Goal: Task Accomplishment & Management: Use online tool/utility

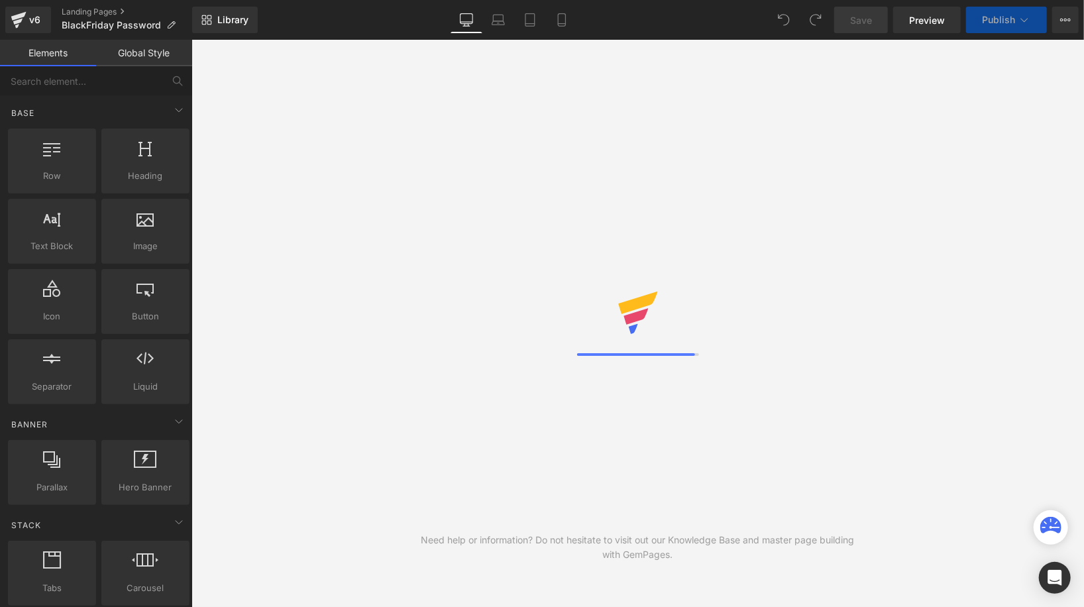
scroll to position [178, 0]
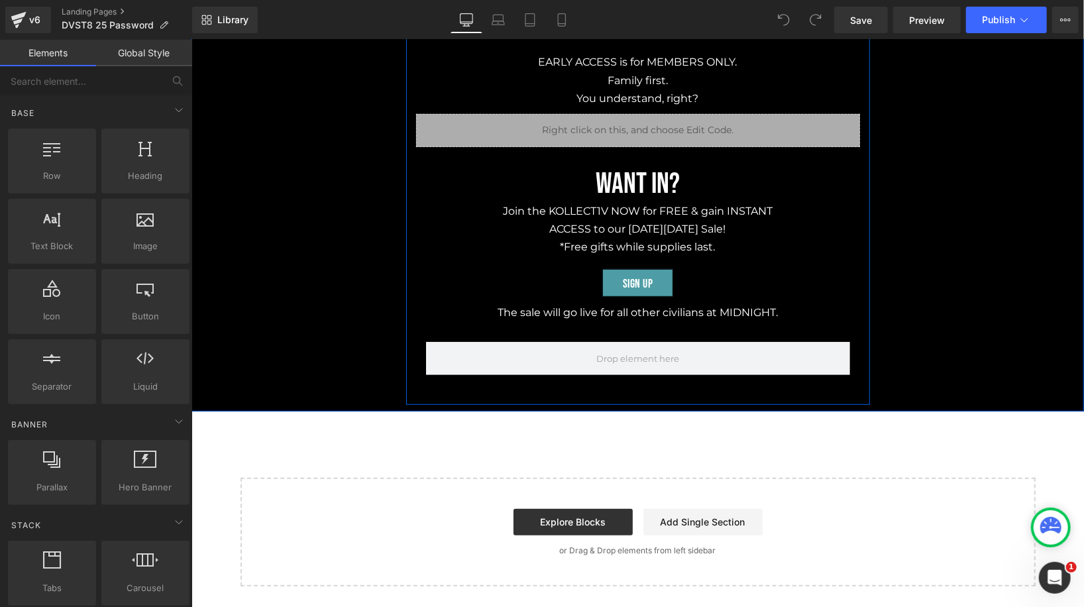
scroll to position [310, 0]
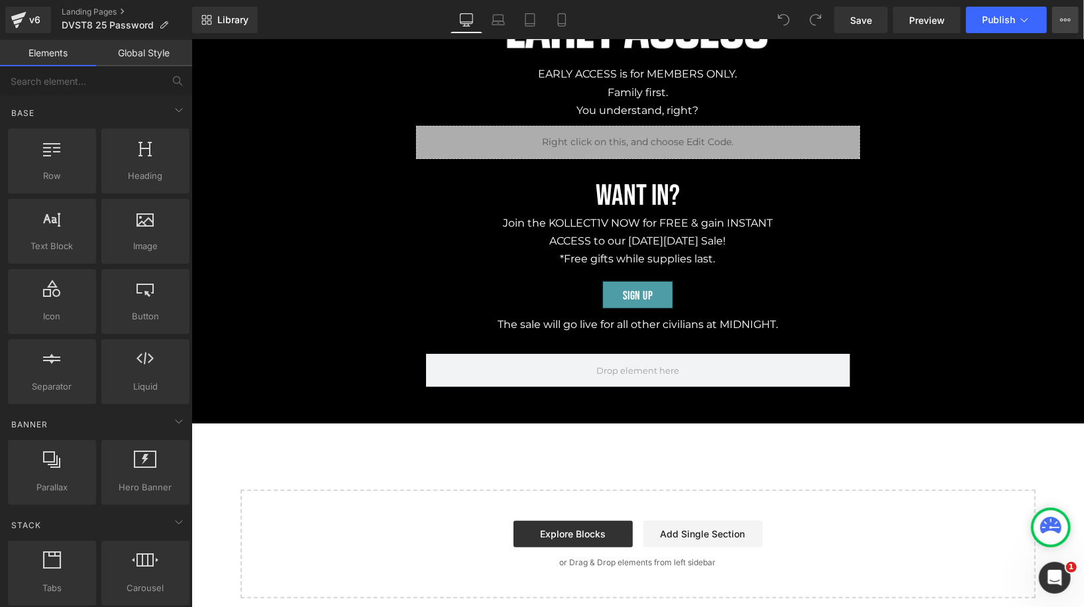
click at [1062, 22] on icon at bounding box center [1065, 20] width 11 height 11
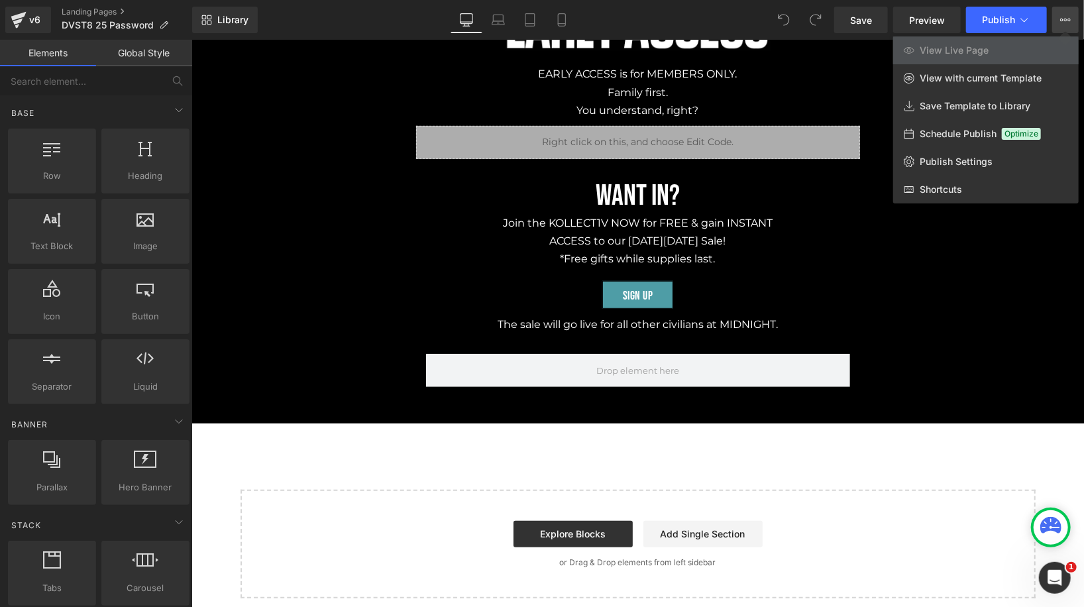
click at [369, 319] on div at bounding box center [637, 323] width 892 height 567
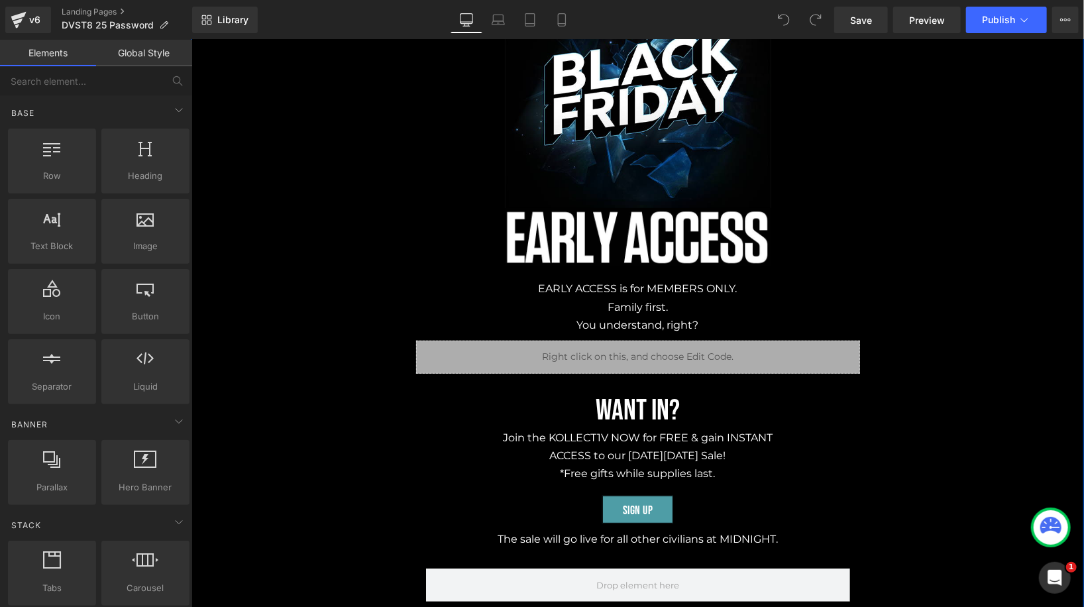
scroll to position [0, 0]
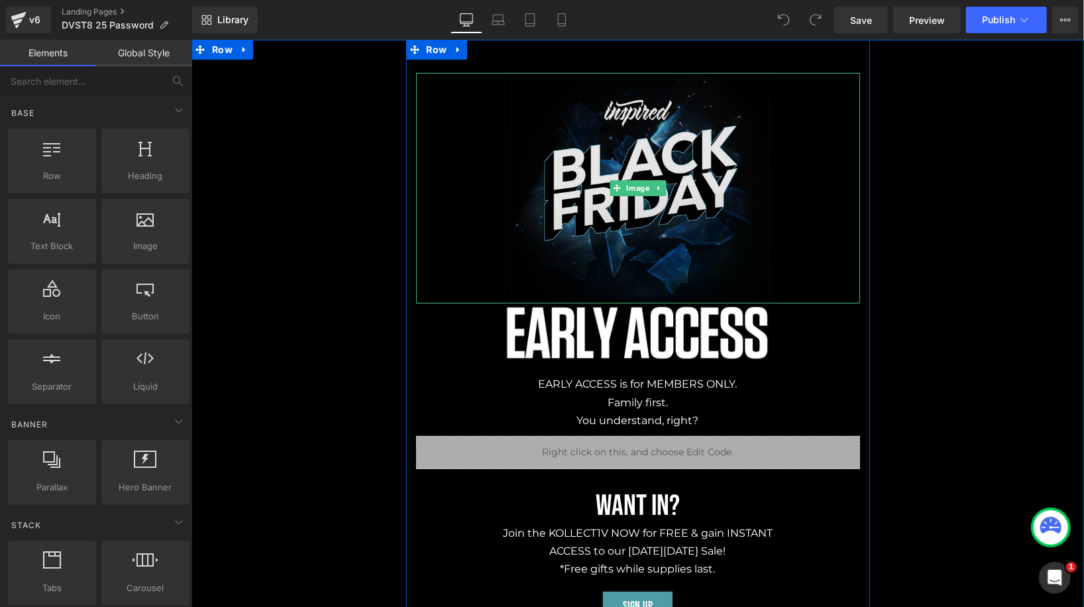
click at [599, 185] on img at bounding box center [637, 187] width 266 height 231
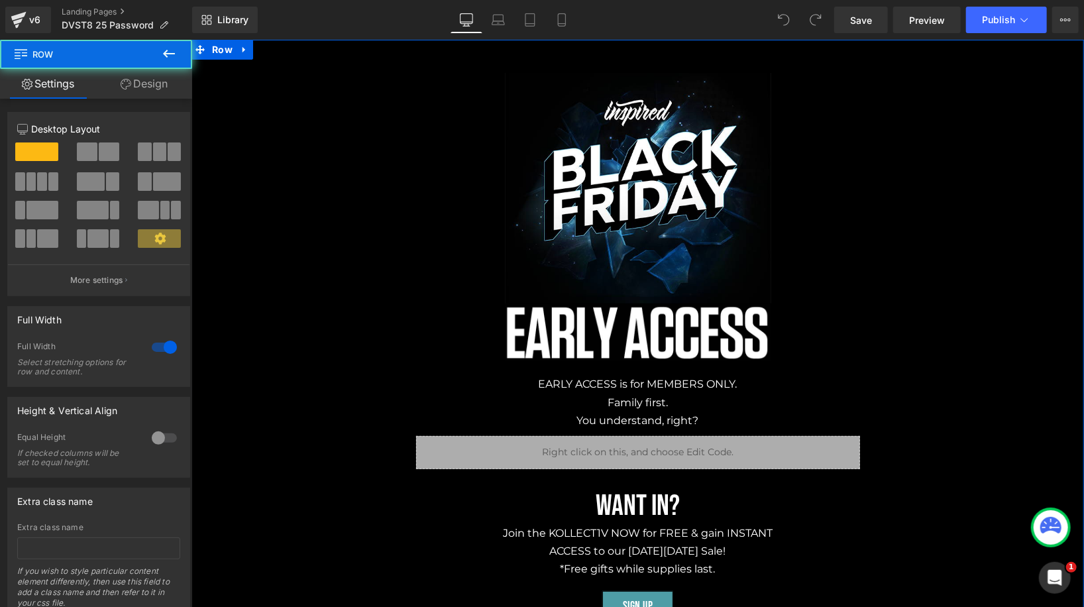
click at [303, 260] on div "Image Image EARLY ACCESS is for MEMBERS ONLY. Family first. You understand, rig…" at bounding box center [637, 382] width 892 height 687
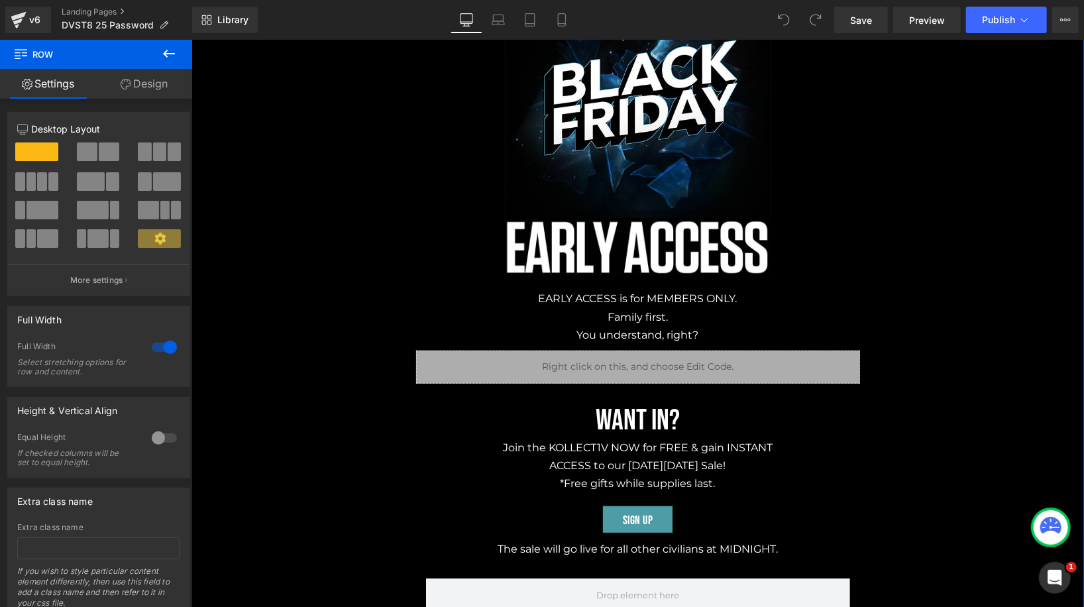
scroll to position [85, 0]
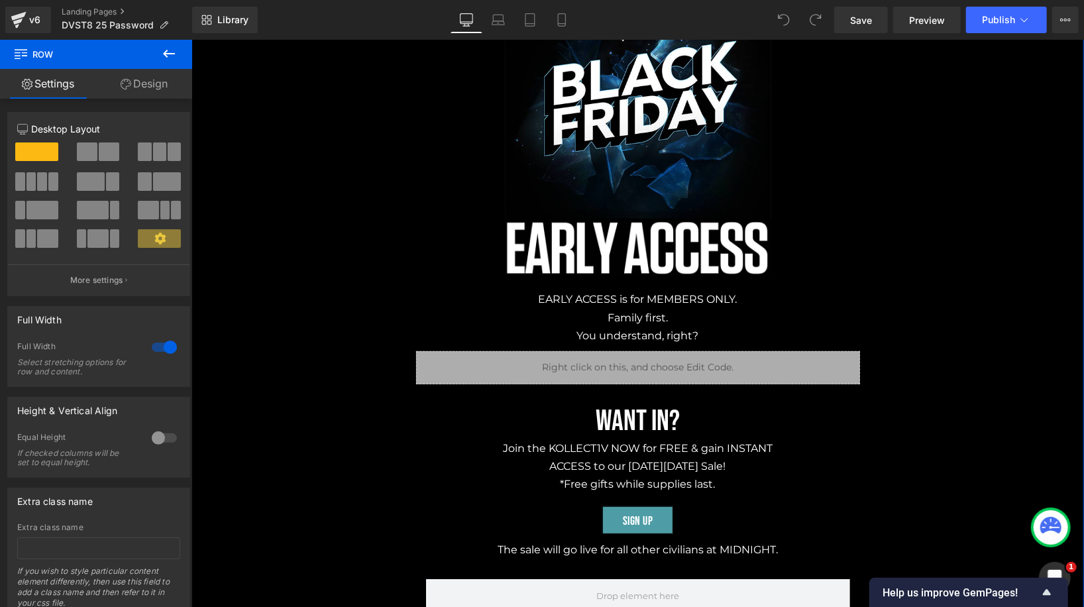
click at [276, 301] on div "Image Image EARLY ACCESS is for MEMBERS ONLY. Family first. You understand, rig…" at bounding box center [637, 297] width 892 height 687
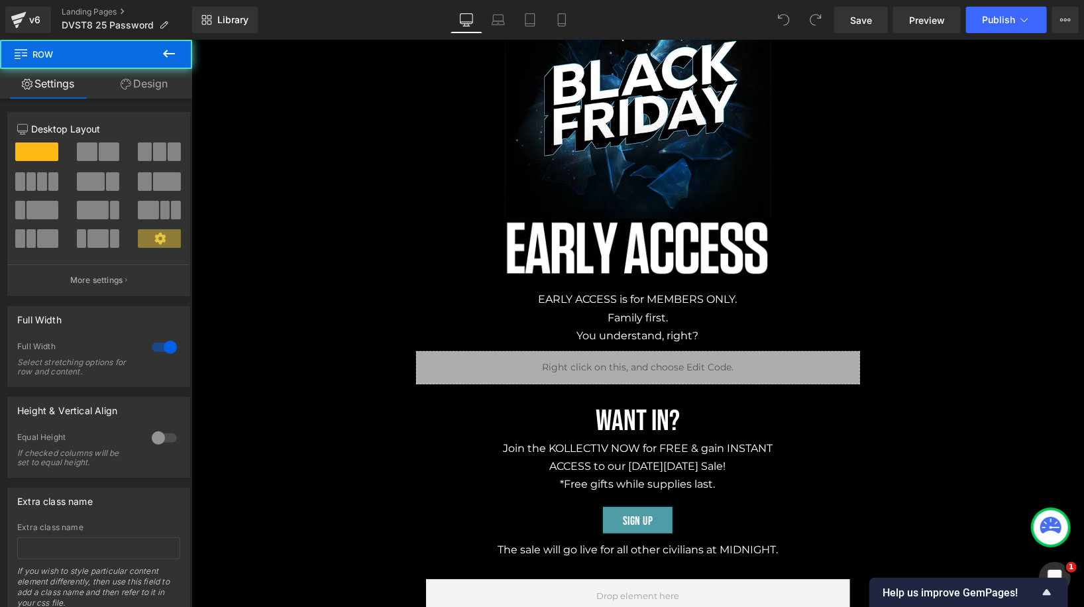
click at [244, 299] on div "Image Image EARLY ACCESS is for MEMBERS ONLY. Family first. You understand, rig…" at bounding box center [637, 297] width 892 height 687
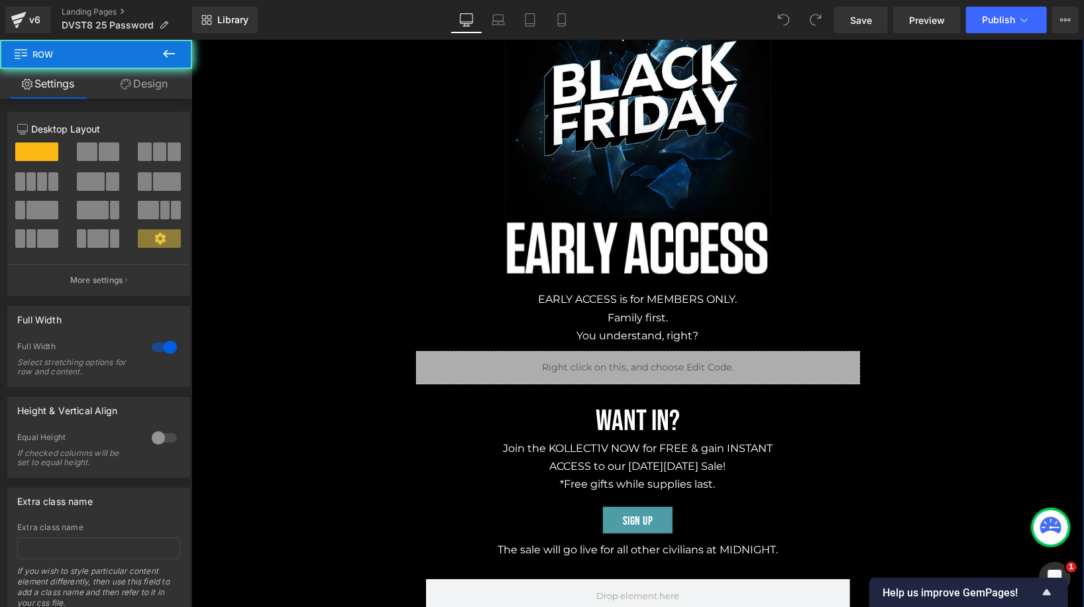
scroll to position [0, 0]
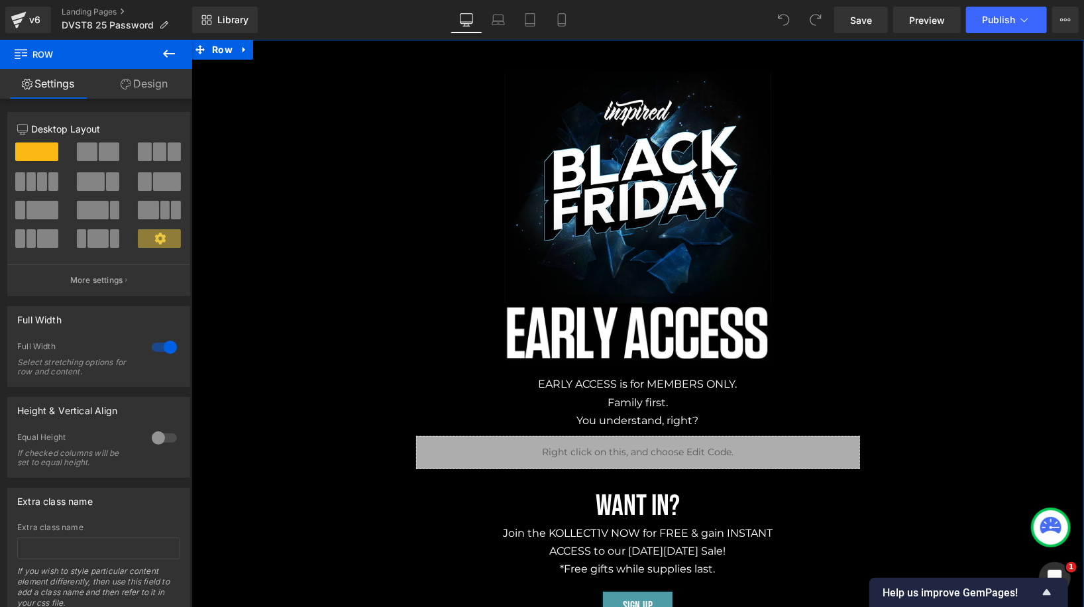
click at [162, 91] on link "Design" at bounding box center [144, 84] width 96 height 30
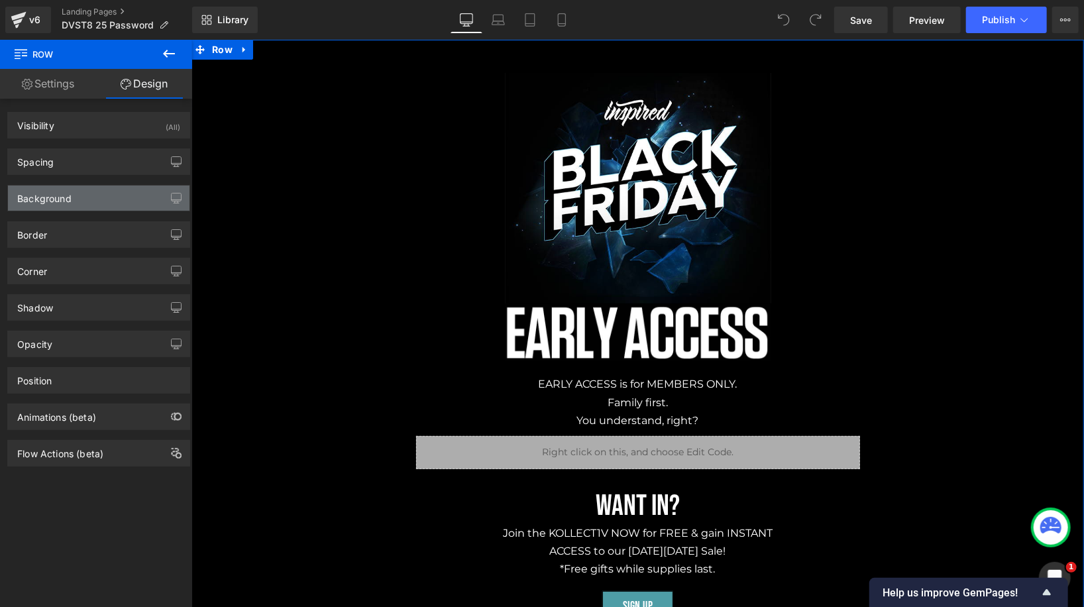
click at [152, 200] on div "Background" at bounding box center [98, 197] width 181 height 25
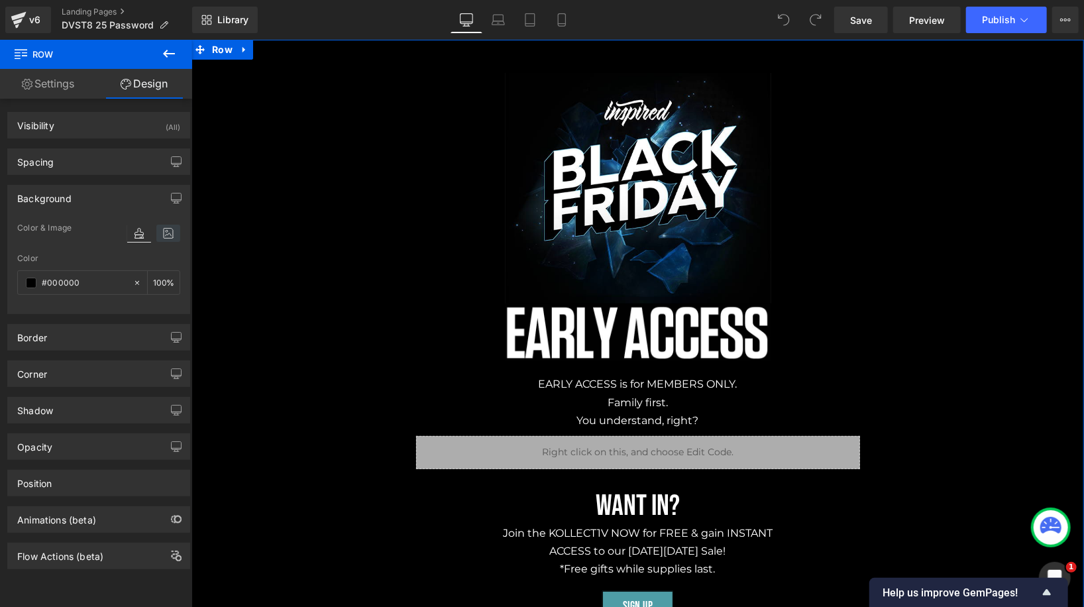
click at [162, 233] on icon at bounding box center [168, 233] width 24 height 17
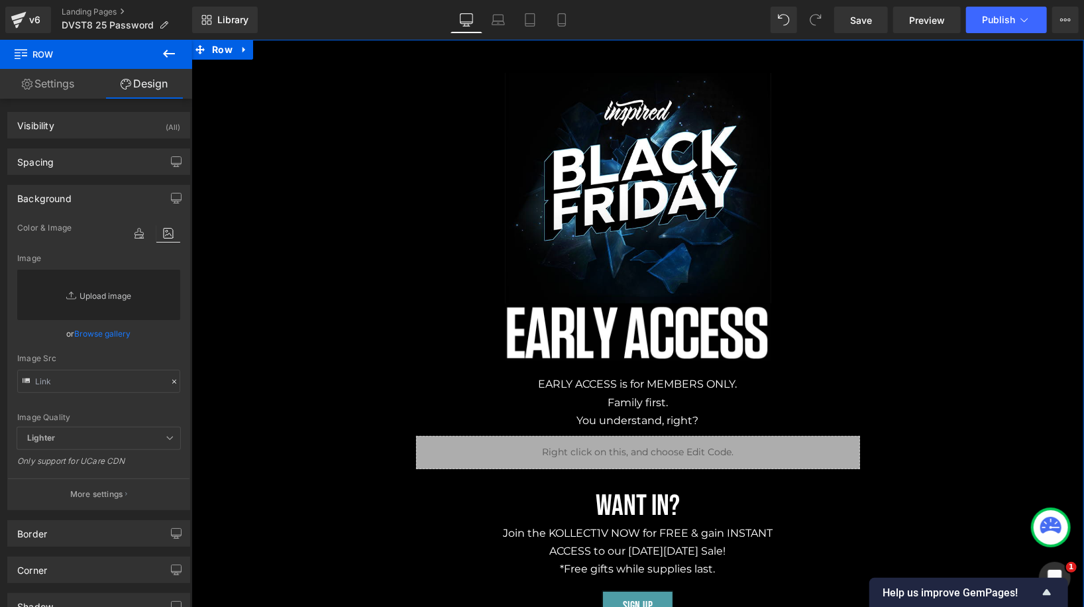
click at [126, 281] on link "Replace Image" at bounding box center [98, 295] width 163 height 50
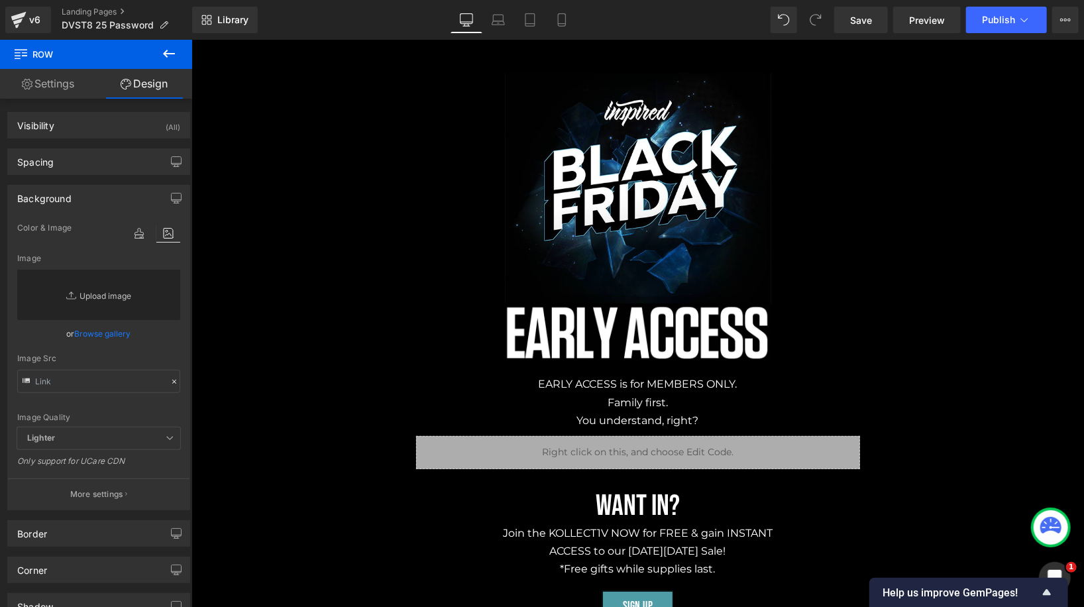
type input "C:\fakepath\10.5 DVST8 website shotdown.jpg"
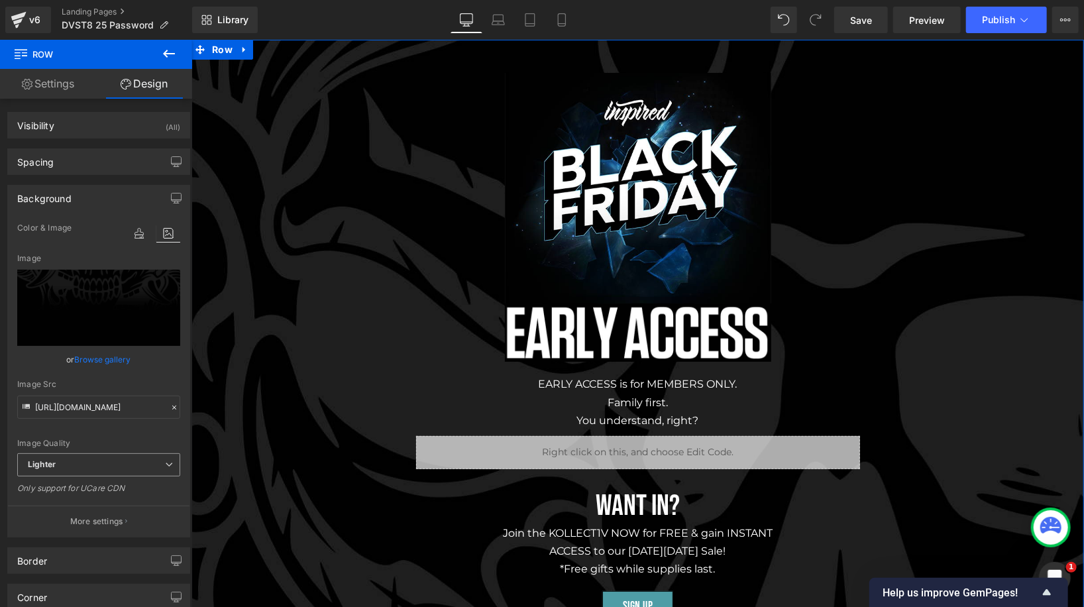
click at [90, 458] on span "Lighter" at bounding box center [98, 464] width 163 height 23
click at [74, 512] on li "Lightest" at bounding box center [98, 508] width 163 height 20
click at [103, 464] on span "Lightest" at bounding box center [98, 464] width 163 height 23
click at [95, 480] on li "Lighter" at bounding box center [98, 488] width 163 height 20
type input "https://ucarecdn.com/ebb28c90-ffb1-4292-8e74-49f46e990c88/-/format/auto/-/previ…"
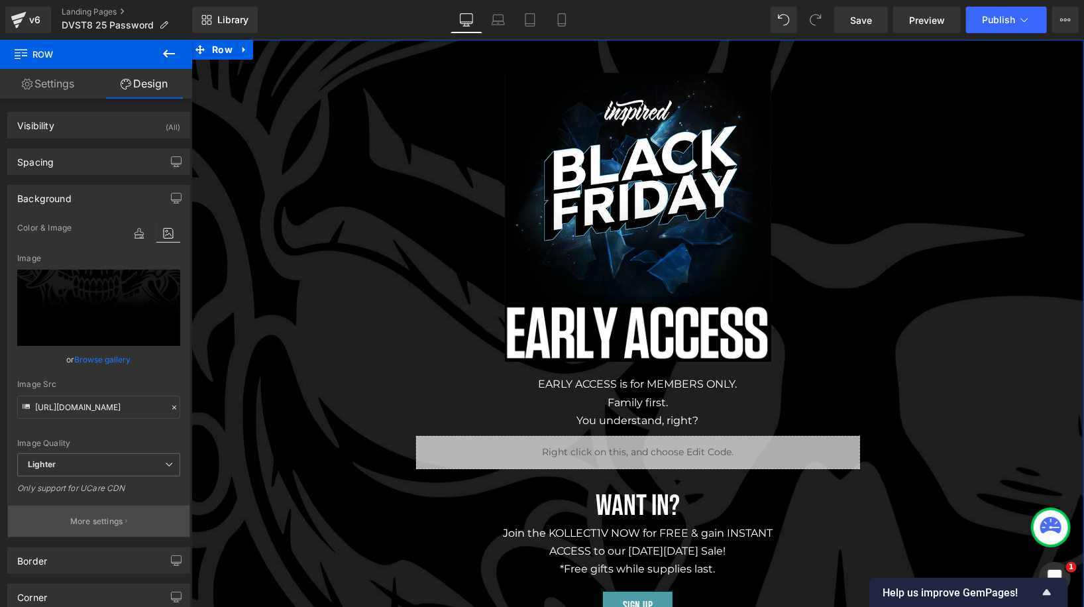
click at [71, 526] on p "More settings" at bounding box center [96, 521] width 53 height 12
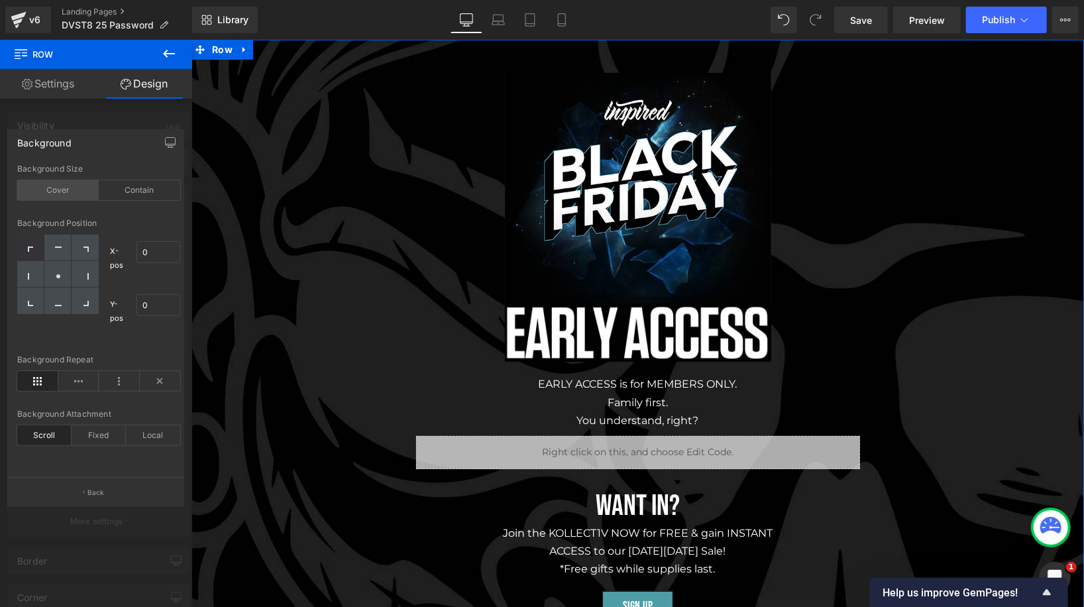
click at [79, 191] on div "Cover" at bounding box center [57, 190] width 81 height 20
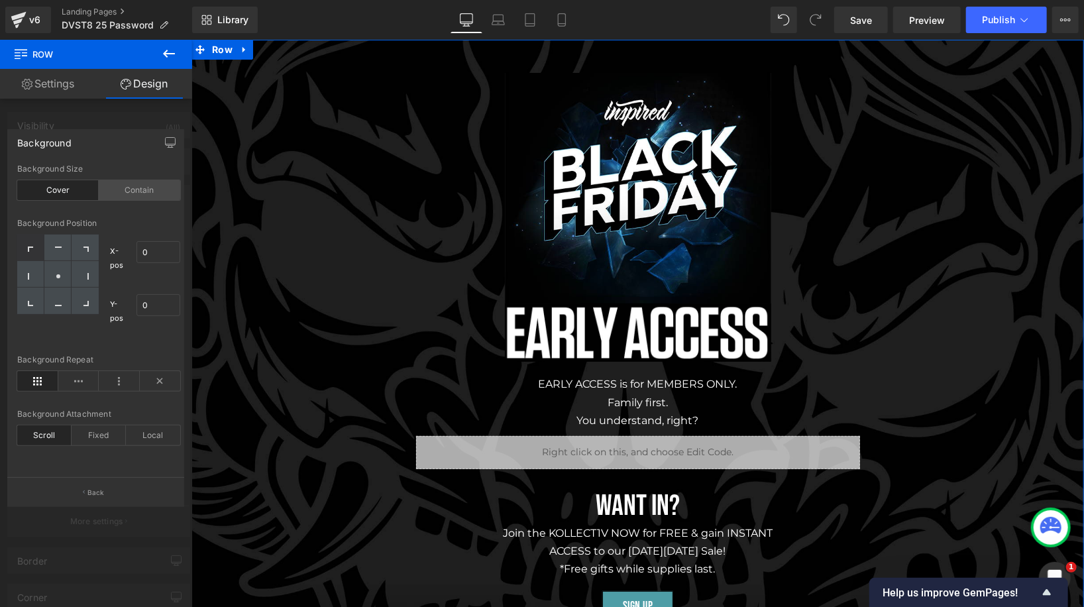
click at [108, 196] on div "Contain" at bounding box center [139, 190] width 81 height 20
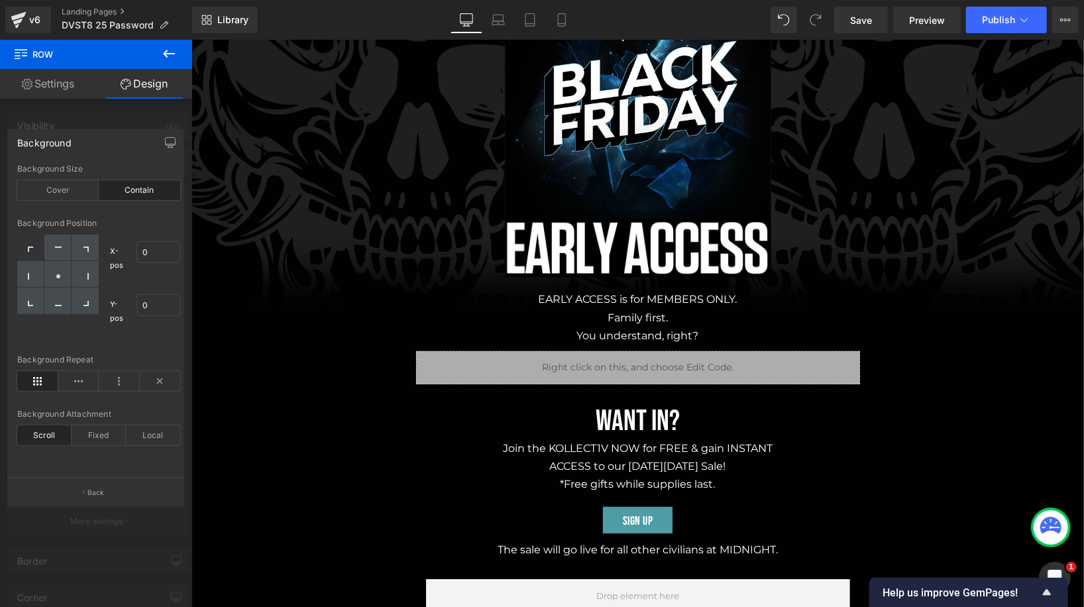
scroll to position [79, 0]
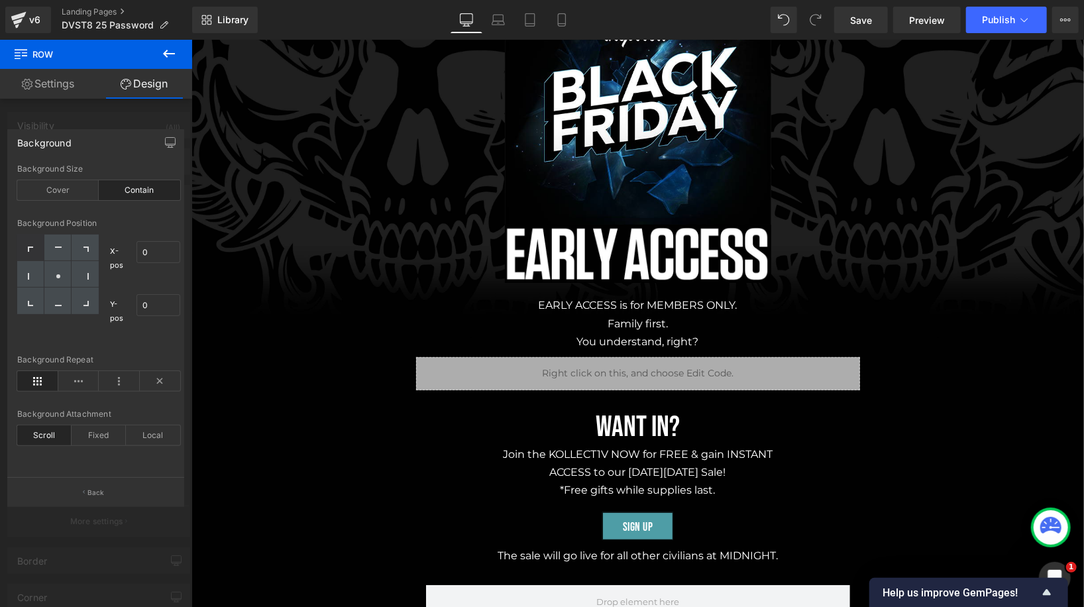
click at [172, 58] on icon at bounding box center [169, 54] width 16 height 16
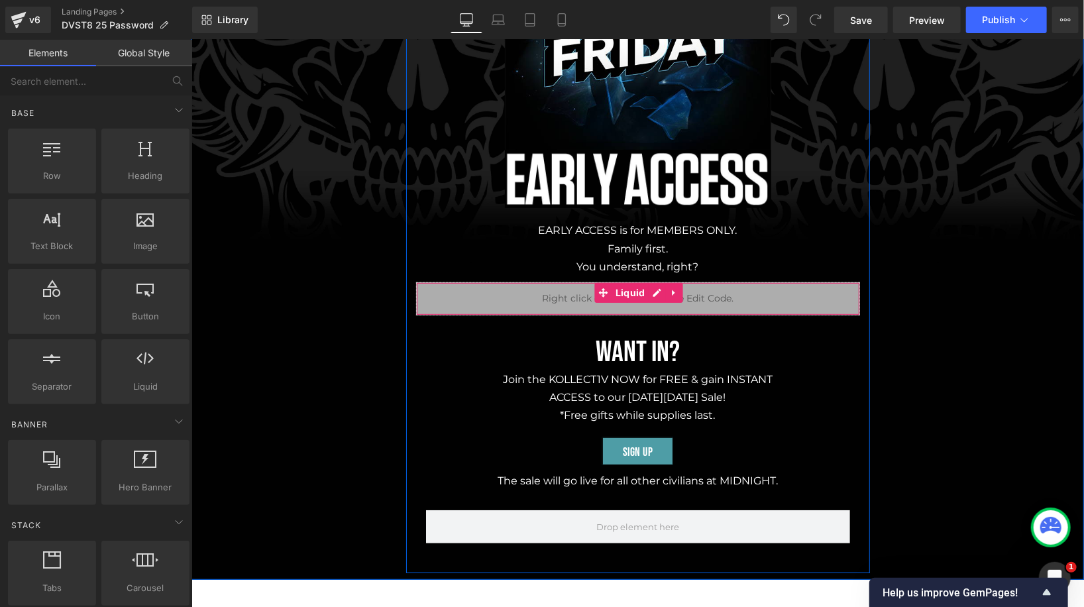
scroll to position [167, 0]
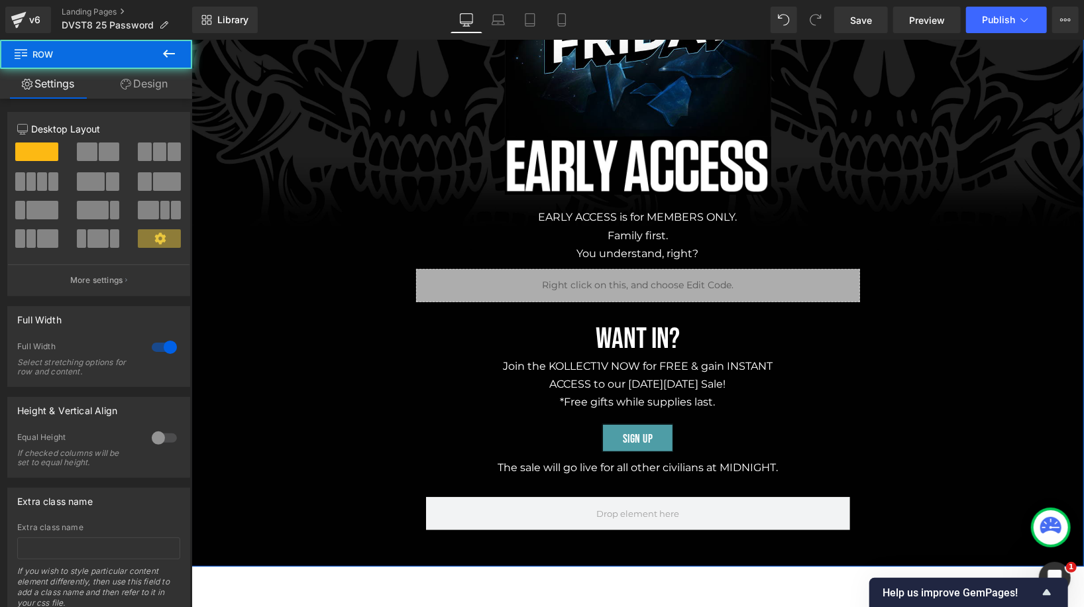
click at [346, 372] on div "Image Image EARLY ACCESS is for MEMBERS ONLY. Family first. You understand, rig…" at bounding box center [637, 215] width 892 height 687
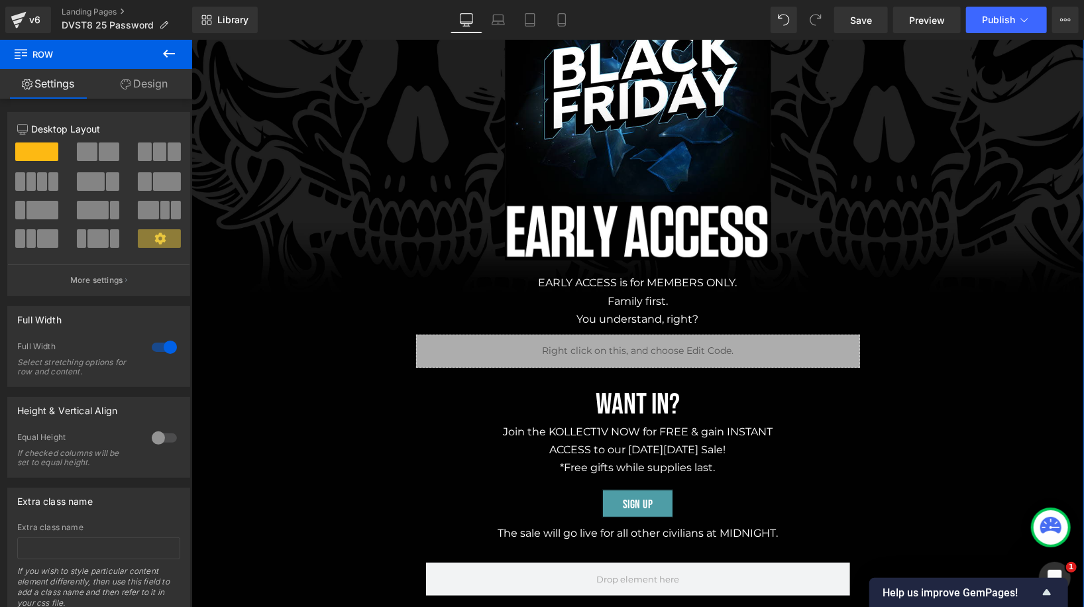
scroll to position [0, 0]
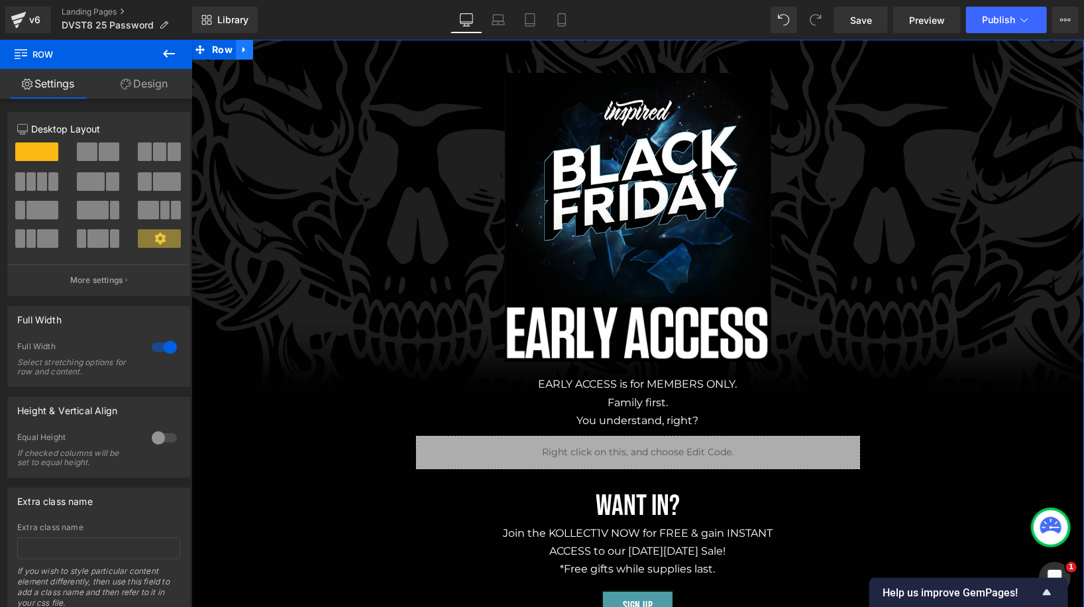
click at [244, 54] on link at bounding box center [243, 49] width 17 height 20
click at [257, 52] on icon at bounding box center [260, 49] width 9 height 10
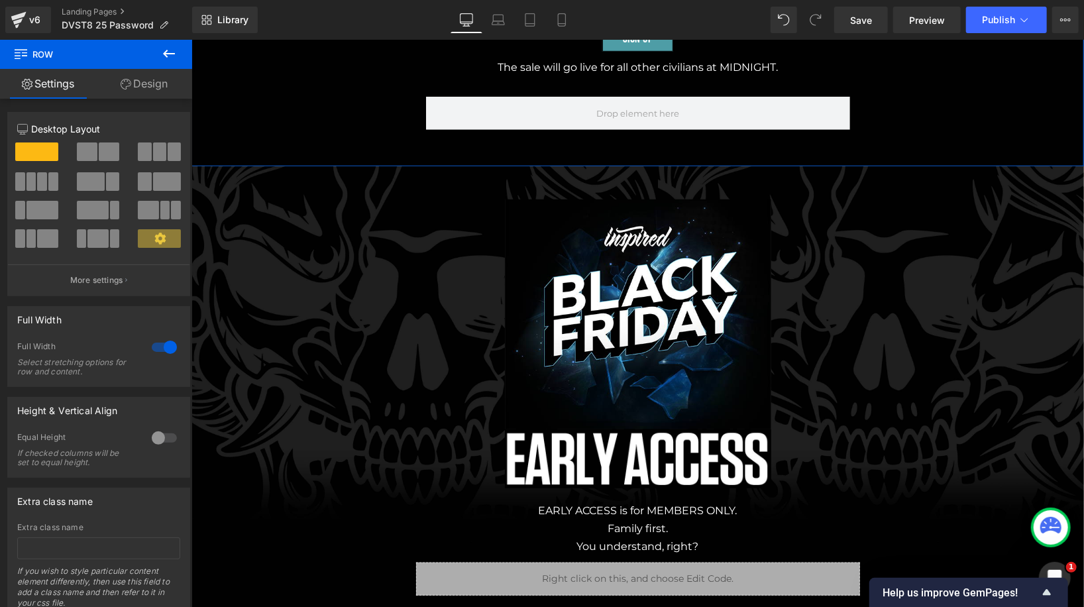
scroll to position [640, 0]
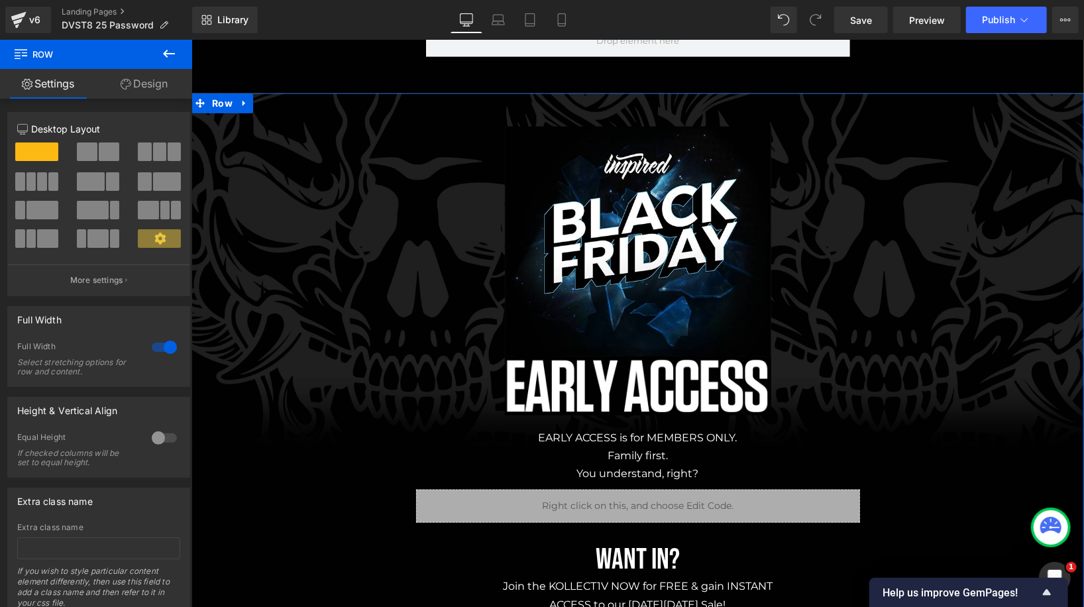
click at [264, 423] on div "Image Image EARLY ACCESS is for MEMBERS ONLY. Family first. You understand, rig…" at bounding box center [637, 436] width 892 height 687
click at [162, 90] on link "Design" at bounding box center [144, 84] width 96 height 30
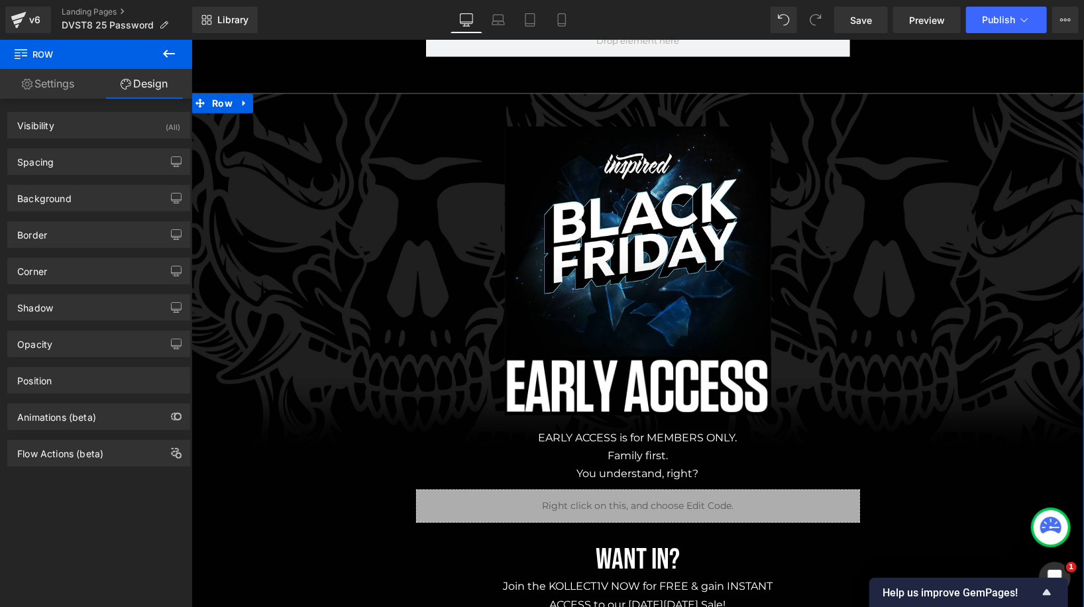
type input "#000000"
type input "100"
click at [158, 203] on div "Background" at bounding box center [98, 197] width 181 height 25
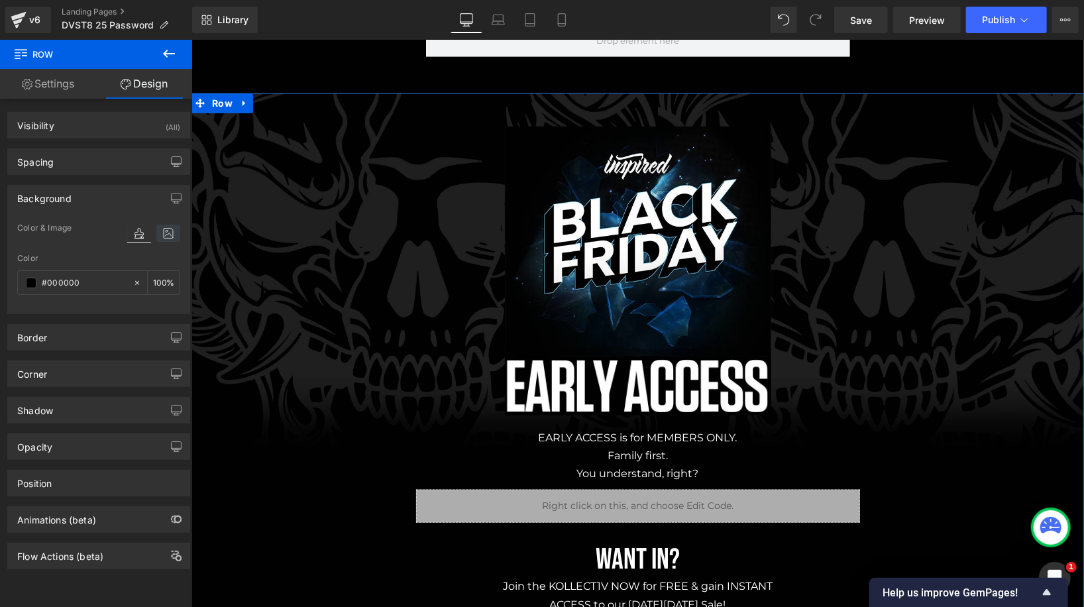
click at [157, 236] on icon at bounding box center [168, 233] width 24 height 17
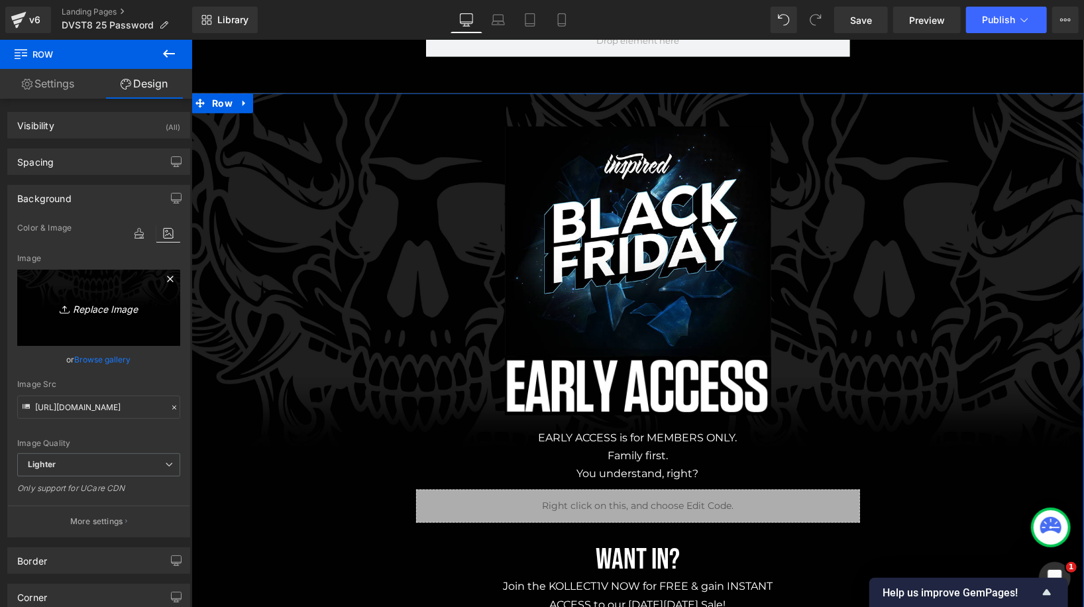
click at [109, 312] on icon "Replace Image" at bounding box center [99, 307] width 106 height 17
type input "C:\fakepath\Slice 1.png"
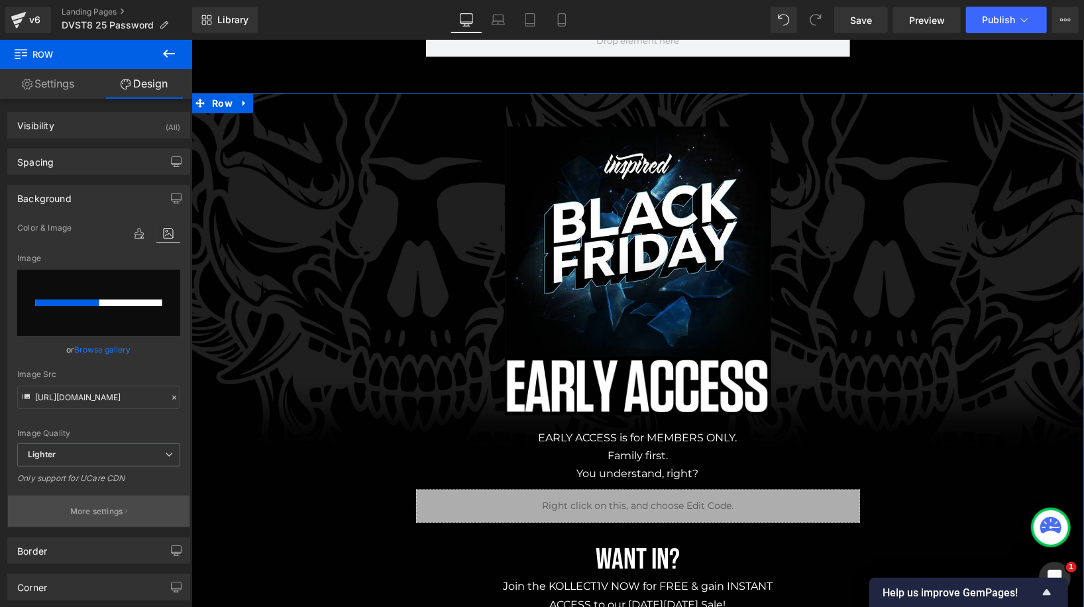
click at [110, 511] on p "More settings" at bounding box center [96, 511] width 53 height 12
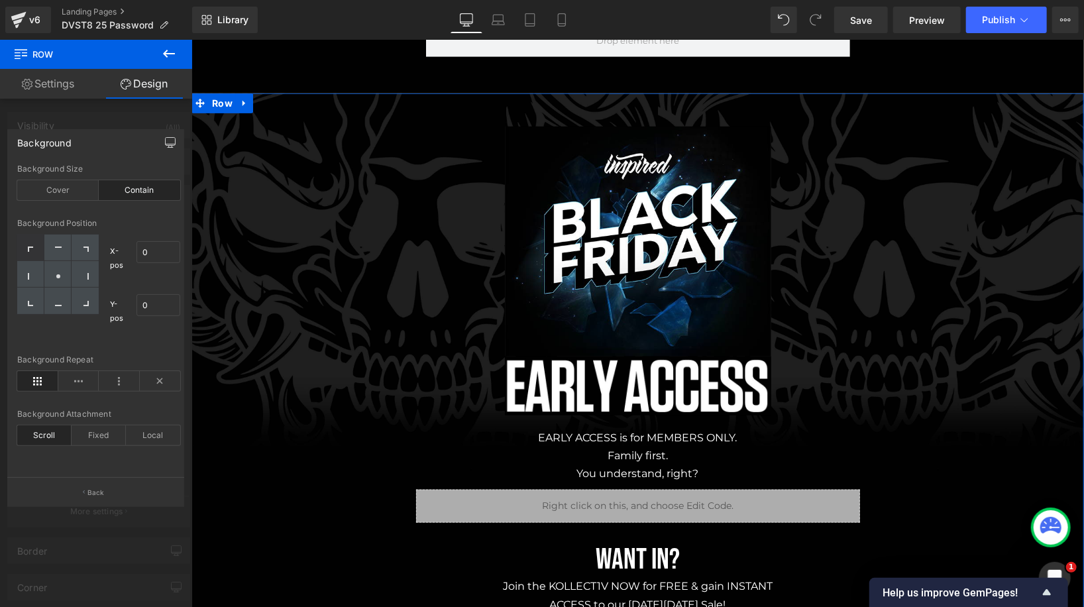
type input "https://ucarecdn.com/e0c6e8e7-57c5-4cbd-8210-9ee1cc5ae1c7/-/format/auto/-/previ…"
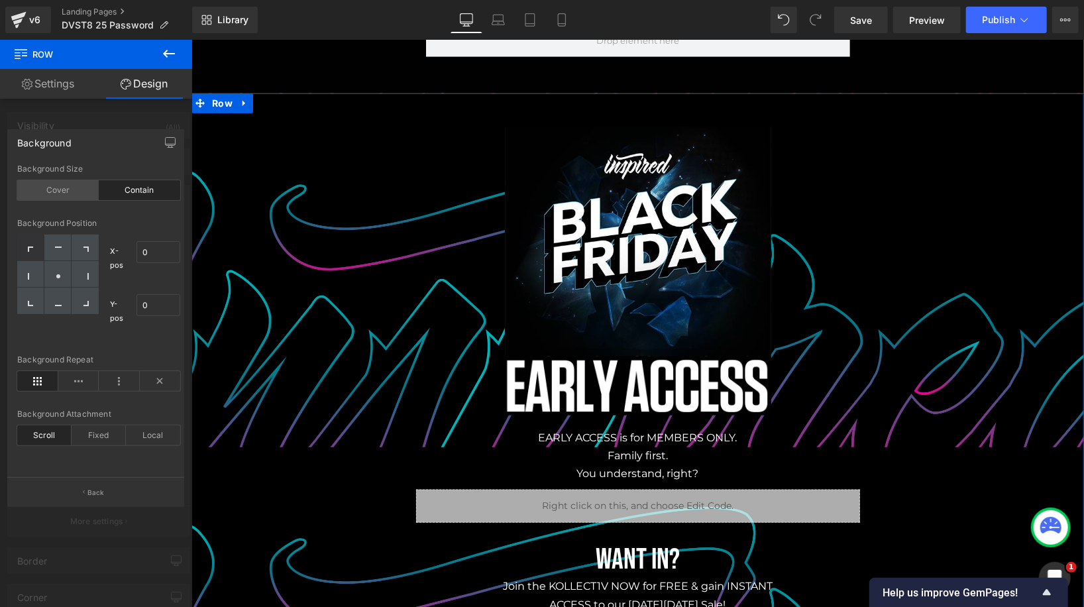
click at [75, 195] on div "Cover" at bounding box center [57, 190] width 81 height 20
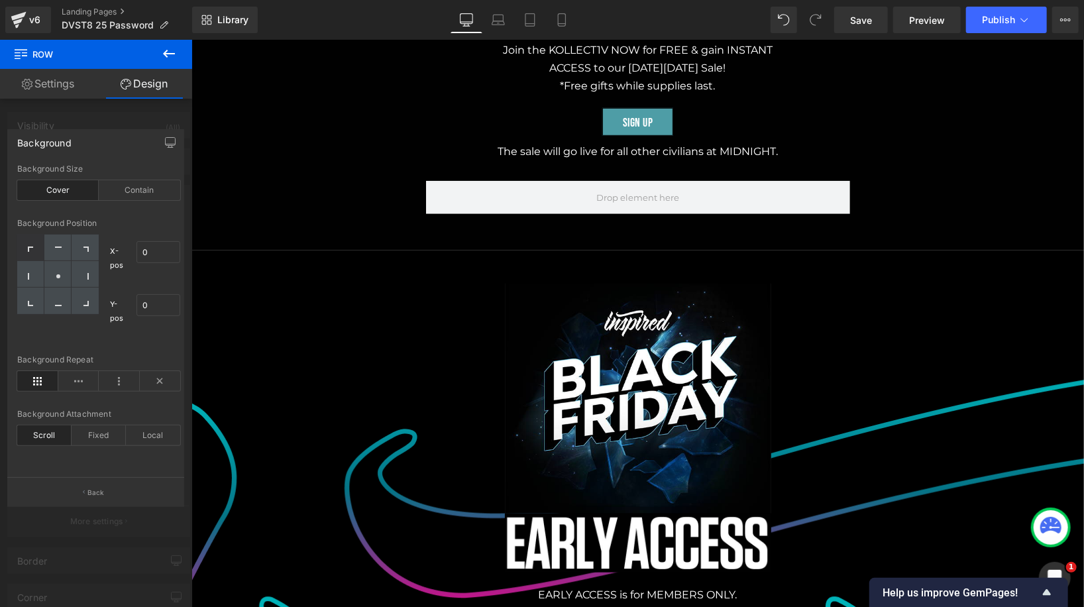
scroll to position [479, 0]
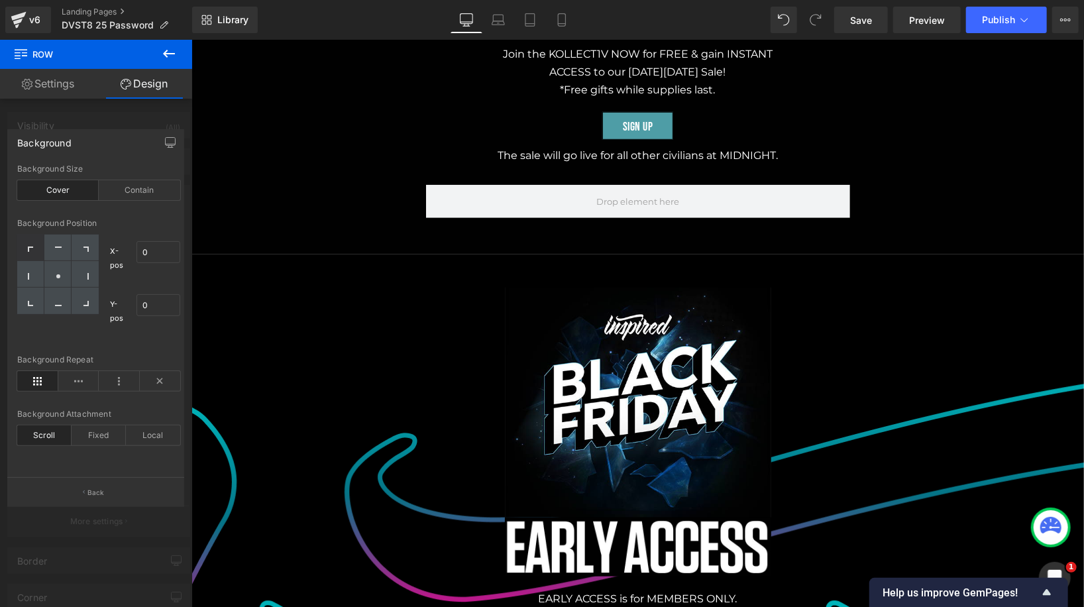
click at [612, 337] on body "Image Image EARLY ACCESS is for MEMBERS ONLY. Family first. You understand, rig…" at bounding box center [637, 350] width 892 height 1581
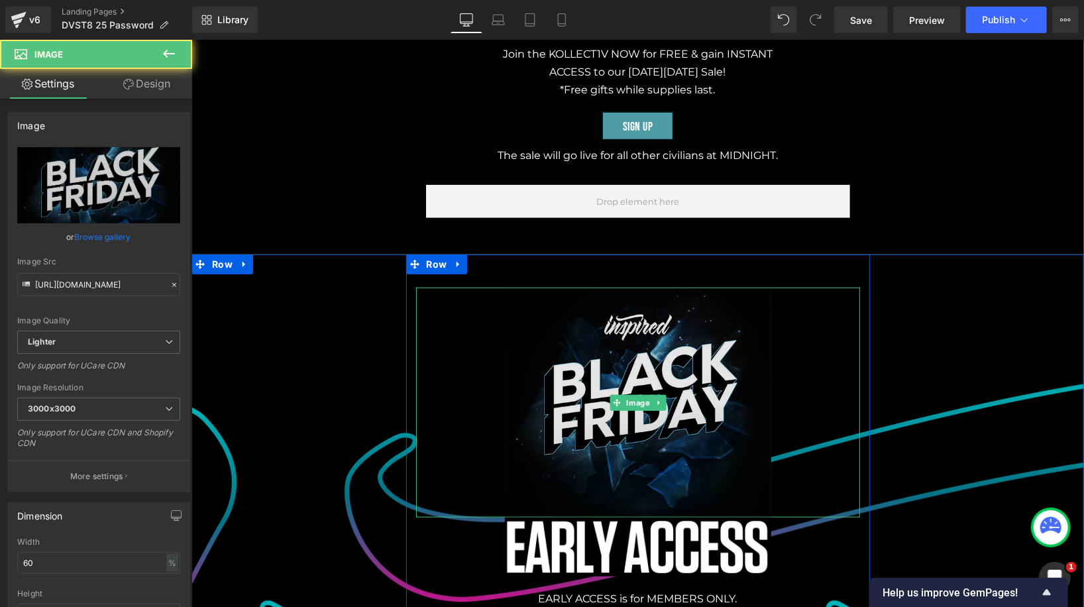
click at [594, 330] on img at bounding box center [637, 402] width 266 height 231
click at [551, 372] on img at bounding box center [637, 402] width 266 height 231
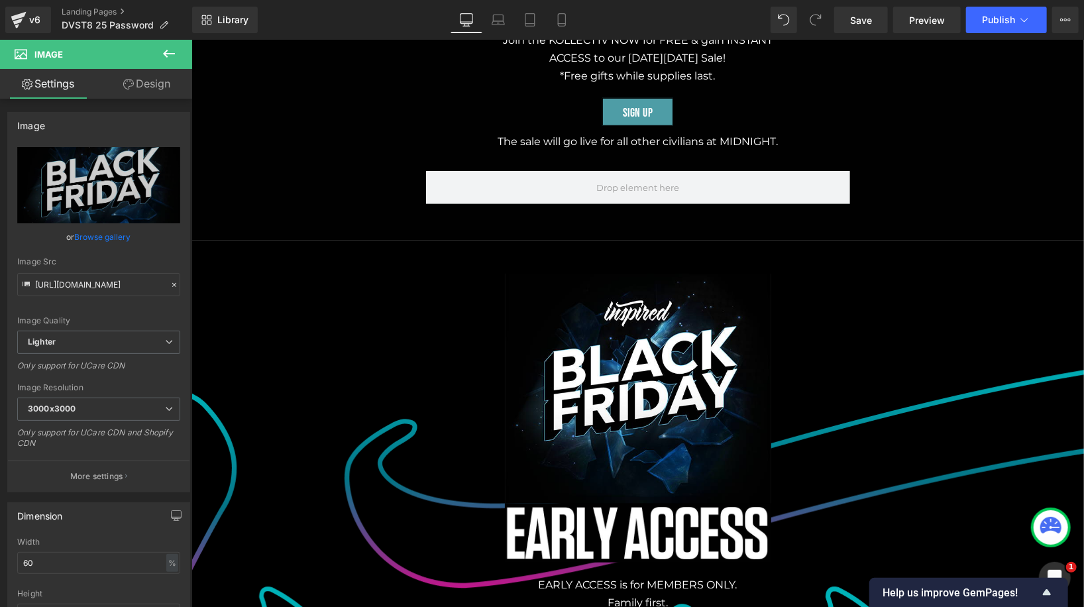
scroll to position [468, 0]
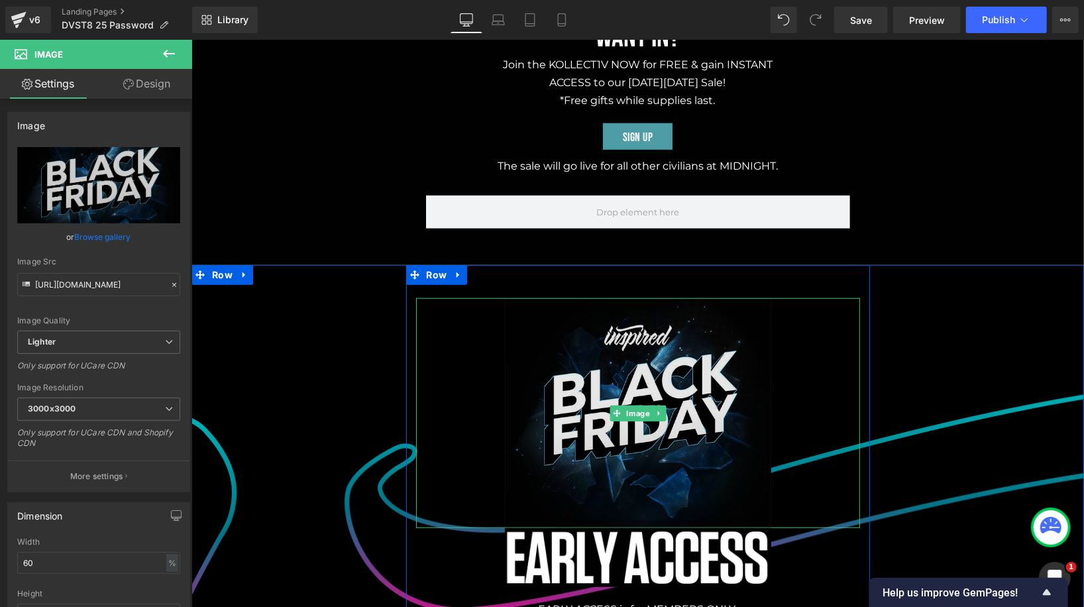
click at [621, 346] on img at bounding box center [637, 412] width 266 height 231
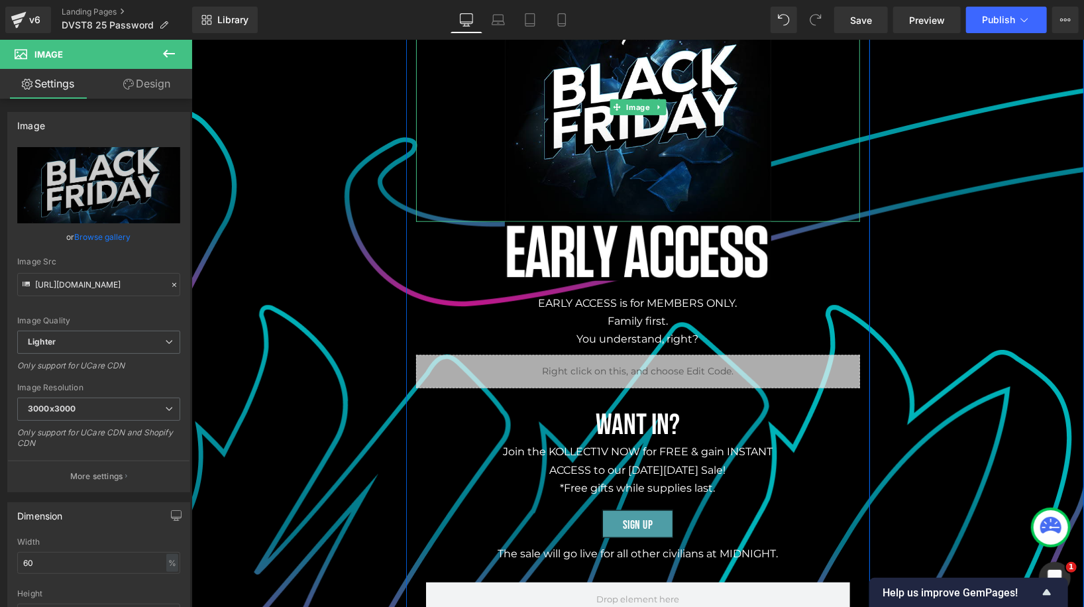
scroll to position [869, 0]
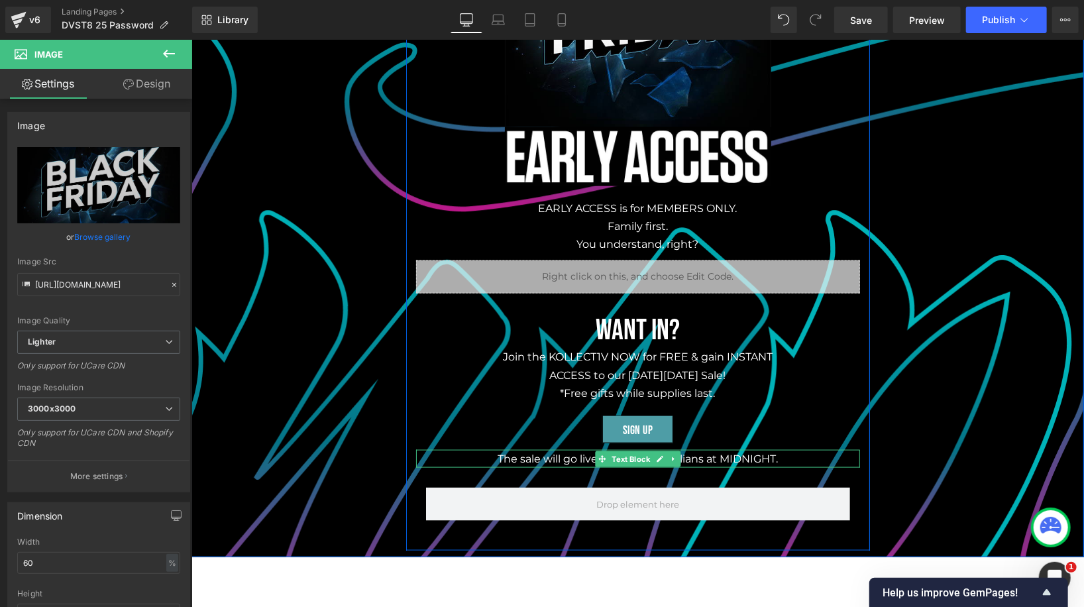
click at [575, 458] on p "The sale will go live for all other civilians at MIDNIGHT." at bounding box center [637, 458] width 444 height 18
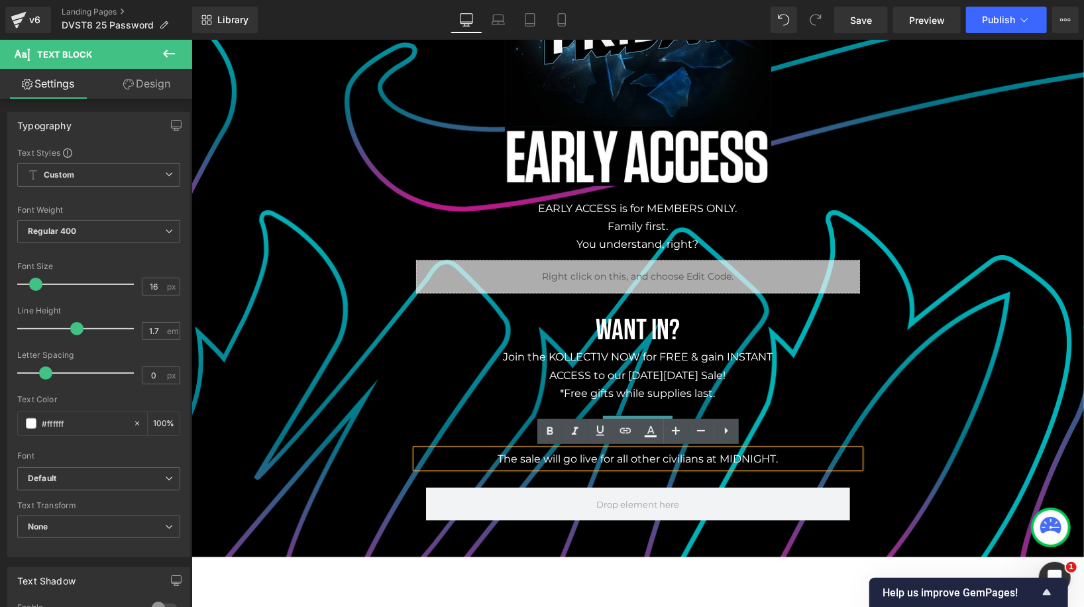
click at [770, 438] on div "Sign up" at bounding box center [637, 429] width 444 height 28
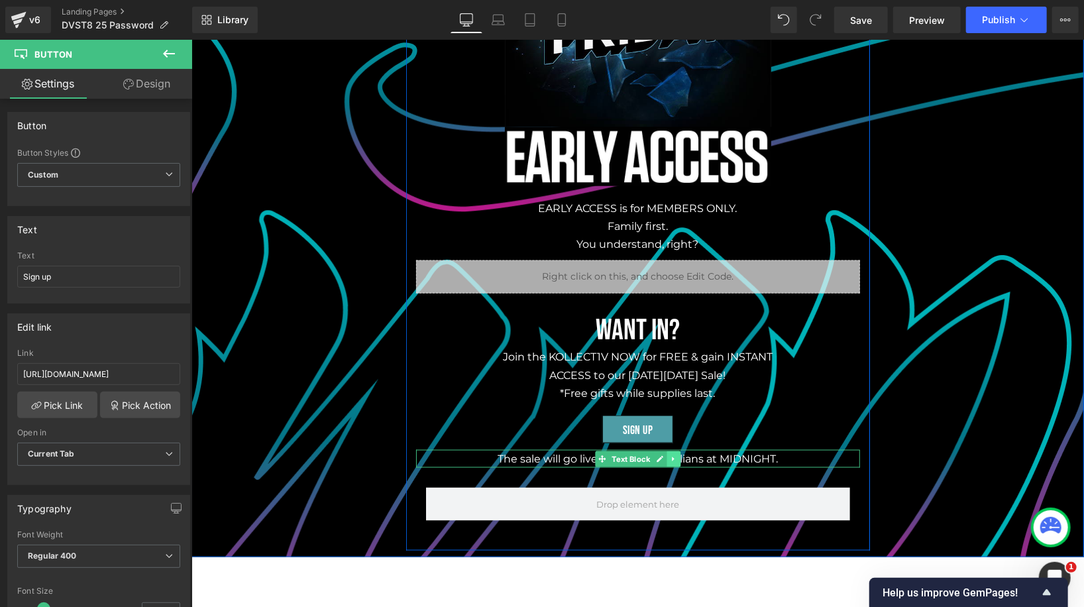
click at [678, 459] on link at bounding box center [673, 458] width 14 height 16
click at [683, 457] on icon at bounding box center [679, 457] width 7 height 7
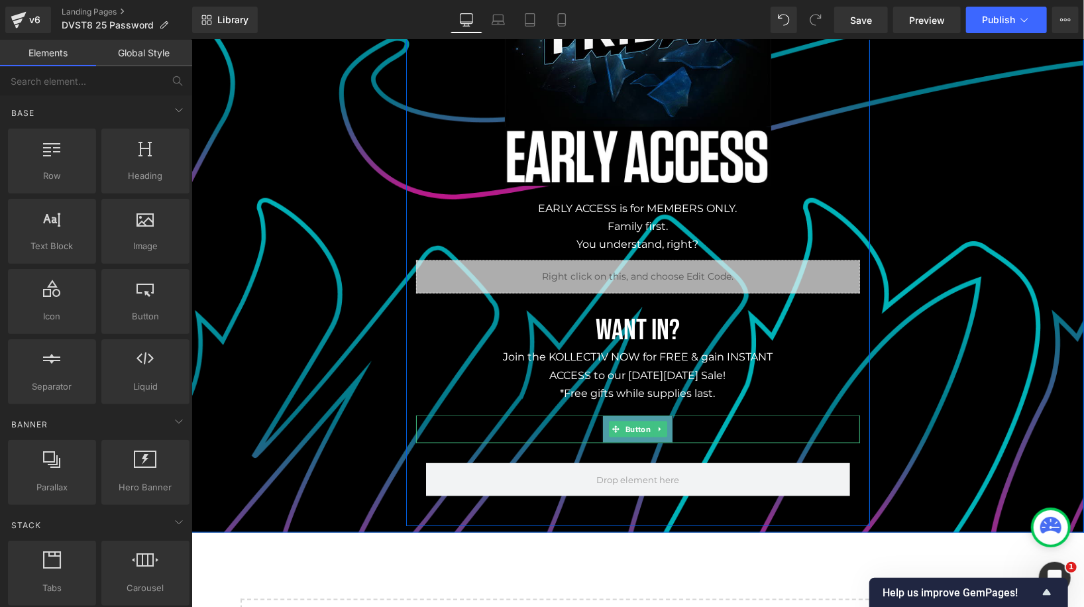
click at [667, 427] on link "Sign up" at bounding box center [637, 429] width 72 height 28
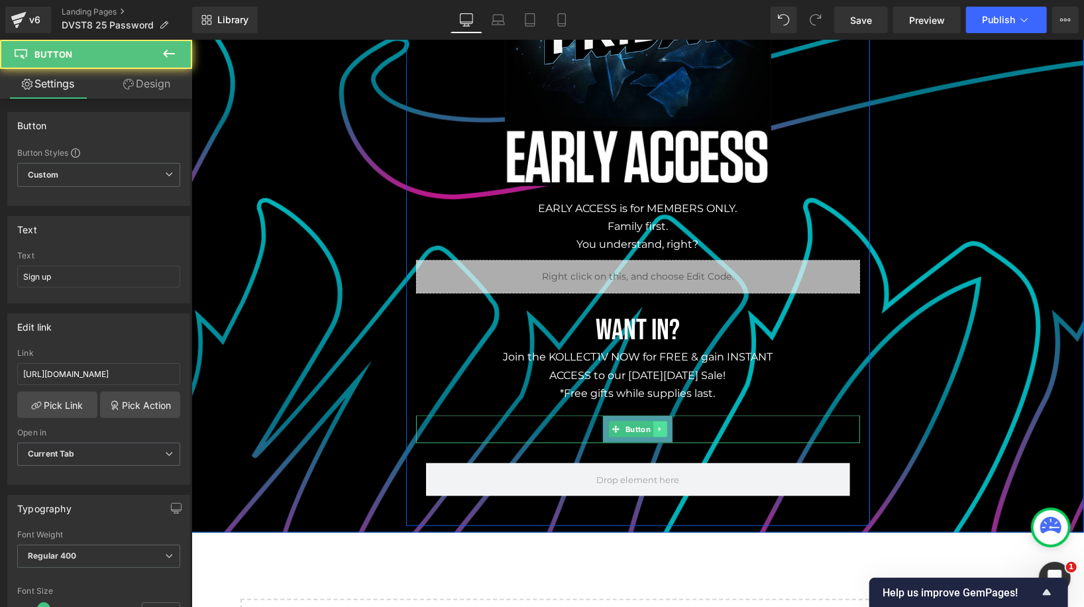
click at [663, 427] on link at bounding box center [659, 429] width 14 height 16
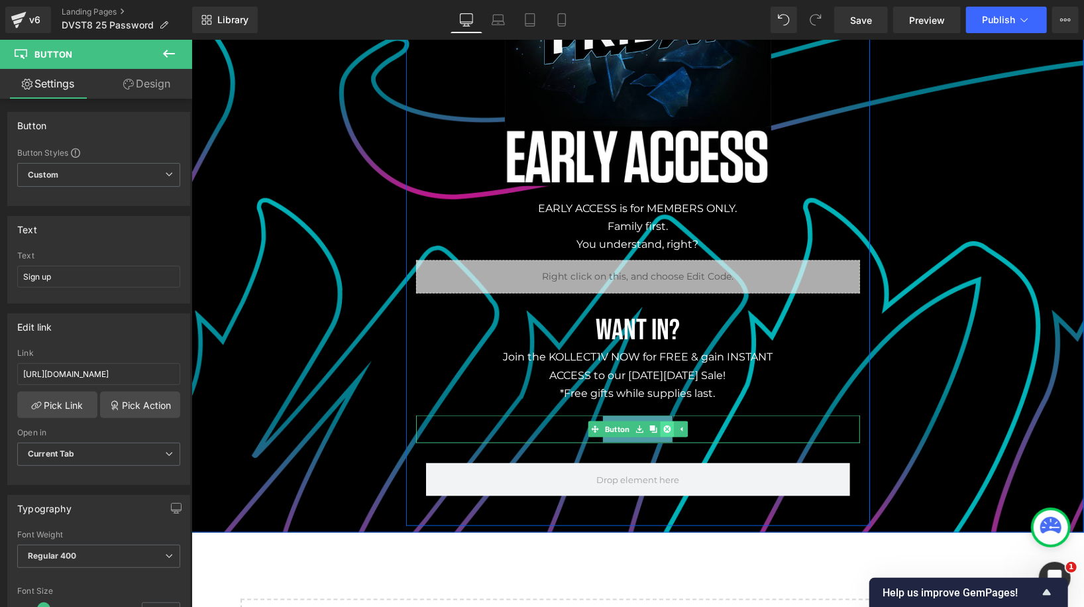
click at [669, 429] on link at bounding box center [666, 429] width 14 height 16
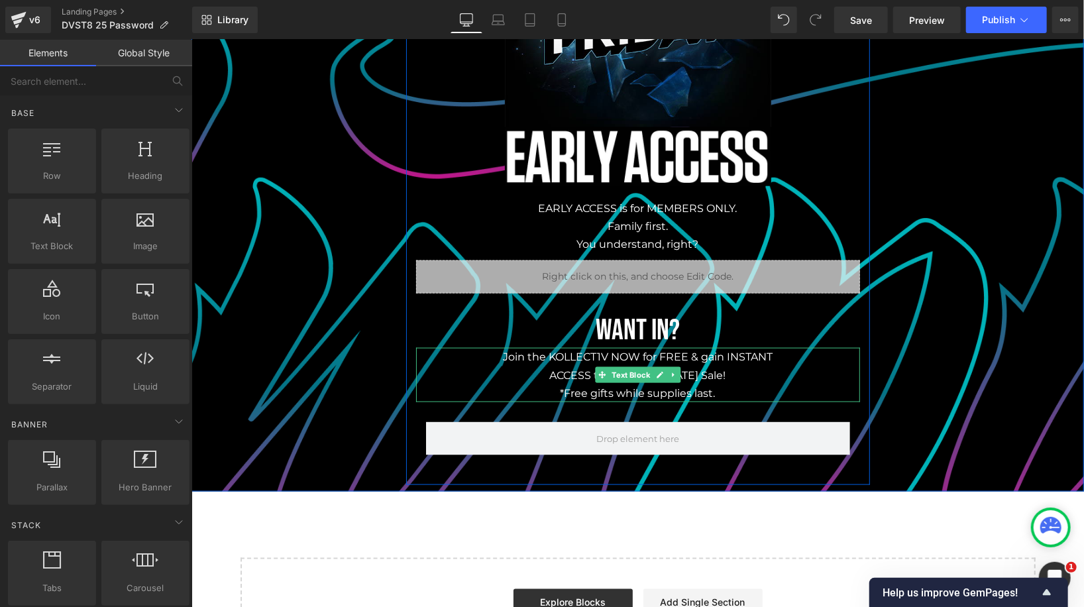
click at [682, 362] on p "Join the KOLLECT1V NOW for FREE & gain INSTANT ACCESS to our Black Friday Sale!…" at bounding box center [637, 374] width 444 height 54
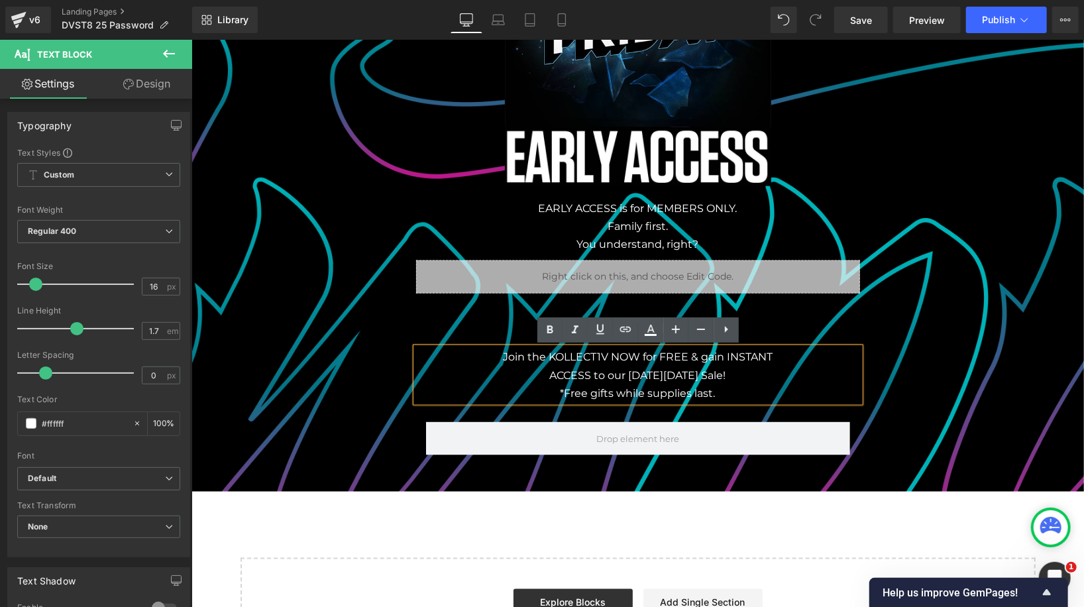
click at [746, 323] on h2 "Want in?" at bounding box center [637, 330] width 444 height 35
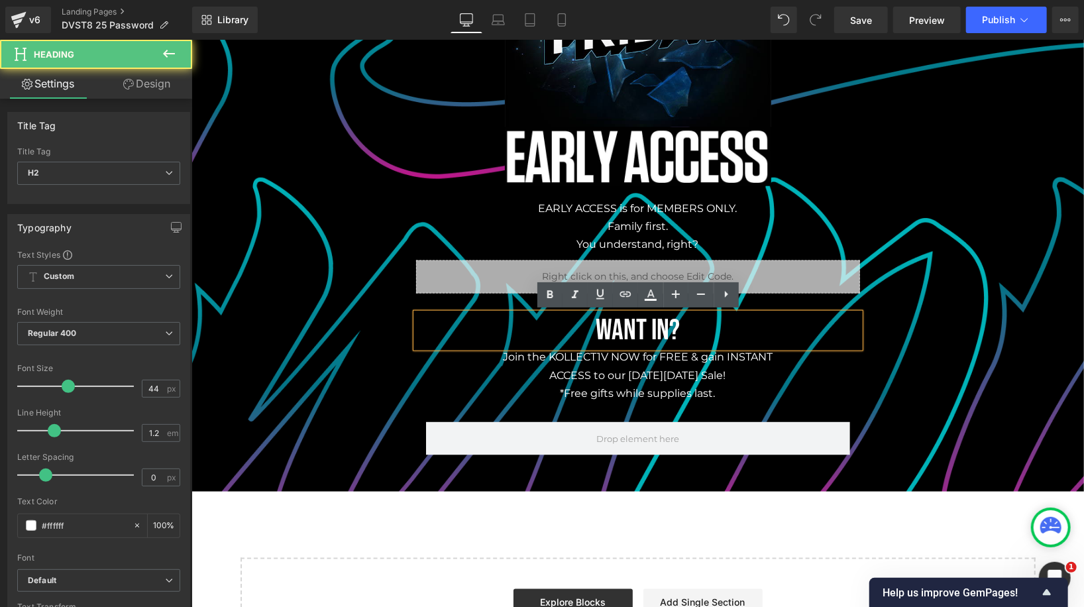
click at [706, 380] on p "Join the KOLLECT1V NOW for FREE & gain INSTANT ACCESS to our Black Friday Sale!…" at bounding box center [637, 374] width 444 height 54
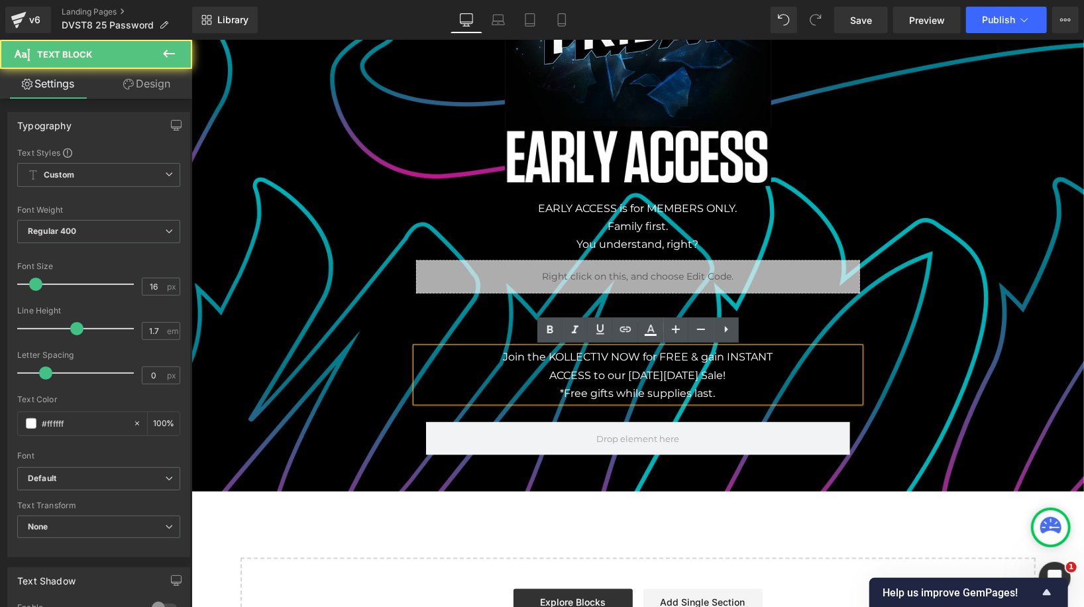
click at [739, 355] on p "Join the KOLLECT1V NOW for FREE & gain INSTANT ACCESS to our Black Friday Sale!…" at bounding box center [637, 374] width 444 height 54
click at [759, 335] on h2 "Want in?" at bounding box center [637, 330] width 444 height 35
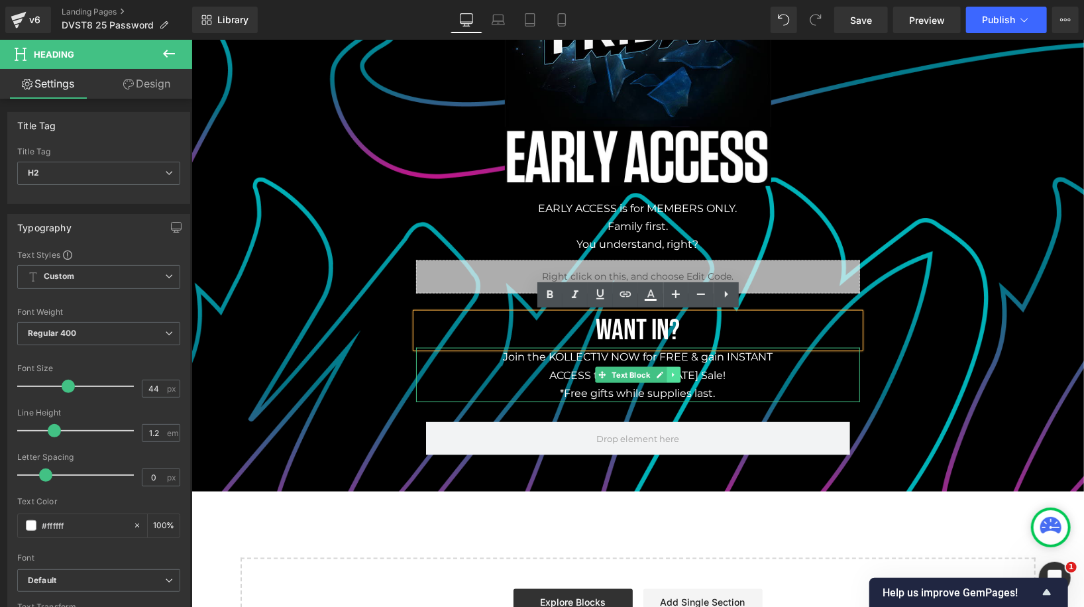
click at [669, 378] on link at bounding box center [673, 374] width 14 height 16
click at [682, 372] on icon at bounding box center [679, 374] width 7 height 7
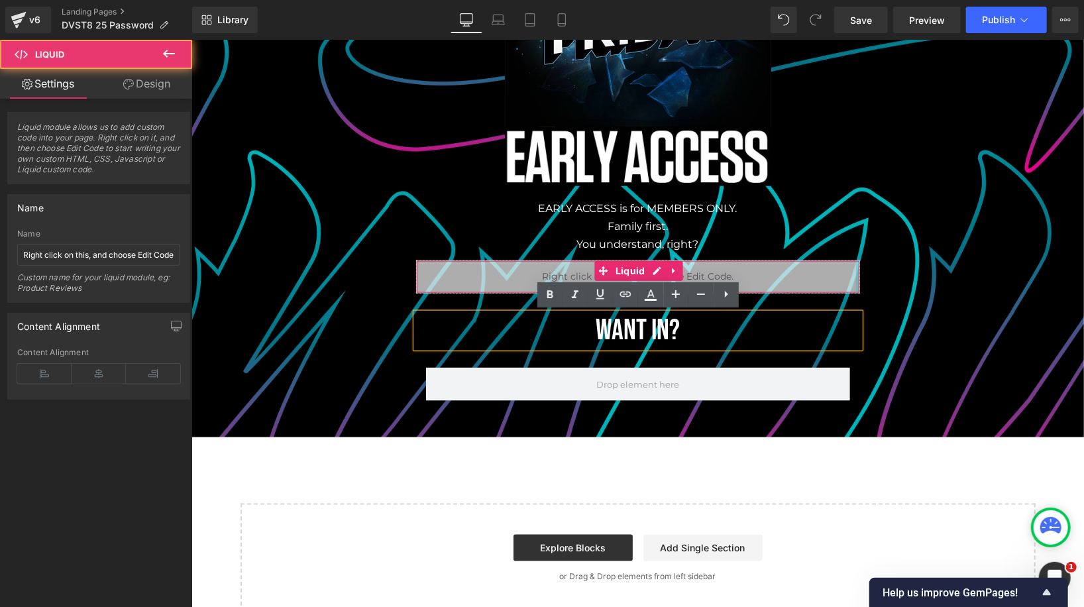
click at [856, 283] on div at bounding box center [856, 276] width 3 height 32
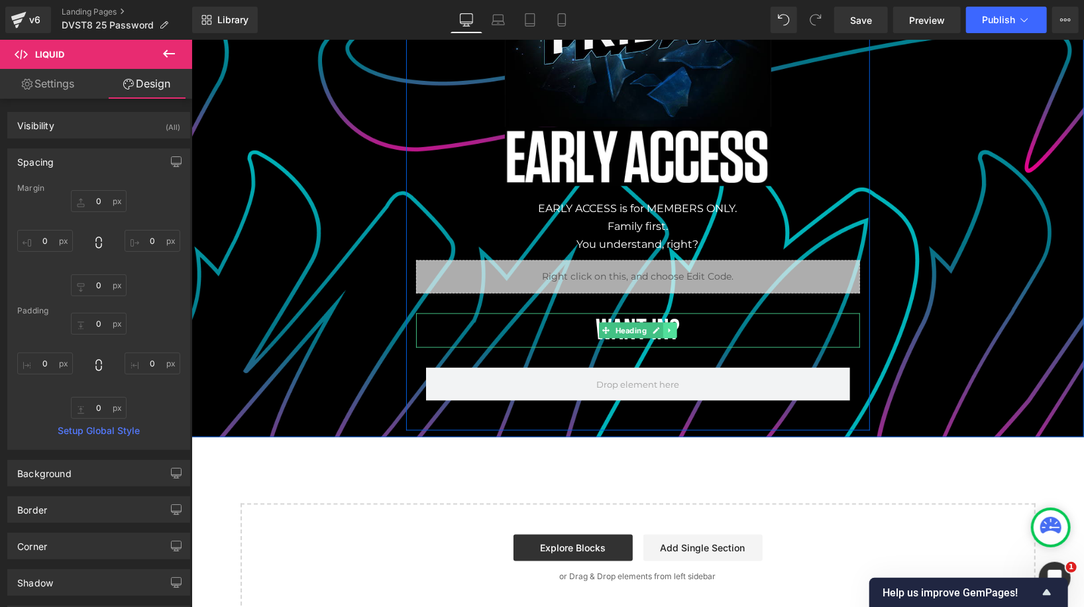
click at [667, 331] on icon at bounding box center [668, 330] width 2 height 5
click at [677, 329] on icon at bounding box center [675, 329] width 7 height 7
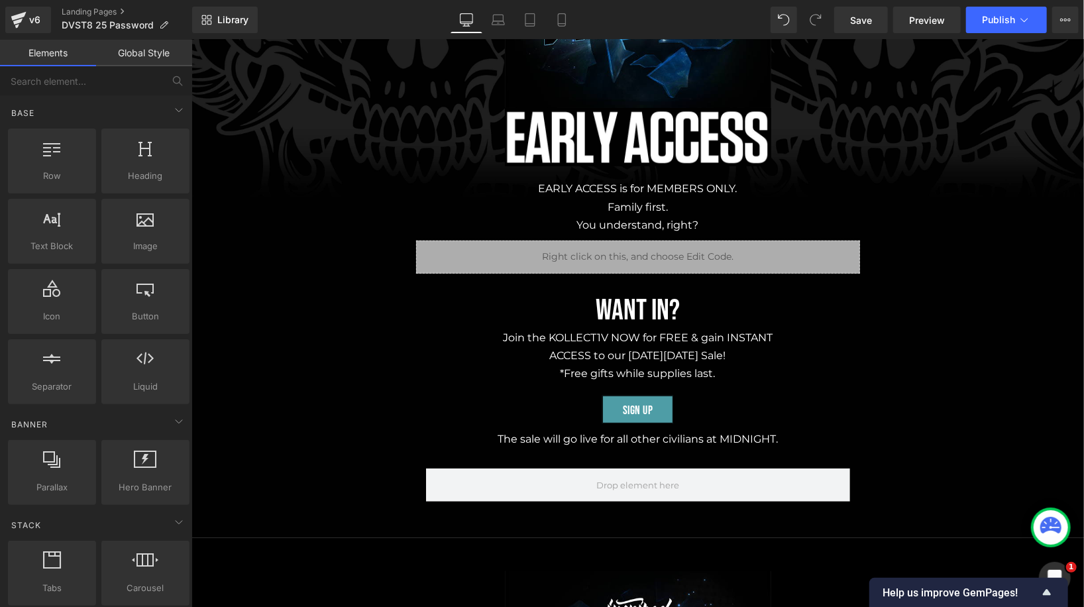
scroll to position [198, 0]
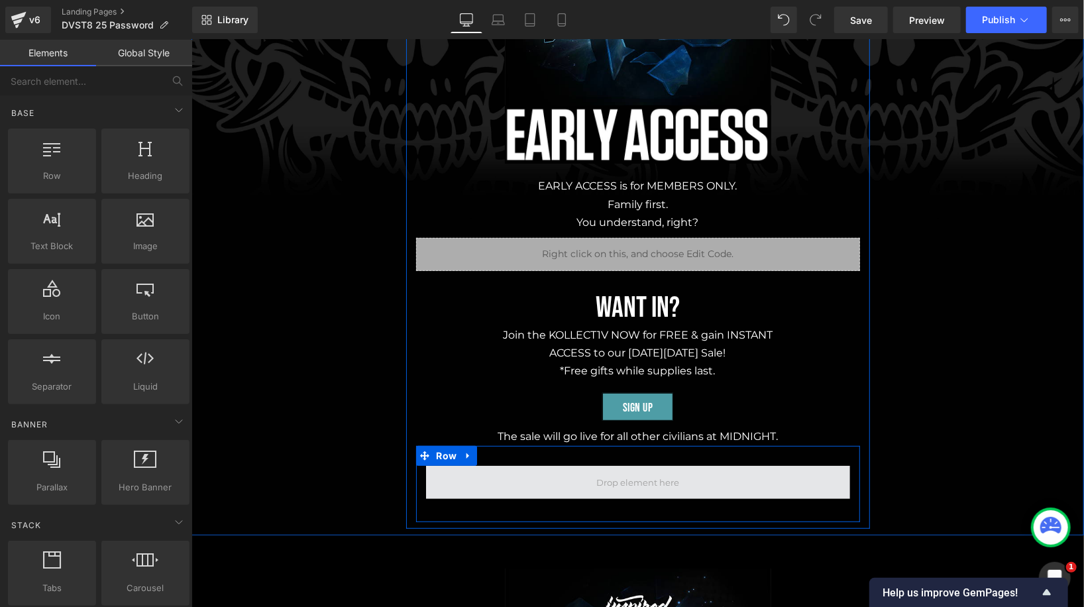
click at [599, 476] on span at bounding box center [637, 481] width 92 height 21
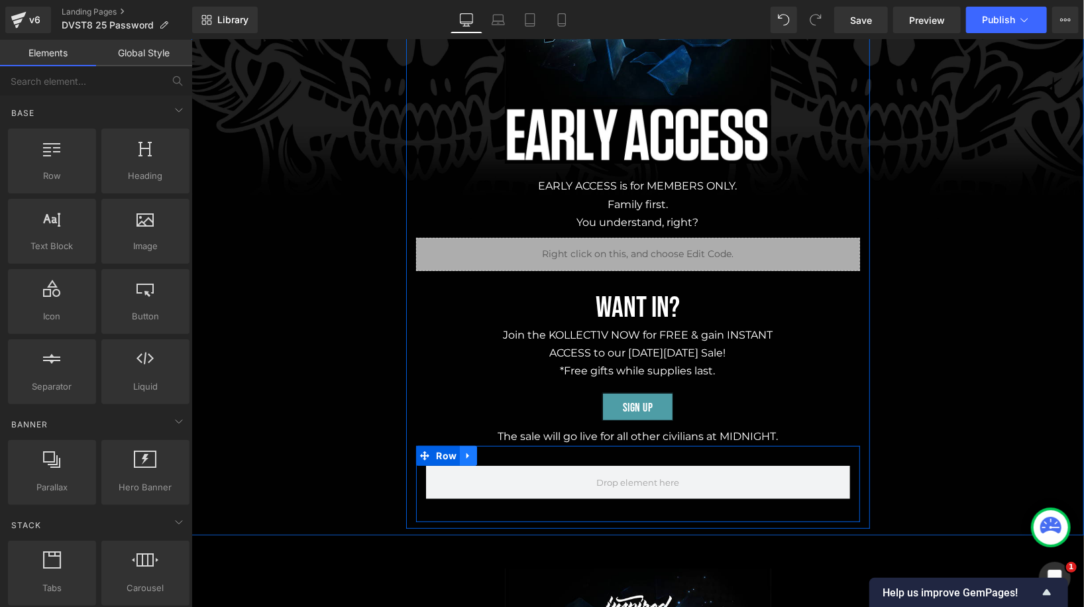
click at [472, 456] on link at bounding box center [467, 455] width 17 height 20
click at [501, 450] on icon at bounding box center [501, 454] width 9 height 9
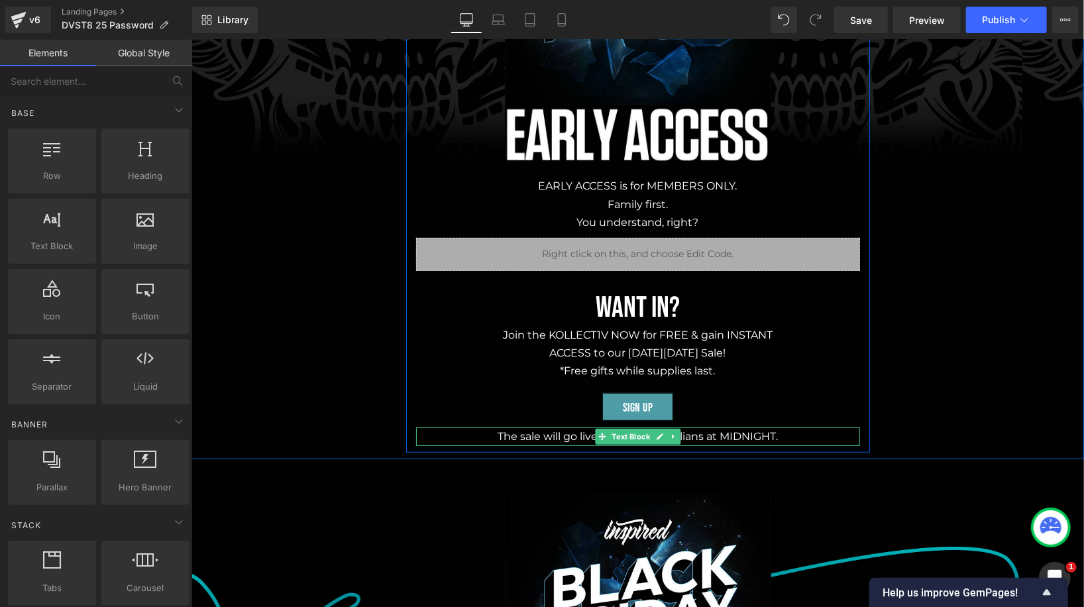
click at [521, 439] on p "The sale will go live for all other civilians at MIDNIGHT." at bounding box center [637, 436] width 444 height 18
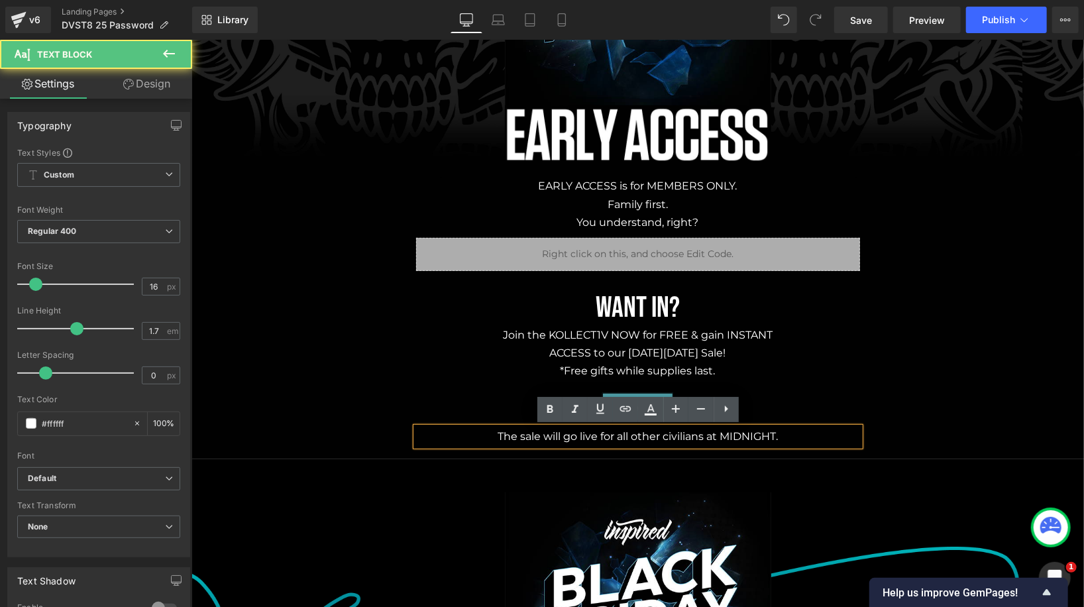
click at [669, 442] on p "The sale will go live for all other civilians at MIDNIGHT." at bounding box center [637, 436] width 444 height 18
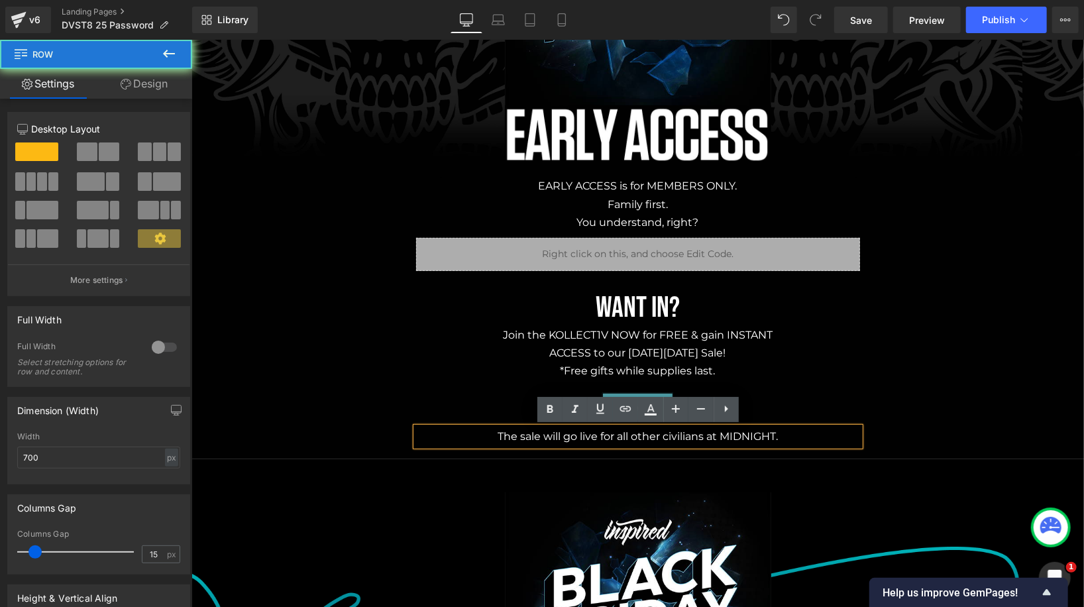
click at [828, 382] on div "Image Image EARLY ACCESS is for MEMBERS ONLY. Family first. You understand, rig…" at bounding box center [637, 159] width 464 height 571
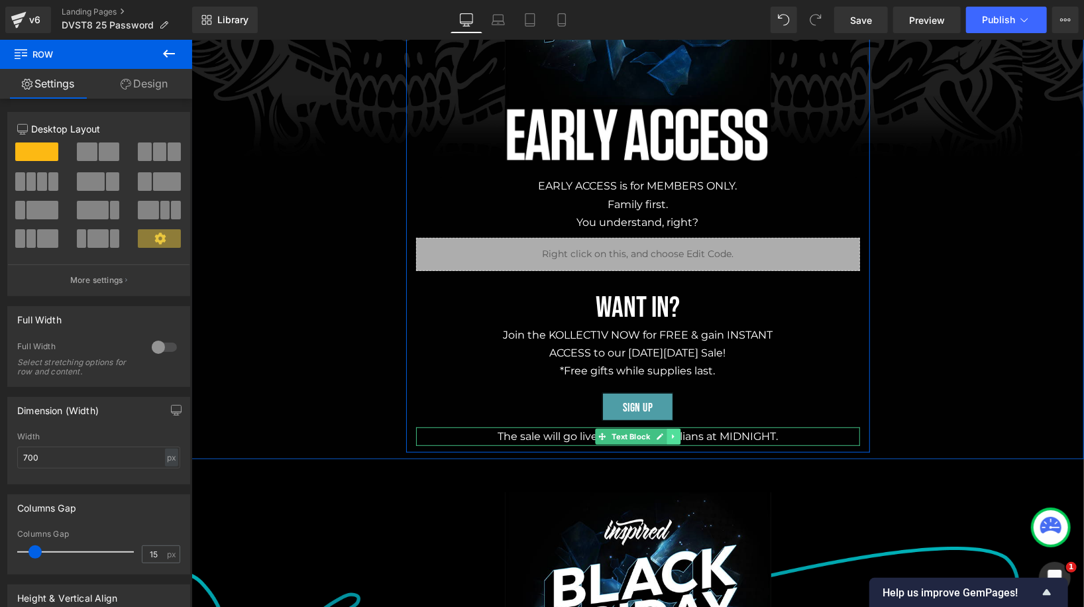
click at [672, 435] on icon at bounding box center [672, 436] width 2 height 5
click at [679, 435] on icon at bounding box center [679, 436] width 7 height 8
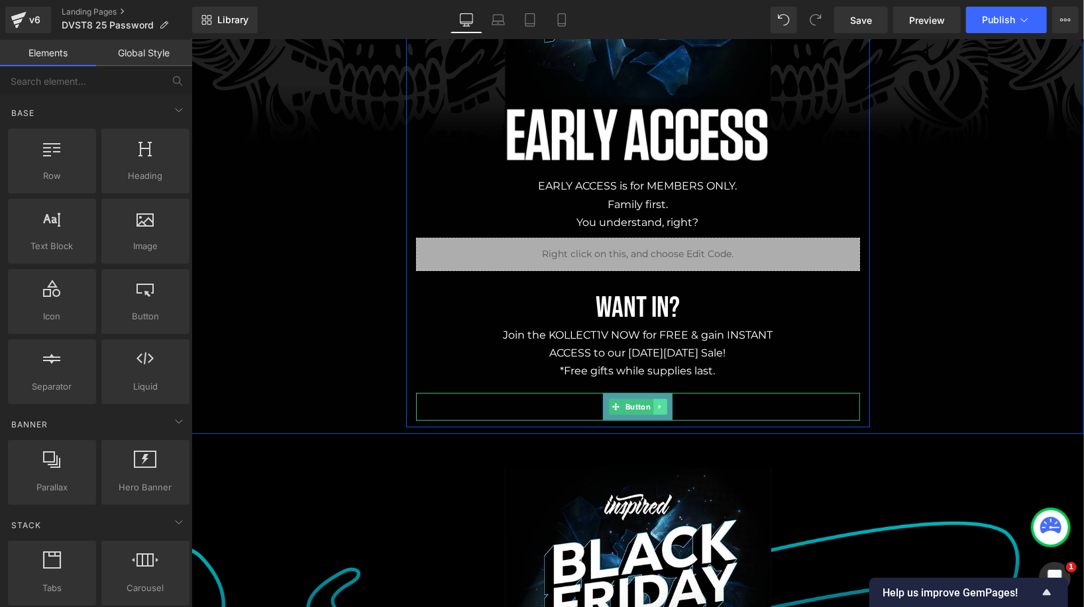
click at [664, 401] on link at bounding box center [659, 406] width 14 height 16
click at [668, 403] on icon at bounding box center [665, 406] width 7 height 8
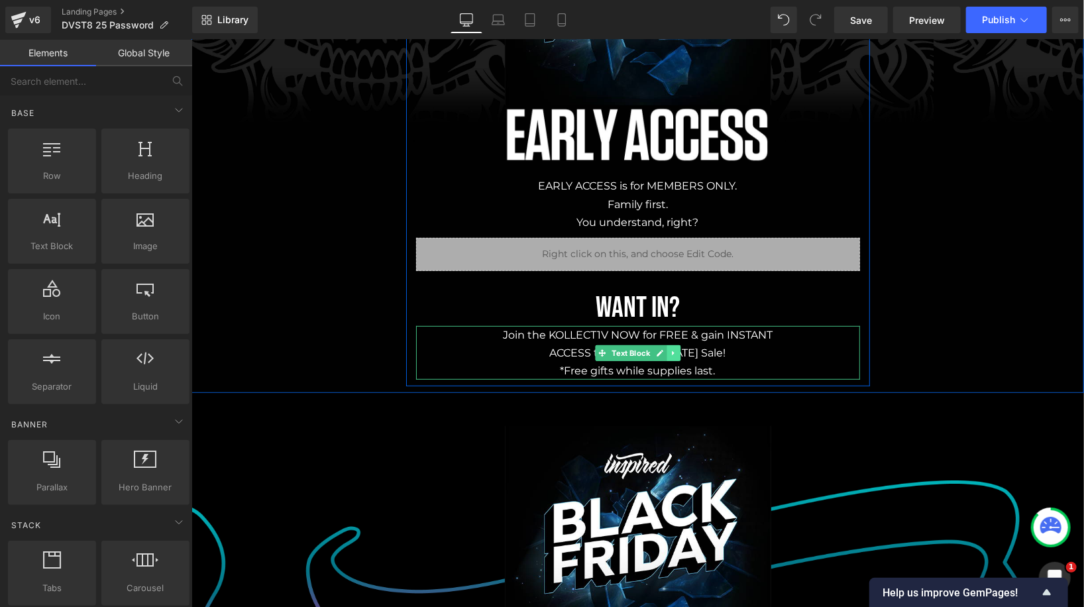
click at [671, 350] on icon at bounding box center [672, 352] width 2 height 5
click at [684, 351] on link at bounding box center [680, 352] width 14 height 16
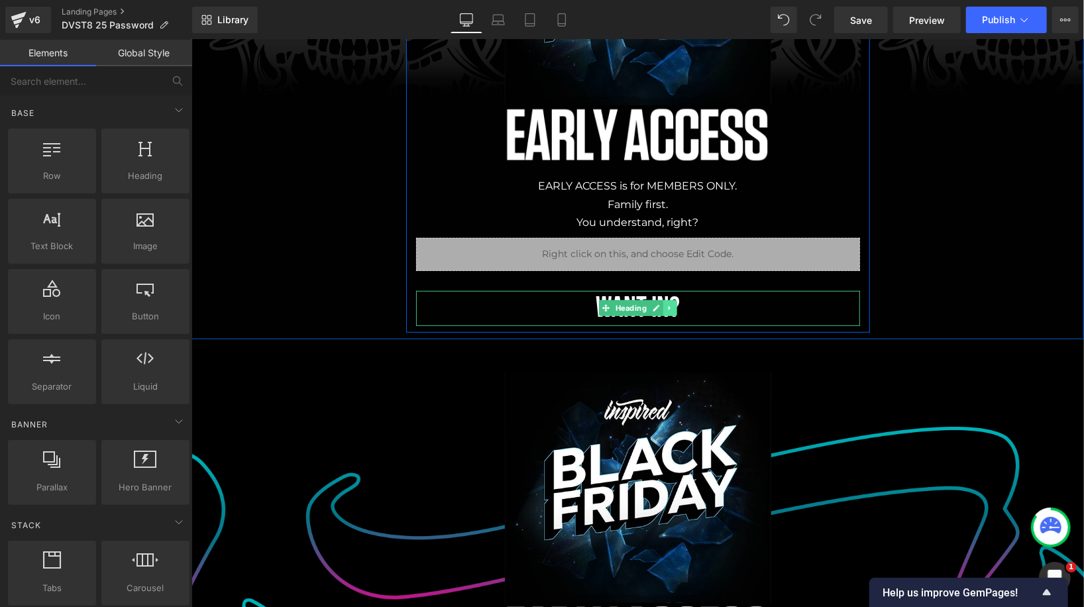
click at [673, 309] on link at bounding box center [669, 307] width 14 height 16
click at [673, 309] on icon at bounding box center [675, 307] width 7 height 7
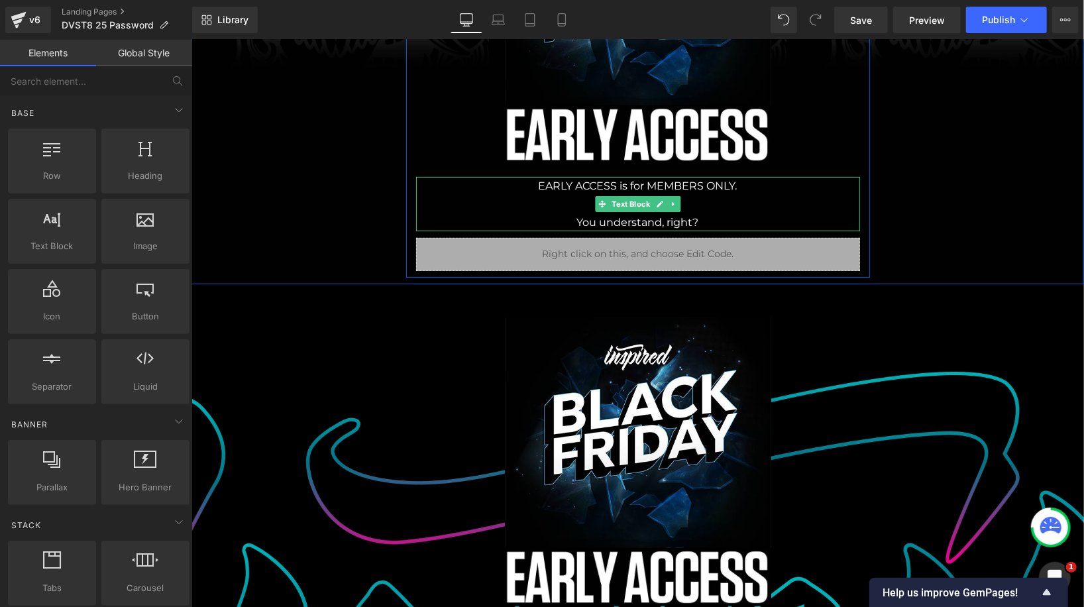
click at [694, 187] on p "EARLY ACCESS is for MEMBERS ONLY." at bounding box center [637, 185] width 444 height 18
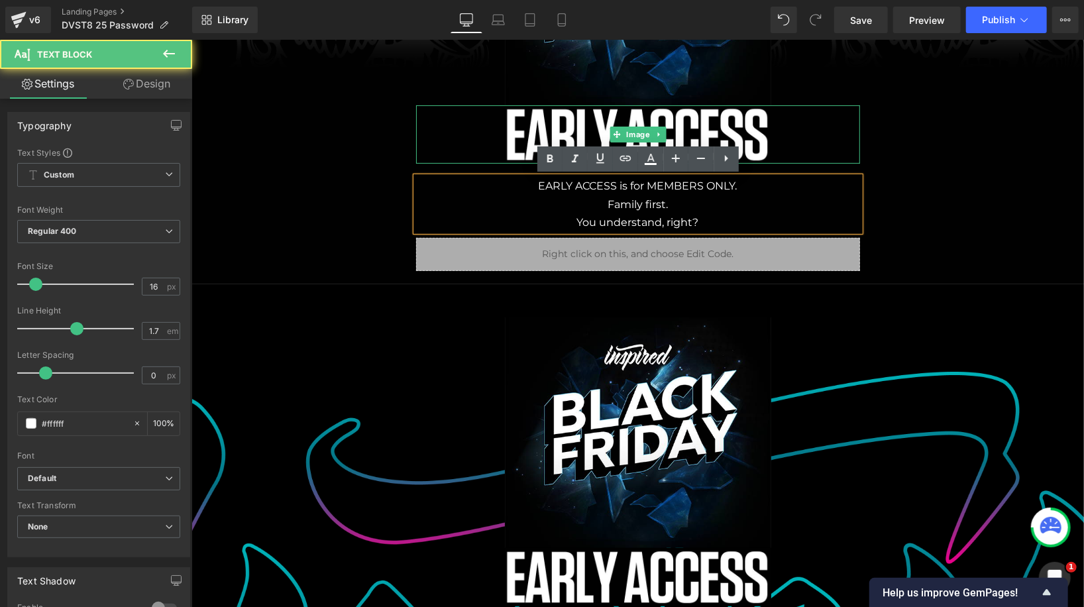
click at [780, 134] on div at bounding box center [637, 134] width 444 height 59
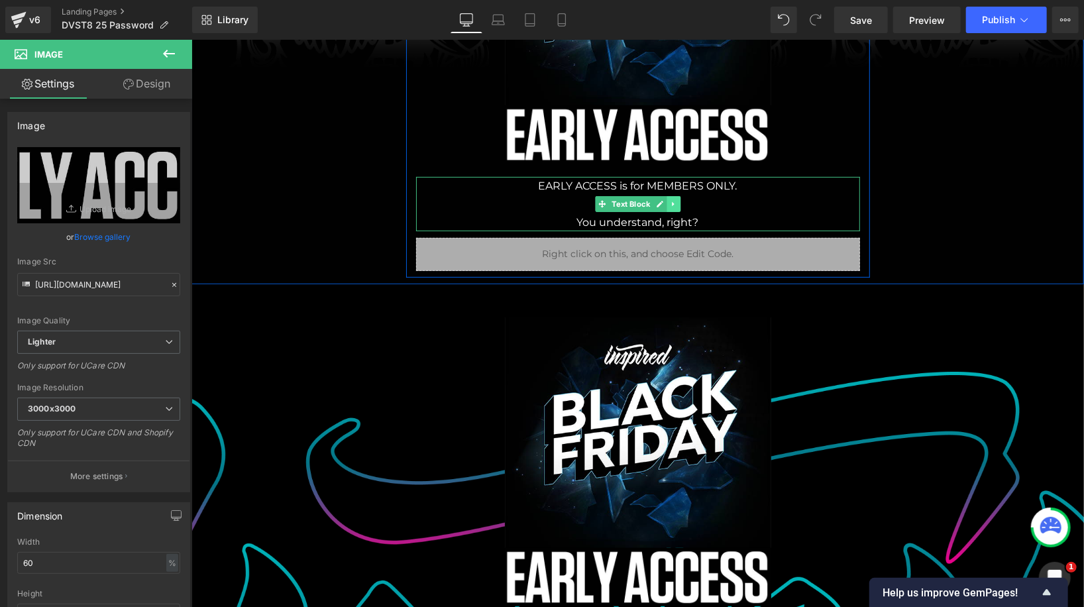
click at [670, 203] on icon at bounding box center [672, 203] width 7 height 8
click at [680, 203] on icon at bounding box center [679, 203] width 7 height 8
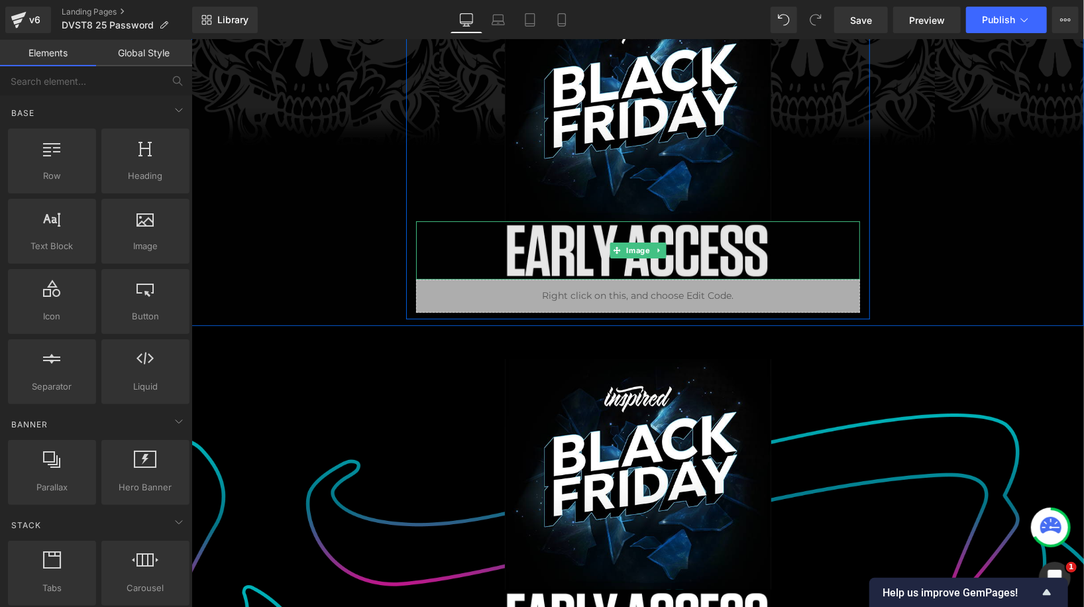
scroll to position [76, 0]
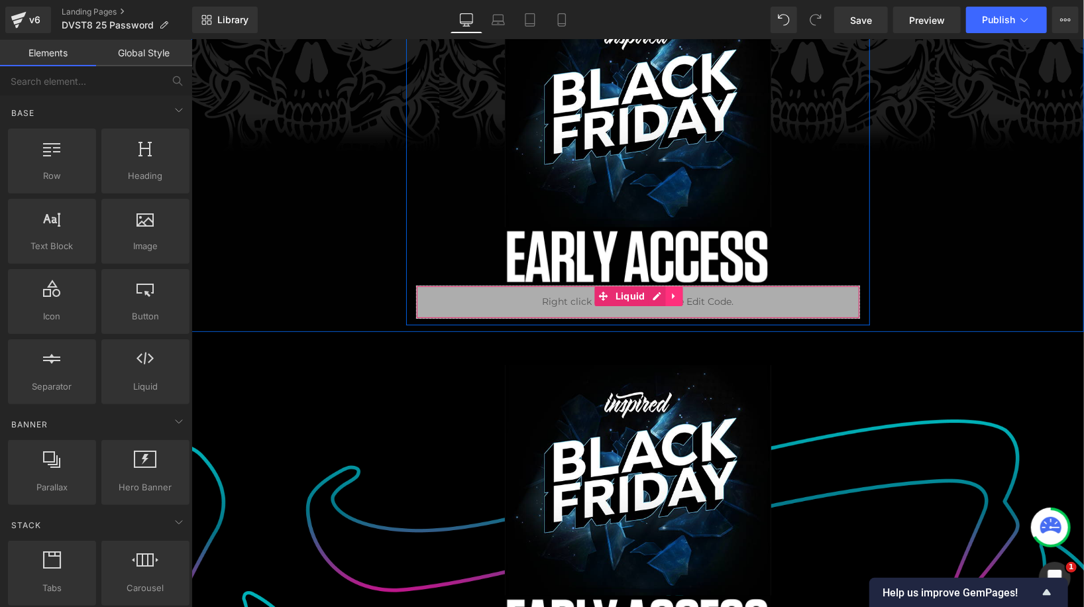
click at [675, 291] on icon at bounding box center [673, 296] width 9 height 10
click at [682, 291] on icon at bounding box center [682, 295] width 9 height 9
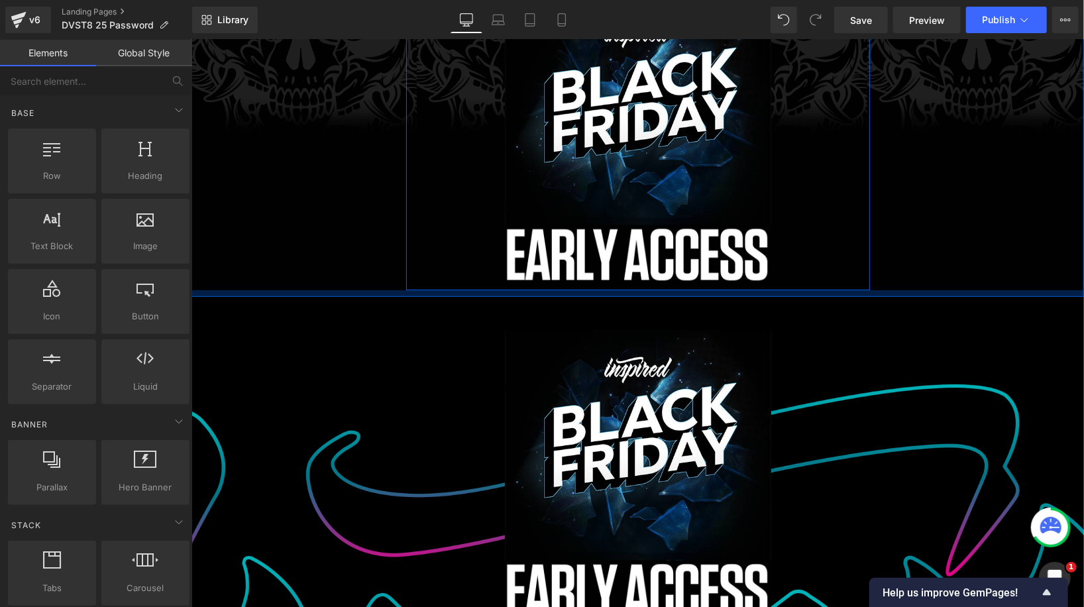
scroll to position [79, 0]
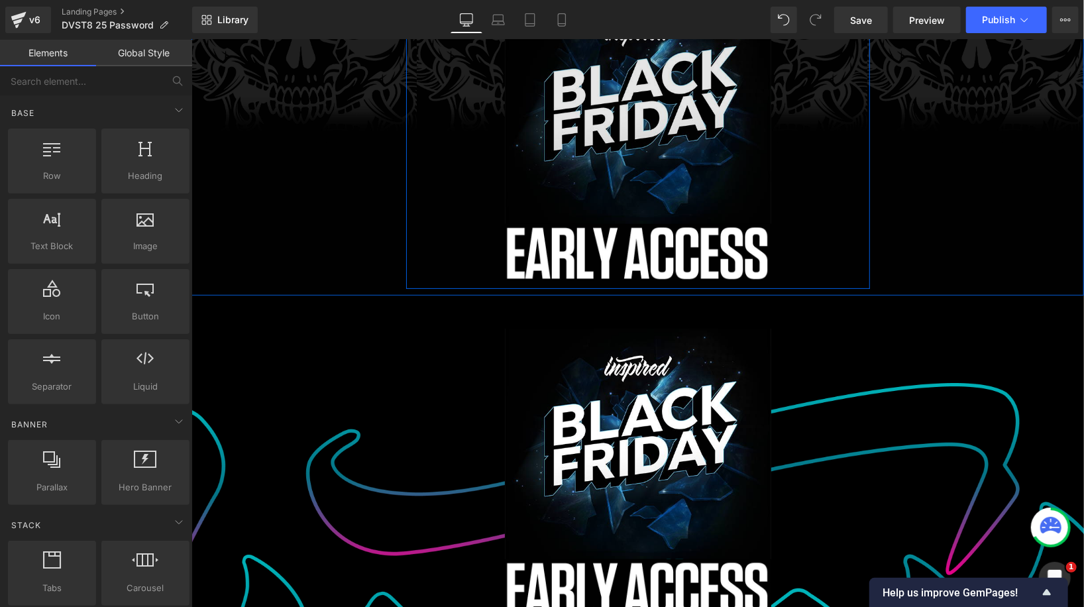
click at [711, 162] on img at bounding box center [637, 108] width 266 height 231
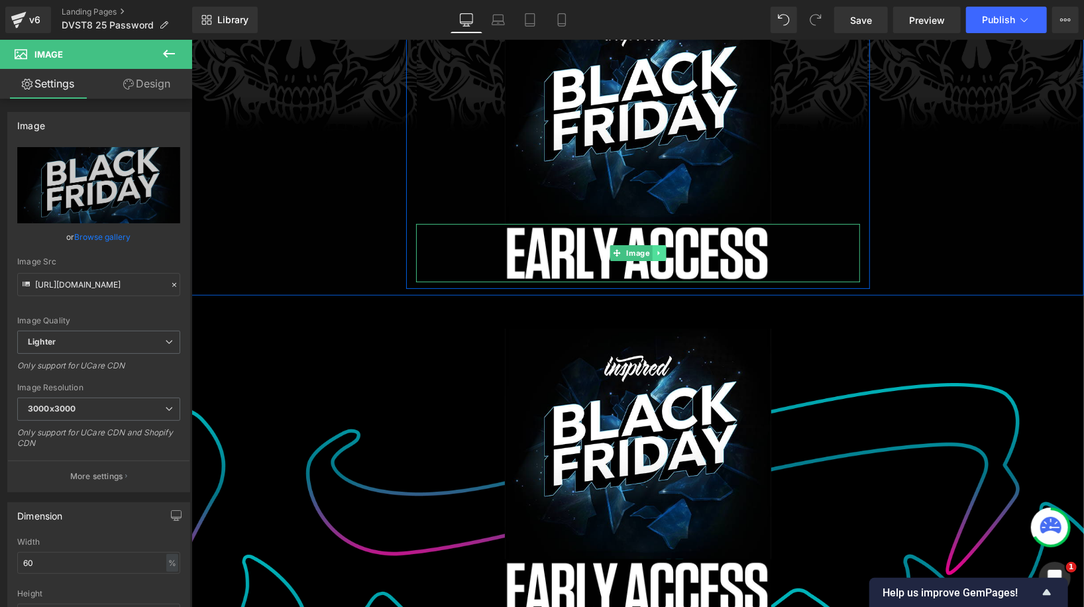
click at [664, 247] on link at bounding box center [658, 252] width 14 height 16
click at [669, 254] on link at bounding box center [665, 252] width 14 height 16
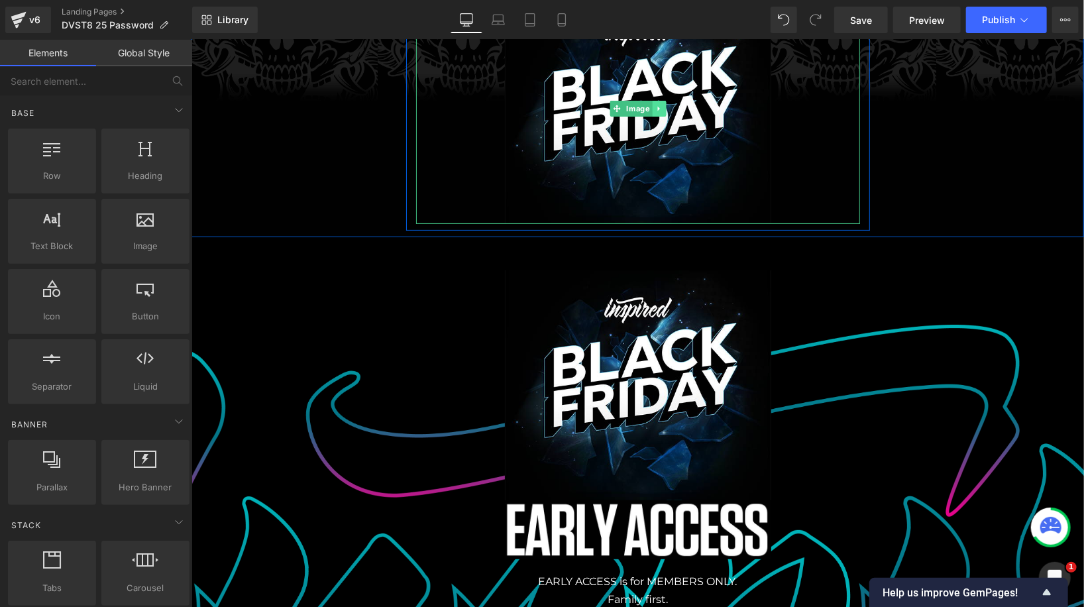
scroll to position [0, 0]
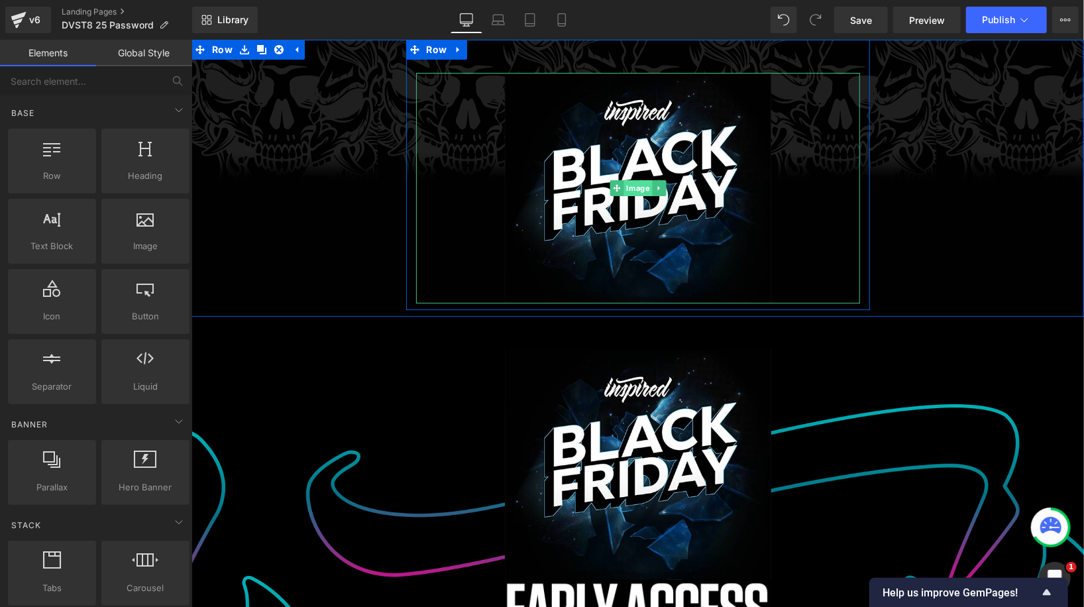
click at [646, 185] on link "Image" at bounding box center [630, 188] width 42 height 16
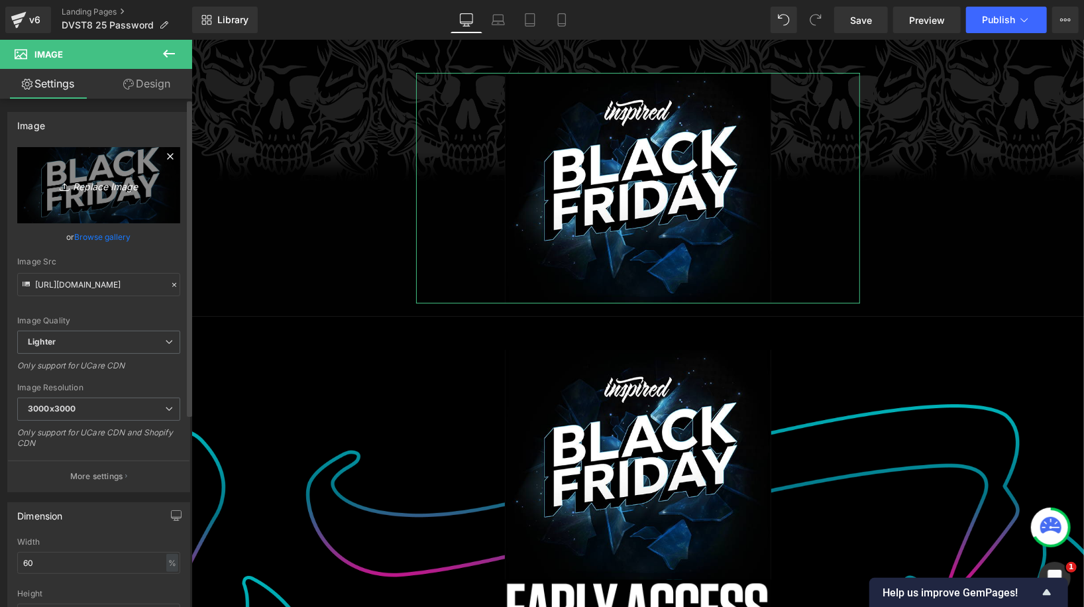
click at [117, 181] on icon "Replace Image" at bounding box center [99, 185] width 106 height 17
type input "C:\fakepath\Group 1410136583.png"
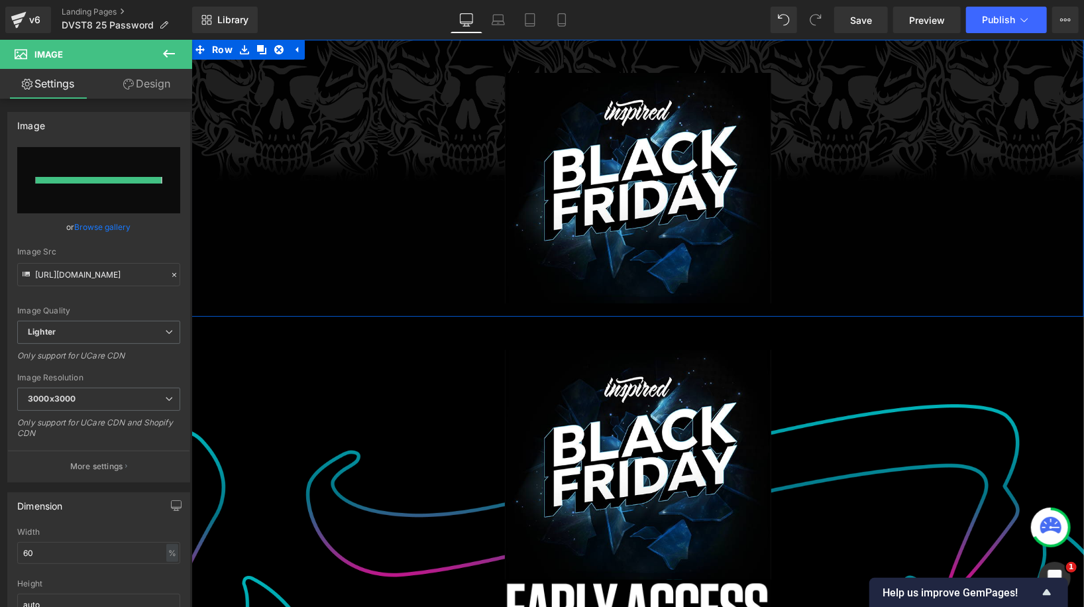
type input "https://ucarecdn.com/01f67a6f-95e8-49ba-bc0c-9fbe739a8183/-/format/auto/-/previ…"
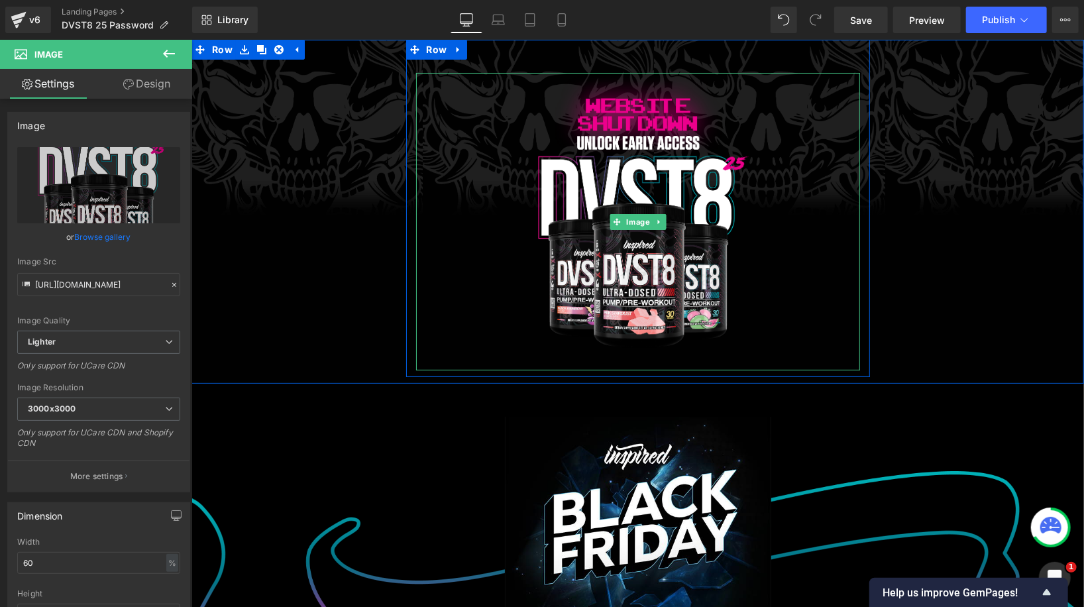
click at [455, 91] on div at bounding box center [637, 220] width 444 height 297
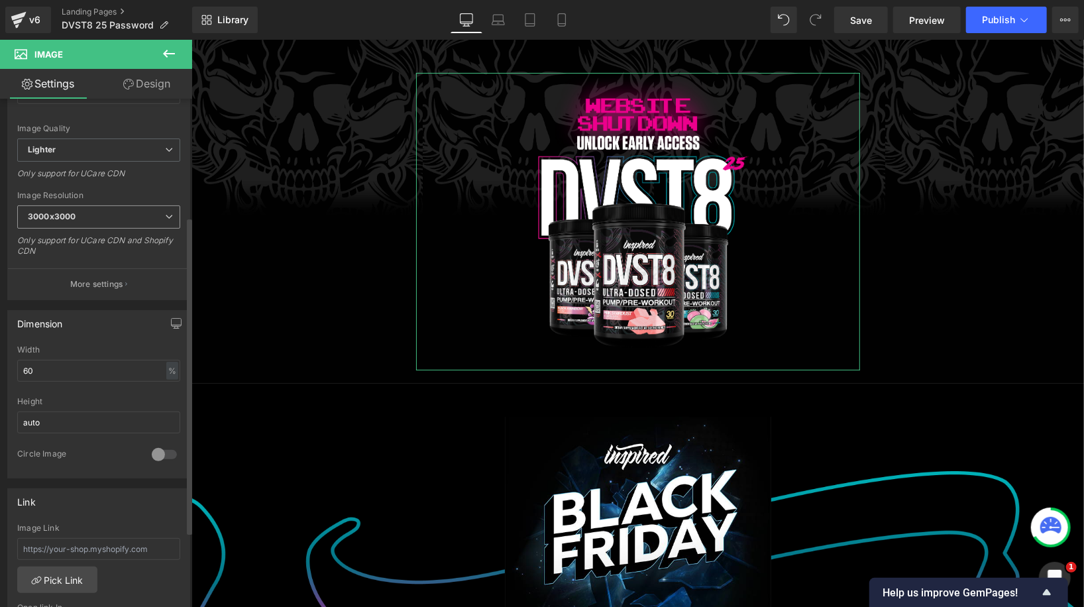
scroll to position [207, 0]
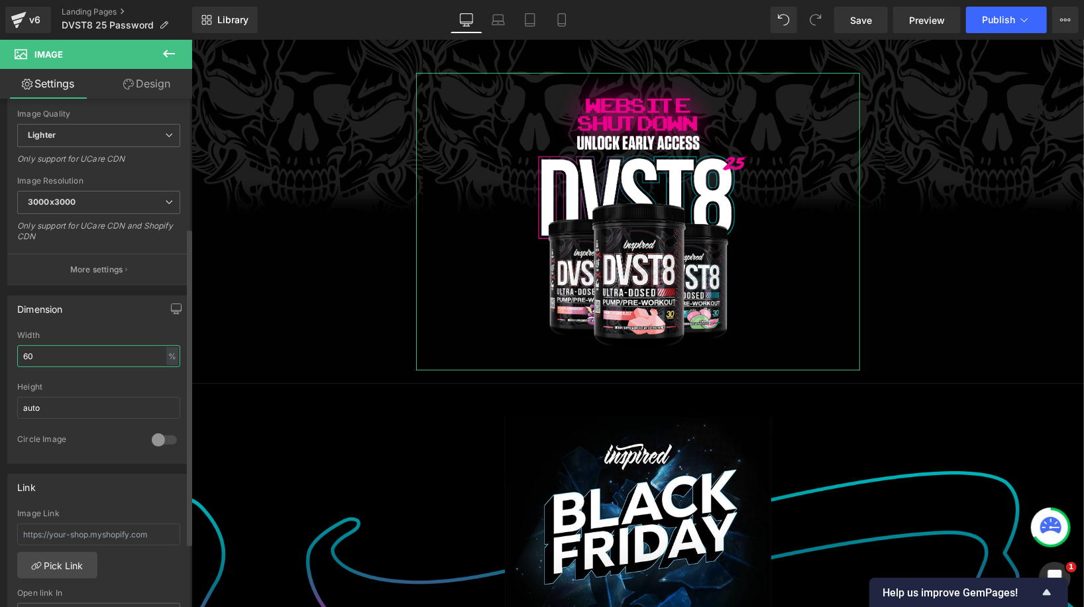
click at [85, 355] on input "60" at bounding box center [98, 356] width 163 height 22
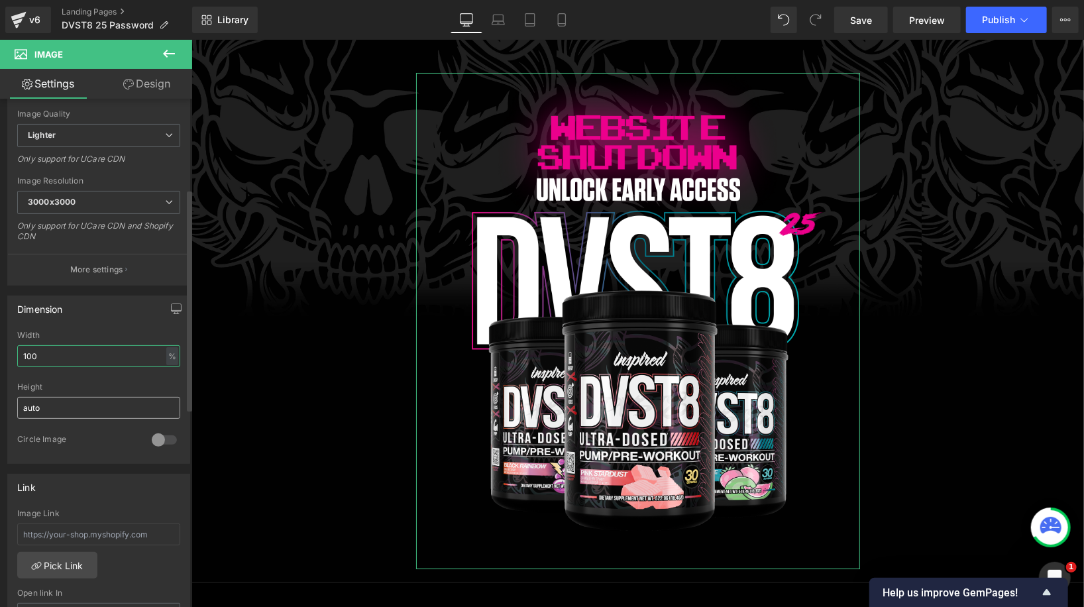
type input "100"
click at [50, 404] on input "auto" at bounding box center [98, 408] width 163 height 22
click at [156, 437] on div at bounding box center [164, 439] width 32 height 21
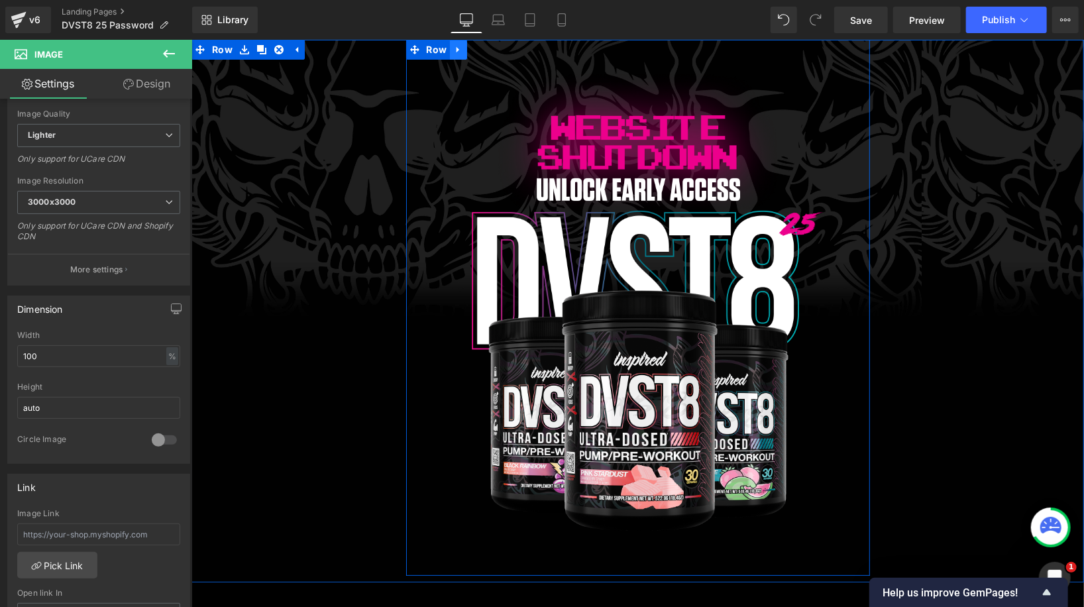
click at [456, 52] on icon at bounding box center [457, 49] width 9 height 10
click at [423, 51] on span "Row" at bounding box center [436, 49] width 27 height 20
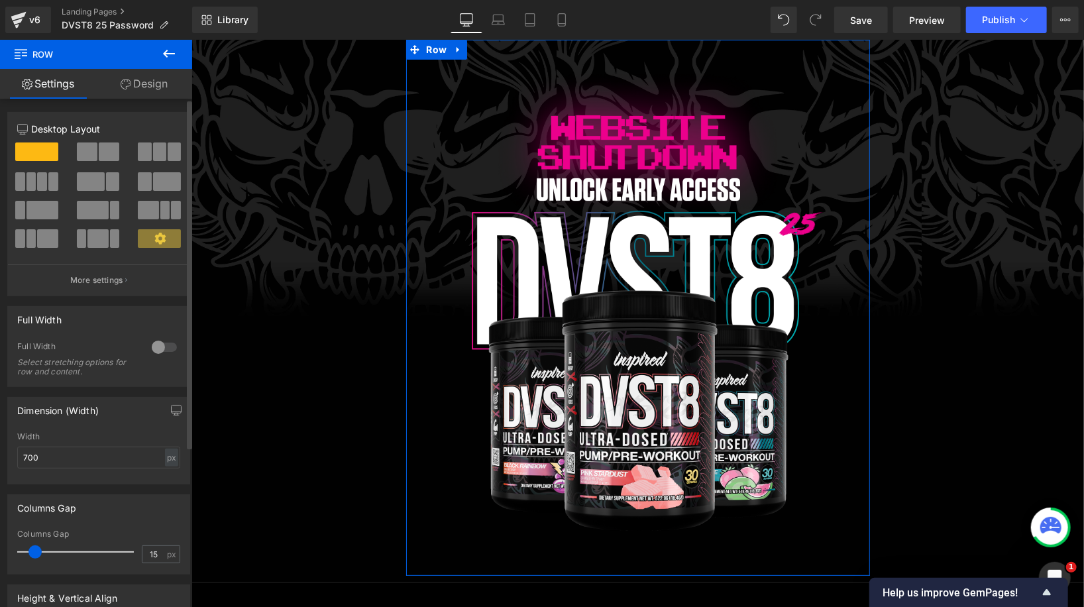
click at [158, 345] on div at bounding box center [164, 347] width 32 height 21
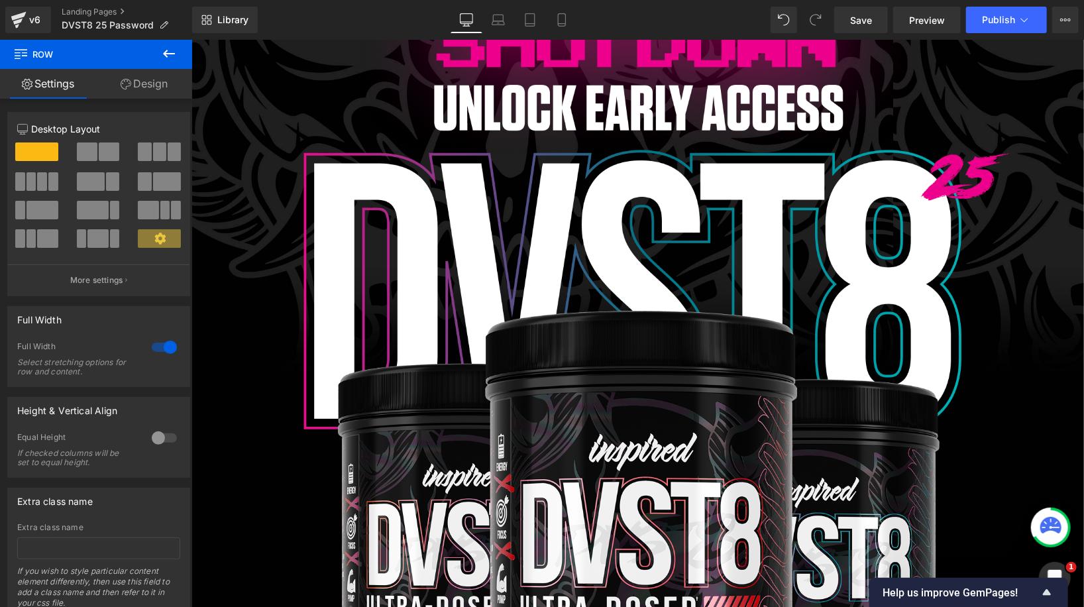
scroll to position [169, 0]
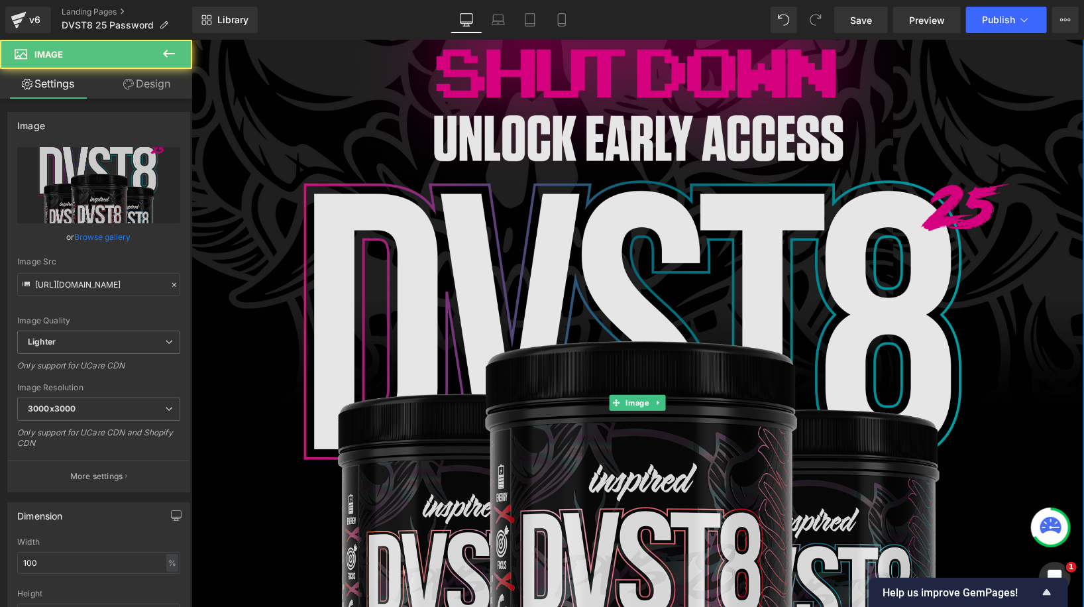
click at [399, 309] on img at bounding box center [637, 401] width 892 height 997
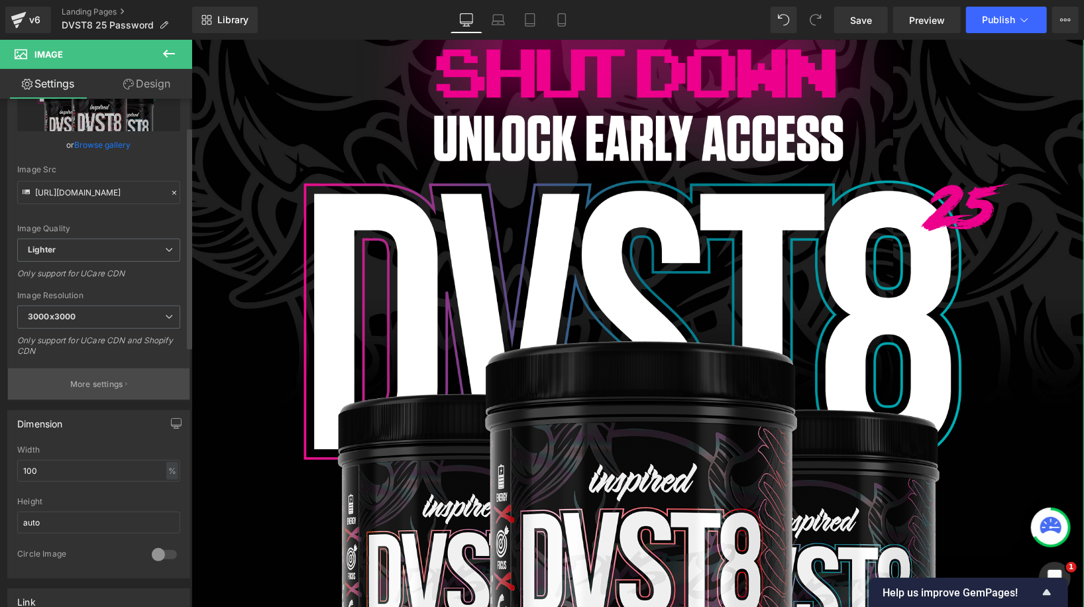
scroll to position [97, 0]
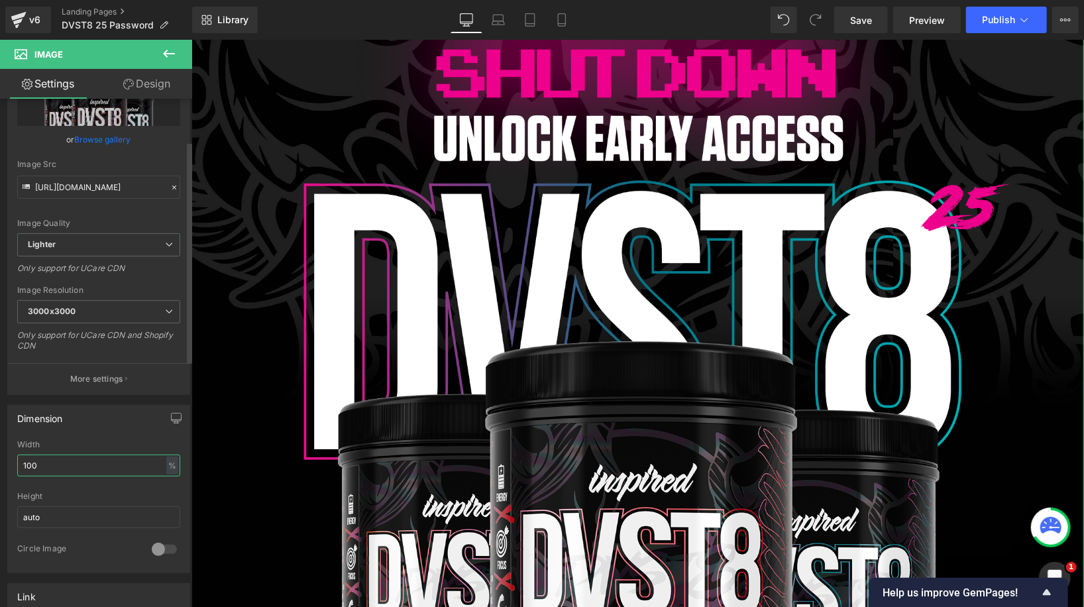
click at [64, 459] on input "100" at bounding box center [98, 465] width 163 height 22
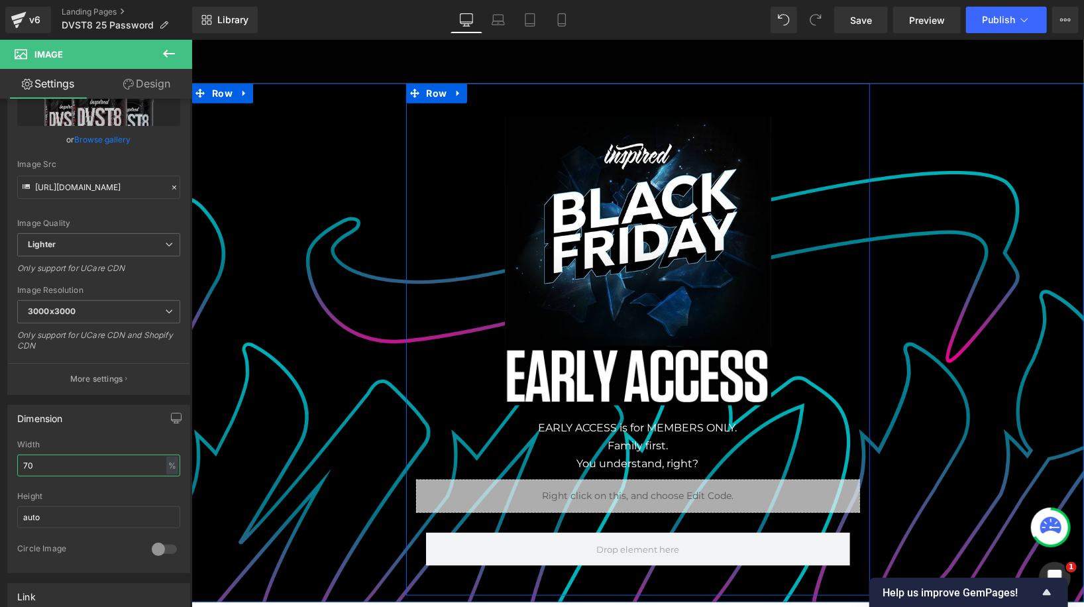
scroll to position [669, 0]
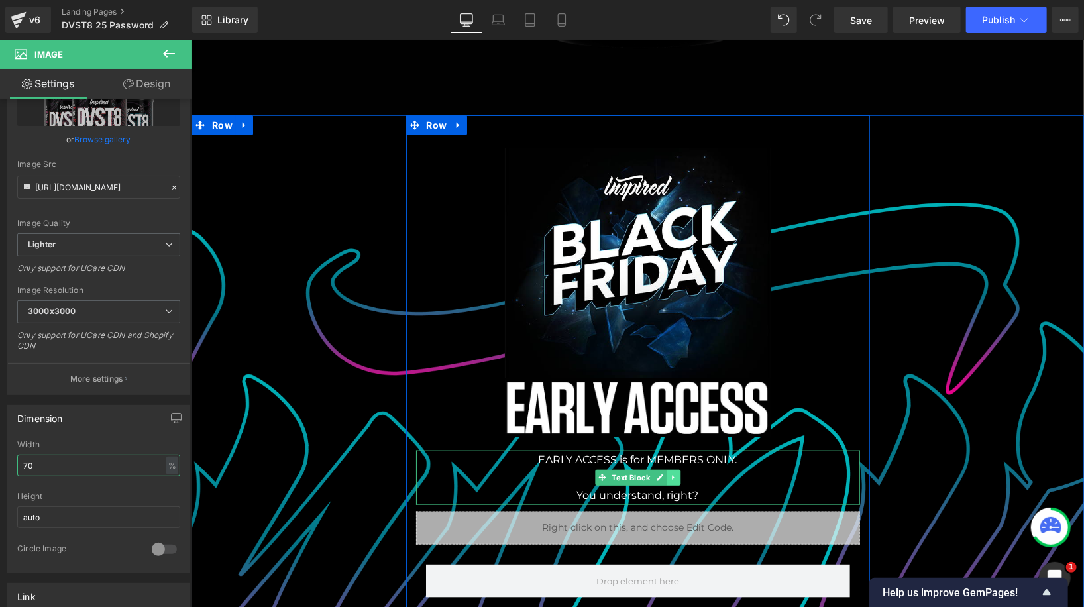
type input "70"
click at [674, 475] on icon at bounding box center [672, 477] width 7 height 8
drag, startPoint x: 670, startPoint y: 476, endPoint x: 682, endPoint y: 477, distance: 12.6
click at [682, 477] on li at bounding box center [665, 477] width 41 height 16
click at [682, 477] on icon at bounding box center [679, 476] width 7 height 7
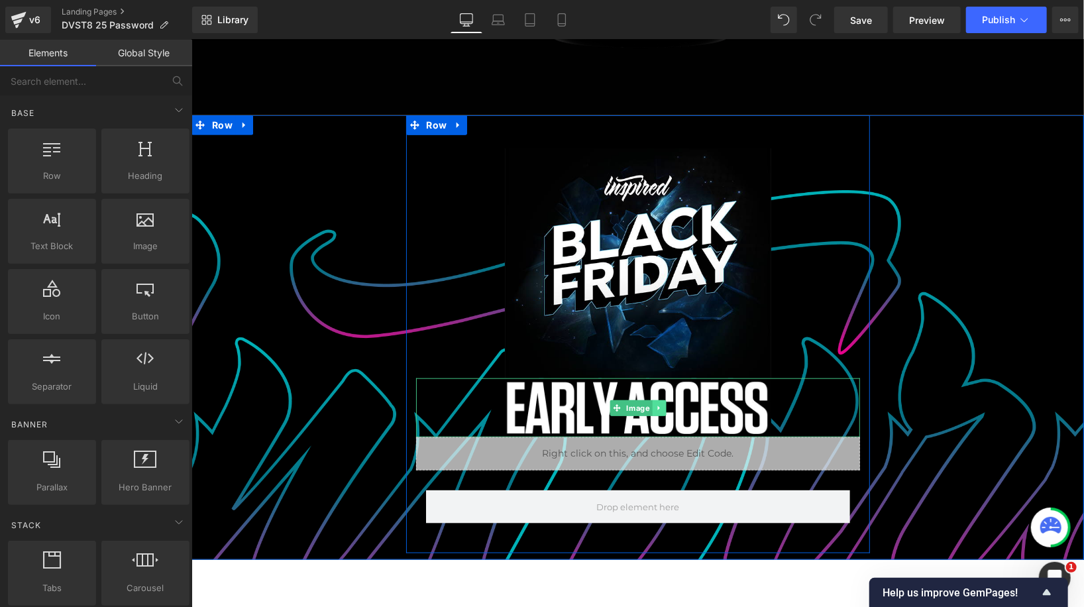
click at [657, 405] on icon at bounding box center [657, 407] width 7 height 8
click at [666, 404] on icon at bounding box center [664, 406] width 7 height 7
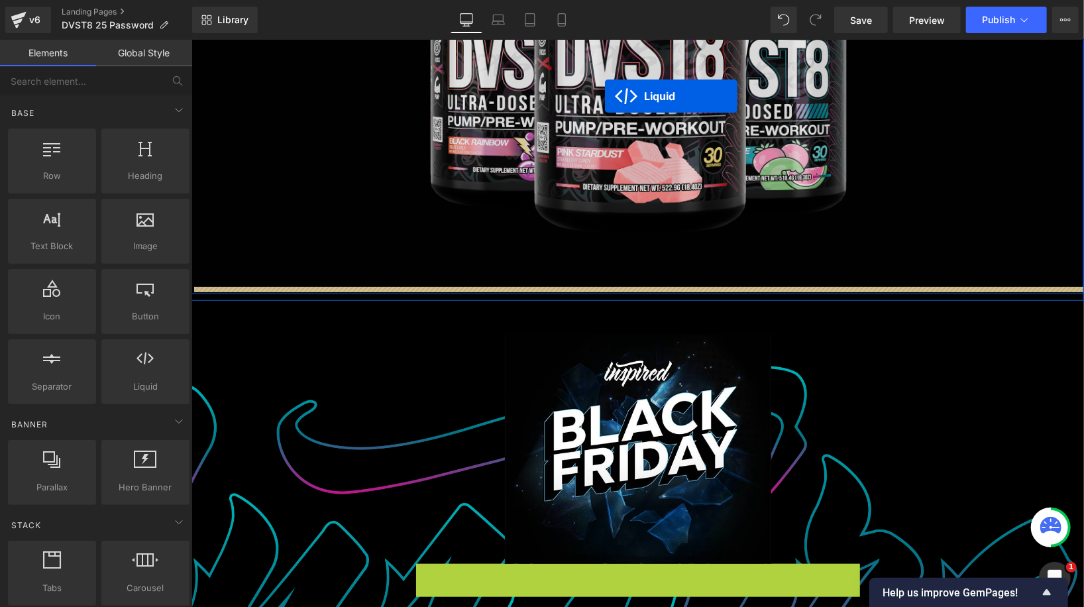
scroll to position [378, 0]
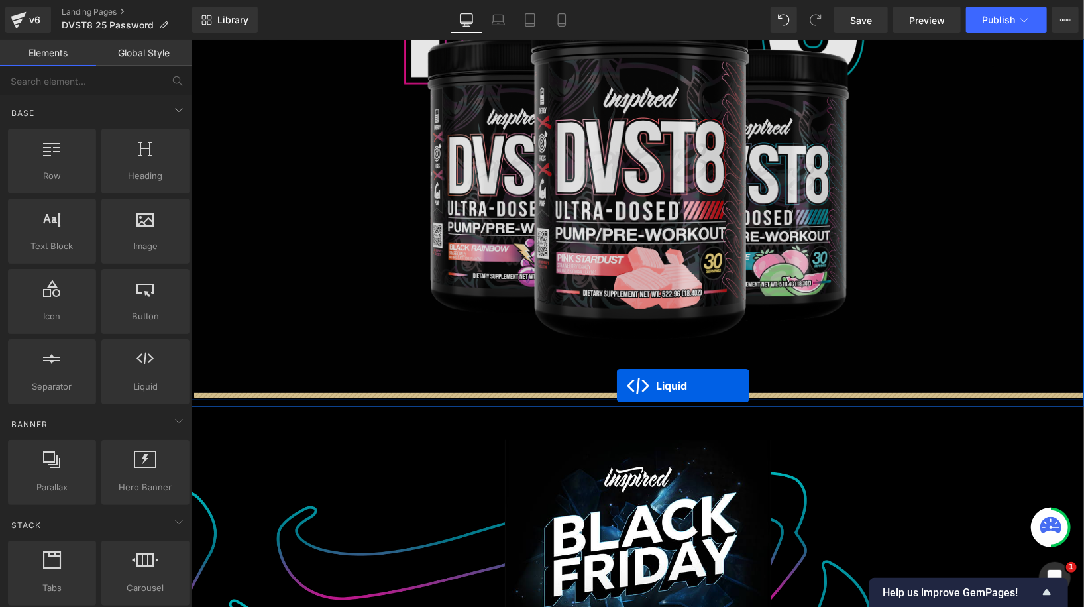
drag, startPoint x: 604, startPoint y: 386, endPoint x: 616, endPoint y: 385, distance: 12.0
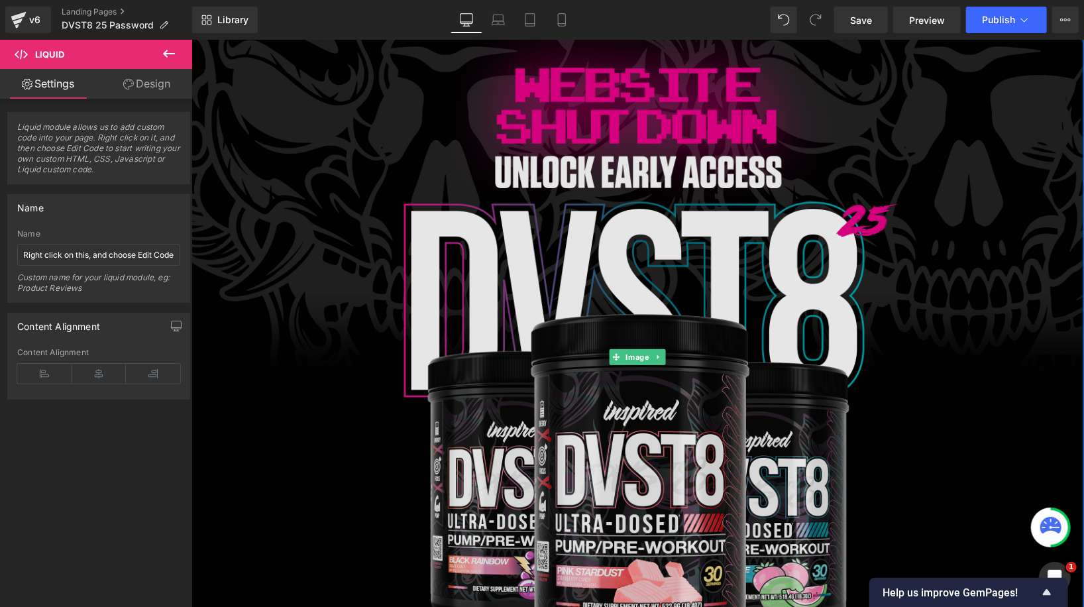
scroll to position [0, 0]
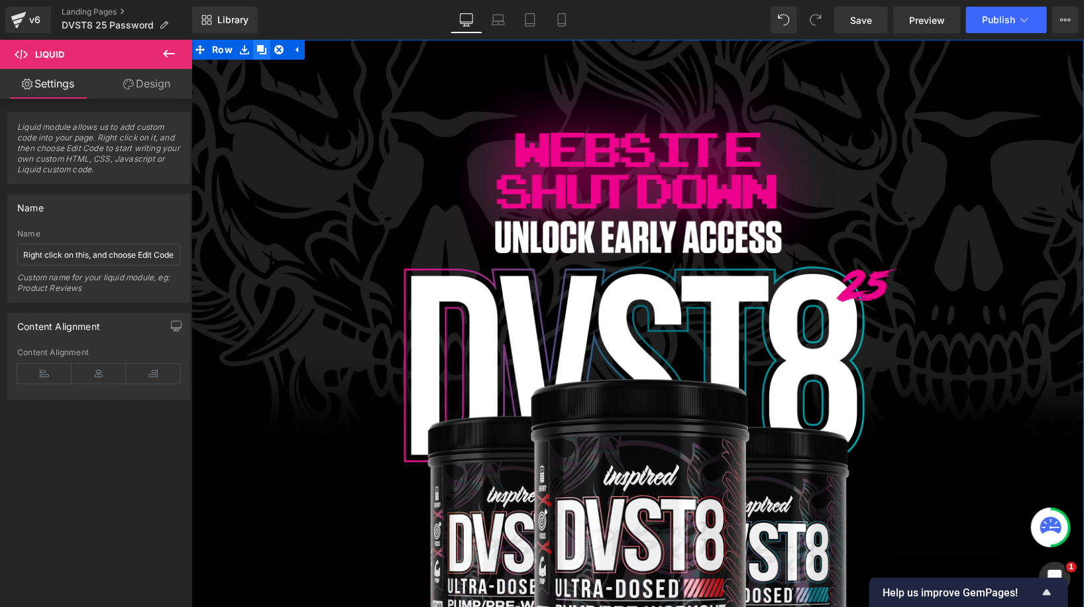
click at [259, 45] on icon at bounding box center [260, 48] width 9 height 9
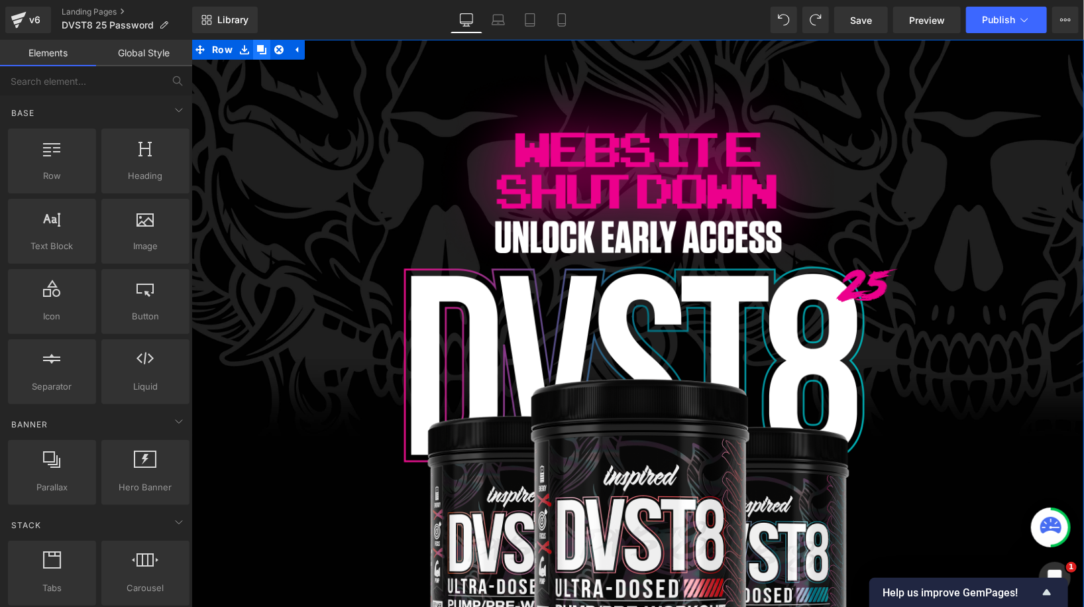
click at [262, 48] on icon at bounding box center [260, 48] width 9 height 9
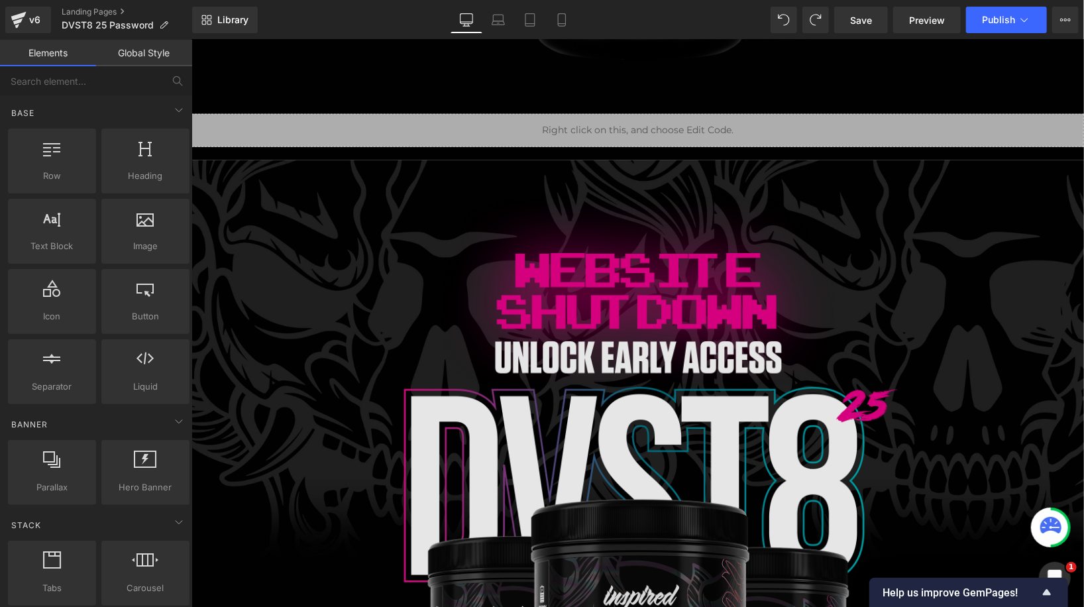
scroll to position [656, 0]
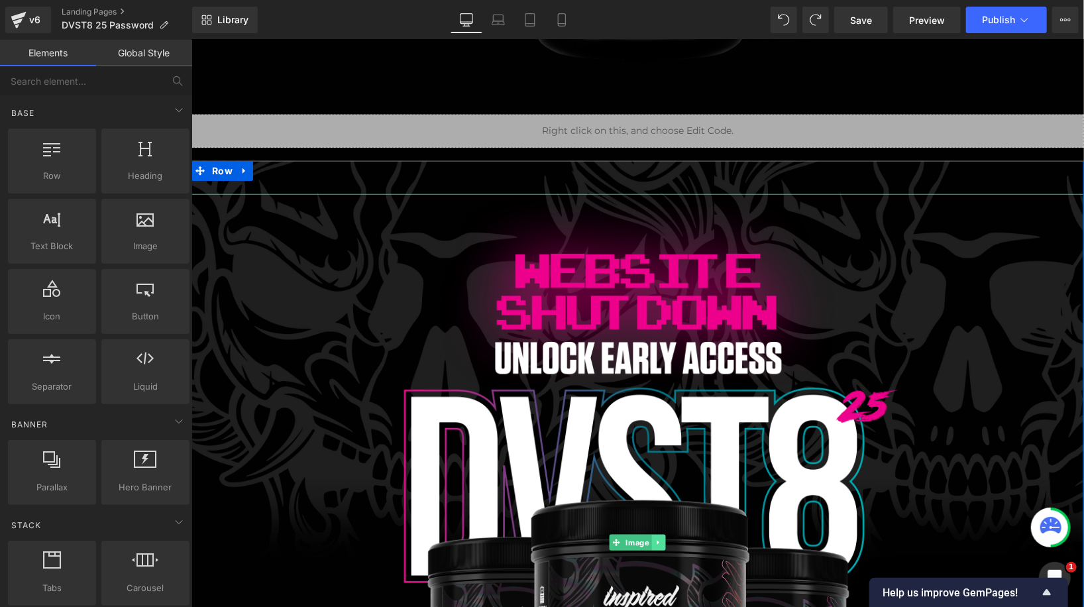
click at [659, 541] on icon at bounding box center [657, 542] width 7 height 8
click at [665, 541] on icon at bounding box center [664, 542] width 7 height 8
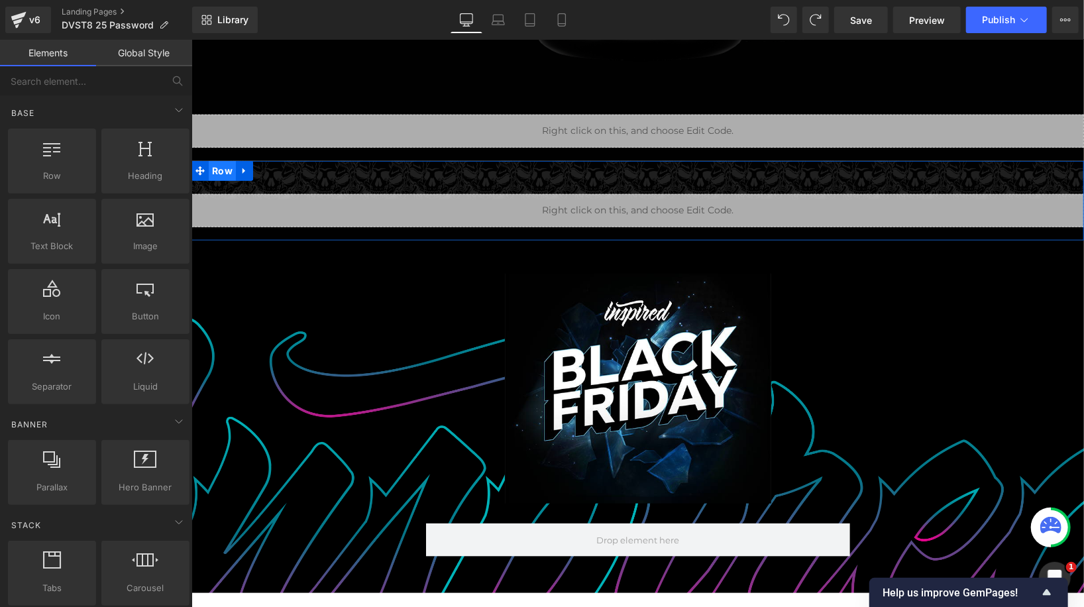
click at [216, 164] on span "Row" at bounding box center [221, 170] width 27 height 20
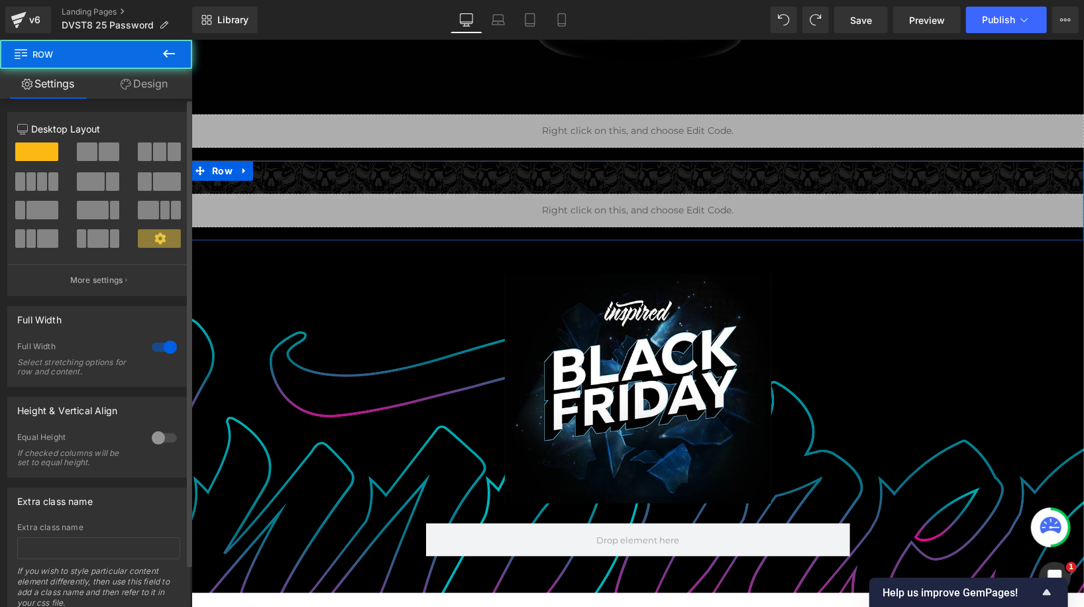
click at [157, 346] on div at bounding box center [164, 347] width 32 height 21
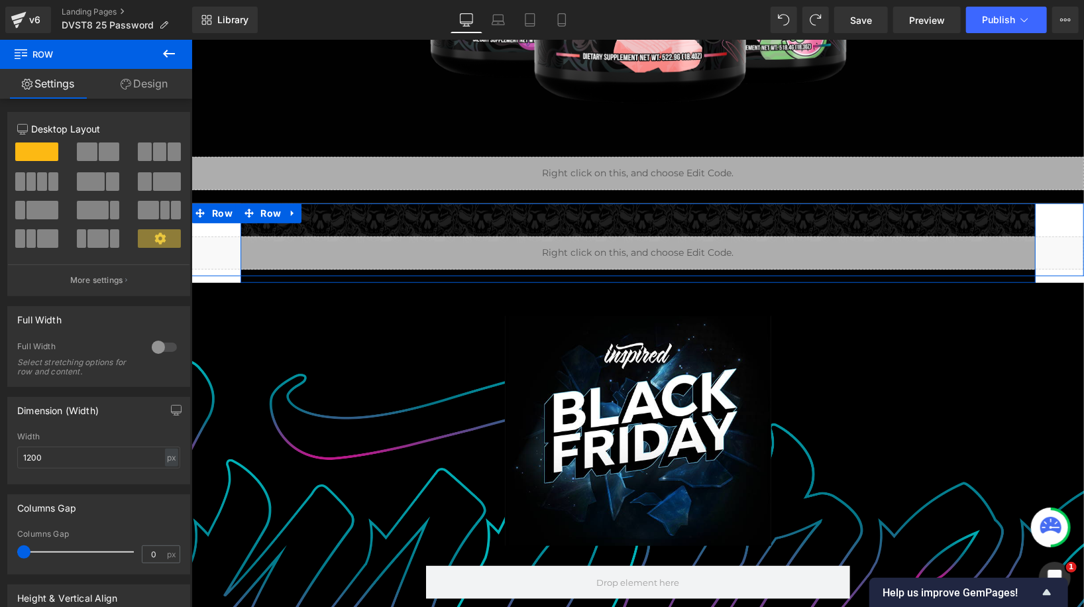
scroll to position [611, 0]
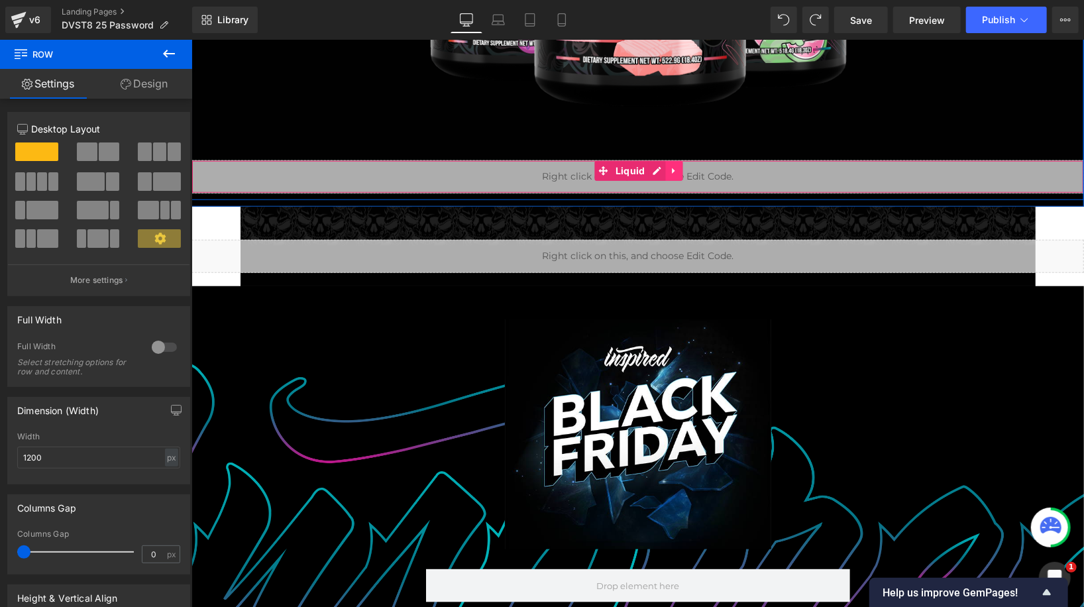
click at [671, 166] on icon at bounding box center [673, 170] width 9 height 10
click at [685, 167] on icon at bounding box center [682, 170] width 9 height 9
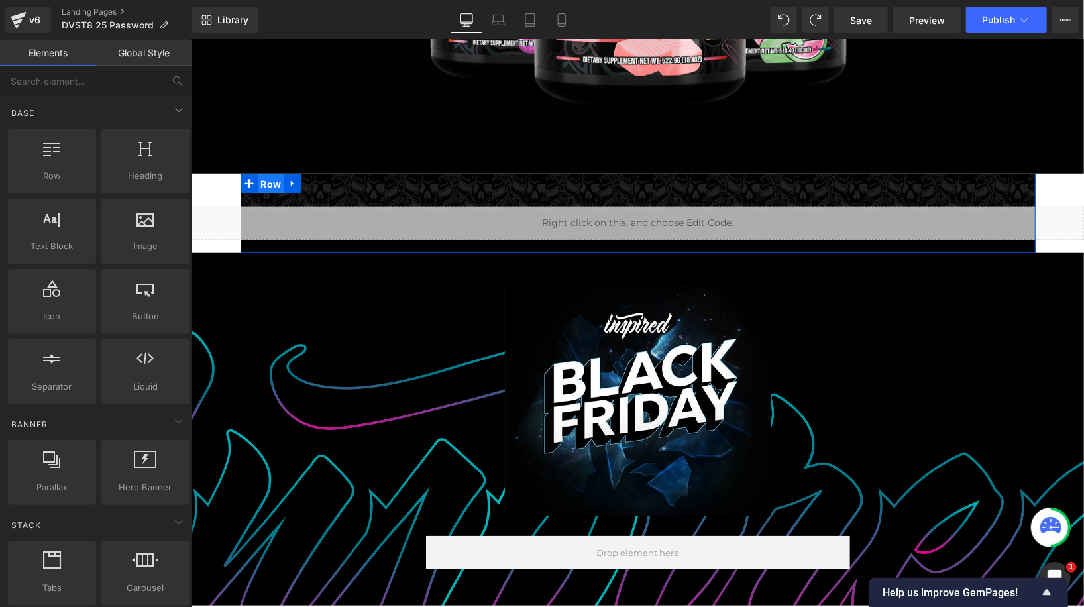
click at [265, 179] on span "Row" at bounding box center [270, 184] width 27 height 20
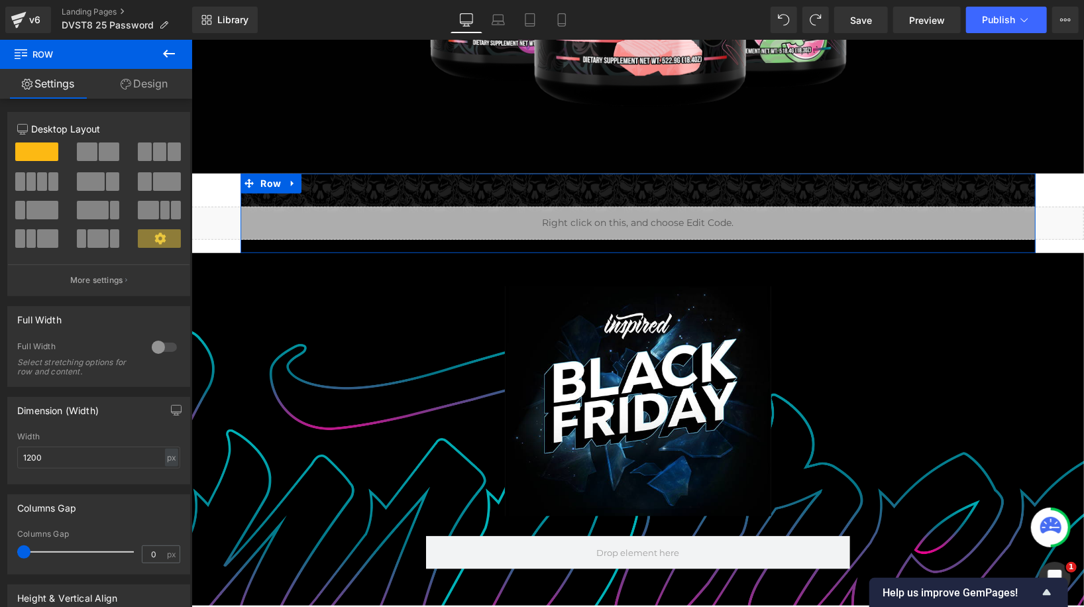
click at [158, 79] on link "Design" at bounding box center [144, 84] width 96 height 30
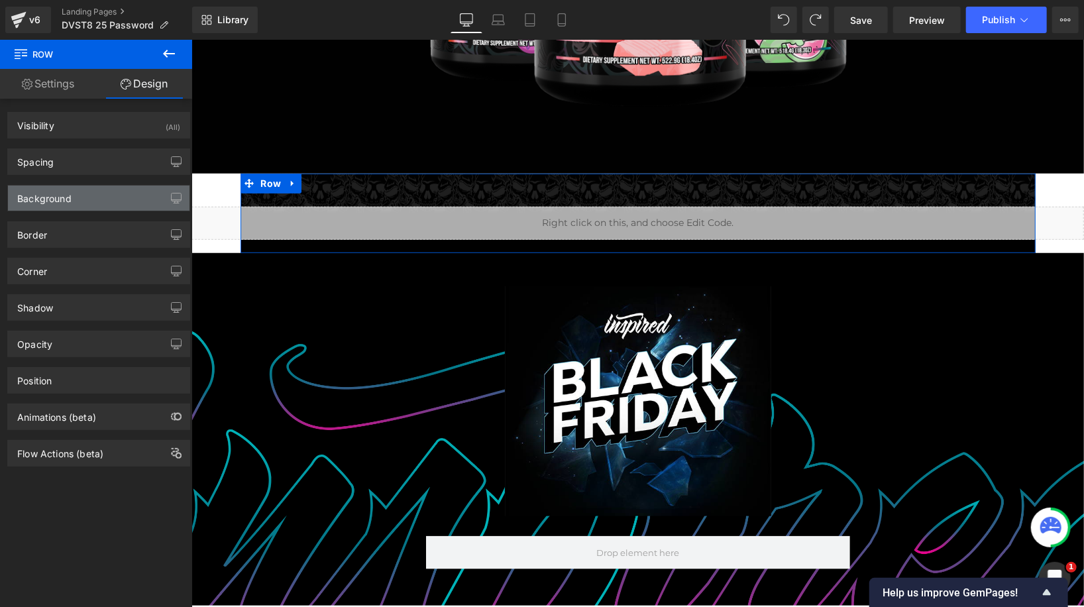
click at [143, 207] on div "Background" at bounding box center [98, 197] width 181 height 25
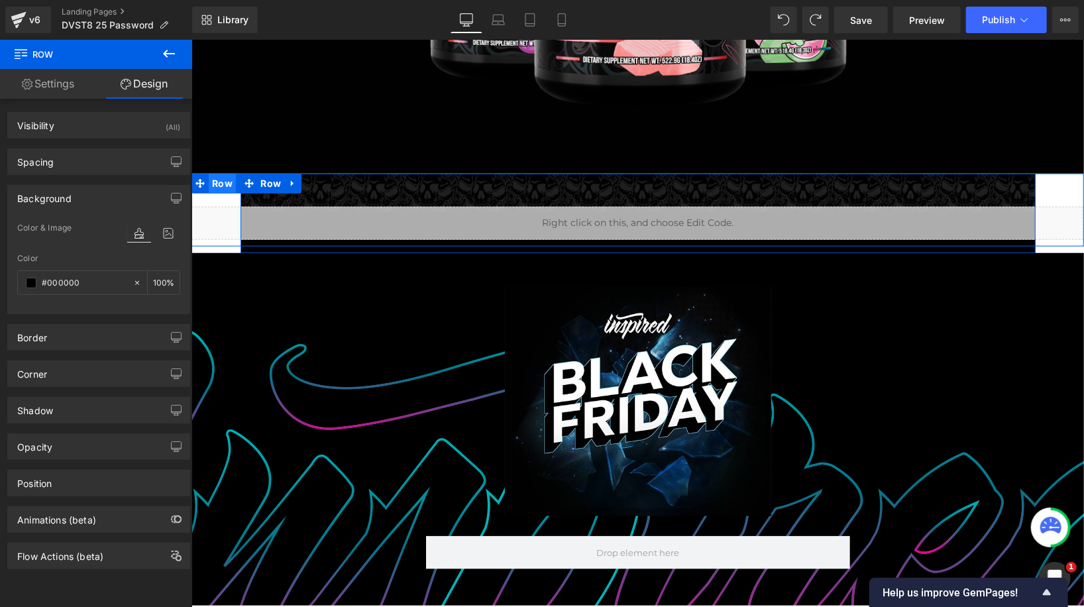
click at [215, 185] on span "Row" at bounding box center [221, 183] width 27 height 20
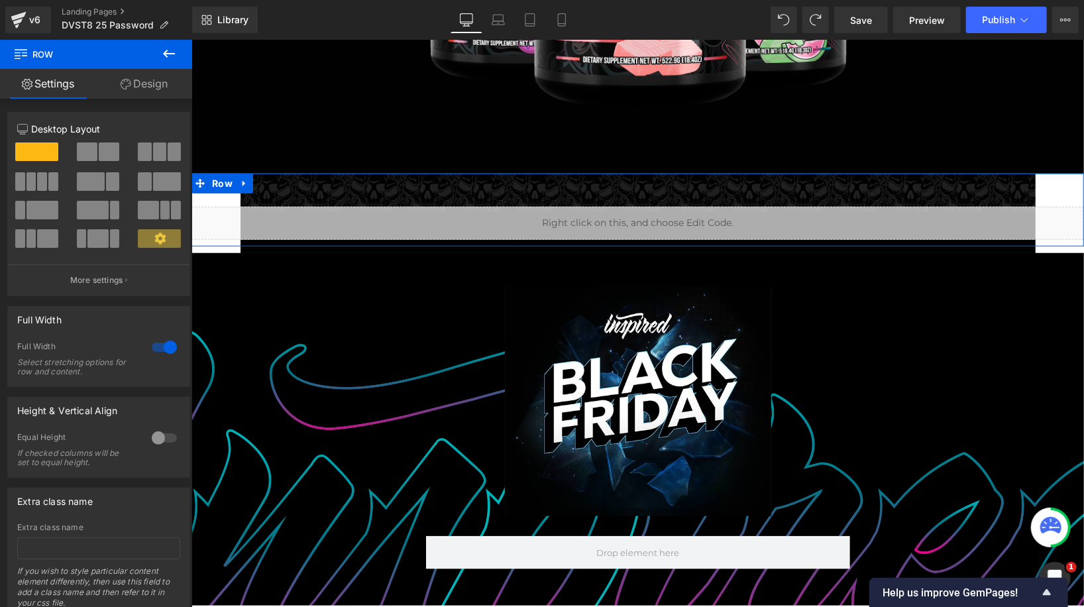
click at [153, 76] on link "Design" at bounding box center [144, 84] width 96 height 30
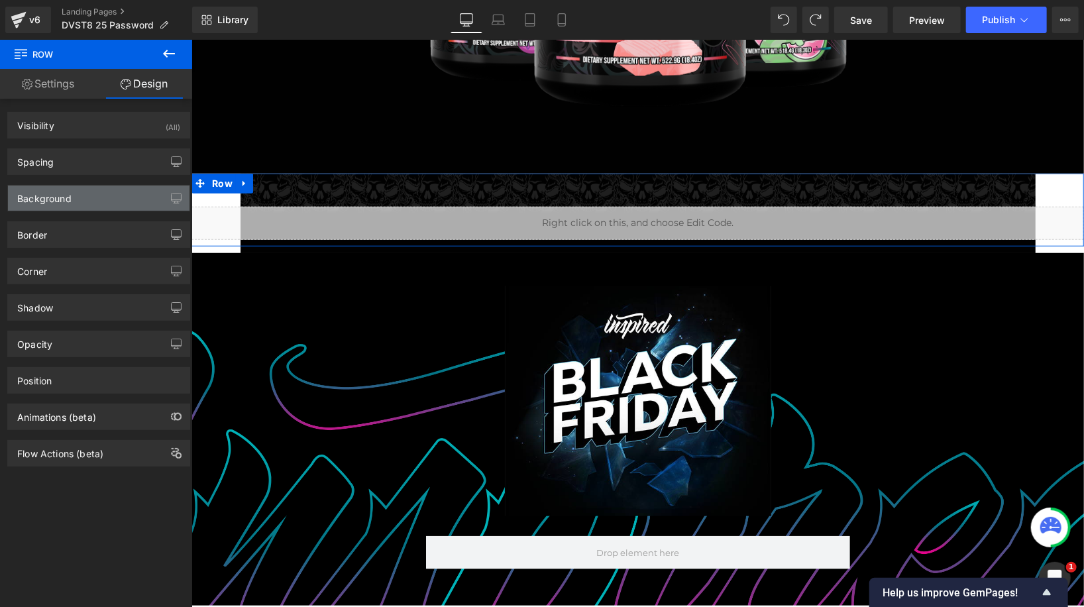
click at [117, 201] on div "Background" at bounding box center [98, 197] width 181 height 25
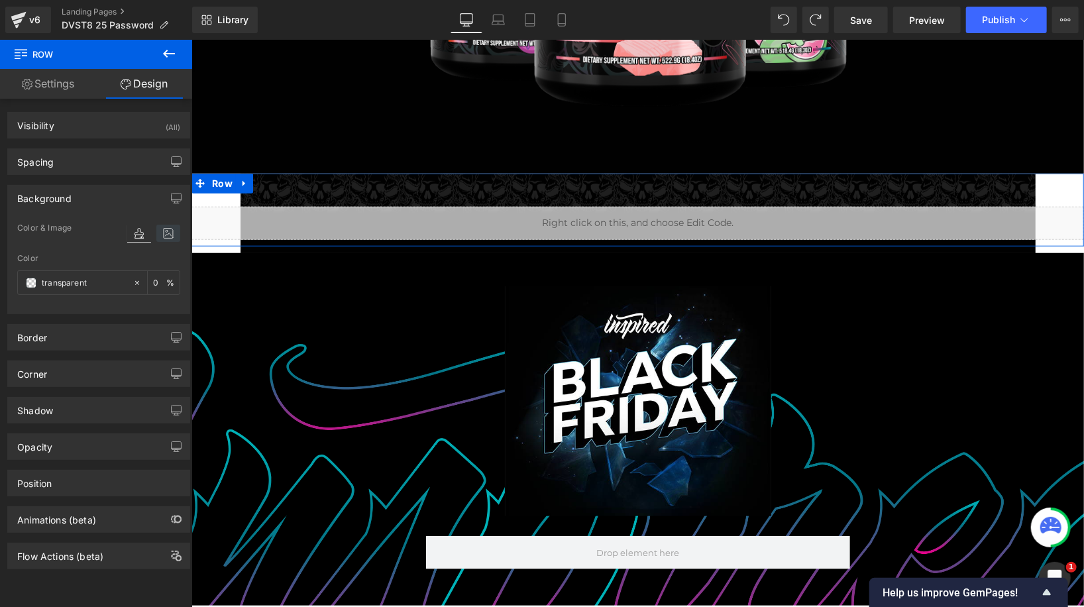
click at [169, 240] on icon at bounding box center [168, 233] width 24 height 17
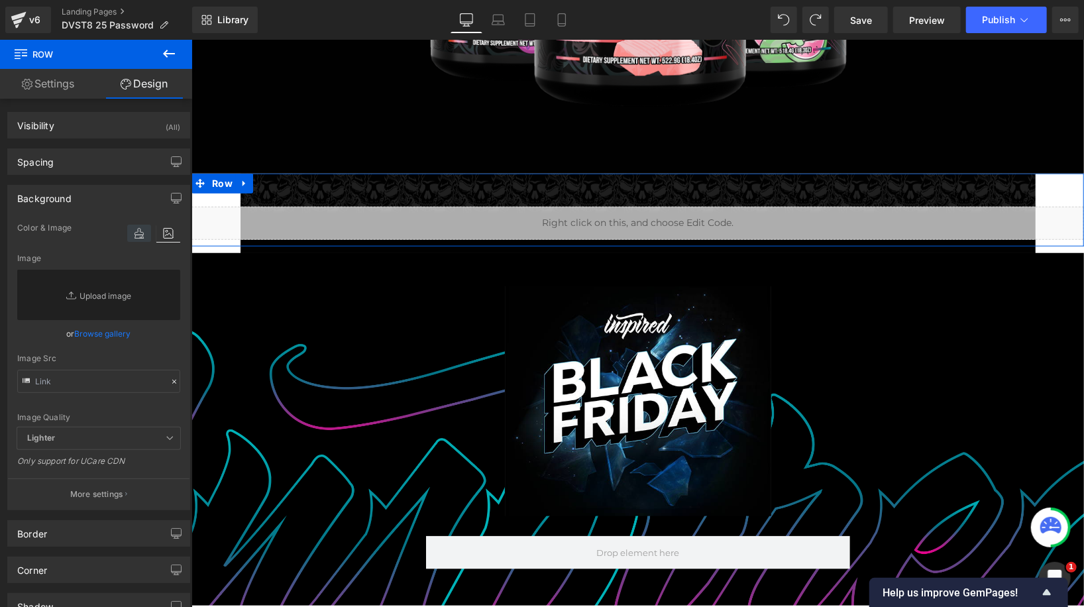
click at [130, 228] on icon at bounding box center [139, 233] width 24 height 17
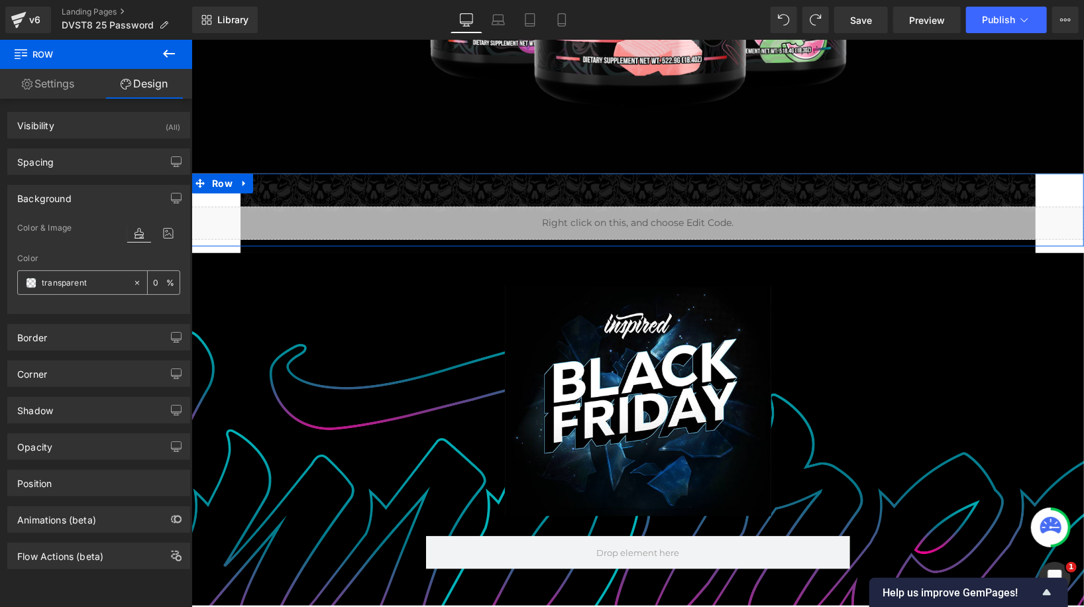
click at [132, 280] on icon at bounding box center [136, 282] width 9 height 9
type input "none"
click at [159, 282] on input "0" at bounding box center [159, 282] width 13 height 15
click at [110, 277] on input "none" at bounding box center [84, 283] width 85 height 15
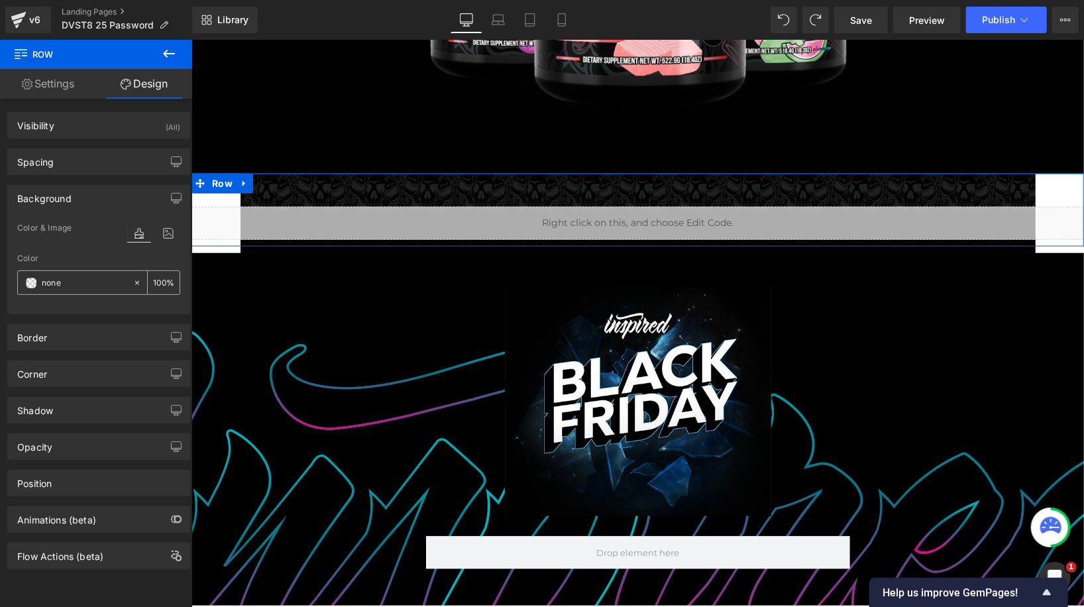
type input "0"
click at [138, 284] on div at bounding box center [139, 282] width 15 height 23
click at [135, 282] on icon at bounding box center [137, 282] width 4 height 4
click at [34, 280] on span at bounding box center [31, 283] width 11 height 11
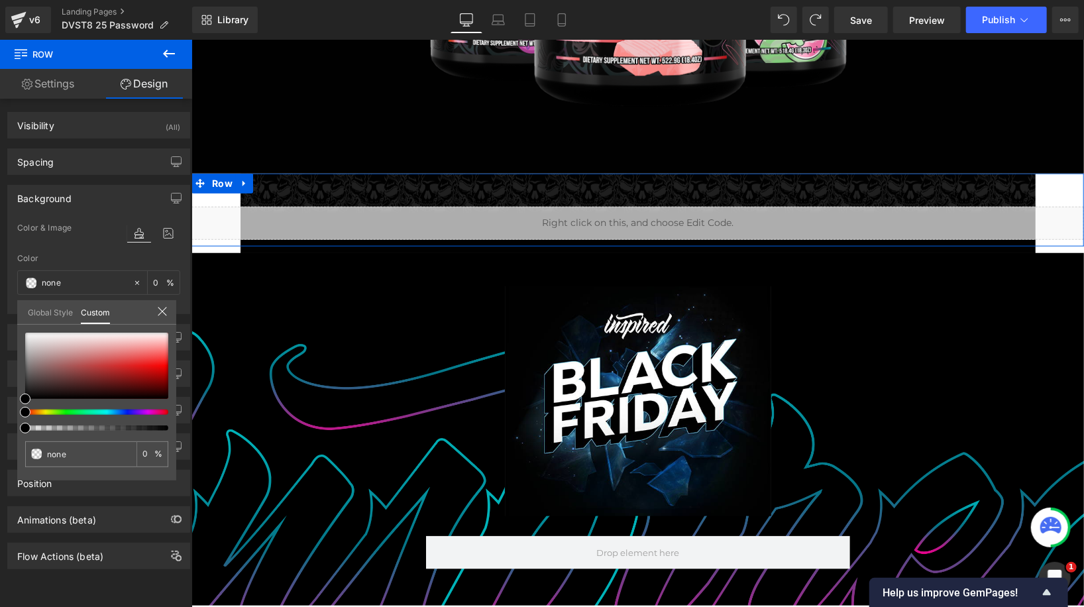
click at [81, 432] on div "none 0 %" at bounding box center [96, 407] width 159 height 148
type input "#000000"
type input "43"
type input "#000000"
type input "43"
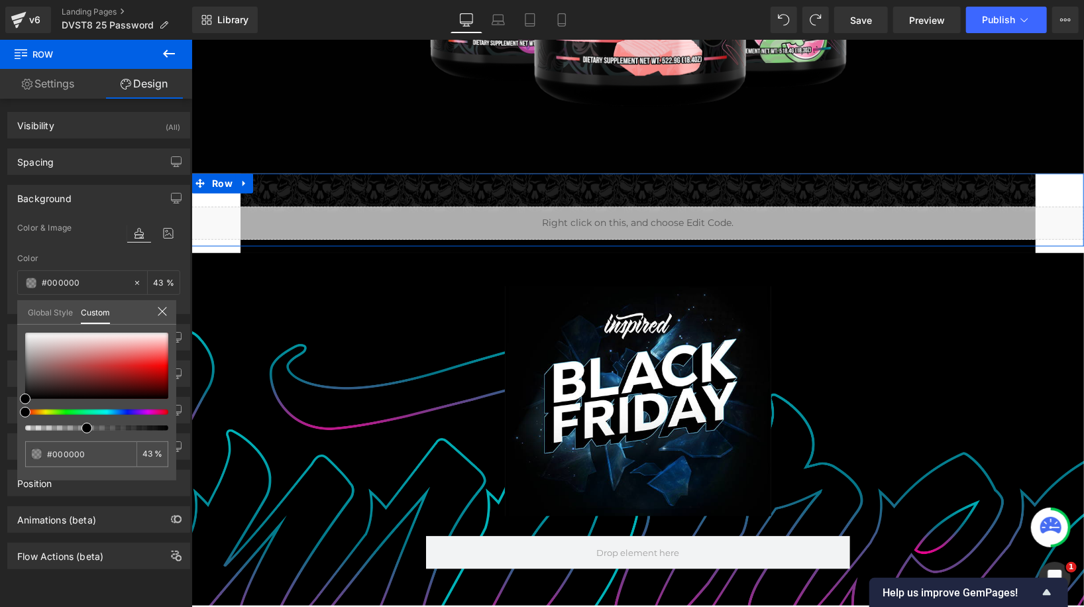
type input "44"
type input "52"
type input "73"
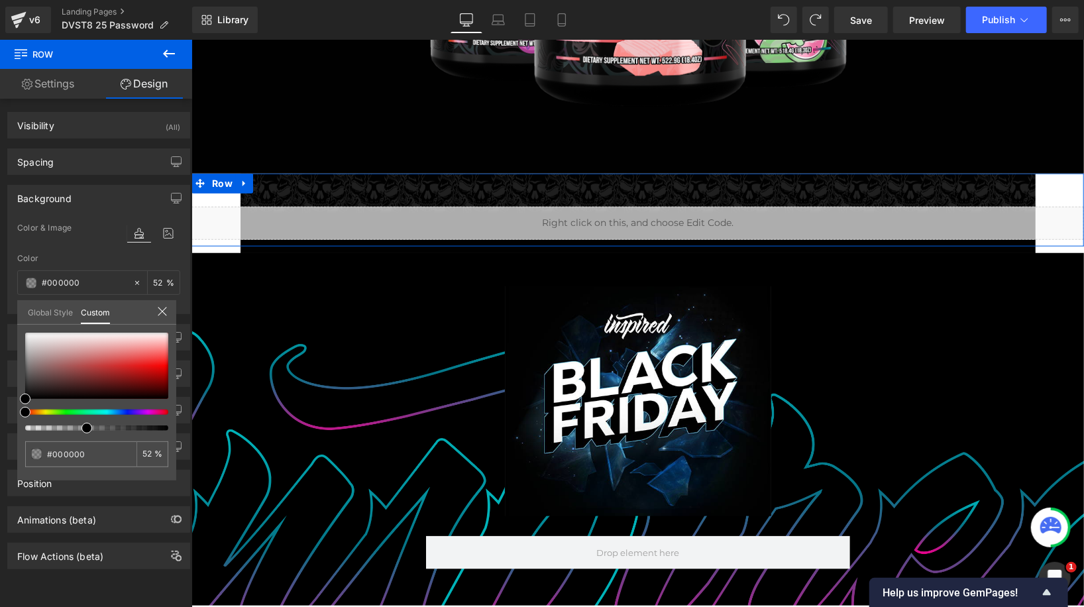
type input "73"
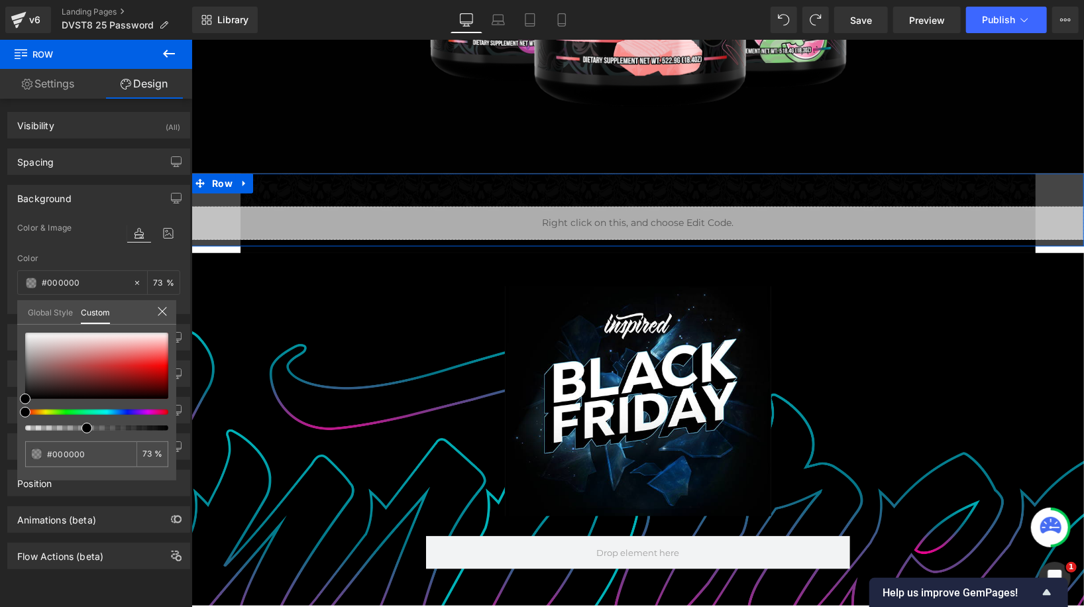
type input "100"
drag, startPoint x: 272, startPoint y: 466, endPoint x: 215, endPoint y: 429, distance: 67.6
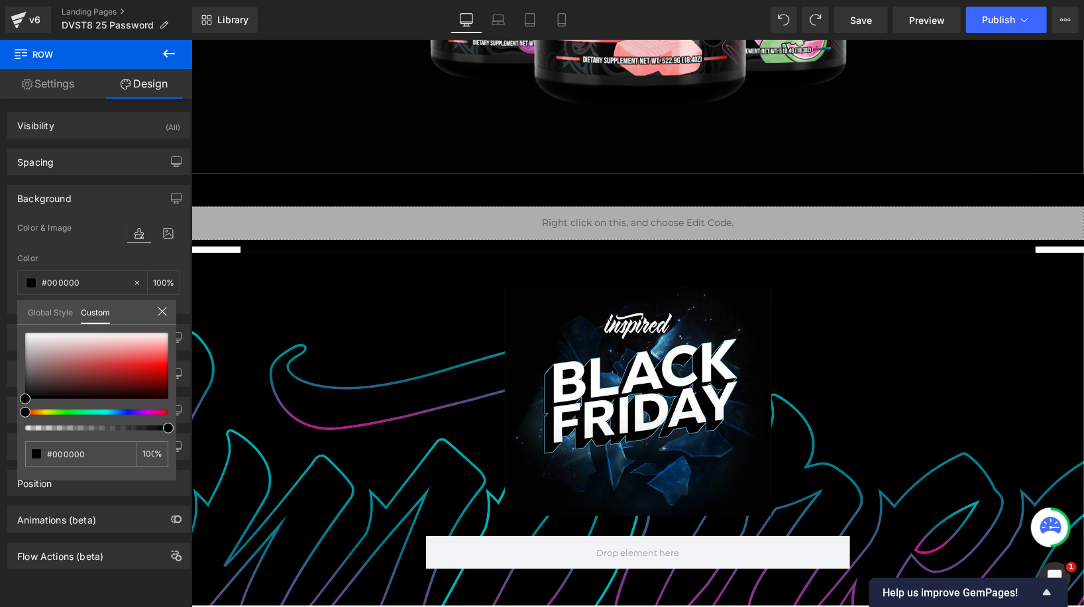
click at [625, 201] on body "Image Row Row Liquid Row Row Image Row Row Row Select your layout" at bounding box center [637, 113] width 892 height 1371
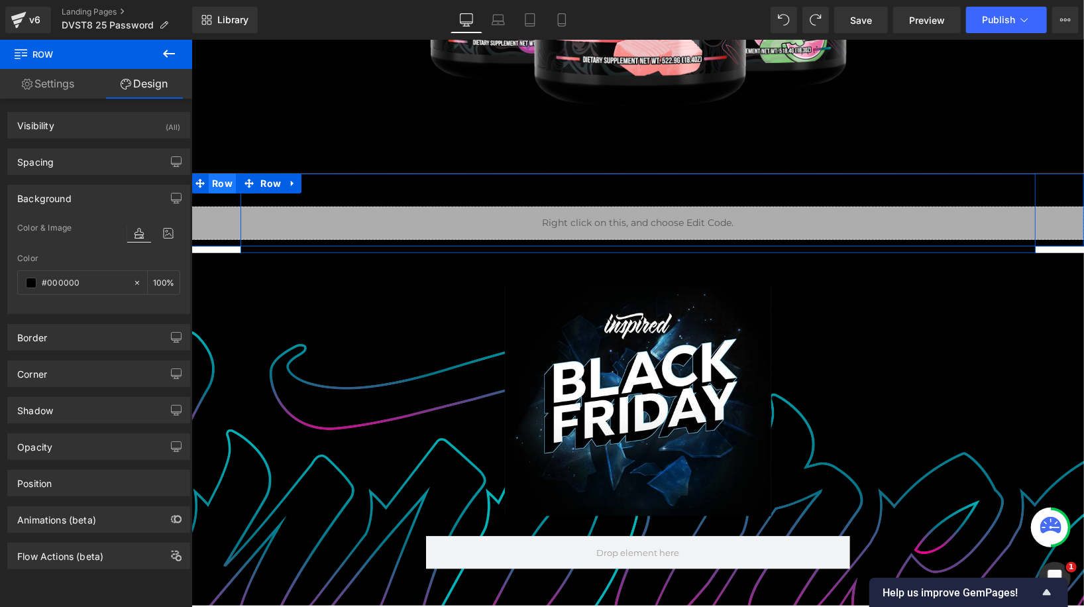
click at [219, 181] on span "Row" at bounding box center [221, 183] width 27 height 20
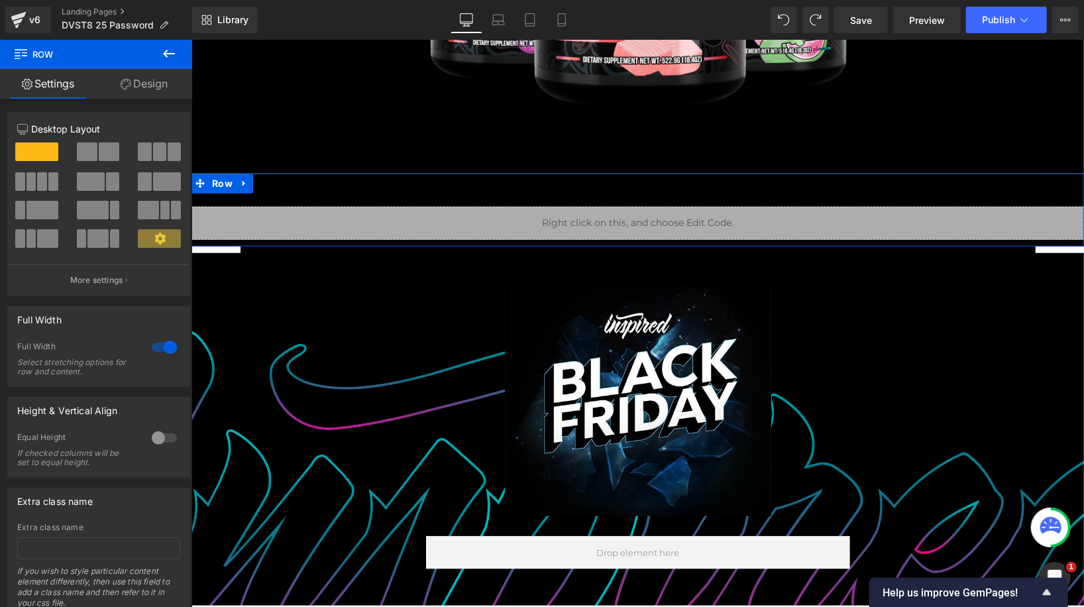
click at [170, 350] on div at bounding box center [164, 347] width 32 height 21
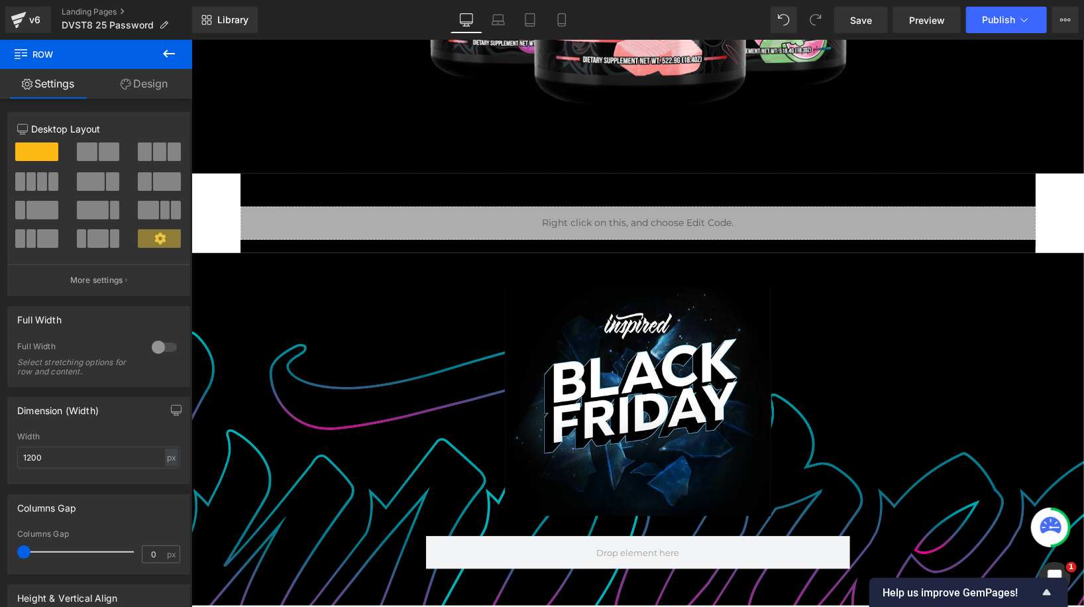
click at [211, 196] on div "Image Row Row Liquid Row Row Image Row Row Row Select your layout" at bounding box center [637, 103] width 892 height 1351
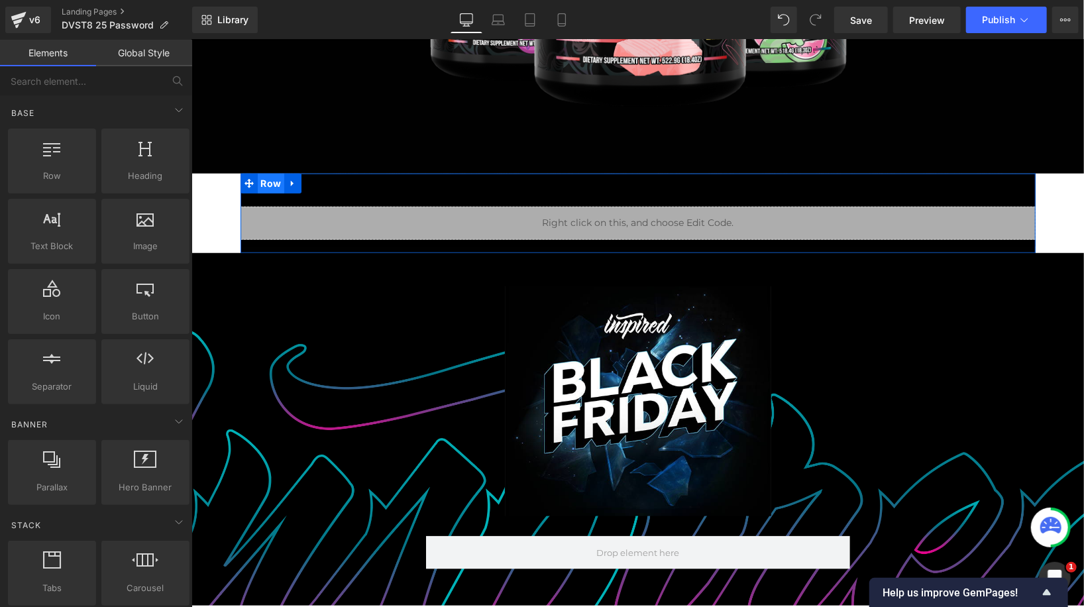
click at [270, 183] on span "Row" at bounding box center [270, 183] width 27 height 20
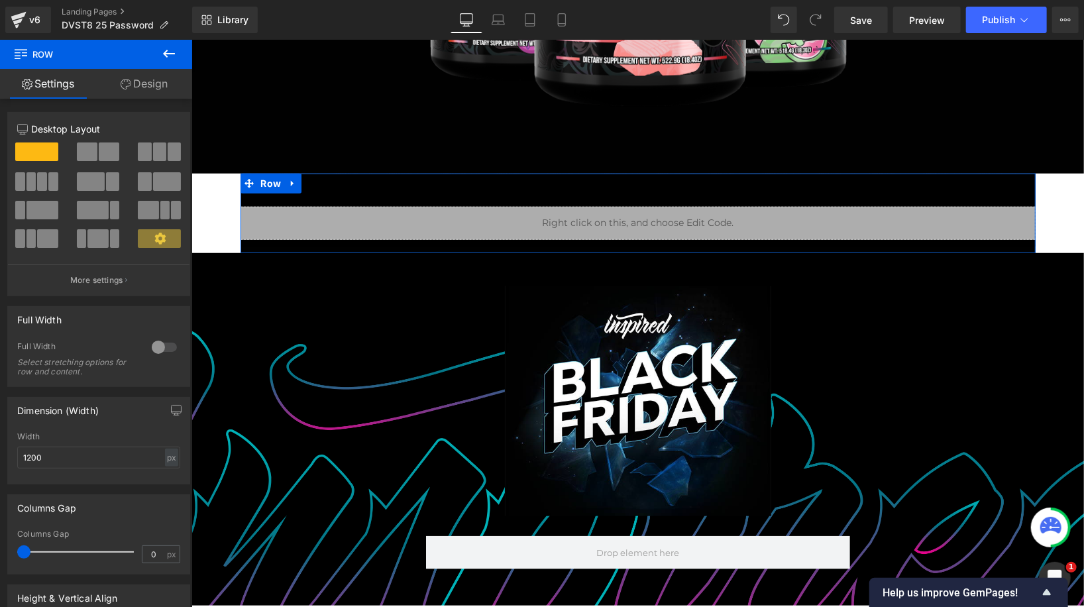
click at [141, 82] on link "Design" at bounding box center [144, 84] width 96 height 30
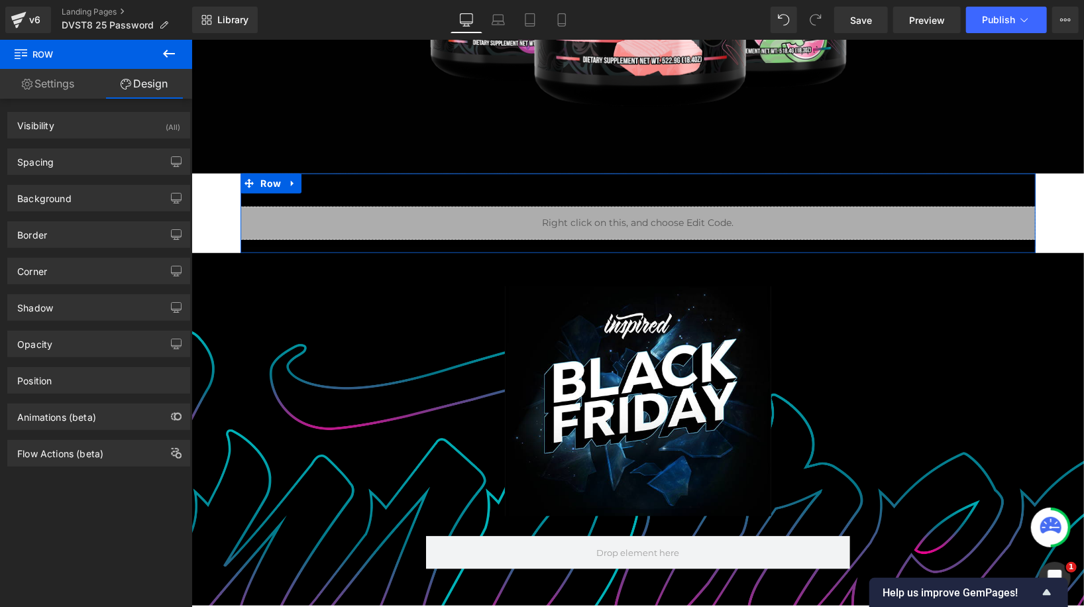
click at [60, 81] on link "Settings" at bounding box center [48, 84] width 96 height 30
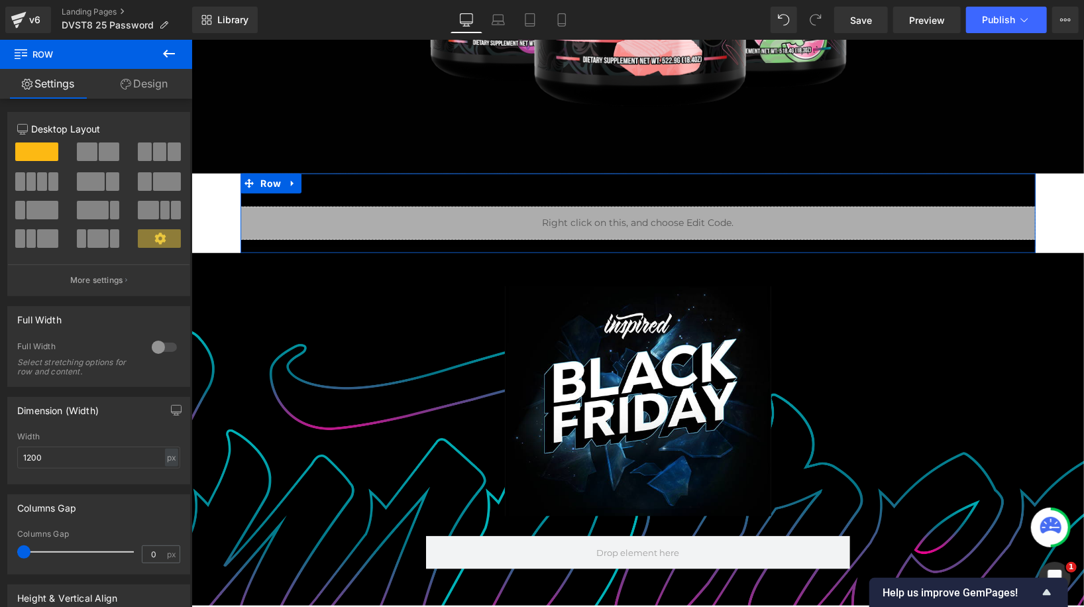
click at [60, 81] on link "Settings" at bounding box center [48, 84] width 96 height 30
click at [158, 344] on div at bounding box center [164, 347] width 32 height 21
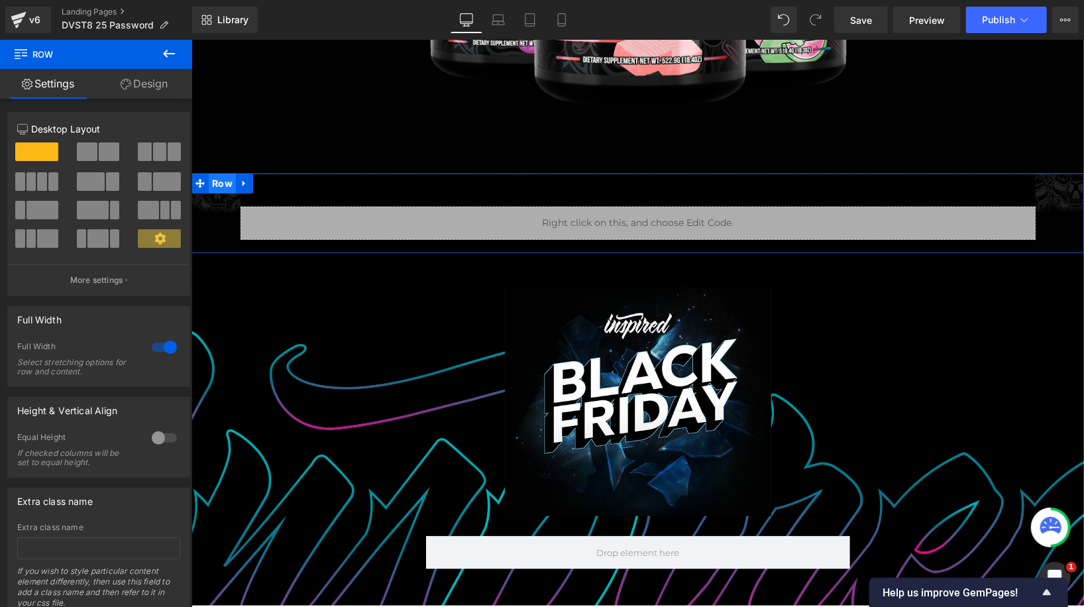
click at [219, 181] on span "Row" at bounding box center [221, 183] width 27 height 20
click at [155, 91] on link "Design" at bounding box center [144, 84] width 96 height 30
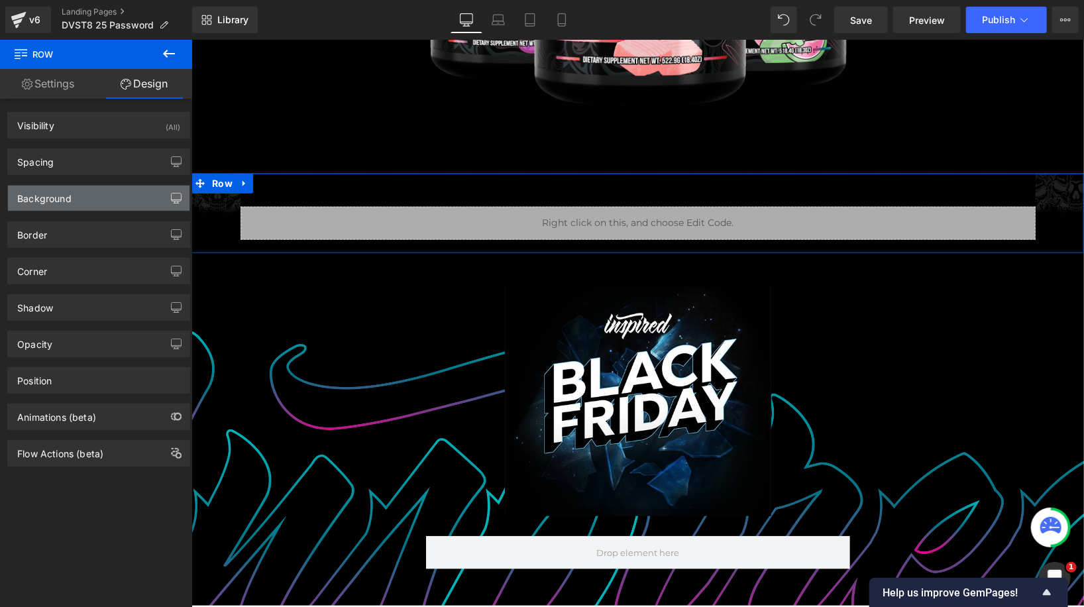
click at [171, 197] on icon "button" at bounding box center [176, 198] width 11 height 11
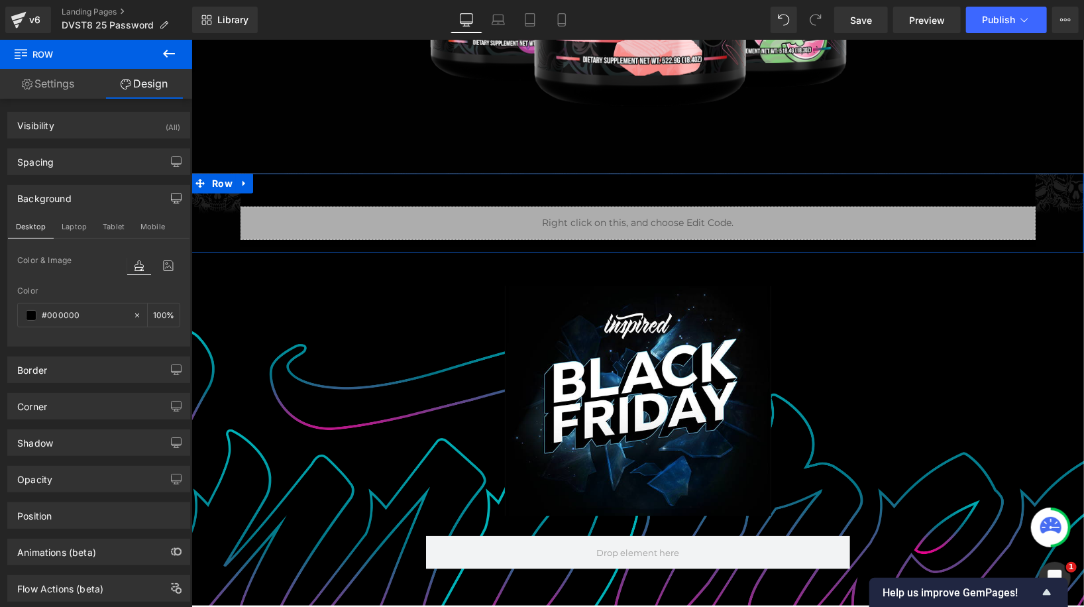
click at [165, 253] on div at bounding box center [153, 265] width 53 height 36
click at [162, 272] on icon at bounding box center [168, 265] width 24 height 17
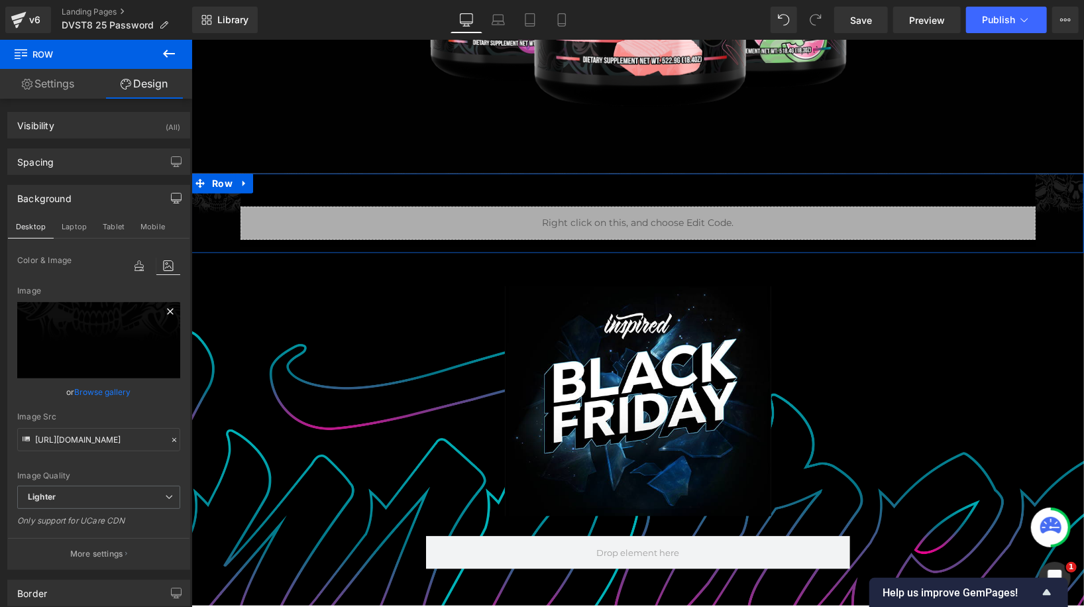
click at [165, 312] on icon at bounding box center [170, 311] width 16 height 16
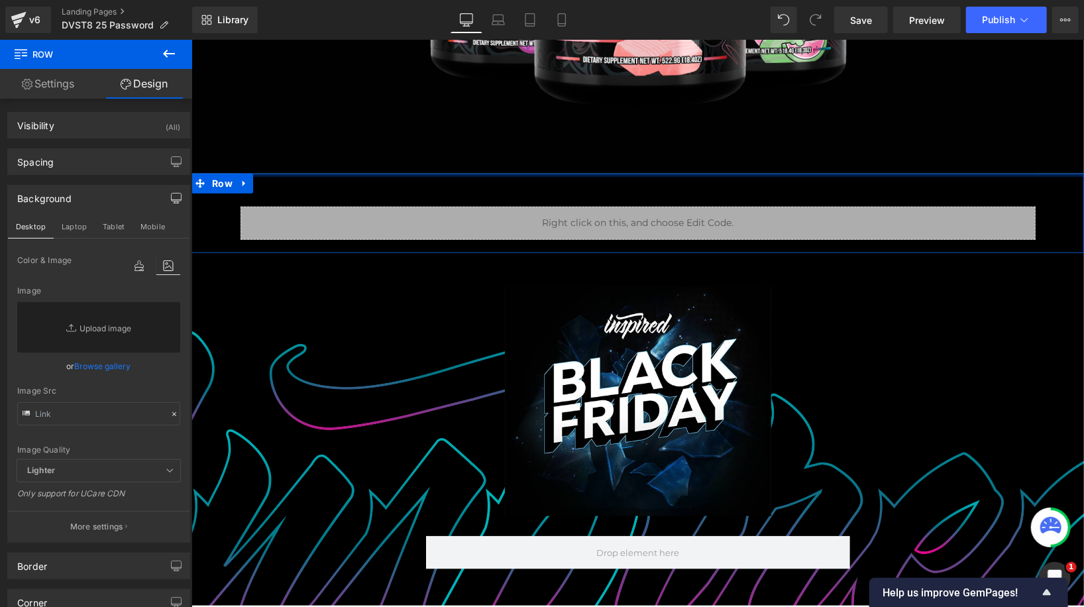
click at [462, 190] on div "Liquid Row" at bounding box center [637, 209] width 795 height 73
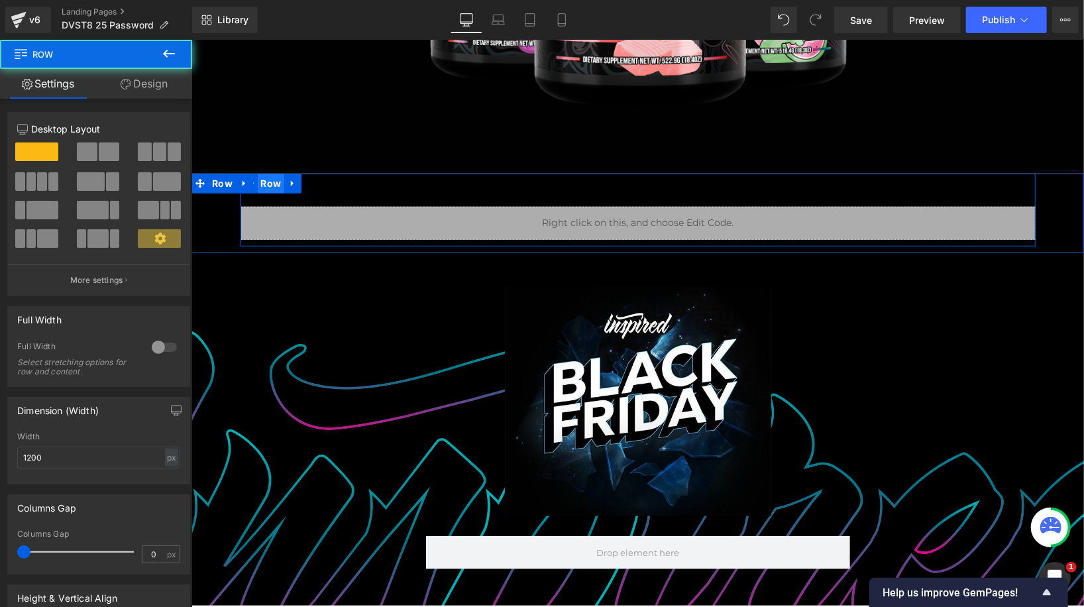
click at [266, 180] on span "Row" at bounding box center [270, 183] width 27 height 20
click at [273, 183] on span "Row" at bounding box center [270, 183] width 27 height 20
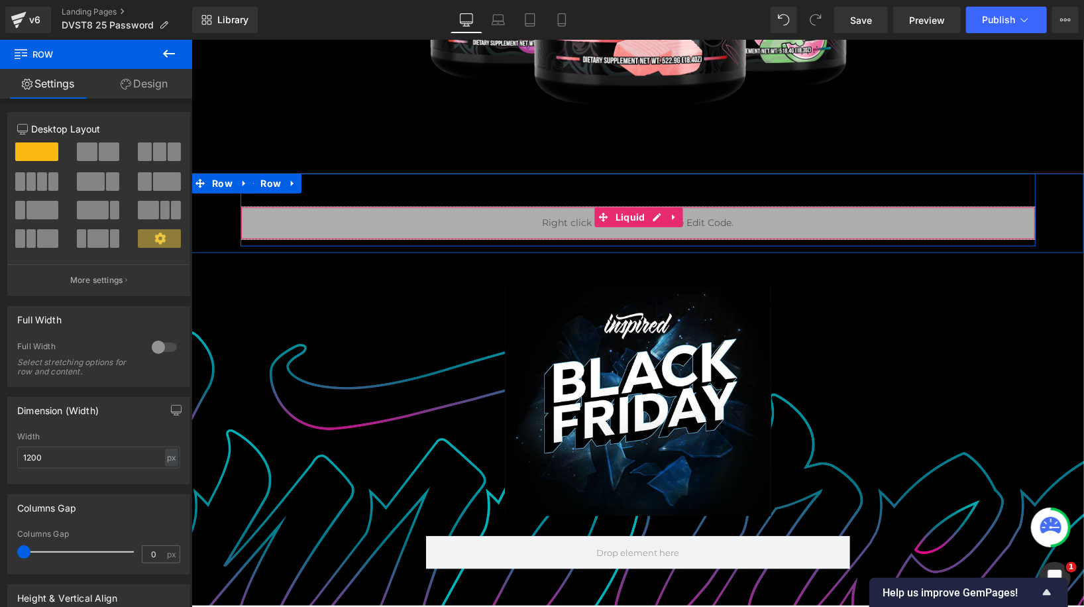
click at [276, 213] on div "Liquid" at bounding box center [637, 222] width 795 height 33
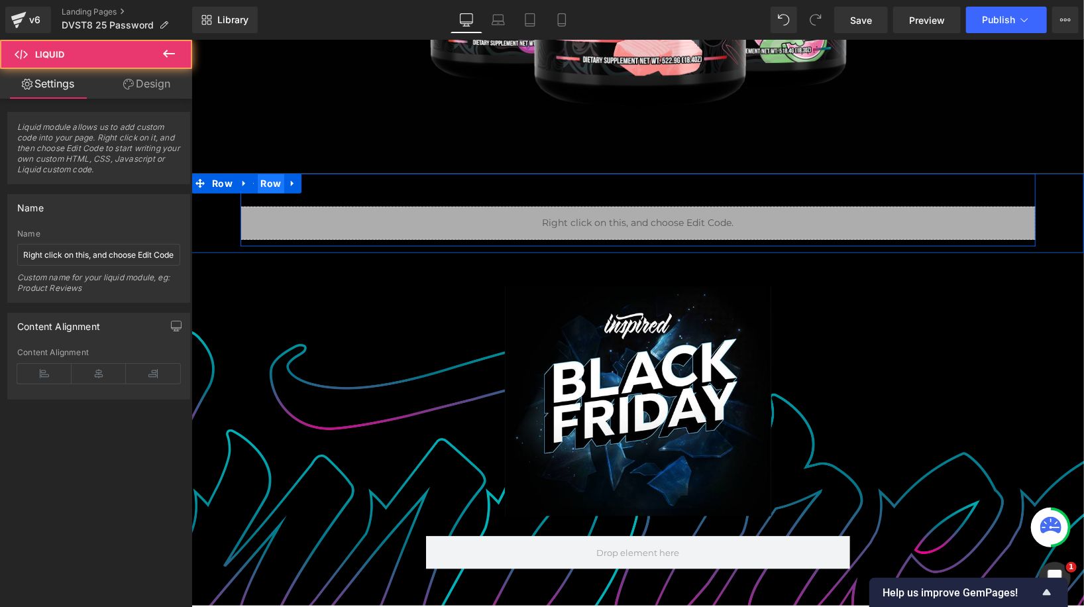
click at [274, 177] on span "Row" at bounding box center [270, 183] width 27 height 20
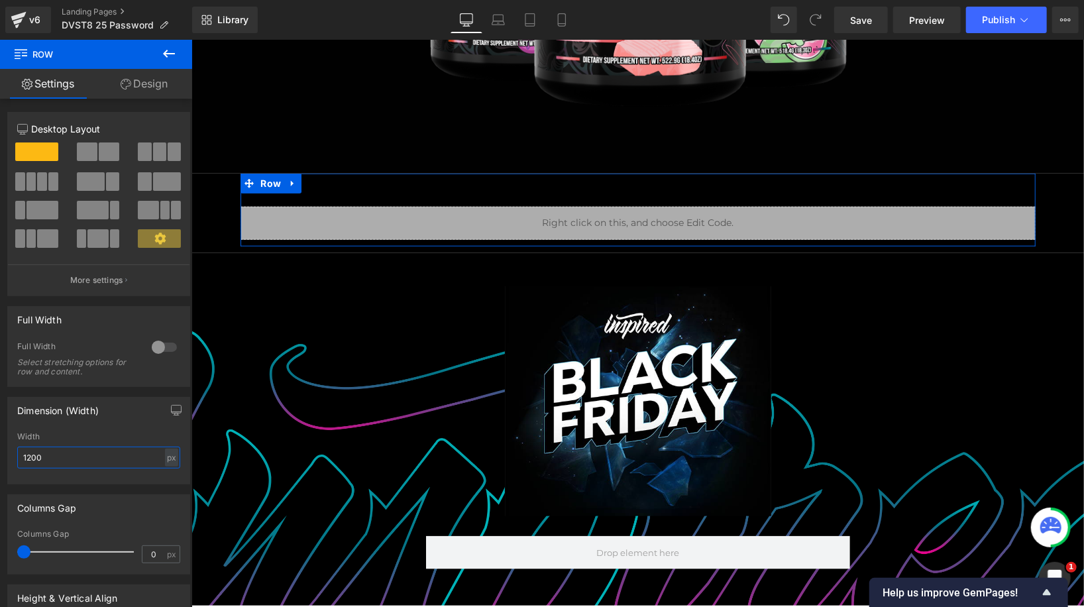
click at [87, 448] on input "1200" at bounding box center [98, 457] width 163 height 22
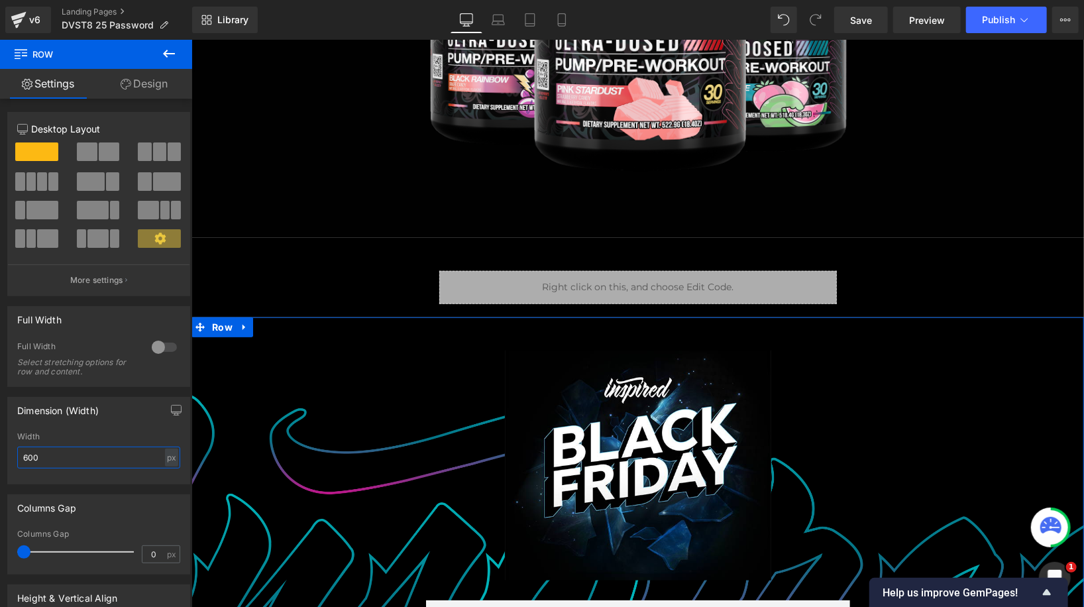
scroll to position [460, 0]
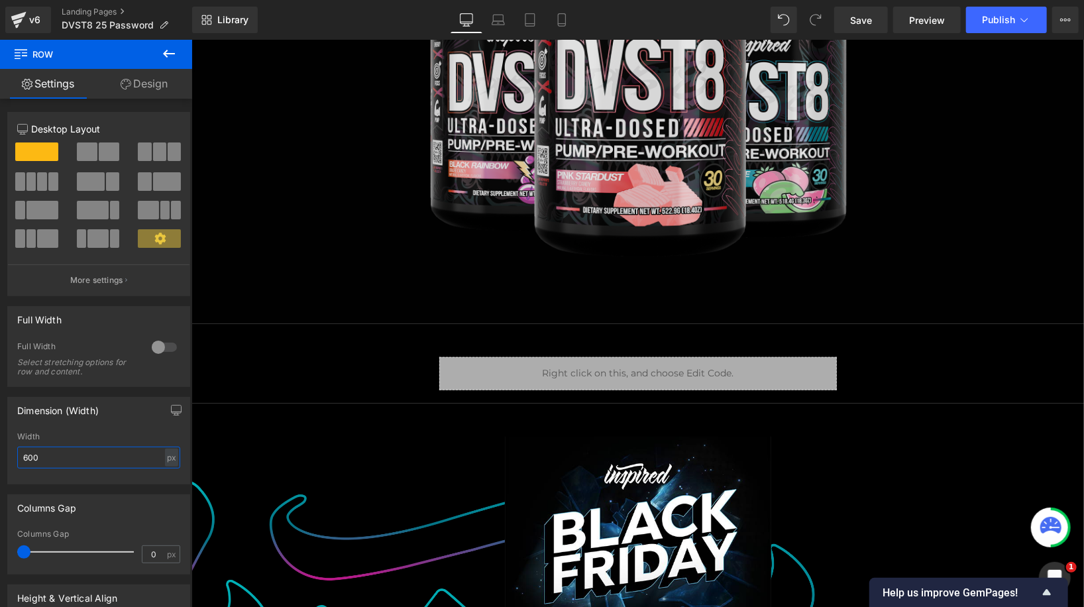
type input "600"
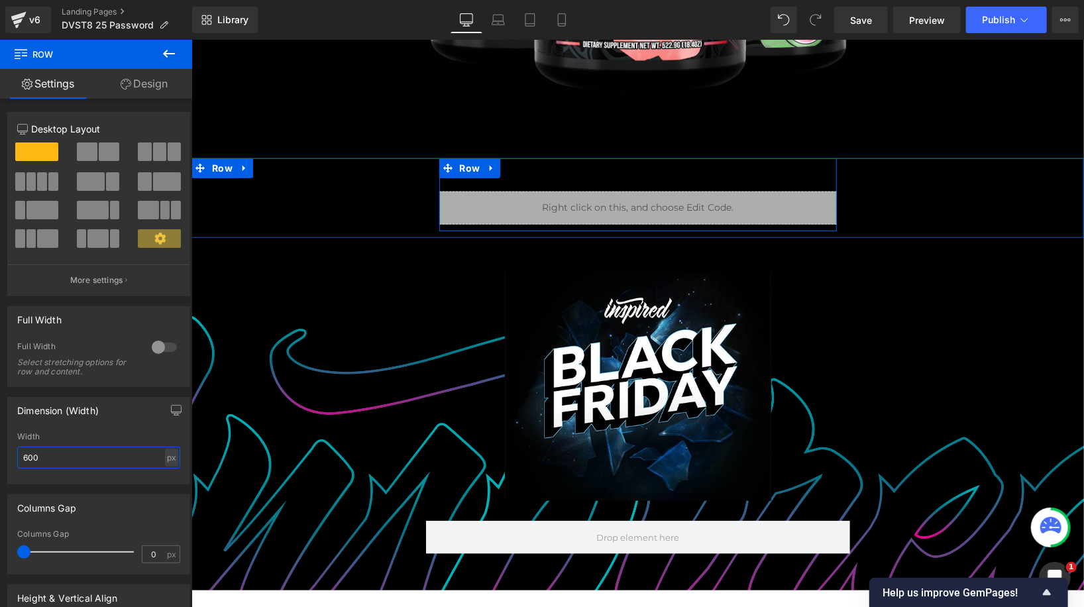
scroll to position [637, 0]
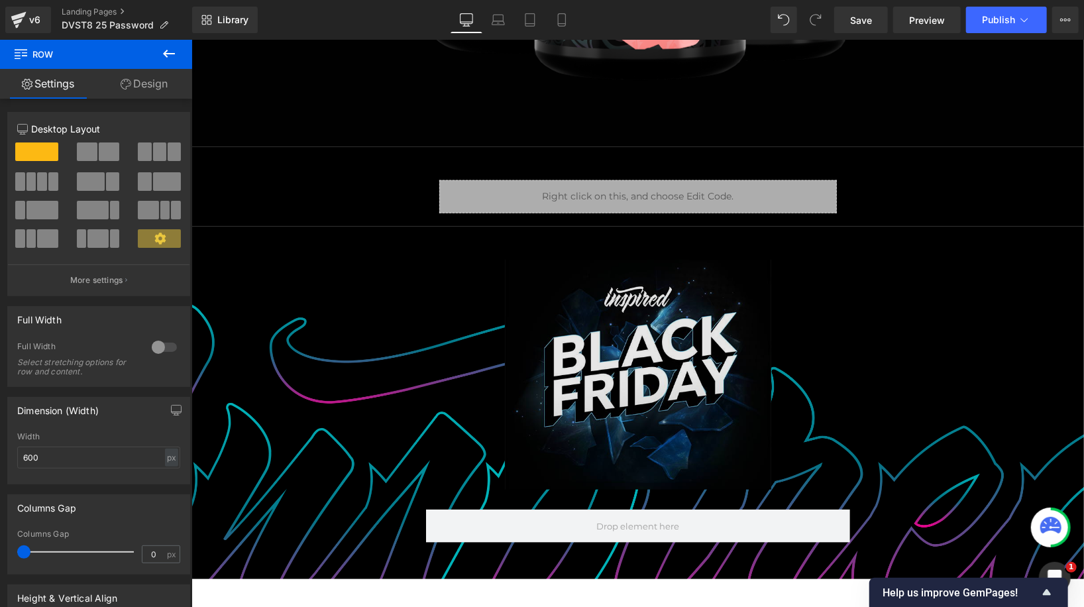
click at [672, 294] on img at bounding box center [637, 374] width 266 height 231
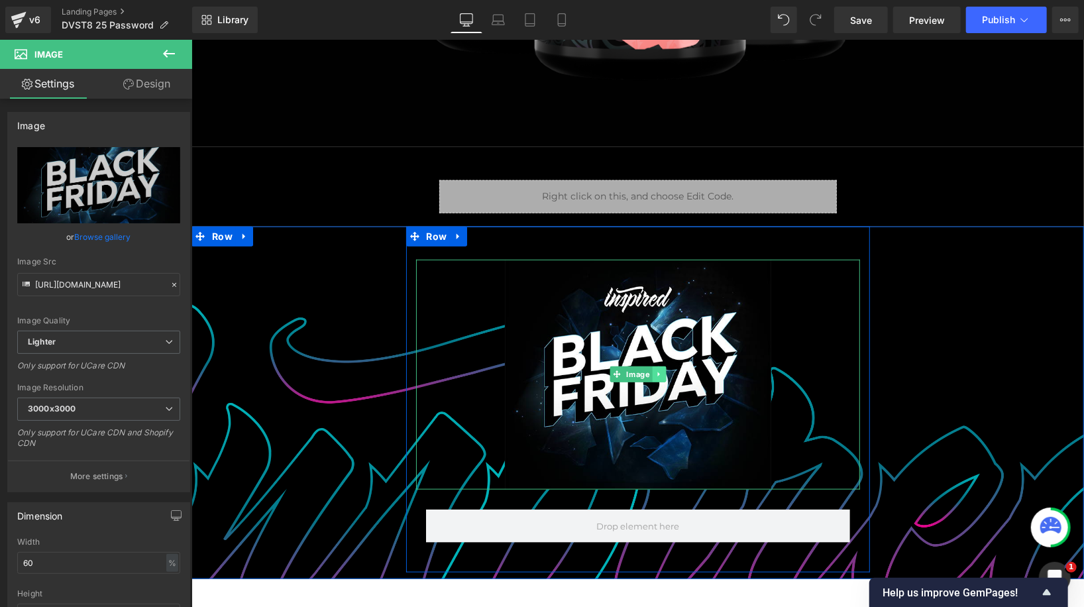
click at [656, 370] on icon at bounding box center [657, 374] width 7 height 8
click at [664, 372] on icon at bounding box center [664, 374] width 7 height 8
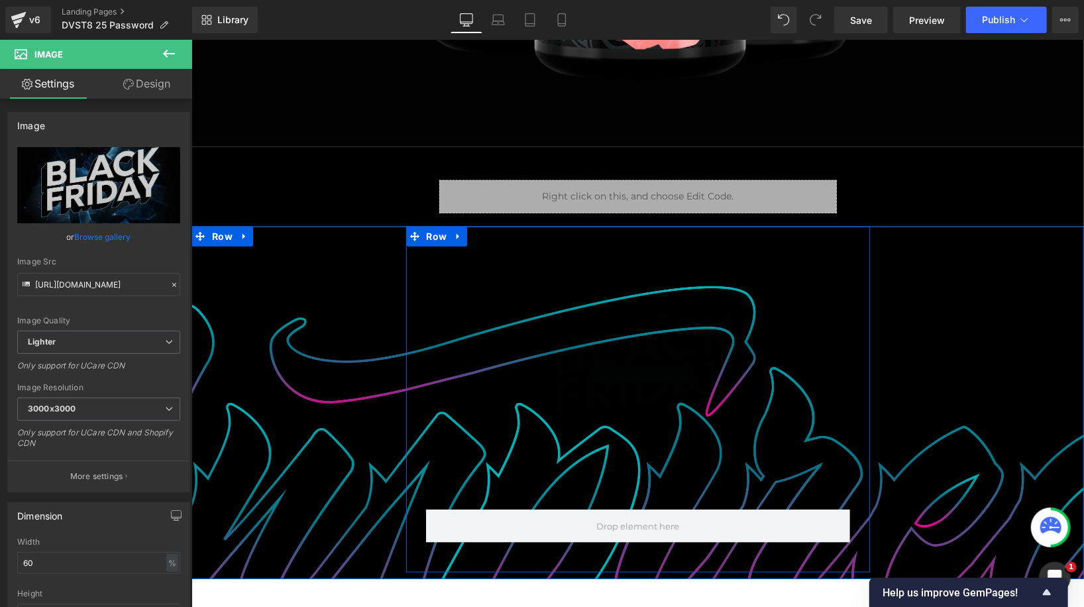
scroll to position [590, 0]
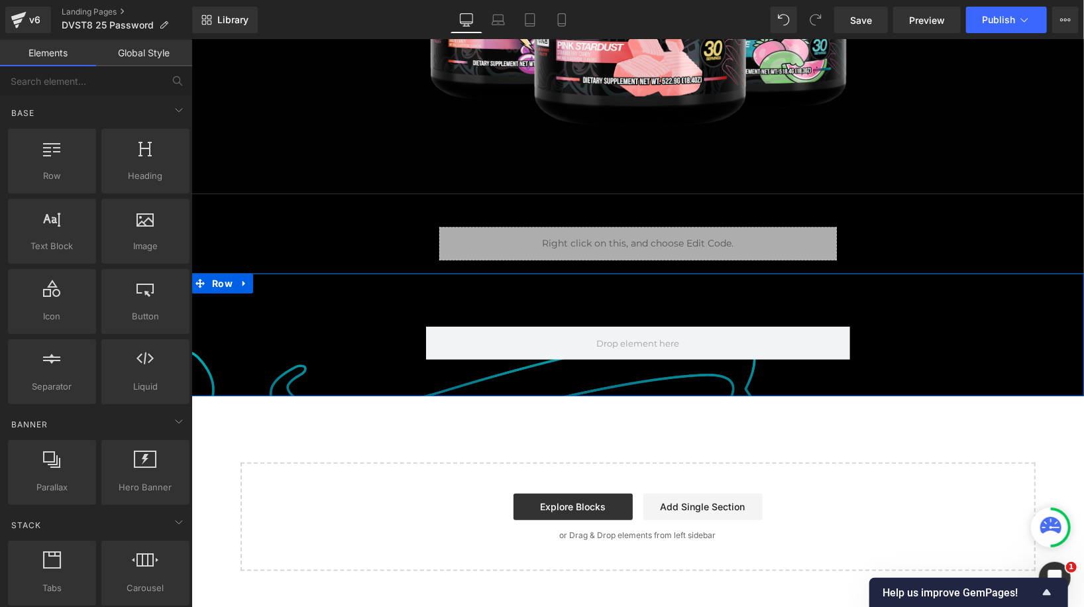
click at [290, 324] on div "Row 35px Row" at bounding box center [637, 331] width 892 height 116
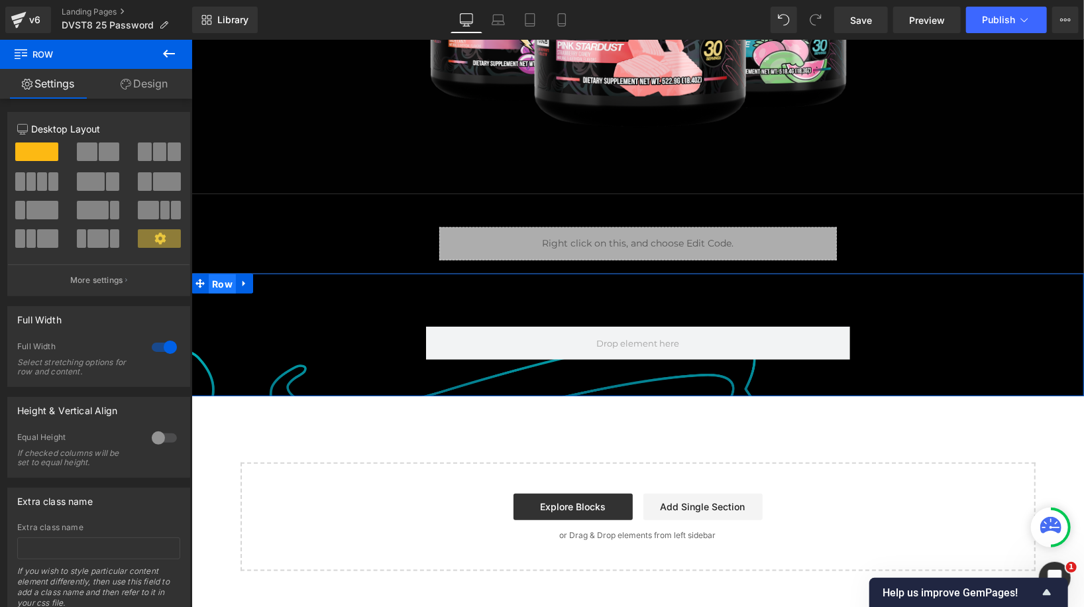
click at [221, 285] on span "Row" at bounding box center [221, 284] width 27 height 20
click at [138, 78] on link "Design" at bounding box center [144, 84] width 96 height 30
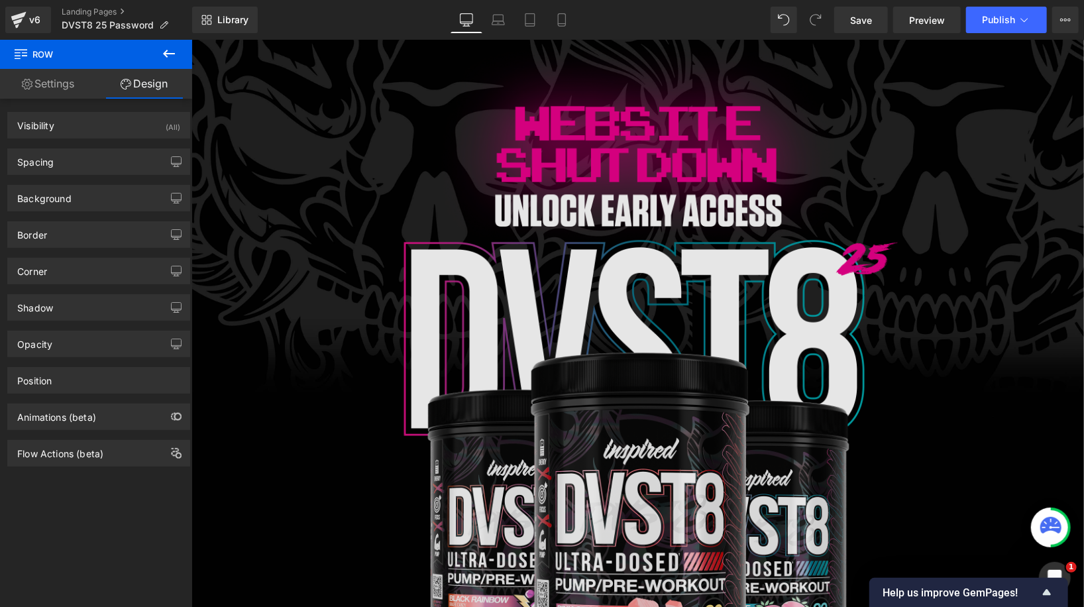
scroll to position [0, 0]
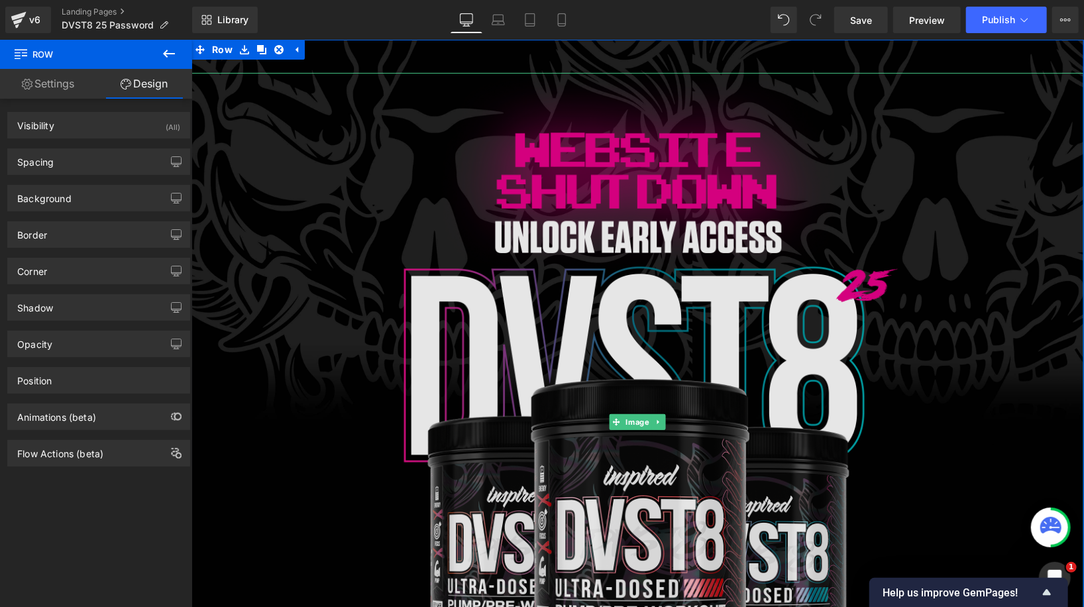
click at [609, 150] on img at bounding box center [637, 421] width 625 height 698
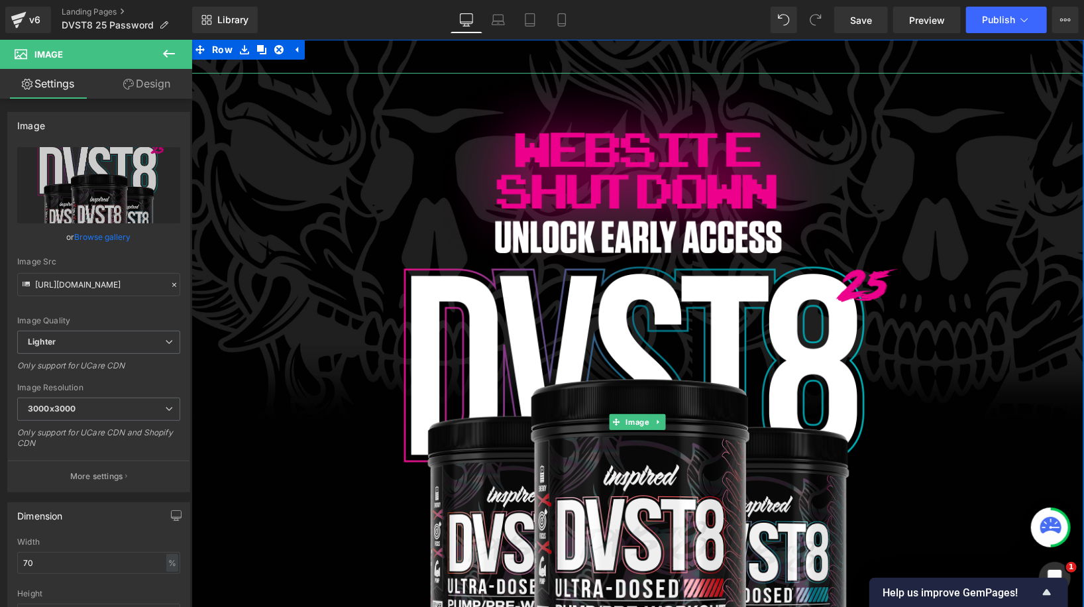
click at [281, 104] on div at bounding box center [637, 421] width 892 height 698
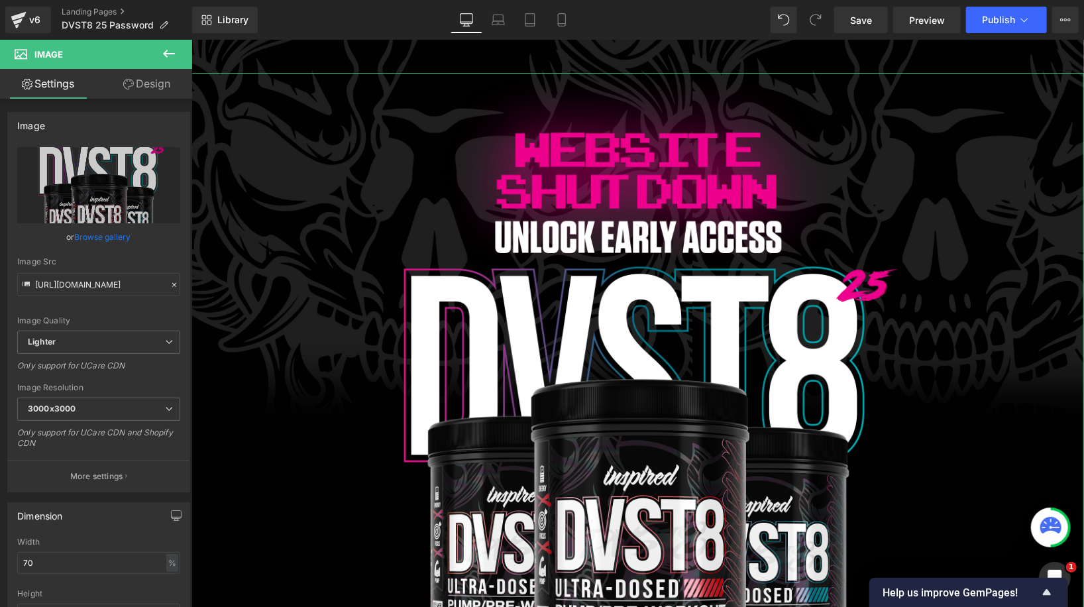
click at [148, 87] on link "Design" at bounding box center [147, 84] width 96 height 30
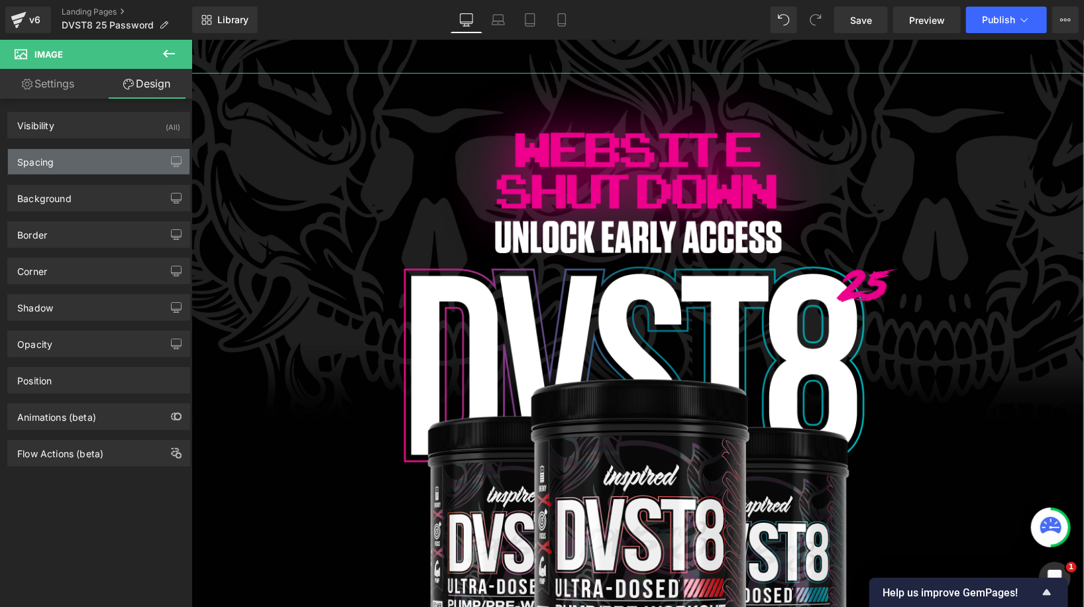
click at [93, 164] on div "Spacing" at bounding box center [98, 161] width 181 height 25
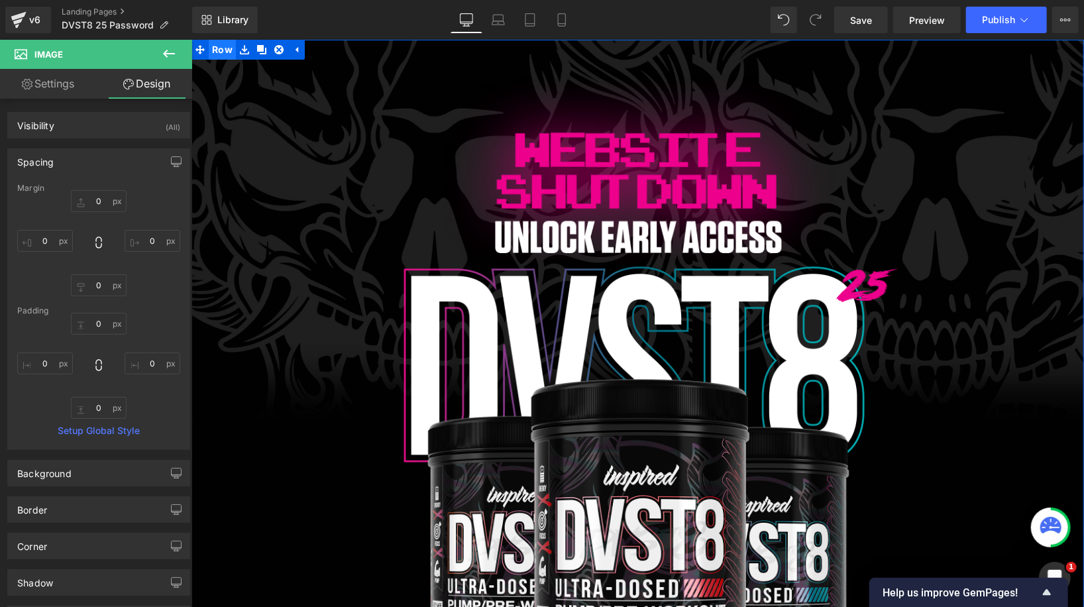
click at [219, 48] on span "Row" at bounding box center [221, 49] width 27 height 20
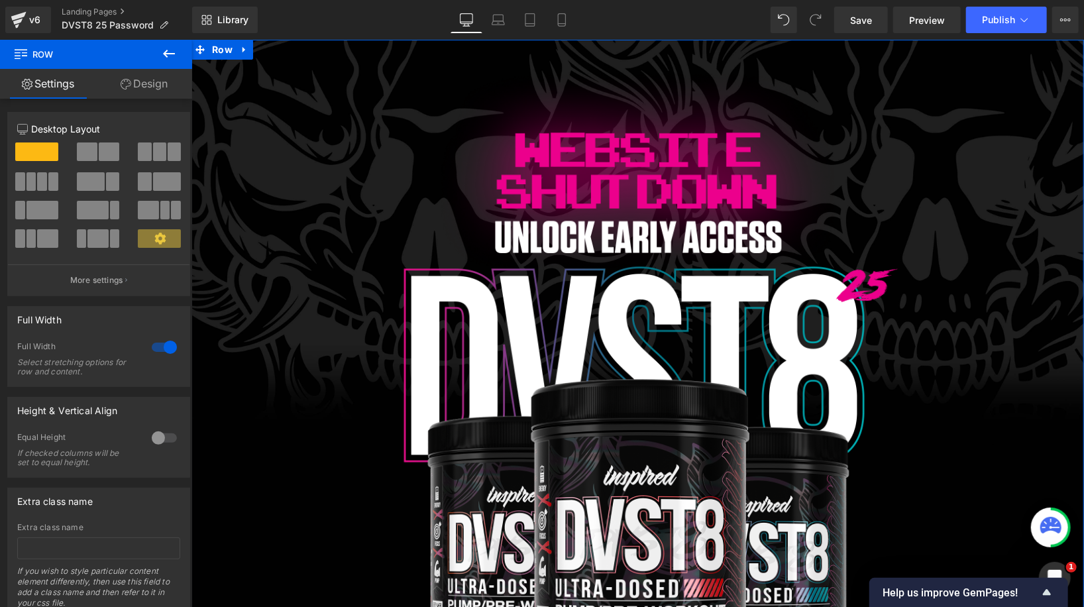
click at [150, 83] on link "Design" at bounding box center [144, 84] width 96 height 30
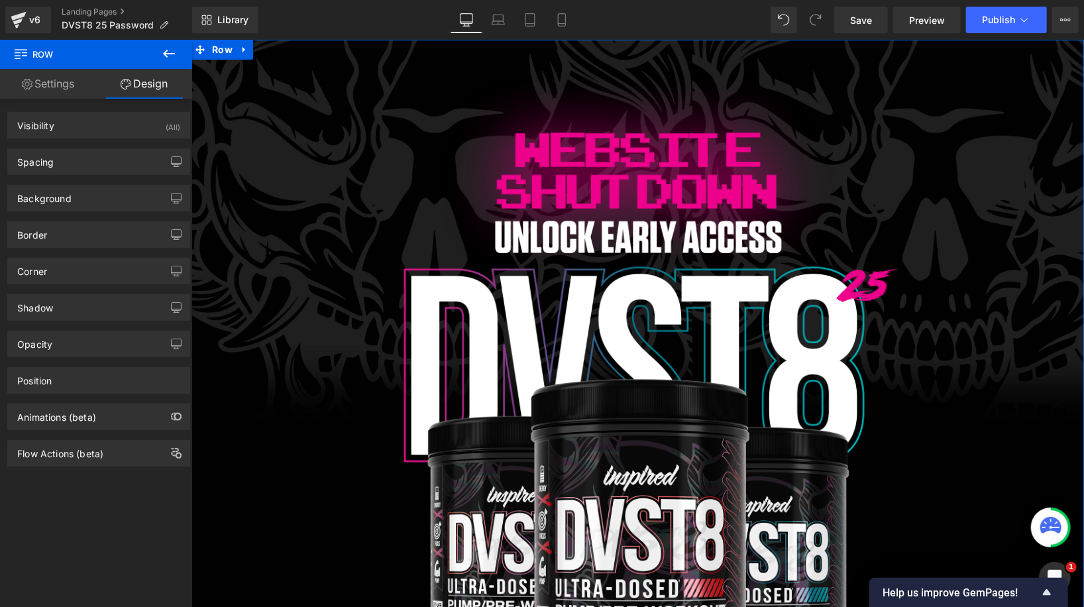
type input "0"
type input "10"
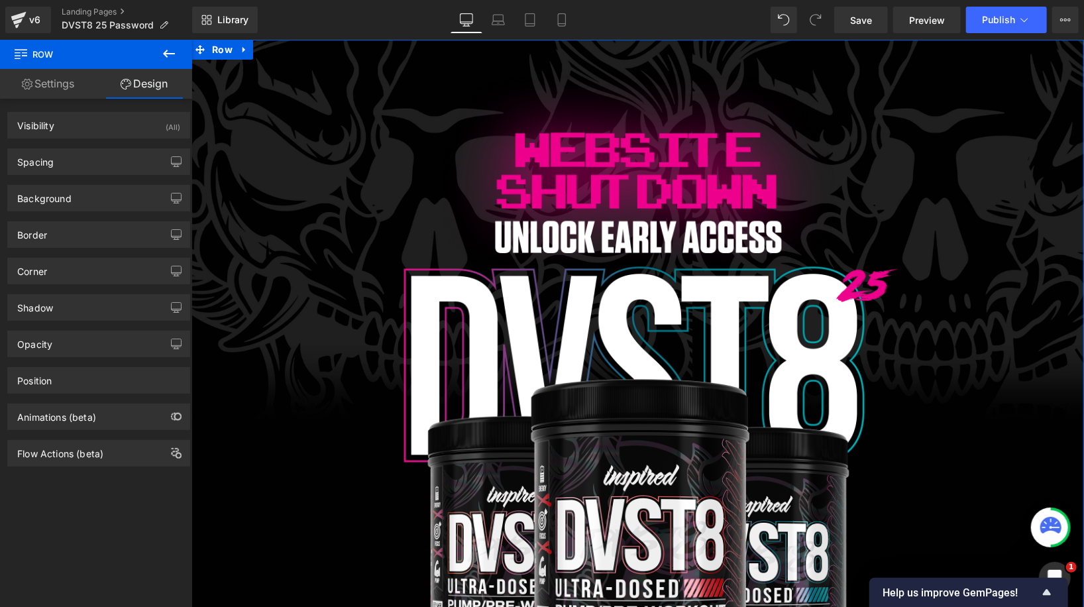
type input "0"
click at [91, 163] on div "Spacing" at bounding box center [98, 161] width 181 height 25
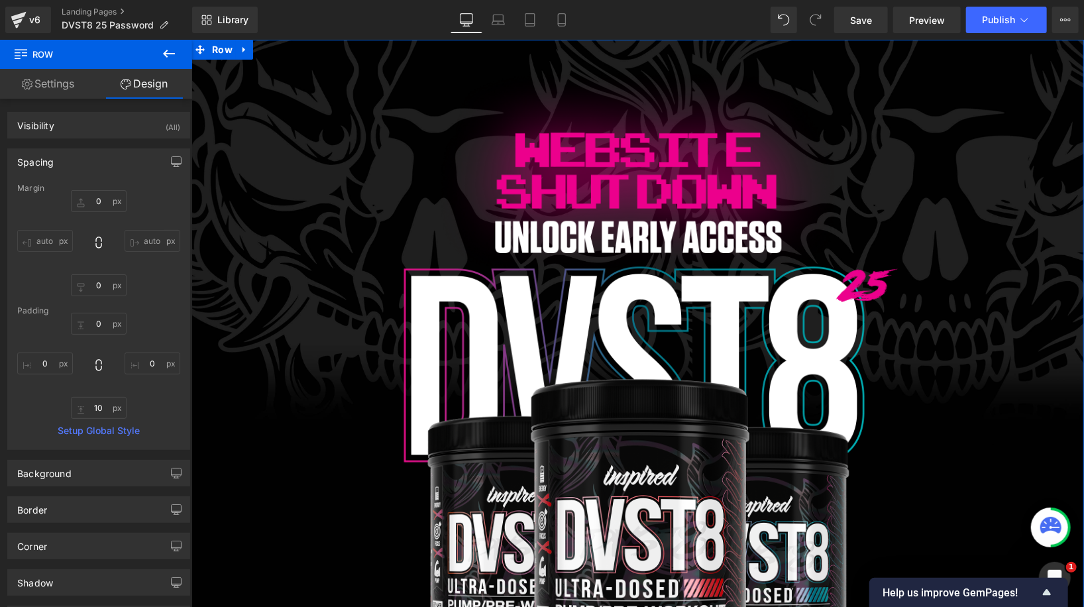
click at [99, 157] on div "Spacing" at bounding box center [98, 161] width 181 height 25
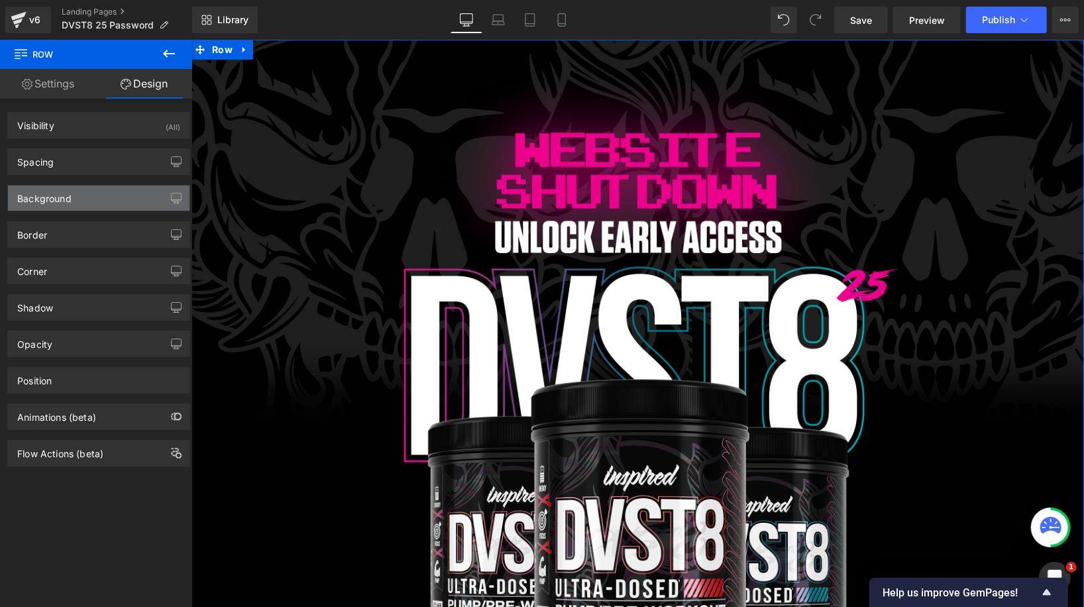
click at [101, 202] on div "Background" at bounding box center [98, 197] width 181 height 25
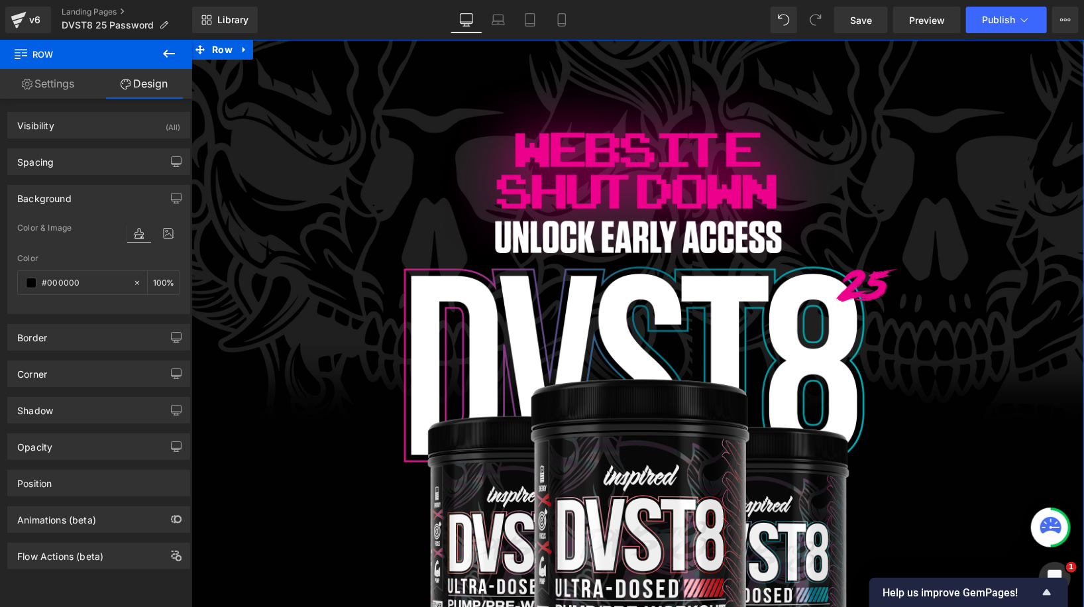
click at [101, 202] on div "Background" at bounding box center [98, 197] width 181 height 25
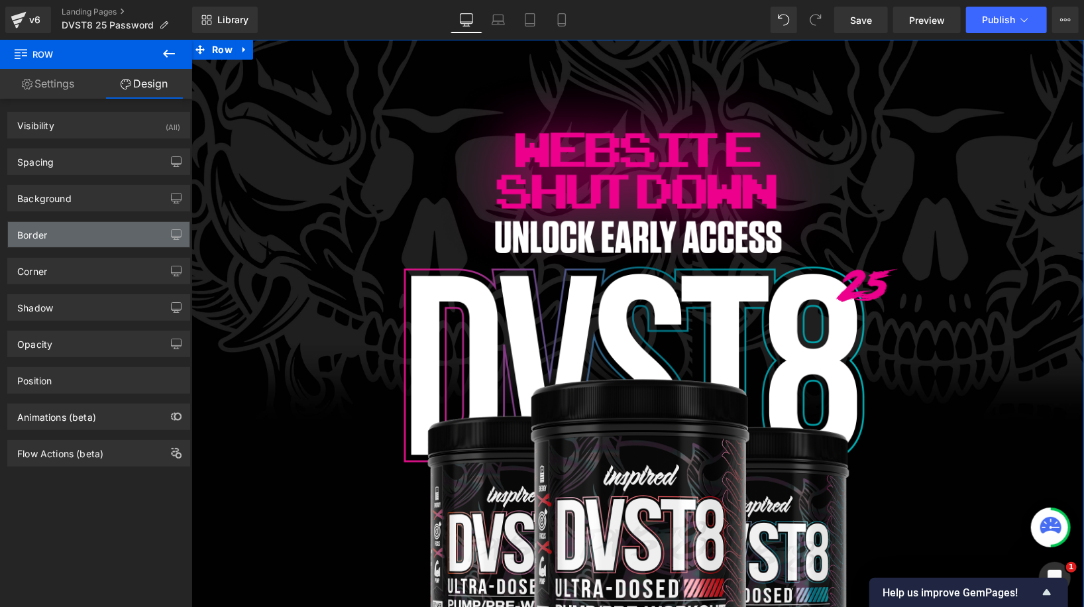
click at [99, 238] on div "Border" at bounding box center [98, 234] width 181 height 25
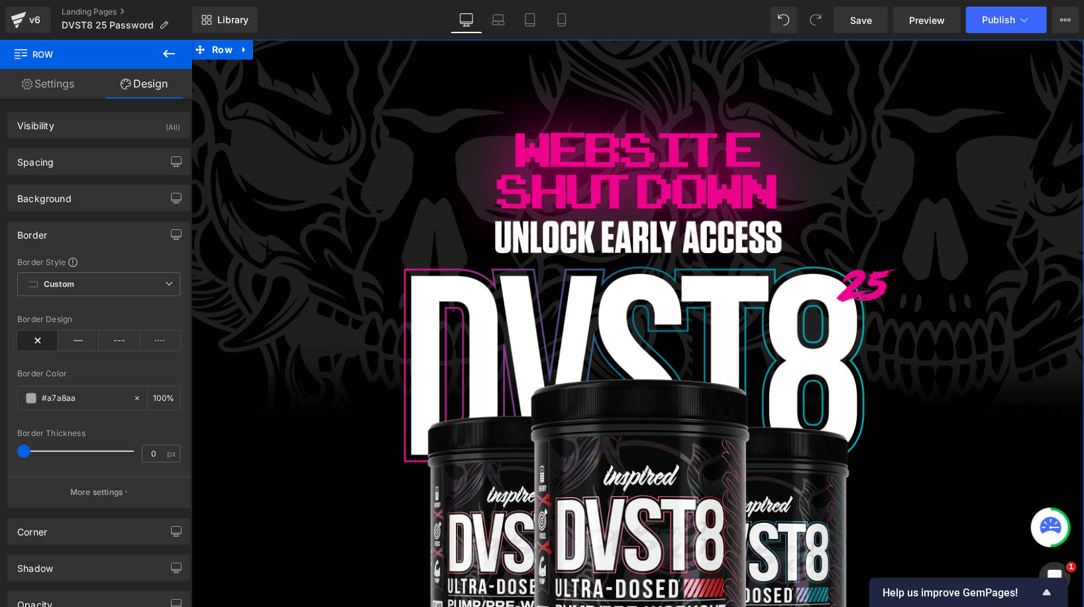
click at [115, 238] on div "Border" at bounding box center [98, 234] width 181 height 25
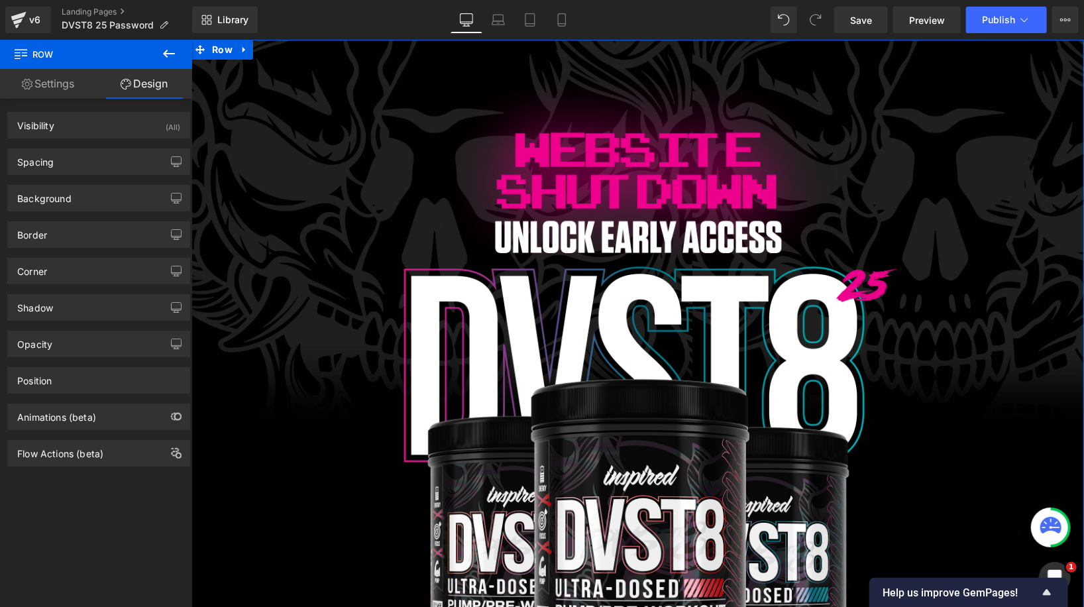
click at [51, 92] on link "Settings" at bounding box center [48, 84] width 96 height 30
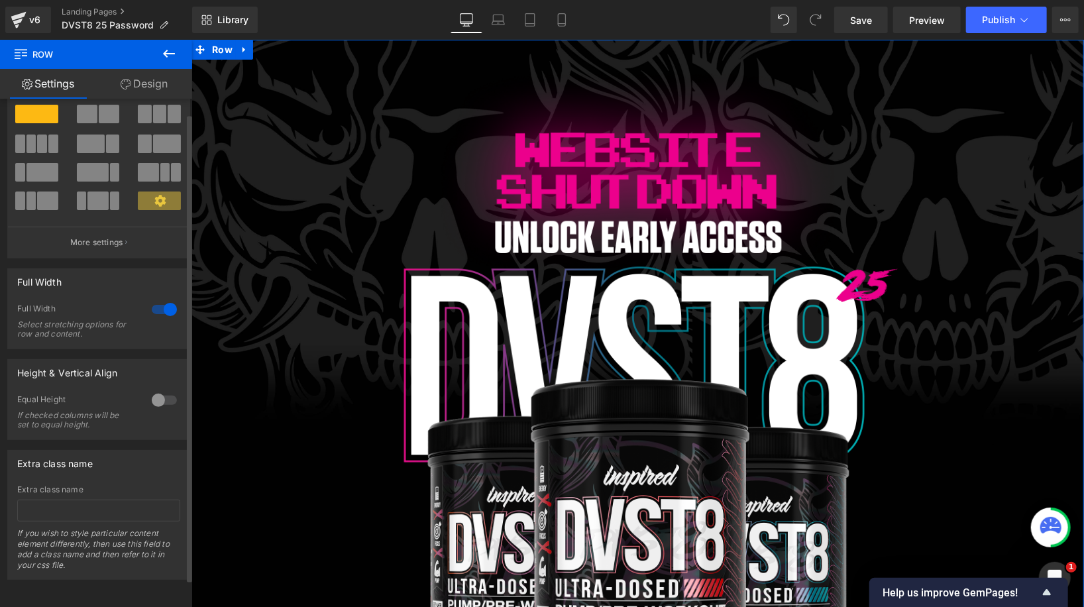
scroll to position [46, 0]
click at [158, 302] on div at bounding box center [164, 309] width 32 height 21
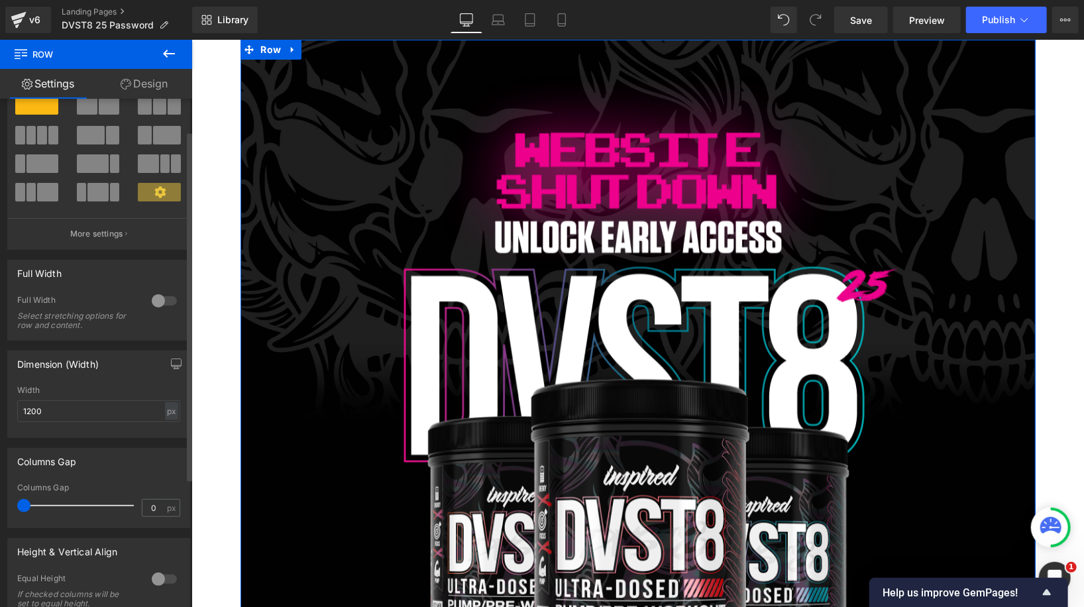
click at [158, 302] on div at bounding box center [164, 300] width 32 height 21
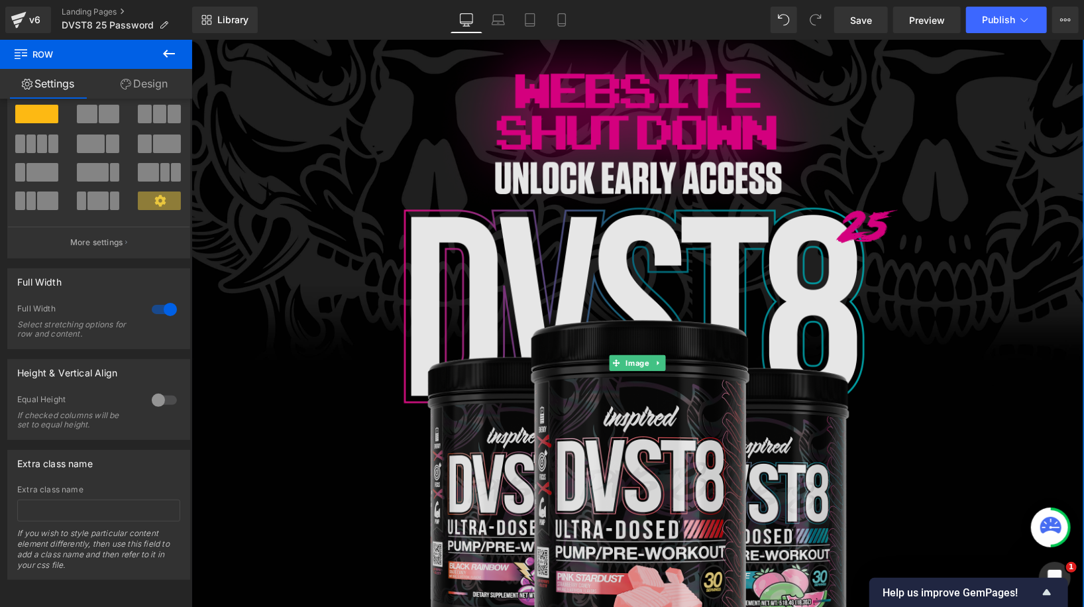
click at [521, 112] on img at bounding box center [637, 362] width 625 height 698
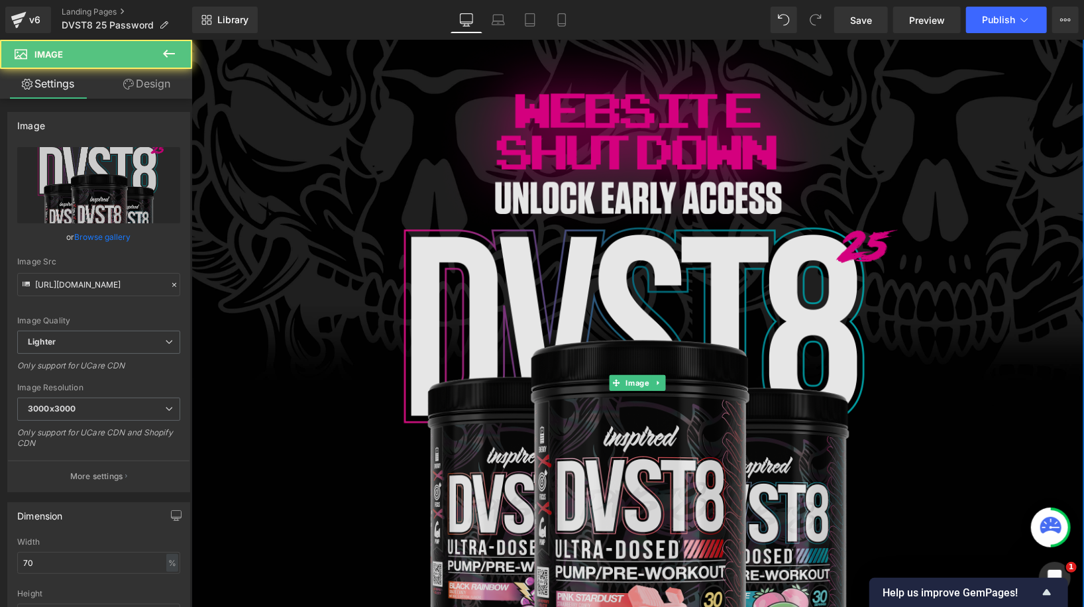
scroll to position [0, 0]
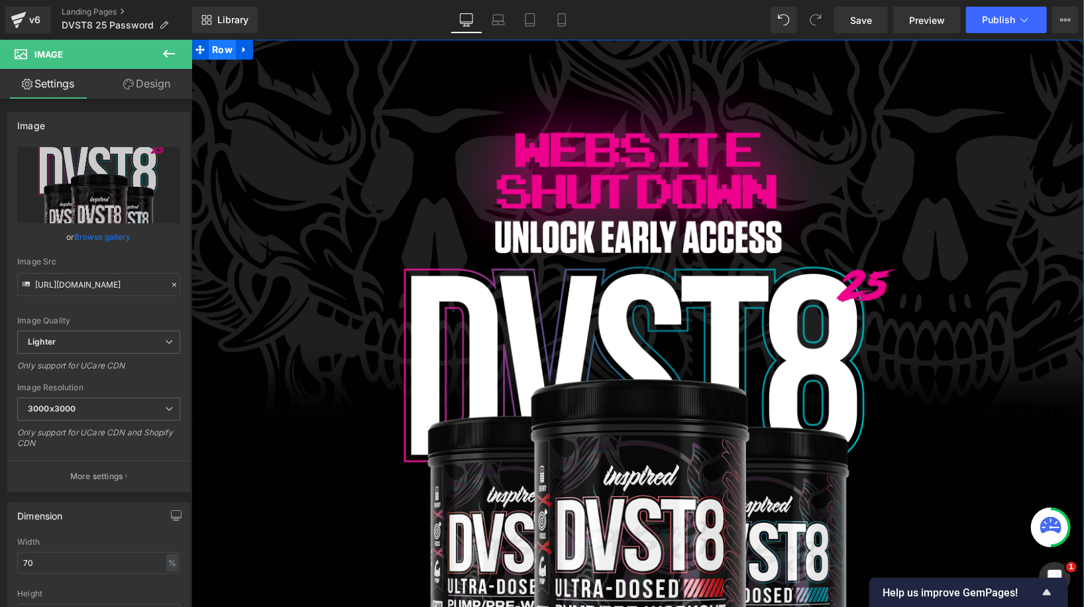
click at [221, 48] on span "Row" at bounding box center [221, 49] width 27 height 20
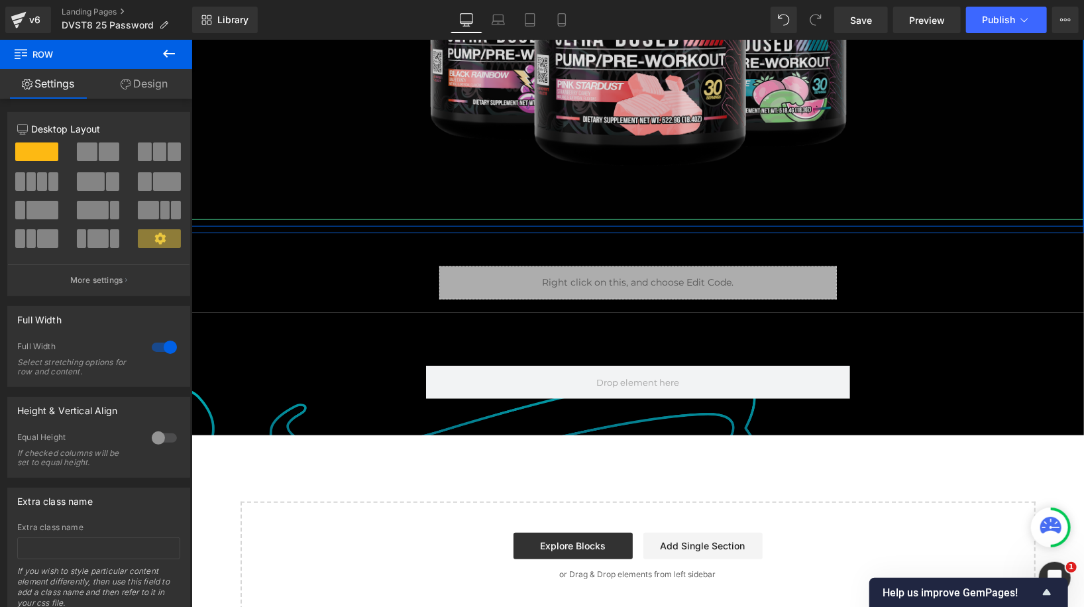
scroll to position [548, 0]
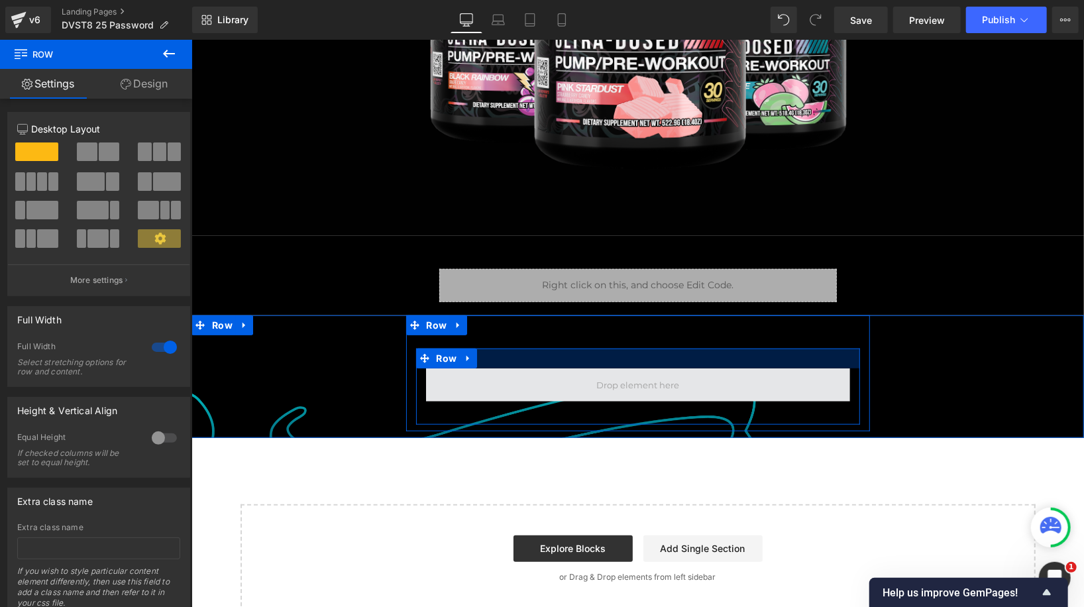
click at [534, 375] on span at bounding box center [637, 384] width 424 height 33
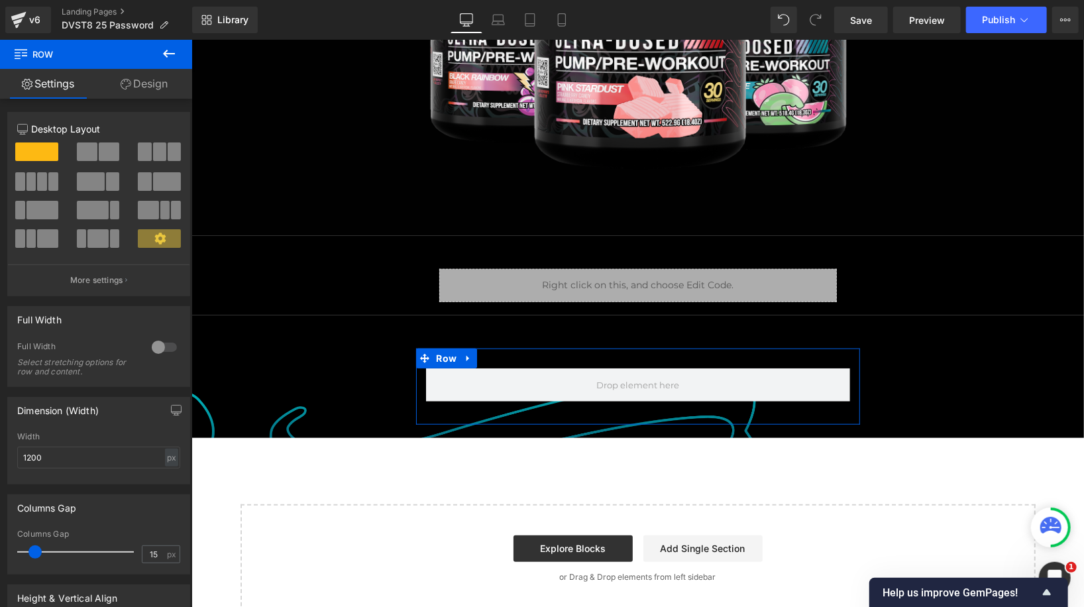
click at [127, 88] on icon at bounding box center [126, 84] width 11 height 11
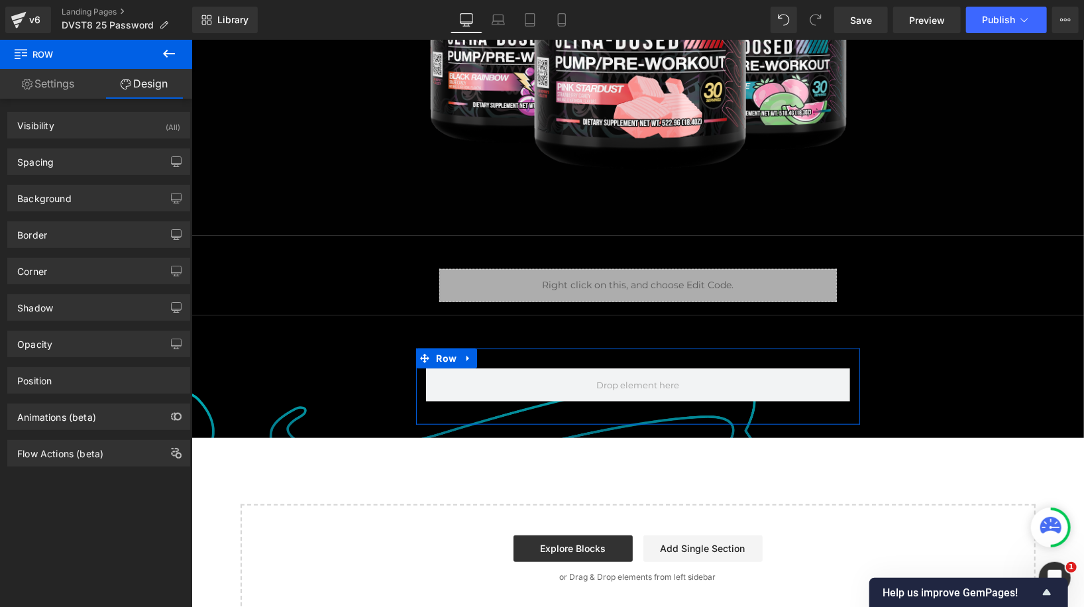
click at [74, 81] on link "Settings" at bounding box center [48, 84] width 96 height 30
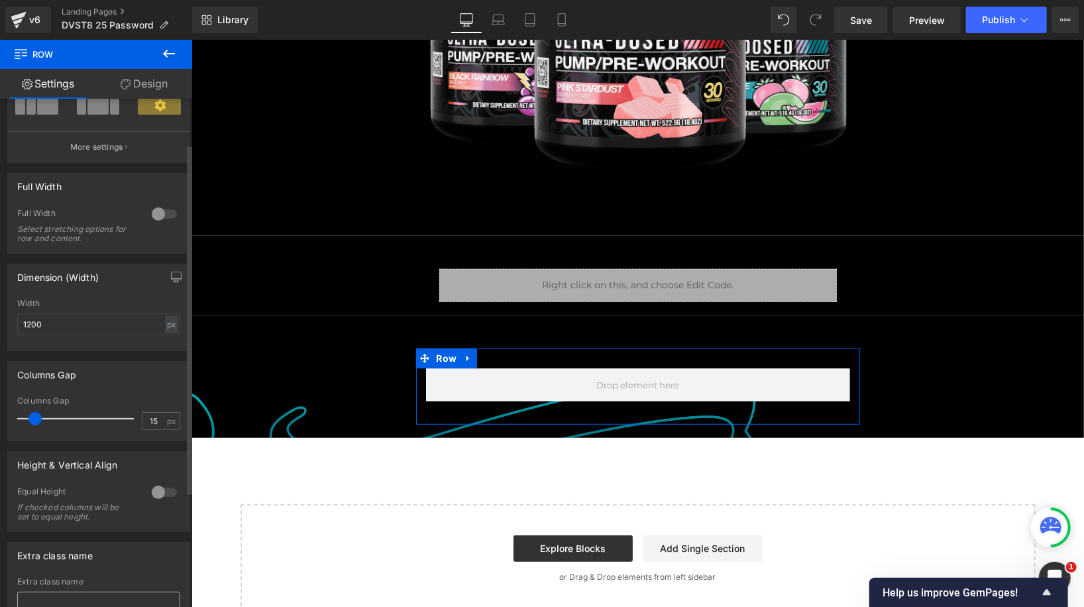
scroll to position [0, 0]
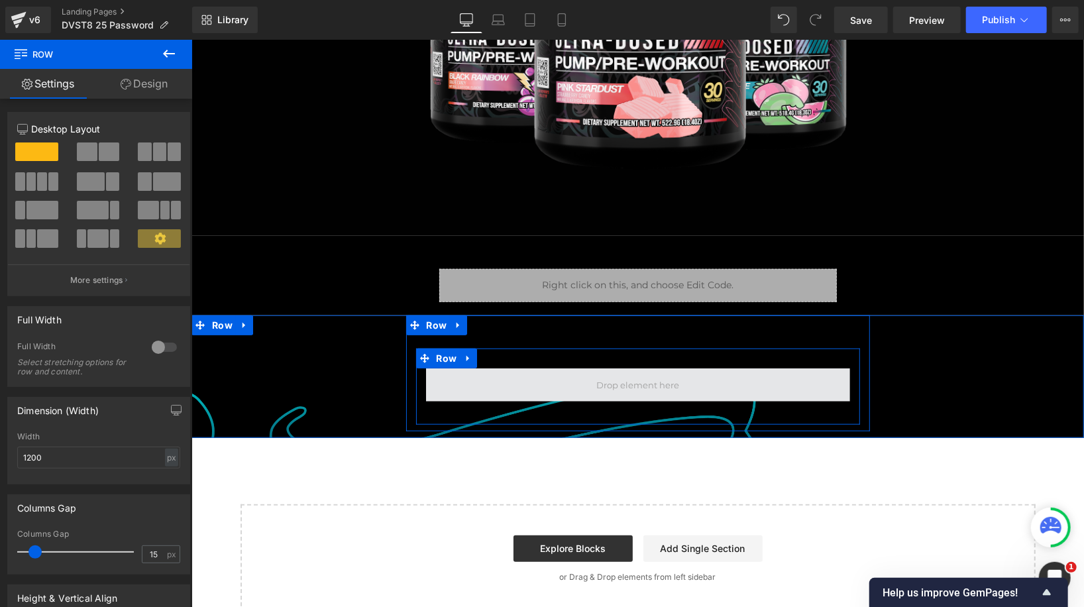
click at [498, 378] on span at bounding box center [637, 384] width 424 height 33
click at [464, 382] on span at bounding box center [637, 384] width 424 height 33
click at [562, 384] on span at bounding box center [637, 384] width 424 height 33
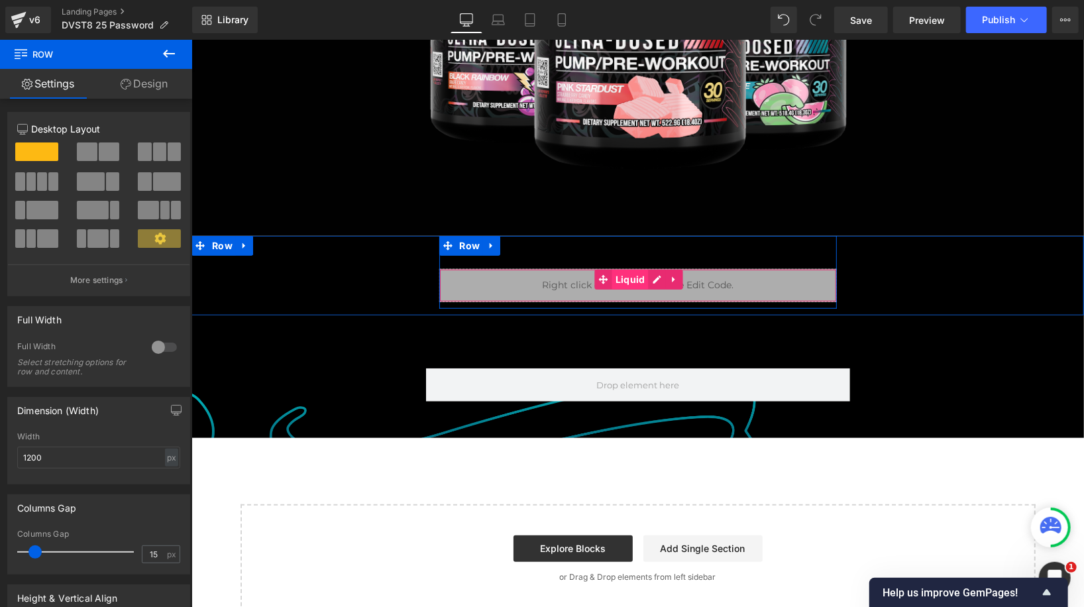
click at [620, 277] on div "Liquid" at bounding box center [637, 284] width 397 height 33
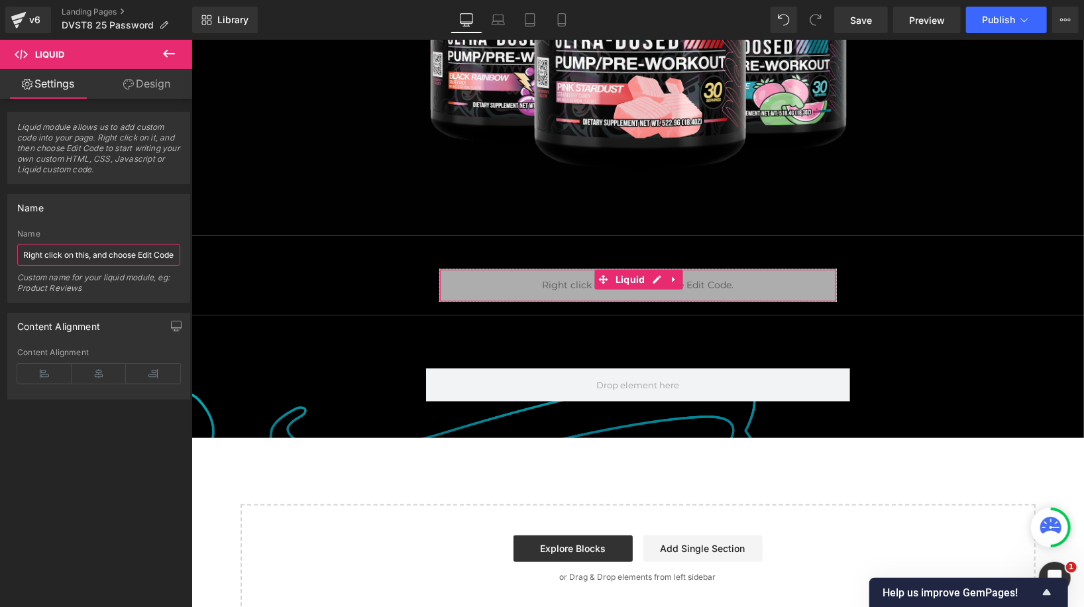
click at [115, 258] on input "Right click on this, and choose Edit Code." at bounding box center [98, 255] width 163 height 22
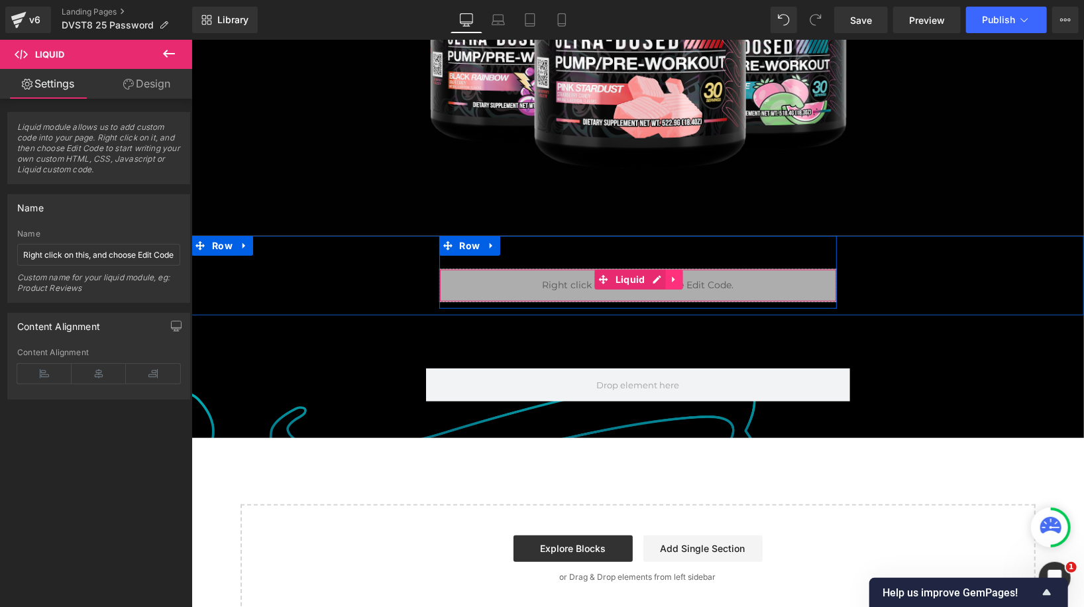
click at [674, 278] on icon at bounding box center [673, 279] width 9 height 10
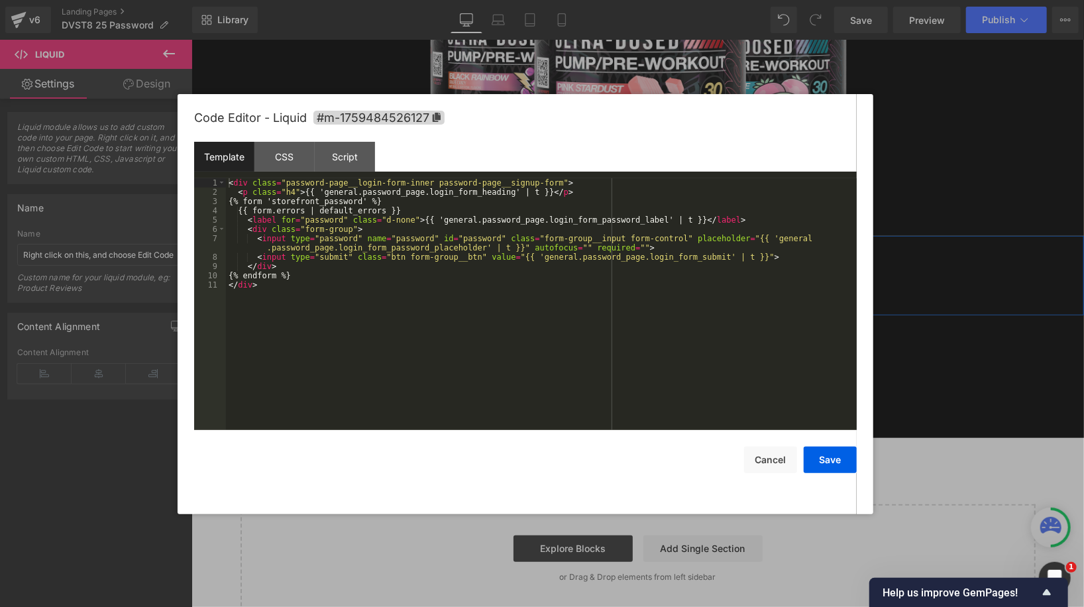
click at [625, 280] on div "Liquid" at bounding box center [637, 284] width 397 height 33
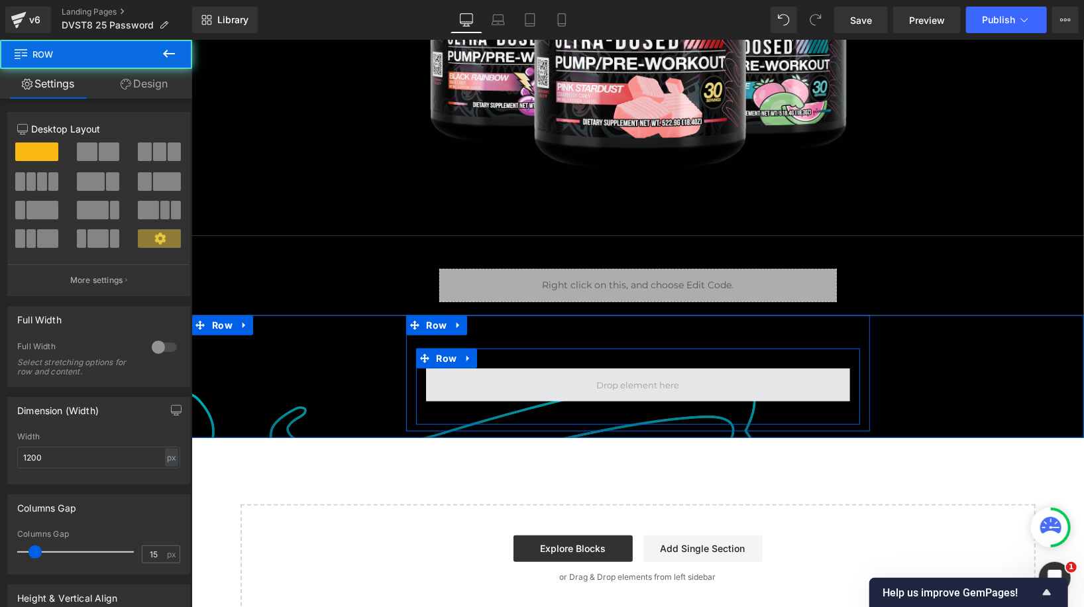
click at [581, 391] on span at bounding box center [637, 384] width 424 height 33
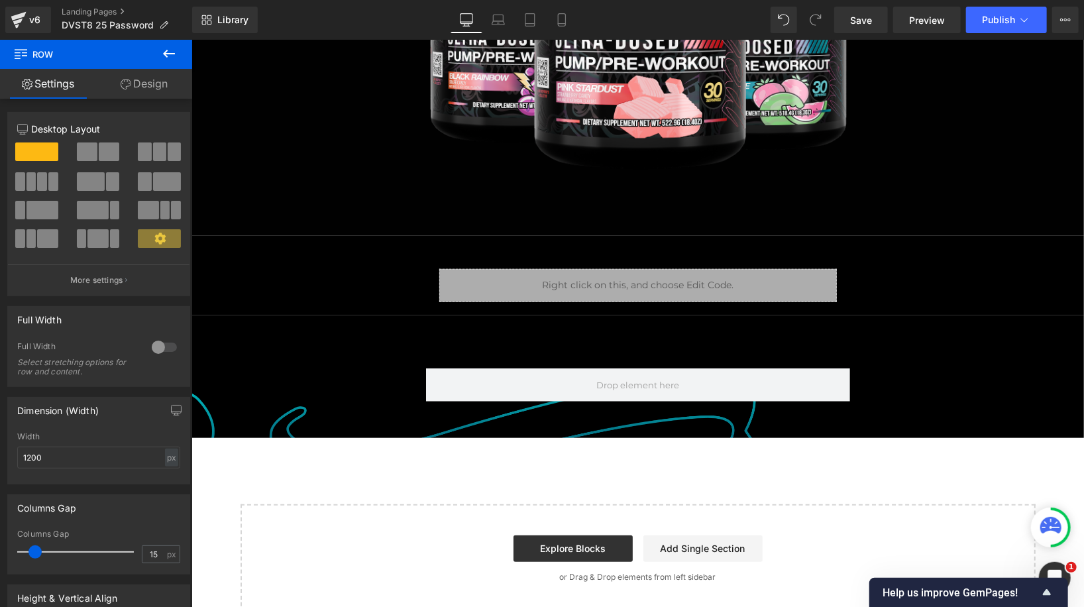
click at [170, 57] on icon at bounding box center [169, 54] width 16 height 16
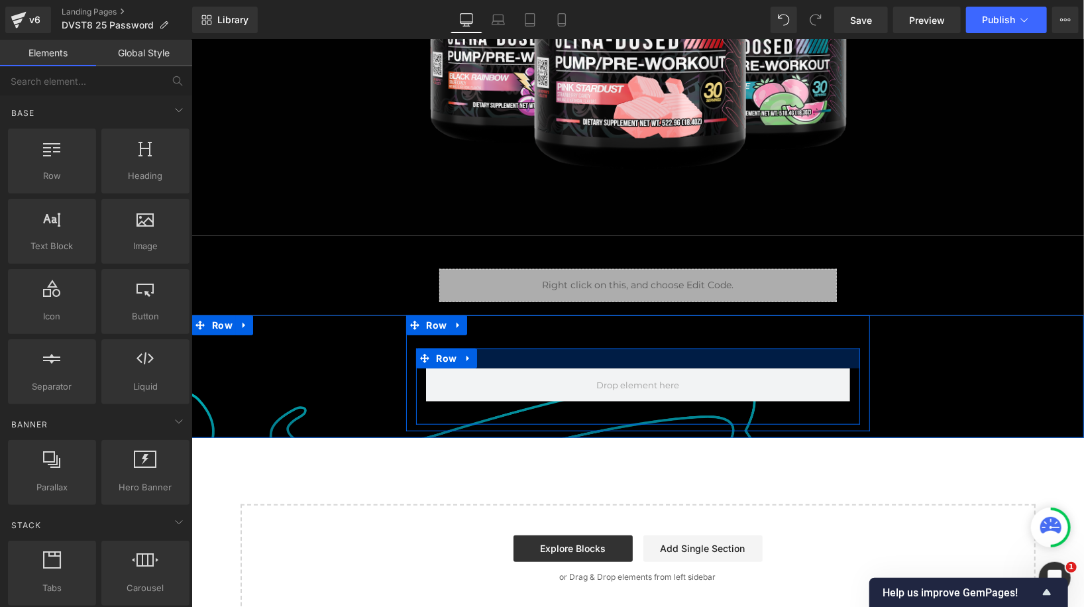
click at [525, 365] on div at bounding box center [637, 358] width 444 height 20
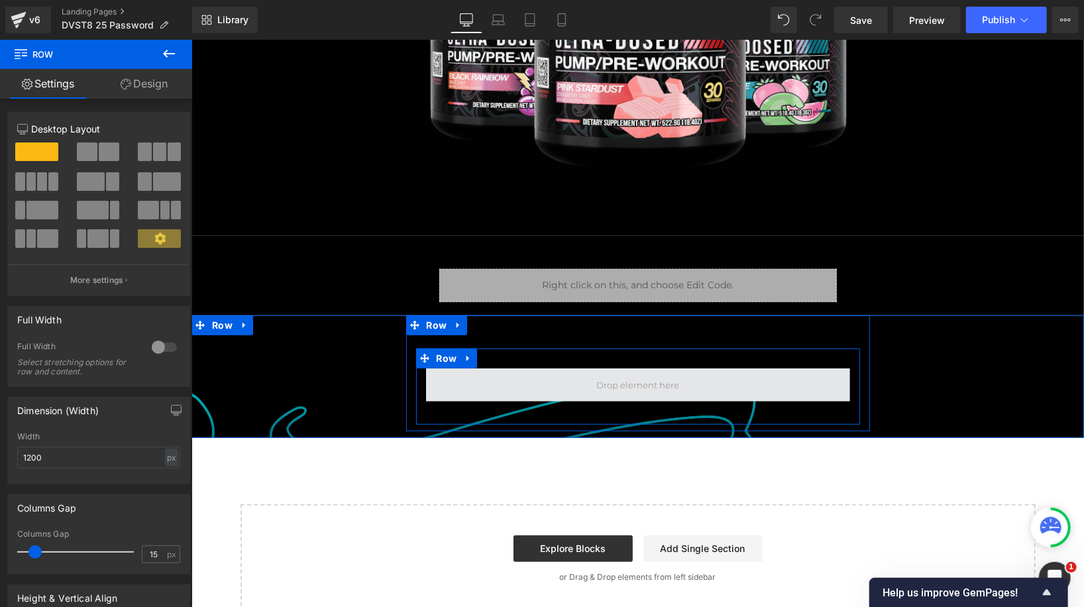
click at [472, 376] on span at bounding box center [637, 384] width 424 height 33
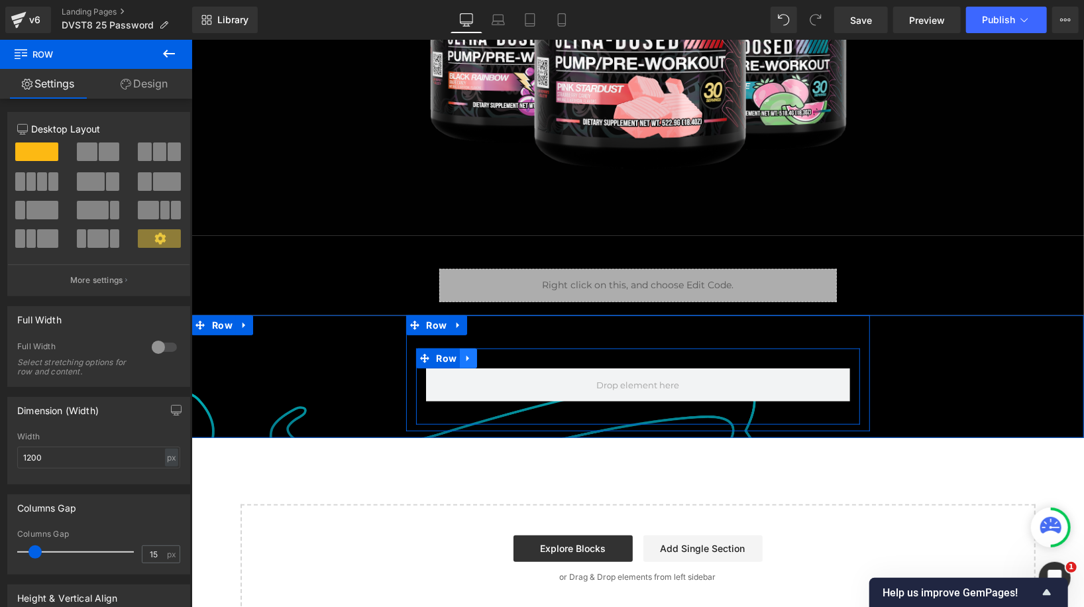
click at [469, 356] on icon at bounding box center [467, 357] width 9 height 10
click at [500, 355] on icon at bounding box center [501, 357] width 9 height 9
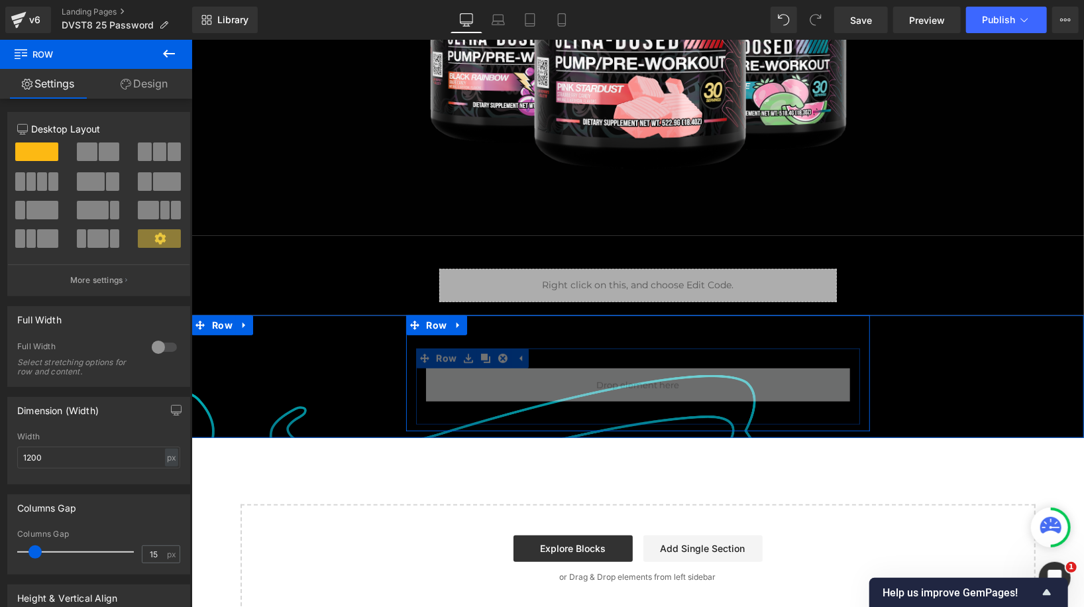
scroll to position [547, 0]
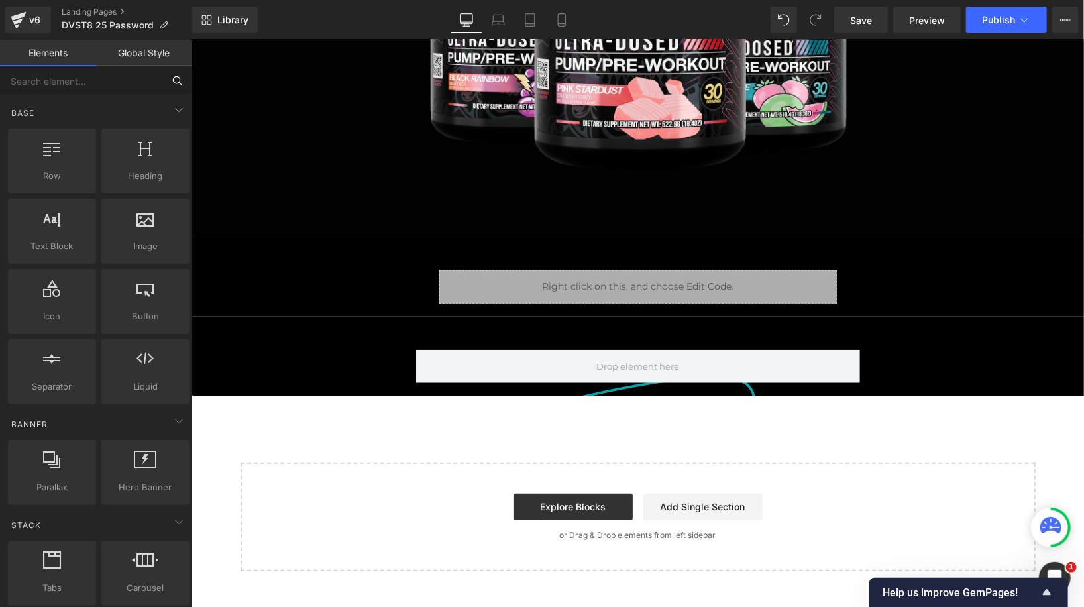
click at [101, 89] on input "text" at bounding box center [81, 80] width 163 height 29
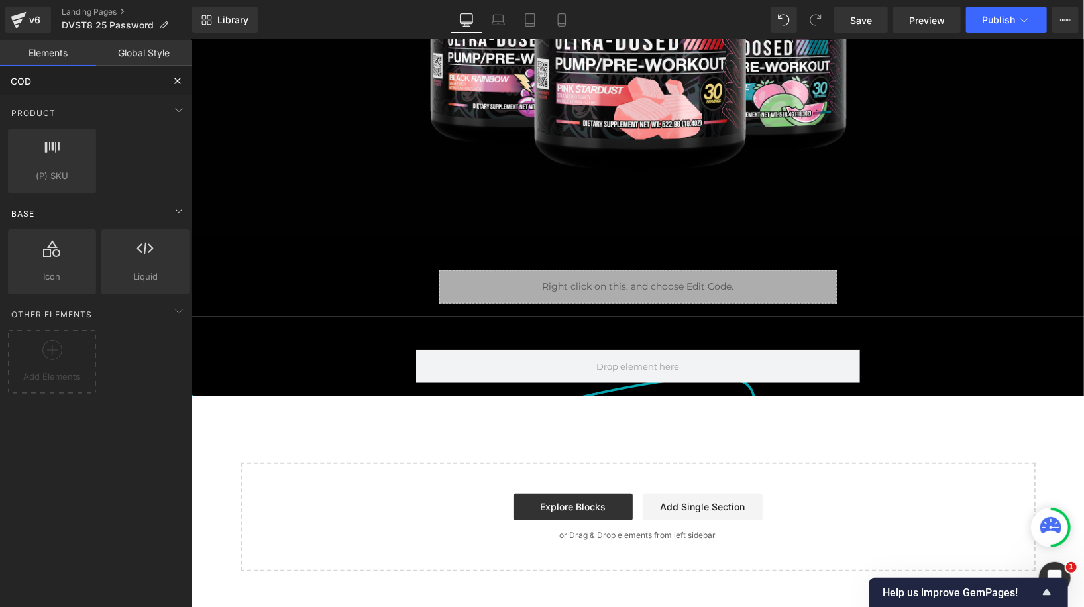
type input "CODE"
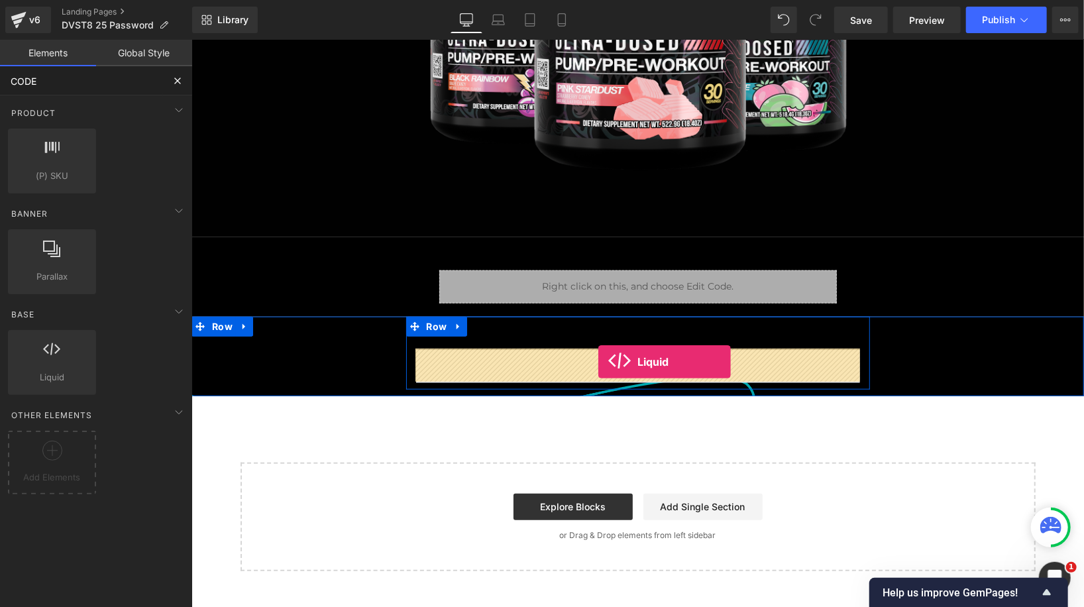
drag, startPoint x: 252, startPoint y: 412, endPoint x: 597, endPoint y: 362, distance: 348.7
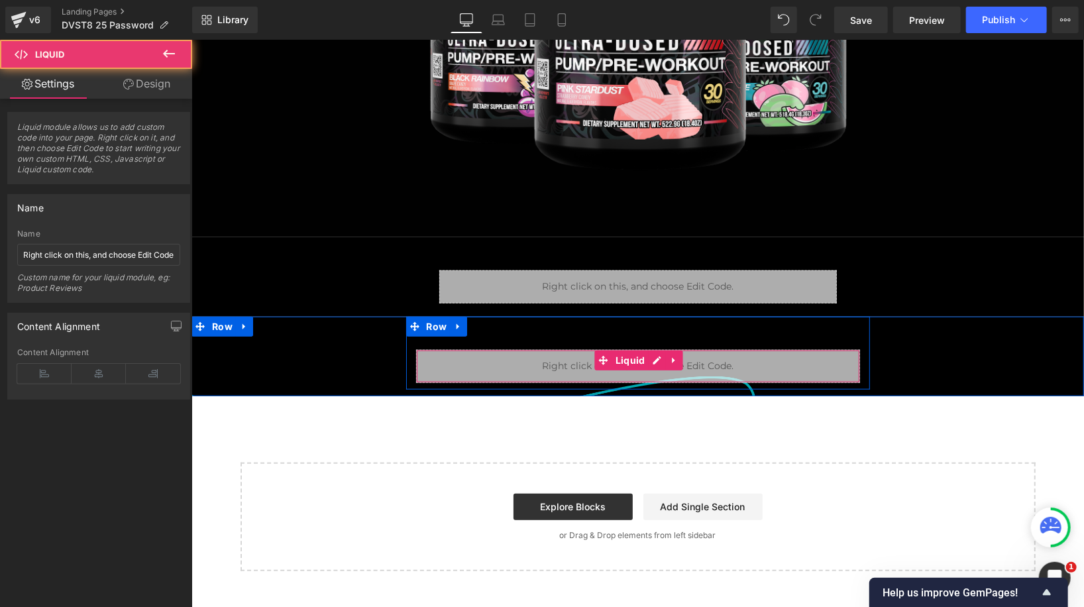
click at [463, 374] on div "Liquid" at bounding box center [637, 365] width 444 height 33
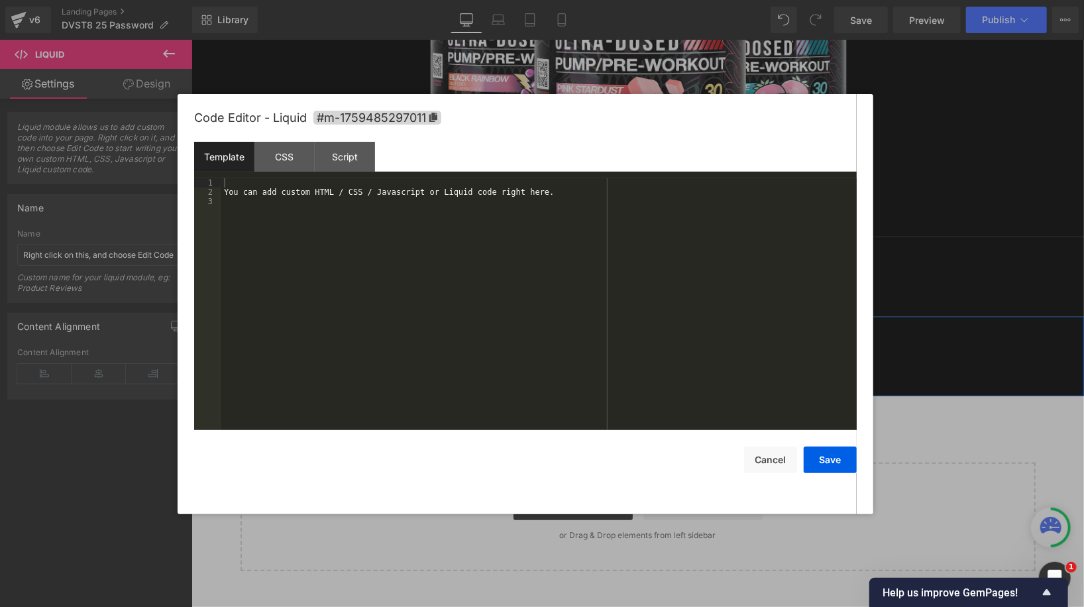
click at [654, 356] on div "Liquid" at bounding box center [637, 365] width 444 height 33
click at [376, 297] on div "You can add custom HTML / CSS / Javascript or Liquid code right here." at bounding box center [538, 313] width 635 height 271
click at [821, 470] on button "Save" at bounding box center [830, 459] width 53 height 26
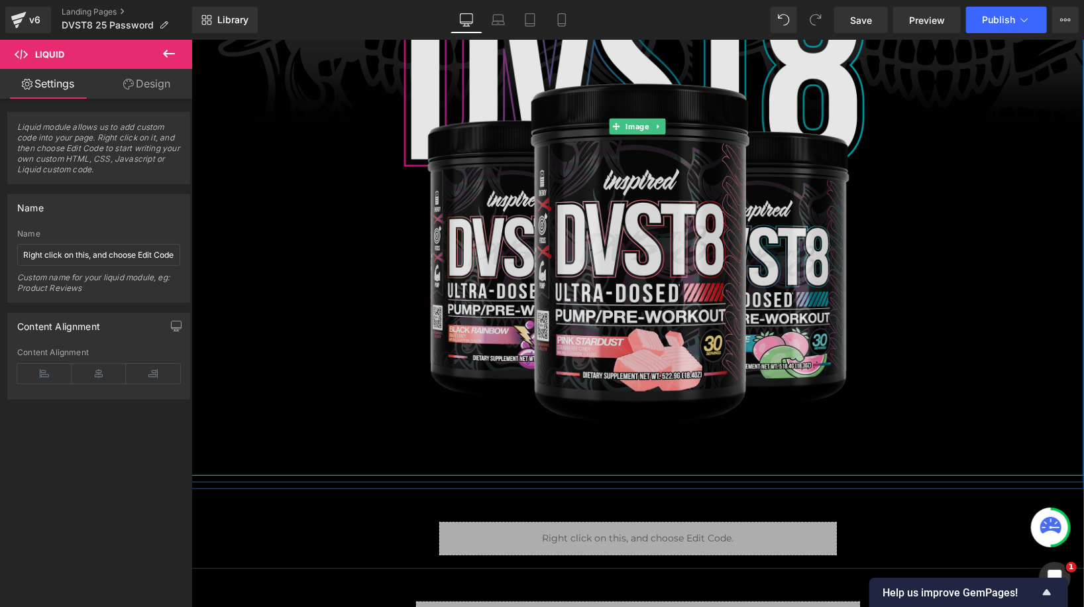
scroll to position [0, 0]
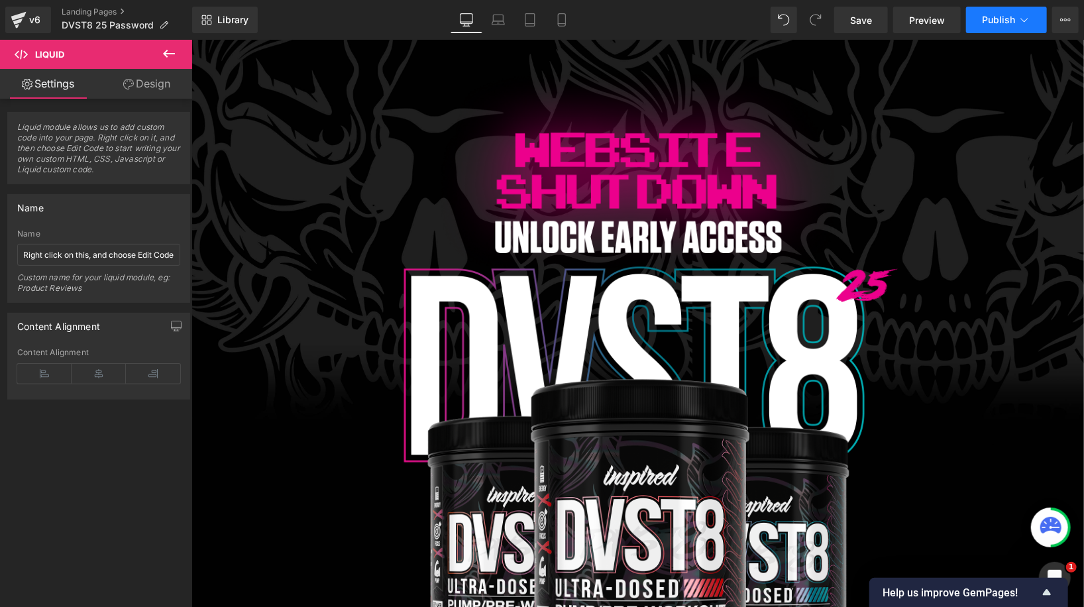
click at [979, 22] on button "Publish" at bounding box center [1006, 20] width 81 height 26
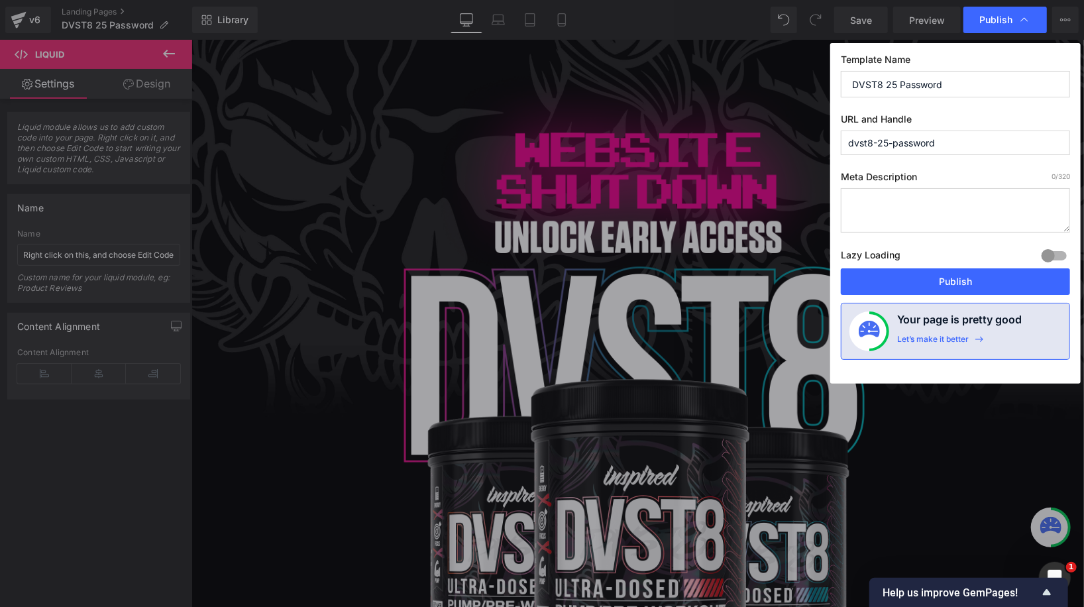
click at [913, 143] on input "dvst8-25-password" at bounding box center [955, 142] width 229 height 25
type input "dvst8-25-early-access"
click at [1000, 284] on button "Publish" at bounding box center [955, 281] width 229 height 26
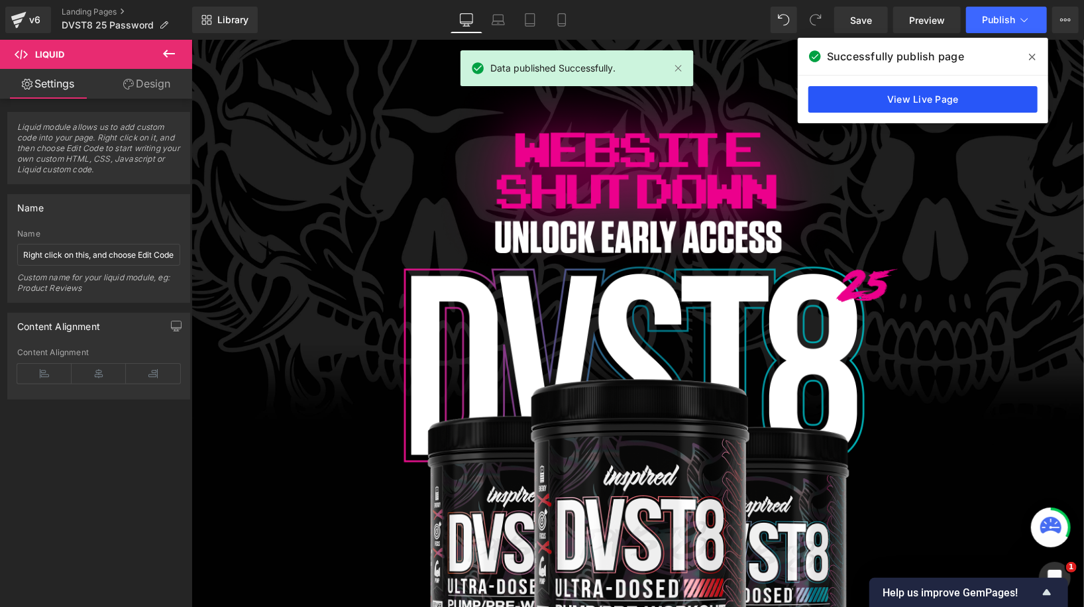
click at [912, 100] on link "View Live Page" at bounding box center [922, 99] width 229 height 26
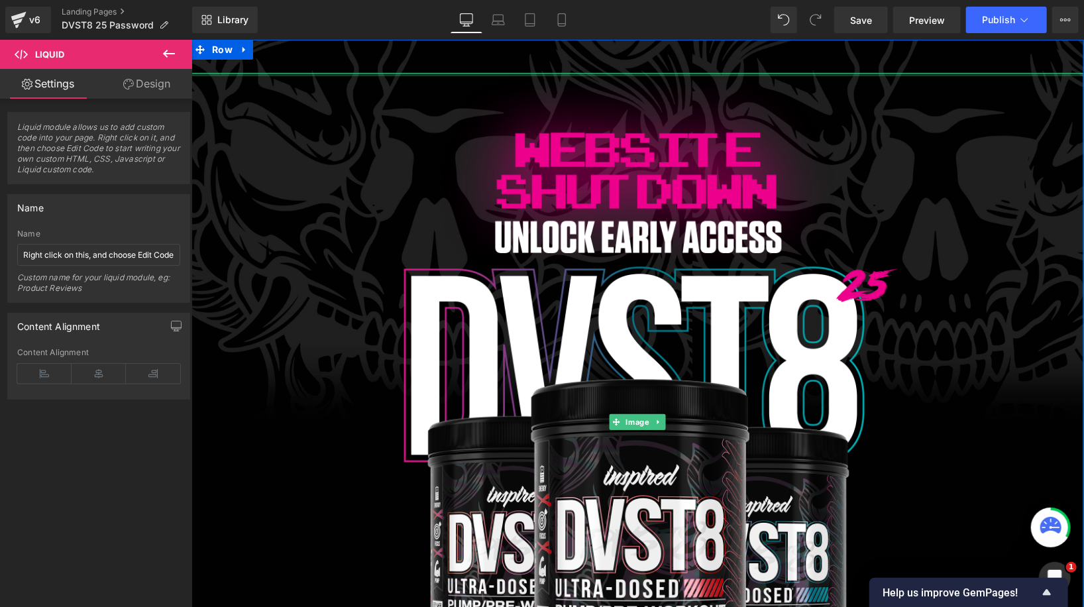
click at [321, 75] on div at bounding box center [637, 73] width 892 height 3
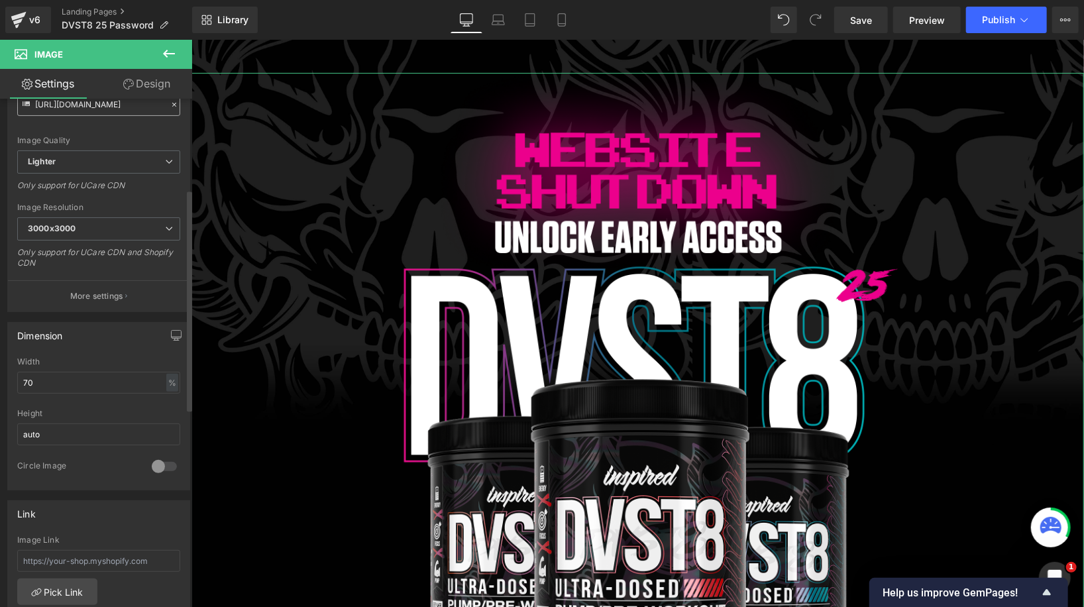
scroll to position [223, 0]
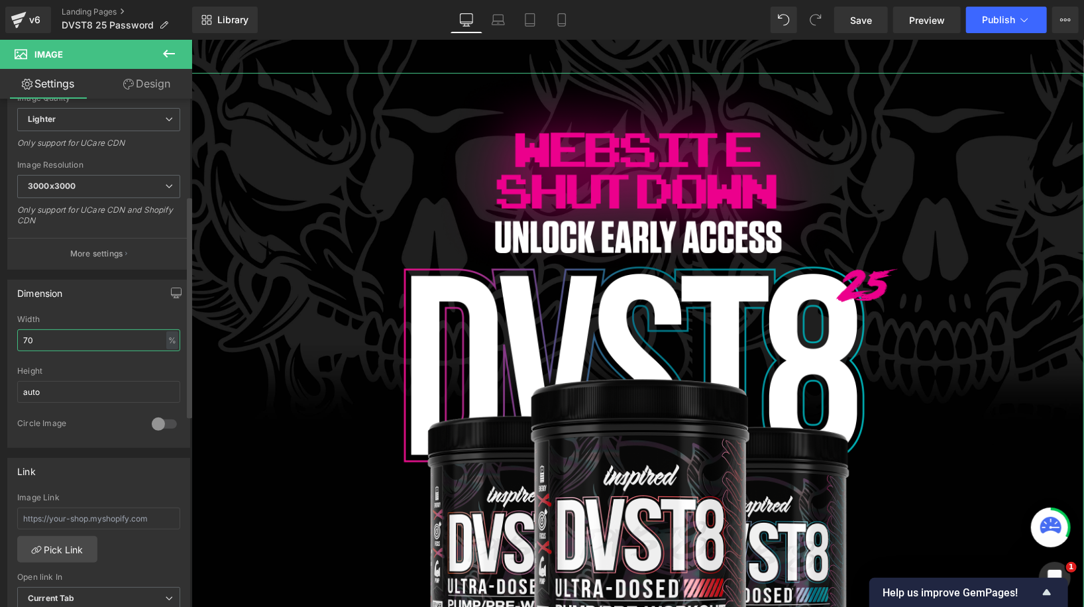
click at [53, 333] on input "70" at bounding box center [98, 340] width 163 height 22
type input "50"
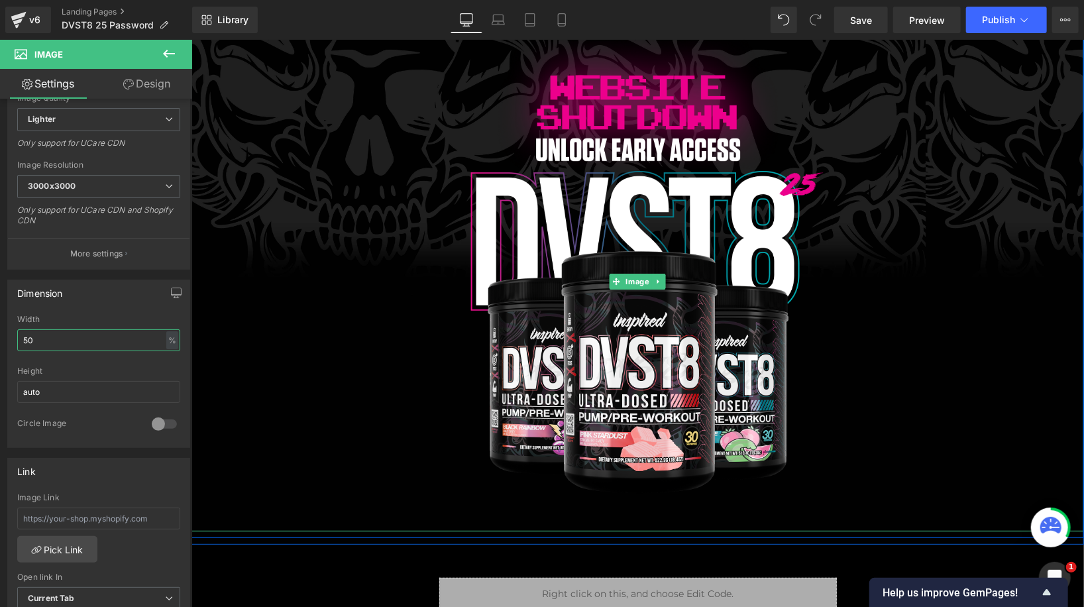
scroll to position [0, 0]
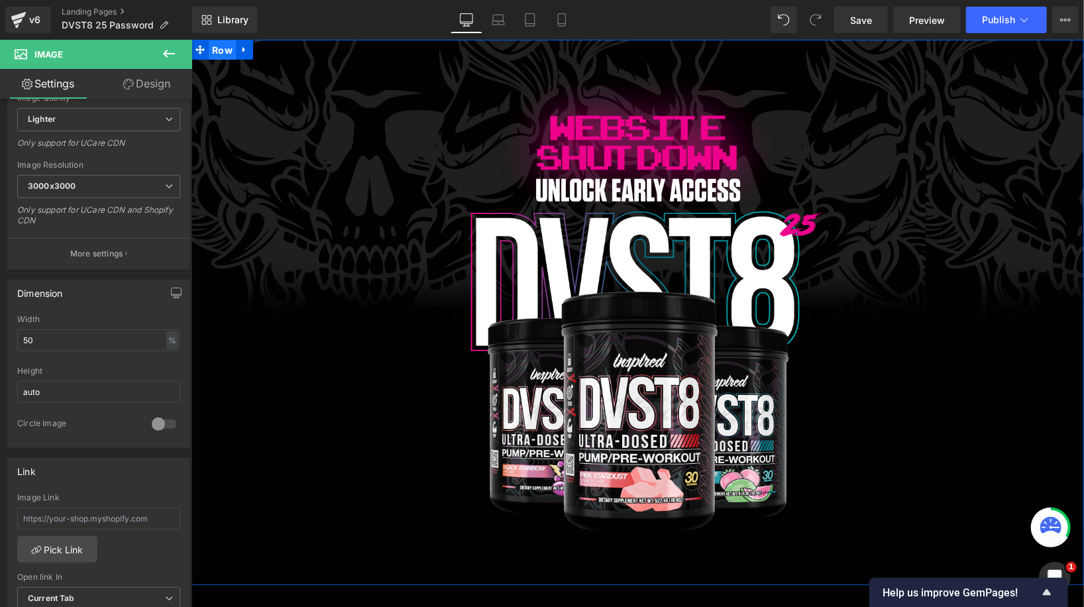
click at [217, 49] on span "Row" at bounding box center [221, 50] width 27 height 20
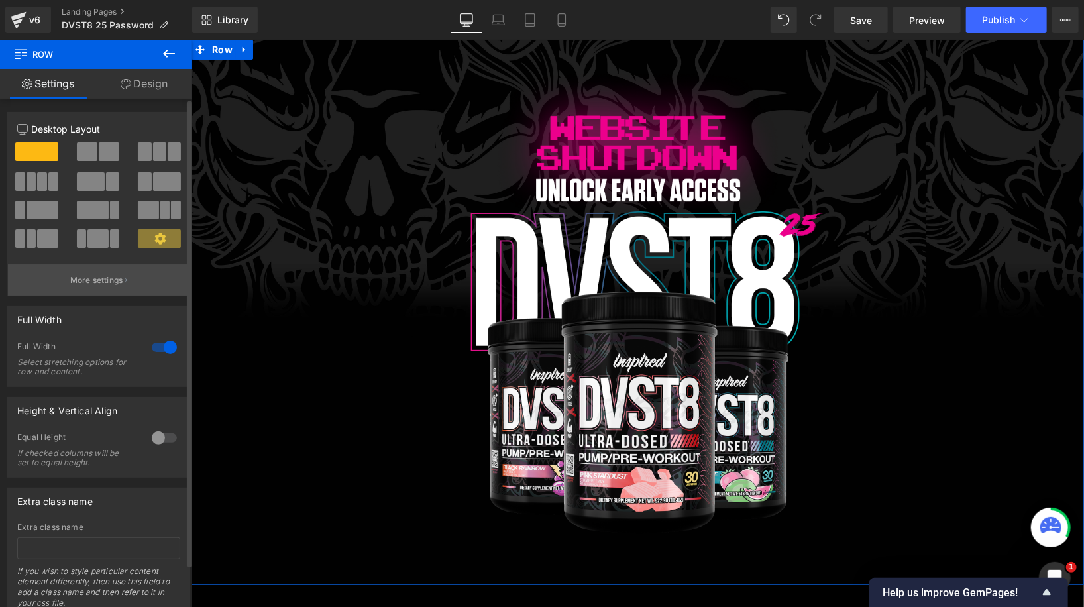
click at [120, 280] on p "More settings" at bounding box center [96, 280] width 53 height 12
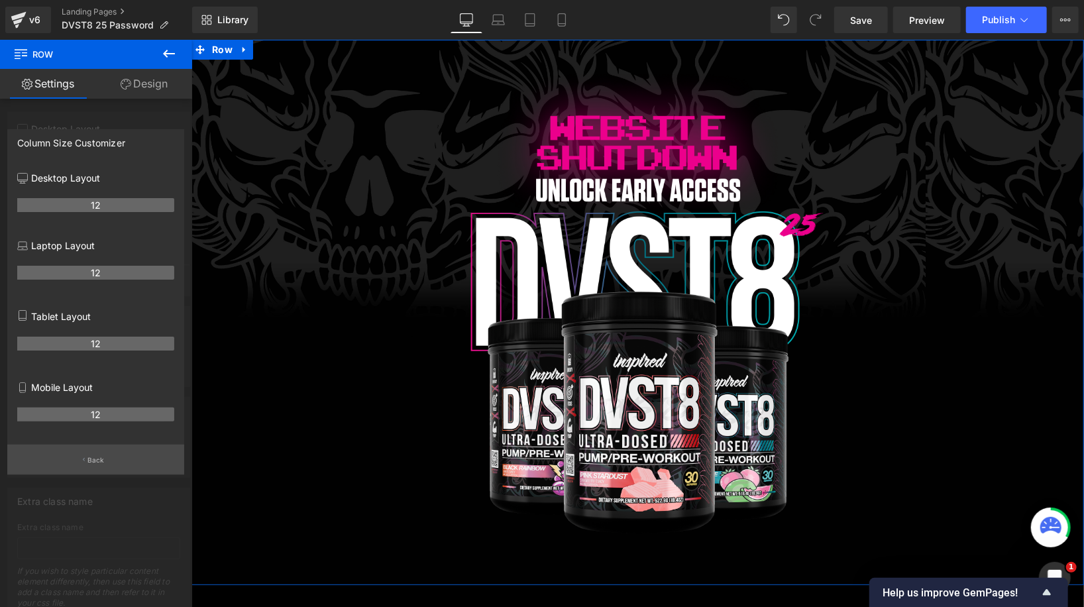
click at [91, 458] on p "Back" at bounding box center [95, 460] width 17 height 10
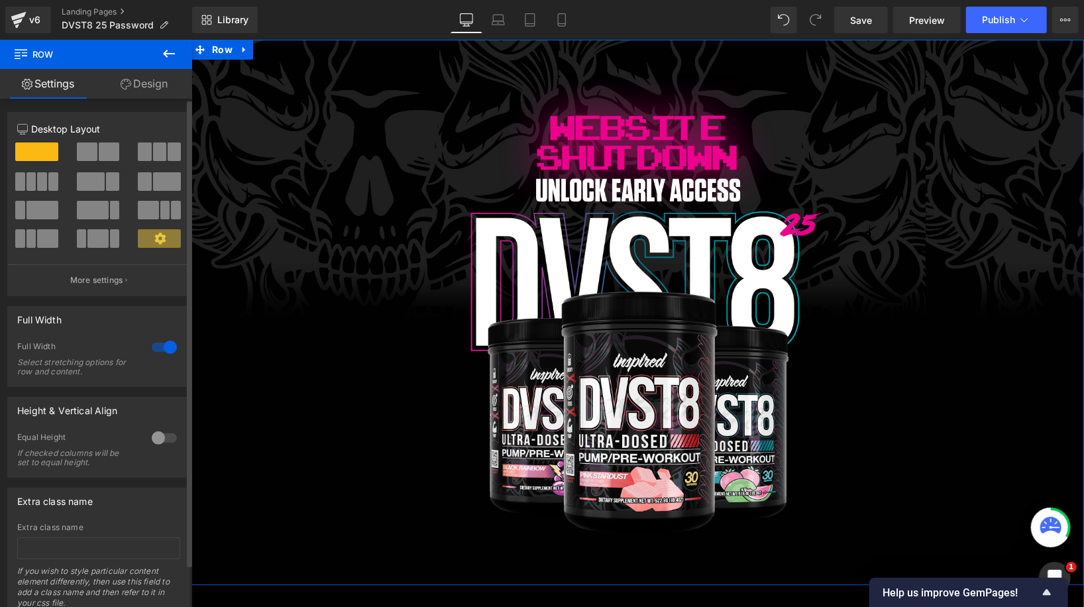
scroll to position [46, 0]
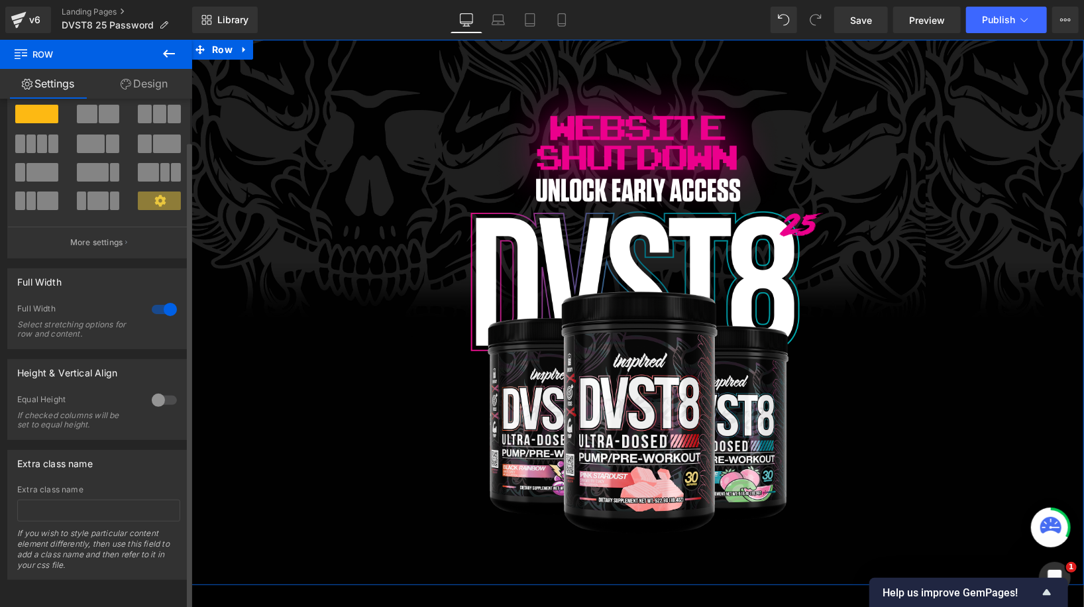
click at [162, 391] on div at bounding box center [164, 399] width 32 height 21
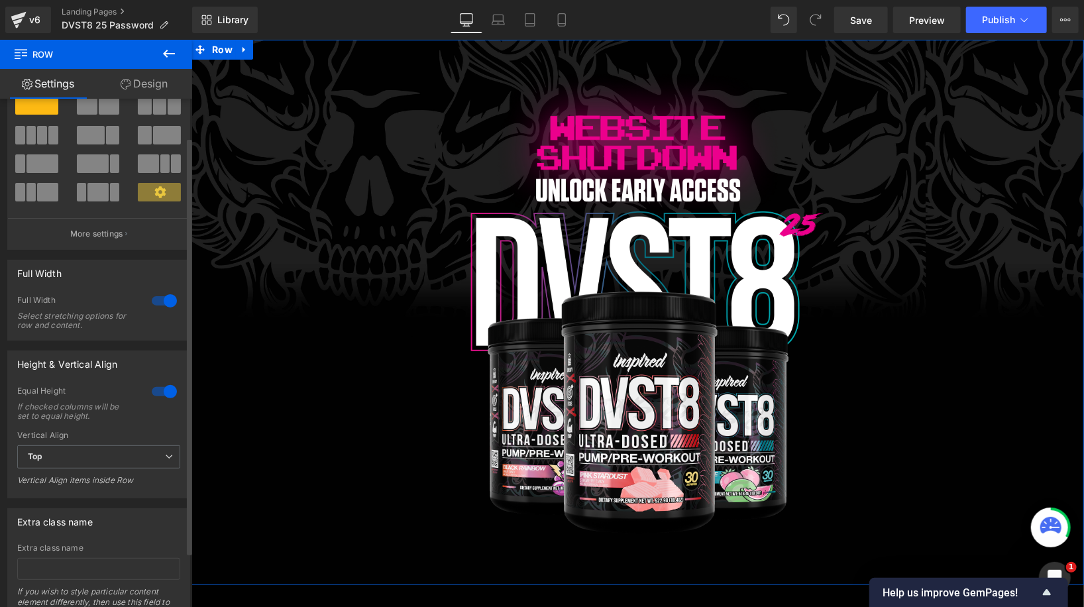
click at [162, 391] on div at bounding box center [164, 391] width 32 height 21
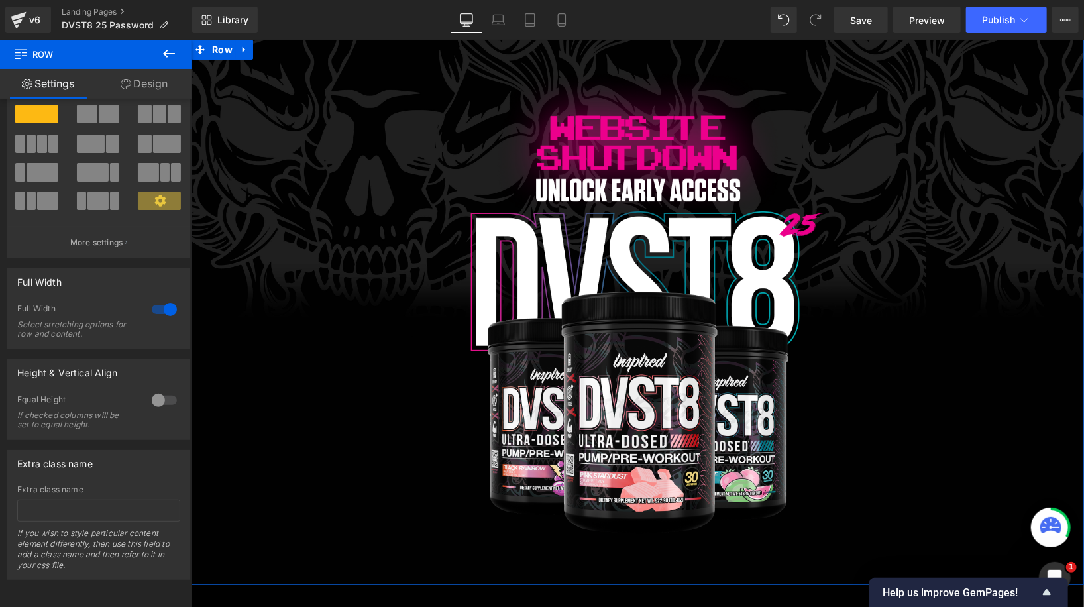
click at [150, 72] on link "Design" at bounding box center [144, 84] width 96 height 30
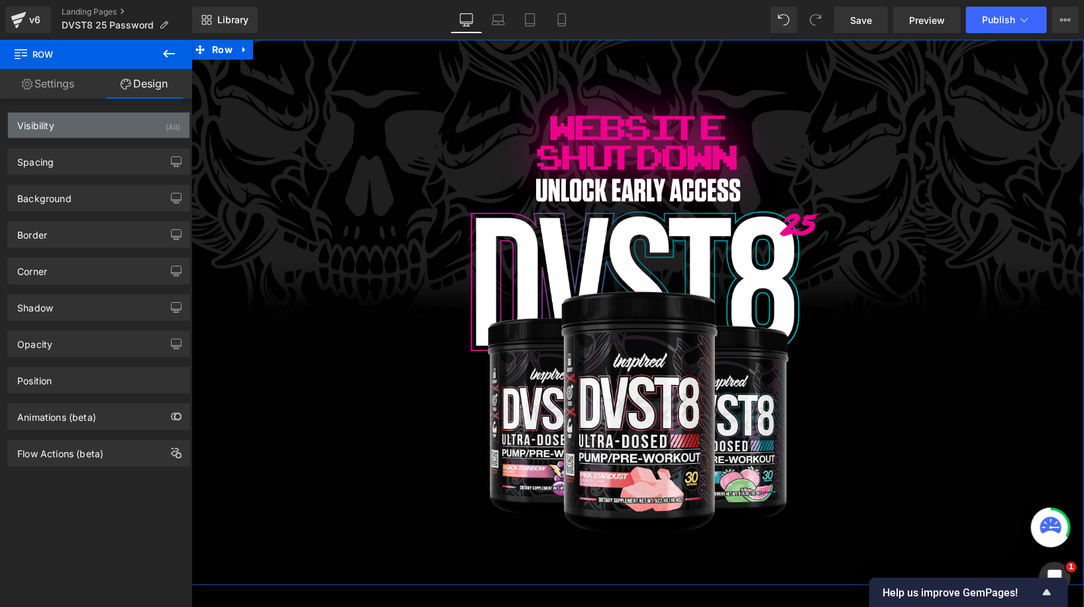
click at [118, 127] on div "Visibility (All)" at bounding box center [98, 125] width 181 height 25
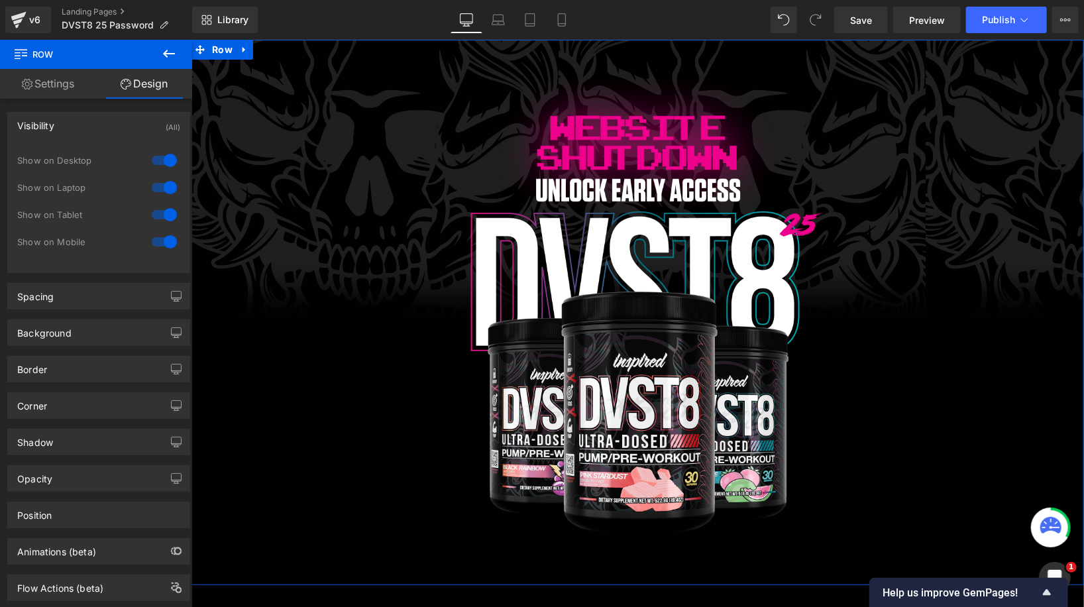
click at [118, 127] on div "Visibility (All)" at bounding box center [98, 125] width 181 height 25
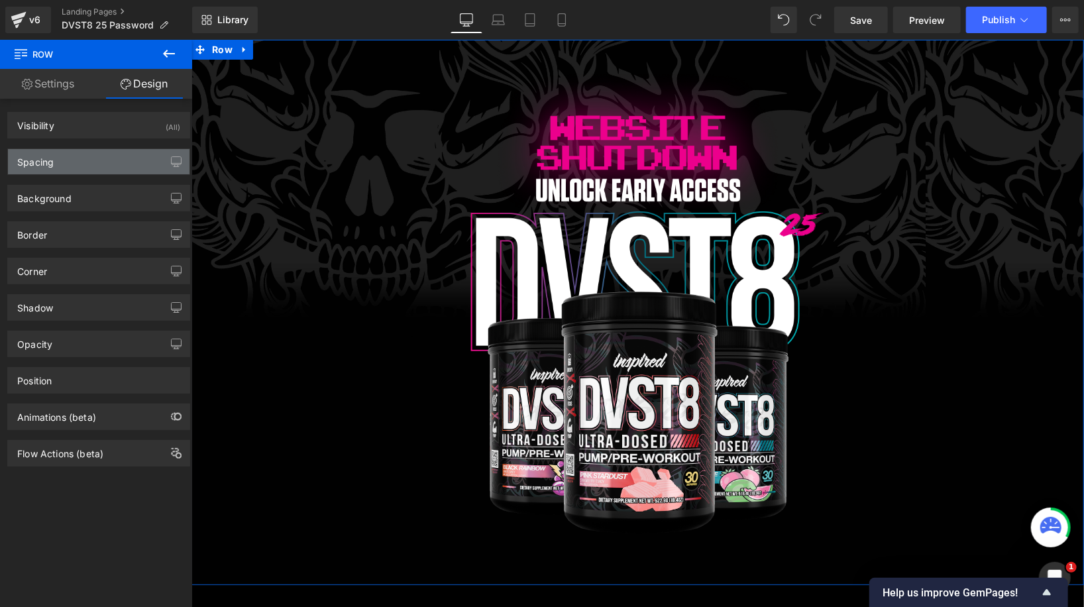
click at [107, 168] on div "Spacing" at bounding box center [98, 161] width 181 height 25
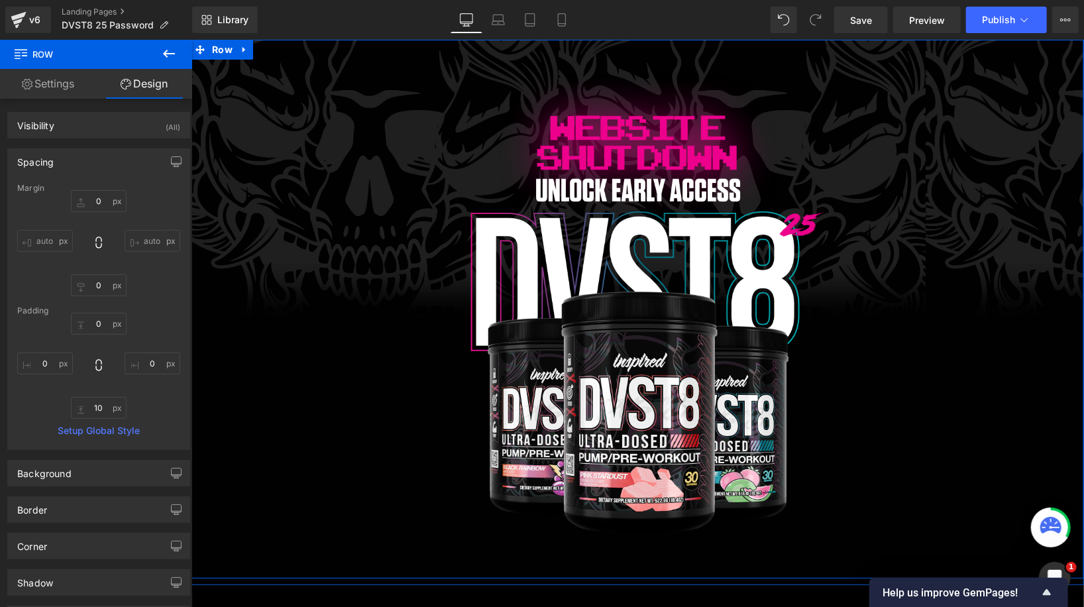
click at [366, 54] on div "Image Row" at bounding box center [637, 308] width 892 height 539
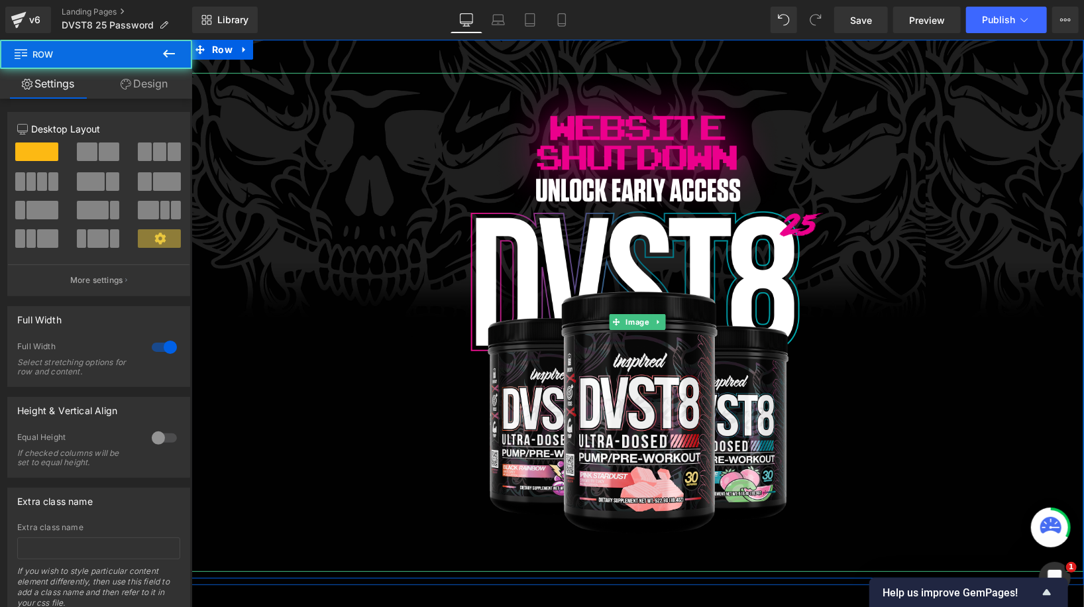
click at [401, 155] on div at bounding box center [637, 321] width 892 height 499
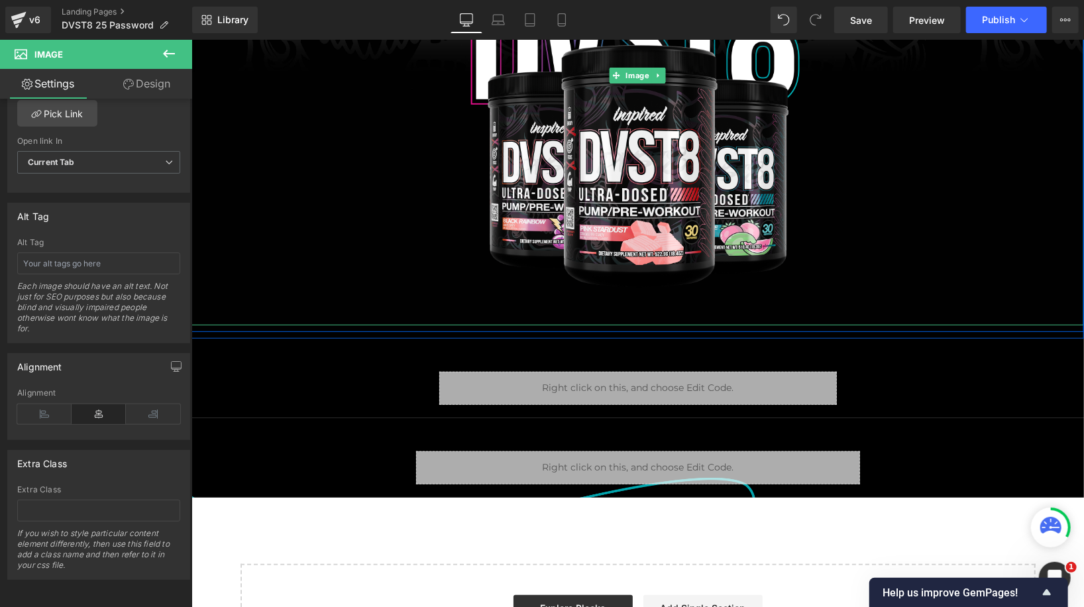
scroll to position [258, 0]
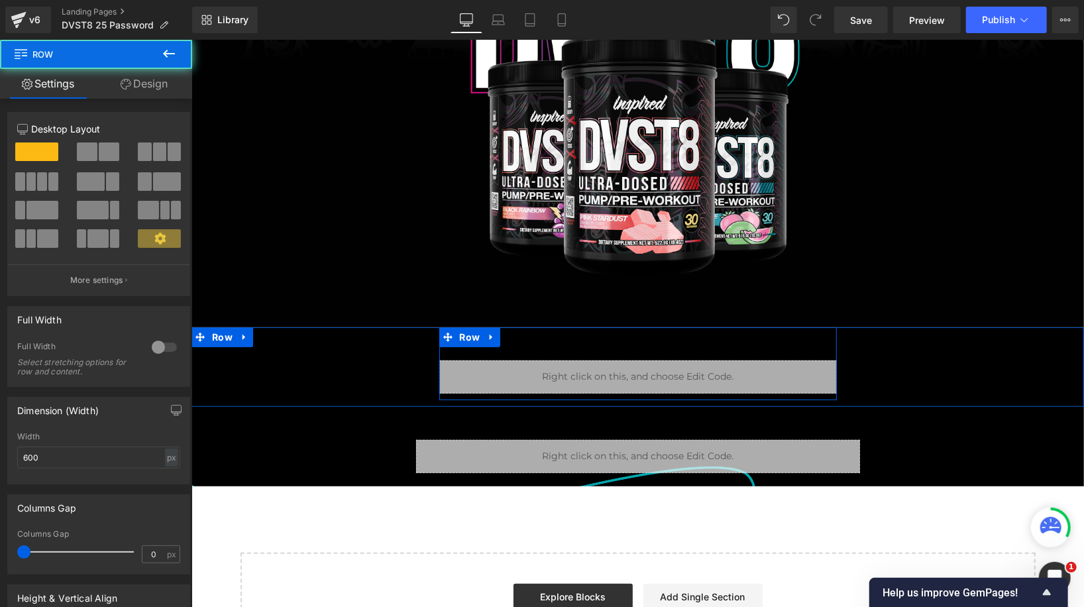
click at [505, 338] on div "Liquid Row" at bounding box center [637, 363] width 397 height 73
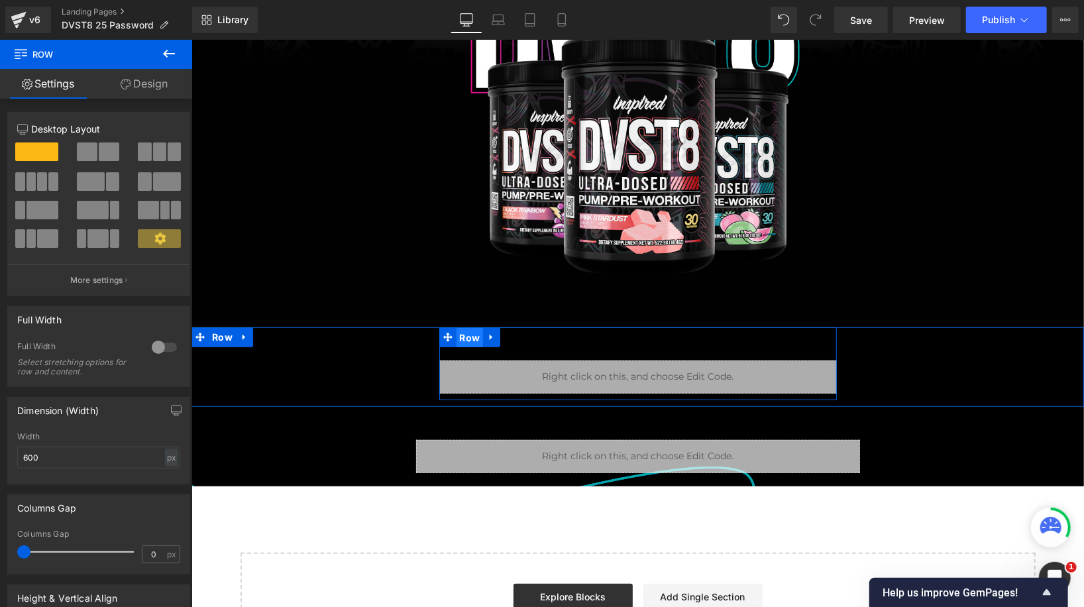
click at [467, 335] on span "Row" at bounding box center [469, 337] width 27 height 20
click at [150, 95] on link "Design" at bounding box center [144, 84] width 96 height 30
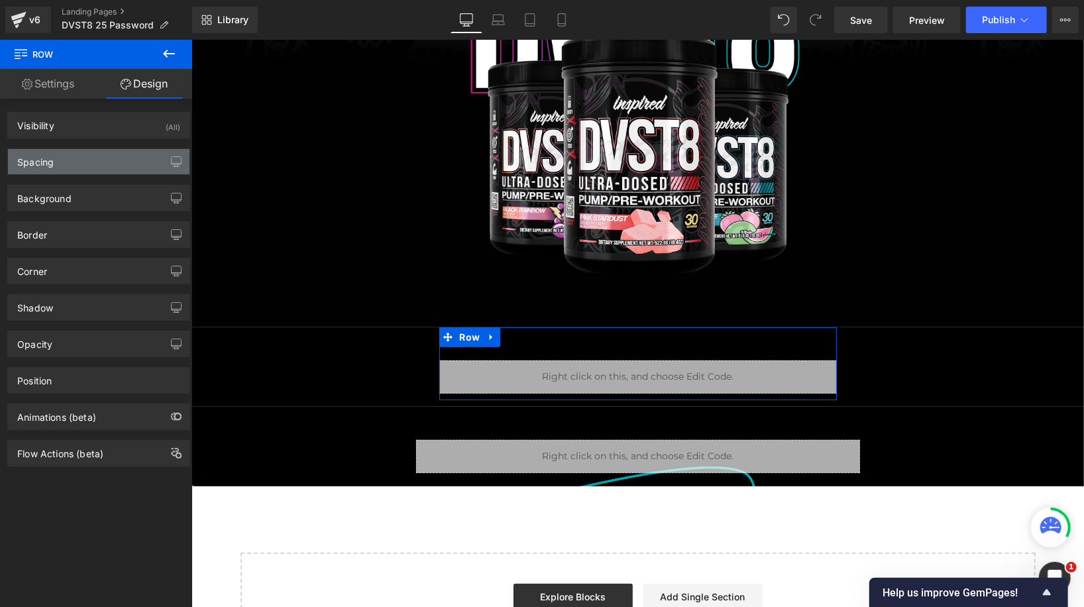
click at [107, 171] on div "Spacing" at bounding box center [98, 161] width 181 height 25
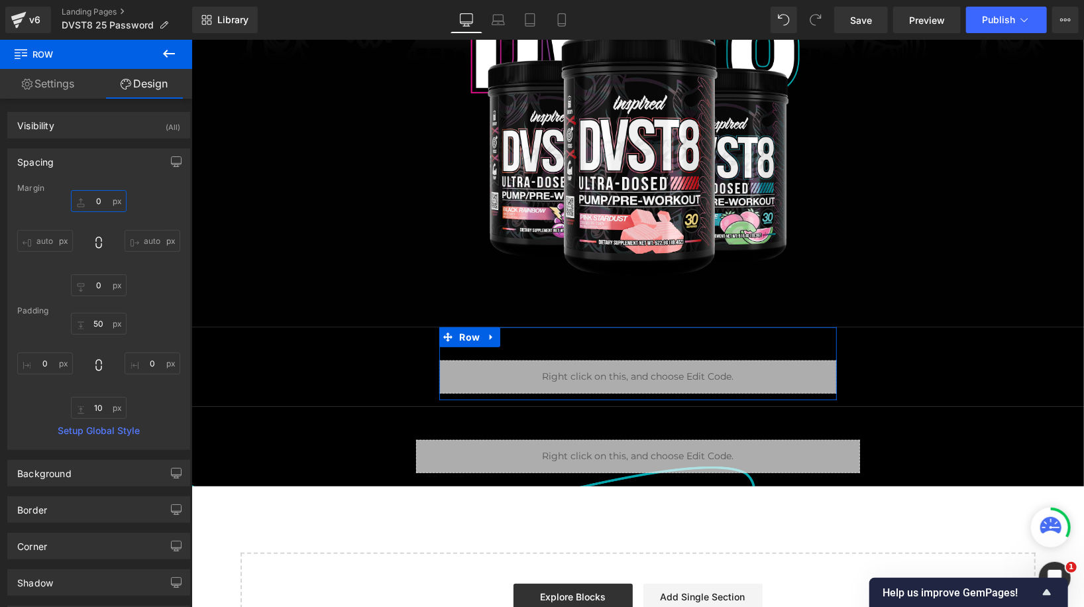
click at [98, 201] on input "0" at bounding box center [99, 201] width 56 height 22
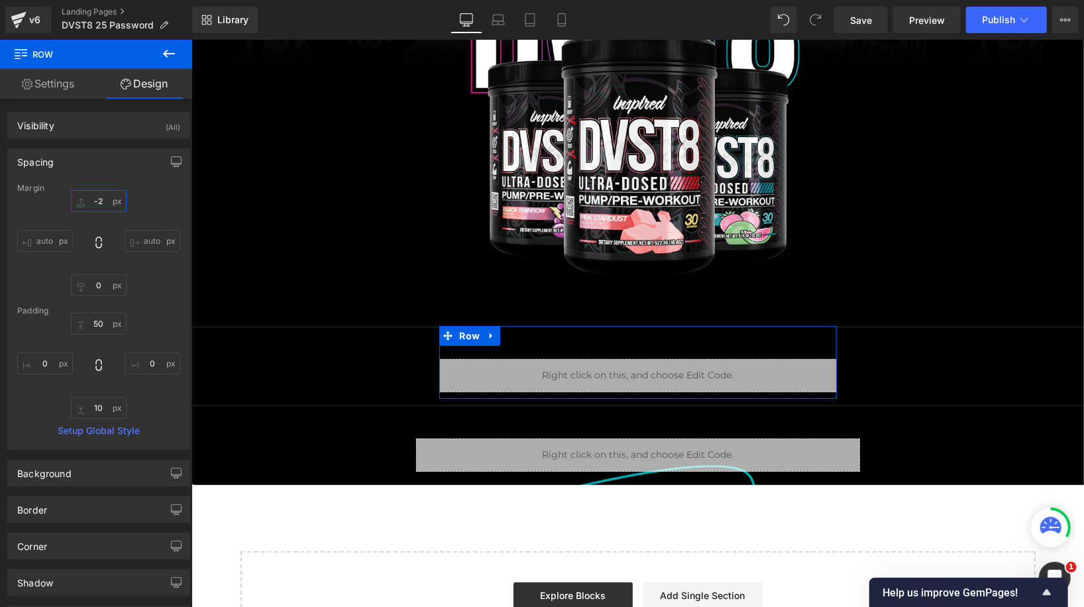
type input "-20"
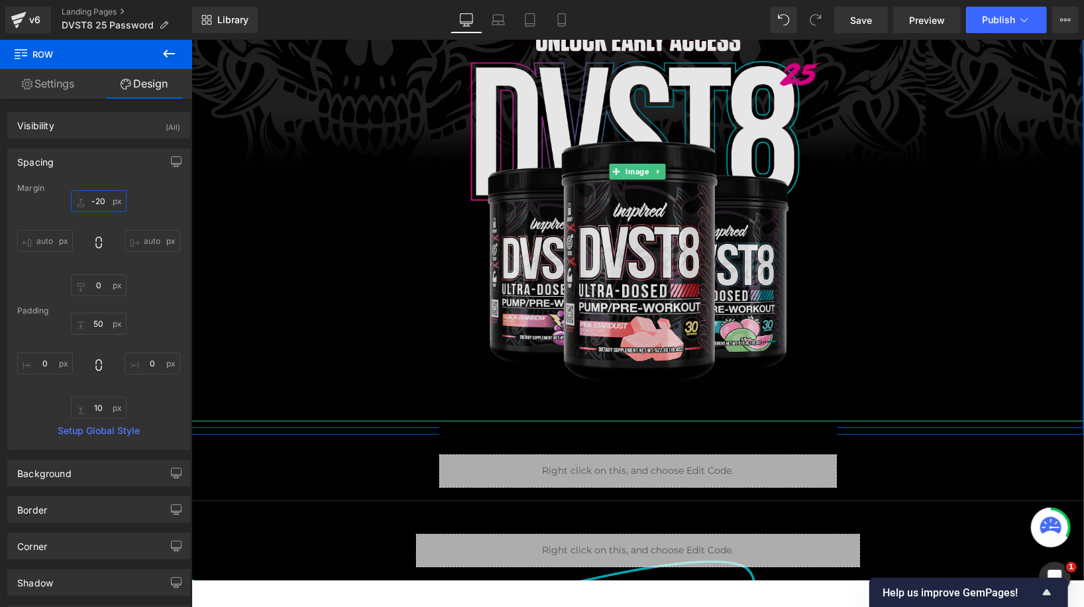
scroll to position [0, 0]
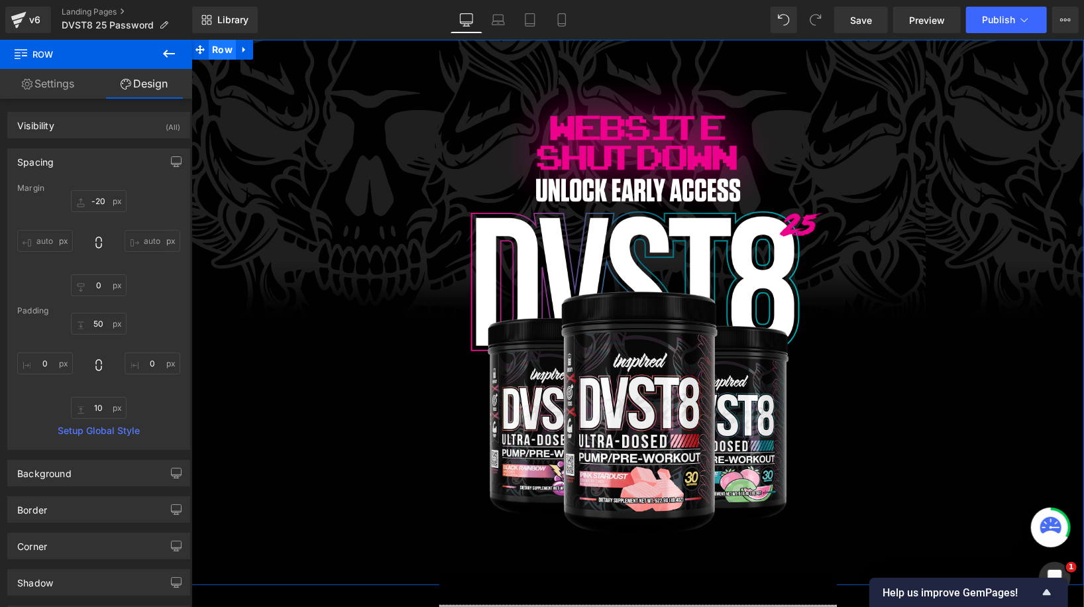
click at [228, 53] on span "Row" at bounding box center [221, 49] width 27 height 20
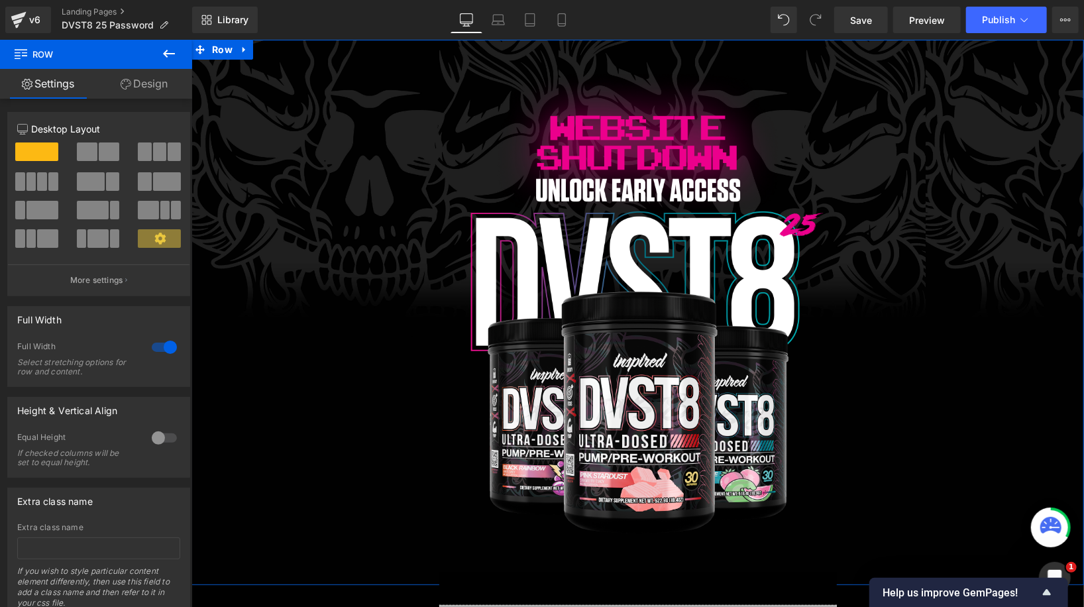
click at [140, 87] on link "Design" at bounding box center [144, 84] width 96 height 30
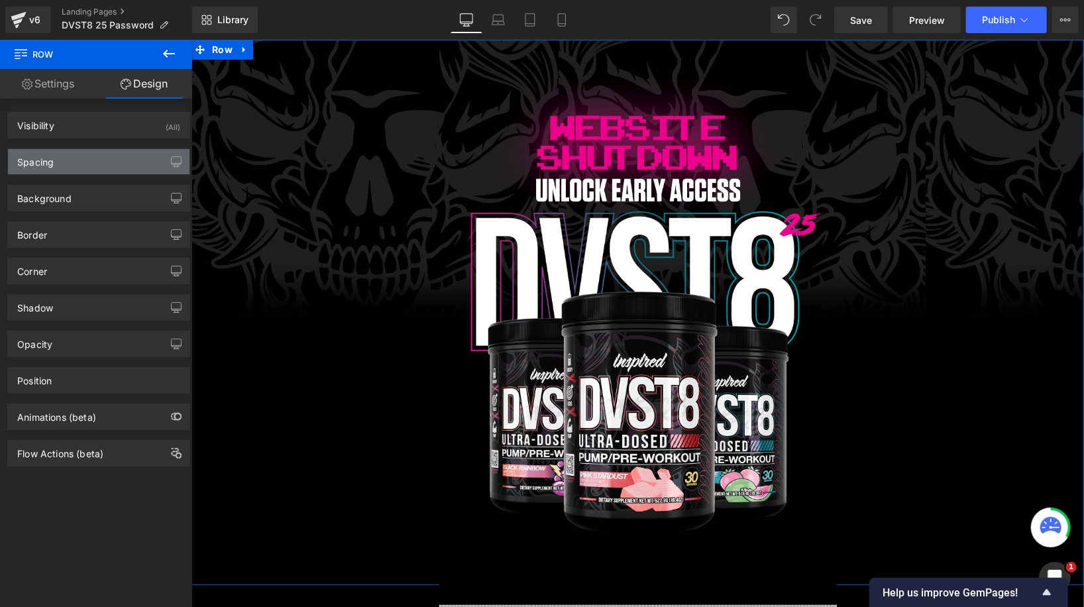
click at [100, 166] on div "Spacing" at bounding box center [98, 161] width 181 height 25
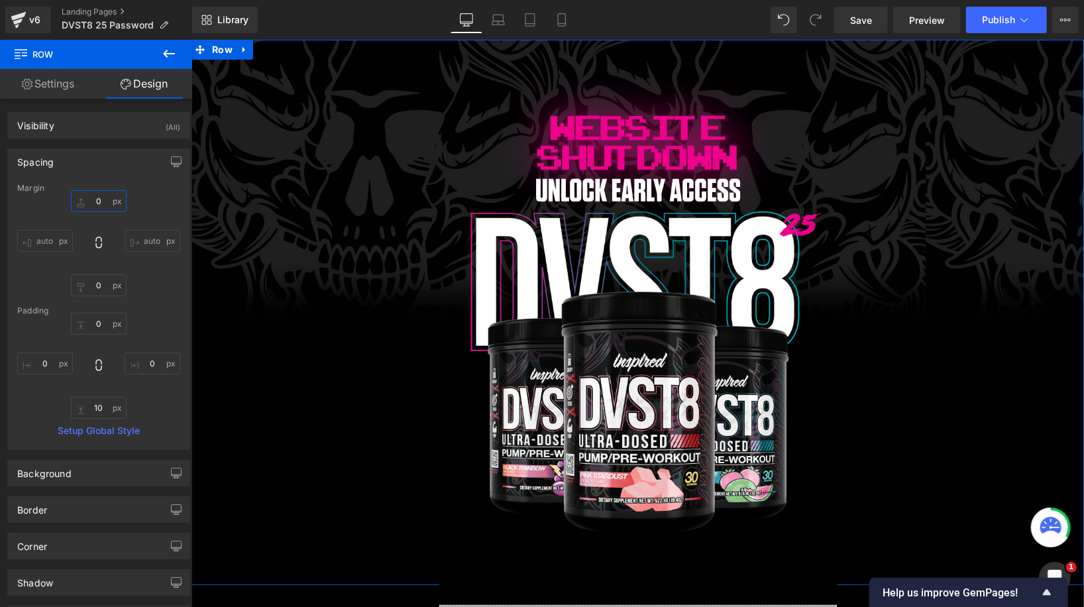
click at [92, 201] on input "0" at bounding box center [99, 201] width 56 height 22
type input "-10"
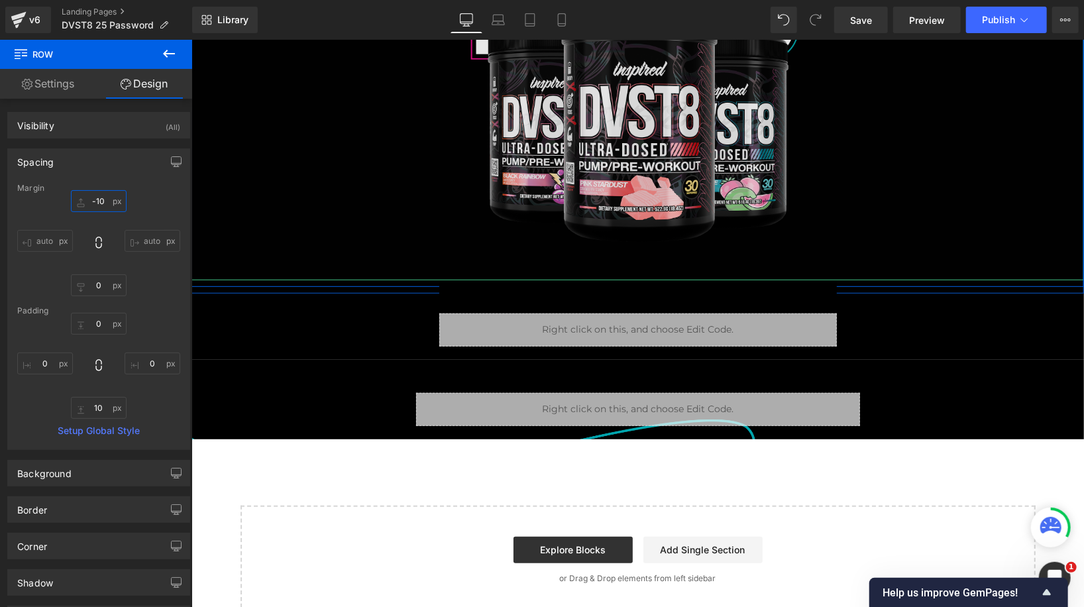
scroll to position [291, 0]
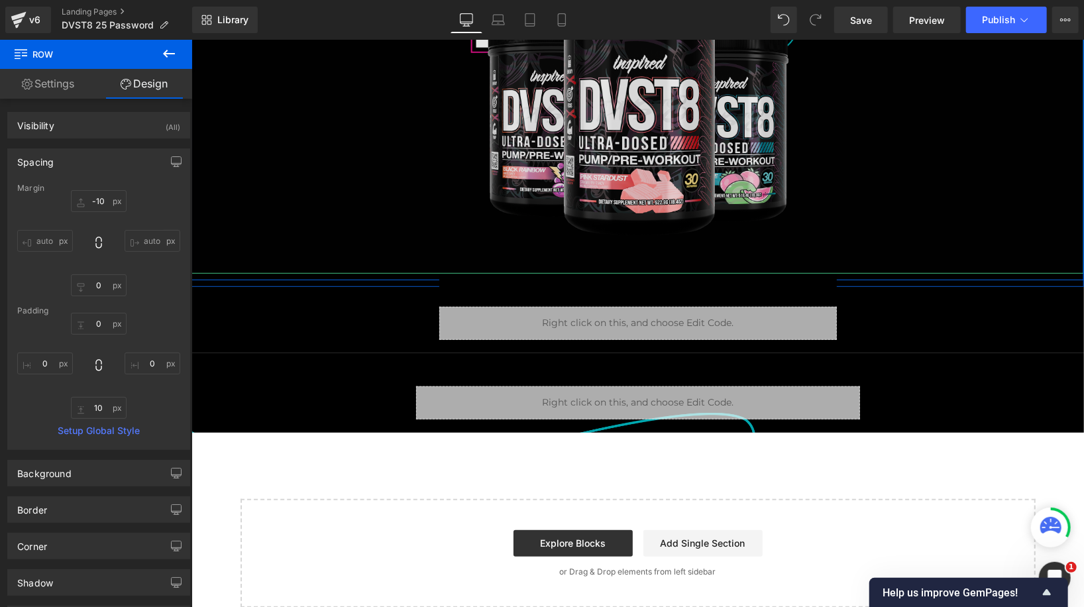
click at [533, 248] on img at bounding box center [637, 23] width 446 height 499
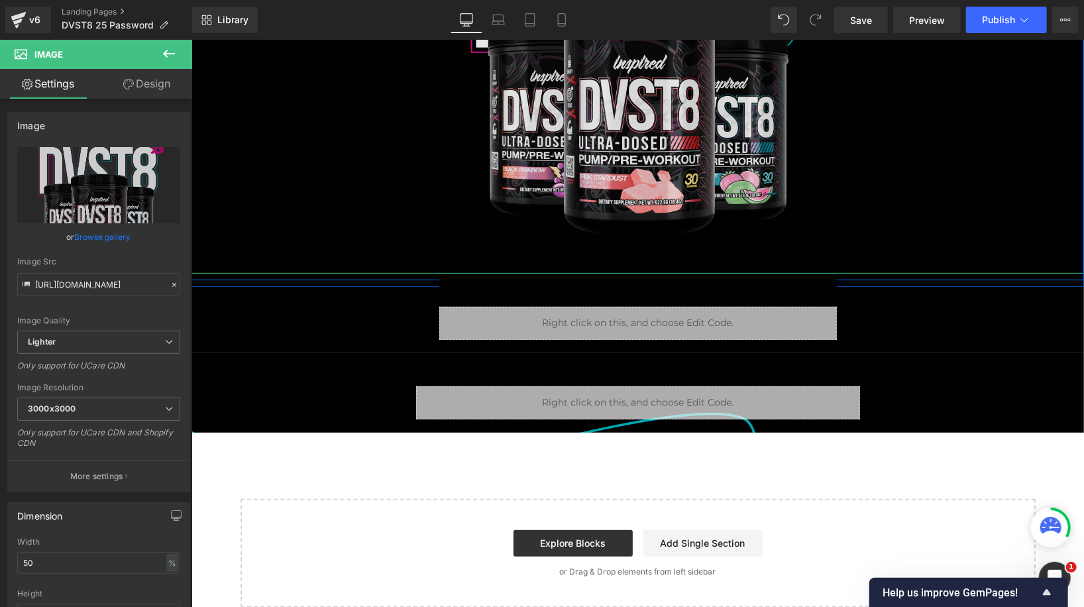
scroll to position [335, 0]
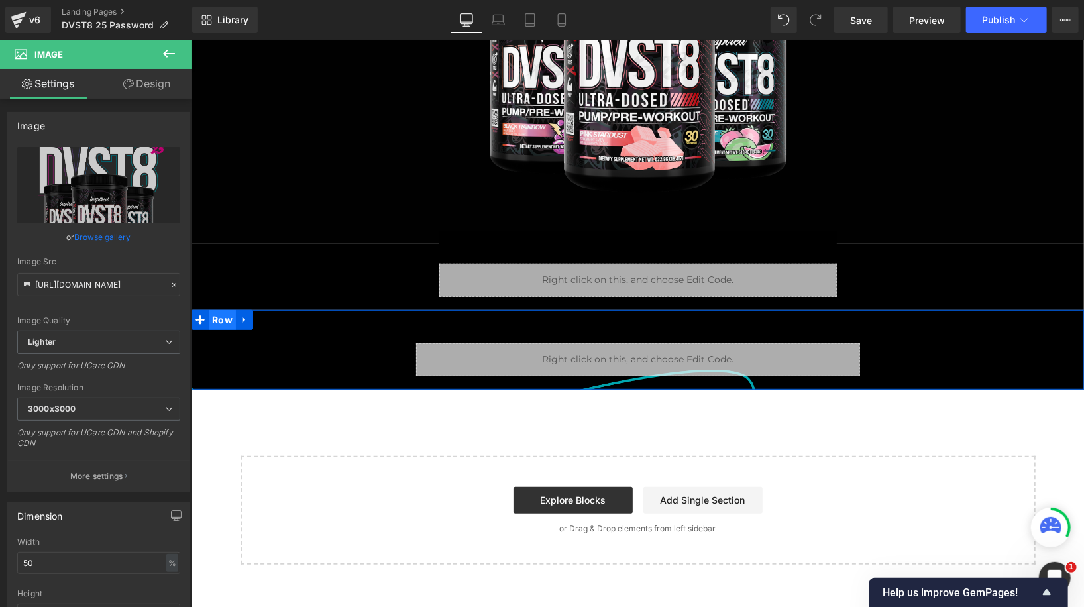
click at [220, 321] on span "Row" at bounding box center [221, 319] width 27 height 20
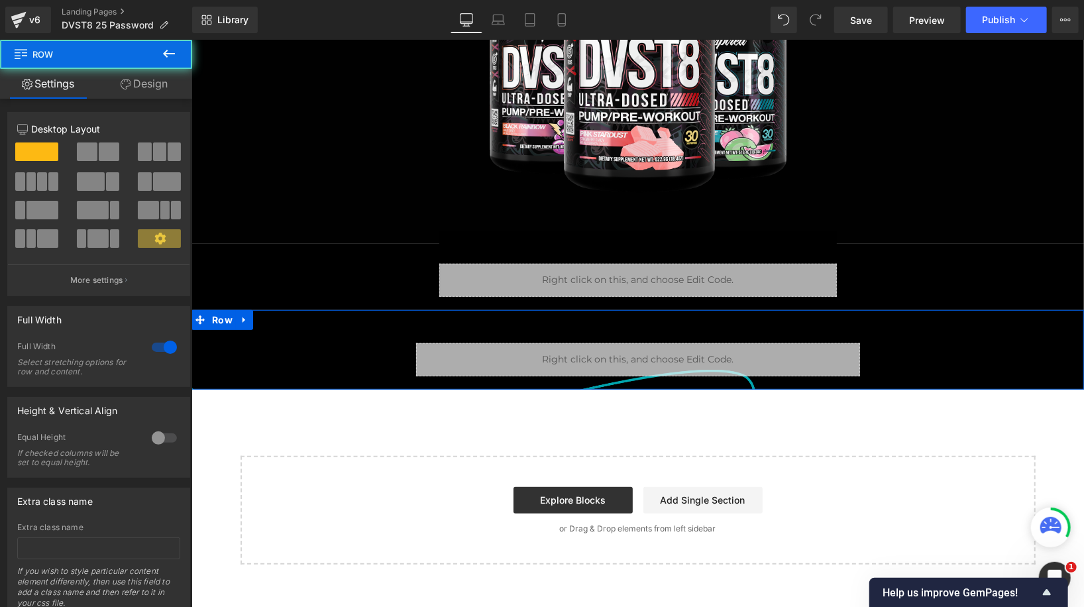
click at [137, 83] on link "Design" at bounding box center [144, 84] width 96 height 30
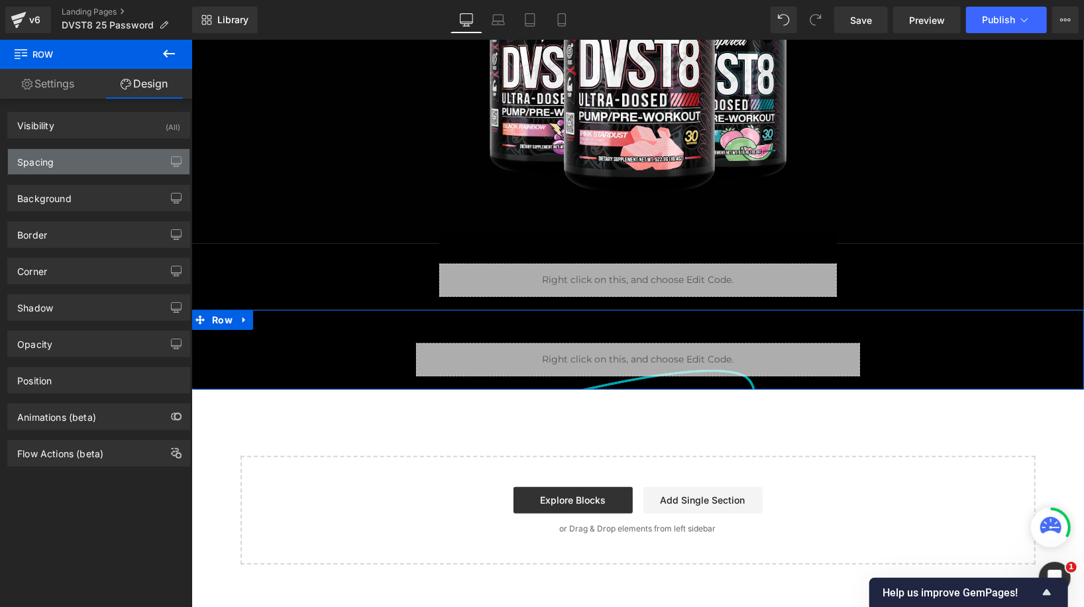
click at [102, 169] on div "Spacing" at bounding box center [98, 161] width 181 height 25
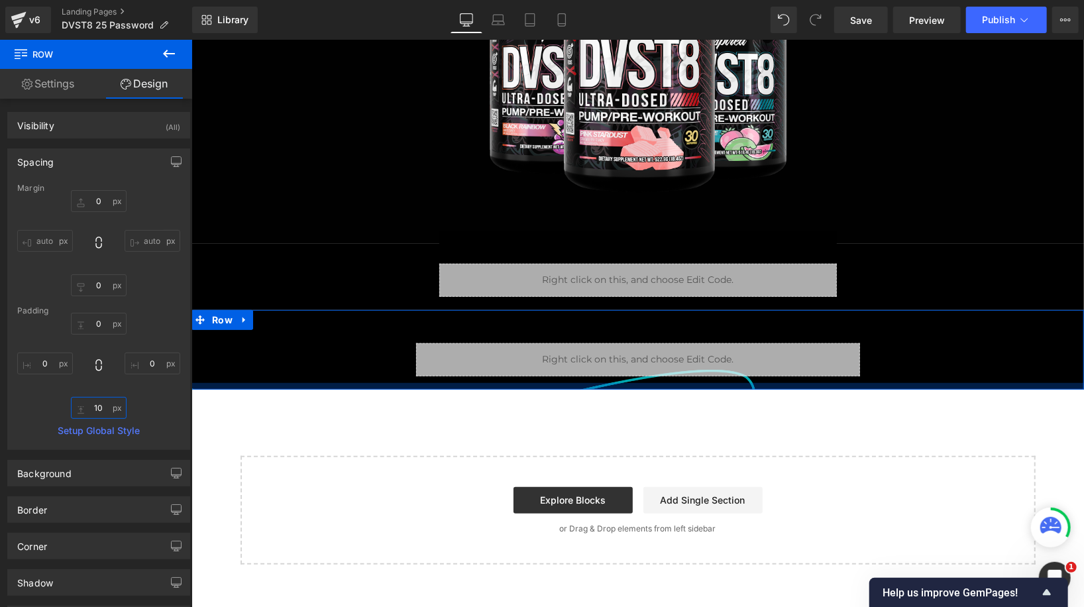
click at [93, 410] on input "10" at bounding box center [99, 408] width 56 height 22
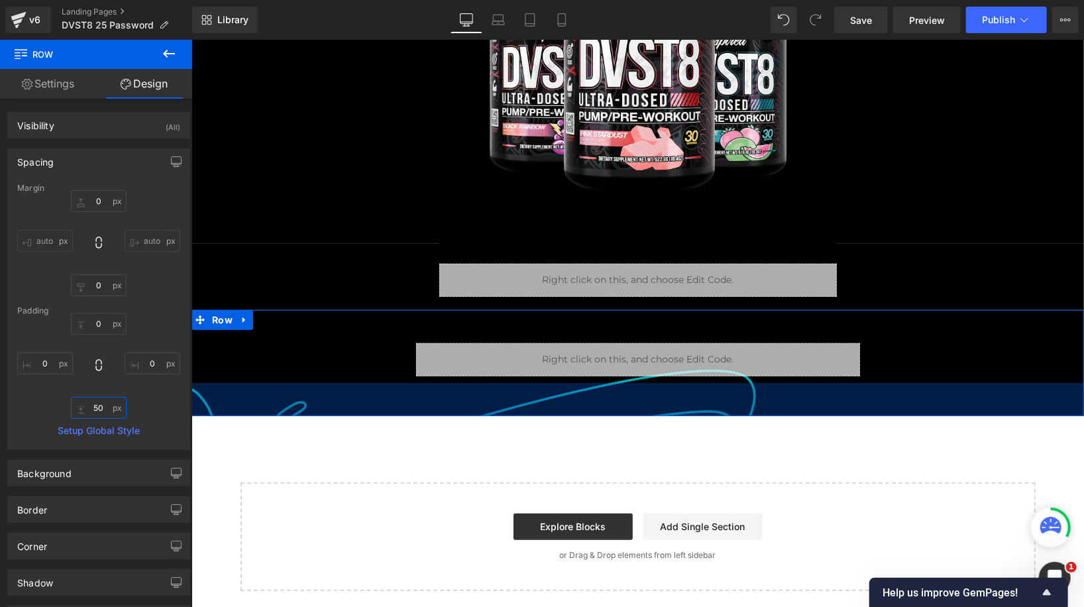
click at [93, 412] on input "50" at bounding box center [99, 408] width 56 height 22
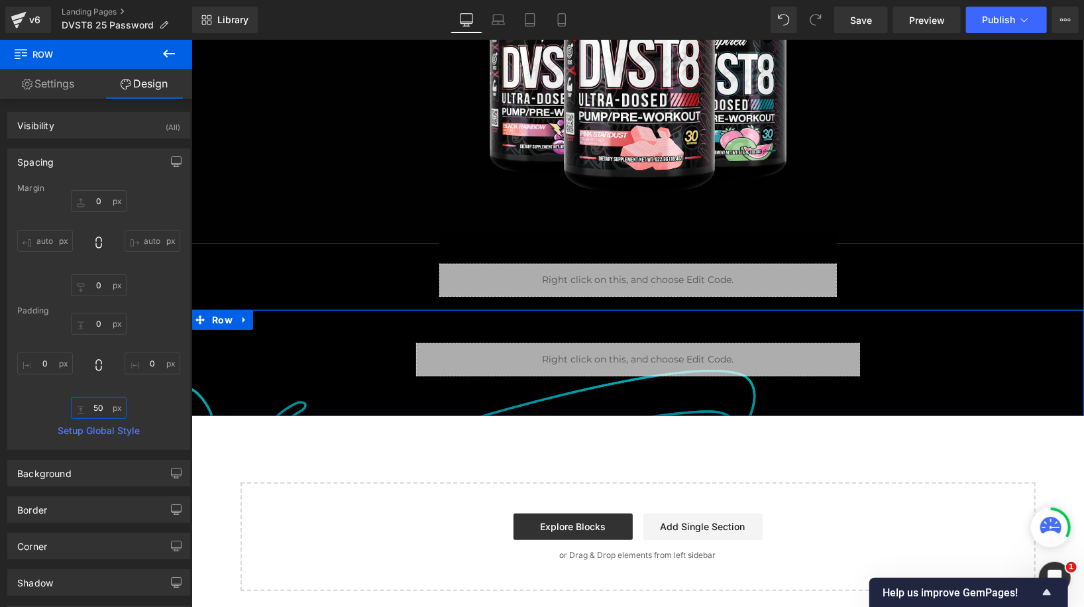
click at [93, 412] on input "50" at bounding box center [99, 408] width 56 height 22
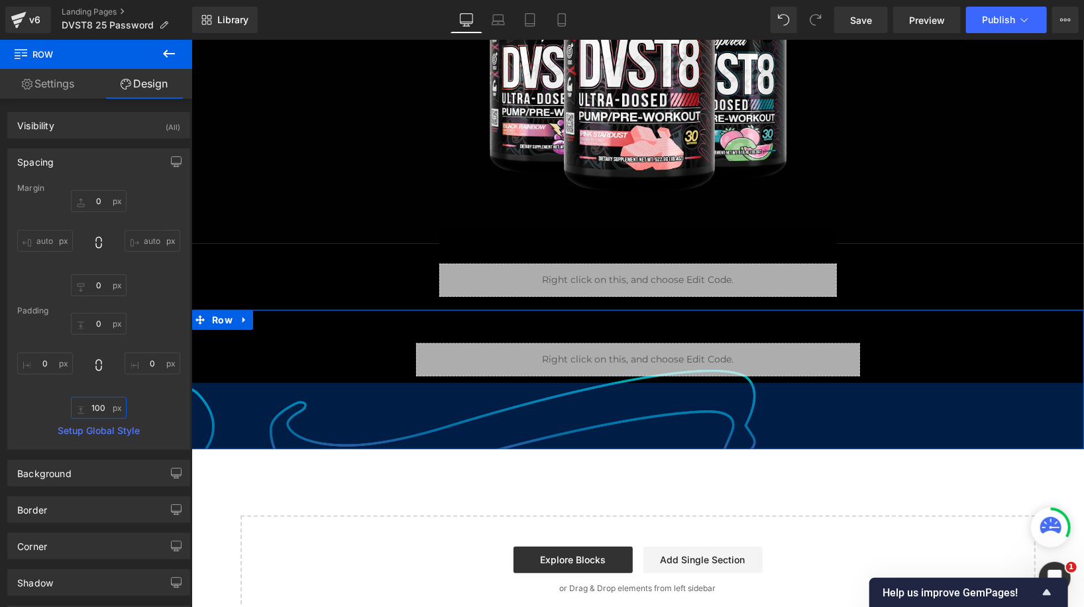
click at [95, 406] on input "100" at bounding box center [99, 408] width 56 height 22
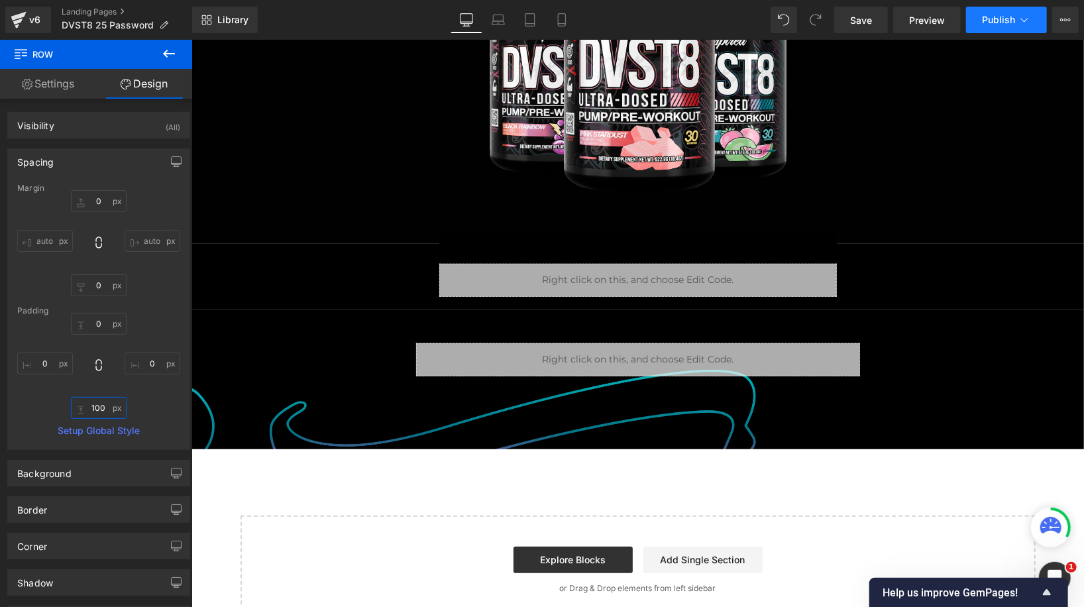
type input "100"
click at [1000, 22] on span "Publish" at bounding box center [998, 20] width 33 height 11
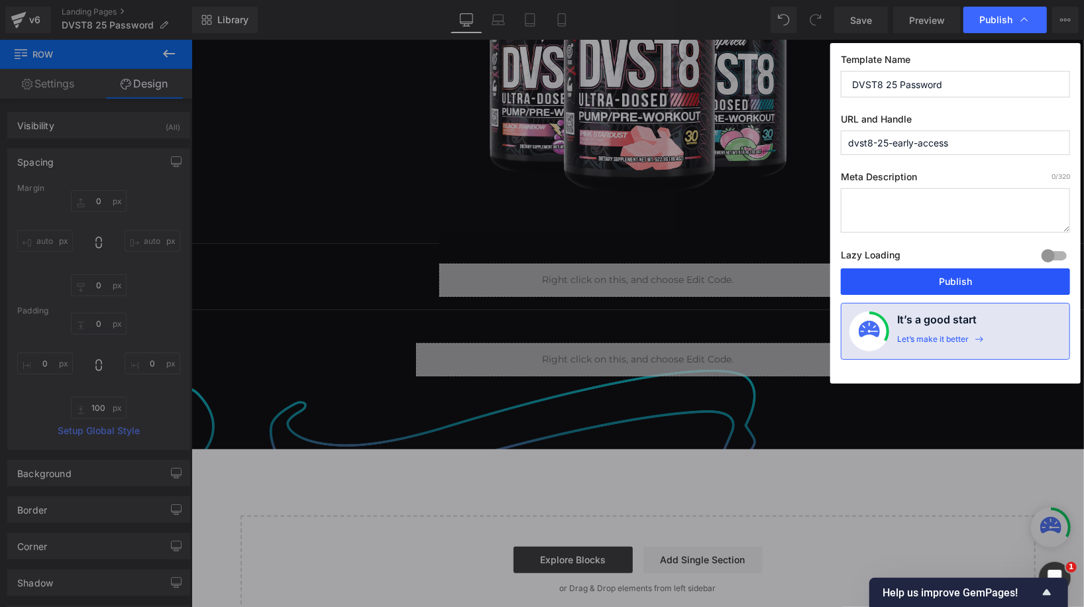
click at [935, 284] on button "Publish" at bounding box center [955, 281] width 229 height 26
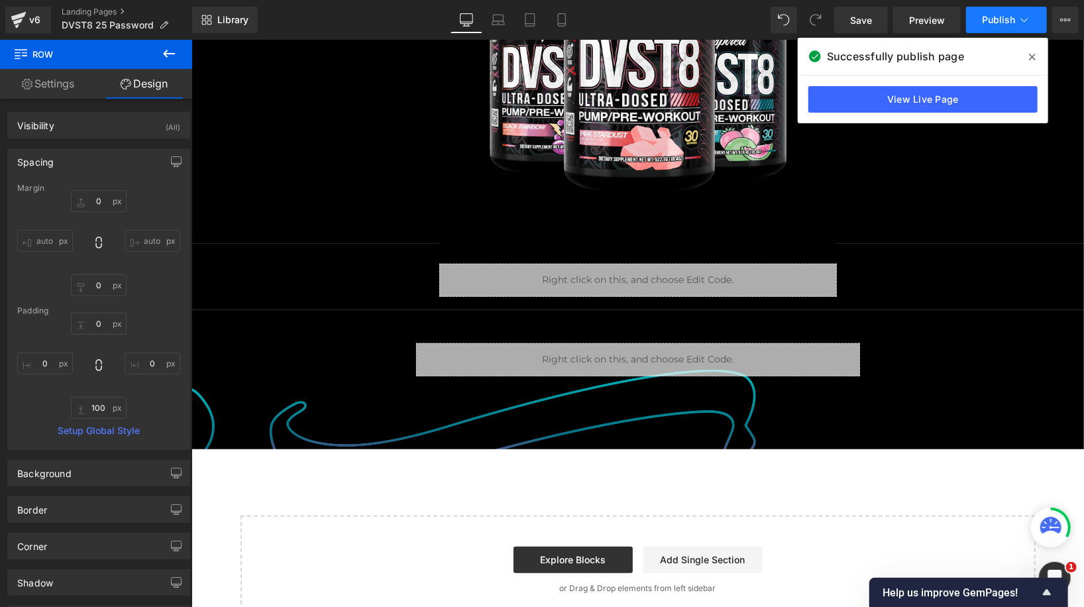
click at [992, 11] on button "Publish" at bounding box center [1006, 20] width 81 height 26
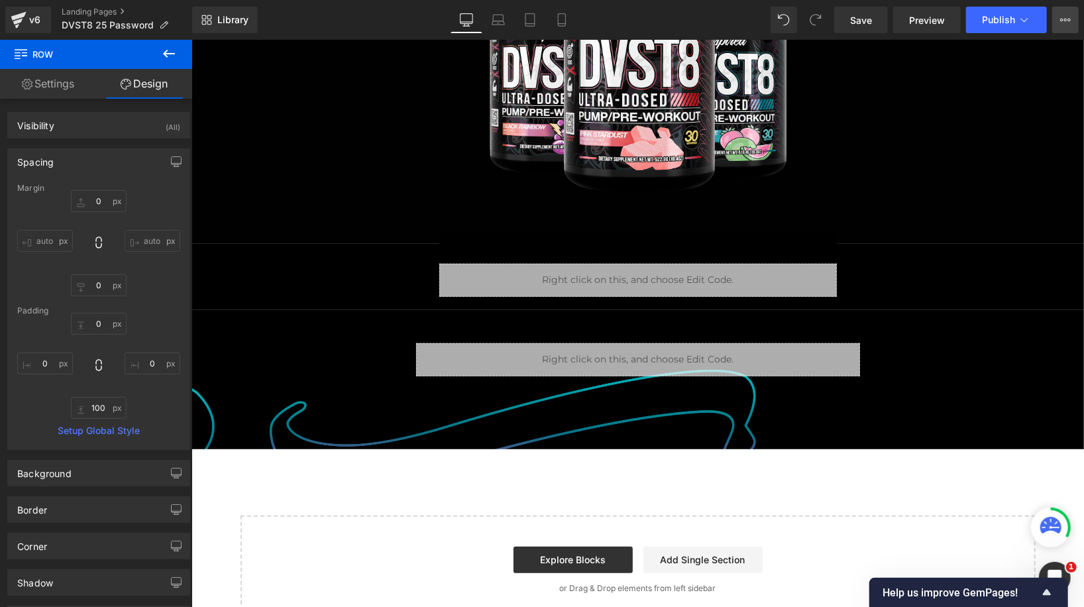
click at [1058, 17] on button "View Live Page View with current Template Save Template to Library Schedule Pub…" at bounding box center [1065, 20] width 26 height 26
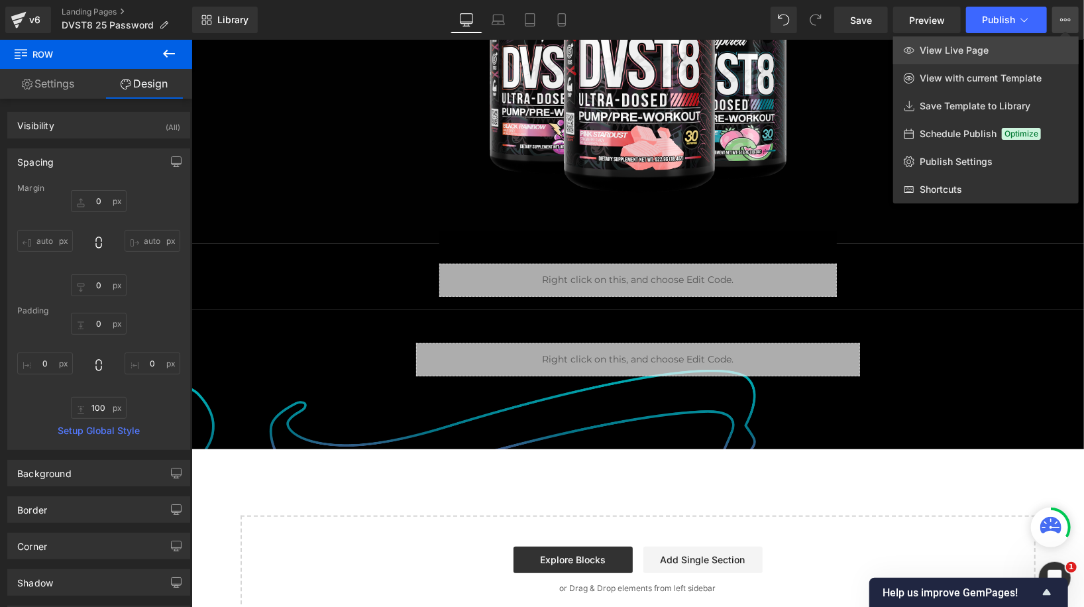
click at [972, 54] on span "View Live Page" at bounding box center [953, 50] width 69 height 12
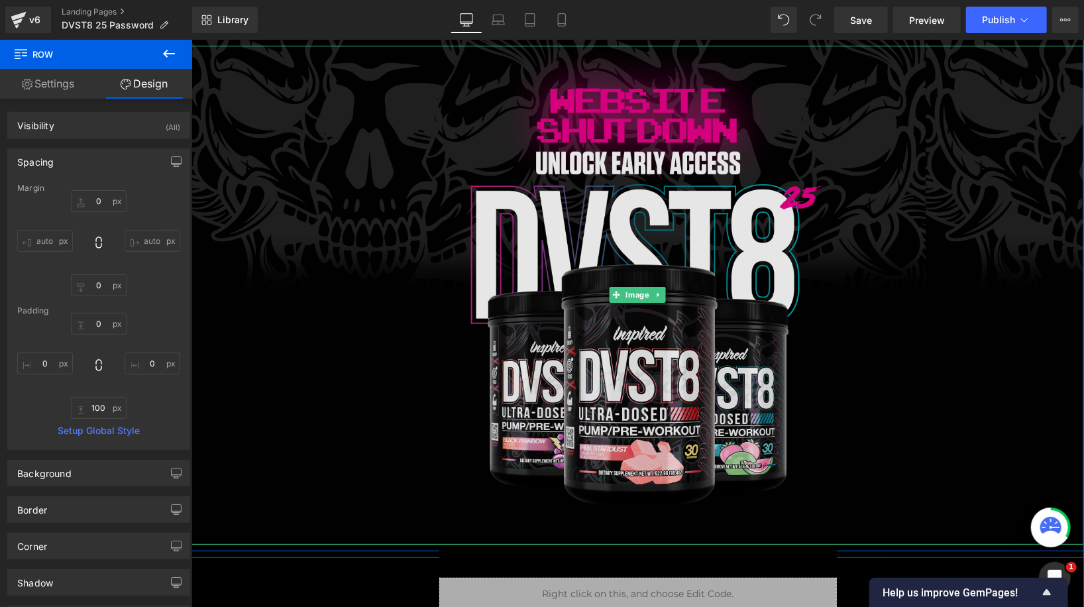
scroll to position [0, 0]
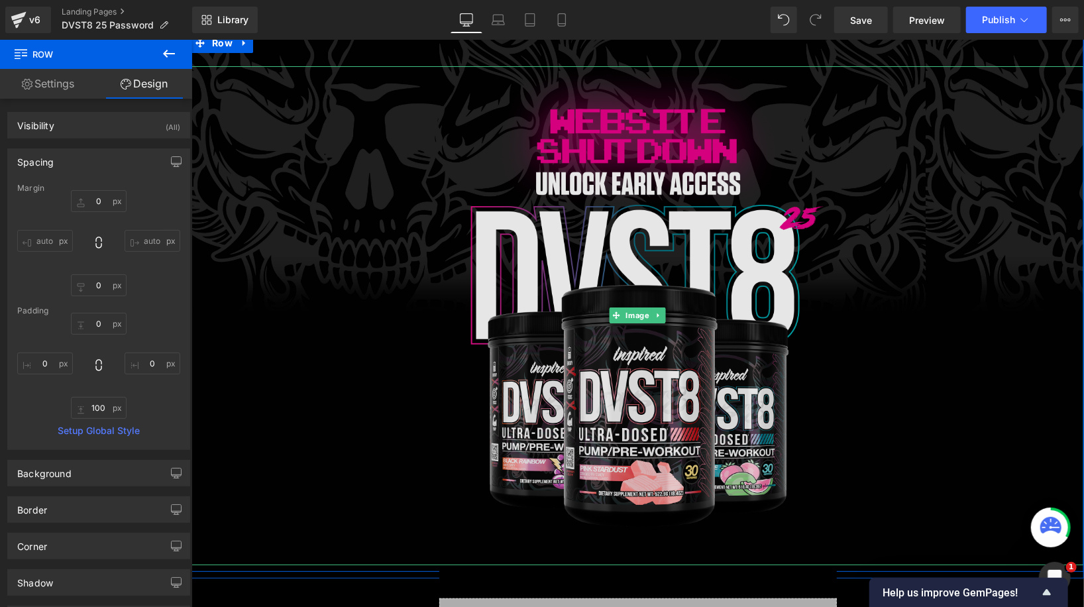
click at [477, 157] on img at bounding box center [637, 315] width 446 height 499
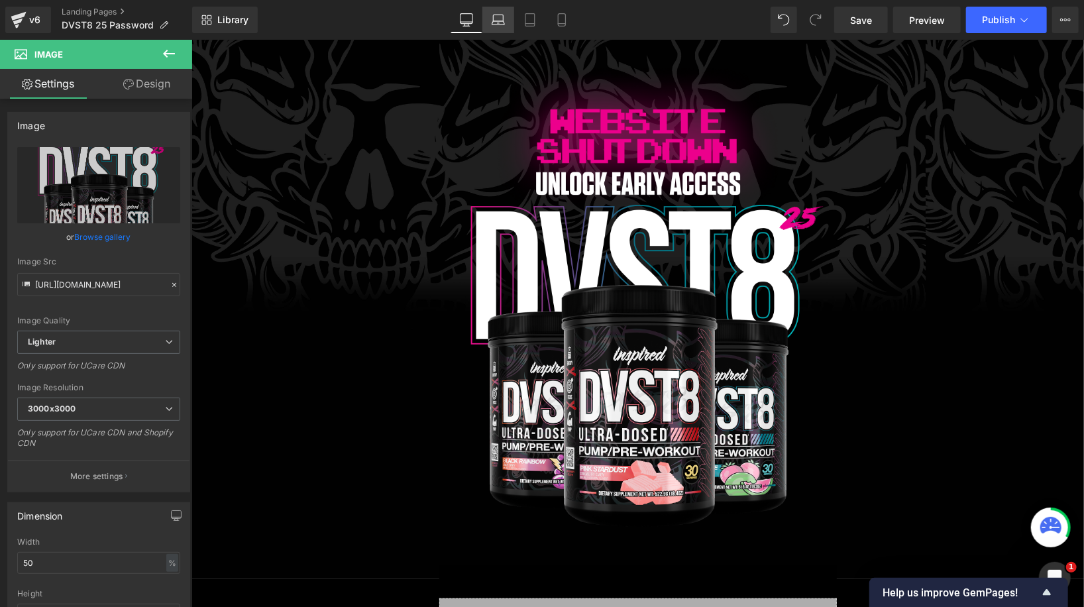
click at [501, 16] on icon at bounding box center [498, 19] width 13 height 13
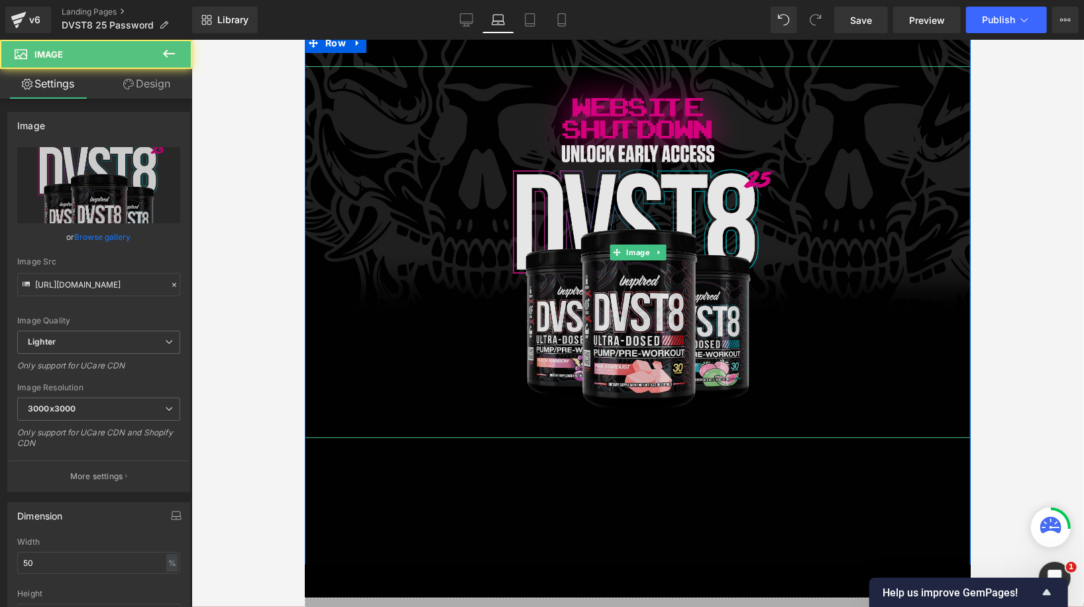
click at [556, 140] on img at bounding box center [636, 252] width 333 height 372
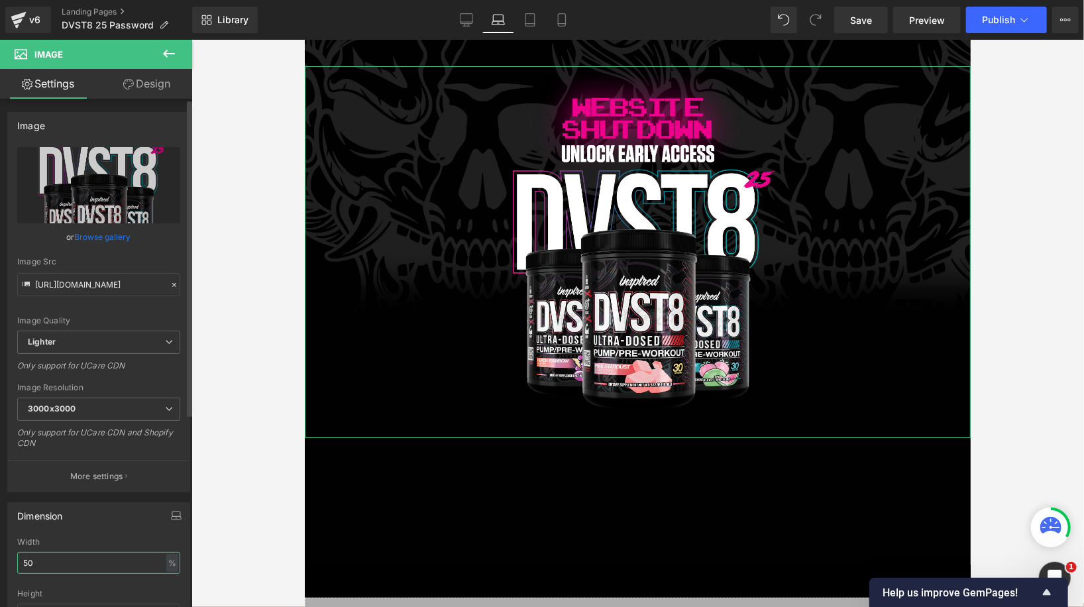
click at [44, 556] on input "50" at bounding box center [98, 563] width 163 height 22
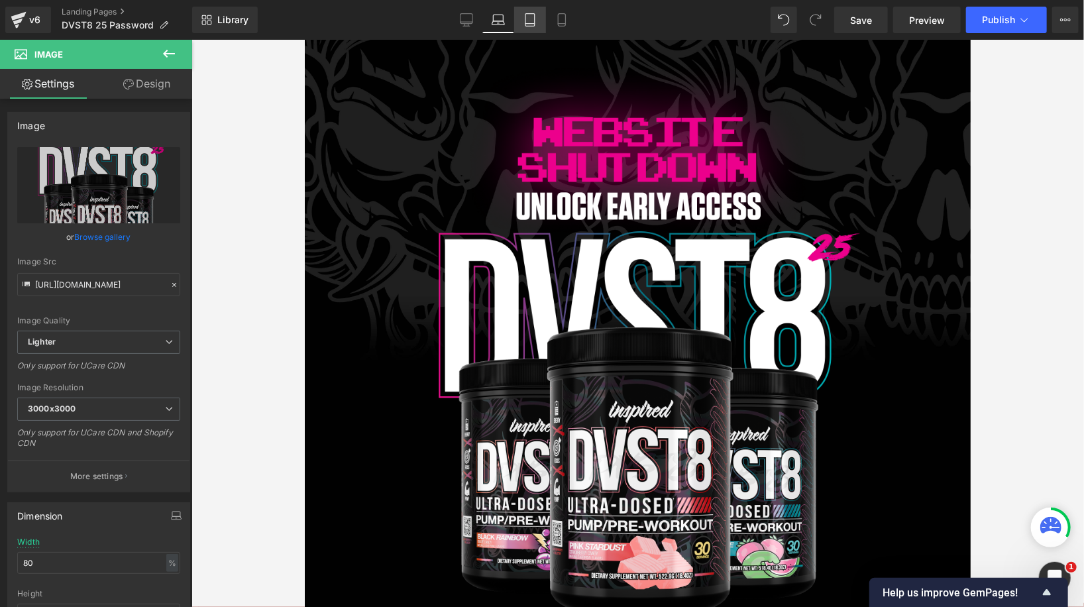
click at [531, 25] on icon at bounding box center [529, 19] width 13 height 13
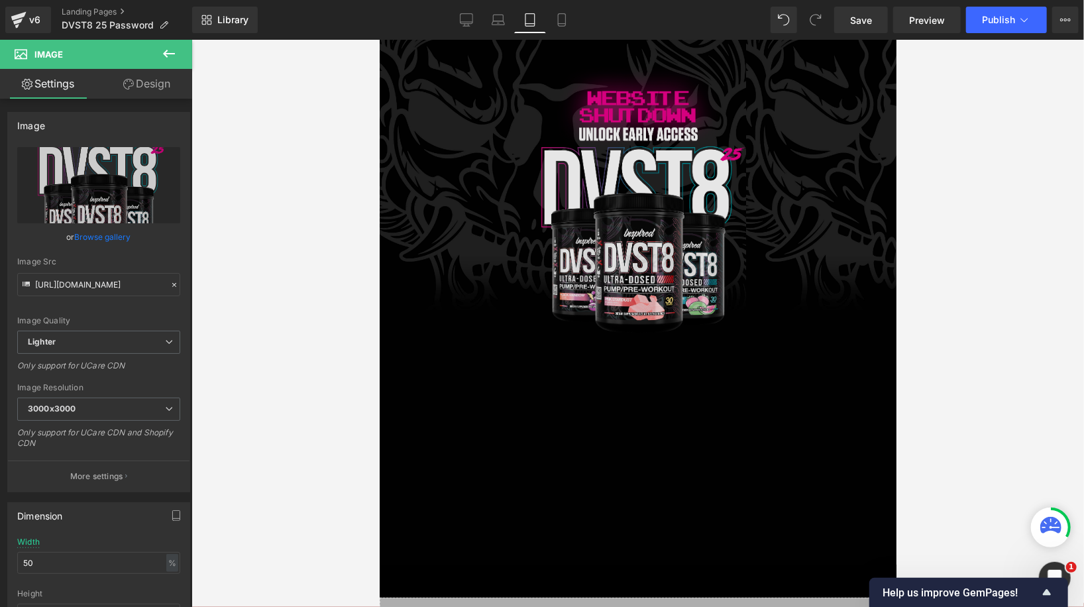
click at [662, 160] on img at bounding box center [637, 210] width 258 height 289
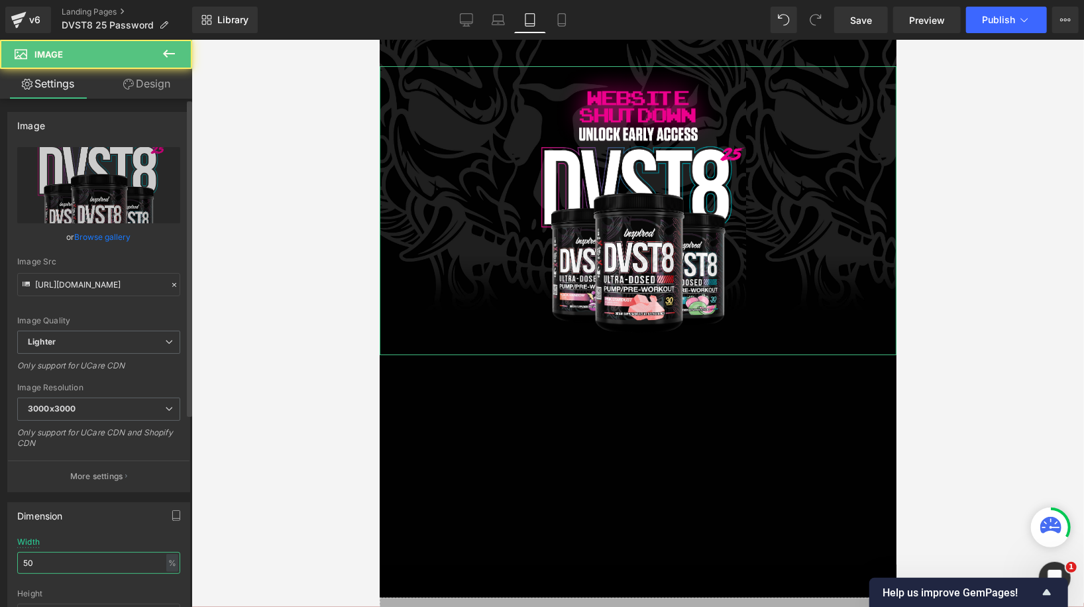
click at [61, 553] on input "50" at bounding box center [98, 563] width 163 height 22
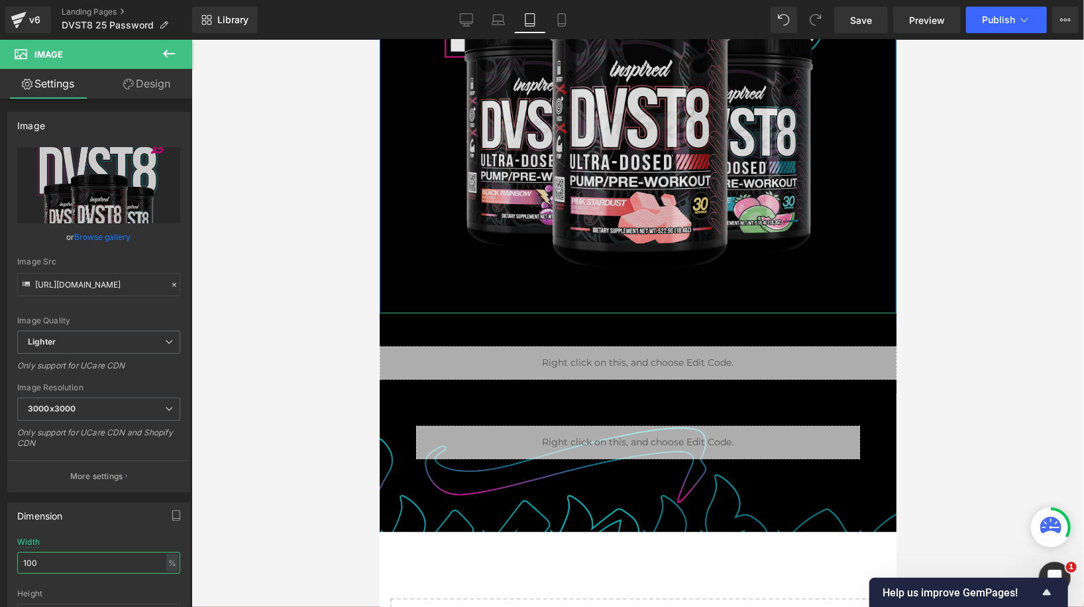
scroll to position [343, 0]
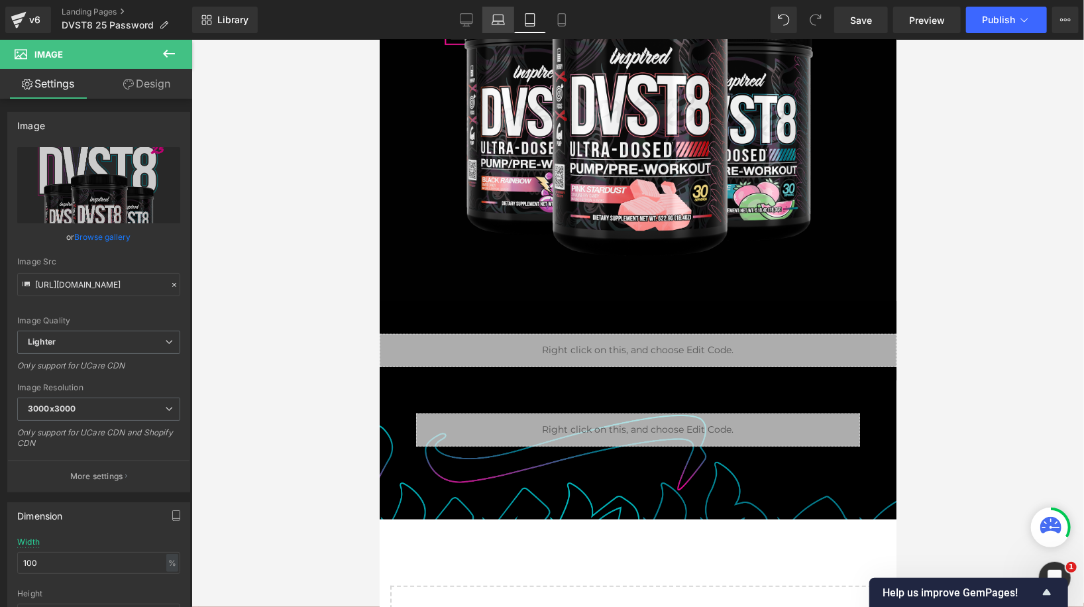
click at [502, 20] on icon at bounding box center [498, 19] width 13 height 13
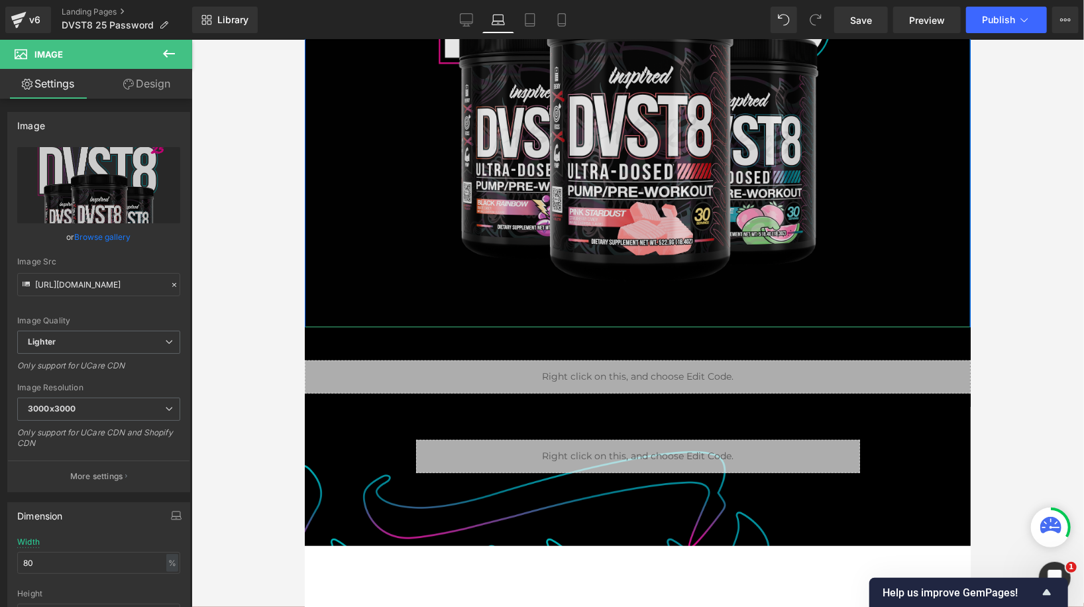
scroll to position [416, 0]
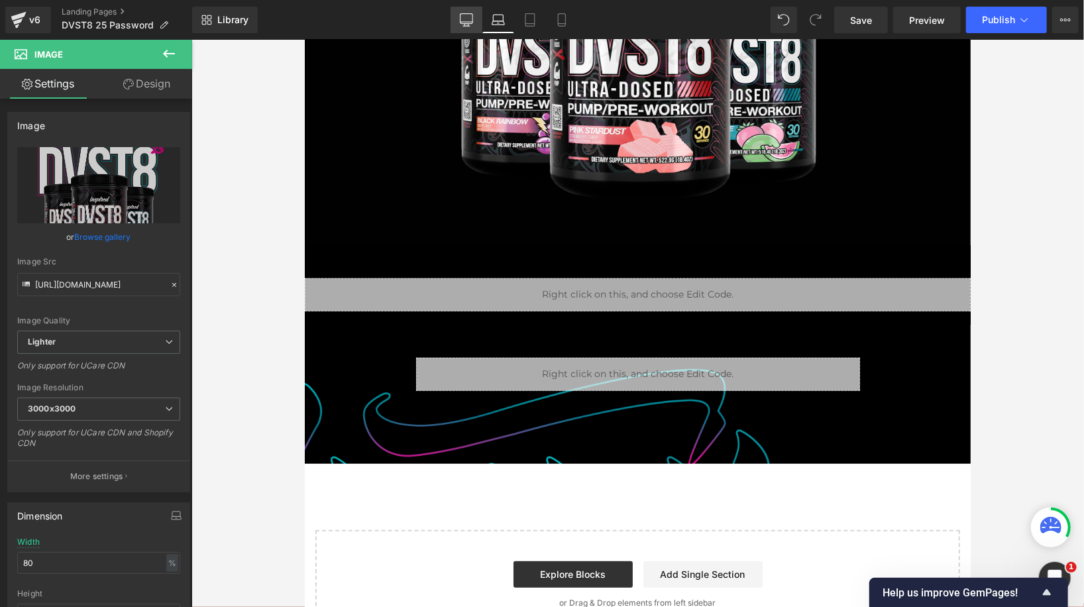
click at [467, 26] on link "Desktop" at bounding box center [466, 20] width 32 height 26
type input "50"
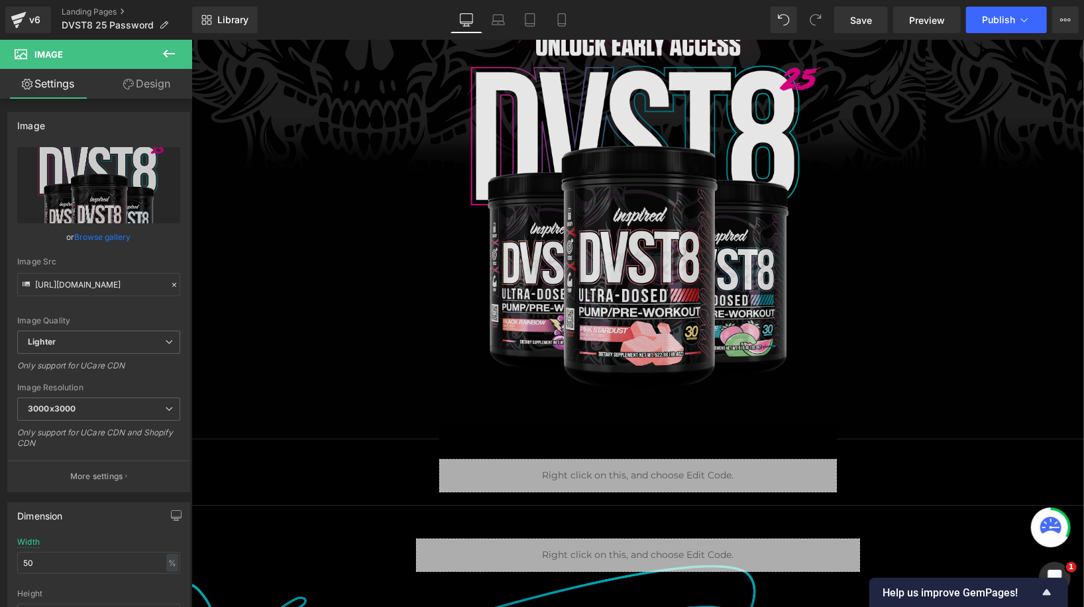
scroll to position [292, 0]
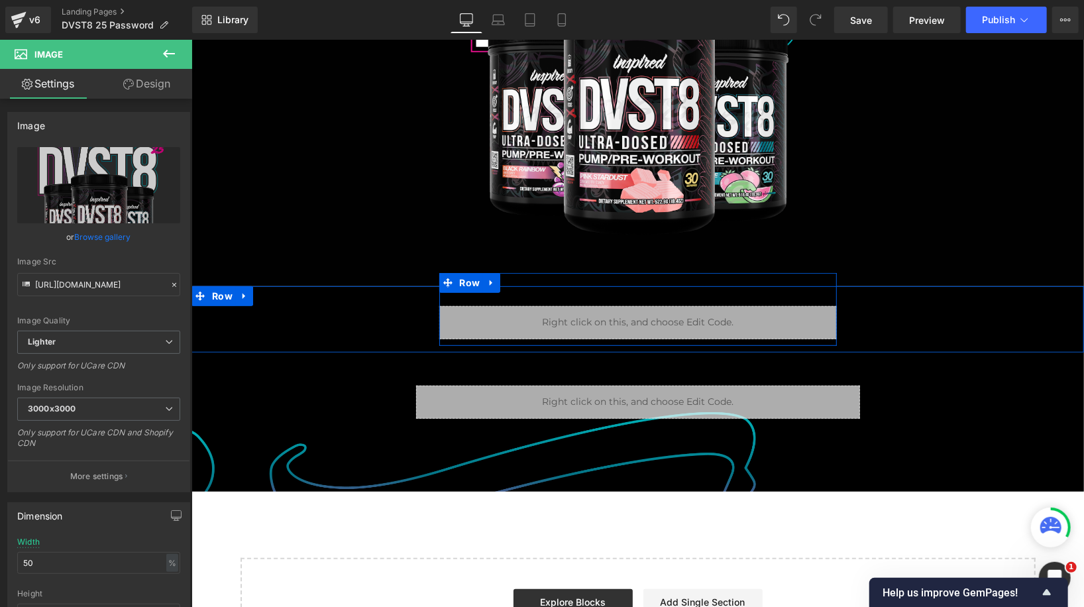
click at [523, 289] on div "Liquid Row" at bounding box center [637, 308] width 397 height 73
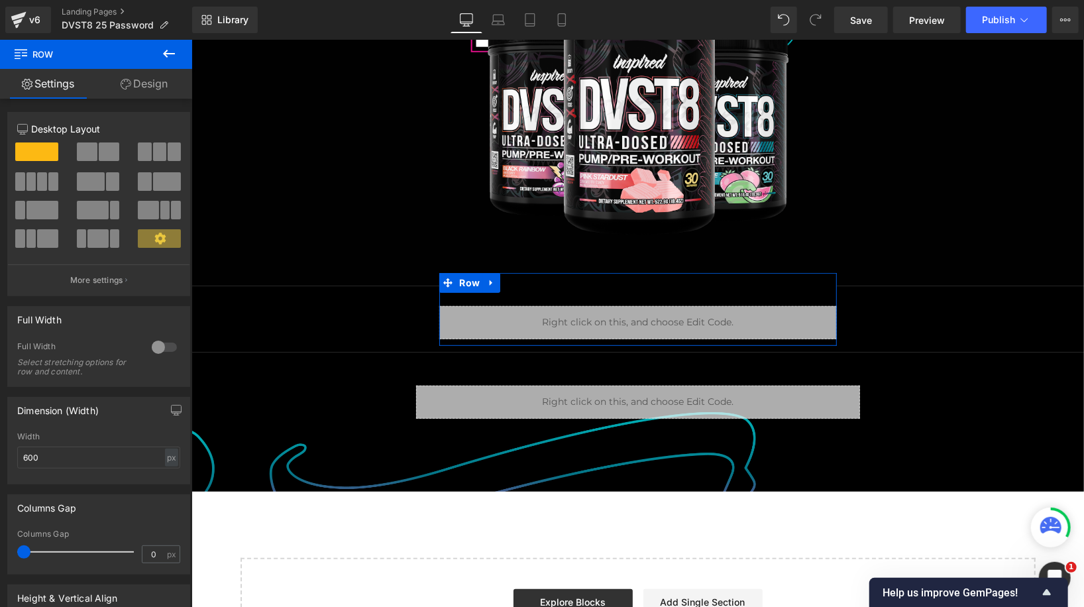
click at [147, 82] on link "Design" at bounding box center [144, 84] width 96 height 30
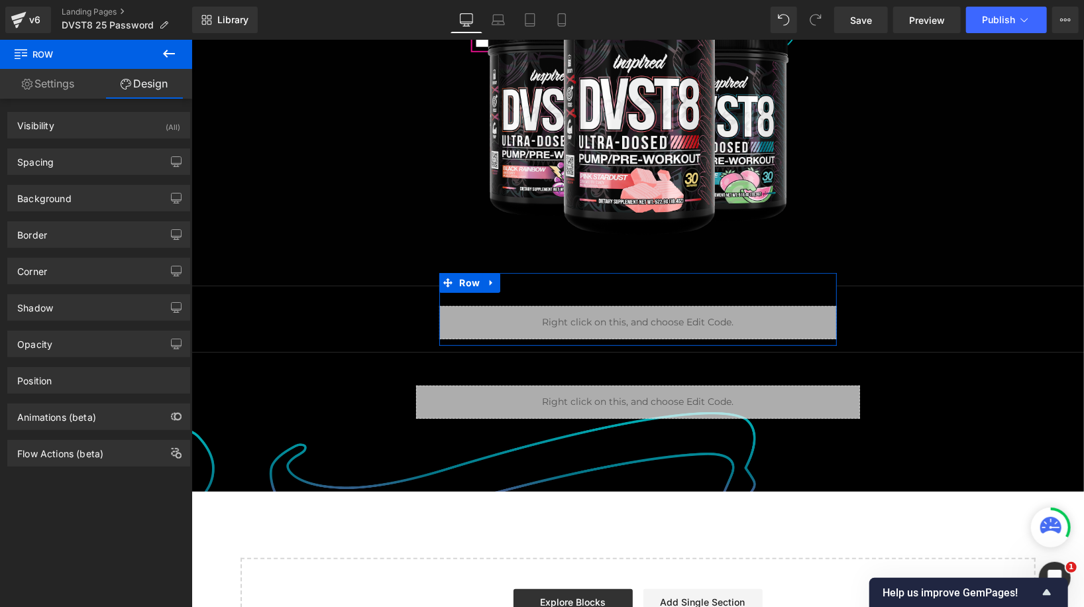
click at [69, 97] on link "Settings" at bounding box center [48, 84] width 96 height 30
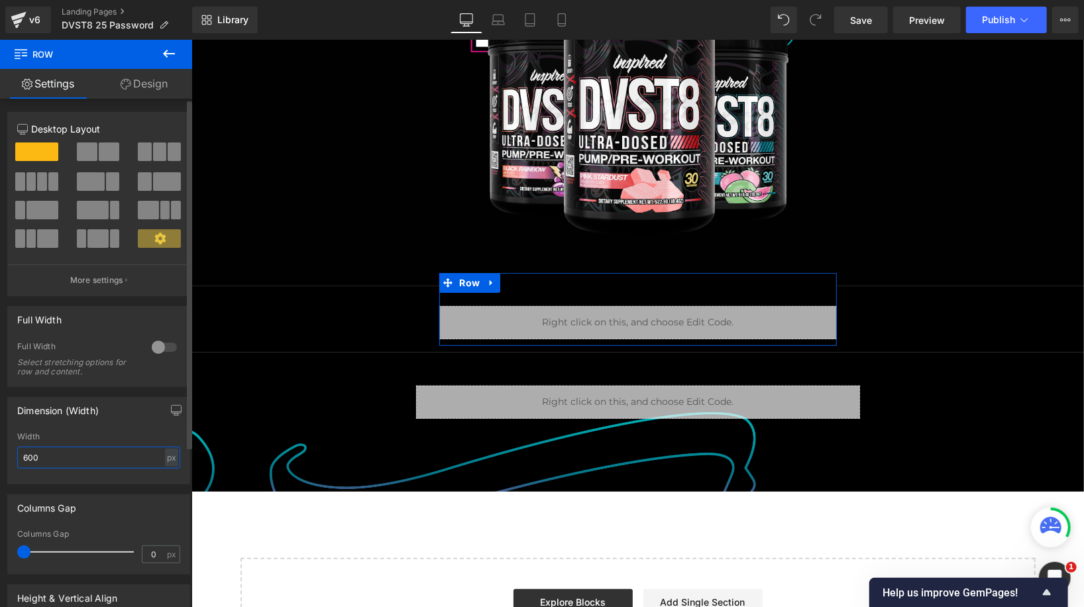
click at [87, 462] on input "600" at bounding box center [98, 457] width 163 height 22
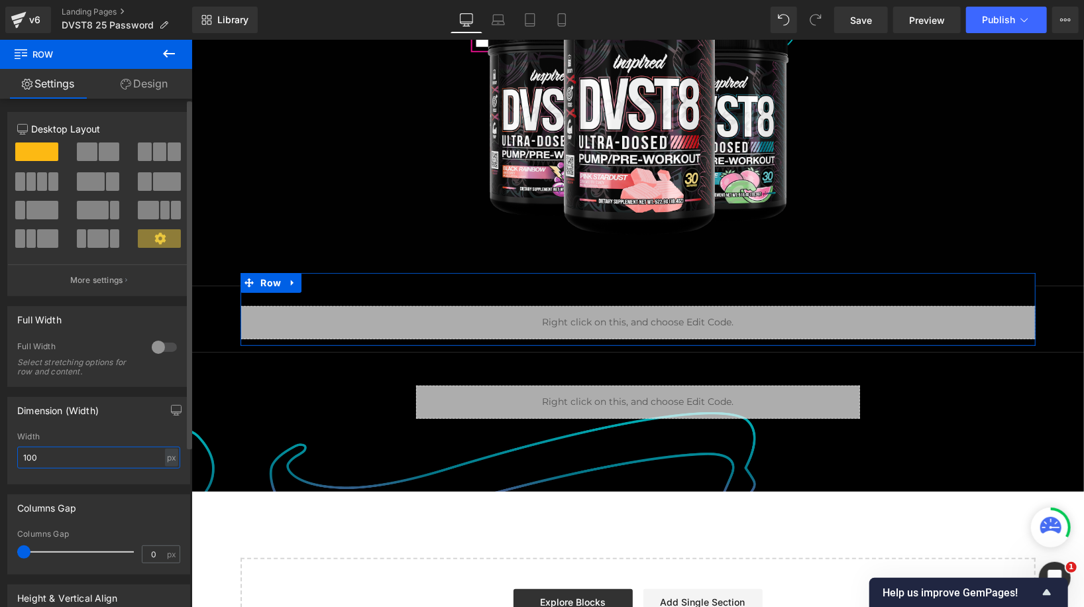
type input "1000"
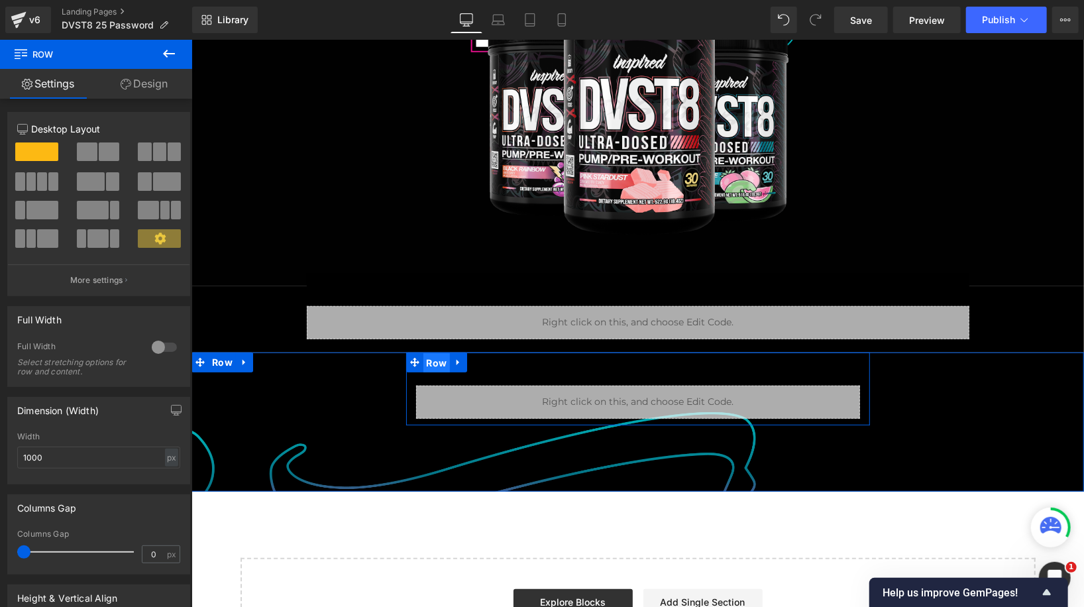
click at [434, 355] on span "Row" at bounding box center [436, 362] width 27 height 20
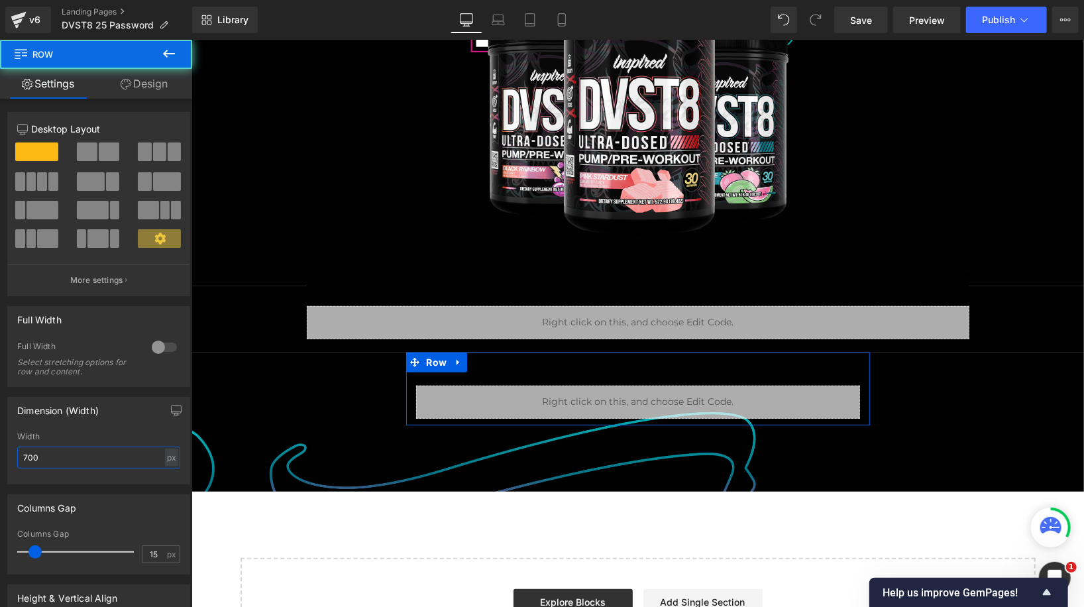
click at [72, 456] on input "700" at bounding box center [98, 457] width 163 height 22
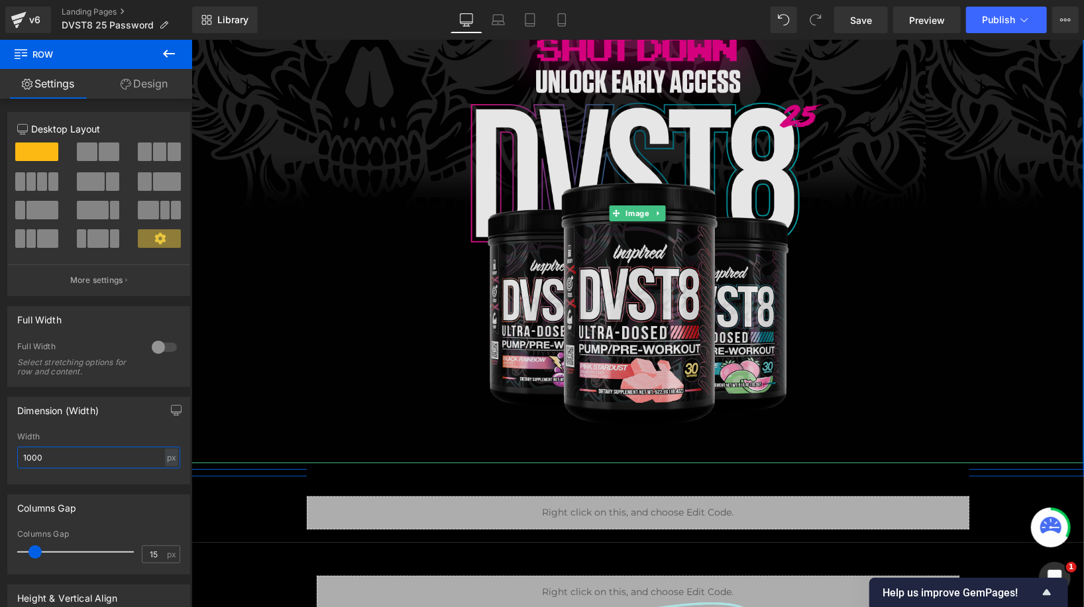
scroll to position [106, 0]
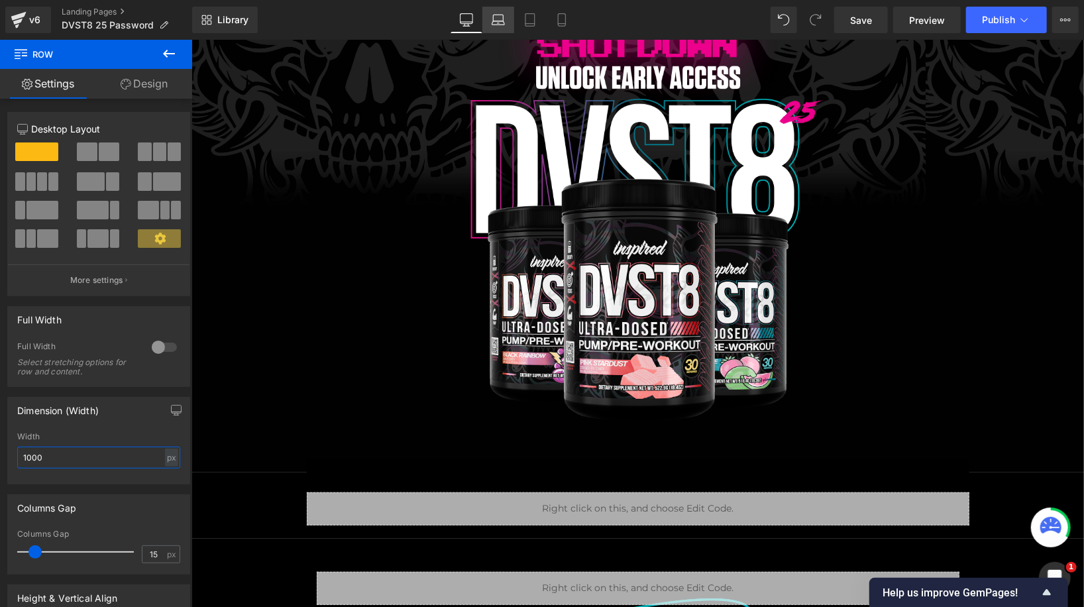
type input "1000"
click at [501, 26] on link "Laptop" at bounding box center [498, 20] width 32 height 26
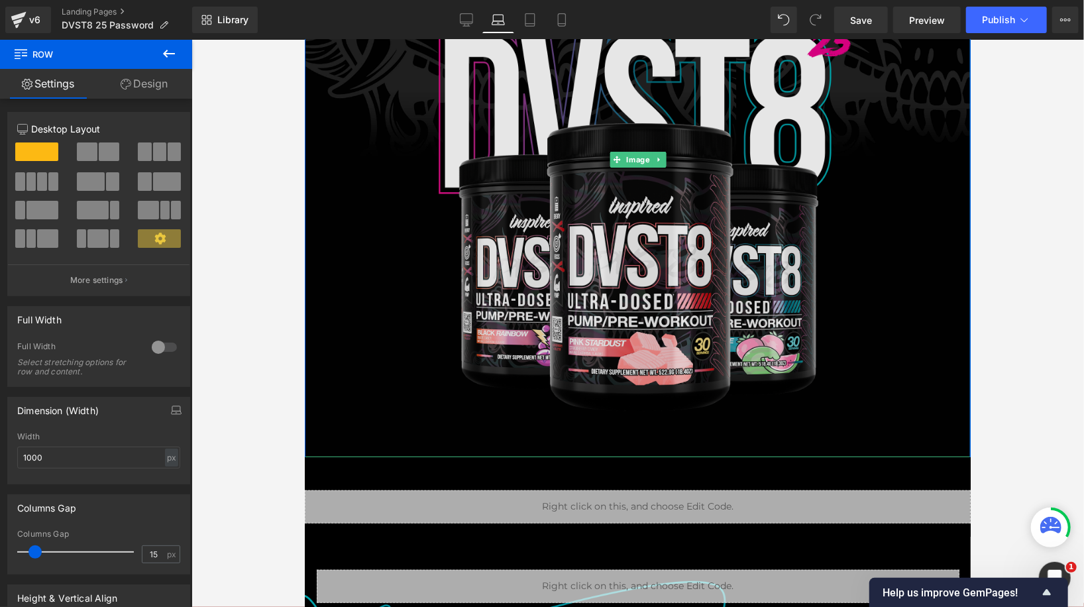
scroll to position [344, 0]
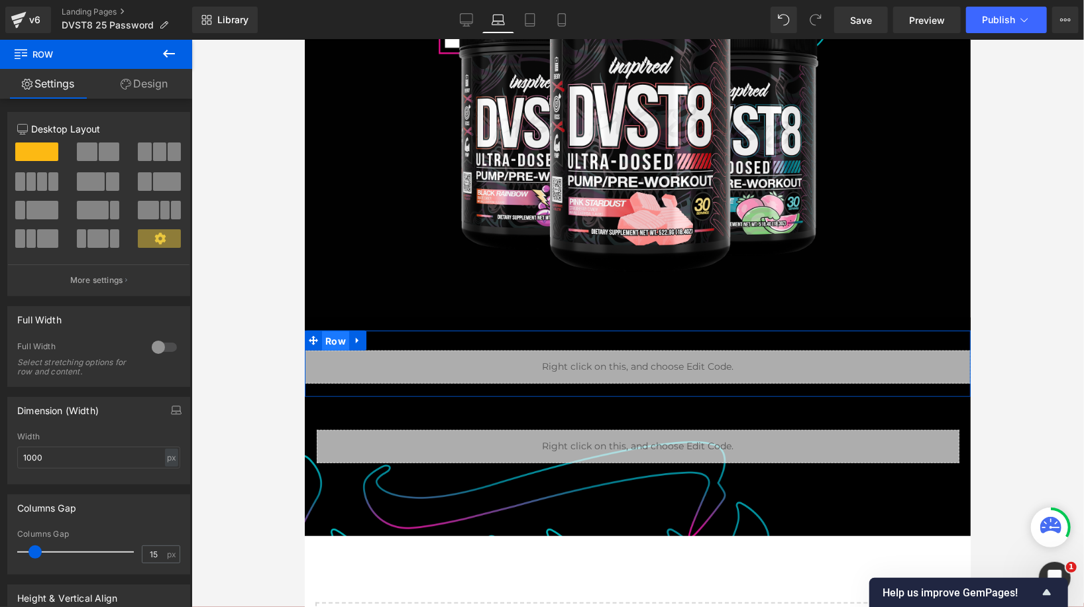
click at [331, 336] on span "Row" at bounding box center [334, 341] width 27 height 20
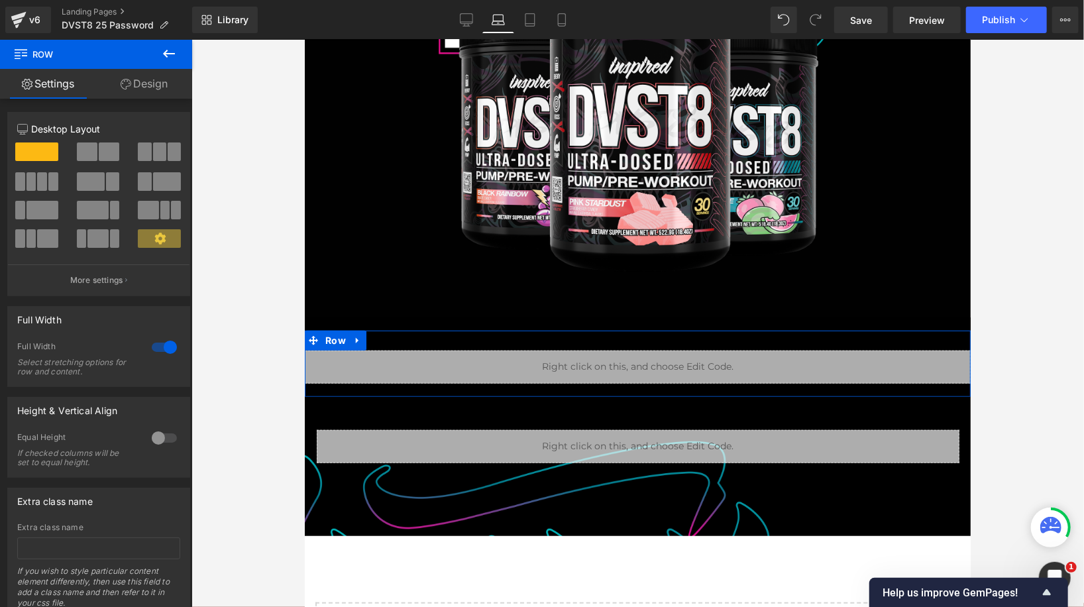
click at [158, 349] on div at bounding box center [164, 347] width 32 height 21
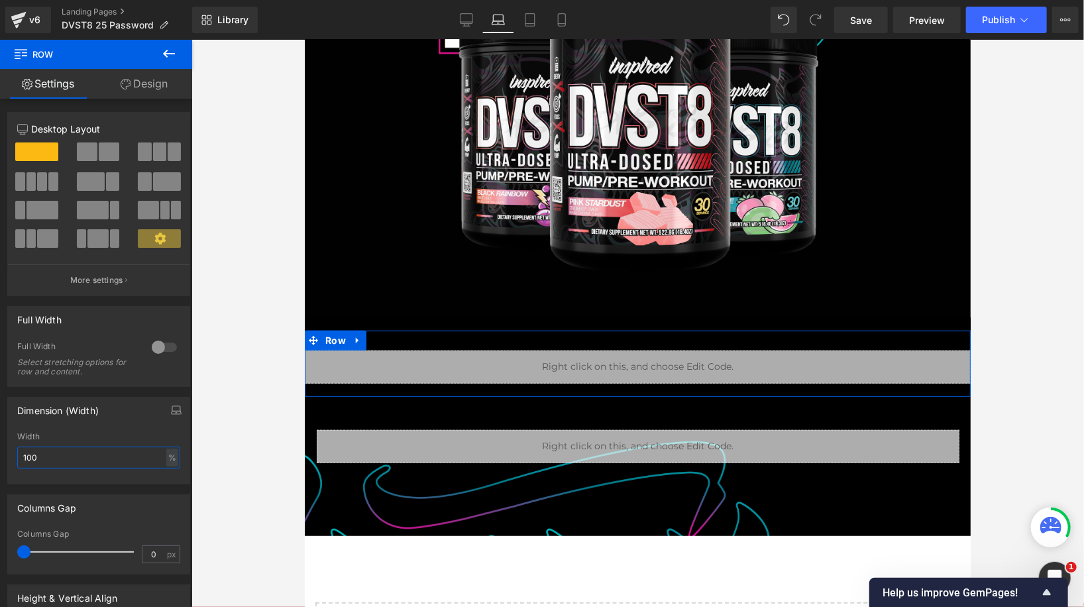
click at [83, 450] on input "100" at bounding box center [98, 457] width 163 height 22
click at [167, 455] on div "%" at bounding box center [172, 457] width 12 height 18
click at [166, 495] on li "px" at bounding box center [171, 497] width 17 height 19
click at [99, 461] on input "1005" at bounding box center [98, 457] width 163 height 22
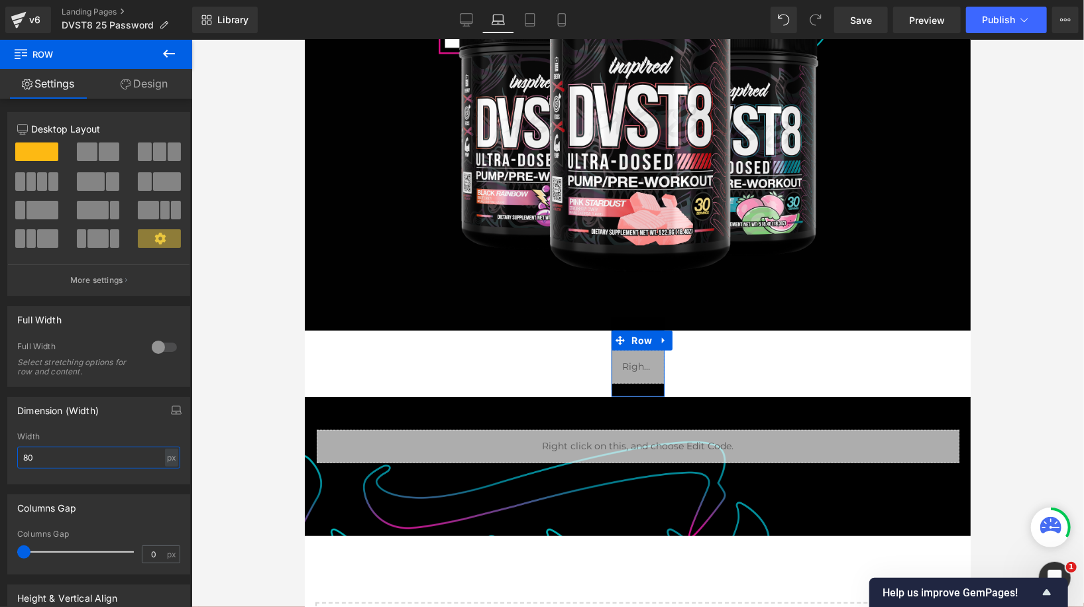
type input "800"
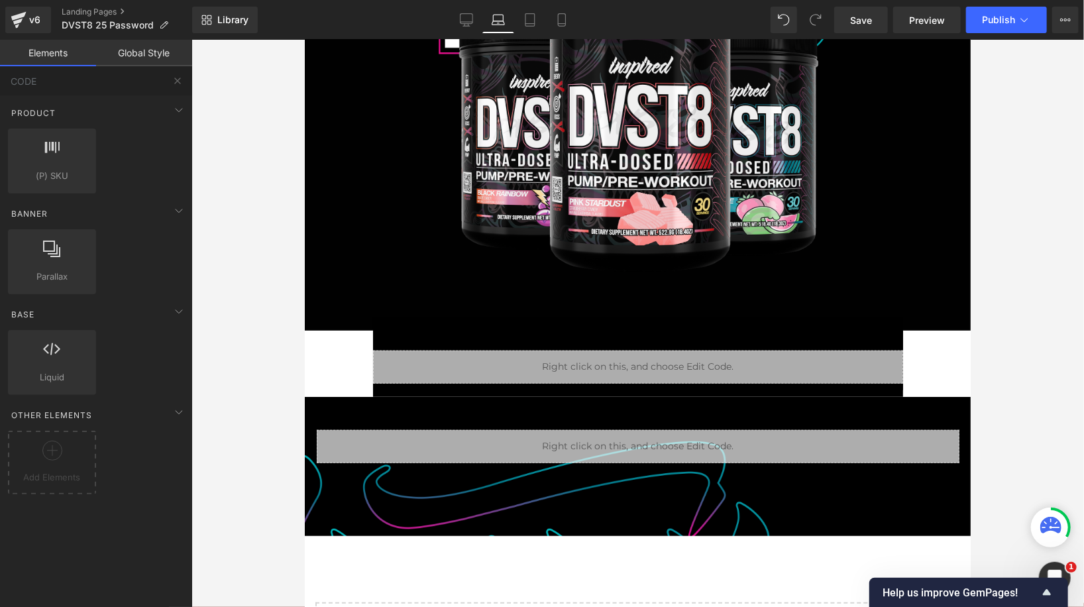
click at [338, 354] on div "Image Row Row Liquid Row Row Liquid Row Row 100px Select your layout" at bounding box center [637, 202] width 666 height 1015
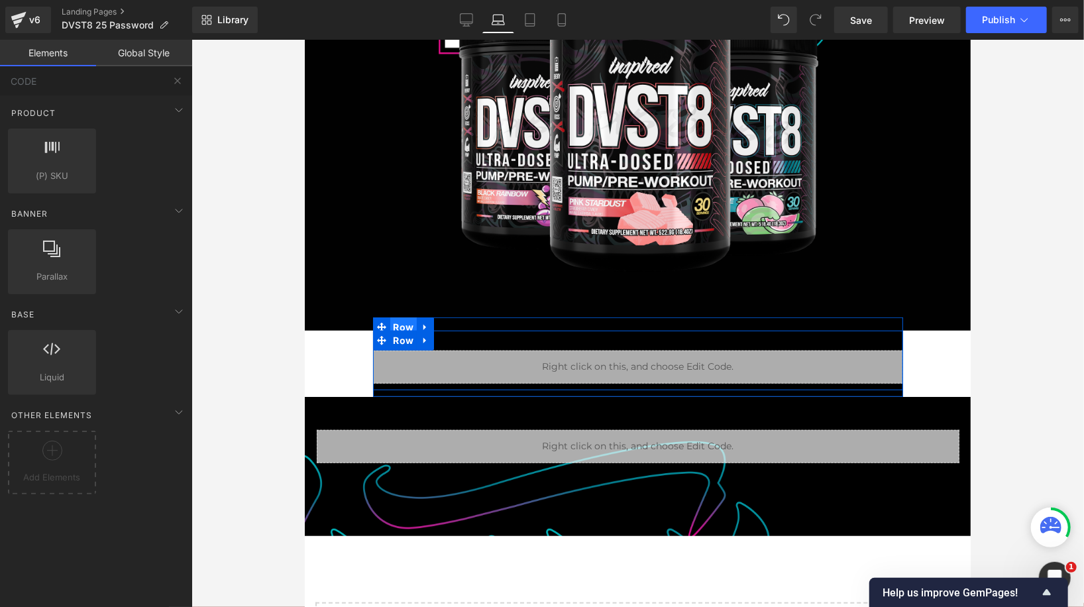
click at [402, 323] on span "Row" at bounding box center [402, 327] width 27 height 20
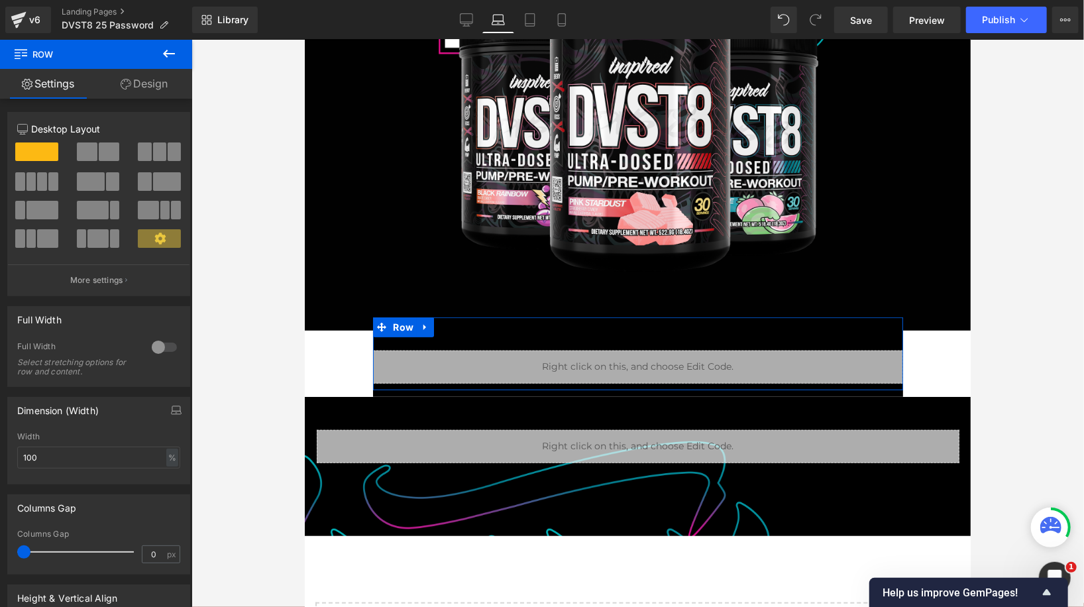
click at [162, 347] on div at bounding box center [164, 347] width 32 height 21
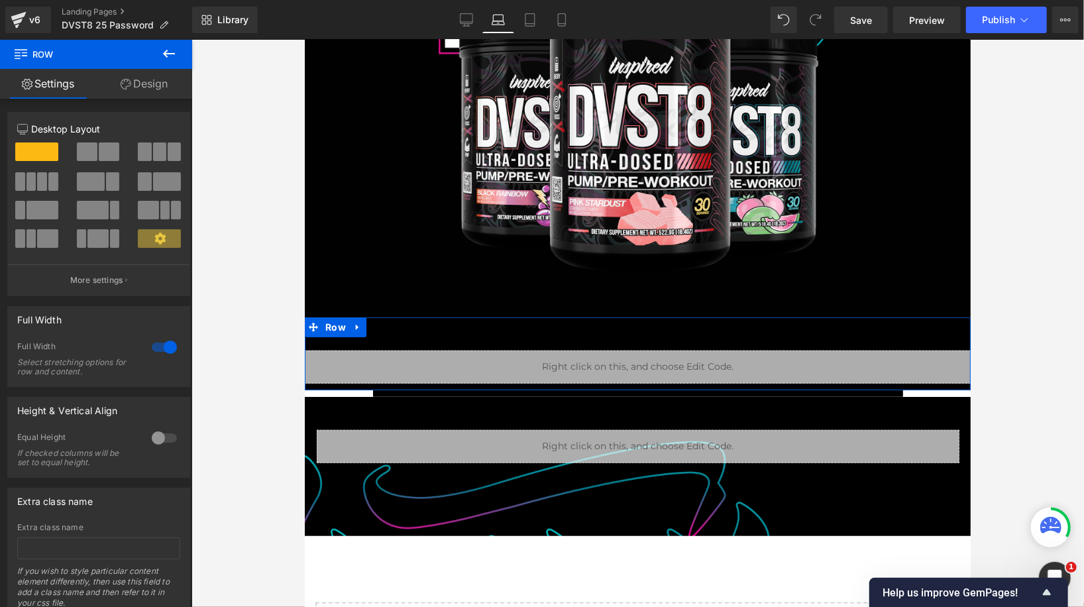
click at [160, 342] on div at bounding box center [164, 347] width 32 height 21
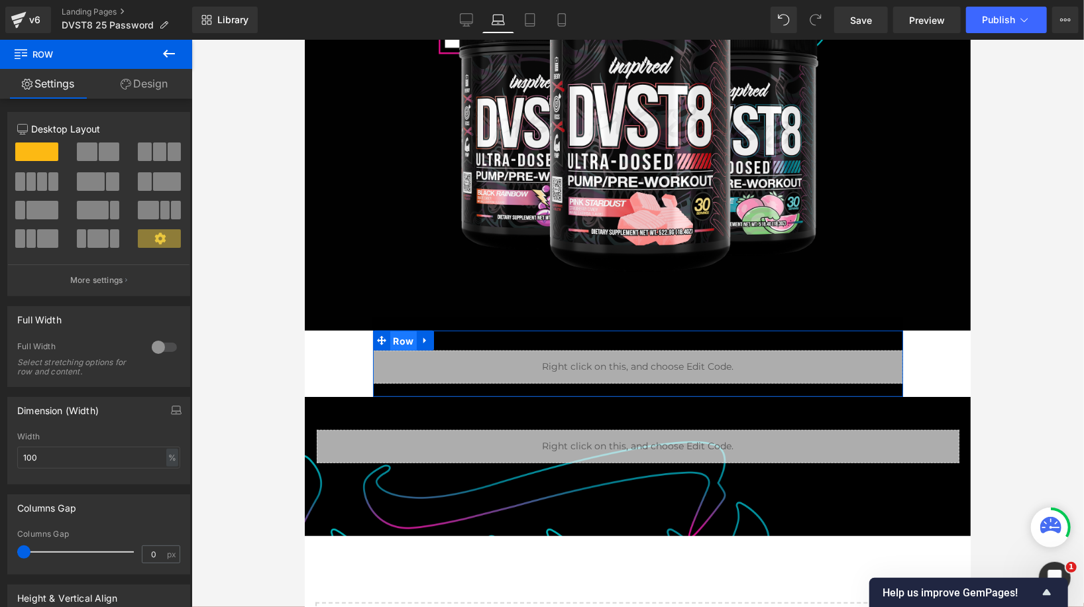
click at [400, 335] on span "Row" at bounding box center [402, 341] width 27 height 20
click at [157, 350] on div at bounding box center [164, 347] width 32 height 21
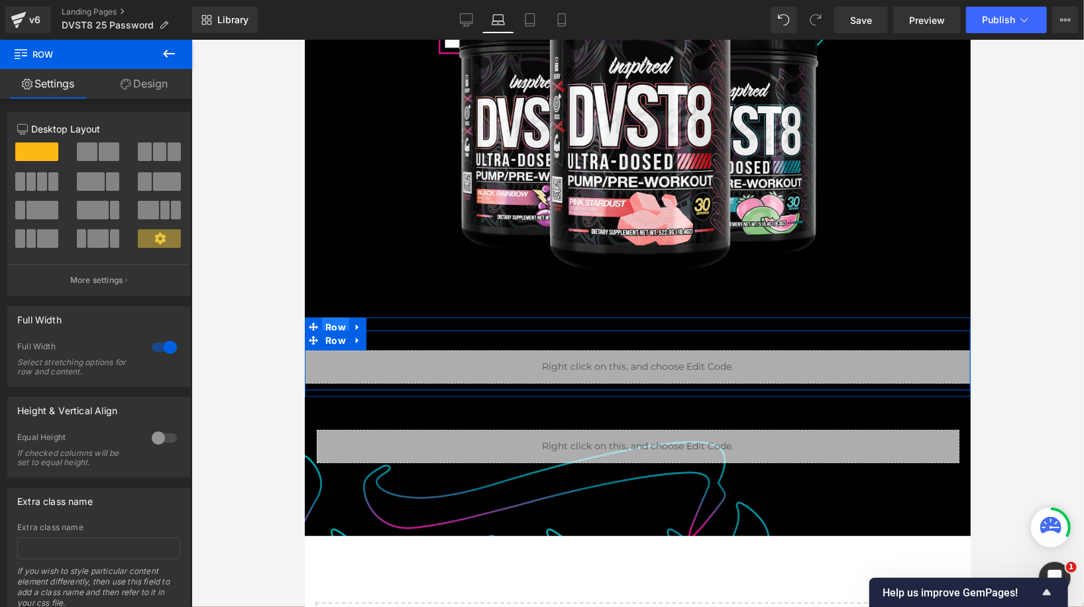
click at [338, 325] on span "Row" at bounding box center [334, 327] width 27 height 20
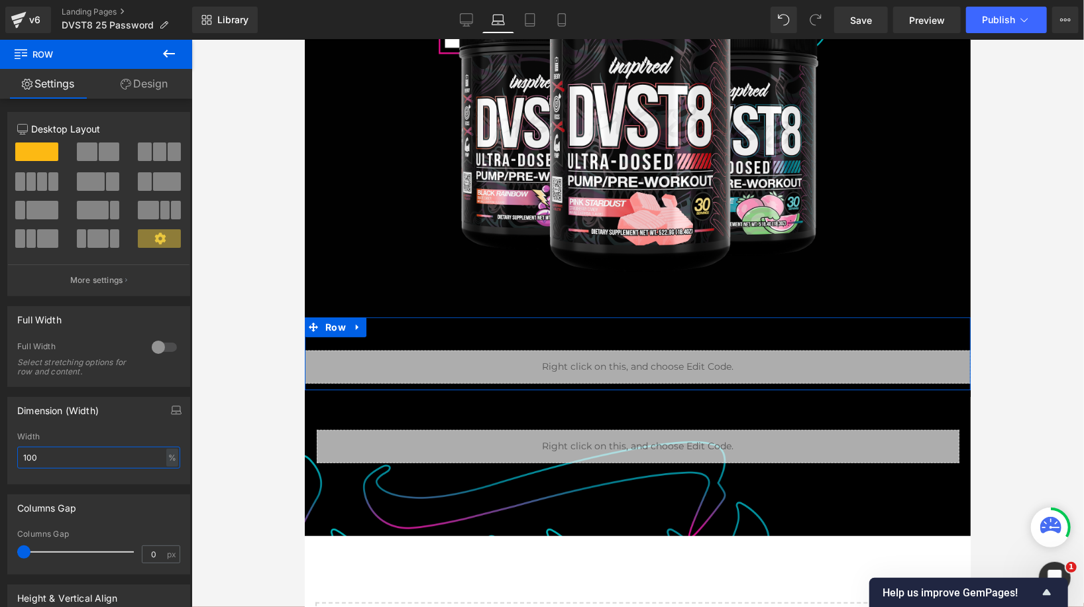
click at [110, 449] on input "100" at bounding box center [98, 457] width 163 height 22
click at [166, 458] on div "%" at bounding box center [172, 457] width 12 height 18
click at [169, 500] on li "px" at bounding box center [171, 497] width 17 height 19
click at [117, 454] on input "1005" at bounding box center [98, 457] width 163 height 22
type input "800"
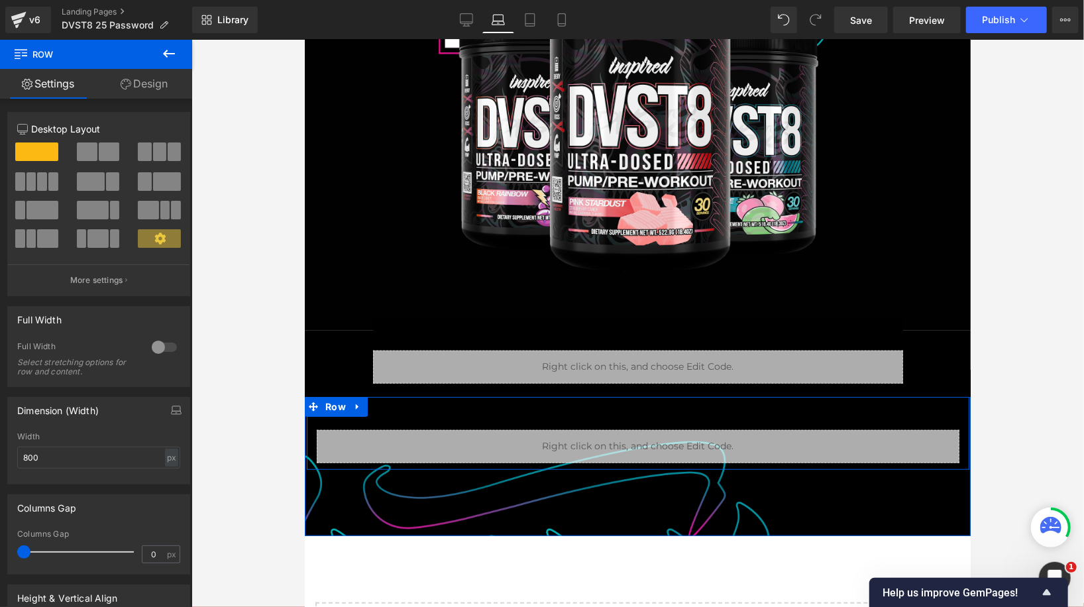
click at [458, 415] on div "Liquid Row" at bounding box center [637, 432] width 662 height 73
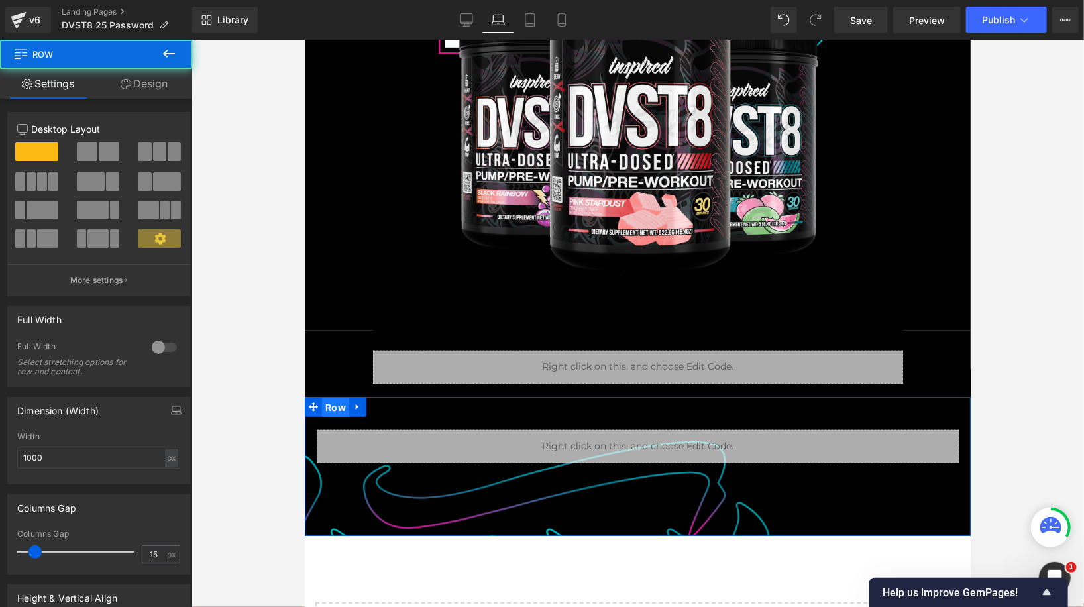
click at [338, 408] on span "Row" at bounding box center [334, 407] width 27 height 20
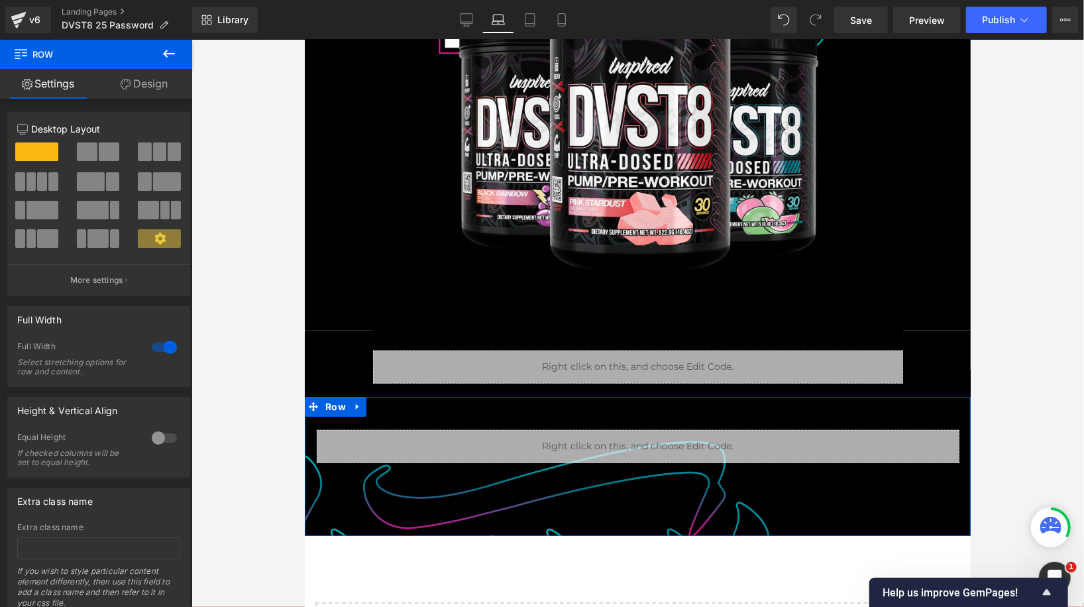
click at [158, 346] on div at bounding box center [164, 347] width 32 height 21
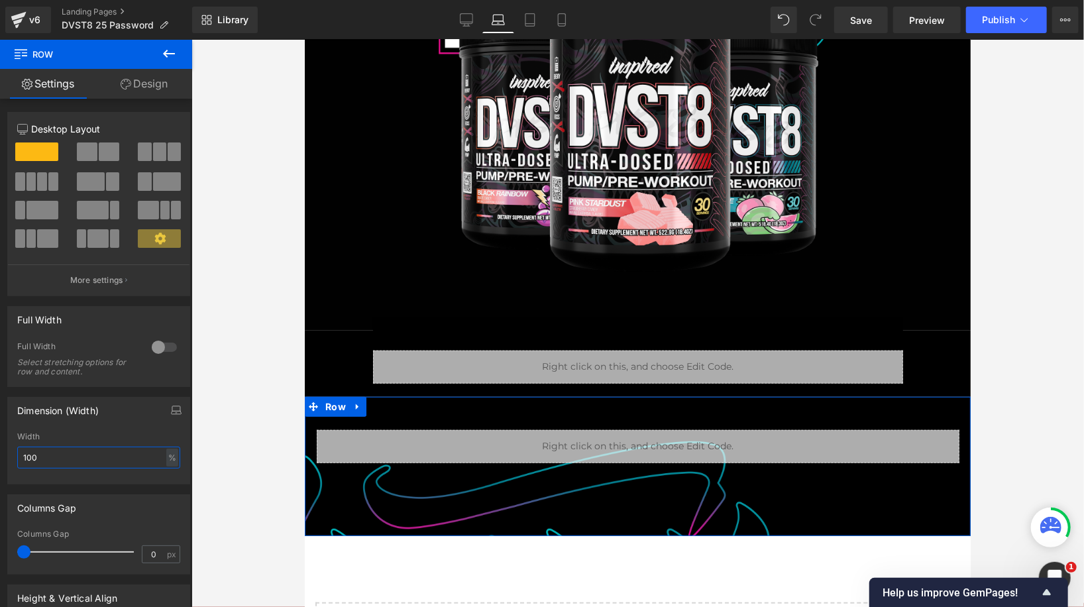
click at [73, 457] on input "100" at bounding box center [98, 457] width 163 height 22
click at [166, 457] on div "%" at bounding box center [172, 457] width 12 height 18
click at [164, 497] on li "px" at bounding box center [171, 497] width 17 height 19
click at [130, 454] on input "1005" at bounding box center [98, 457] width 163 height 22
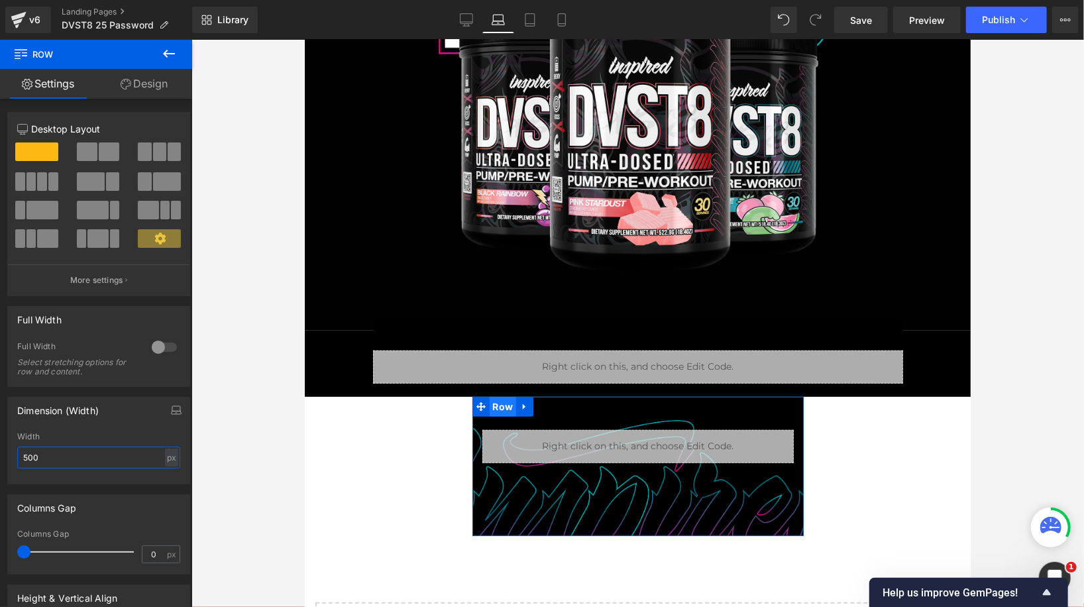
click at [493, 408] on span "Row" at bounding box center [502, 406] width 27 height 20
type input "1005"
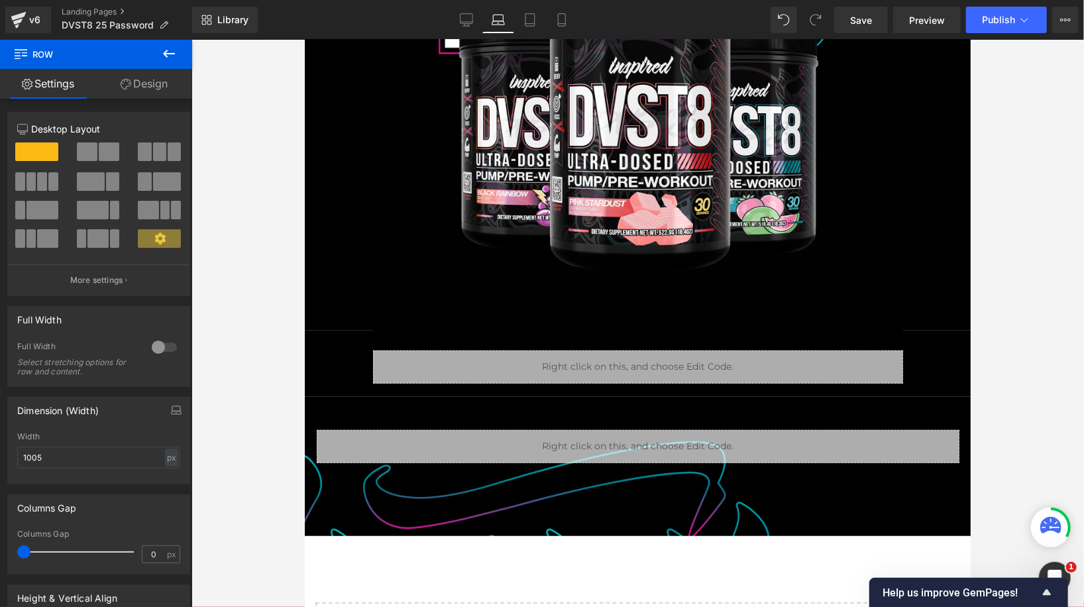
click at [165, 51] on icon at bounding box center [169, 54] width 16 height 16
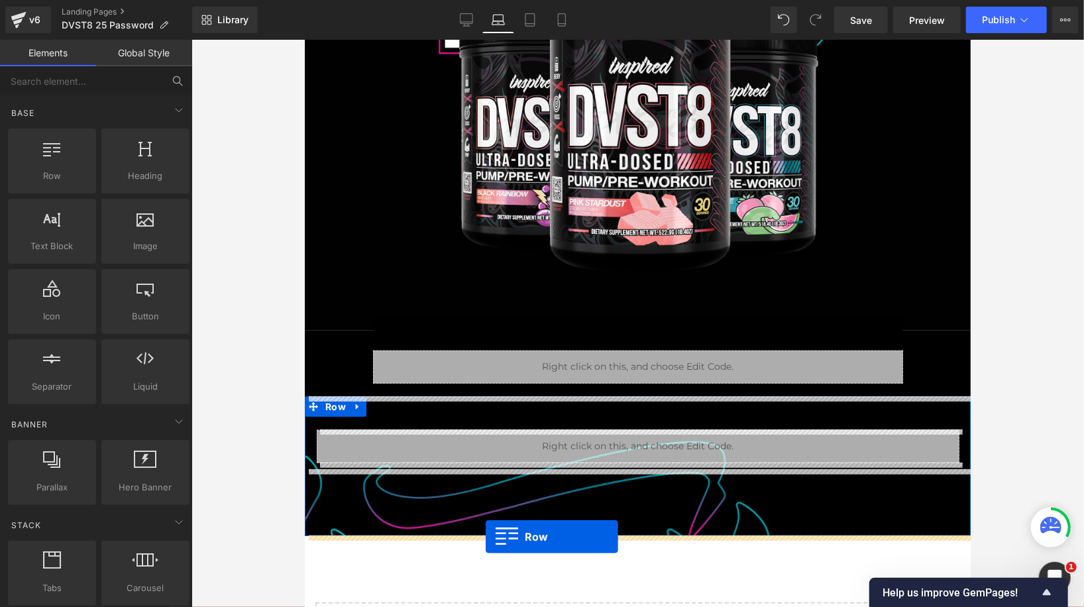
drag, startPoint x: 343, startPoint y: 211, endPoint x: 485, endPoint y: 536, distance: 354.2
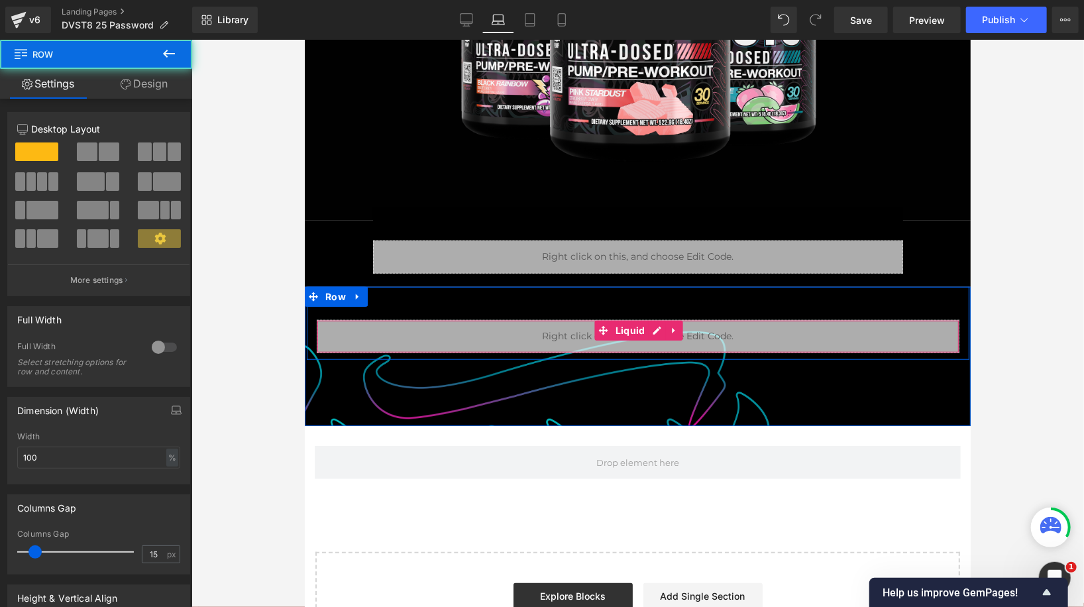
scroll to position [464, 0]
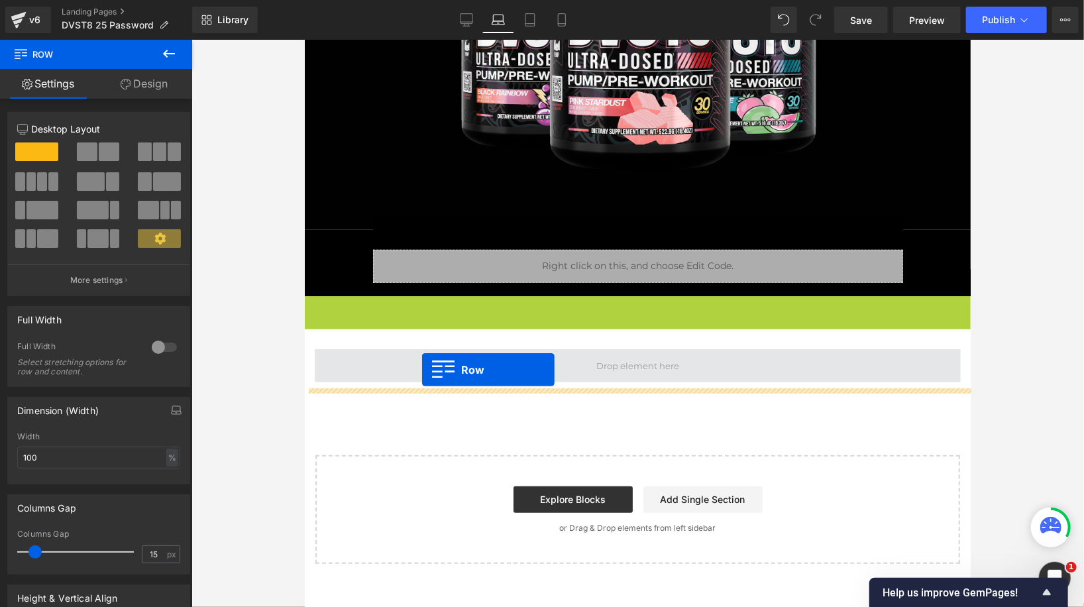
drag, startPoint x: 337, startPoint y: 285, endPoint x: 421, endPoint y: 369, distance: 118.5
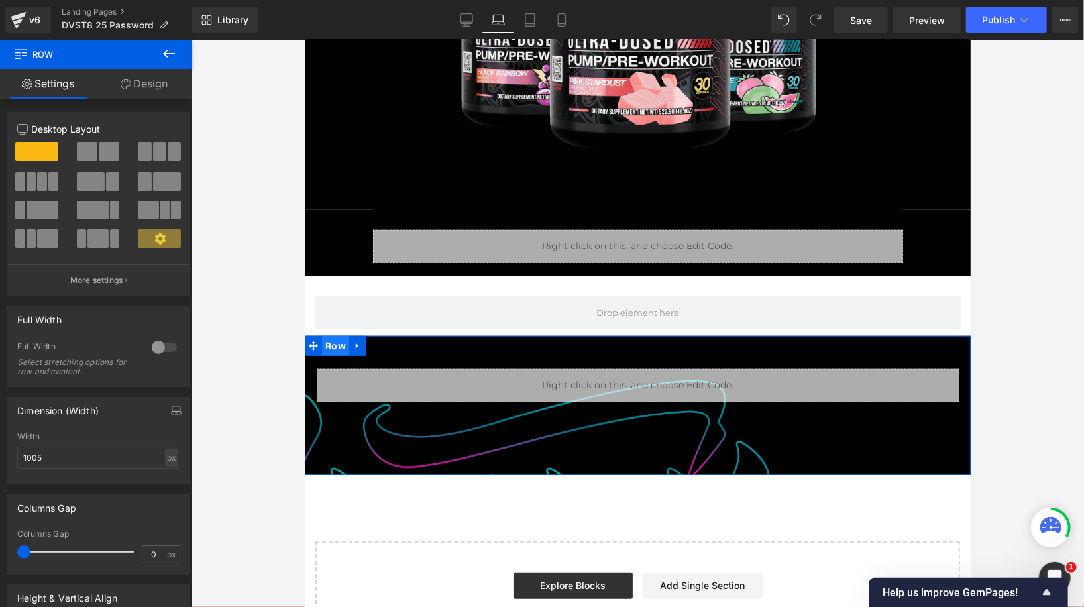
click at [333, 349] on span "Row" at bounding box center [334, 345] width 27 height 20
click at [313, 345] on icon at bounding box center [312, 344] width 9 height 9
click at [304, 39] on div at bounding box center [304, 39] width 0 height 0
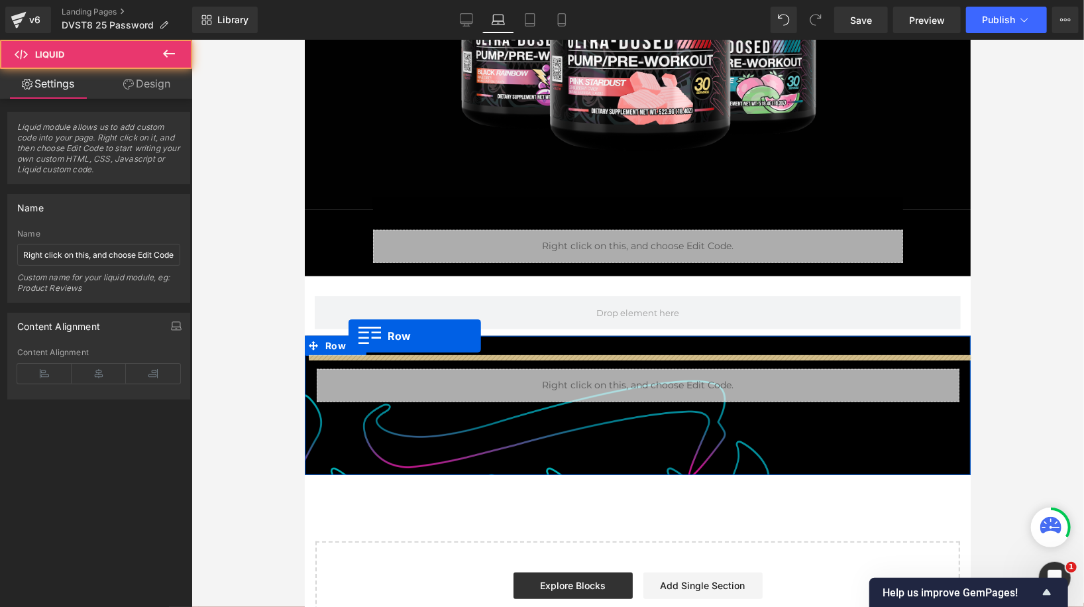
scroll to position [444, 0]
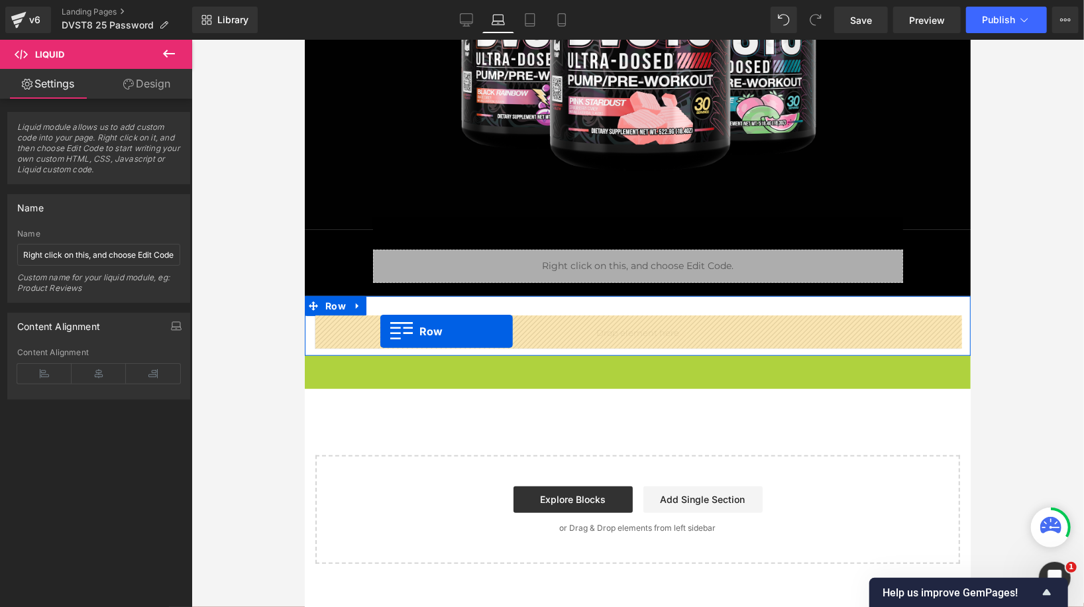
drag, startPoint x: 338, startPoint y: 350, endPoint x: 380, endPoint y: 331, distance: 46.2
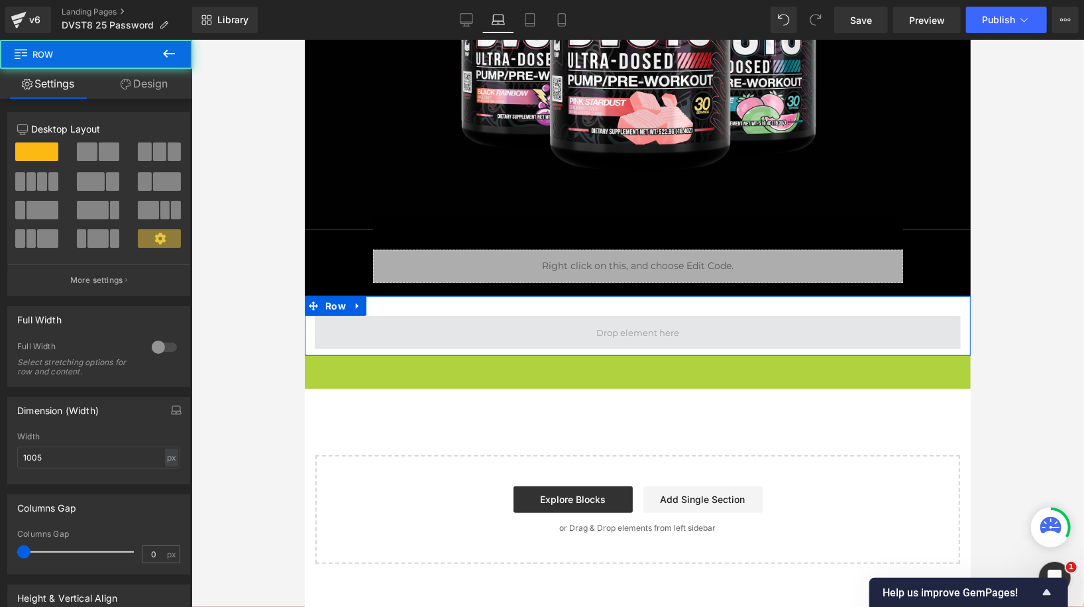
scroll to position [464, 0]
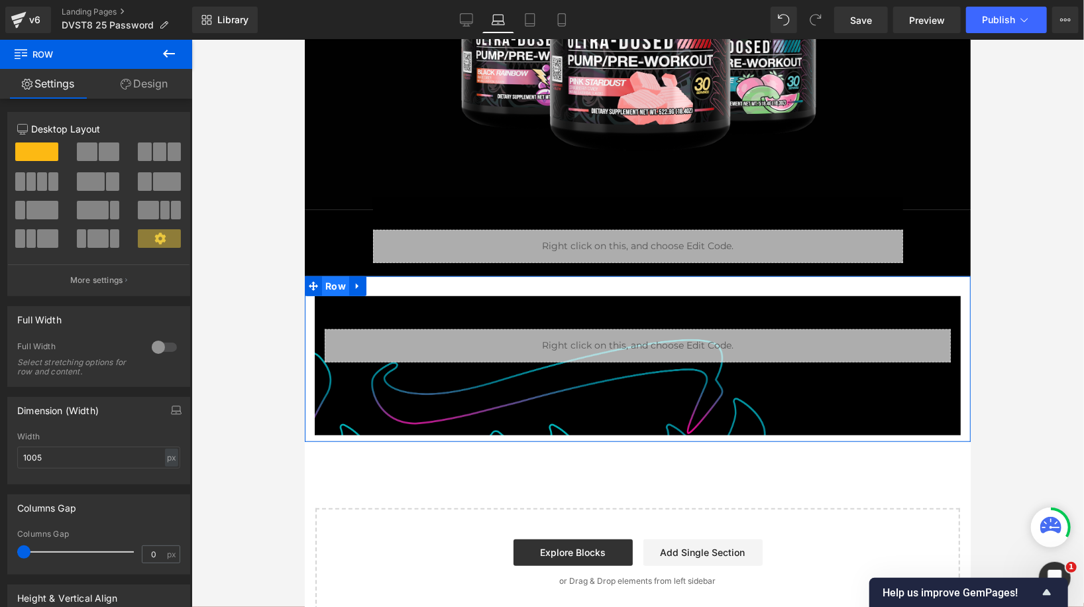
click at [336, 287] on span "Row" at bounding box center [334, 286] width 27 height 20
click at [354, 333] on div "Liquid" at bounding box center [637, 345] width 626 height 33
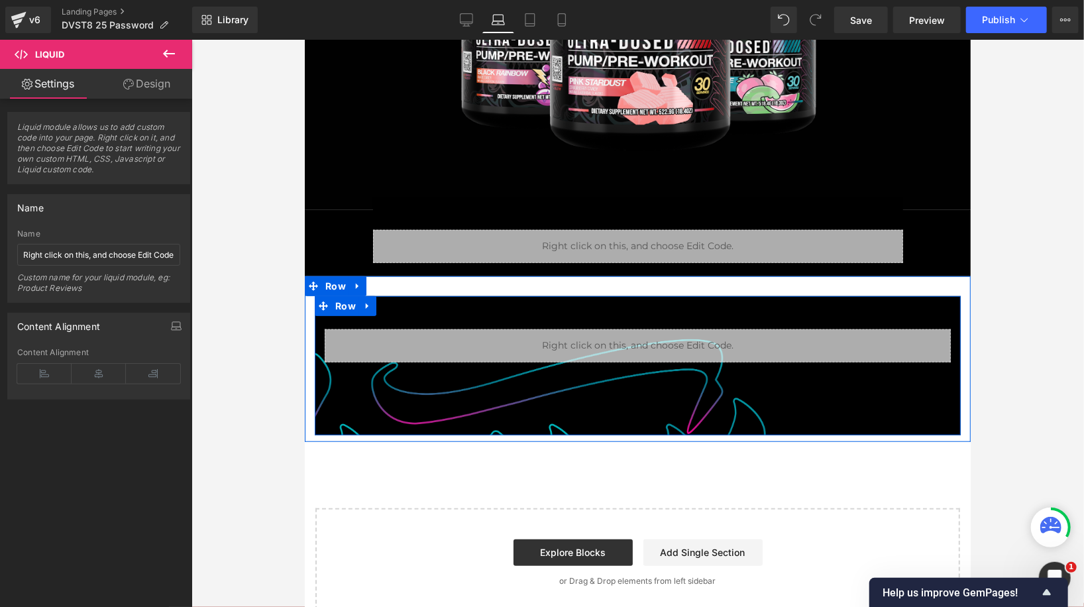
click at [344, 305] on span "Row" at bounding box center [344, 305] width 27 height 20
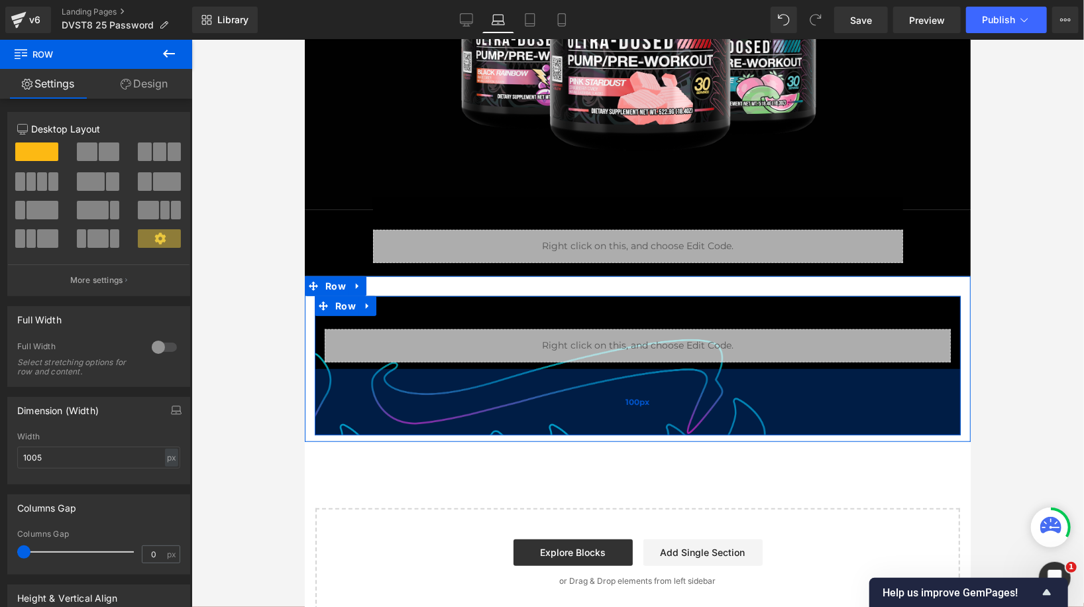
click at [331, 387] on div "100px" at bounding box center [637, 401] width 646 height 66
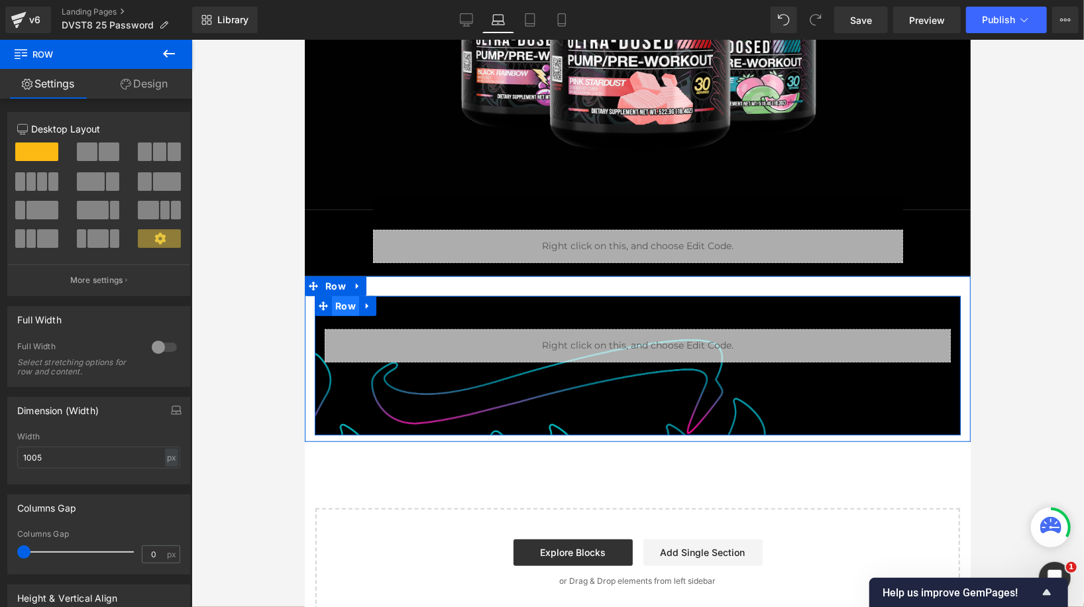
click at [348, 306] on span "Row" at bounding box center [344, 305] width 27 height 20
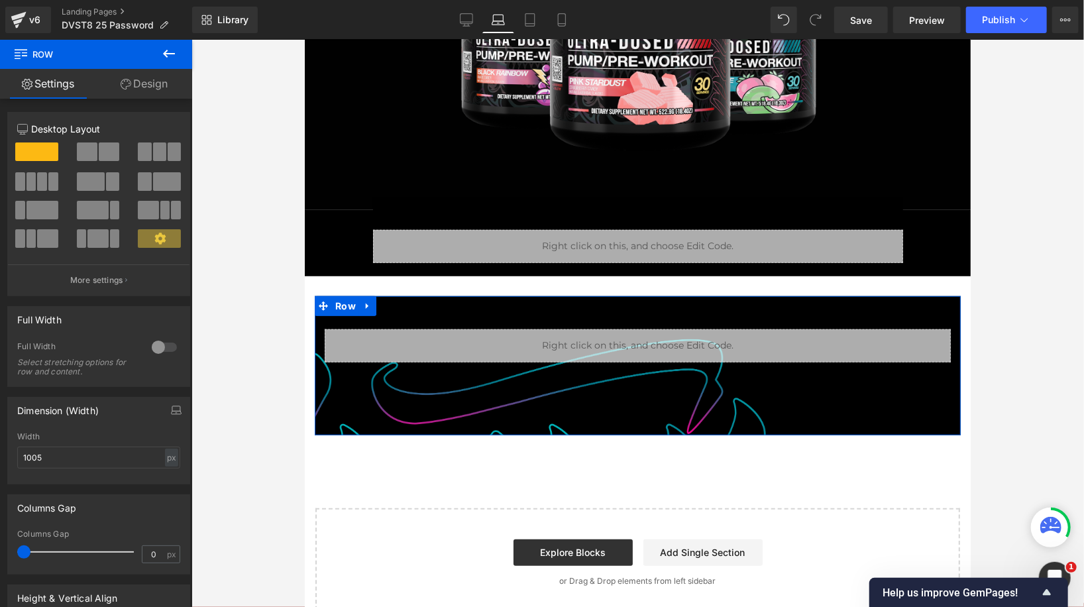
click at [140, 82] on link "Design" at bounding box center [144, 84] width 96 height 30
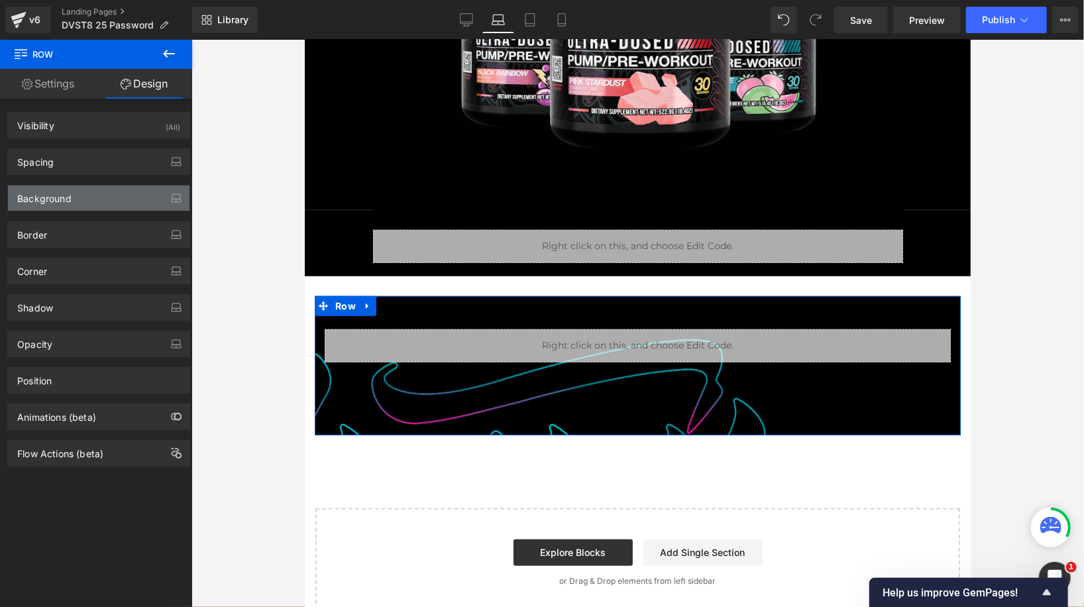
click at [100, 201] on div "Background" at bounding box center [98, 197] width 181 height 25
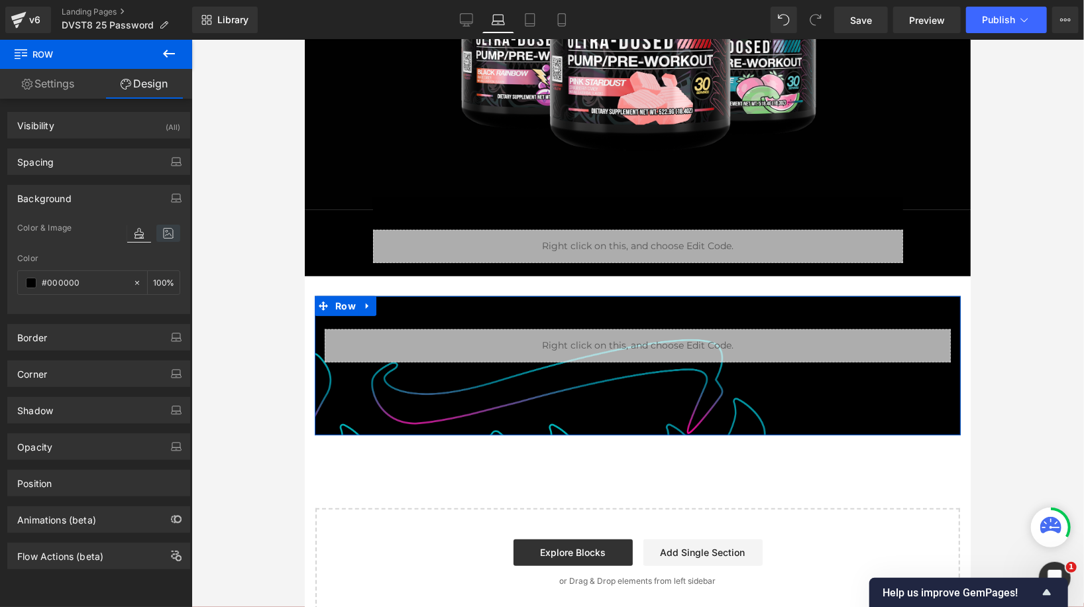
click at [164, 236] on icon at bounding box center [168, 233] width 24 height 17
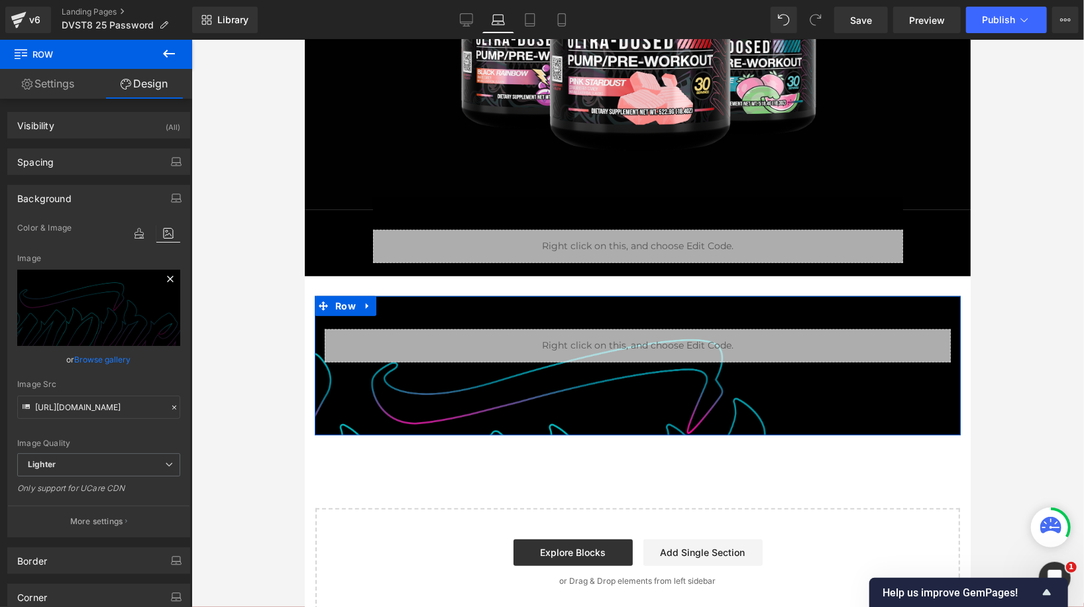
click at [167, 278] on icon at bounding box center [170, 279] width 6 height 6
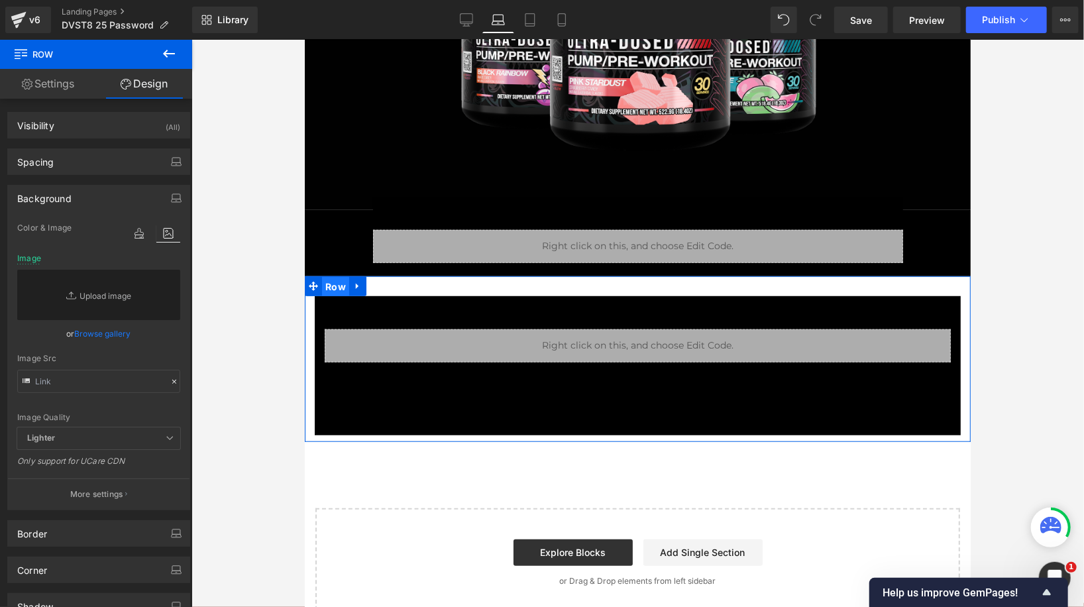
click at [338, 284] on span "Row" at bounding box center [334, 286] width 27 height 20
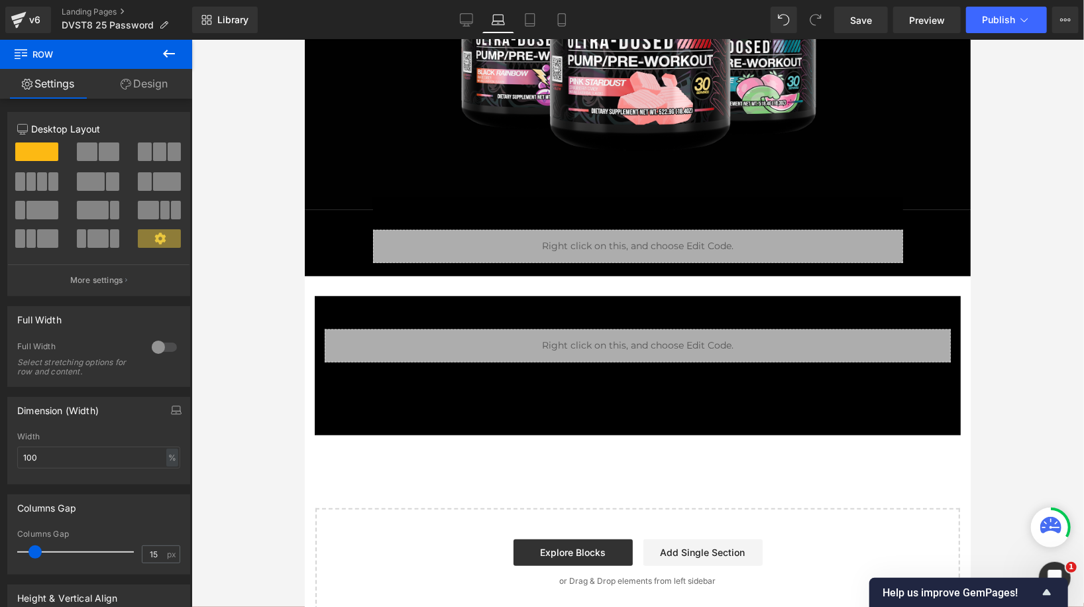
click at [142, 80] on link "Design" at bounding box center [144, 84] width 96 height 30
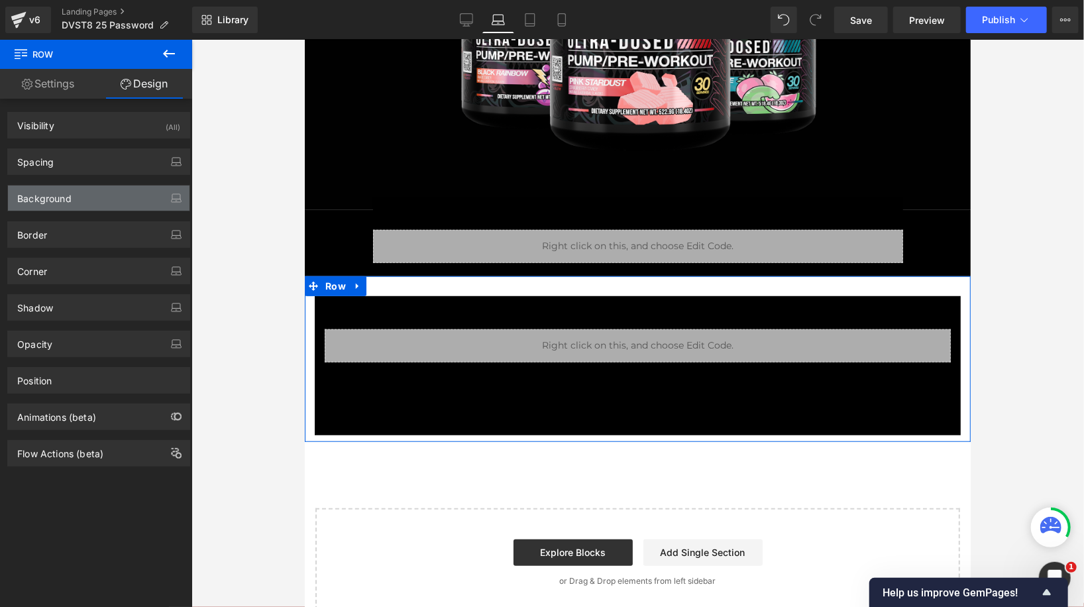
click at [96, 201] on div "Background" at bounding box center [98, 197] width 181 height 25
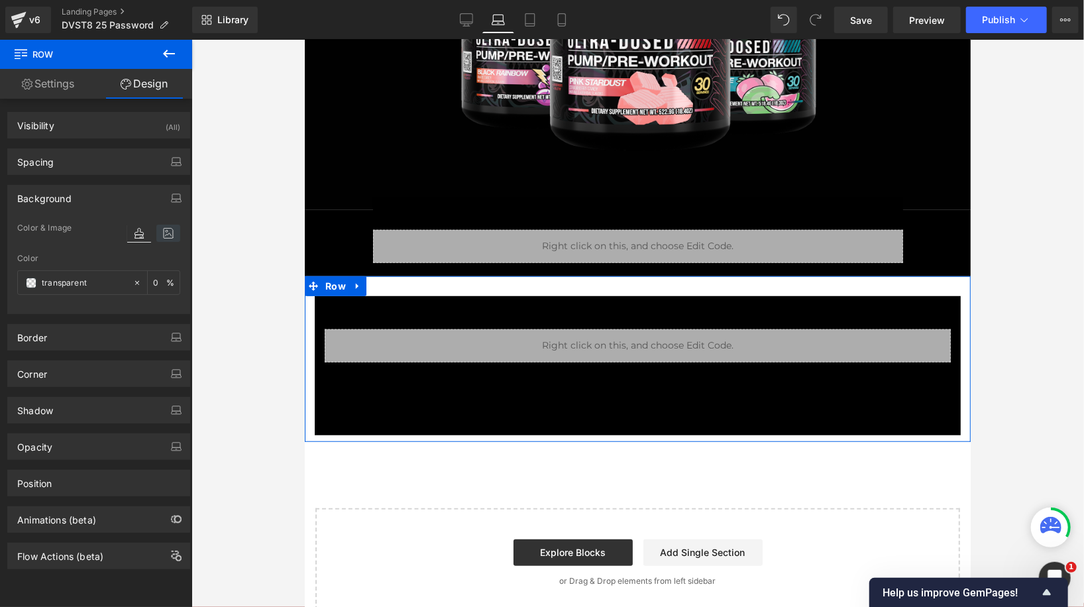
click at [163, 233] on icon at bounding box center [168, 233] width 24 height 17
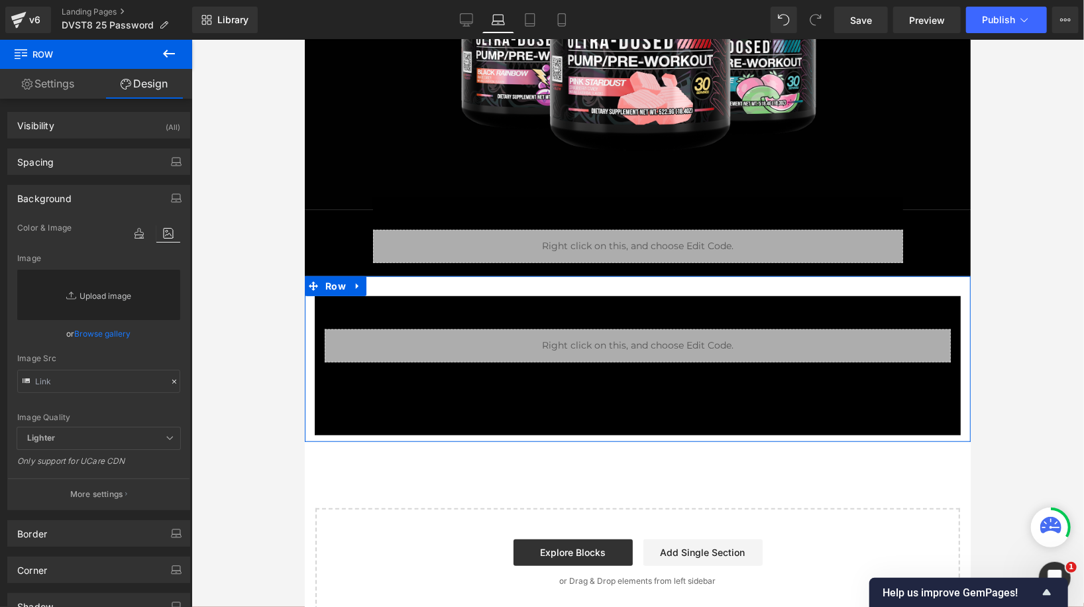
click at [85, 301] on link "Replace Image" at bounding box center [98, 295] width 163 height 50
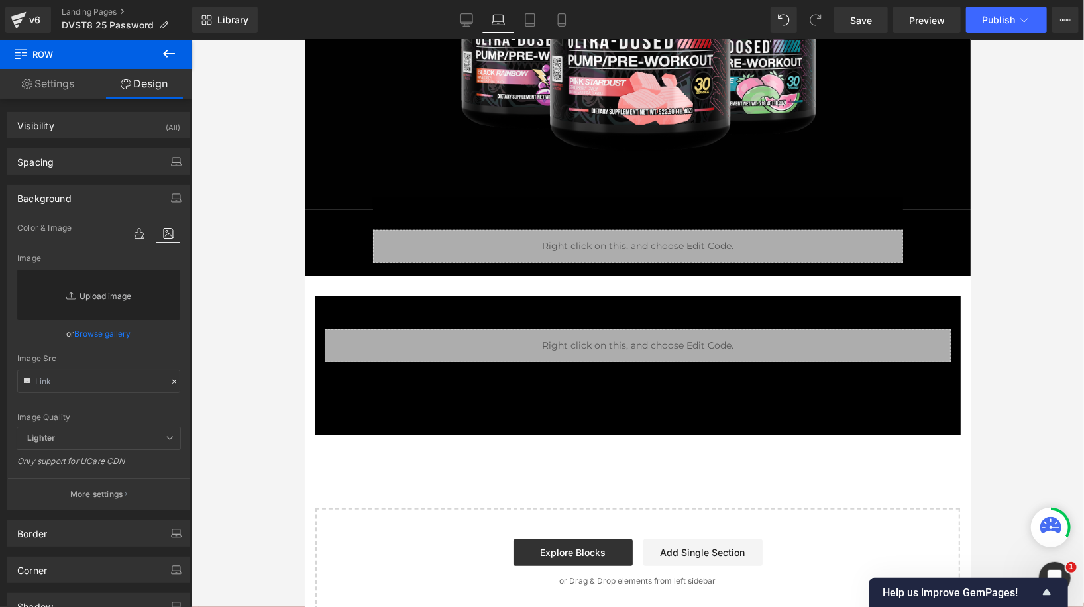
type input "C:\fakepath\Slice 1.png"
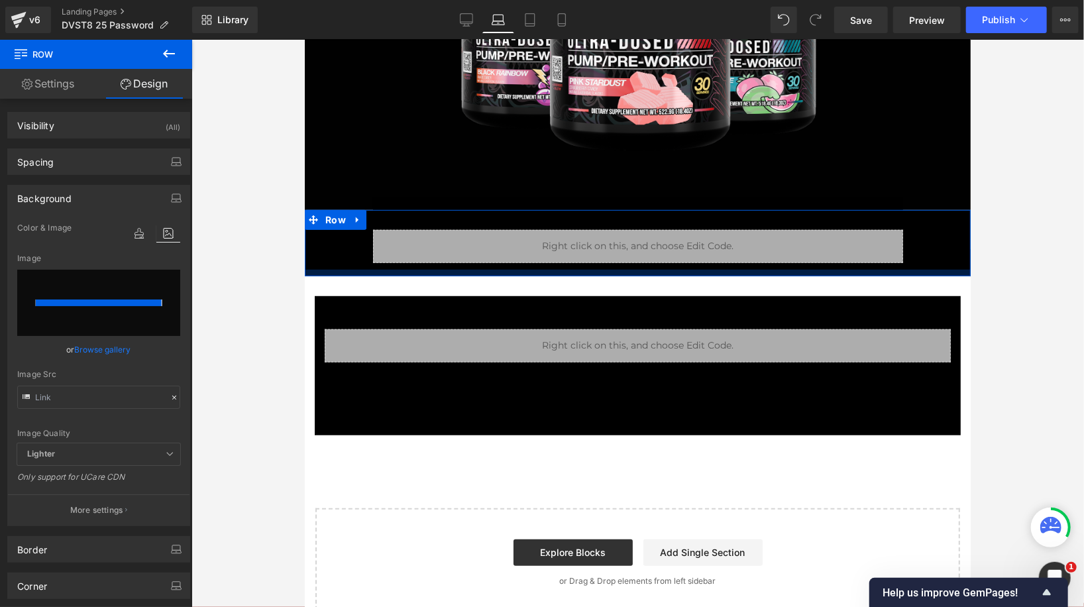
type input "https://ucarecdn.com/db567315-ccb0-47e1-b5f1-45b22ce49df6/-/format/auto/-/previ…"
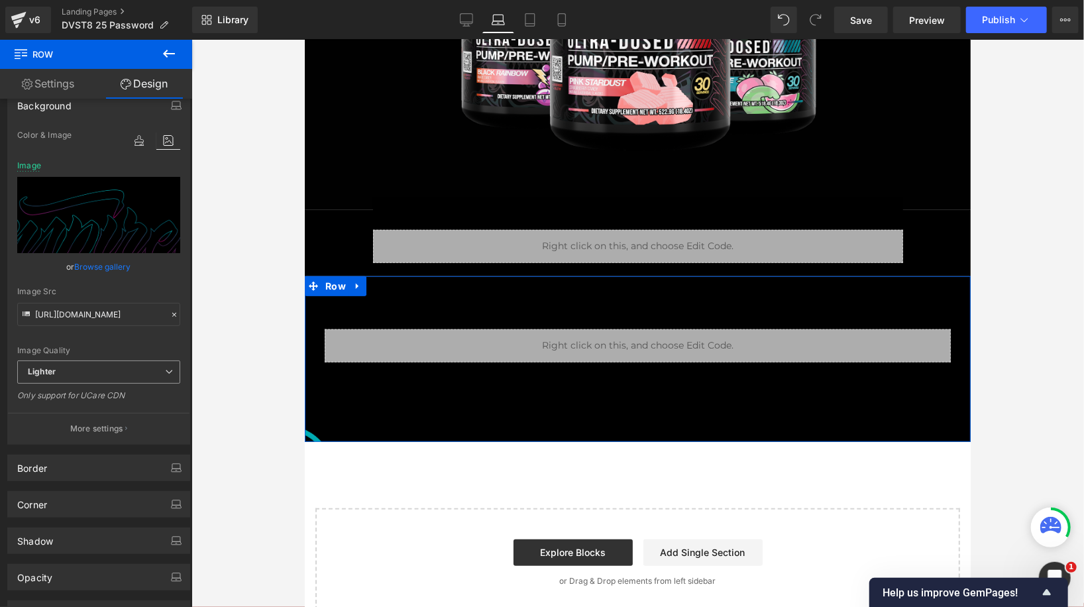
scroll to position [0, 0]
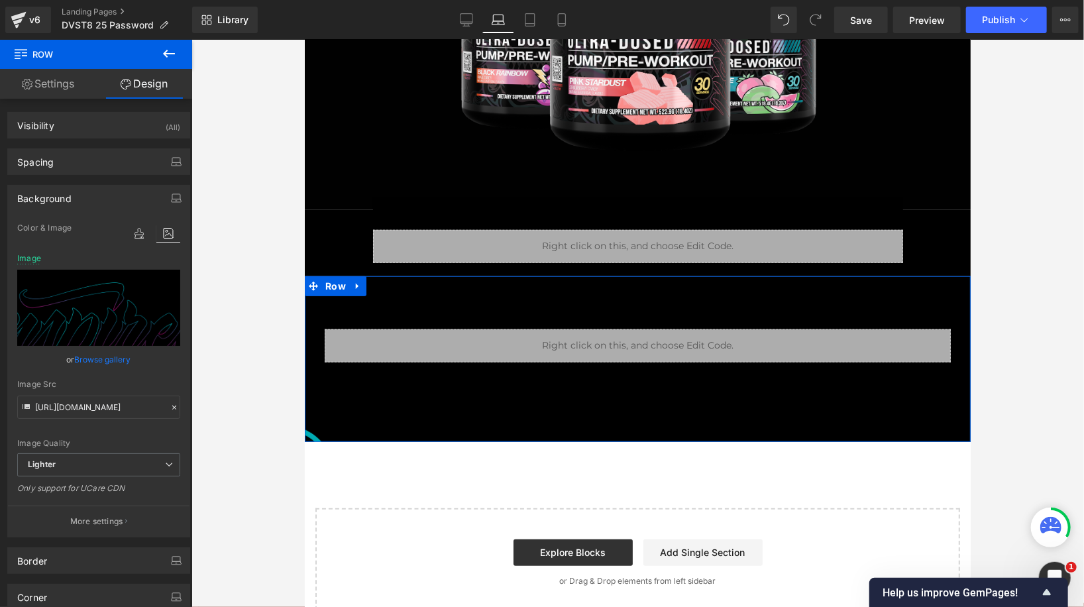
click at [72, 77] on link "Settings" at bounding box center [48, 84] width 96 height 30
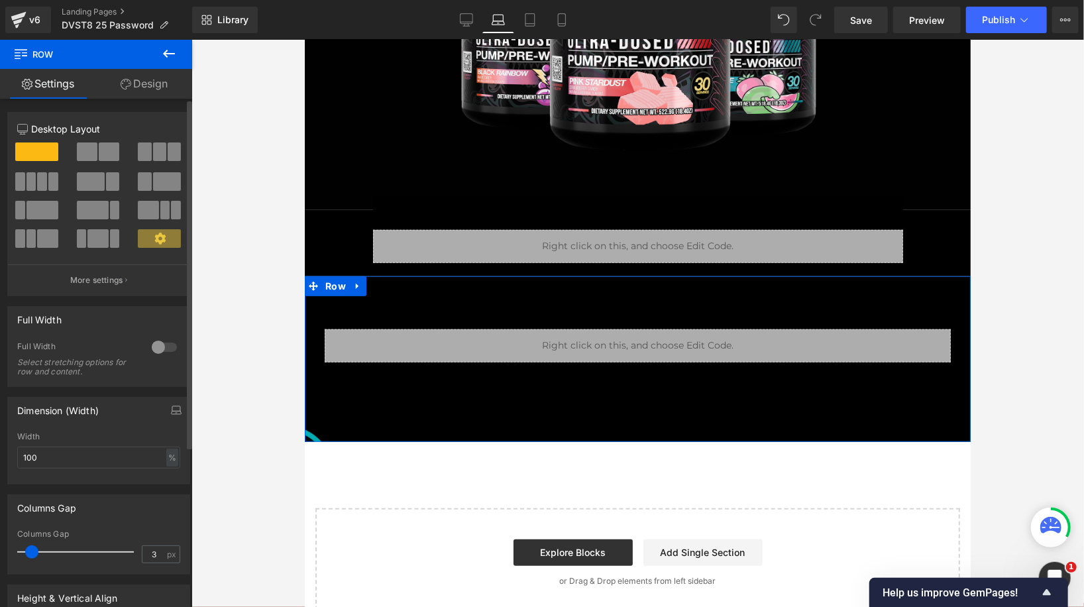
type input "0"
drag, startPoint x: 32, startPoint y: 549, endPoint x: 0, endPoint y: 549, distance: 31.8
click at [0, 549] on div "Columns Gap 0px Columns Gap 0 px" at bounding box center [99, 529] width 198 height 90
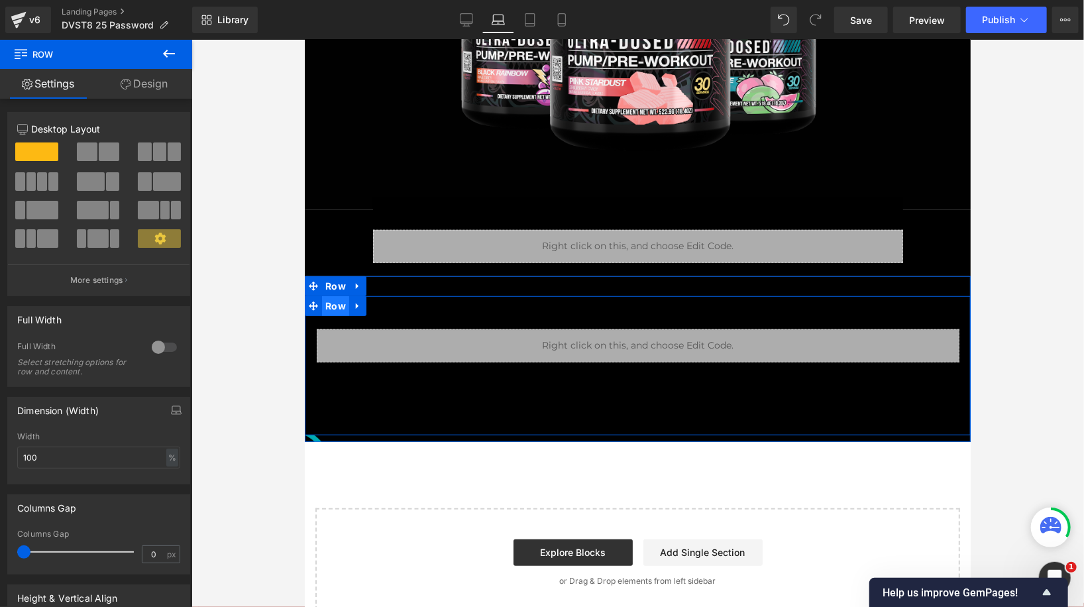
click at [342, 305] on span "Row" at bounding box center [334, 305] width 27 height 20
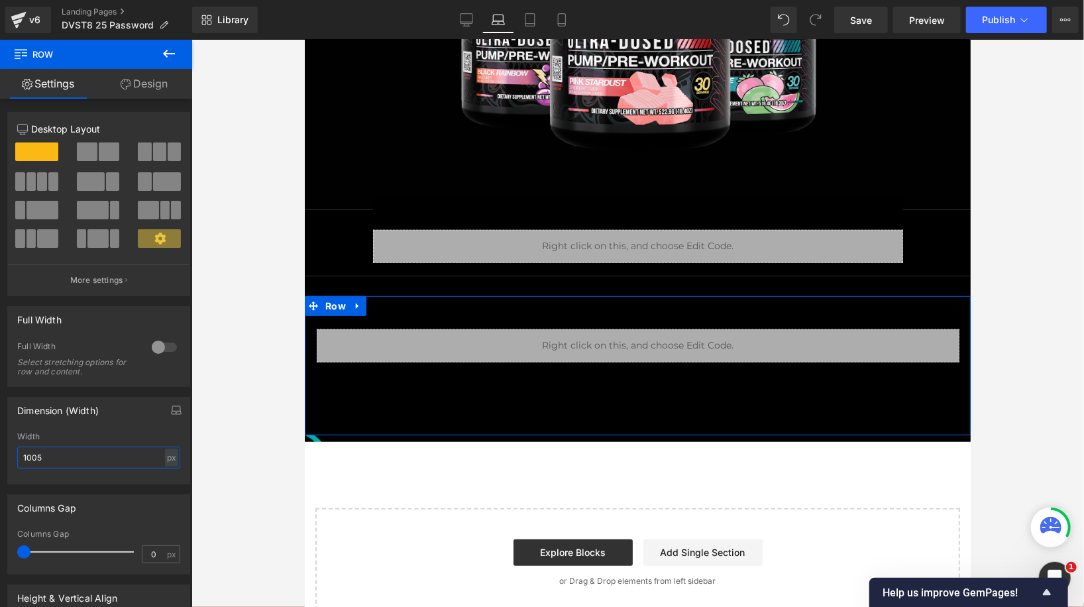
click at [36, 464] on input "1005" at bounding box center [98, 457] width 163 height 22
type input "800"
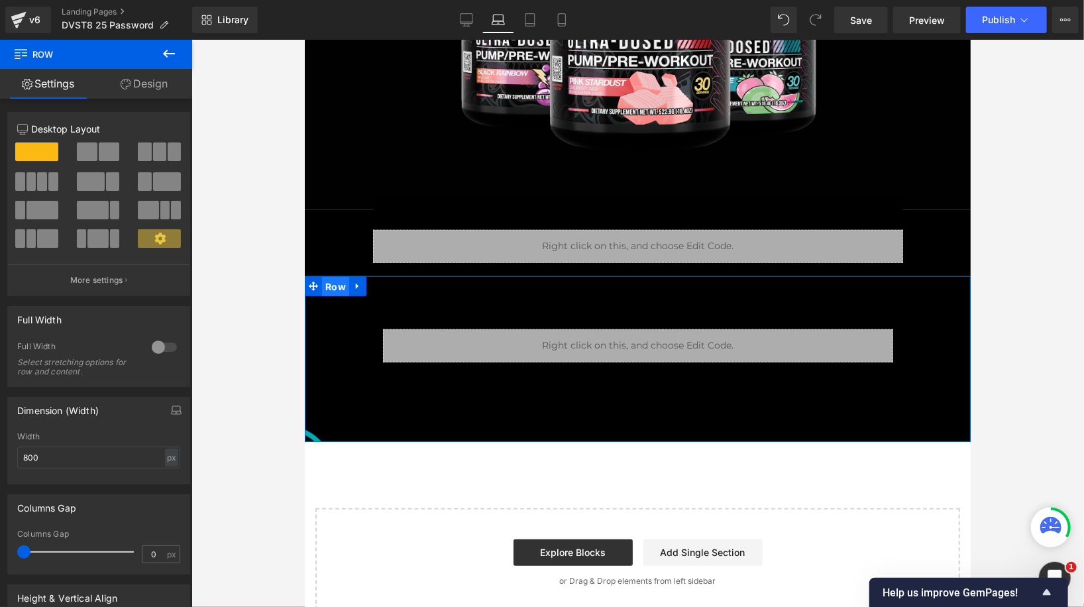
click at [335, 278] on span "Row" at bounding box center [334, 286] width 27 height 20
click at [151, 77] on link "Design" at bounding box center [144, 84] width 96 height 30
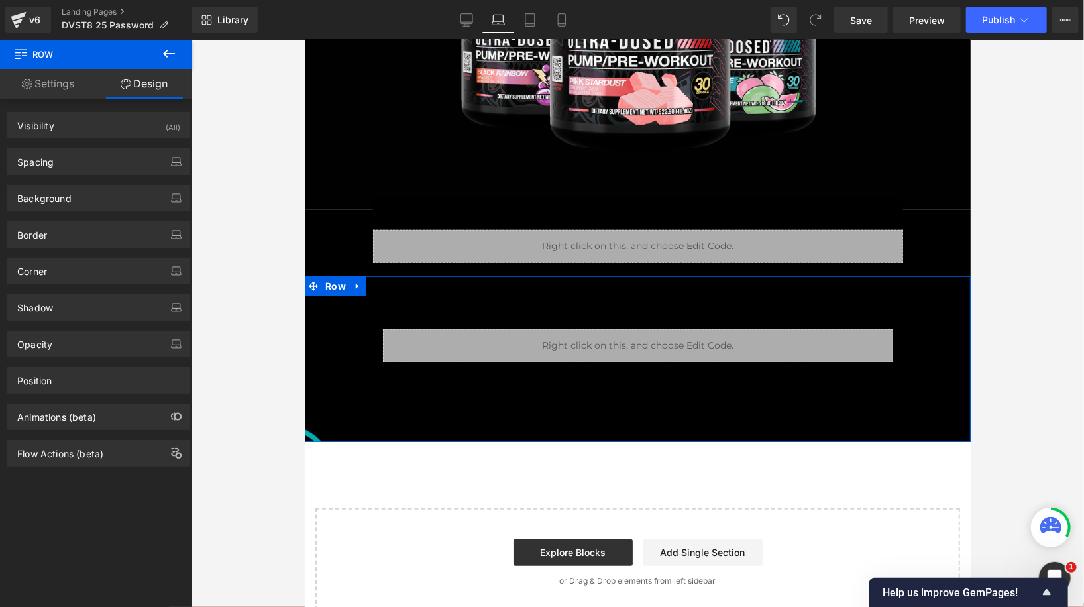
type input "transparent"
type input "0"
click at [92, 202] on div "Background" at bounding box center [98, 197] width 181 height 25
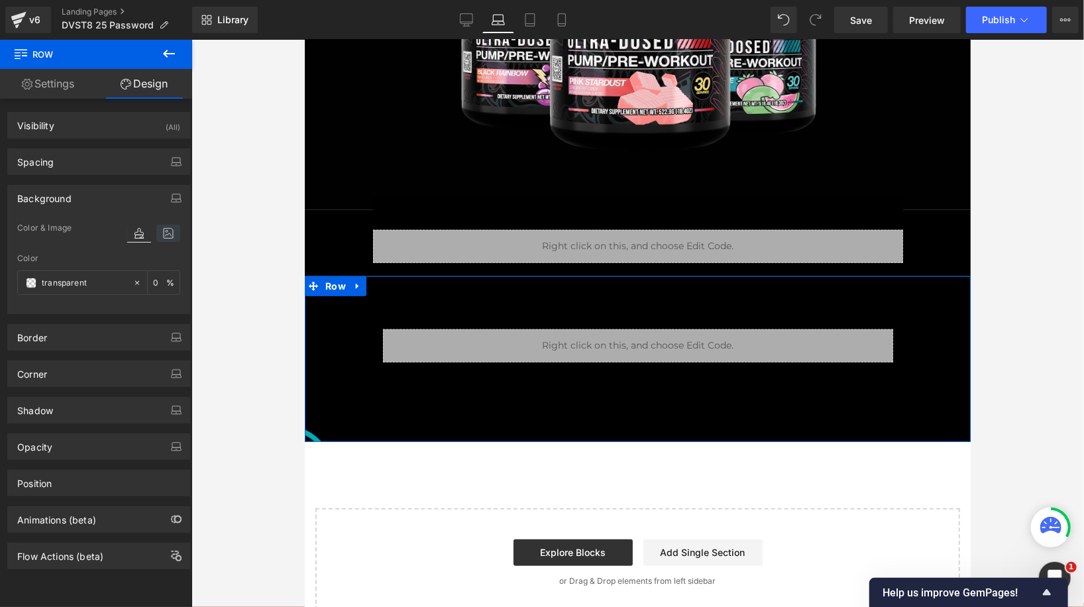
click at [159, 239] on icon at bounding box center [168, 233] width 24 height 17
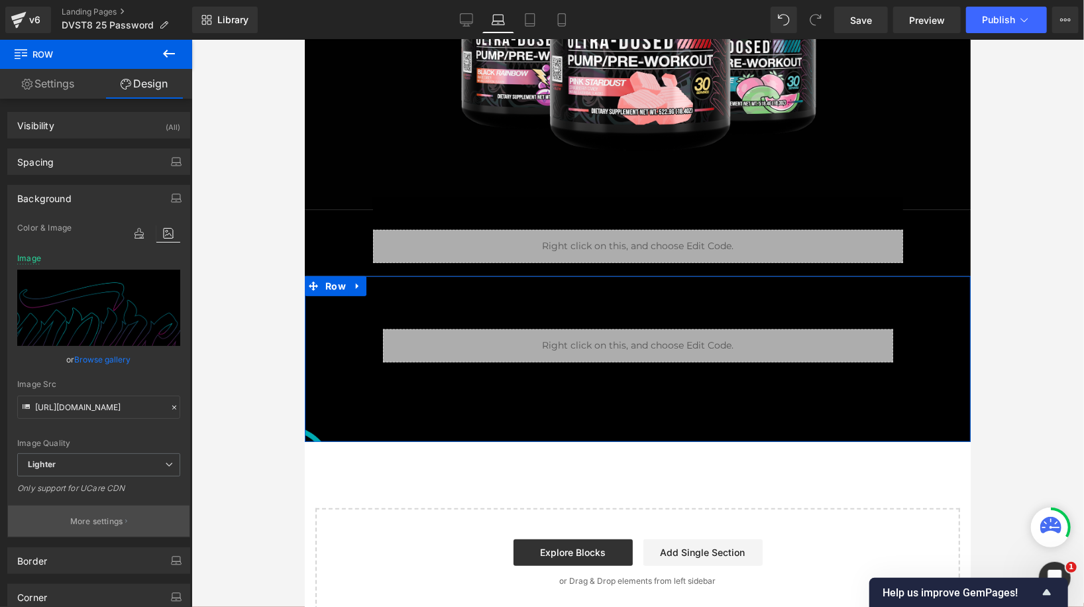
click at [90, 515] on p "More settings" at bounding box center [96, 521] width 53 height 12
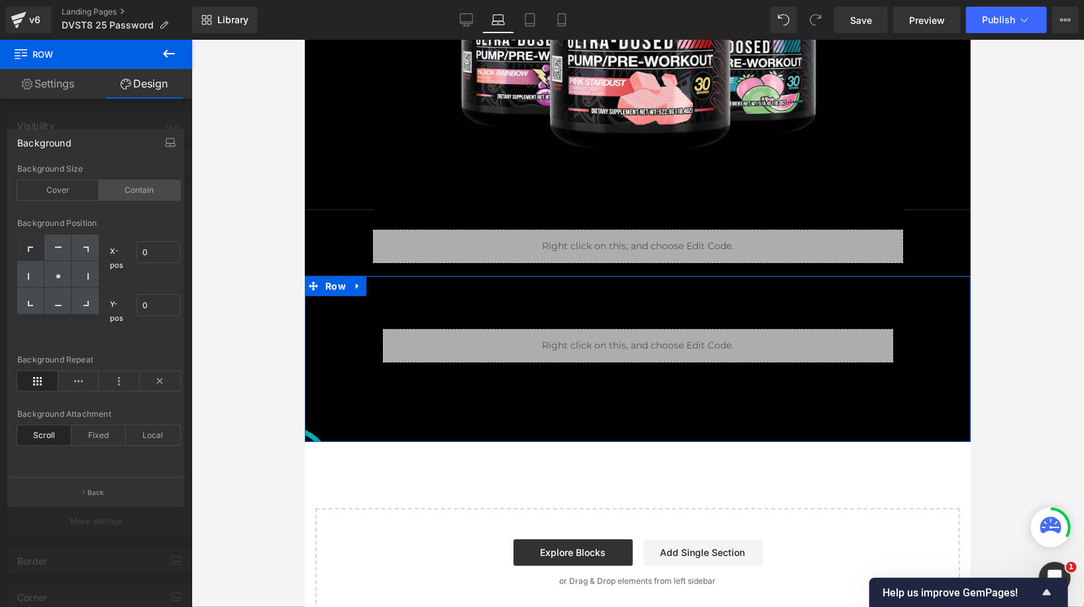
click at [148, 188] on div "Contain" at bounding box center [139, 190] width 81 height 20
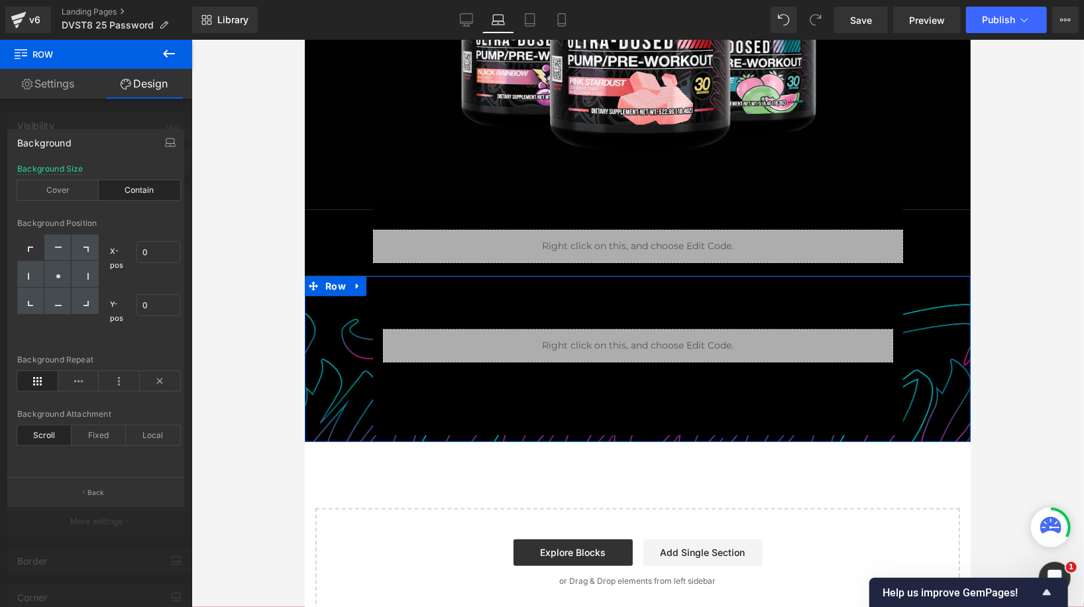
click at [148, 188] on div "Contain" at bounding box center [139, 190] width 81 height 20
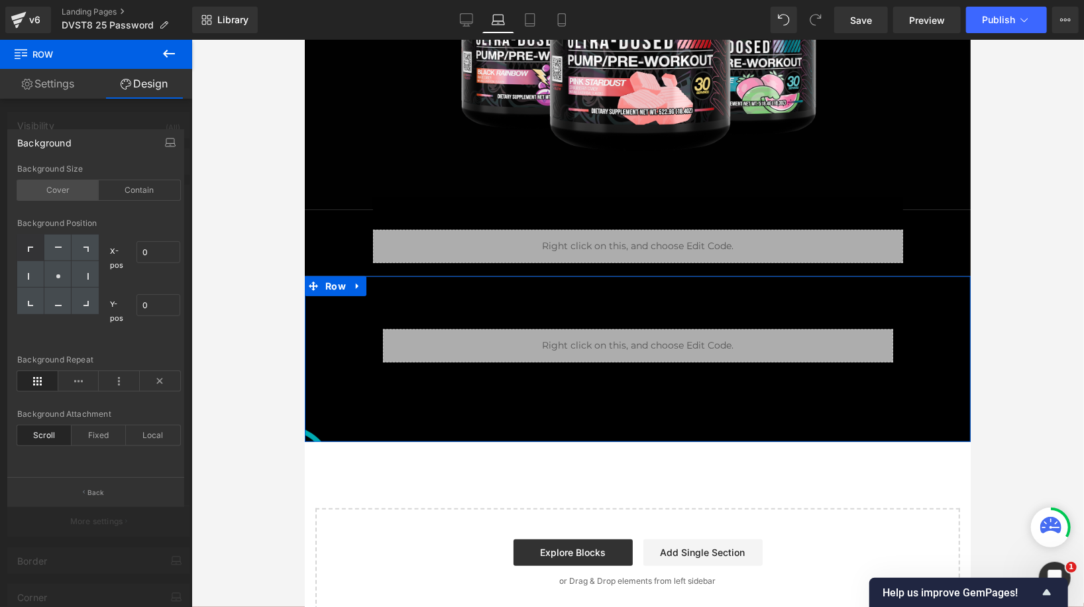
click at [50, 189] on div "Cover" at bounding box center [57, 190] width 81 height 20
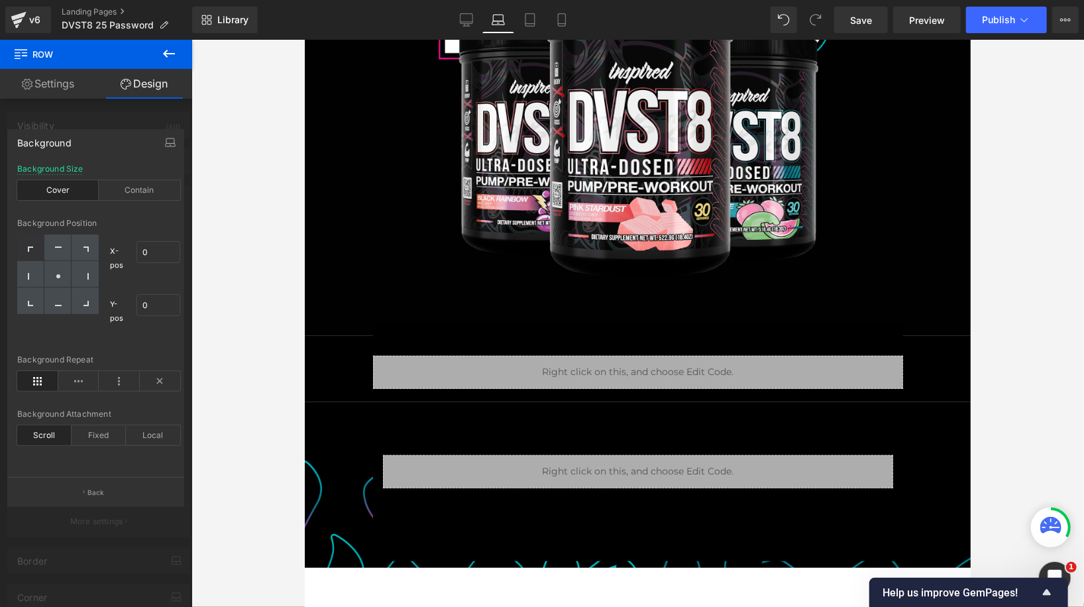
scroll to position [335, 0]
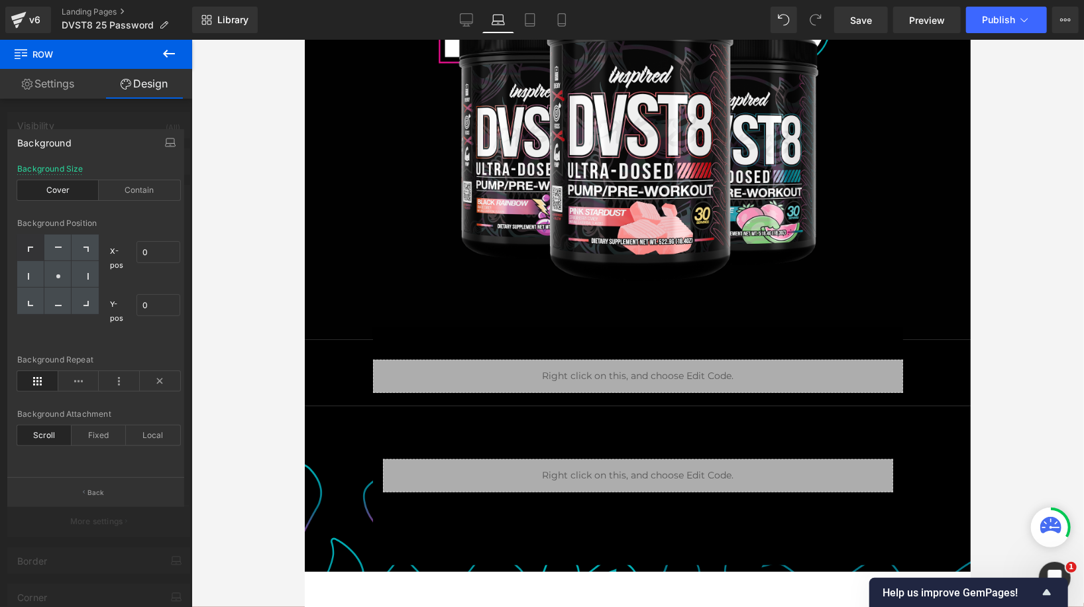
click at [442, 570] on body "Image Row Row Liquid Row Row Liquid Row Row 100px Row Select your layout" at bounding box center [637, 235] width 666 height 1061
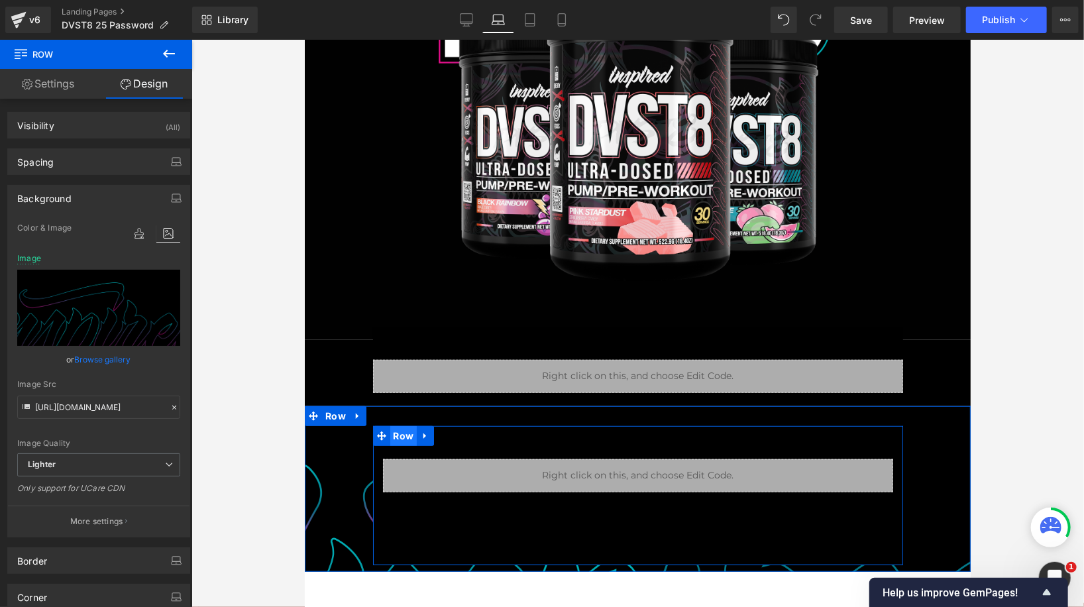
click at [404, 439] on span "Row" at bounding box center [402, 435] width 27 height 20
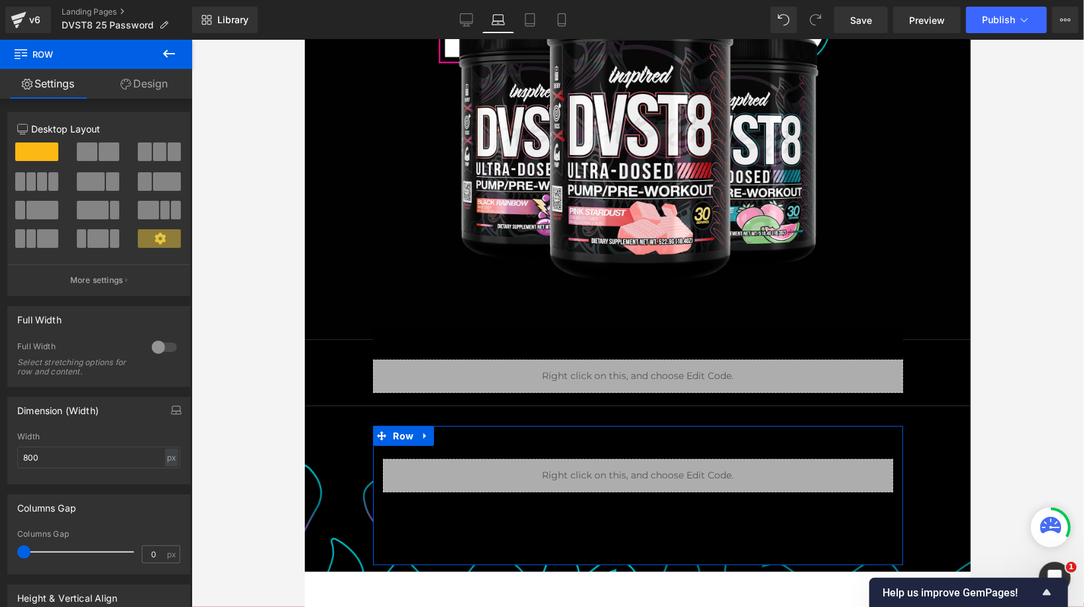
click at [153, 91] on link "Design" at bounding box center [144, 84] width 96 height 30
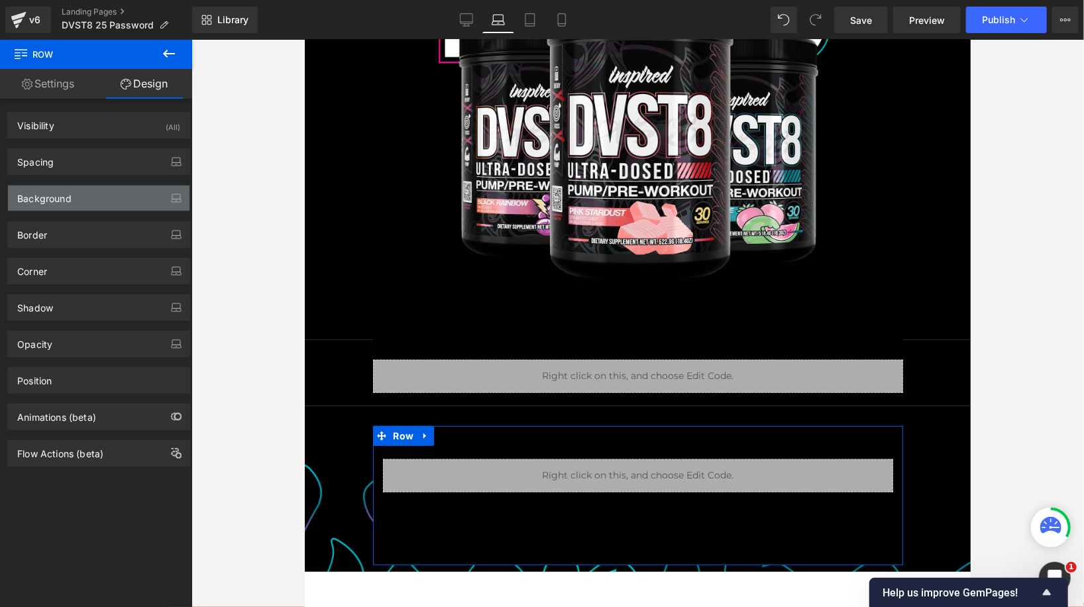
click at [121, 201] on div "Background" at bounding box center [98, 197] width 181 height 25
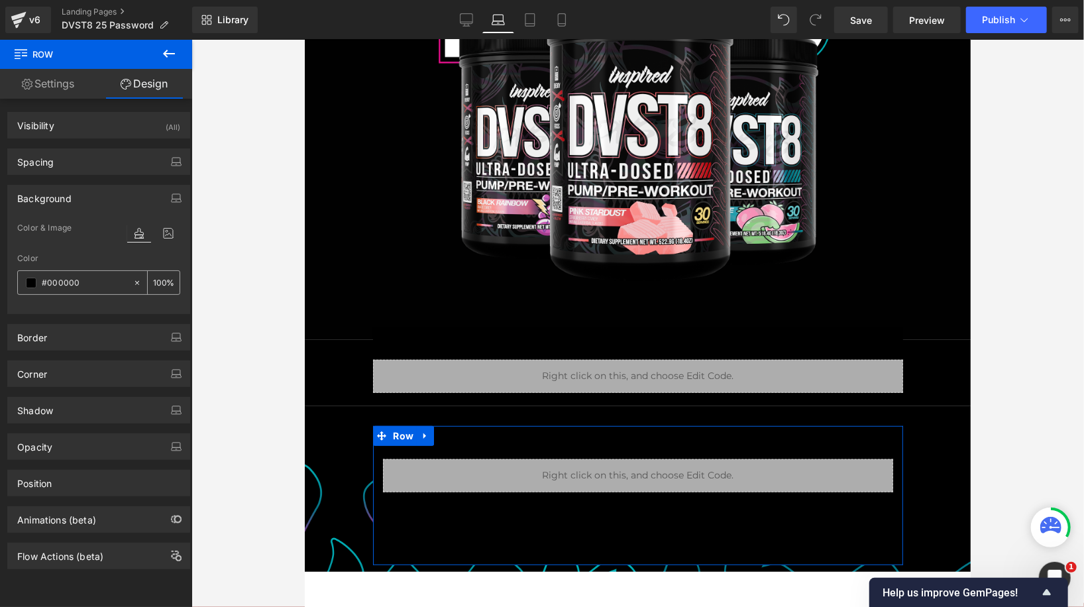
click at [127, 284] on div "#000000" at bounding box center [75, 282] width 115 height 23
click at [132, 284] on icon at bounding box center [136, 282] width 9 height 9
type input "none"
type input "0"
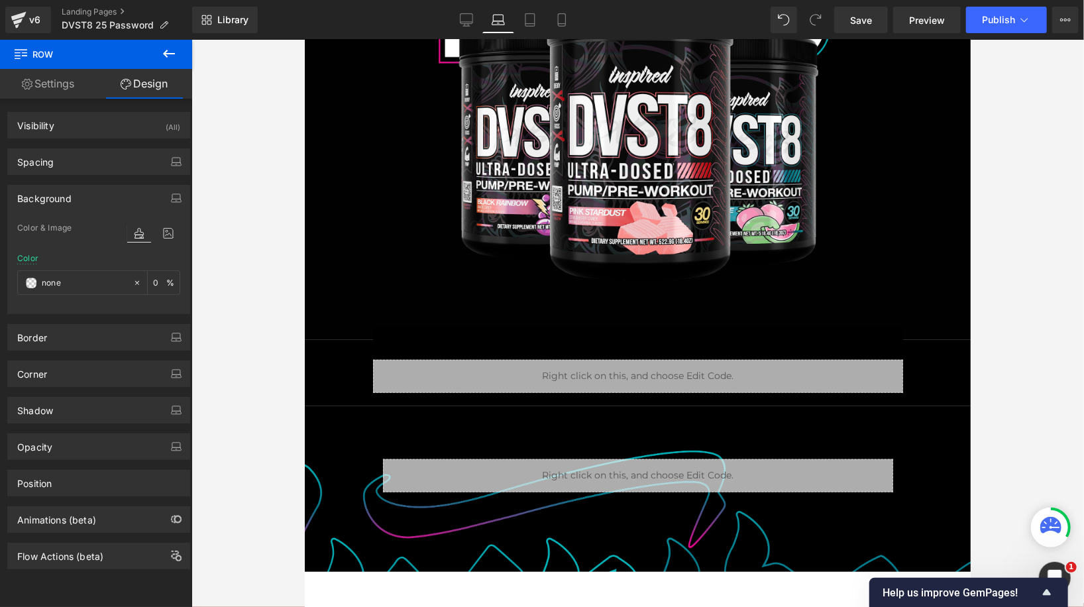
click at [304, 39] on div at bounding box center [304, 39] width 0 height 0
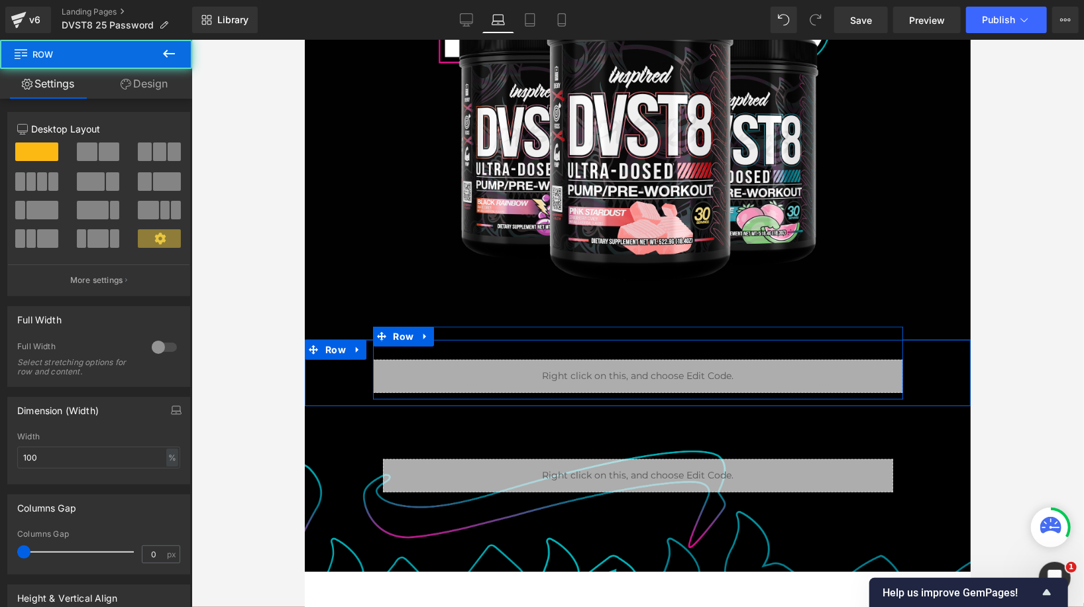
click at [425, 337] on icon at bounding box center [424, 336] width 9 height 10
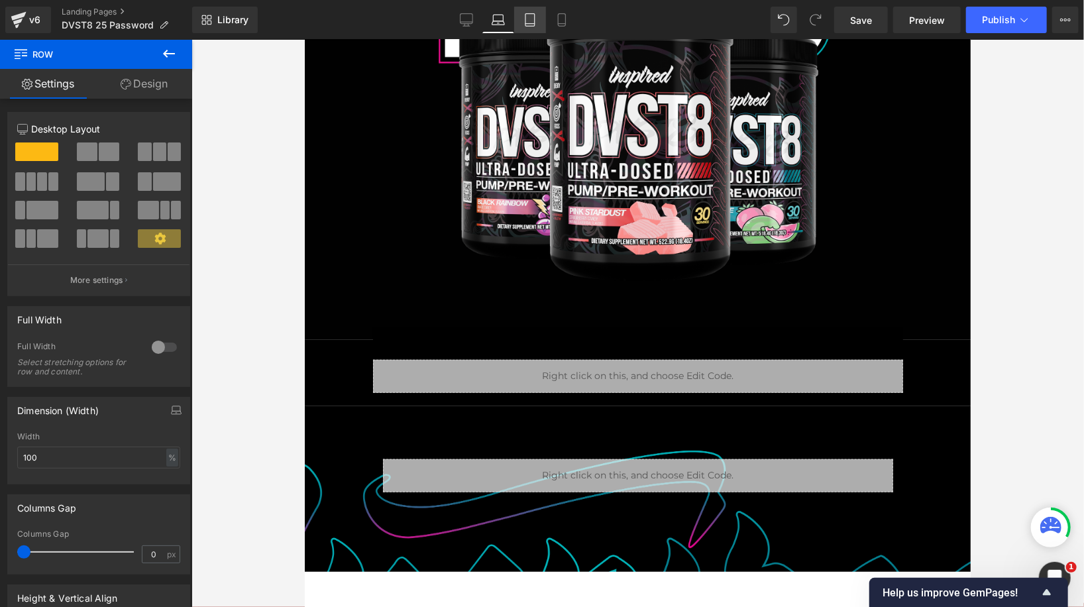
click at [528, 24] on icon at bounding box center [529, 24] width 9 height 0
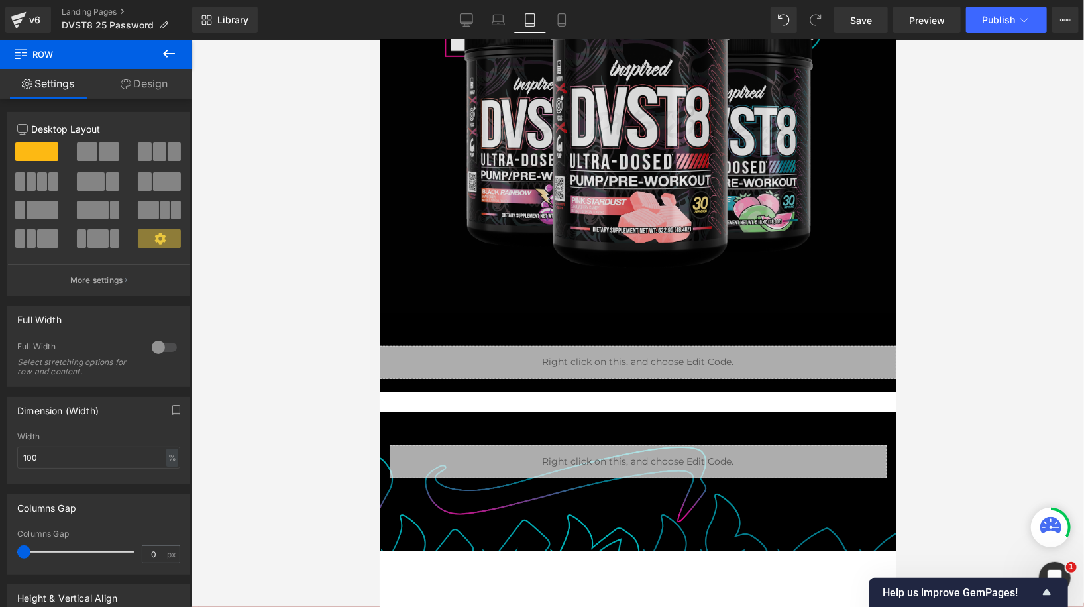
scroll to position [382, 0]
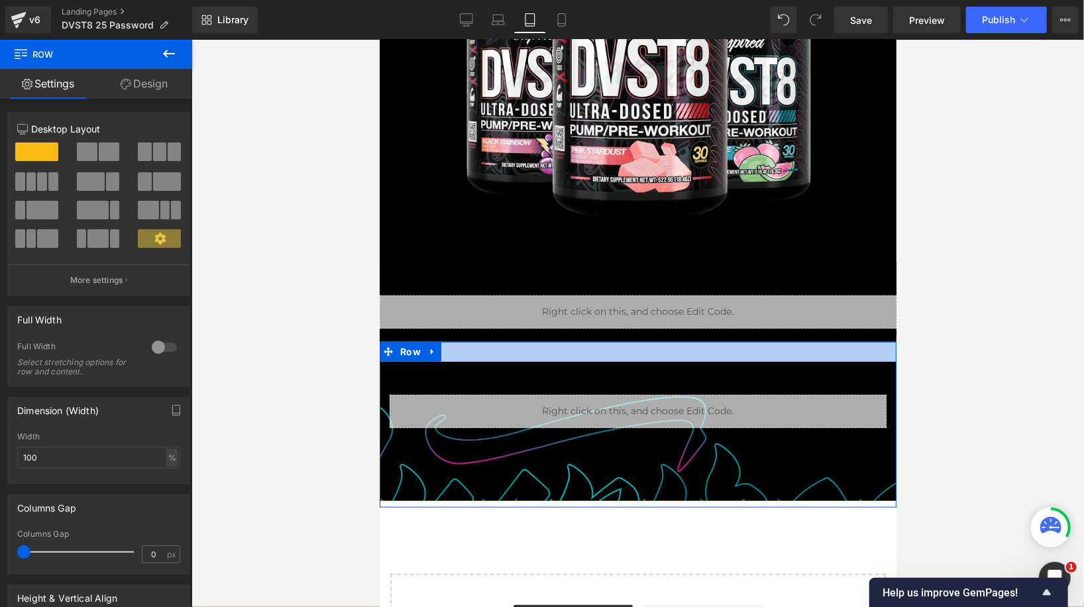
click at [487, 350] on div "Liquid Row Row 100px Row" at bounding box center [637, 424] width 517 height 166
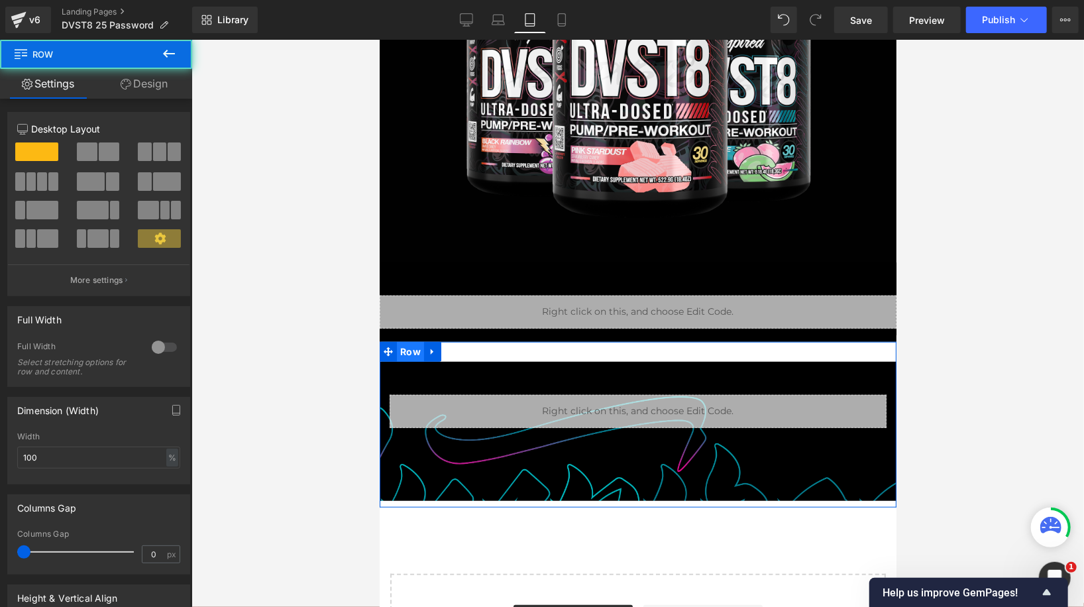
click at [415, 353] on span "Row" at bounding box center [409, 351] width 27 height 20
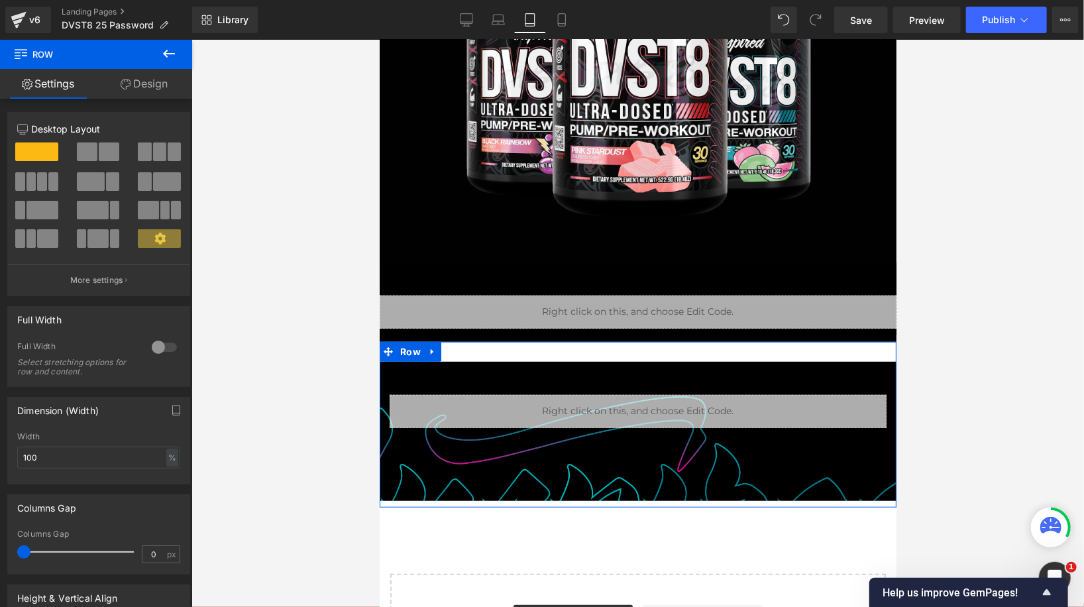
click at [164, 86] on link "Design" at bounding box center [144, 84] width 96 height 30
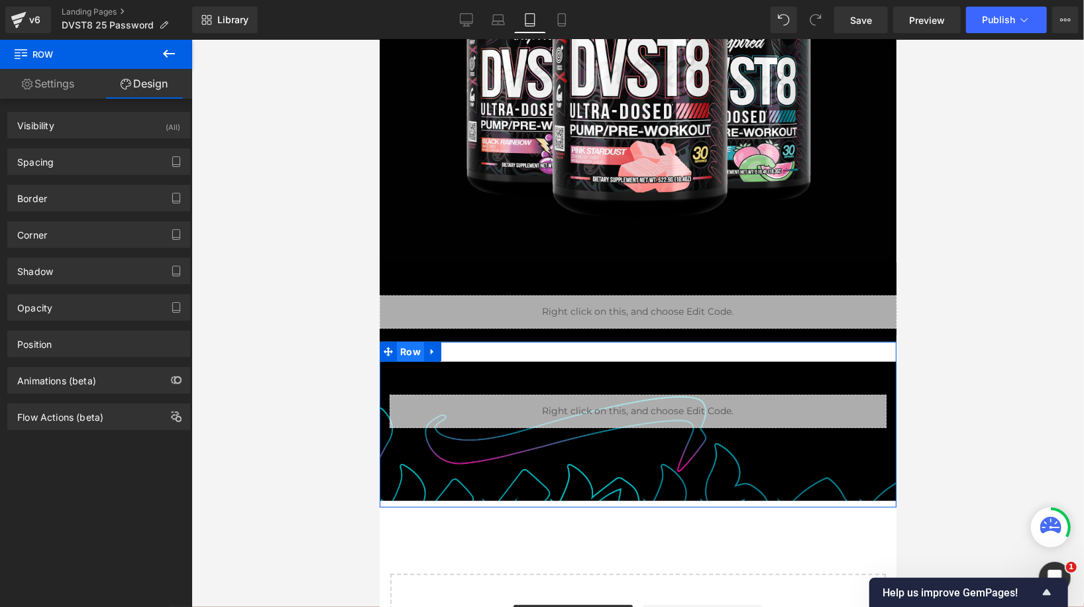
click at [406, 348] on span "Row" at bounding box center [409, 351] width 27 height 20
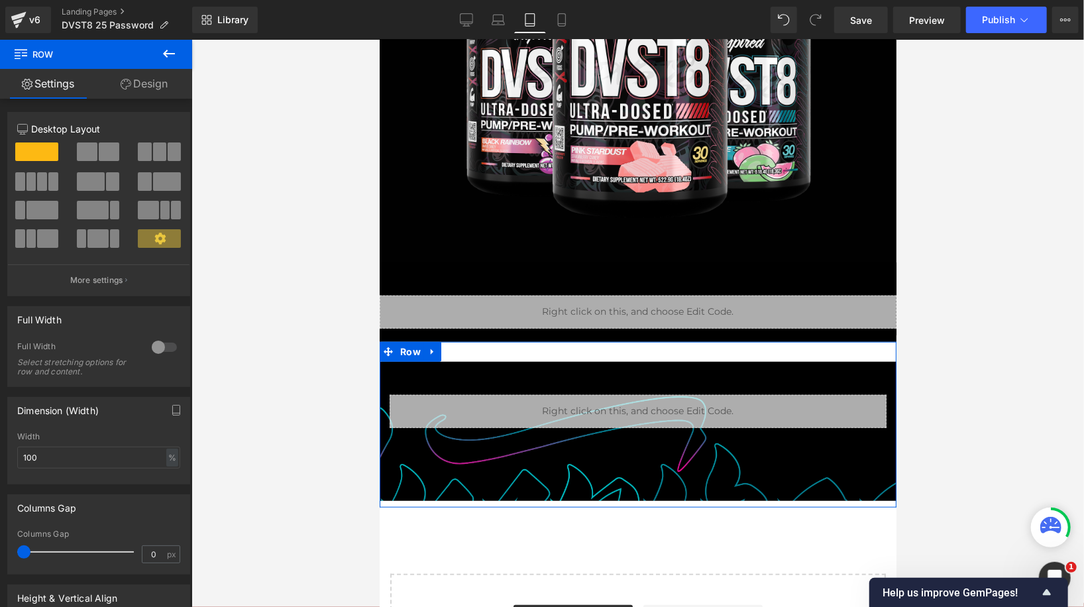
click at [160, 80] on link "Design" at bounding box center [144, 84] width 96 height 30
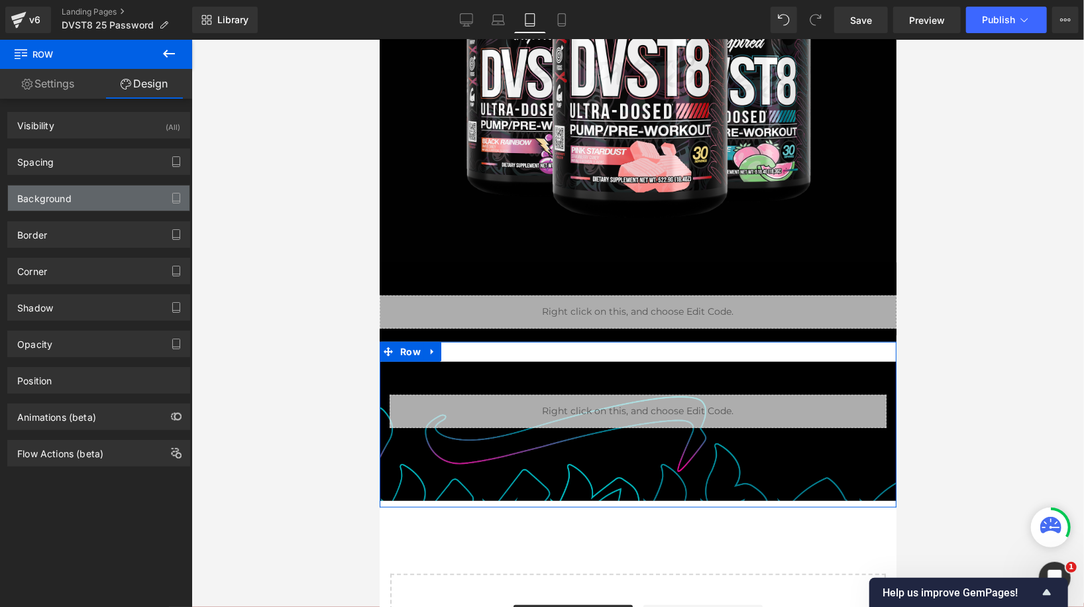
click at [65, 209] on div "Background" at bounding box center [98, 197] width 181 height 25
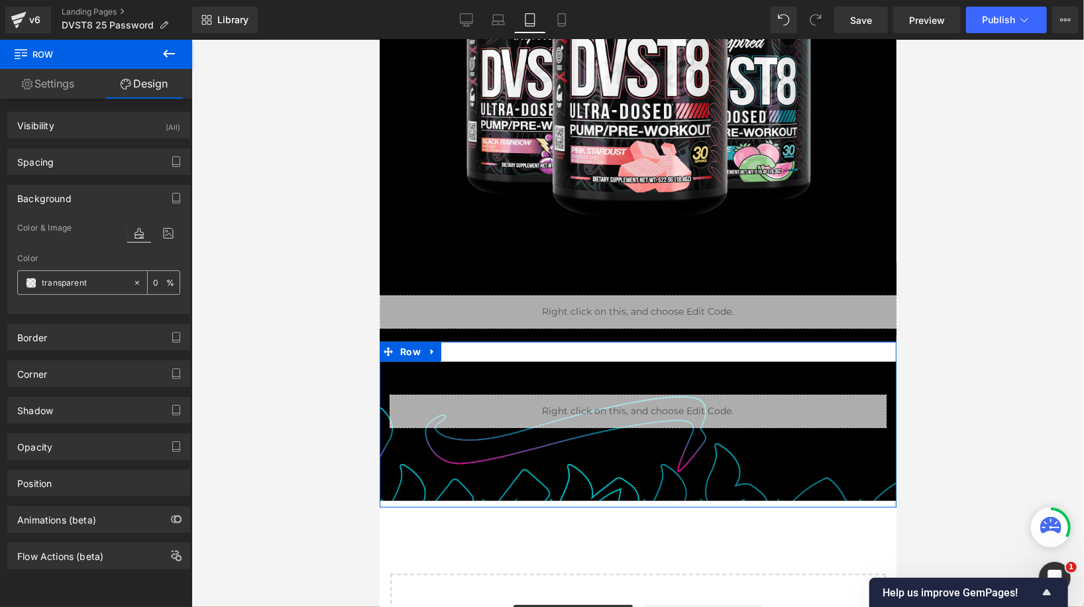
click at [133, 282] on icon at bounding box center [136, 282] width 9 height 9
click at [85, 281] on input "none" at bounding box center [84, 283] width 85 height 15
click at [34, 284] on span at bounding box center [31, 283] width 11 height 11
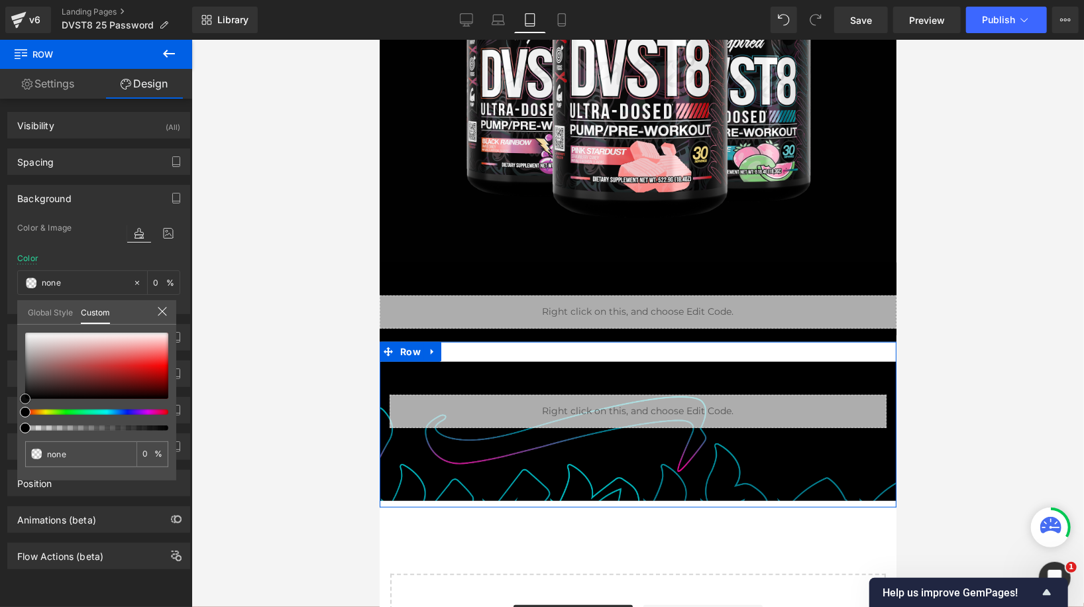
type input "#2a1c1c"
type input "100"
type input "#2a1c1c"
type input "100"
click at [52, 389] on div at bounding box center [96, 366] width 143 height 66
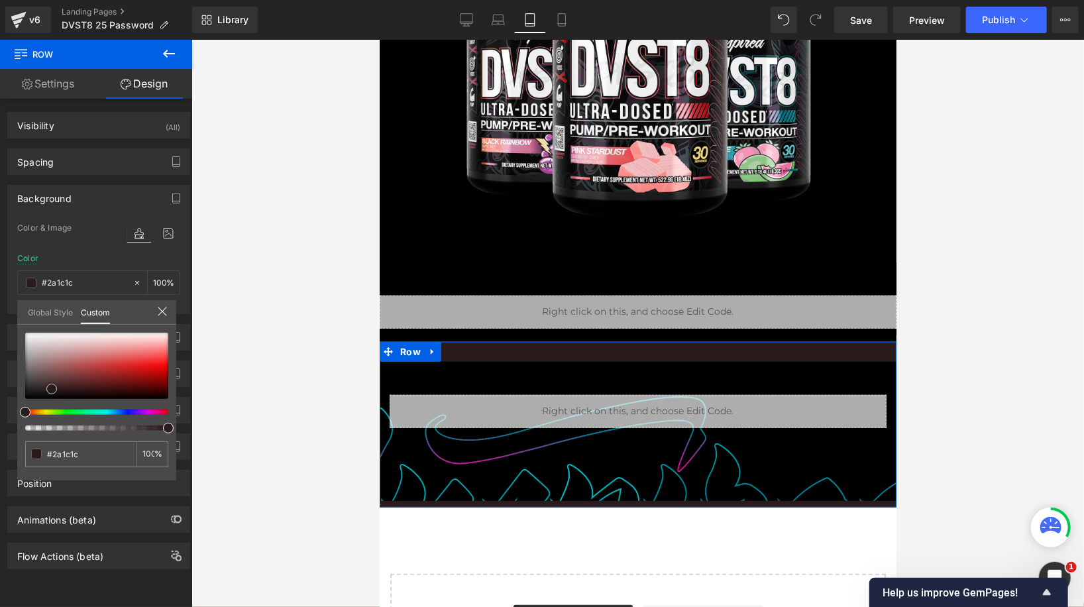
type input "#291d1d"
type input "#271f1f"
type input "#231f1f"
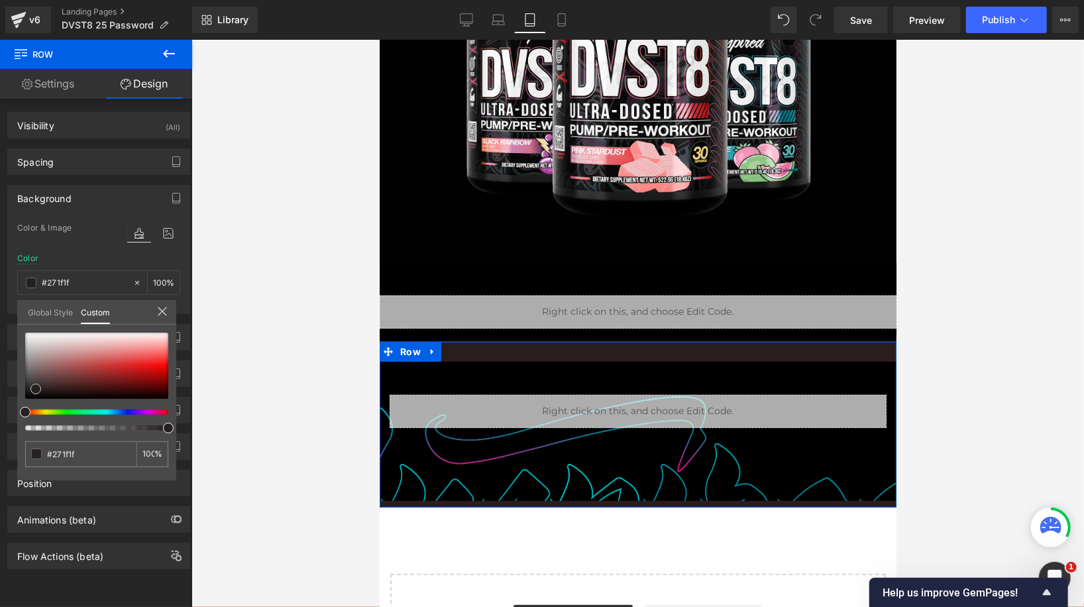
type input "#231f1f"
type input "#161616"
type input "#141414"
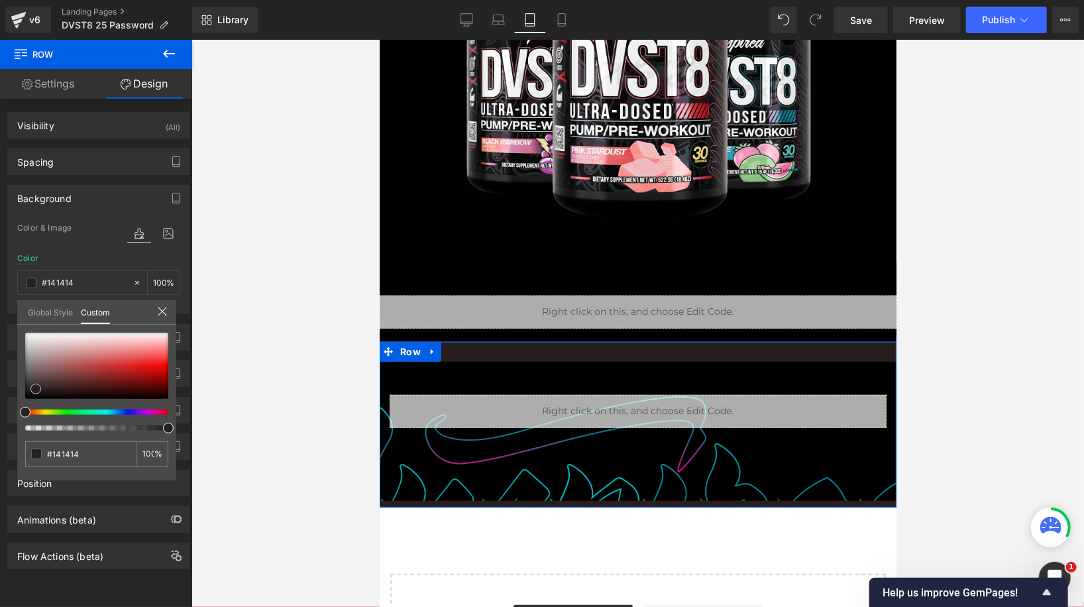
type input "#111111"
drag, startPoint x: 52, startPoint y: 389, endPoint x: 15, endPoint y: 393, distance: 37.4
click at [15, 314] on div "Background Color & Image color rgba(17, 17, 17, 1) Color #111111 100 % Image Re…" at bounding box center [99, 244] width 198 height 139
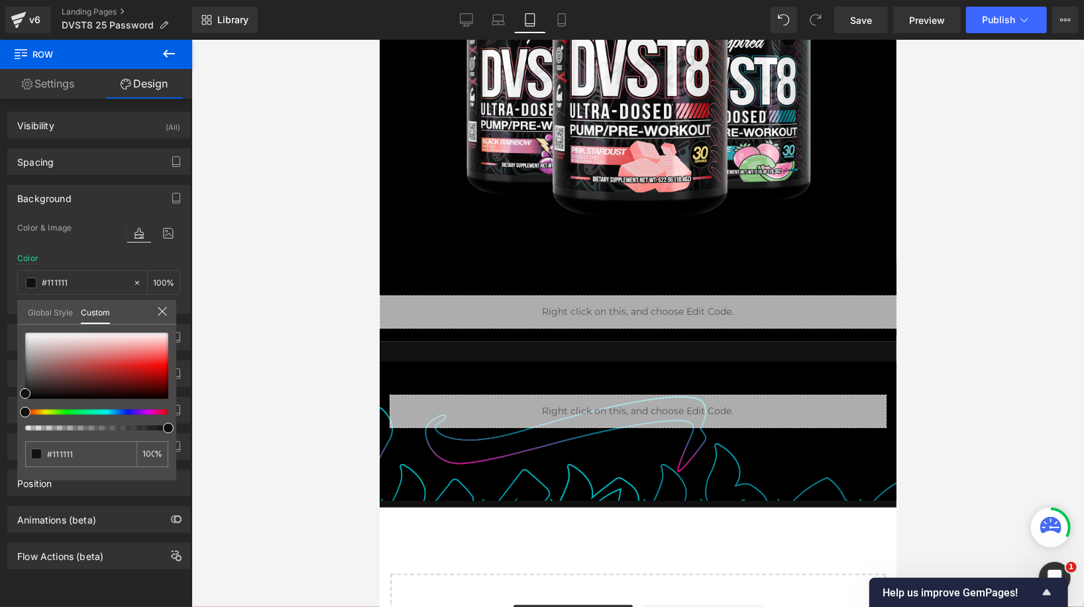
click at [248, 308] on div at bounding box center [637, 323] width 892 height 567
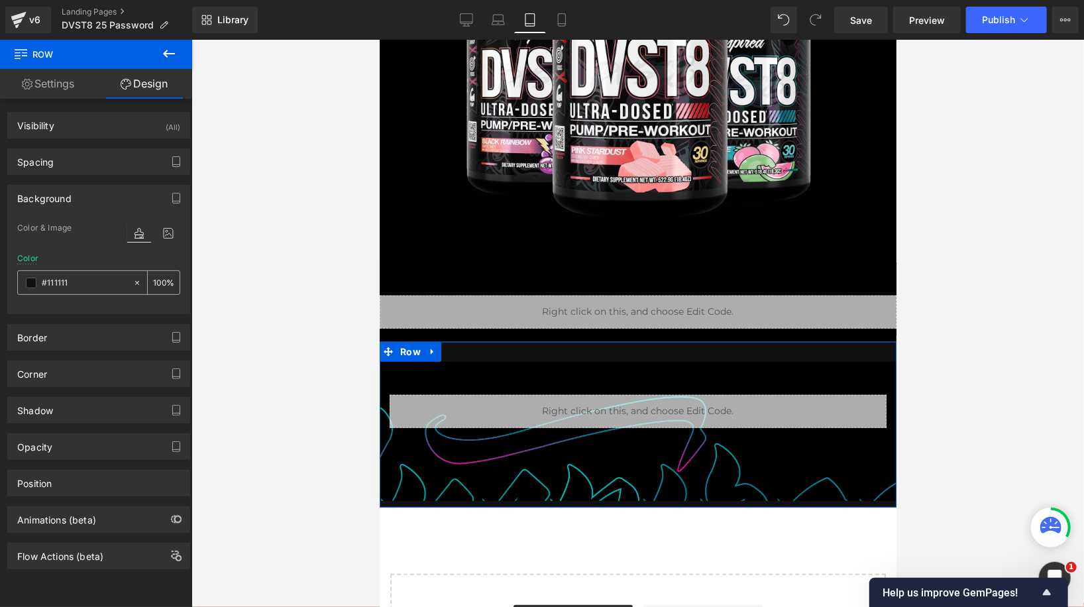
click at [32, 284] on span at bounding box center [31, 283] width 11 height 11
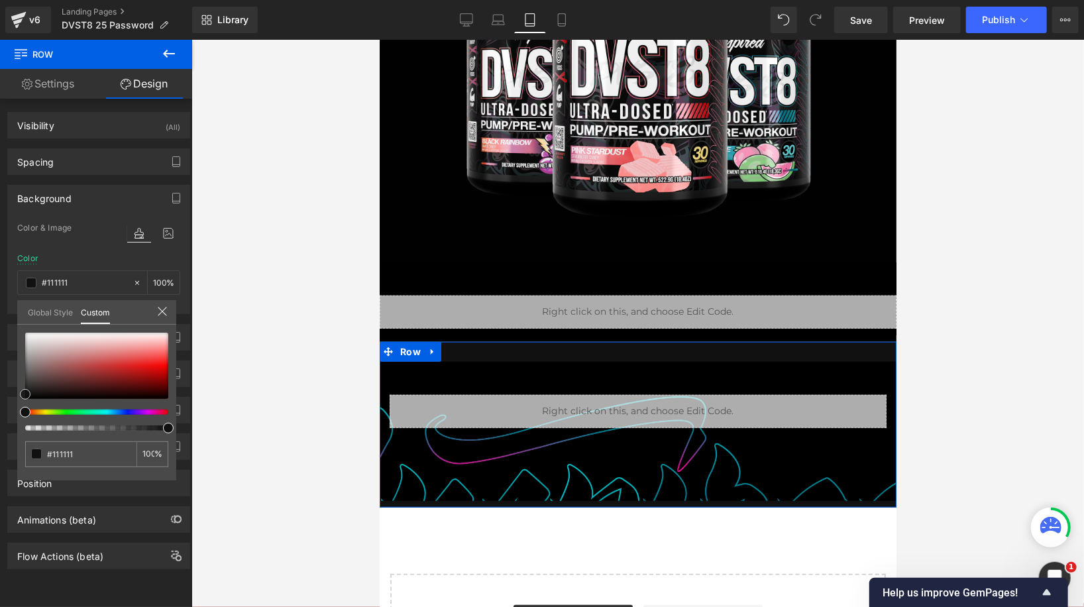
type input "#4e2b2b"
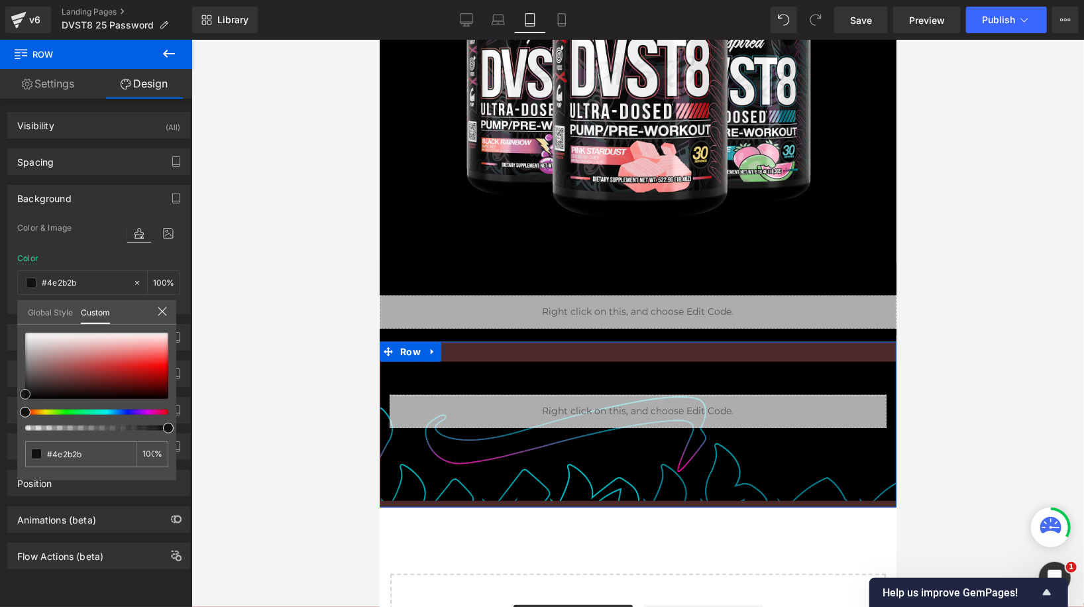
type input "#4d2c2c"
type input "#4a3030"
type input "#3e3131"
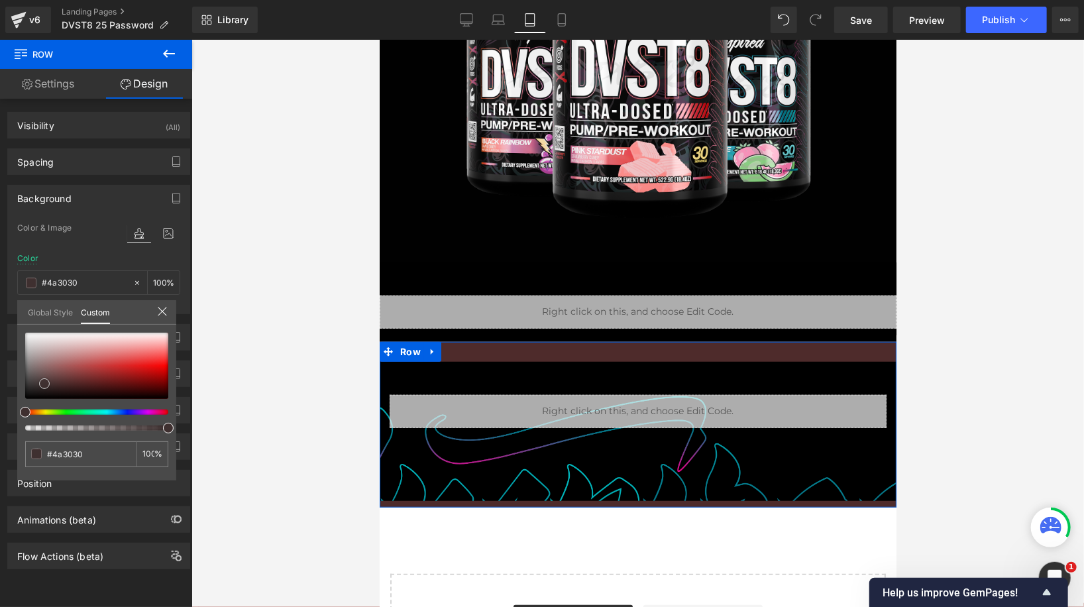
type input "#3e3131"
type input "#3a3535"
type input "#383838"
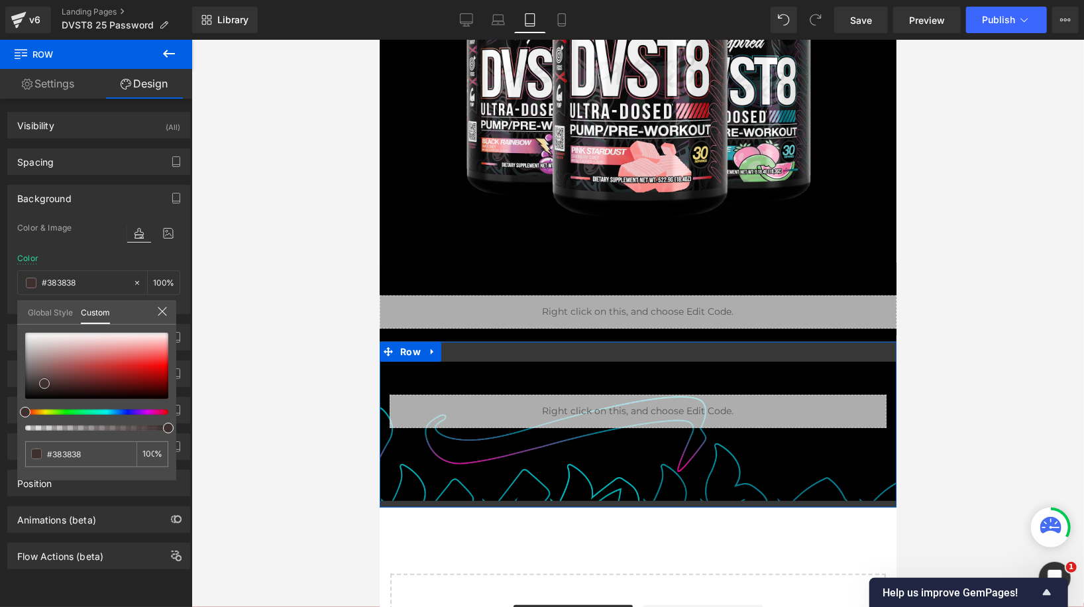
type input "#353535"
type input "#303030"
type input "#262626"
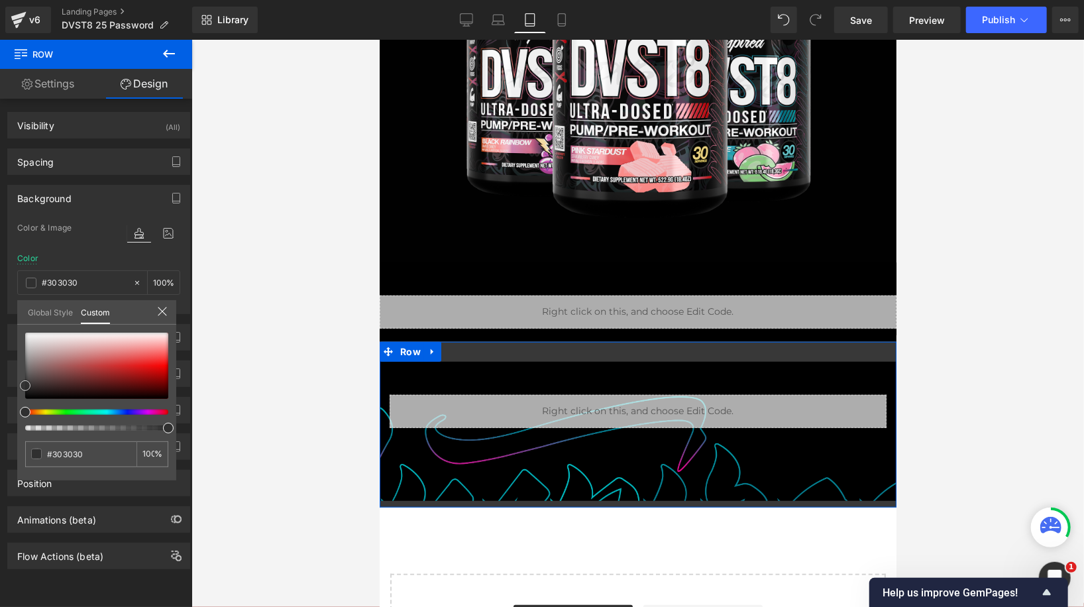
type input "#262626"
type input "#1c1c1c"
type input "#111111"
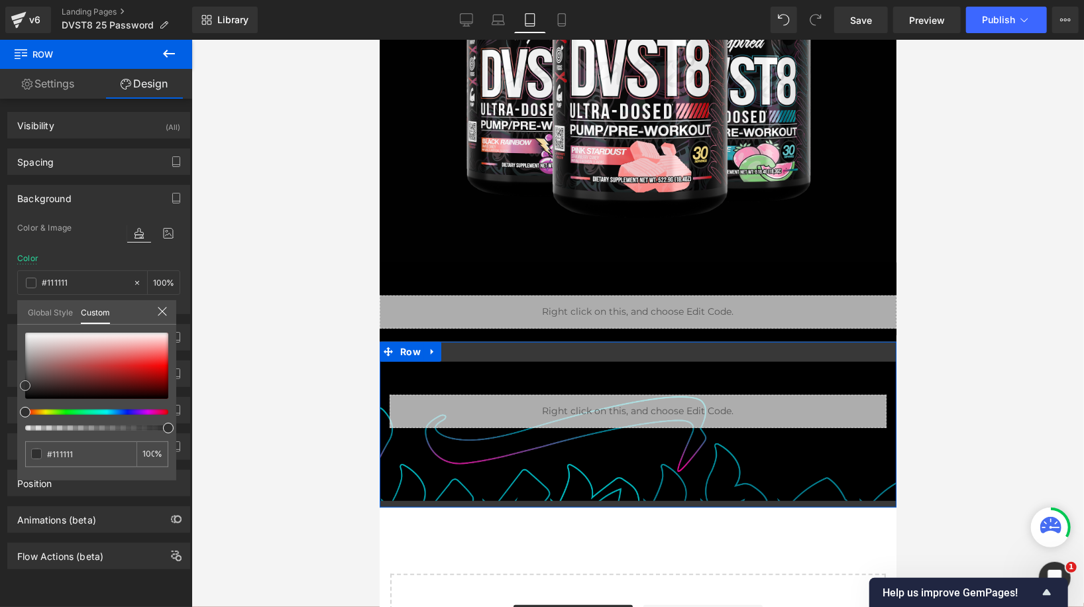
type input "#070707"
type input "#000000"
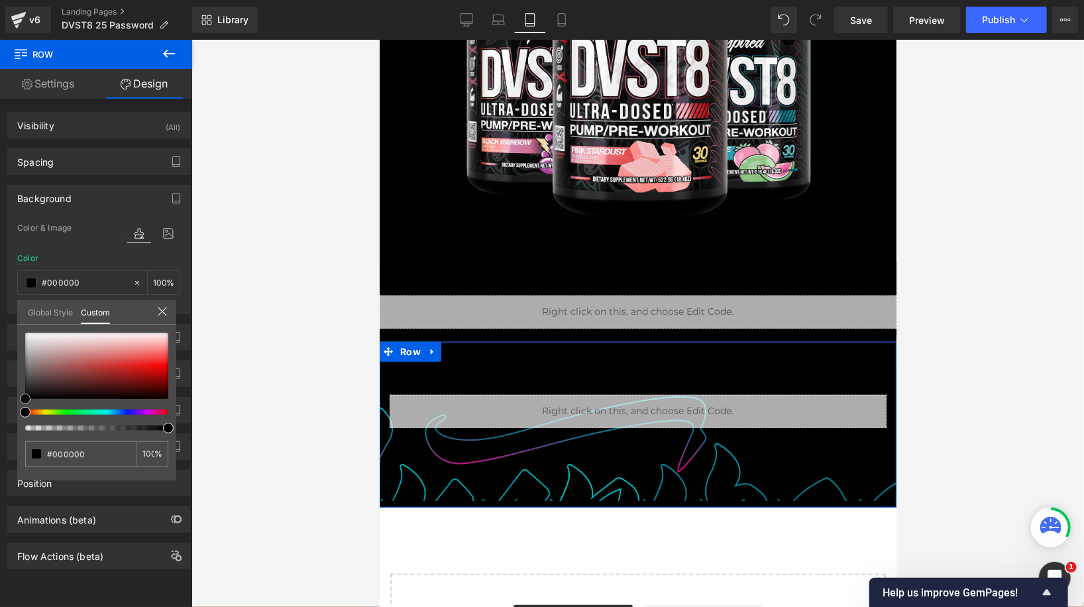
drag, startPoint x: 65, startPoint y: 382, endPoint x: 0, endPoint y: 419, distance: 74.8
click at [0, 314] on div "Background Color & Image color rgba(0, 0, 0, 1) Color #000000 100 % Image Repla…" at bounding box center [99, 244] width 198 height 139
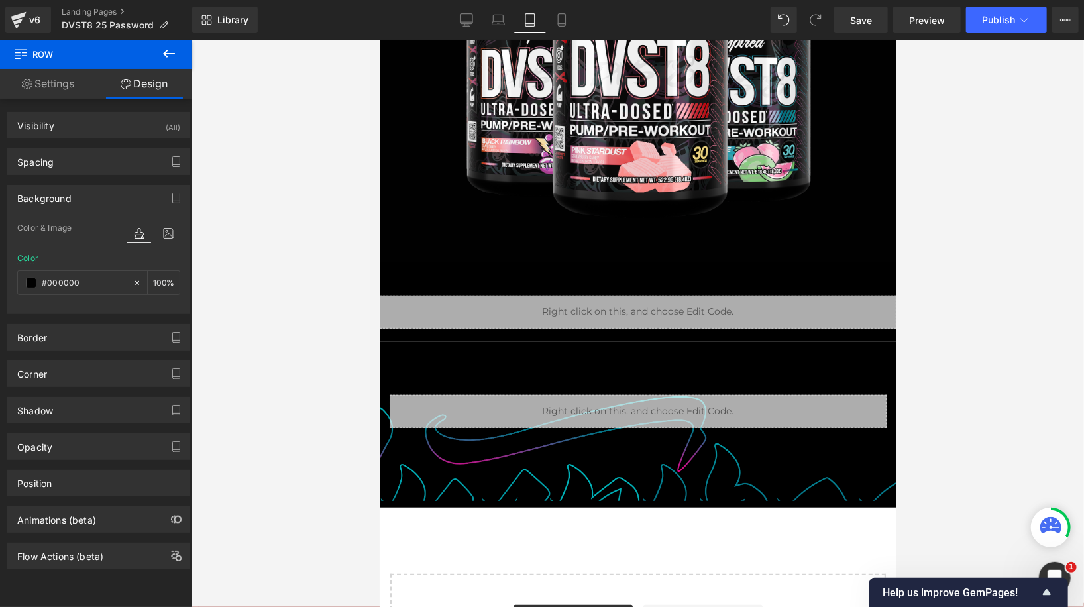
click at [601, 299] on body "Image Row Row Liquid Row Row Liquid Row Row 100px Row Select your layout" at bounding box center [637, 180] width 517 height 1044
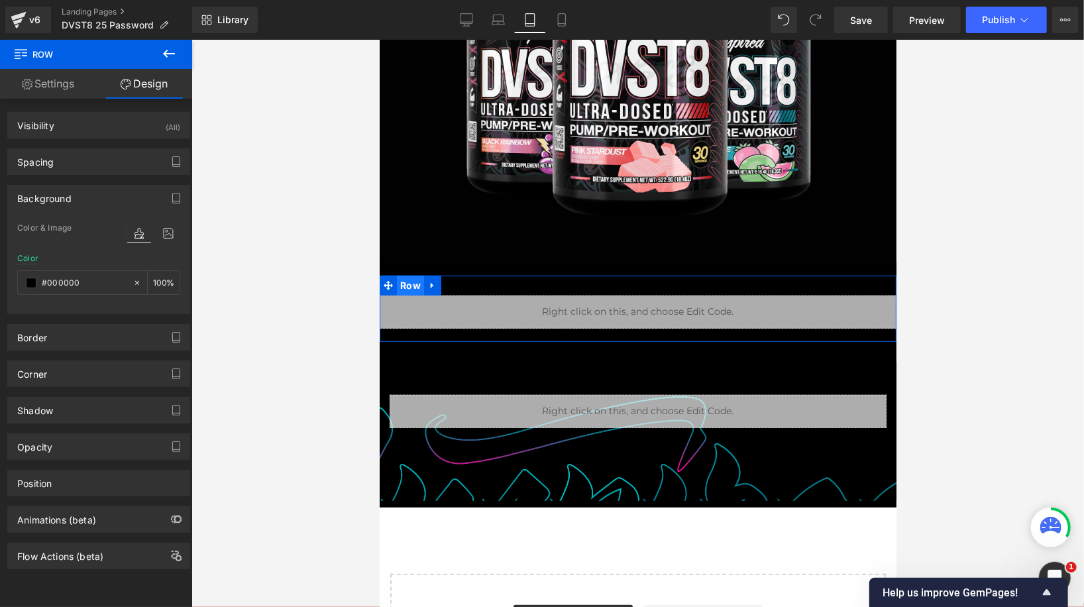
click at [413, 280] on span "Row" at bounding box center [409, 285] width 27 height 20
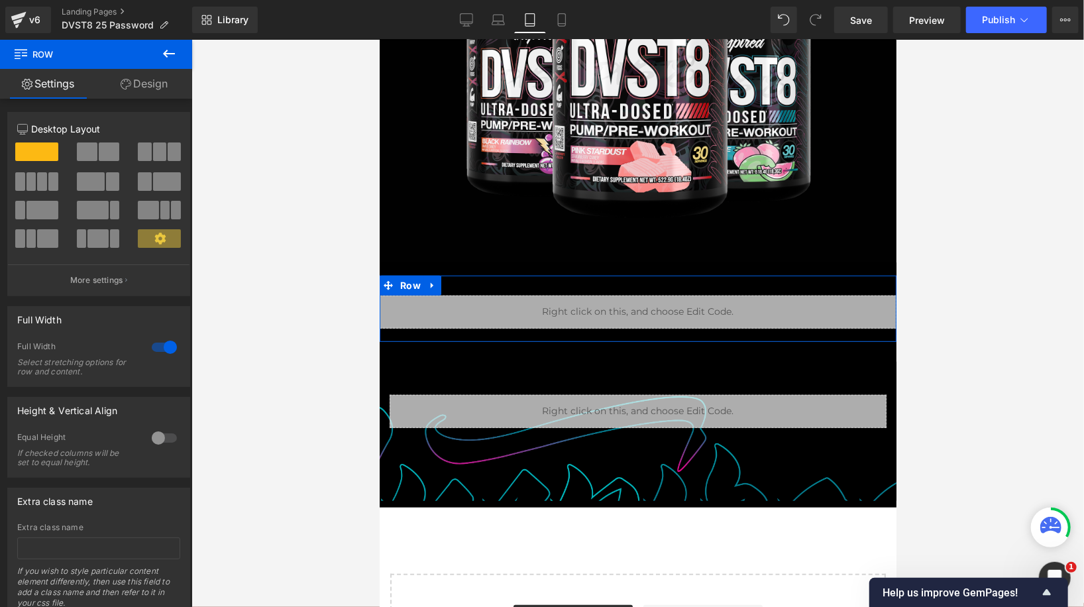
click at [157, 352] on div at bounding box center [164, 347] width 32 height 21
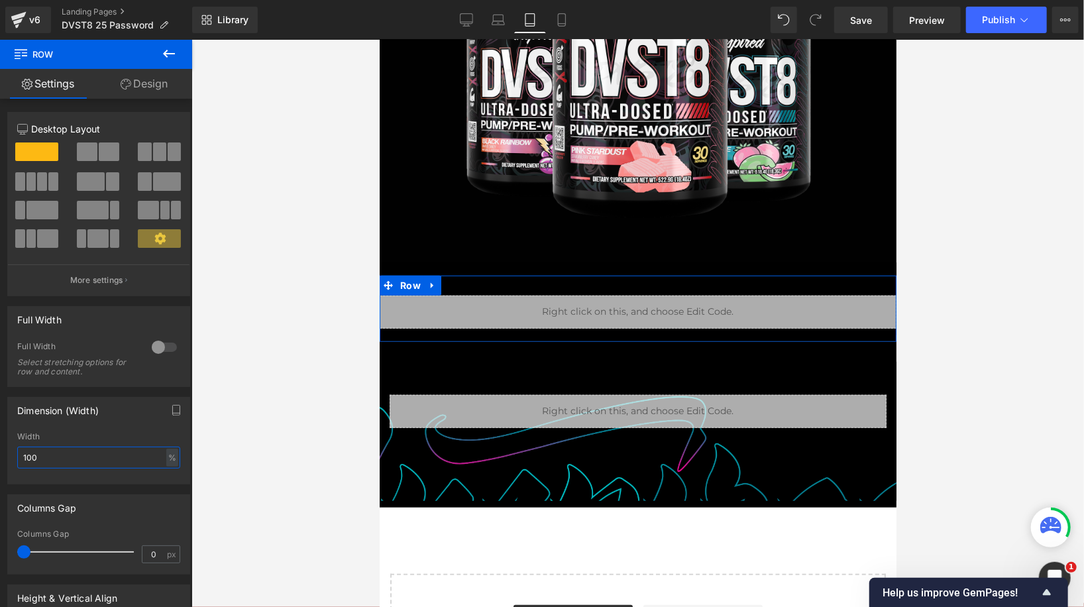
click at [77, 454] on input "100" at bounding box center [98, 457] width 163 height 22
click at [173, 452] on input "100" at bounding box center [98, 457] width 163 height 22
click at [171, 457] on div "%" at bounding box center [172, 457] width 12 height 18
click at [164, 494] on li "px" at bounding box center [171, 497] width 17 height 19
click at [99, 458] on input "780" at bounding box center [98, 457] width 163 height 22
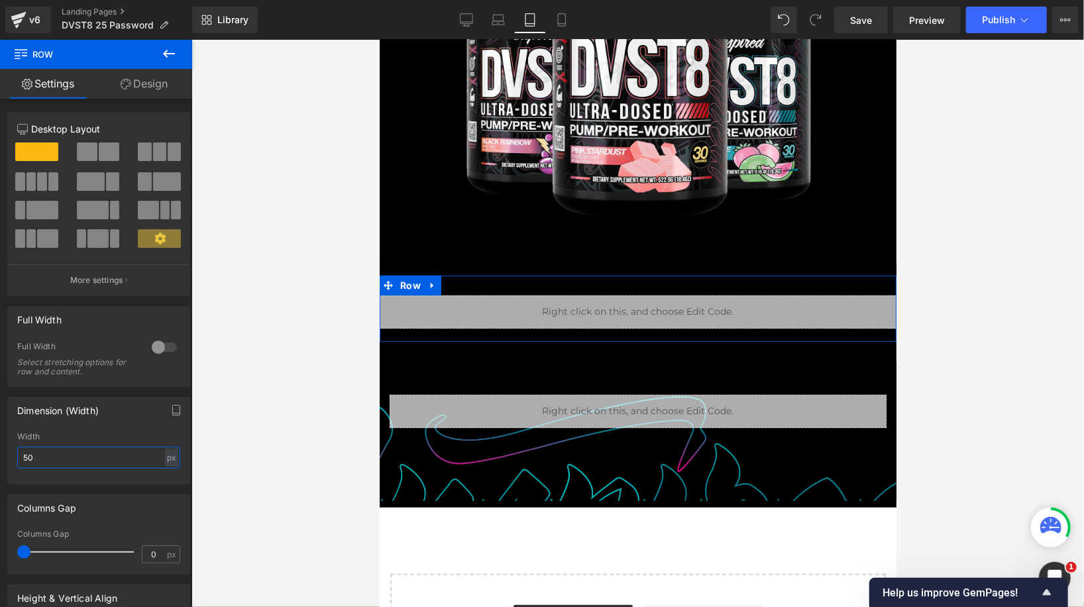
type input "500"
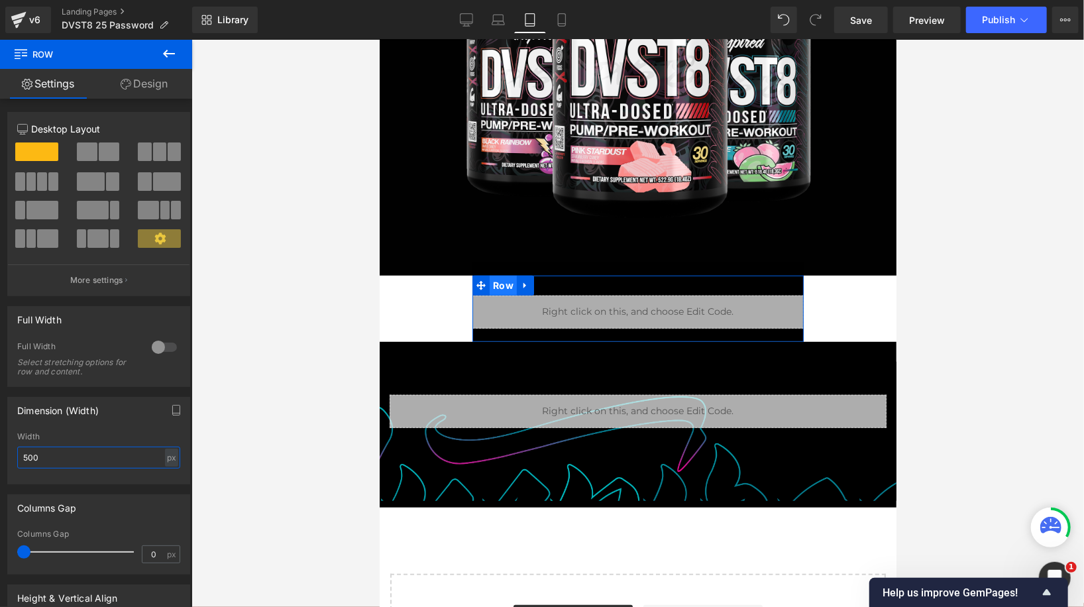
click at [498, 279] on span "Row" at bounding box center [502, 285] width 27 height 20
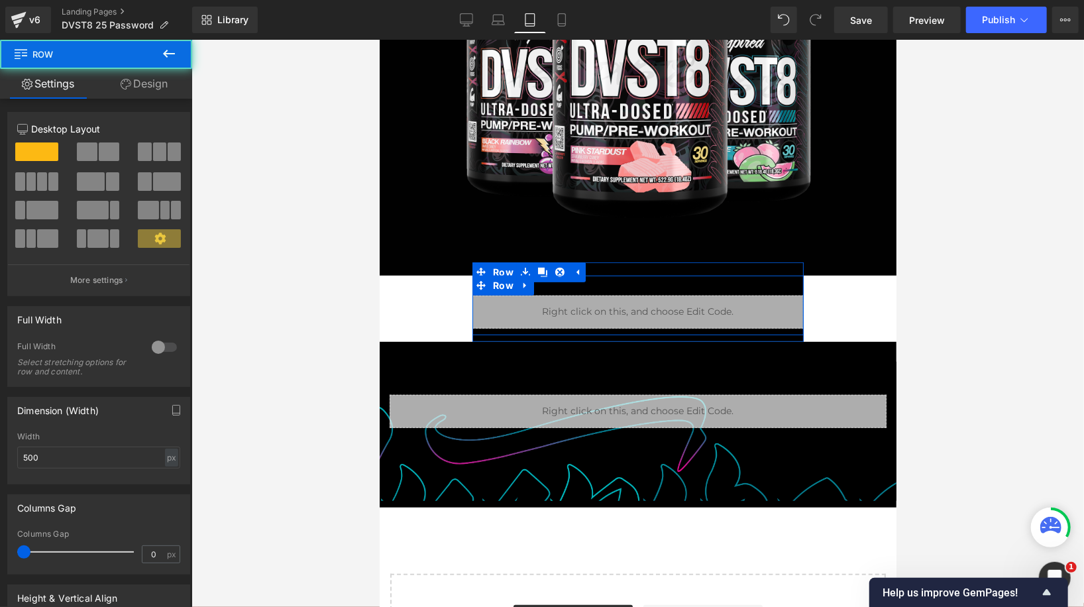
click at [500, 268] on span "Row" at bounding box center [502, 272] width 27 height 20
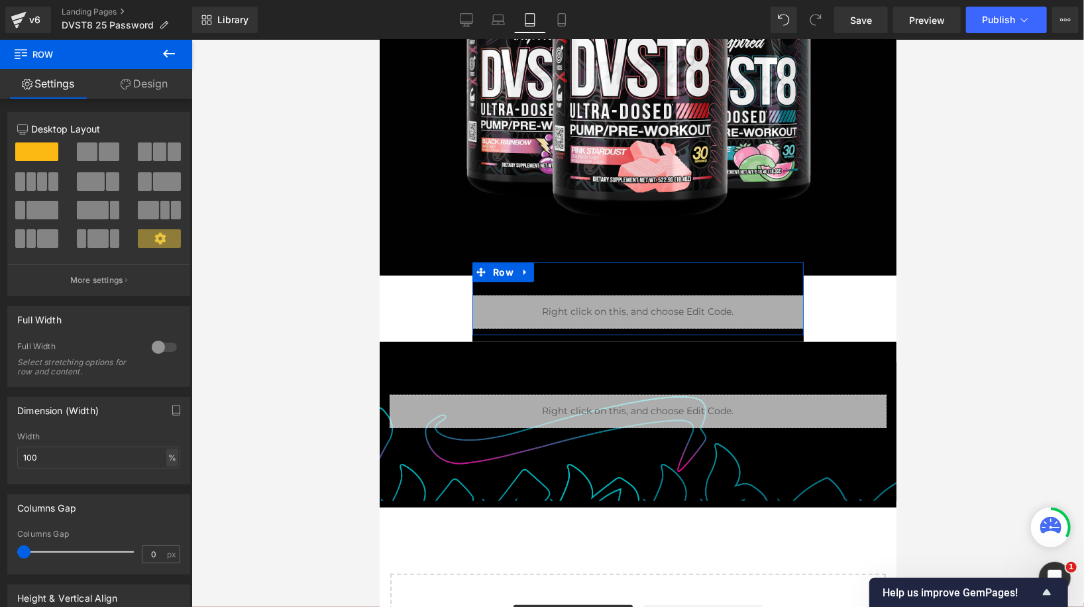
click at [168, 457] on div "%" at bounding box center [172, 457] width 12 height 18
click at [166, 337] on div at bounding box center [164, 347] width 32 height 21
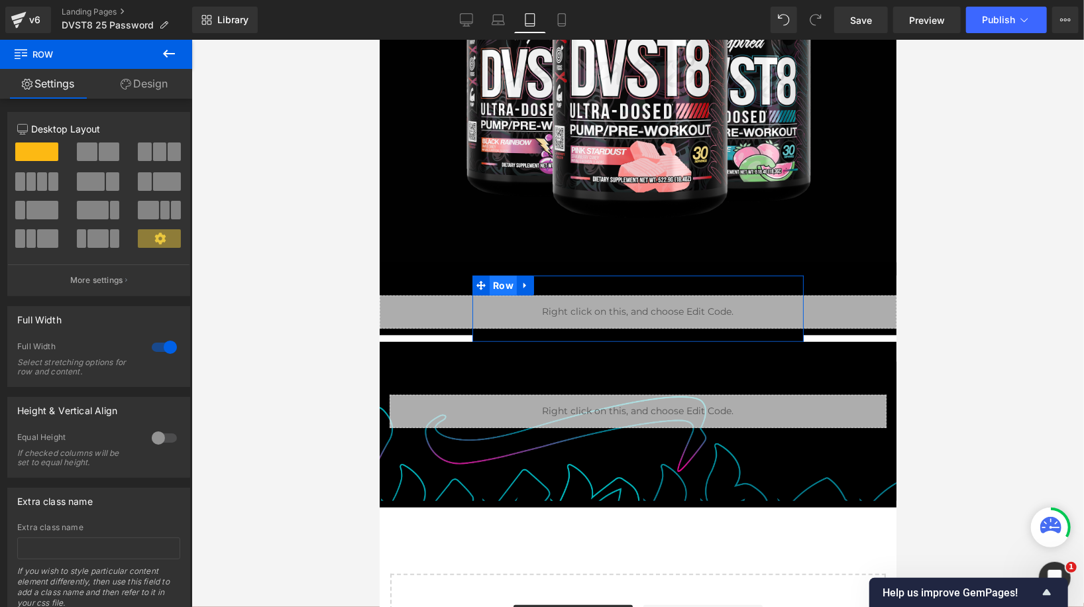
click at [495, 283] on span "Row" at bounding box center [502, 285] width 27 height 20
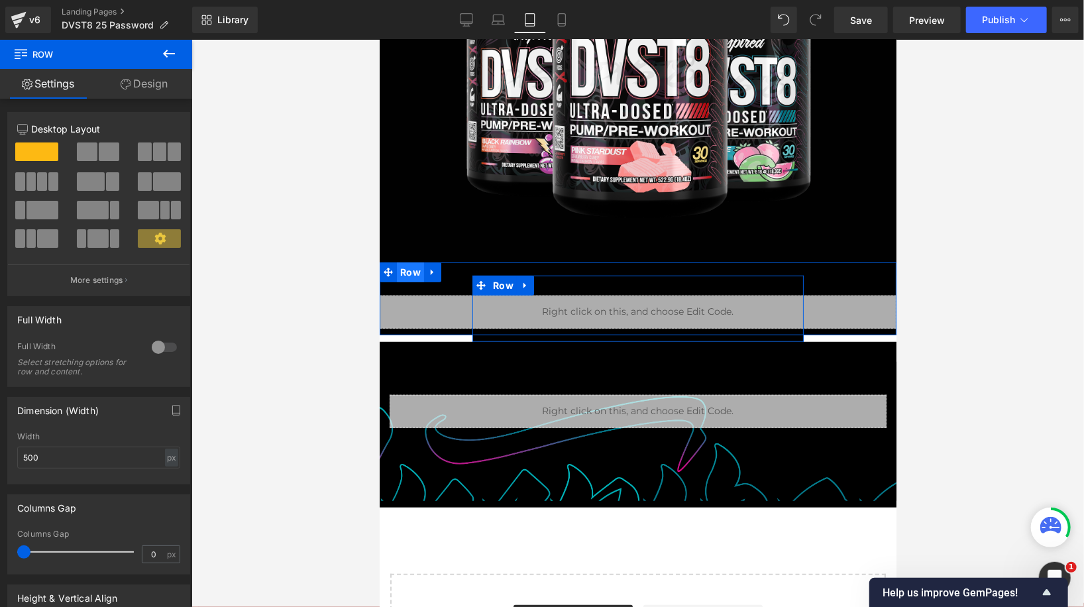
click at [402, 276] on span "Row" at bounding box center [409, 272] width 27 height 20
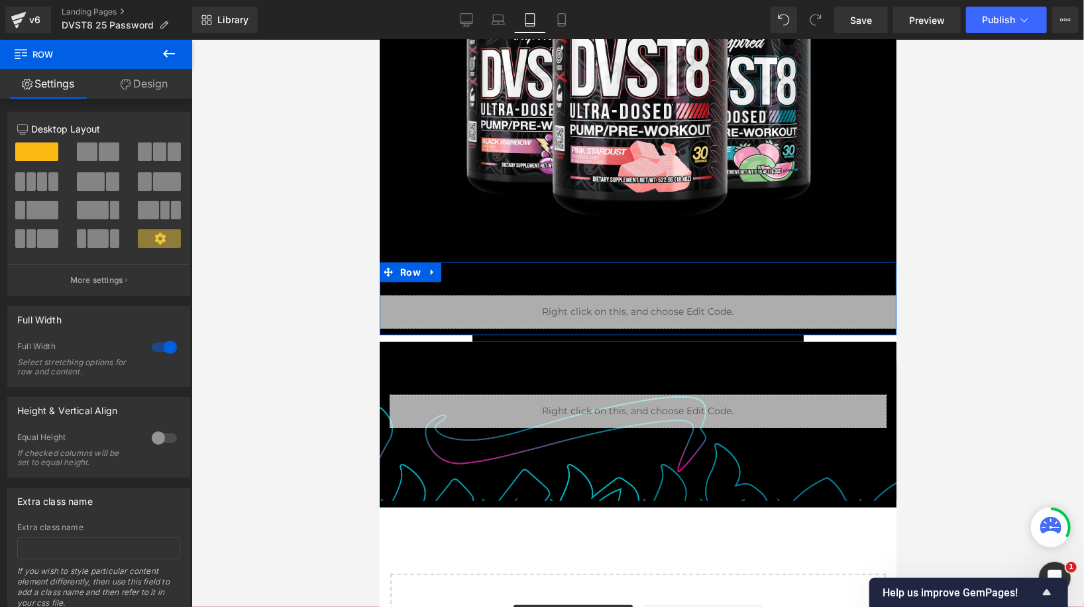
click at [155, 348] on div at bounding box center [164, 347] width 32 height 21
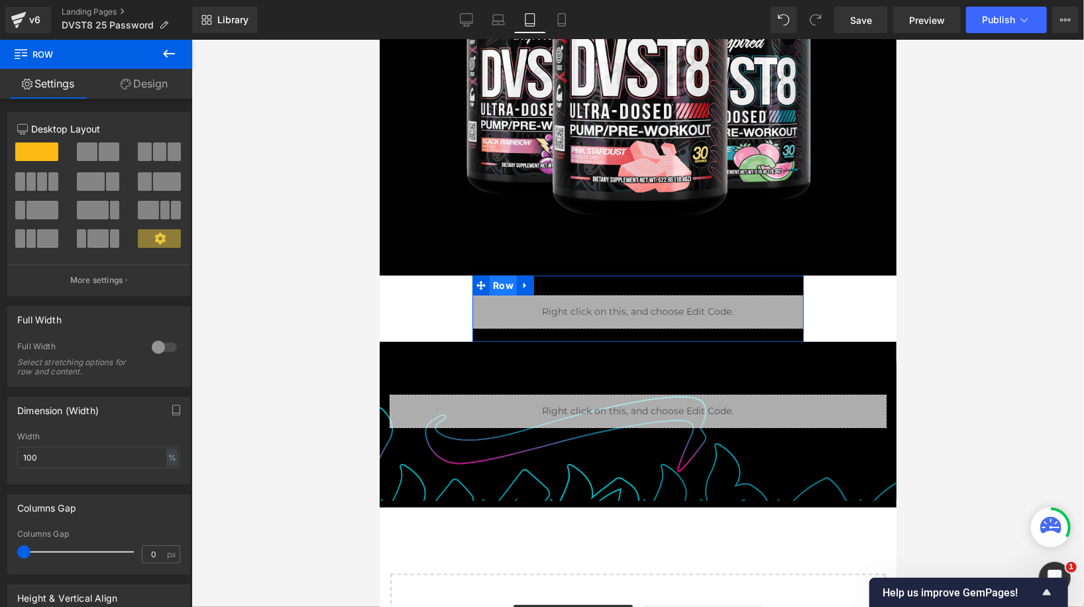
click at [503, 287] on span "Row" at bounding box center [502, 285] width 27 height 20
click at [166, 346] on div at bounding box center [164, 347] width 32 height 21
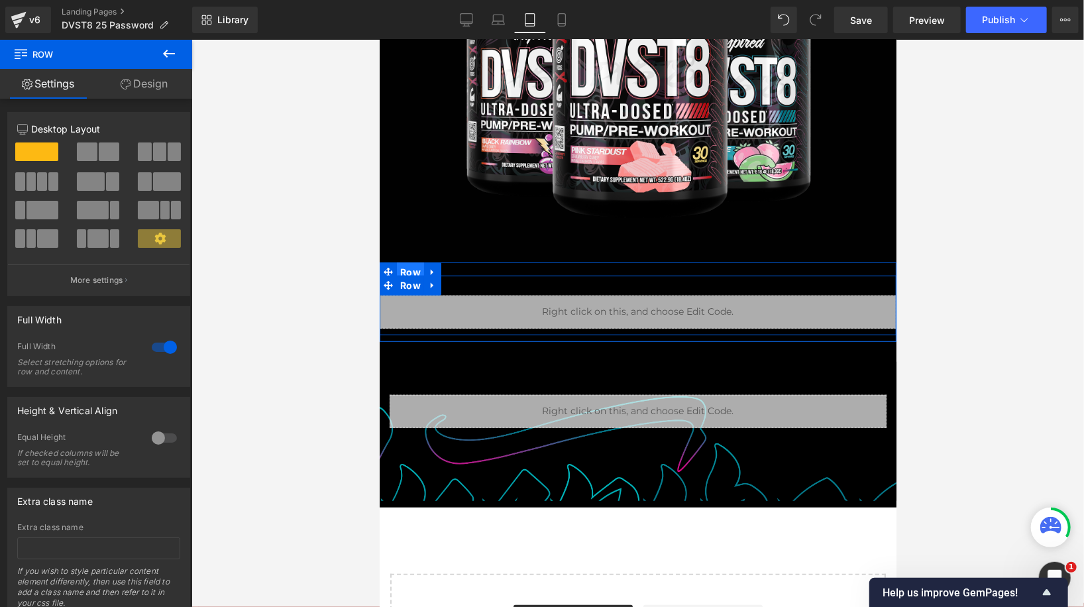
click at [413, 268] on span "Row" at bounding box center [409, 272] width 27 height 20
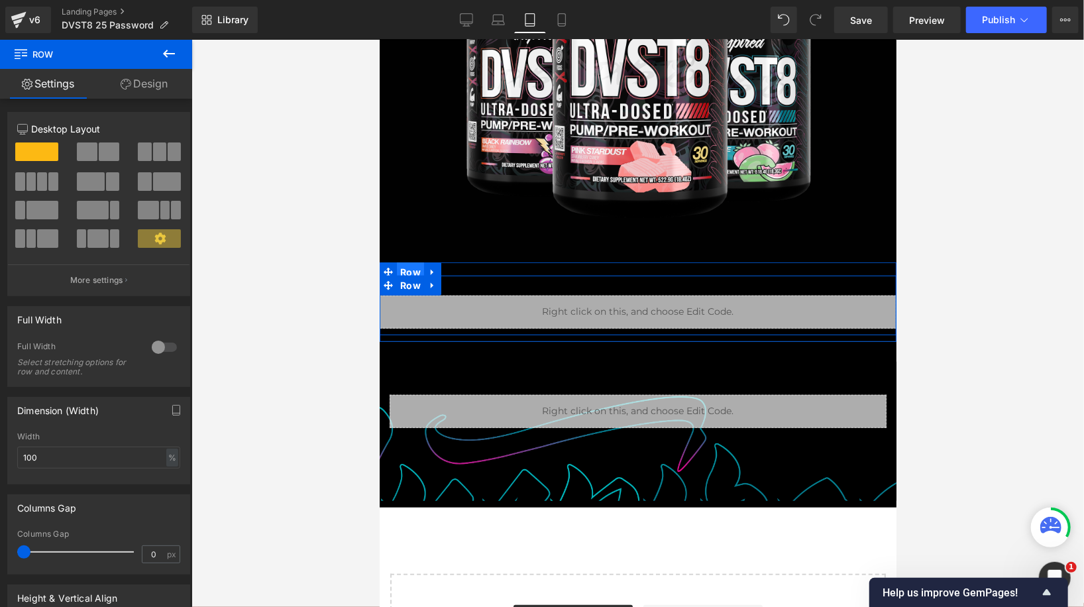
click at [408, 268] on span "Row" at bounding box center [409, 272] width 27 height 20
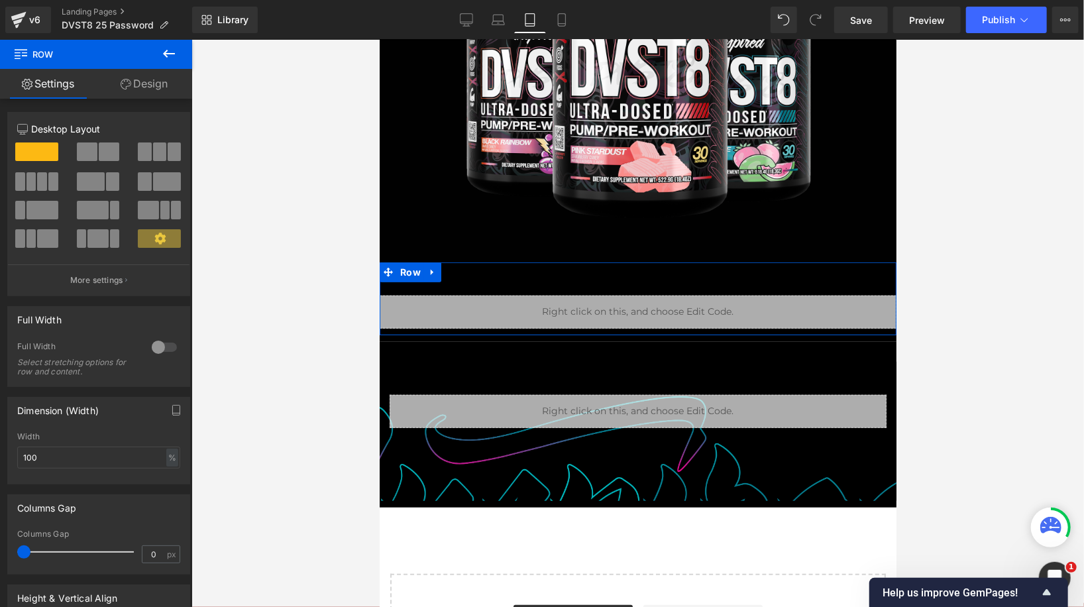
click at [160, 349] on div at bounding box center [164, 347] width 32 height 21
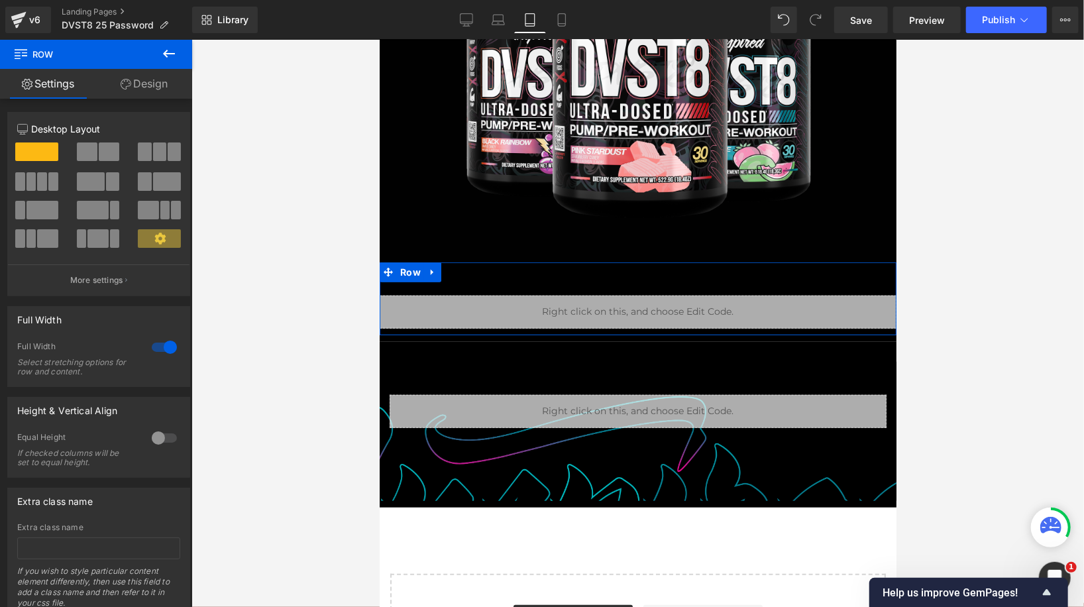
click at [158, 343] on div at bounding box center [164, 347] width 32 height 21
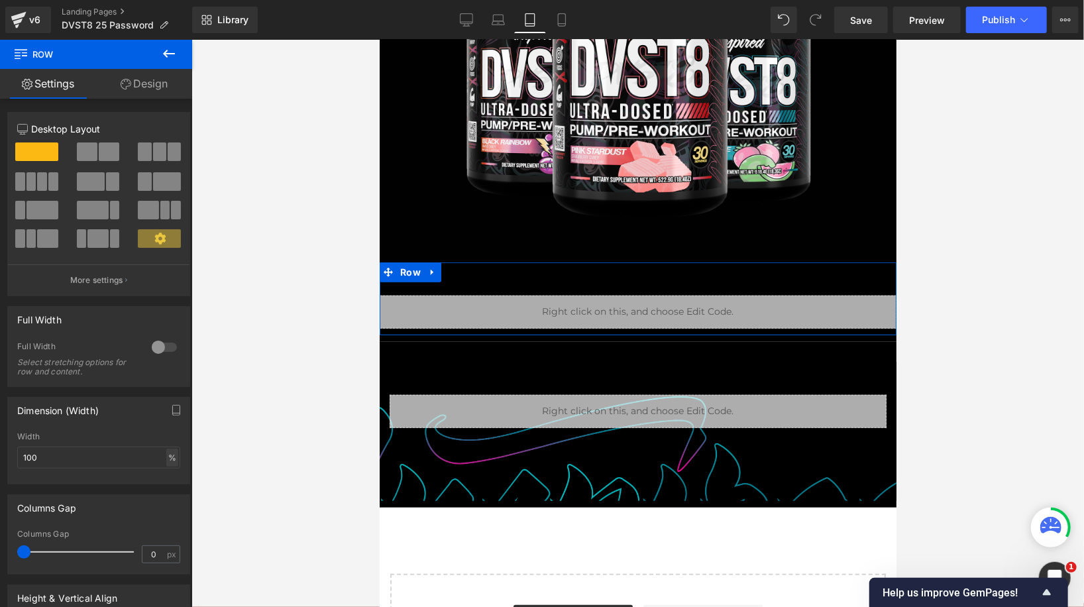
click at [170, 454] on div "%" at bounding box center [172, 457] width 12 height 18
click at [163, 493] on li "px" at bounding box center [171, 497] width 17 height 19
click at [115, 466] on input "780" at bounding box center [98, 457] width 163 height 22
type input "500"
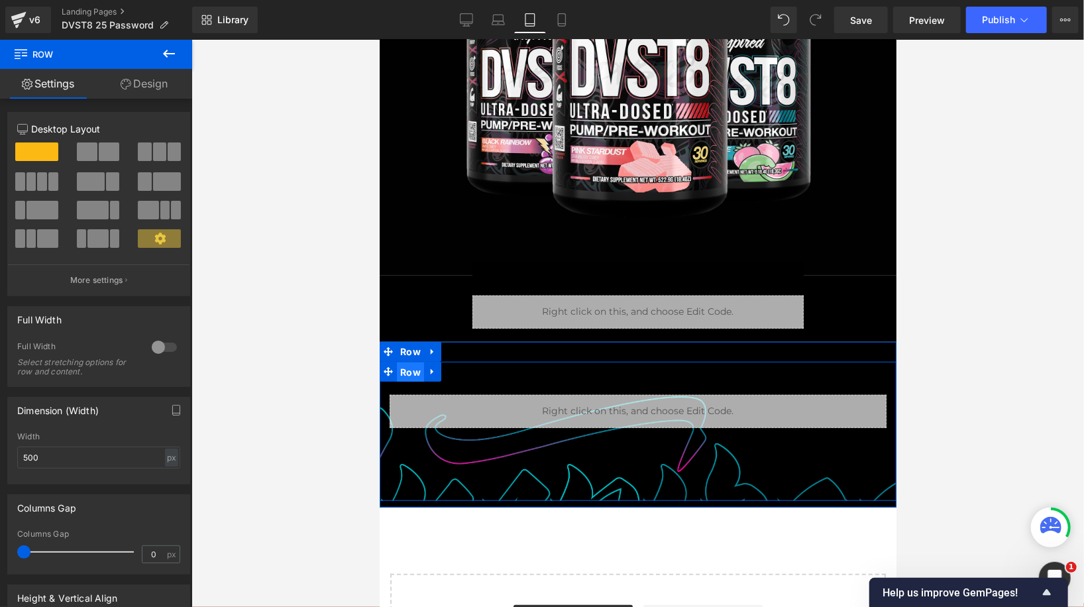
click at [412, 368] on span "Row" at bounding box center [409, 372] width 27 height 20
click at [168, 461] on div "%" at bounding box center [172, 457] width 12 height 18
click at [165, 493] on li "px" at bounding box center [171, 497] width 17 height 19
click at [101, 461] on input "780" at bounding box center [98, 457] width 163 height 22
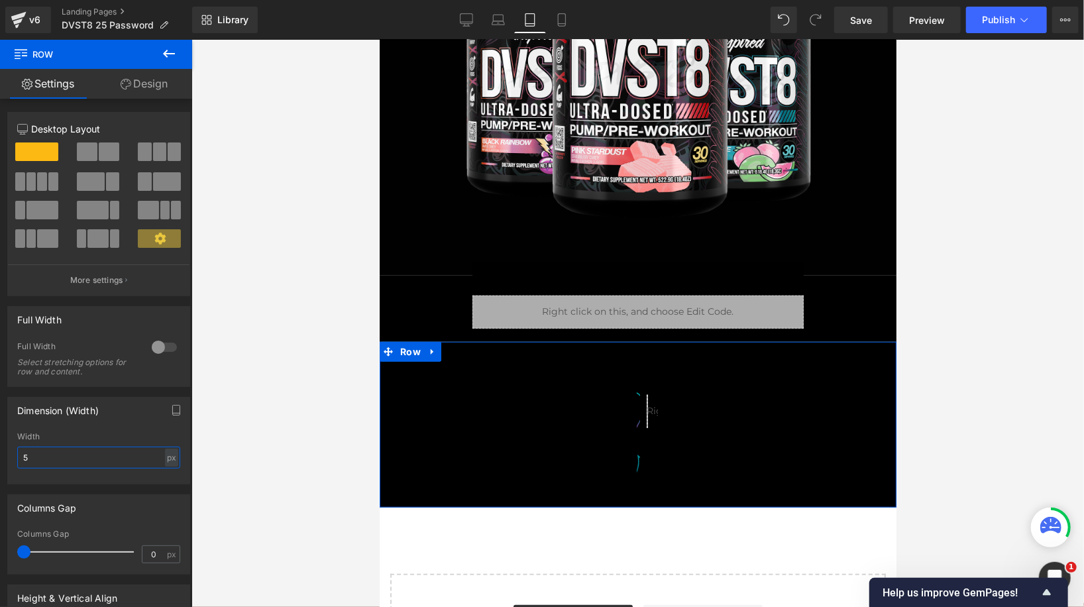
type input "780"
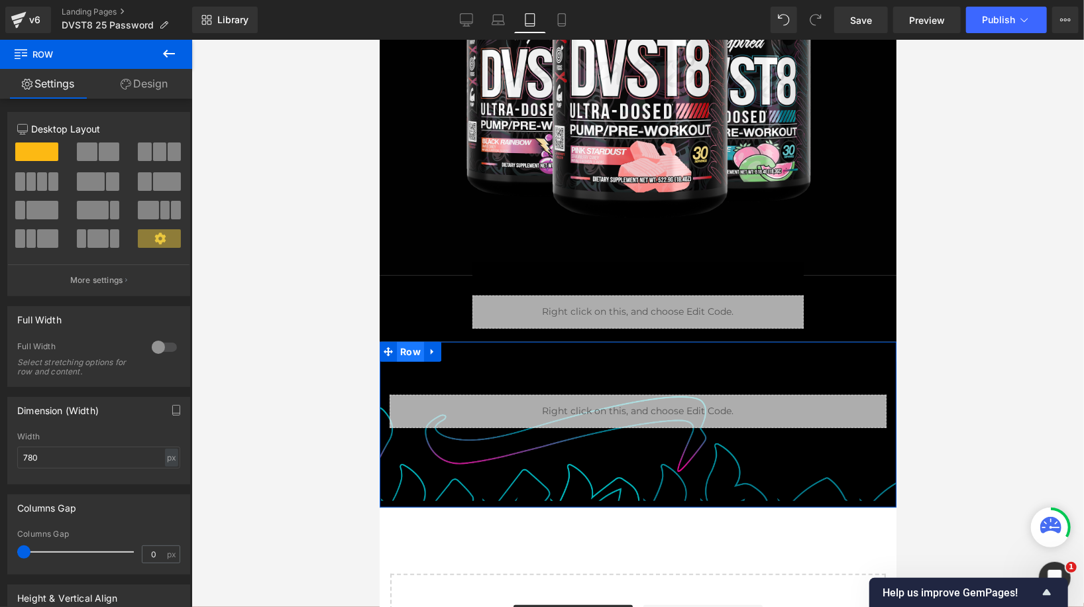
click at [413, 350] on span "Row" at bounding box center [409, 351] width 27 height 20
click at [166, 452] on div "%" at bounding box center [172, 457] width 12 height 18
click at [163, 493] on li "px" at bounding box center [171, 497] width 17 height 19
click at [88, 460] on input "780" at bounding box center [98, 457] width 163 height 22
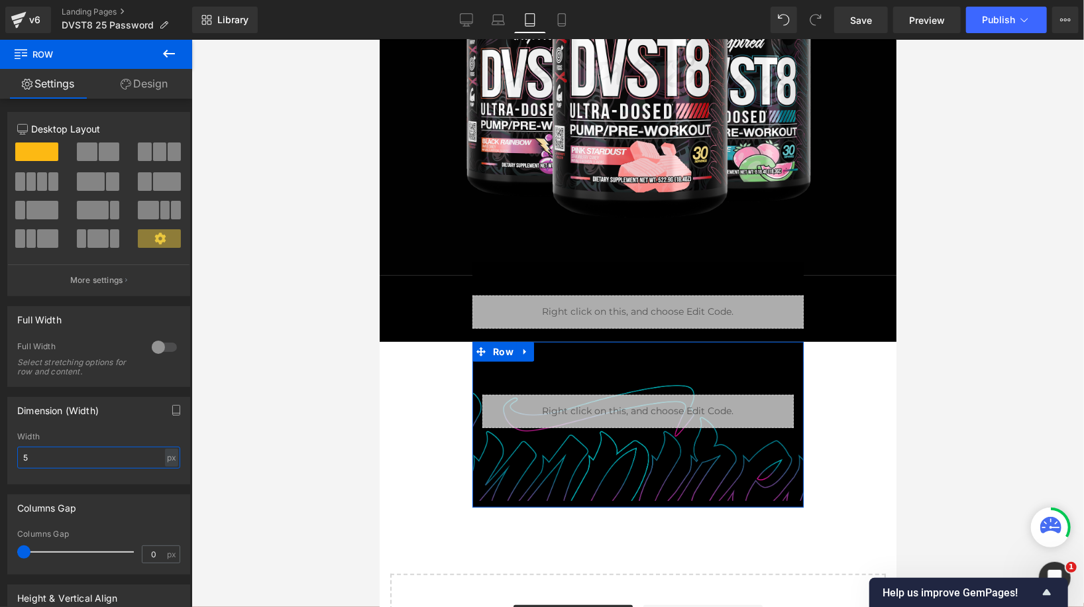
type input "780"
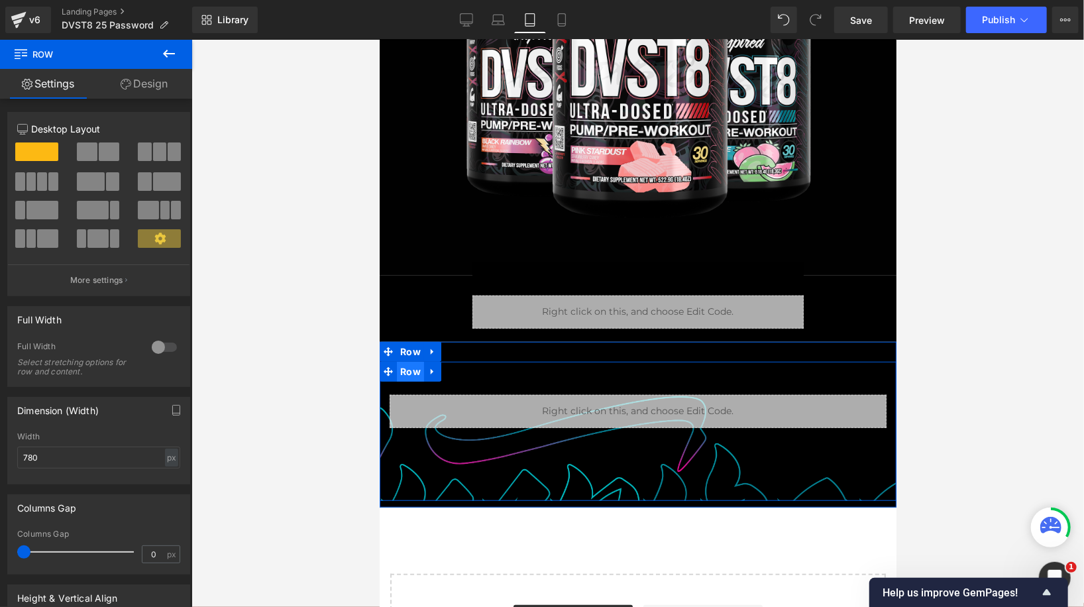
click at [407, 371] on span "Row" at bounding box center [409, 371] width 27 height 20
click at [409, 371] on span "Row" at bounding box center [409, 372] width 27 height 20
click at [165, 458] on div "px" at bounding box center [171, 457] width 13 height 18
click at [115, 450] on input "780" at bounding box center [98, 457] width 163 height 22
type input "500"
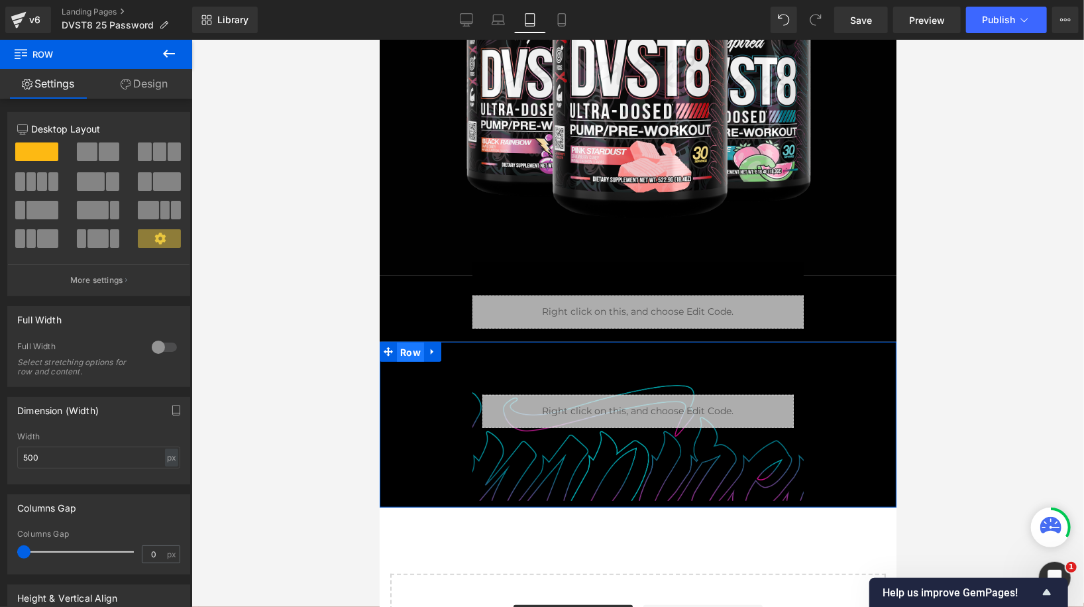
click at [408, 356] on span "Row" at bounding box center [409, 352] width 27 height 20
click at [156, 74] on link "Design" at bounding box center [144, 84] width 96 height 30
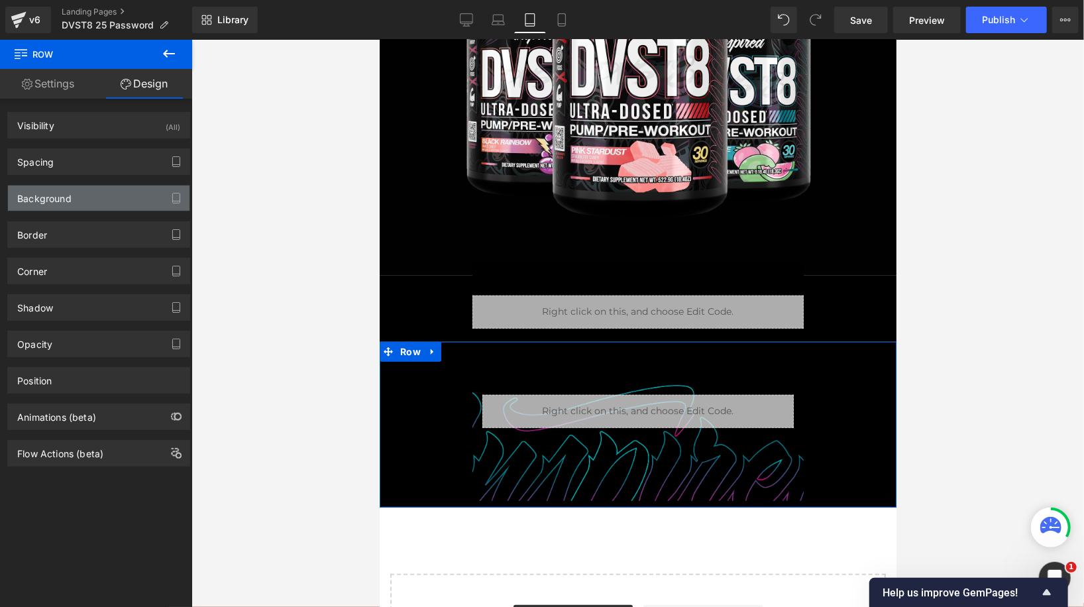
click at [96, 199] on div "Background" at bounding box center [98, 197] width 181 height 25
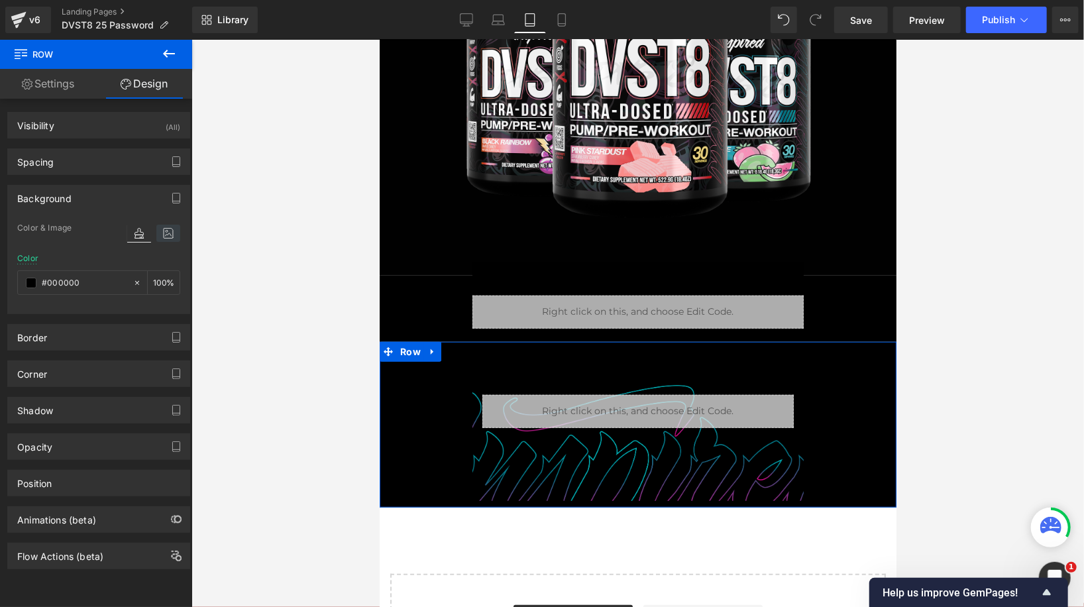
click at [166, 237] on icon at bounding box center [168, 233] width 24 height 17
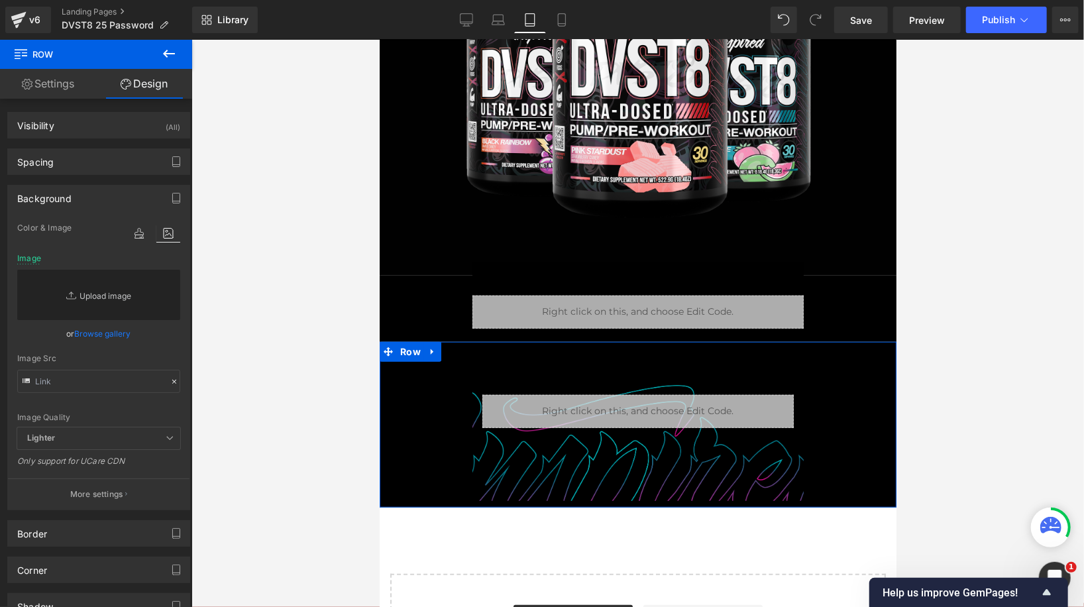
click at [129, 287] on link "Replace Image" at bounding box center [98, 295] width 163 height 50
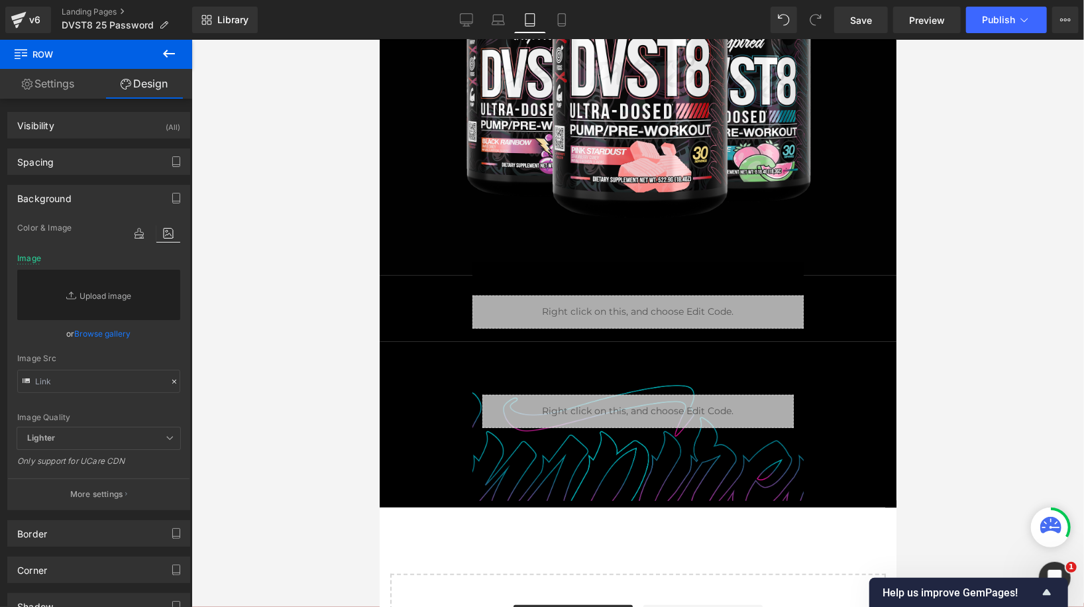
type input "C:\fakepath\Slice 1.png"
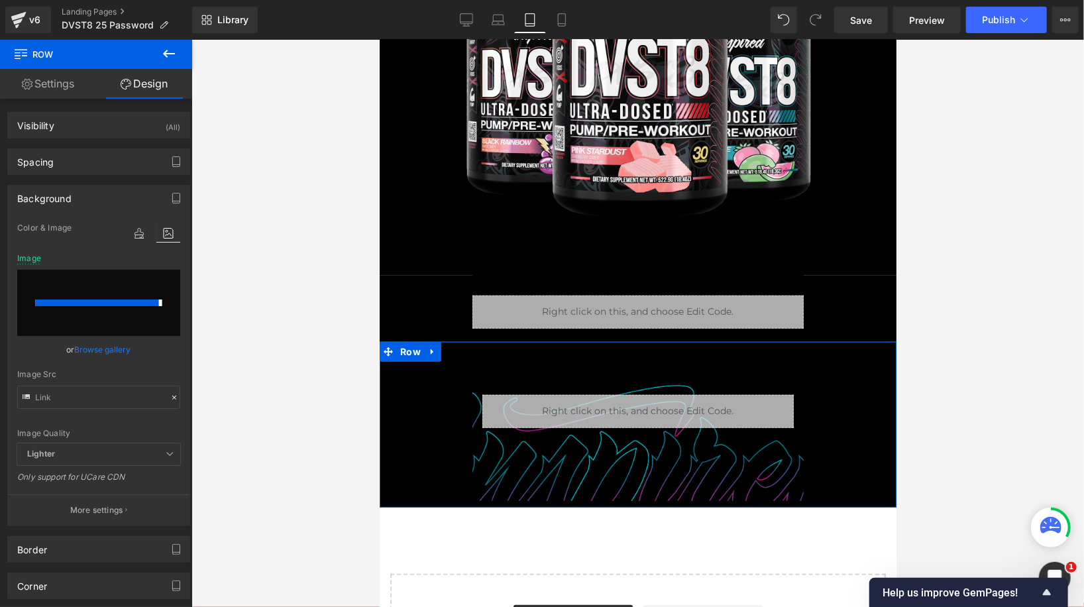
type input "https://ucarecdn.com/d8997b18-ae04-40ed-b779-e8e4b5123607/-/format/auto/-/previ…"
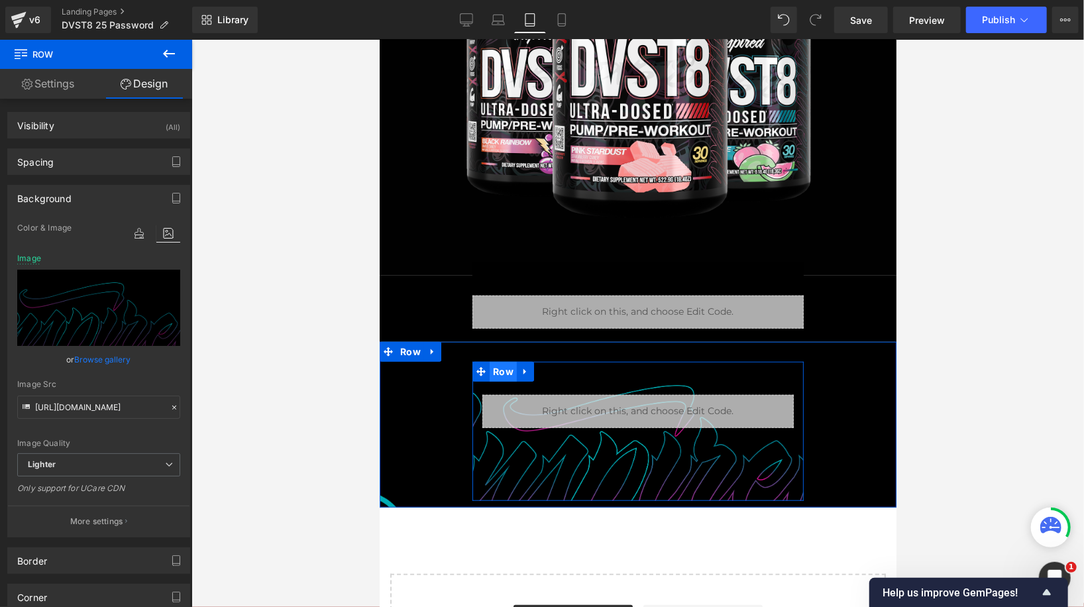
click at [505, 367] on span "Row" at bounding box center [502, 371] width 27 height 20
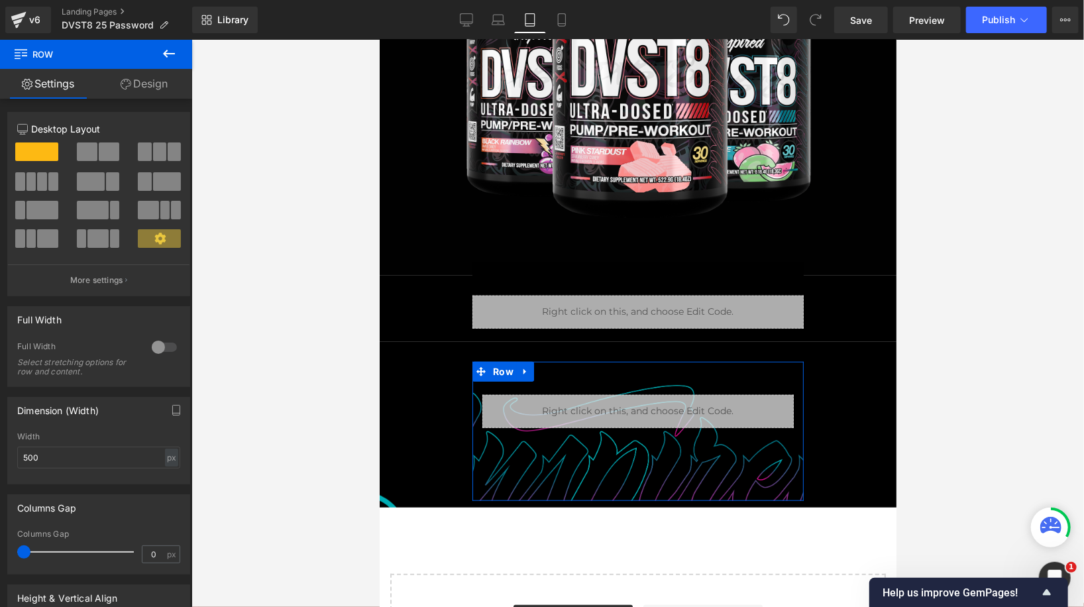
click at [140, 89] on link "Design" at bounding box center [144, 84] width 96 height 30
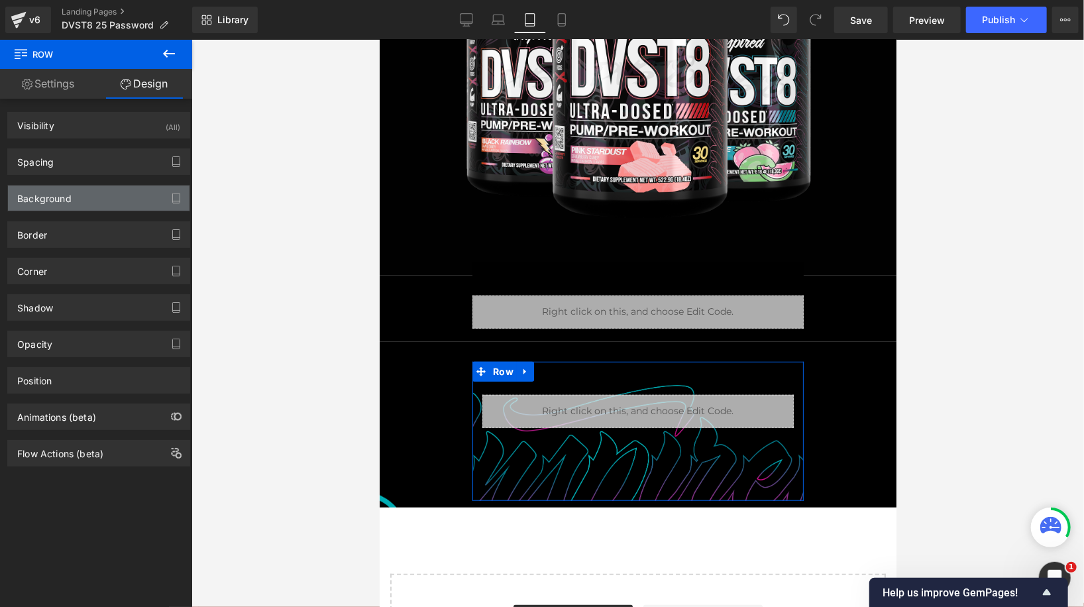
click at [148, 194] on div "Background" at bounding box center [98, 197] width 181 height 25
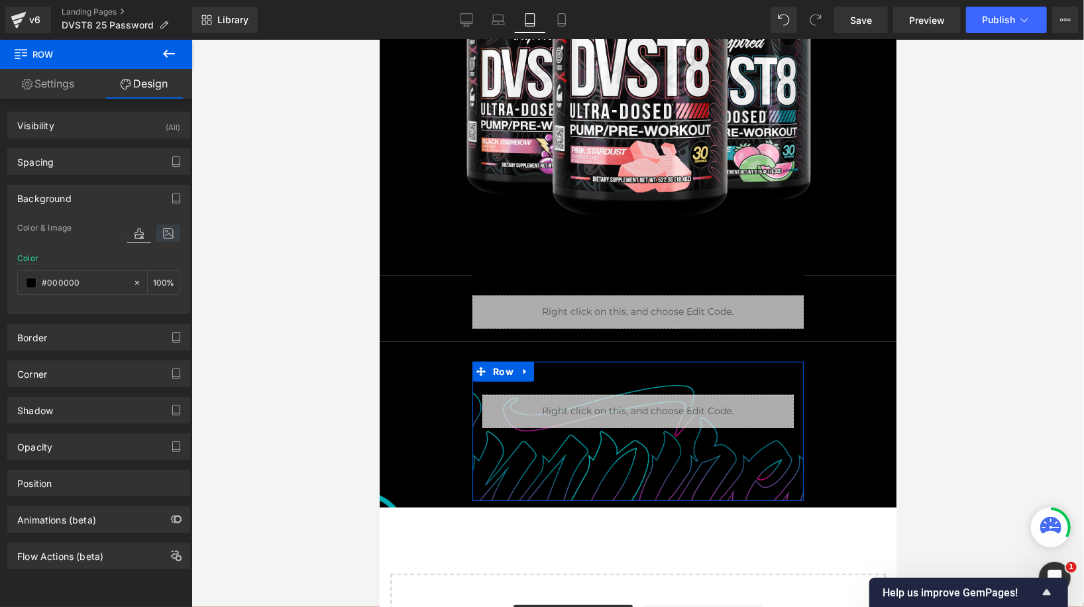
click at [162, 236] on icon at bounding box center [168, 233] width 24 height 17
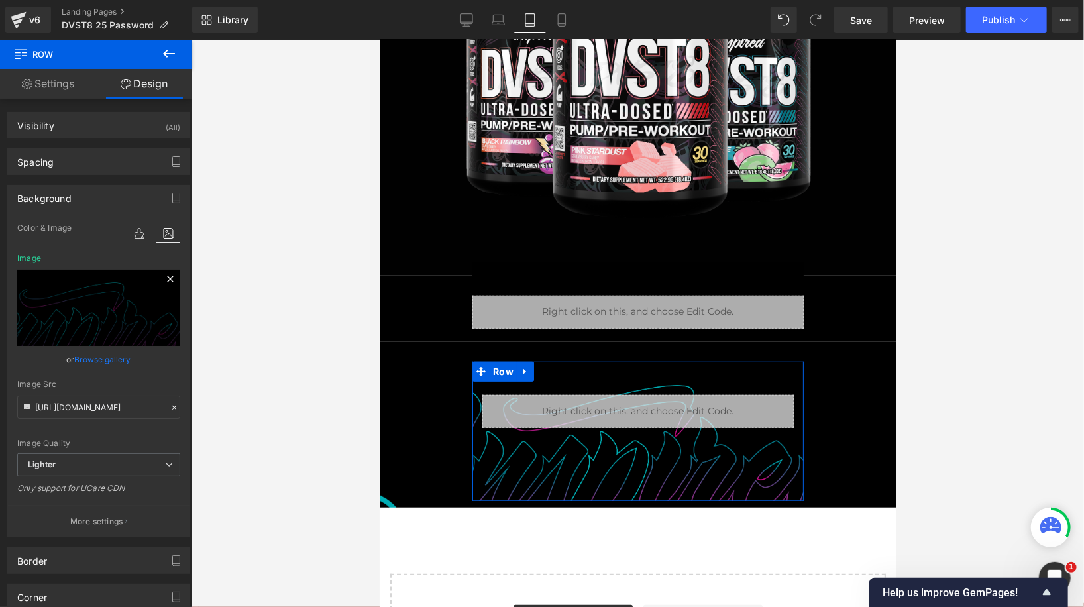
click at [166, 276] on icon at bounding box center [170, 279] width 16 height 16
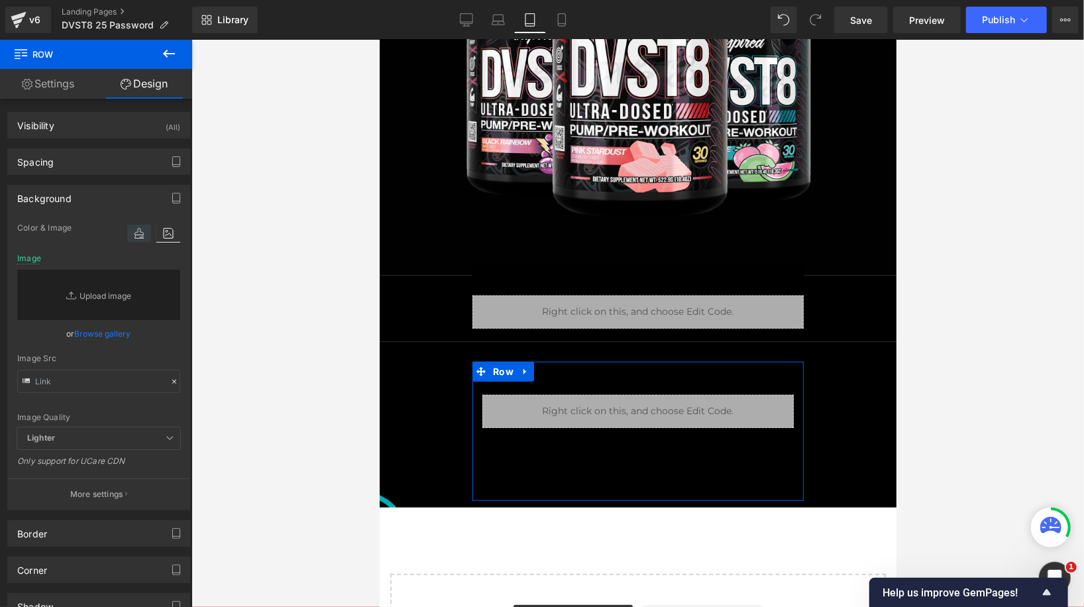
click at [137, 238] on icon at bounding box center [139, 233] width 24 height 17
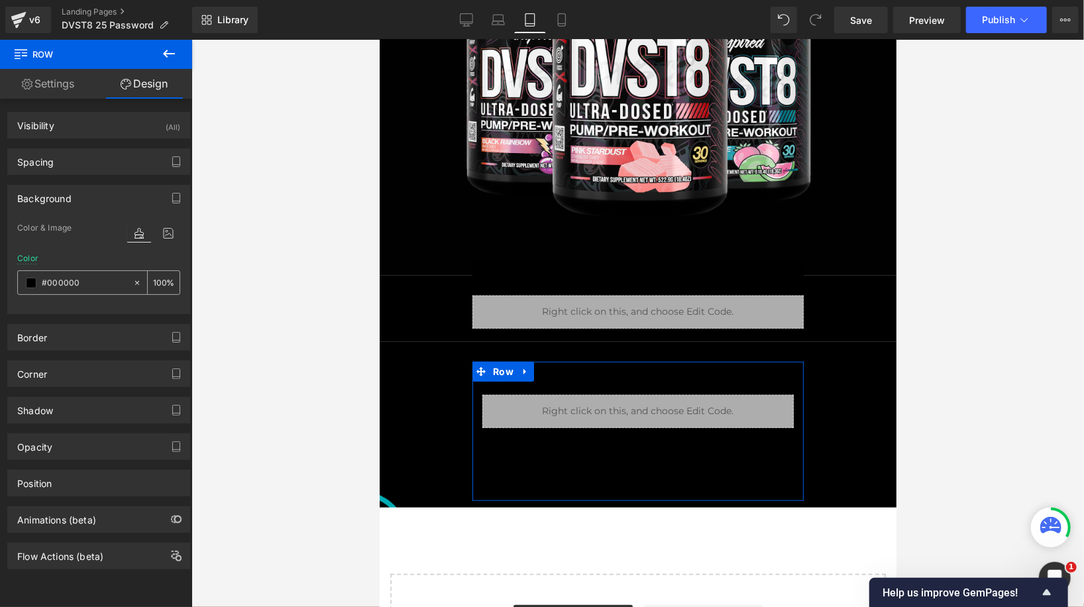
click at [134, 282] on icon at bounding box center [136, 282] width 9 height 9
type input "none"
type input "0"
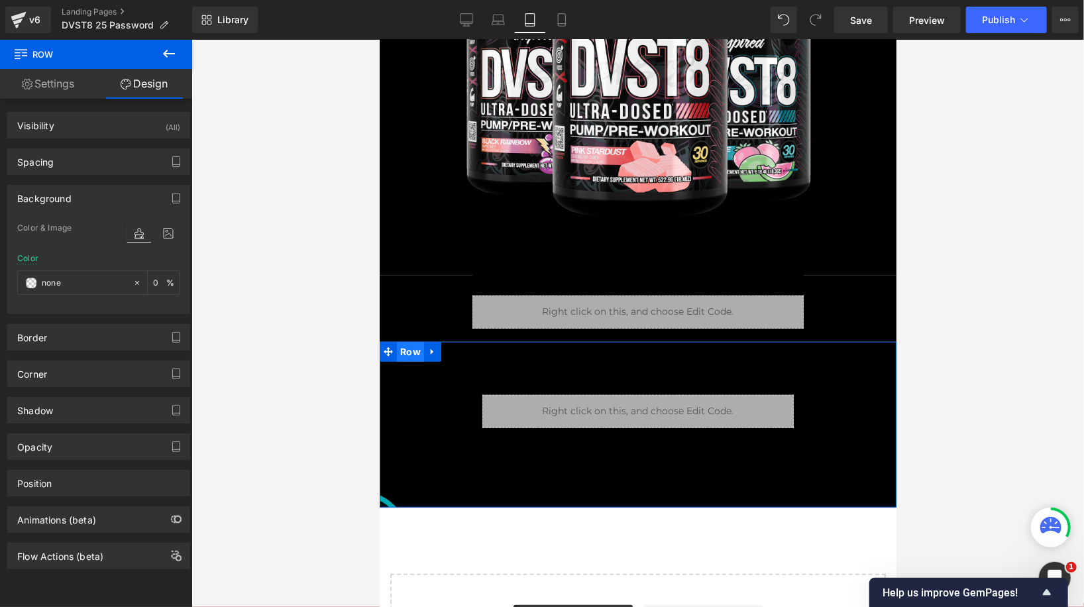
click at [406, 348] on span "Row" at bounding box center [409, 351] width 27 height 20
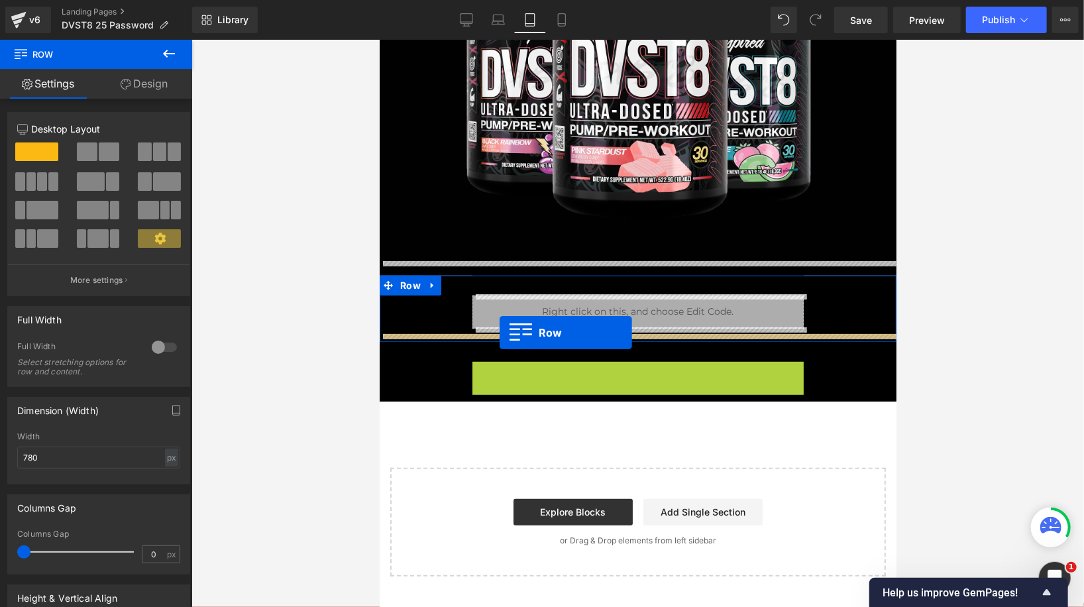
drag, startPoint x: 499, startPoint y: 371, endPoint x: 499, endPoint y: 332, distance: 39.1
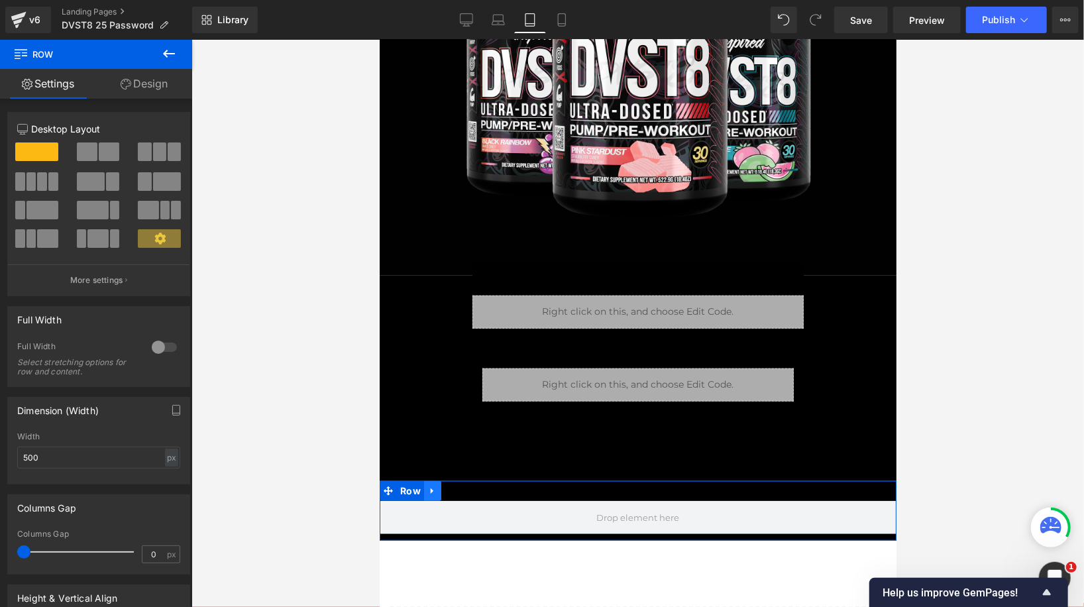
click at [431, 485] on icon at bounding box center [431, 490] width 9 height 10
click at [472, 487] on link at bounding box center [466, 490] width 17 height 20
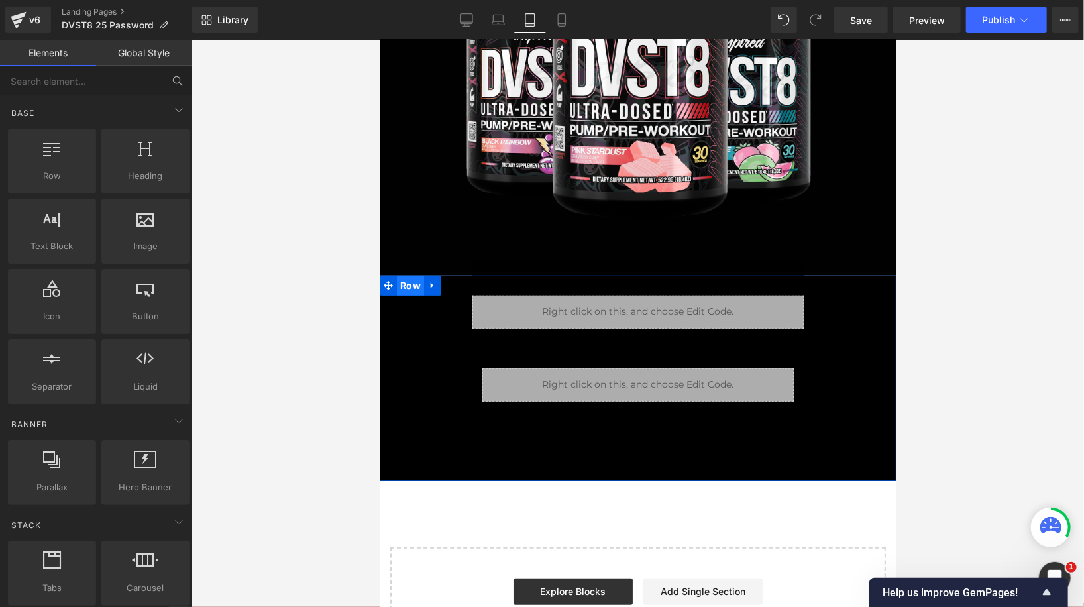
click at [403, 281] on span "Row" at bounding box center [409, 285] width 27 height 20
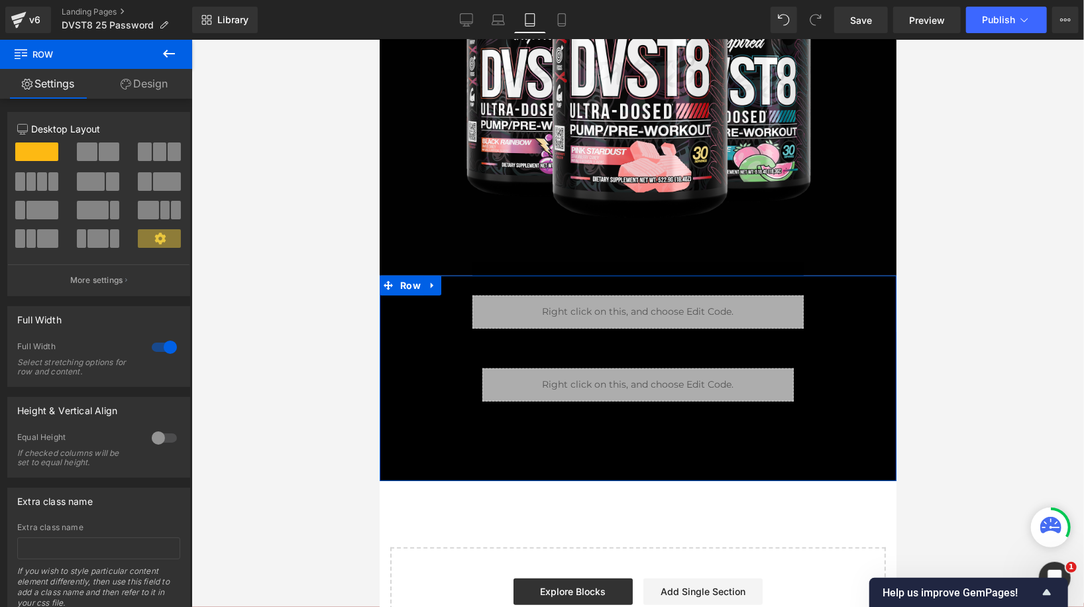
click at [132, 83] on link "Design" at bounding box center [144, 84] width 96 height 30
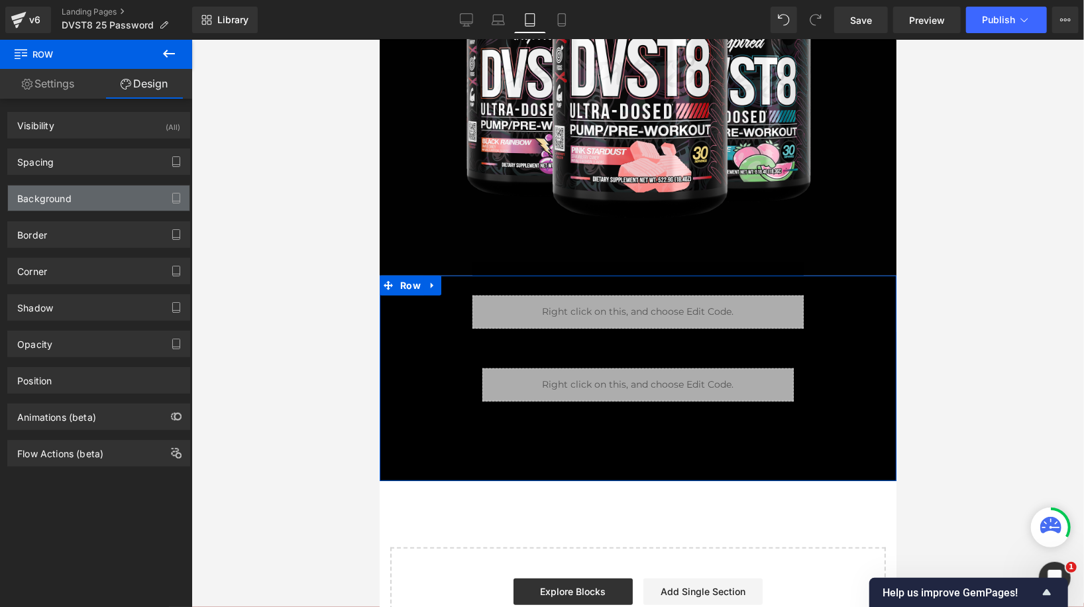
click at [103, 195] on div "Background" at bounding box center [98, 197] width 181 height 25
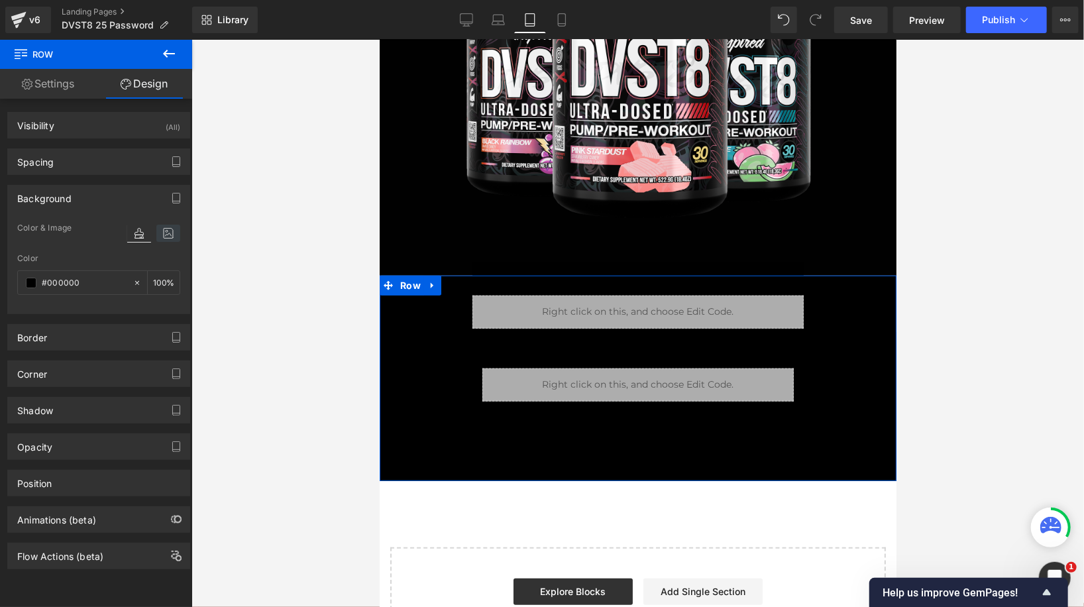
click at [162, 232] on icon at bounding box center [168, 233] width 24 height 17
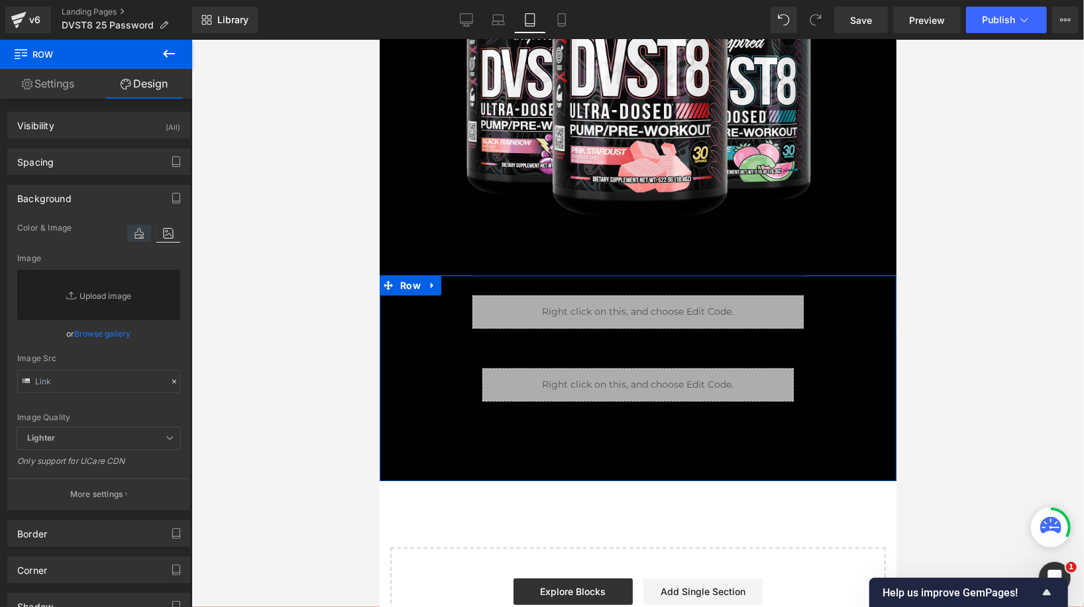
click at [130, 233] on icon at bounding box center [139, 233] width 24 height 17
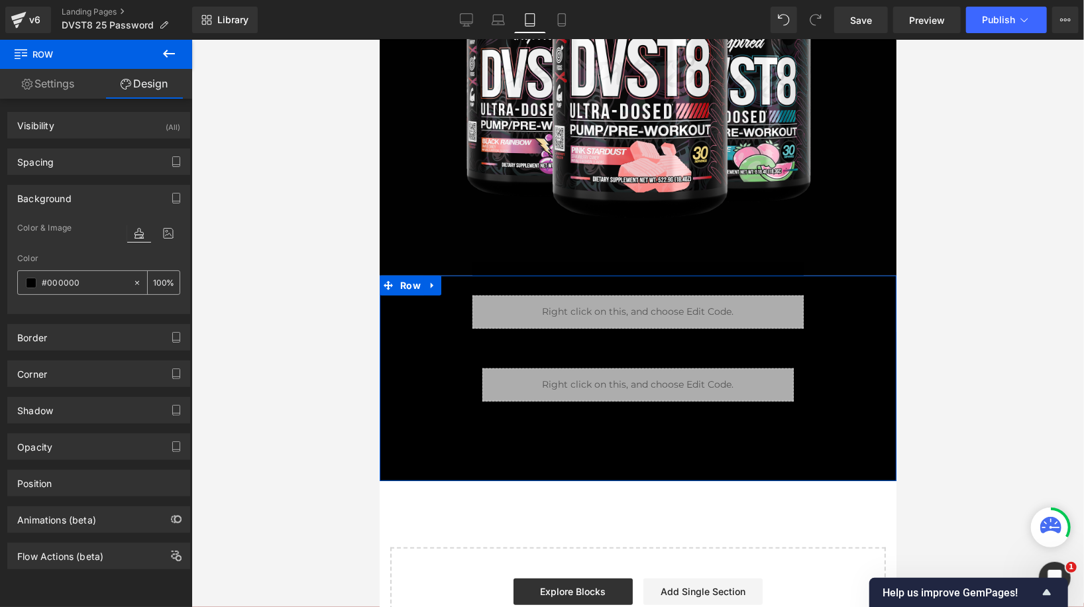
click at [132, 283] on icon at bounding box center [136, 282] width 9 height 9
type input "none"
type input "0"
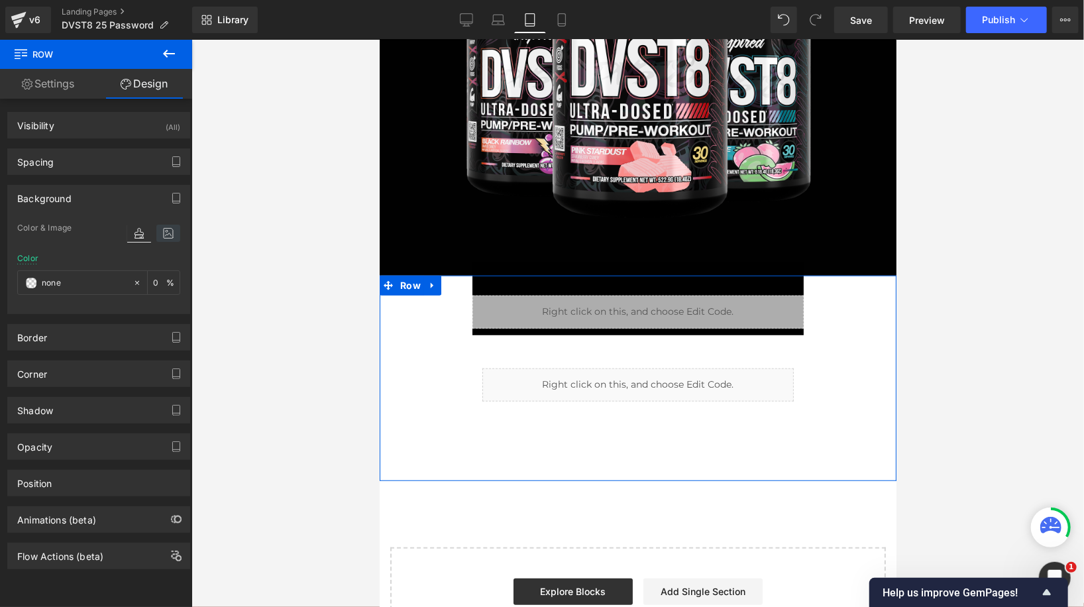
click at [161, 236] on icon at bounding box center [168, 233] width 24 height 17
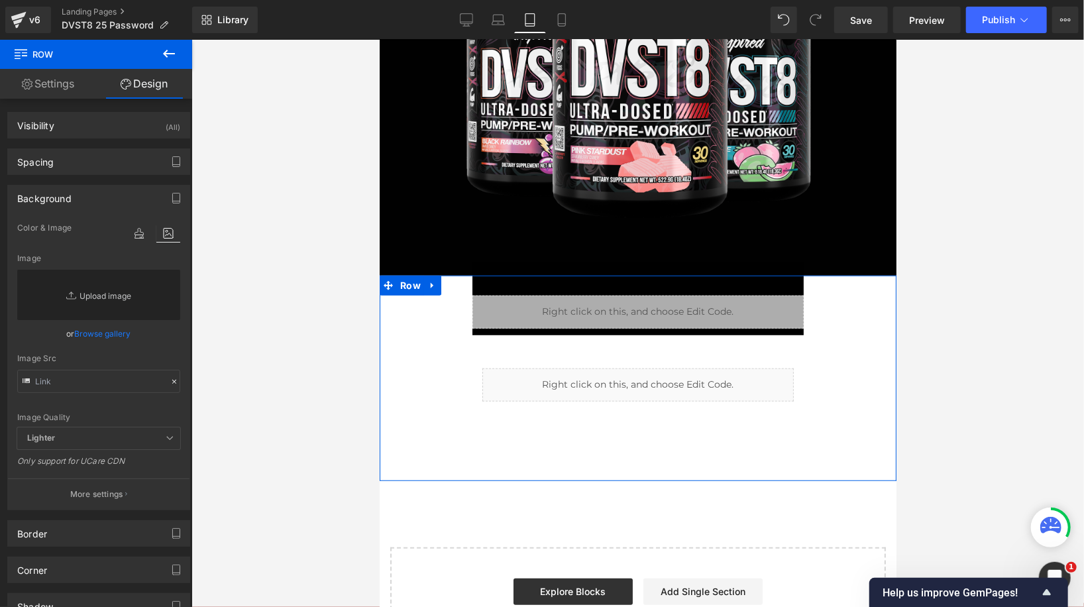
click at [89, 291] on link "Replace Image" at bounding box center [98, 295] width 163 height 50
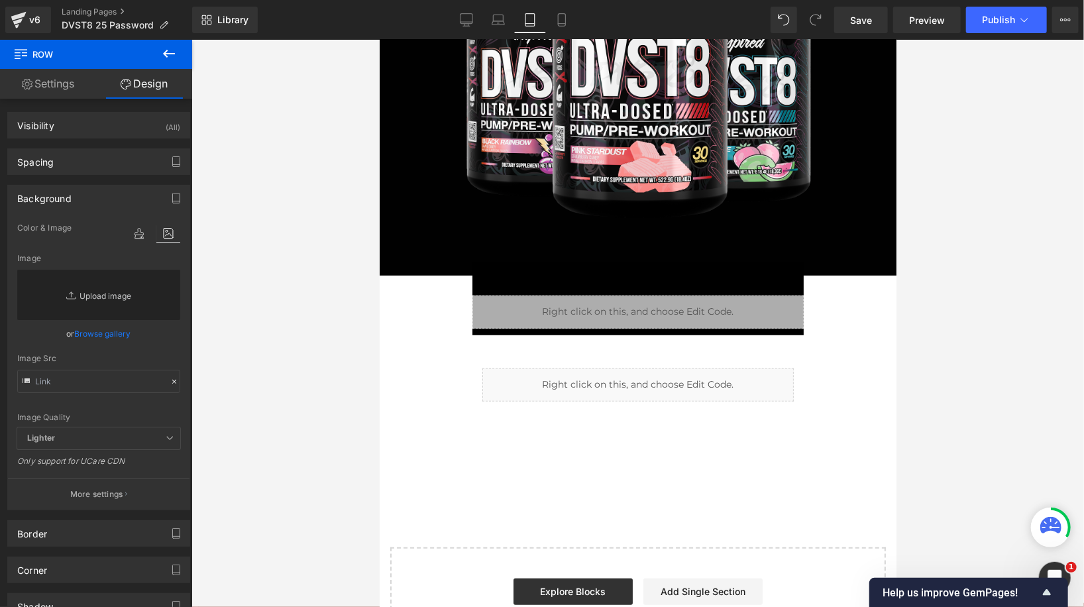
type input "C:\fakepath\Slice 1.png"
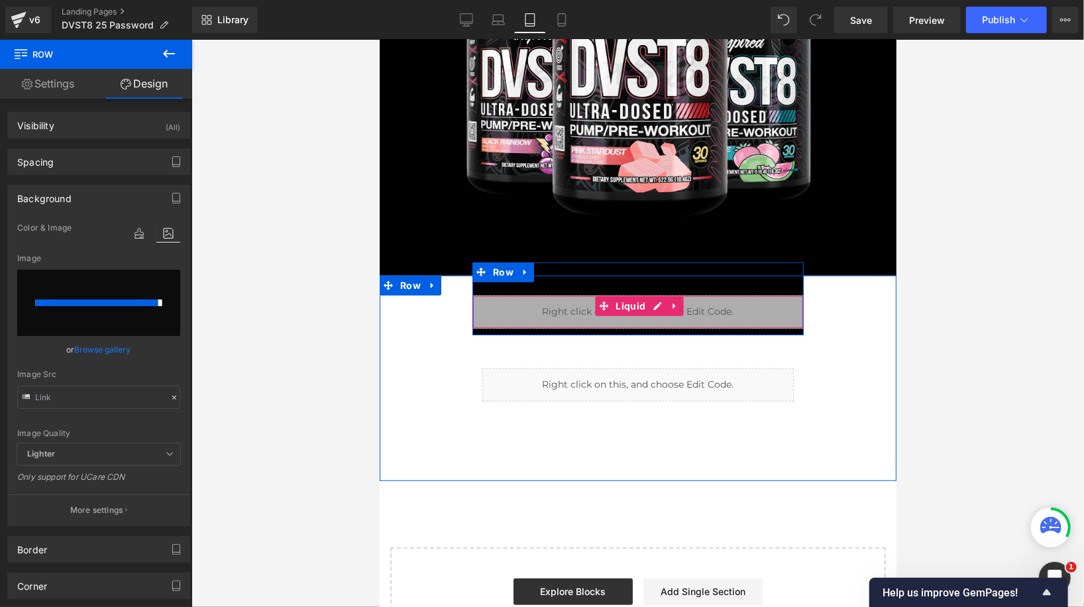
type input "https://ucarecdn.com/471fe83d-fca5-49d8-8678-fe8098fb1323/-/format/auto/-/previ…"
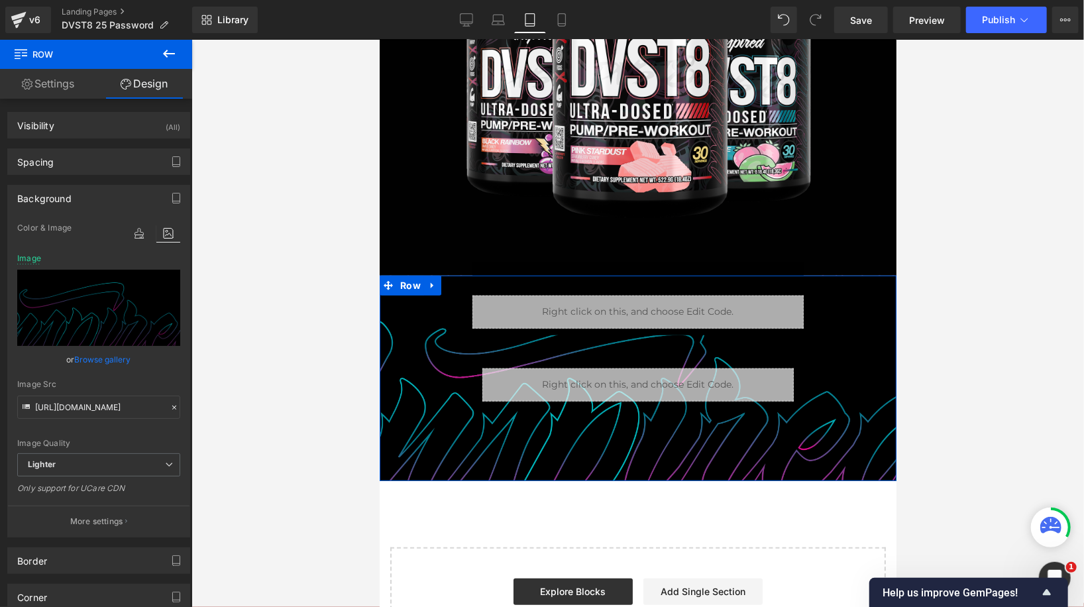
click at [497, 271] on span "Row" at bounding box center [503, 272] width 22 height 16
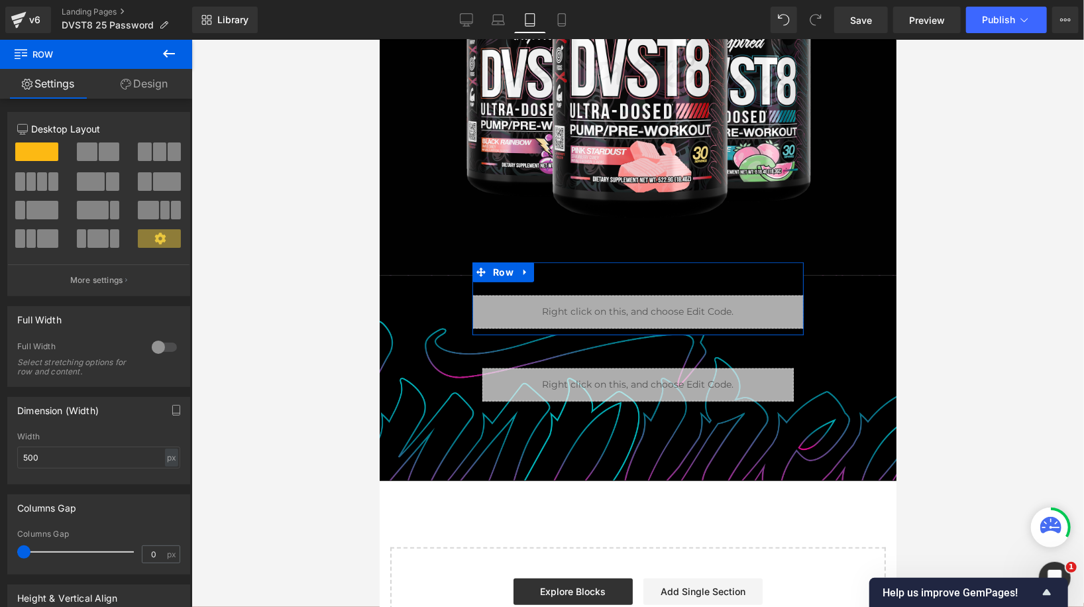
click at [158, 81] on link "Design" at bounding box center [144, 84] width 96 height 30
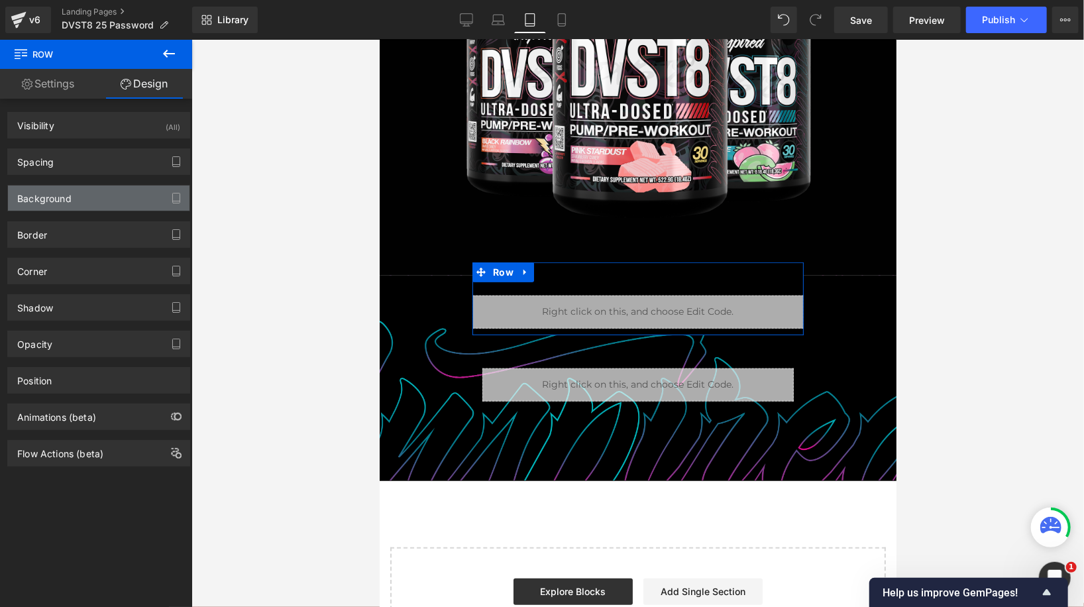
click at [99, 203] on div "Background" at bounding box center [98, 197] width 181 height 25
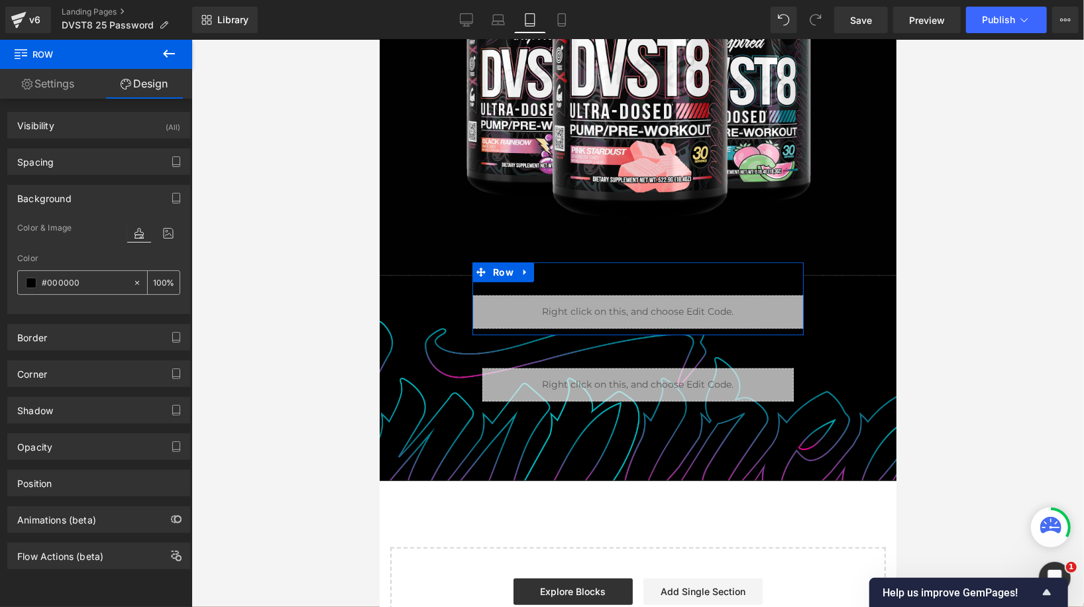
click at [135, 282] on icon at bounding box center [137, 282] width 4 height 4
type input "none"
type input "0"
click at [497, 16] on icon at bounding box center [498, 19] width 13 height 13
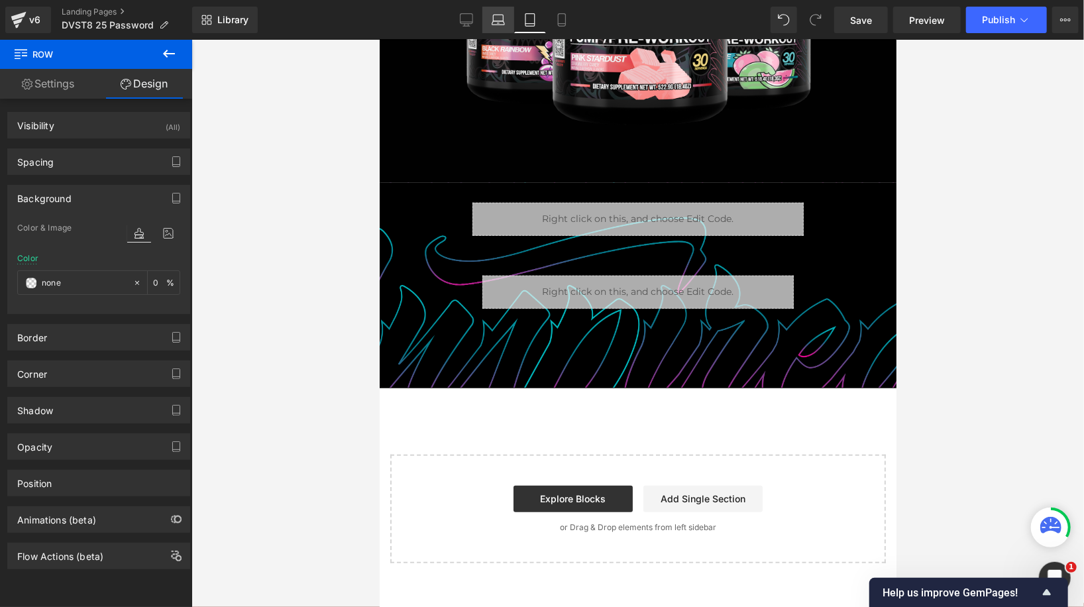
type input "#000000"
type input "100"
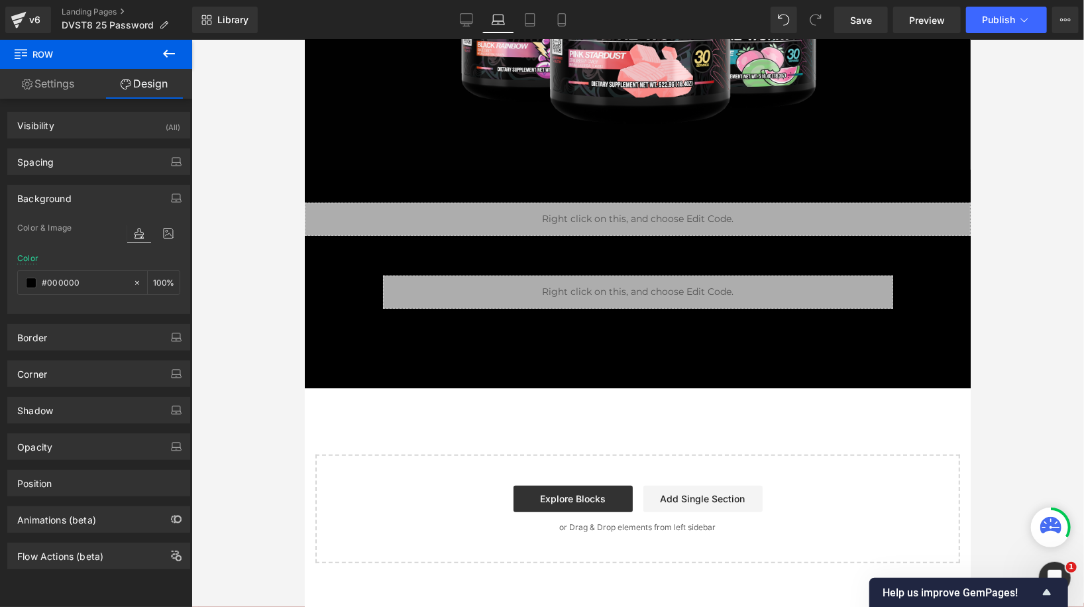
scroll to position [491, 0]
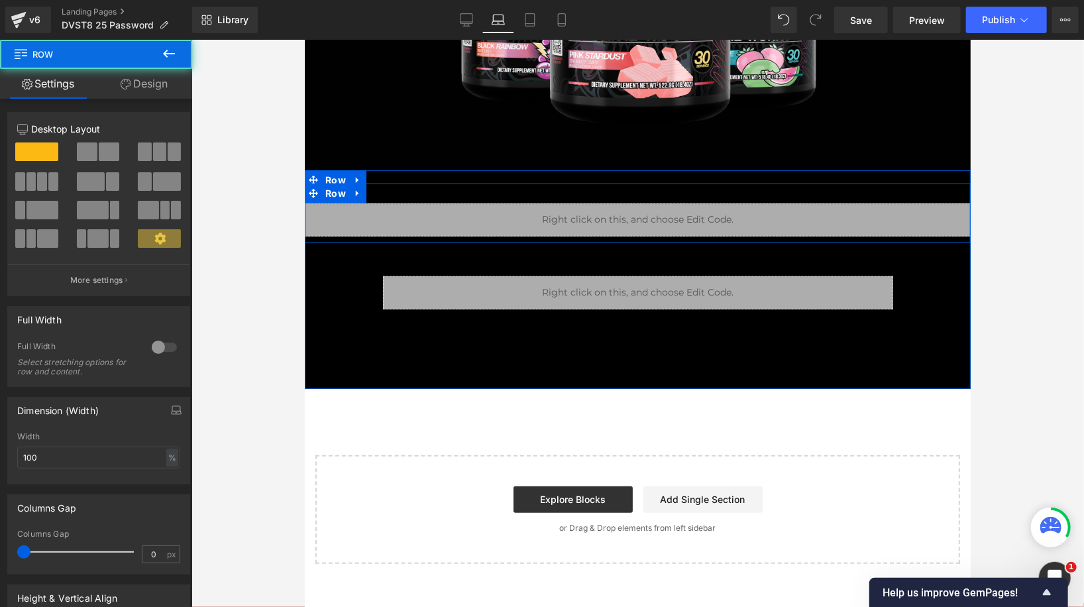
click at [407, 187] on div "Liquid Row" at bounding box center [637, 206] width 666 height 73
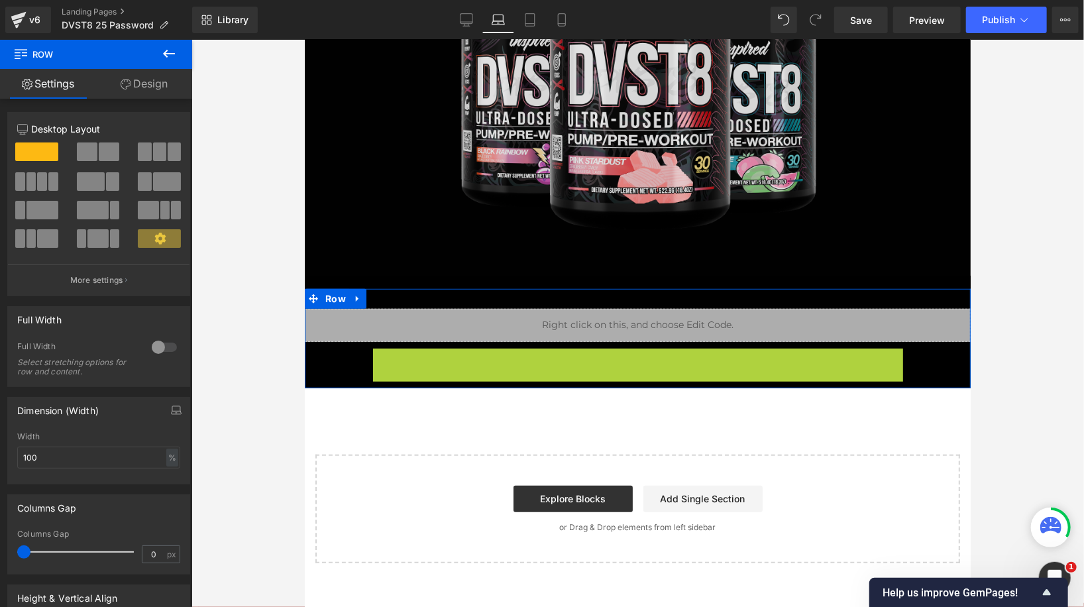
scroll to position [385, 0]
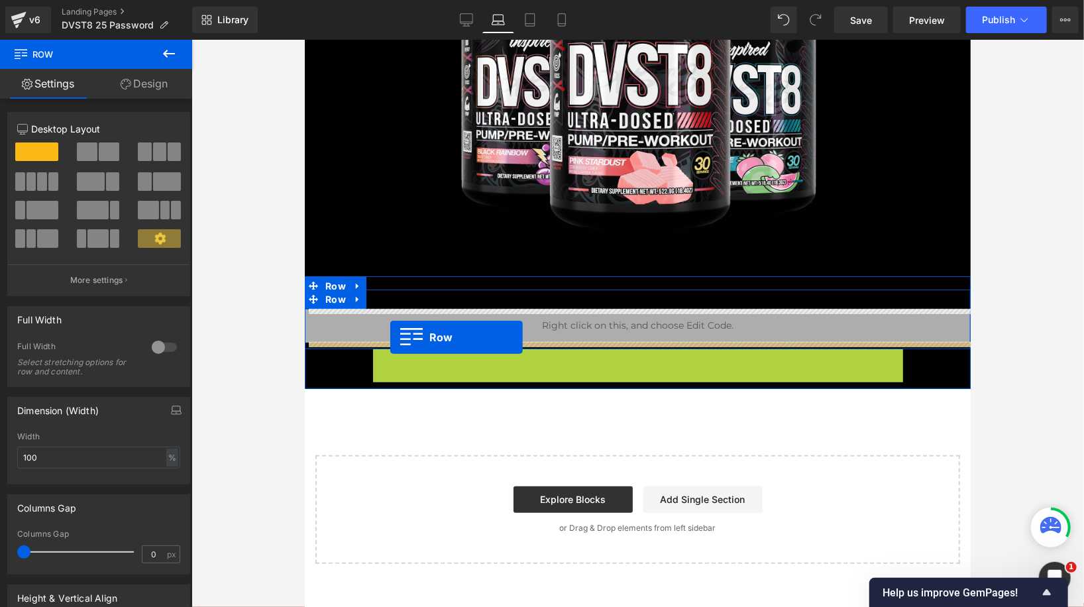
drag, startPoint x: 402, startPoint y: 255, endPoint x: 389, endPoint y: 337, distance: 82.4
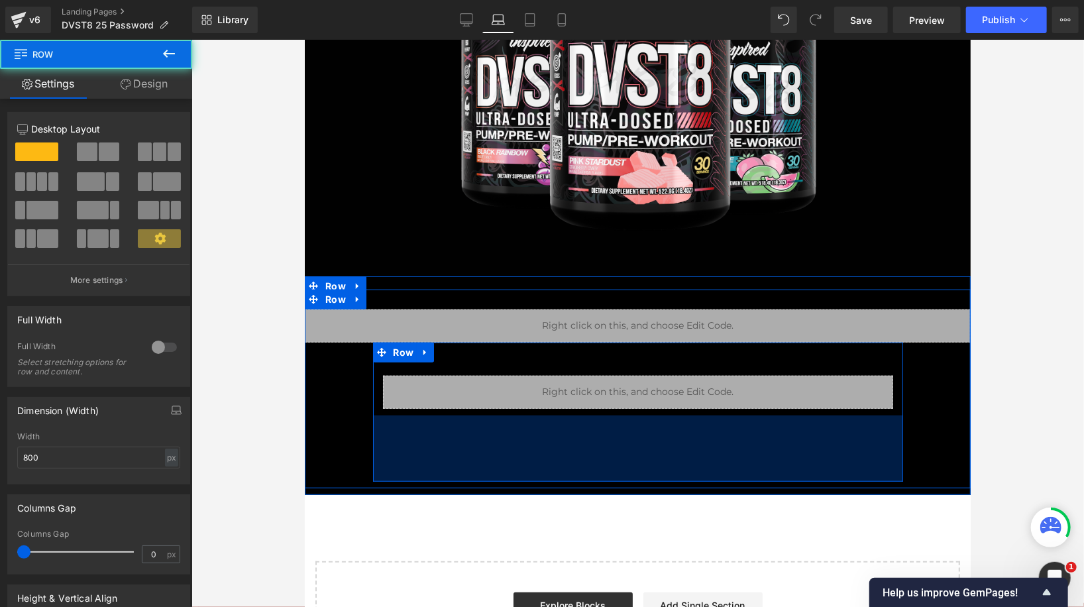
scroll to position [491, 0]
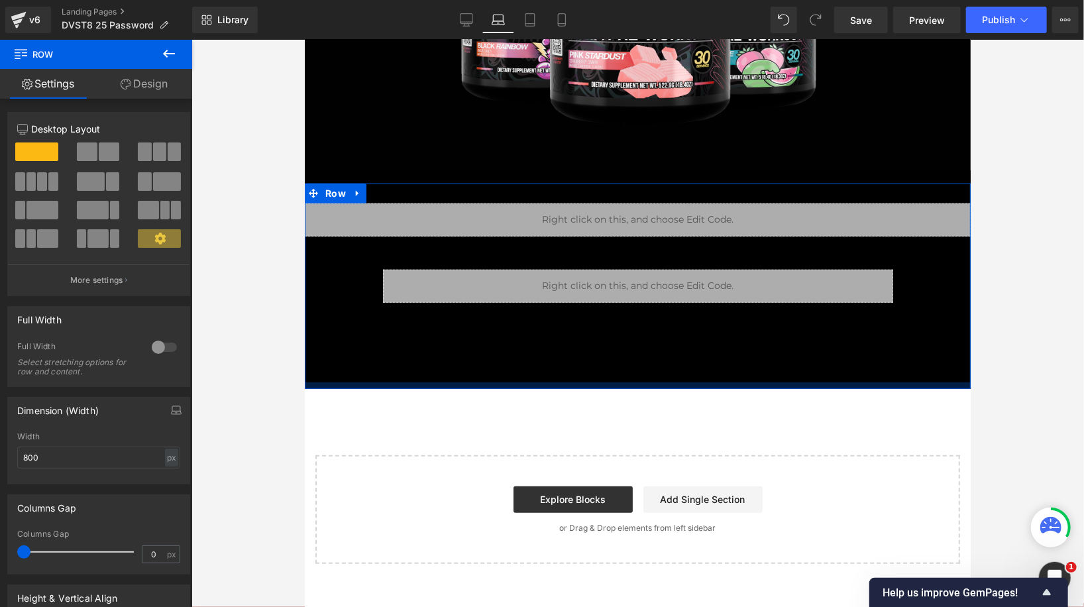
click at [371, 383] on div at bounding box center [637, 385] width 666 height 7
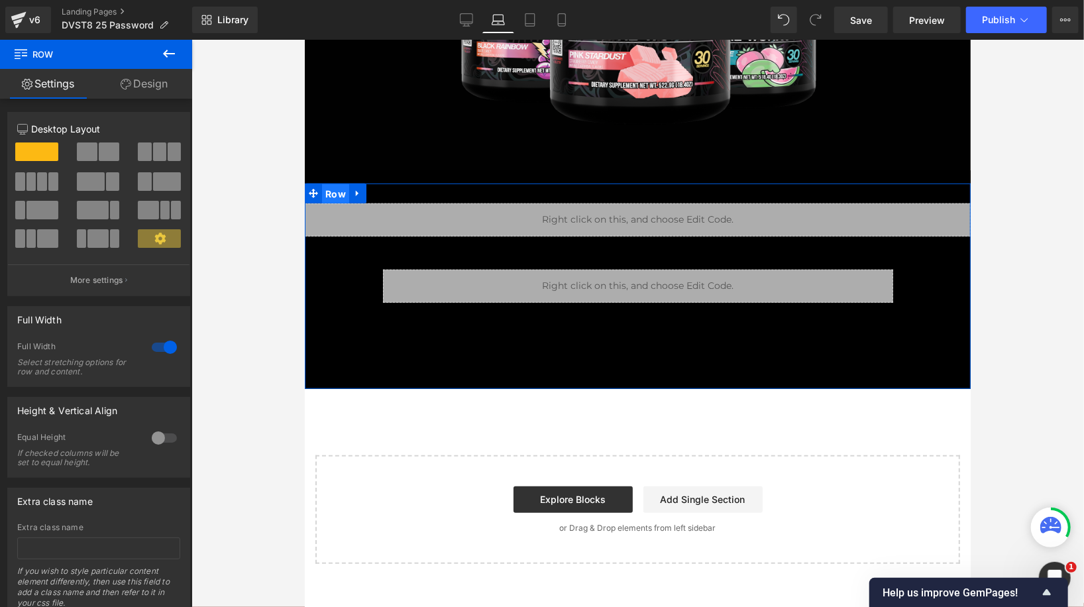
click at [336, 195] on span "Row" at bounding box center [334, 193] width 27 height 20
click at [334, 176] on span "Row" at bounding box center [334, 180] width 27 height 20
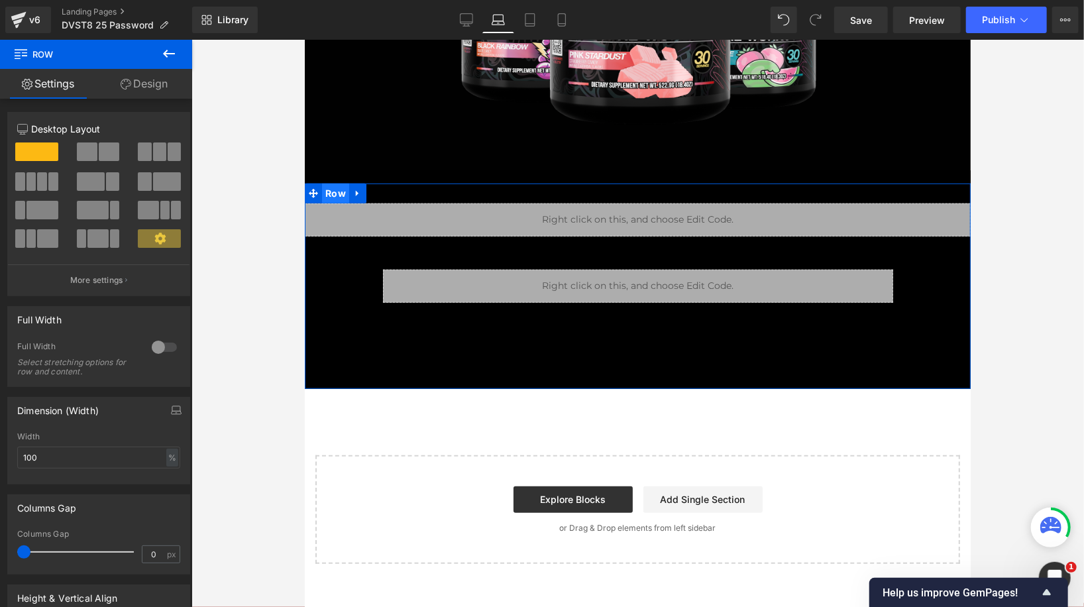
click at [334, 191] on span "Row" at bounding box center [334, 193] width 27 height 20
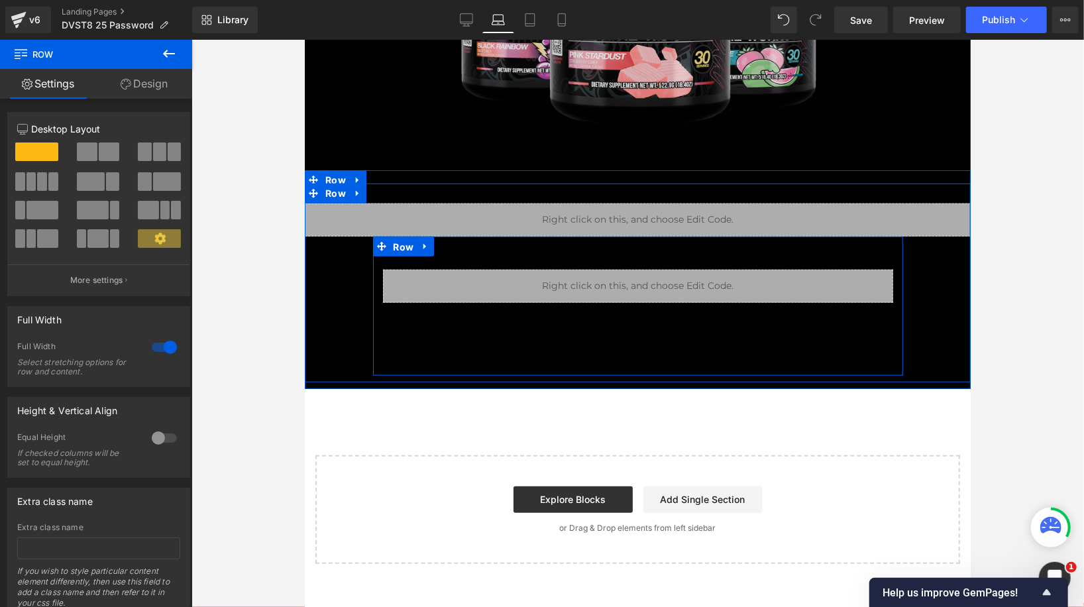
scroll to position [385, 0]
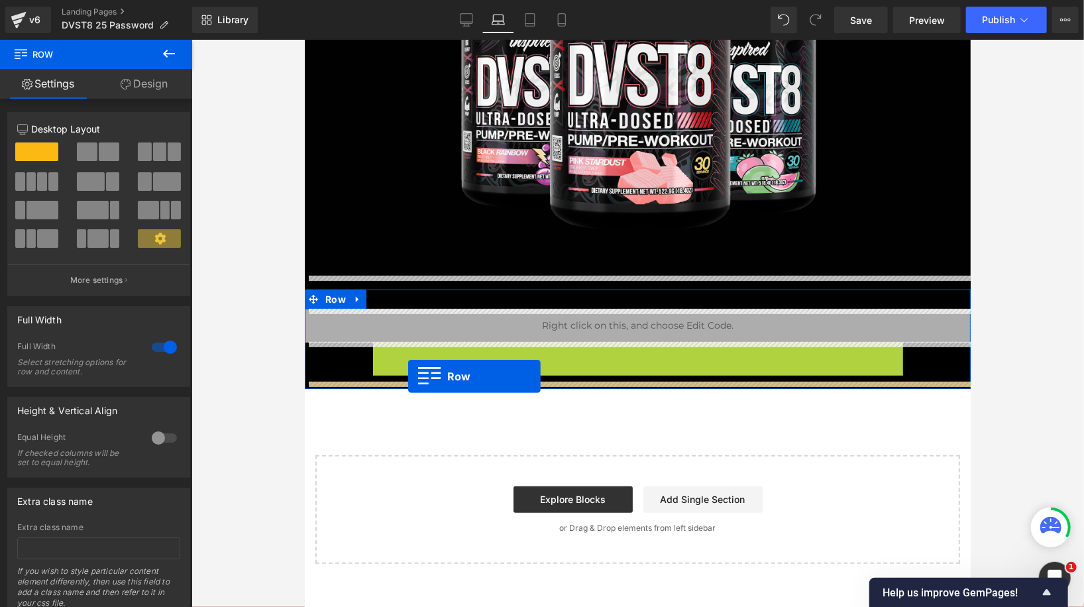
drag, startPoint x: 401, startPoint y: 250, endPoint x: 407, endPoint y: 376, distance: 125.4
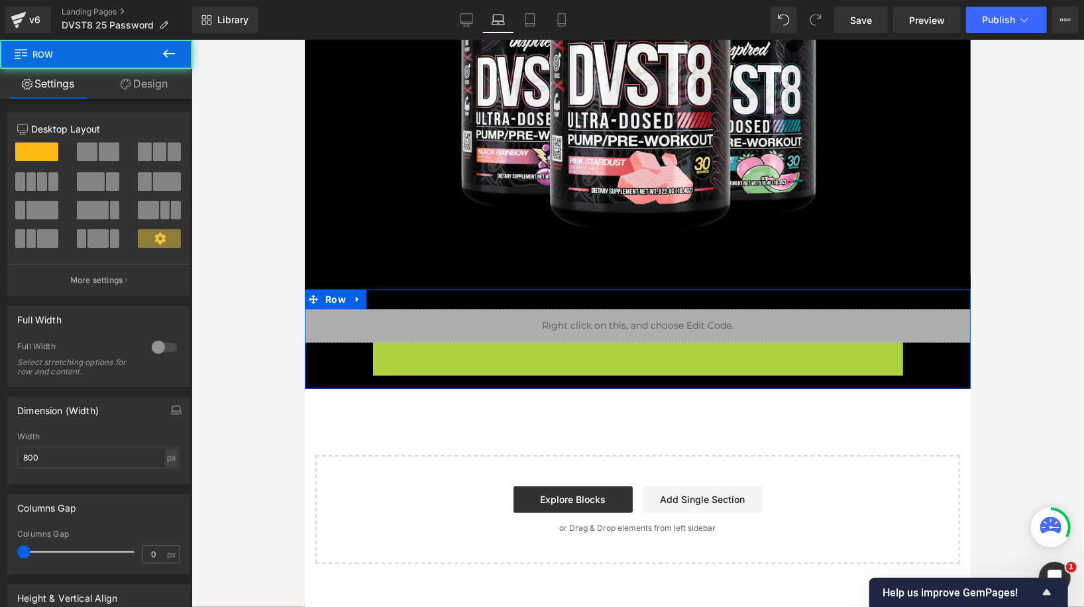
scroll to position [491, 0]
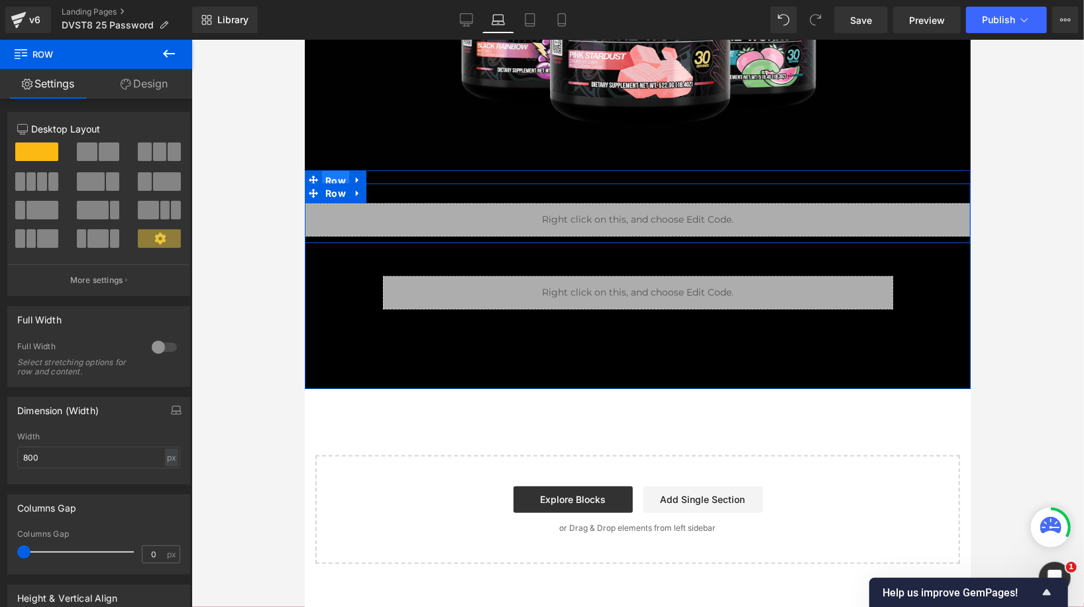
click at [334, 172] on span "Row" at bounding box center [334, 180] width 27 height 20
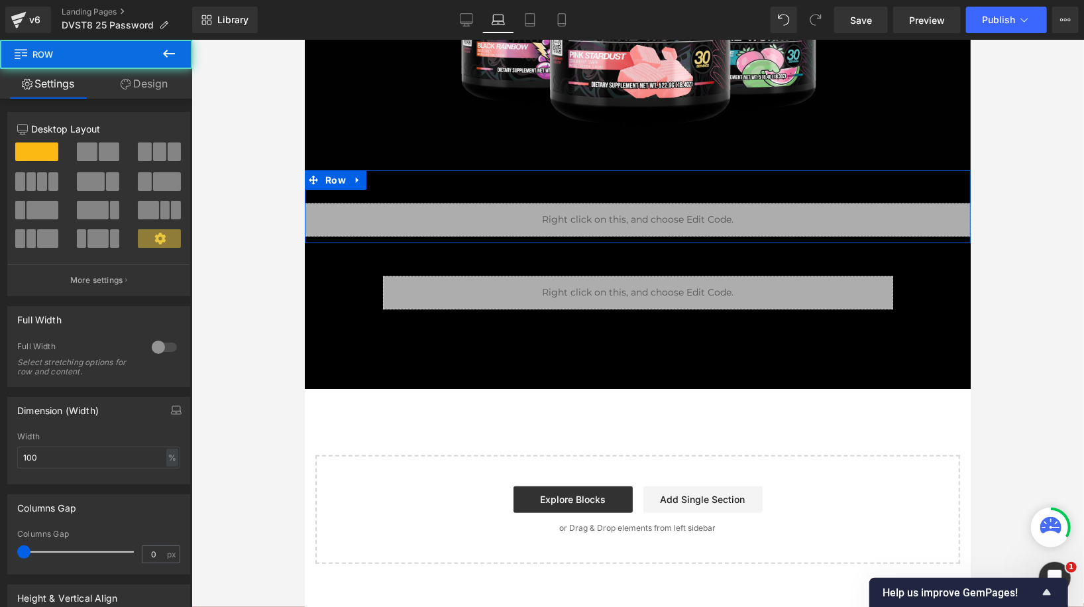
click at [147, 92] on link "Design" at bounding box center [144, 84] width 96 height 30
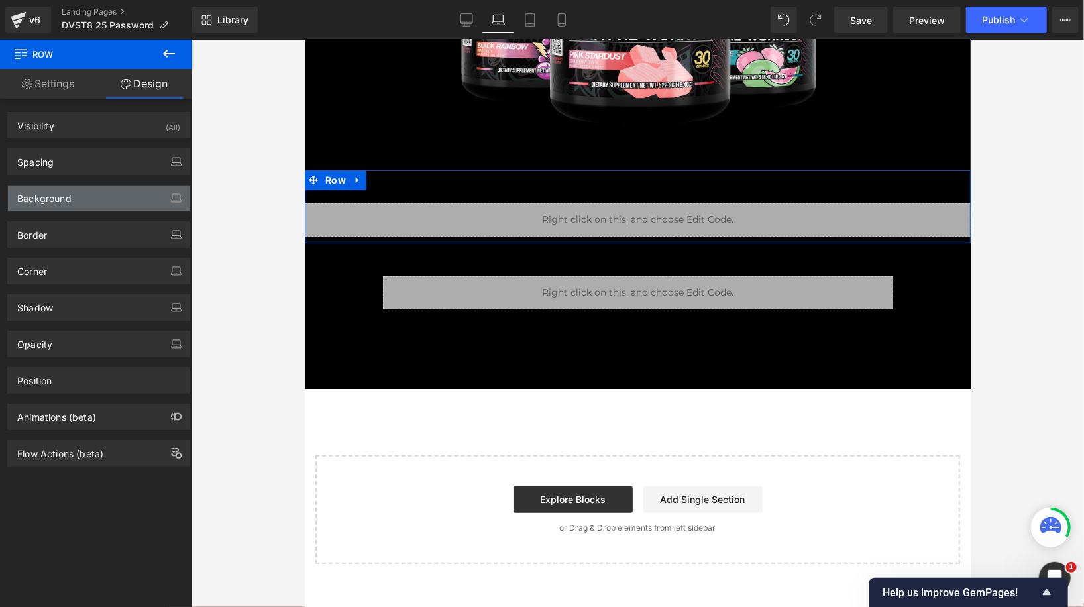
click at [102, 199] on div "Background" at bounding box center [98, 197] width 181 height 25
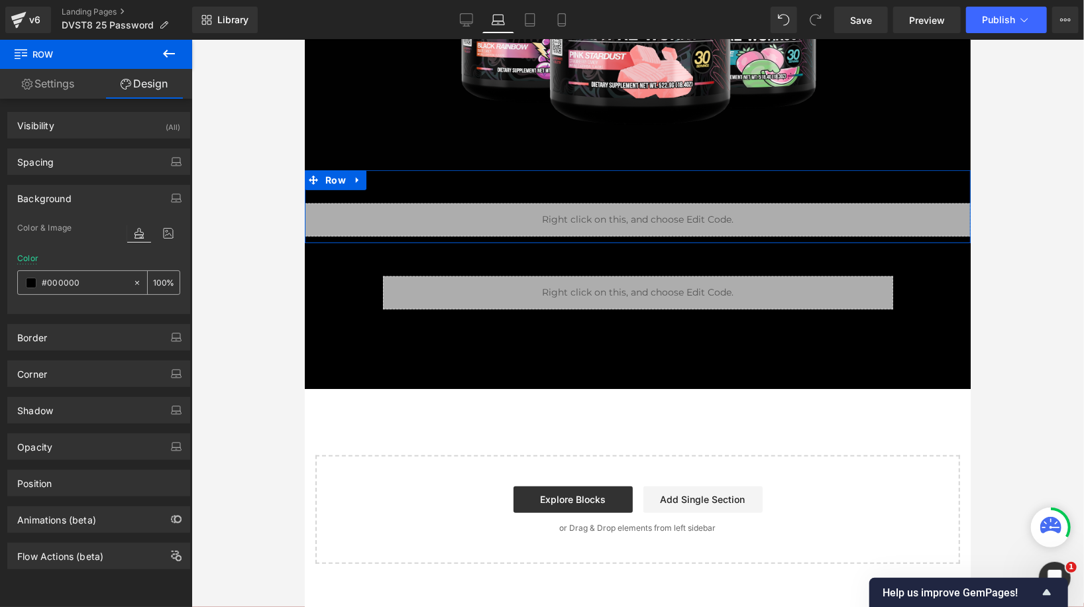
click at [132, 280] on icon at bounding box center [136, 282] width 9 height 9
type input "none"
type input "0"
click at [166, 222] on div at bounding box center [153, 233] width 53 height 36
click at [166, 229] on icon at bounding box center [168, 233] width 24 height 17
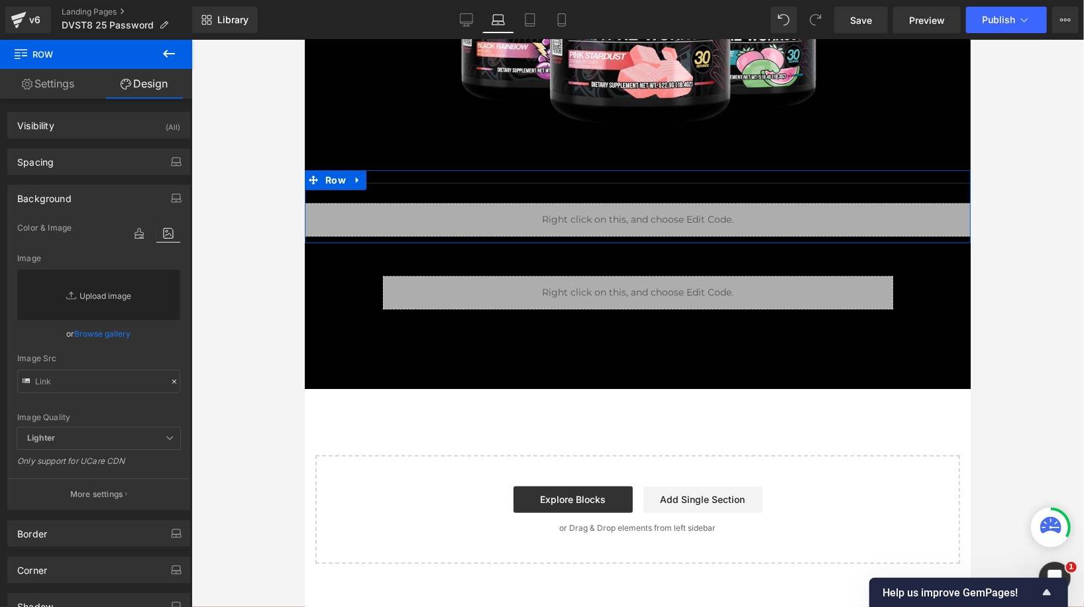
click at [107, 297] on link "Replace Image" at bounding box center [98, 295] width 163 height 50
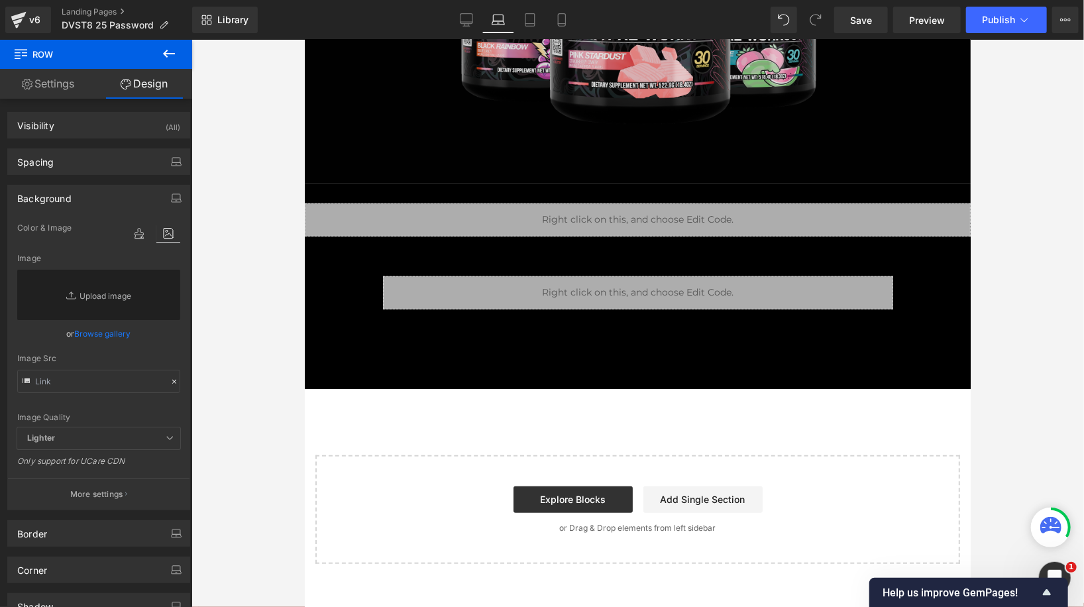
type input "C:\fakepath\Slice 1.png"
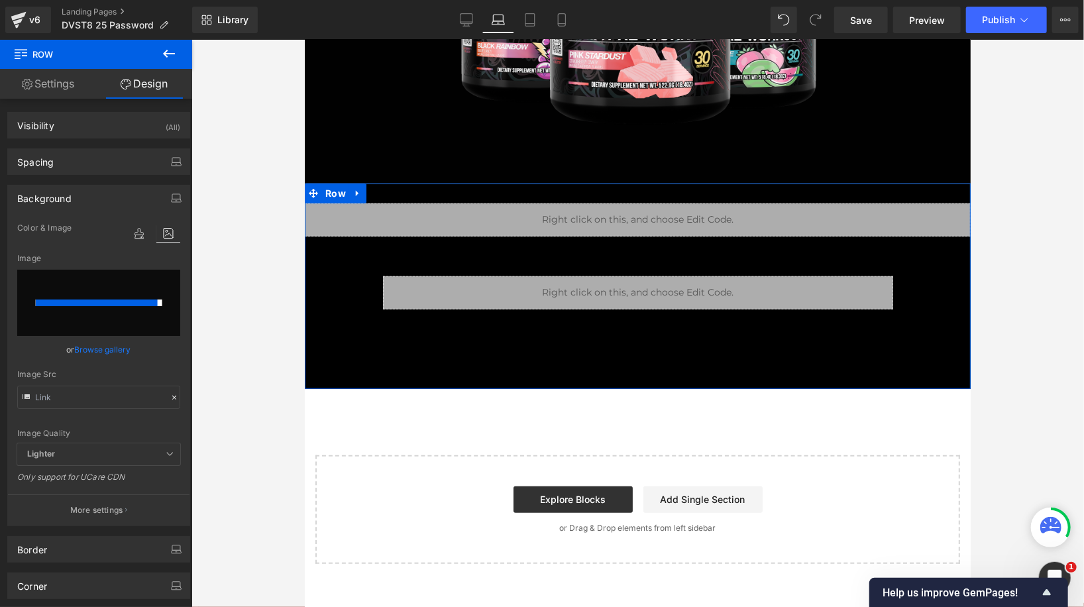
type input "https://ucarecdn.com/e783e978-3d27-44c7-8574-f7178f77dd90/-/format/auto/-/previ…"
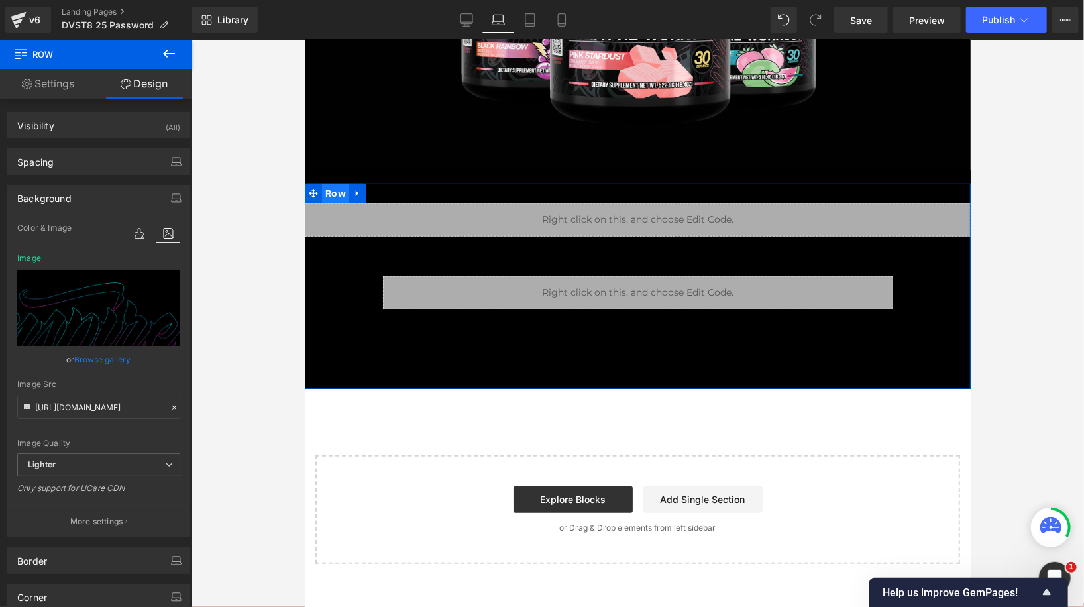
click at [337, 186] on span "Row" at bounding box center [334, 193] width 27 height 20
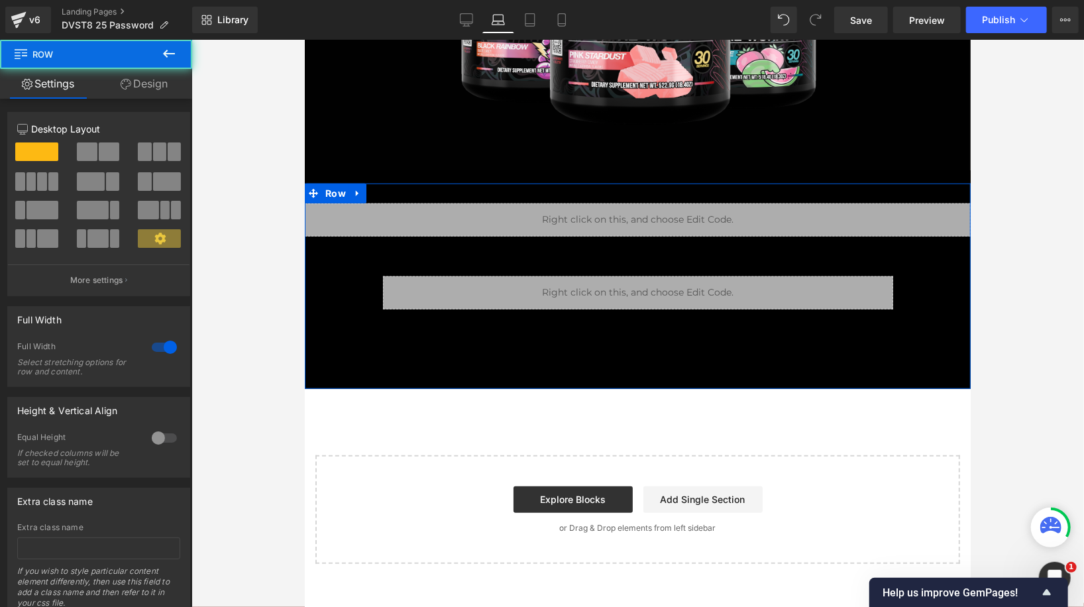
click at [159, 89] on link "Design" at bounding box center [144, 84] width 96 height 30
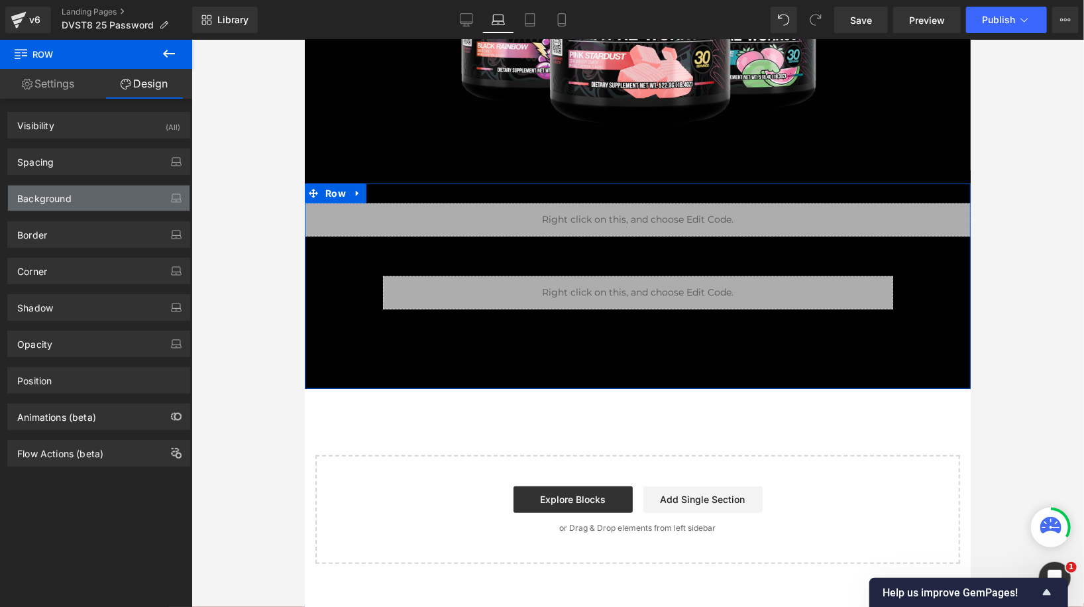
click at [111, 200] on div "Background" at bounding box center [98, 197] width 181 height 25
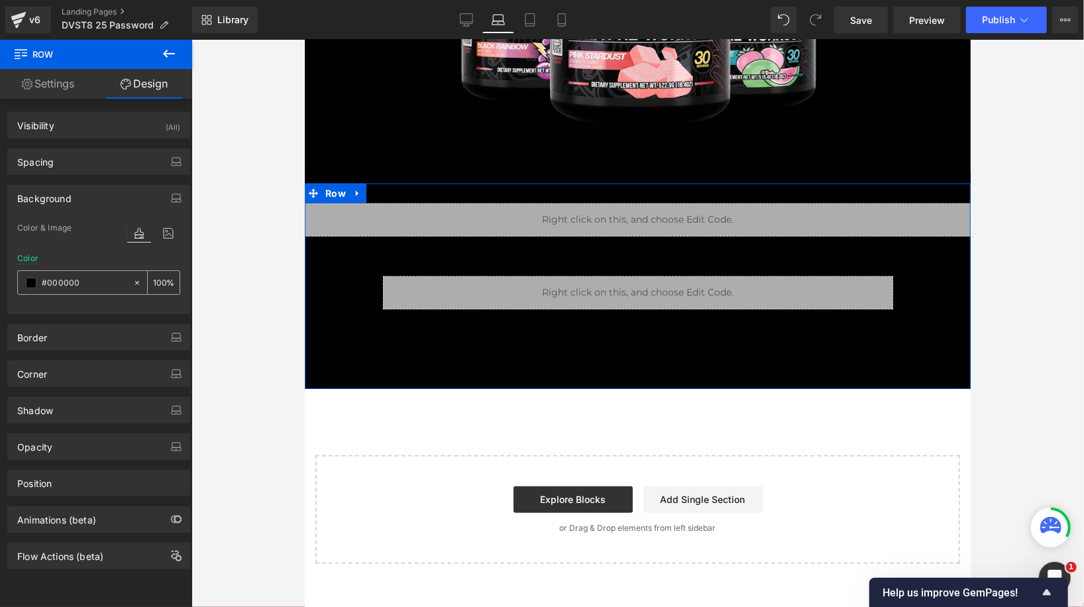
click at [132, 278] on icon at bounding box center [136, 282] width 9 height 9
type input "none"
type input "0"
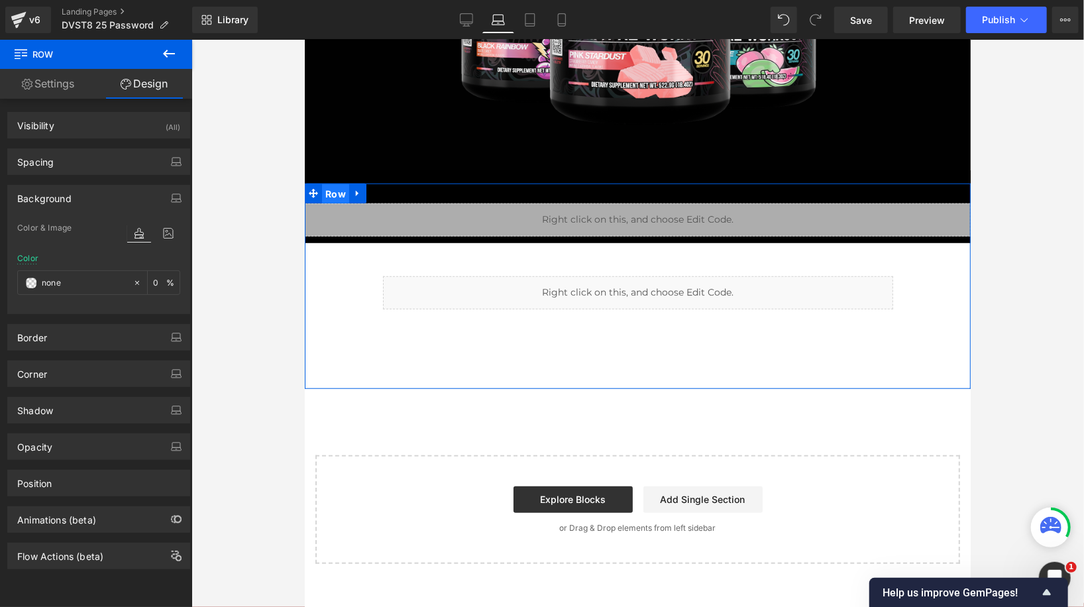
click at [335, 191] on span "Row" at bounding box center [334, 193] width 27 height 20
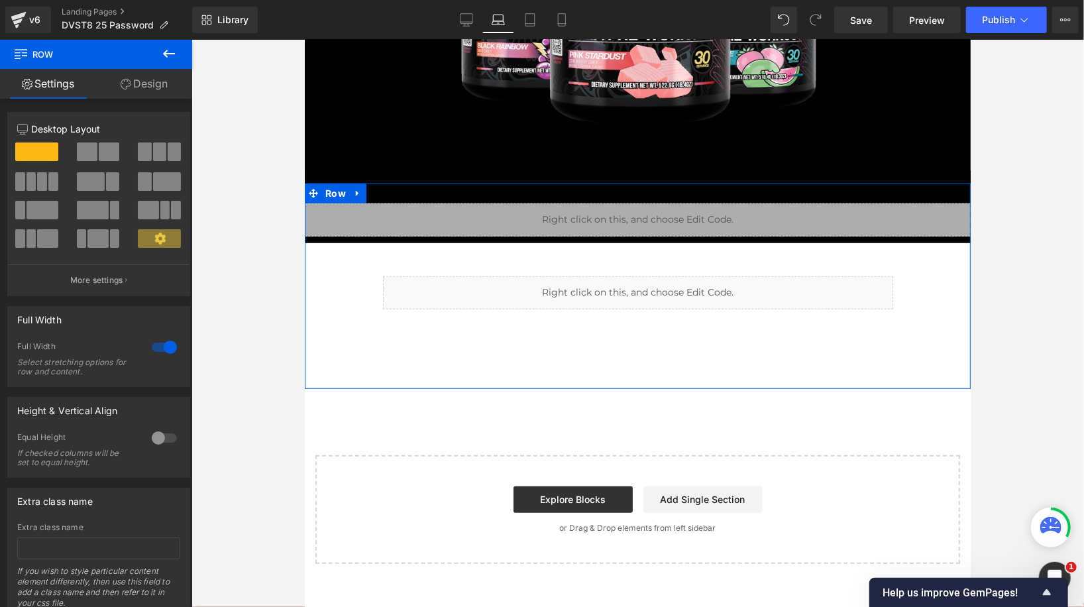
click at [151, 83] on link "Design" at bounding box center [144, 84] width 96 height 30
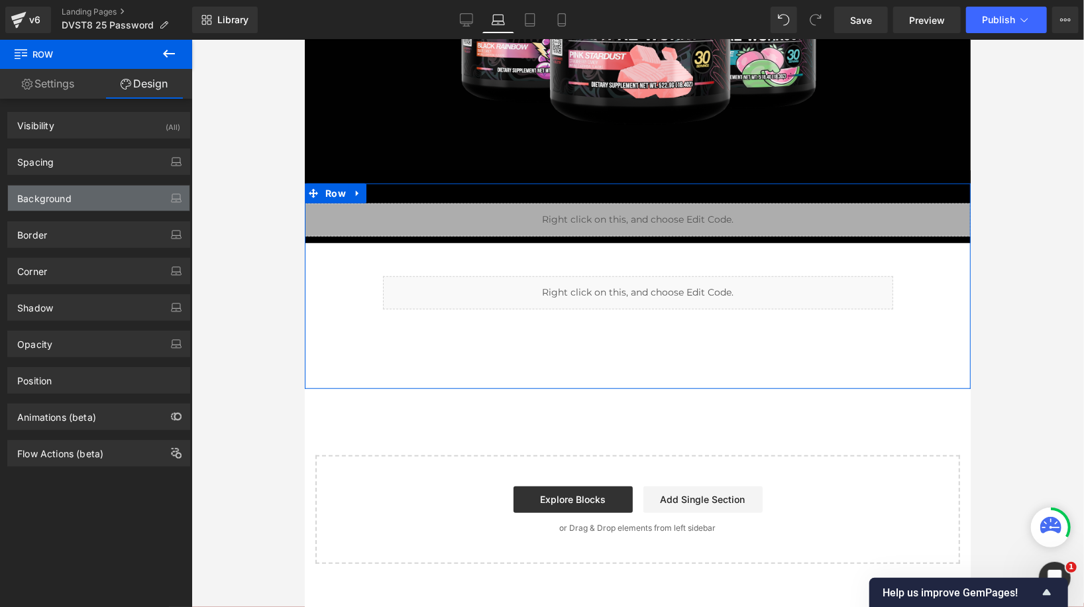
click at [111, 193] on div "Background" at bounding box center [98, 197] width 181 height 25
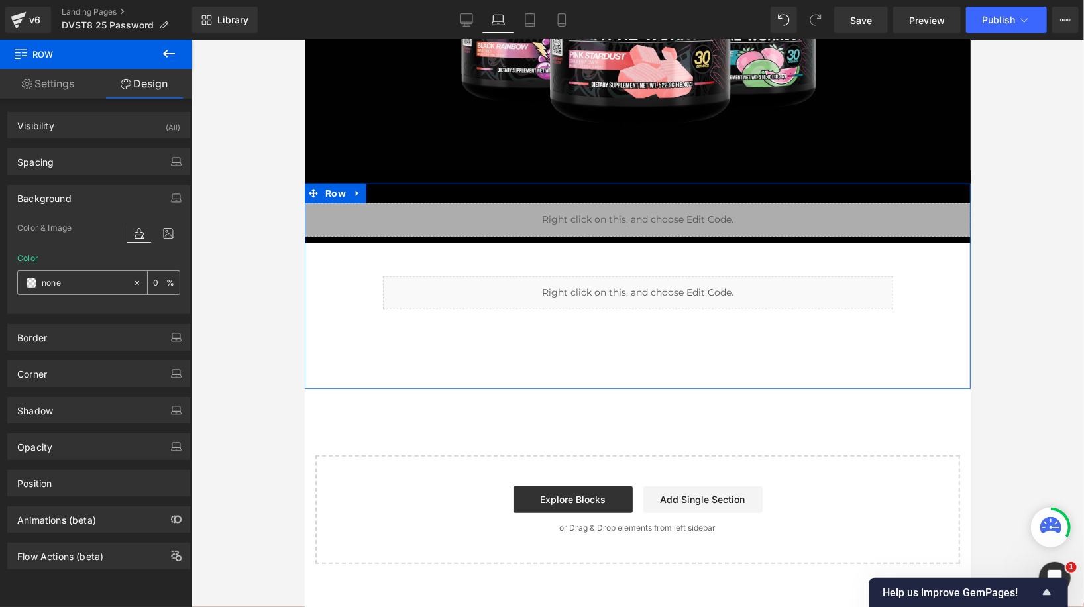
click at [136, 278] on icon at bounding box center [136, 282] width 9 height 9
click at [341, 189] on span "Row" at bounding box center [334, 193] width 27 height 20
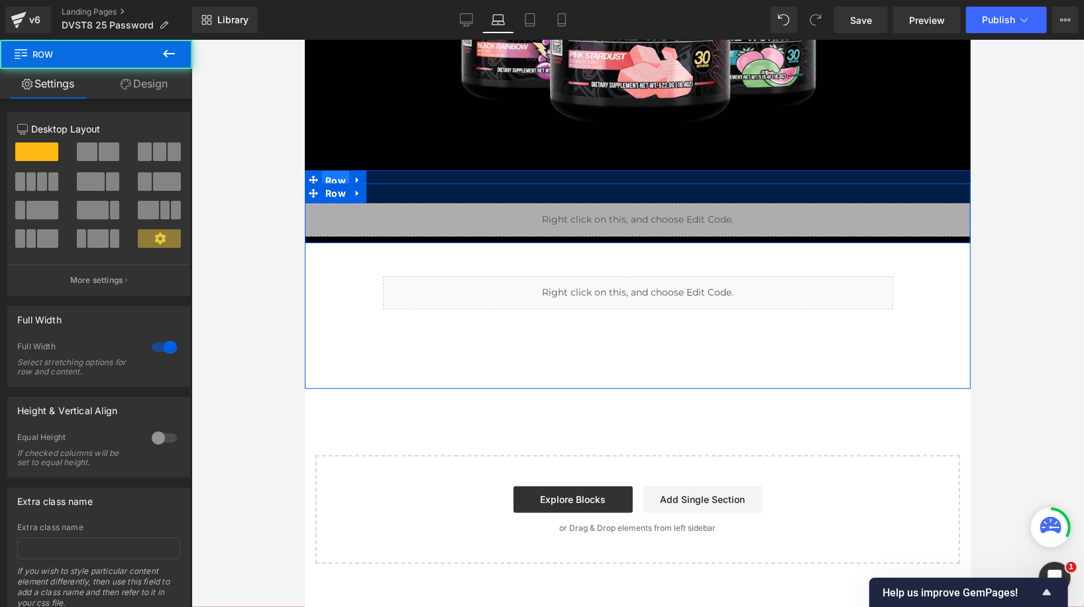
click at [337, 170] on span "Row" at bounding box center [334, 180] width 27 height 20
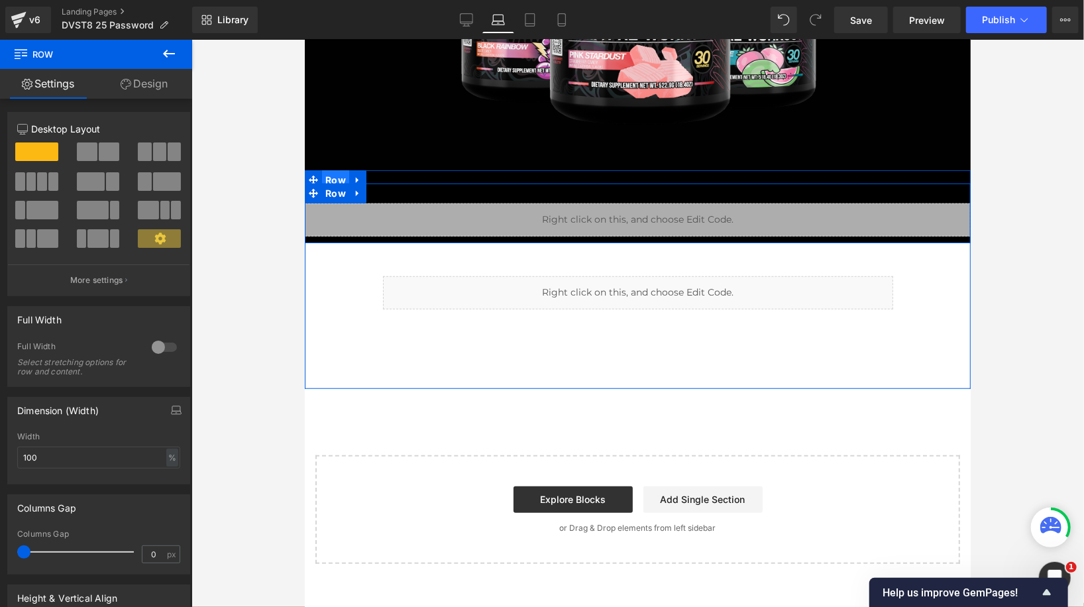
click at [336, 173] on span "Row" at bounding box center [334, 180] width 27 height 20
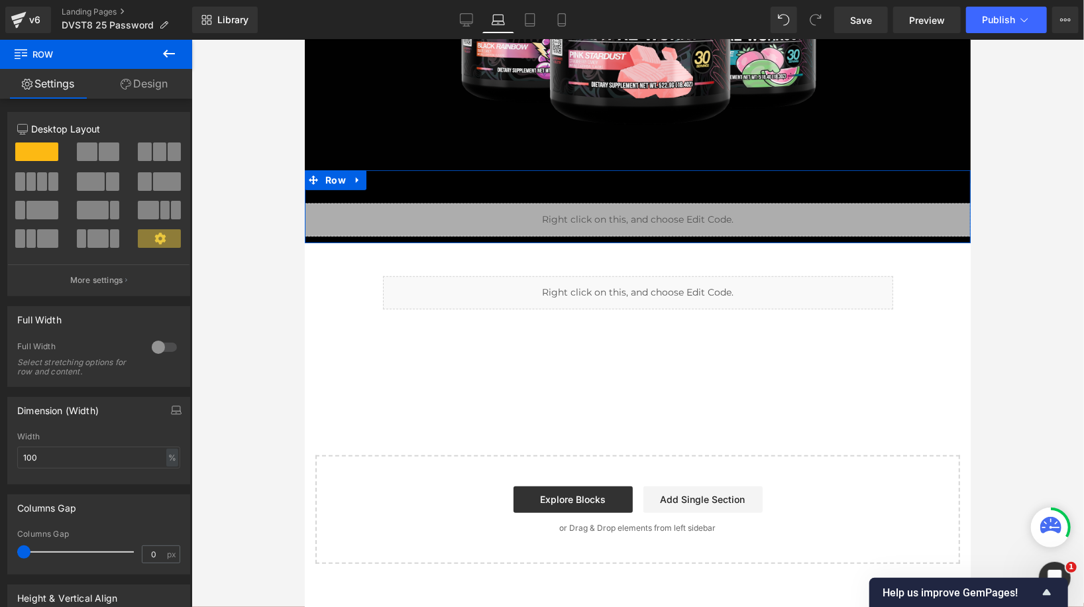
click at [172, 93] on link "Design" at bounding box center [144, 84] width 96 height 30
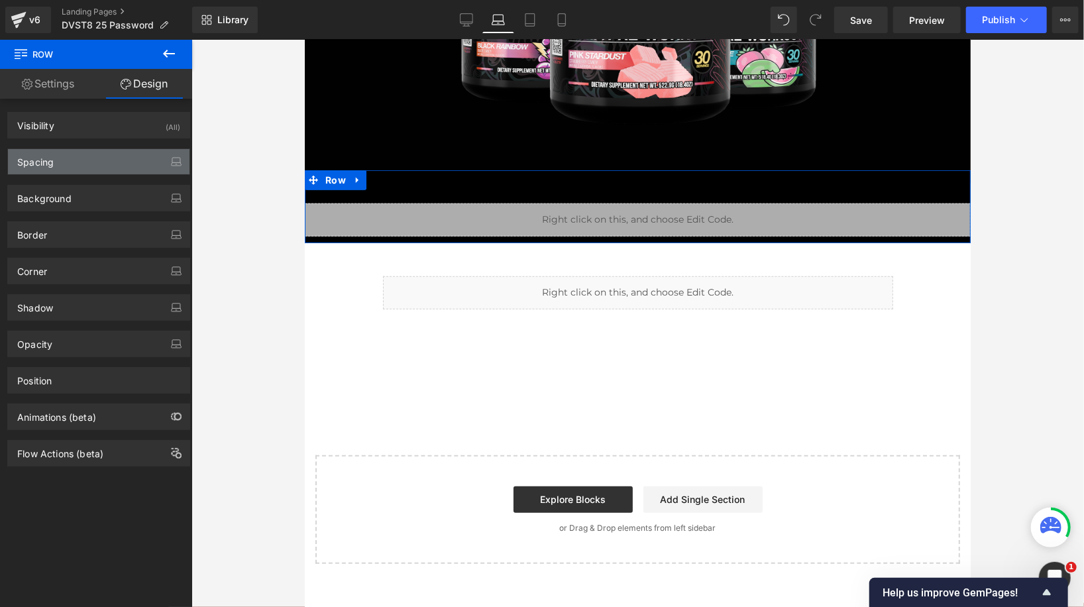
type input "none"
type input "0"
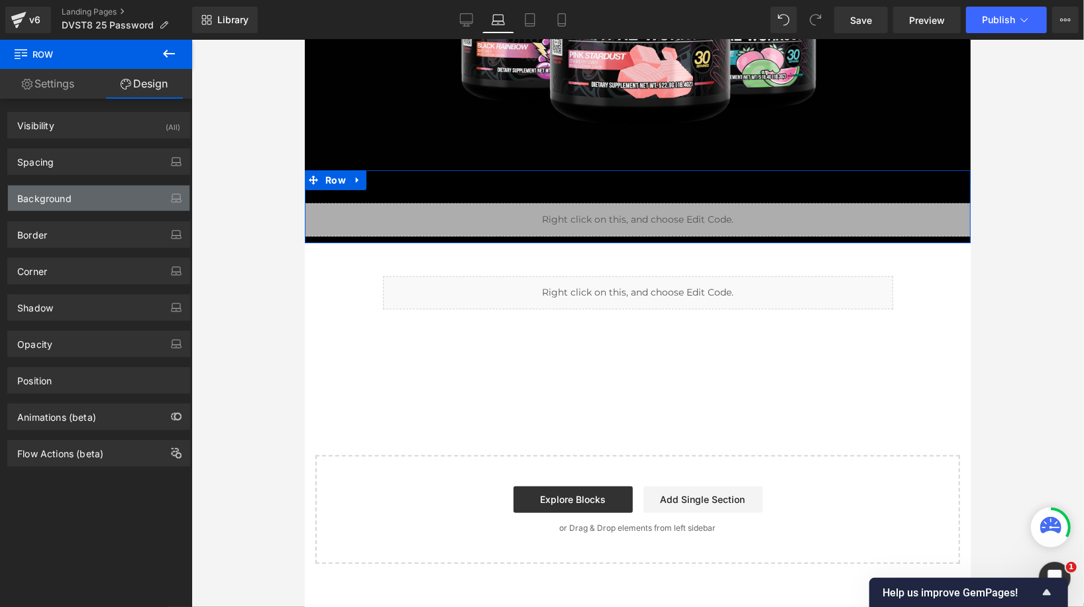
click at [103, 196] on div "Background" at bounding box center [98, 197] width 181 height 25
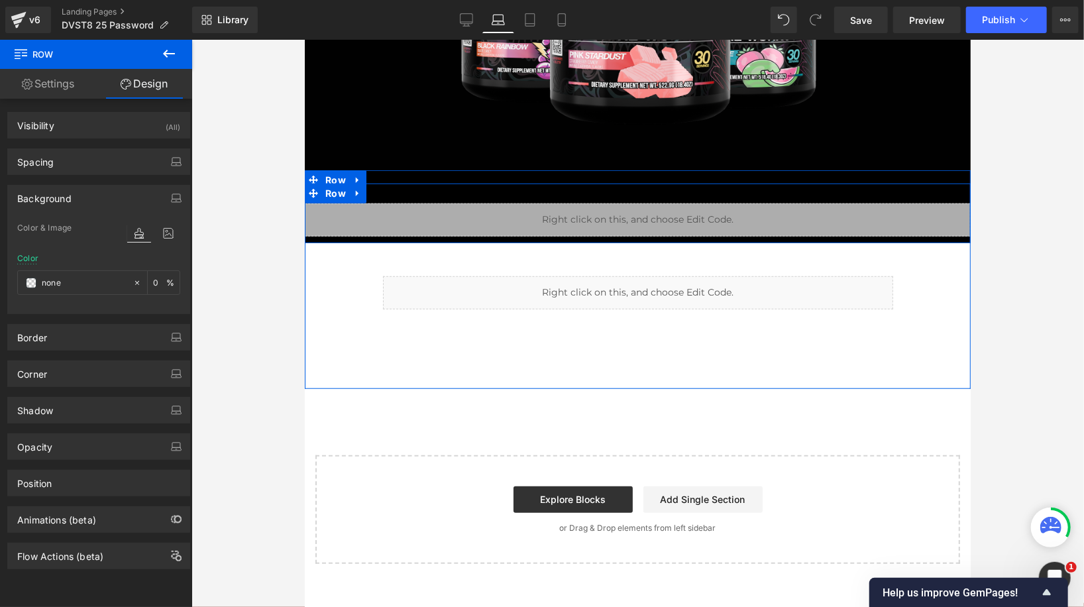
scroll to position [451, 0]
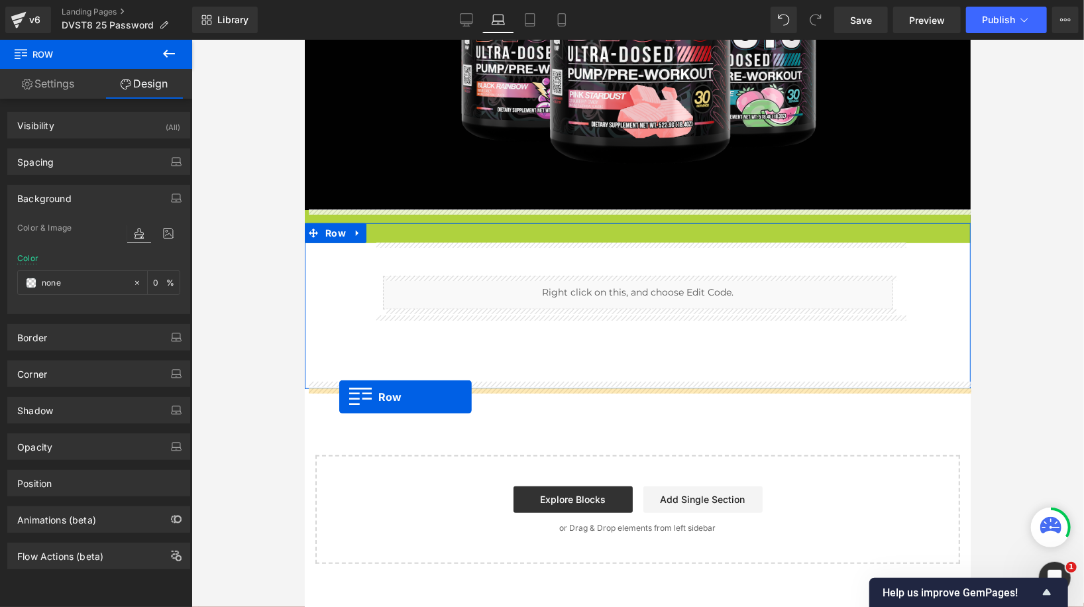
drag, startPoint x: 335, startPoint y: 176, endPoint x: 338, endPoint y: 396, distance: 220.0
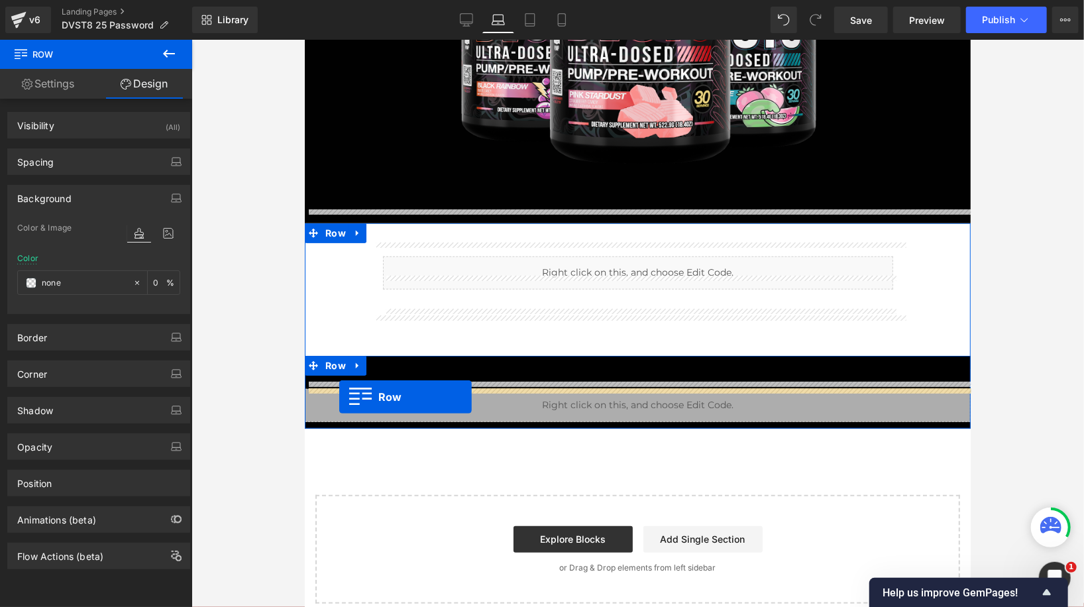
scroll to position [491, 0]
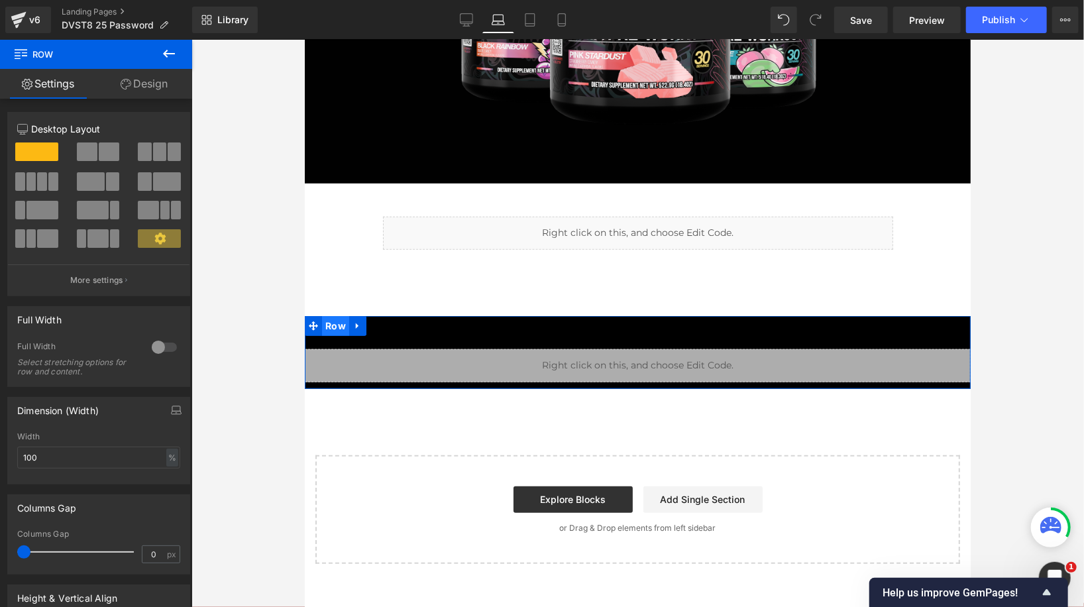
click at [335, 320] on span "Row" at bounding box center [334, 325] width 27 height 20
click at [162, 83] on link "Design" at bounding box center [144, 84] width 96 height 30
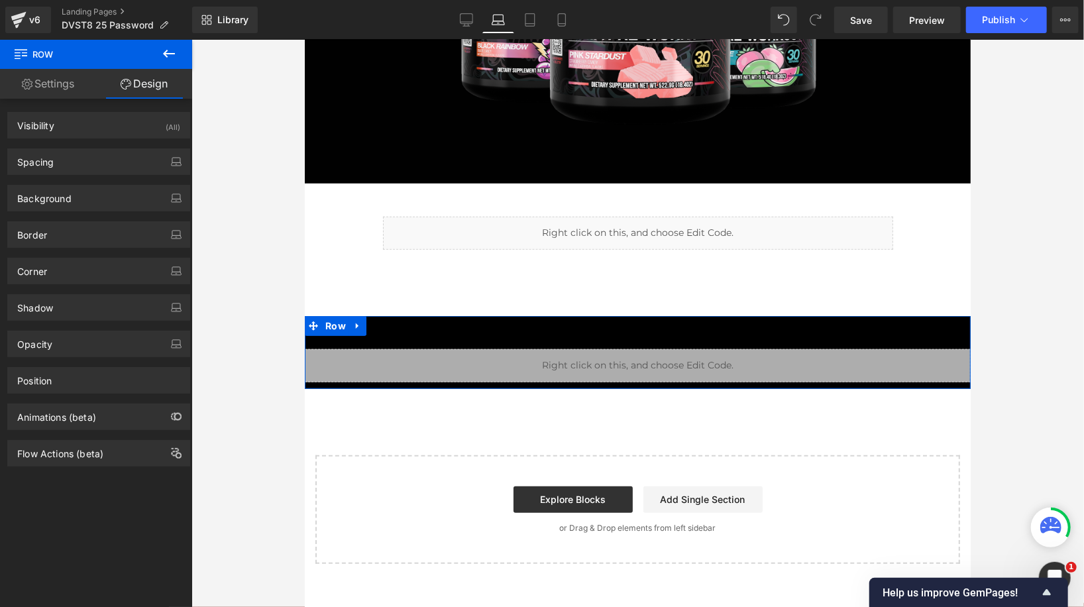
click at [113, 212] on div "Border Border Style Custom Custom Setup Global Style Custom Setup Global Style …" at bounding box center [99, 229] width 198 height 36
click at [113, 205] on div "Background" at bounding box center [98, 197] width 181 height 25
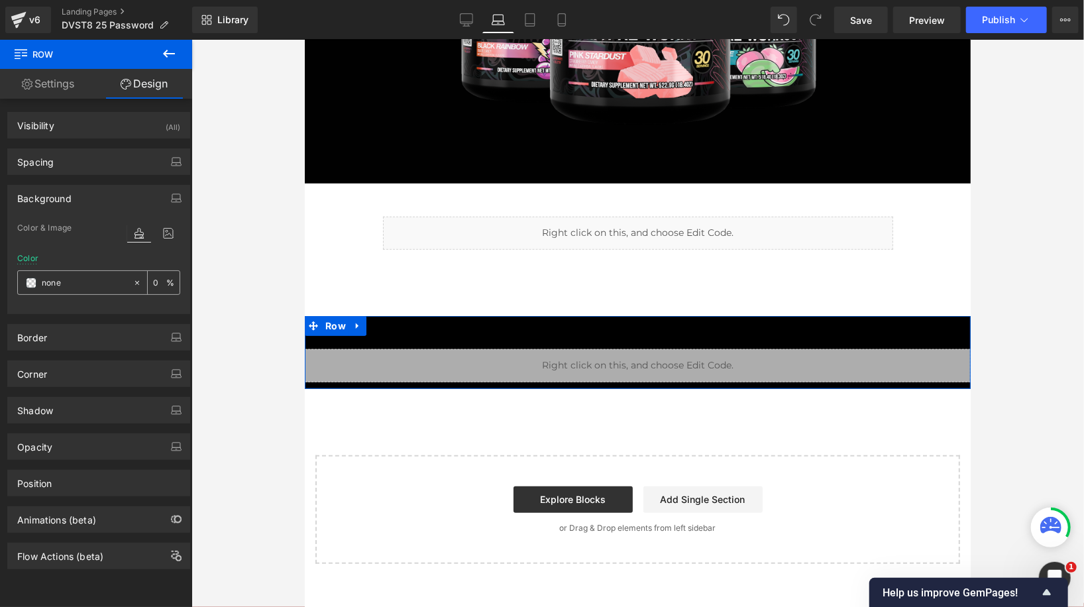
click at [137, 282] on div at bounding box center [139, 282] width 15 height 23
click at [169, 230] on icon at bounding box center [168, 233] width 24 height 17
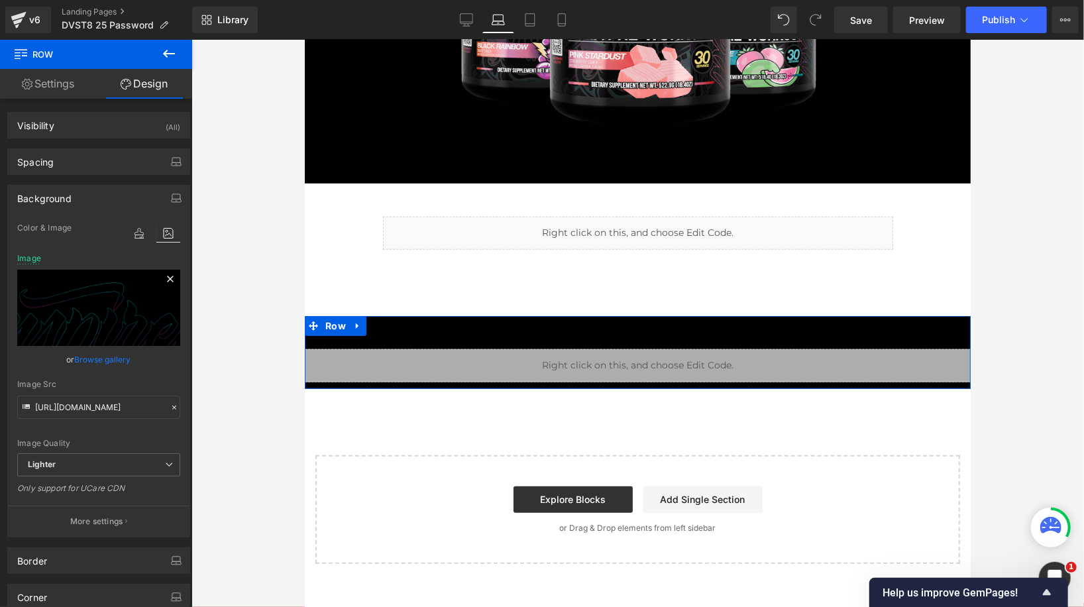
click at [167, 278] on icon at bounding box center [170, 279] width 16 height 16
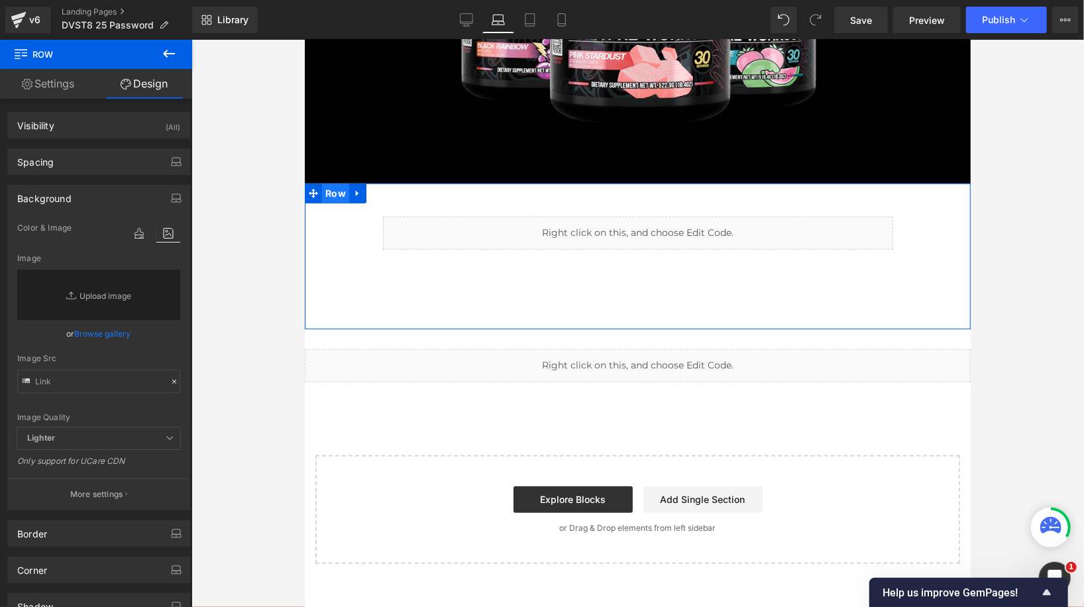
click at [334, 189] on span "Row" at bounding box center [334, 193] width 27 height 20
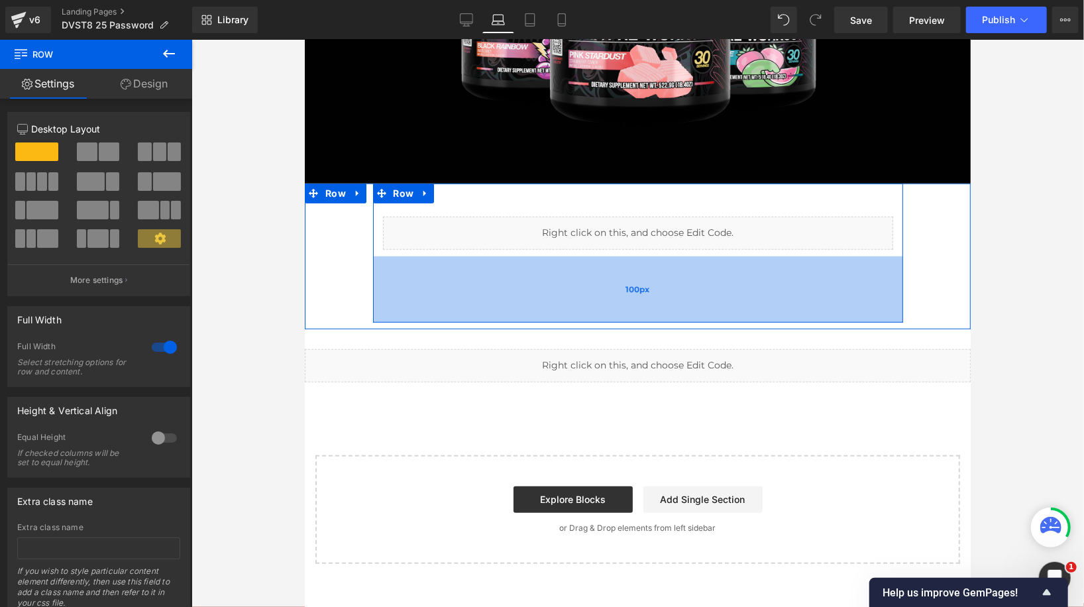
click at [417, 273] on div "100px" at bounding box center [637, 289] width 530 height 66
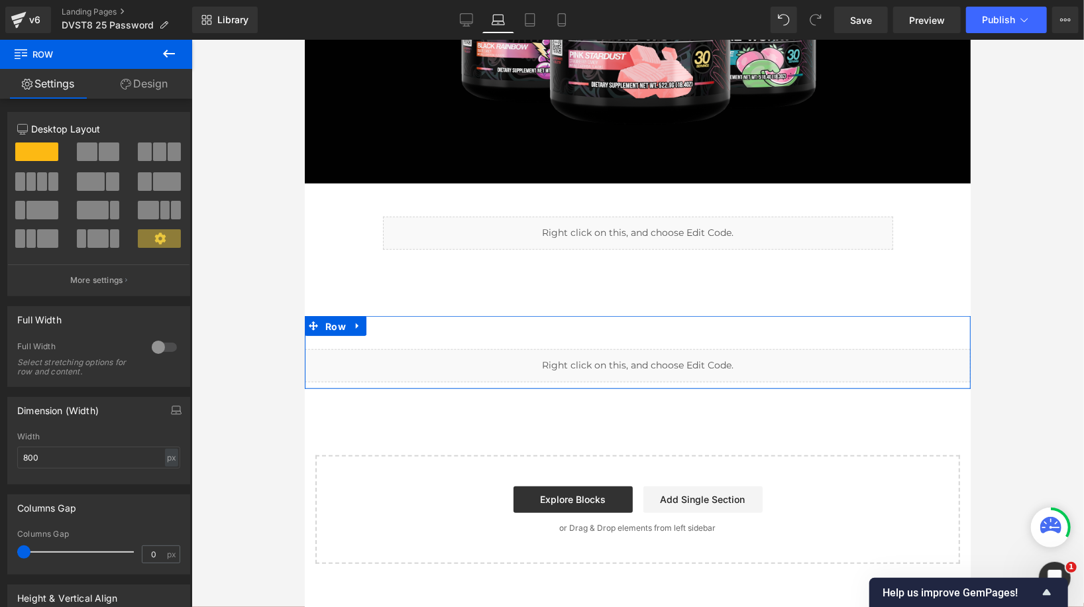
scroll to position [451, 0]
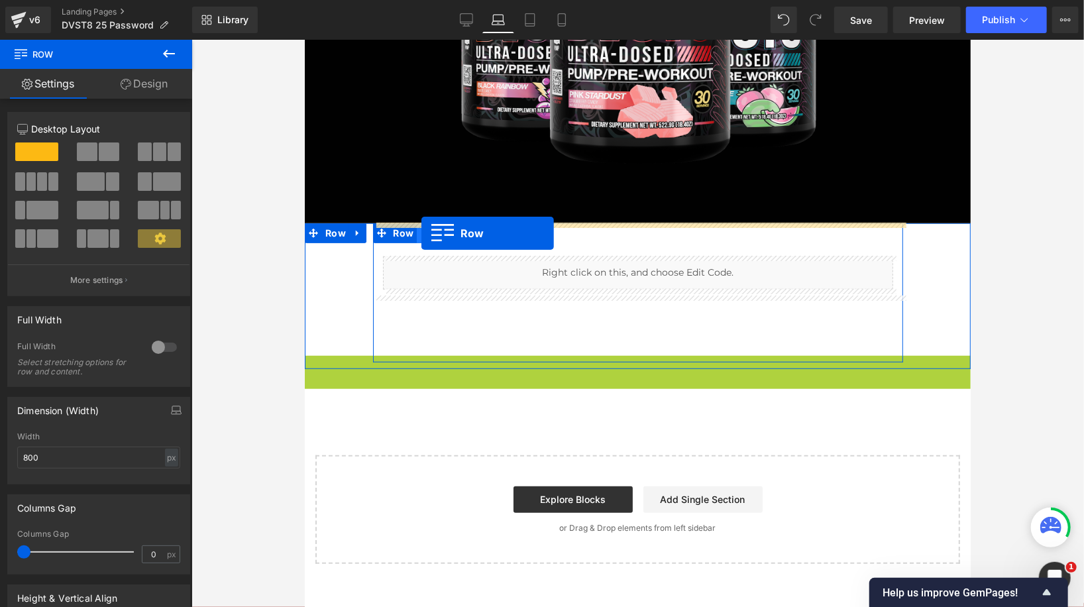
drag, startPoint x: 329, startPoint y: 329, endPoint x: 421, endPoint y: 233, distance: 133.1
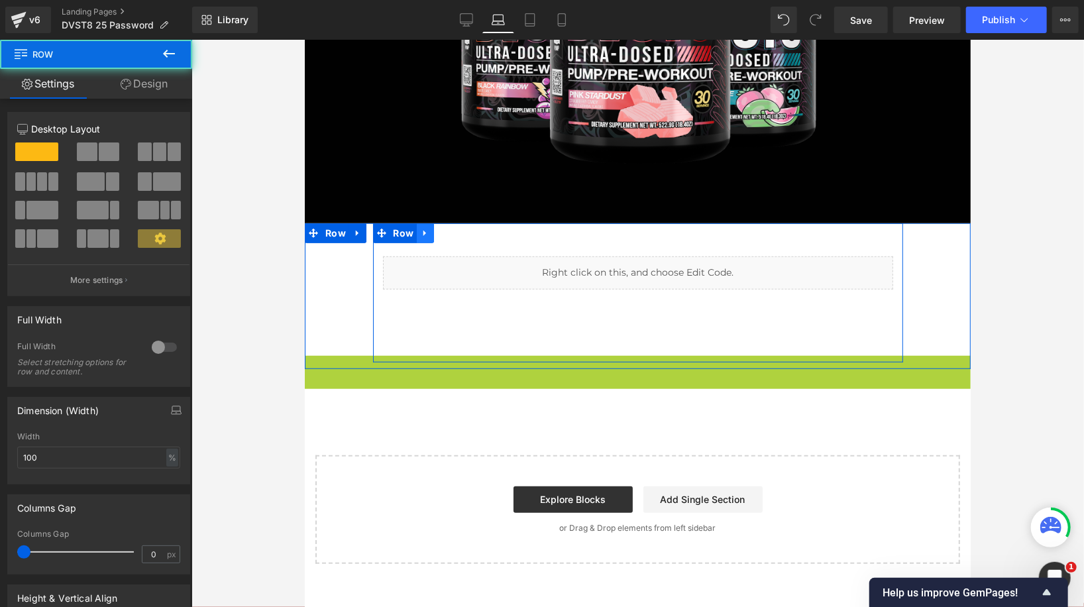
scroll to position [491, 0]
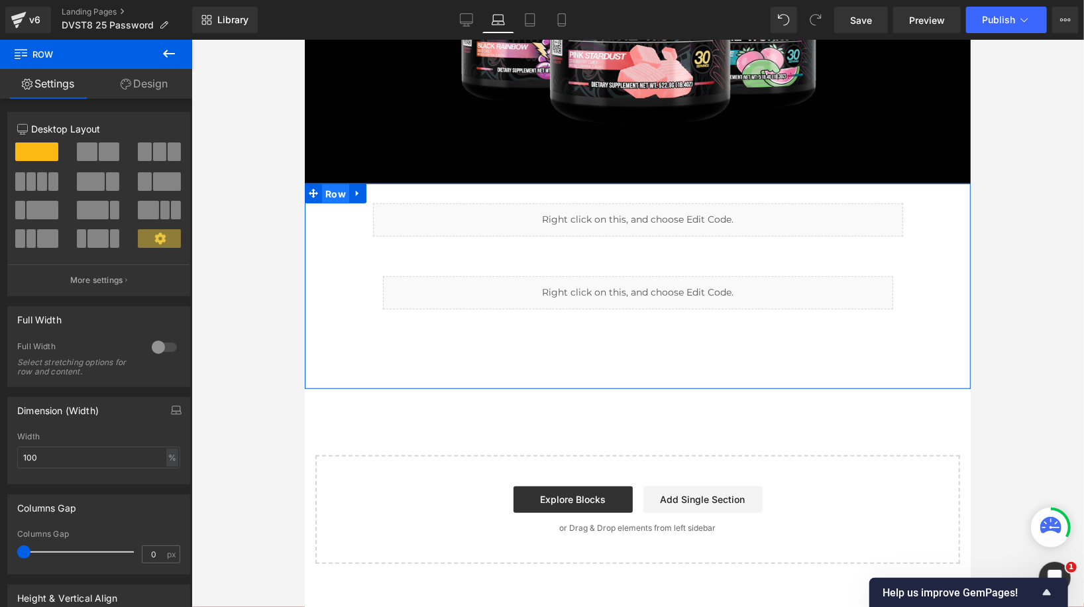
click at [329, 197] on span "Row" at bounding box center [334, 193] width 27 height 20
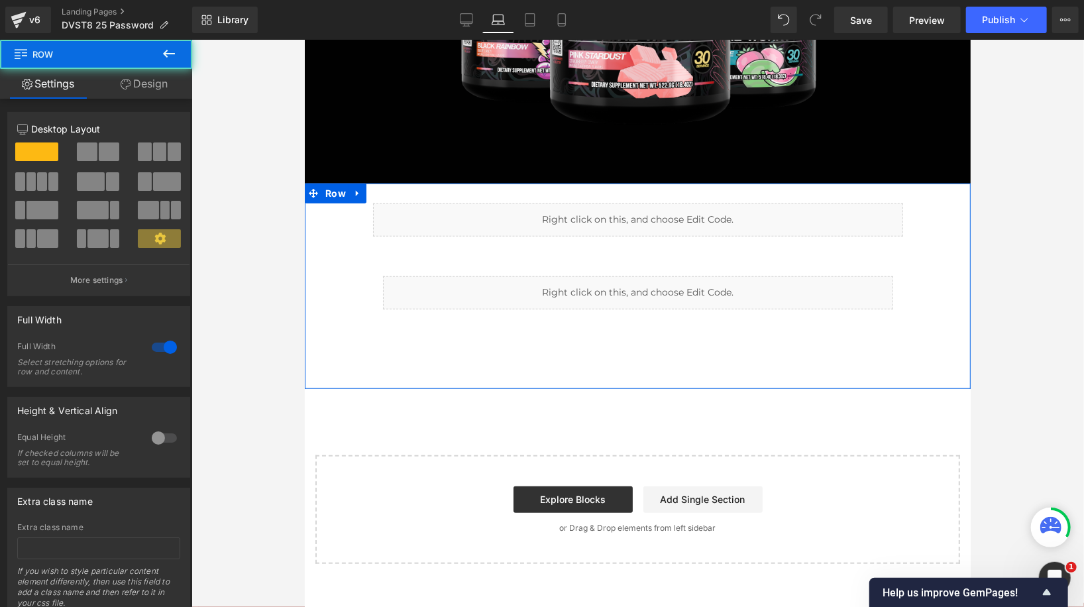
click at [149, 95] on link "Design" at bounding box center [144, 84] width 96 height 30
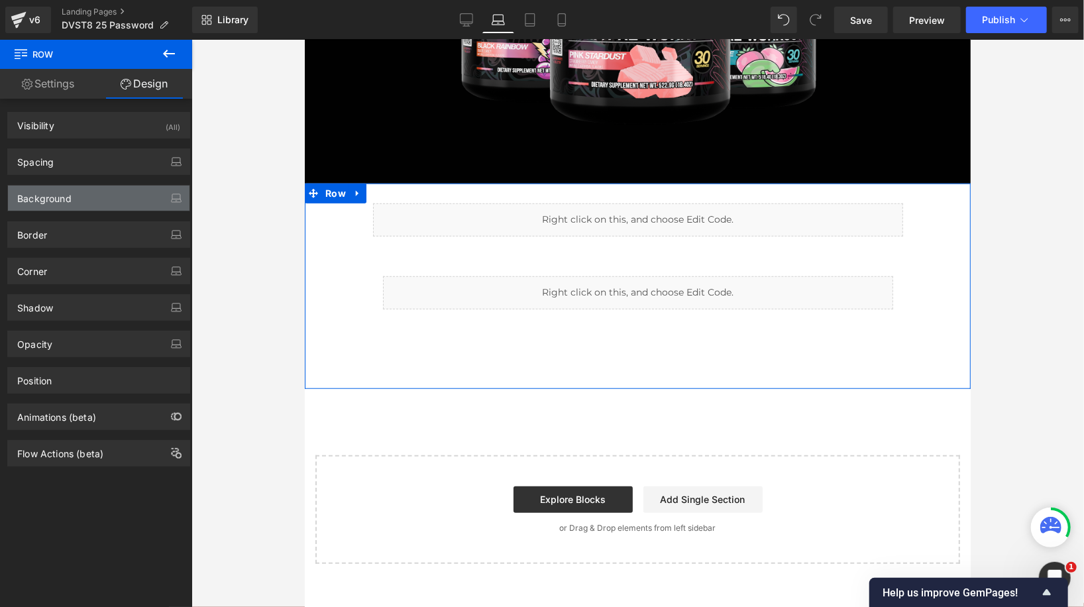
click at [120, 199] on div "Background" at bounding box center [98, 197] width 181 height 25
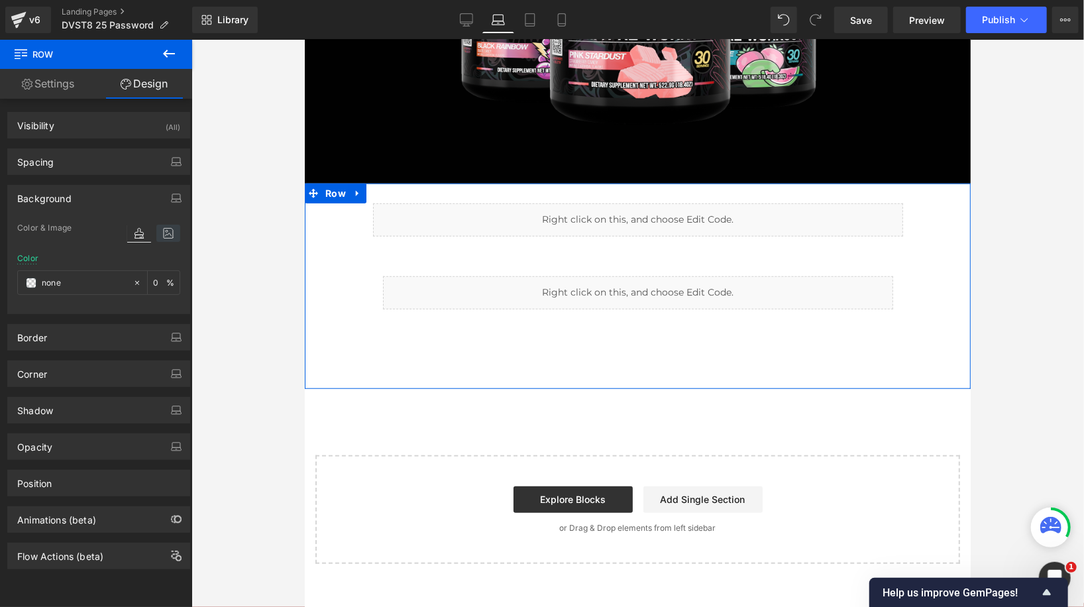
click at [165, 238] on icon at bounding box center [168, 233] width 24 height 17
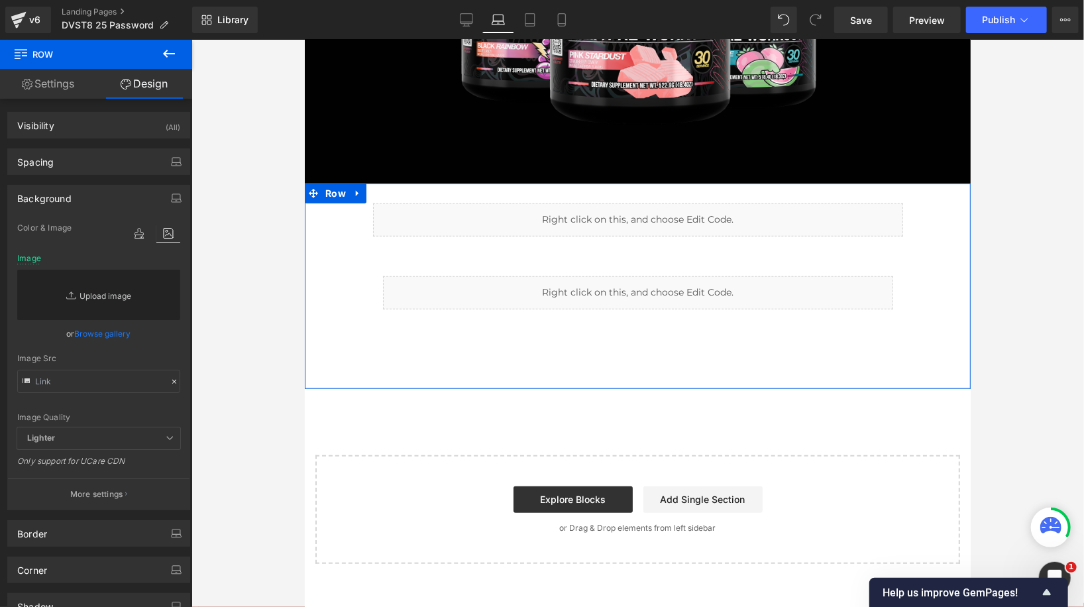
click at [108, 300] on link "Replace Image" at bounding box center [98, 295] width 163 height 50
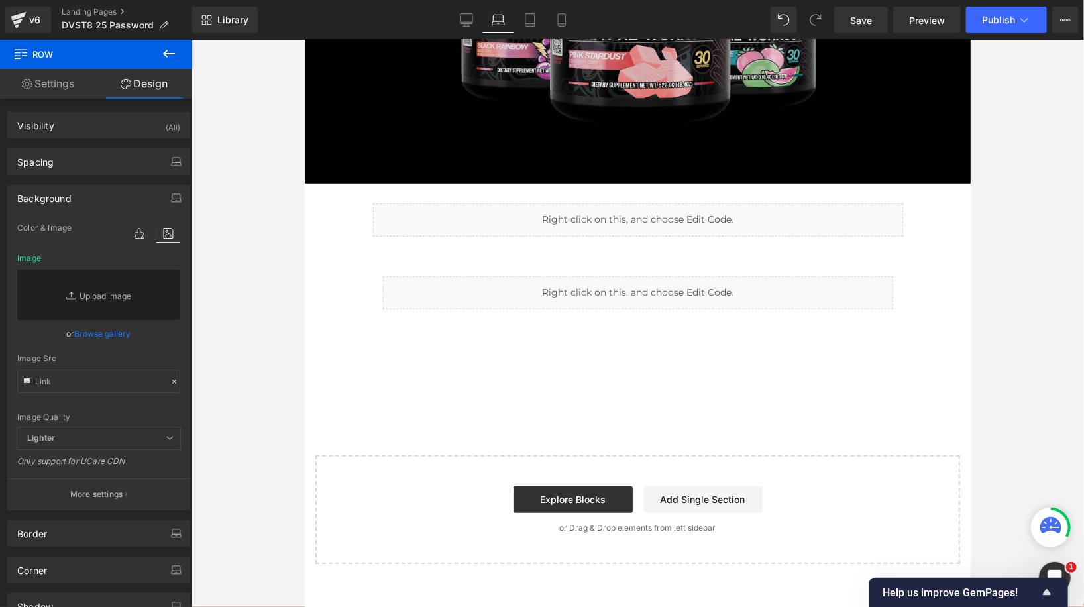
type input "C:\fakepath\Slice 1.png"
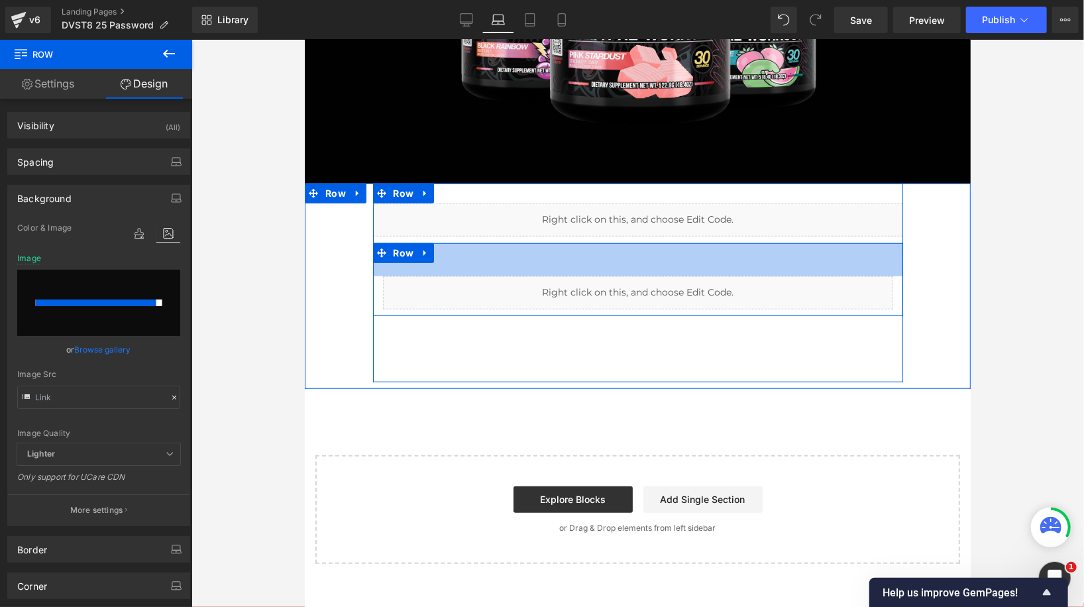
type input "https://ucarecdn.com/f2b8e925-1c0a-4795-93e9-c314238e5838/-/format/auto/-/previ…"
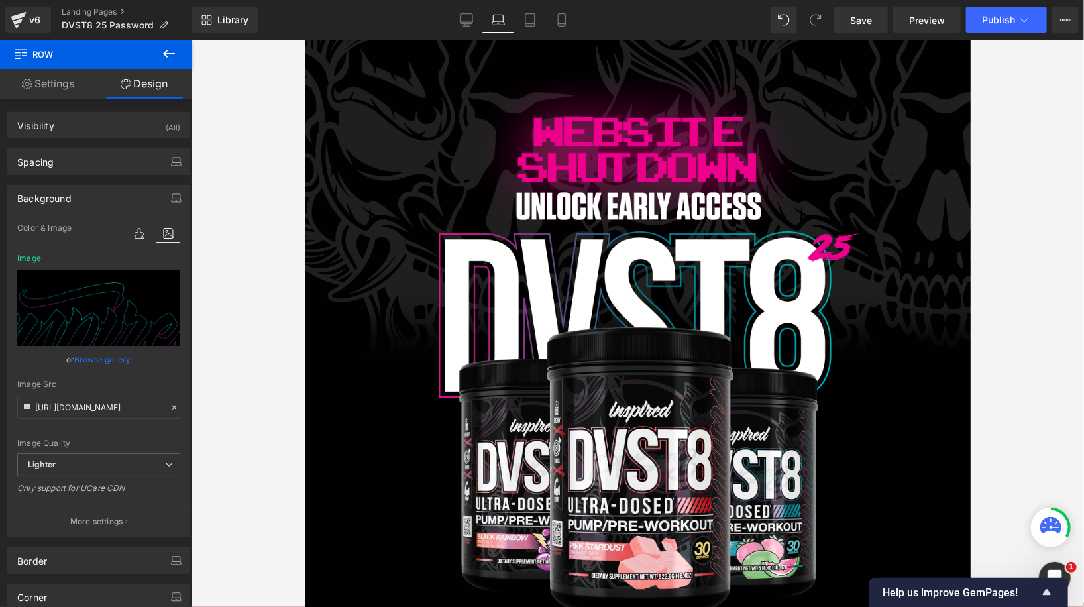
scroll to position [0, 0]
click at [474, 18] on link "Desktop" at bounding box center [466, 20] width 32 height 26
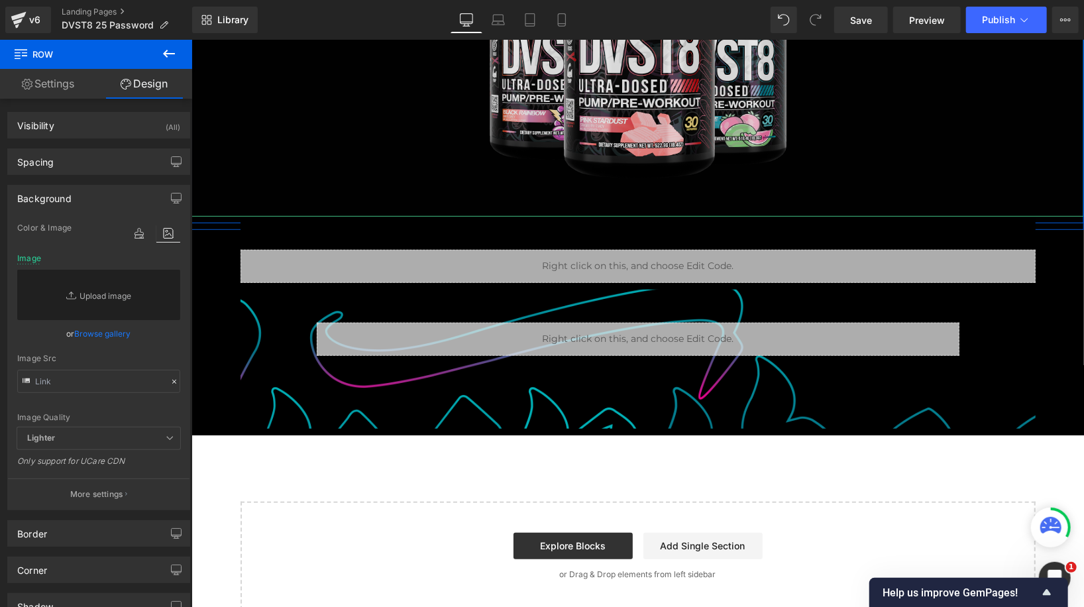
scroll to position [394, 0]
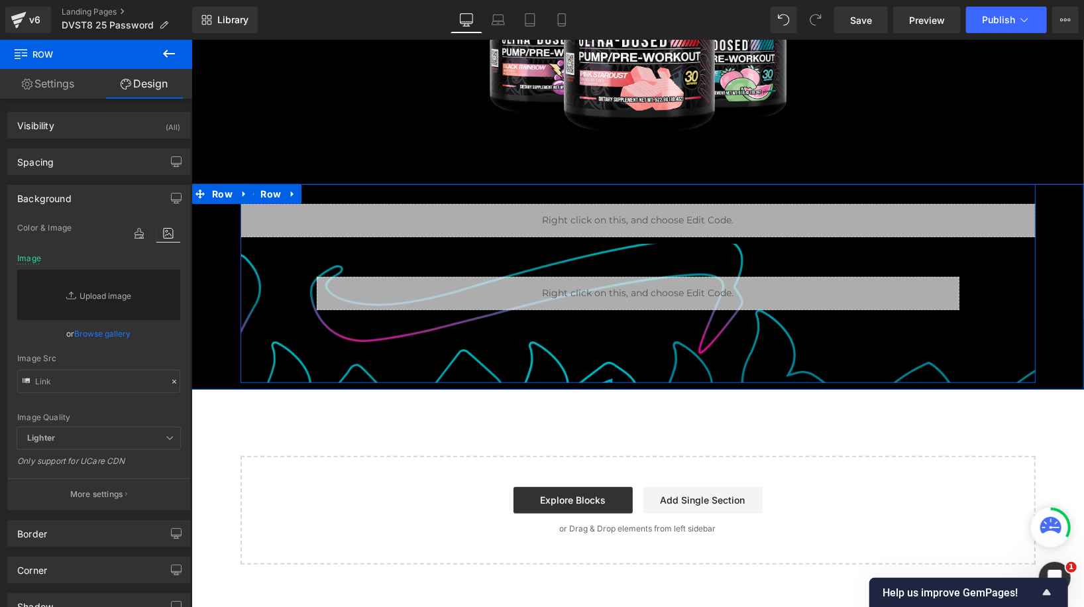
click at [270, 256] on div "Liquid Row 50px Liquid Row 50px" at bounding box center [637, 249] width 795 height 132
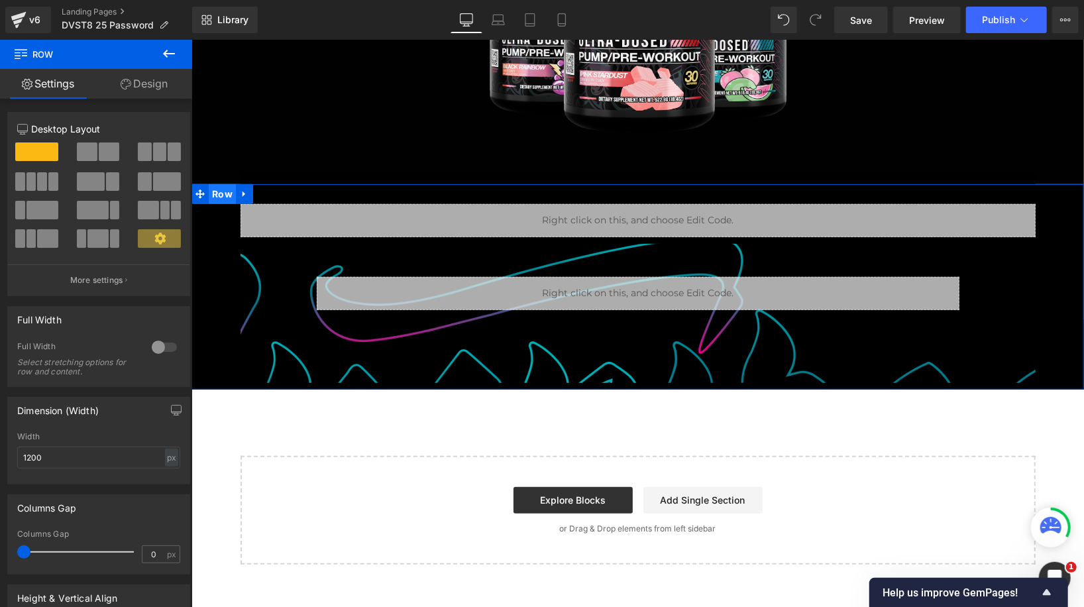
click at [225, 193] on span "Row" at bounding box center [221, 193] width 27 height 20
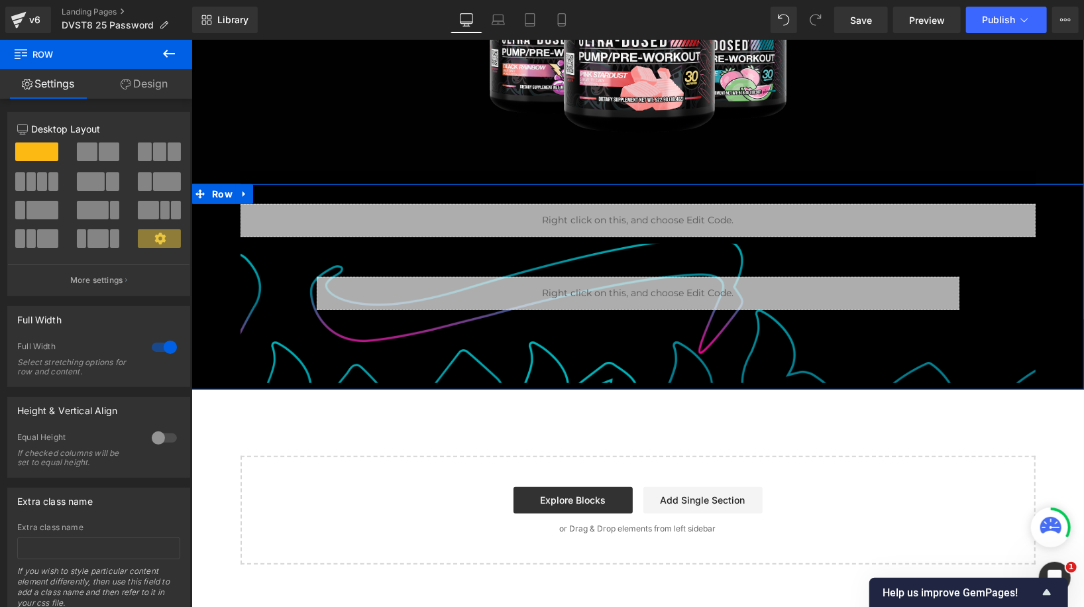
click at [146, 92] on link "Design" at bounding box center [144, 84] width 96 height 30
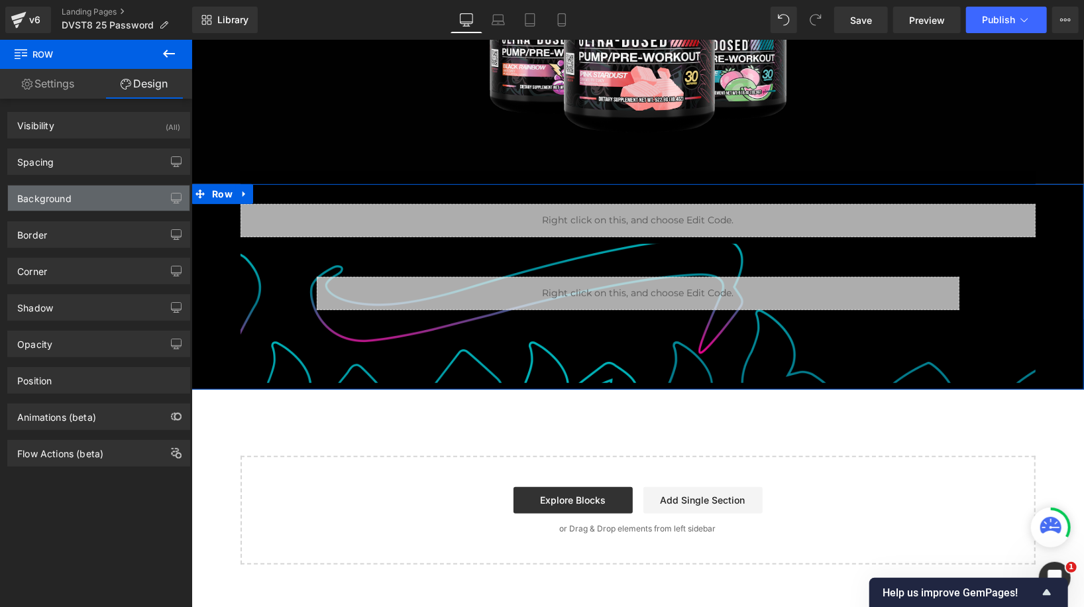
click at [111, 195] on div "Background" at bounding box center [98, 197] width 181 height 25
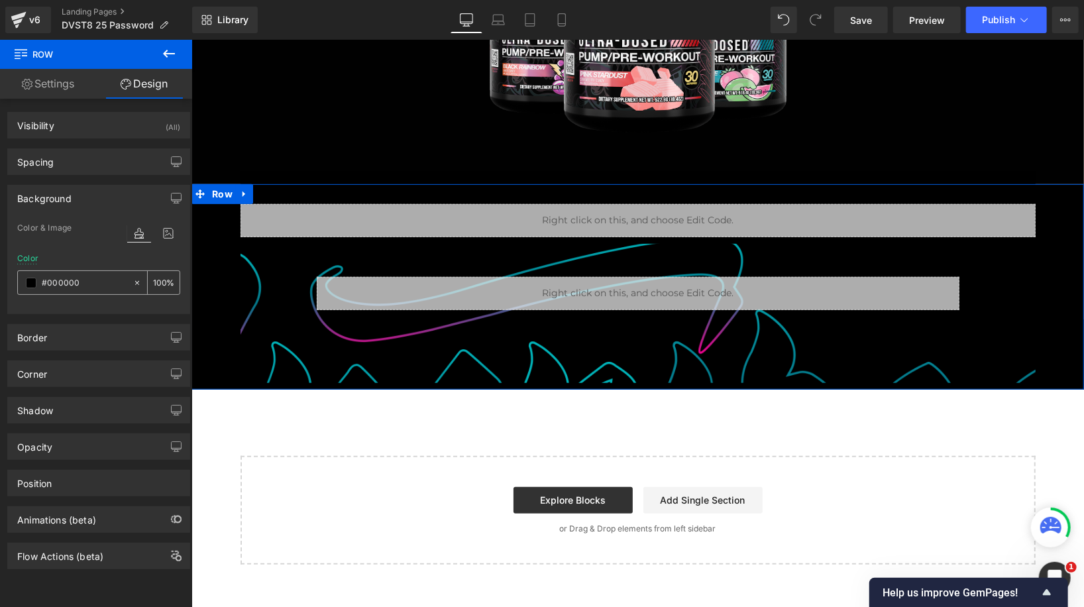
click at [135, 280] on icon at bounding box center [136, 282] width 9 height 9
type input "none"
type input "0"
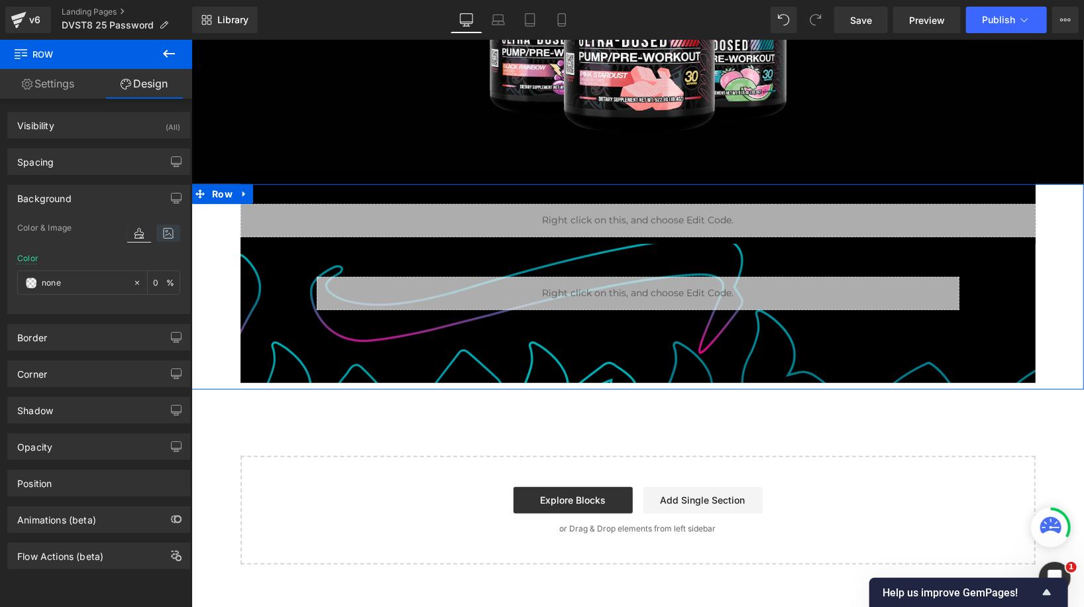
click at [160, 229] on icon at bounding box center [168, 233] width 24 height 17
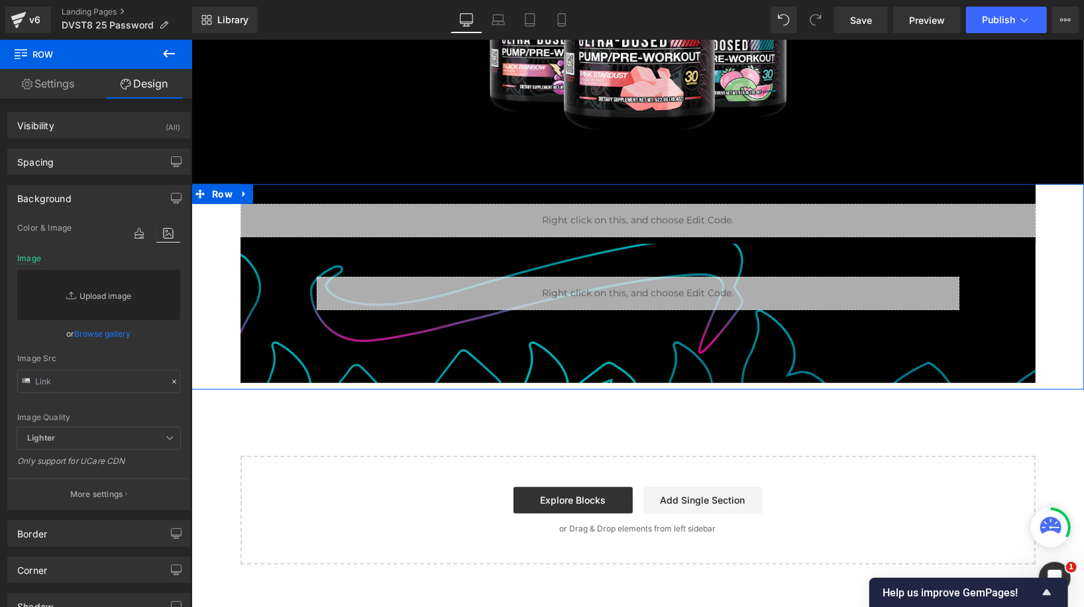
click at [136, 288] on link "Replace Image" at bounding box center [98, 295] width 163 height 50
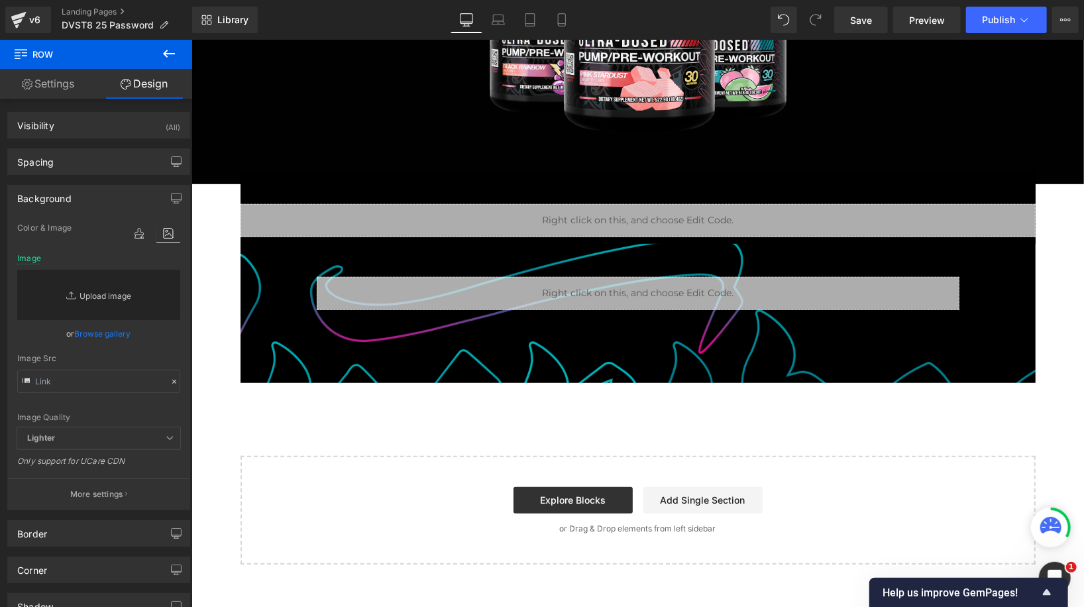
type input "C:\fakepath\Slice 1.png"
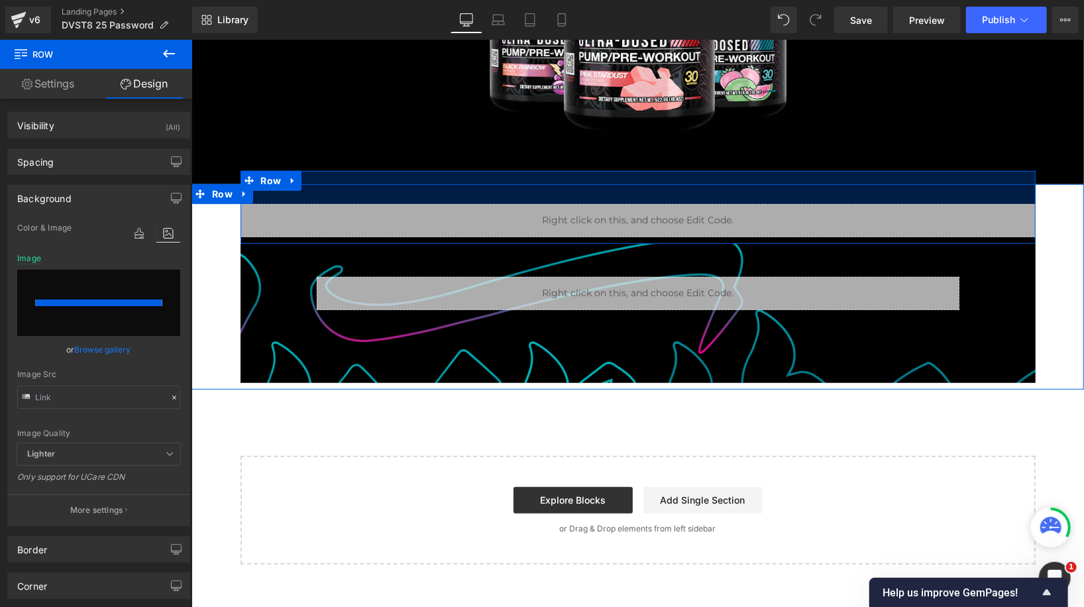
type input "https://ucarecdn.com/998ee62e-91f3-4c7c-b33c-84e7af2a7c5c/-/format/auto/-/previ…"
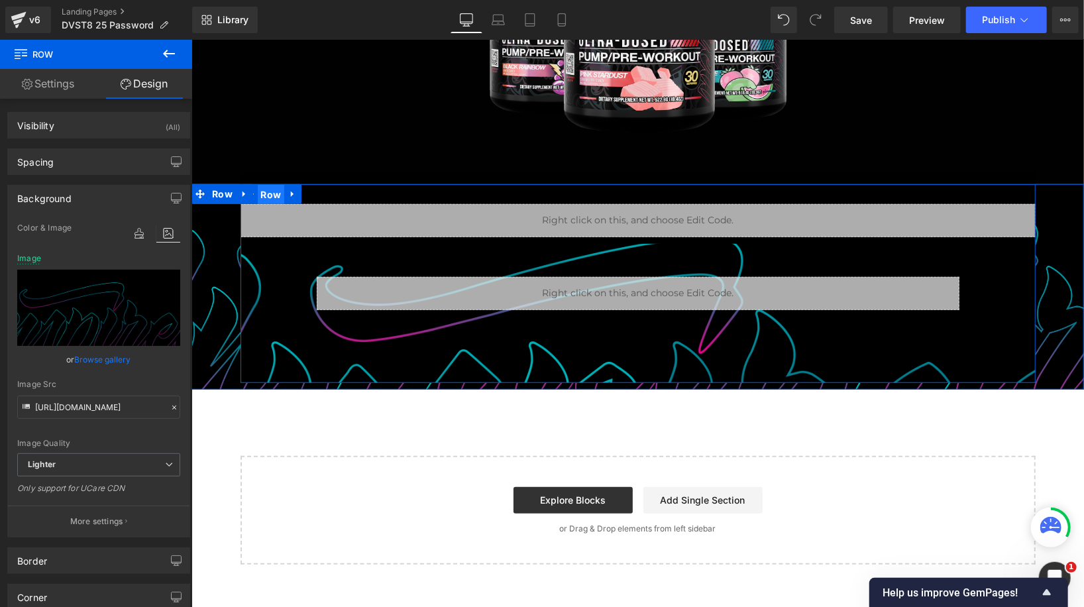
click at [274, 190] on span "Row" at bounding box center [270, 194] width 27 height 20
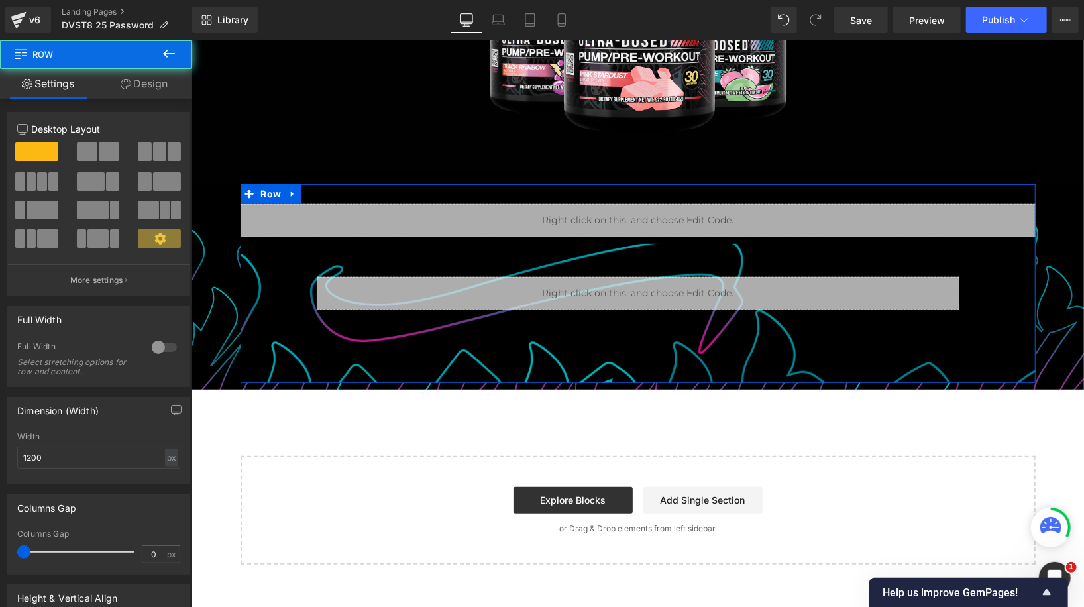
click at [158, 100] on div "12 12 12 Column Size Customizer 12 Desktop Layout Laptop Layout Tablet Layout M…" at bounding box center [99, 452] width 198 height 706
click at [158, 94] on link "Design" at bounding box center [144, 84] width 96 height 30
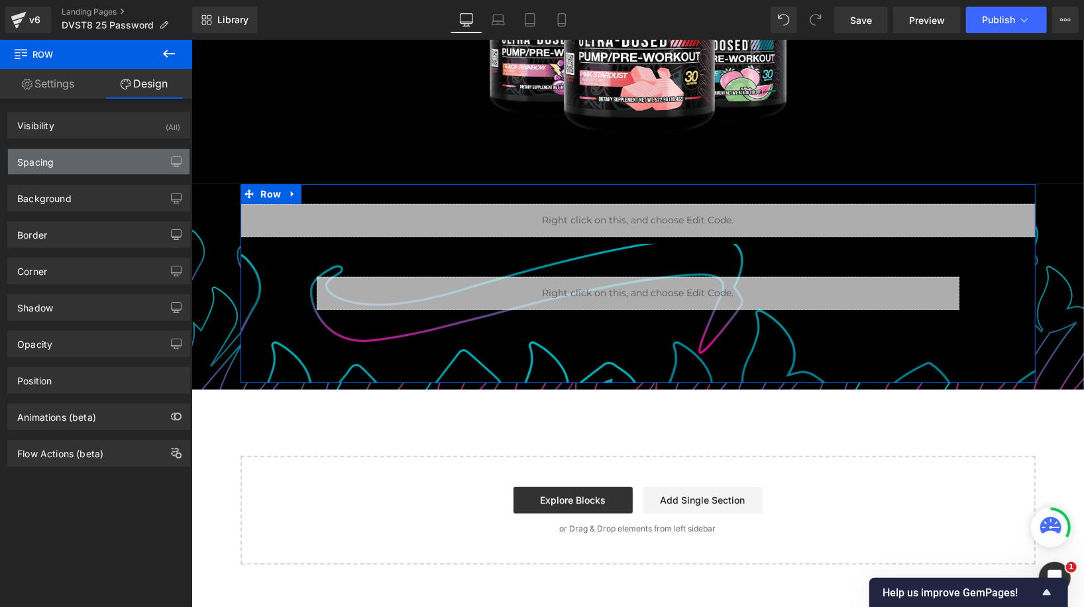
type input "#000000"
type input "100"
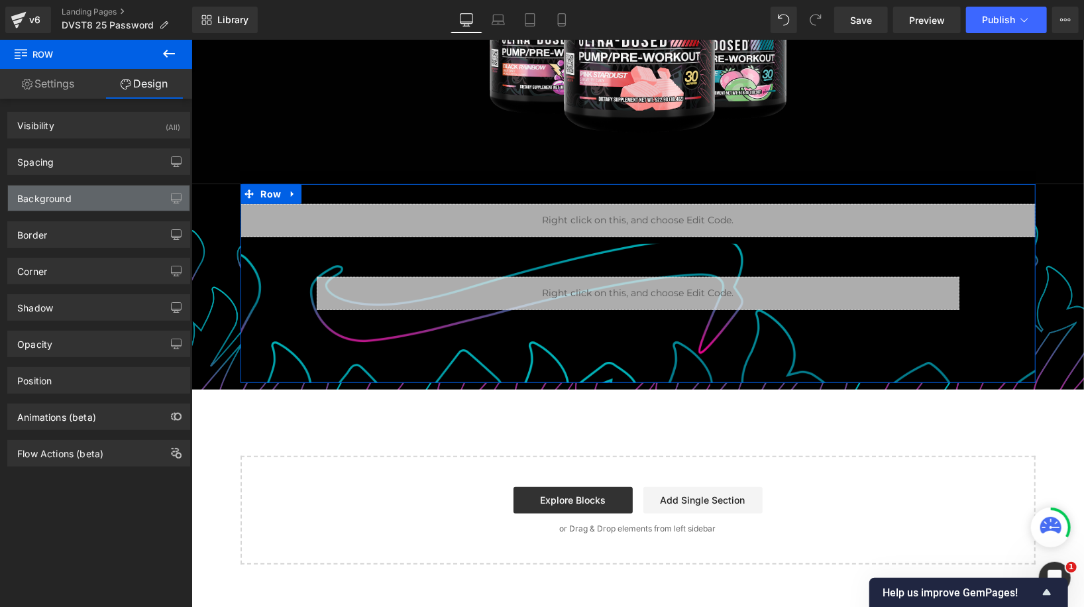
click at [141, 204] on div "Background" at bounding box center [98, 197] width 181 height 25
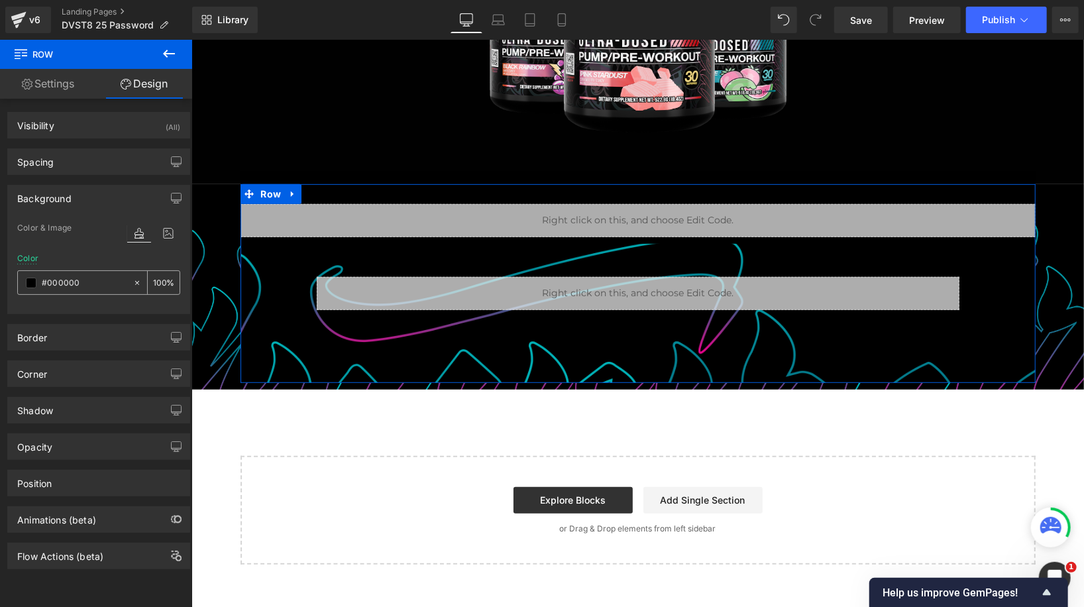
click at [132, 282] on icon at bounding box center [136, 282] width 9 height 9
type input "none"
type input "0"
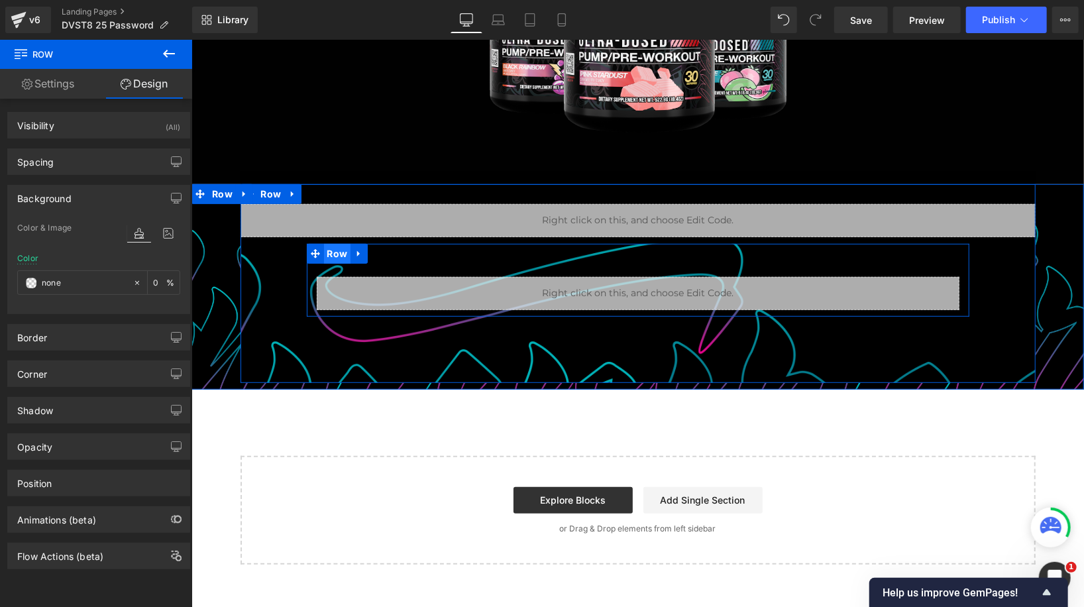
click at [328, 252] on span "Row" at bounding box center [336, 253] width 27 height 20
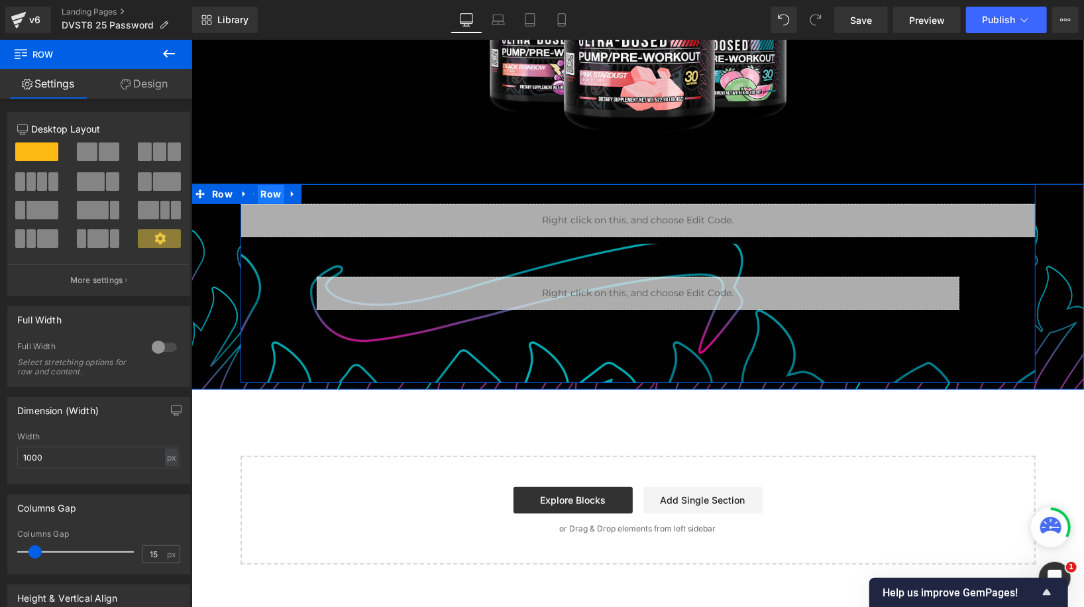
click at [274, 193] on span "Row" at bounding box center [270, 193] width 27 height 20
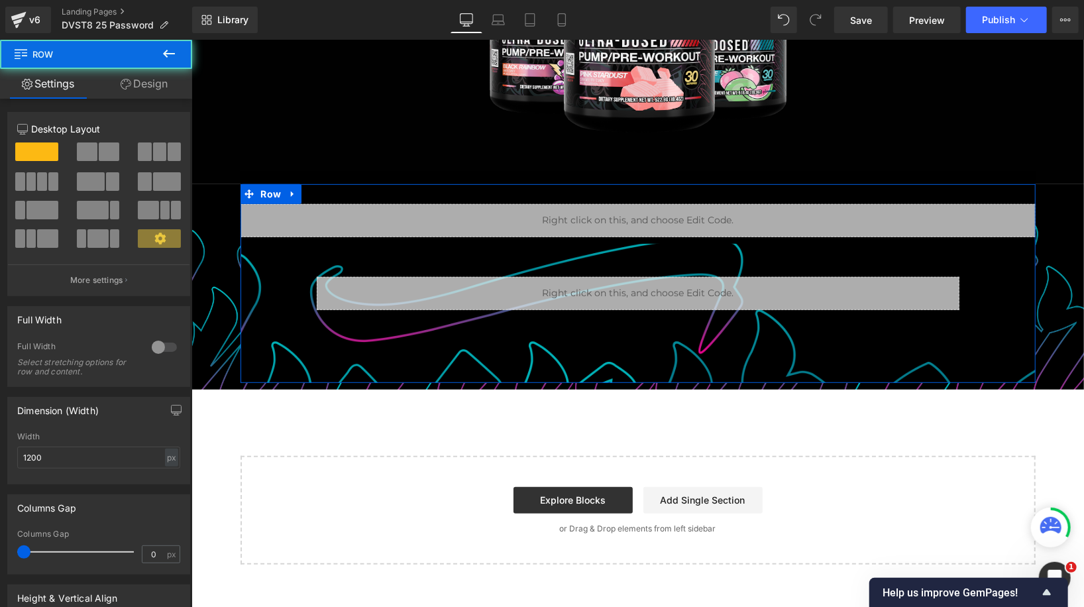
click at [160, 78] on link "Design" at bounding box center [144, 84] width 96 height 30
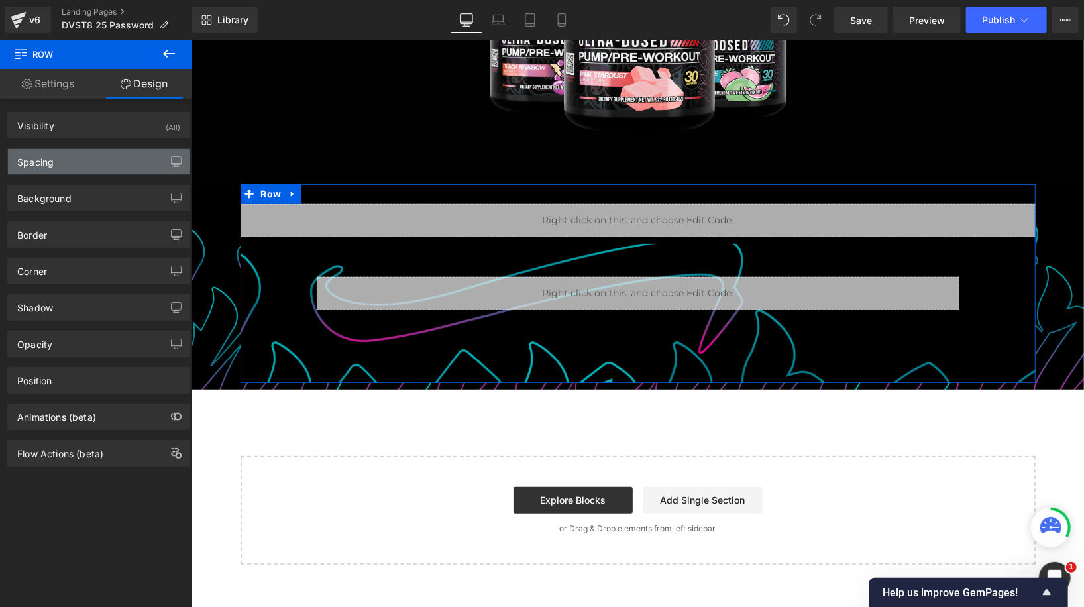
type input "https://ucarecdn.com/e0c6e8e7-57c5-4cbd-8210-9ee1cc5ae1c7/-/format/auto/-/previ…"
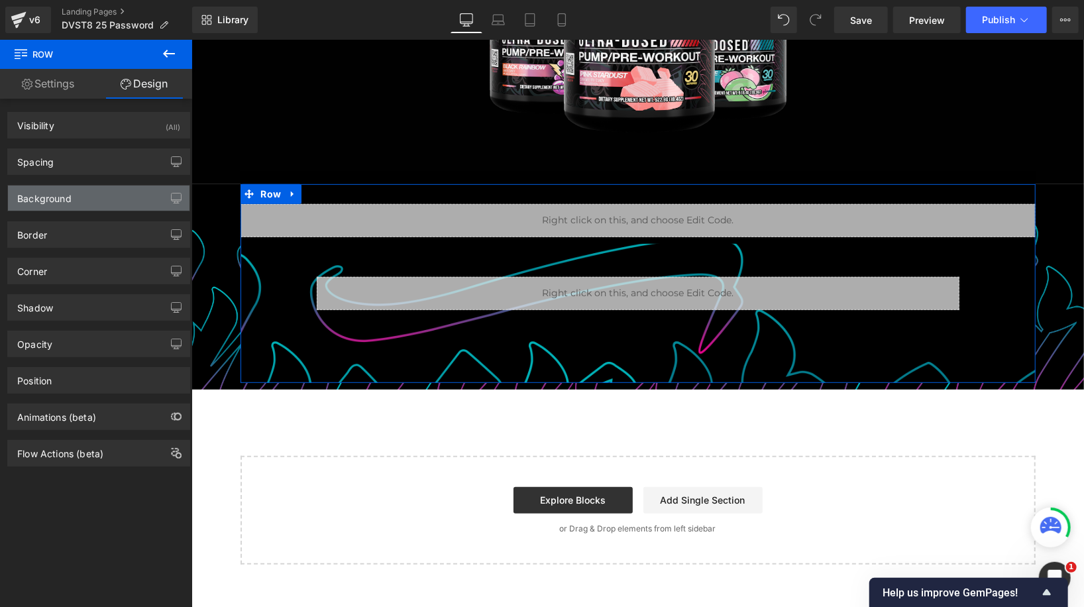
click at [132, 196] on div "Background" at bounding box center [98, 197] width 181 height 25
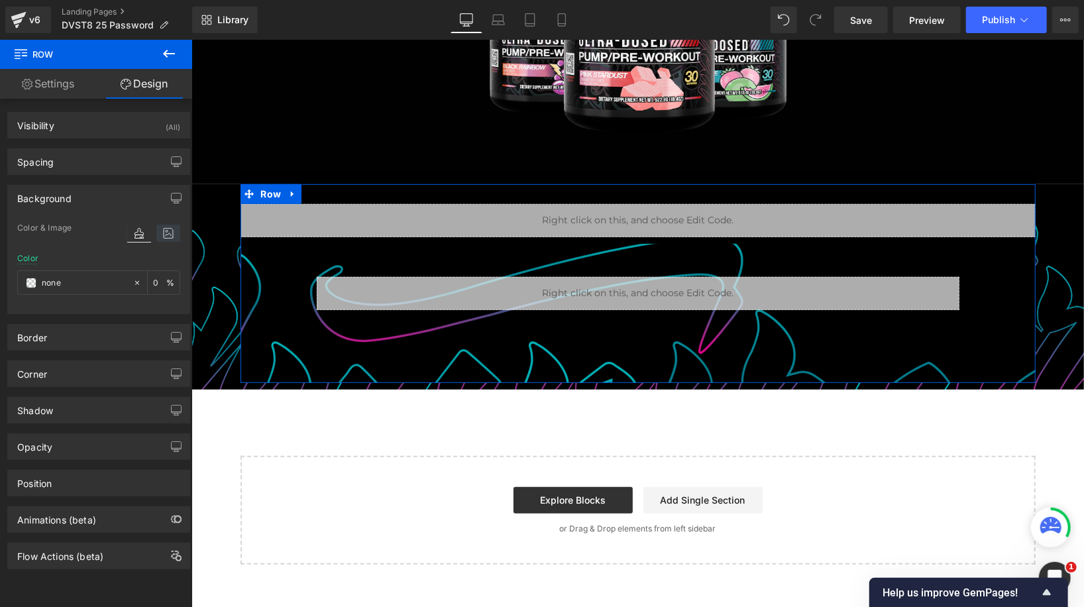
click at [159, 231] on icon at bounding box center [168, 233] width 24 height 17
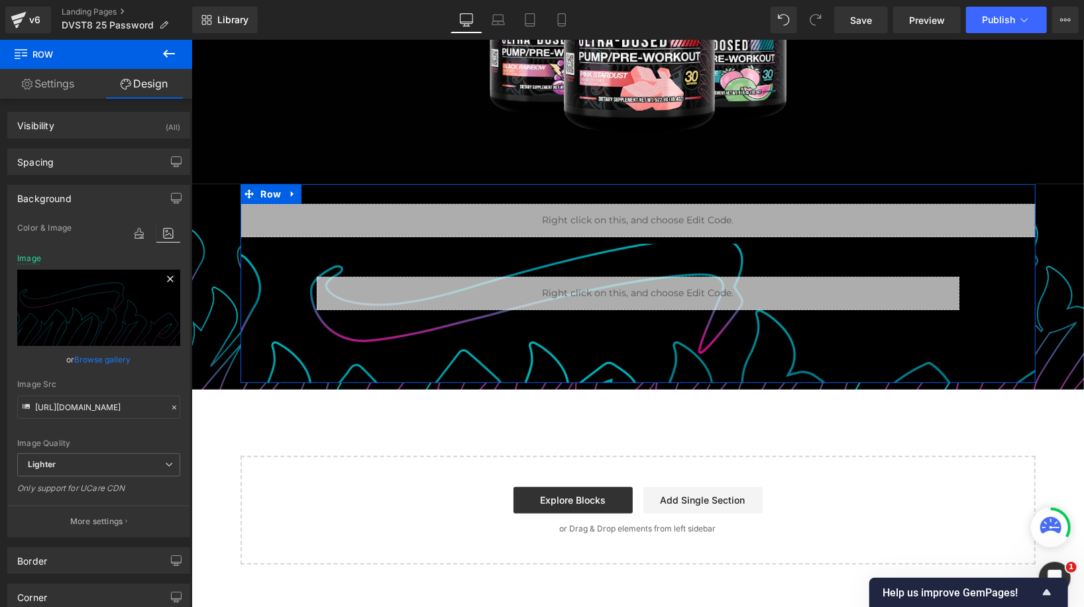
click at [165, 280] on icon at bounding box center [170, 279] width 16 height 16
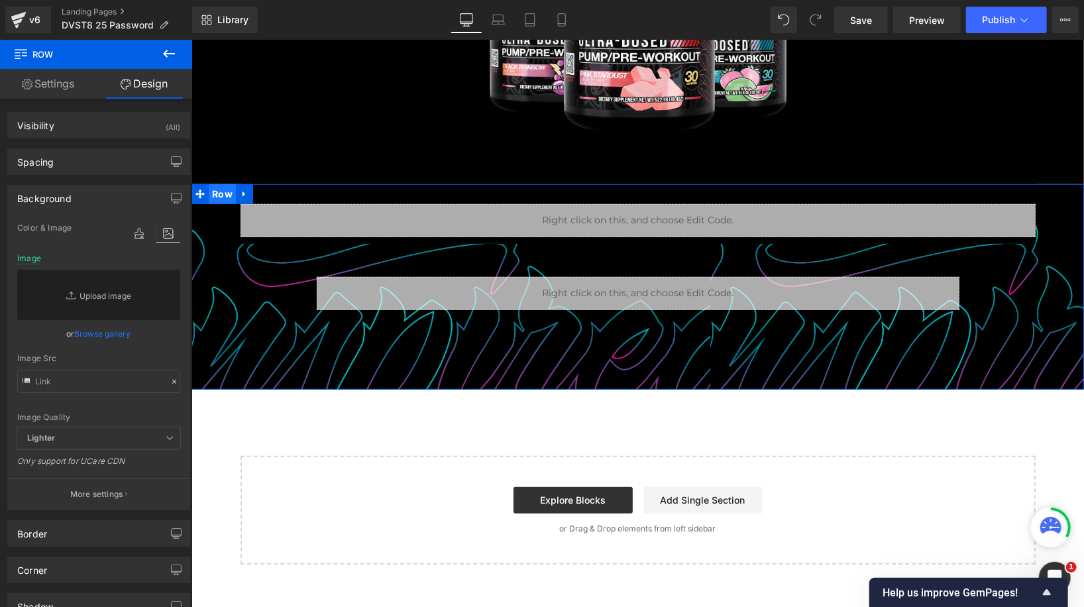
click at [223, 197] on span "Row" at bounding box center [221, 193] width 27 height 20
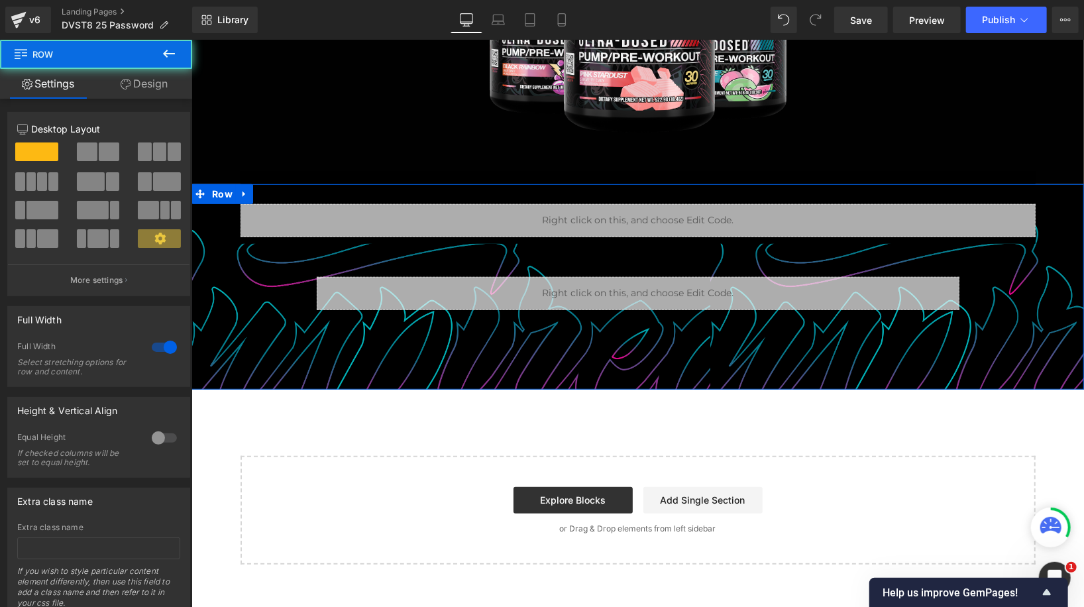
click at [144, 77] on link "Design" at bounding box center [144, 84] width 96 height 30
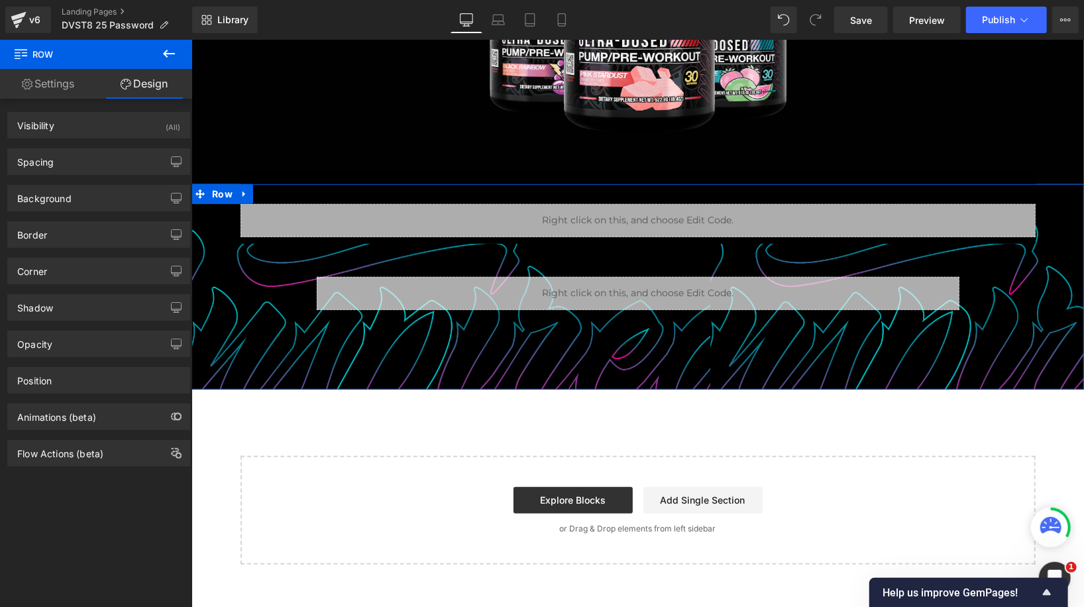
type input "https://ucarecdn.com/998ee62e-91f3-4c7c-b33c-84e7af2a7c5c/-/format/auto/-/previ…"
click at [108, 201] on div "Background" at bounding box center [98, 197] width 181 height 25
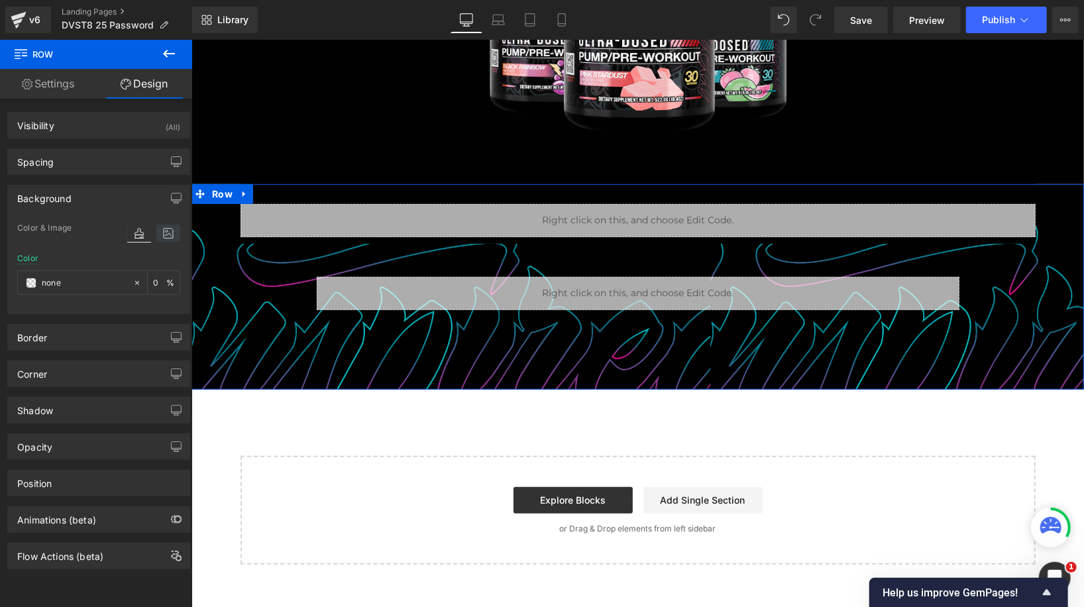
click at [165, 238] on icon at bounding box center [168, 233] width 24 height 17
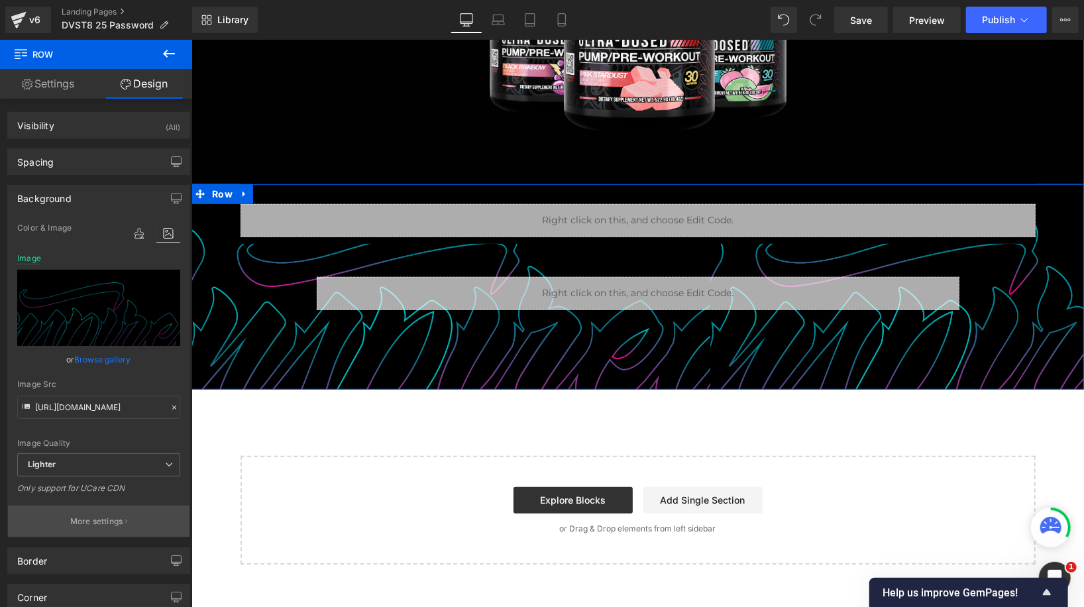
click at [107, 516] on p "More settings" at bounding box center [96, 521] width 53 height 12
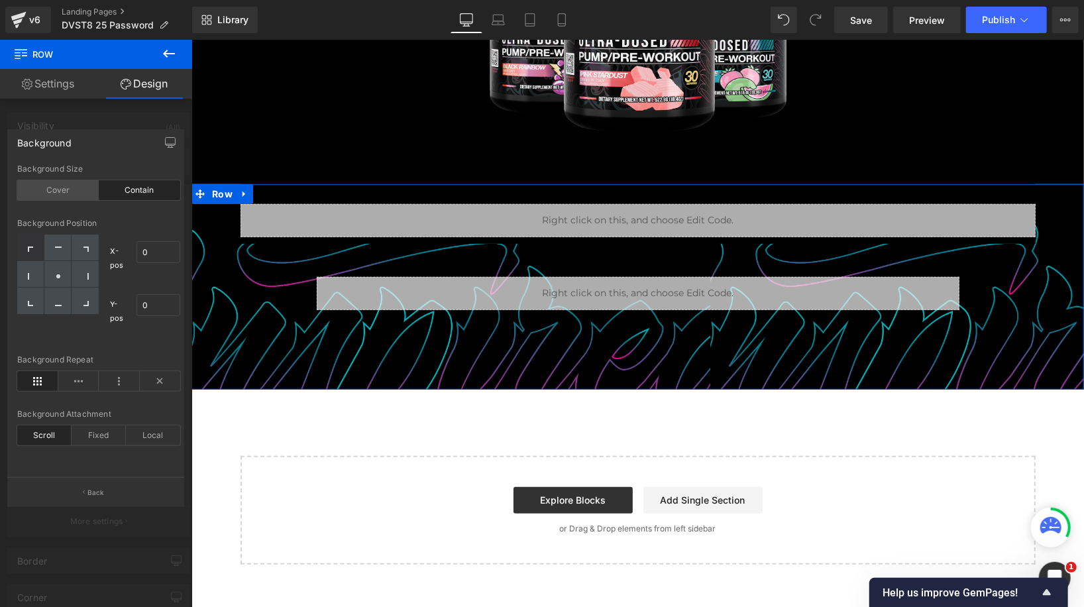
click at [71, 192] on div "Cover" at bounding box center [57, 190] width 81 height 20
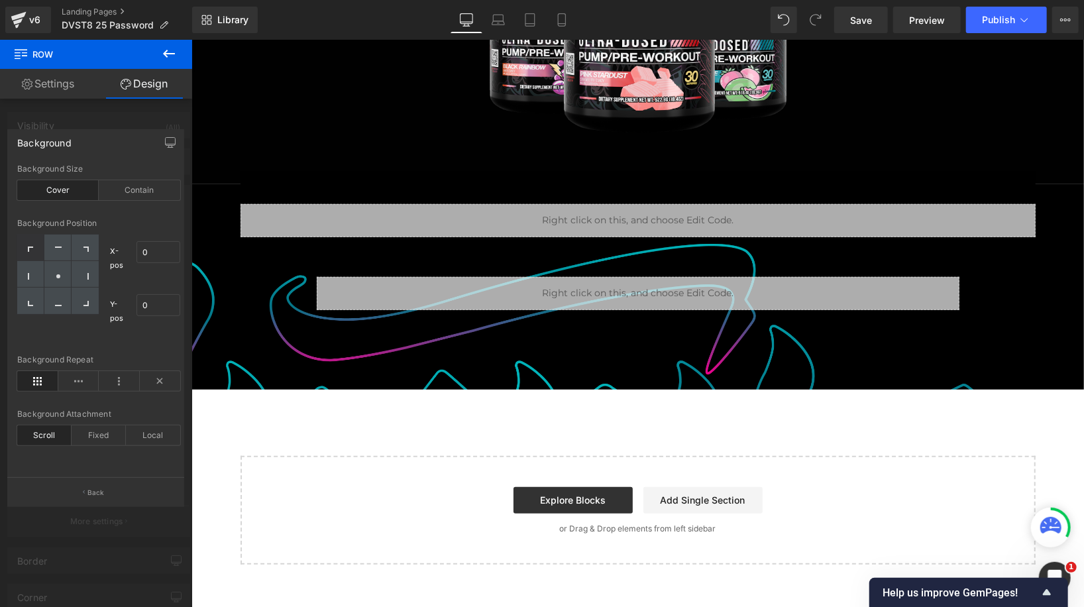
click at [317, 179] on body "Image Row Row Liquid Row 50px Liquid Row 50px Row 100px Row Select your layout" at bounding box center [637, 114] width 892 height 939
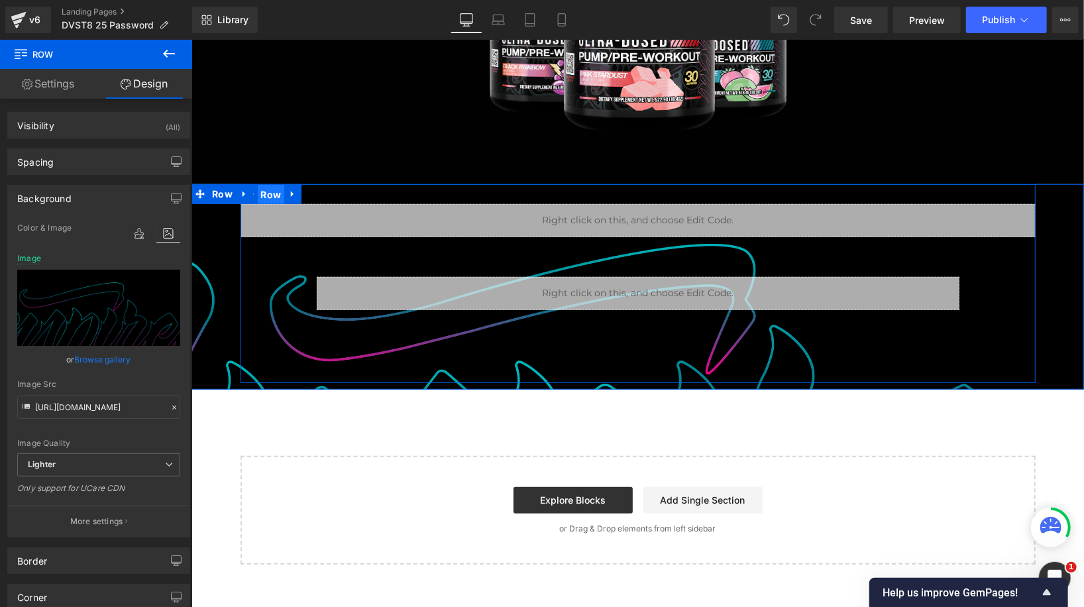
click at [270, 193] on span "Row" at bounding box center [270, 194] width 27 height 20
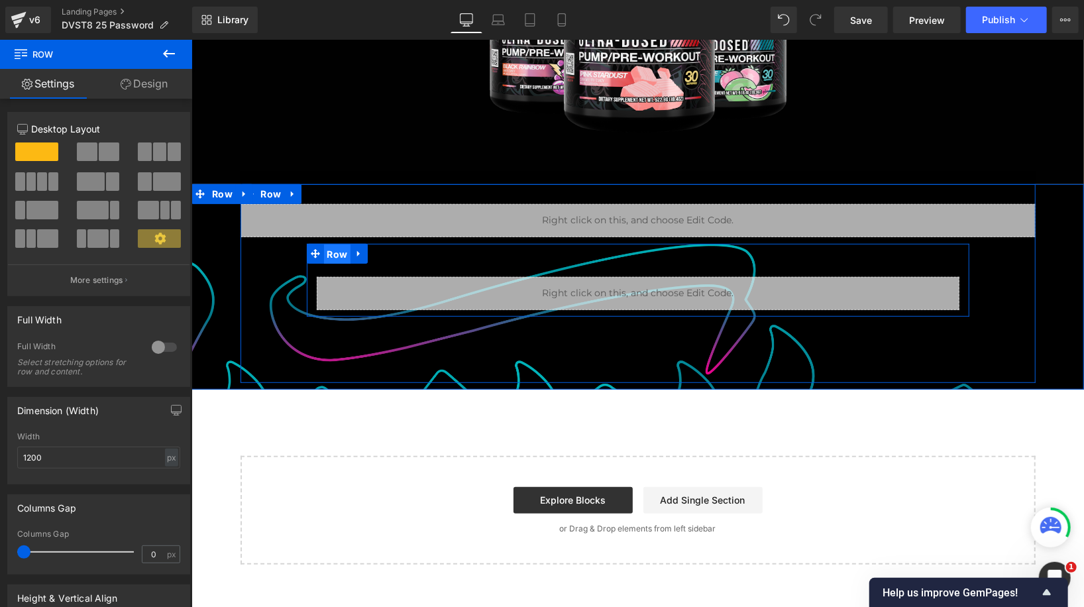
click at [335, 255] on span "Row" at bounding box center [336, 254] width 27 height 20
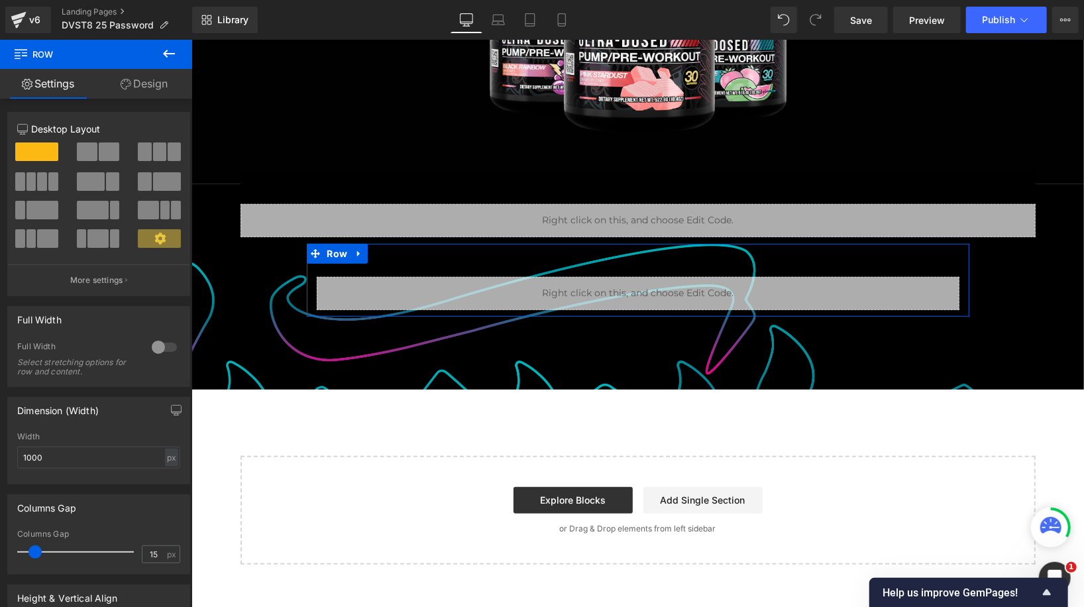
click at [154, 351] on div at bounding box center [164, 347] width 32 height 21
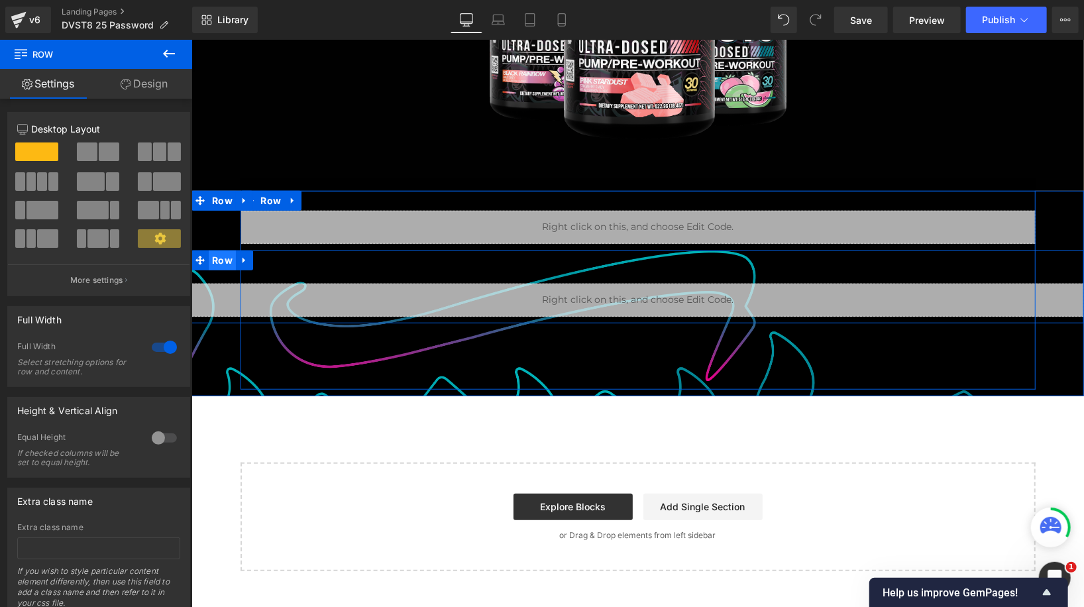
click at [215, 258] on span "Row" at bounding box center [221, 260] width 27 height 20
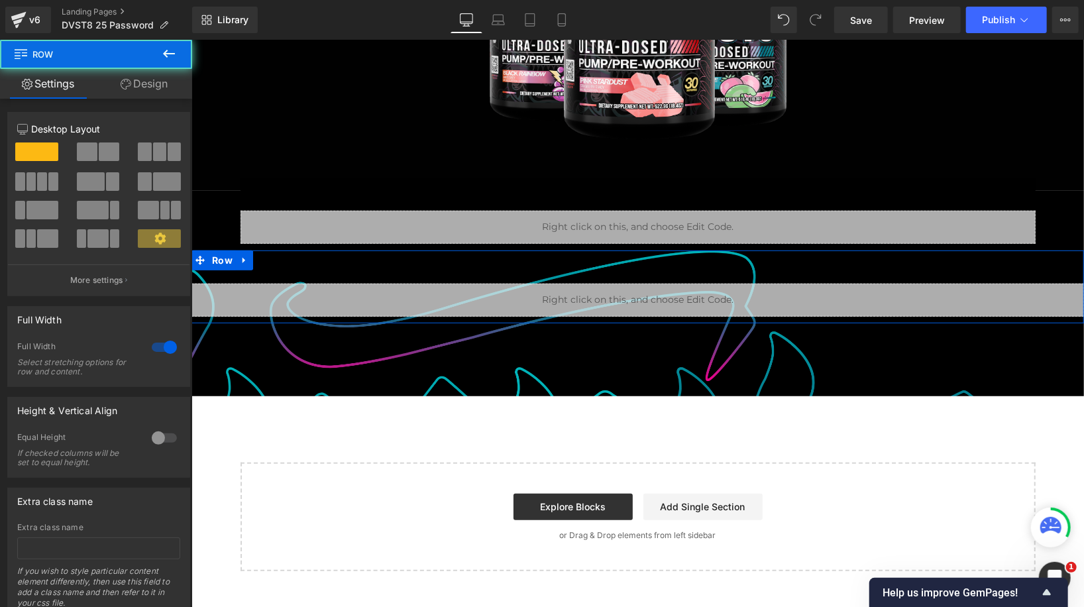
click at [159, 344] on div at bounding box center [164, 347] width 32 height 21
type input "1200"
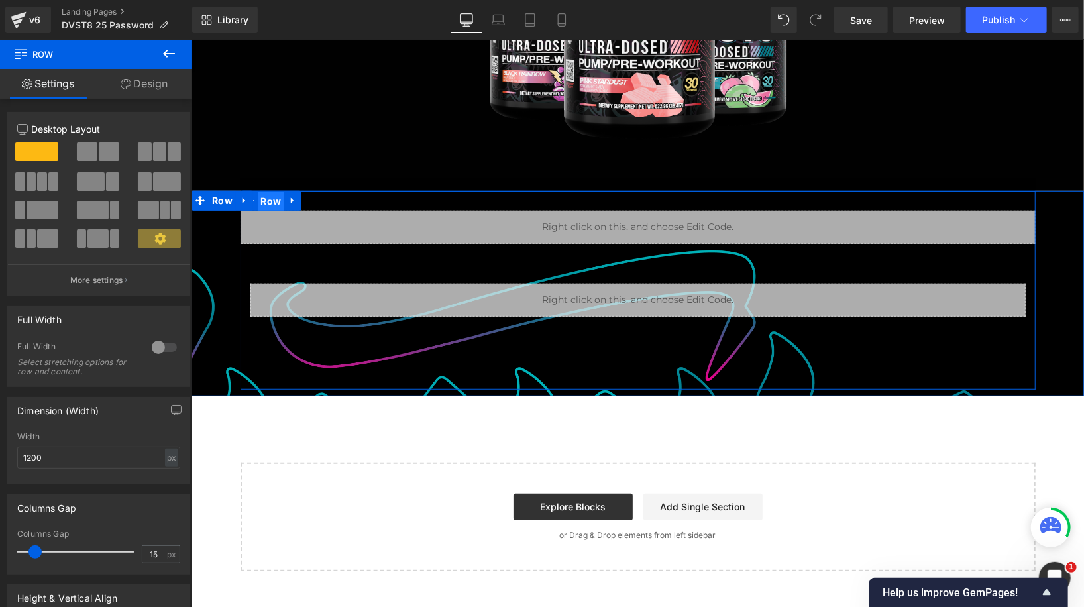
click at [270, 193] on span "Row" at bounding box center [270, 201] width 27 height 20
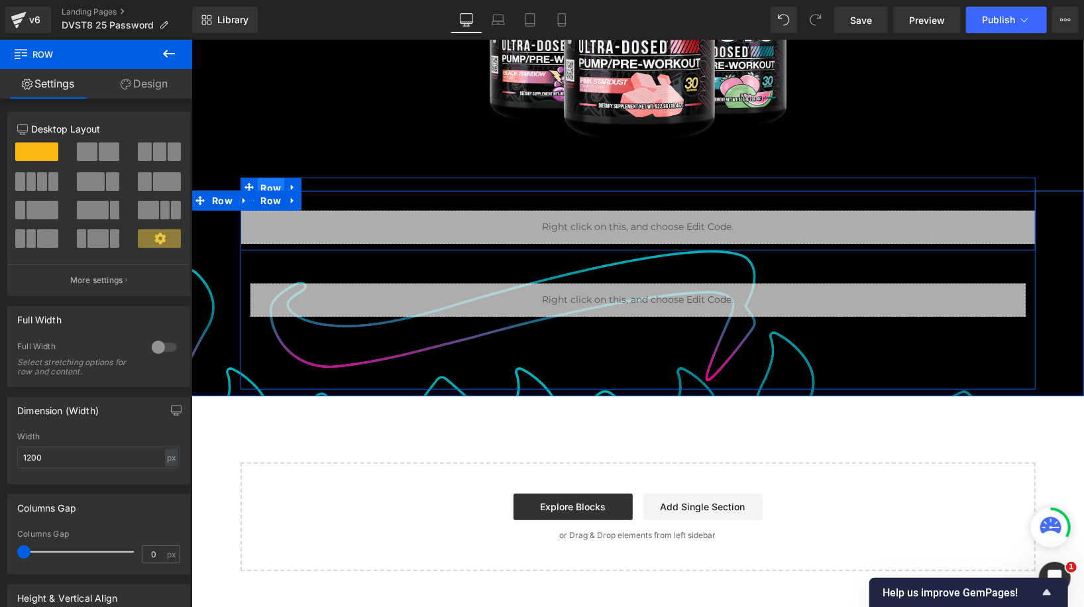
click at [274, 180] on span "Row" at bounding box center [270, 188] width 27 height 20
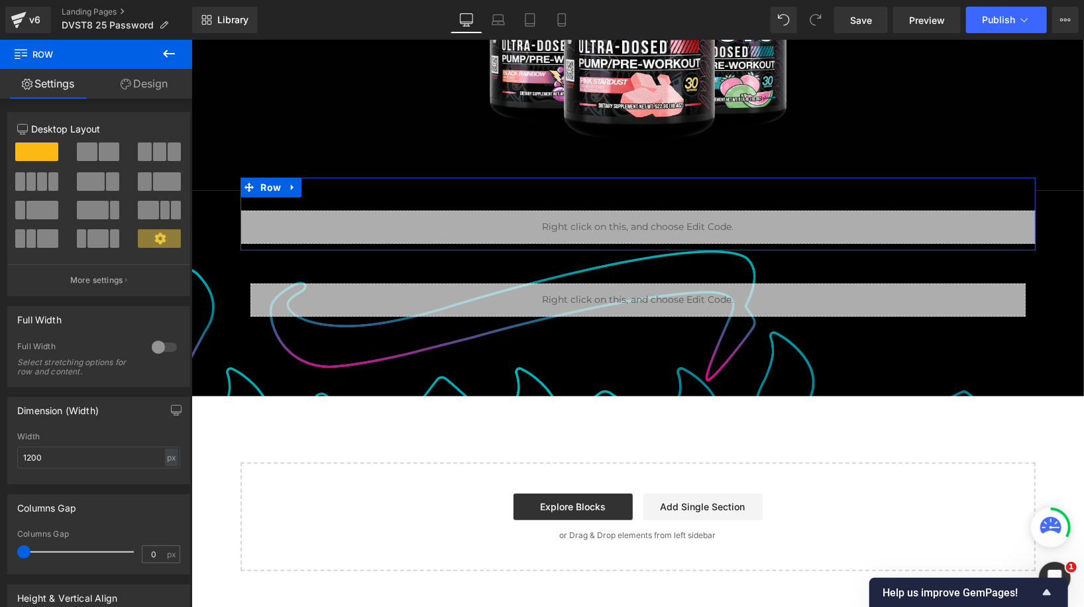
click at [146, 78] on link "Design" at bounding box center [144, 84] width 96 height 30
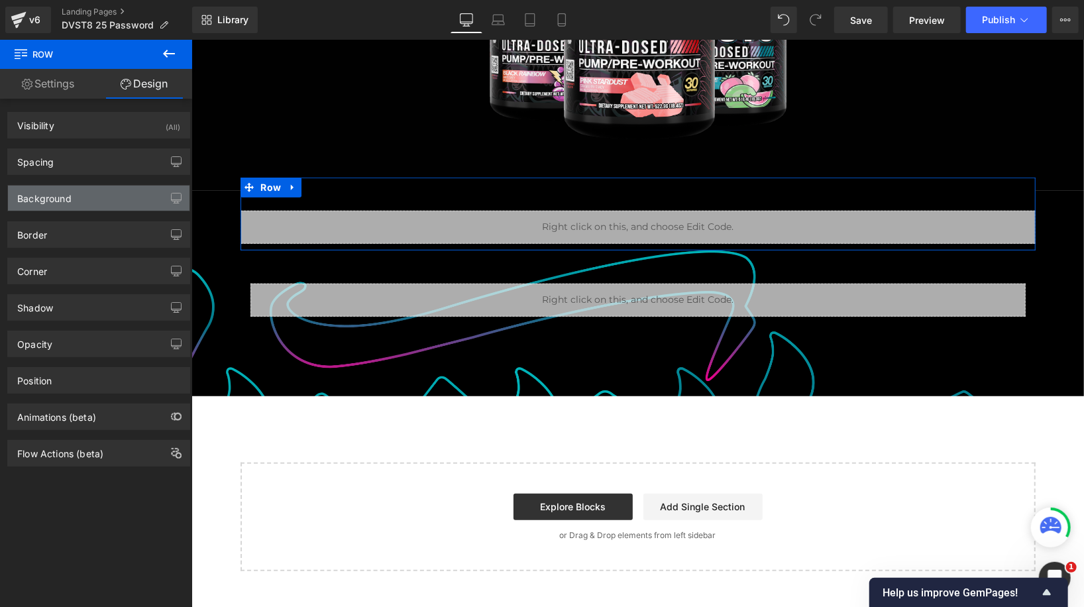
click at [115, 195] on div "Background" at bounding box center [98, 197] width 181 height 25
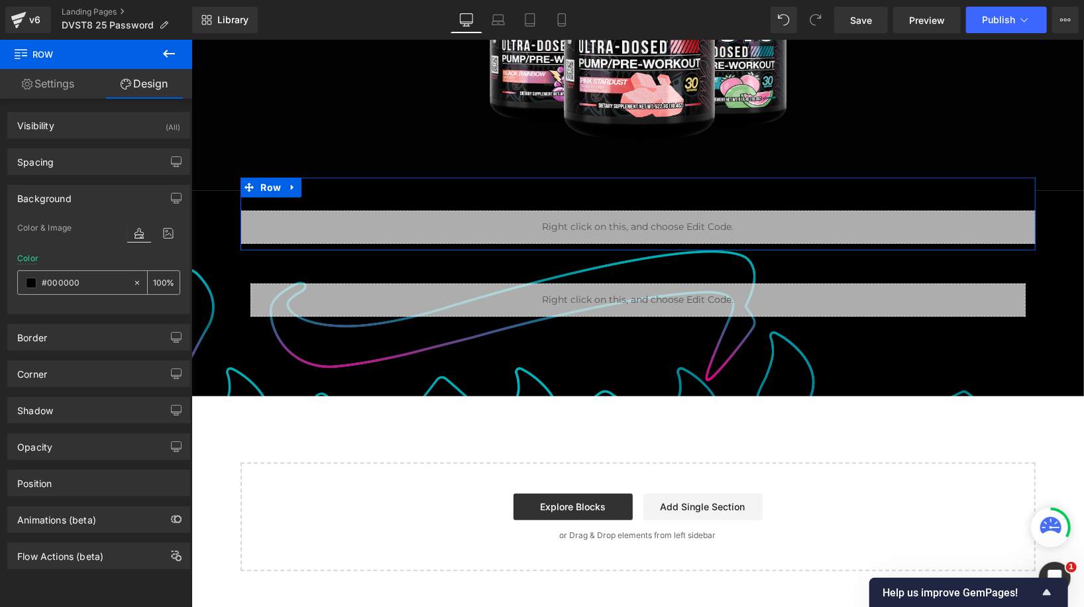
click at [132, 283] on icon at bounding box center [136, 282] width 9 height 9
type input "none"
type input "0"
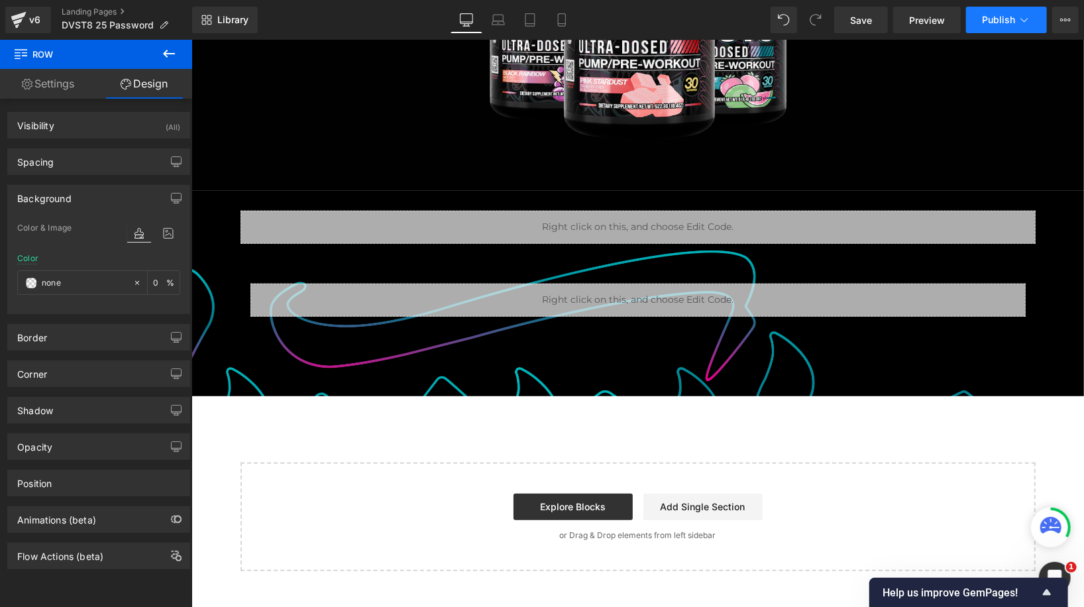
click at [992, 23] on span "Publish" at bounding box center [998, 20] width 33 height 11
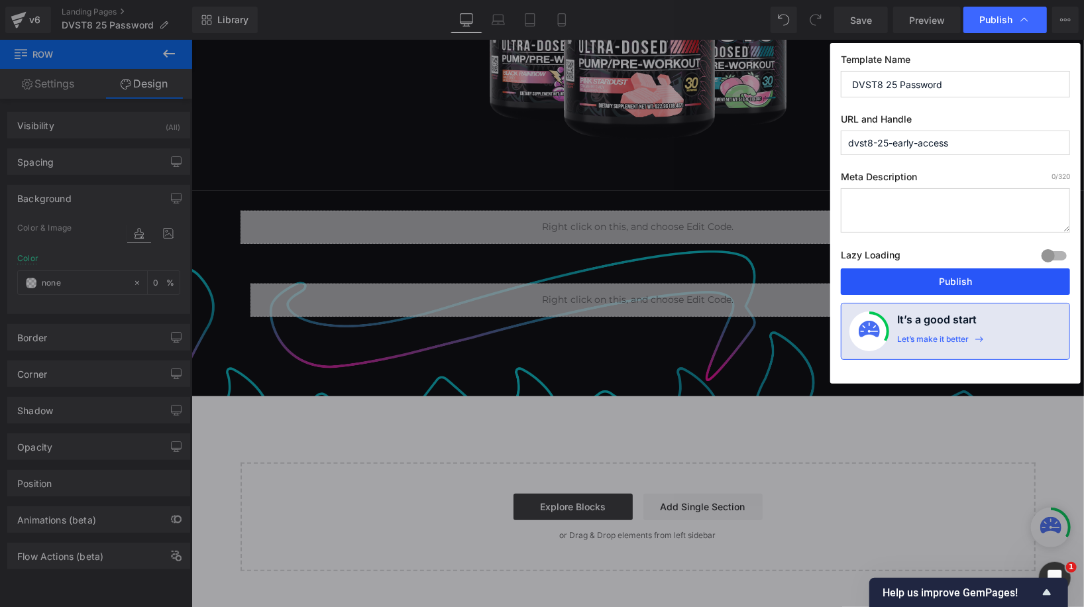
click at [931, 279] on button "Publish" at bounding box center [955, 281] width 229 height 26
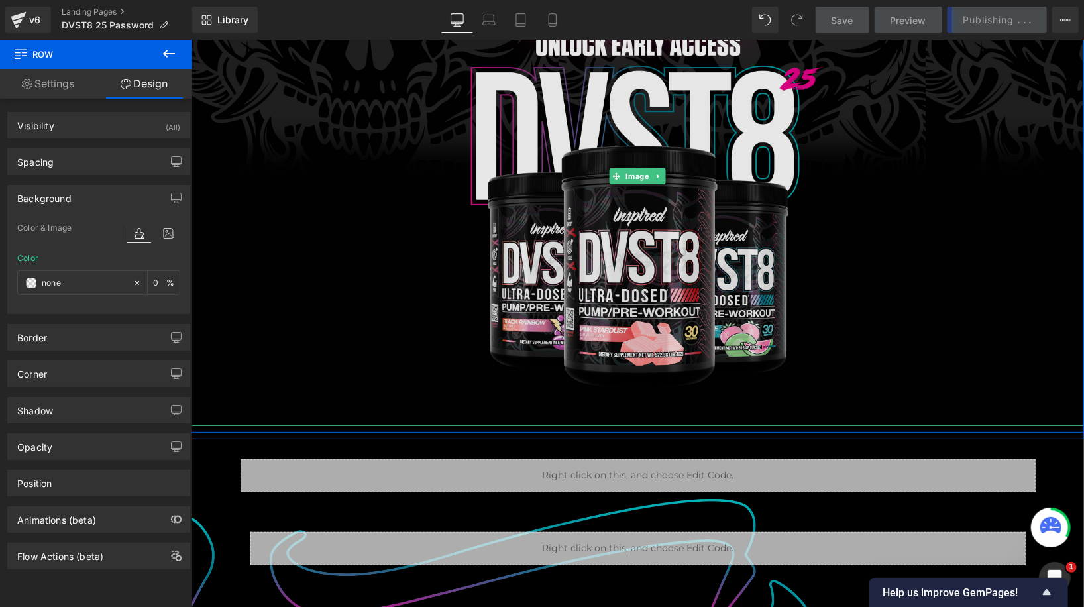
scroll to position [0, 0]
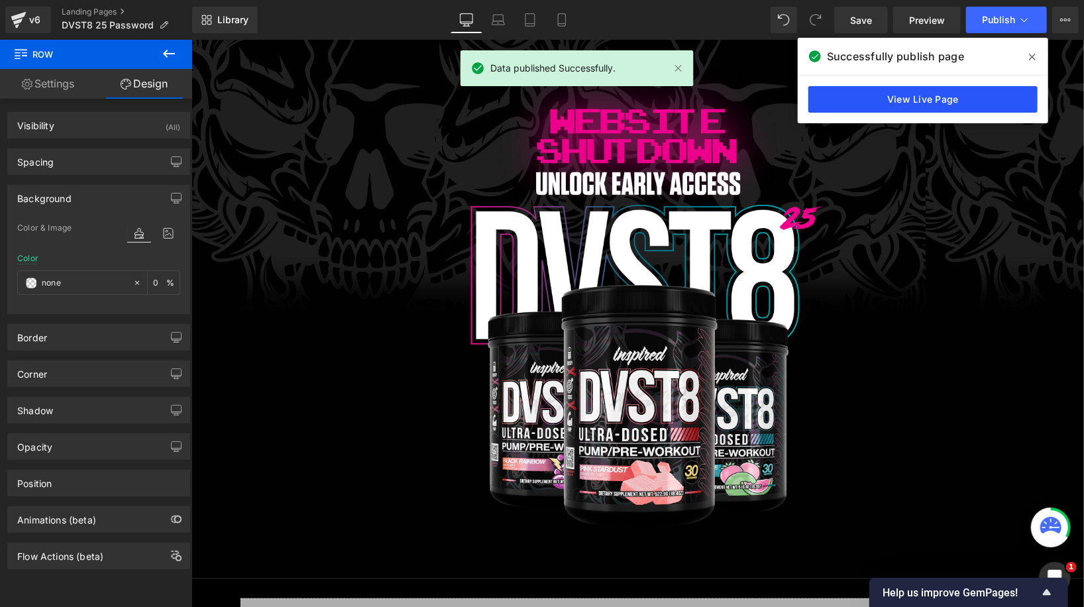
click at [988, 99] on link "View Live Page" at bounding box center [922, 99] width 229 height 26
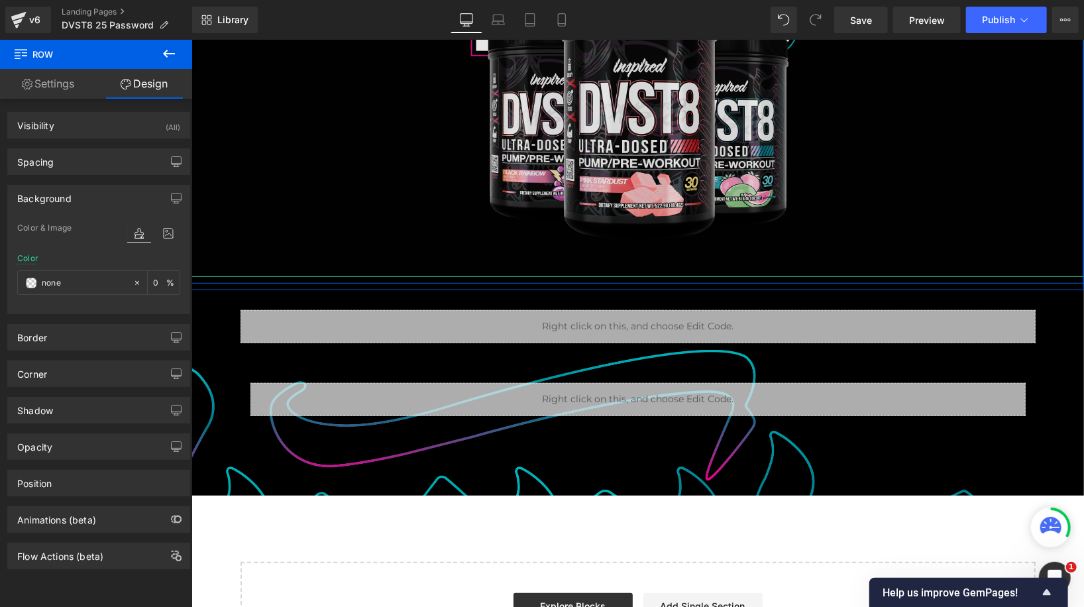
scroll to position [394, 0]
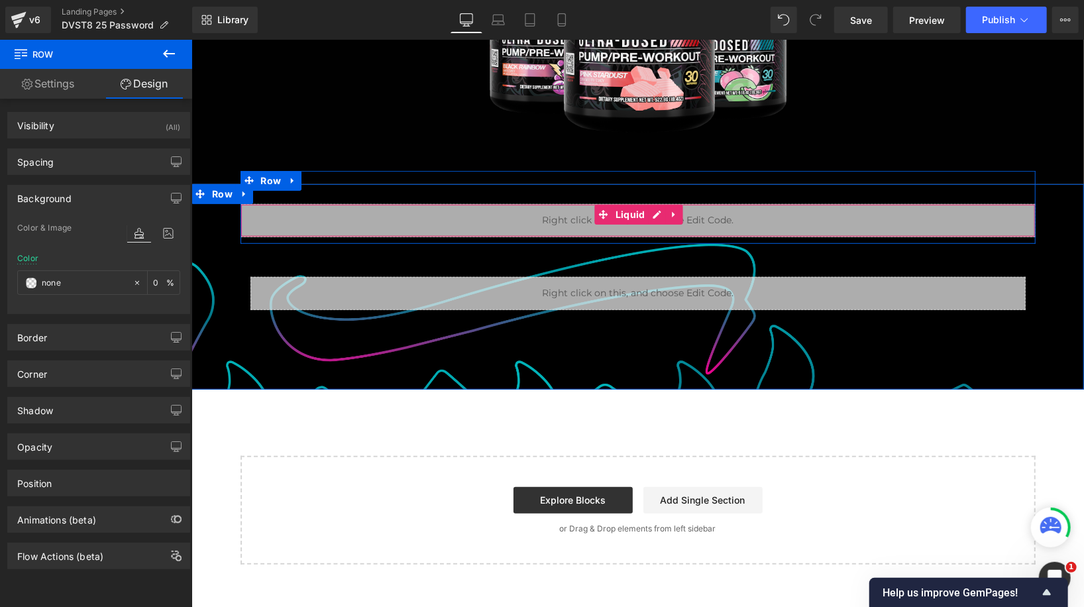
click at [584, 209] on div "Liquid" at bounding box center [637, 219] width 795 height 33
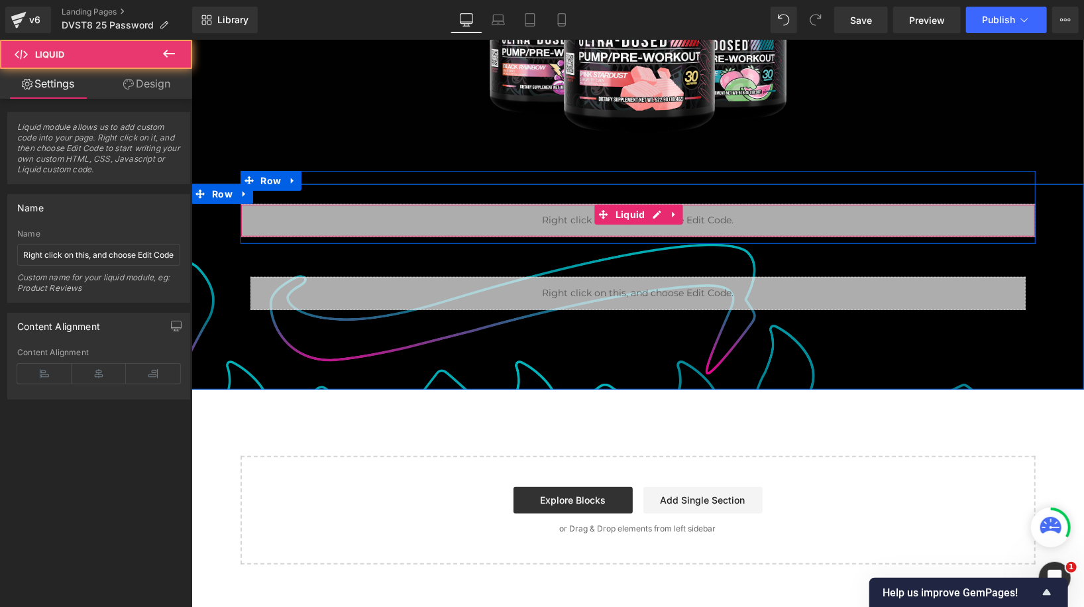
click at [653, 212] on div "Liquid" at bounding box center [637, 219] width 795 height 33
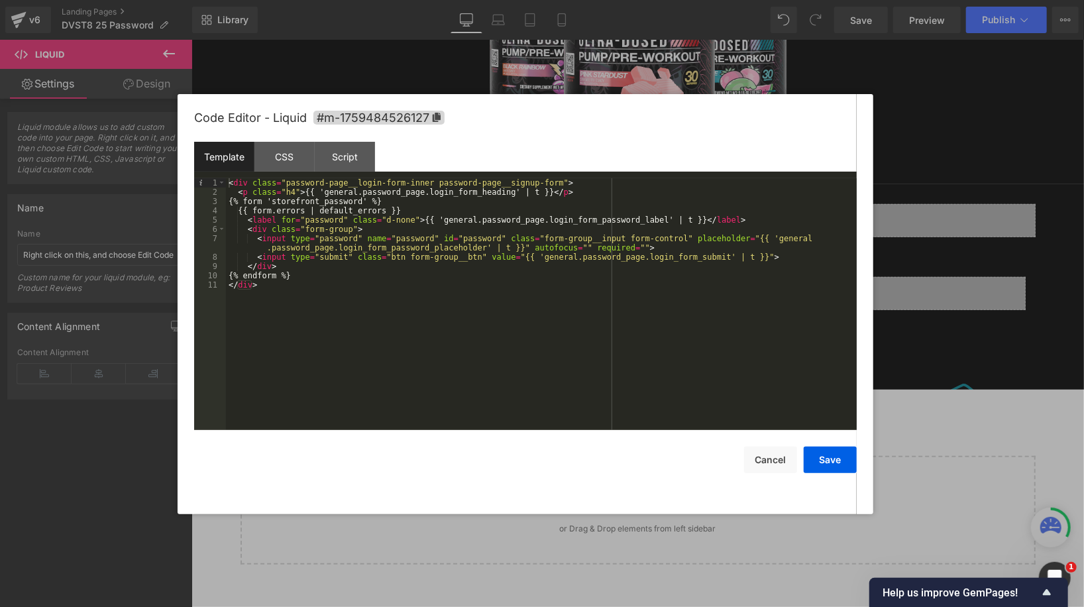
click at [341, 292] on div "< div class = "password-page__login-form-inner password-page__signup-form" > < …" at bounding box center [541, 313] width 631 height 271
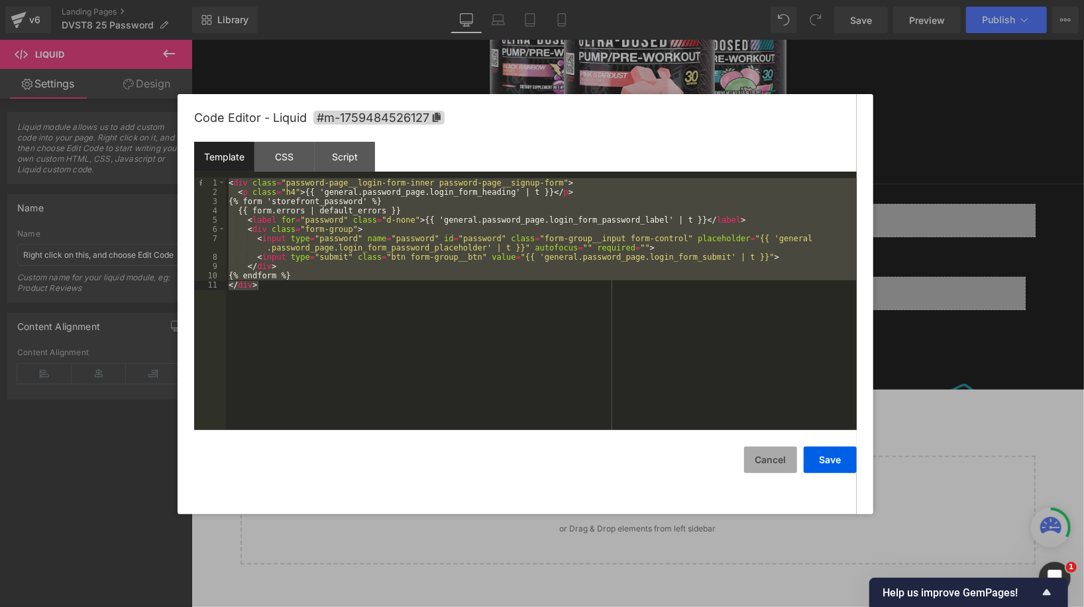
click at [771, 457] on button "Cancel" at bounding box center [770, 459] width 53 height 26
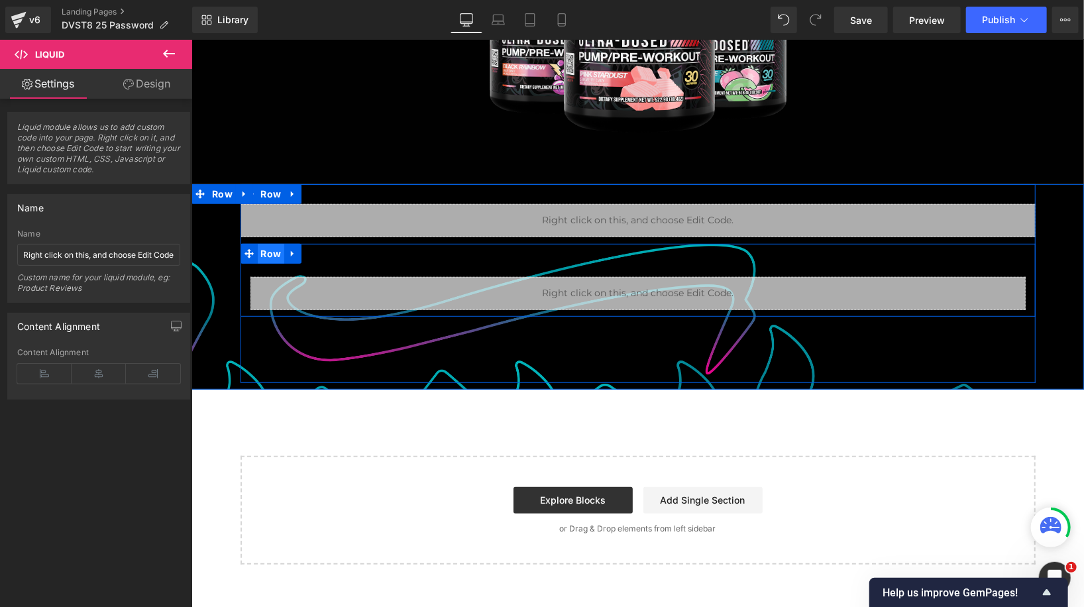
click at [268, 258] on span "Row" at bounding box center [270, 253] width 27 height 20
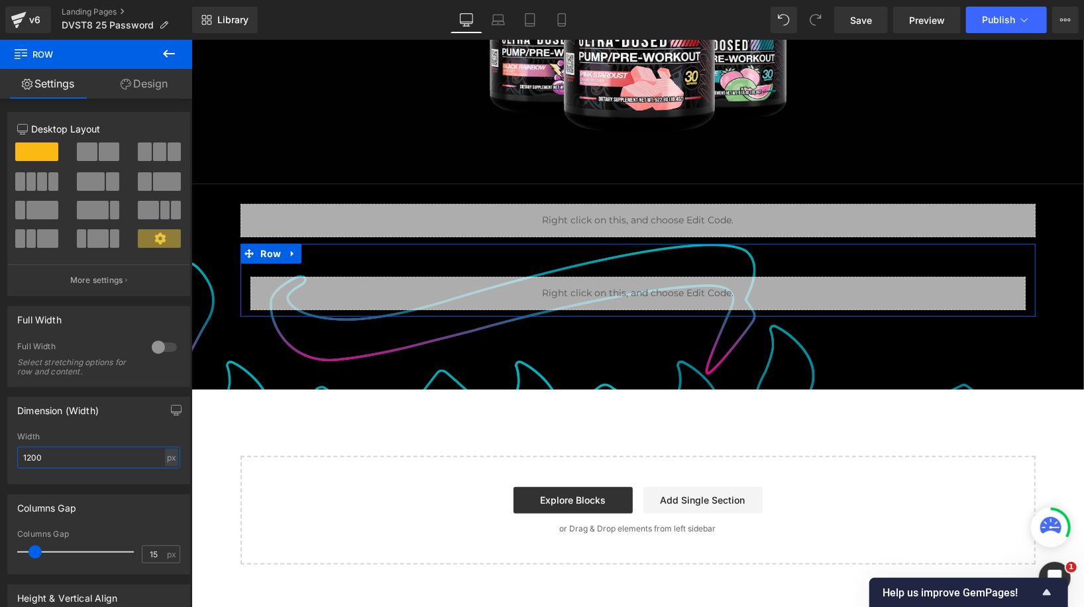
click at [95, 464] on input "1200" at bounding box center [98, 457] width 163 height 22
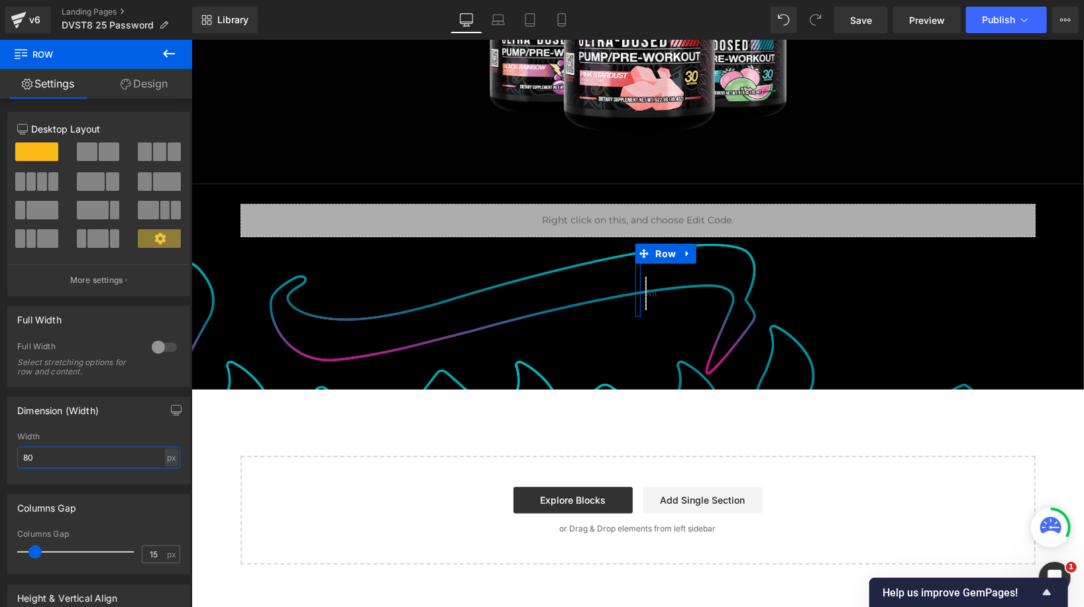
scroll to position [388, 0]
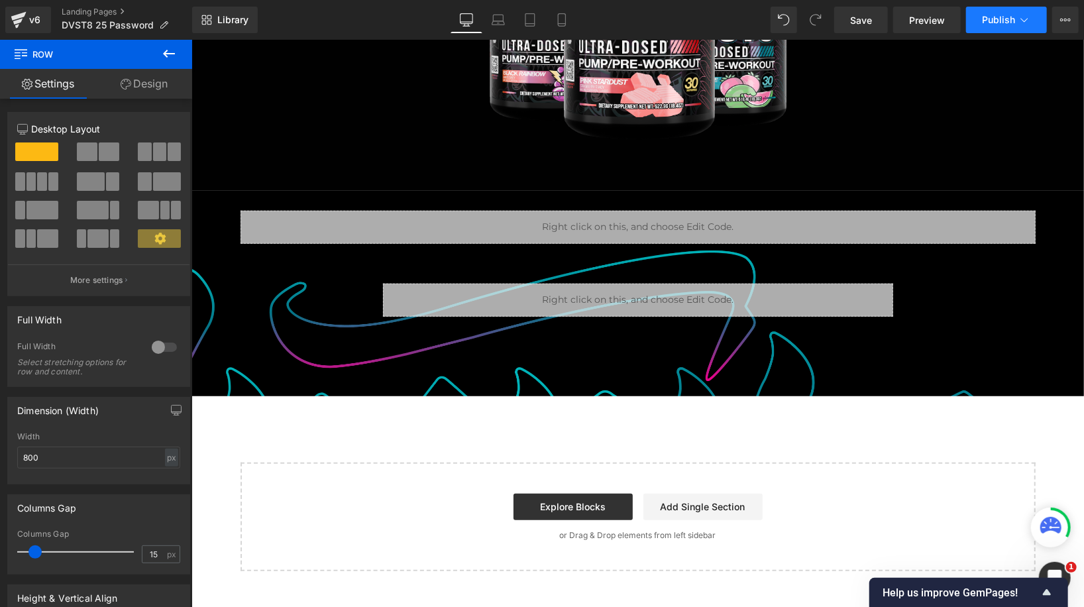
click at [983, 17] on span "Publish" at bounding box center [998, 20] width 33 height 11
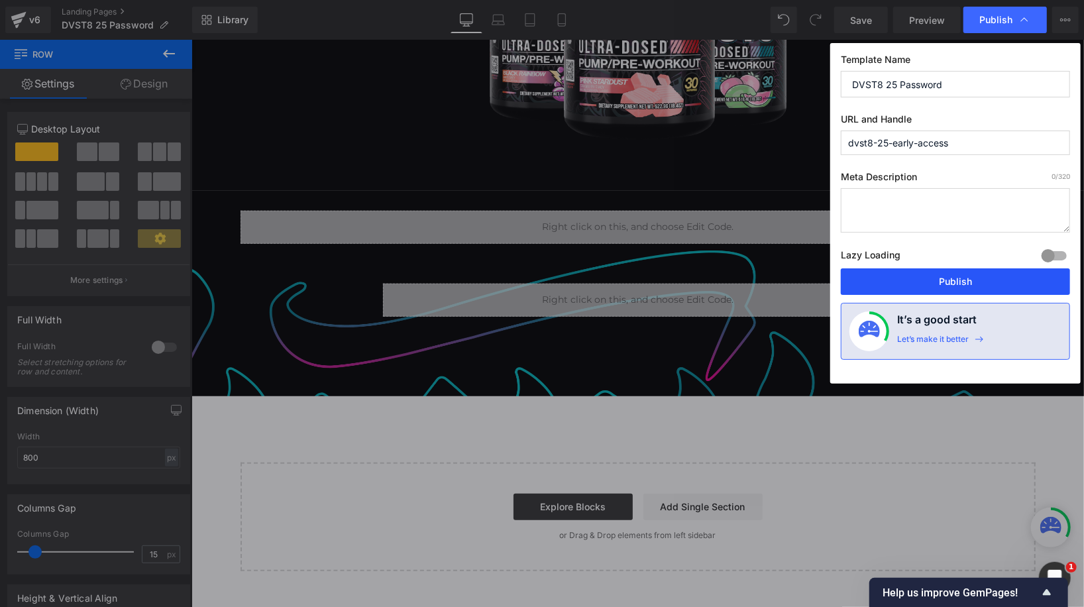
click at [908, 274] on button "Publish" at bounding box center [955, 281] width 229 height 26
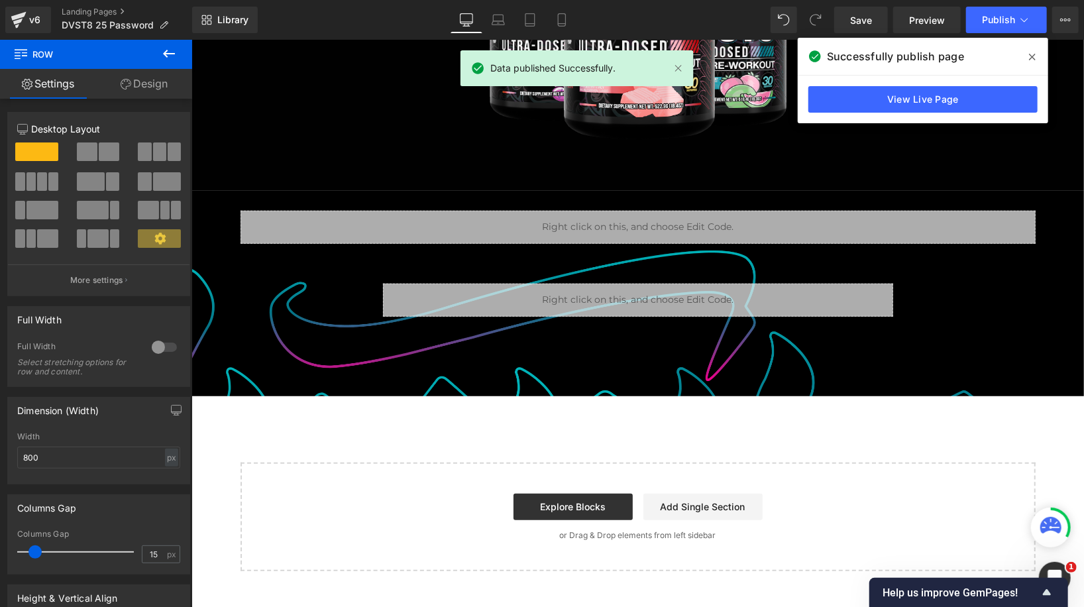
click at [1031, 52] on icon at bounding box center [1032, 57] width 7 height 11
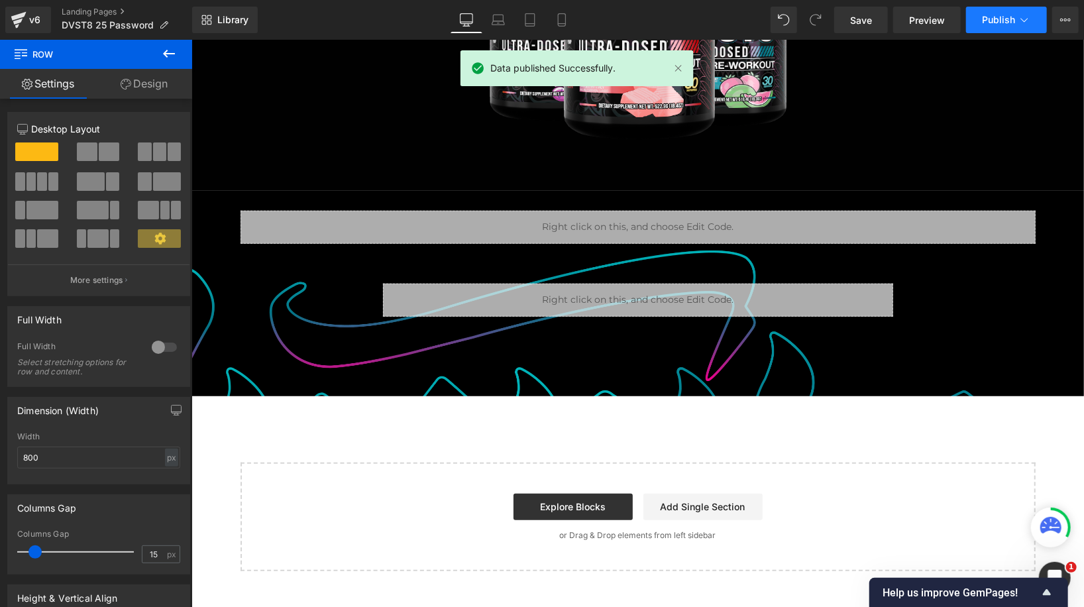
click at [1029, 15] on icon at bounding box center [1023, 19] width 13 height 13
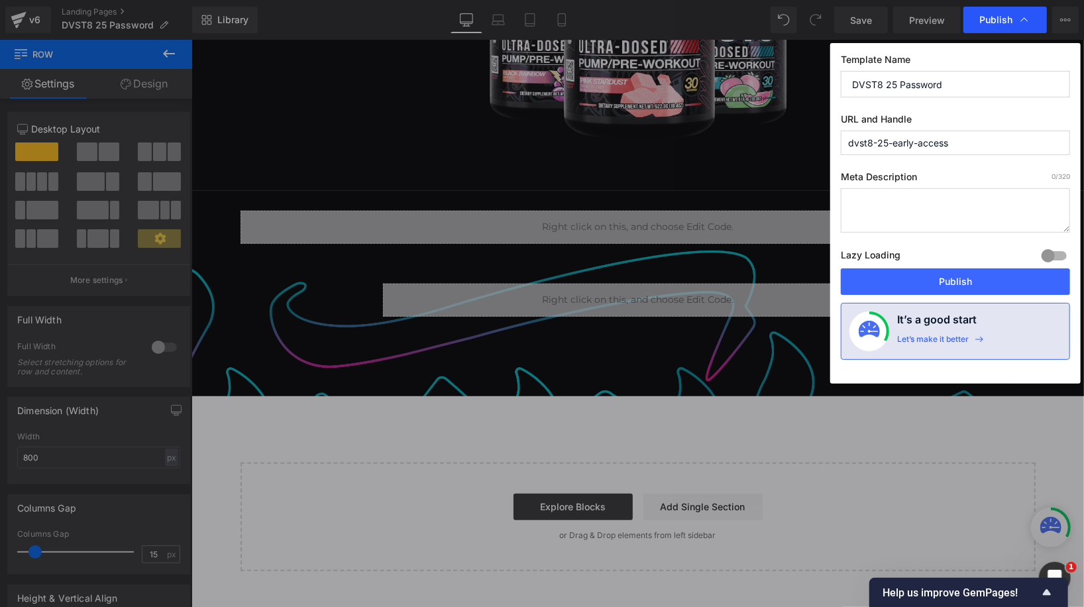
click at [1027, 19] on icon at bounding box center [1023, 19] width 13 height 13
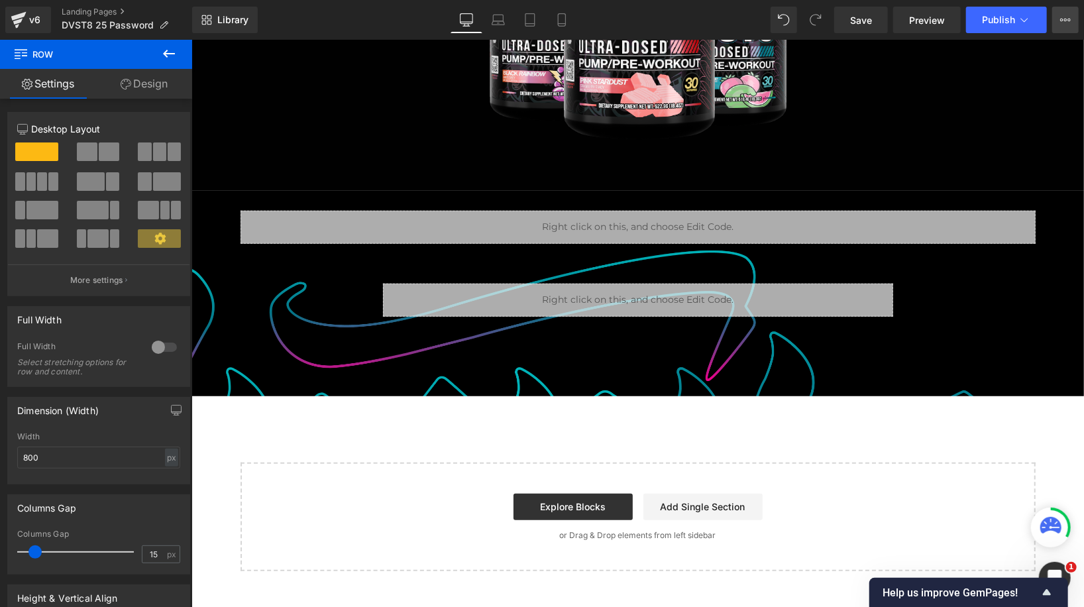
click at [1074, 19] on button "View Live Page View with current Template Save Template to Library Schedule Pub…" at bounding box center [1065, 20] width 26 height 26
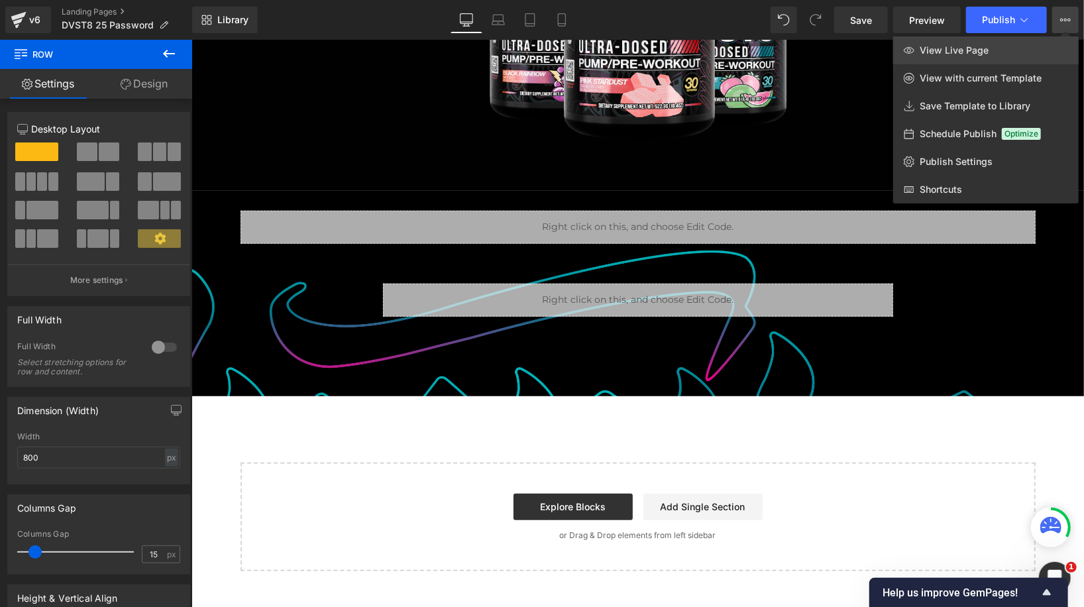
click at [1026, 45] on link "View Live Page" at bounding box center [985, 50] width 185 height 28
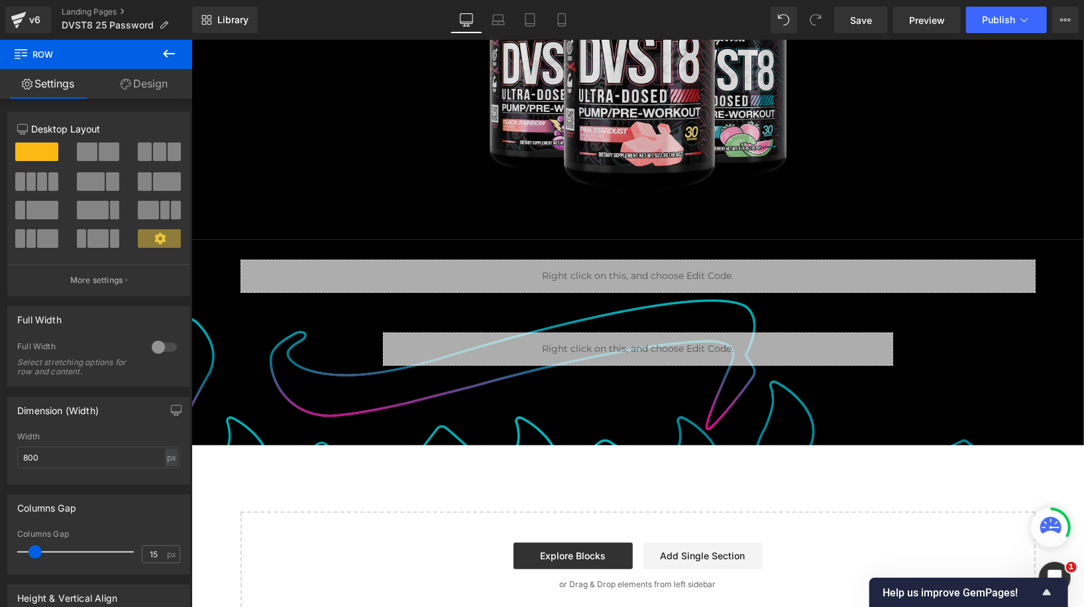
scroll to position [348, 0]
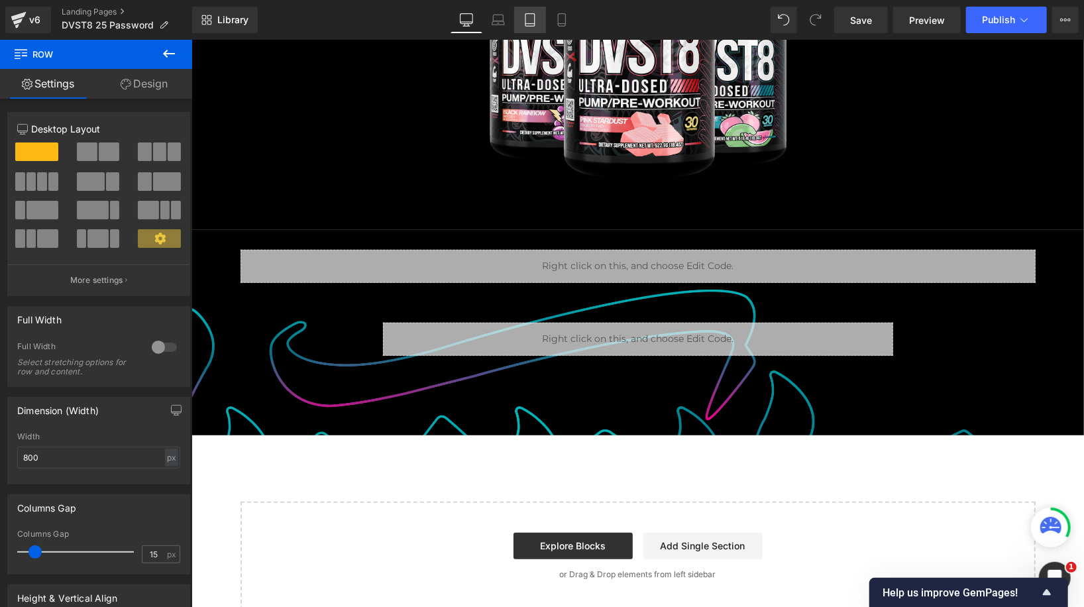
click at [527, 16] on icon at bounding box center [529, 19] width 13 height 13
type input "100"
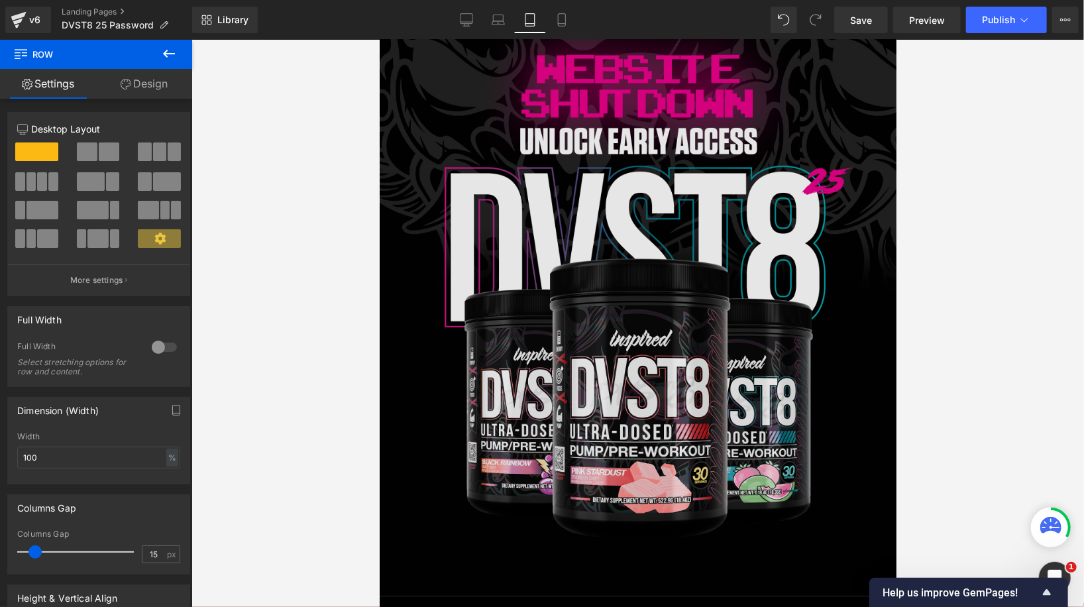
scroll to position [0, 0]
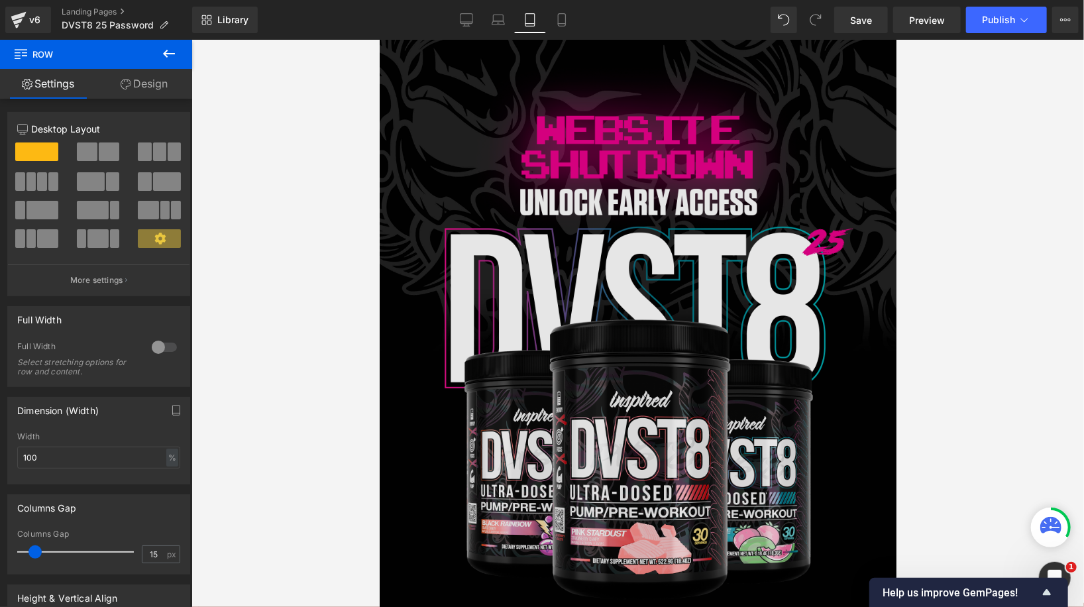
click at [667, 272] on img at bounding box center [637, 355] width 517 height 578
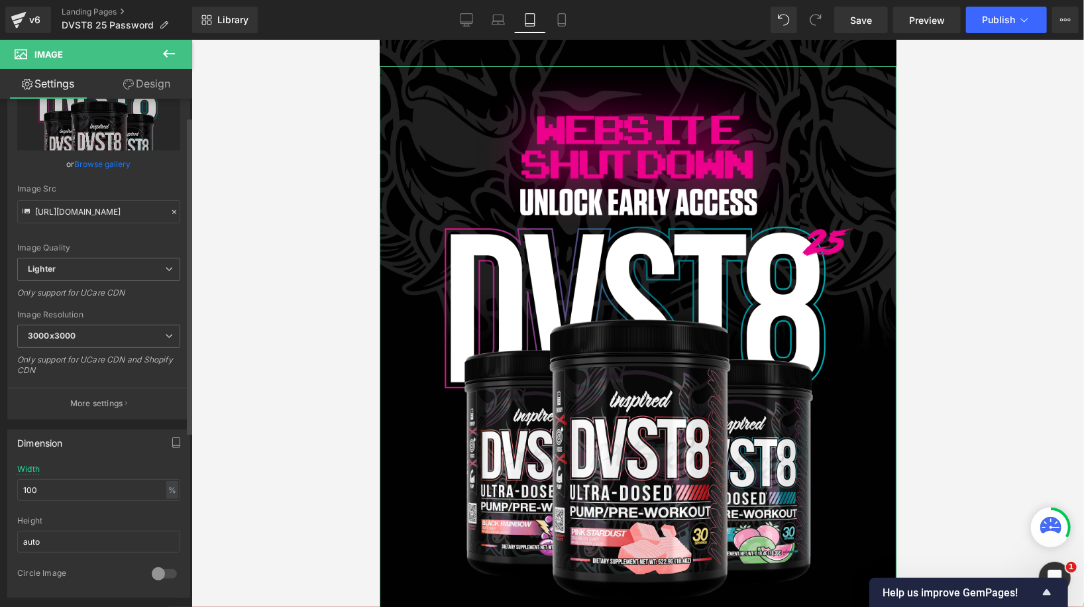
scroll to position [150, 0]
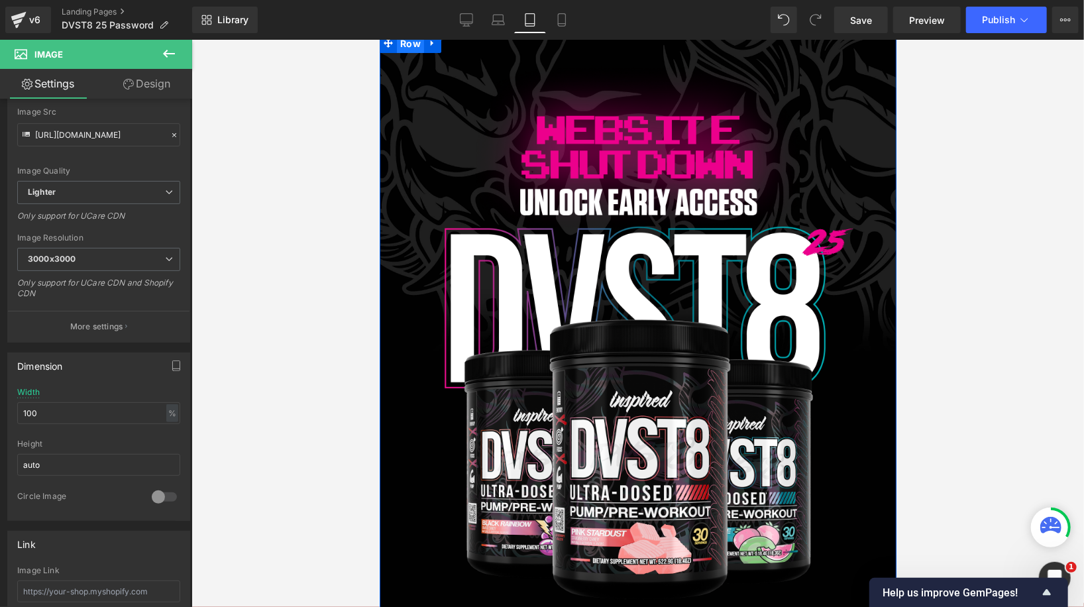
click at [413, 47] on span "Row" at bounding box center [409, 43] width 27 height 20
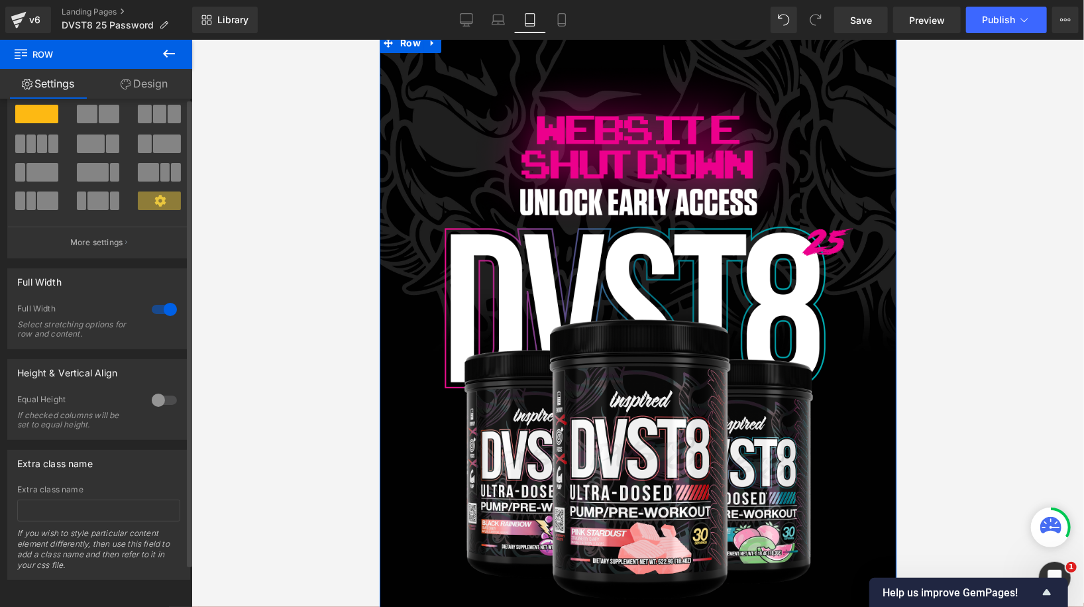
scroll to position [46, 0]
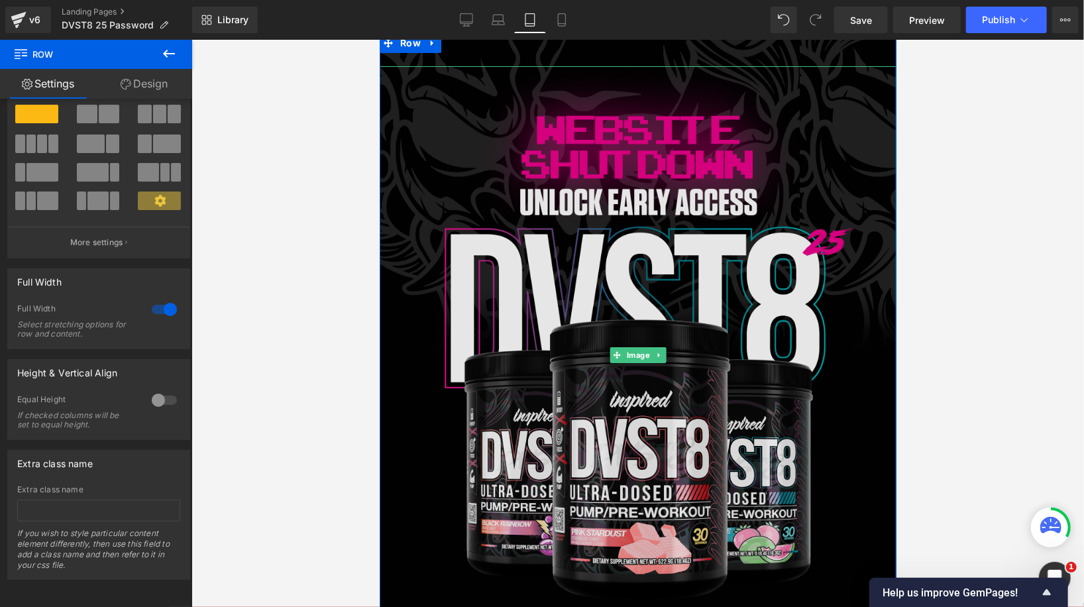
click at [521, 122] on img at bounding box center [637, 355] width 517 height 578
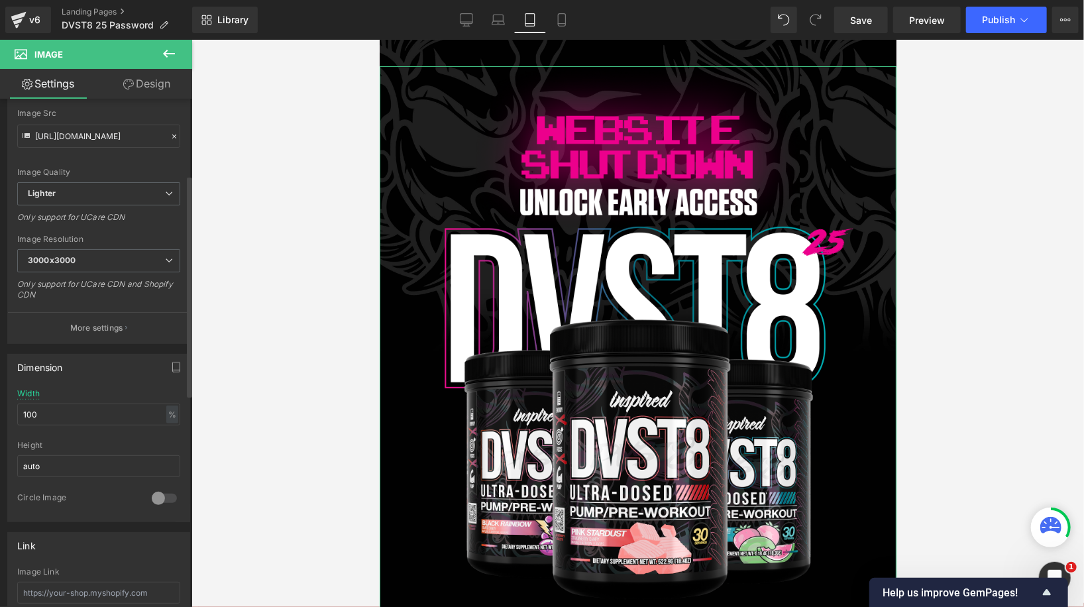
scroll to position [175, 0]
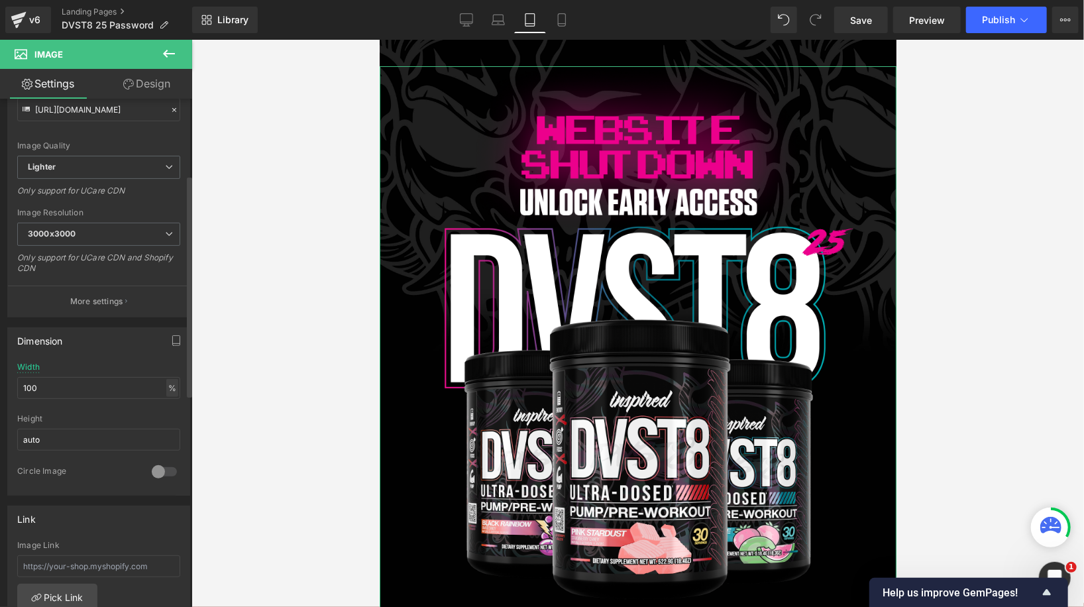
click at [167, 389] on div "%" at bounding box center [172, 388] width 12 height 18
click at [166, 423] on li "px" at bounding box center [171, 427] width 17 height 19
click at [105, 390] on input "780" at bounding box center [98, 388] width 163 height 22
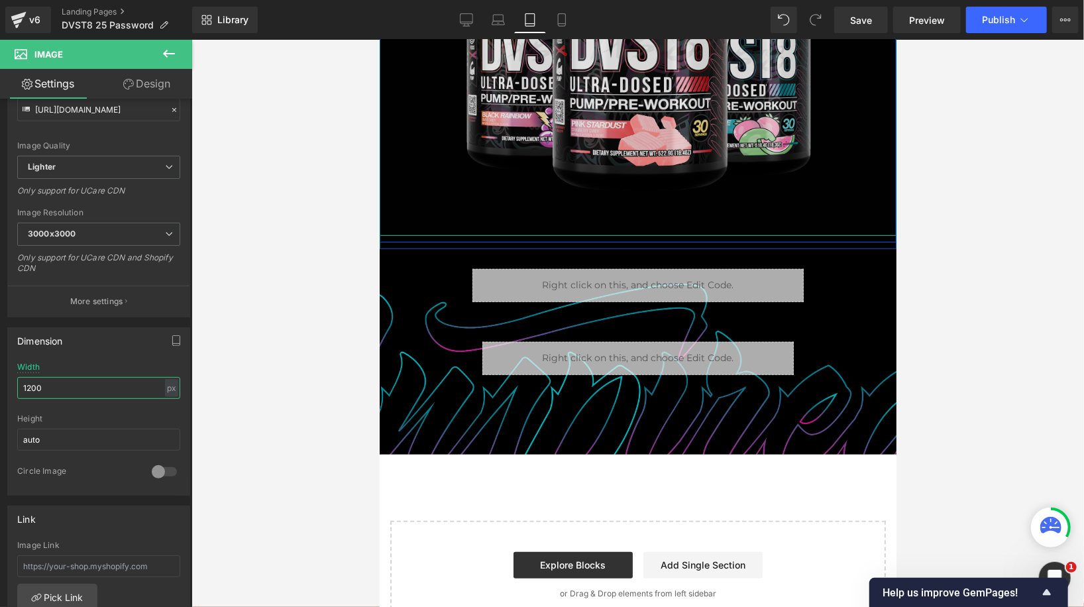
scroll to position [474, 0]
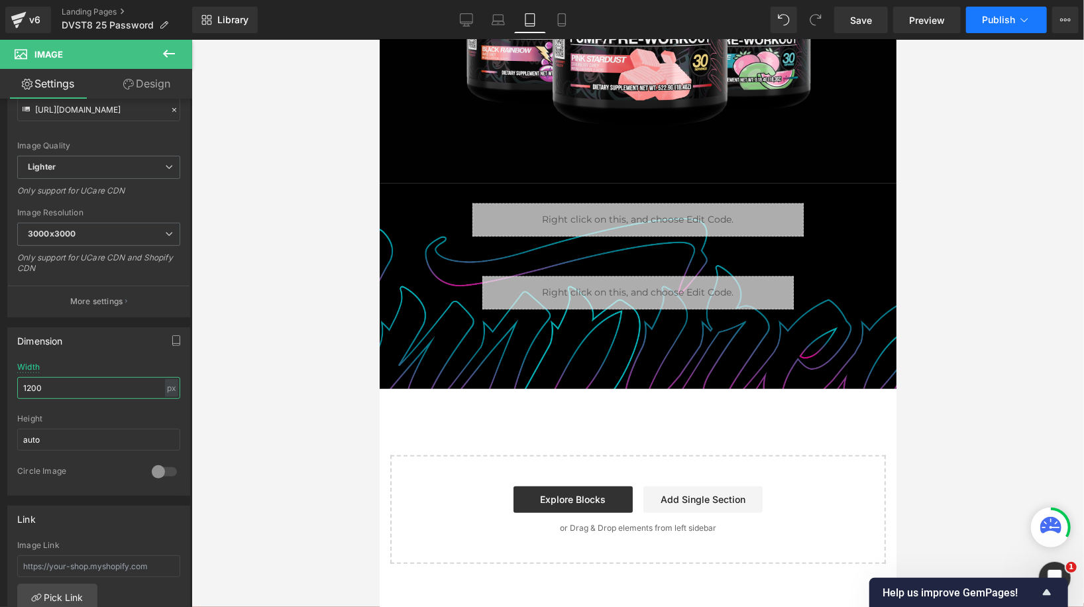
type input "1200"
click at [998, 30] on button "Publish" at bounding box center [1006, 20] width 81 height 26
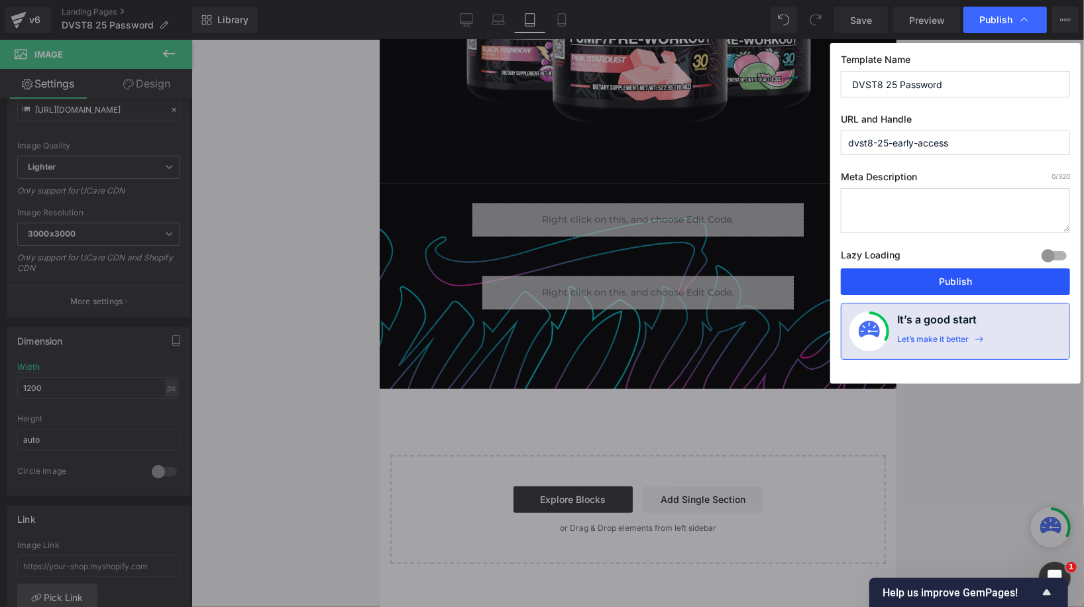
click at [983, 274] on button "Publish" at bounding box center [955, 281] width 229 height 26
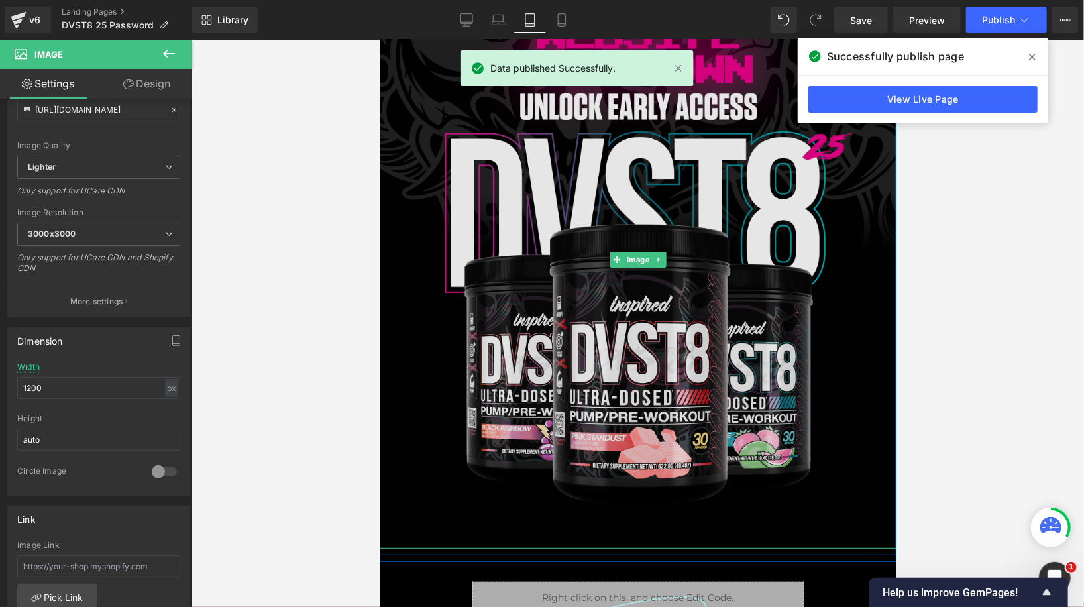
scroll to position [103, 0]
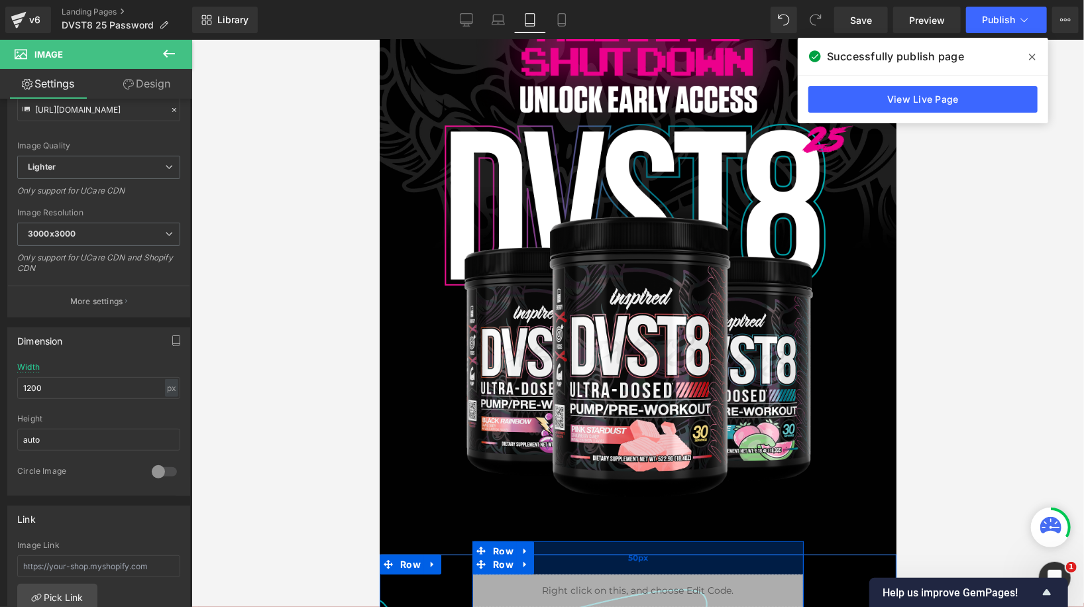
click at [592, 542] on div "50px" at bounding box center [637, 557] width 331 height 33
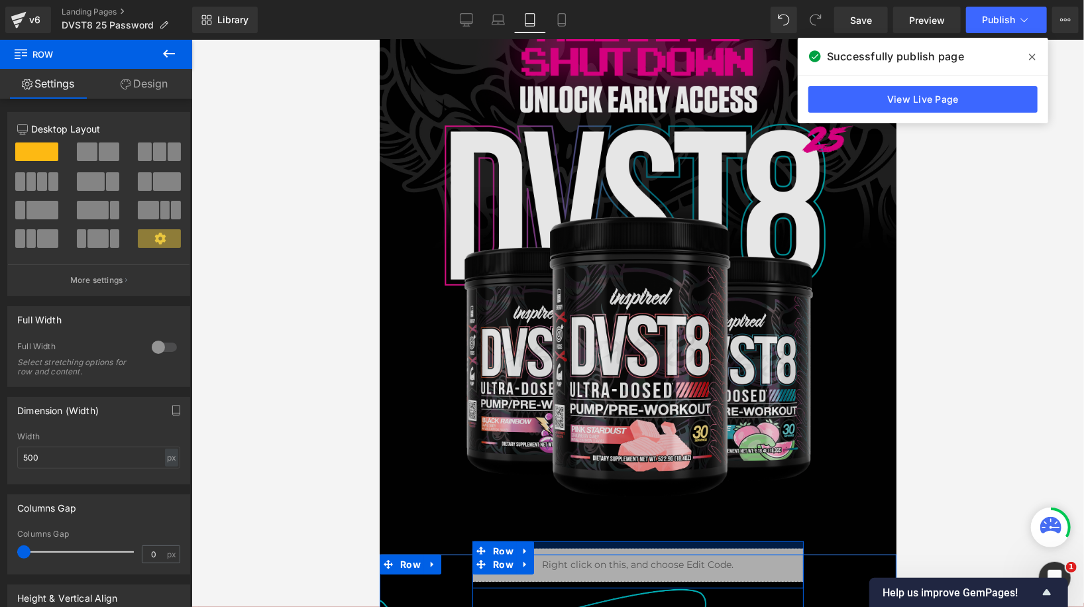
drag, startPoint x: 596, startPoint y: 546, endPoint x: 600, endPoint y: 507, distance: 40.0
click at [600, 507] on div "Image Row Row Liquid Row Liquid Row 50px Row 100px Row Select your layout" at bounding box center [637, 422] width 517 height 972
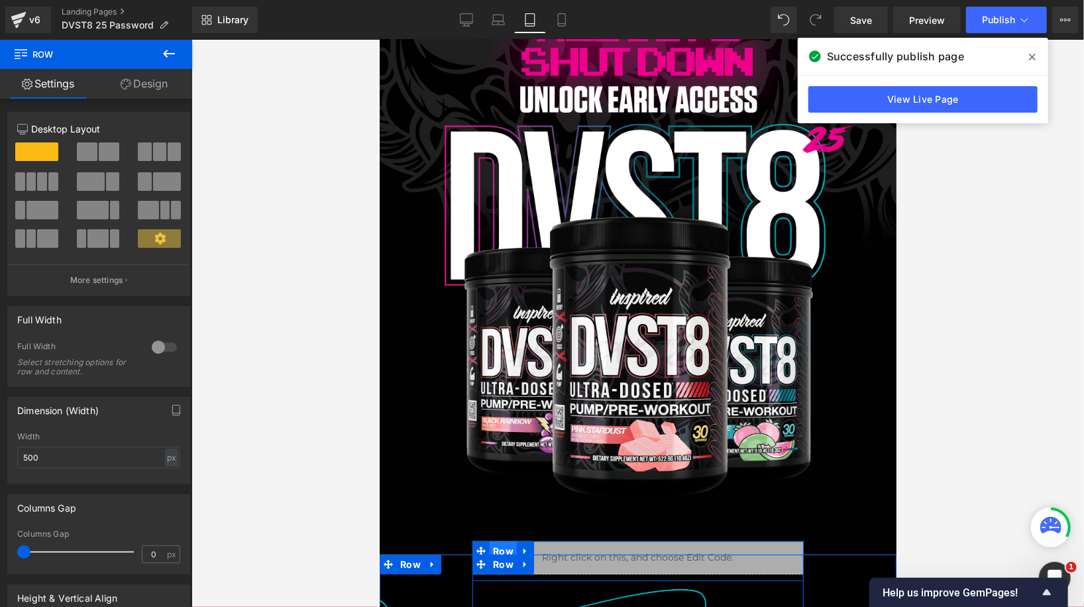
click at [499, 543] on span "Row" at bounding box center [502, 551] width 27 height 20
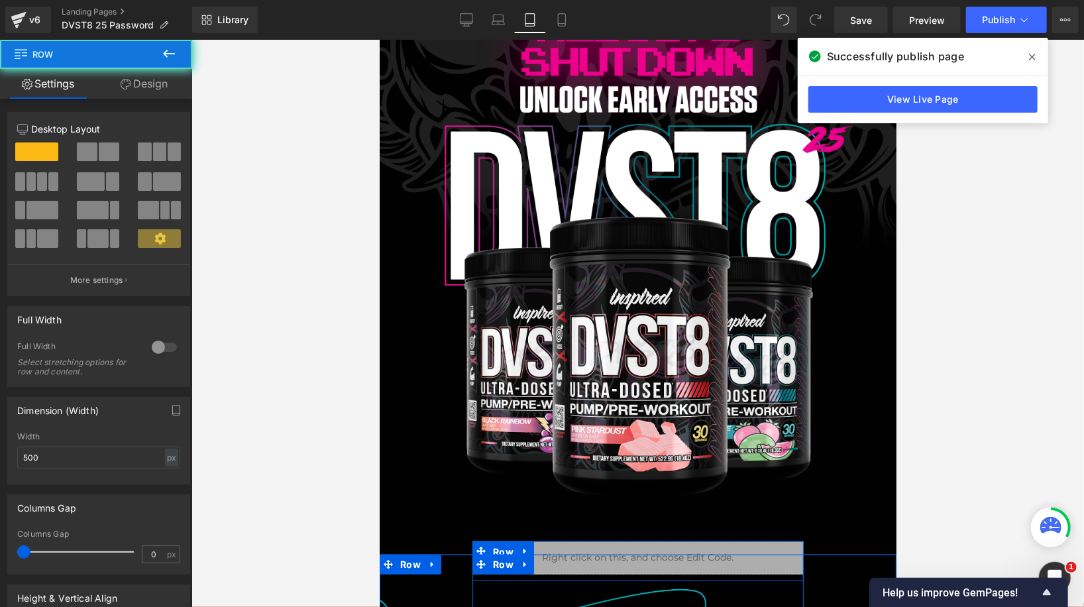
click at [129, 88] on icon at bounding box center [126, 84] width 11 height 11
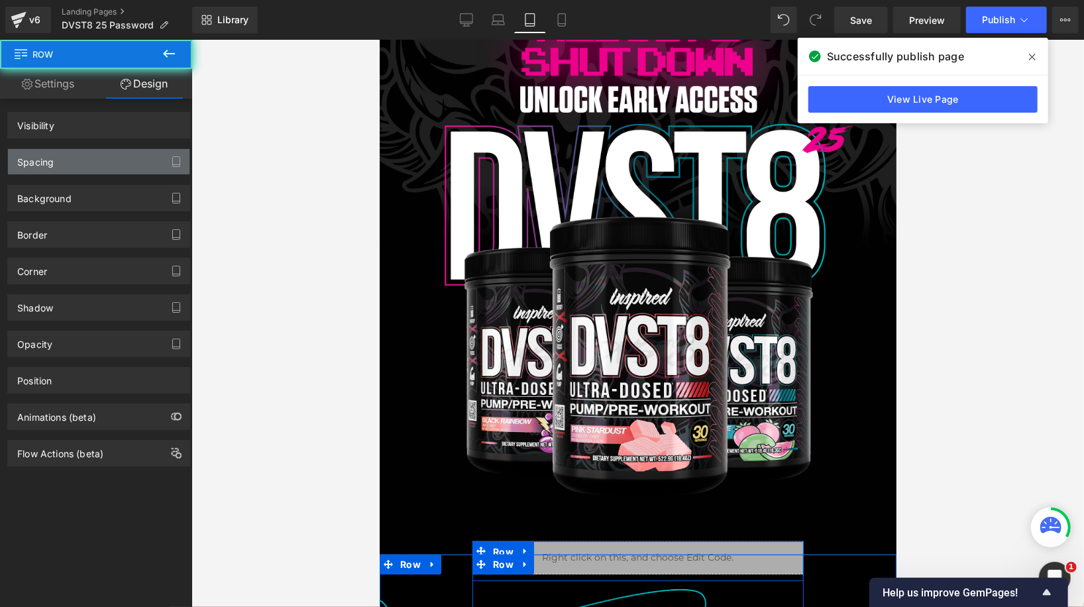
click at [70, 160] on div "Spacing" at bounding box center [98, 161] width 181 height 25
click at [103, 156] on div "Spacing" at bounding box center [98, 161] width 181 height 25
click at [157, 161] on div "Spacing" at bounding box center [98, 161] width 181 height 25
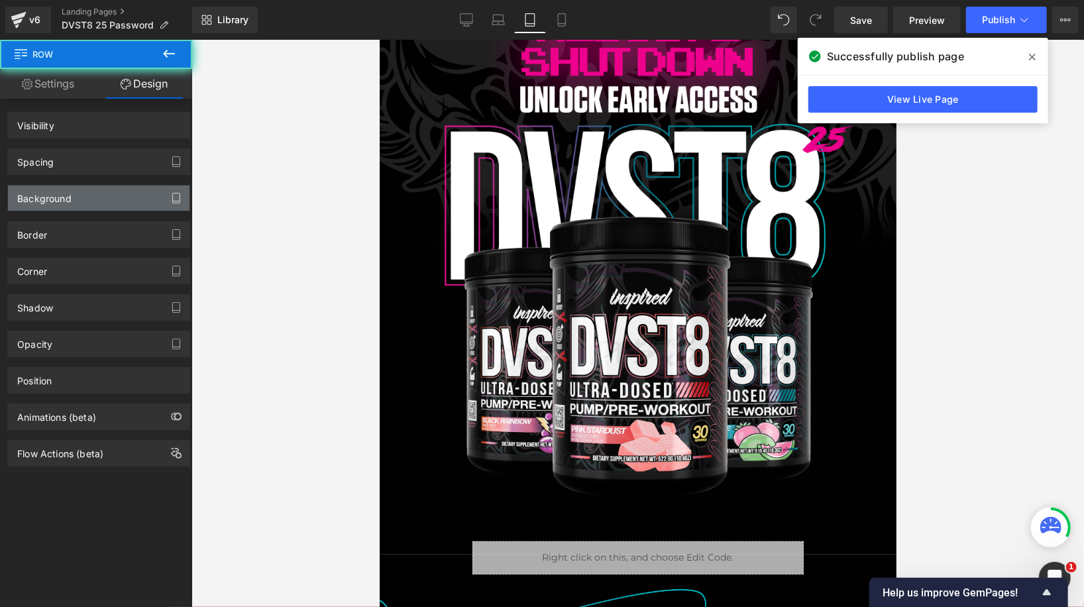
click at [72, 191] on div "Background" at bounding box center [98, 197] width 181 height 25
drag, startPoint x: 166, startPoint y: 202, endPoint x: 109, endPoint y: 448, distance: 252.1
click at [171, 202] on icon "button" at bounding box center [176, 198] width 11 height 11
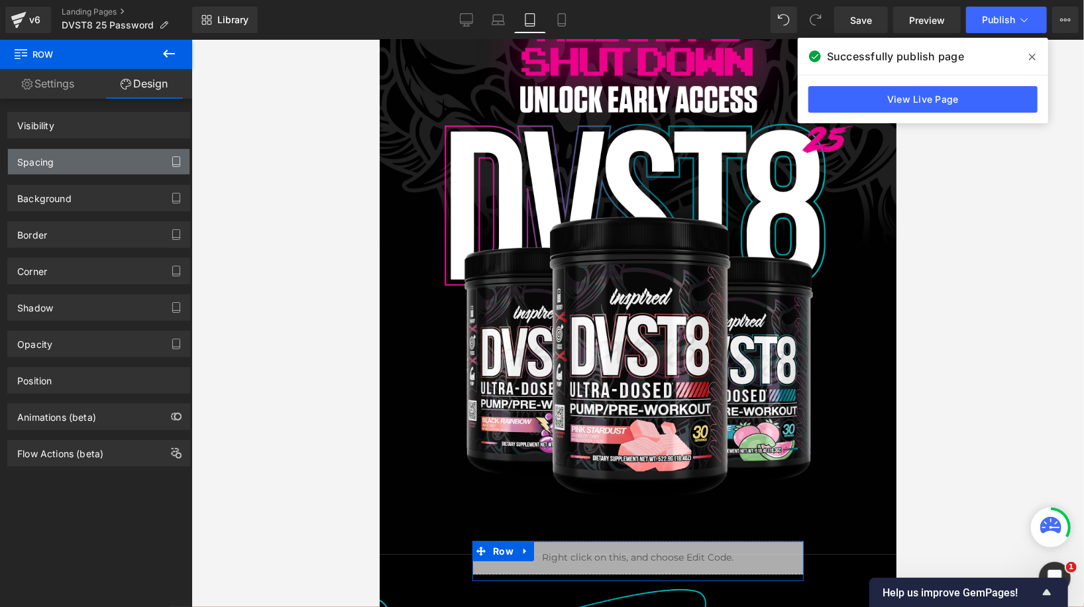
click at [170, 169] on button "button" at bounding box center [176, 161] width 21 height 25
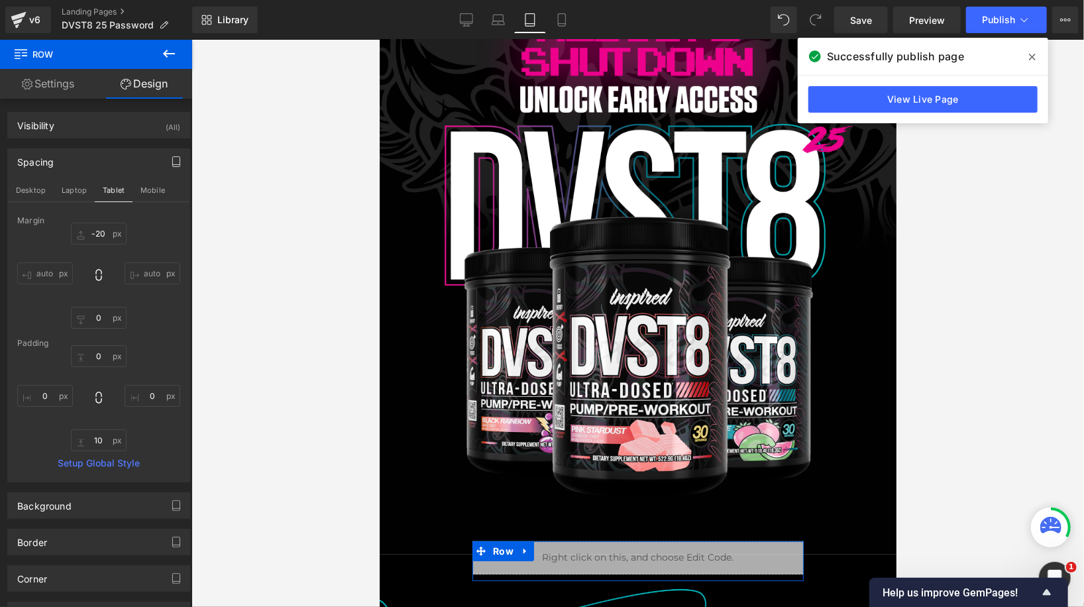
scroll to position [161, 0]
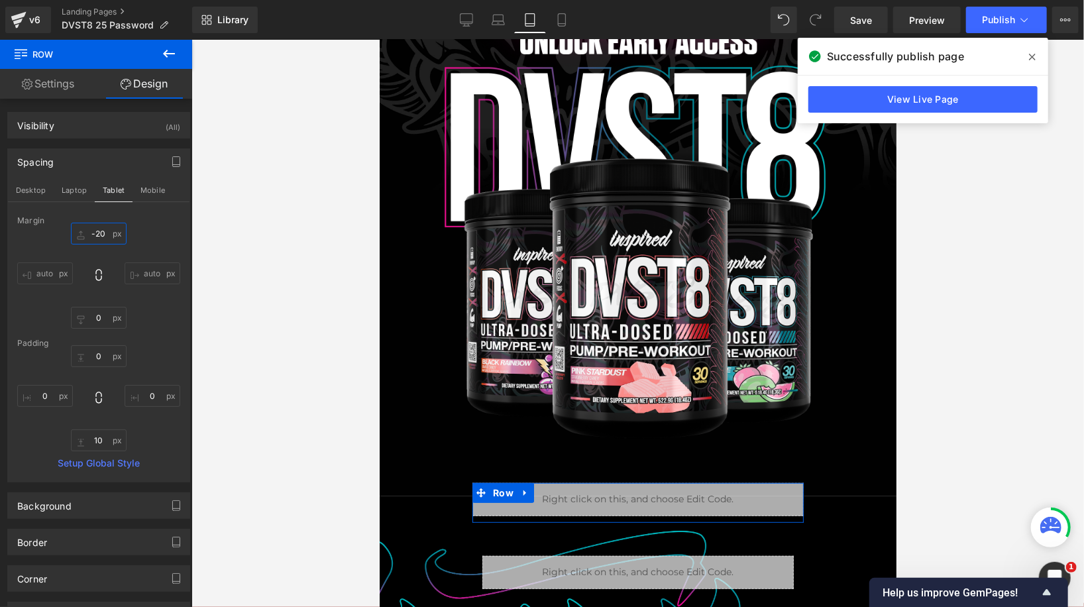
click at [98, 237] on input "-20" at bounding box center [99, 234] width 56 height 22
type input "0"
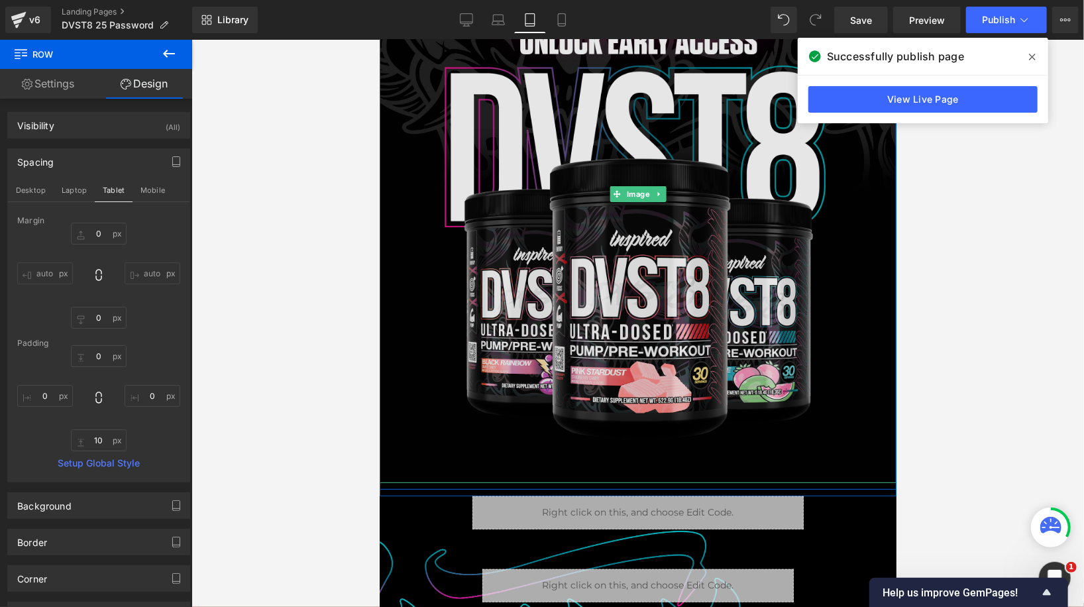
click at [529, 444] on img at bounding box center [637, 194] width 517 height 578
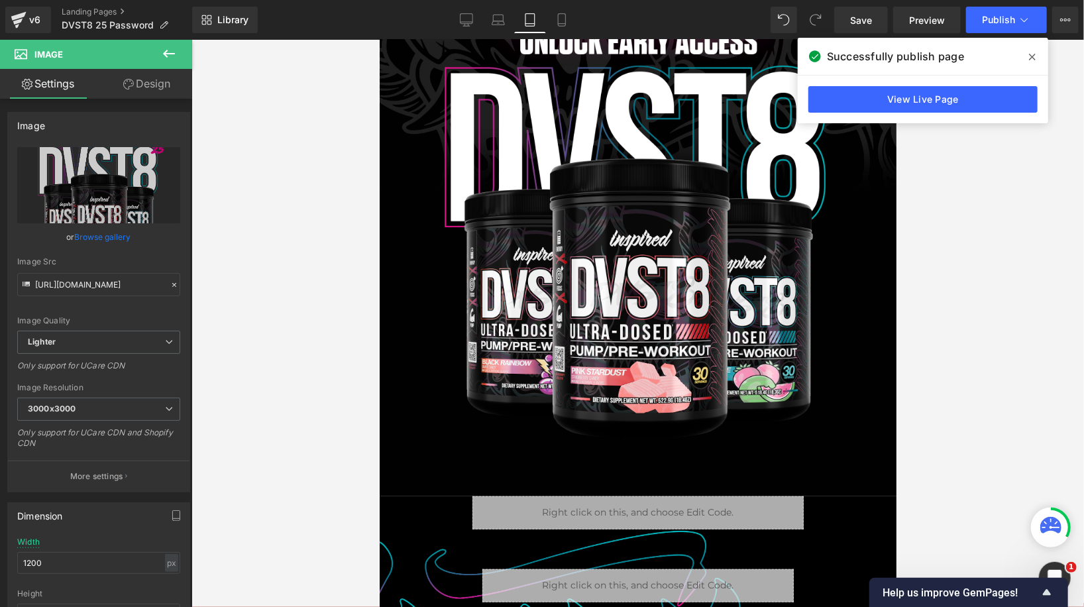
click at [151, 83] on link "Design" at bounding box center [147, 84] width 96 height 30
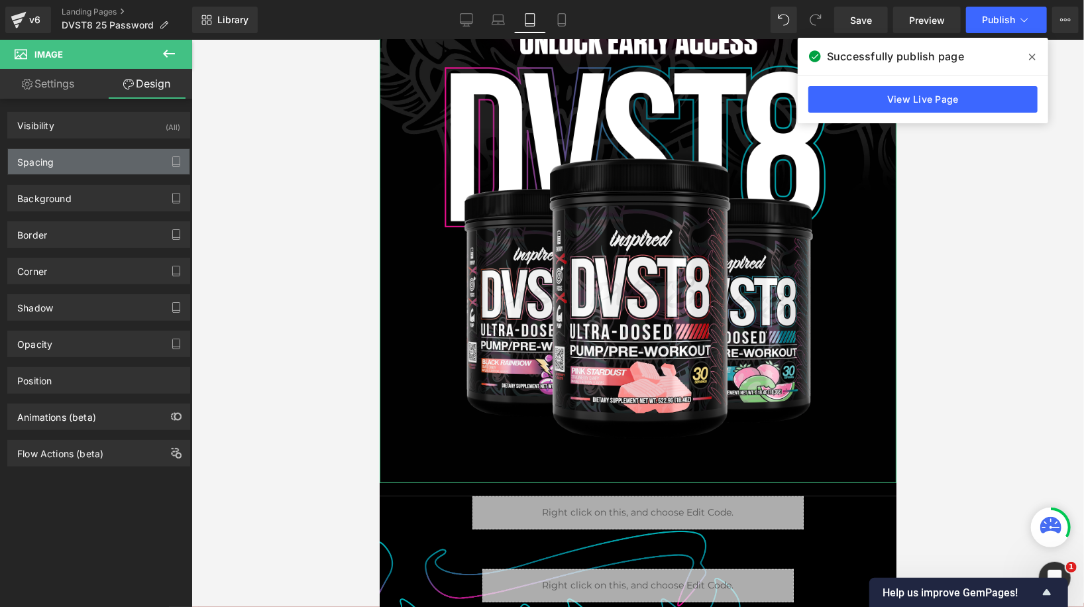
click at [101, 162] on div "Spacing" at bounding box center [98, 161] width 181 height 25
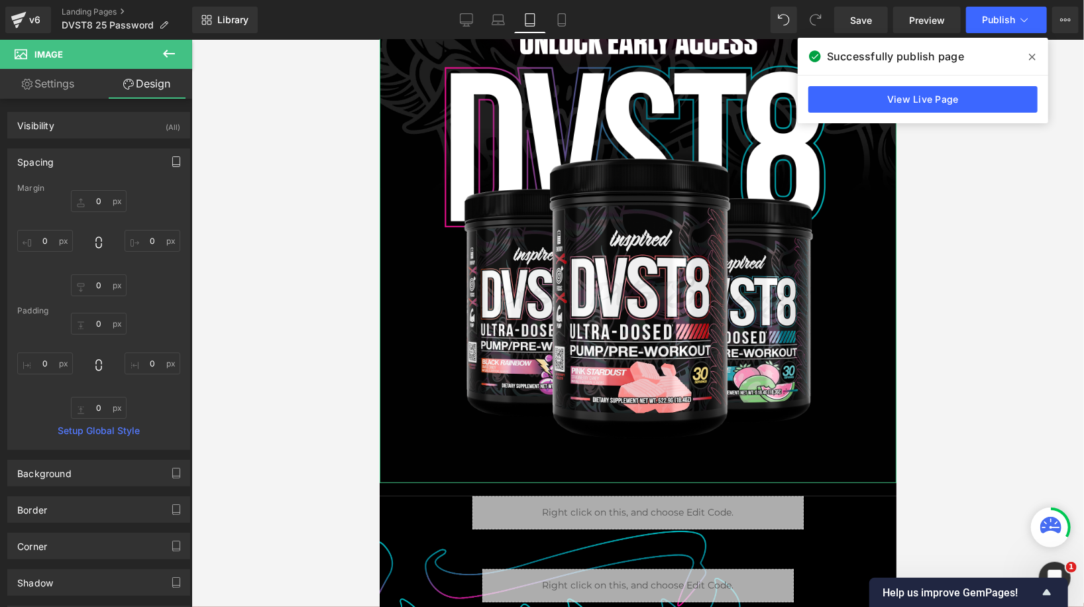
click at [172, 157] on icon "button" at bounding box center [175, 162] width 7 height 10
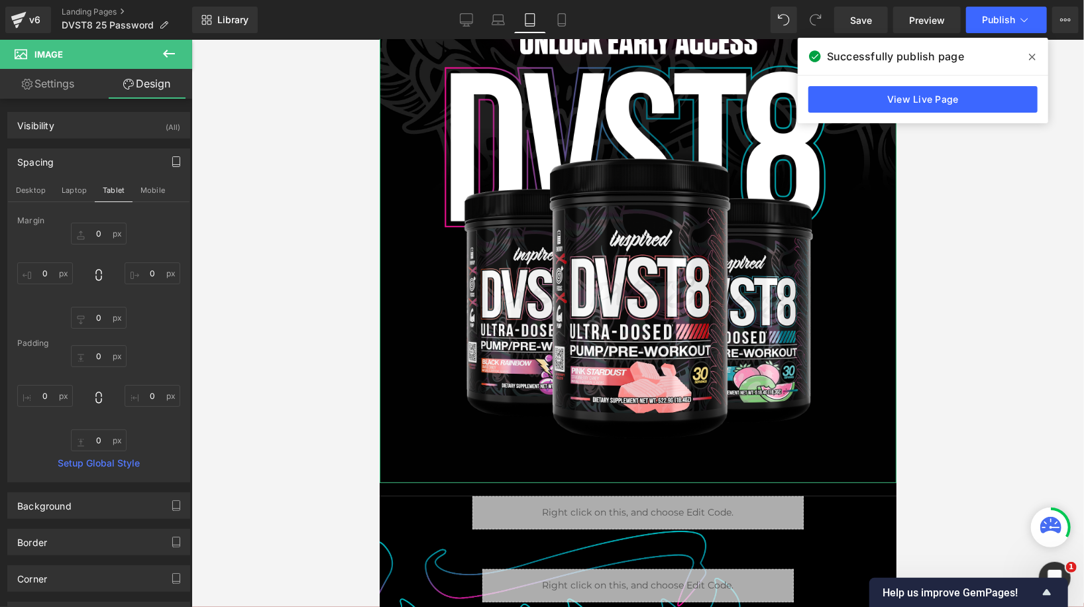
click at [173, 161] on icon "button" at bounding box center [176, 161] width 11 height 11
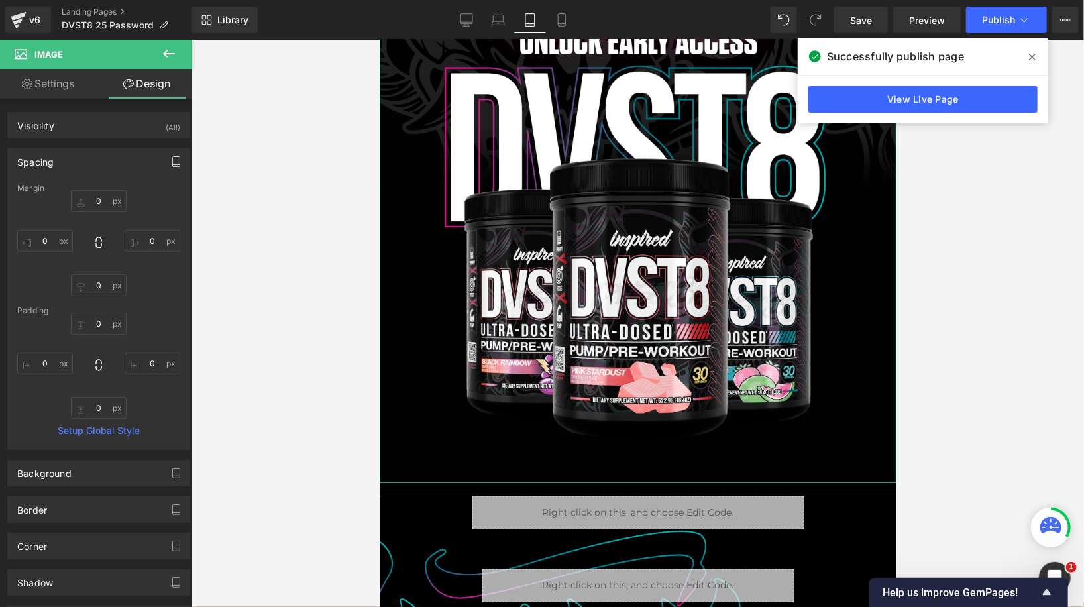
click at [173, 161] on icon "button" at bounding box center [176, 161] width 11 height 11
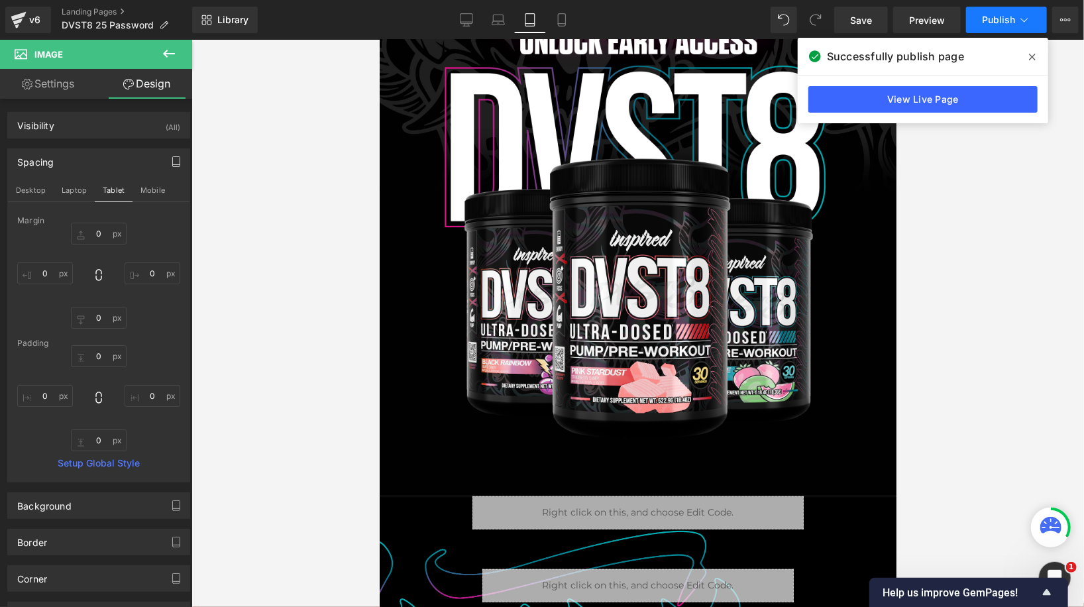
click at [998, 21] on span "Publish" at bounding box center [998, 20] width 33 height 11
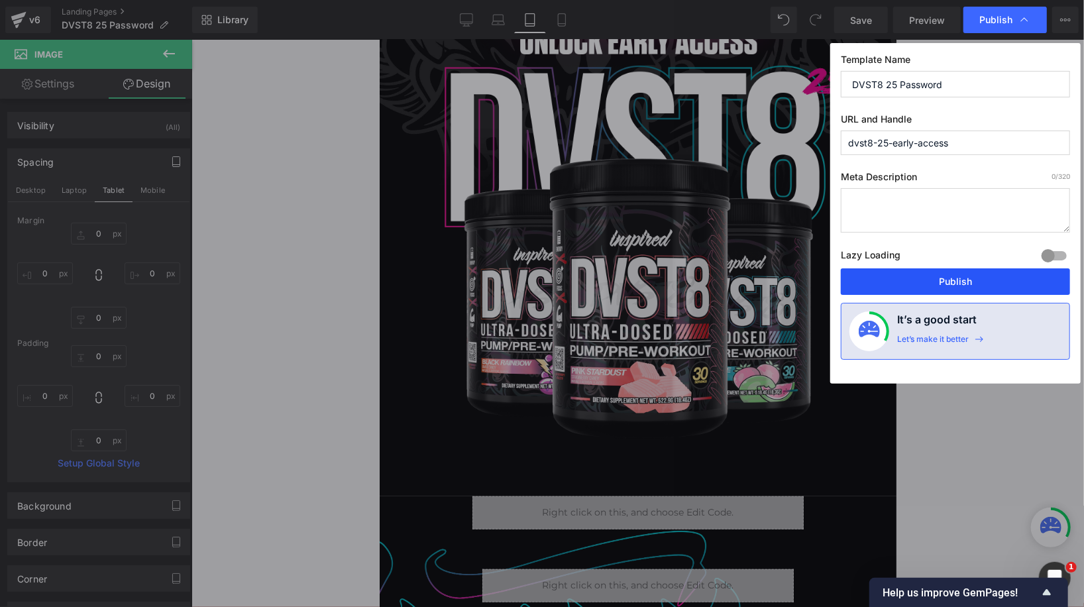
click at [927, 285] on button "Publish" at bounding box center [955, 281] width 229 height 26
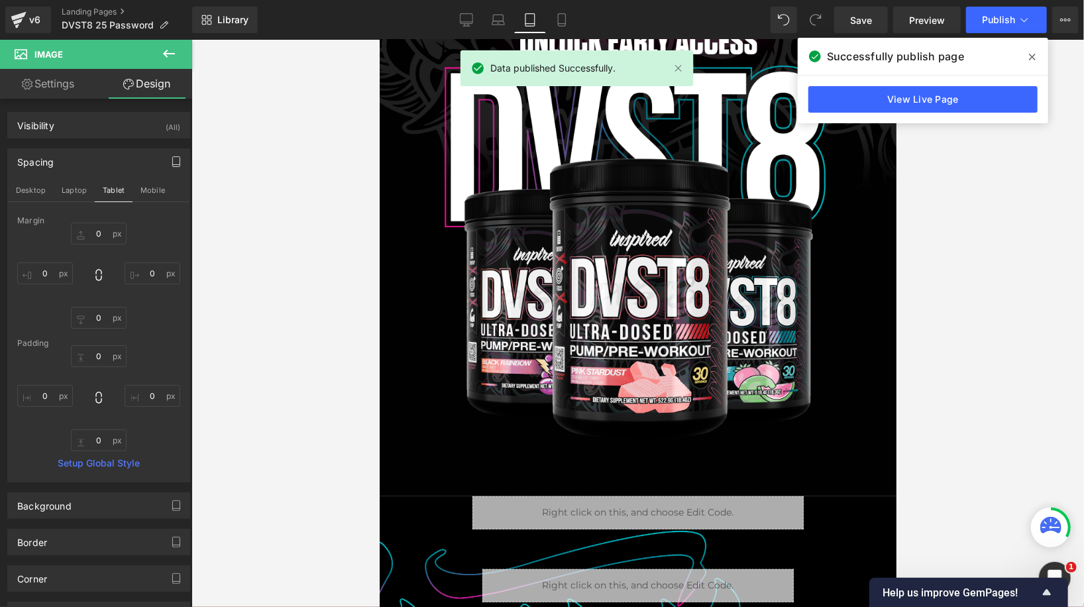
click at [1079, 13] on div "Save Preview Publish Scheduled View Live Page View with current Template Save T…" at bounding box center [956, 20] width 255 height 26
click at [1060, 27] on button "View Live Page View with current Template Save Template to Library Schedule Pub…" at bounding box center [1065, 20] width 26 height 26
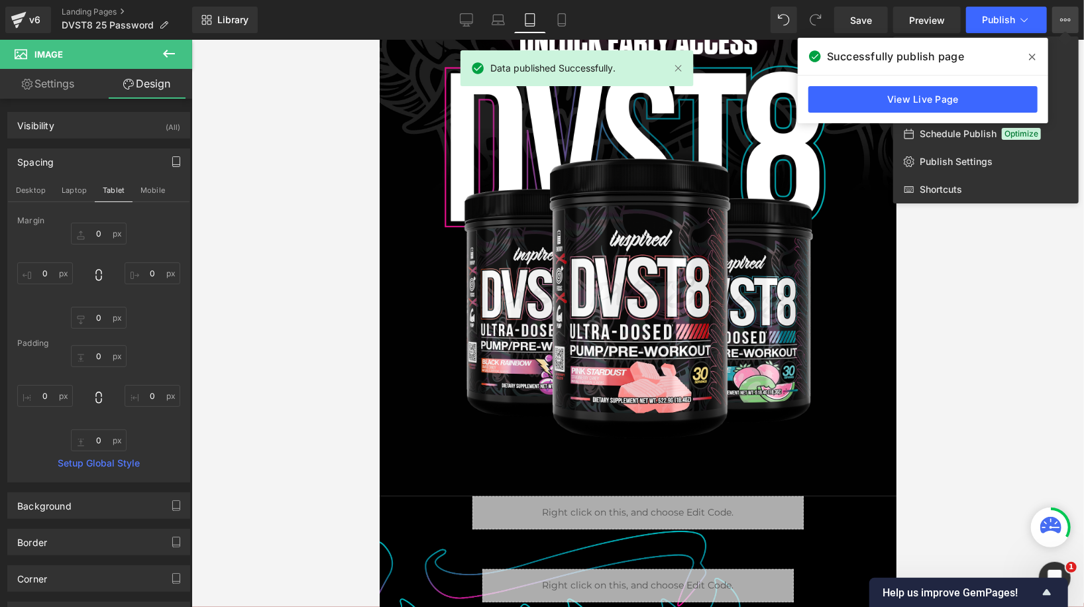
click at [974, 246] on div at bounding box center [637, 323] width 892 height 567
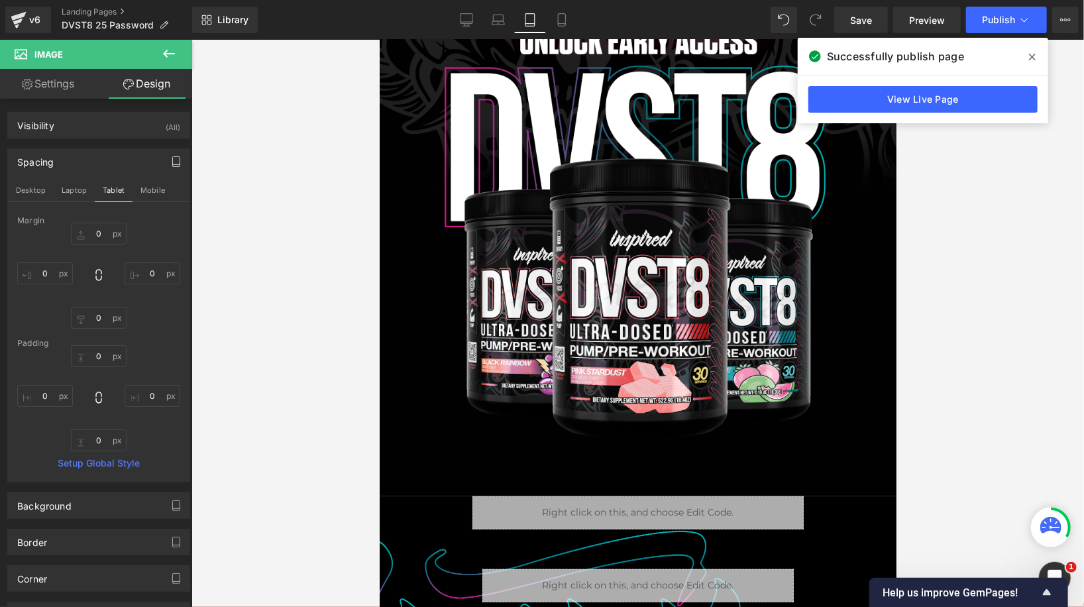
click at [1027, 58] on span at bounding box center [1031, 56] width 21 height 21
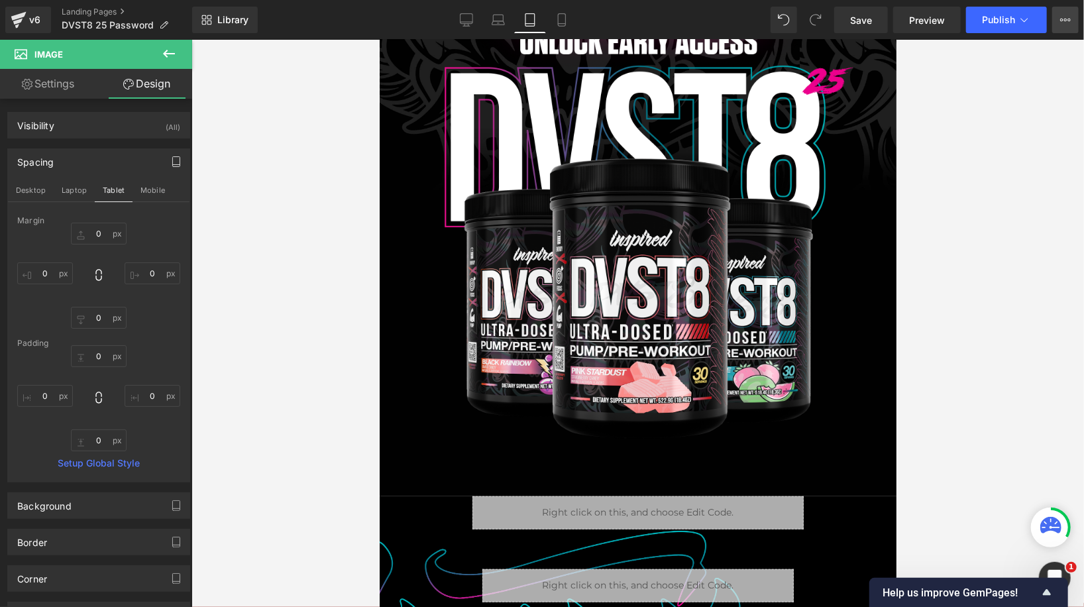
click at [1065, 22] on icon at bounding box center [1065, 20] width 11 height 11
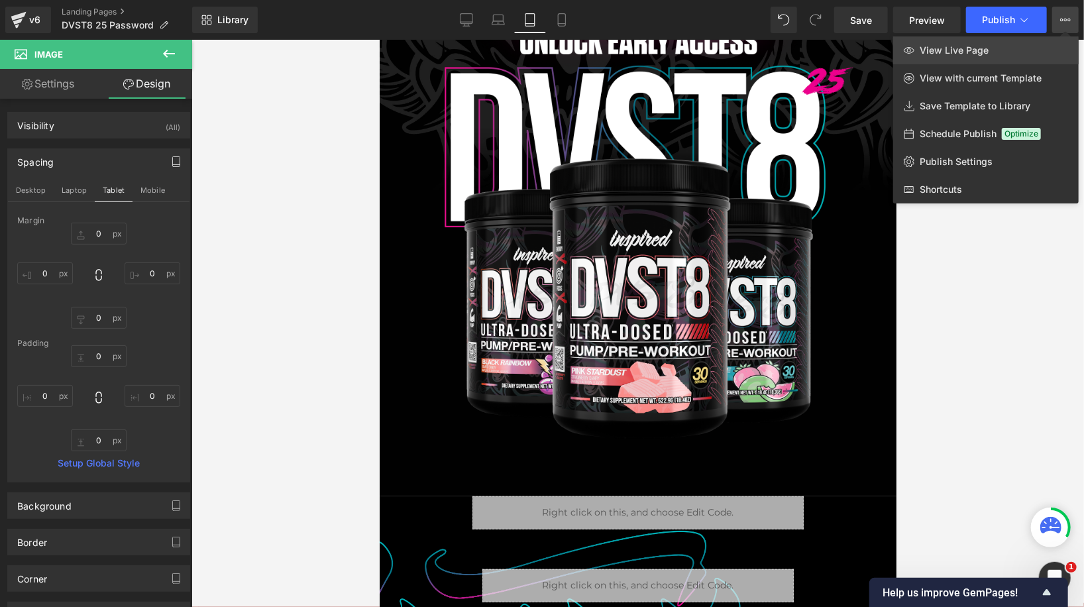
click at [1003, 57] on link "View Live Page" at bounding box center [985, 50] width 185 height 28
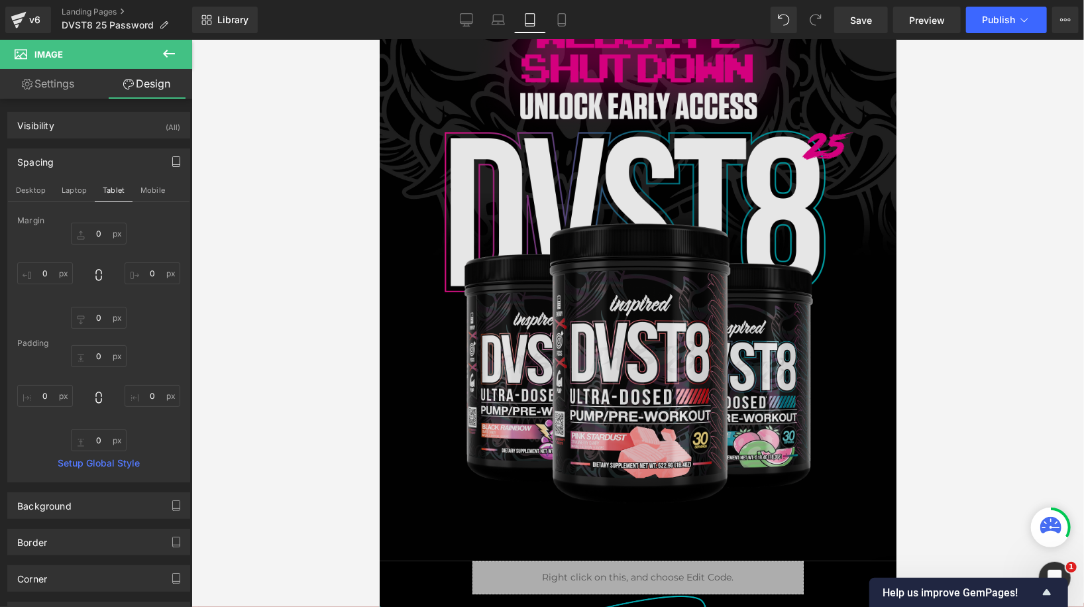
scroll to position [0, 0]
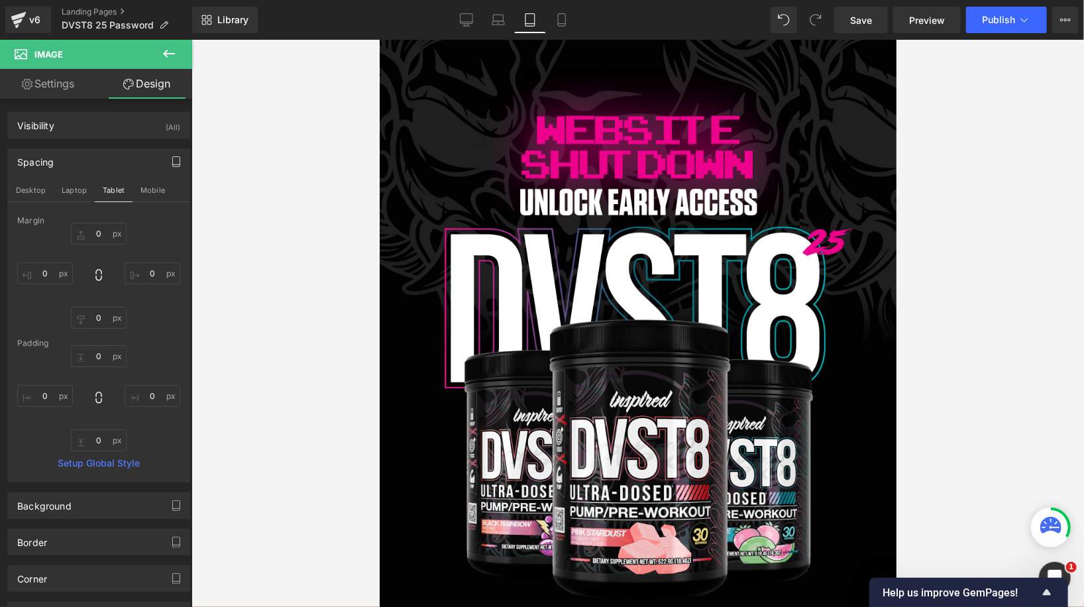
click at [645, 64] on div "Image Row" at bounding box center [637, 340] width 517 height 617
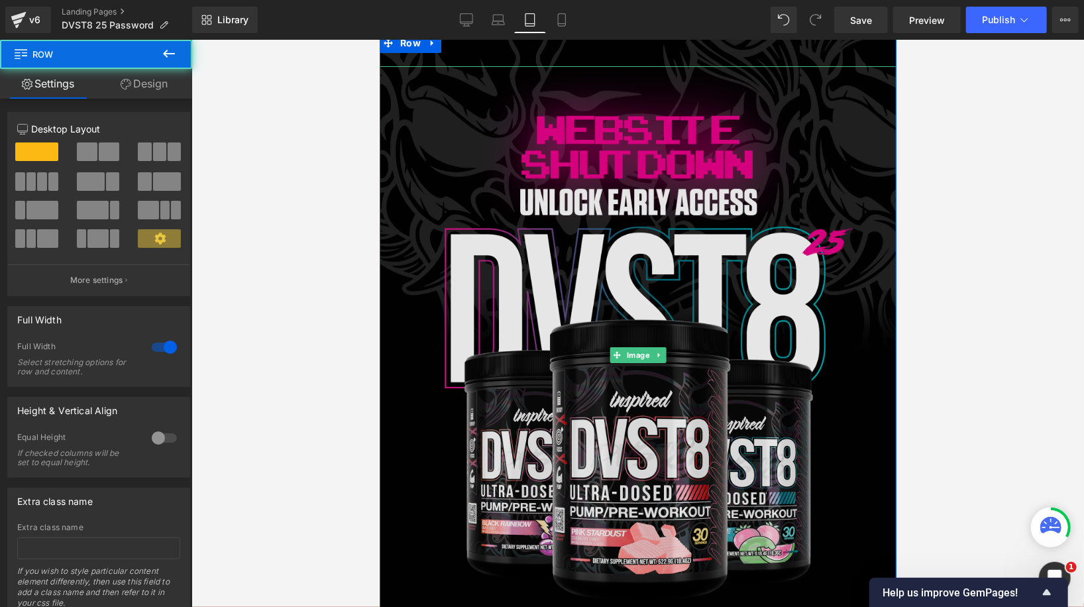
click at [606, 176] on img at bounding box center [637, 355] width 517 height 578
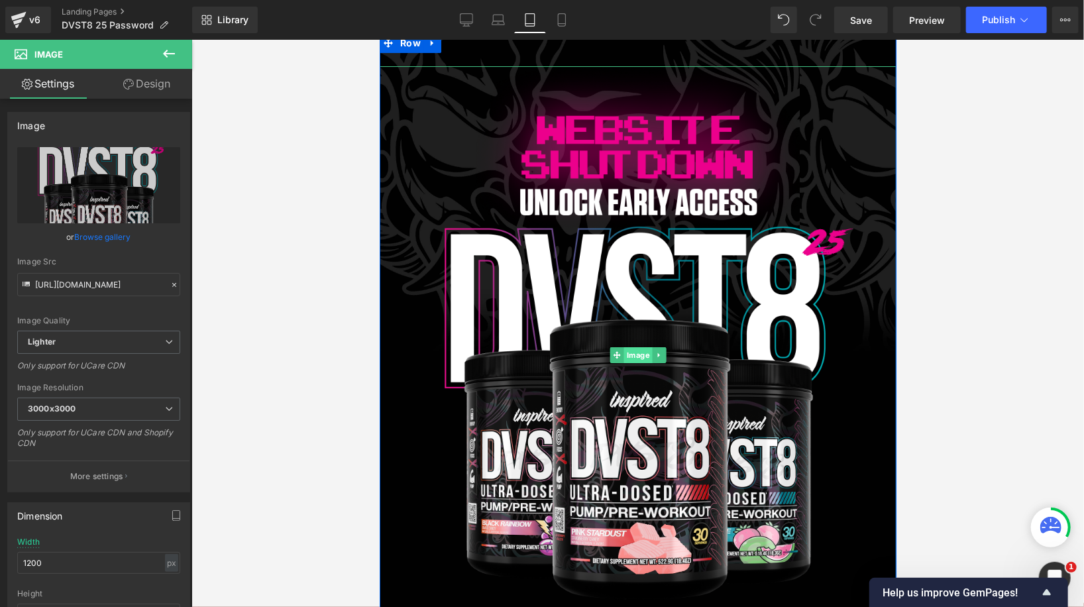
click at [631, 351] on div "Image" at bounding box center [637, 355] width 517 height 578
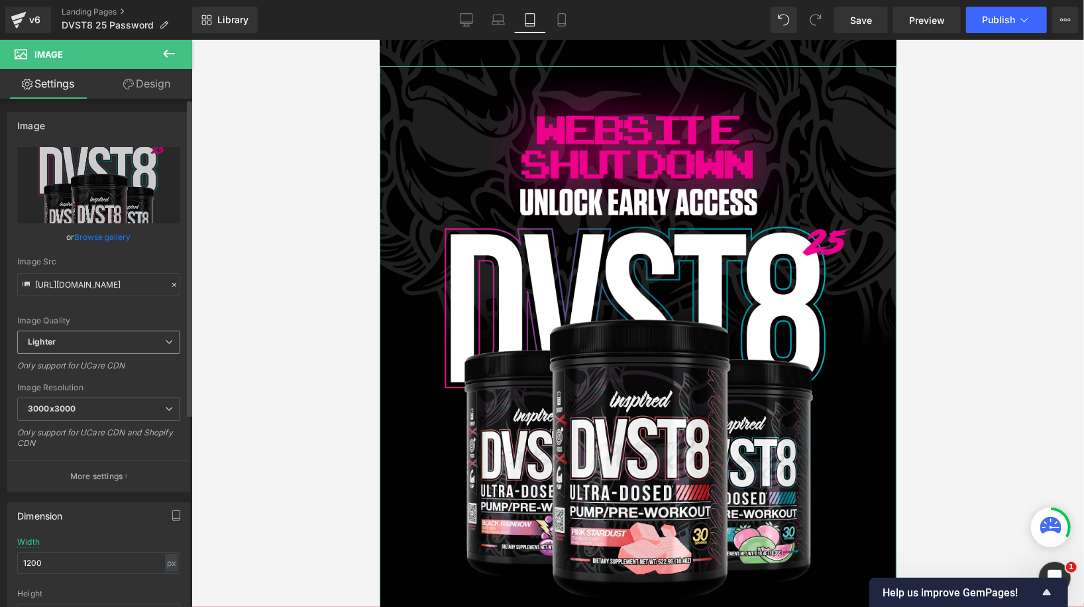
click at [89, 341] on span "Lighter" at bounding box center [98, 342] width 163 height 23
drag, startPoint x: 81, startPoint y: 370, endPoint x: 147, endPoint y: 299, distance: 96.6
click at [147, 299] on div "Image Quality Lighter Lightest Lighter Lighter Lightest Only support for UCare …" at bounding box center [96, 238] width 158 height 183
click at [142, 321] on div "Image Quality" at bounding box center [98, 320] width 163 height 9
click at [178, 90] on link "Design" at bounding box center [147, 84] width 96 height 30
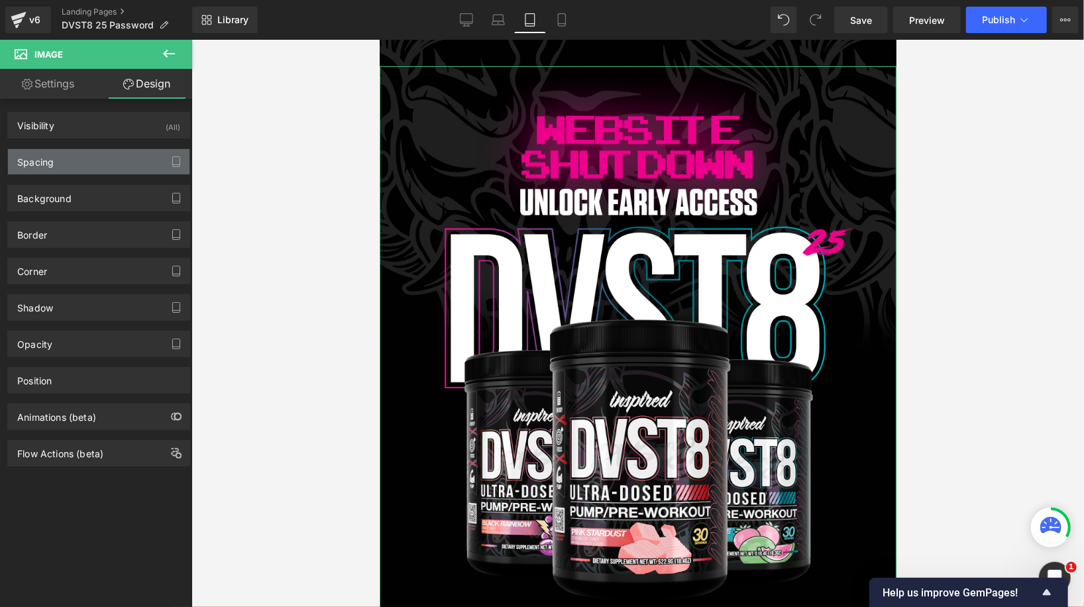
click at [105, 160] on div "Spacing" at bounding box center [98, 161] width 181 height 25
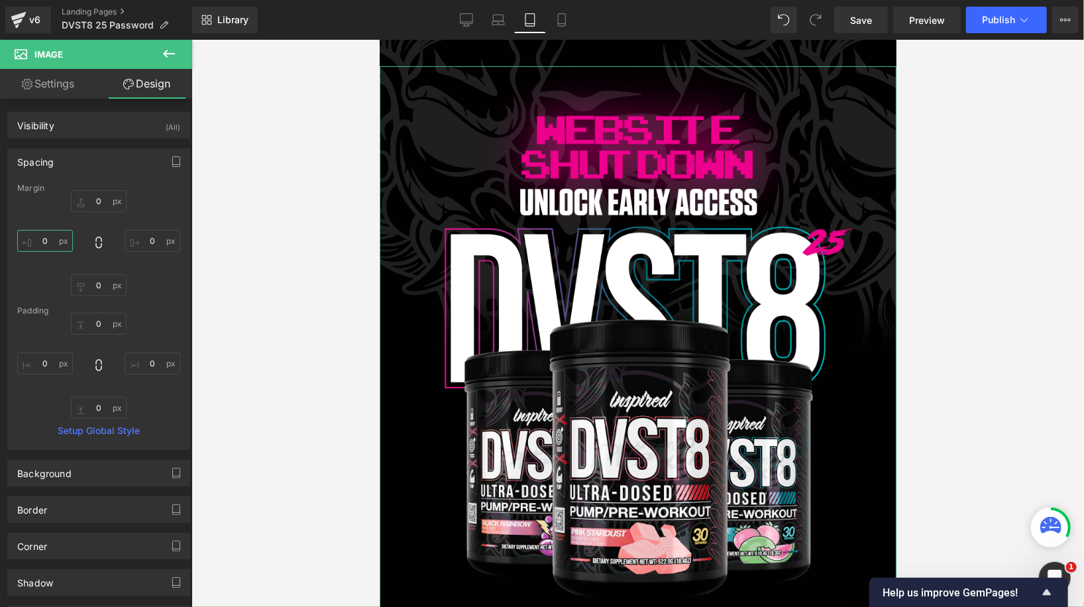
click at [48, 241] on input "0" at bounding box center [45, 241] width 56 height 22
type input "a"
type input "u"
type input "t"
type input "o"
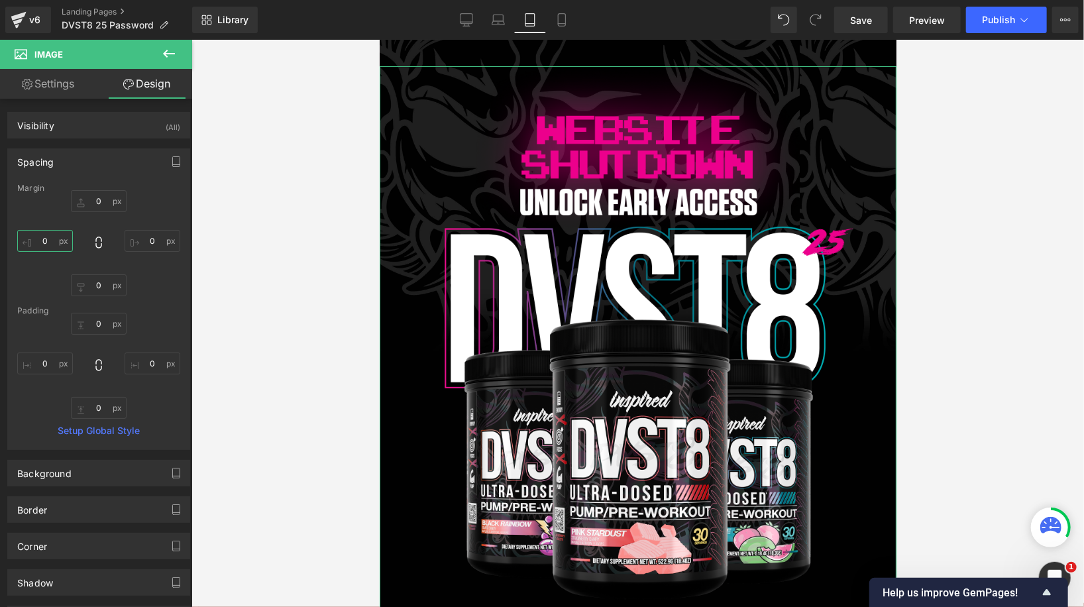
type input "a"
type input "u"
type input "t"
type input "o"
click at [79, 425] on link "Setup Global Style" at bounding box center [98, 430] width 163 height 11
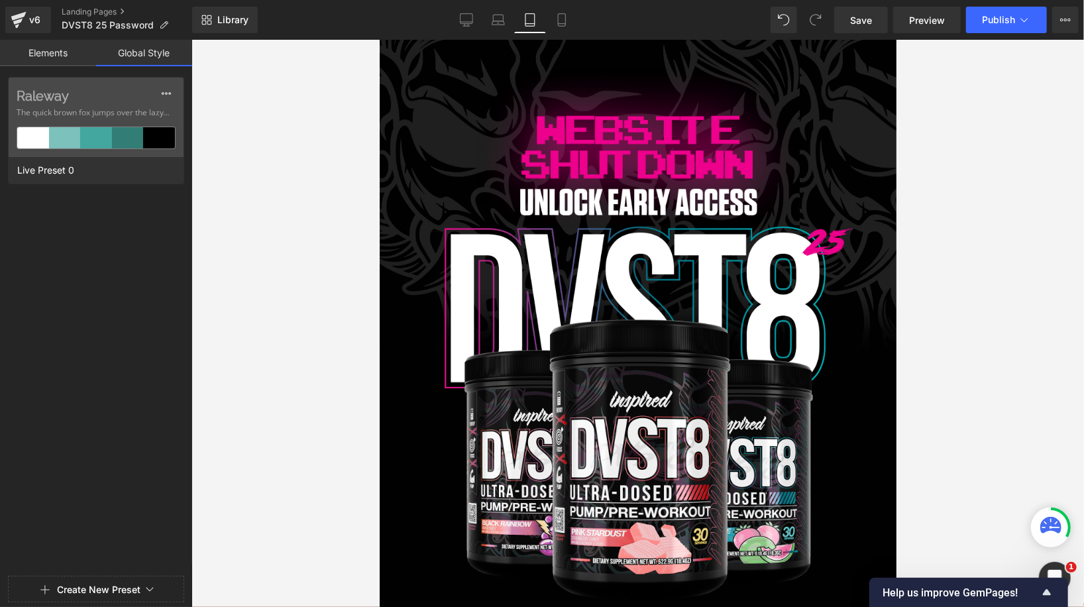
click at [31, 54] on link "Elements" at bounding box center [48, 53] width 96 height 26
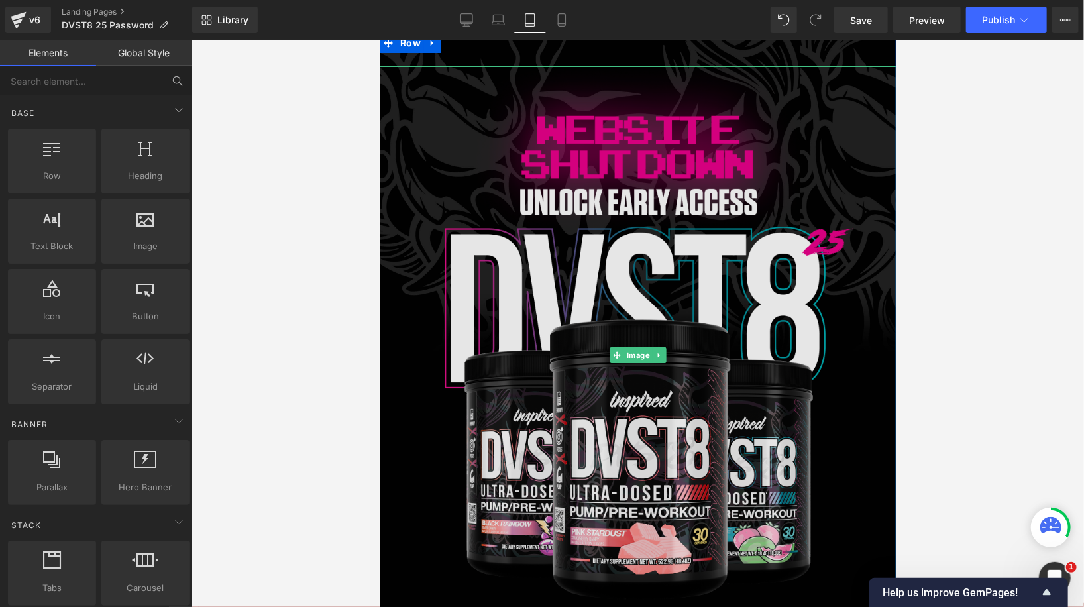
click at [544, 180] on img at bounding box center [637, 355] width 517 height 578
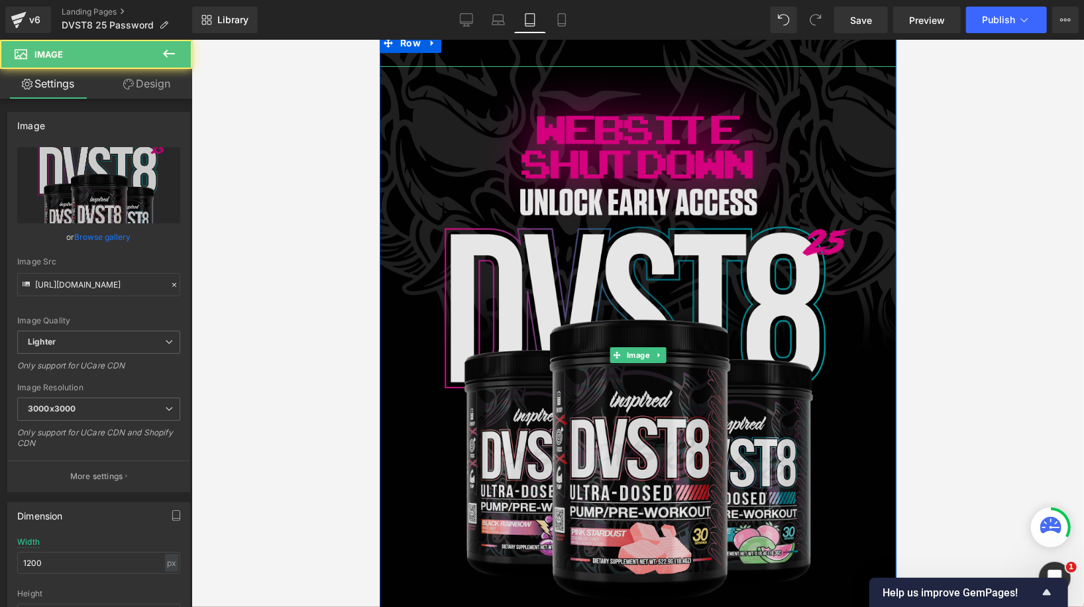
click at [580, 201] on img at bounding box center [637, 355] width 517 height 578
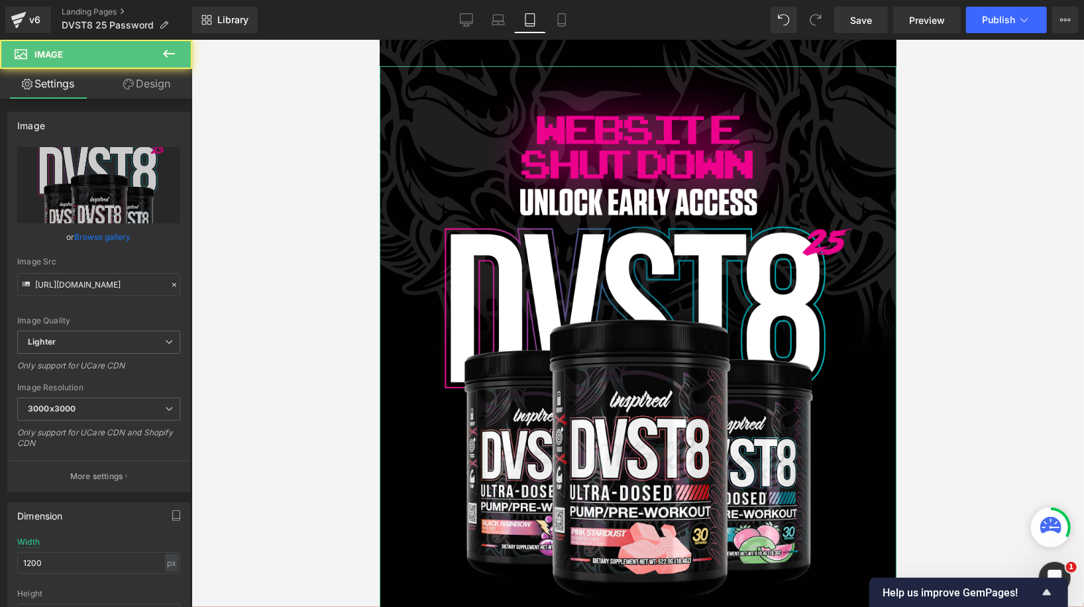
click at [150, 78] on link "Design" at bounding box center [147, 84] width 96 height 30
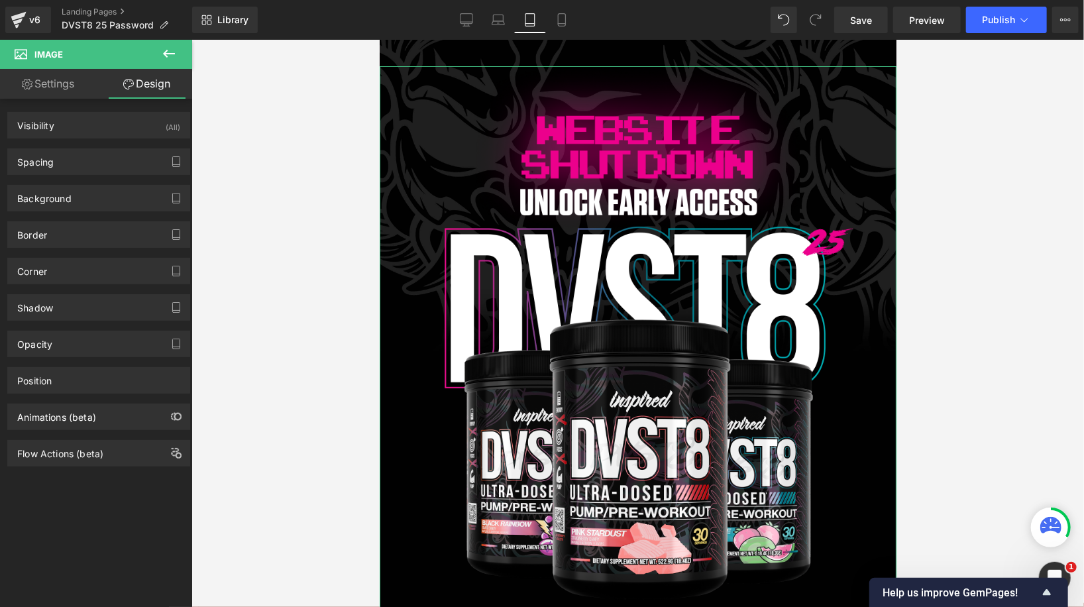
click at [123, 148] on div "Spacing Margin 0px 0 0px 0 0px 0 0px 0 Padding 0px 0 0px 0 0px 0 0px 0 Setup Gl…" at bounding box center [98, 161] width 183 height 26
click at [118, 159] on div "Spacing" at bounding box center [98, 161] width 181 height 25
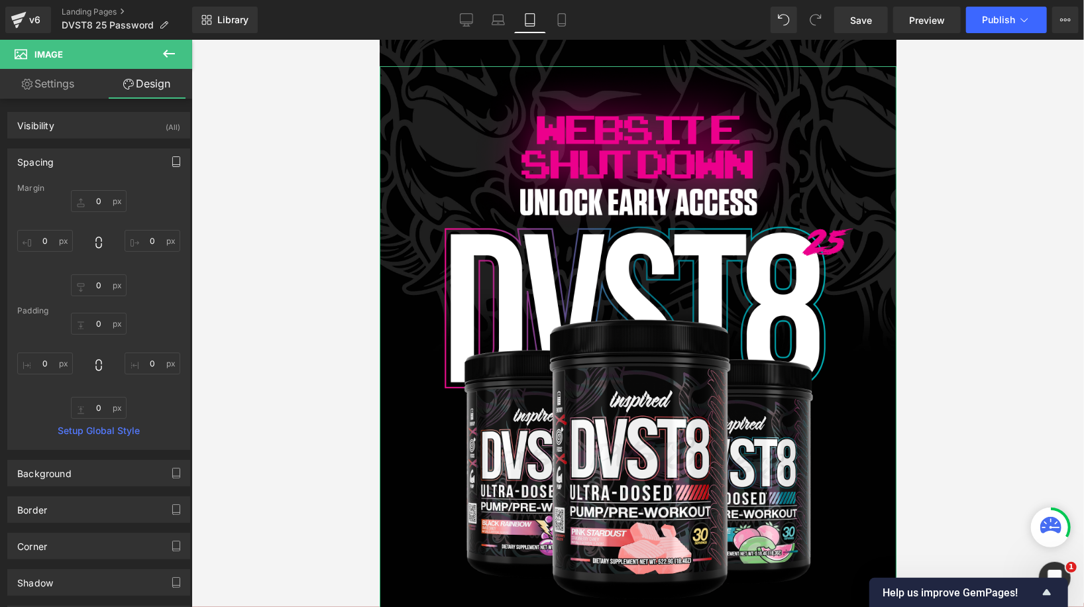
click at [166, 167] on button "button" at bounding box center [176, 161] width 21 height 25
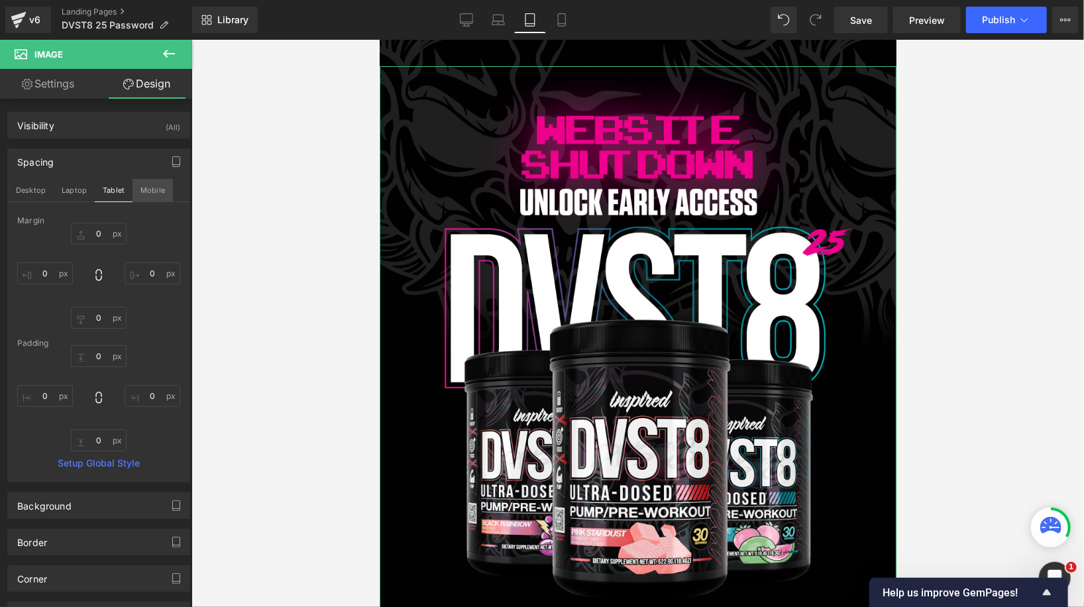
click at [156, 193] on button "Mobile" at bounding box center [152, 190] width 40 height 23
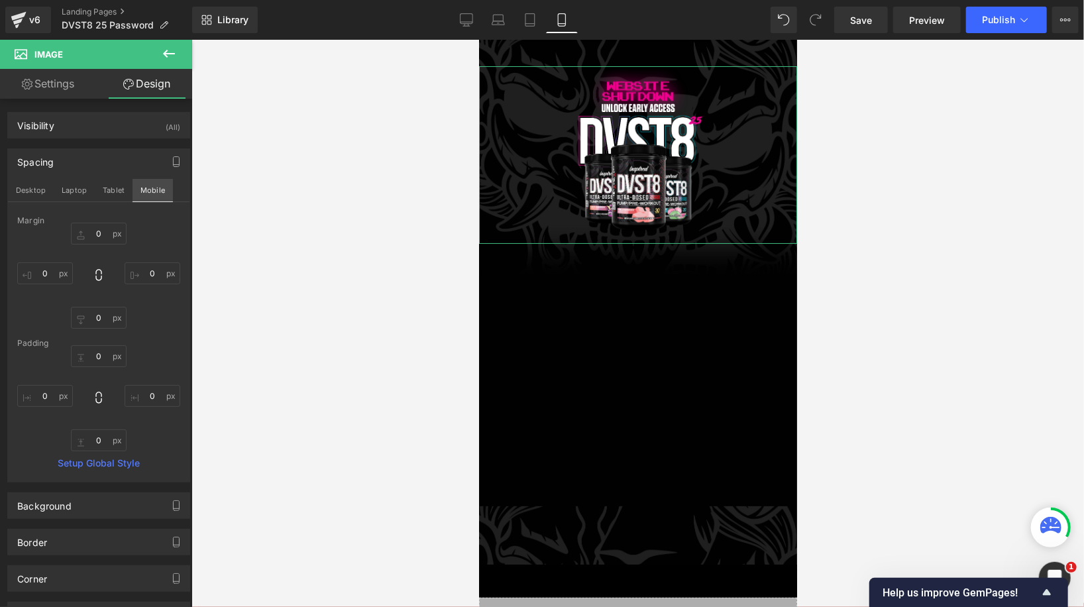
type input "0"
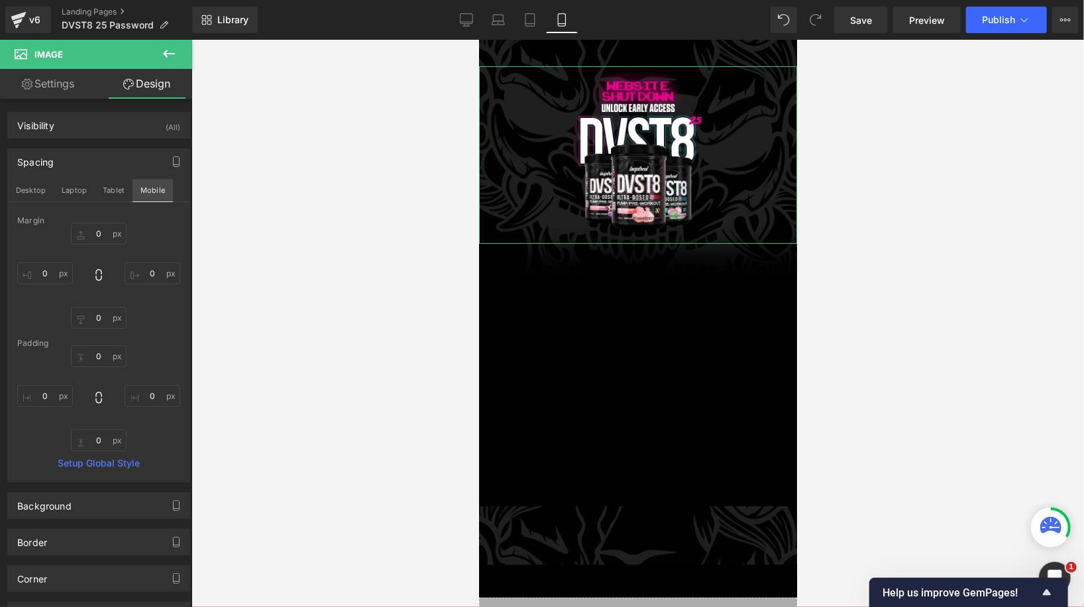
type input "0"
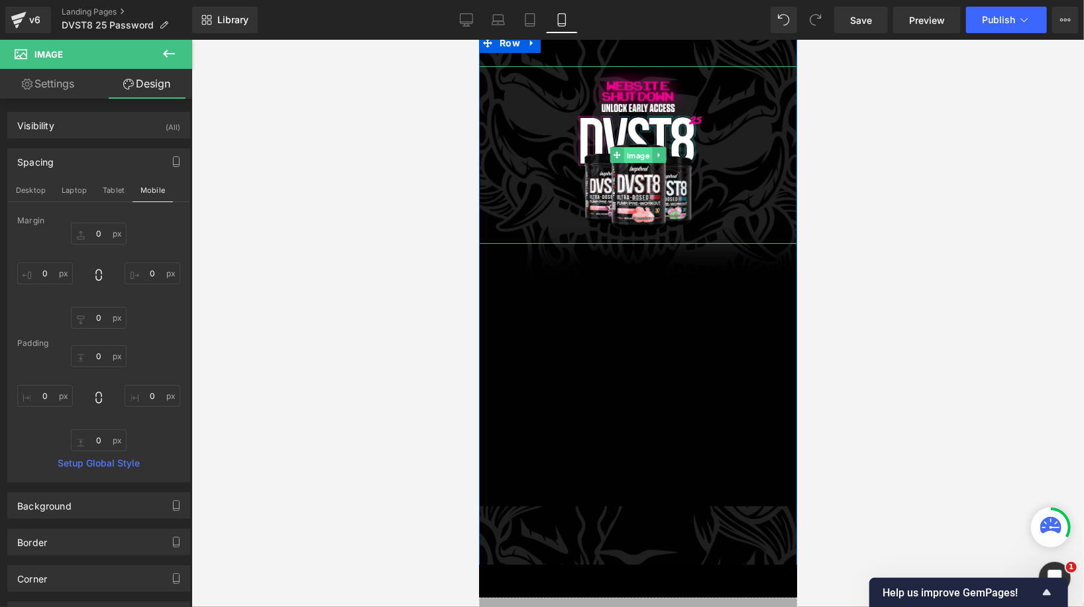
click at [641, 158] on link "Image" at bounding box center [630, 154] width 42 height 16
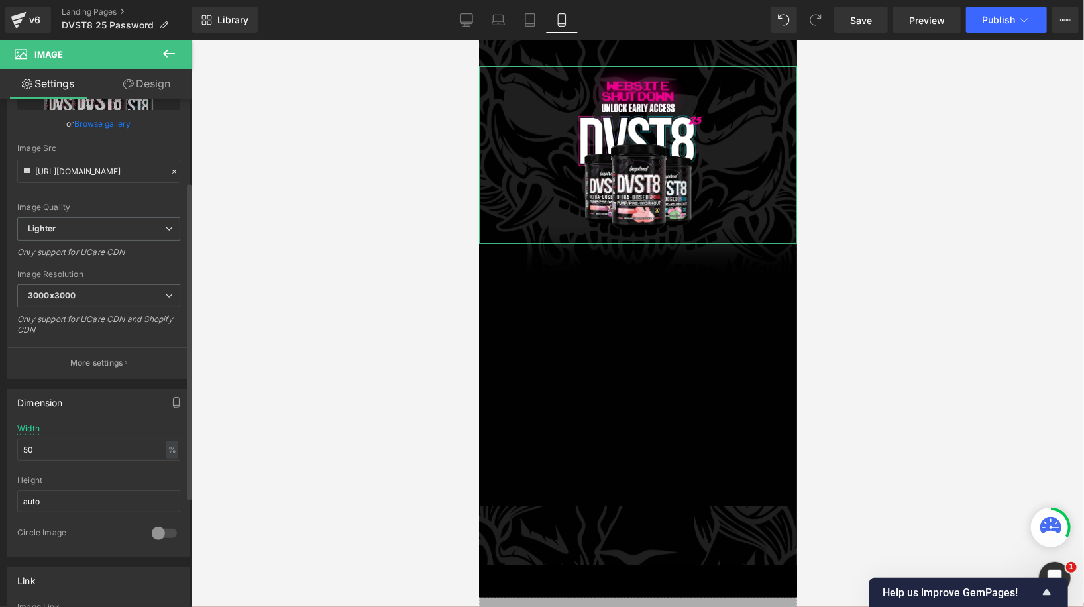
scroll to position [187, 0]
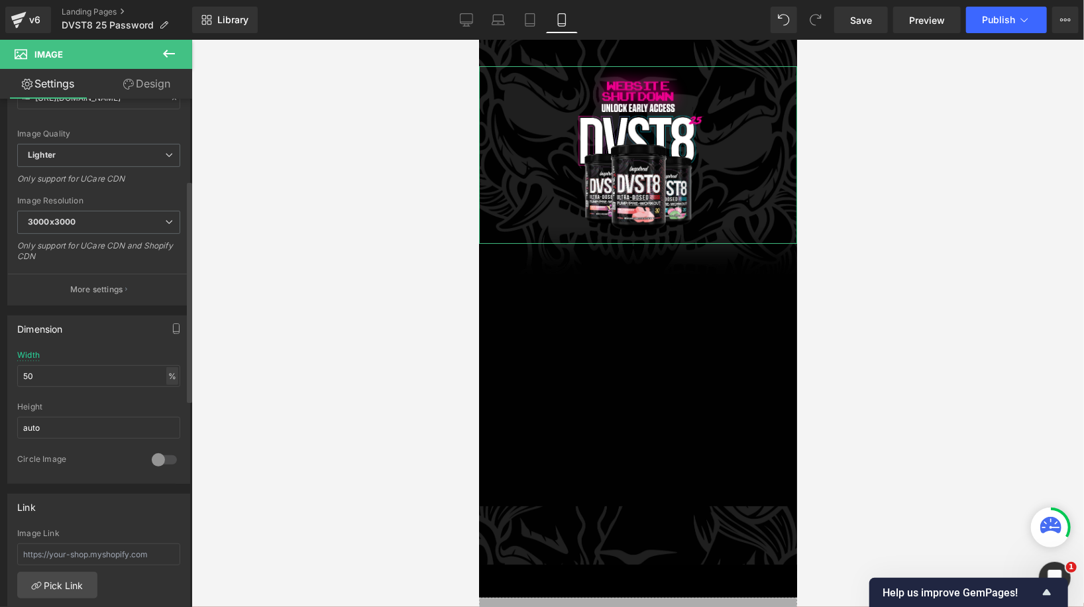
click at [171, 370] on div "%" at bounding box center [172, 376] width 12 height 18
click at [166, 411] on li "px" at bounding box center [171, 415] width 17 height 19
click at [170, 376] on div "px" at bounding box center [171, 376] width 13 height 18
click at [169, 392] on li "%" at bounding box center [171, 396] width 17 height 19
click at [97, 371] on input "50" at bounding box center [98, 376] width 163 height 22
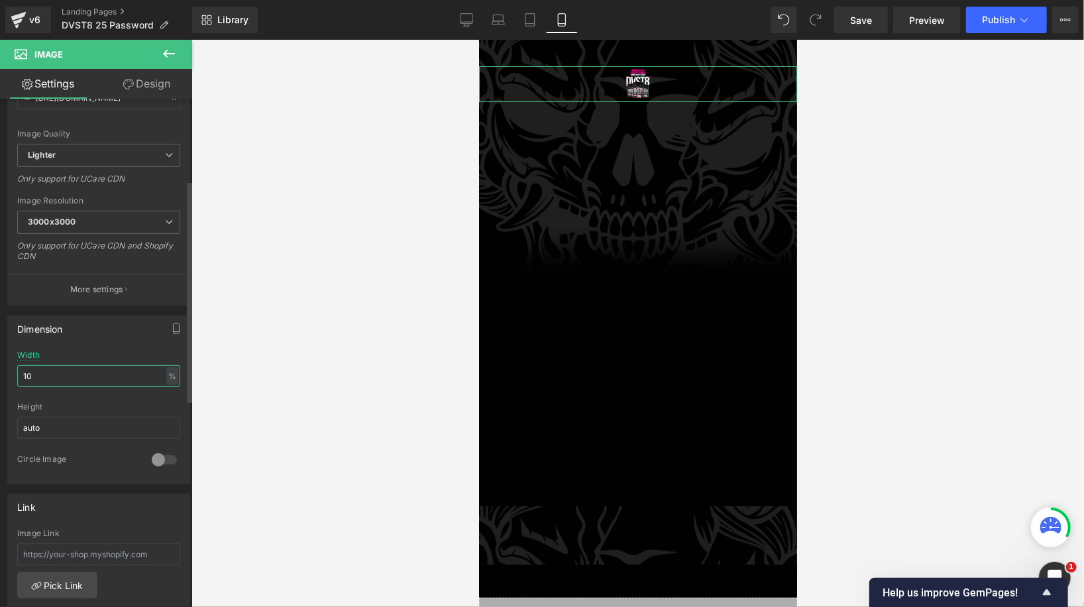
type input "100"
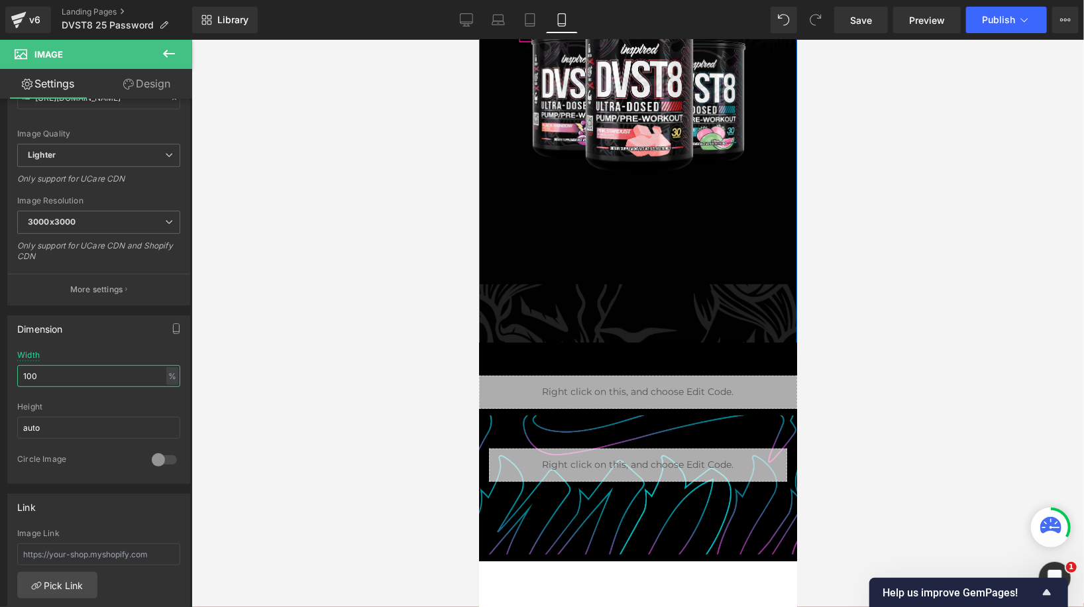
scroll to position [388, 0]
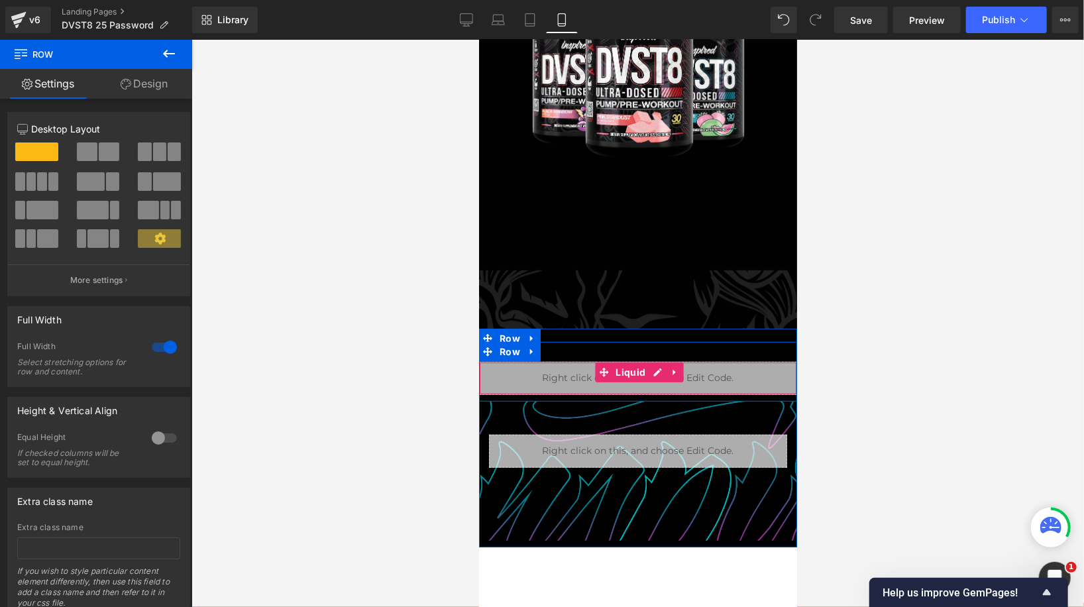
scroll to position [127, 0]
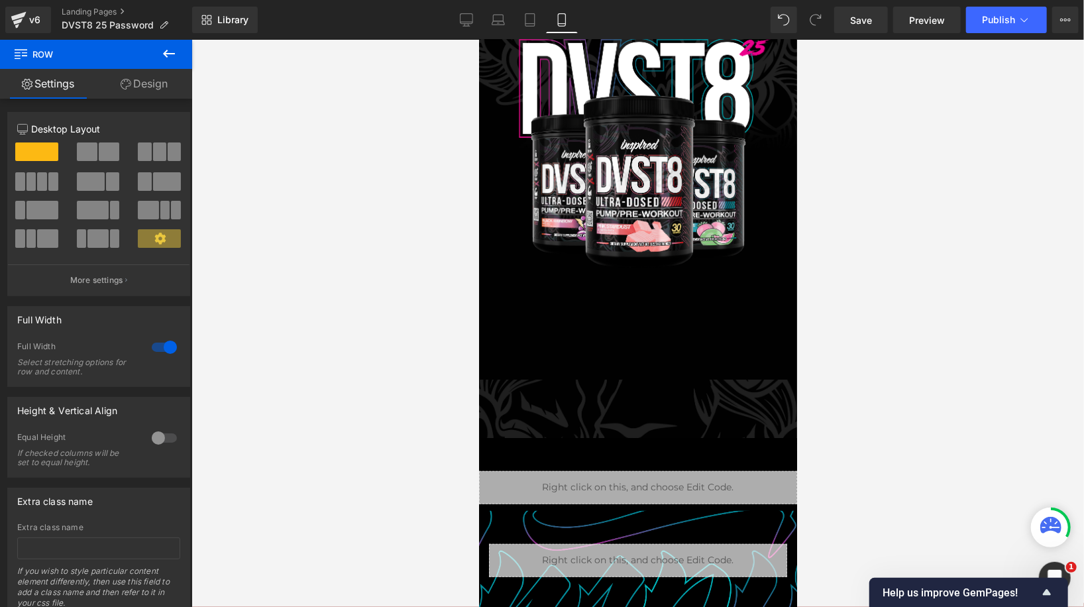
click at [602, 414] on div "Image Row" at bounding box center [637, 175] width 318 height 538
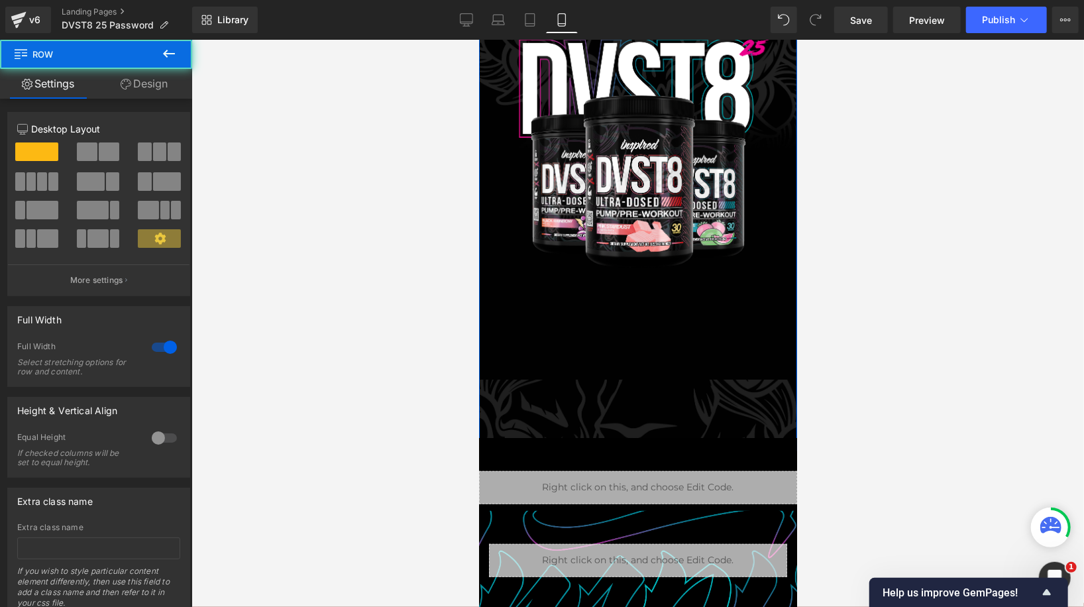
click at [582, 324] on div "Image Row" at bounding box center [637, 175] width 318 height 538
click at [571, 413] on div "Image Row" at bounding box center [637, 175] width 318 height 538
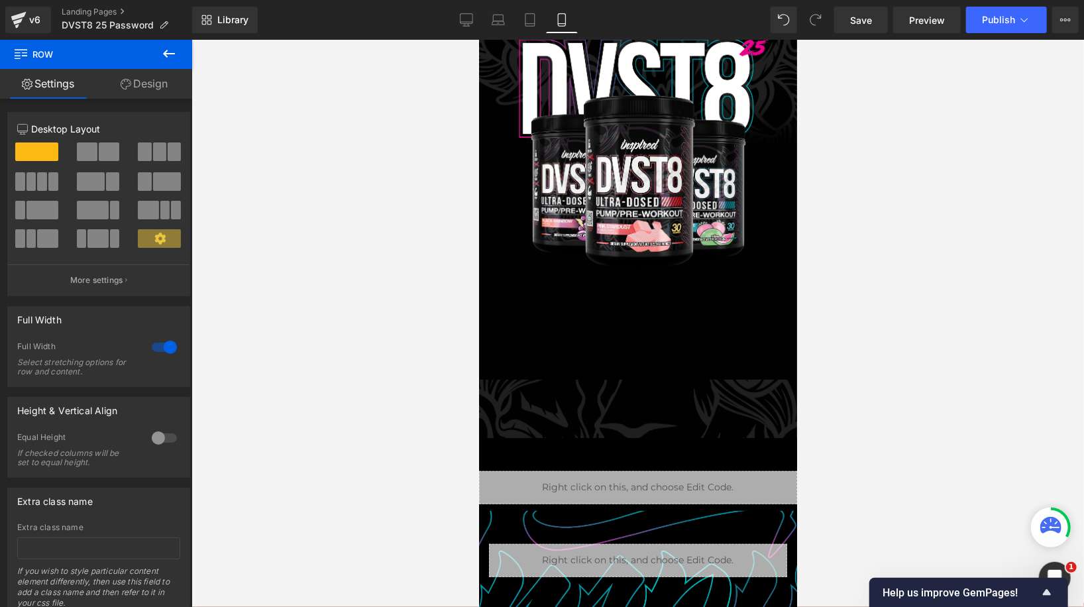
click at [478, 39] on div "50px" at bounding box center [478, 39] width 0 height 0
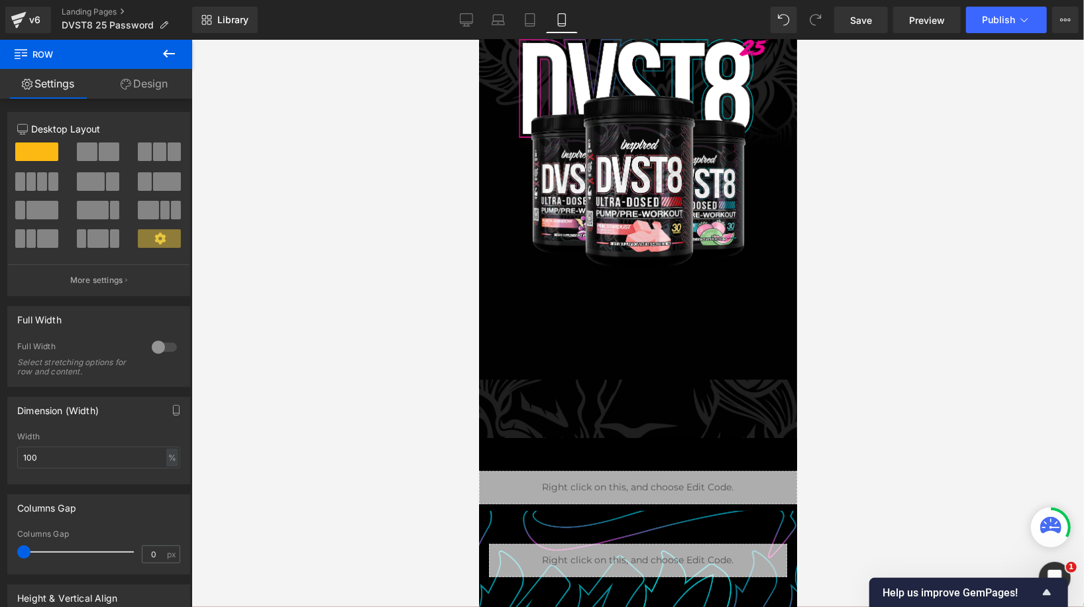
click at [576, 380] on div "Image Row" at bounding box center [637, 175] width 318 height 538
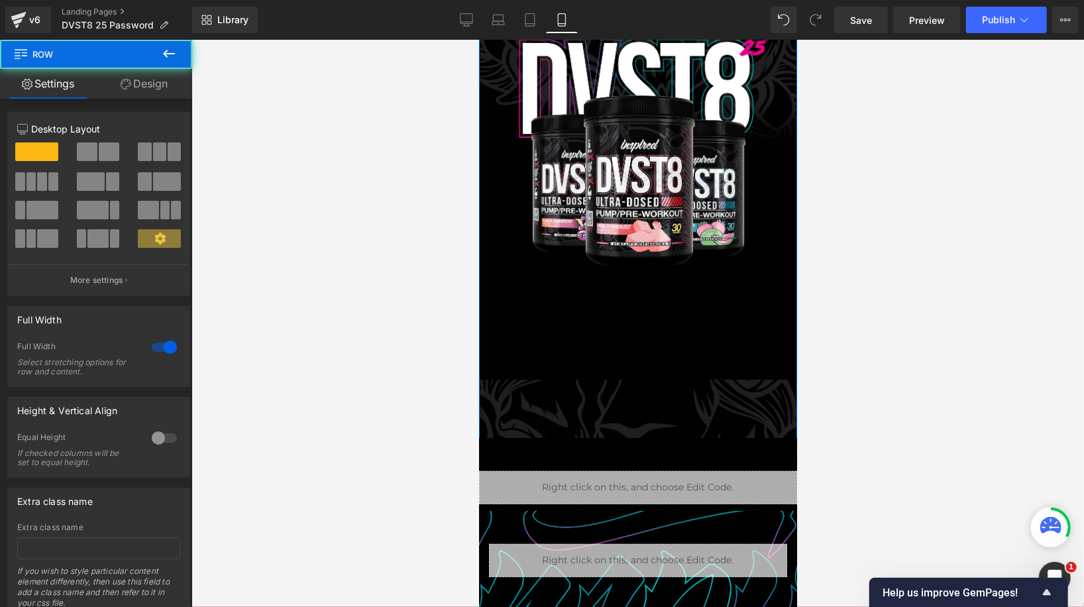
click at [576, 380] on div "Image Row" at bounding box center [637, 175] width 318 height 538
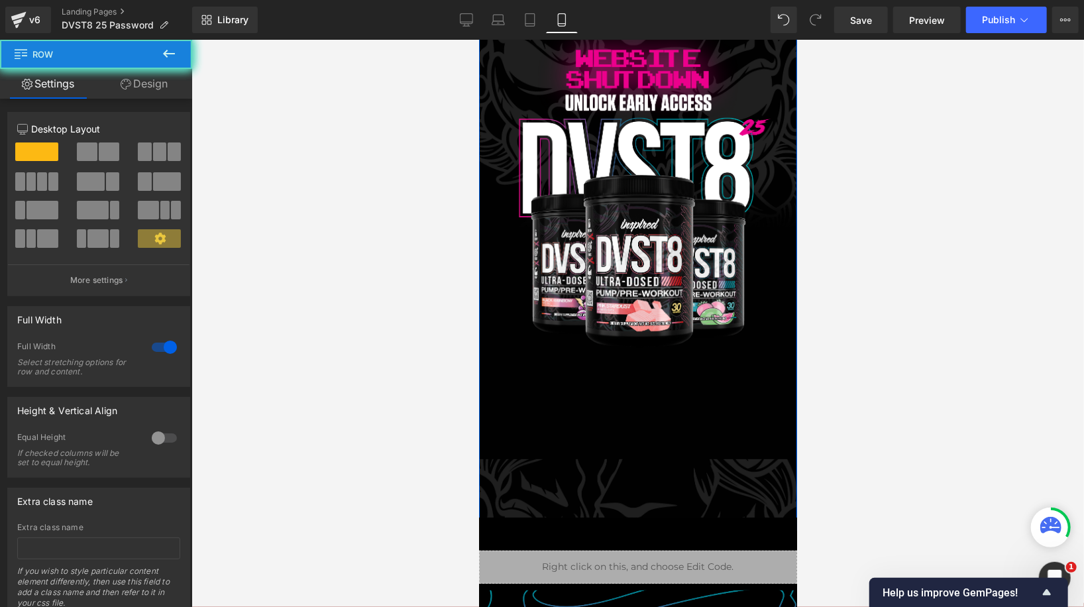
scroll to position [0, 0]
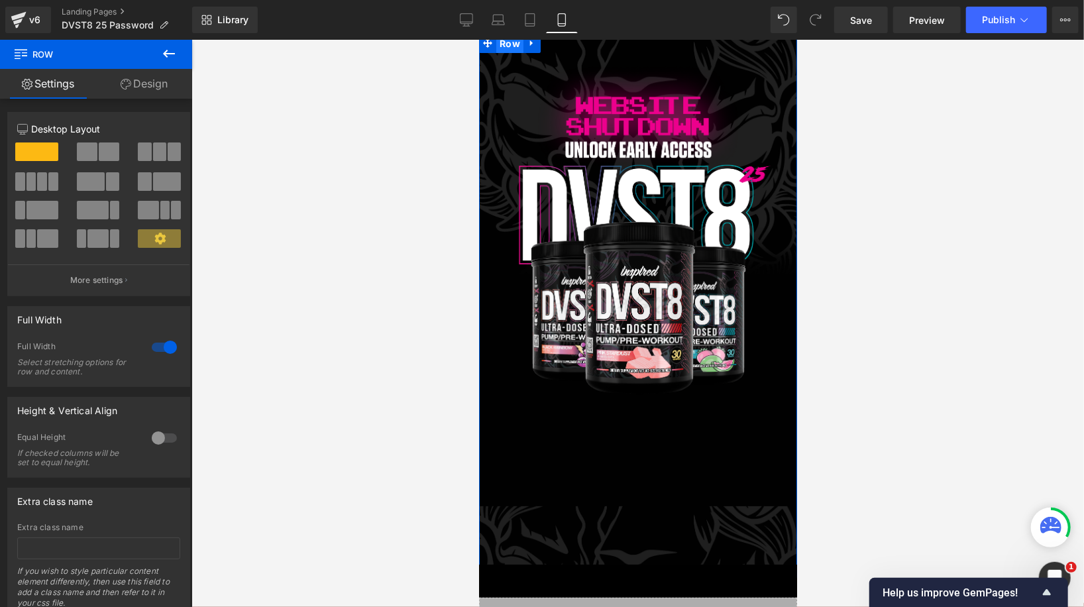
click at [513, 48] on span "Row" at bounding box center [508, 43] width 27 height 20
click at [160, 346] on div at bounding box center [164, 347] width 32 height 21
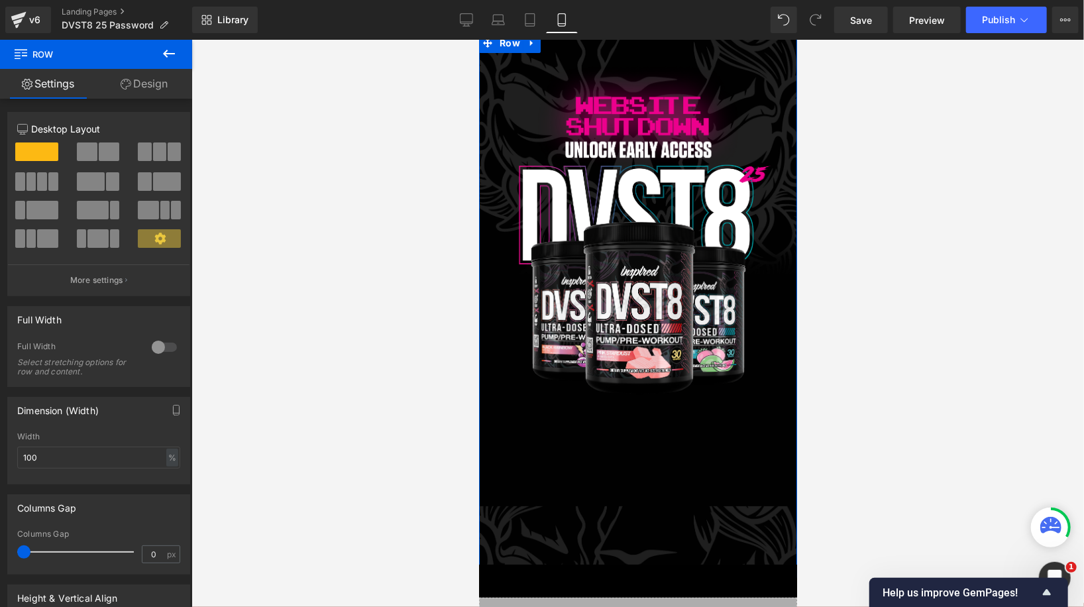
click at [152, 97] on link "Design" at bounding box center [144, 84] width 96 height 30
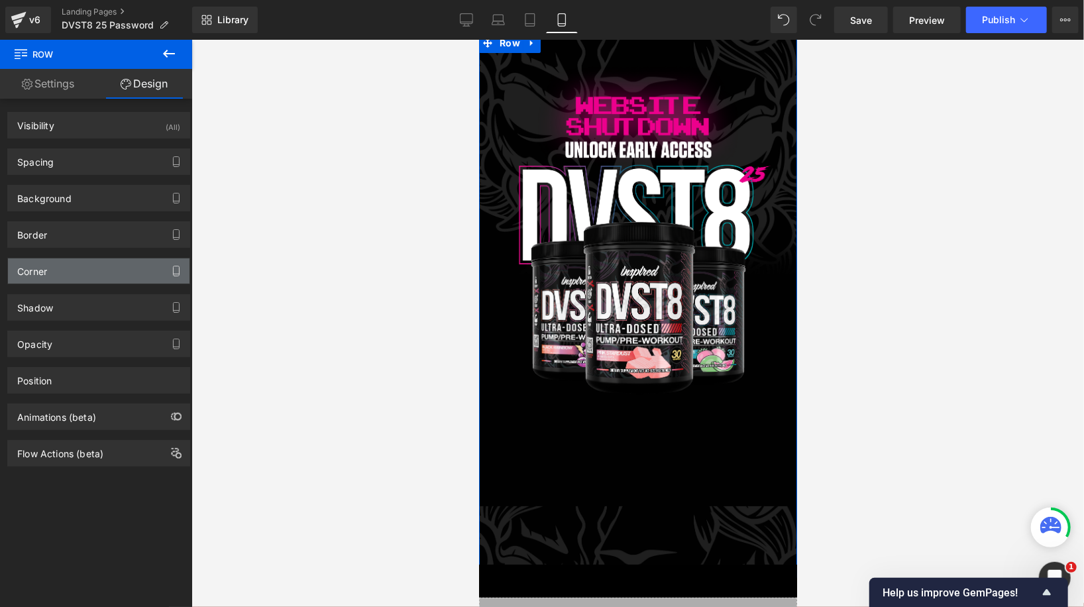
type input "https://ucarecdn.com/ebb28c90-ffb1-4292-8e74-49f46e990c88/-/format/auto/-/previ…"
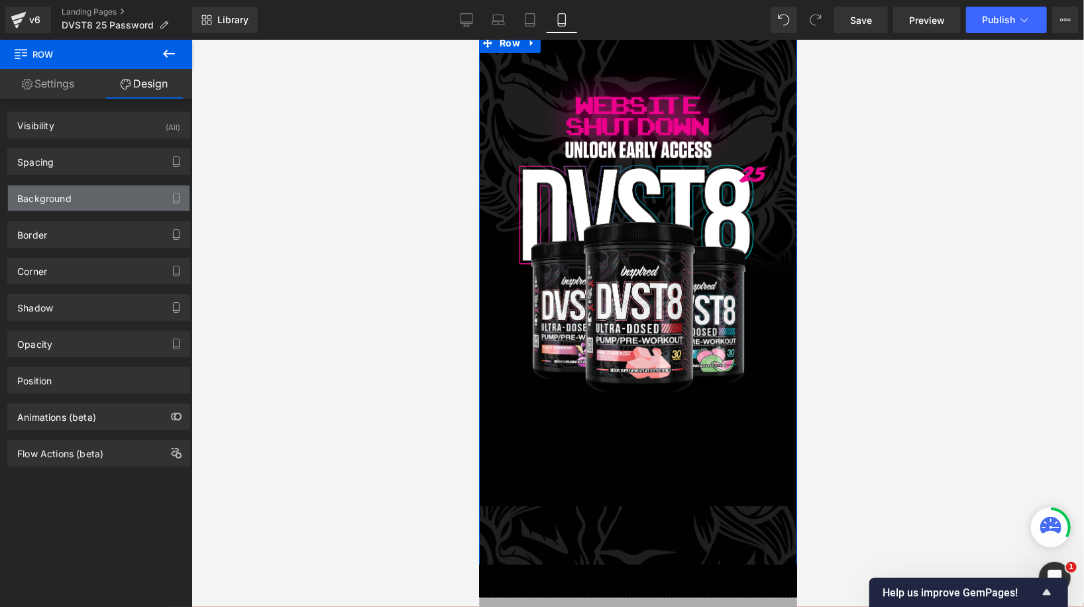
click at [101, 206] on div "Background" at bounding box center [98, 197] width 181 height 25
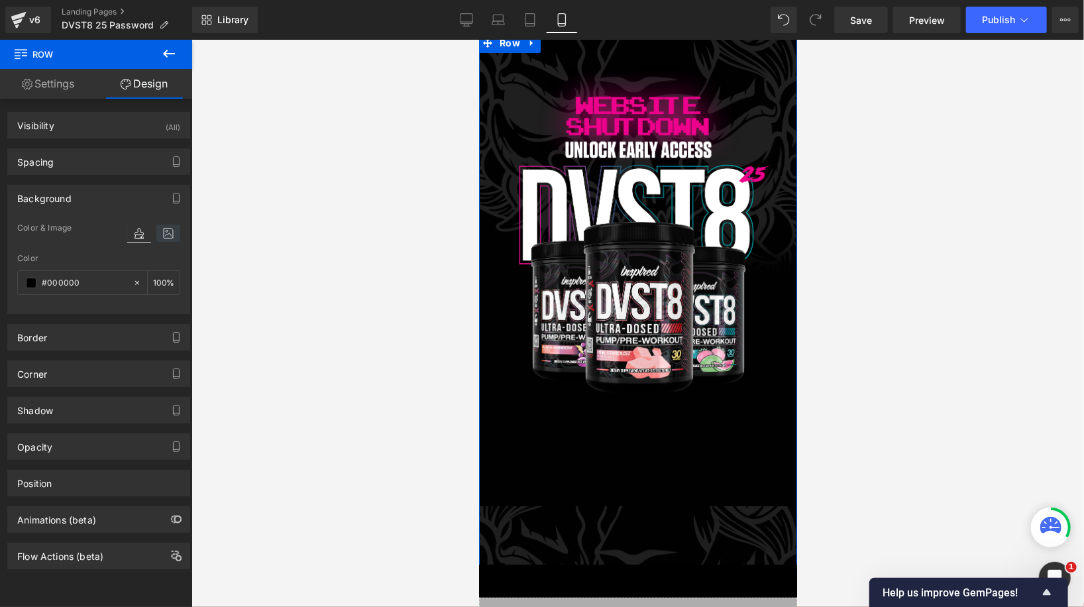
click at [162, 231] on icon at bounding box center [168, 233] width 24 height 17
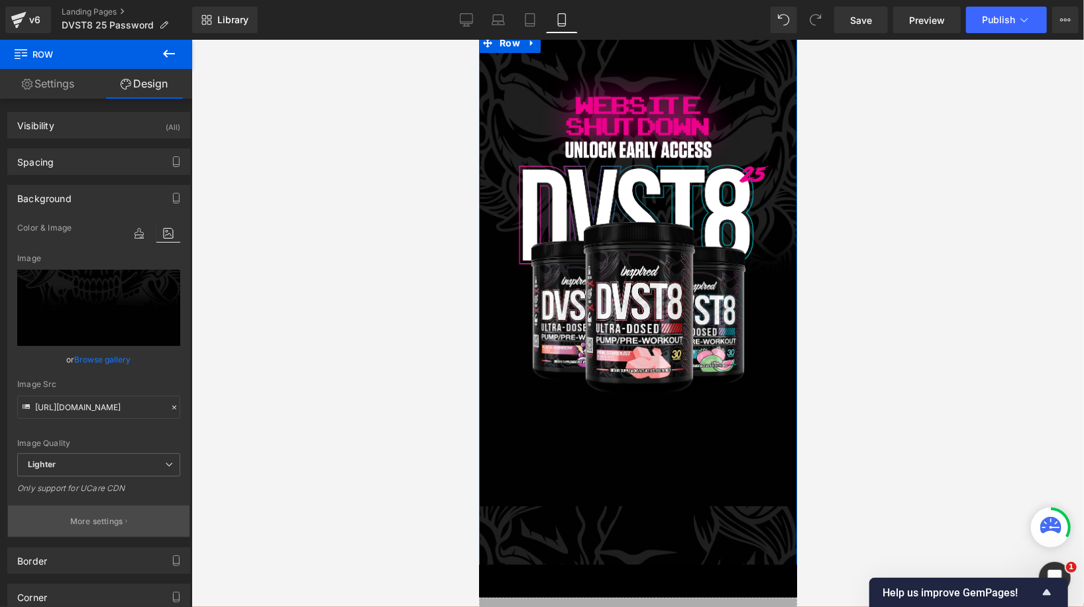
click at [106, 529] on button "More settings" at bounding box center [98, 520] width 181 height 31
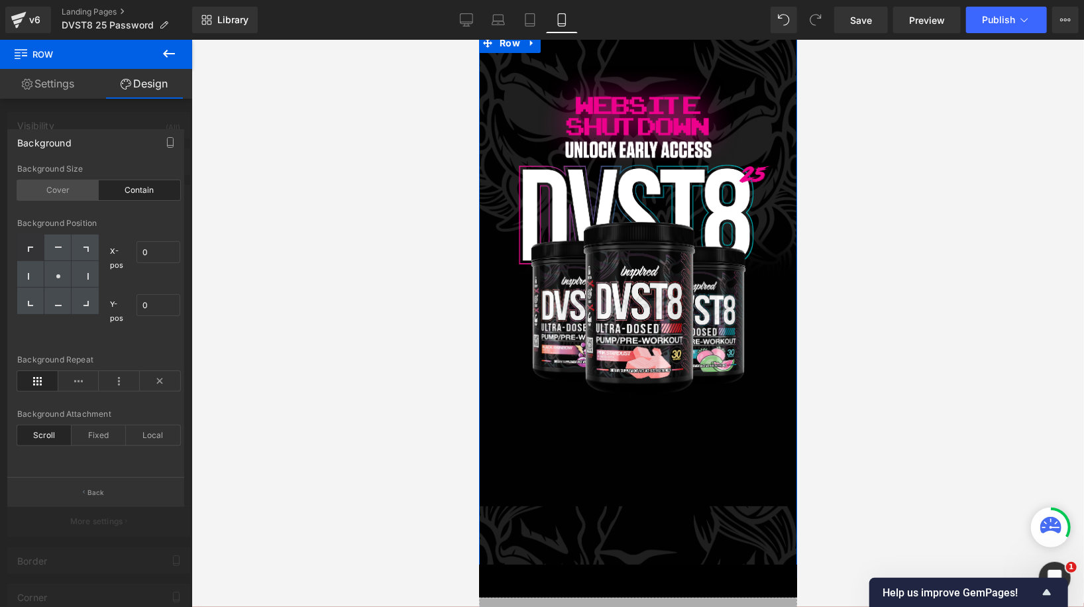
click at [78, 184] on div "Cover" at bounding box center [57, 190] width 81 height 20
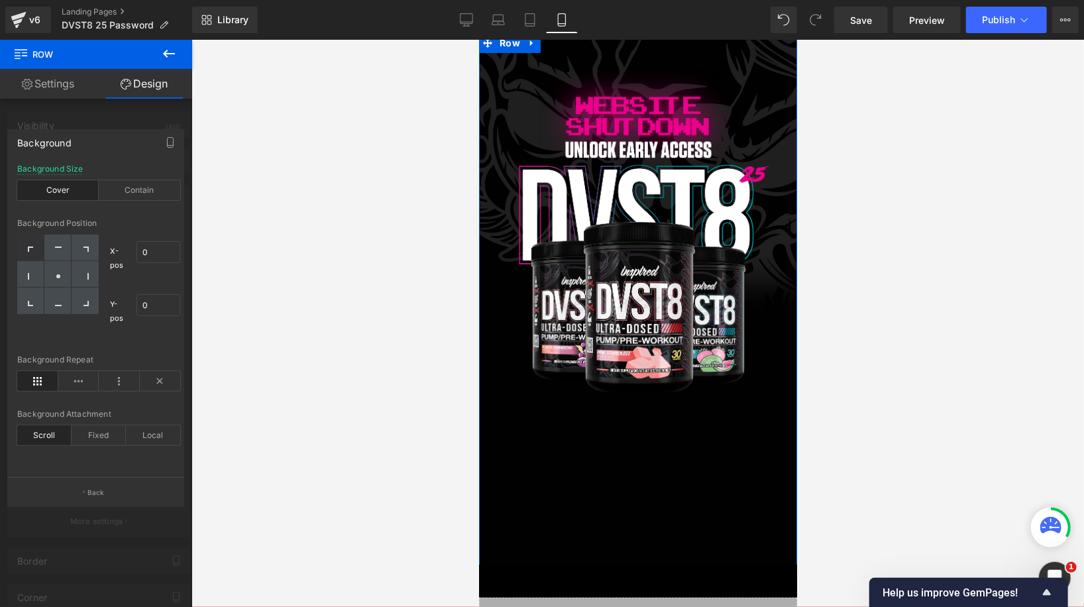
click at [52, 88] on link "Settings" at bounding box center [48, 84] width 96 height 30
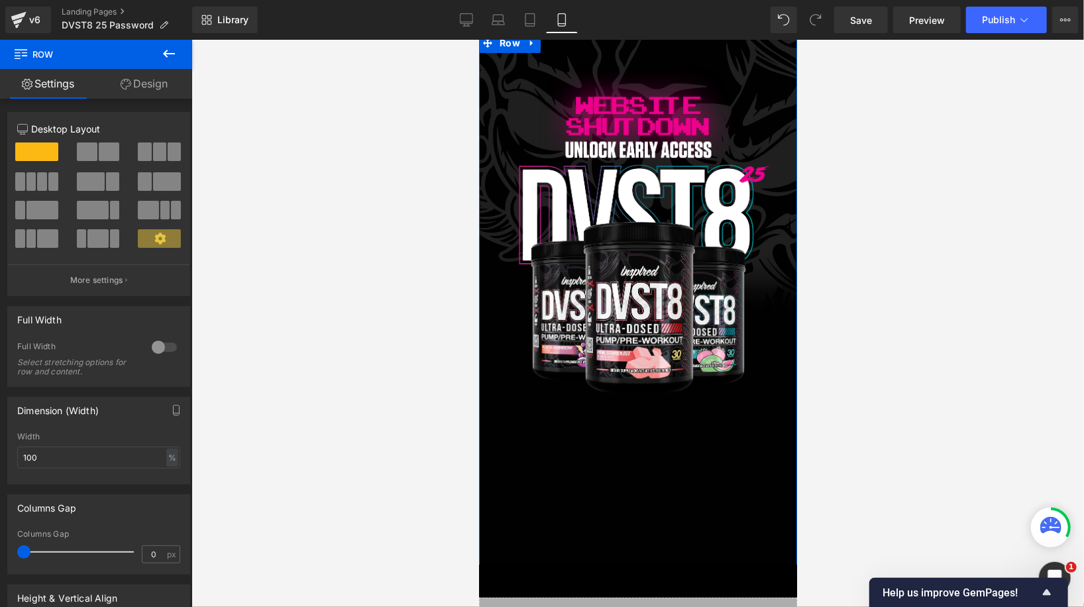
click at [152, 85] on link "Design" at bounding box center [144, 84] width 96 height 30
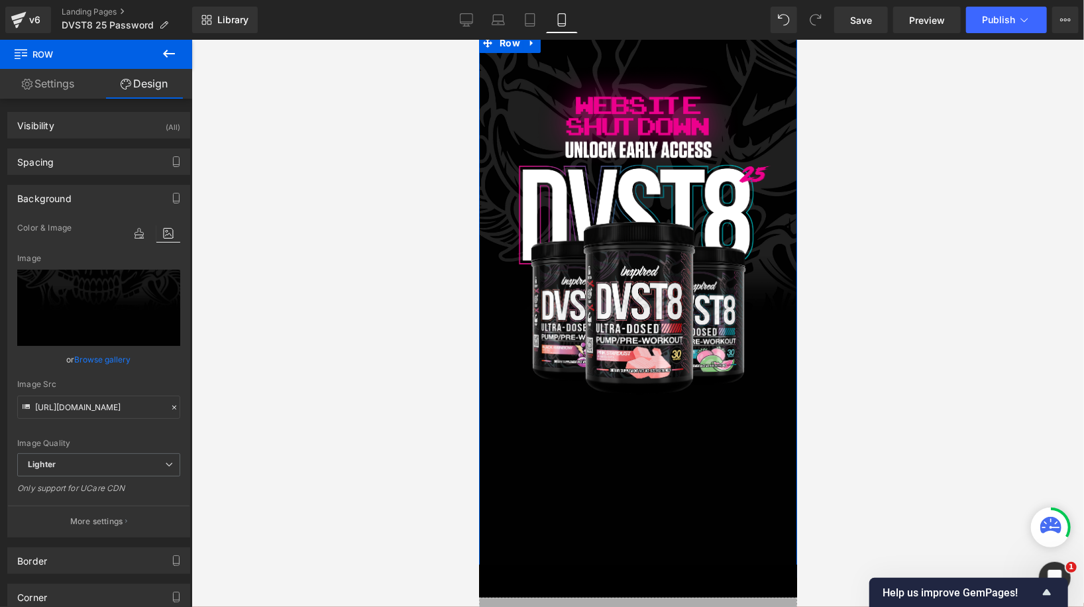
type input "-10"
type input "0"
type input "10"
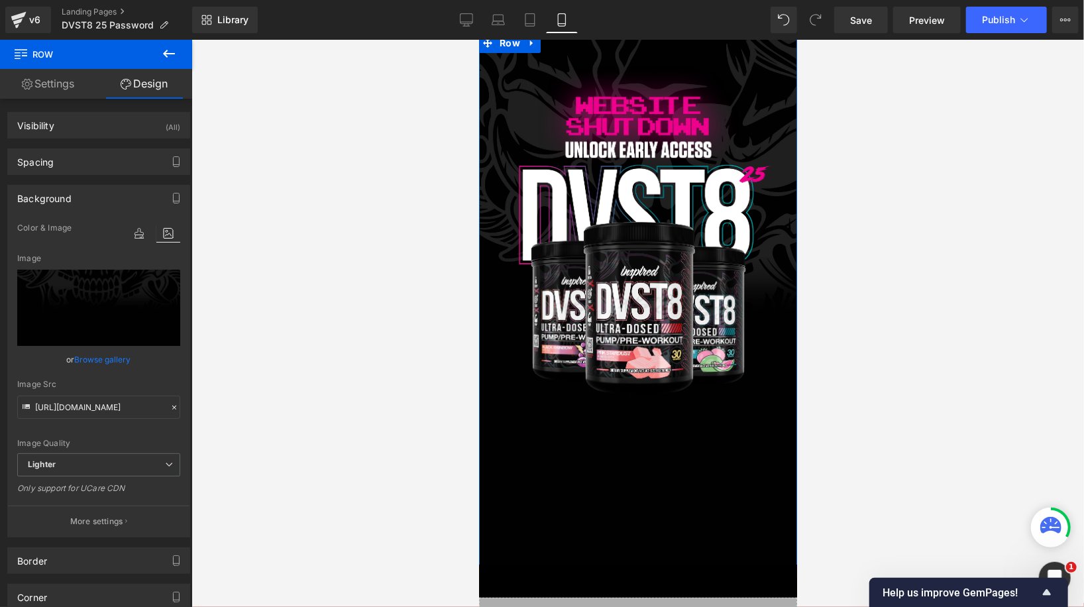
type input "0"
click at [125, 187] on div "Background" at bounding box center [98, 197] width 181 height 25
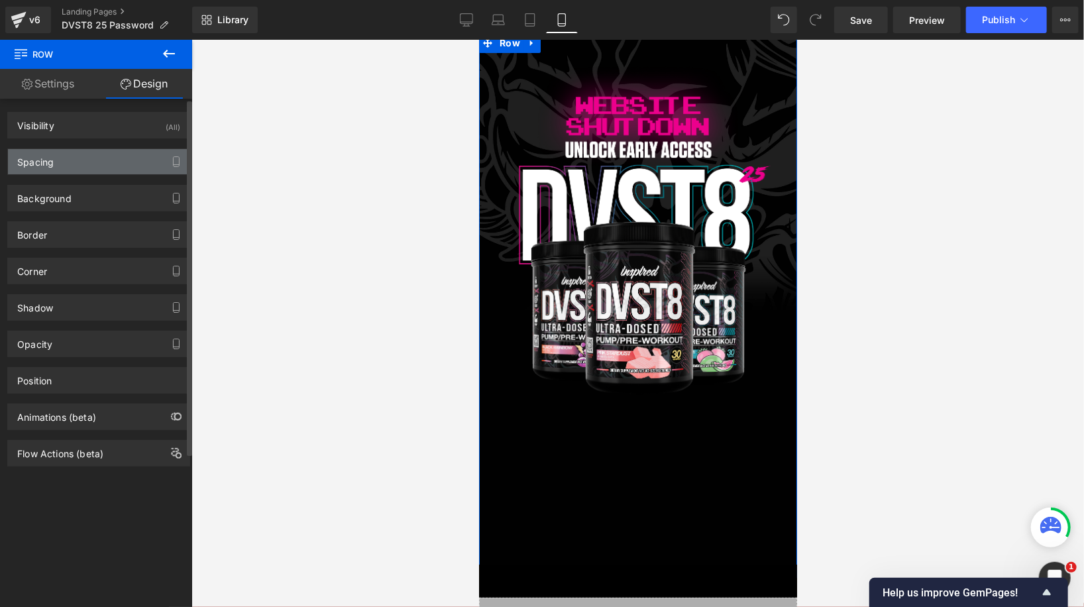
click at [130, 164] on div "Spacing" at bounding box center [98, 161] width 181 height 25
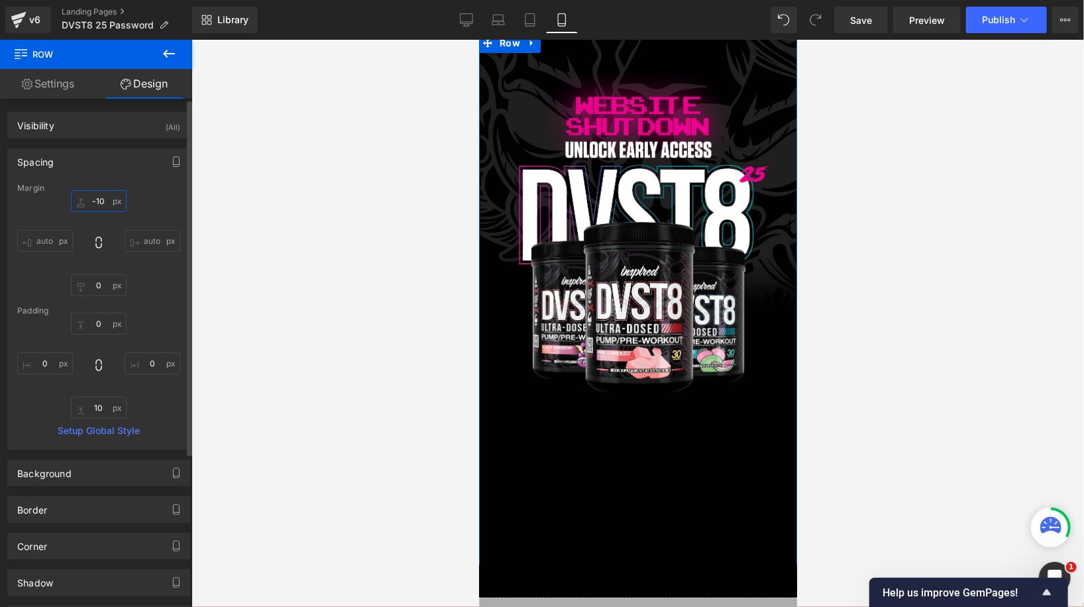
click at [96, 207] on input "-10" at bounding box center [99, 201] width 56 height 22
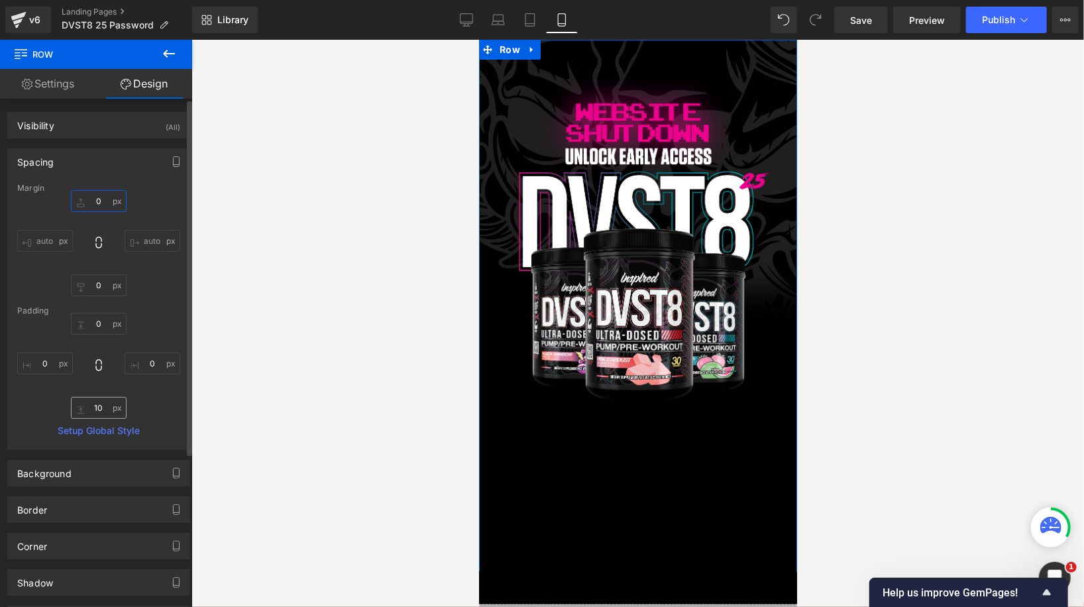
type input "0"
click at [97, 408] on input "10" at bounding box center [99, 408] width 56 height 22
type input "0"
click at [99, 294] on input "0" at bounding box center [99, 285] width 56 height 22
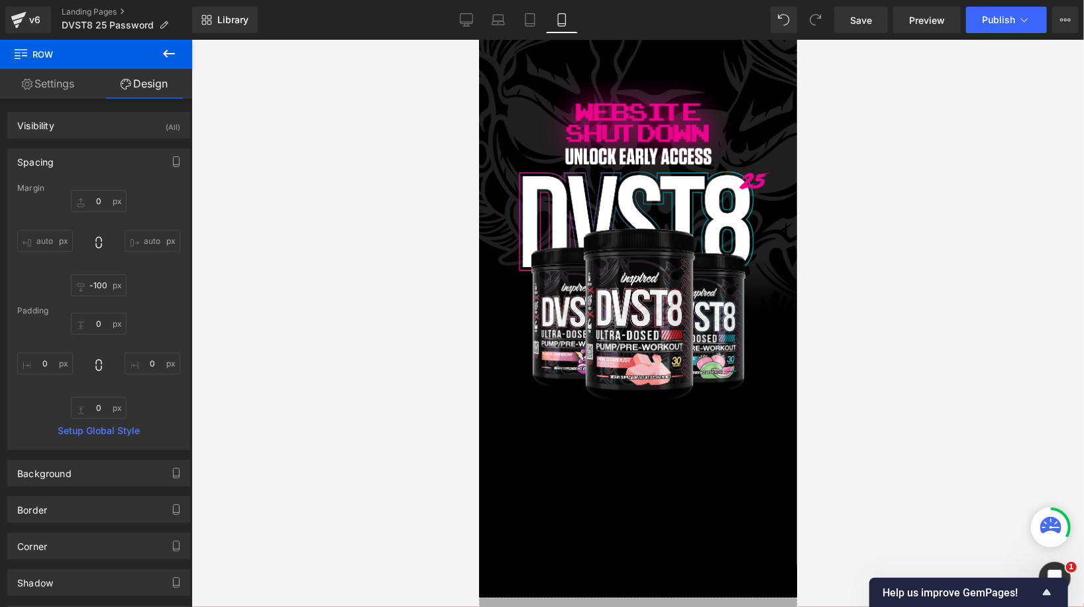
click at [244, 354] on div at bounding box center [637, 323] width 892 height 567
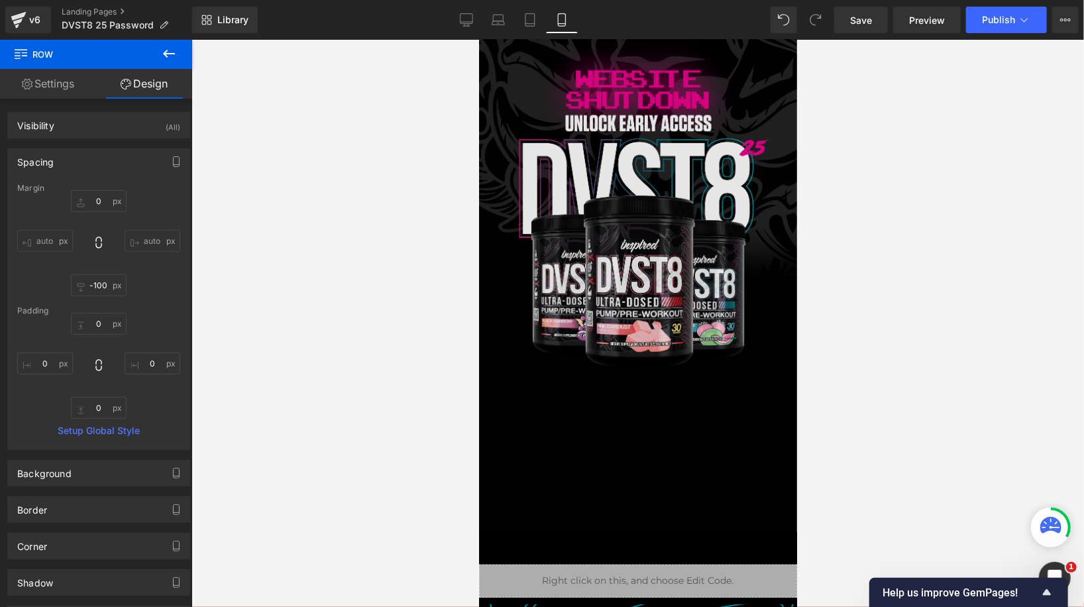
scroll to position [19, 0]
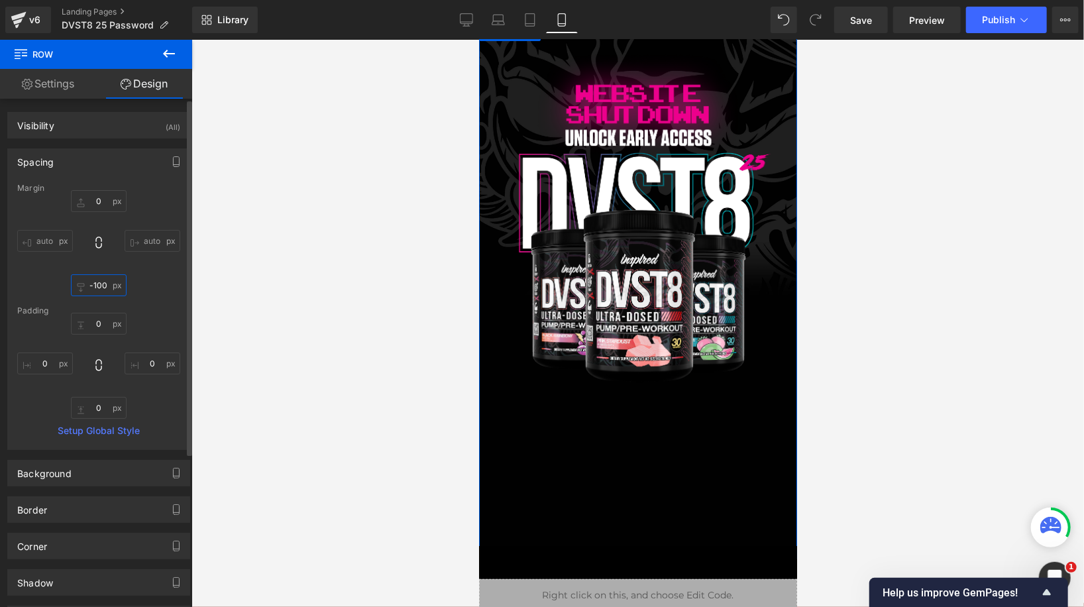
click at [95, 286] on input "-100" at bounding box center [99, 285] width 56 height 22
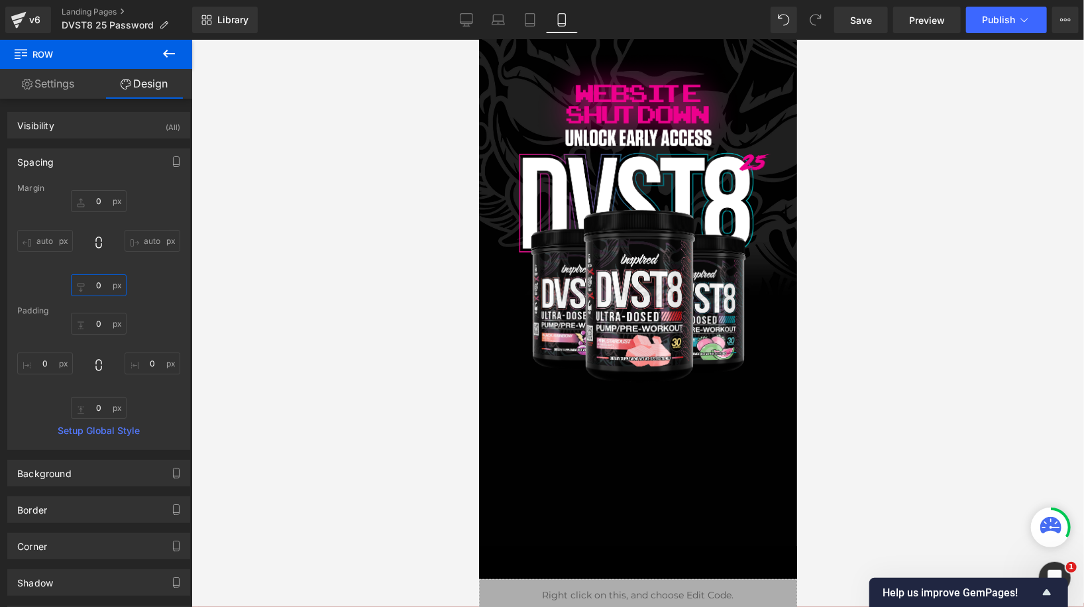
type input "0"
click at [241, 305] on div at bounding box center [637, 323] width 892 height 567
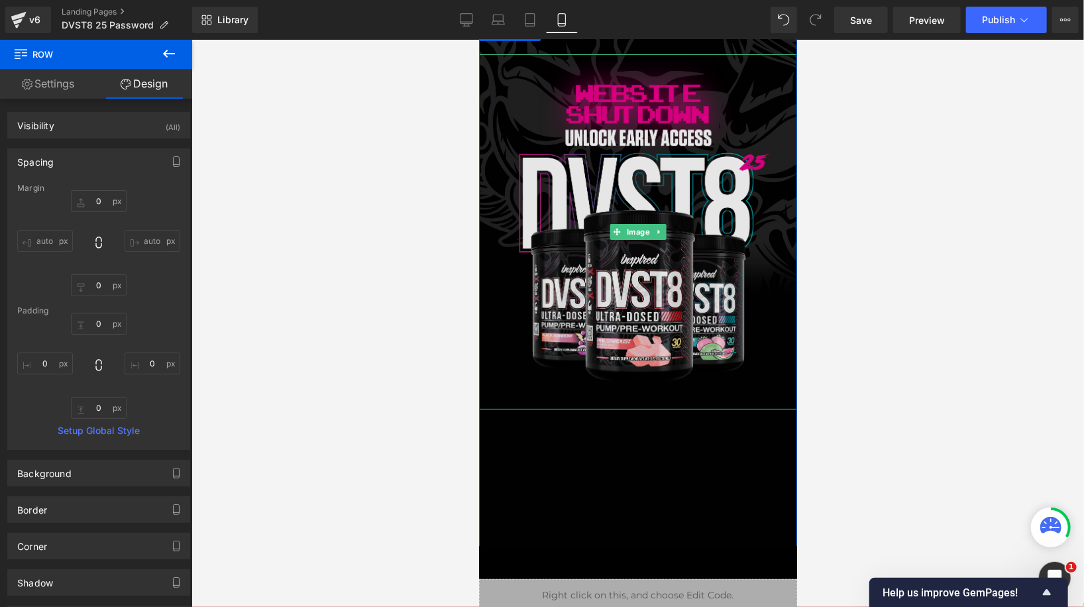
scroll to position [0, 0]
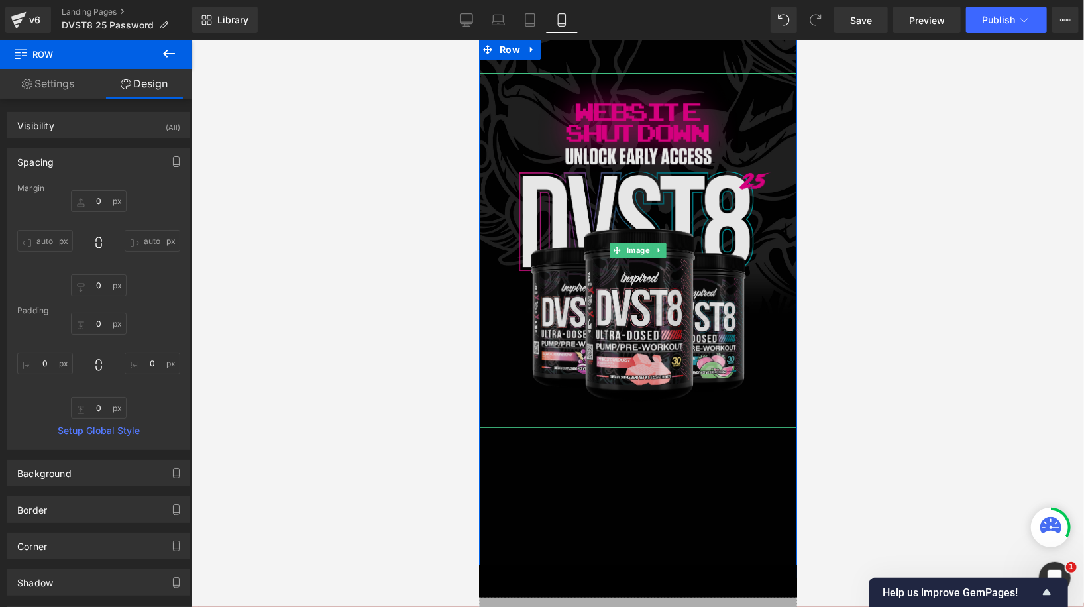
click at [568, 308] on img at bounding box center [637, 249] width 318 height 355
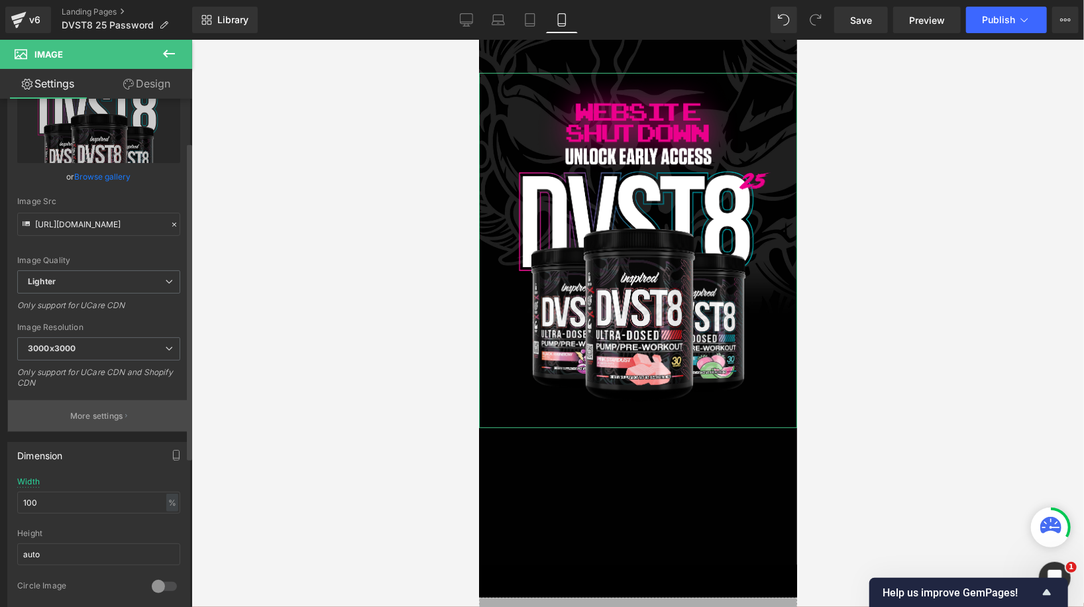
scroll to position [91, 0]
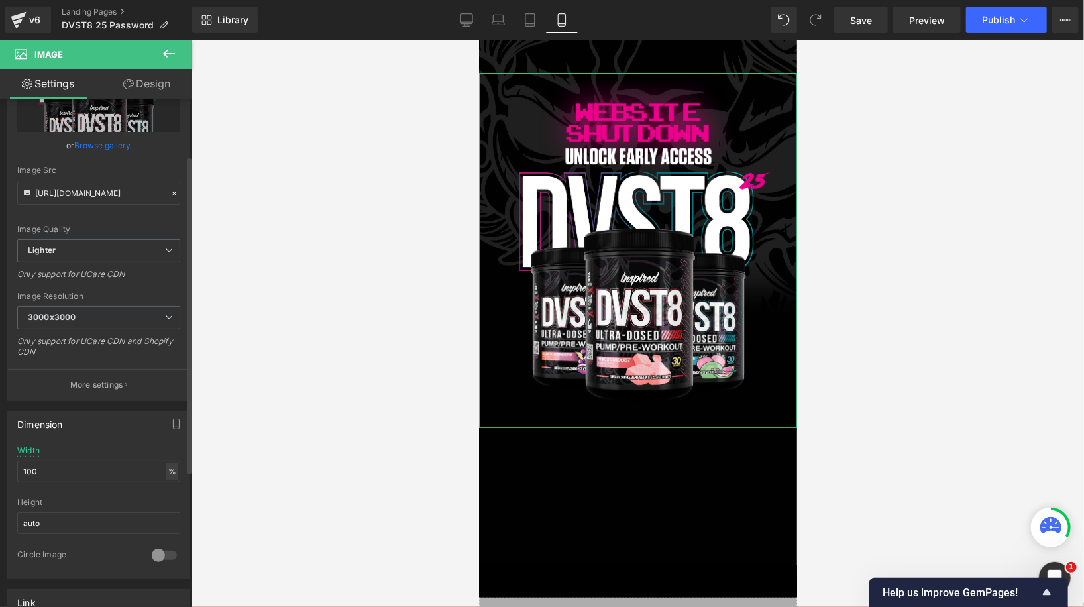
click at [168, 470] on div "%" at bounding box center [172, 471] width 12 height 18
click at [165, 510] on li "px" at bounding box center [171, 510] width 17 height 19
click at [102, 473] on input "480" at bounding box center [98, 471] width 163 height 22
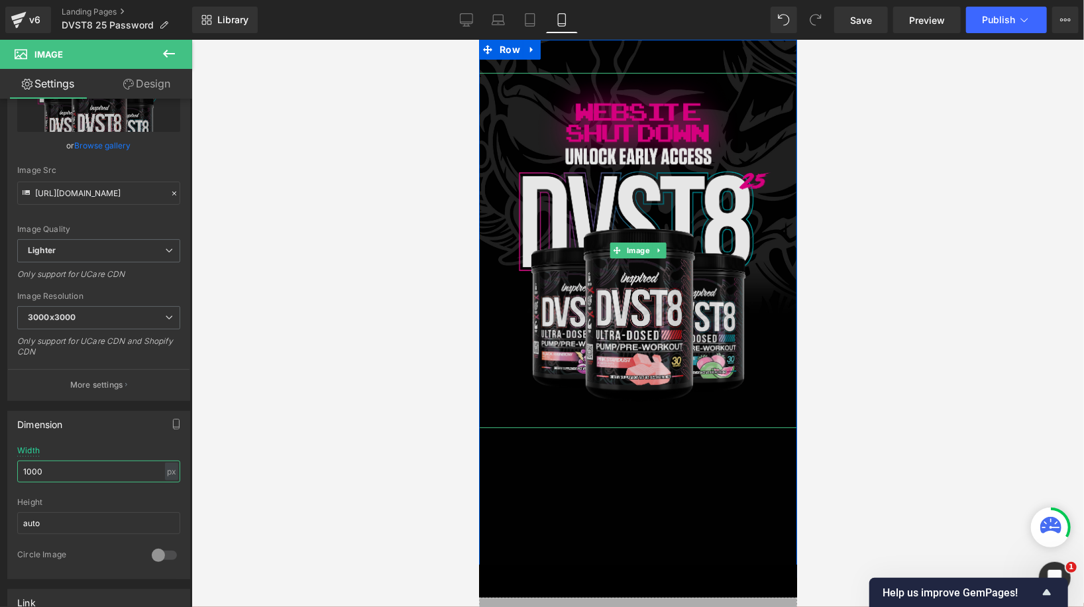
scroll to position [30, 0]
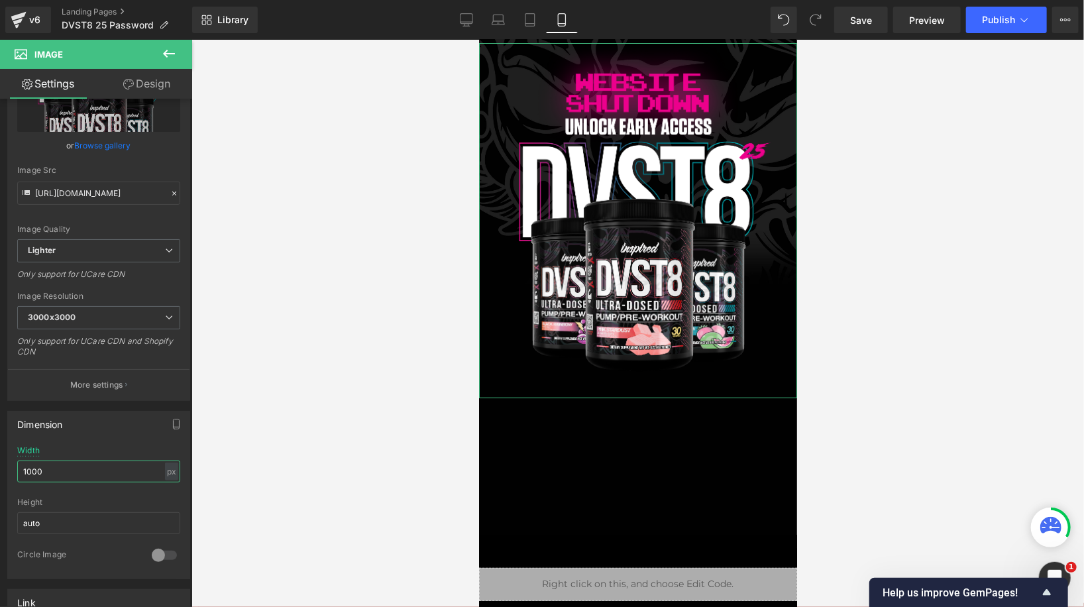
type input "1000"
click at [149, 75] on link "Design" at bounding box center [147, 84] width 96 height 30
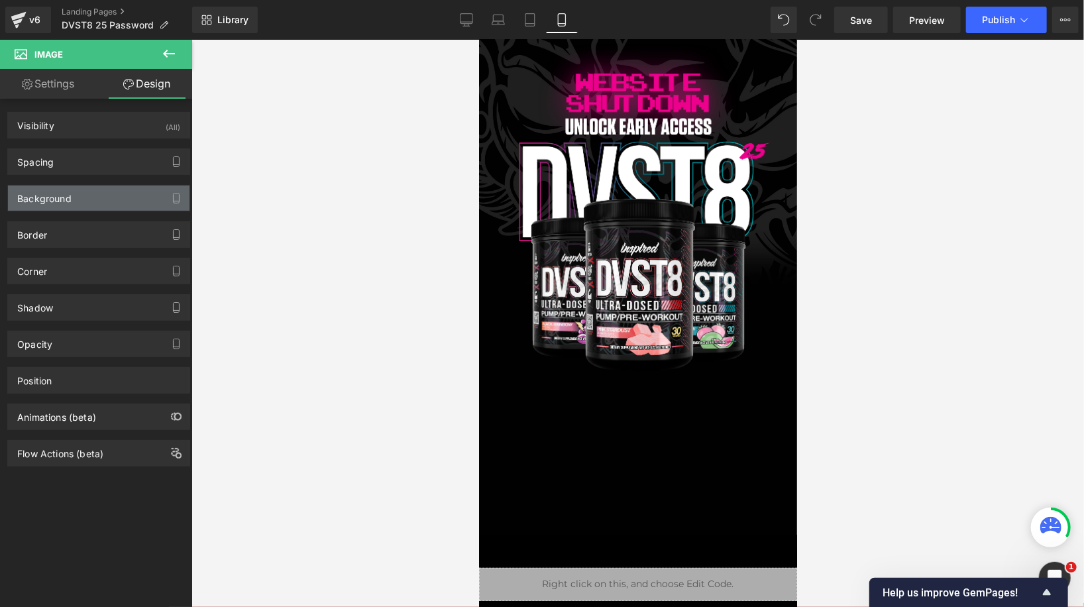
click at [126, 201] on div "Background" at bounding box center [98, 197] width 181 height 25
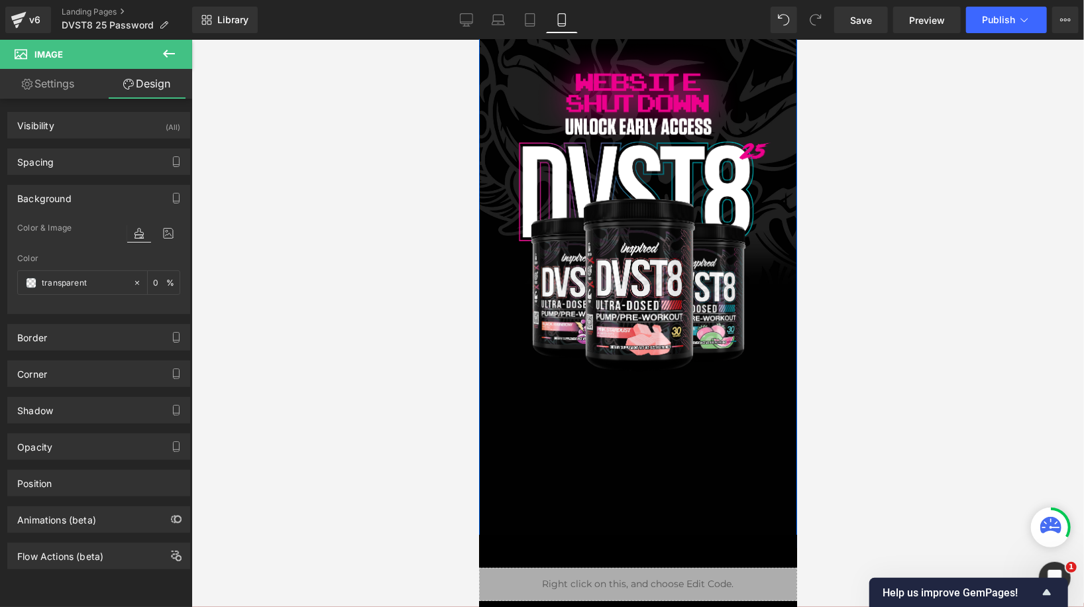
click at [499, 423] on div "Image Row" at bounding box center [637, 278] width 318 height 538
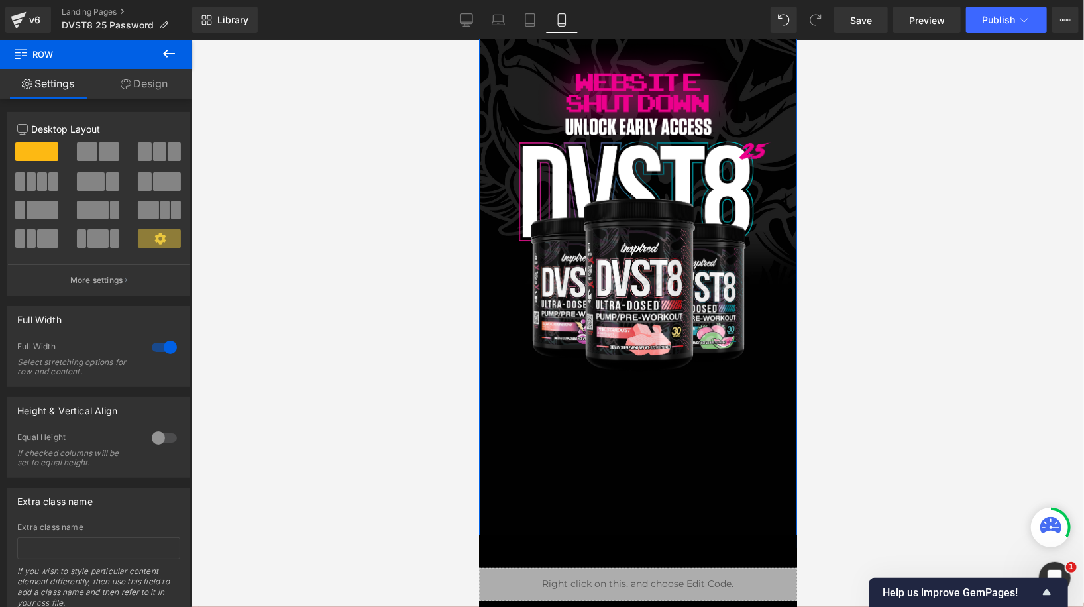
click at [160, 348] on div at bounding box center [164, 347] width 32 height 21
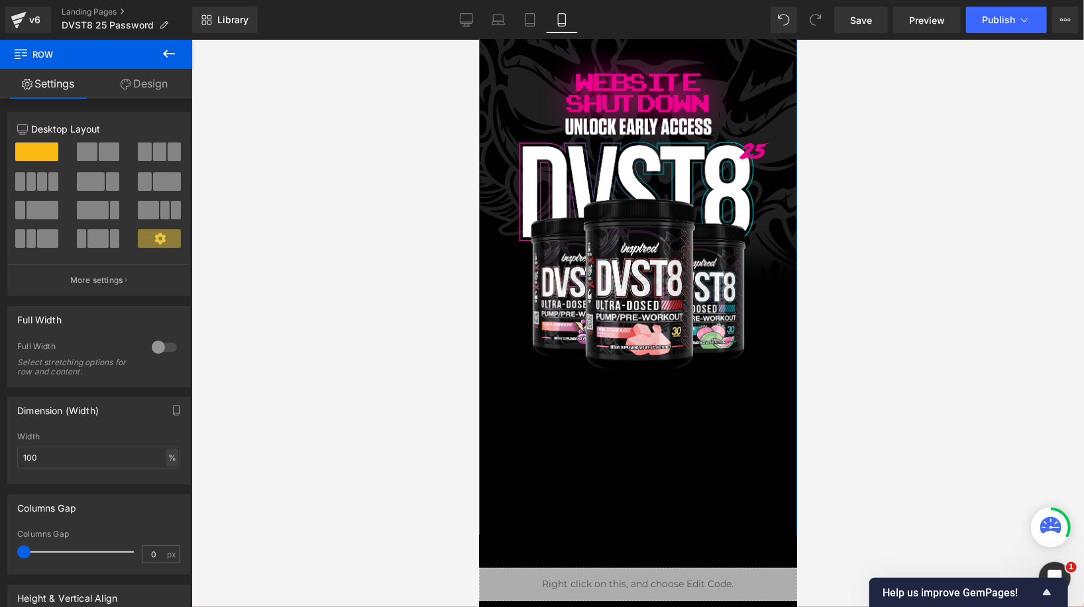
click at [168, 466] on div "%" at bounding box center [172, 457] width 12 height 18
click at [164, 495] on li "px" at bounding box center [171, 497] width 17 height 19
click at [166, 462] on div "px" at bounding box center [171, 457] width 13 height 18
click at [166, 472] on li "%" at bounding box center [171, 477] width 17 height 19
type input "100"
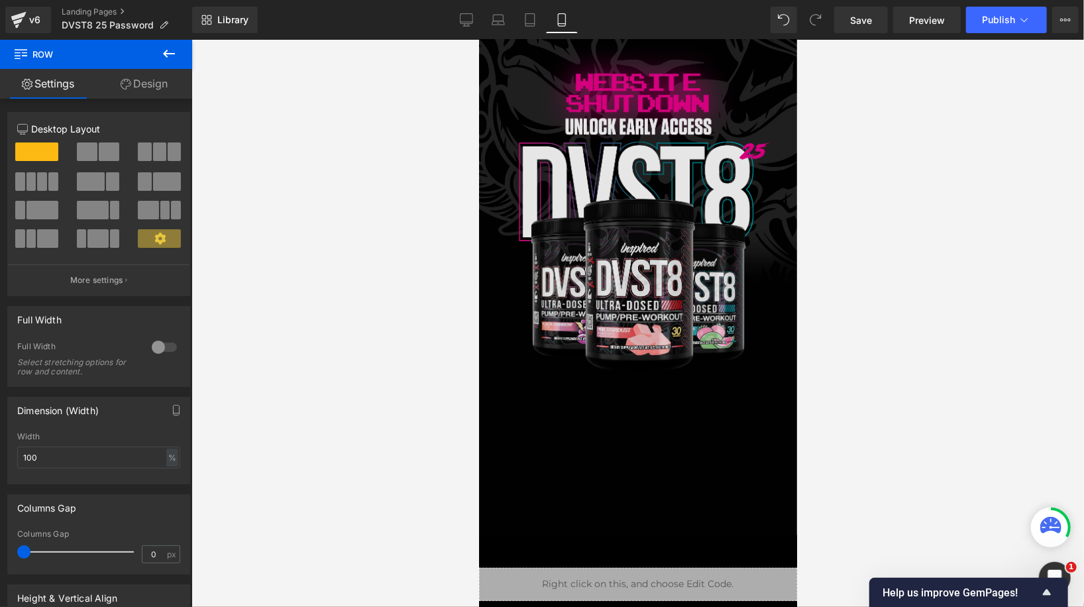
scroll to position [0, 0]
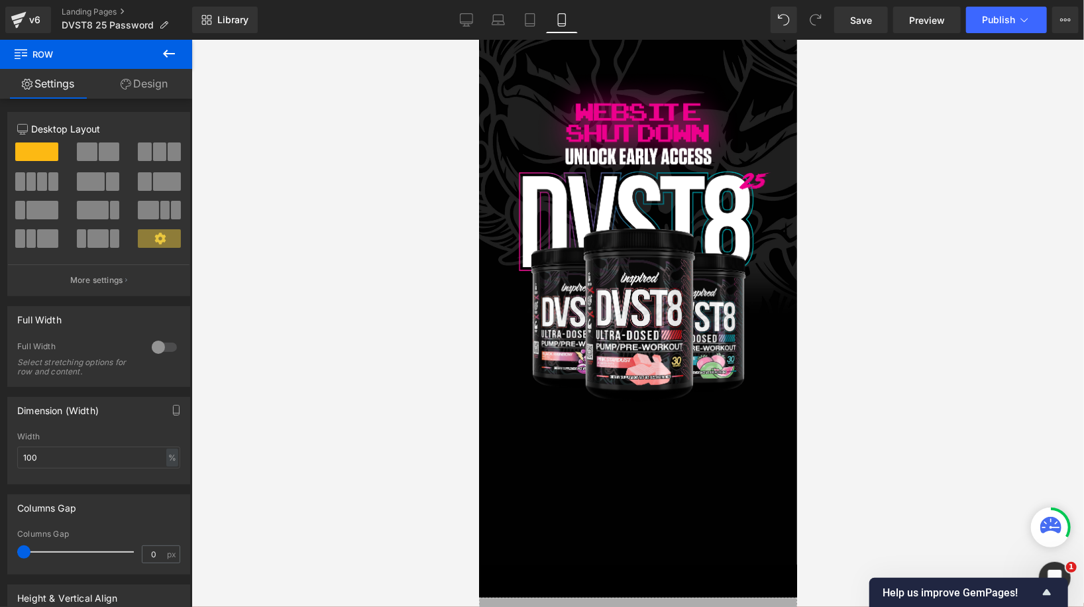
click at [427, 171] on div at bounding box center [637, 323] width 892 height 567
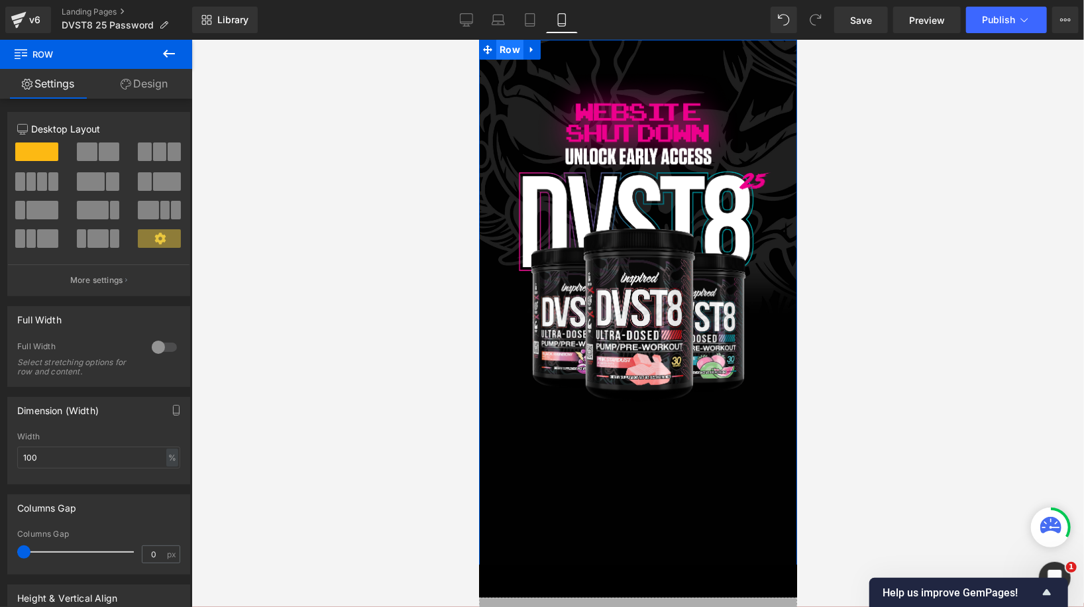
click at [509, 48] on span "Row" at bounding box center [508, 49] width 27 height 20
click at [146, 81] on link "Design" at bounding box center [144, 84] width 96 height 30
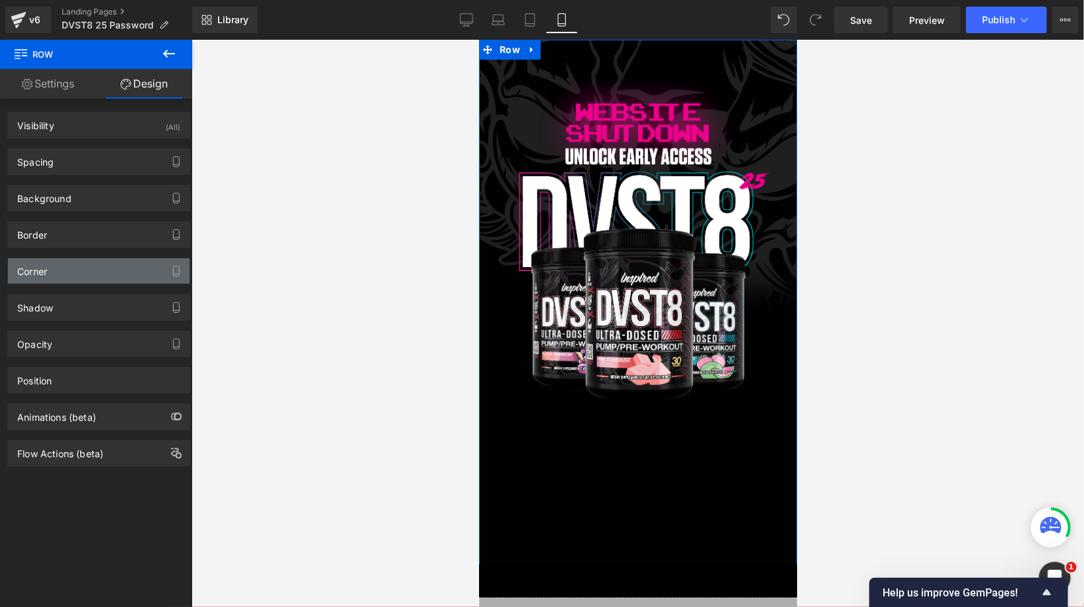
type input "https://ucarecdn.com/ebb28c90-ffb1-4292-8e74-49f46e990c88/-/format/auto/-/previ…"
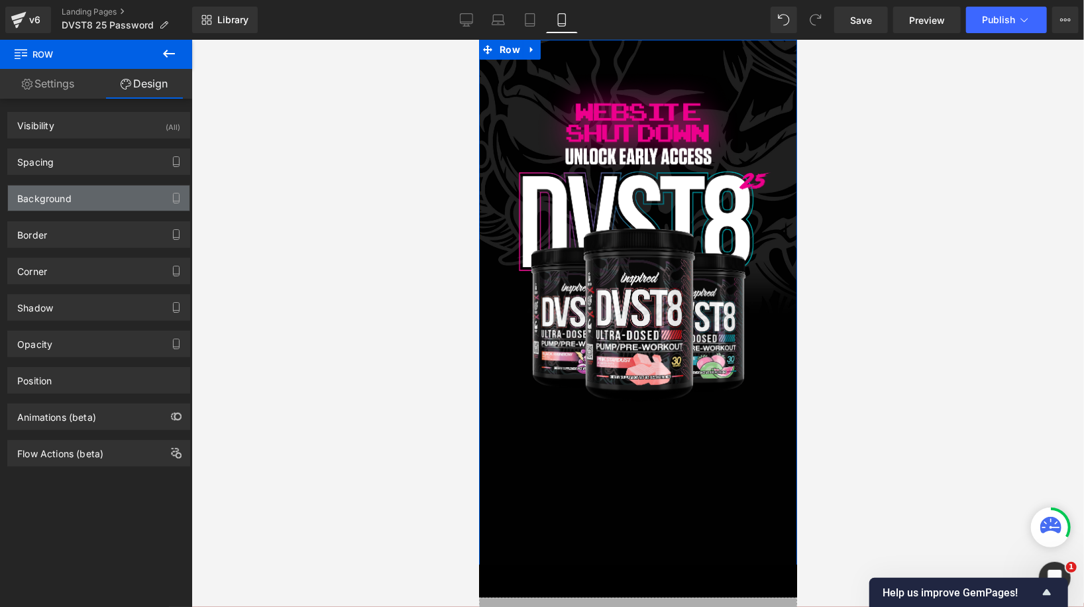
click at [99, 197] on div "Background" at bounding box center [98, 197] width 181 height 25
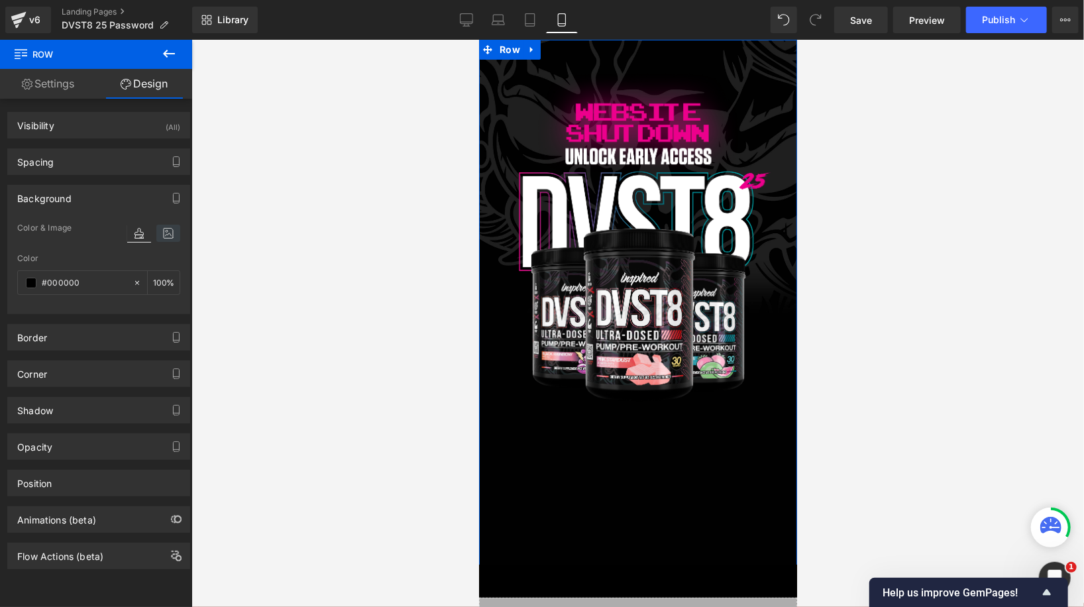
click at [158, 236] on icon at bounding box center [168, 233] width 24 height 17
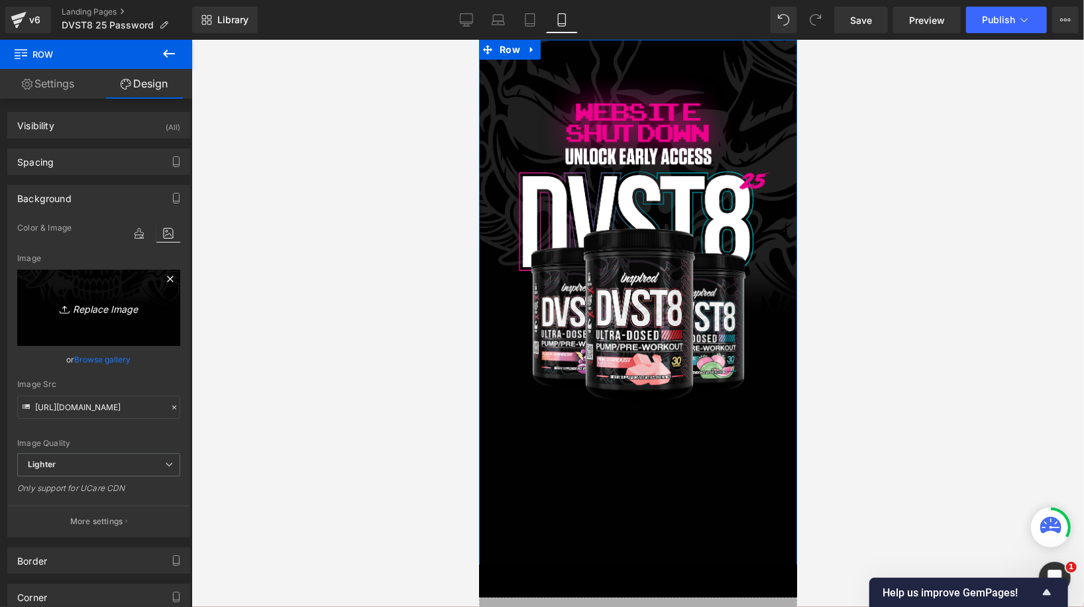
click at [125, 310] on icon "Replace Image" at bounding box center [99, 307] width 106 height 17
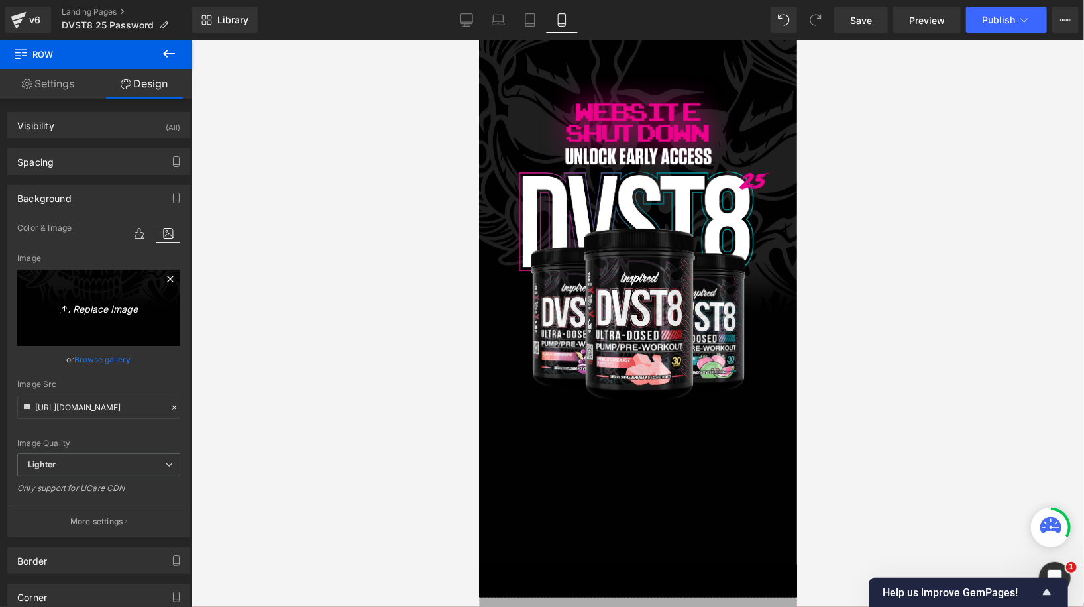
type input "C:\fakepath\Frame 1.png"
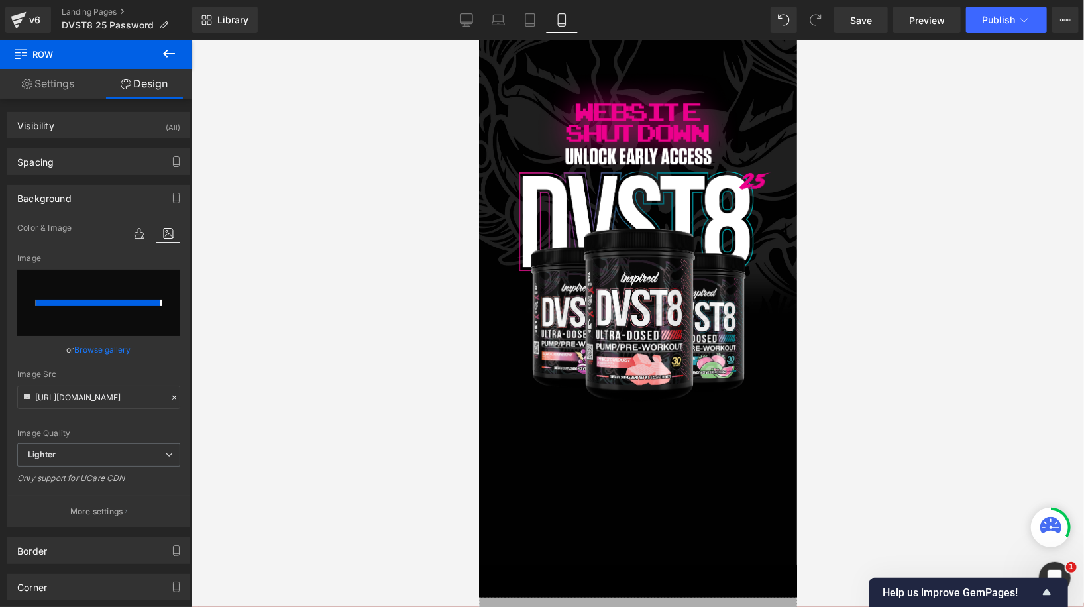
type input "https://ucarecdn.com/c52f3099-1a8e-46c6-8b97-f36dfce78daa/-/format/auto/-/previ…"
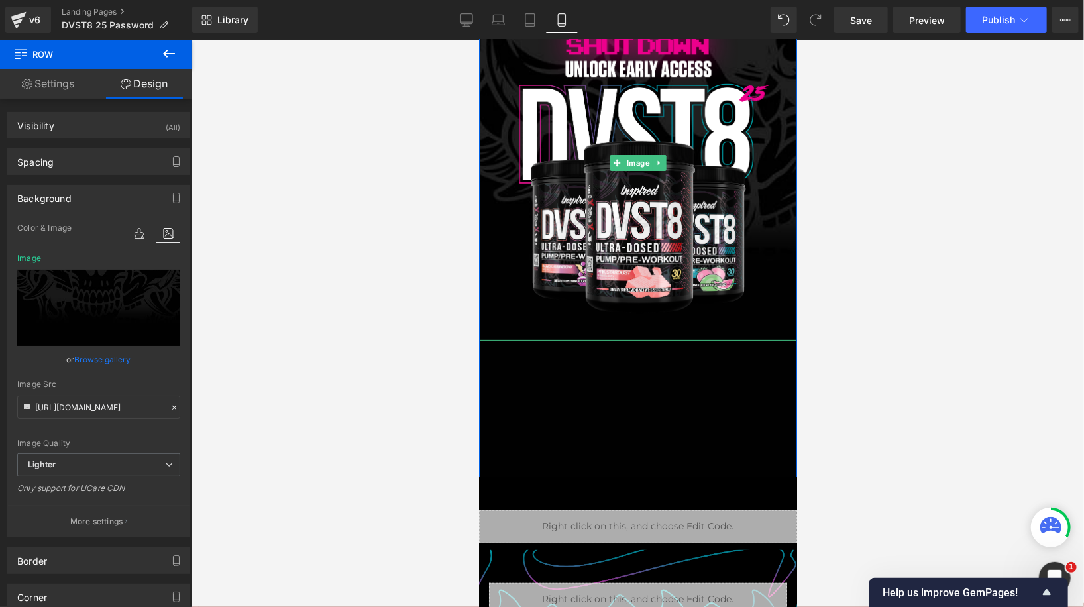
scroll to position [95, 0]
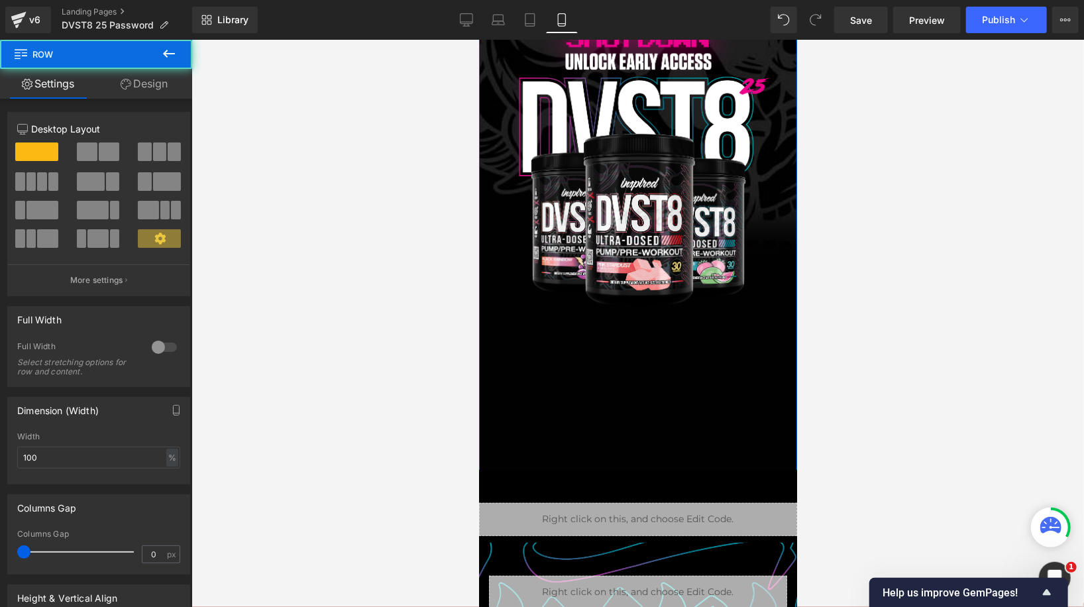
click at [540, 416] on div "Image Row" at bounding box center [637, 213] width 318 height 538
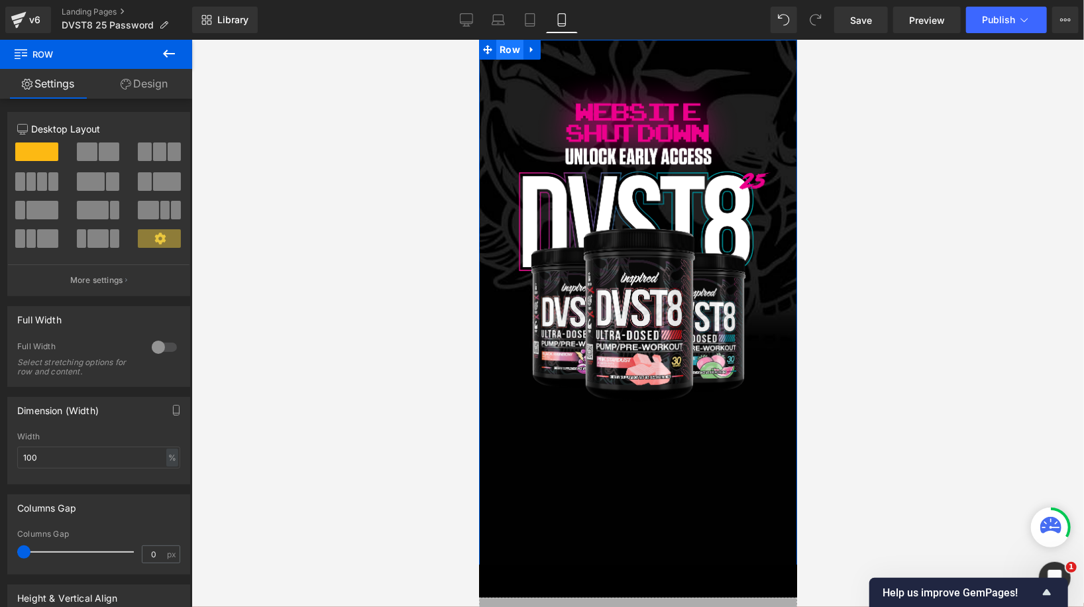
click at [510, 44] on span "Row" at bounding box center [508, 49] width 27 height 20
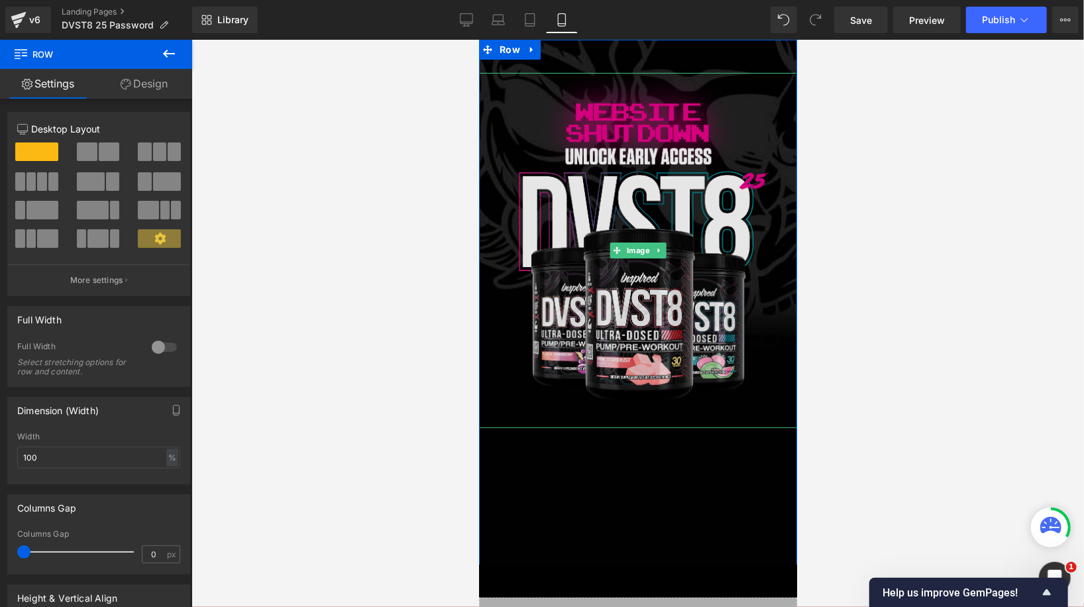
click at [591, 241] on img at bounding box center [637, 249] width 318 height 355
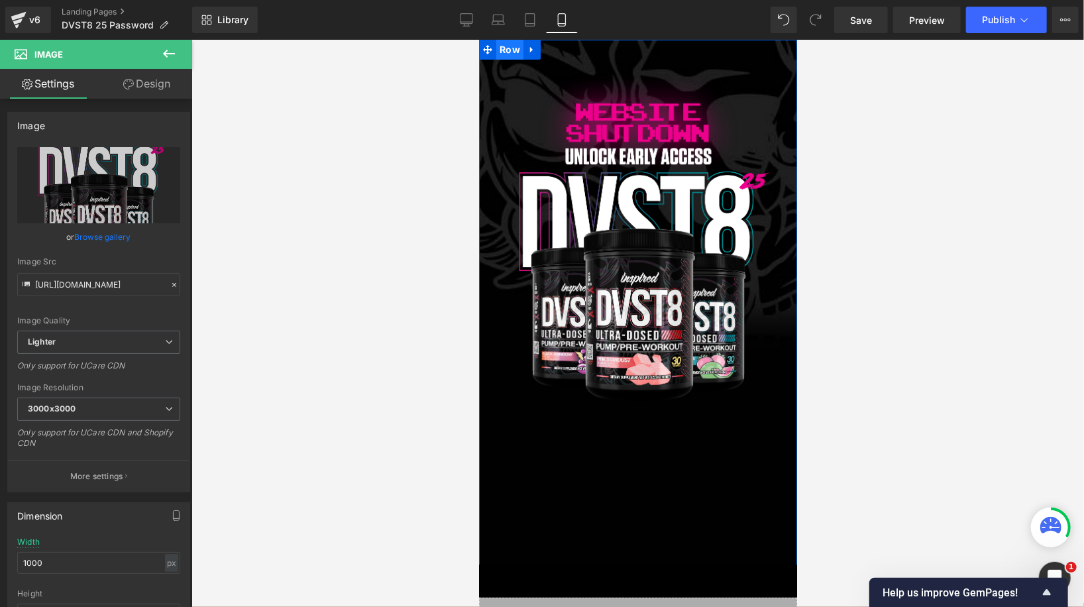
click at [508, 46] on span "Row" at bounding box center [508, 49] width 27 height 20
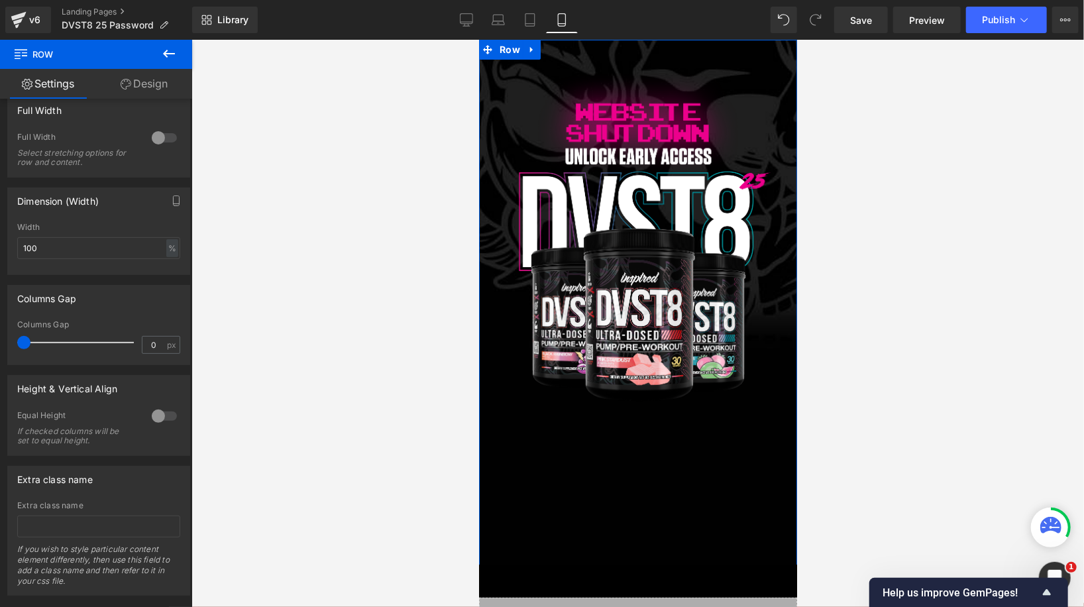
scroll to position [233, 0]
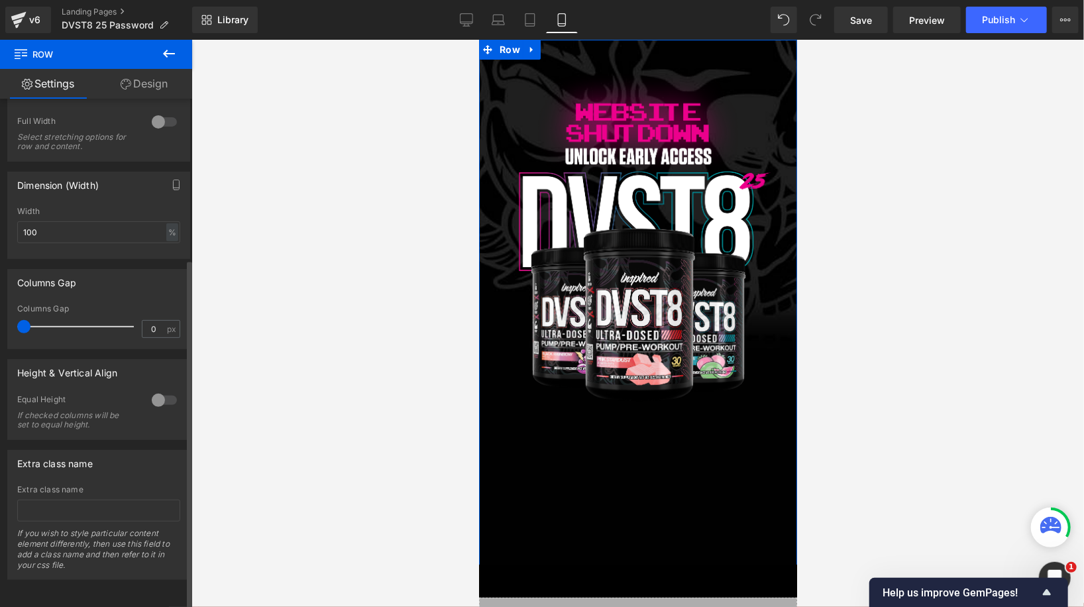
click at [154, 389] on div at bounding box center [164, 399] width 32 height 21
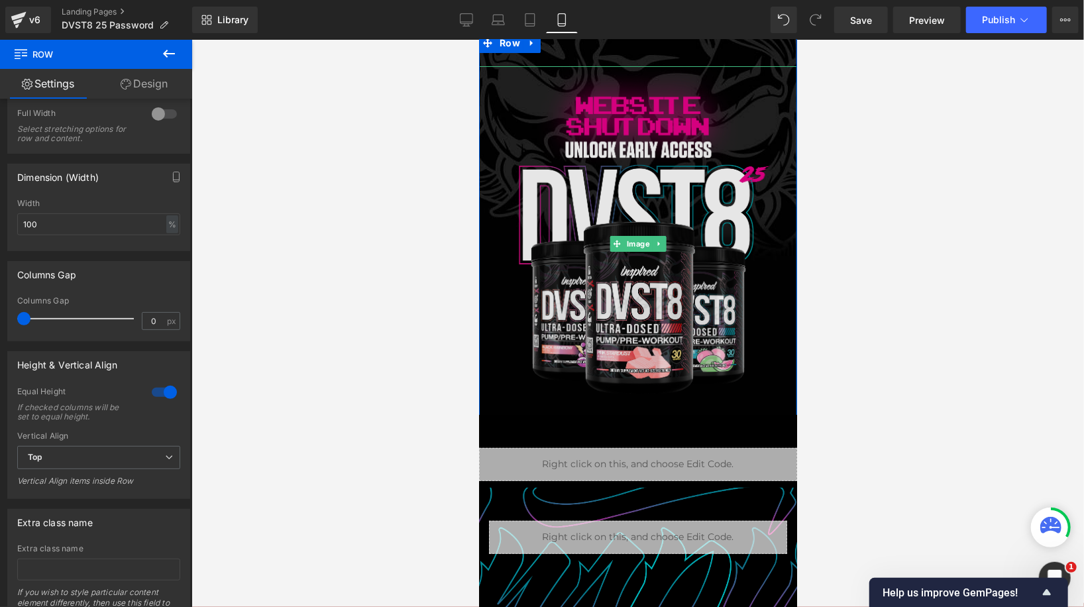
scroll to position [0, 0]
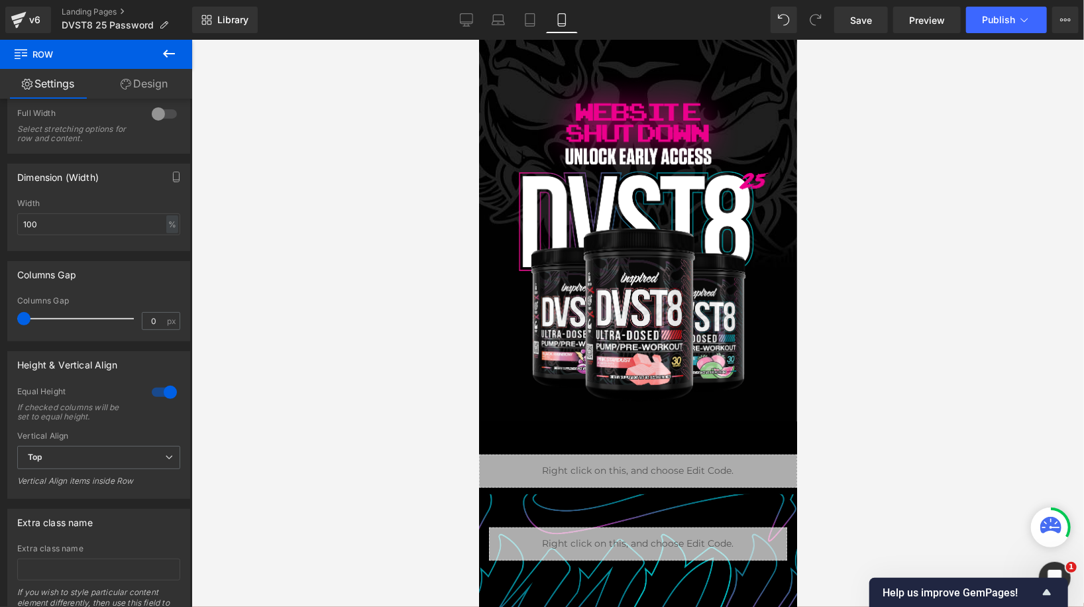
click at [315, 339] on div at bounding box center [637, 323] width 892 height 567
click at [508, 437] on span "Row" at bounding box center [508, 445] width 27 height 20
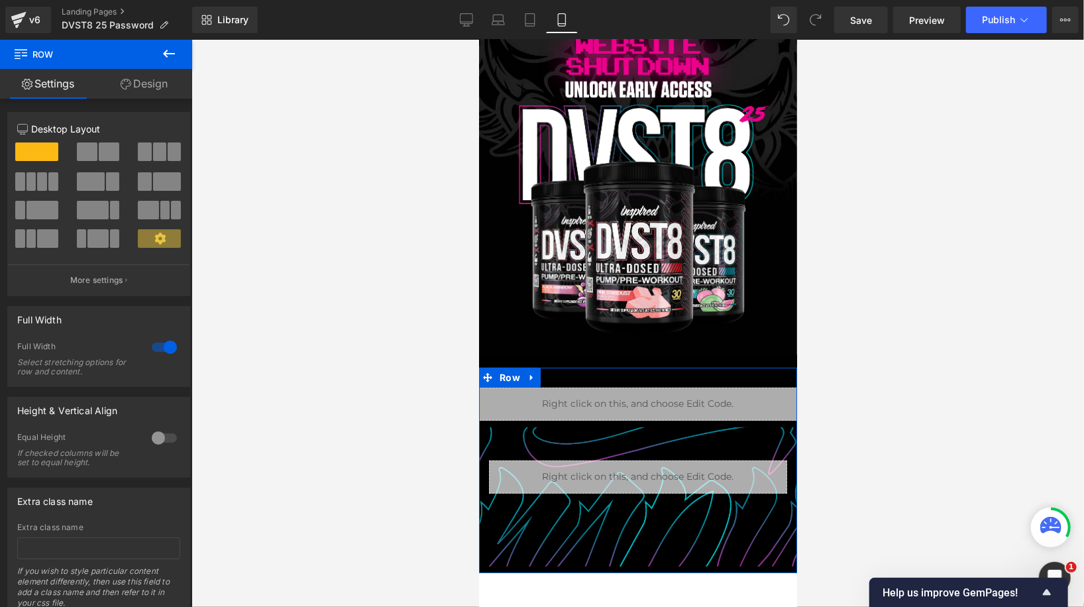
scroll to position [68, 0]
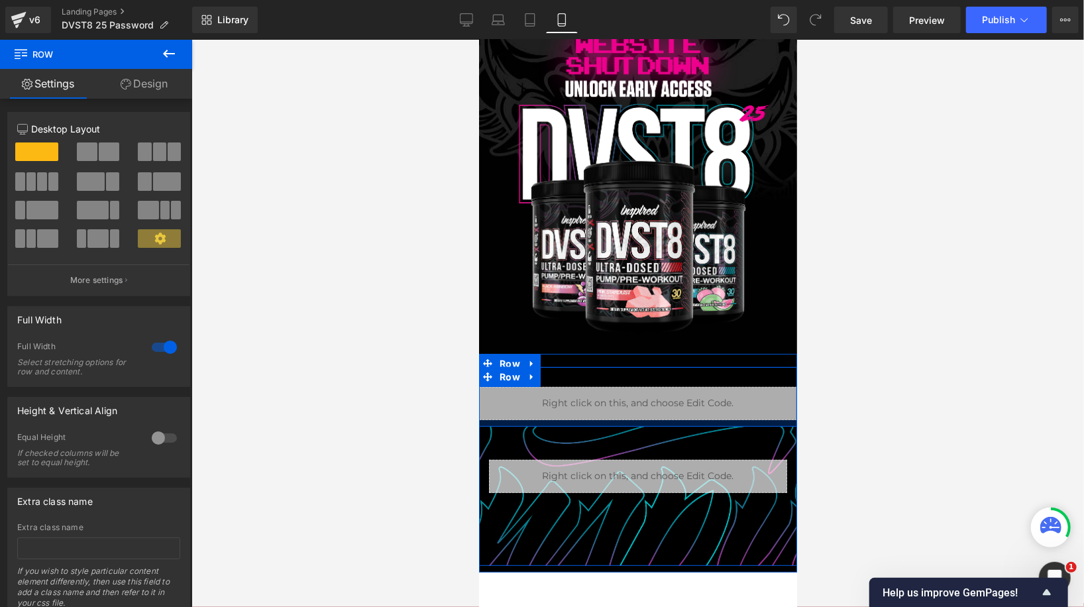
click at [517, 422] on div at bounding box center [637, 422] width 318 height 7
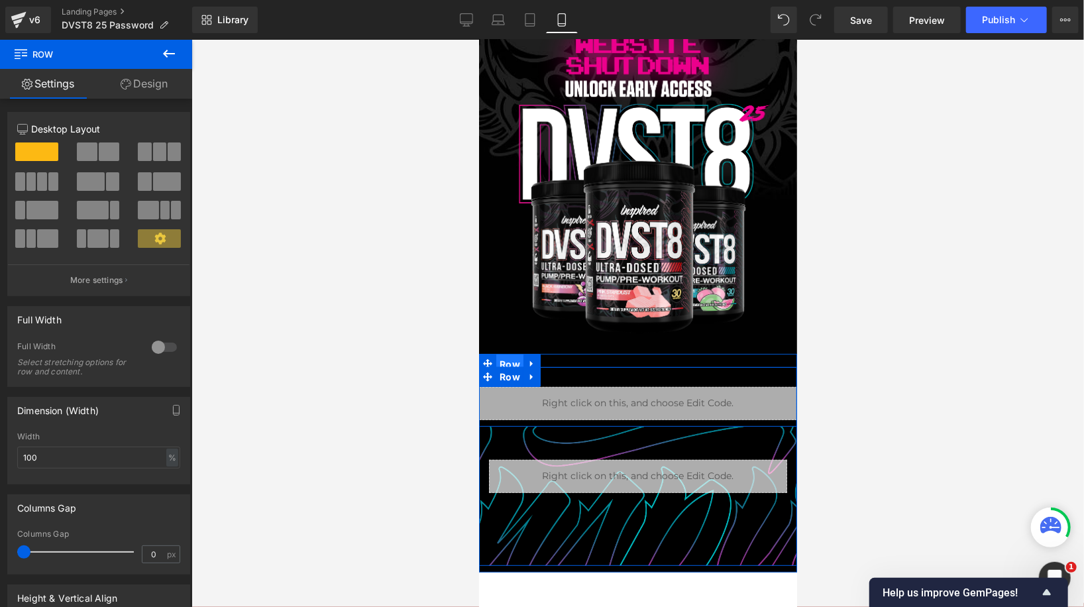
click at [509, 362] on span "Row" at bounding box center [508, 364] width 27 height 20
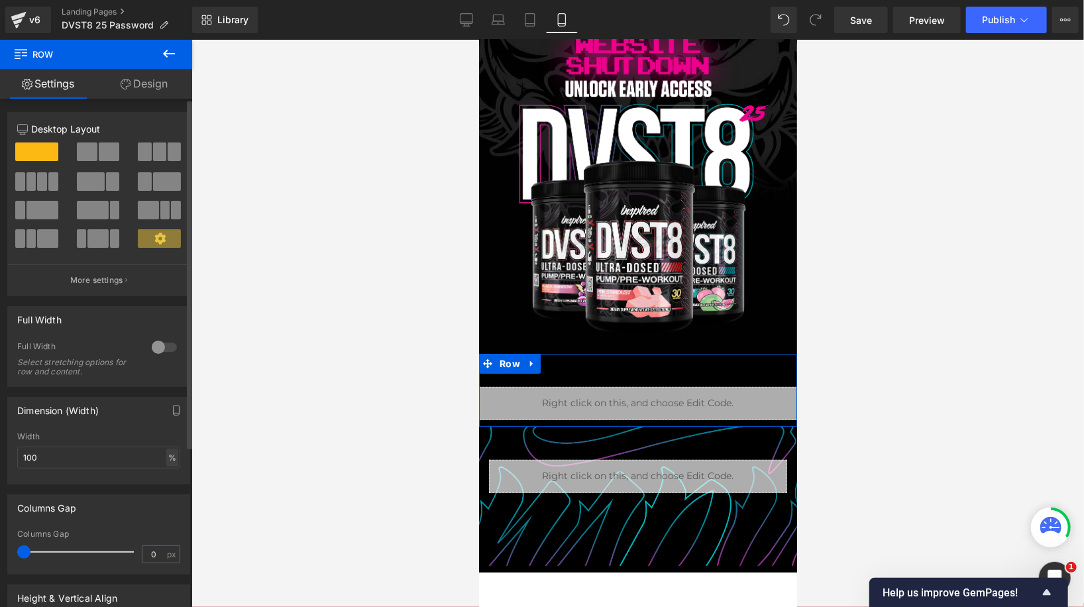
click at [170, 464] on div "%" at bounding box center [172, 457] width 12 height 18
click at [95, 456] on input "100" at bounding box center [98, 457] width 163 height 22
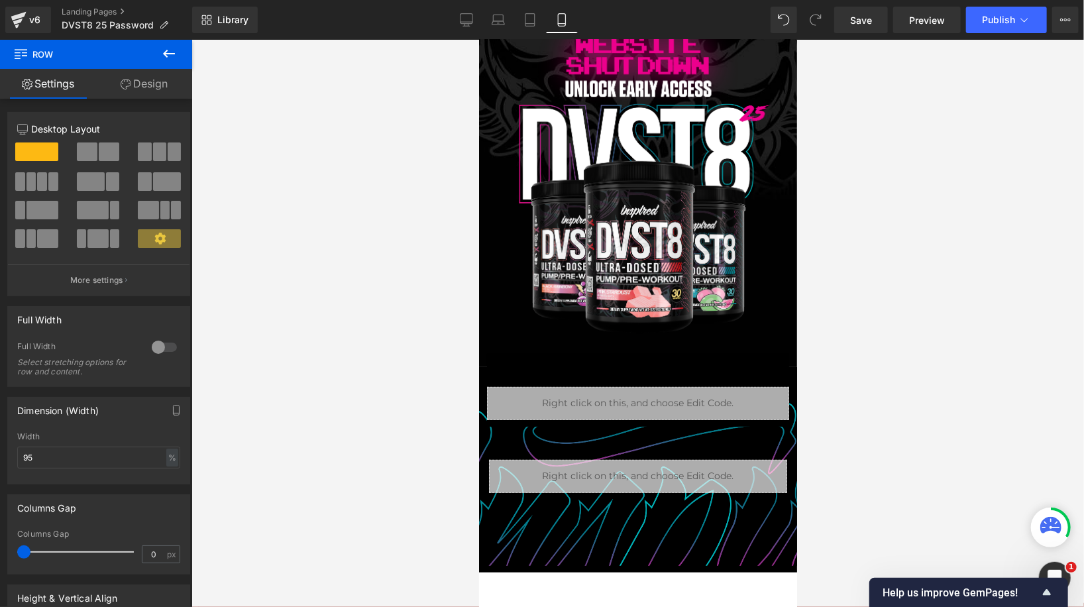
click at [362, 350] on div at bounding box center [637, 323] width 892 height 567
click at [1002, 9] on button "Publish" at bounding box center [1006, 20] width 81 height 26
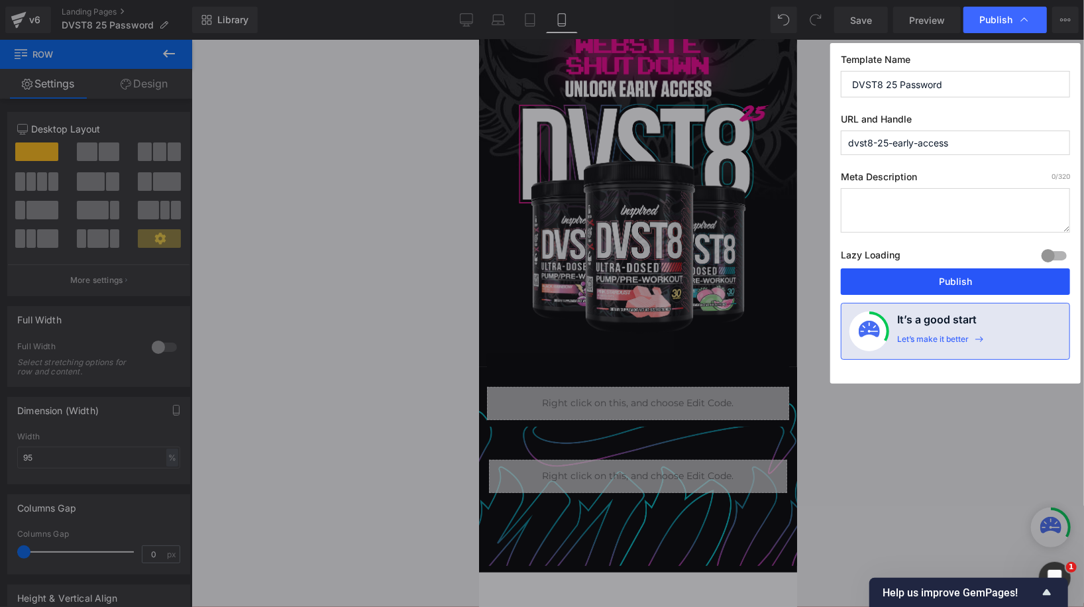
click at [981, 278] on button "Publish" at bounding box center [955, 281] width 229 height 26
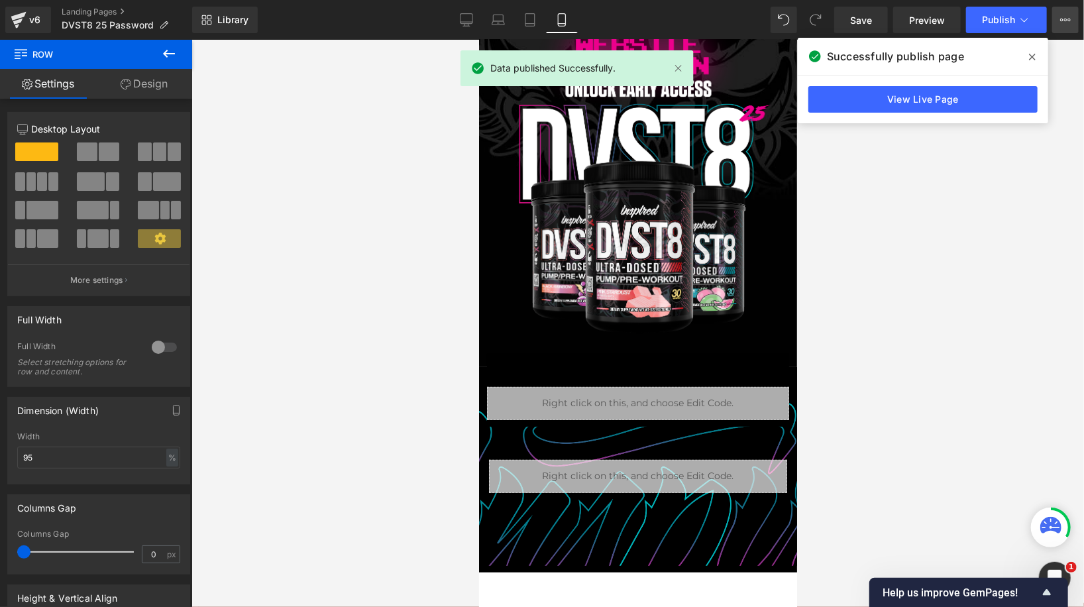
click at [1064, 13] on button "View Live Page View with current Template Save Template to Library Schedule Pub…" at bounding box center [1065, 20] width 26 height 26
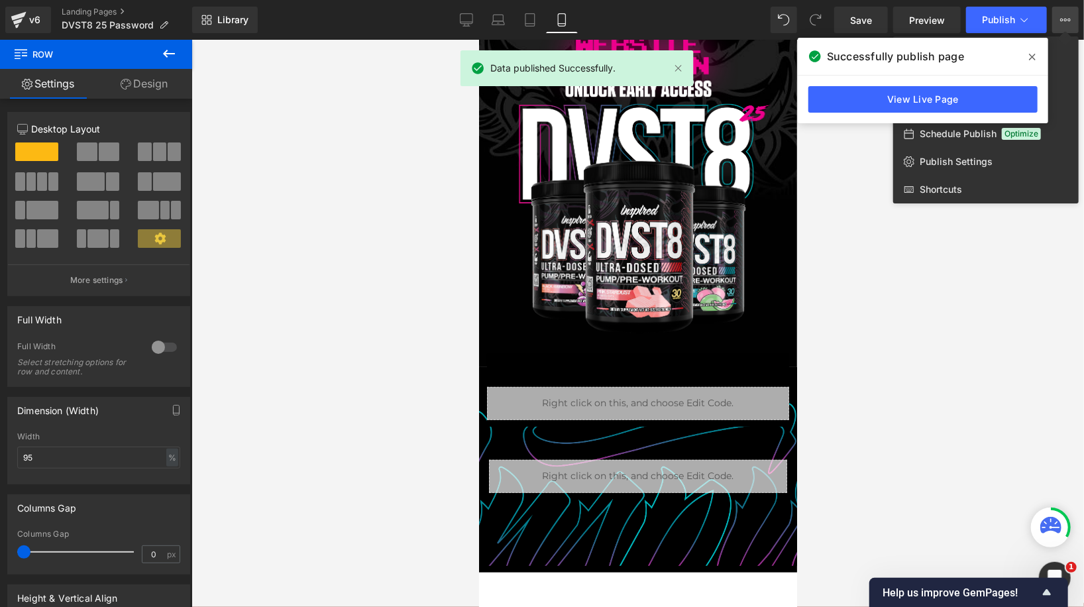
click at [1032, 55] on icon at bounding box center [1032, 57] width 7 height 11
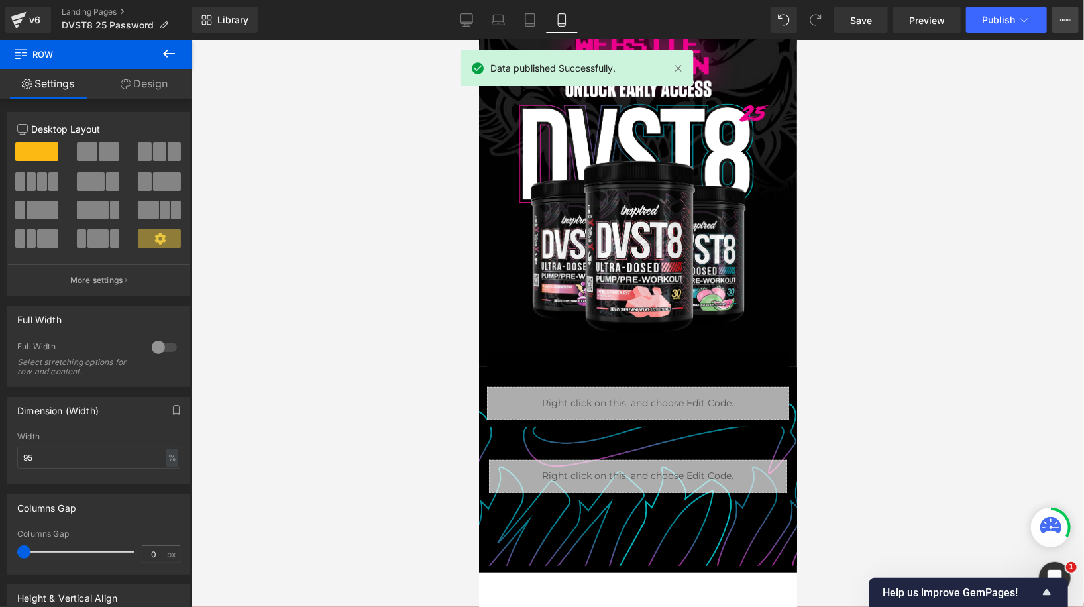
click at [1062, 29] on button "View Live Page View with current Template Save Template to Library Schedule Pub…" at bounding box center [1065, 20] width 26 height 26
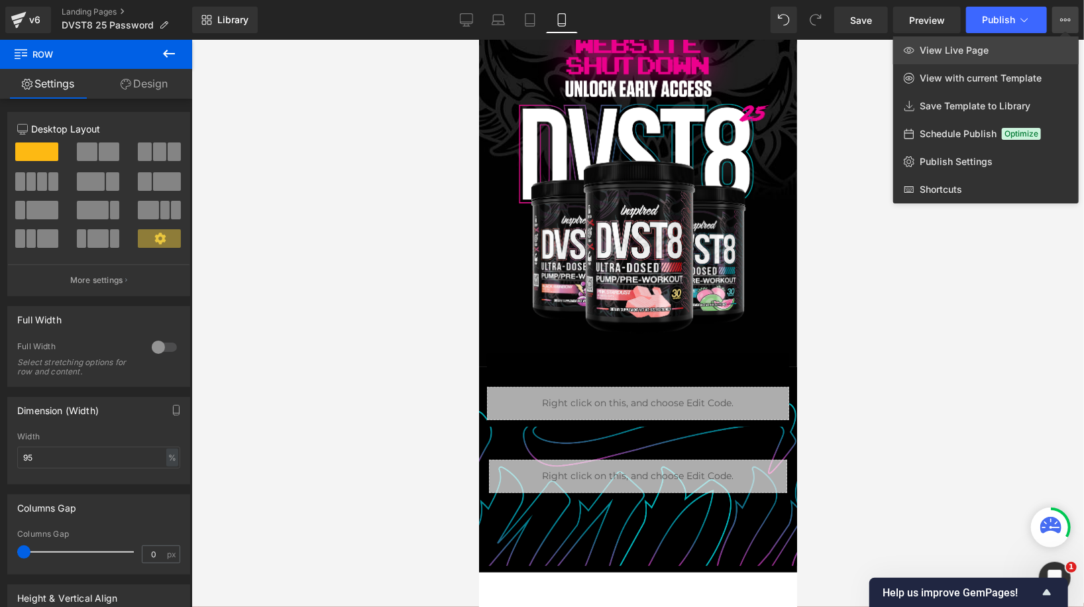
click at [1004, 44] on link "View Live Page" at bounding box center [985, 50] width 185 height 28
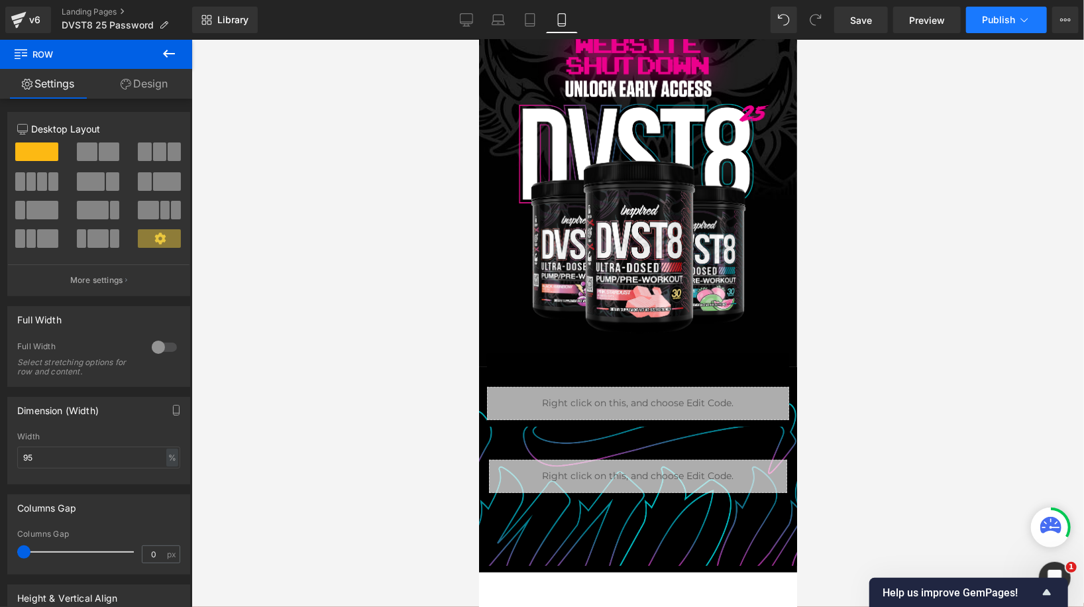
click at [1029, 19] on icon at bounding box center [1023, 19] width 13 height 13
click at [1064, 21] on icon at bounding box center [1065, 20] width 3 height 3
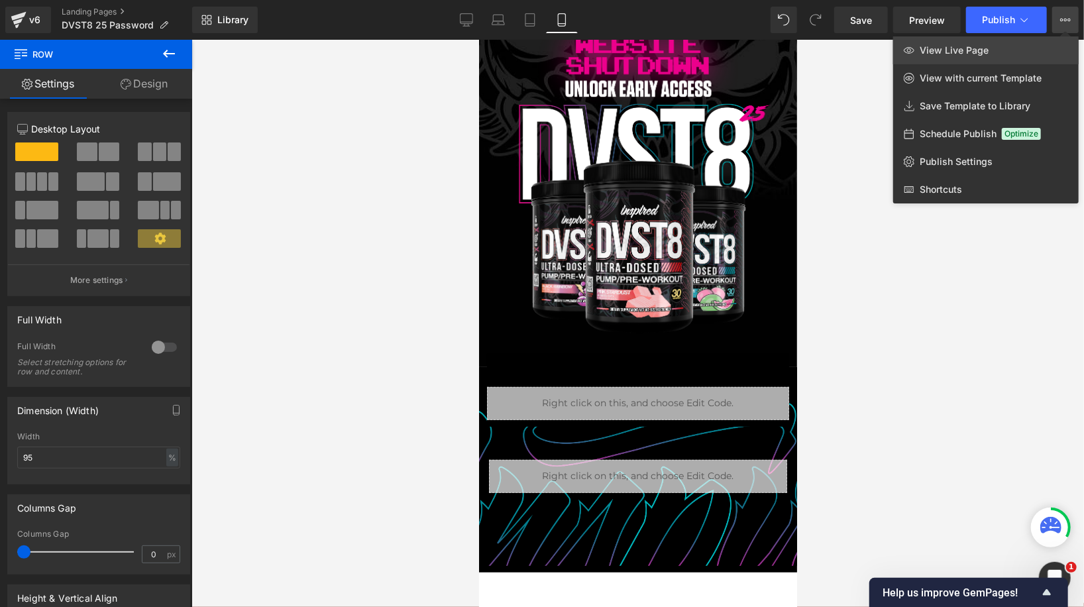
click at [1016, 38] on link "View Live Page" at bounding box center [985, 50] width 185 height 28
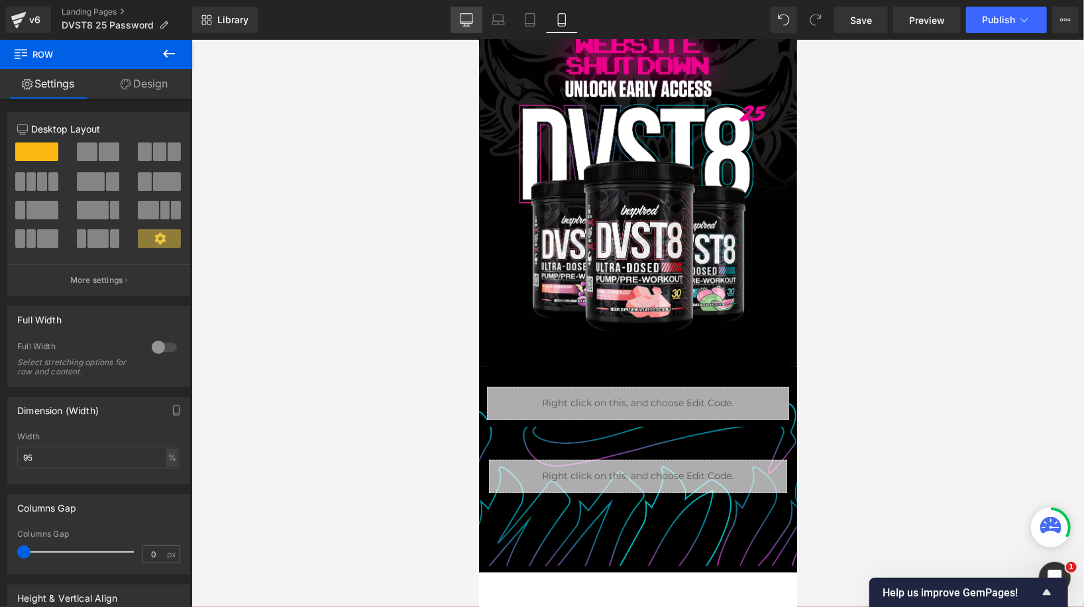
click at [470, 14] on icon at bounding box center [466, 19] width 13 height 13
type input "1200"
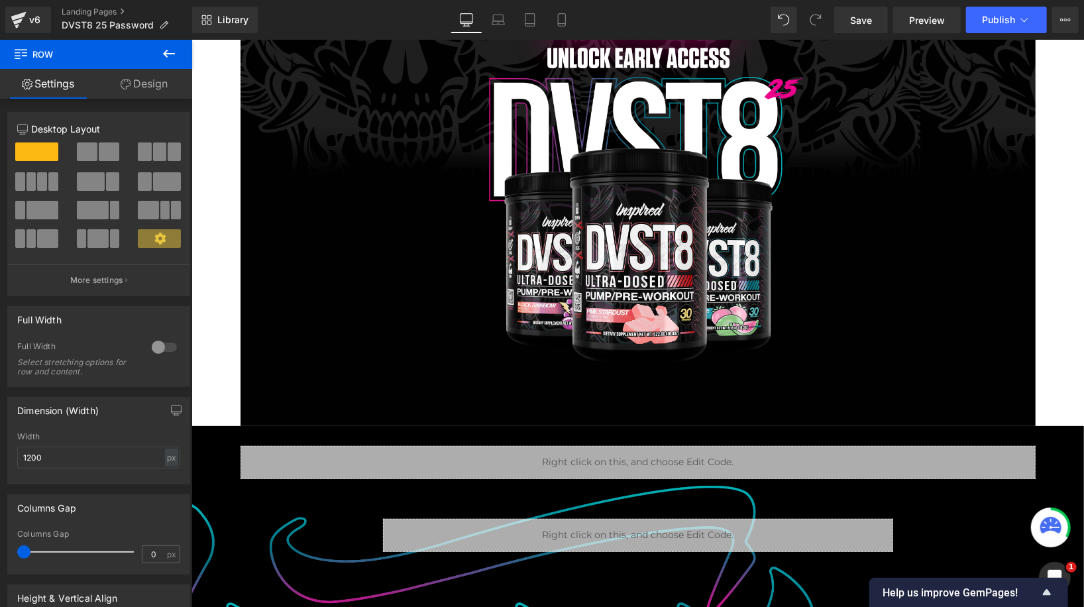
scroll to position [0, 0]
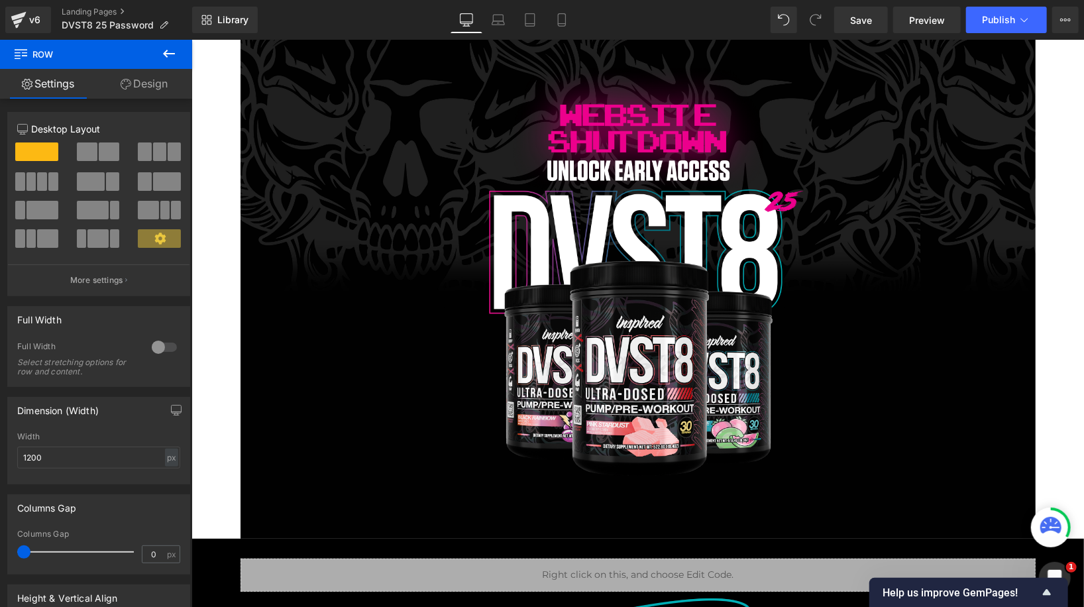
click at [265, 48] on span "Row" at bounding box center [271, 42] width 22 height 16
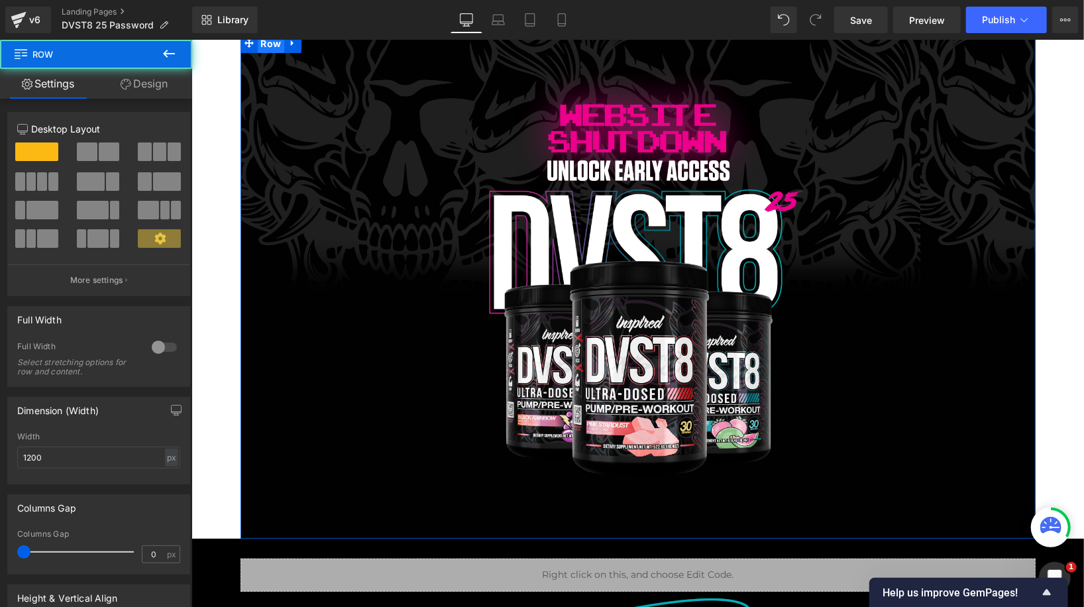
click at [268, 47] on span "Row" at bounding box center [270, 43] width 27 height 20
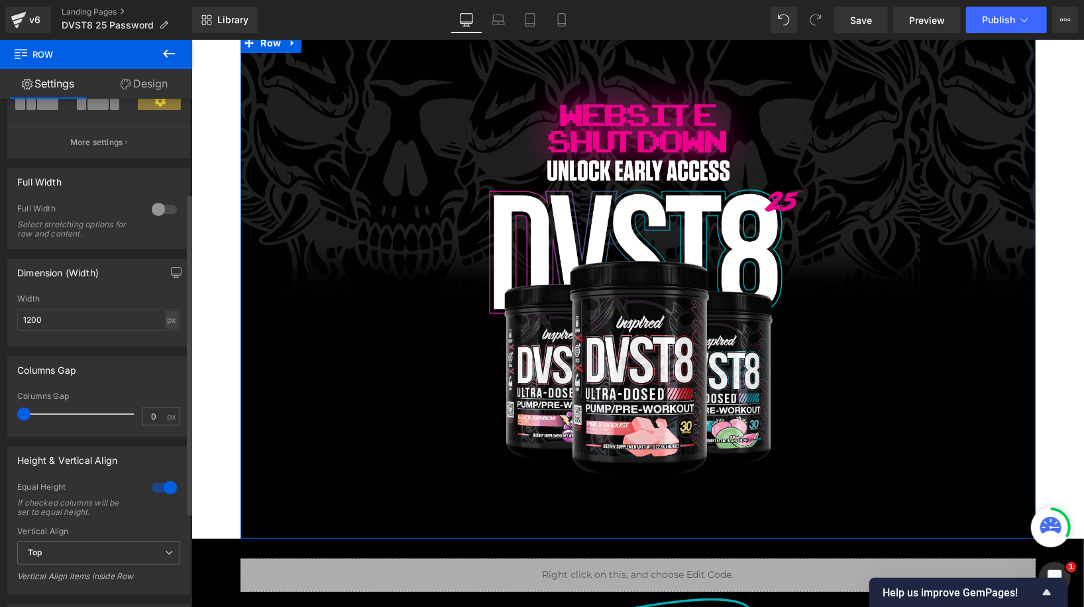
scroll to position [158, 0]
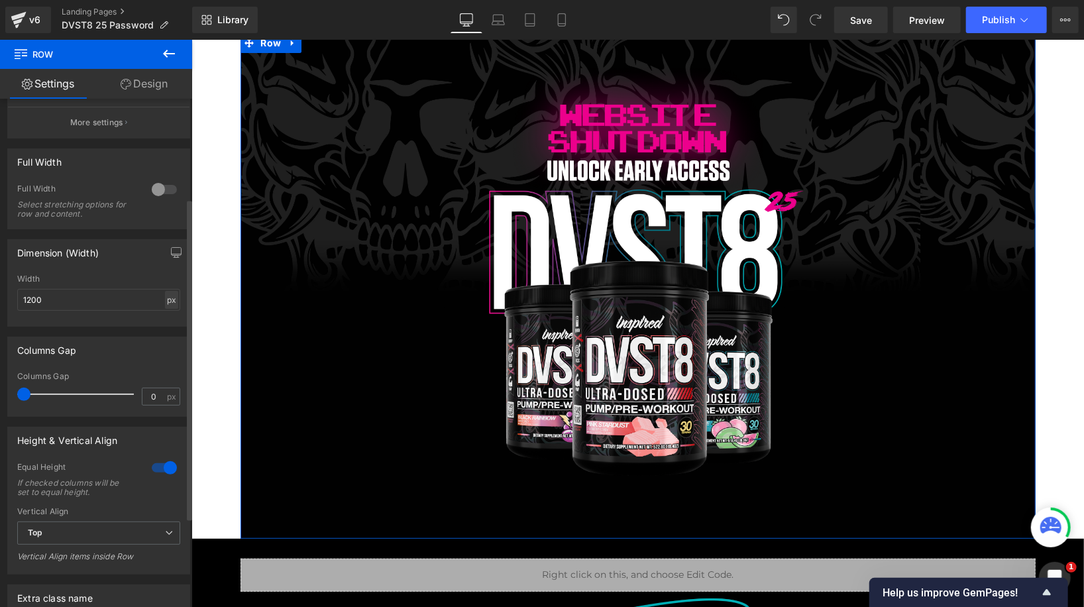
click at [167, 293] on div "px" at bounding box center [171, 300] width 13 height 18
click at [167, 315] on li "%" at bounding box center [171, 320] width 17 height 19
type input "100"
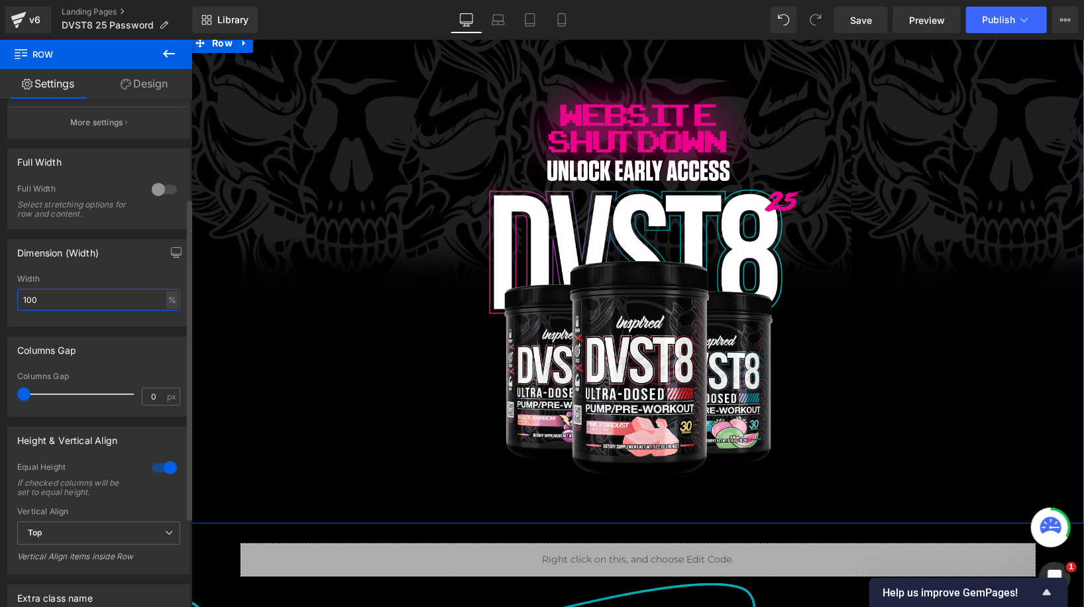
click at [129, 301] on input "100" at bounding box center [98, 300] width 163 height 22
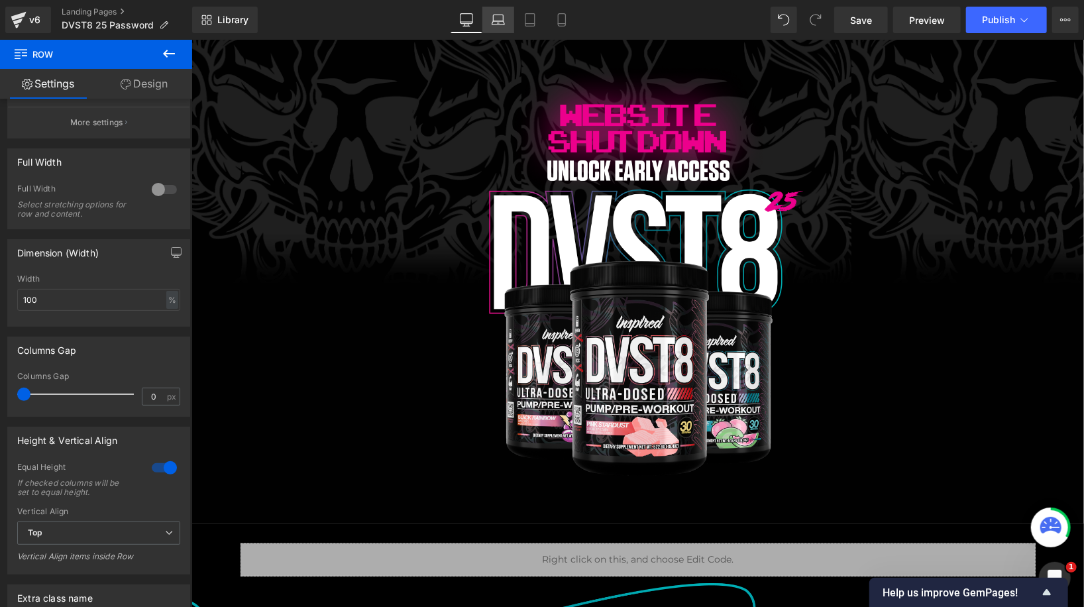
click at [497, 21] on icon at bounding box center [498, 19] width 13 height 13
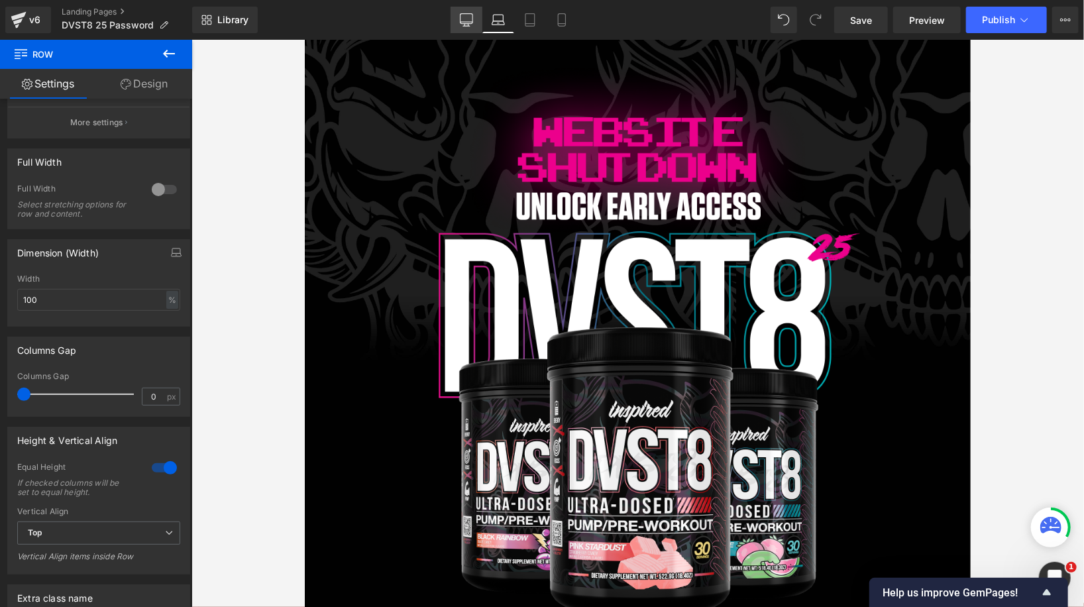
click at [463, 13] on icon at bounding box center [466, 19] width 13 height 13
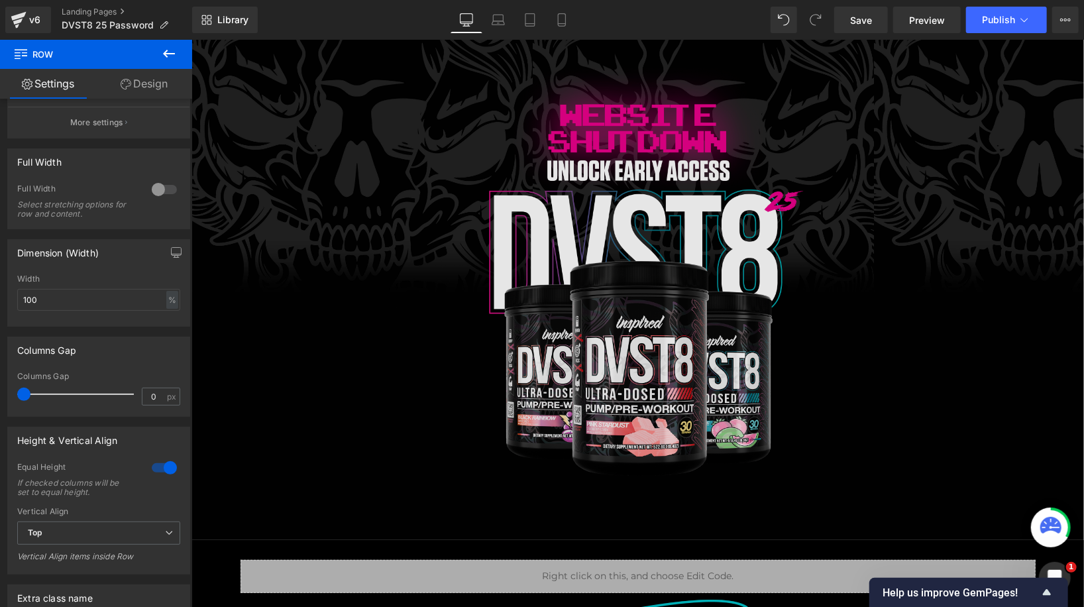
click at [574, 151] on img at bounding box center [637, 288] width 397 height 444
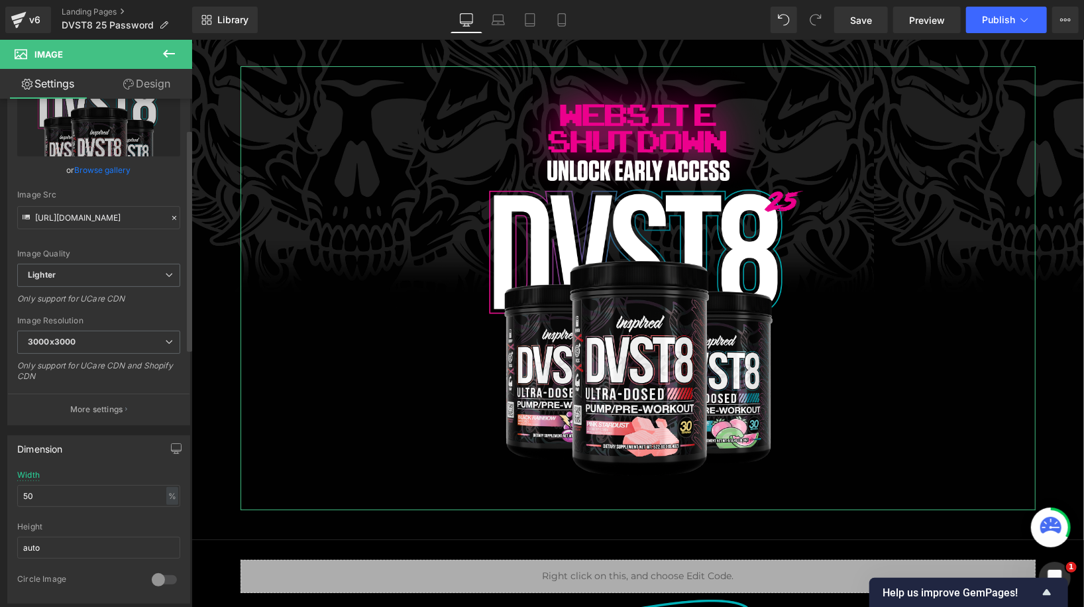
scroll to position [73, 0]
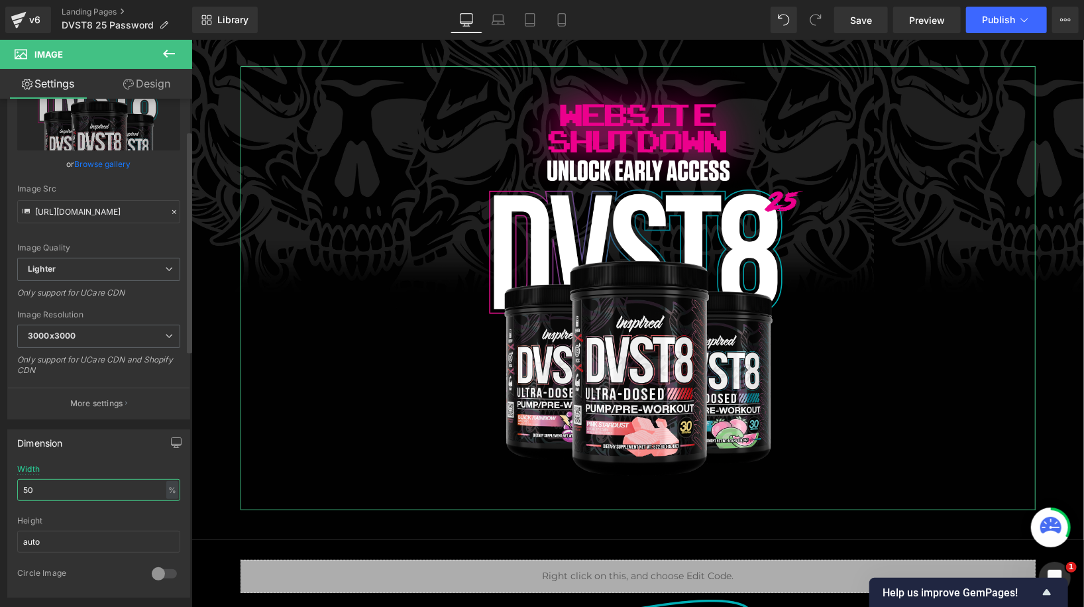
click at [73, 492] on input "50" at bounding box center [98, 490] width 163 height 22
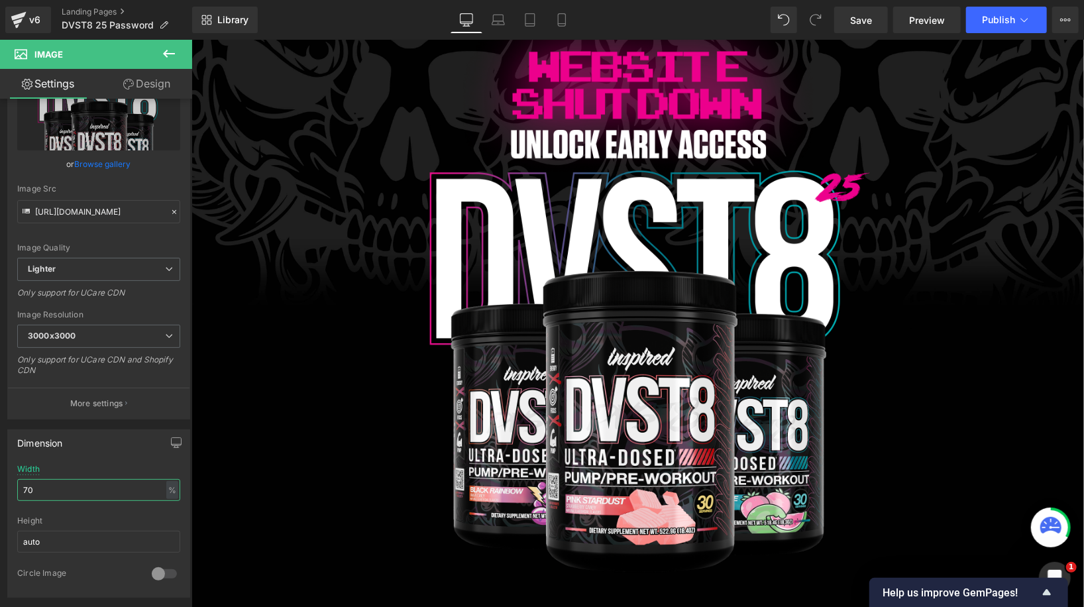
scroll to position [0, 0]
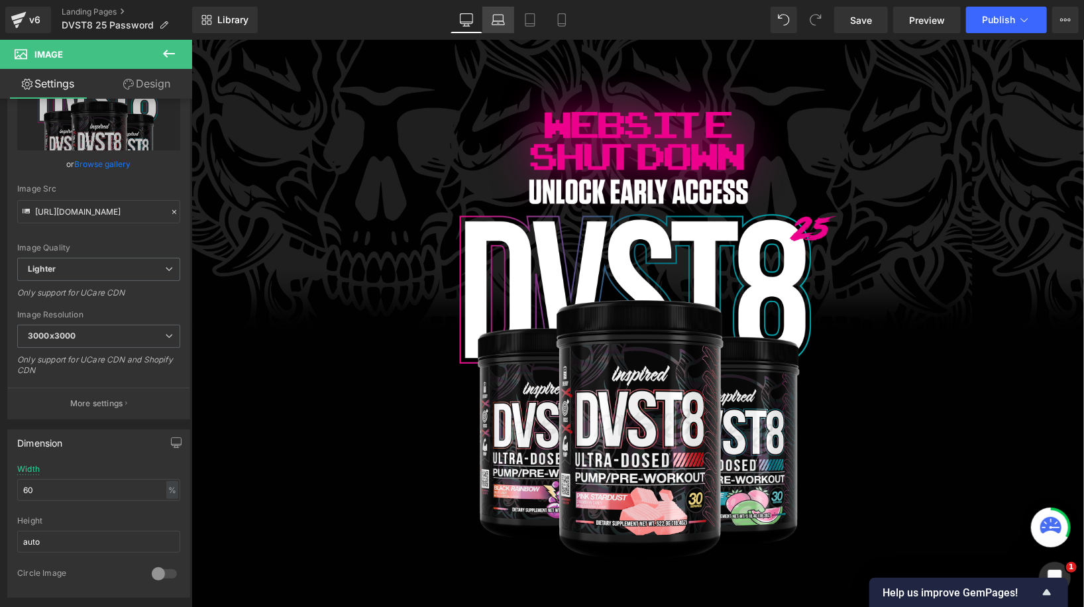
drag, startPoint x: 314, startPoint y: 54, endPoint x: 504, endPoint y: 19, distance: 193.3
click at [504, 19] on icon at bounding box center [498, 19] width 13 height 13
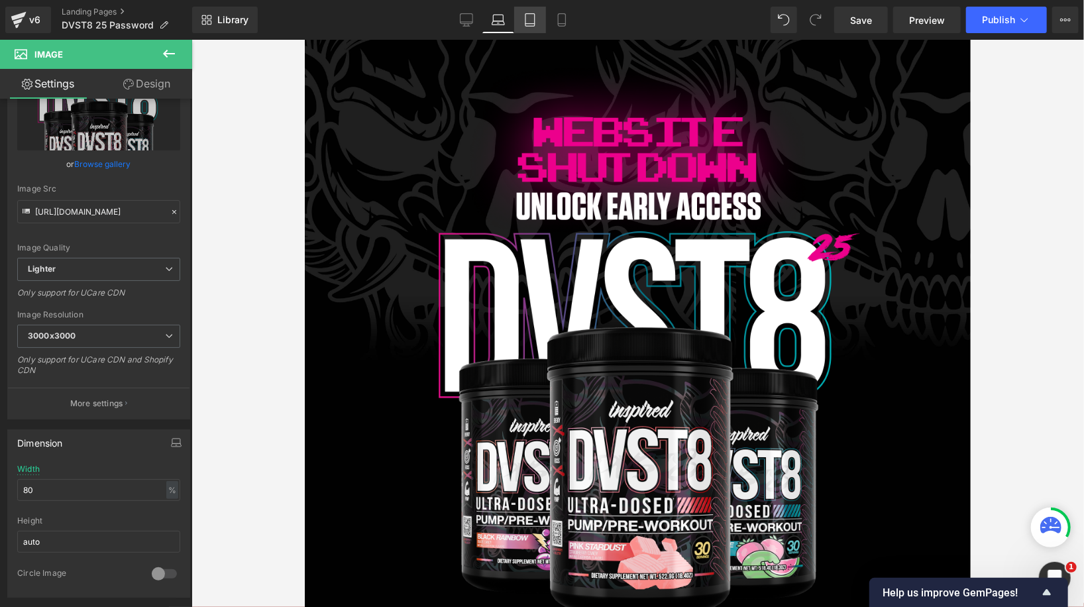
click at [532, 22] on icon at bounding box center [529, 19] width 13 height 13
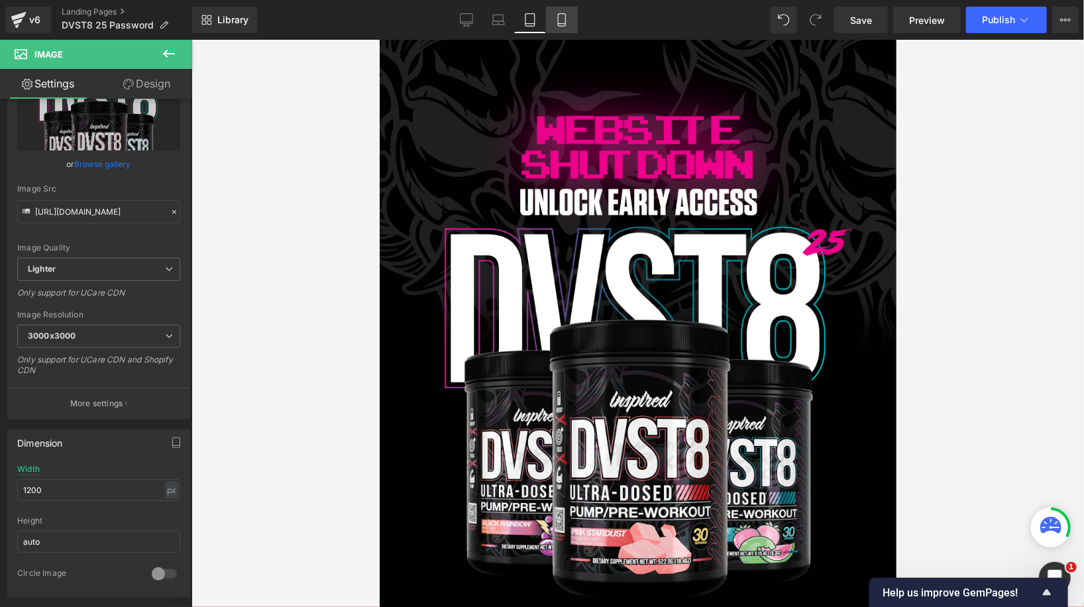
click at [562, 19] on icon at bounding box center [561, 19] width 13 height 13
type input "1000"
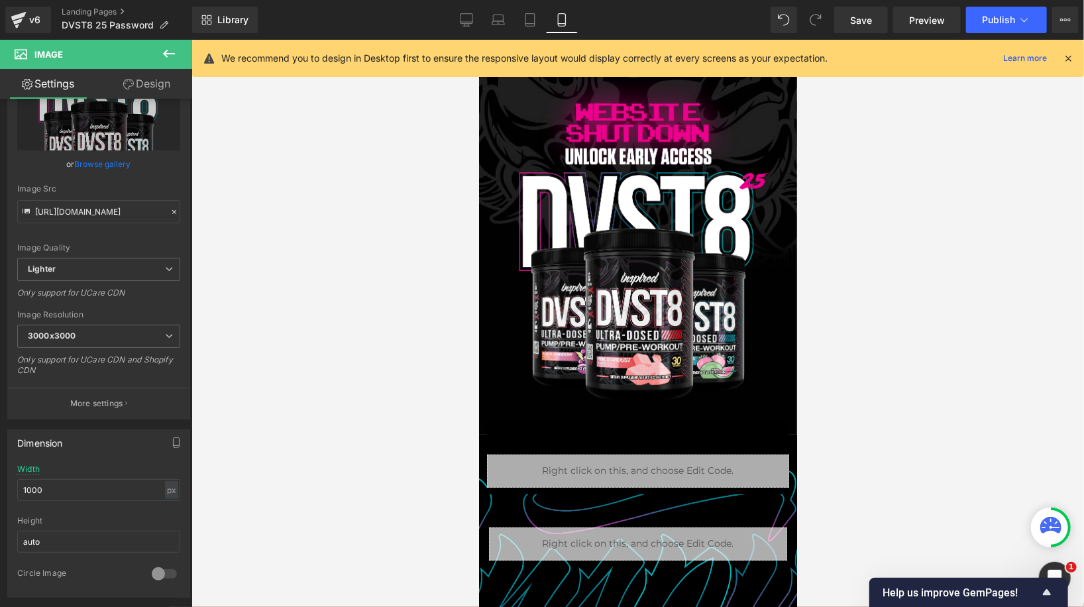
click at [1068, 54] on icon at bounding box center [1068, 58] width 12 height 12
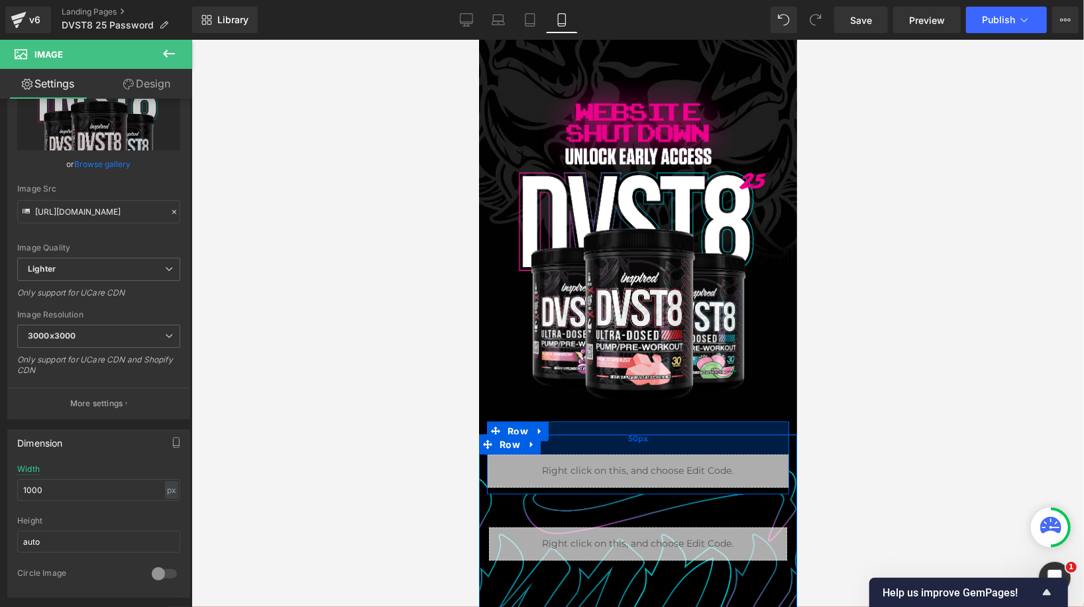
click at [563, 447] on div "50px" at bounding box center [637, 437] width 302 height 33
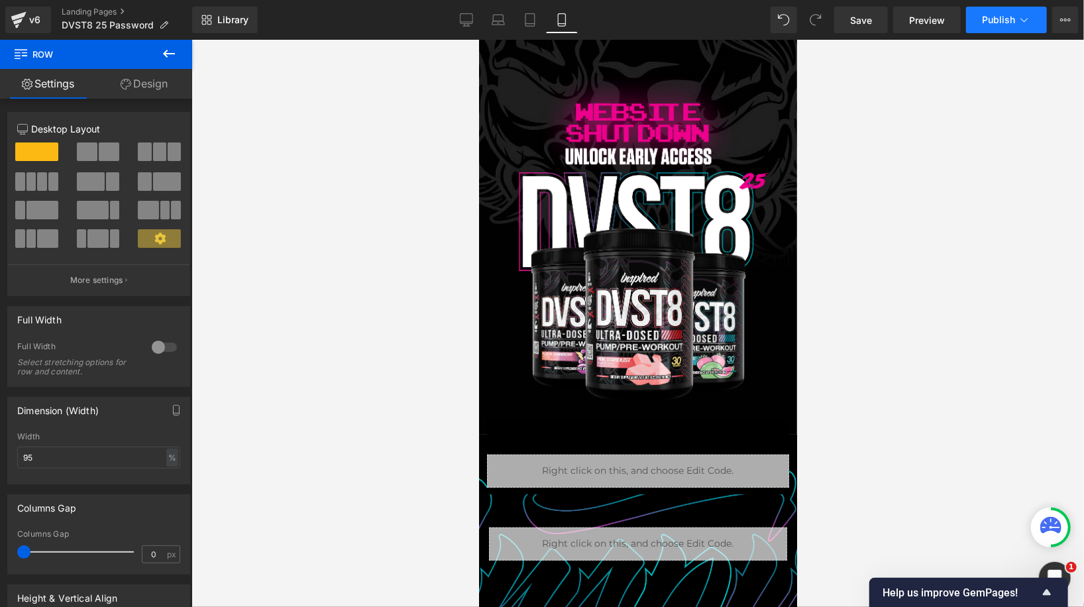
click at [993, 19] on span "Publish" at bounding box center [998, 20] width 33 height 11
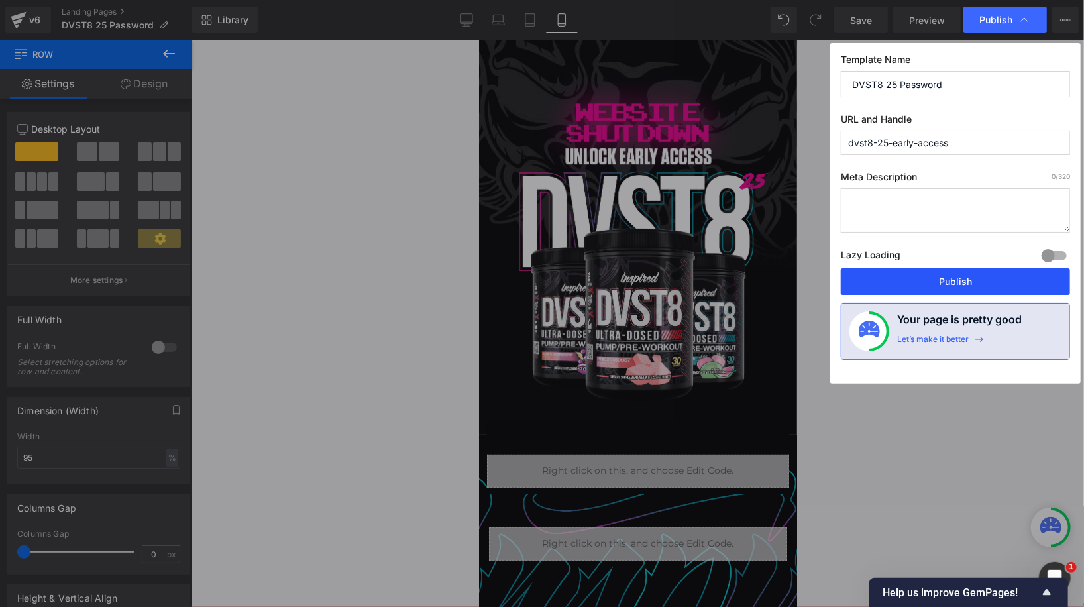
click at [956, 275] on button "Publish" at bounding box center [955, 281] width 229 height 26
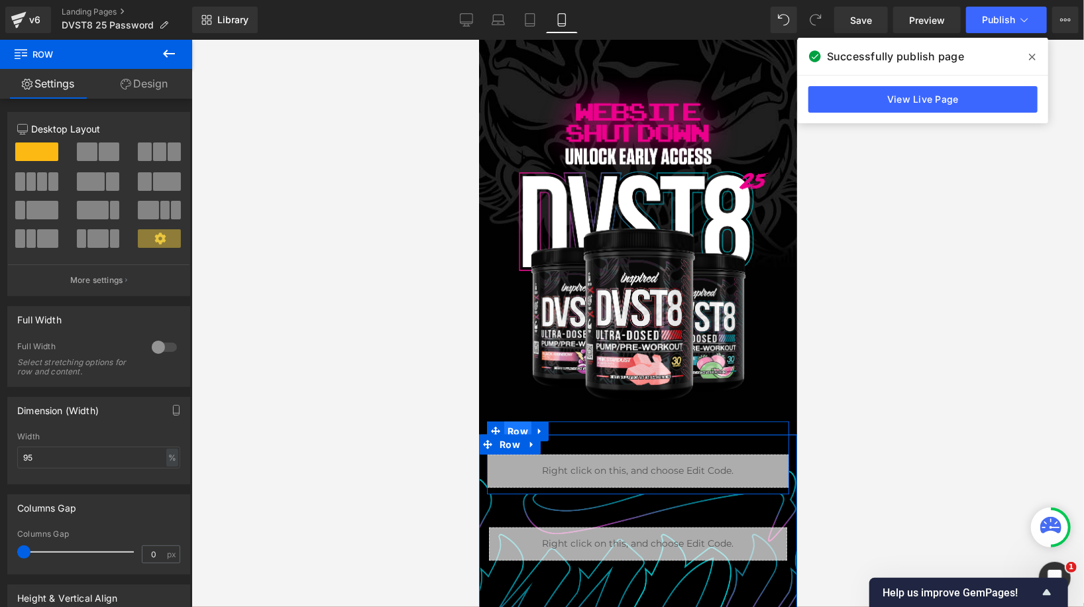
click at [515, 429] on span "Row" at bounding box center [516, 431] width 27 height 20
click at [141, 90] on link "Design" at bounding box center [144, 84] width 96 height 30
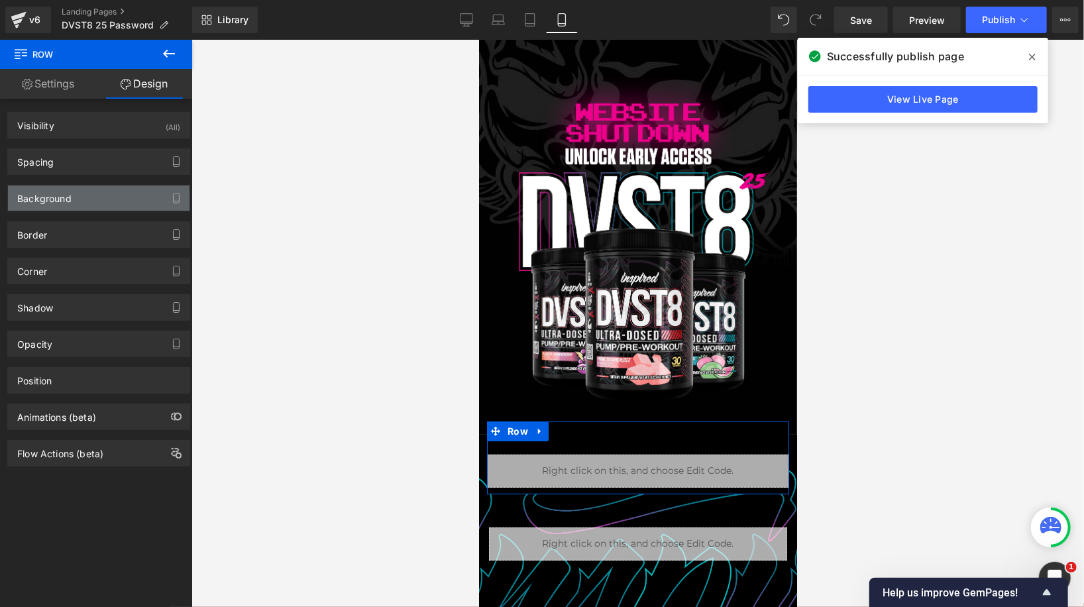
click at [99, 196] on div "Background" at bounding box center [98, 197] width 181 height 25
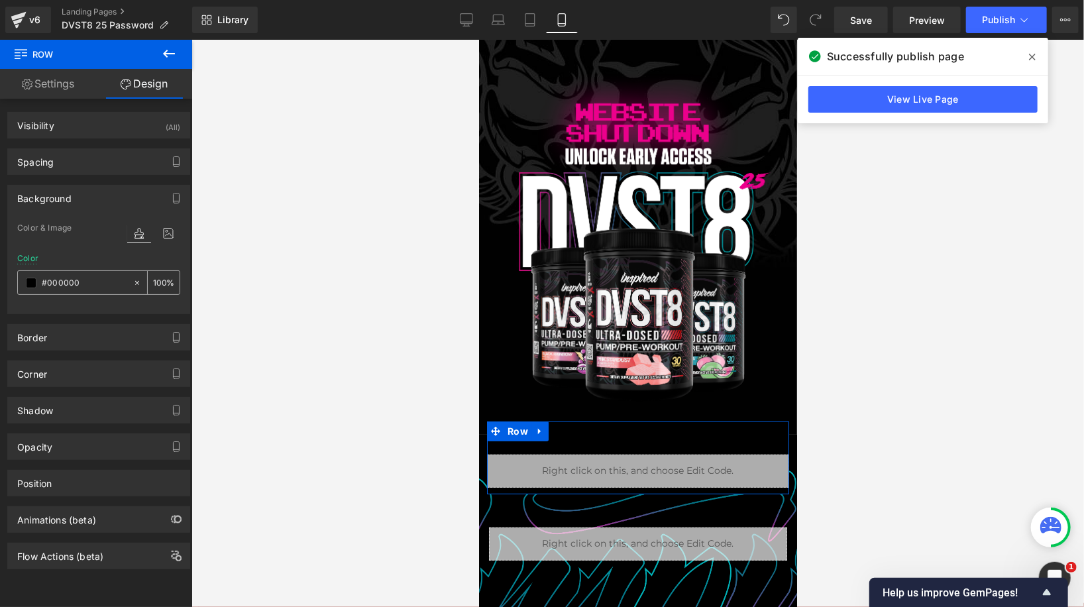
click at [132, 282] on icon at bounding box center [136, 282] width 9 height 9
type input "none"
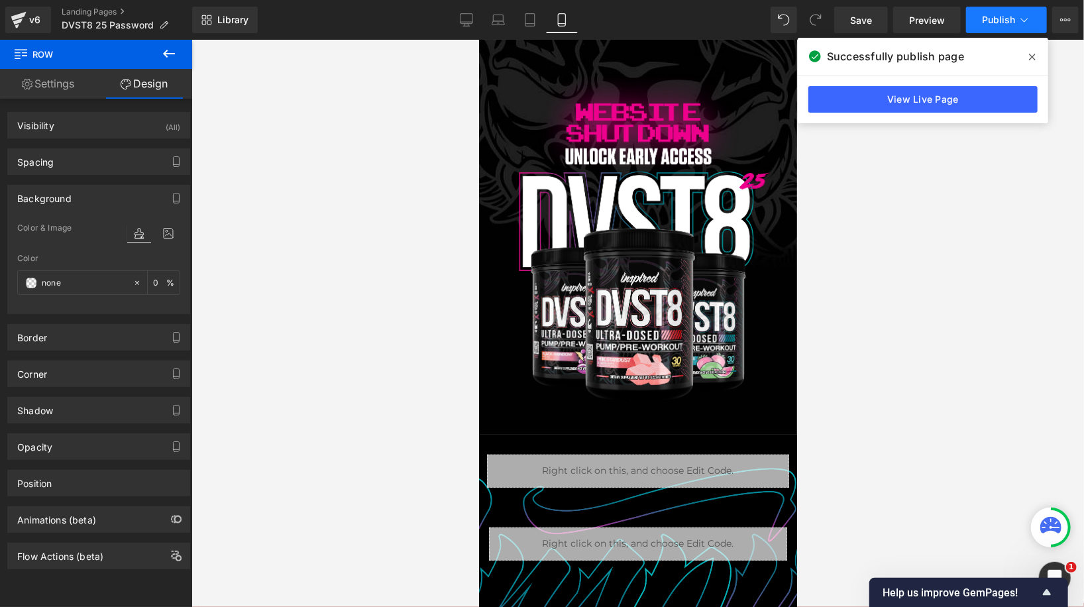
click at [1025, 11] on button "Publish" at bounding box center [1006, 20] width 81 height 26
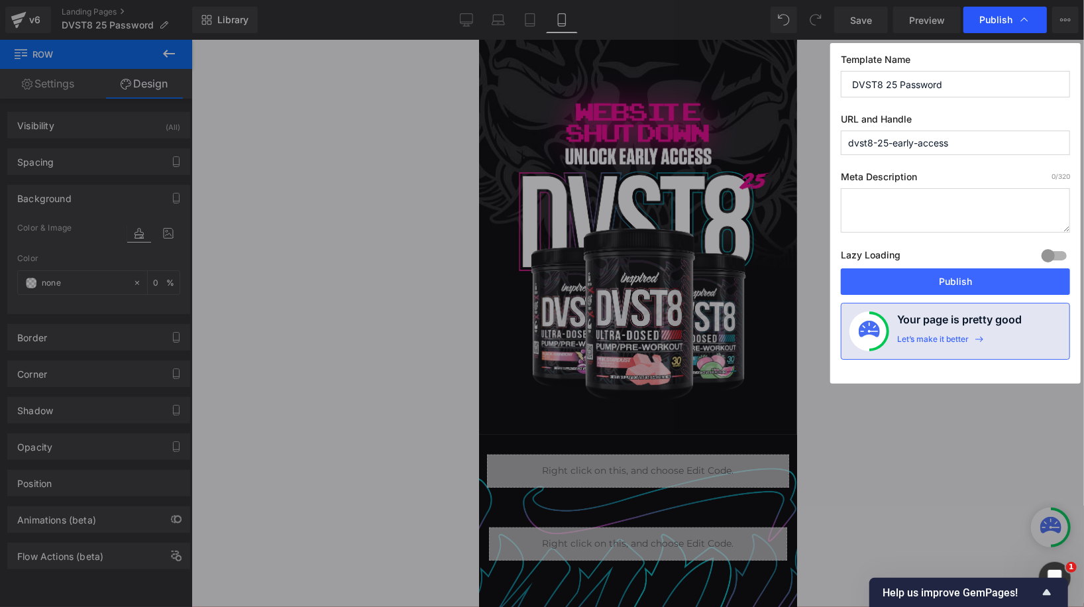
click at [995, 17] on span "Publish" at bounding box center [995, 20] width 33 height 12
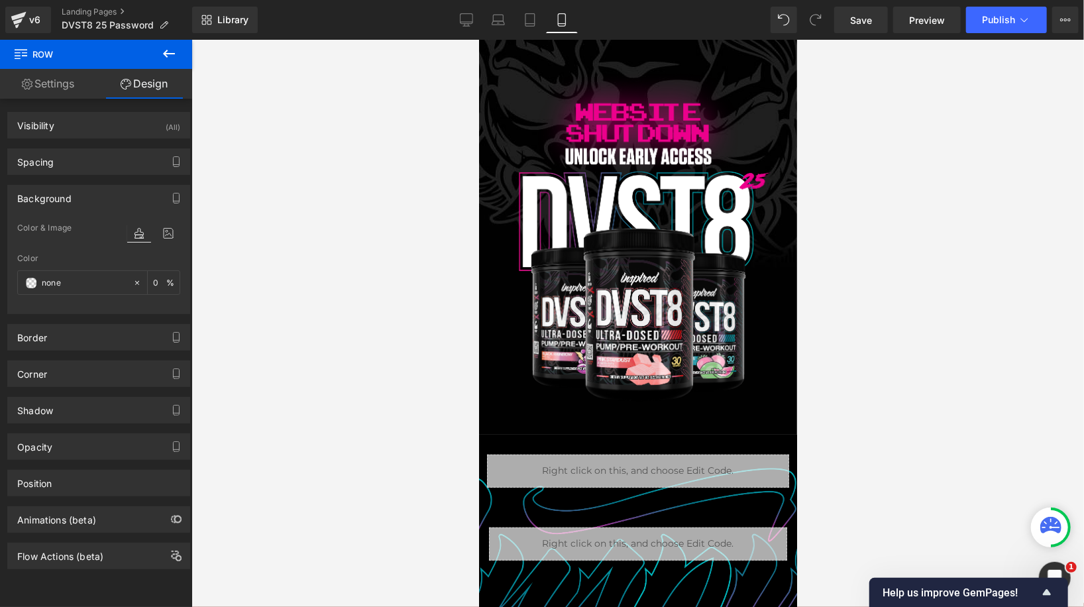
click at [995, 17] on span "Publish" at bounding box center [998, 20] width 33 height 11
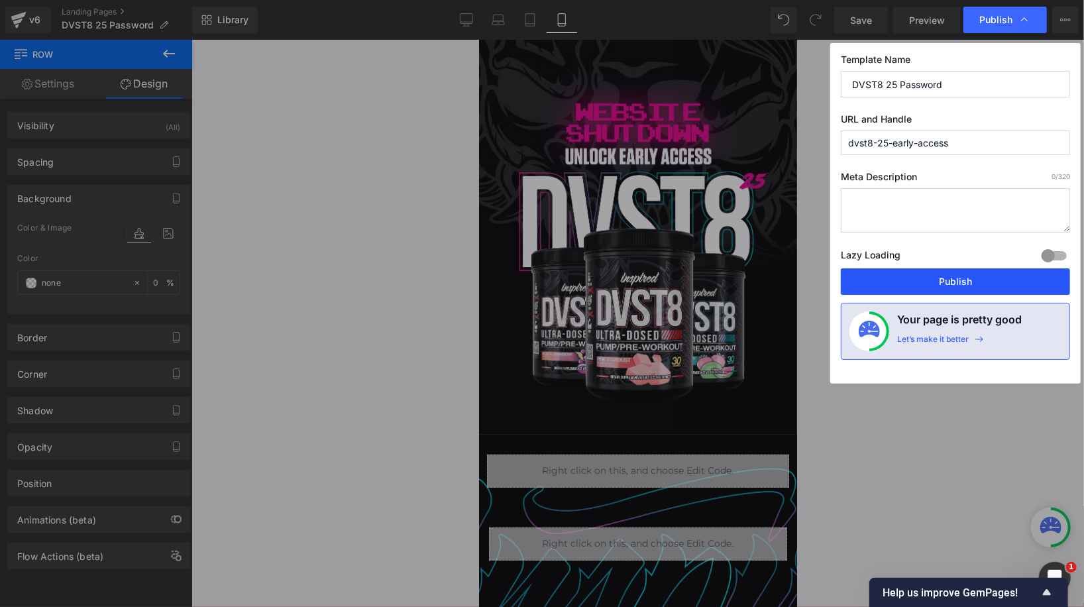
click at [933, 272] on button "Publish" at bounding box center [955, 281] width 229 height 26
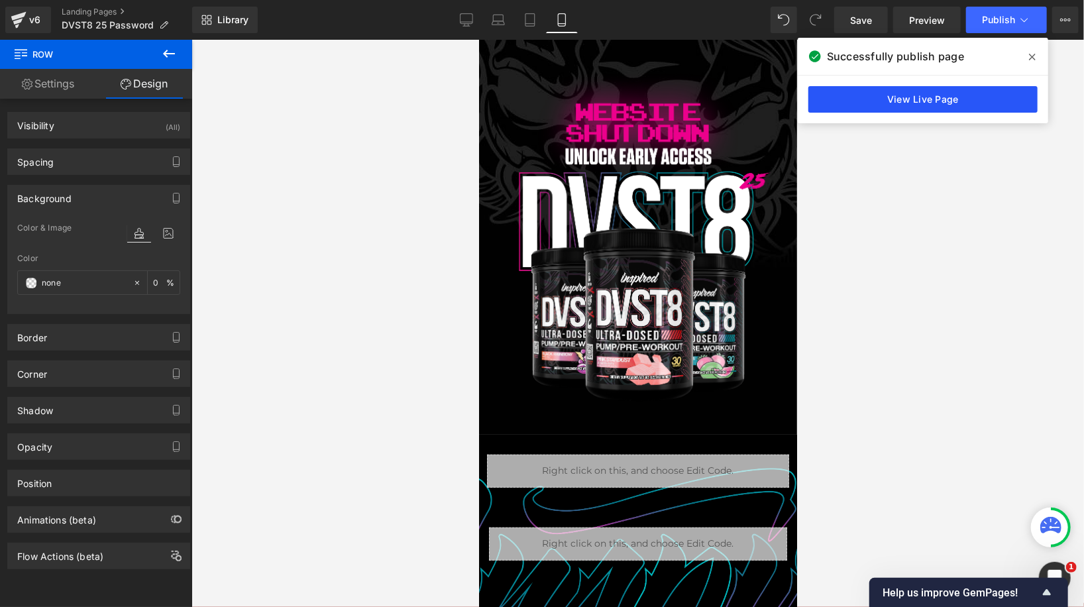
click at [902, 97] on link "View Live Page" at bounding box center [922, 99] width 229 height 26
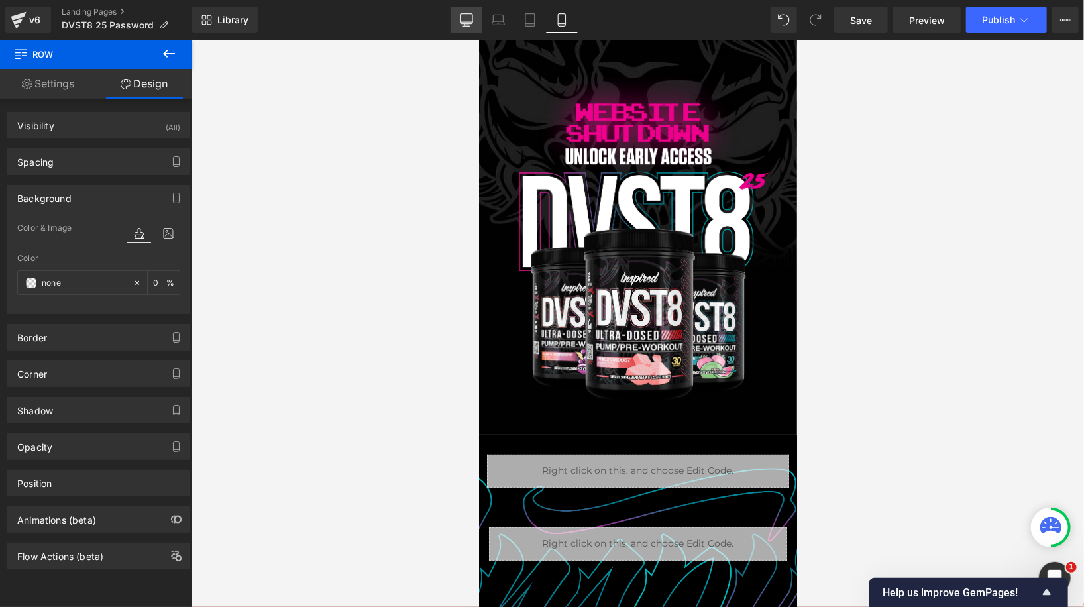
click at [469, 17] on icon at bounding box center [466, 19] width 13 height 13
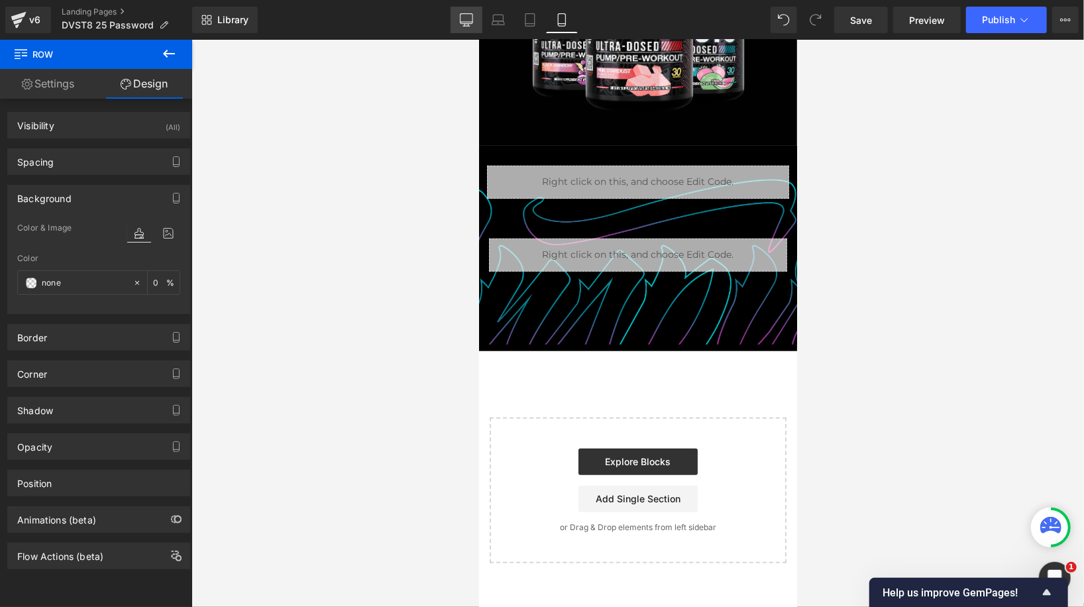
type input "0"
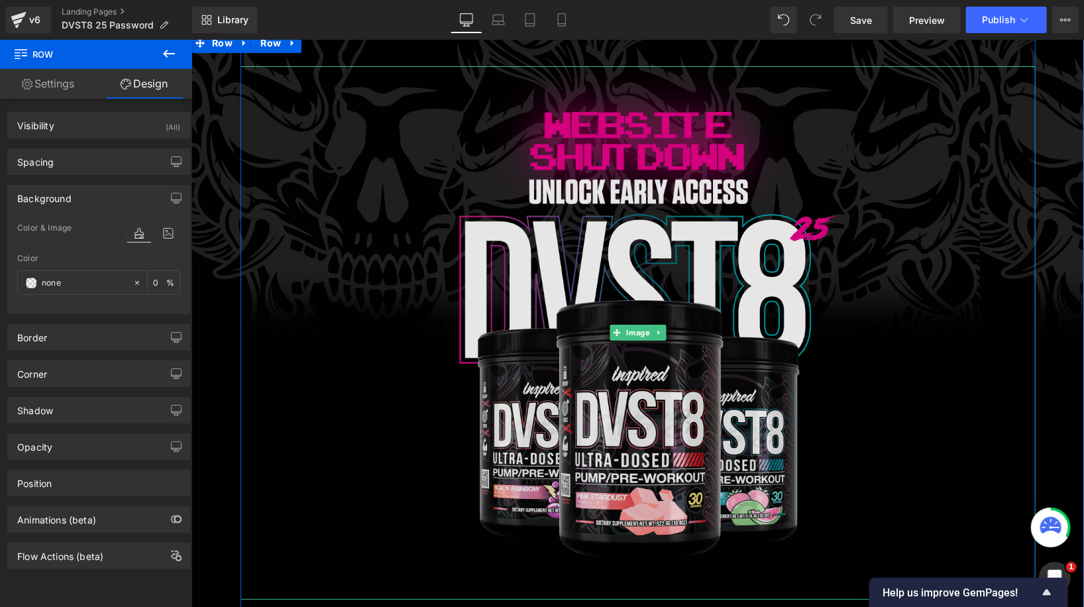
click at [543, 242] on img at bounding box center [637, 332] width 477 height 533
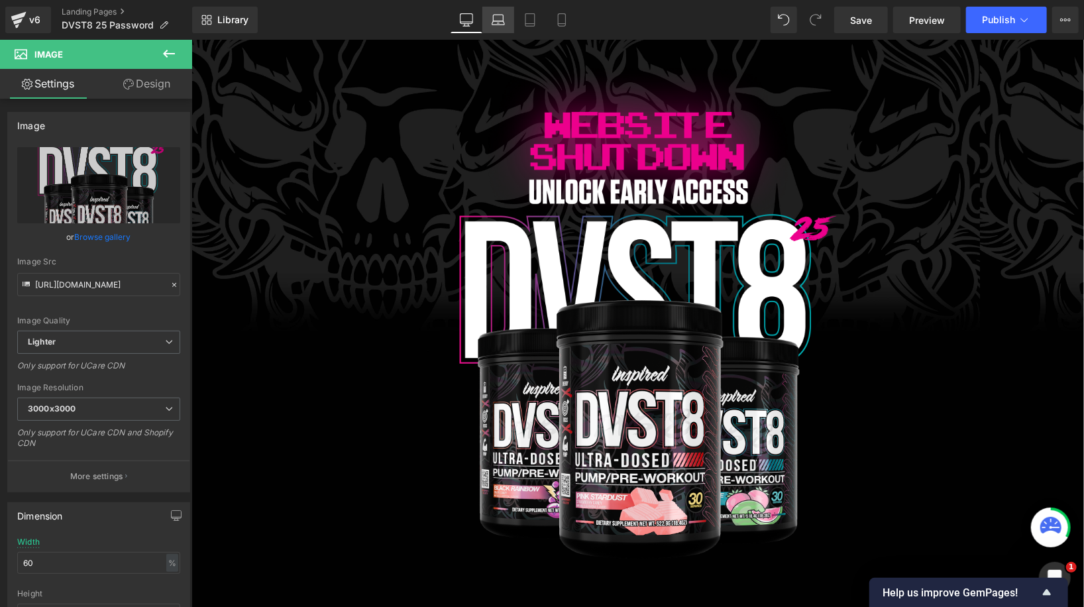
click at [493, 19] on icon at bounding box center [498, 18] width 10 height 6
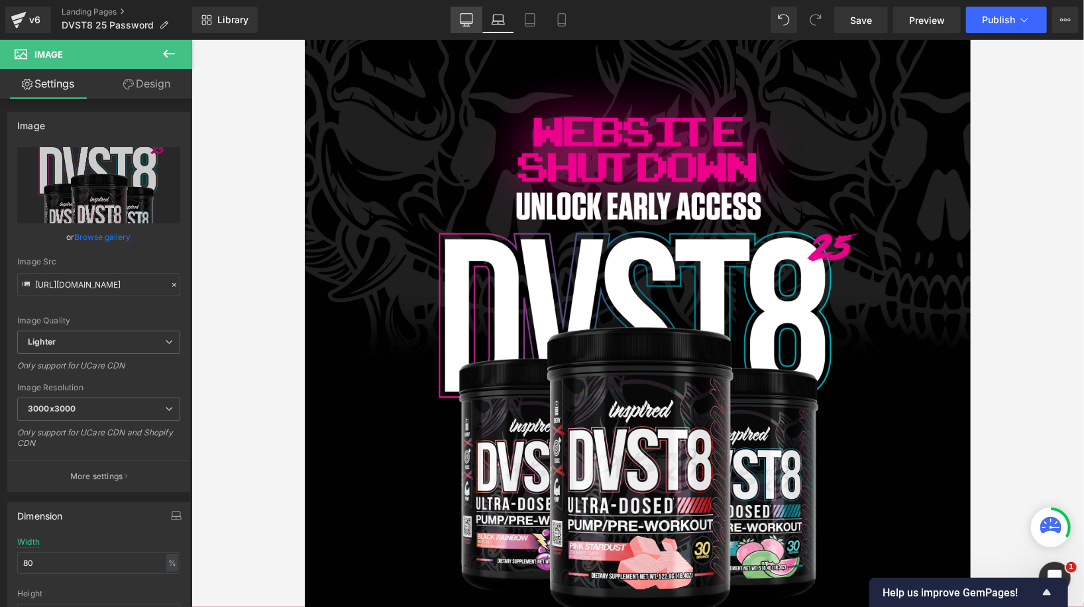
click at [464, 17] on icon at bounding box center [466, 19] width 13 height 13
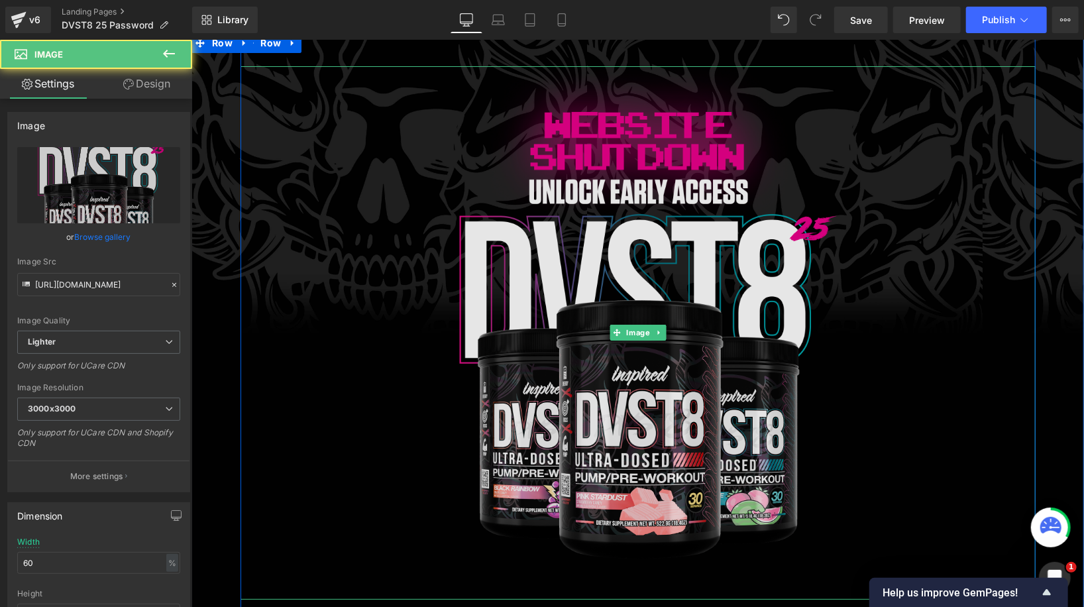
click at [617, 183] on img at bounding box center [637, 332] width 477 height 533
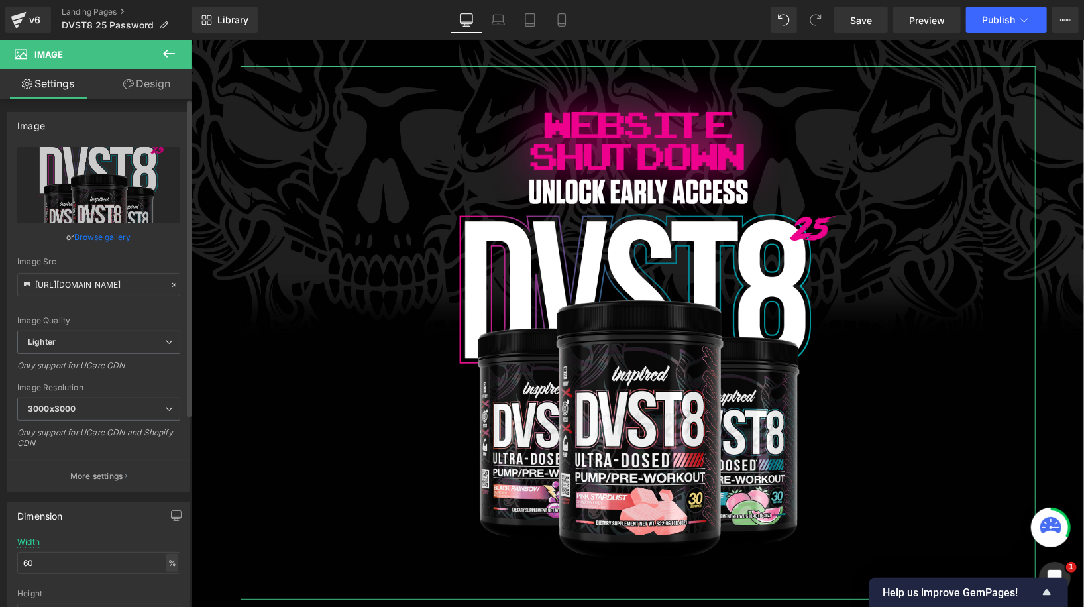
click at [168, 562] on div "%" at bounding box center [172, 563] width 12 height 18
click at [125, 563] on input "60" at bounding box center [98, 563] width 163 height 22
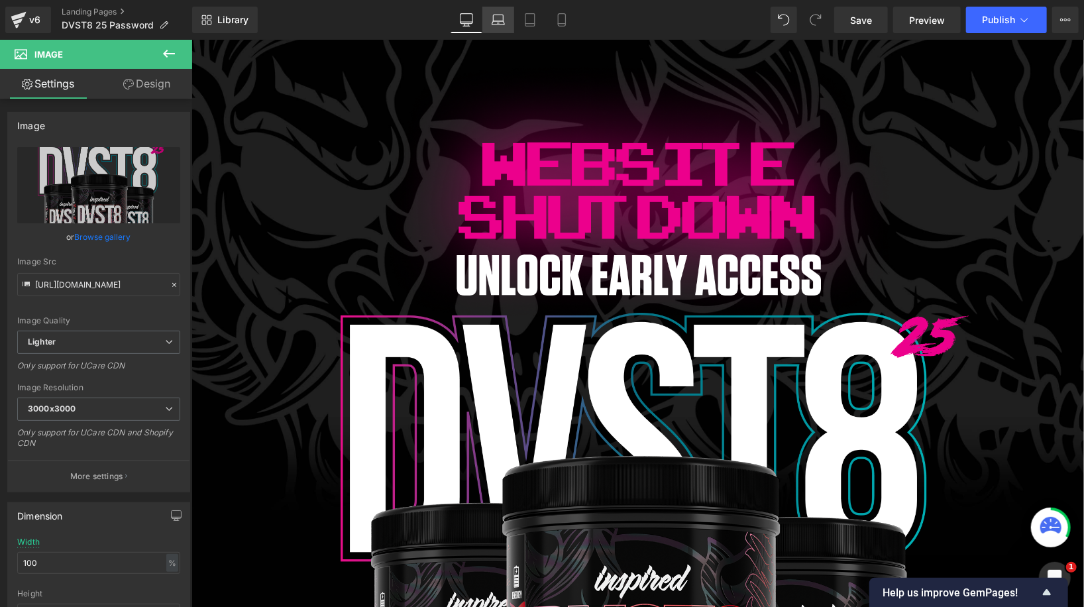
click at [497, 25] on icon at bounding box center [498, 19] width 13 height 13
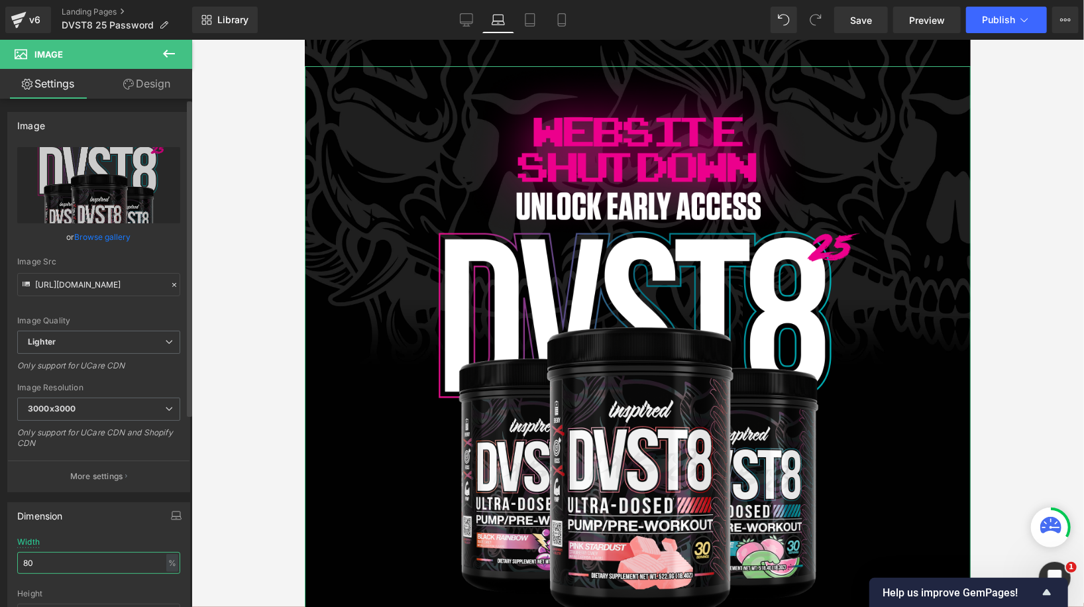
click at [101, 556] on input "80" at bounding box center [98, 563] width 163 height 22
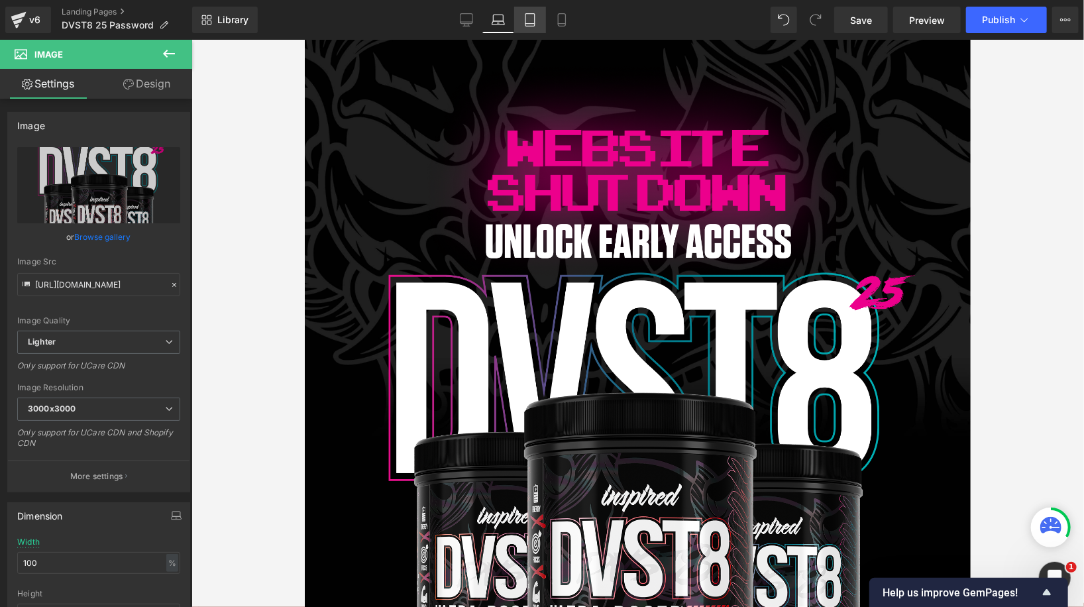
click at [529, 24] on icon at bounding box center [529, 19] width 13 height 13
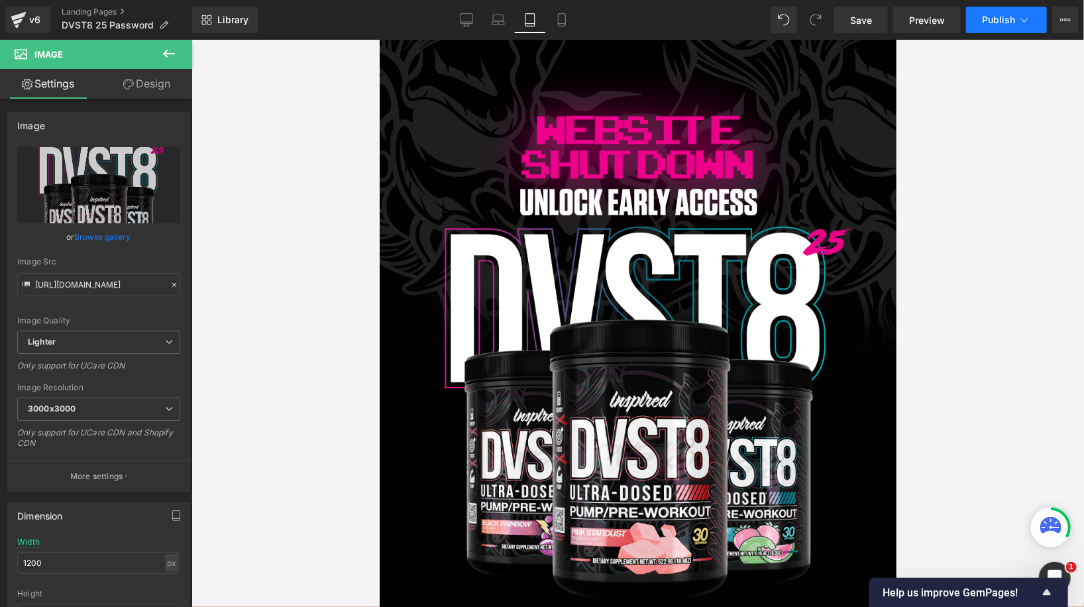
click at [990, 17] on span "Publish" at bounding box center [998, 20] width 33 height 11
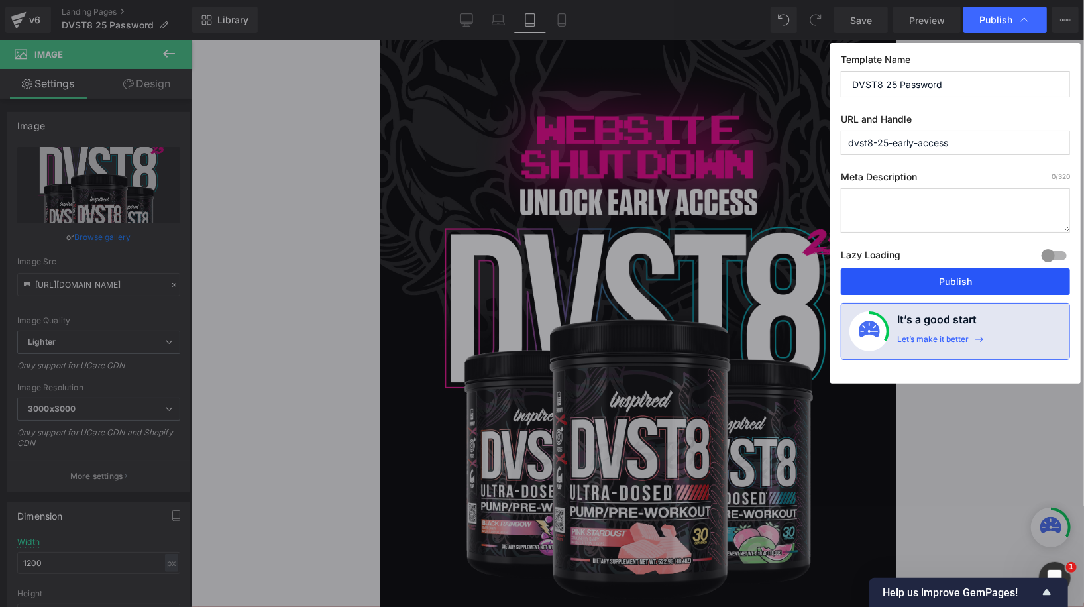
click at [950, 269] on button "Publish" at bounding box center [955, 281] width 229 height 26
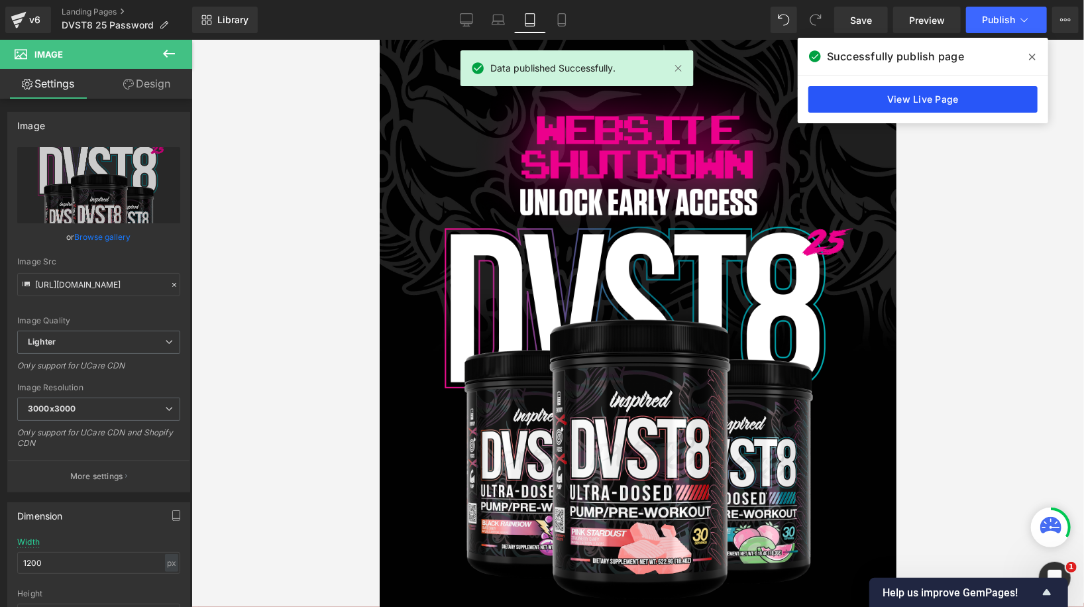
click at [923, 102] on link "View Live Page" at bounding box center [922, 99] width 229 height 26
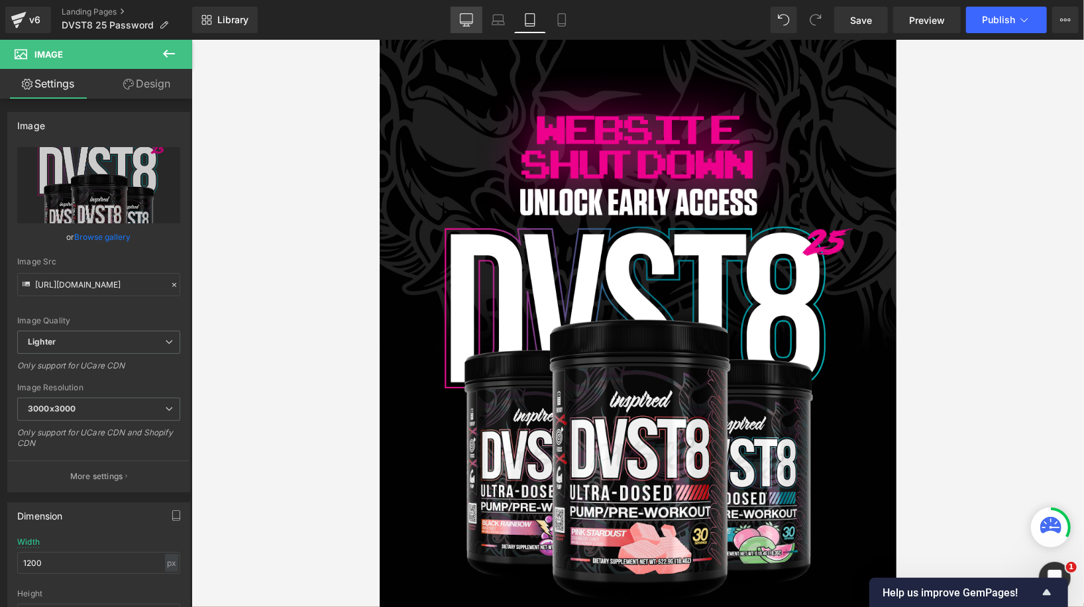
click at [462, 23] on icon at bounding box center [466, 19] width 13 height 13
type input "100"
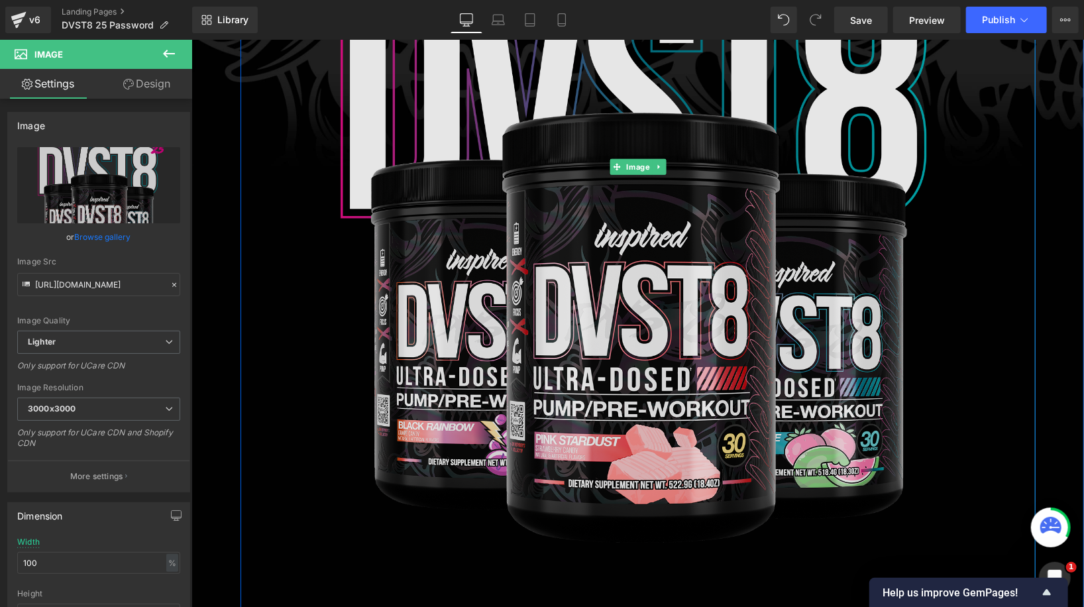
scroll to position [574, 0]
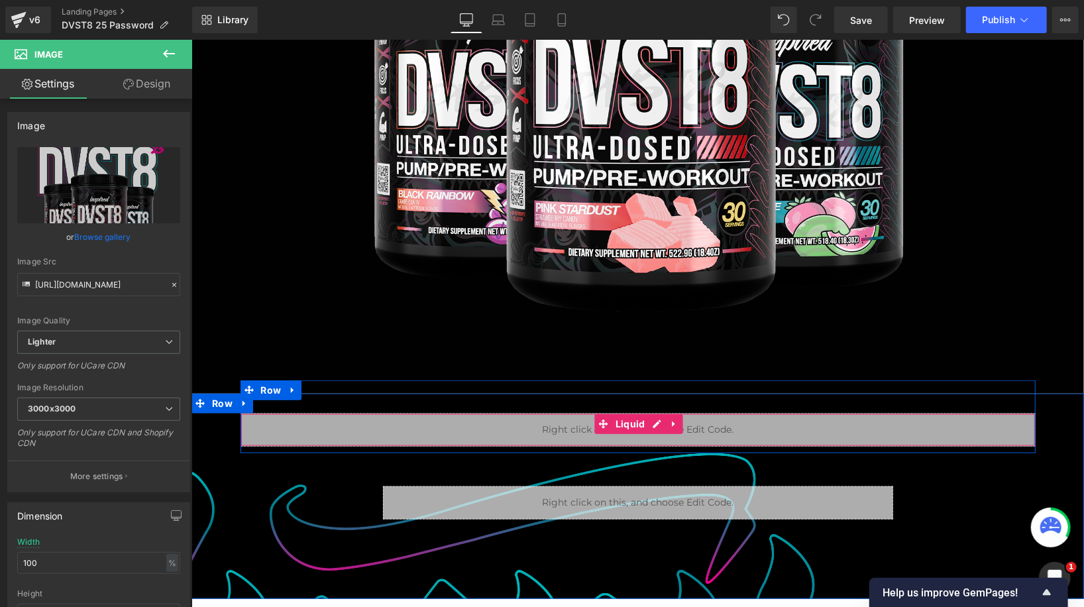
click at [505, 427] on div "Liquid" at bounding box center [637, 429] width 795 height 33
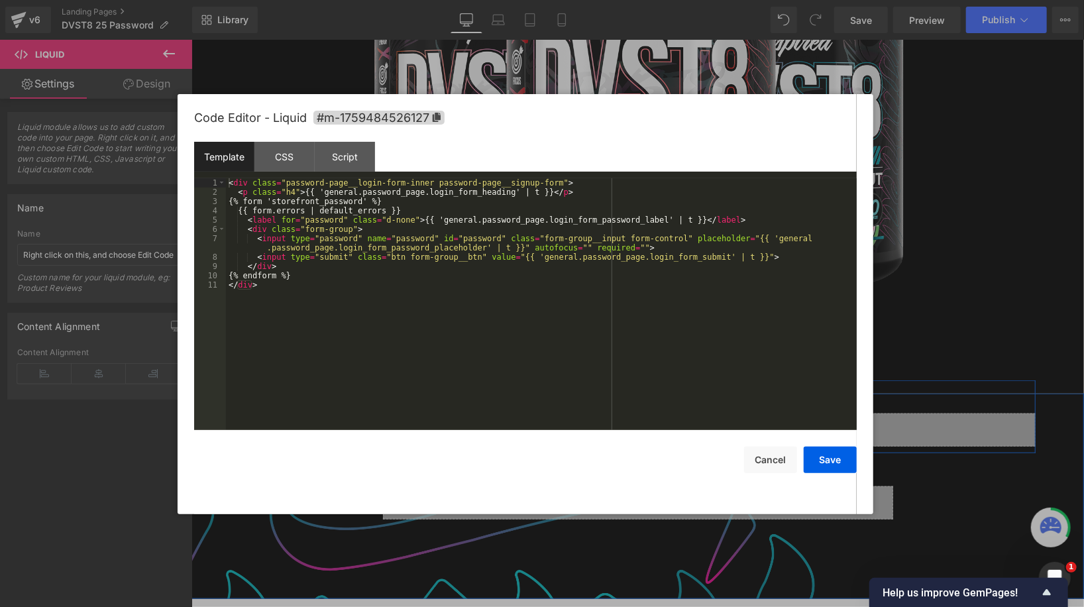
click at [656, 422] on div "Liquid" at bounding box center [637, 429] width 795 height 33
click at [773, 458] on button "Cancel" at bounding box center [770, 459] width 53 height 26
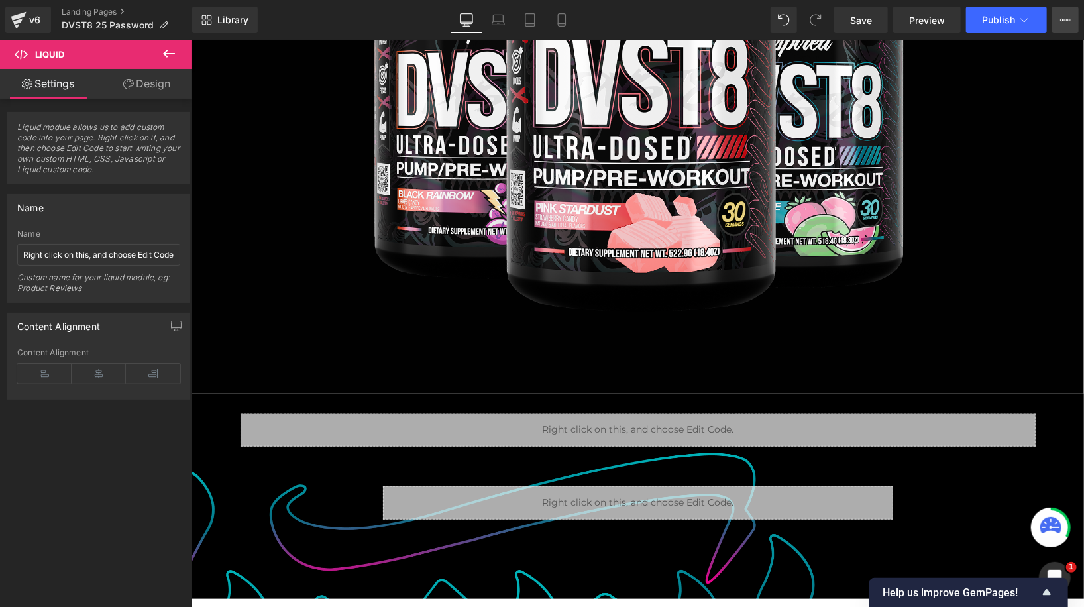
click at [1070, 17] on icon at bounding box center [1065, 20] width 11 height 11
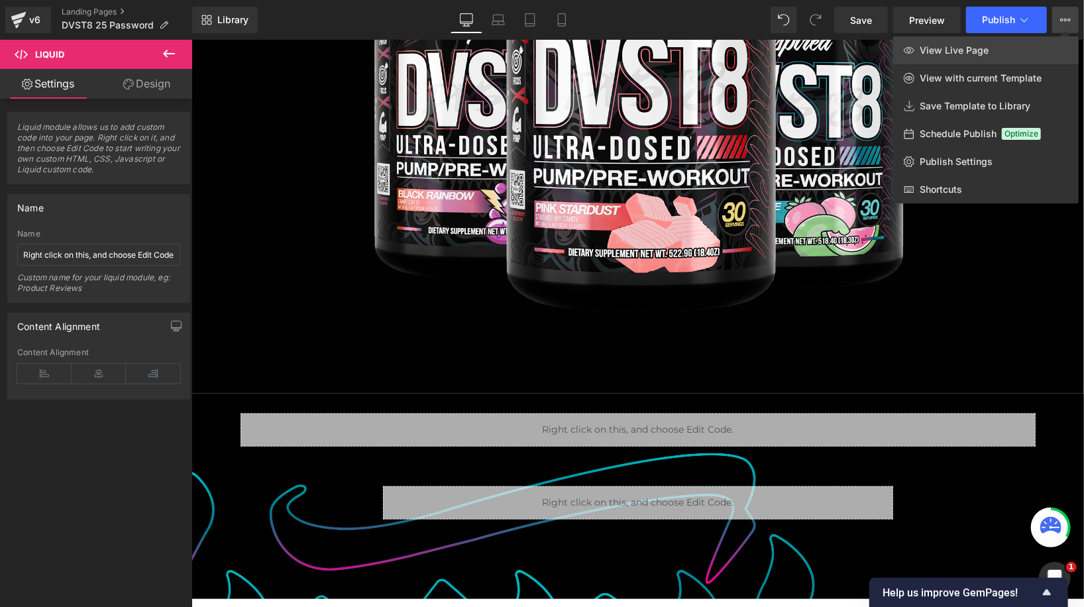
click at [988, 52] on link "View Live Page" at bounding box center [985, 50] width 185 height 28
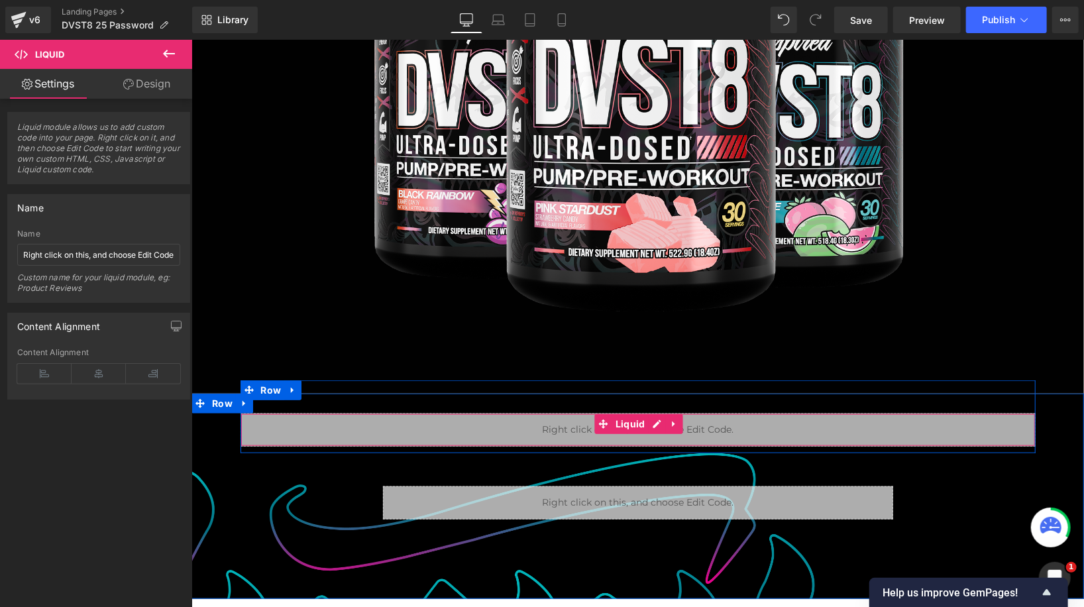
click at [507, 425] on div "Liquid" at bounding box center [637, 429] width 795 height 33
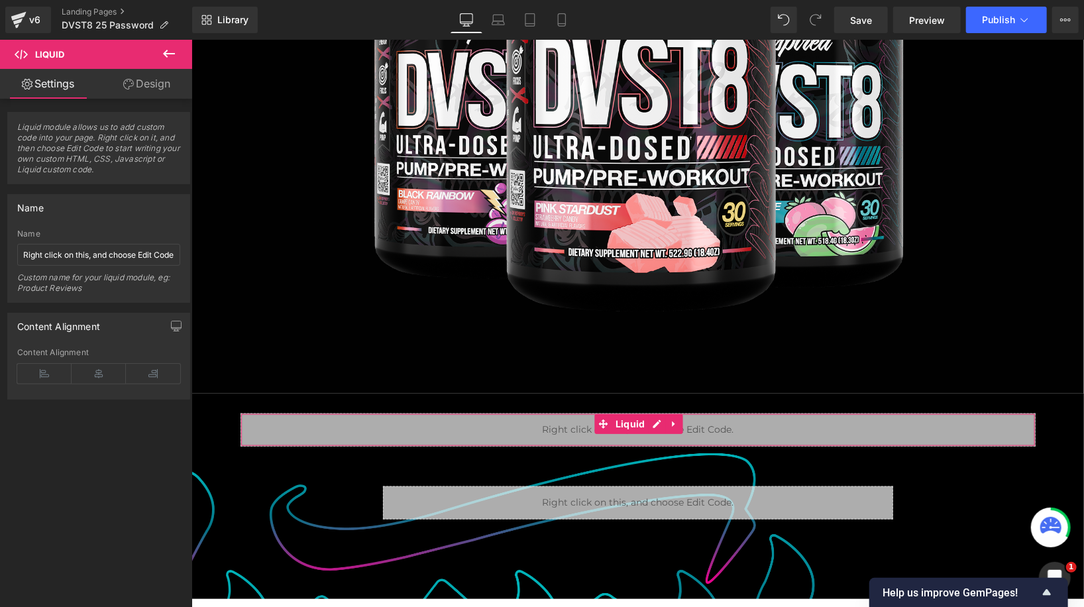
click at [146, 92] on link "Design" at bounding box center [147, 84] width 96 height 30
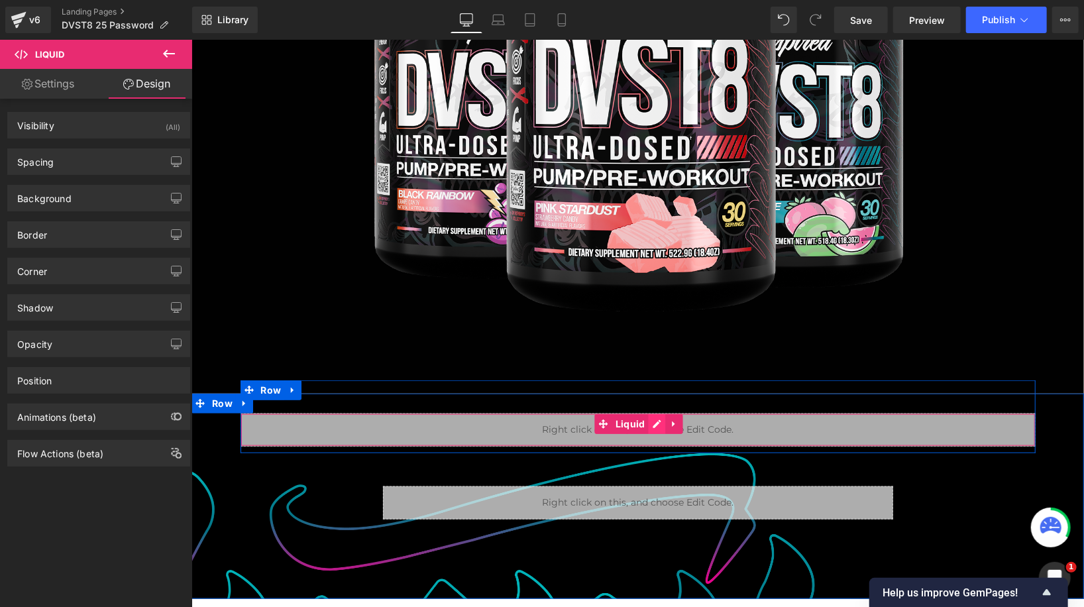
click at [655, 423] on div "Liquid" at bounding box center [637, 429] width 795 height 33
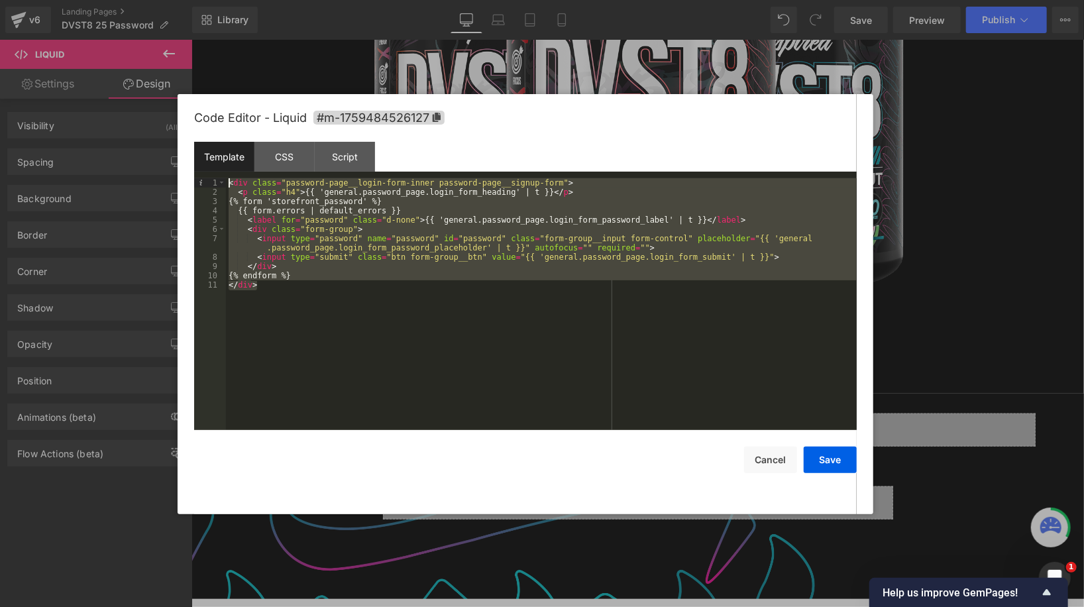
drag, startPoint x: 395, startPoint y: 307, endPoint x: 205, endPoint y: 168, distance: 234.6
click at [205, 168] on div "Template CSS Script Data 1 2 3 4 5 6 7 8 9 10 11 < div class = "password-page__…" at bounding box center [525, 286] width 662 height 288
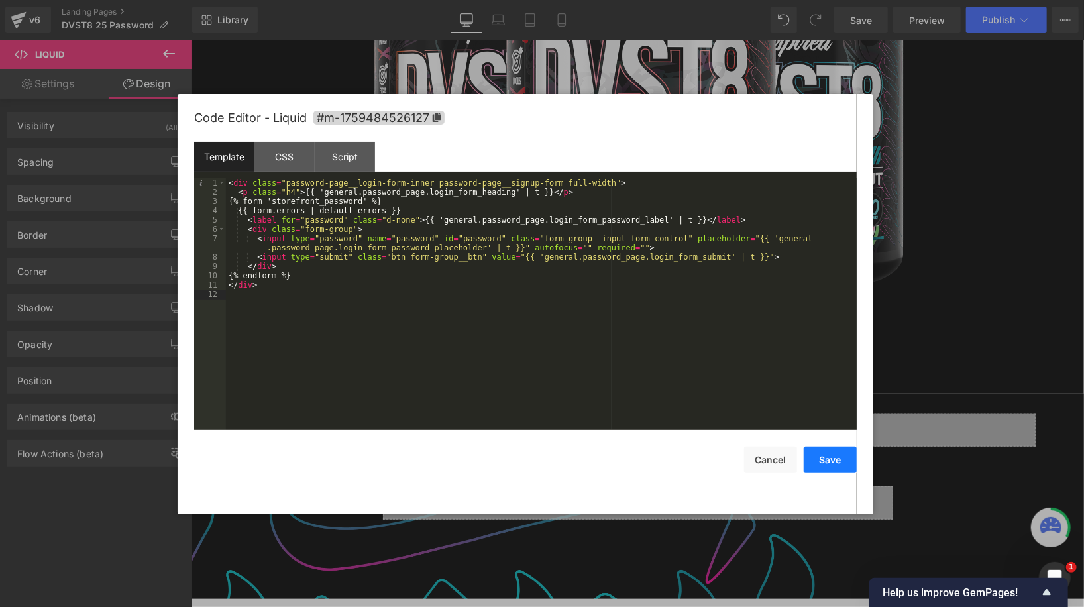
click at [810, 470] on button "Save" at bounding box center [830, 459] width 53 height 26
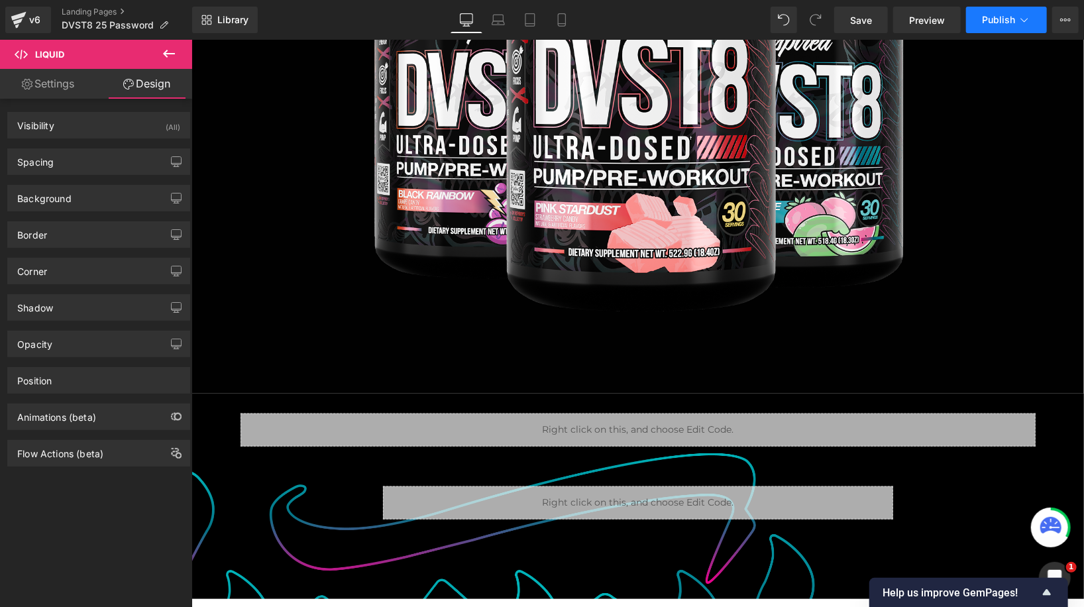
click at [988, 21] on span "Publish" at bounding box center [998, 20] width 33 height 11
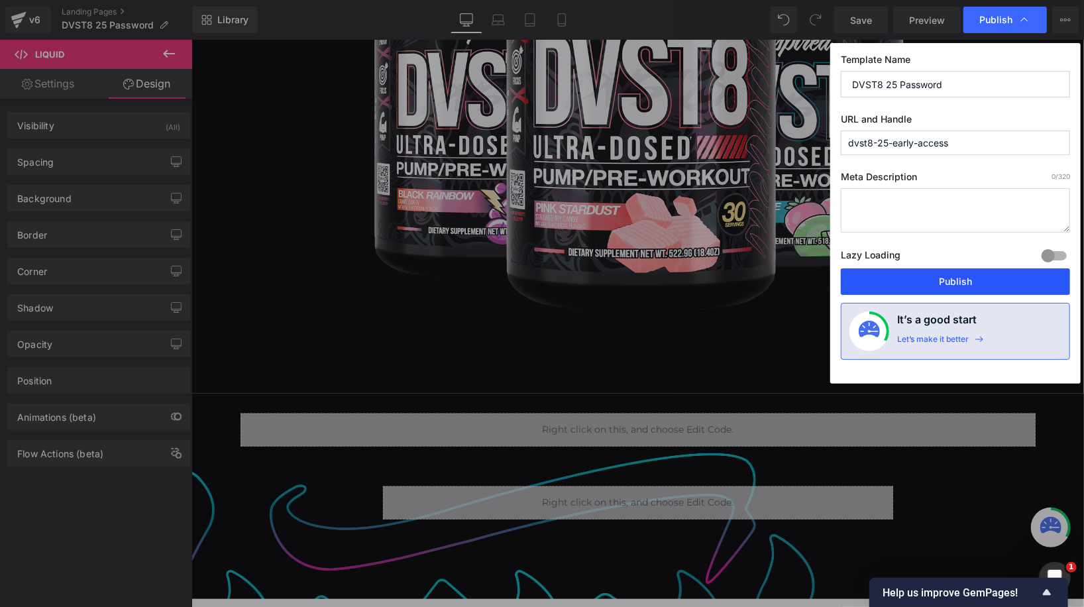
click at [951, 288] on button "Publish" at bounding box center [955, 281] width 229 height 26
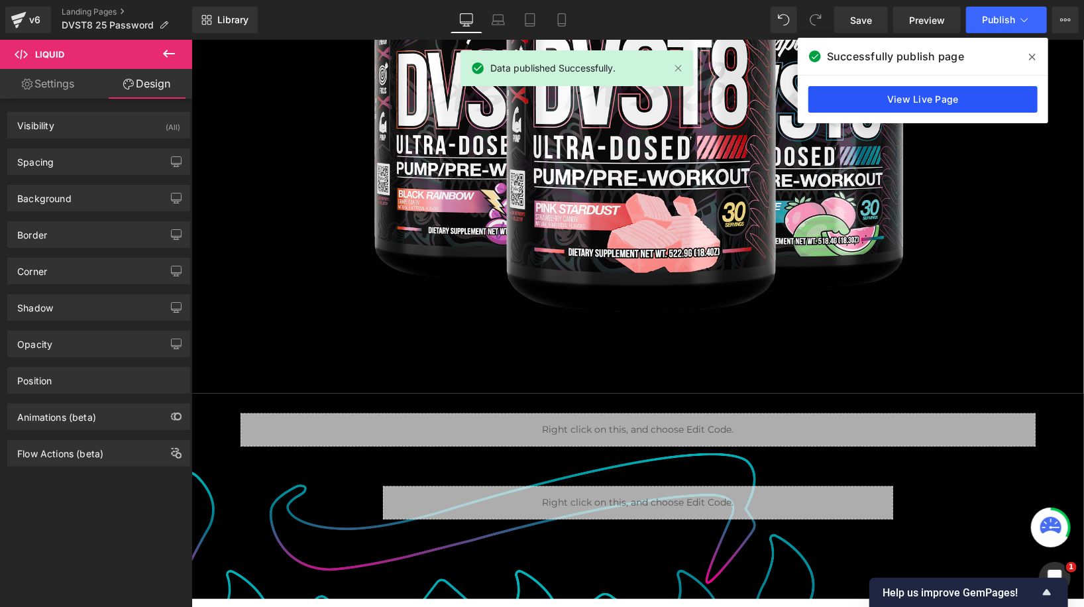
click at [891, 105] on link "View Live Page" at bounding box center [922, 99] width 229 height 26
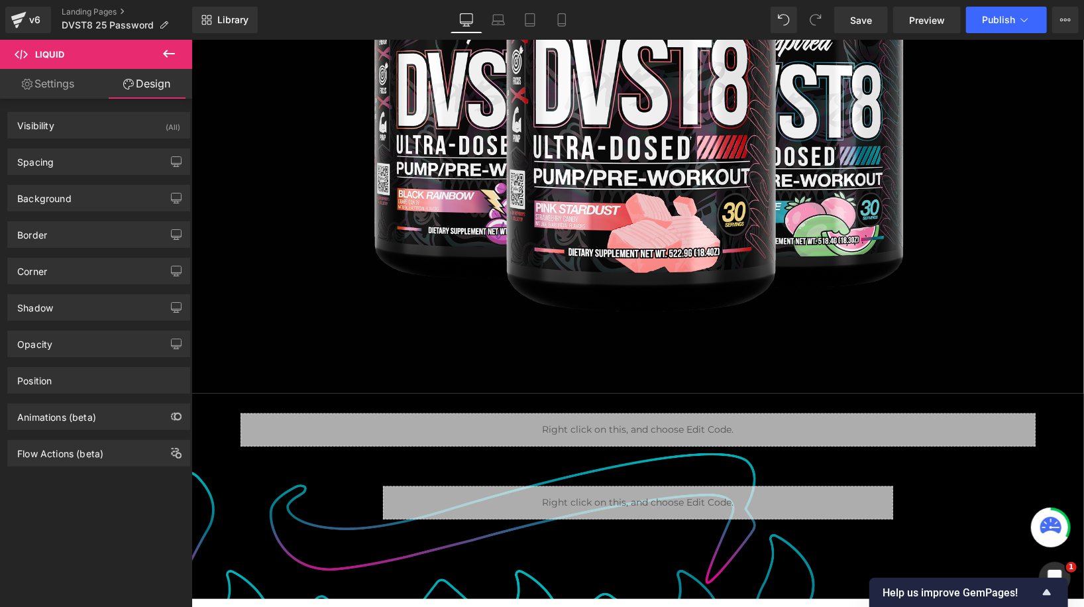
click at [1082, 10] on div "Save Preview Publish Scheduled View Live Page View with current Template Save T…" at bounding box center [956, 20] width 255 height 26
click at [1071, 15] on button "View Live Page View with current Template Save Template to Library Schedule Pub…" at bounding box center [1065, 20] width 26 height 26
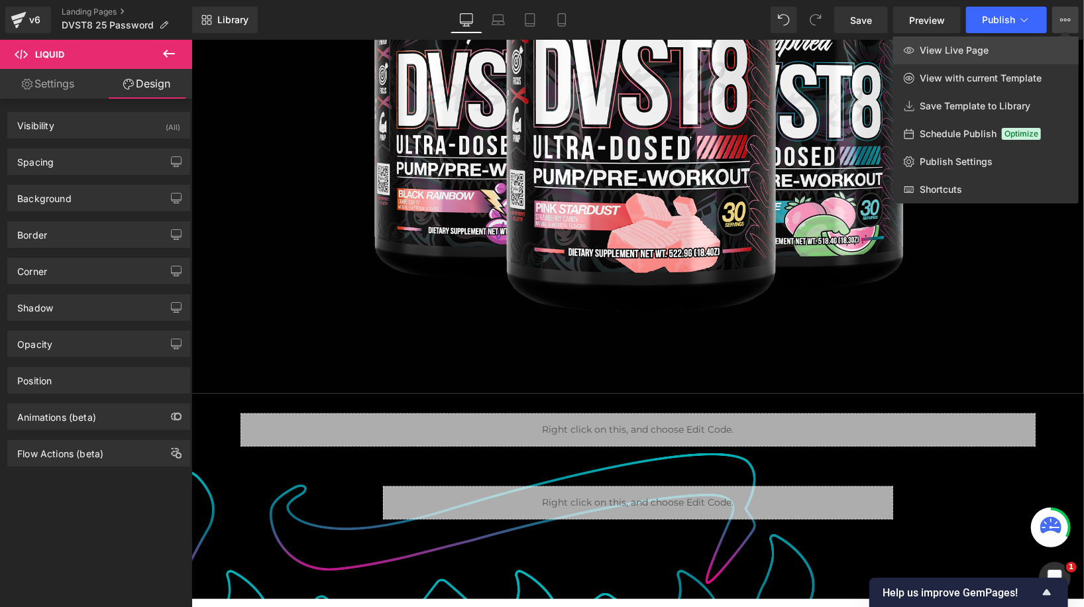
click at [982, 45] on span "View Live Page" at bounding box center [953, 50] width 69 height 12
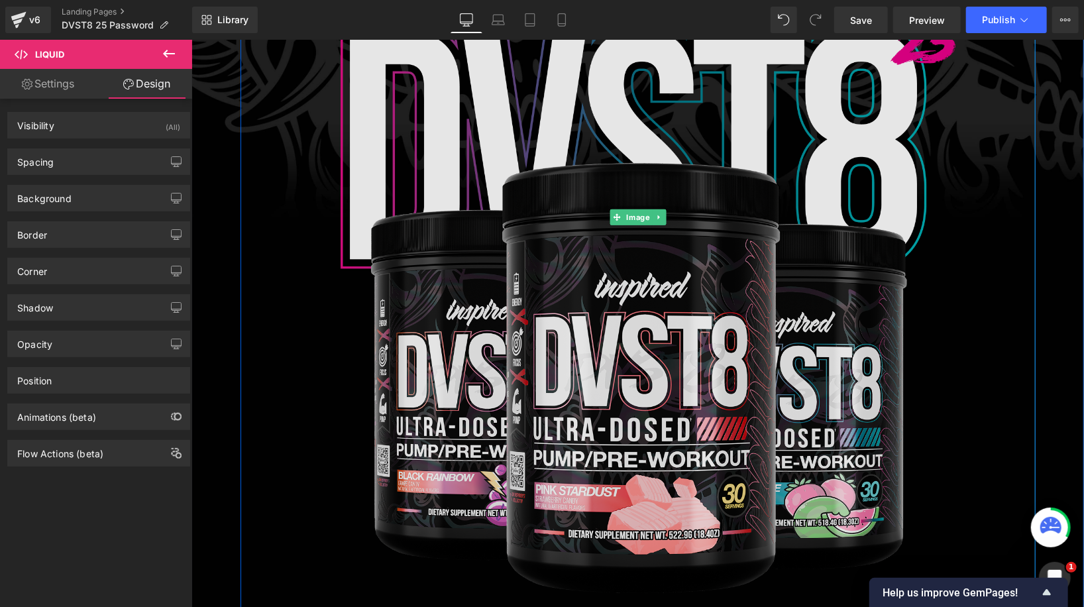
scroll to position [0, 0]
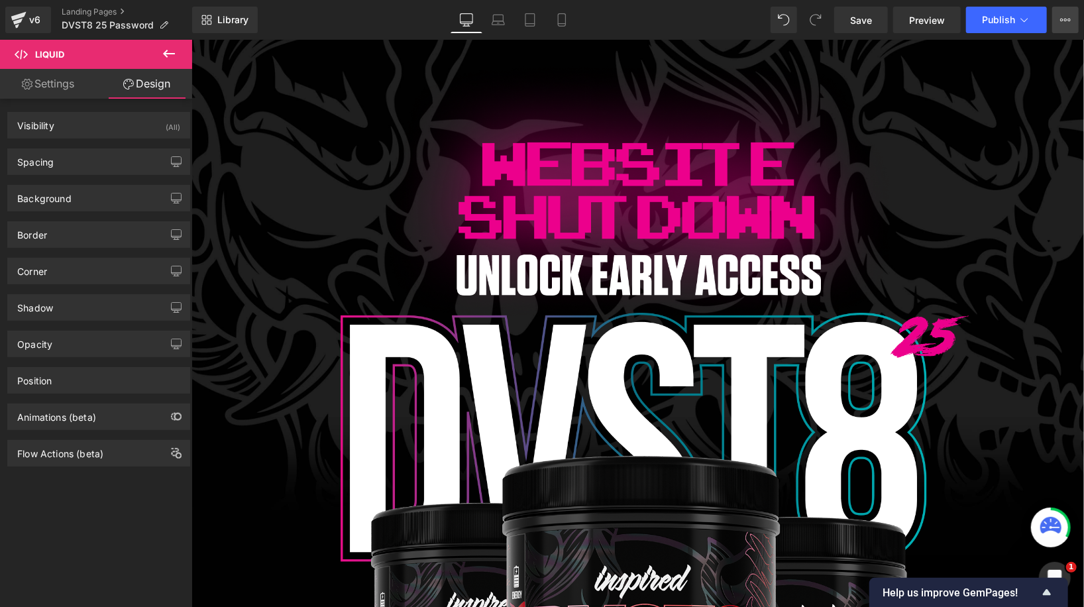
click at [1070, 23] on icon at bounding box center [1065, 20] width 11 height 11
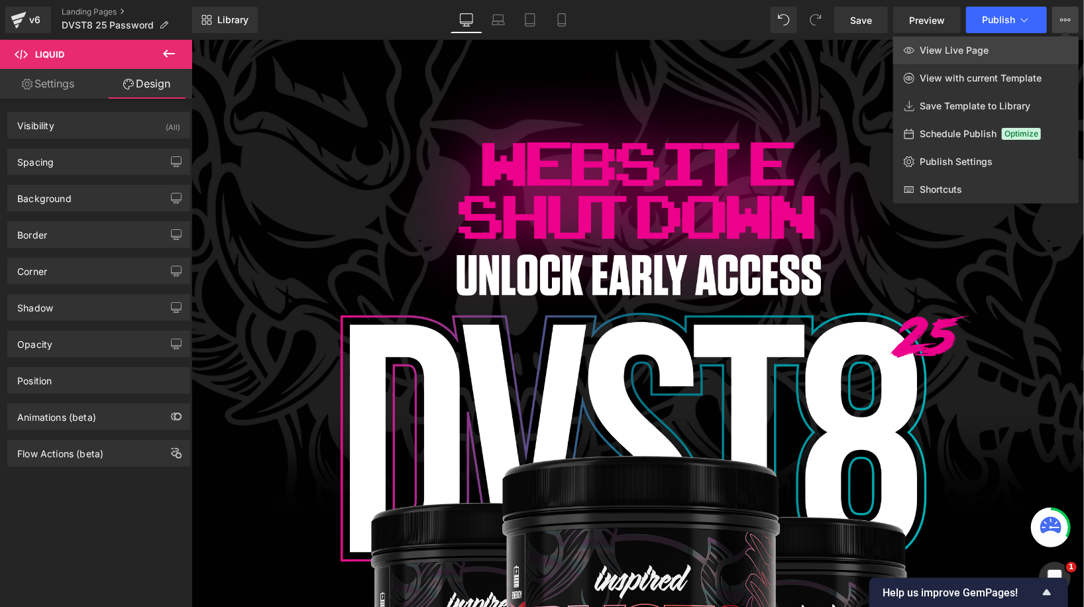
click at [1023, 54] on link "View Live Page" at bounding box center [985, 50] width 185 height 28
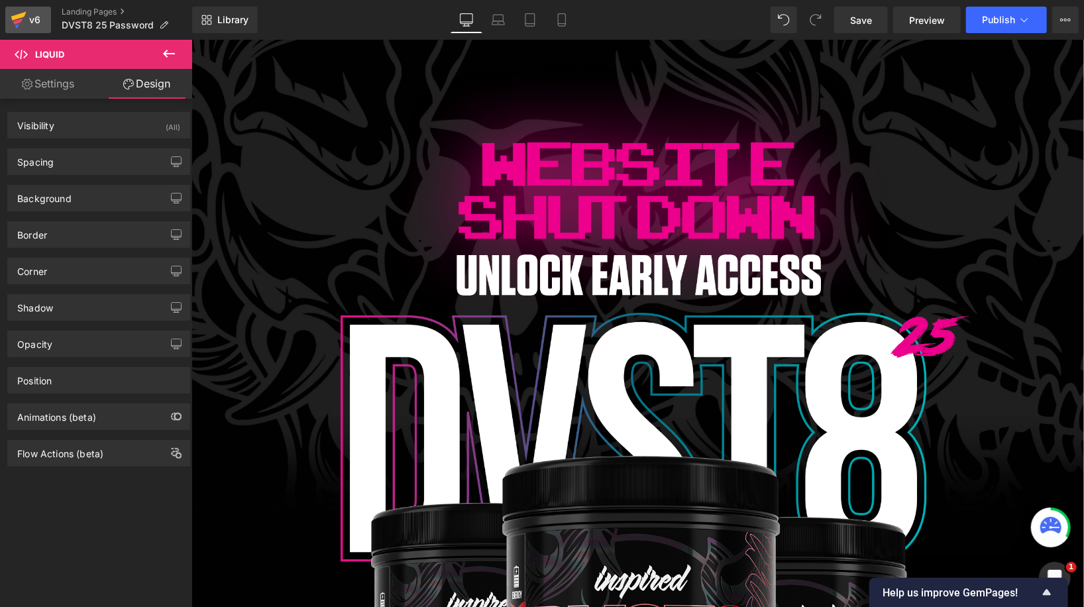
click at [21, 16] on icon at bounding box center [18, 16] width 15 height 9
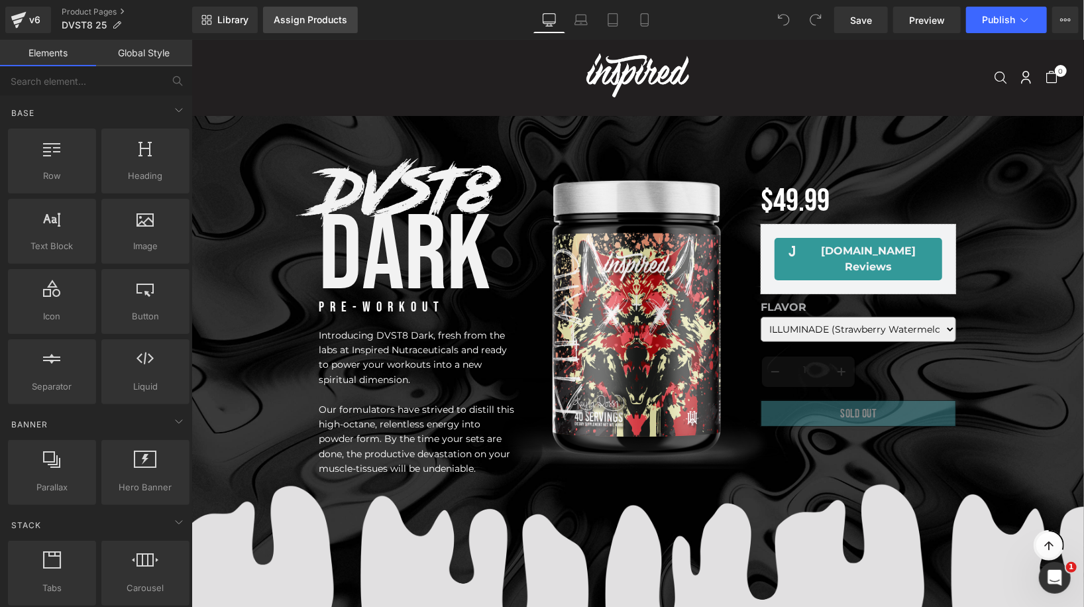
click at [317, 11] on link "Assign Products" at bounding box center [310, 20] width 95 height 26
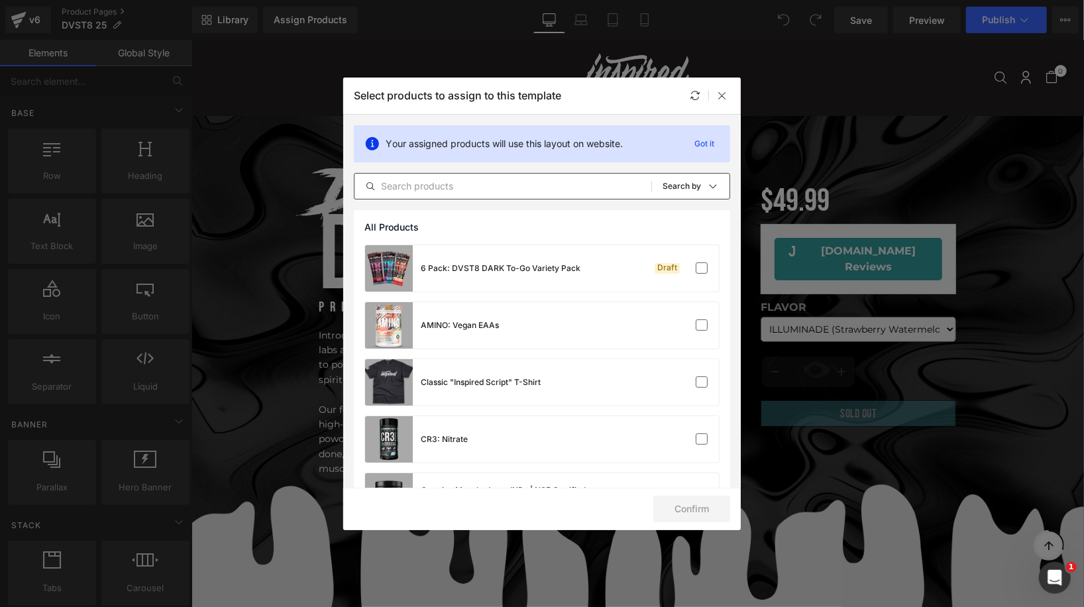
click at [491, 197] on div "All Products Shopify Collections Product Templates Shopify Collections Sort: Se…" at bounding box center [542, 186] width 376 height 26
click at [488, 181] on input "text" at bounding box center [502, 186] width 297 height 16
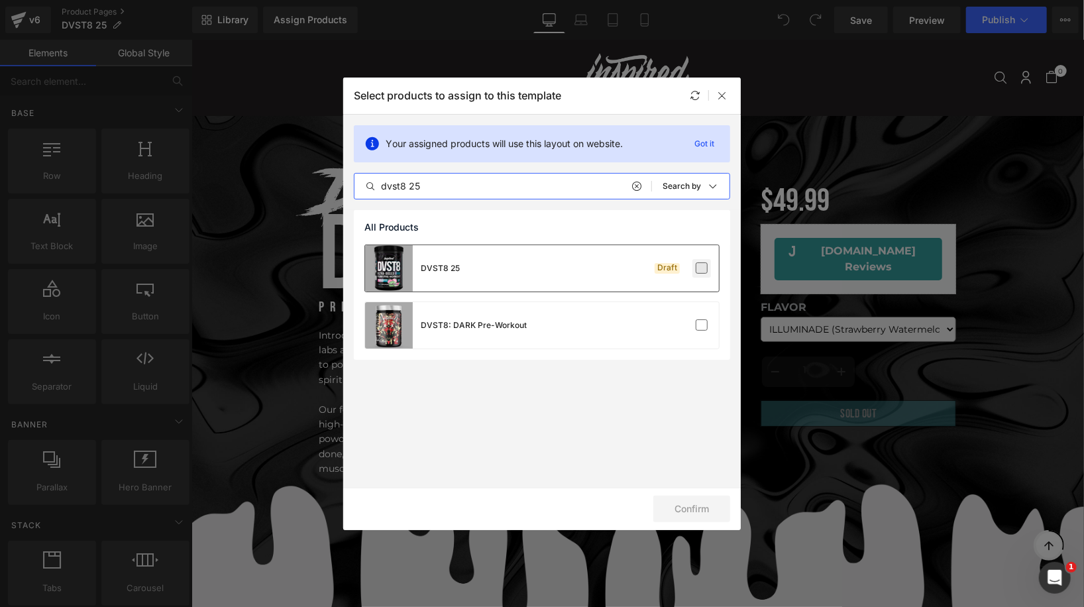
type input "dvst8 25"
click at [700, 267] on label at bounding box center [702, 268] width 12 height 12
click at [701, 268] on input "checkbox" at bounding box center [701, 268] width 0 height 0
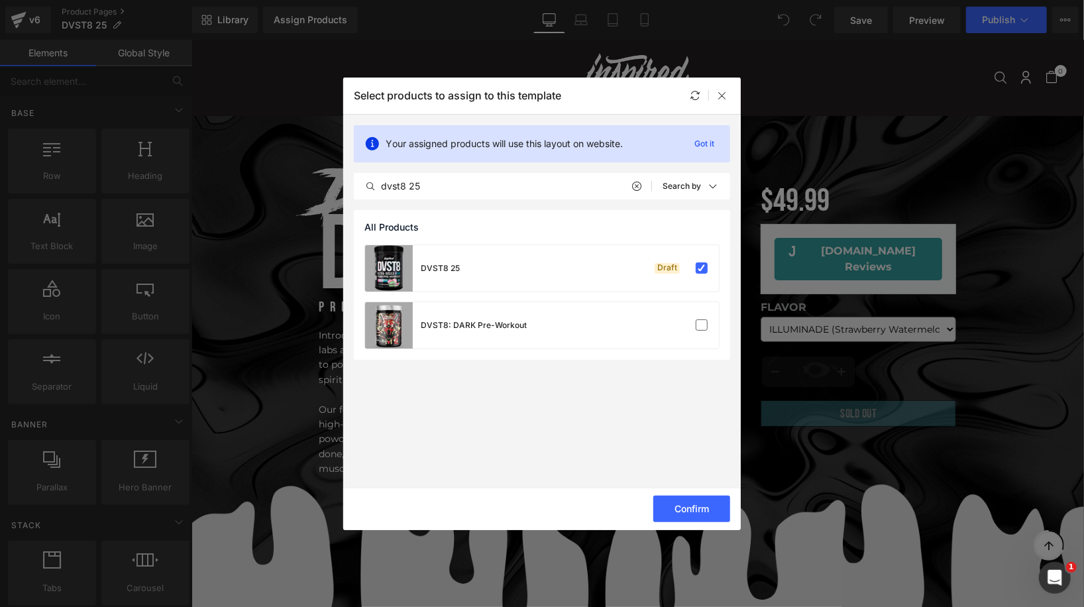
click at [690, 494] on div "Confirm" at bounding box center [541, 509] width 397 height 42
click at [687, 506] on button "Confirm" at bounding box center [691, 508] width 77 height 26
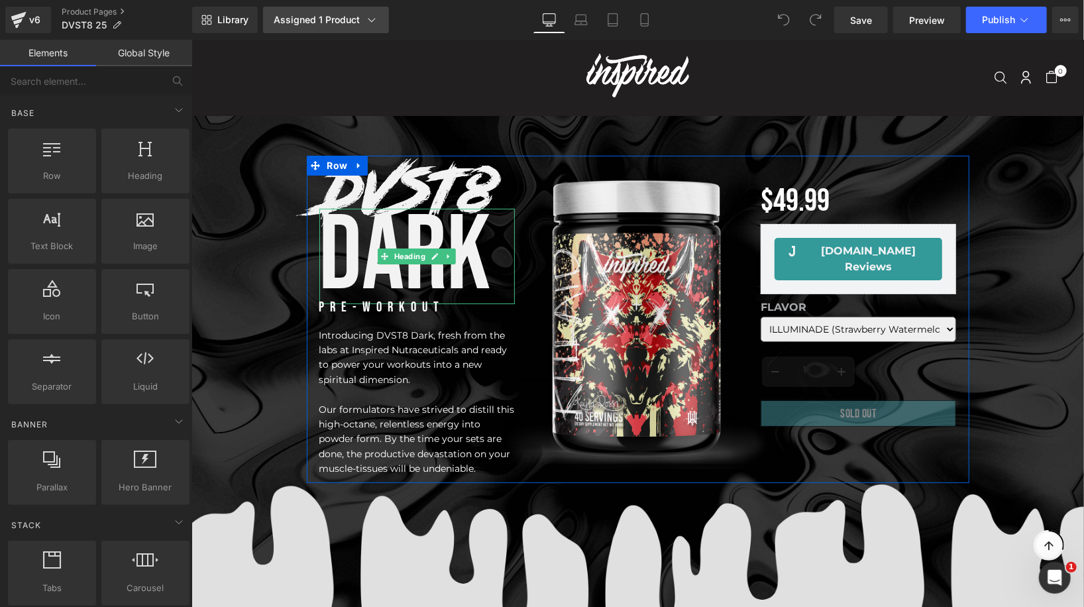
click at [348, 21] on div "Assigned 1 Product" at bounding box center [326, 19] width 105 height 13
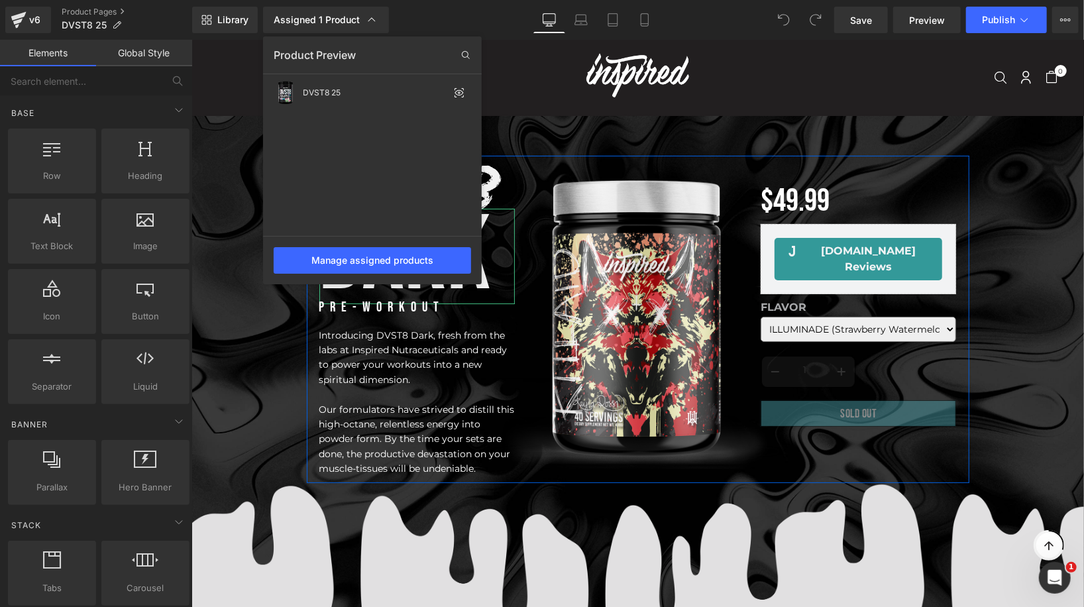
click at [553, 170] on div at bounding box center [637, 323] width 892 height 567
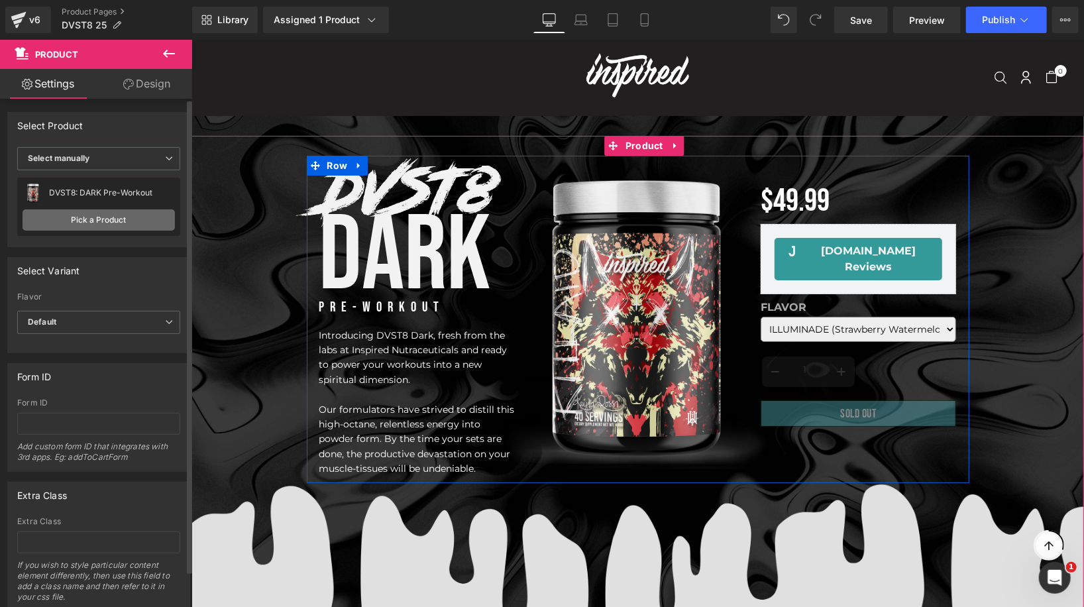
click at [89, 218] on link "Pick a Product" at bounding box center [99, 219] width 152 height 21
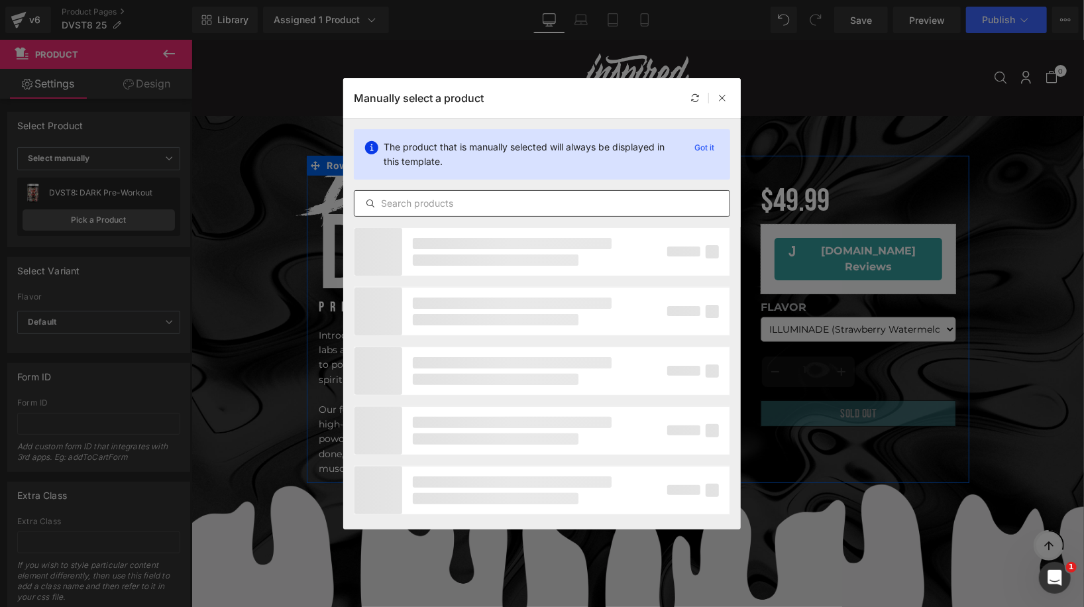
click at [493, 203] on input "text" at bounding box center [541, 203] width 375 height 16
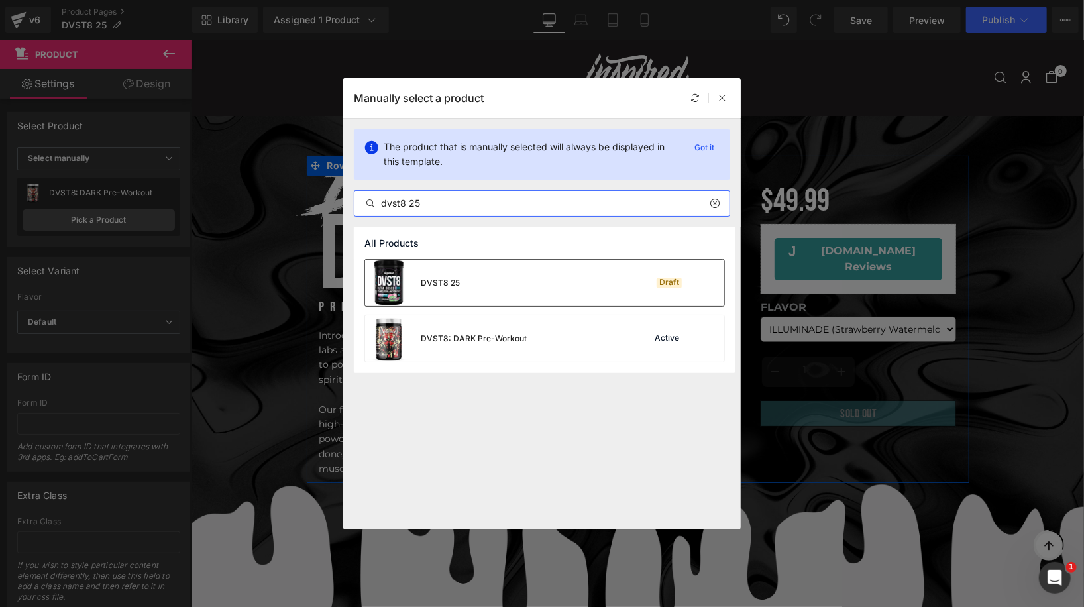
type input "dvst8 25"
click at [520, 288] on div "DVST8 25 Draft" at bounding box center [544, 283] width 359 height 46
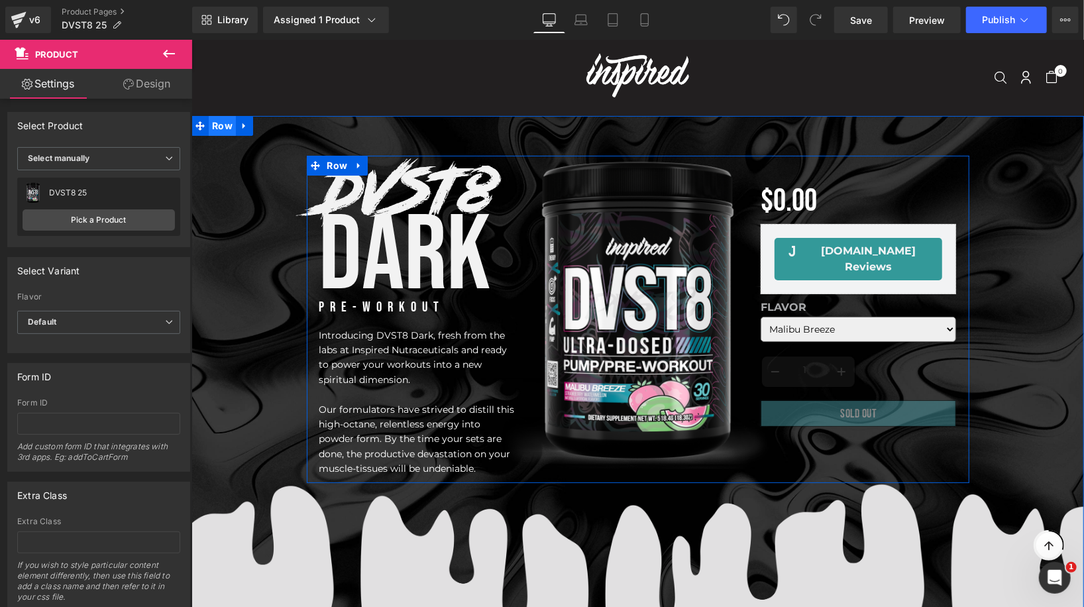
click at [221, 118] on span "Row" at bounding box center [221, 125] width 27 height 20
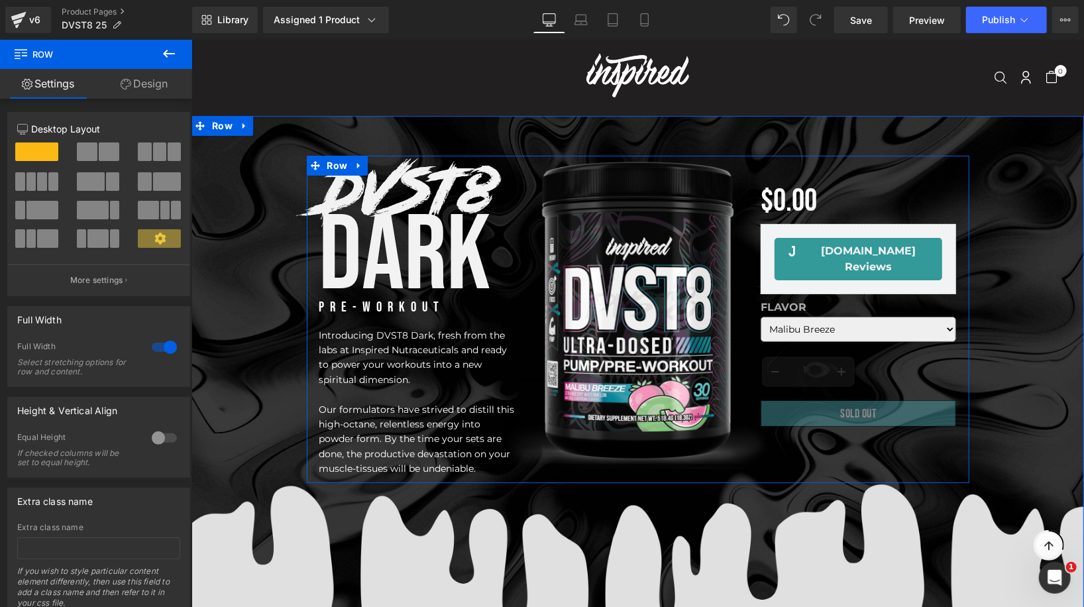
click at [142, 90] on link "Design" at bounding box center [144, 84] width 96 height 30
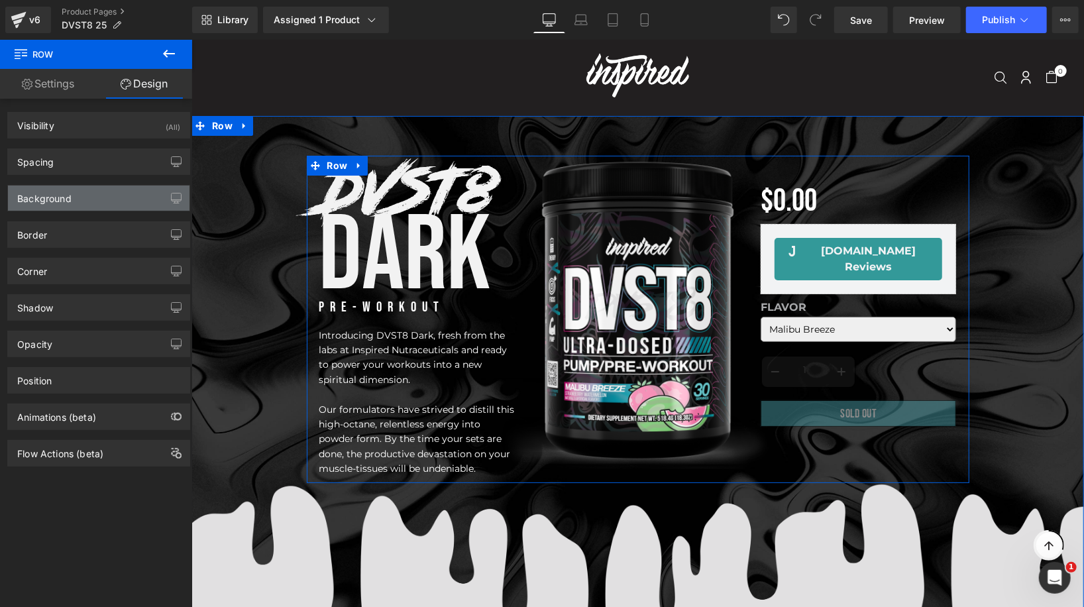
click at [117, 185] on div "Background" at bounding box center [98, 197] width 181 height 25
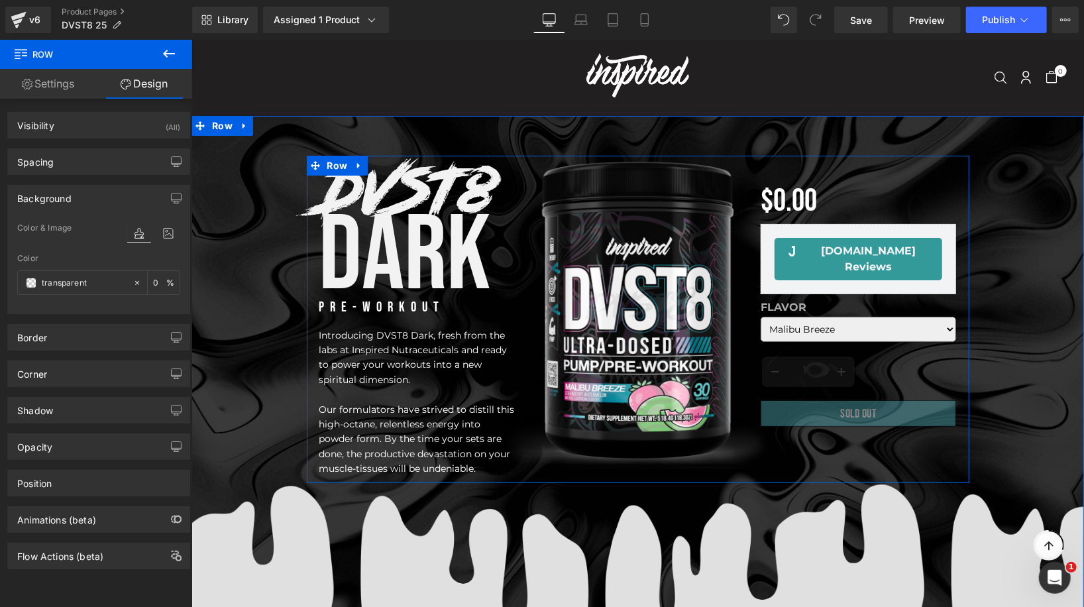
click at [175, 238] on div "Color & Image color Color transparent 0 % Image Replace Image Upload image or B…" at bounding box center [98, 266] width 181 height 93
click at [168, 233] on icon at bounding box center [168, 233] width 24 height 17
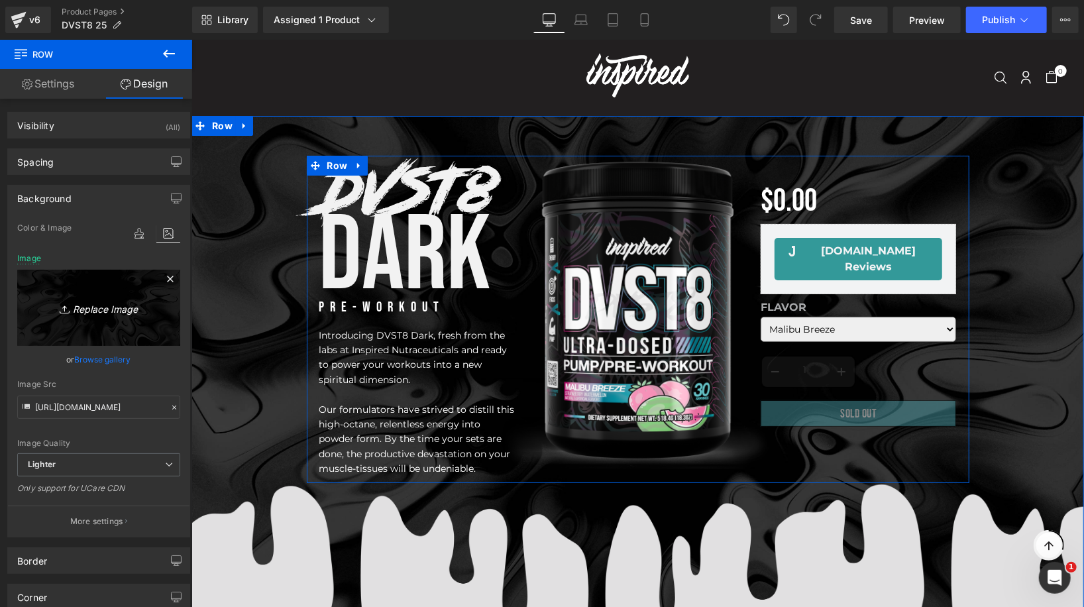
click at [115, 311] on icon "Replace Image" at bounding box center [99, 307] width 106 height 17
type input "C:\fakepath\Slice 2.png"
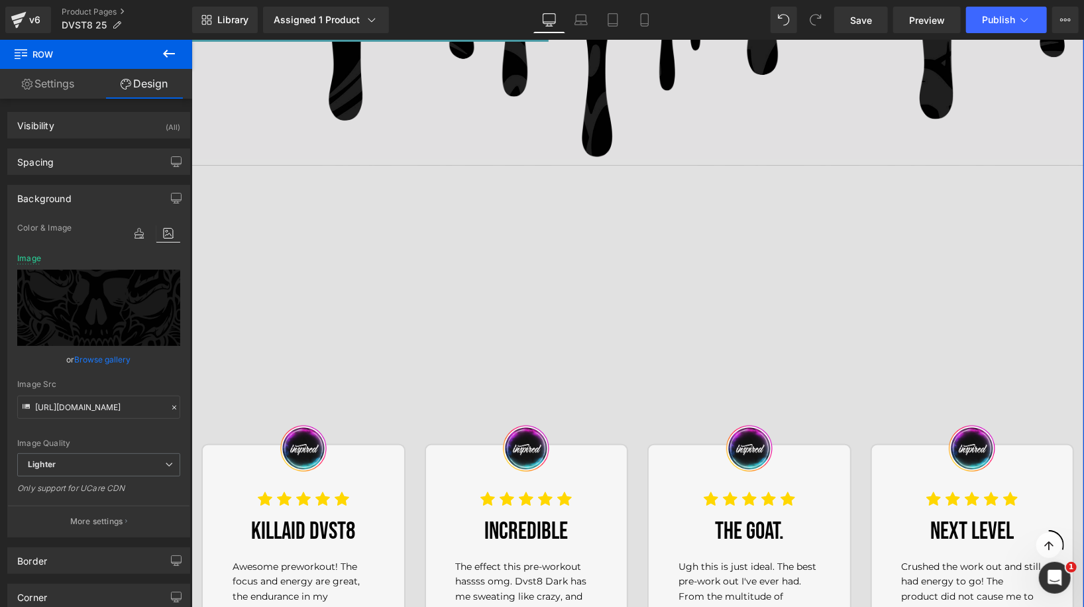
scroll to position [484, 0]
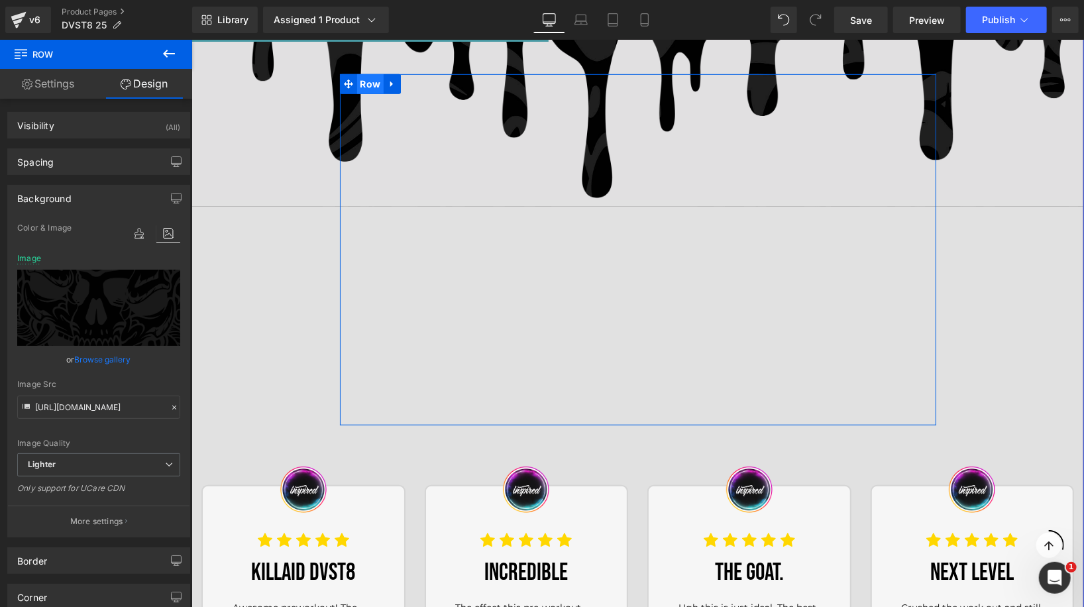
click at [372, 83] on span "Row" at bounding box center [369, 84] width 27 height 20
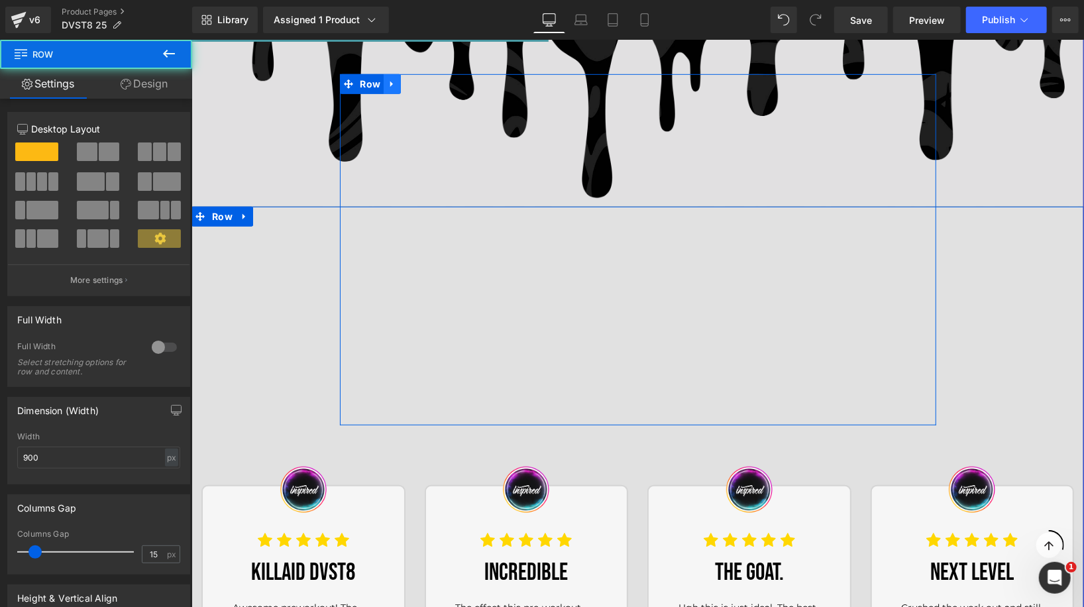
click at [393, 83] on icon at bounding box center [391, 84] width 9 height 10
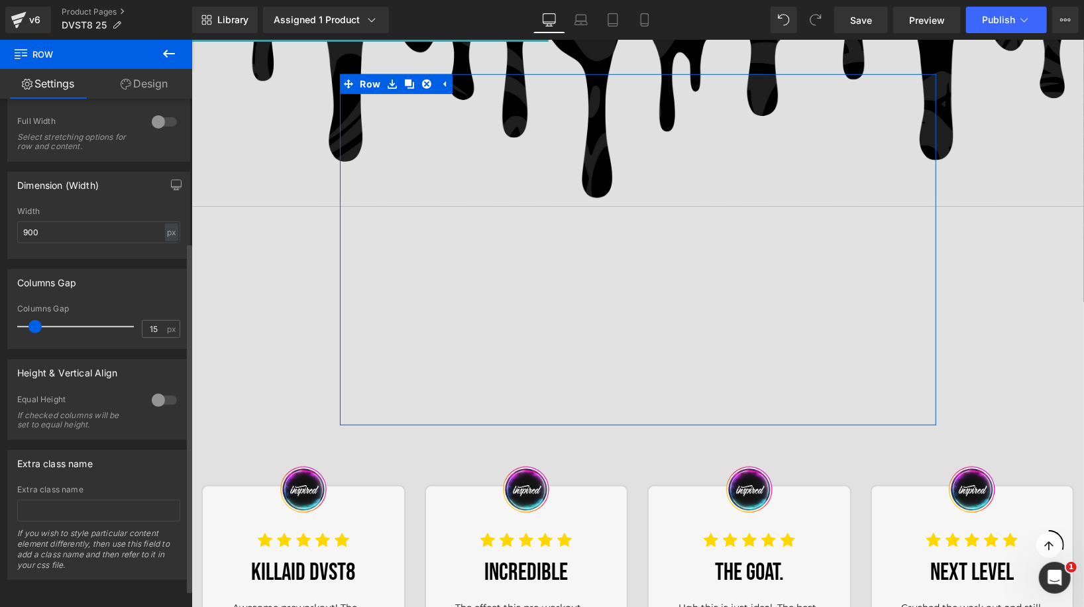
scroll to position [0, 0]
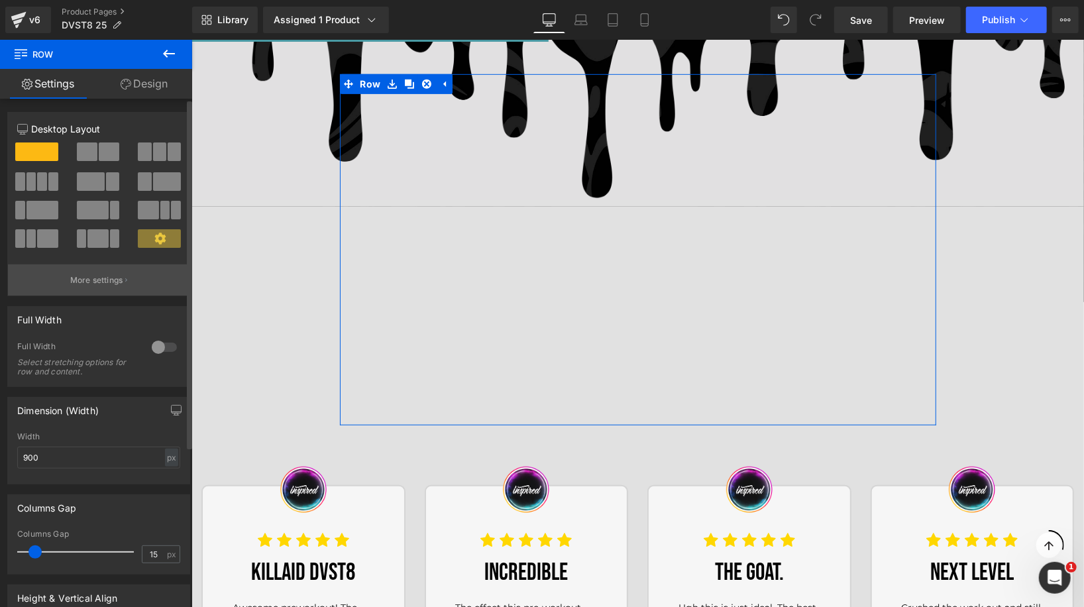
click at [112, 278] on p "More settings" at bounding box center [96, 280] width 53 height 12
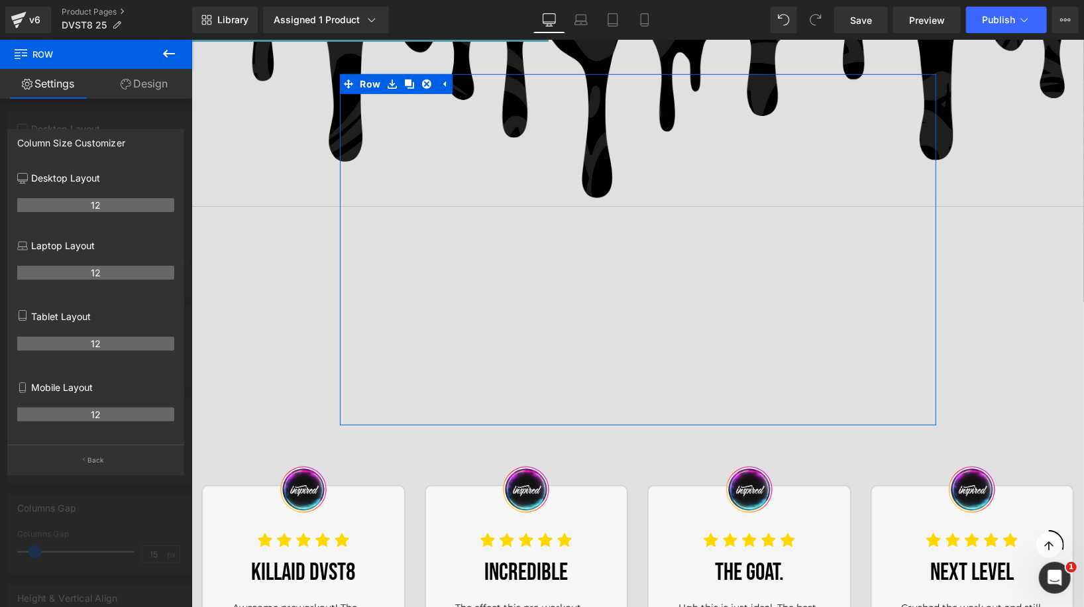
click at [130, 91] on link "Design" at bounding box center [144, 84] width 96 height 30
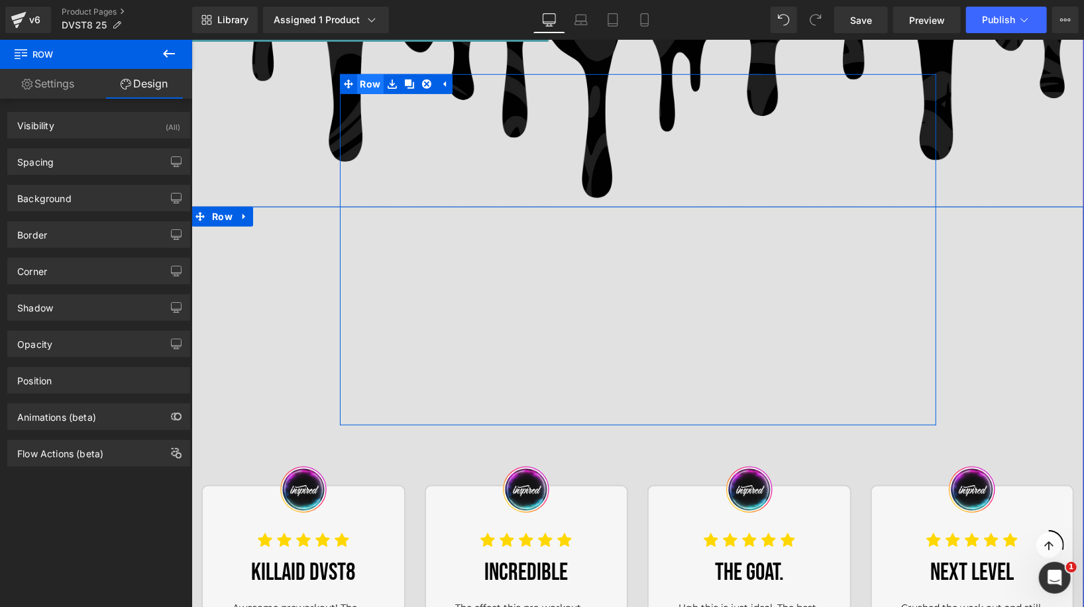
click at [372, 85] on span "Row" at bounding box center [369, 84] width 27 height 20
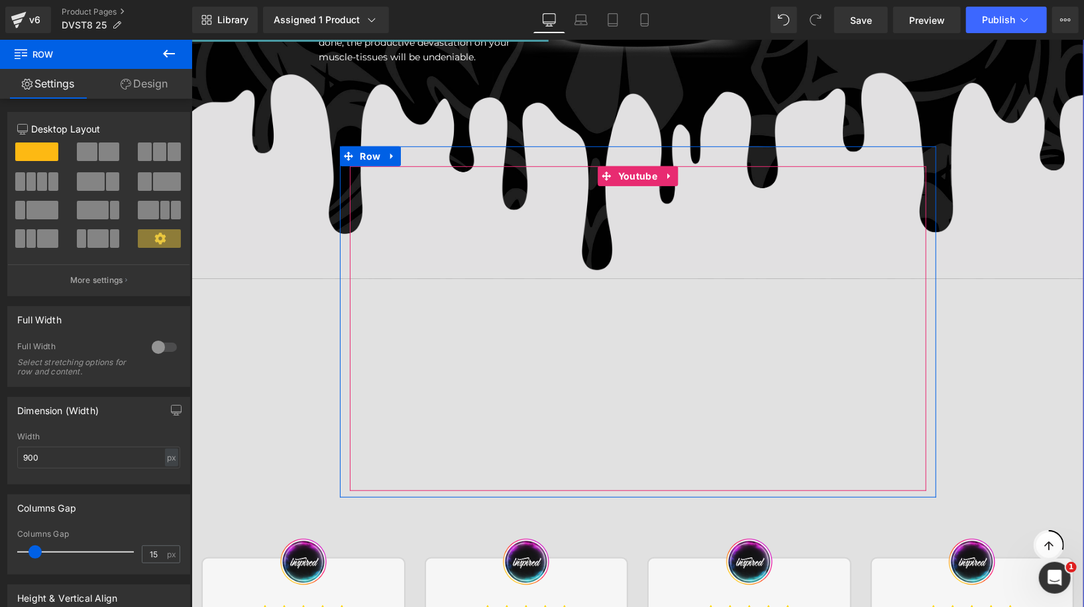
scroll to position [405, 0]
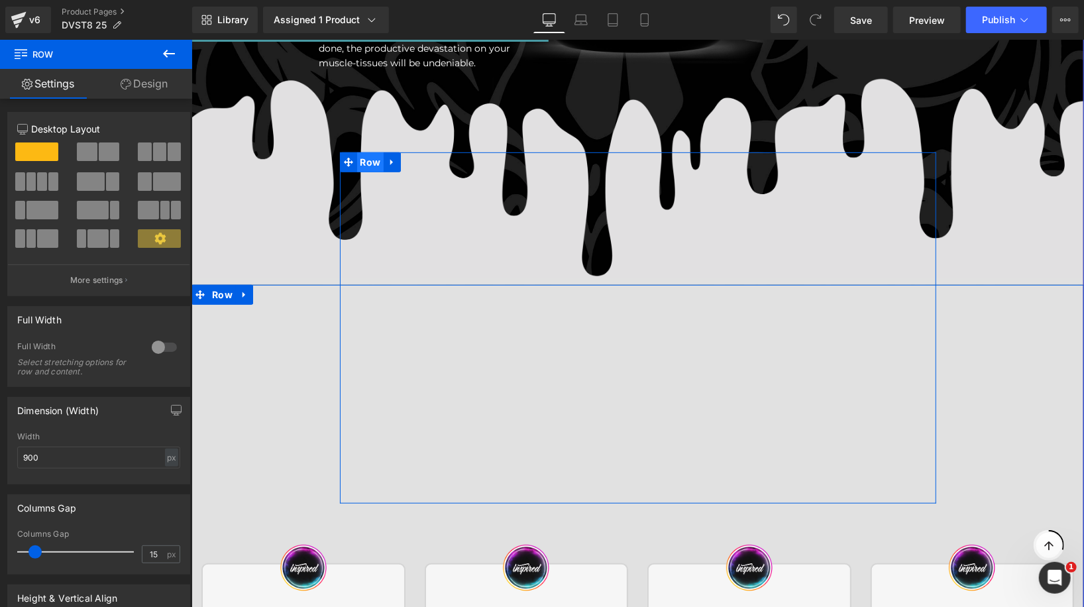
click at [362, 161] on span "Row" at bounding box center [369, 162] width 27 height 20
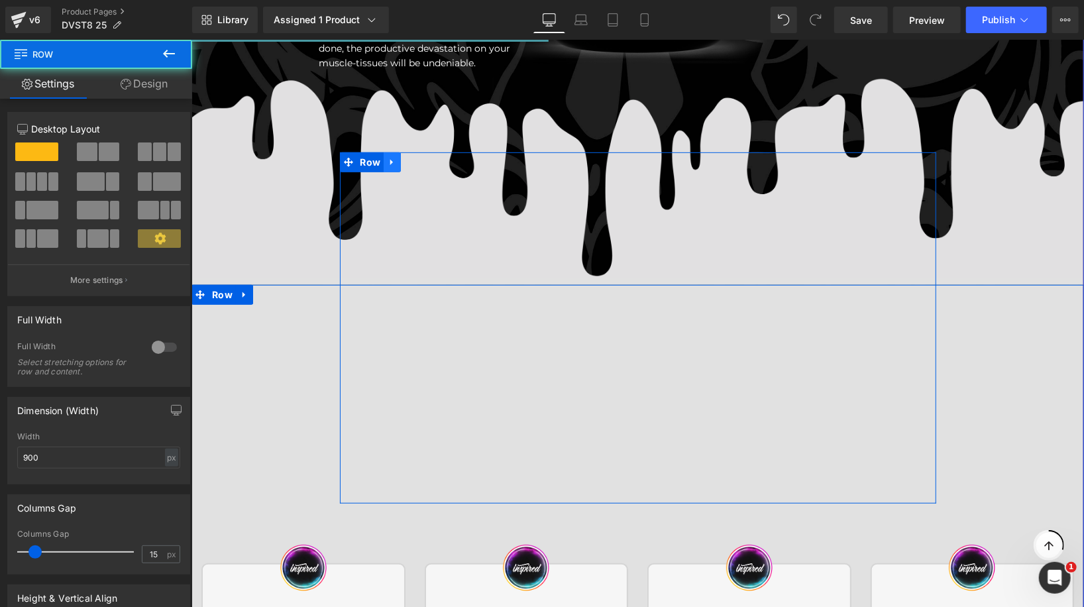
click at [393, 165] on icon at bounding box center [391, 162] width 9 height 10
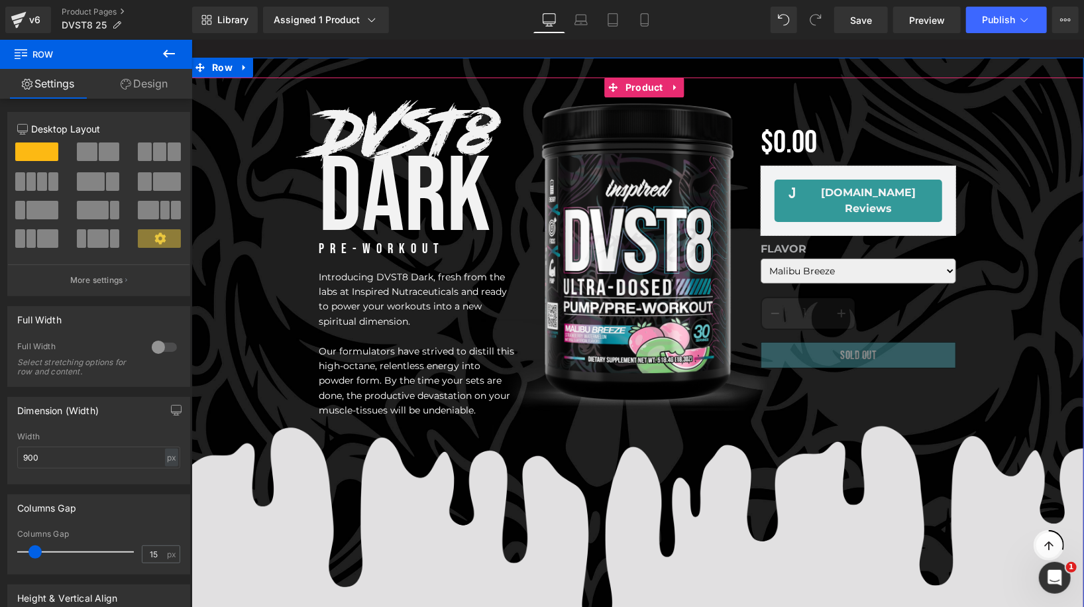
scroll to position [20, 0]
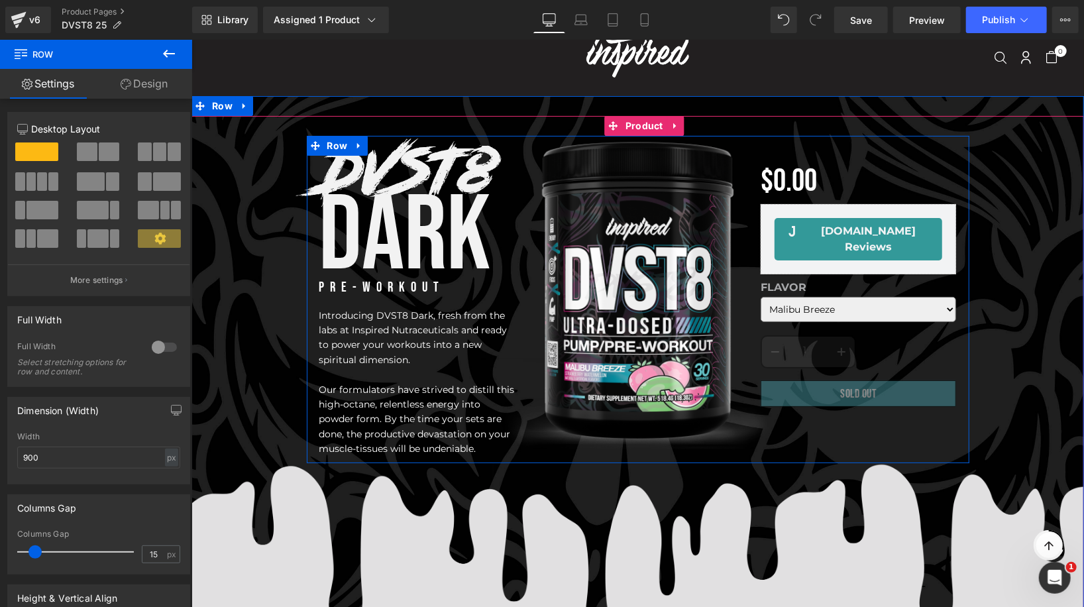
click at [401, 174] on span "DARK" at bounding box center [405, 235] width 172 height 127
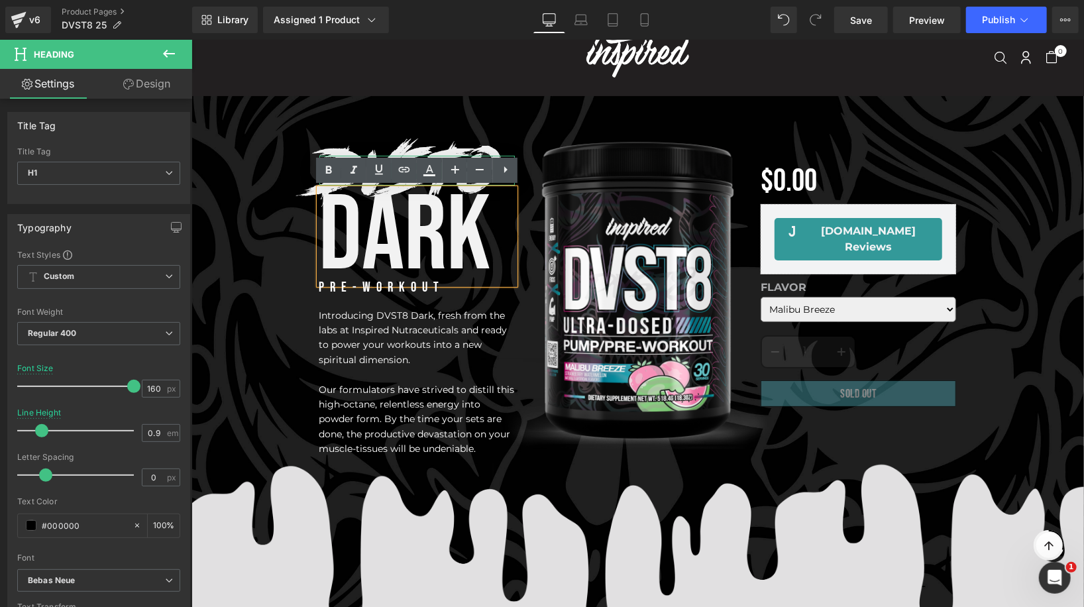
click at [411, 148] on span "DVST8" at bounding box center [408, 169] width 178 height 93
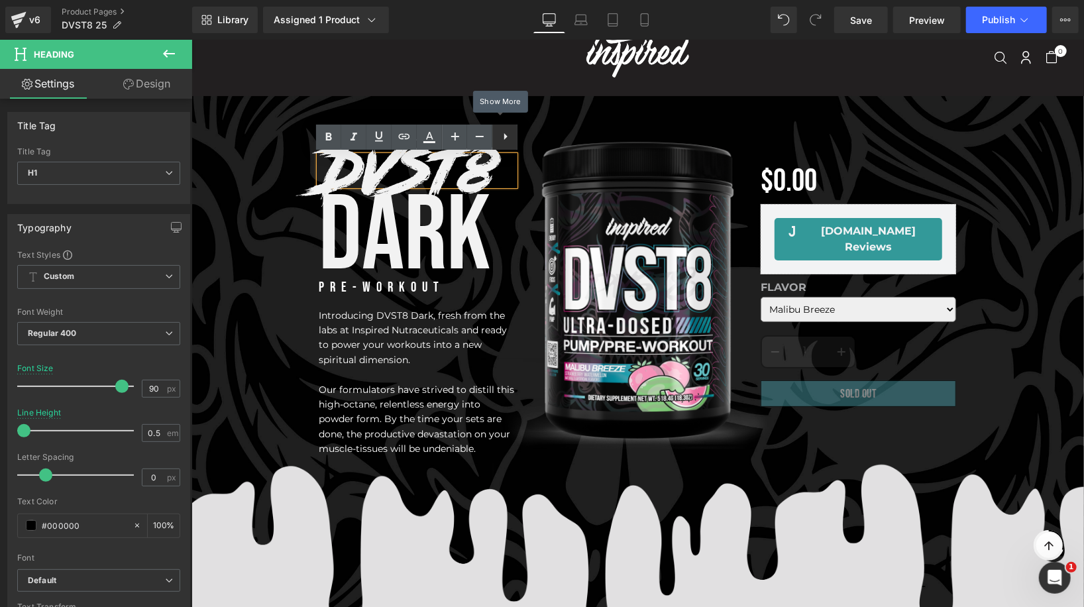
click at [505, 139] on icon at bounding box center [505, 137] width 16 height 16
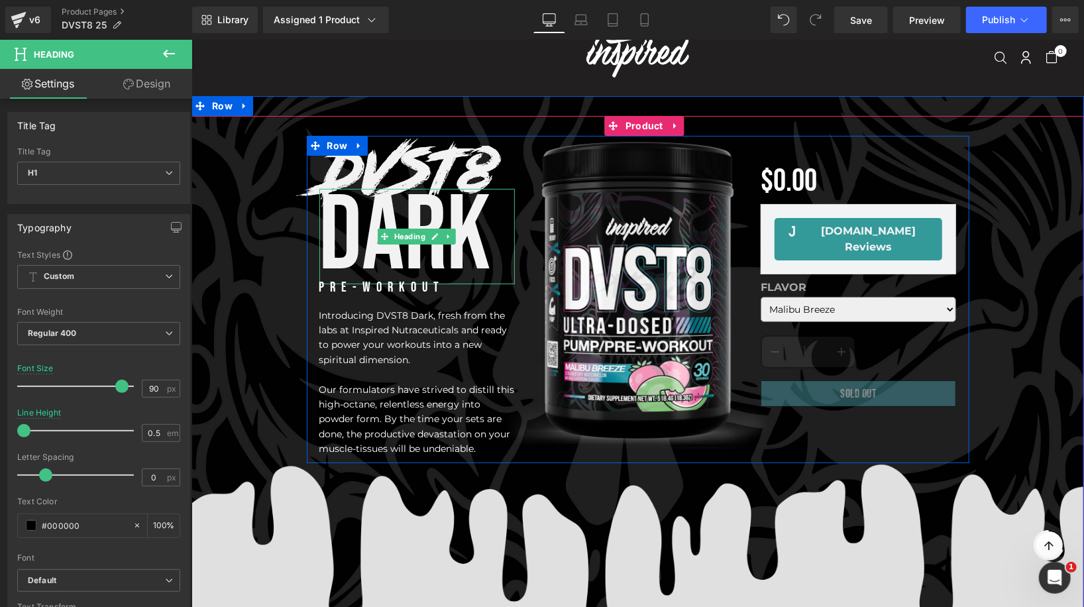
click at [417, 173] on span "DARK" at bounding box center [405, 235] width 172 height 127
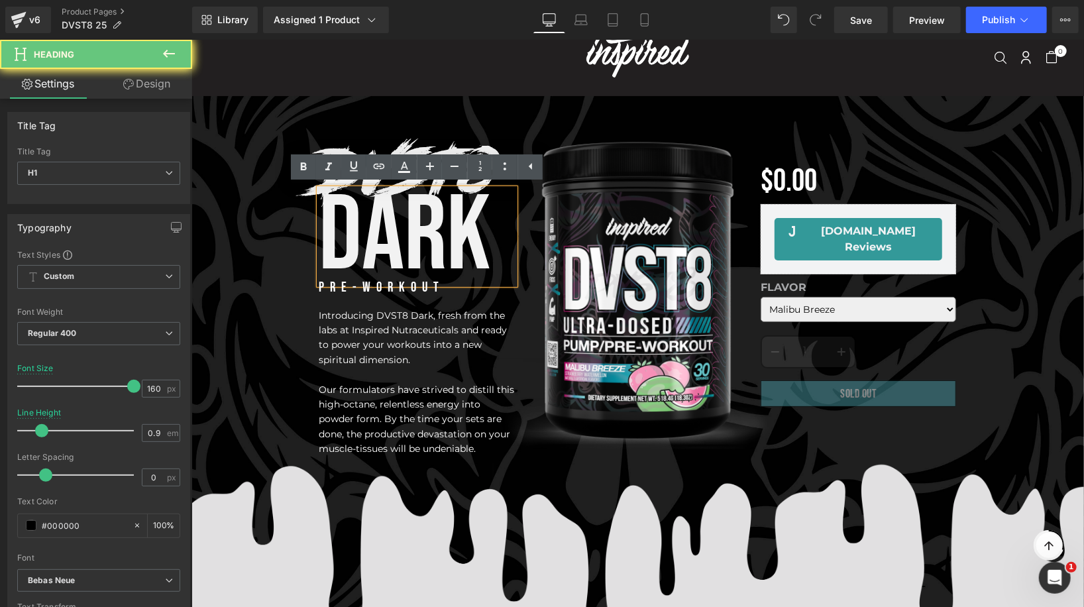
click at [439, 237] on span "DARK" at bounding box center [405, 235] width 172 height 127
click at [429, 89] on div "Search Top collection: Cart 0 item $0.00" at bounding box center [637, 57] width 853 height 76
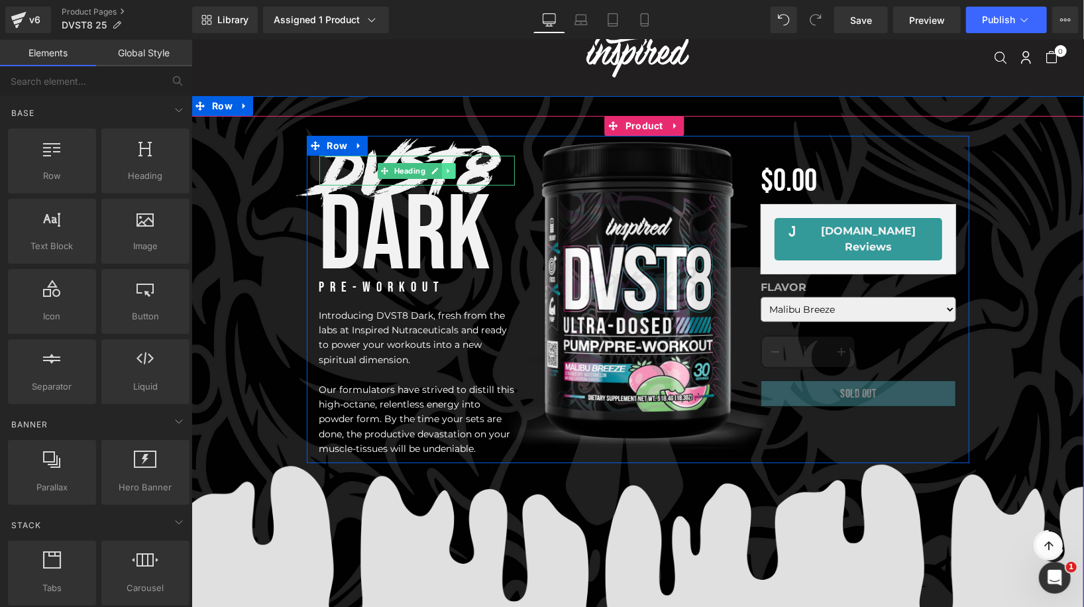
click at [447, 166] on icon at bounding box center [447, 170] width 7 height 8
click at [456, 168] on icon at bounding box center [454, 170] width 7 height 8
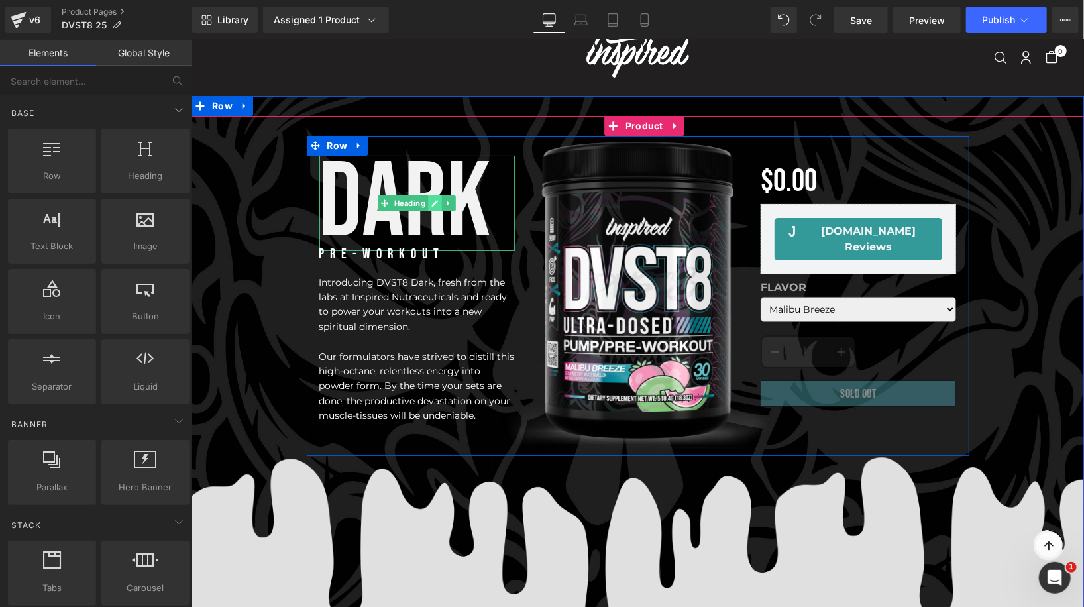
click at [434, 202] on icon at bounding box center [434, 202] width 7 height 7
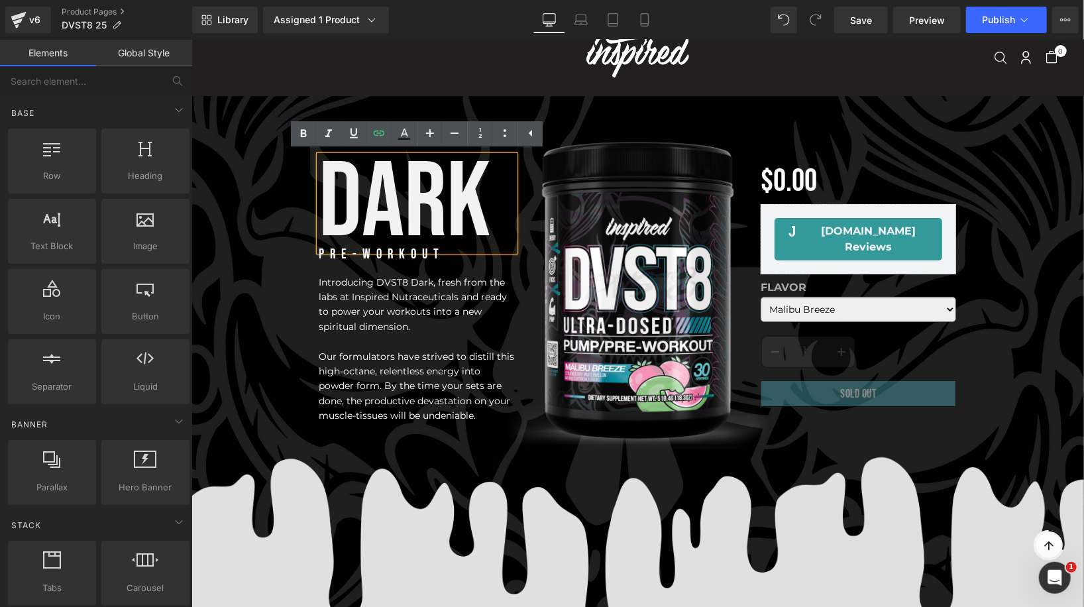
click at [466, 195] on span "DARK" at bounding box center [405, 202] width 172 height 127
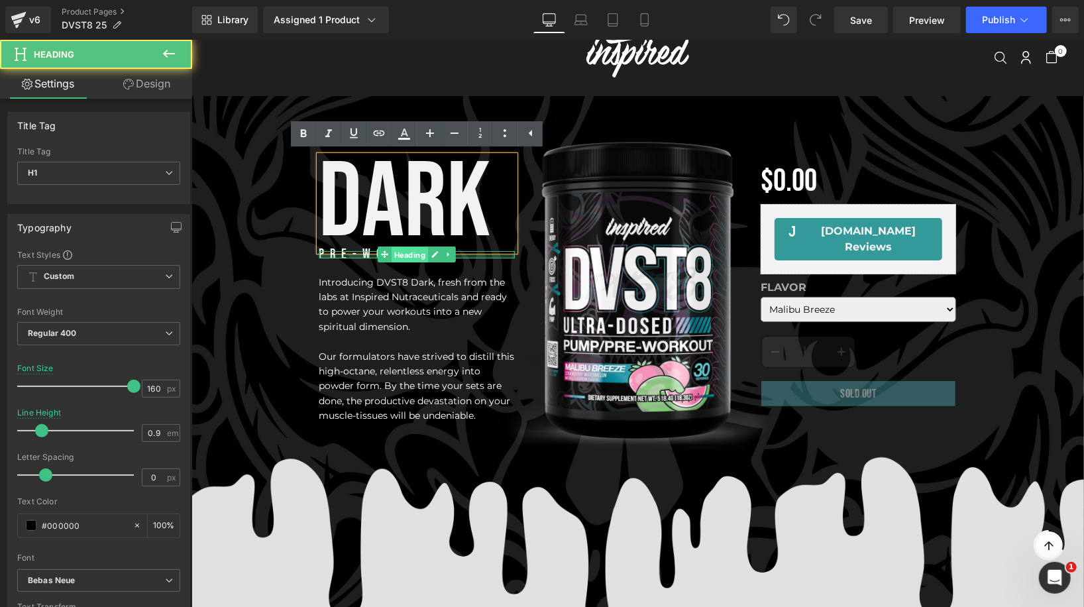
click at [417, 256] on link "Heading" at bounding box center [402, 254] width 50 height 16
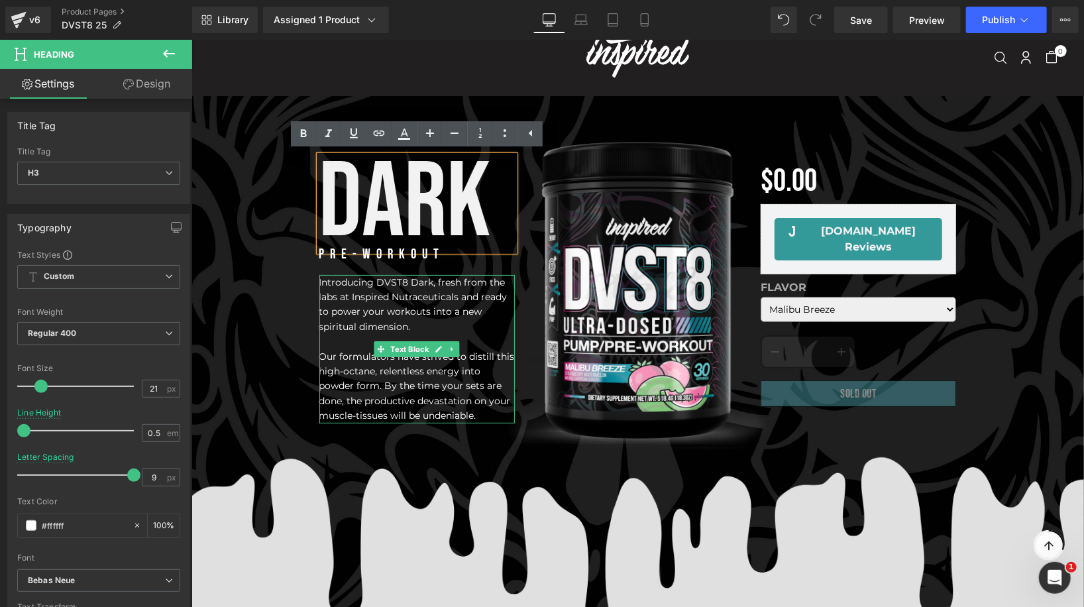
click at [415, 313] on font "Introducing DVST8 Dark, fresh from the labs at Inspired Nutraceuticals and read…" at bounding box center [413, 304] width 188 height 56
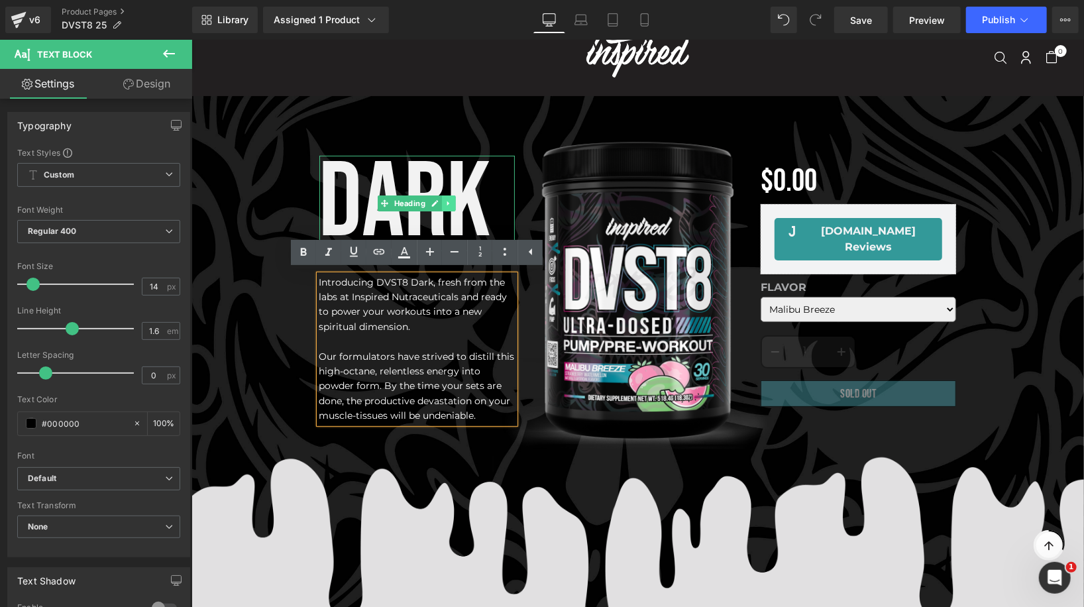
click at [446, 203] on icon at bounding box center [447, 203] width 7 height 8
click at [452, 203] on icon at bounding box center [454, 202] width 7 height 7
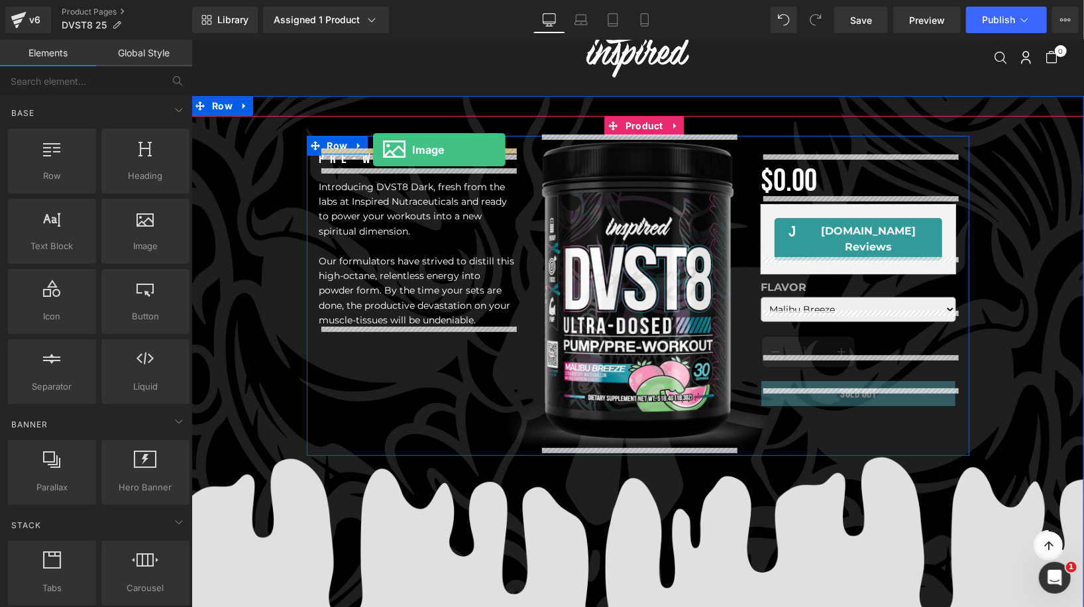
drag, startPoint x: 354, startPoint y: 278, endPoint x: 372, endPoint y: 149, distance: 129.7
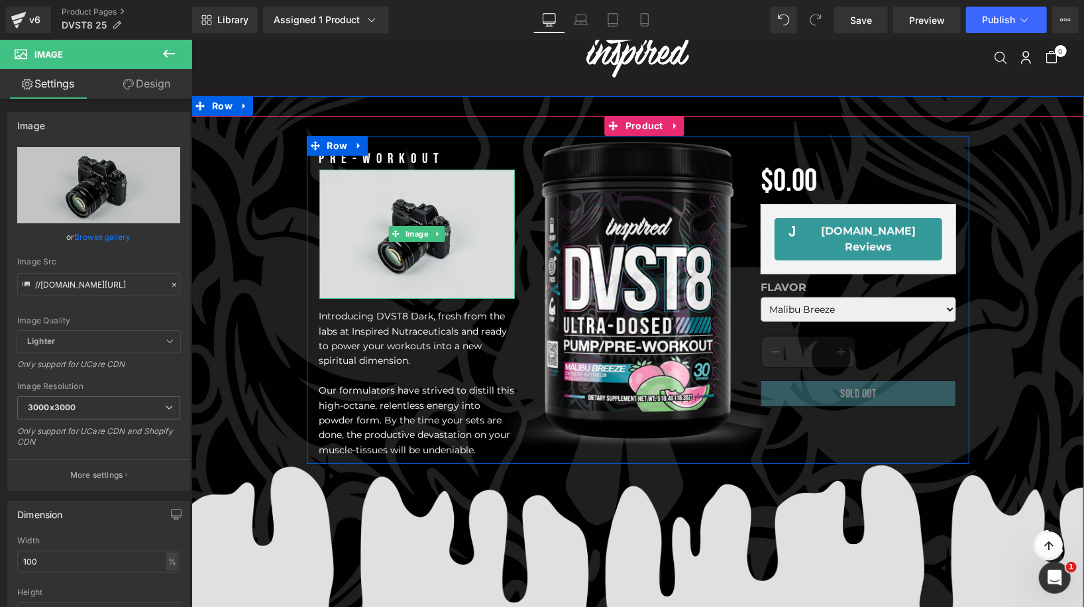
drag, startPoint x: 397, startPoint y: 206, endPoint x: 355, endPoint y: 152, distance: 68.5
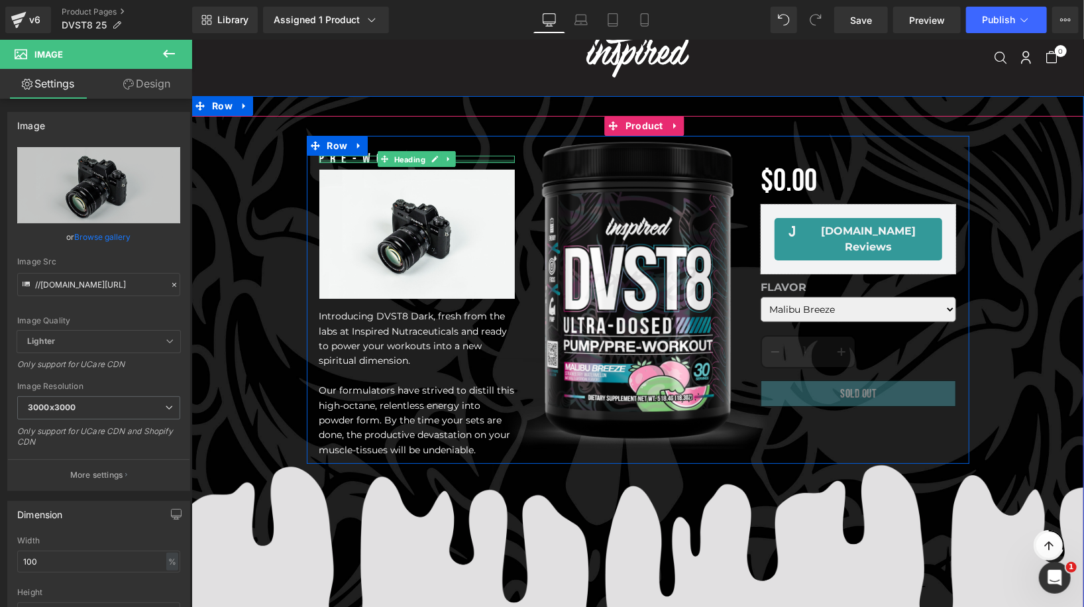
click at [397, 160] on span "Heading" at bounding box center [409, 159] width 36 height 16
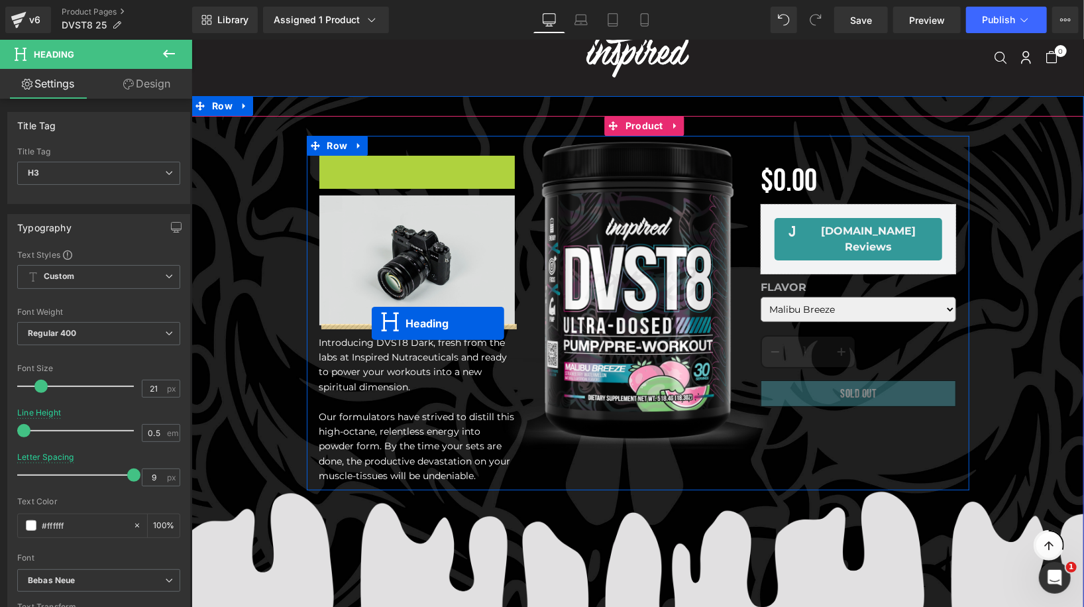
drag, startPoint x: 383, startPoint y: 158, endPoint x: 371, endPoint y: 323, distance: 165.4
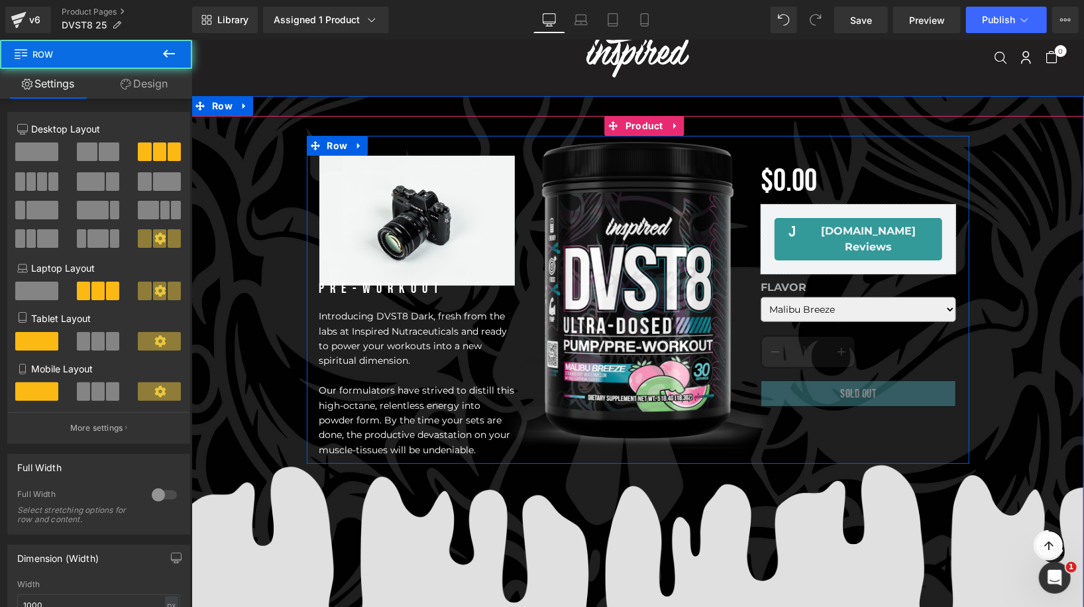
click at [376, 298] on div "Image Sale Off (P) Image PRE-WORKOUT Heading Introducing DVST8 Dark, fresh from…" at bounding box center [416, 305] width 221 height 301
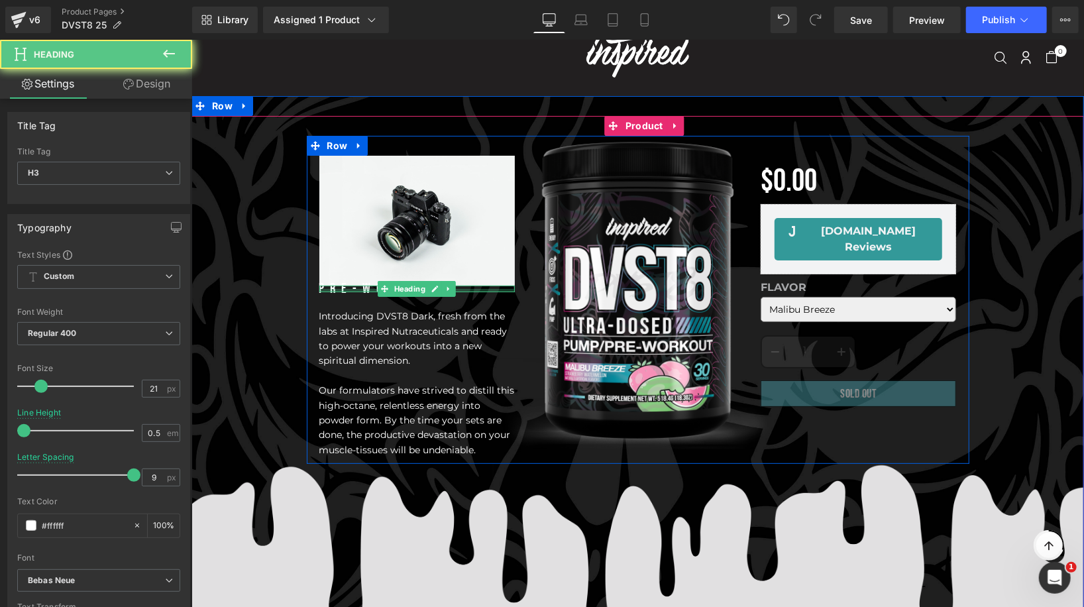
click at [368, 289] on div at bounding box center [416, 289] width 195 height 3
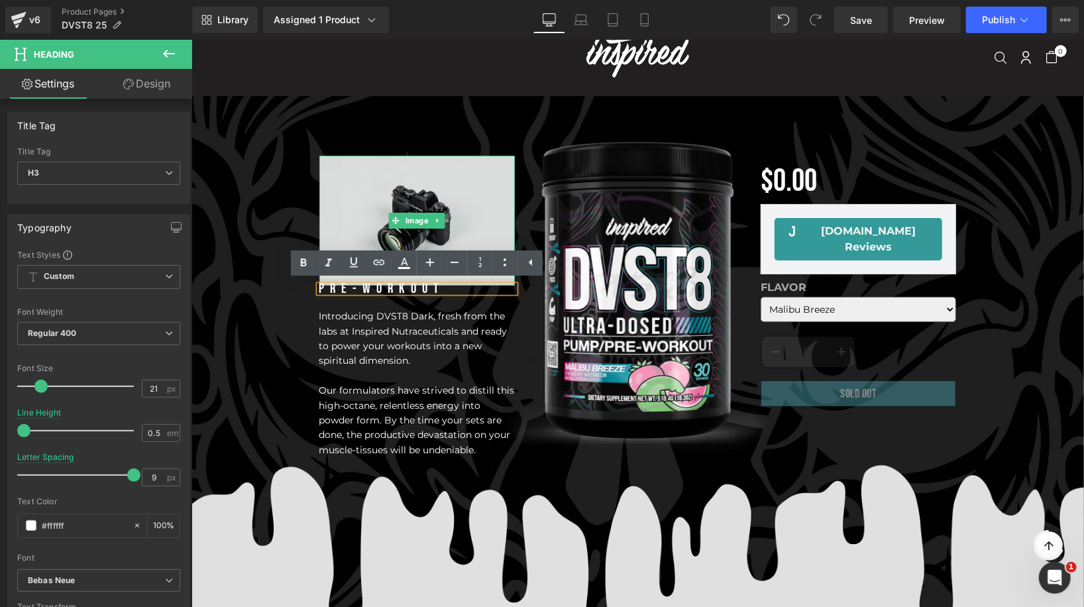
click at [388, 206] on img at bounding box center [416, 220] width 195 height 130
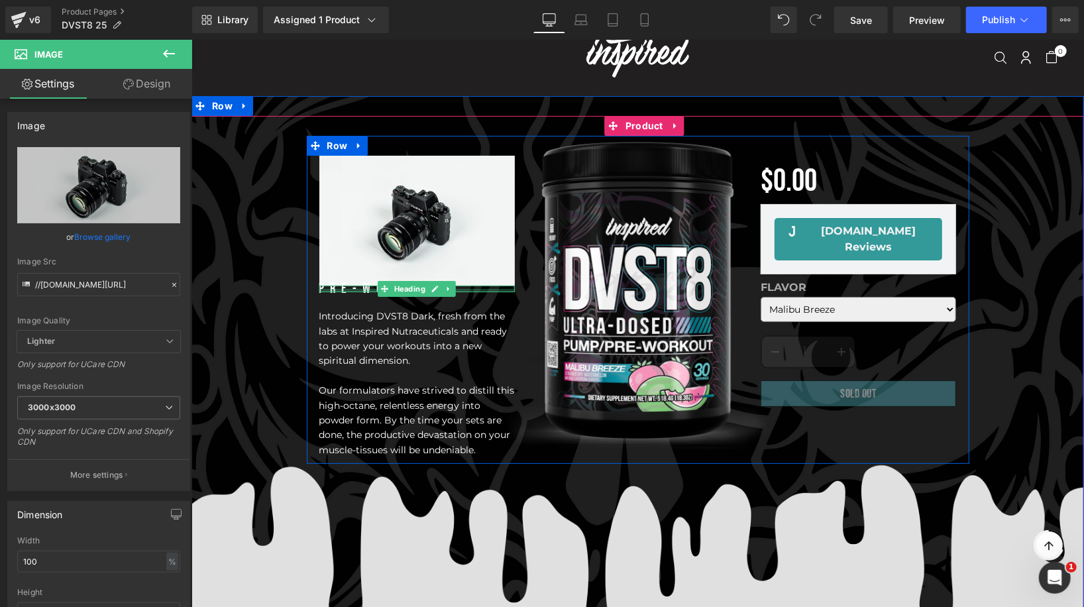
click at [338, 288] on div at bounding box center [416, 289] width 195 height 3
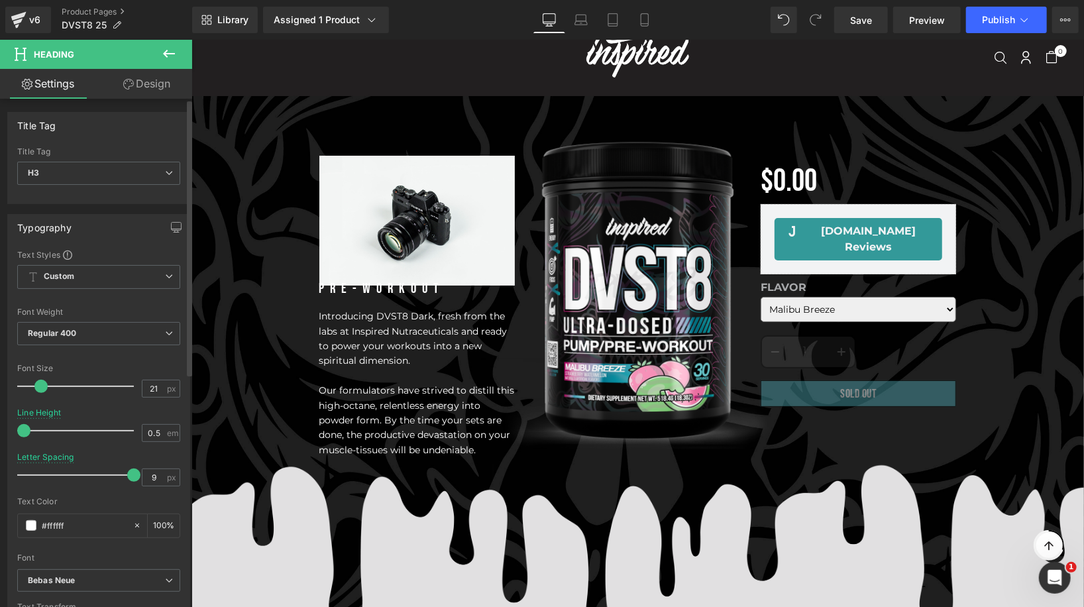
drag, startPoint x: 25, startPoint y: 429, endPoint x: 0, endPoint y: 434, distance: 25.6
click at [0, 434] on div "Typography Text Styles Custom Custom Setup Global Style Custom Setup Global Sty…" at bounding box center [99, 431] width 198 height 455
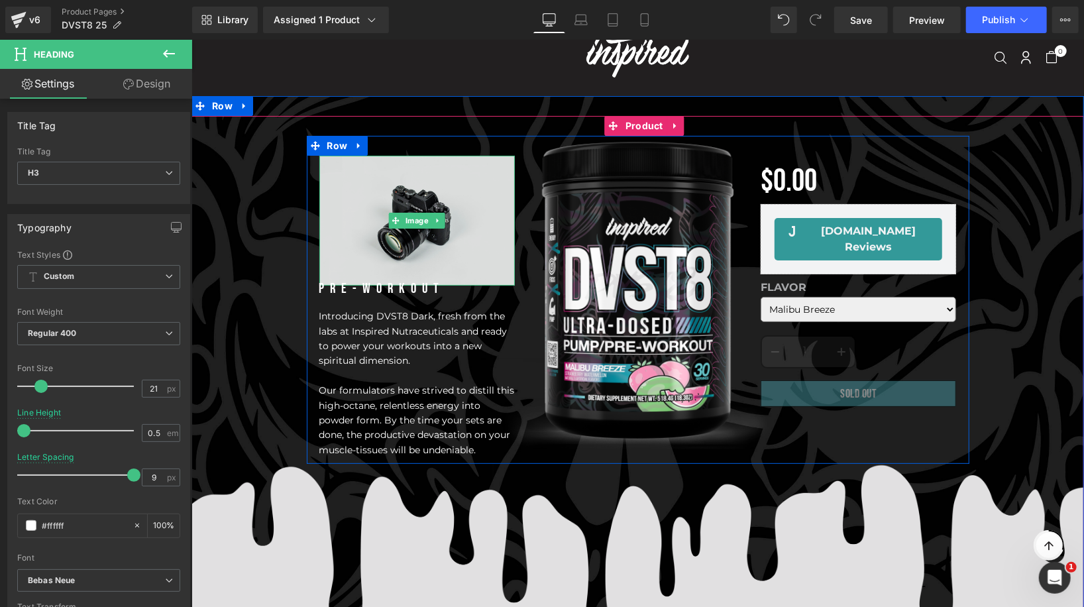
click at [412, 212] on span "Image" at bounding box center [416, 220] width 28 height 16
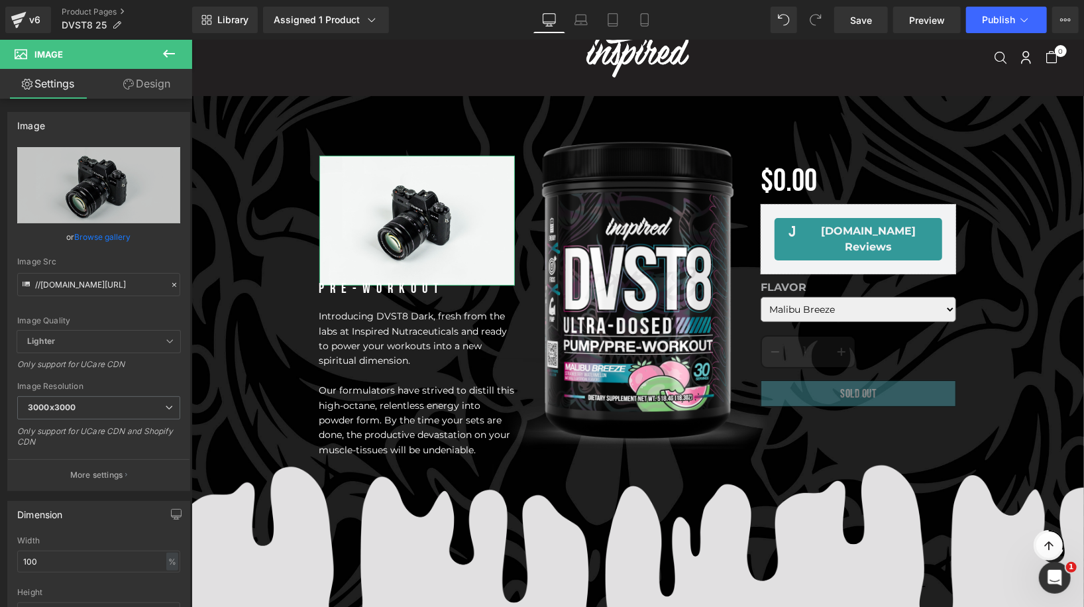
click at [154, 84] on link "Design" at bounding box center [147, 84] width 96 height 30
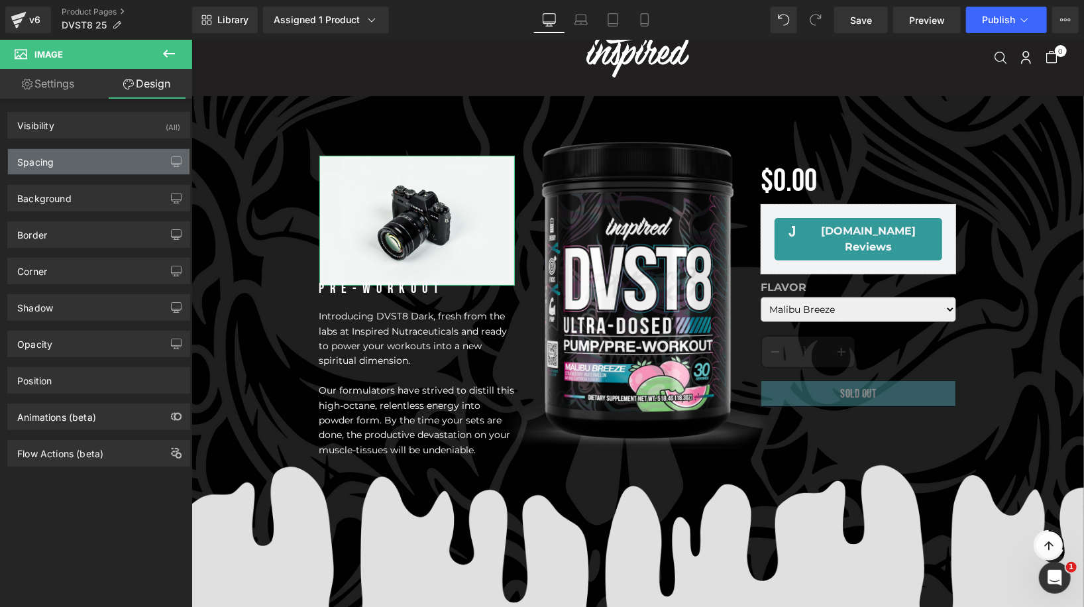
click at [93, 156] on div "Spacing" at bounding box center [98, 161] width 181 height 25
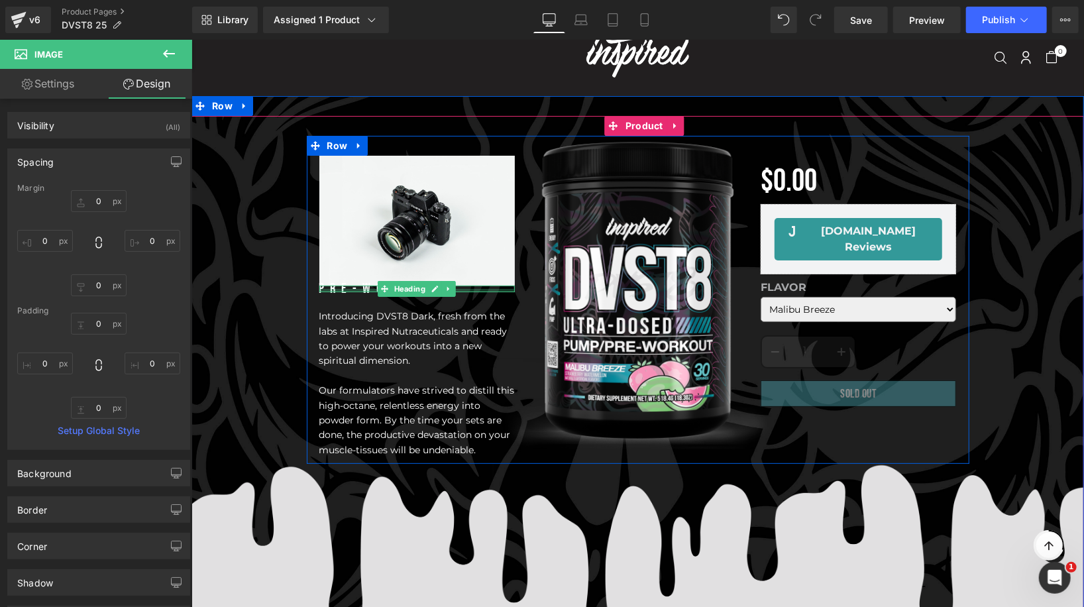
click at [372, 289] on div at bounding box center [416, 289] width 195 height 3
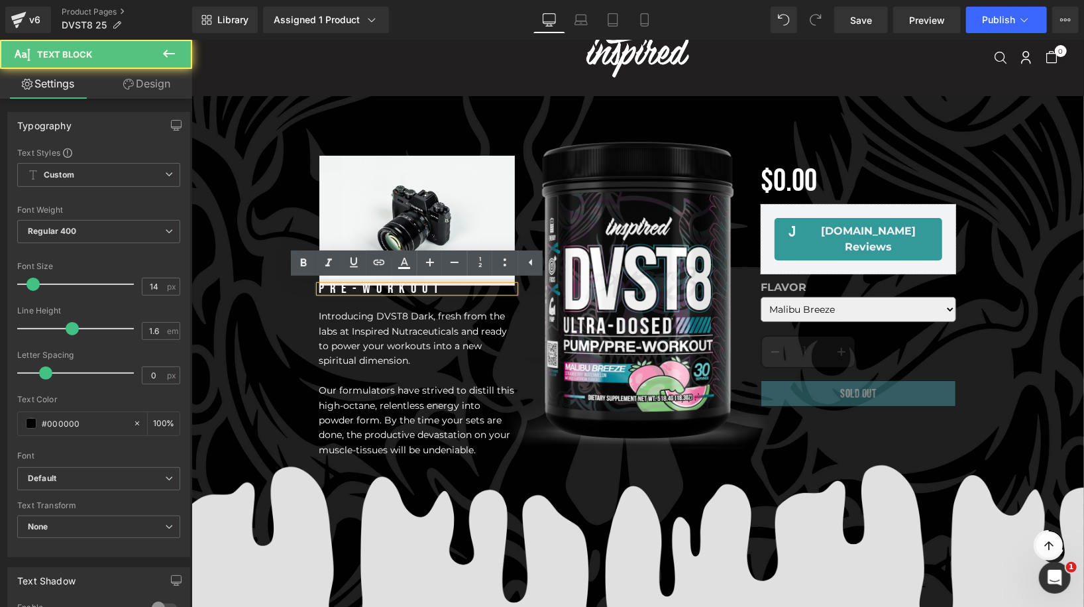
click at [397, 325] on font "Introducing DVST8 Dark, fresh from the labs at Inspired Nutraceuticals and read…" at bounding box center [413, 337] width 188 height 56
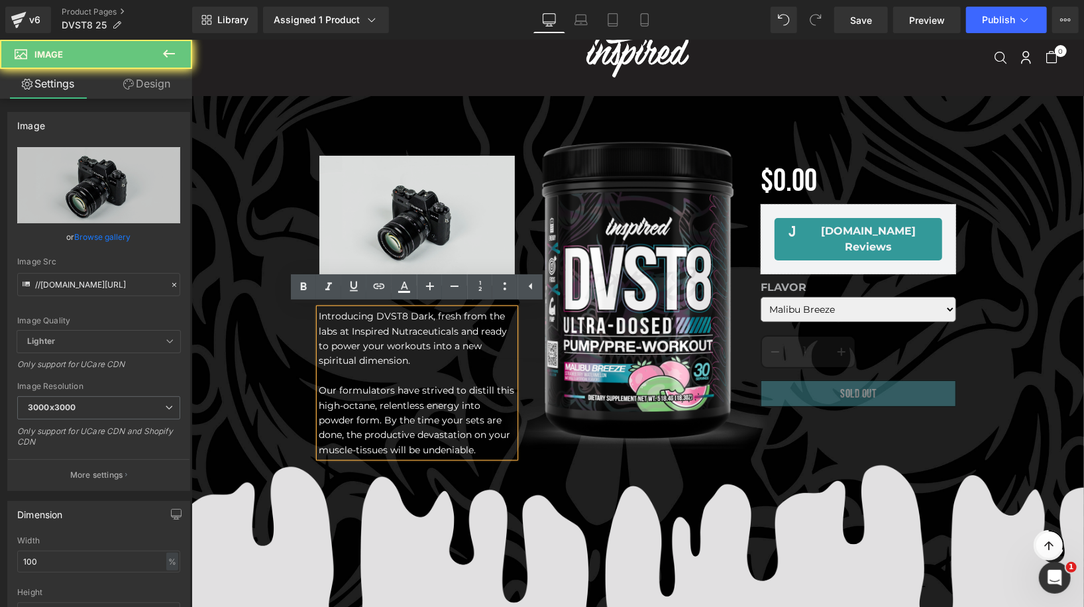
click at [405, 243] on img at bounding box center [416, 220] width 195 height 130
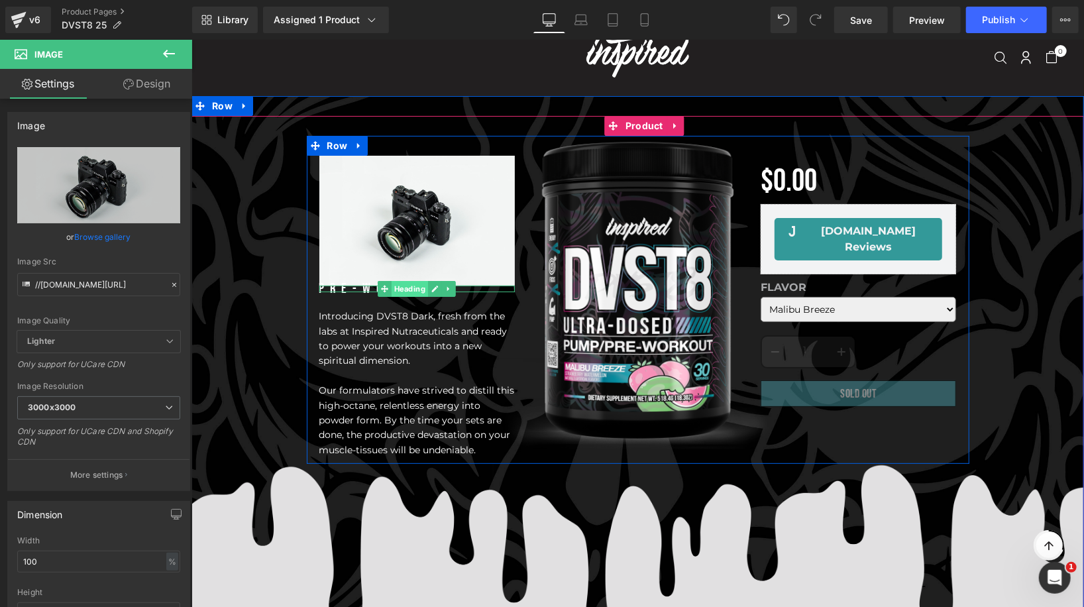
click at [405, 285] on div "PRE-WORKOUT Heading" at bounding box center [416, 288] width 195 height 7
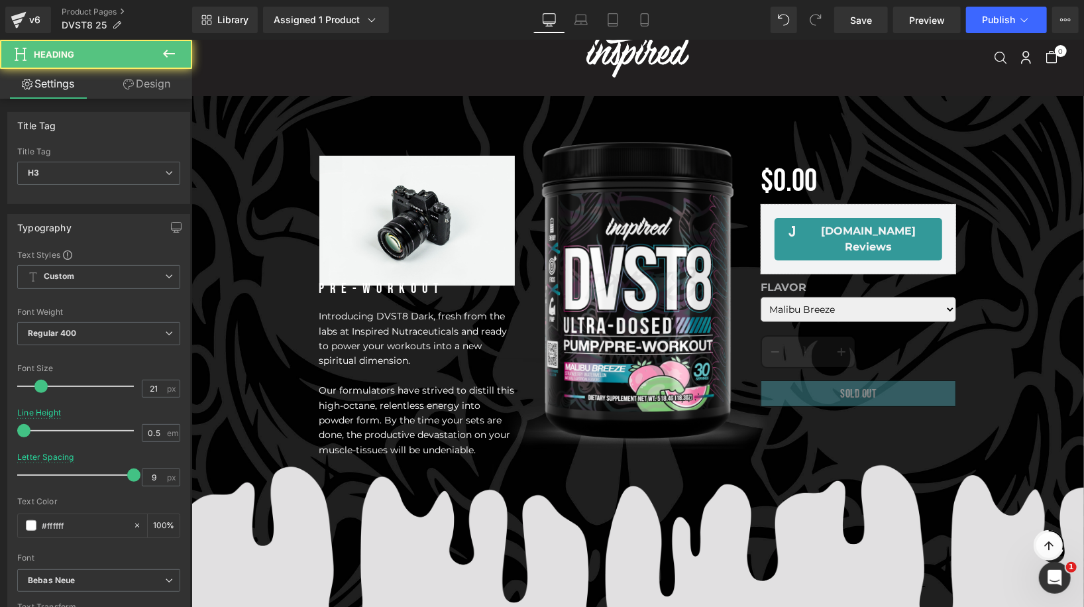
click at [154, 82] on link "Design" at bounding box center [147, 84] width 96 height 30
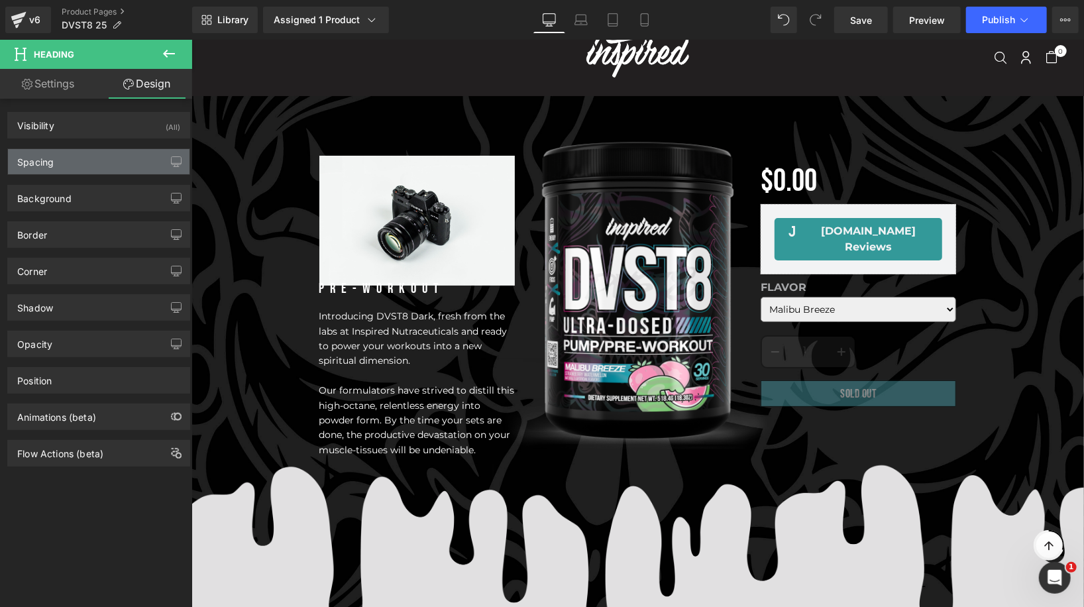
click at [66, 155] on div "Spacing" at bounding box center [98, 161] width 181 height 25
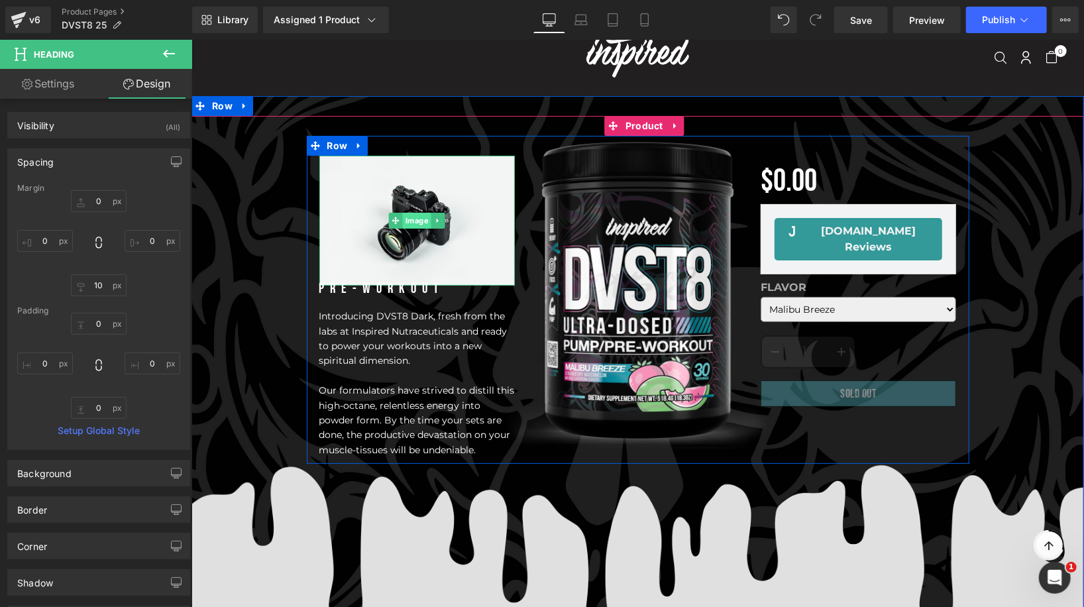
click at [419, 218] on link "Image" at bounding box center [409, 220] width 42 height 16
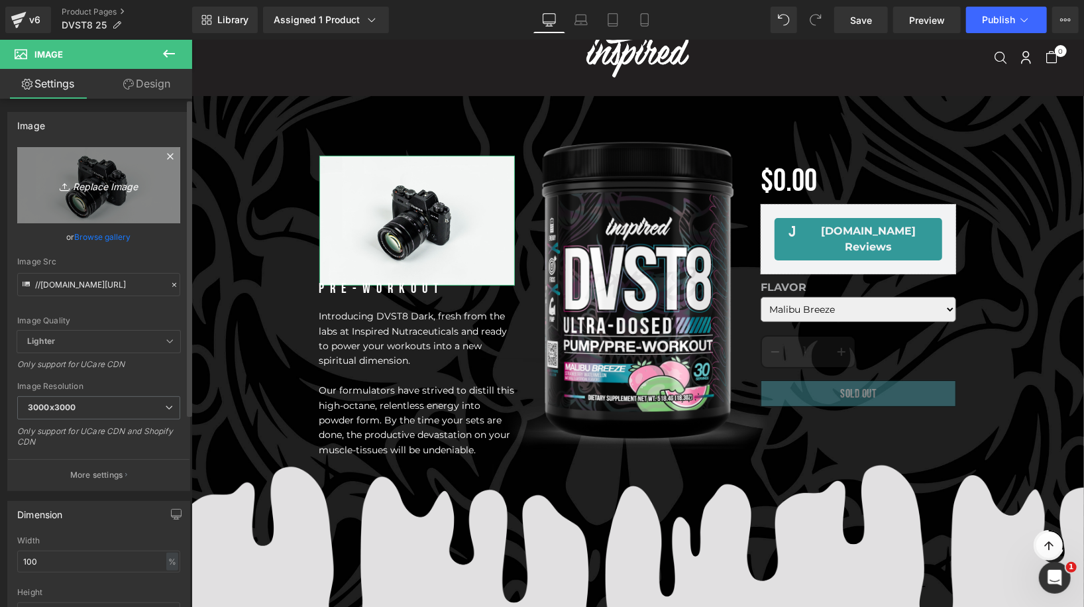
click at [127, 183] on icon "Replace Image" at bounding box center [99, 185] width 106 height 17
type input "C:\fakepath\Group 1410136600.png"
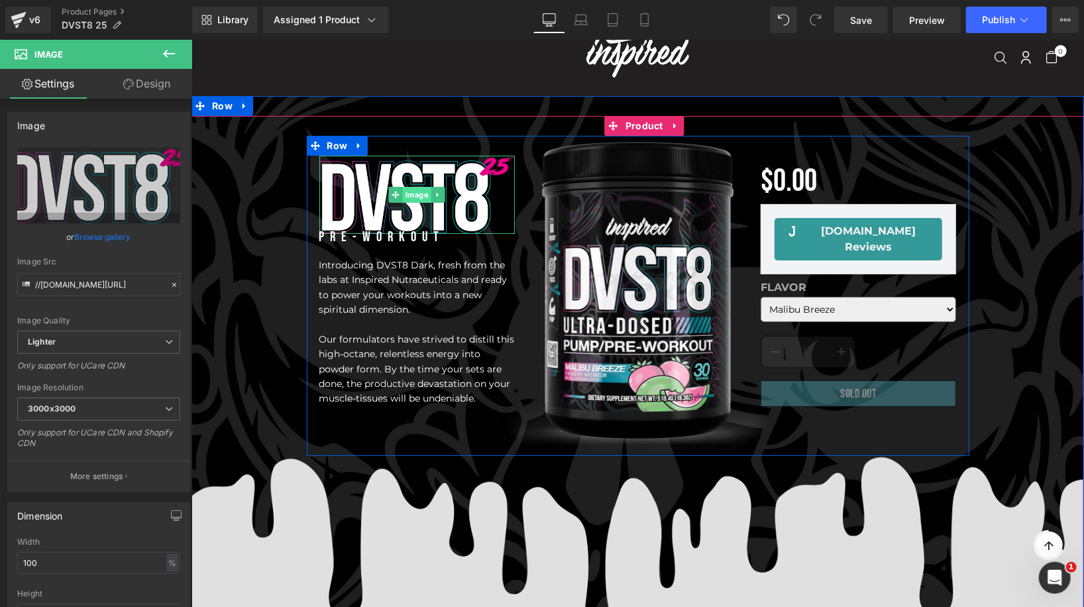
click at [415, 196] on link "Image" at bounding box center [409, 194] width 42 height 16
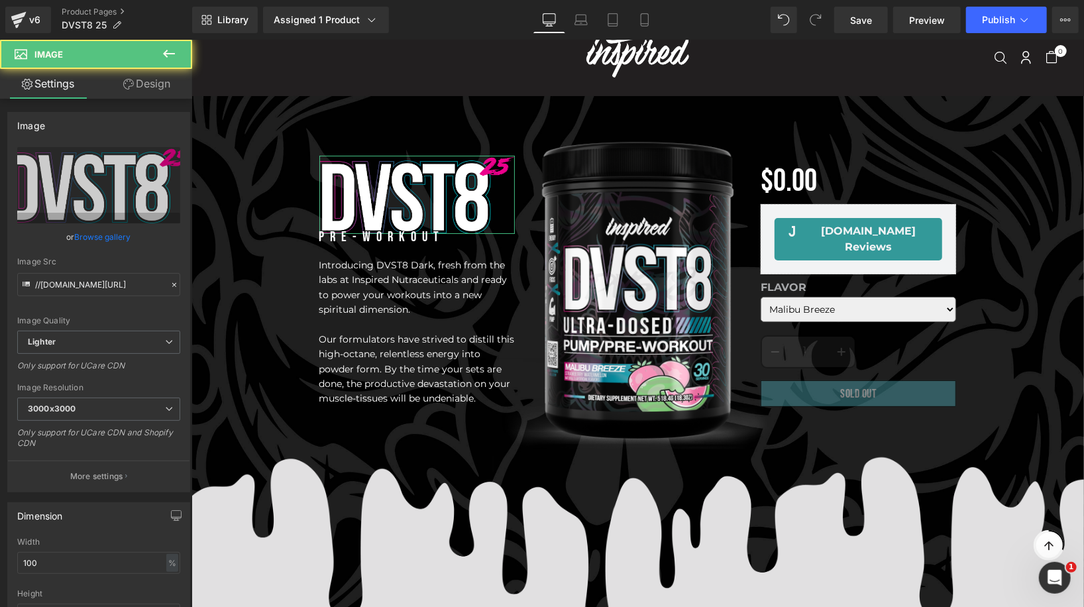
click at [162, 83] on link "Design" at bounding box center [147, 84] width 96 height 30
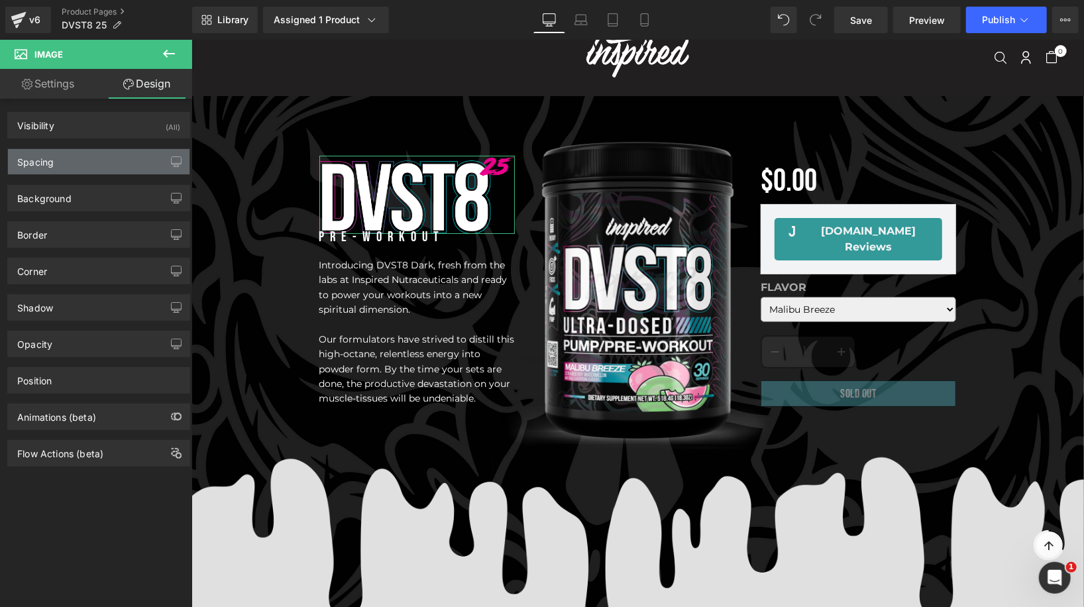
click at [101, 173] on div "Spacing" at bounding box center [98, 161] width 181 height 25
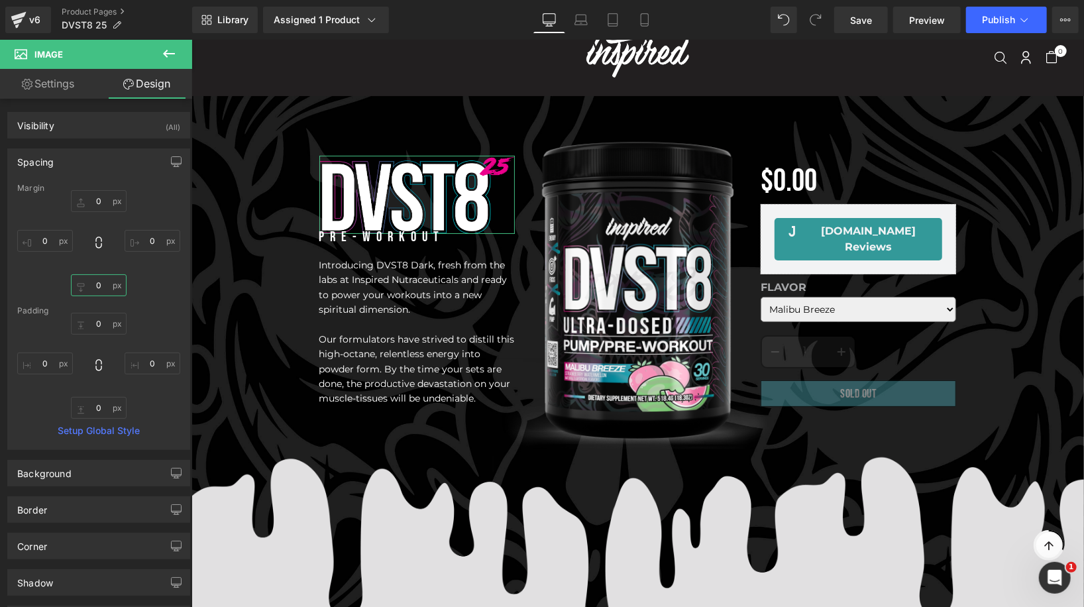
click at [97, 289] on input "0" at bounding box center [99, 285] width 56 height 22
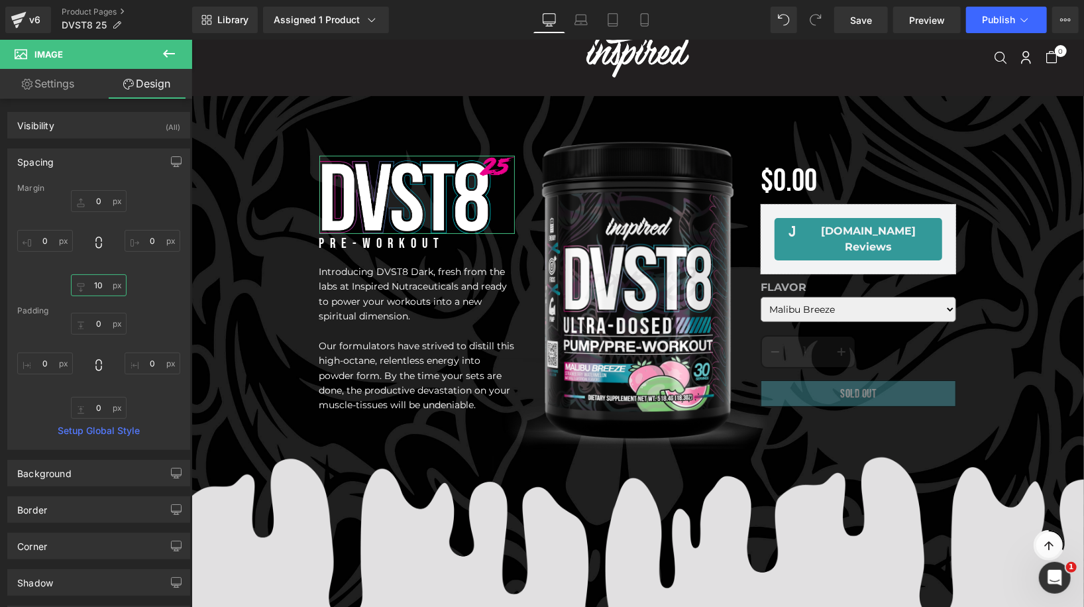
type input "1"
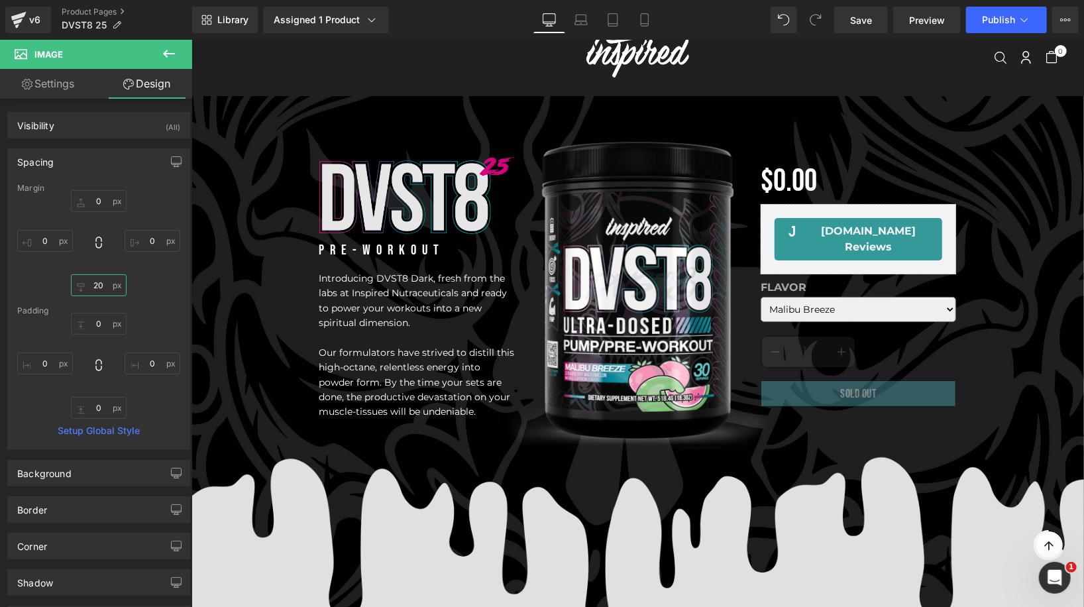
type input "20"
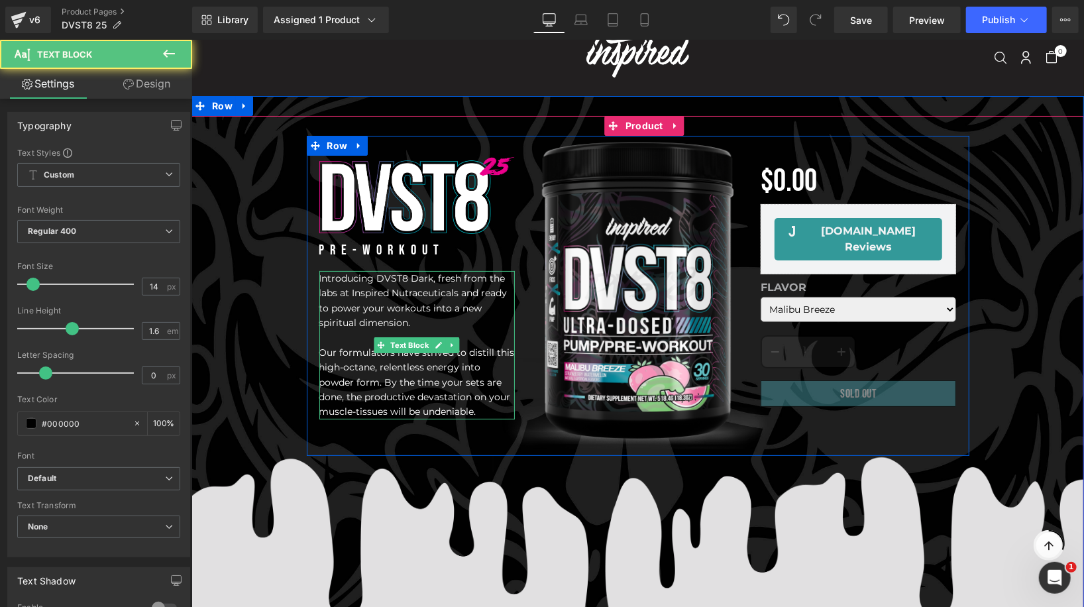
click at [393, 308] on font "Introducing DVST8 Dark, fresh from the labs at Inspired Nutraceuticals and read…" at bounding box center [413, 300] width 188 height 56
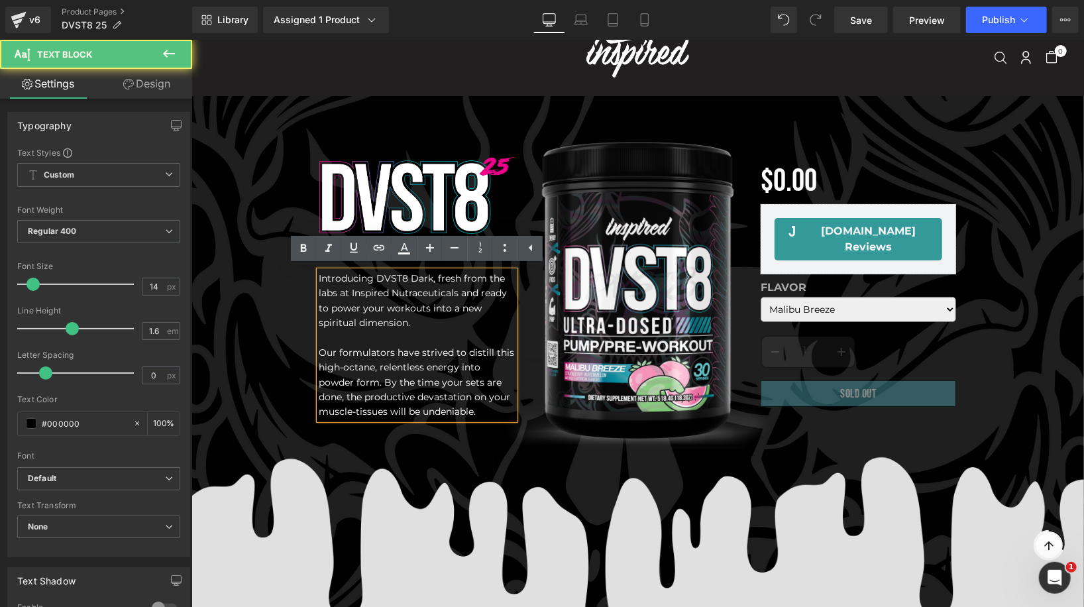
click at [372, 291] on font "Introducing DVST8 Dark, fresh from the labs at Inspired Nutraceuticals and read…" at bounding box center [413, 300] width 188 height 56
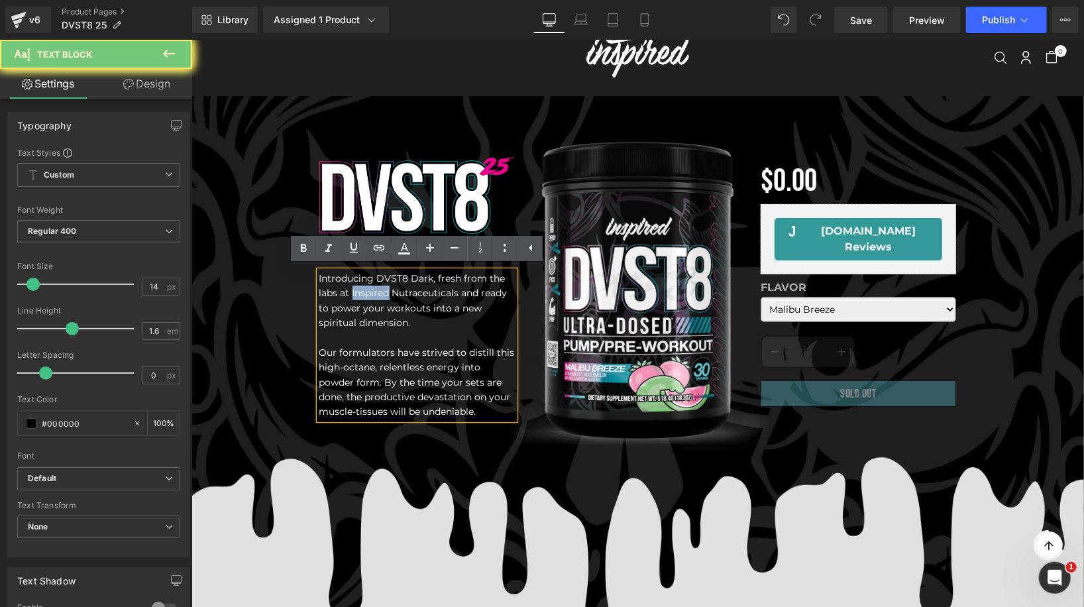
click at [372, 291] on font "Introducing DVST8 Dark, fresh from the labs at Inspired Nutraceuticals and read…" at bounding box center [413, 300] width 188 height 56
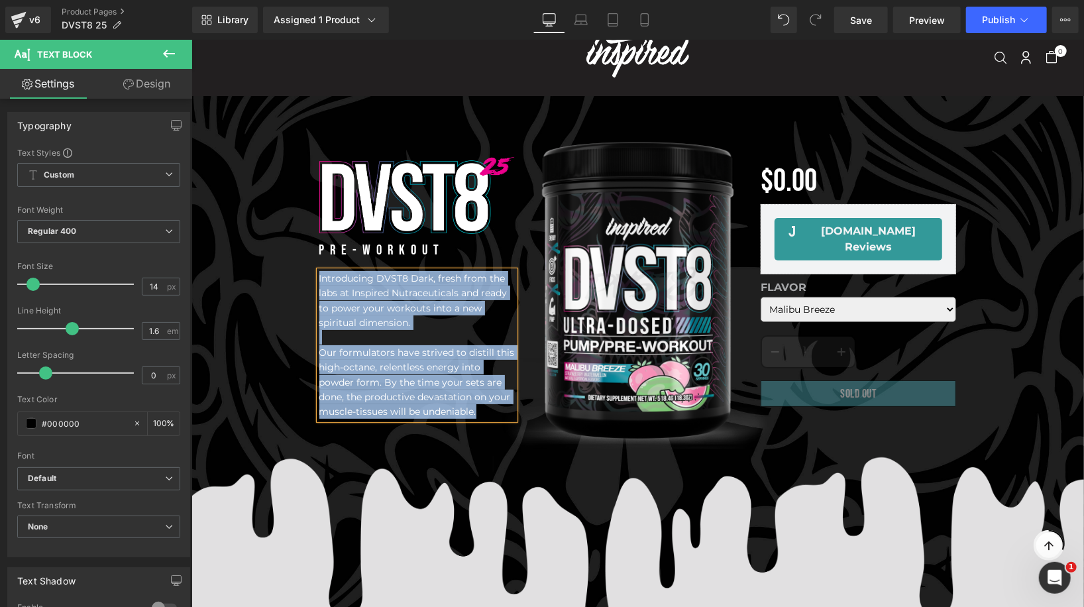
paste div
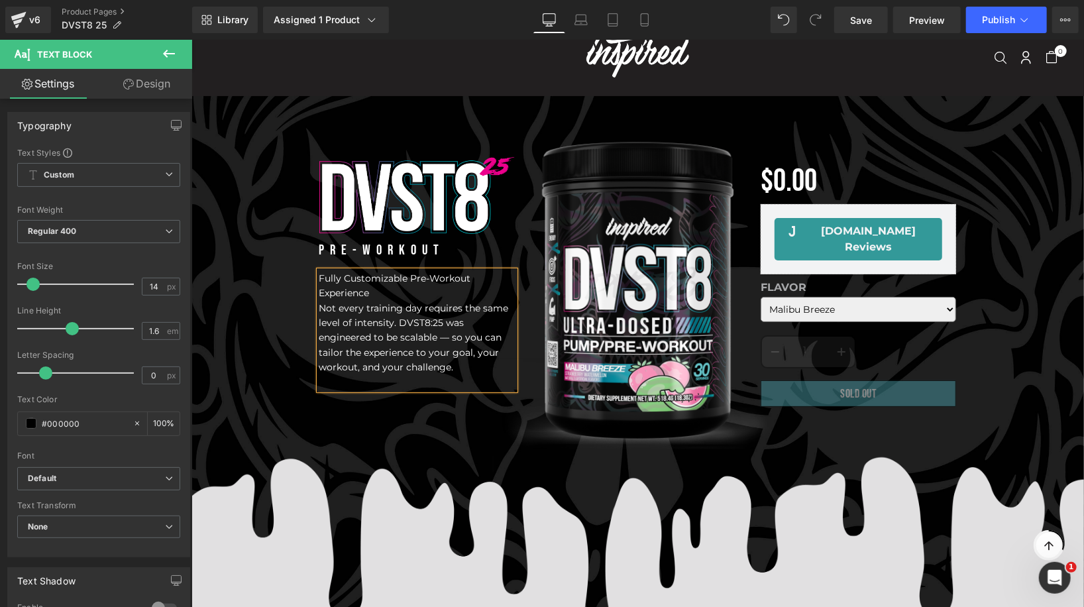
click at [395, 292] on p "Fully Customizable Pre-Workout Experience" at bounding box center [416, 285] width 195 height 30
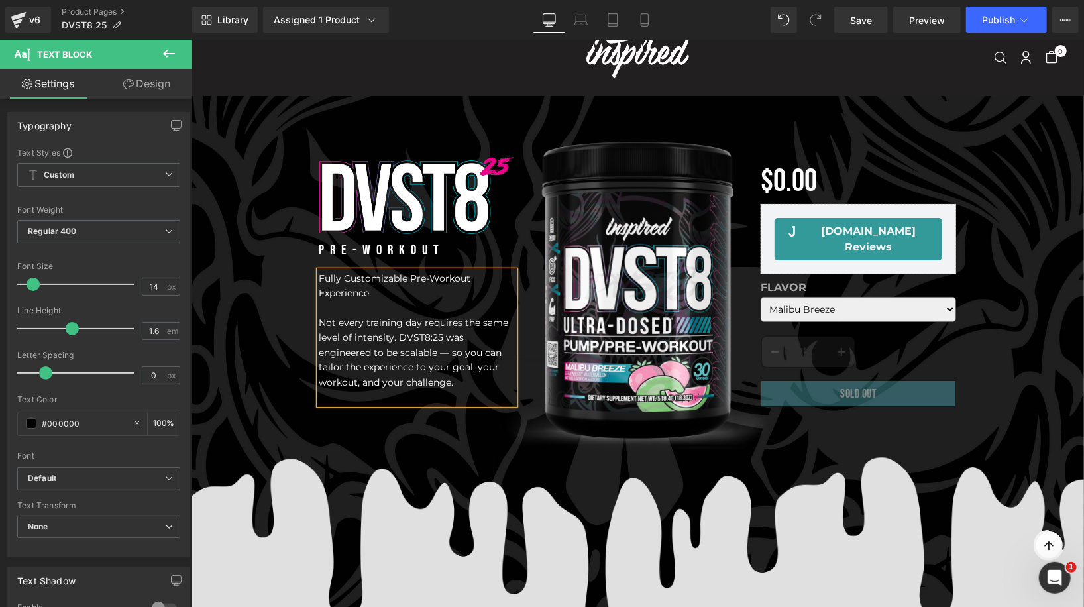
click at [459, 398] on p at bounding box center [416, 396] width 195 height 15
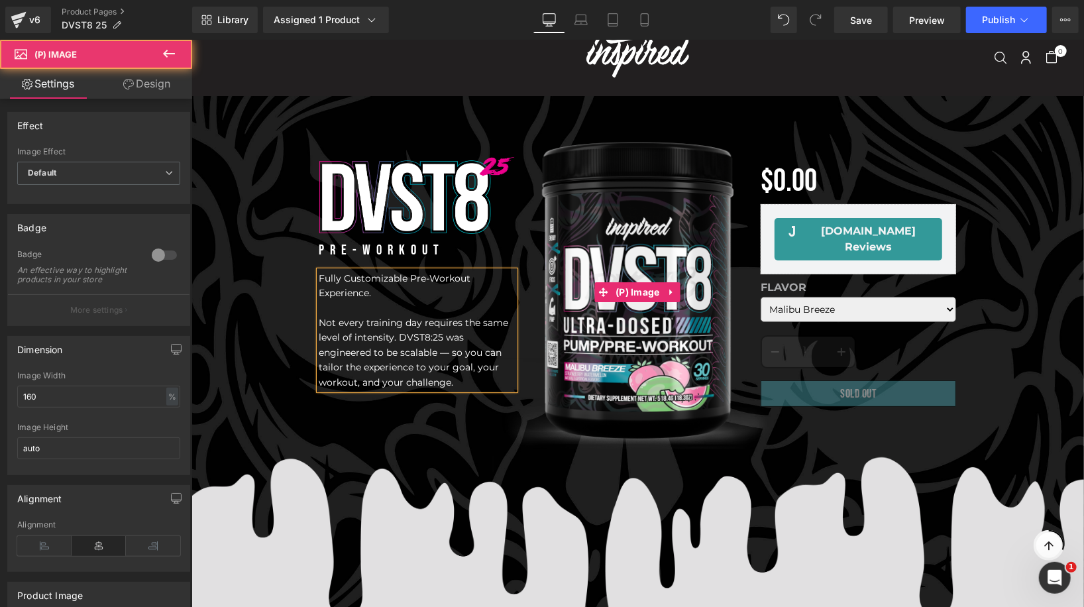
click at [650, 378] on img at bounding box center [636, 291] width 313 height 313
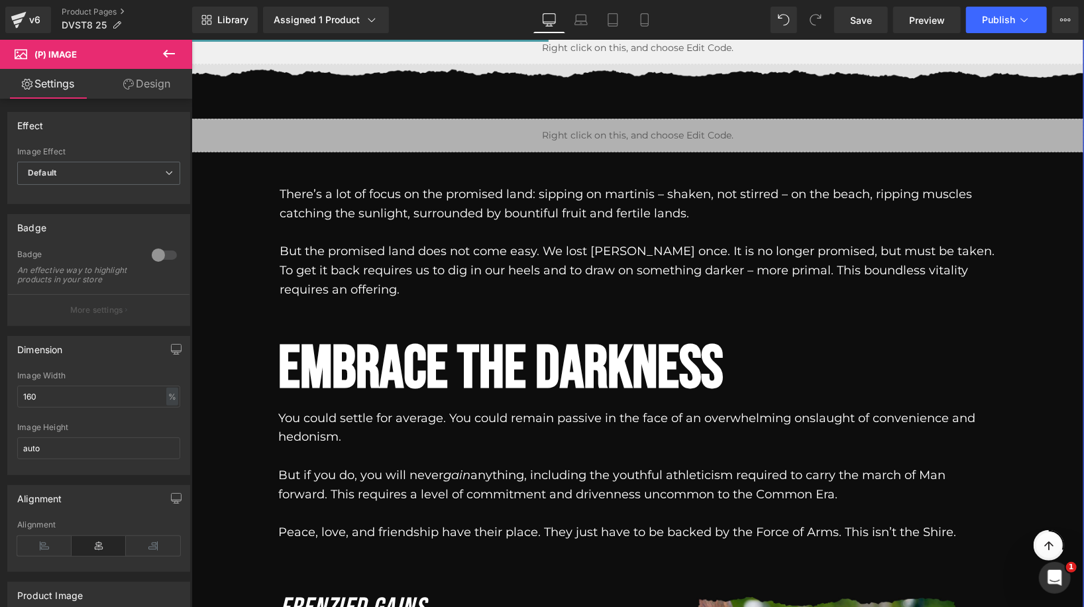
scroll to position [1483, 0]
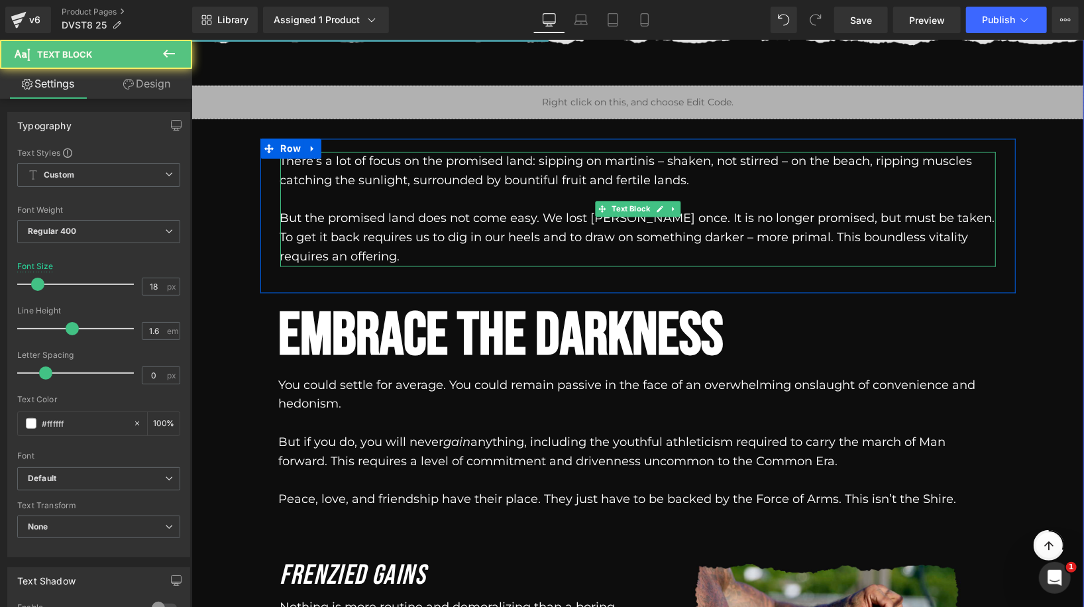
click at [529, 187] on p "There’s a lot of focus on the promised land: sipping on martinis – shaken, not …" at bounding box center [637, 171] width 715 height 38
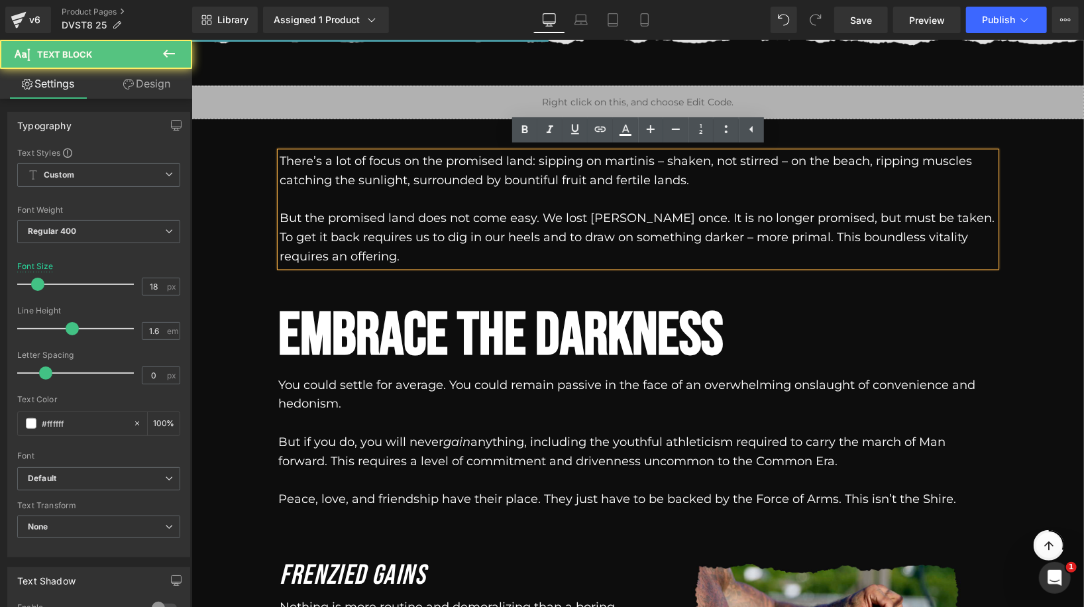
click at [543, 235] on p "But the promised land does not come easy. We lost Eden once. It is no longer pr…" at bounding box center [637, 237] width 715 height 57
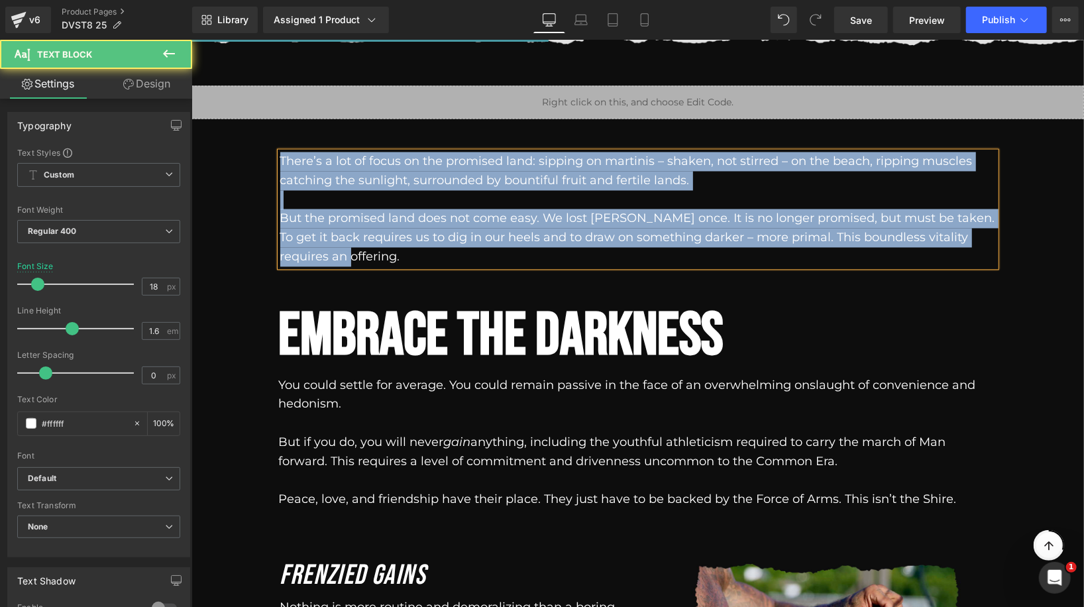
paste div
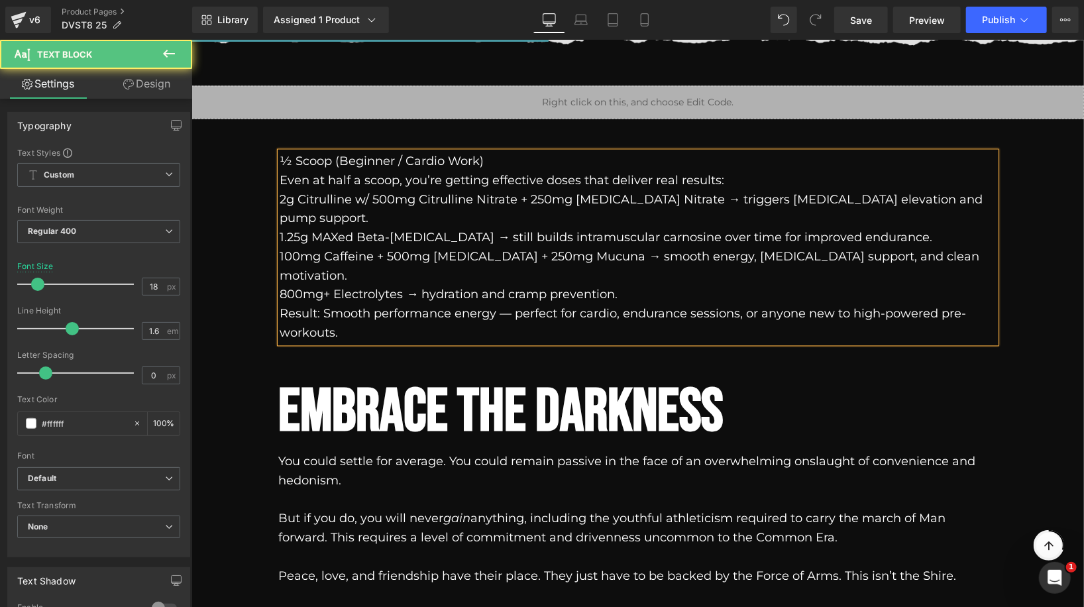
click at [281, 160] on p "½ Scoop (Beginner / Cardio Work)" at bounding box center [637, 161] width 715 height 19
click at [280, 159] on p "½ Scoop (Beginner / Cardio Work)" at bounding box center [637, 161] width 715 height 19
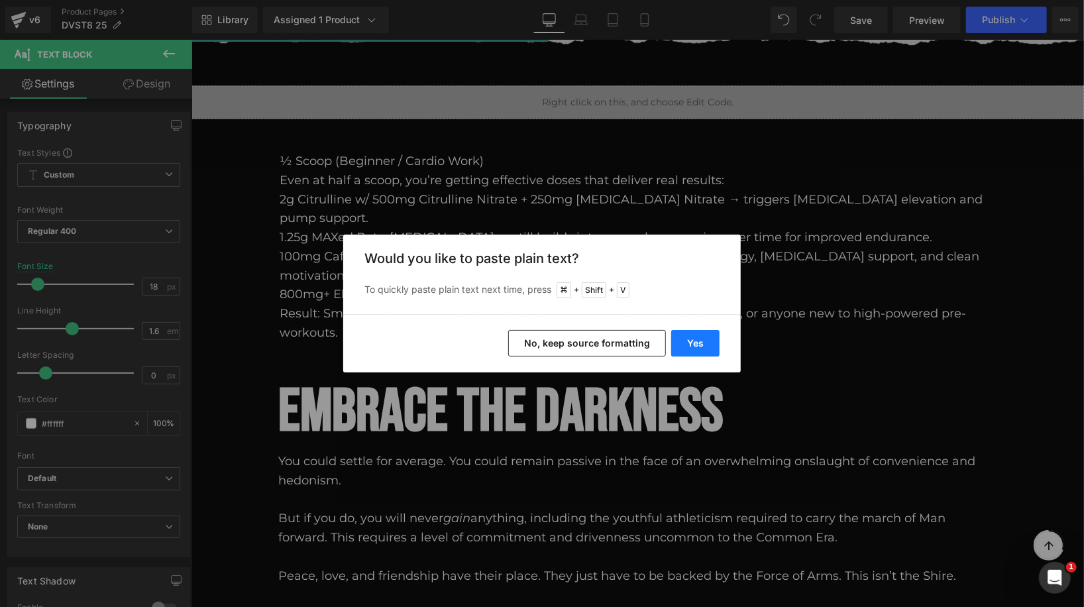
click at [689, 349] on button "Yes" at bounding box center [695, 343] width 48 height 26
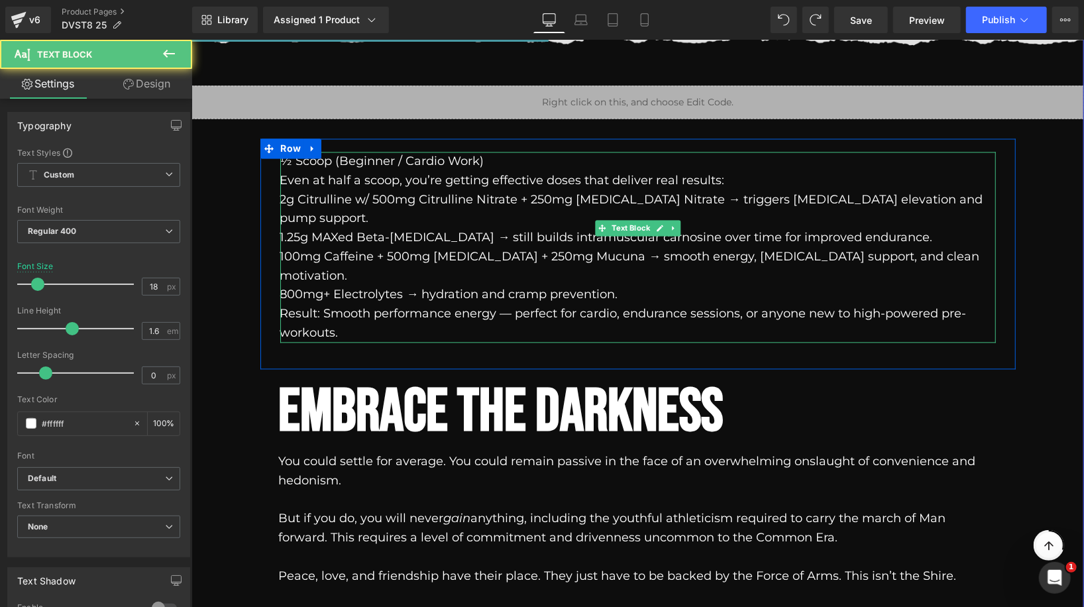
click at [284, 163] on p "½ Scoop (Beginner / Cardio Work)" at bounding box center [637, 161] width 715 height 19
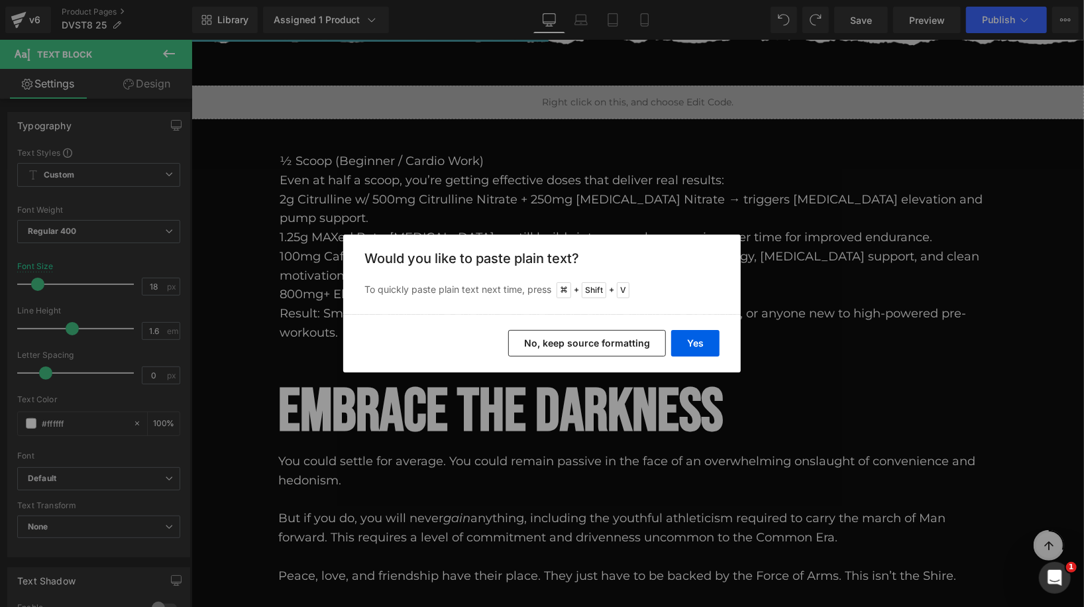
click at [581, 349] on button "No, keep source formatting" at bounding box center [587, 343] width 158 height 26
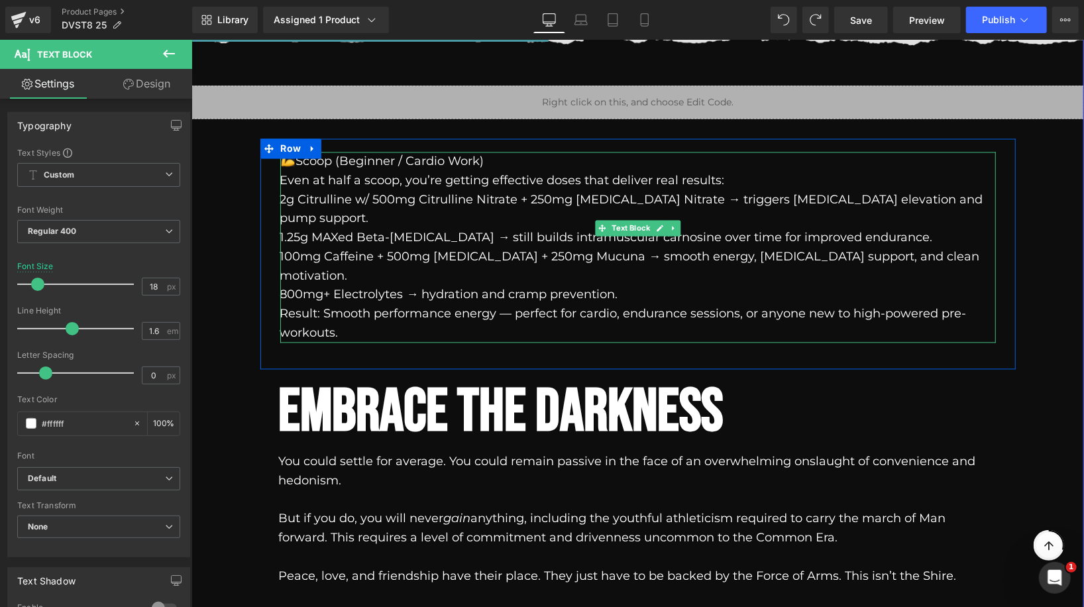
click at [503, 166] on p "½ Scoop (Beginner / Cardio Work)" at bounding box center [637, 161] width 715 height 19
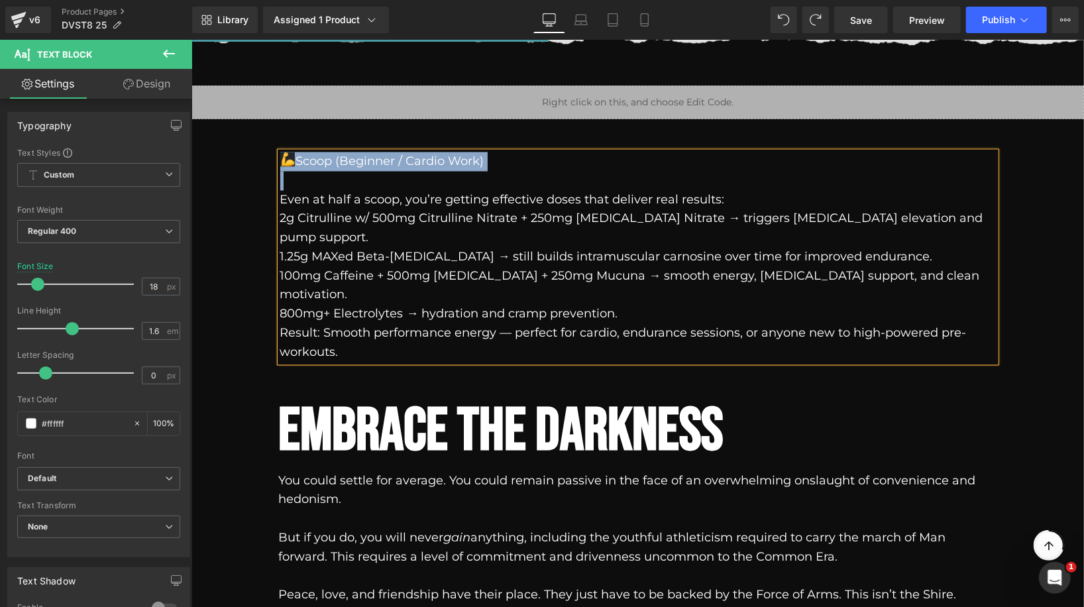
click at [465, 164] on p "½ Scoop (Beginner / Cardio Work)" at bounding box center [637, 161] width 715 height 19
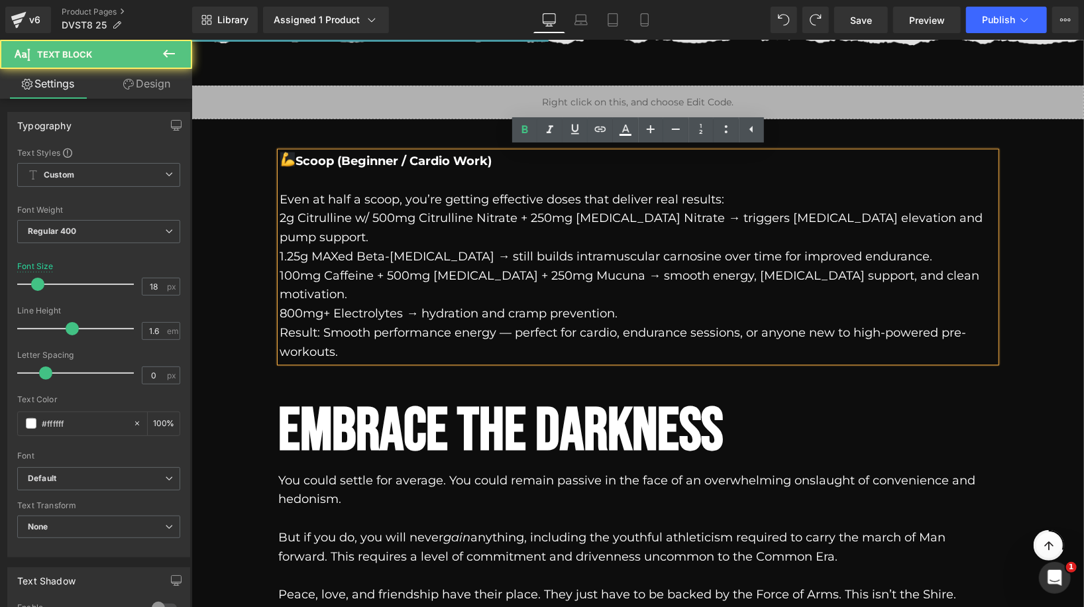
click at [311, 222] on p "2g Citrulline w/ 500mg Citrulline Nitrate + 250mg Betaine Nitrate → triggers ni…" at bounding box center [637, 228] width 715 height 38
click at [743, 199] on p "Even at half a scoop, you’re getting effective doses that deliver real results:" at bounding box center [637, 199] width 715 height 19
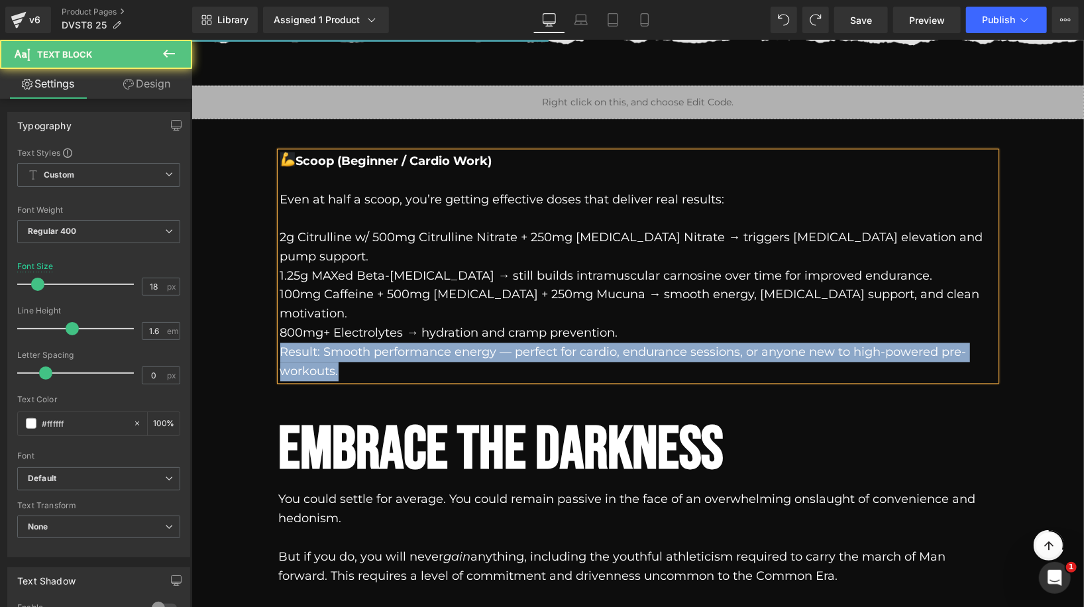
drag, startPoint x: 633, startPoint y: 295, endPoint x: 277, endPoint y: 227, distance: 362.8
click at [280, 227] on div "½ Scoop (Beginner / Cardio Work) Even at half a scoop, you’re getting effective…" at bounding box center [637, 266] width 715 height 229
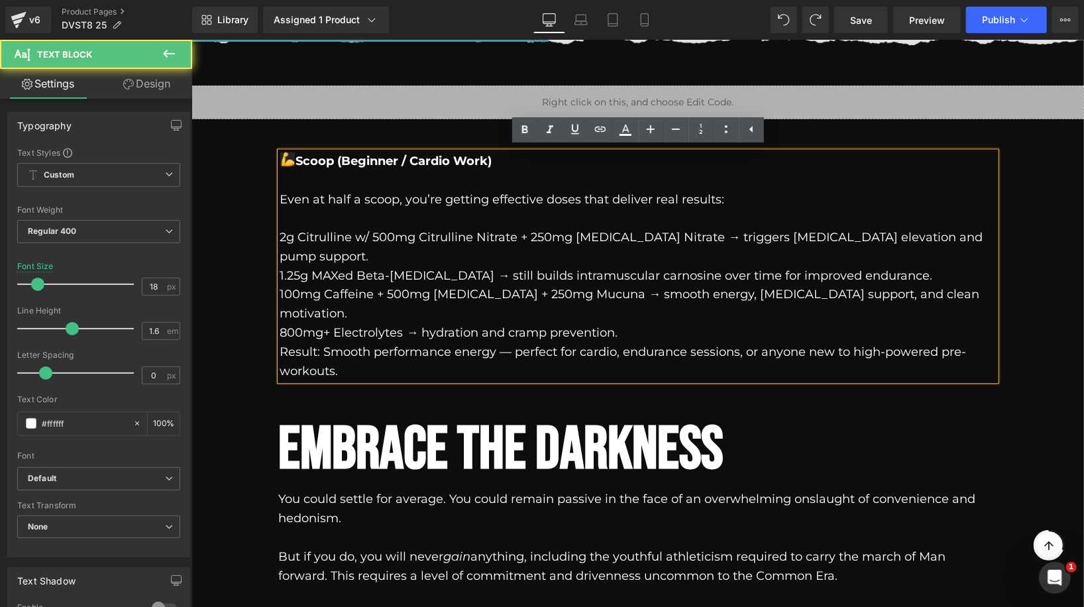
click at [285, 240] on p "2g Citrulline w/ 500mg Citrulline Nitrate + 250mg Betaine Nitrate → triggers ni…" at bounding box center [637, 247] width 715 height 38
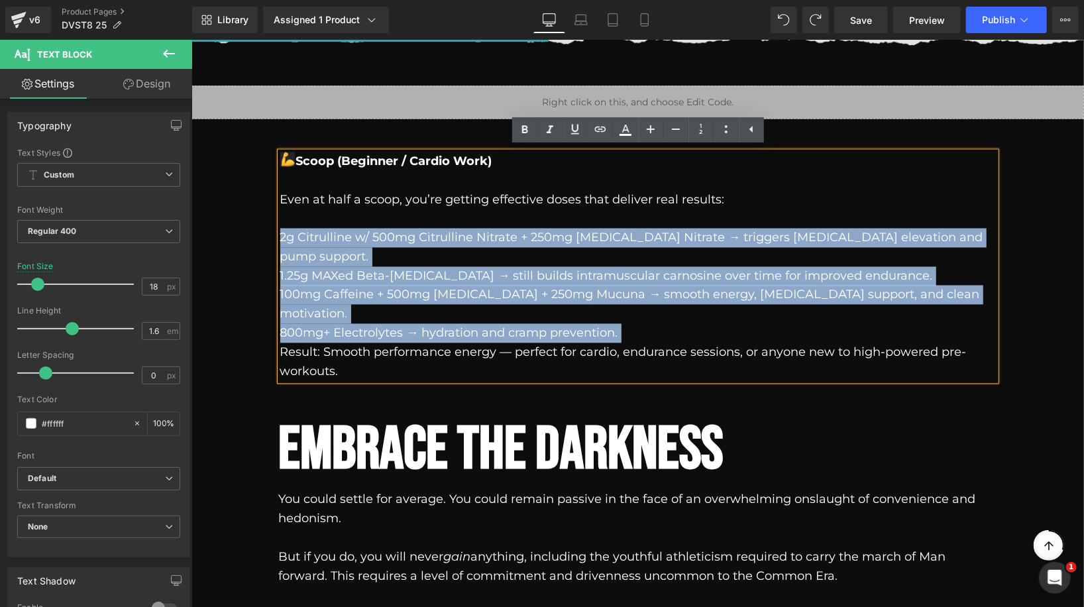
drag, startPoint x: 285, startPoint y: 240, endPoint x: 620, endPoint y: 288, distance: 338.6
click at [620, 288] on div "½ Scoop (Beginner / Cardio Work) Even at half a scoop, you’re getting effective…" at bounding box center [637, 266] width 715 height 229
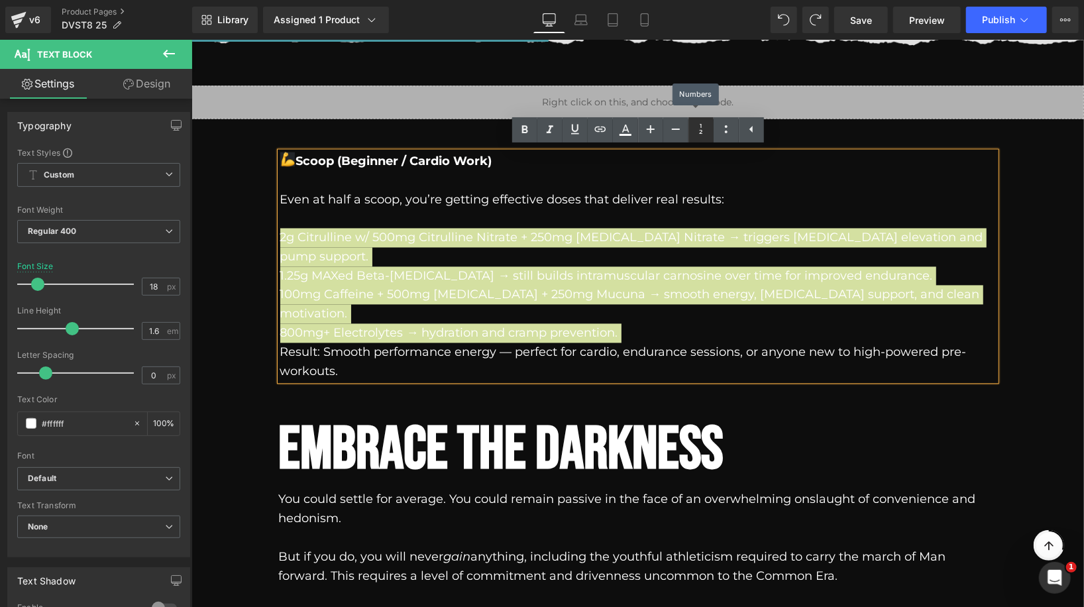
click at [703, 135] on icon at bounding box center [701, 129] width 16 height 16
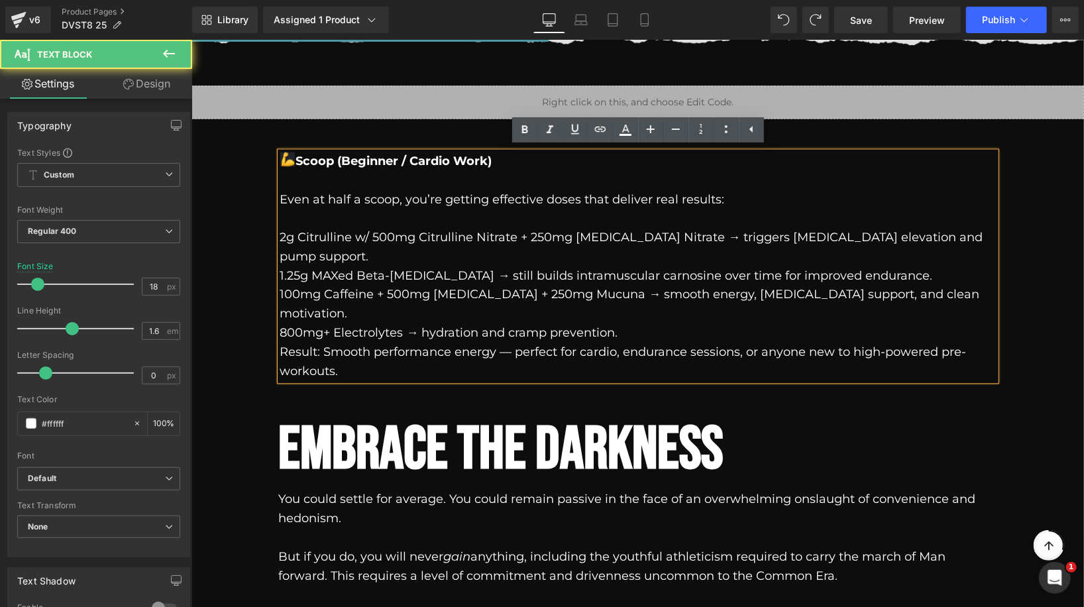
click at [458, 266] on p "1.25g MAXed Beta-Alanine → still builds intramuscular carnosine over time for i…" at bounding box center [637, 275] width 715 height 19
click at [657, 233] on p "2g Citrulline w/ 500mg Citrulline Nitrate + 250mg Betaine Nitrate → triggers ni…" at bounding box center [637, 247] width 715 height 38
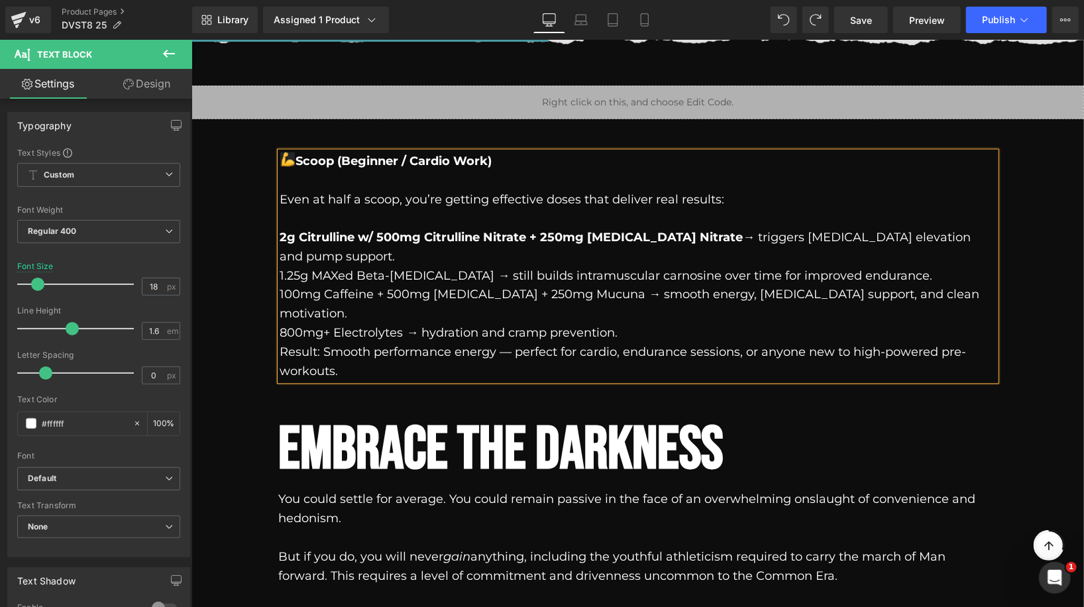
click at [419, 266] on p "1.25g MAXed Beta-Alanine → still builds intramuscular carnosine over time for i…" at bounding box center [637, 275] width 715 height 19
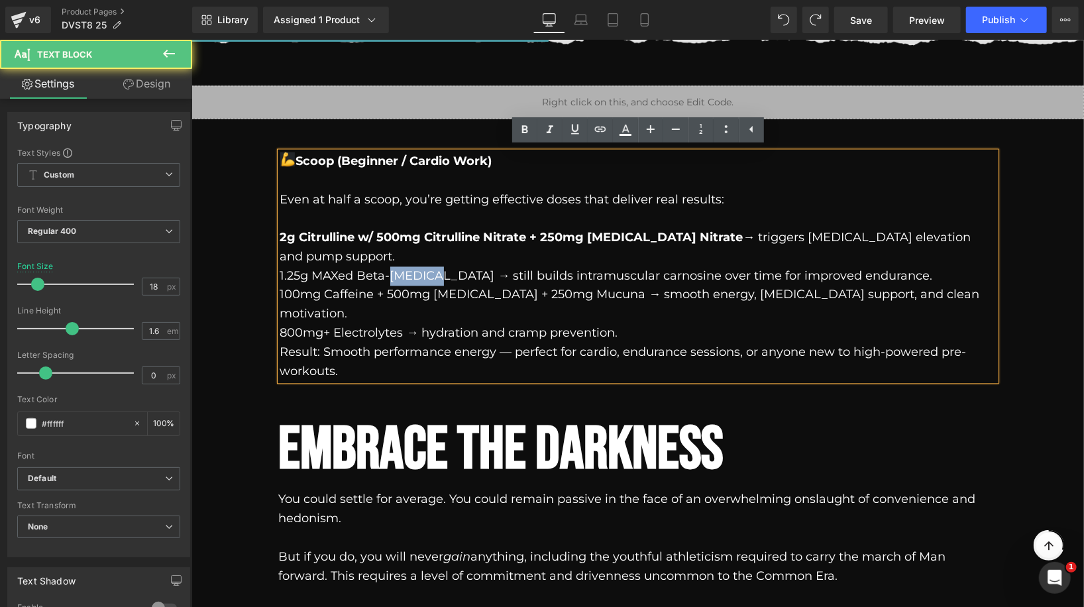
click at [419, 266] on p "1.25g MAXed Beta-Alanine → still builds intramuscular carnosine over time for i…" at bounding box center [637, 275] width 715 height 19
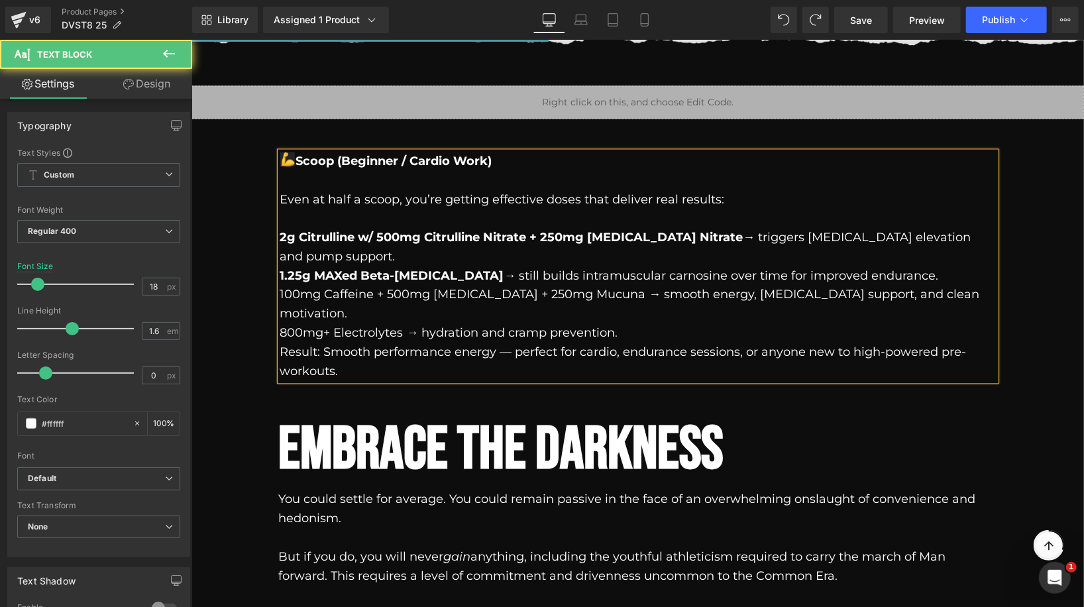
click at [575, 285] on p "100mg Caffeine + 500mg Tyrosine + 250mg Mucuna → smooth energy, dopamine suppor…" at bounding box center [637, 304] width 715 height 38
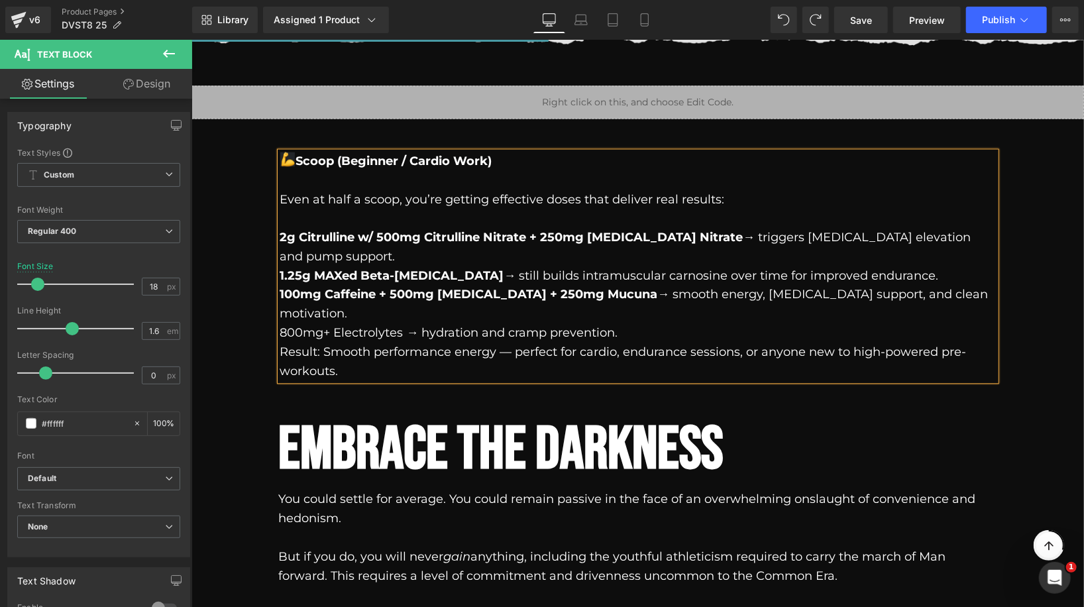
click at [374, 323] on p "800mg+ Electrolytes → hydration and cramp prevention." at bounding box center [637, 332] width 715 height 19
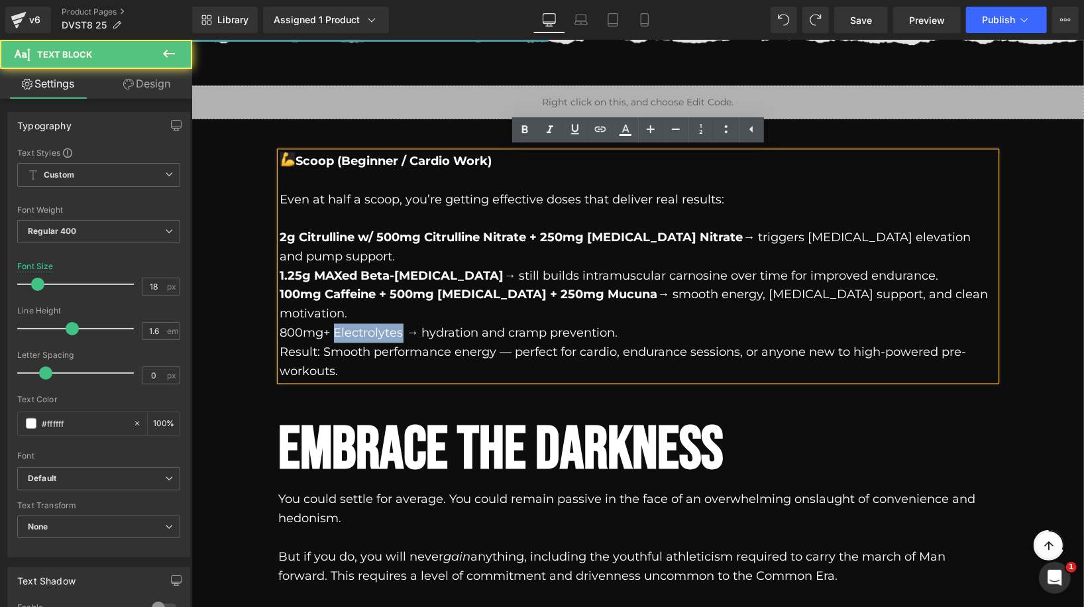
click at [374, 323] on p "800mg+ Electrolytes → hydration and cramp prevention." at bounding box center [637, 332] width 715 height 19
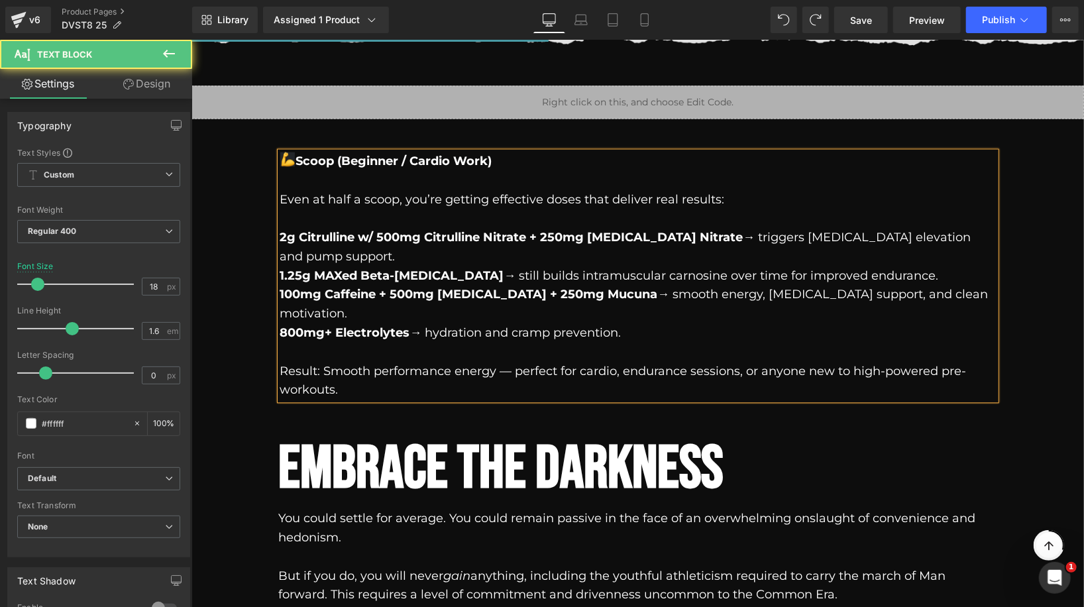
click at [305, 362] on p "Result: Smooth performance energy — perfect for cardio, endurance sessions, or …" at bounding box center [637, 381] width 715 height 38
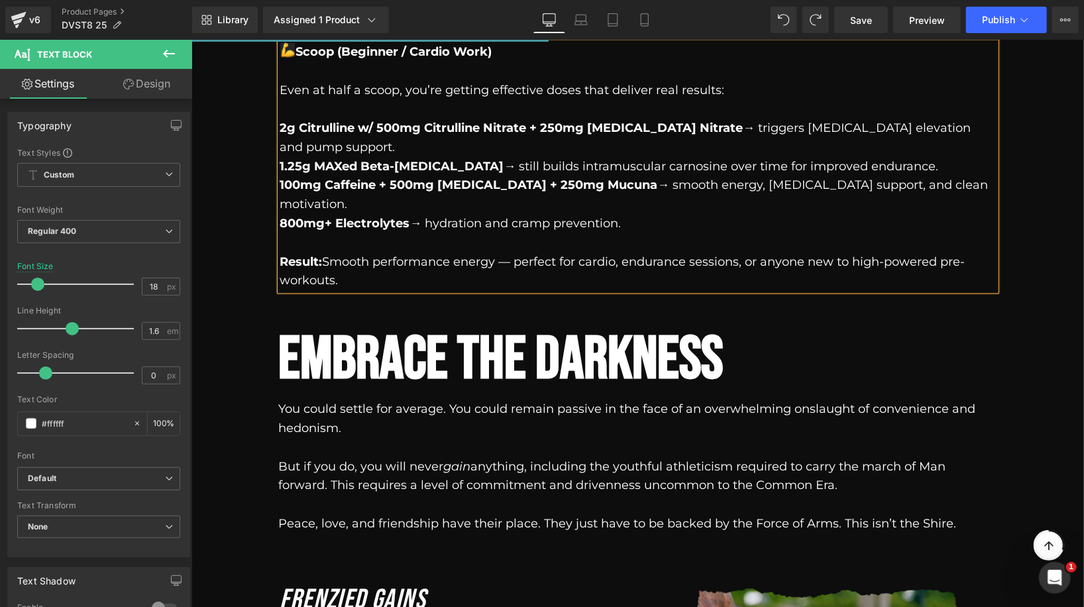
scroll to position [1559, 0]
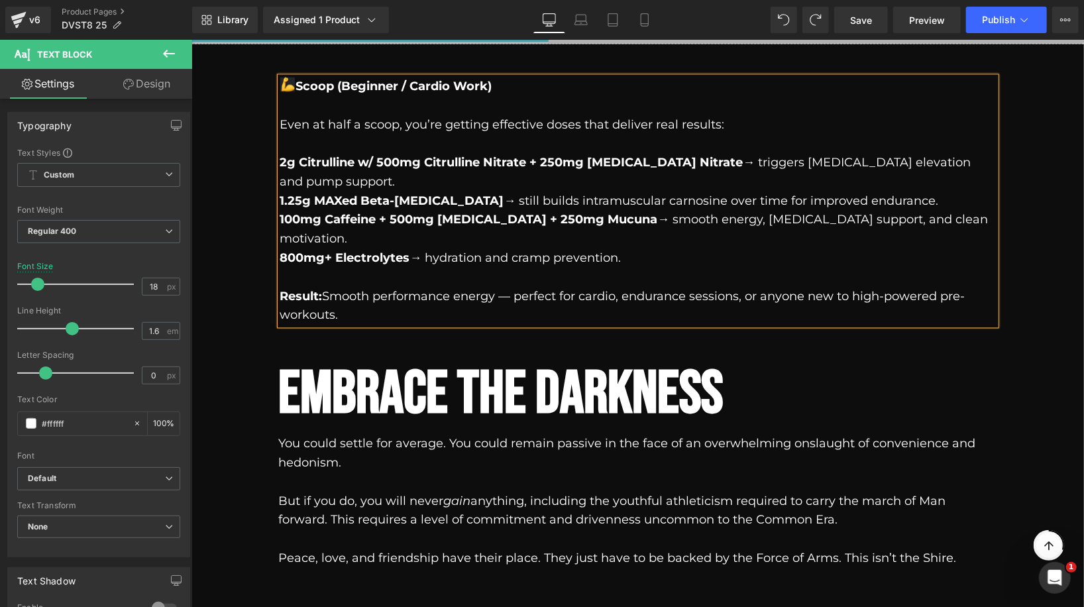
click at [1000, 178] on div "½ Scoop (Beginner / Cardio Work) Even at half a scoop, you’re getting effective…" at bounding box center [637, 203] width 755 height 281
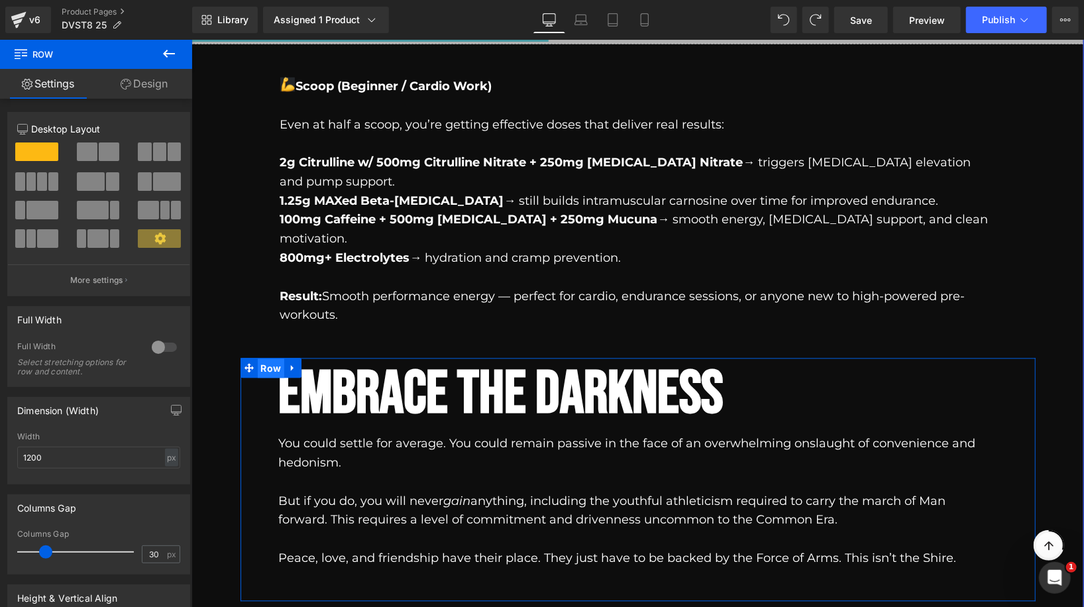
click at [270, 358] on span "Row" at bounding box center [270, 368] width 27 height 20
click at [142, 82] on link "Design" at bounding box center [144, 84] width 96 height 30
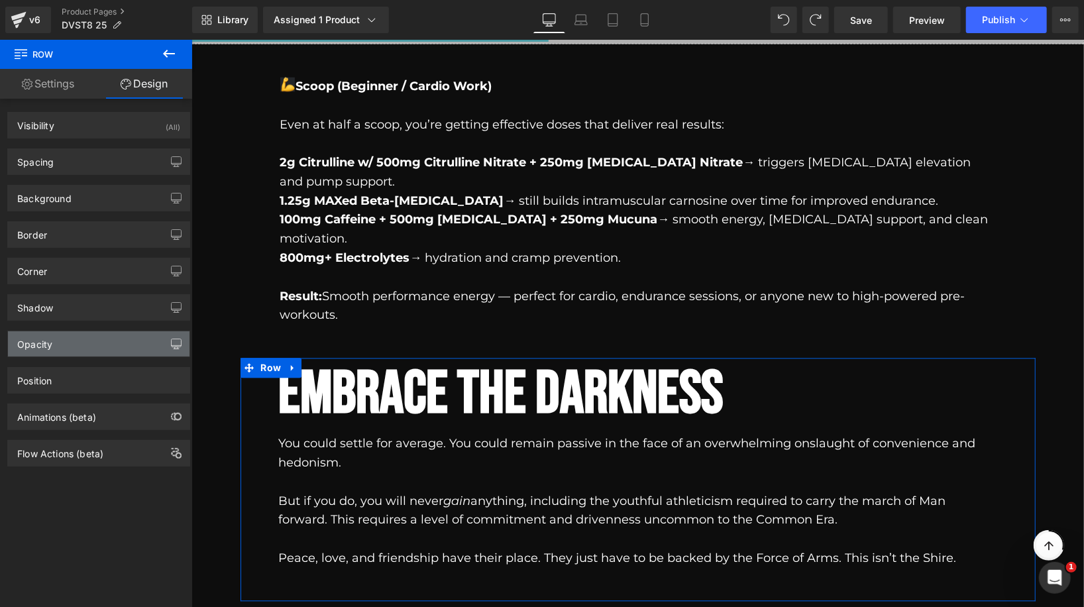
click at [172, 342] on icon "button" at bounding box center [176, 343] width 11 height 11
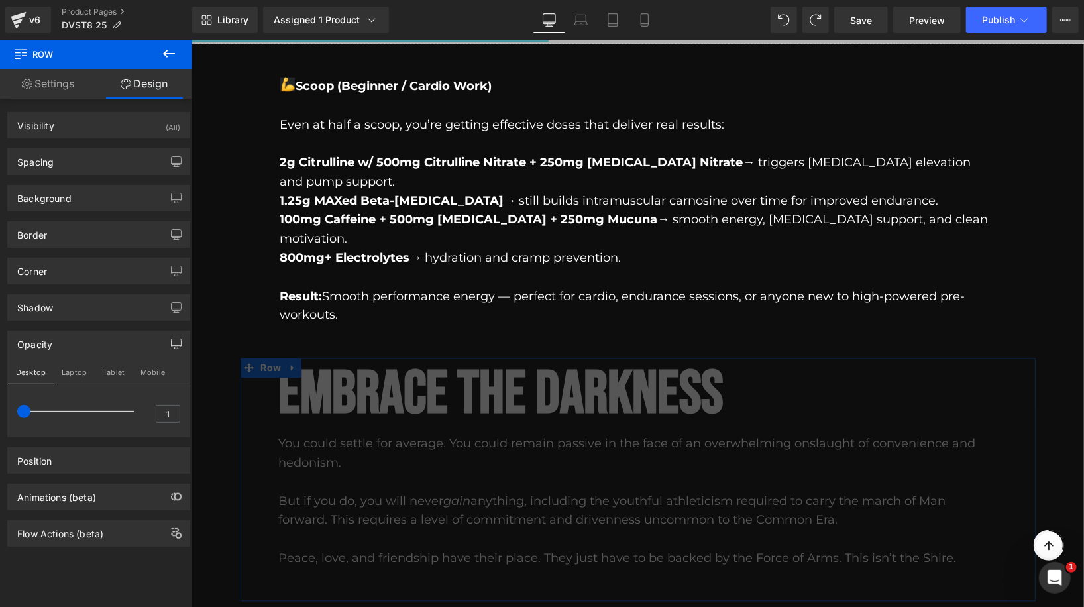
drag, startPoint x: 130, startPoint y: 413, endPoint x: 0, endPoint y: 401, distance: 131.0
click at [0, 401] on div "Opacity Desktop Laptop Tablet Mobile 1 1" at bounding box center [99, 379] width 198 height 117
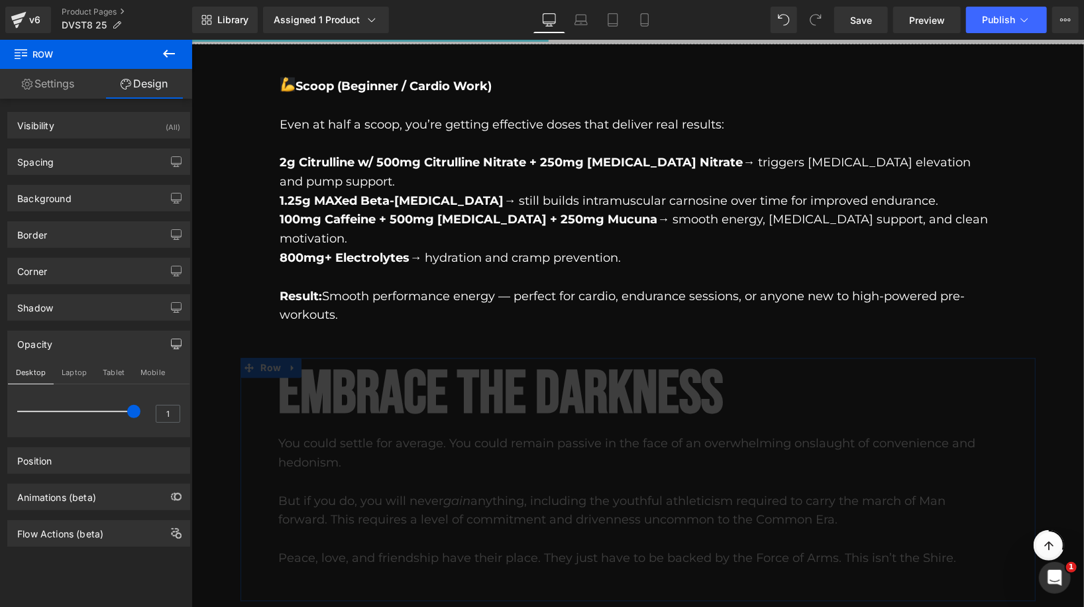
drag, startPoint x: 213, startPoint y: 447, endPoint x: 228, endPoint y: 407, distance: 42.3
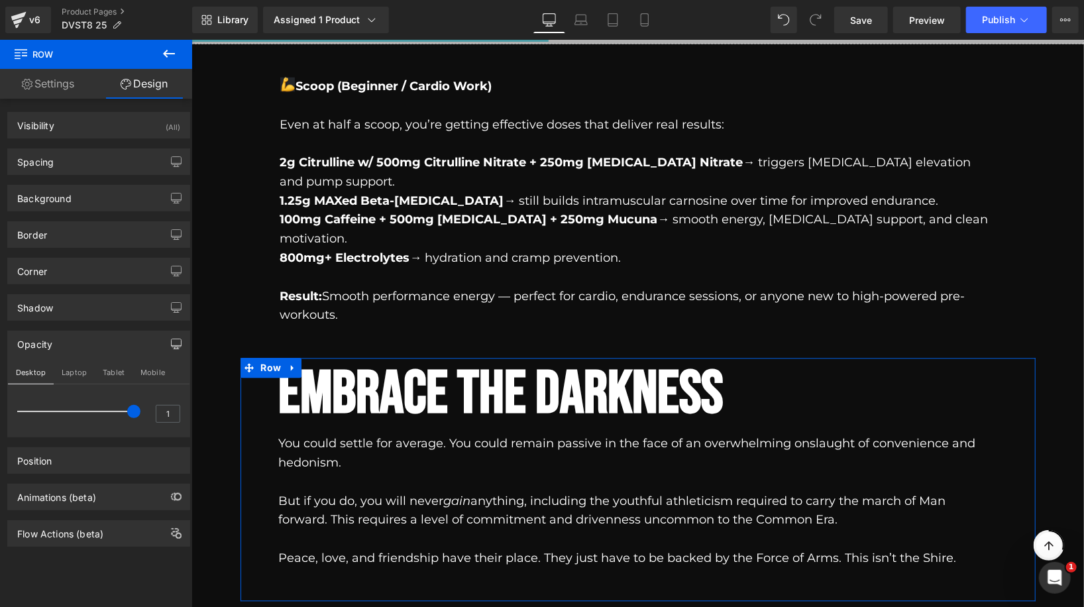
click at [132, 344] on div "Opacity" at bounding box center [98, 343] width 181 height 25
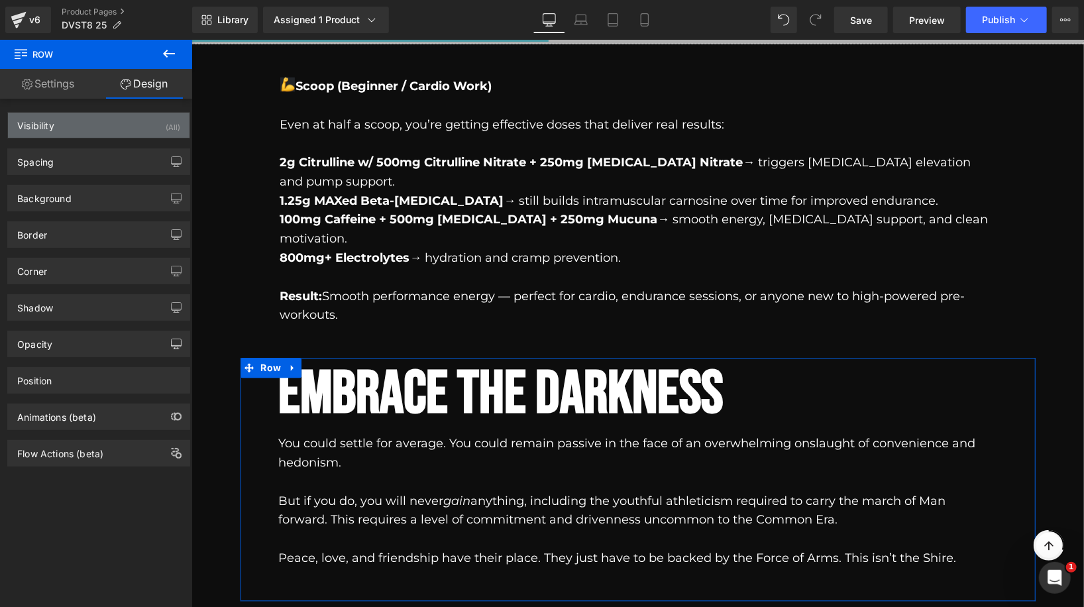
click at [121, 123] on div "Visibility (All)" at bounding box center [98, 125] width 181 height 25
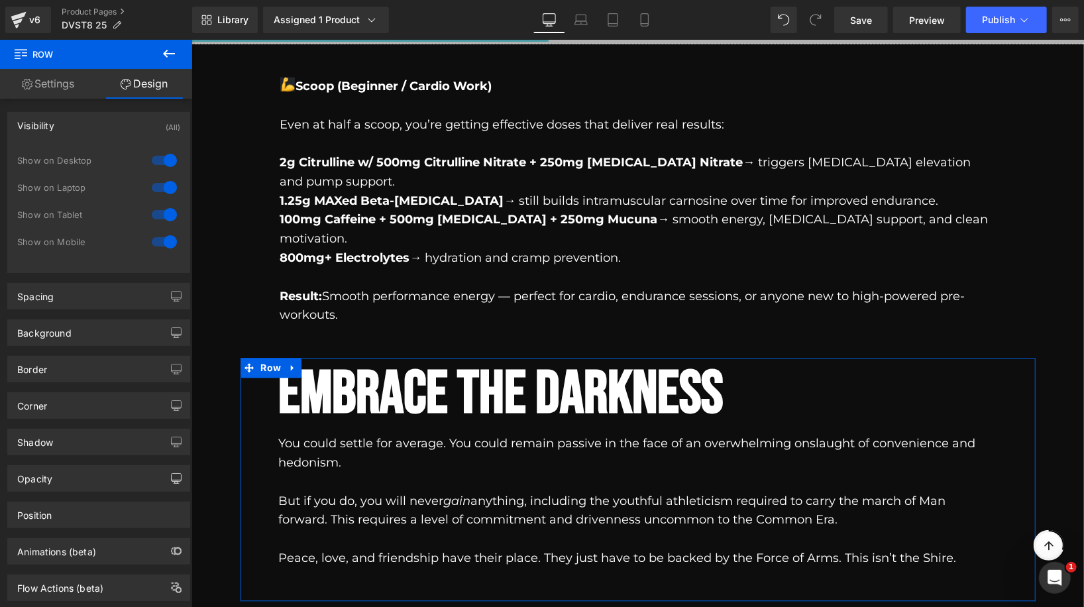
click at [163, 157] on div at bounding box center [164, 160] width 32 height 21
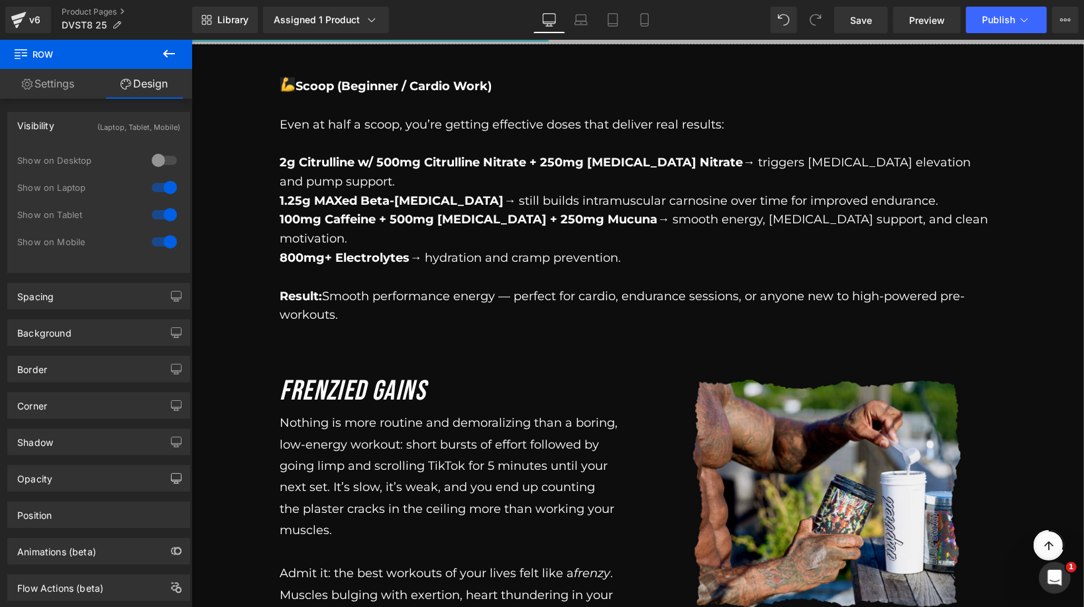
click at [162, 181] on div at bounding box center [164, 187] width 32 height 21
click at [161, 211] on div at bounding box center [164, 214] width 32 height 21
click at [159, 242] on div at bounding box center [164, 241] width 32 height 21
click at [163, 241] on div at bounding box center [164, 241] width 32 height 21
click at [161, 214] on div at bounding box center [164, 214] width 32 height 21
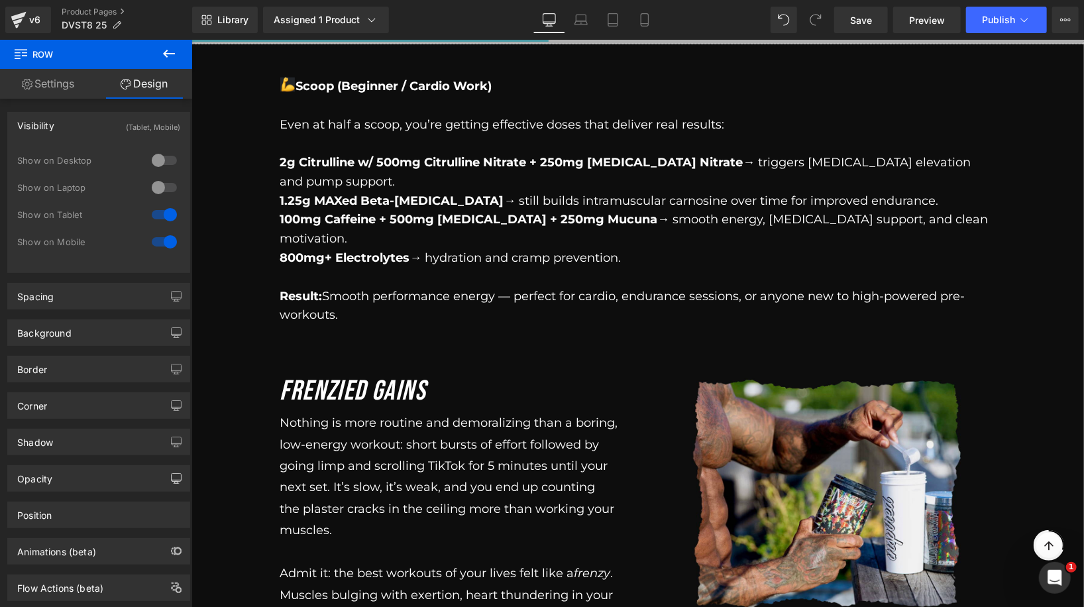
click at [158, 187] on div at bounding box center [164, 187] width 32 height 21
click at [159, 158] on div at bounding box center [164, 160] width 32 height 21
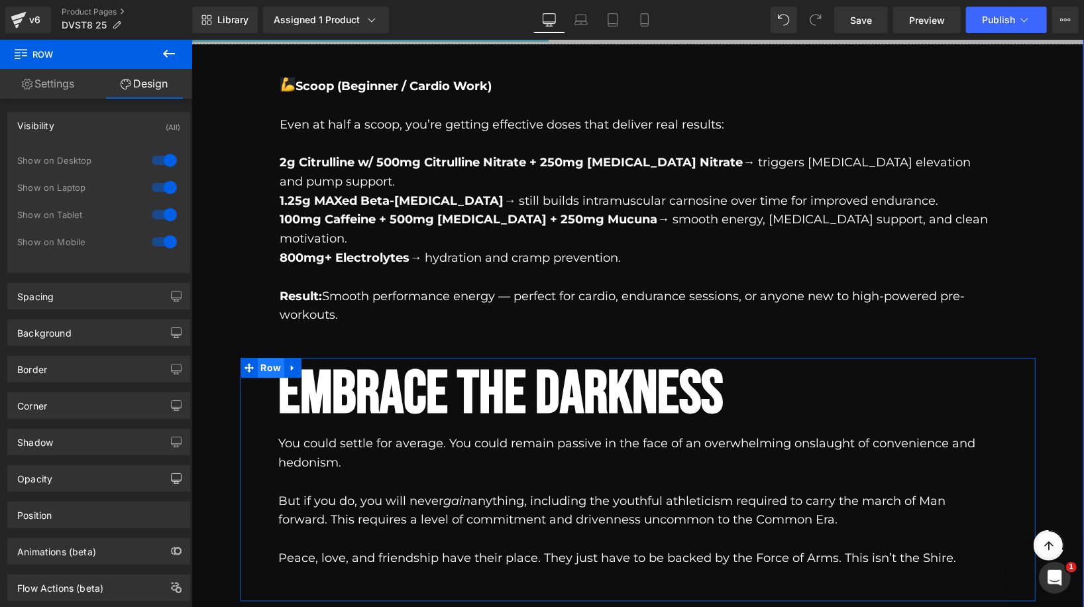
click at [266, 357] on span "Row" at bounding box center [270, 367] width 27 height 20
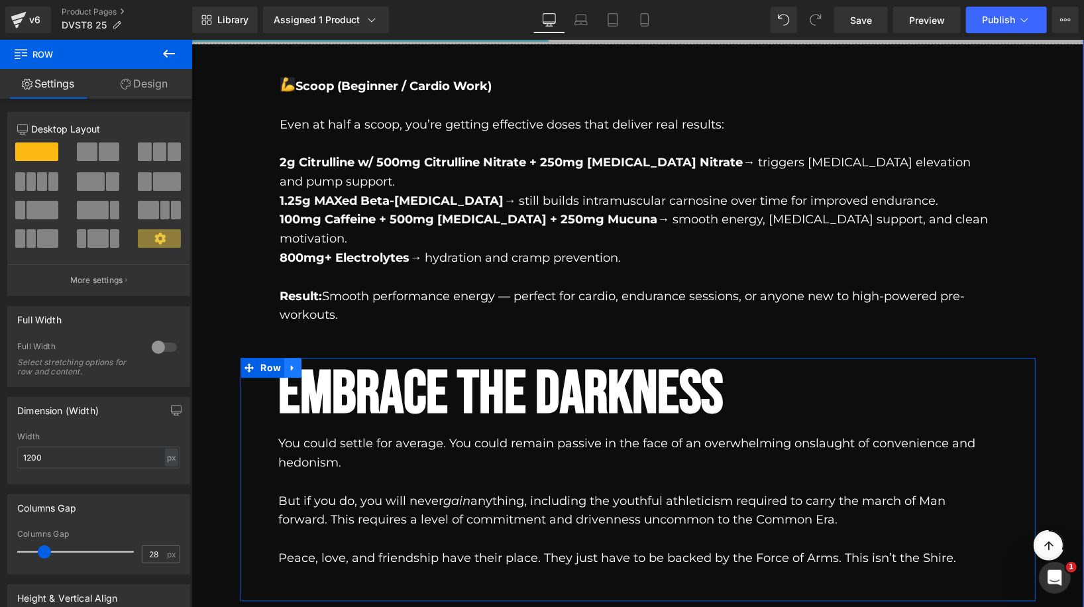
click at [288, 362] on icon at bounding box center [291, 367] width 9 height 10
click at [327, 362] on icon at bounding box center [326, 367] width 9 height 10
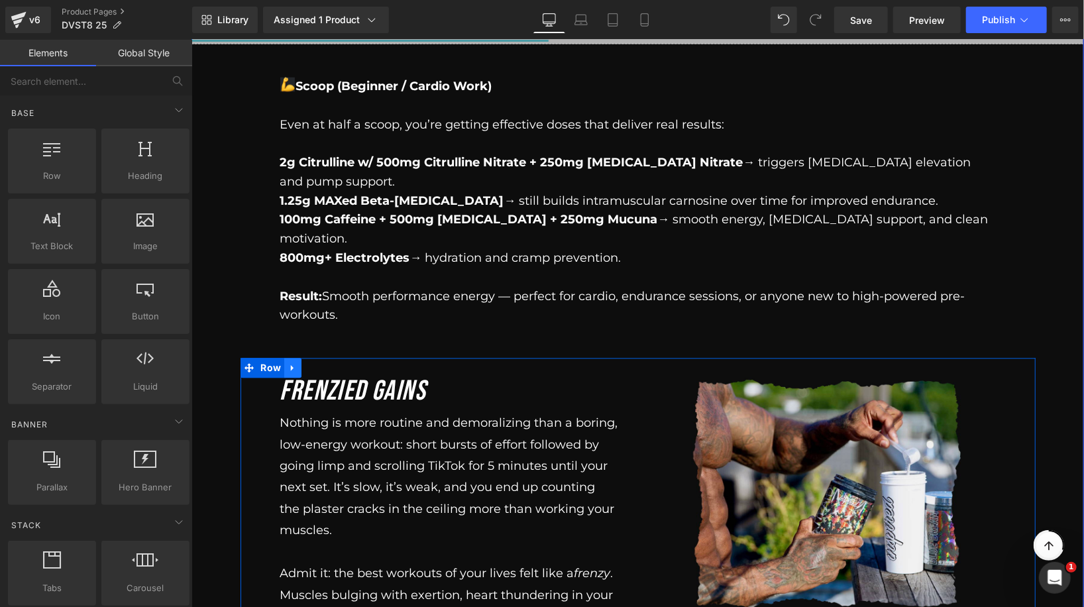
click at [287, 362] on icon at bounding box center [291, 367] width 9 height 10
click at [326, 362] on icon at bounding box center [326, 366] width 9 height 9
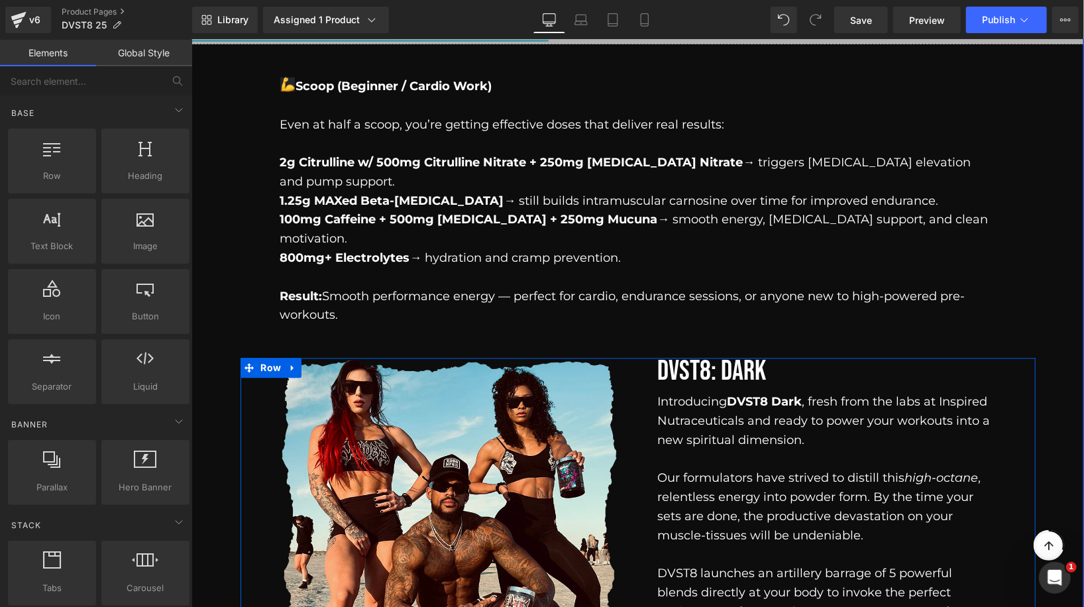
click at [307, 363] on icon at bounding box center [307, 367] width 7 height 8
click at [292, 362] on icon at bounding box center [291, 367] width 9 height 10
click at [323, 362] on icon at bounding box center [326, 366] width 9 height 9
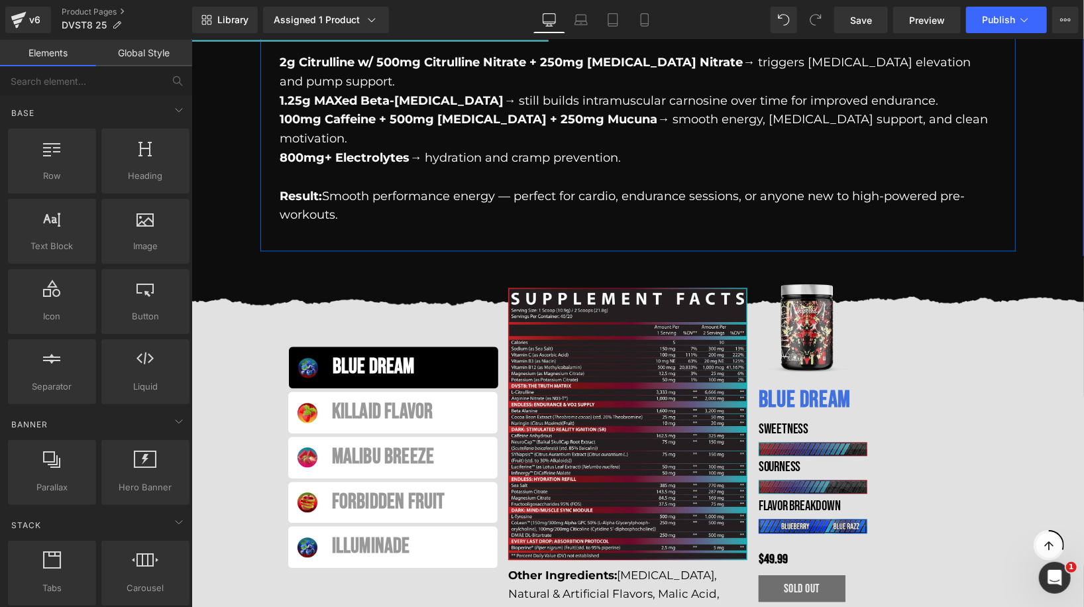
scroll to position [1662, 0]
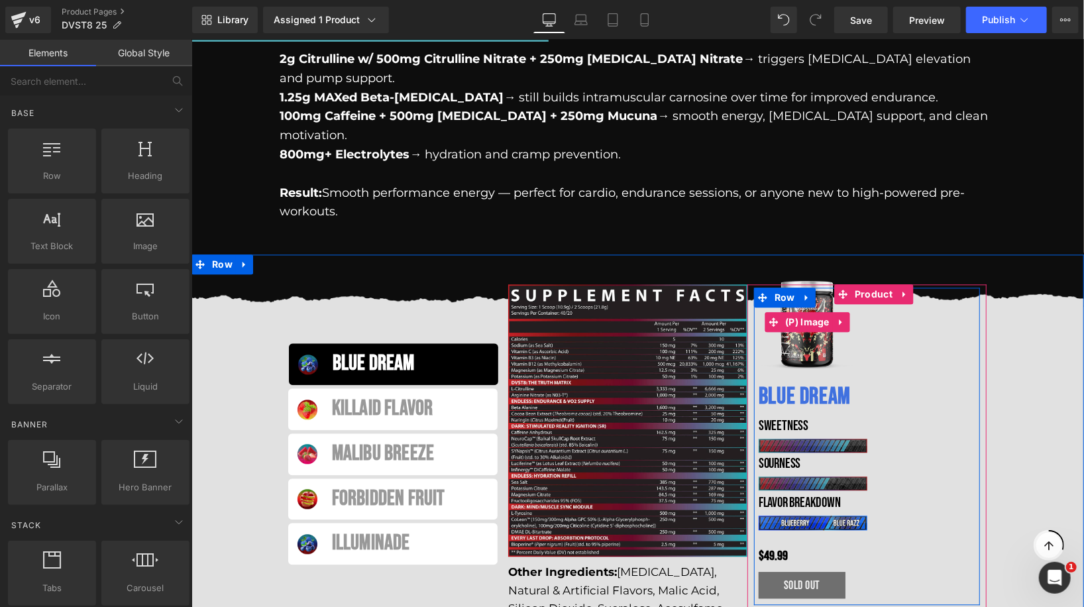
click at [801, 304] on img at bounding box center [806, 320] width 97 height 97
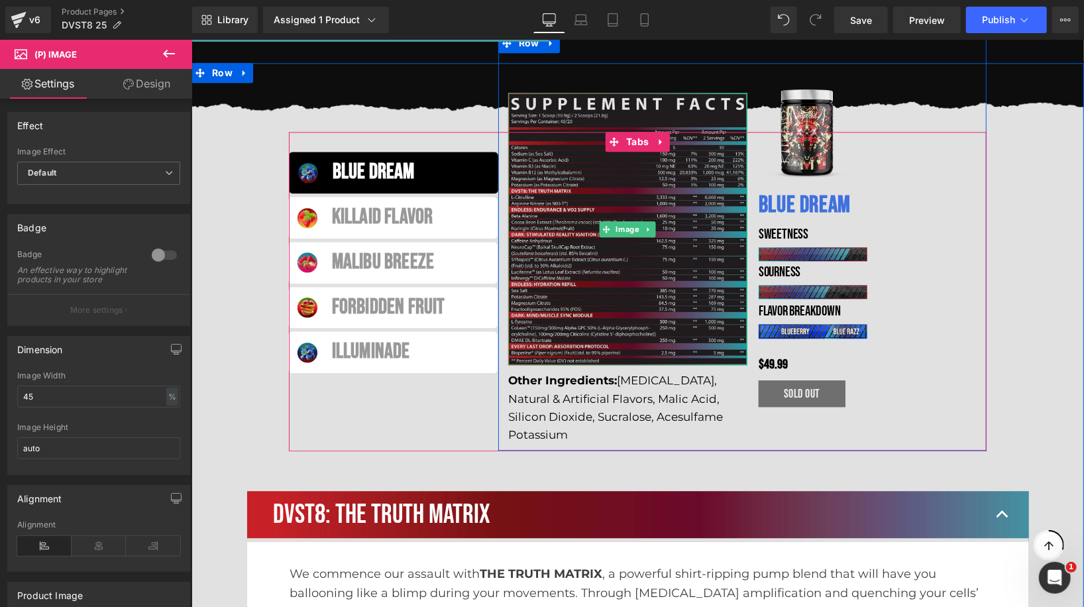
scroll to position [2082, 0]
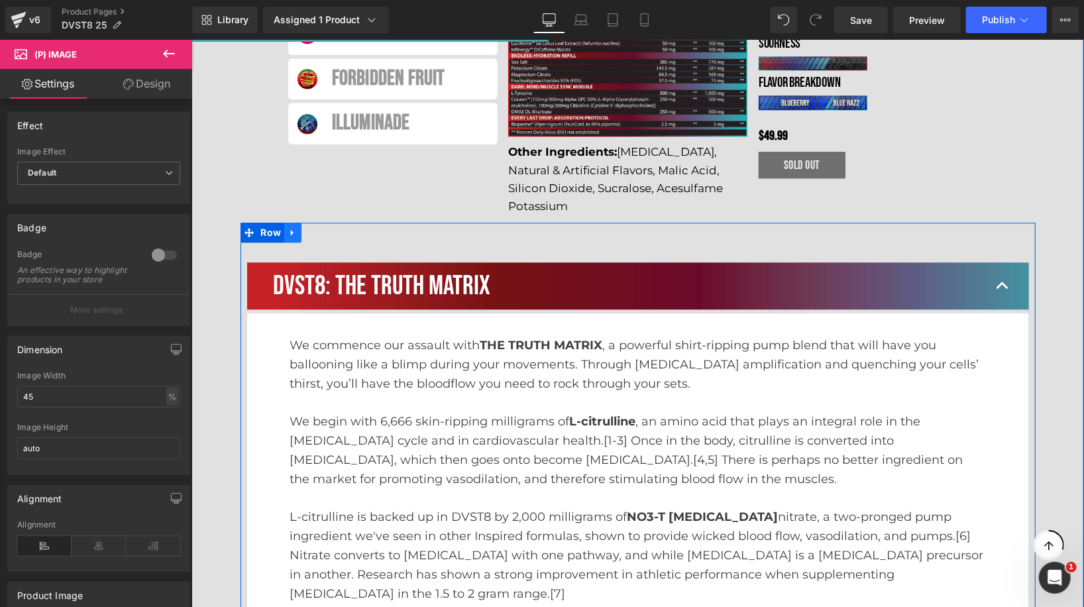
click at [291, 229] on icon at bounding box center [291, 232] width 3 height 6
click at [331, 222] on link at bounding box center [326, 232] width 17 height 20
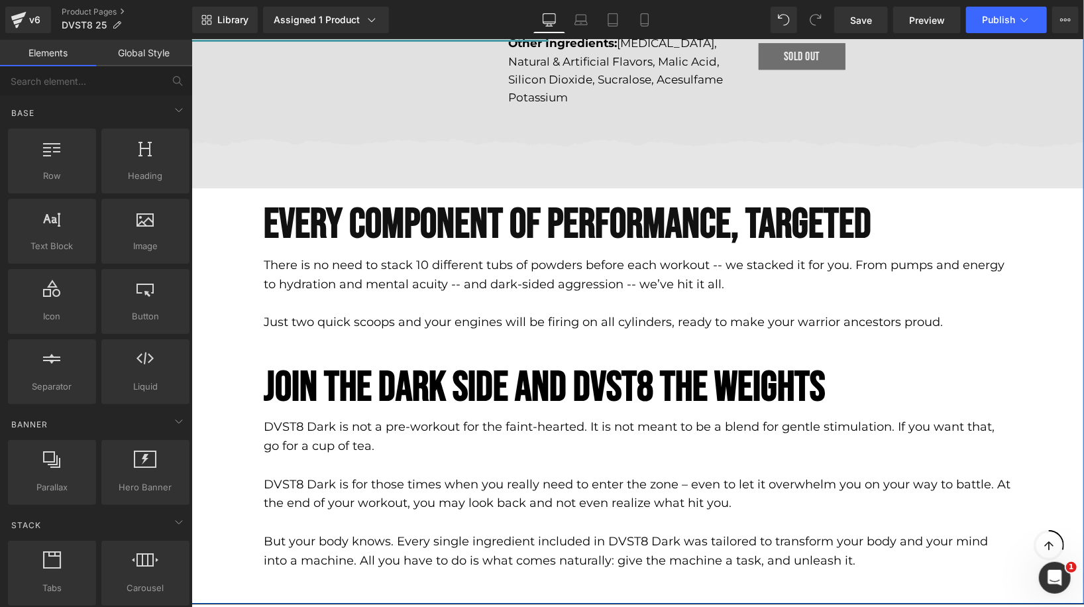
scroll to position [2159, 0]
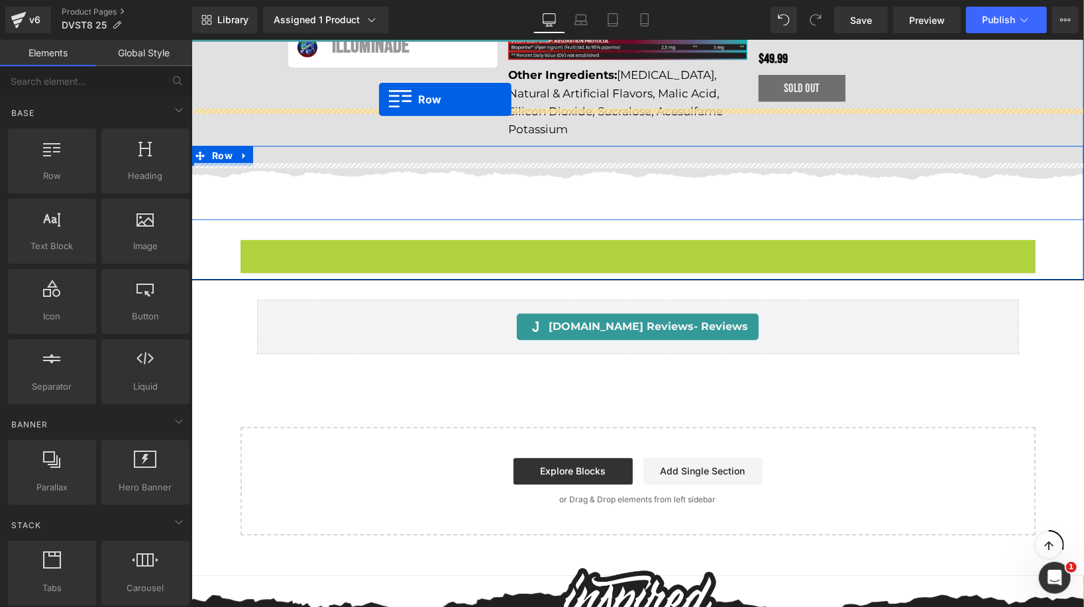
drag, startPoint x: 270, startPoint y: 191, endPoint x: 378, endPoint y: 99, distance: 142.8
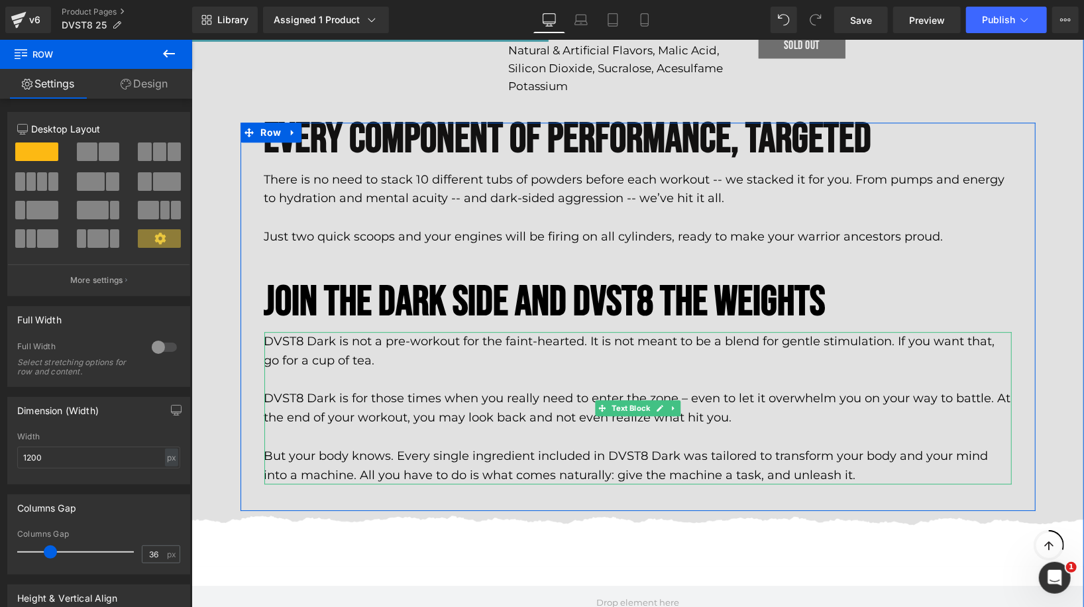
scroll to position [2173, 0]
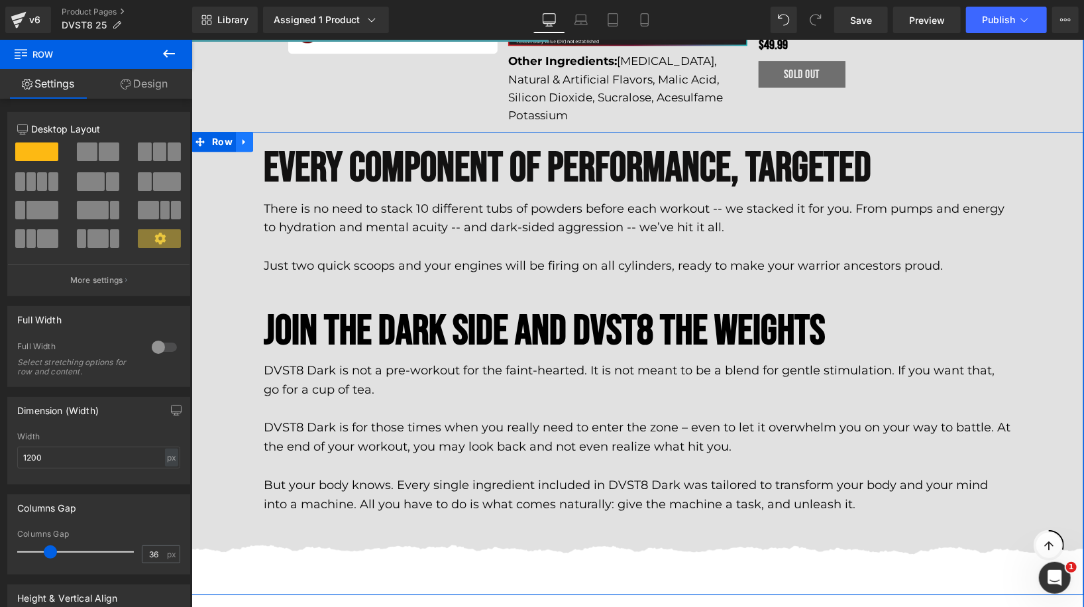
click at [239, 136] on icon at bounding box center [243, 141] width 9 height 10
click at [280, 136] on icon at bounding box center [278, 140] width 9 height 9
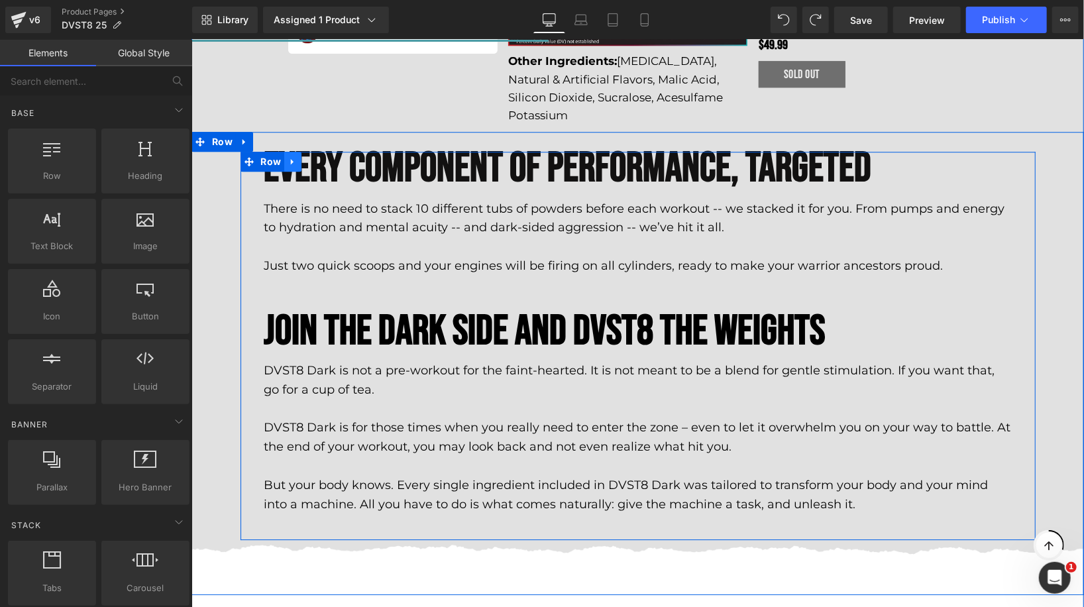
click at [289, 151] on link at bounding box center [292, 161] width 17 height 20
click at [325, 156] on icon at bounding box center [326, 160] width 9 height 9
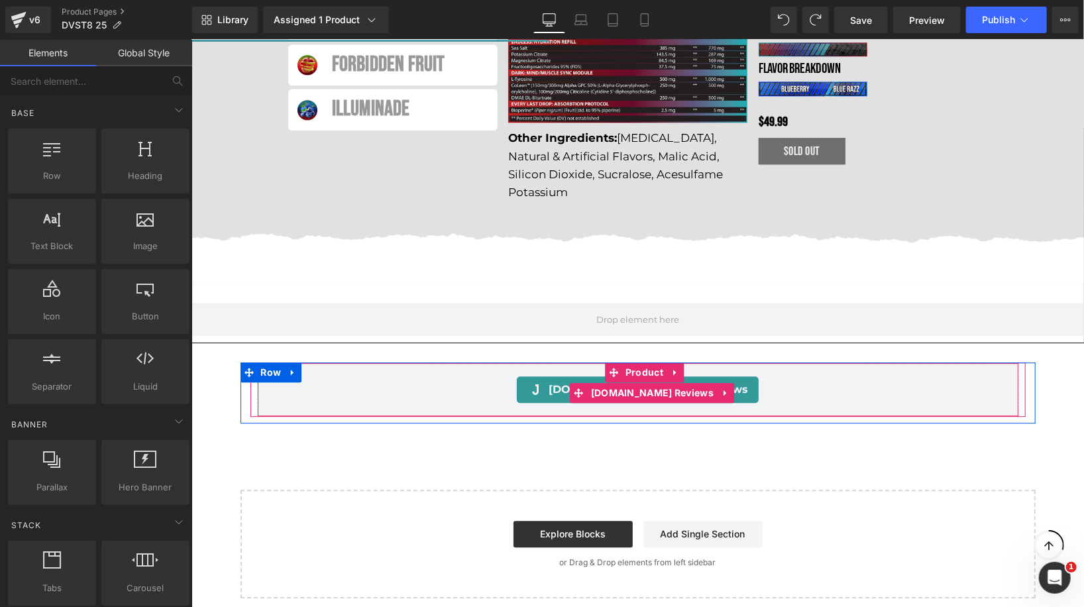
scroll to position [2087, 0]
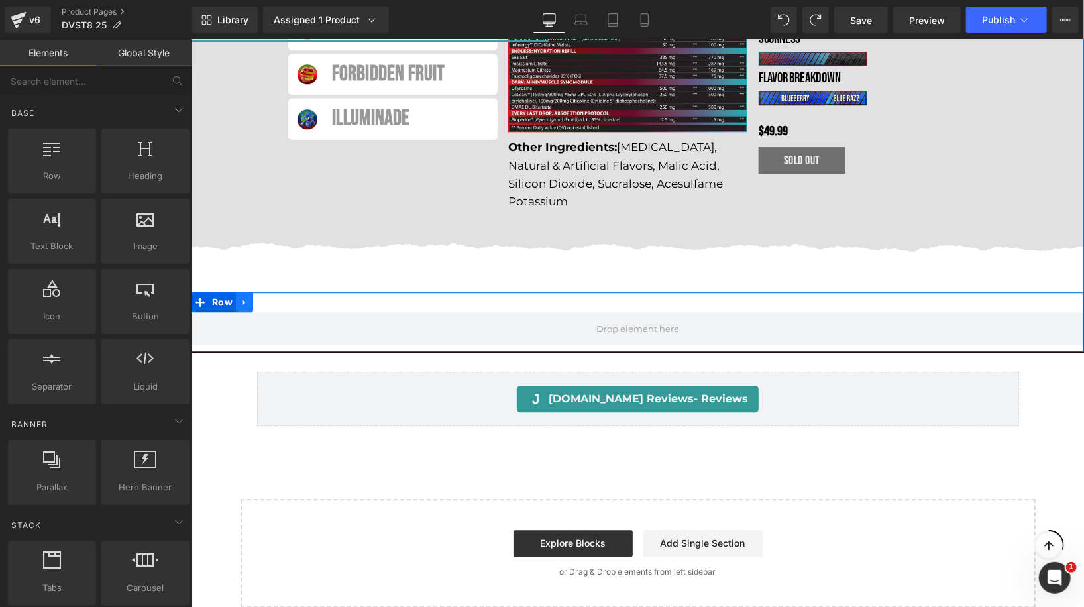
click at [246, 297] on icon at bounding box center [243, 302] width 9 height 10
click at [276, 297] on icon at bounding box center [278, 302] width 9 height 10
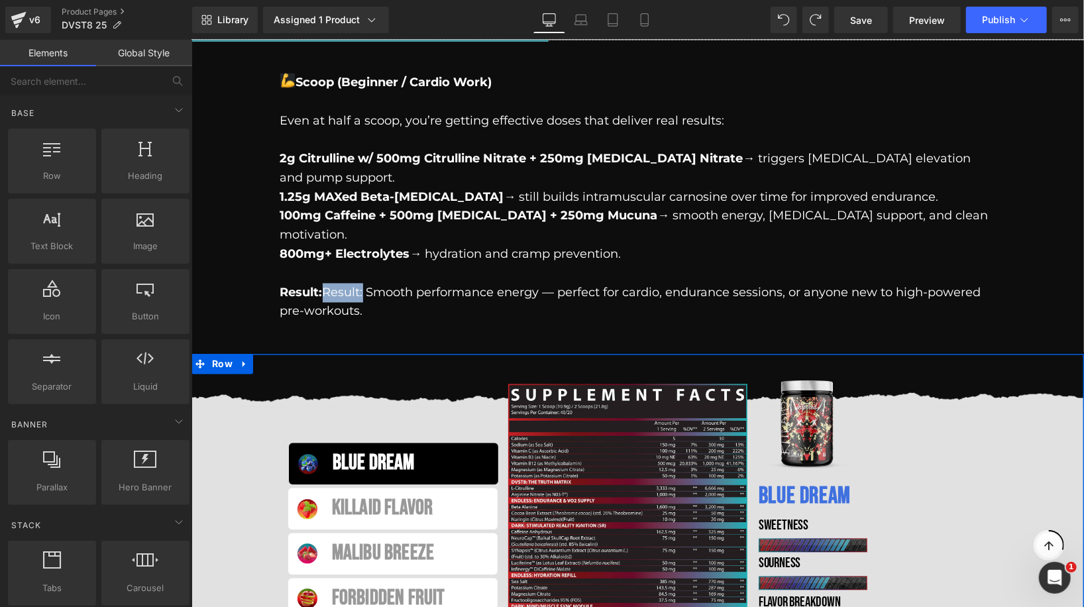
scroll to position [1548, 0]
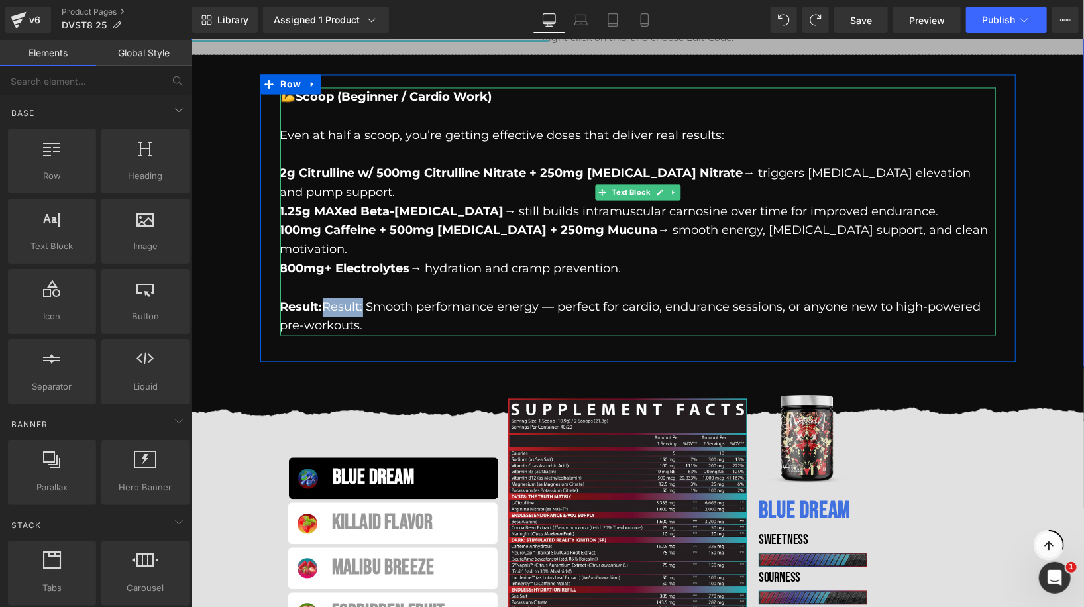
click at [344, 106] on p at bounding box center [637, 115] width 715 height 19
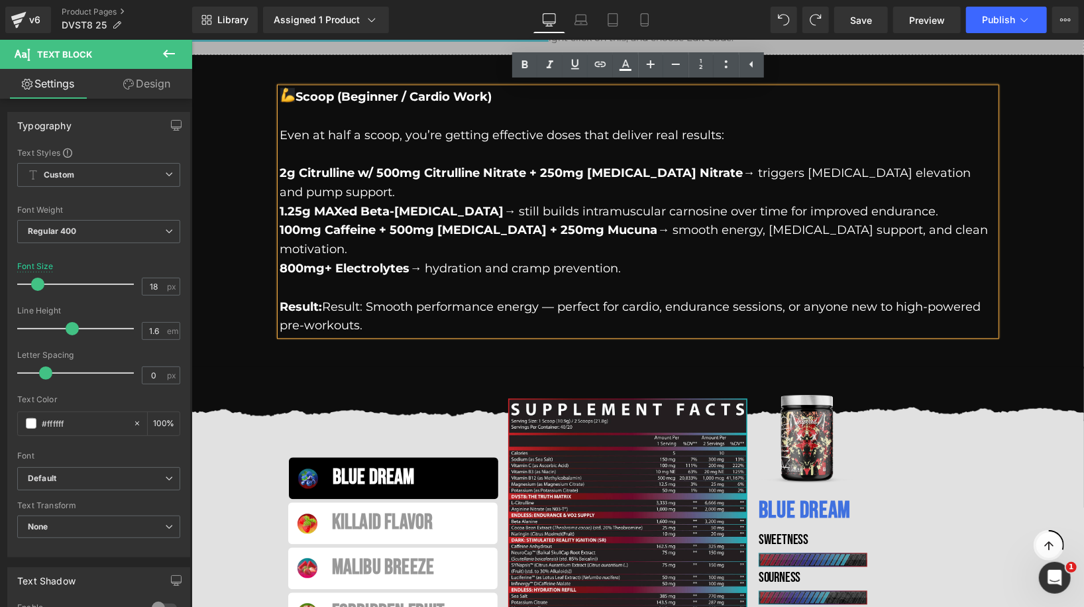
click at [431, 68] on div "½ Scoop (Beginner / Cardio Work) Even at half a scoop, you’re getting effective…" at bounding box center [637, 211] width 795 height 314
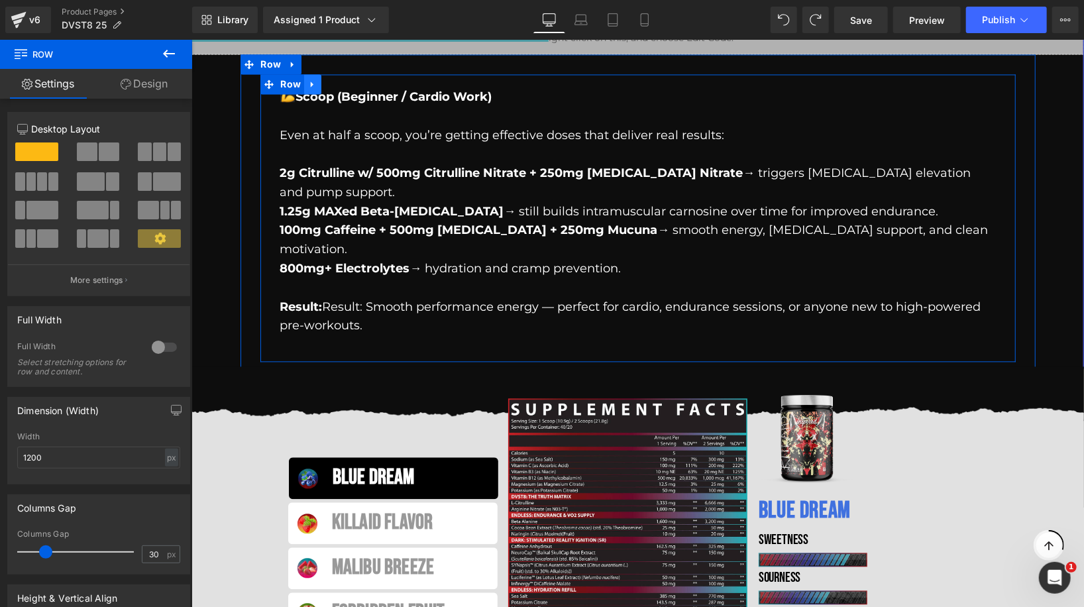
click at [313, 83] on icon at bounding box center [311, 83] width 9 height 10
click at [330, 85] on icon at bounding box center [329, 83] width 9 height 10
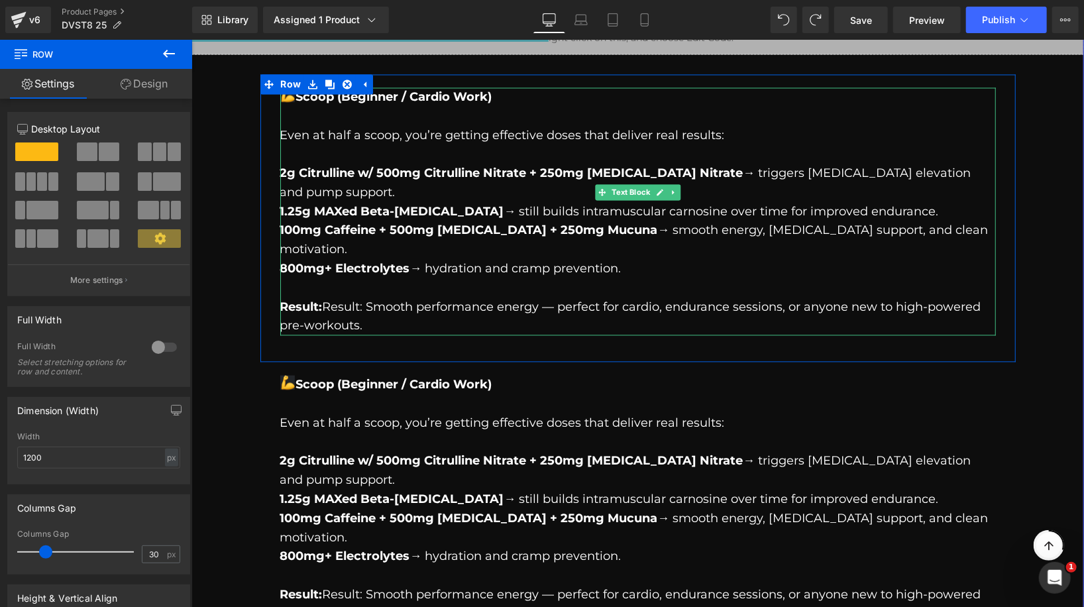
click at [314, 98] on strong "½ Scoop (Beginner / Cardio Work)" at bounding box center [386, 96] width 212 height 15
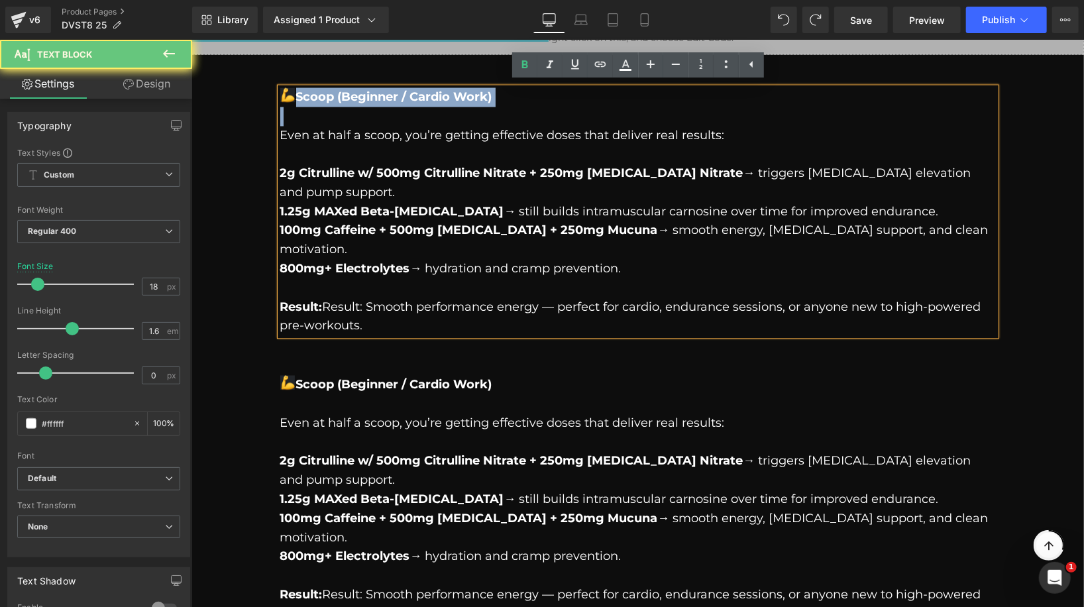
drag, startPoint x: 314, startPoint y: 98, endPoint x: 506, endPoint y: 95, distance: 192.1
click at [506, 95] on p "½ Scoop (Beginner / Cardio Work)" at bounding box center [637, 96] width 715 height 19
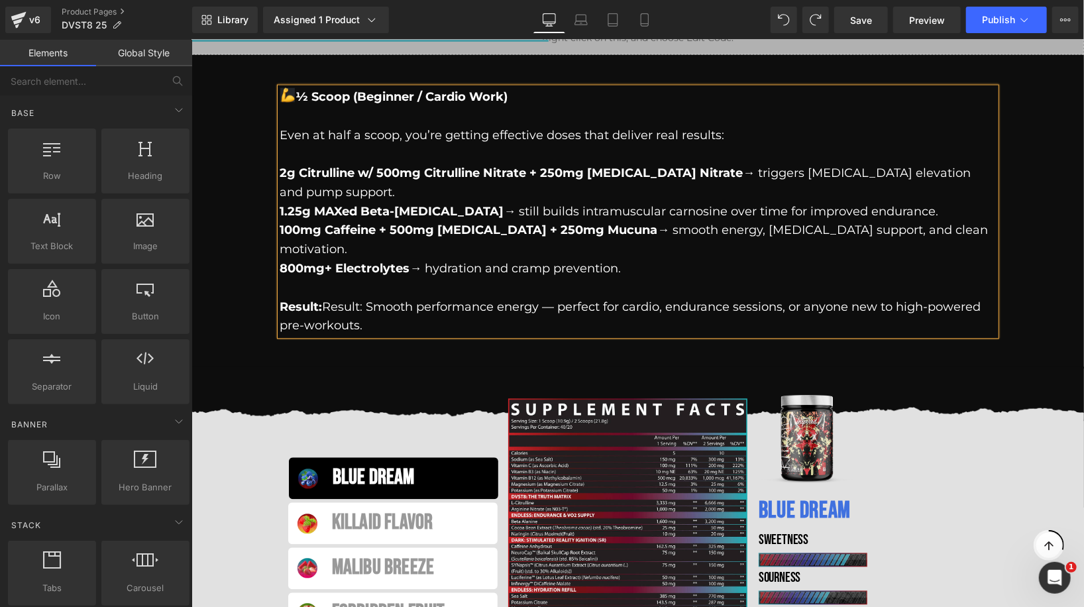
click at [338, 122] on p at bounding box center [637, 115] width 715 height 19
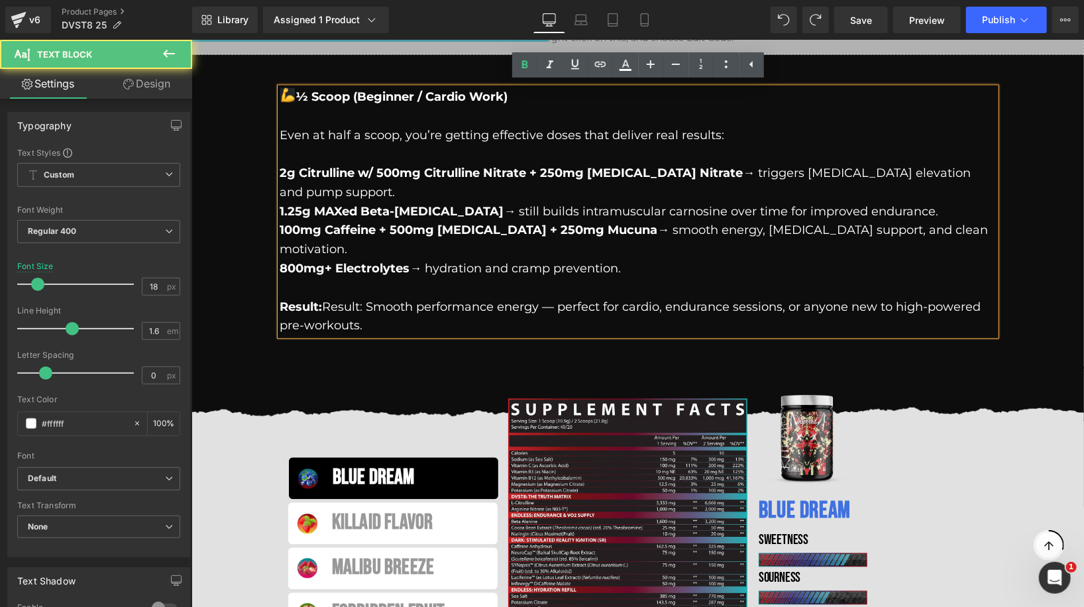
click at [319, 69] on div "½ ½ Scoop (Beginner / Cardio Work) Even at half a scoop, you’re getting effecti…" at bounding box center [637, 211] width 795 height 314
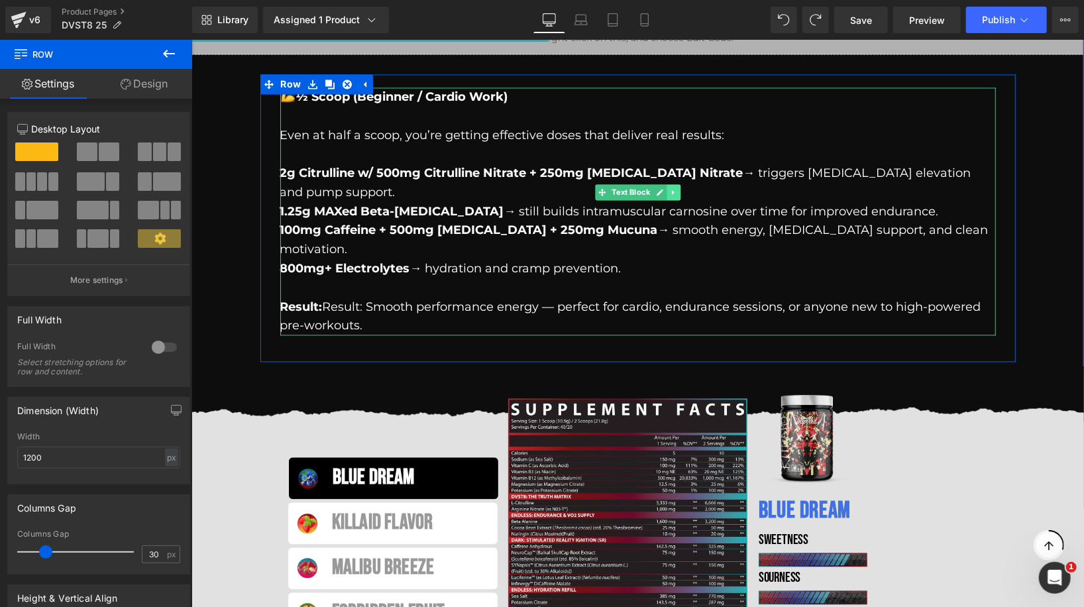
click at [676, 193] on link at bounding box center [673, 191] width 14 height 16
click at [667, 191] on icon at bounding box center [665, 191] width 7 height 7
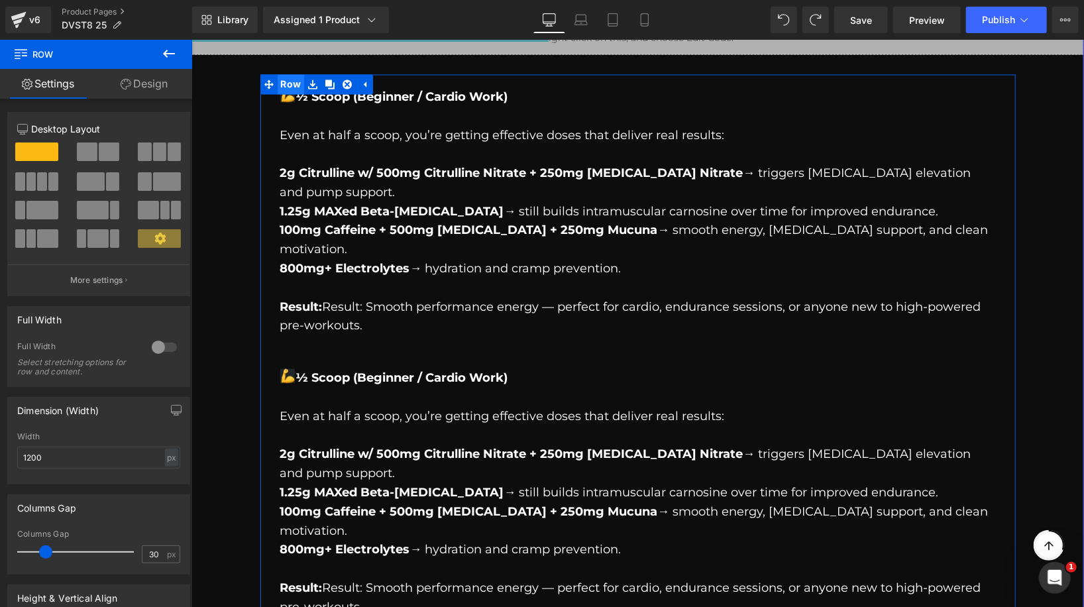
click at [287, 89] on div "½ ½ Scoop (Beginner / Cardio Work) Even at half a scoop, you’re getting effecti…" at bounding box center [637, 358] width 755 height 569
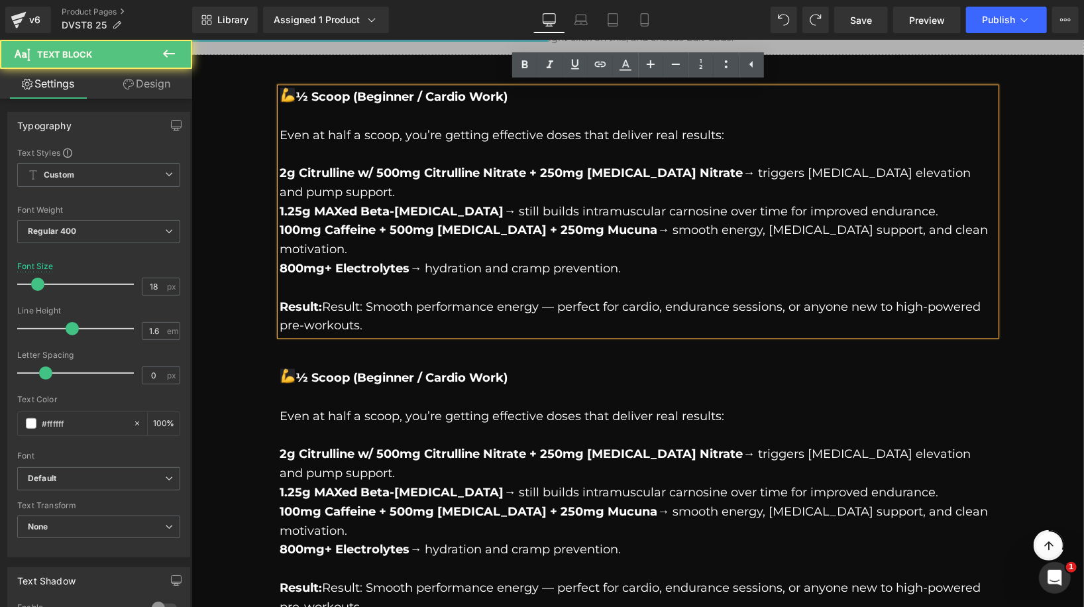
click at [287, 93] on img "muscle emoji" at bounding box center [287, 94] width 15 height 15
click at [294, 95] on strong "½ ½ Scoop (Beginner / Cardio Work)" at bounding box center [394, 96] width 228 height 15
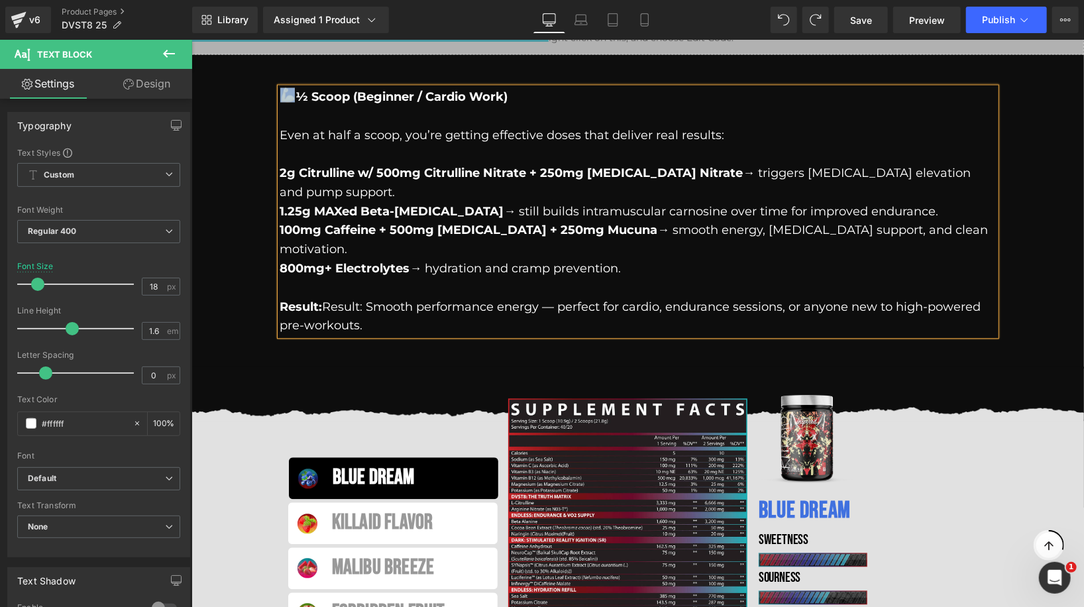
drag, startPoint x: 280, startPoint y: 93, endPoint x: 291, endPoint y: 93, distance: 11.9
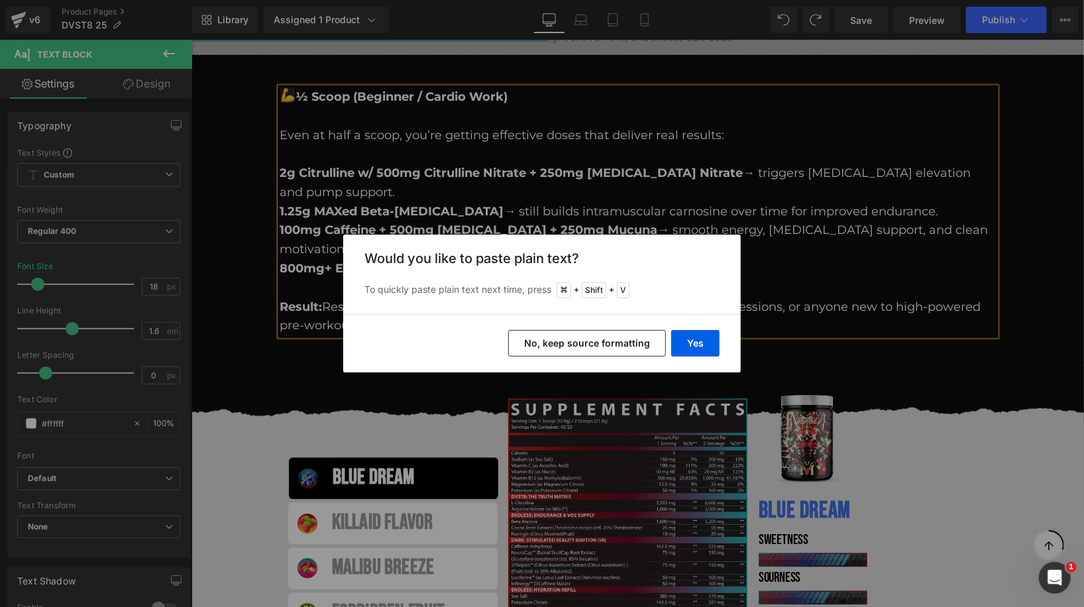
click at [551, 362] on div "Yes No, keep source formatting" at bounding box center [541, 343] width 397 height 58
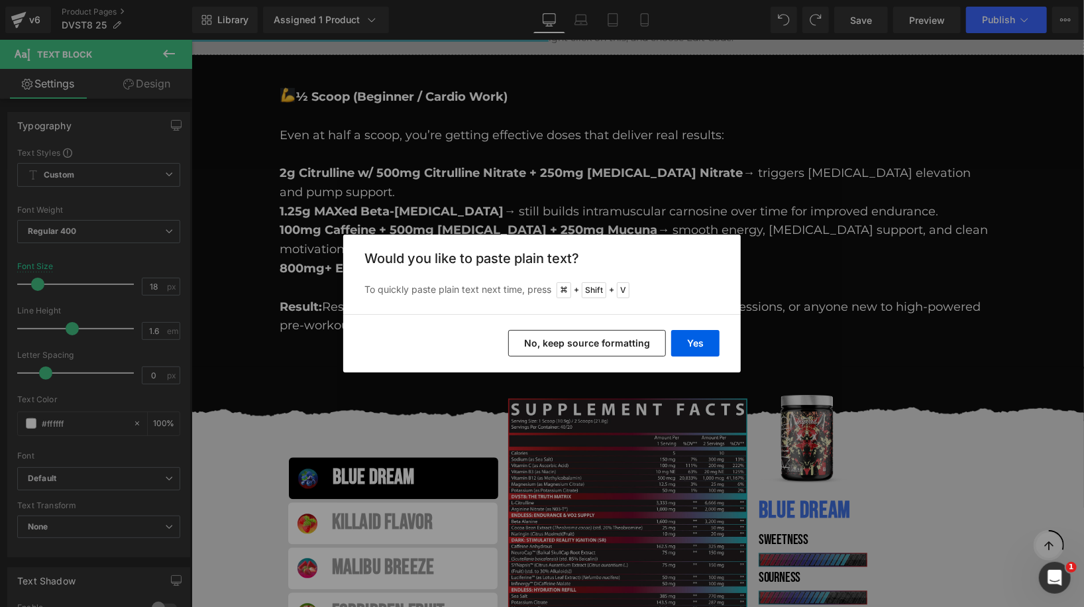
click at [560, 342] on button "No, keep source formatting" at bounding box center [587, 343] width 158 height 26
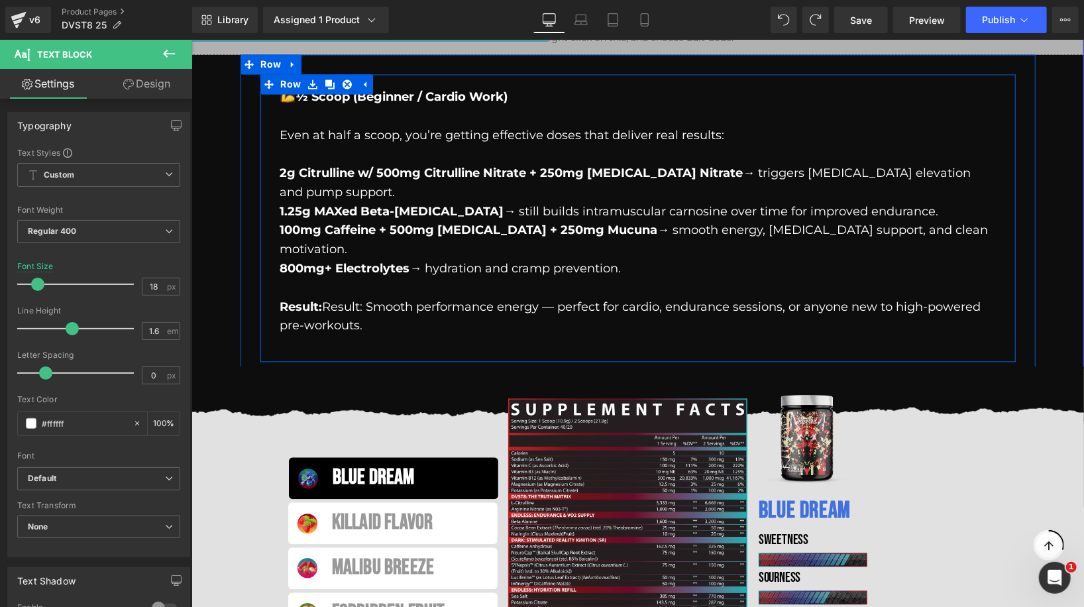
click at [286, 119] on p at bounding box center [637, 115] width 715 height 19
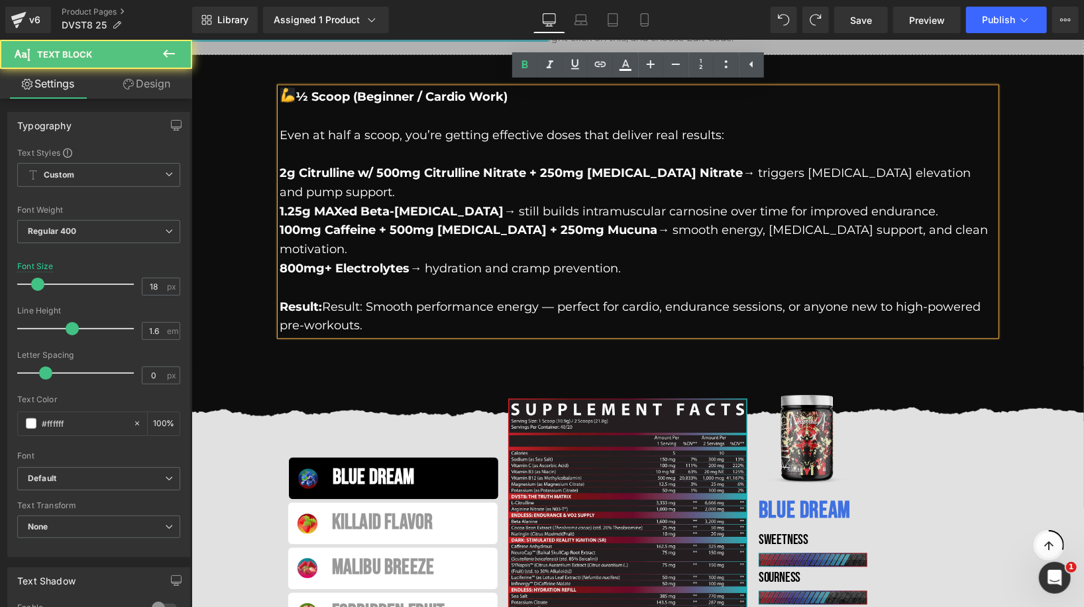
click at [286, 89] on img "muscle emoji" at bounding box center [287, 94] width 15 height 15
click at [286, 91] on img "muscle emoji" at bounding box center [287, 94] width 15 height 15
click at [288, 94] on img "muscle emoji" at bounding box center [287, 94] width 15 height 15
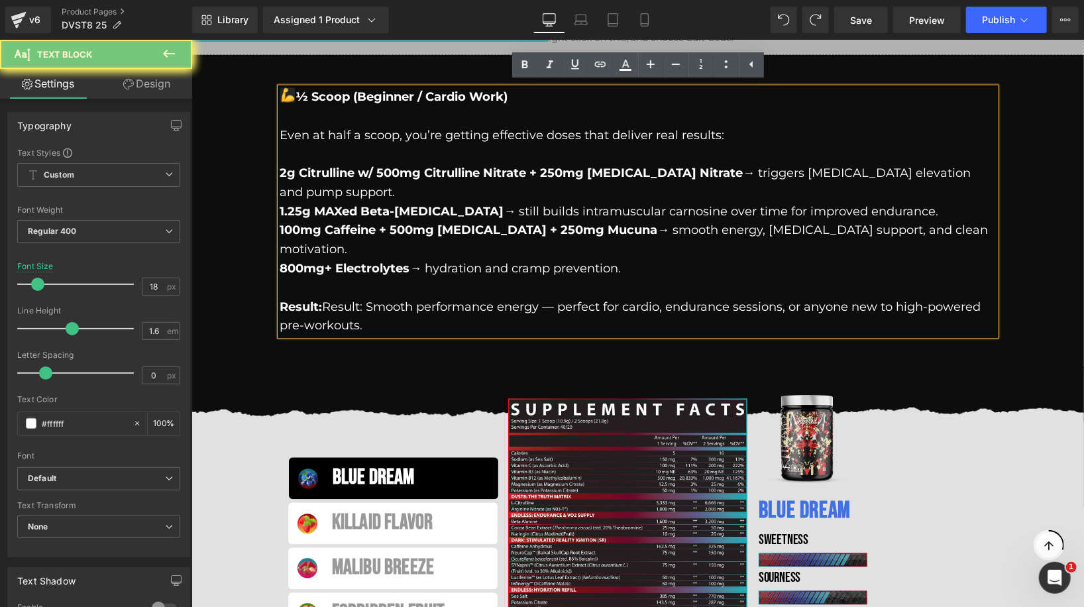
click at [288, 94] on img "muscle emoji" at bounding box center [287, 94] width 15 height 15
click at [294, 94] on strong "½ ½ Scoop (Beginner / Cardio Work)" at bounding box center [394, 96] width 228 height 15
click at [289, 95] on img "muscle emoji" at bounding box center [287, 94] width 15 height 15
click at [295, 95] on strong "½ ½ Scoop (Beginner / Cardio Work)" at bounding box center [394, 96] width 228 height 15
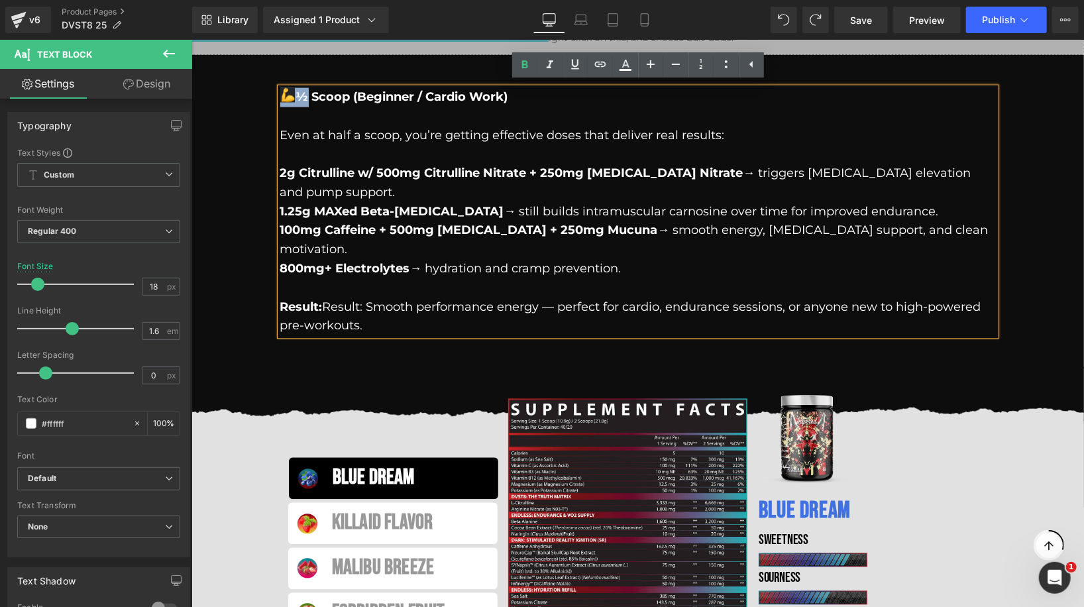
drag, startPoint x: 295, startPoint y: 95, endPoint x: 272, endPoint y: 93, distance: 23.3
click at [272, 93] on div "½ ½ Scoop (Beginner / Cardio Work) Even at half a scoop, you’re getting effecti…" at bounding box center [637, 214] width 755 height 281
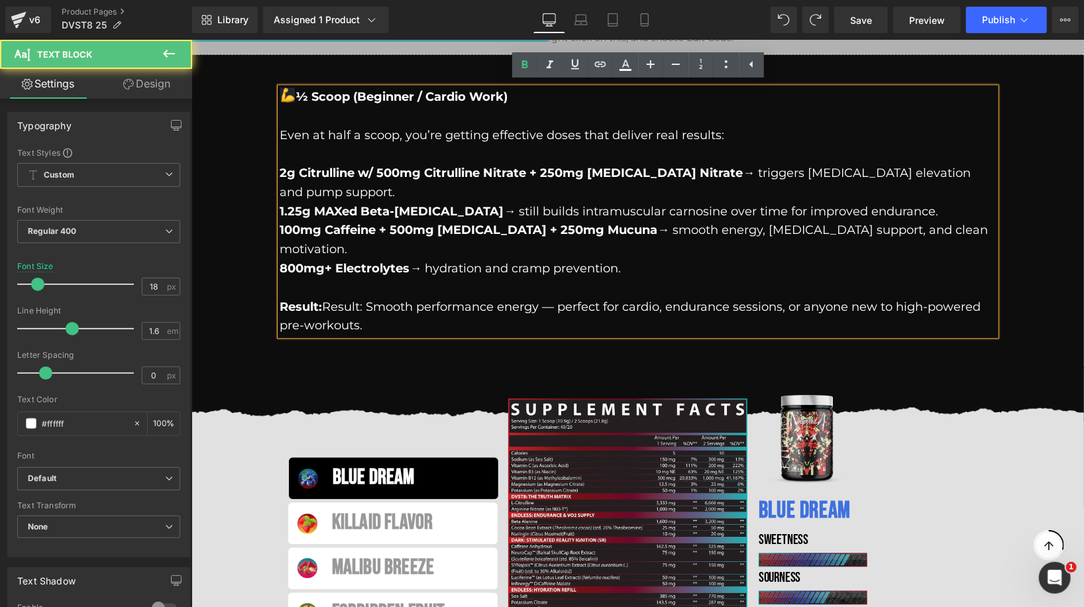
click at [303, 111] on p at bounding box center [637, 115] width 715 height 19
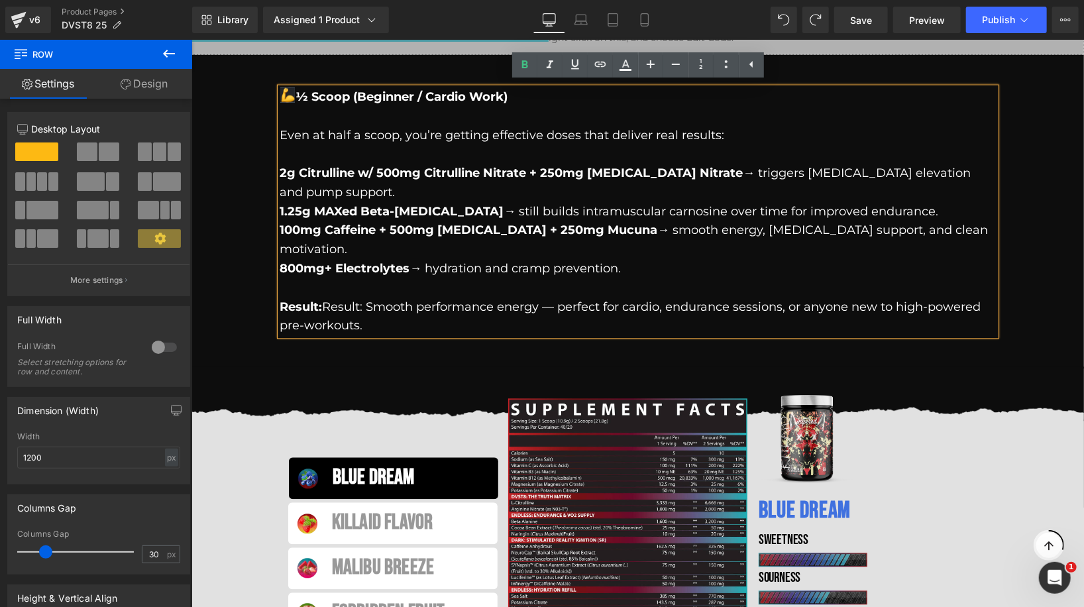
drag, startPoint x: 283, startPoint y: 76, endPoint x: 283, endPoint y: 97, distance: 21.9
click at [283, 97] on div "½ ½ Scoop (Beginner / Cardio Work) Even at half a scoop, you’re getting effecti…" at bounding box center [637, 214] width 755 height 281
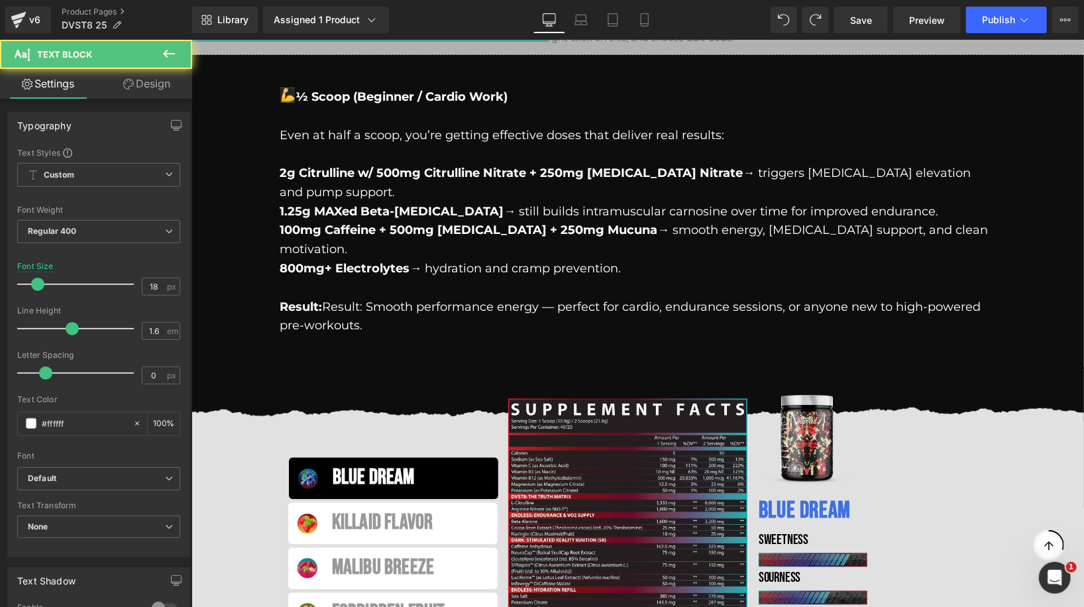
click at [283, 97] on img "muscle emoji" at bounding box center [287, 94] width 15 height 15
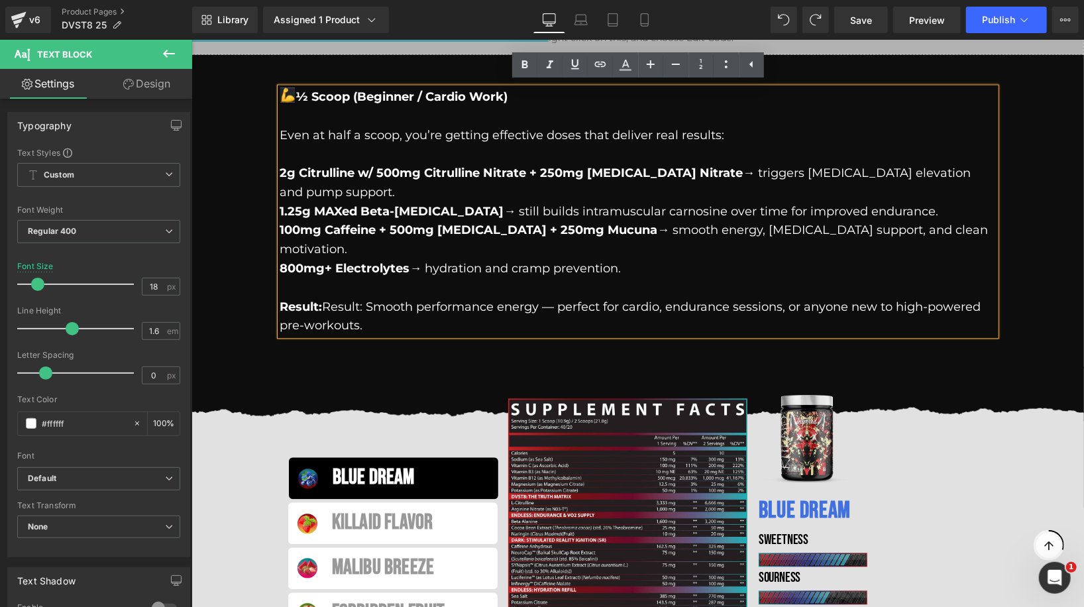
click at [285, 95] on img "muscle emoji" at bounding box center [287, 94] width 15 height 15
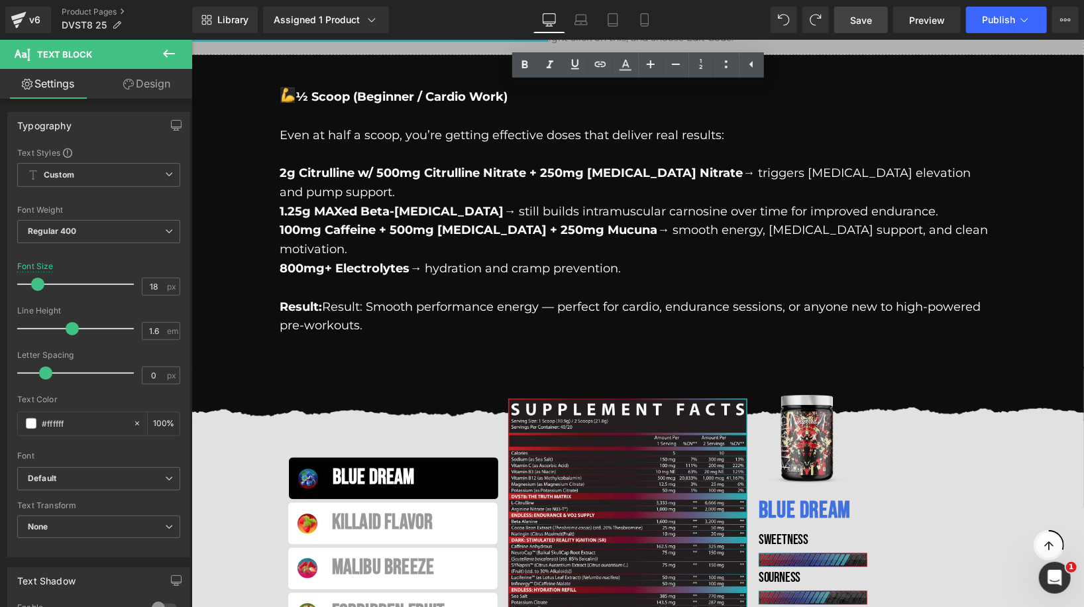
click at [856, 21] on span "Save" at bounding box center [861, 20] width 22 height 14
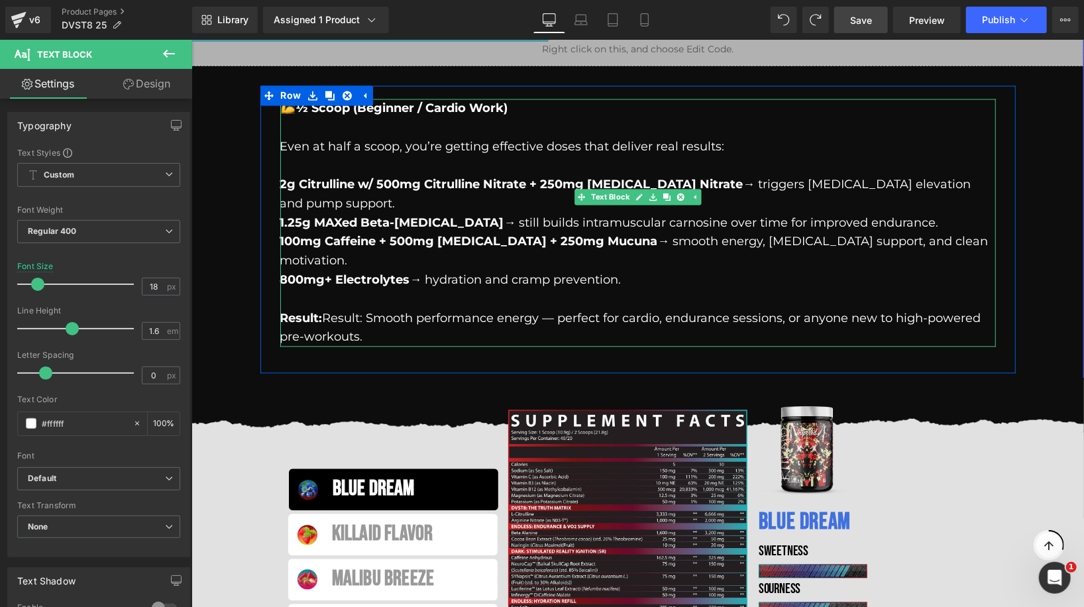
scroll to position [1524, 0]
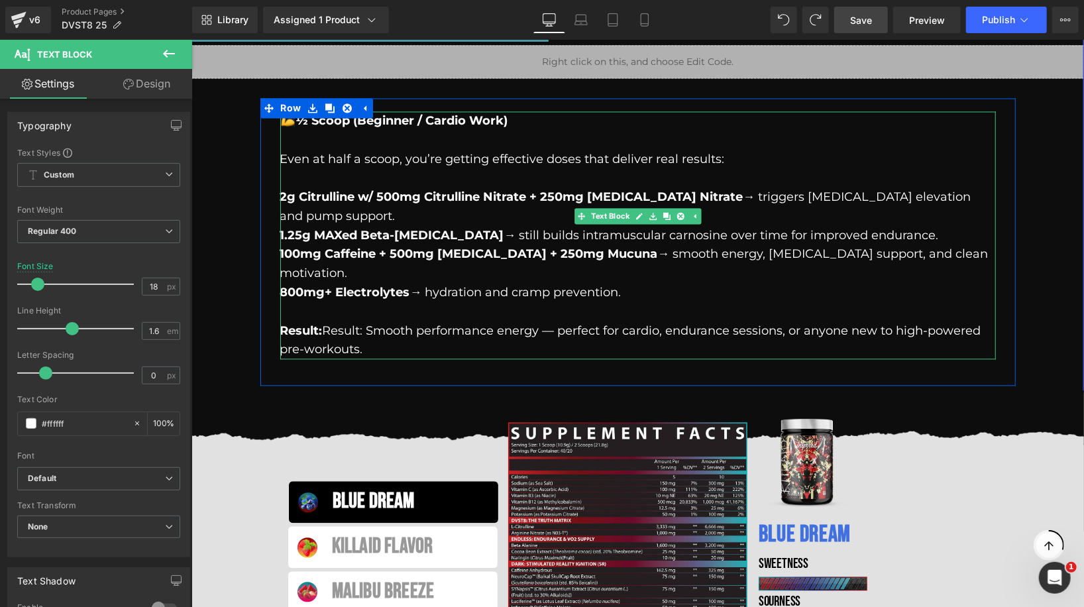
click at [311, 135] on p at bounding box center [637, 139] width 715 height 19
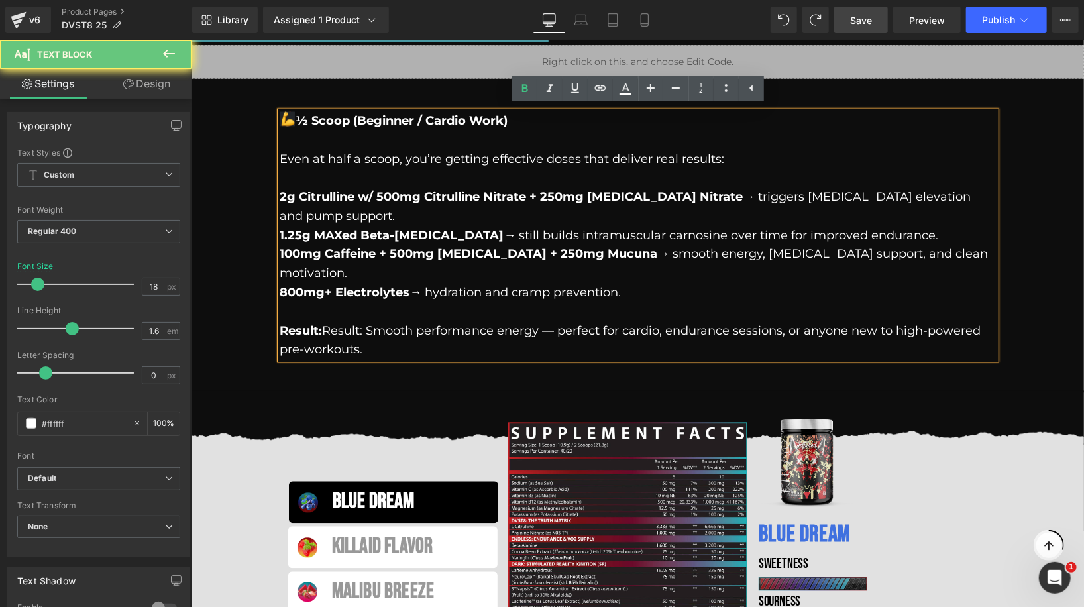
click at [285, 117] on img "muscle emoji" at bounding box center [287, 118] width 15 height 15
click at [295, 120] on strong "½ ½ Scoop (Beginner / Cardio Work)" at bounding box center [394, 120] width 228 height 15
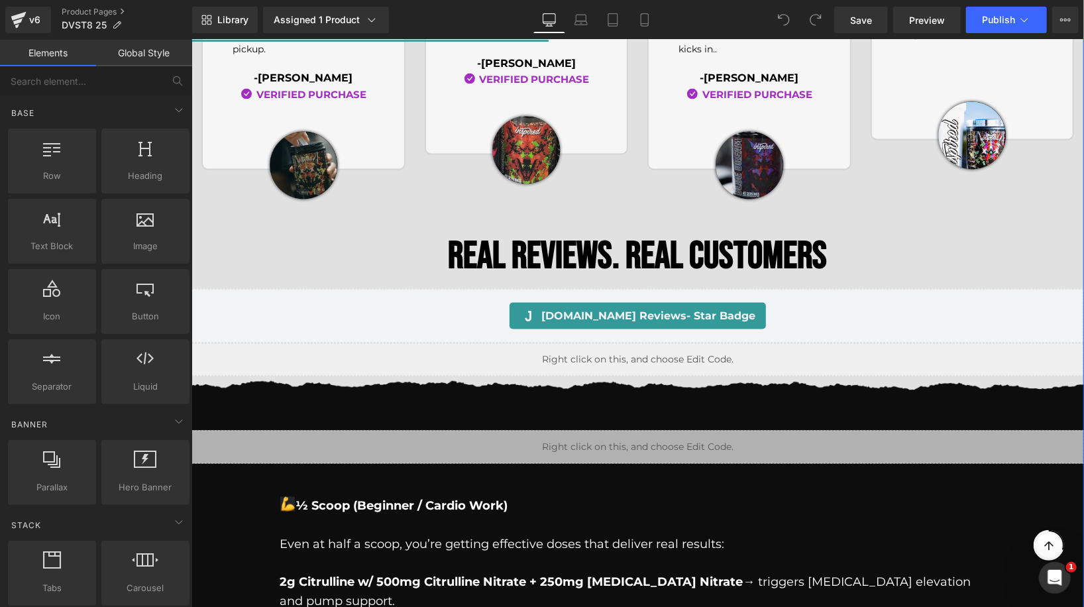
scroll to position [1452, 0]
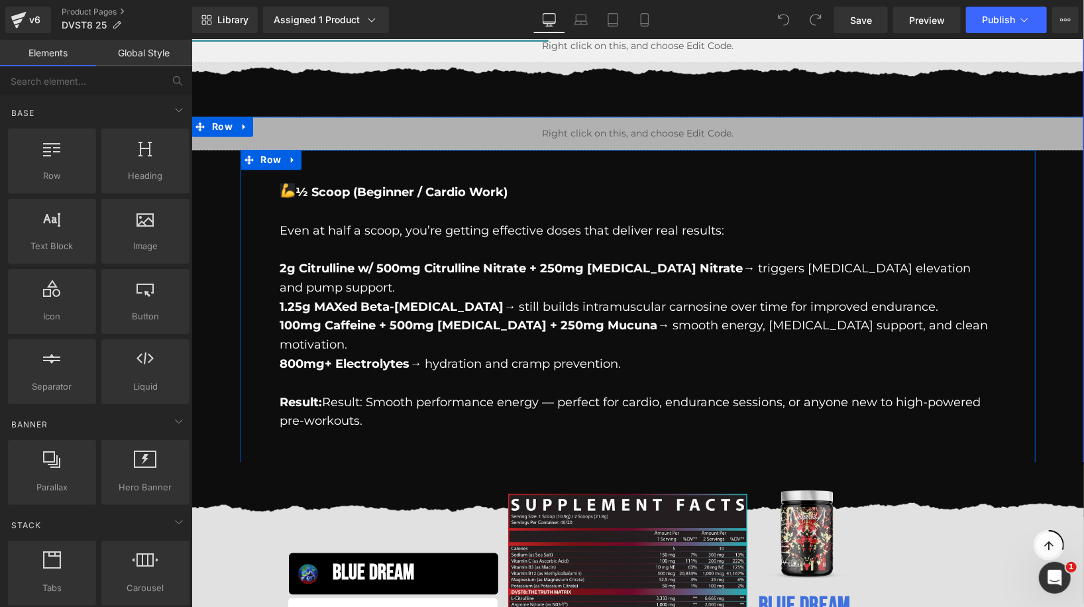
click at [291, 196] on strong "½ ½ Scoop (Beginner / Cardio Work)" at bounding box center [394, 192] width 228 height 15
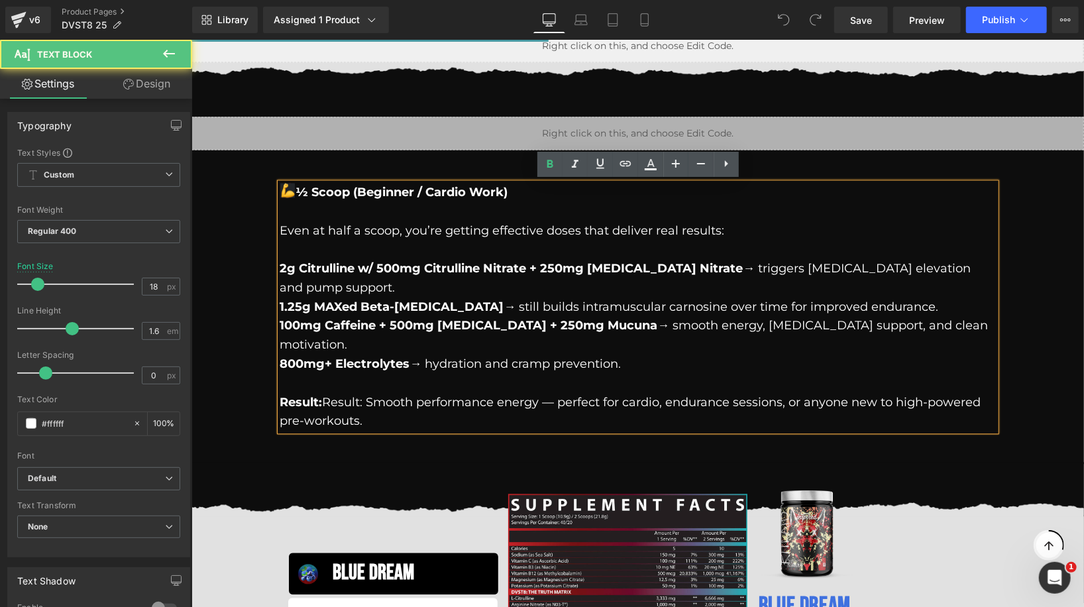
click at [295, 189] on strong "½ ½ Scoop (Beginner / Cardio Work)" at bounding box center [394, 192] width 228 height 15
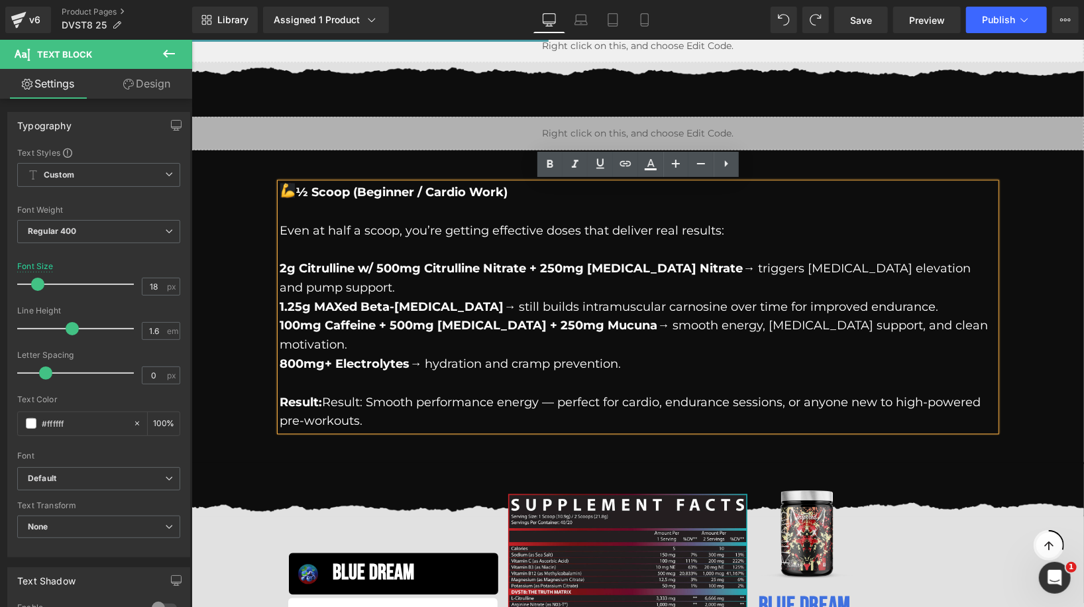
click at [280, 198] on p "½ ½ Scoop (Beginner / Cardio Work)" at bounding box center [637, 192] width 715 height 19
click at [285, 183] on img "muscle emoji" at bounding box center [287, 190] width 15 height 15
click at [286, 193] on img "muscle emoji" at bounding box center [287, 190] width 15 height 15
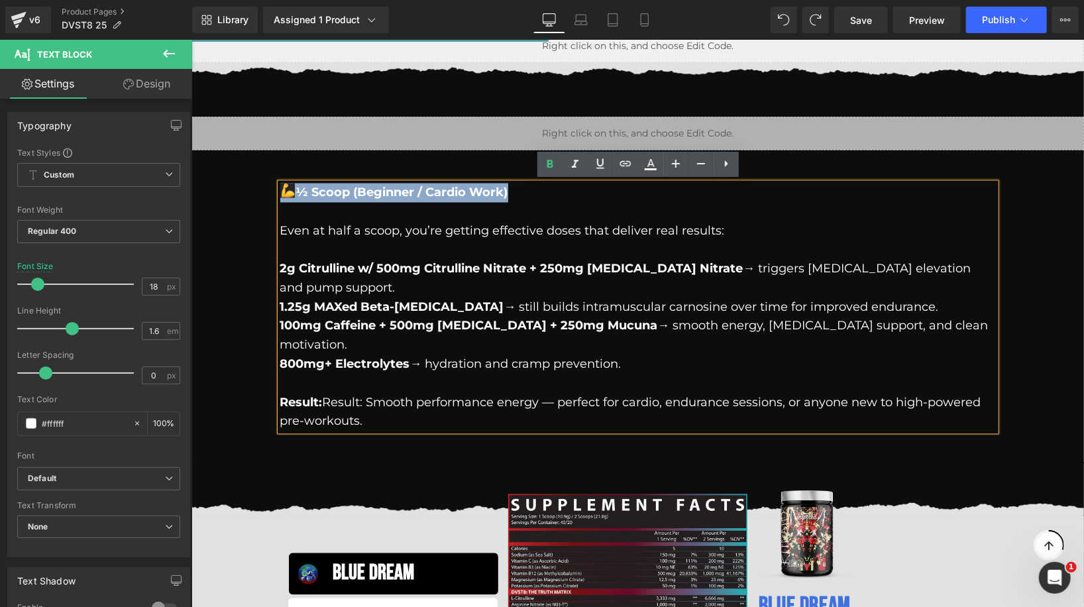
drag, startPoint x: 519, startPoint y: 193, endPoint x: 217, endPoint y: 188, distance: 302.1
click at [217, 188] on div "Liquid ½ ½ Scoop (Beginner / Cardio Work) Even at half a scoop, you’re getting …" at bounding box center [637, 290] width 892 height 347
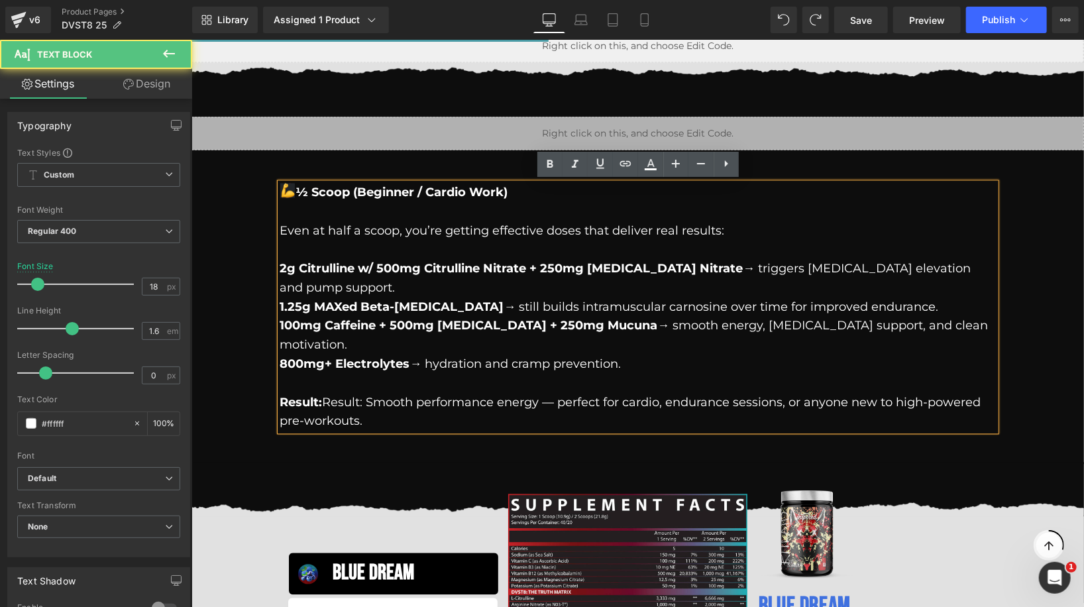
click at [289, 185] on img "muscle emoji" at bounding box center [287, 190] width 15 height 15
click at [282, 191] on img "muscle emoji" at bounding box center [287, 190] width 15 height 15
click at [450, 254] on p at bounding box center [637, 249] width 715 height 19
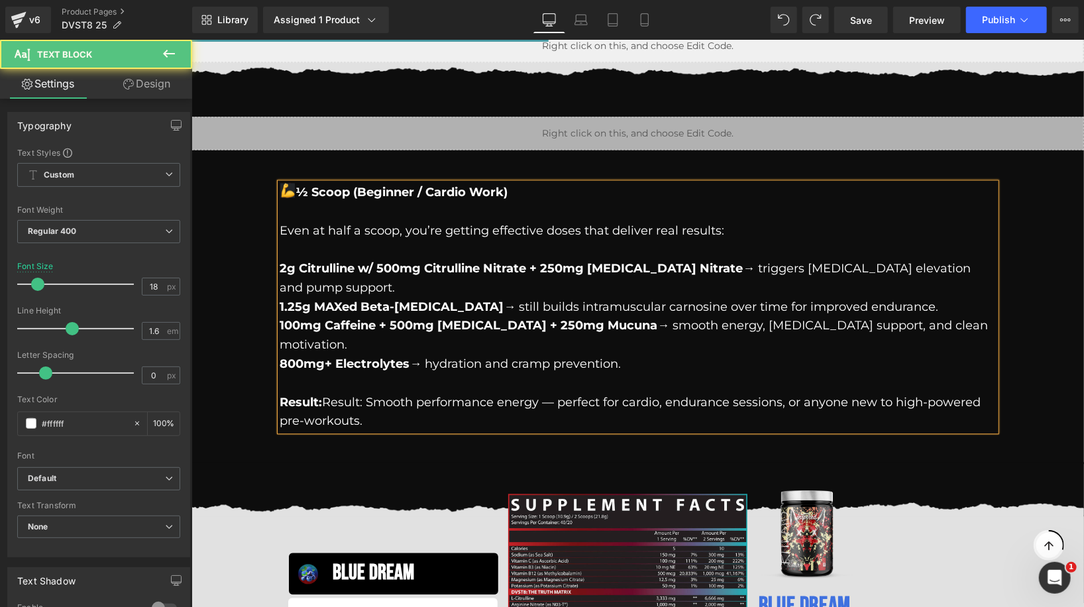
click at [311, 185] on strong "½ ½ Scoop (Beginner / Cardio Work)" at bounding box center [394, 192] width 228 height 15
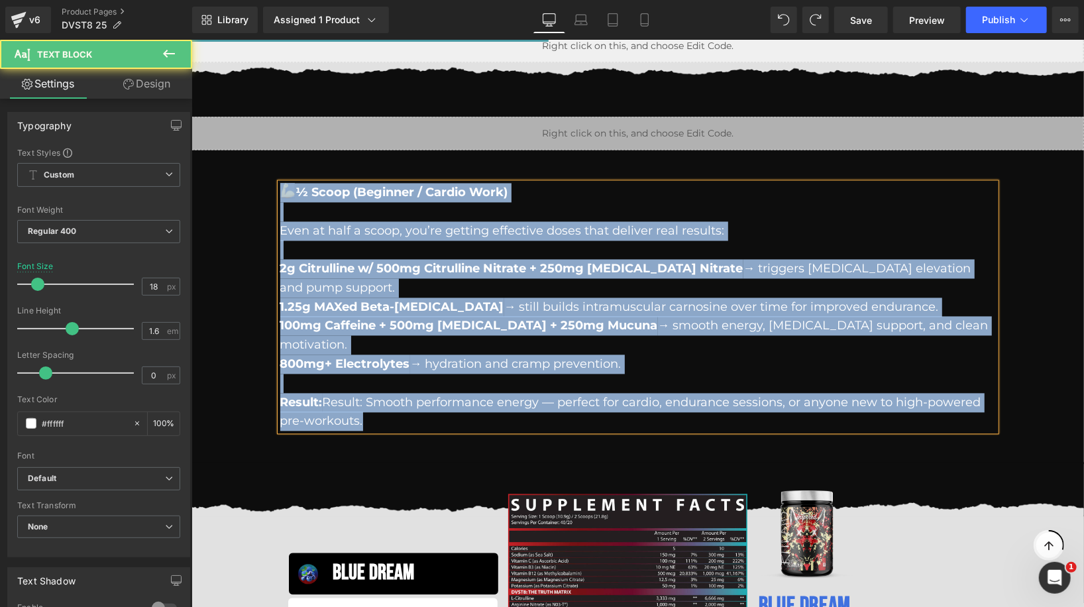
copy div "½ ½ Scoop (Beginner / Cardio Work) Even at half a scoop, you’re getting effecti…"
click at [363, 238] on p "Even at half a scoop, you’re getting effective doses that deliver real results:" at bounding box center [637, 230] width 715 height 19
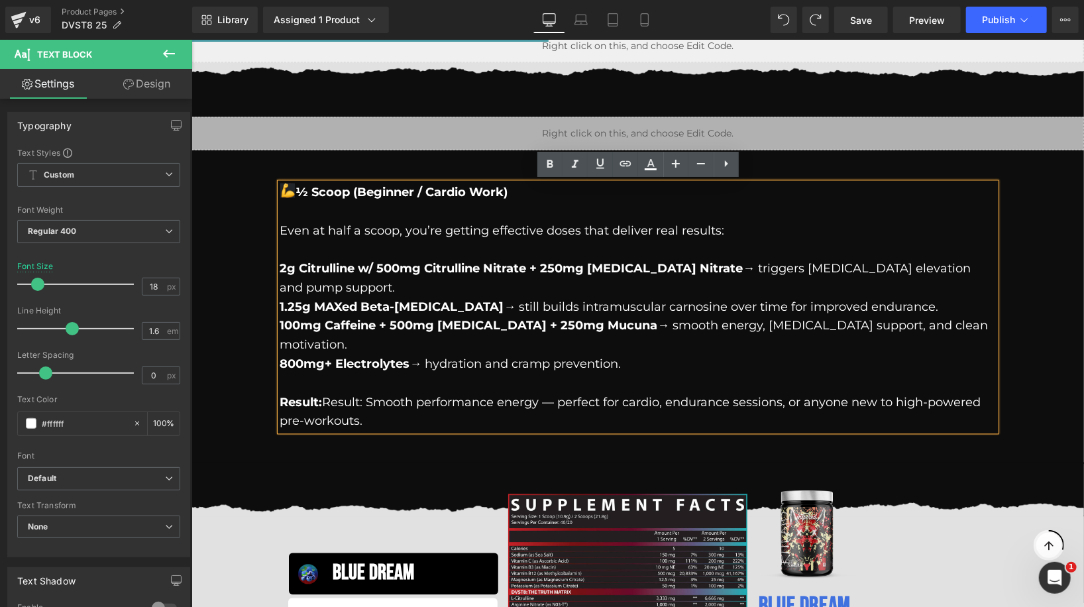
click at [458, 419] on div "½ ½ Scoop (Beginner / Cardio Work) Even at half a scoop, you’re getting effecti…" at bounding box center [637, 307] width 795 height 314
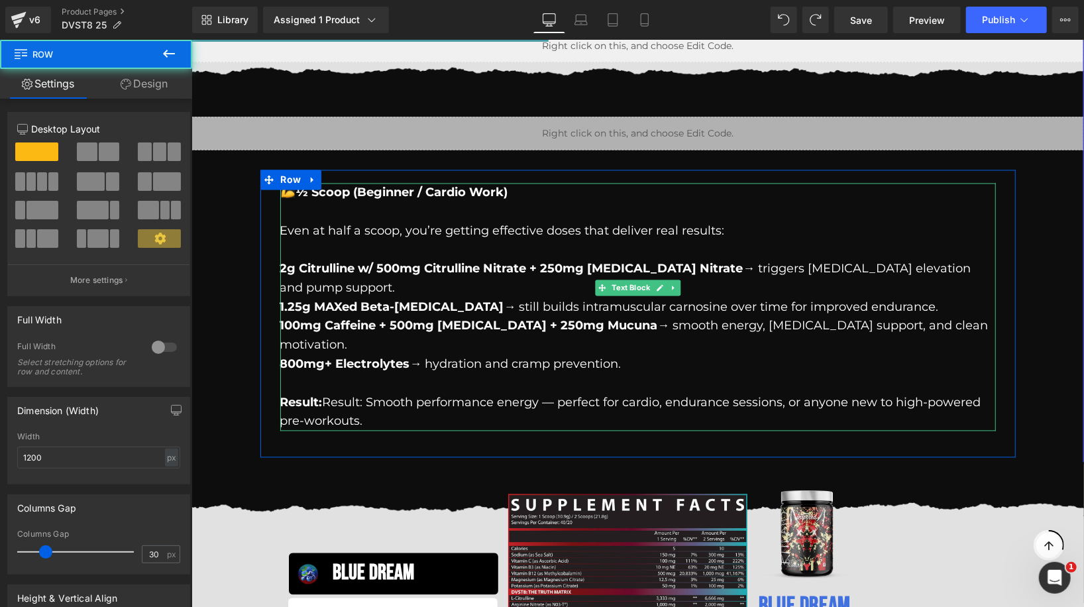
click at [472, 297] on p "1.25g MAXed Beta-Alanine → still builds intramuscular carnosine over time for i…" at bounding box center [637, 306] width 715 height 19
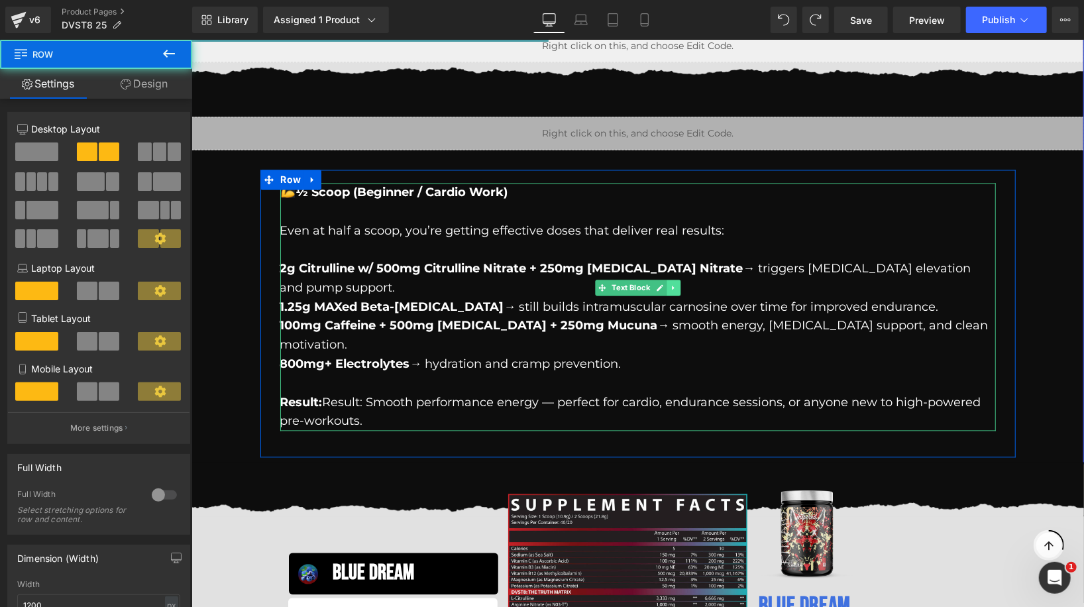
click at [674, 285] on icon at bounding box center [672, 288] width 7 height 8
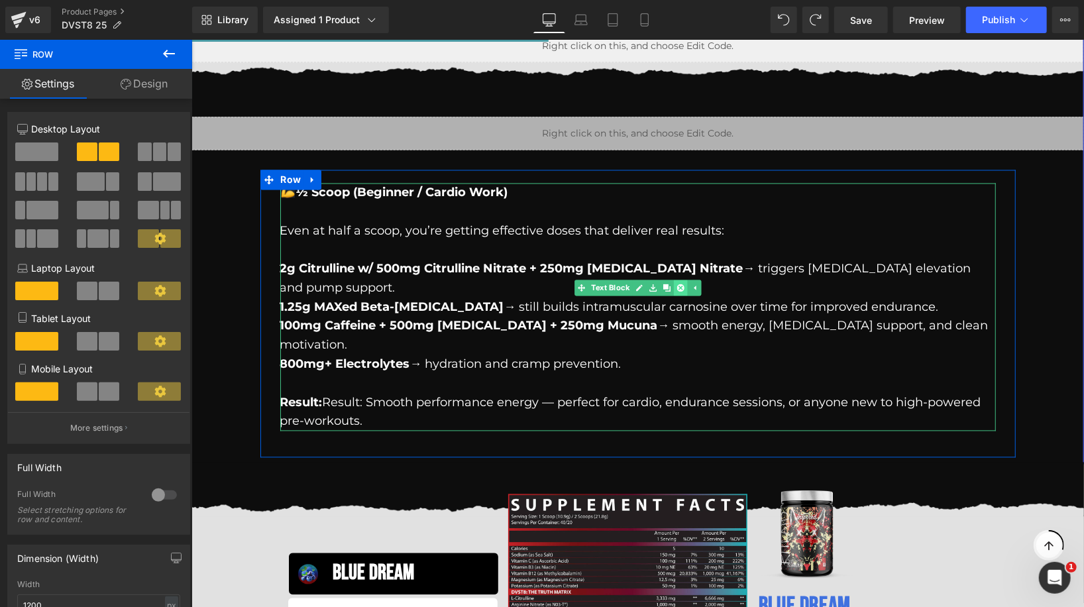
click at [678, 285] on icon at bounding box center [679, 287] width 7 height 7
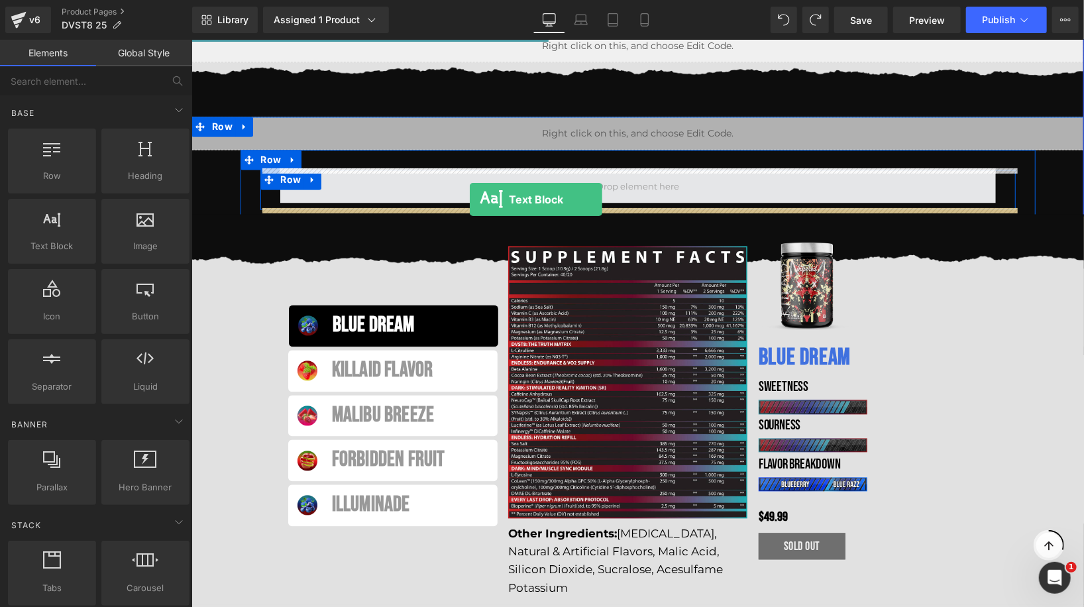
drag, startPoint x: 244, startPoint y: 287, endPoint x: 469, endPoint y: 199, distance: 241.2
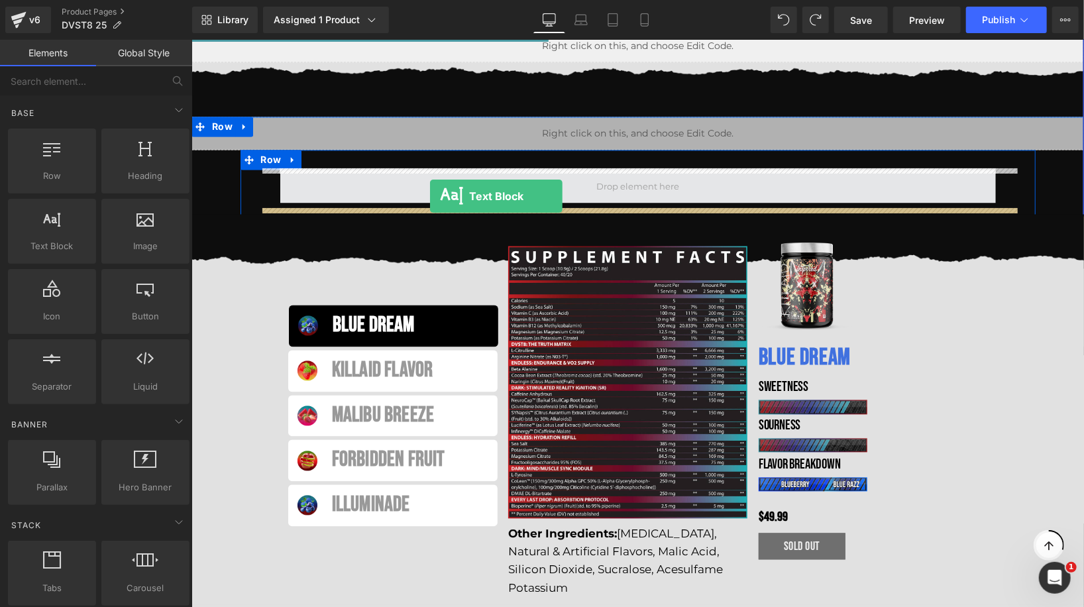
drag, startPoint x: 237, startPoint y: 281, endPoint x: 429, endPoint y: 195, distance: 210.2
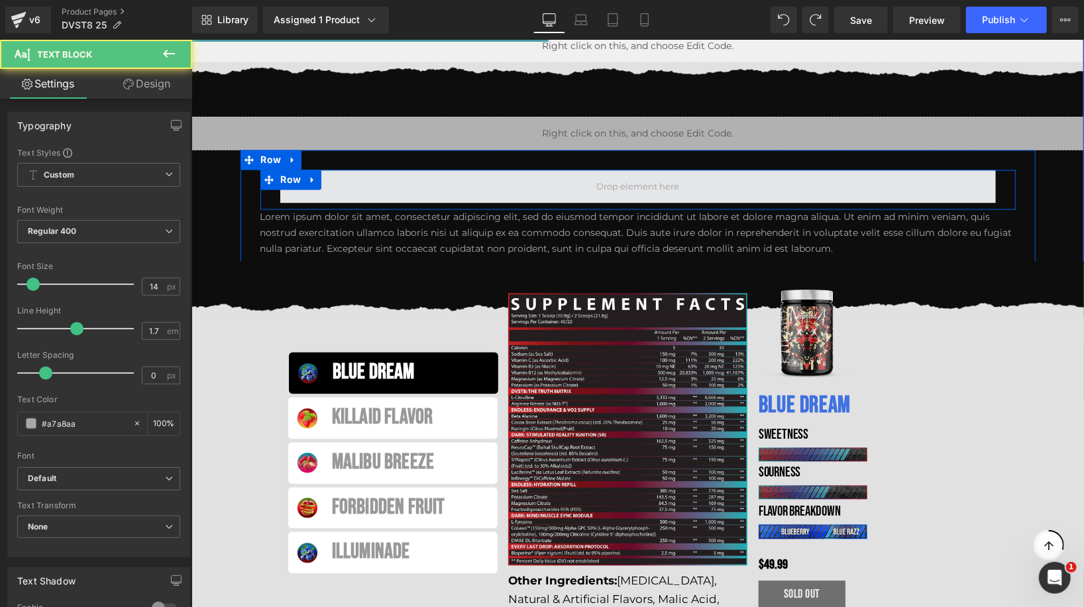
click at [441, 187] on span at bounding box center [637, 186] width 715 height 33
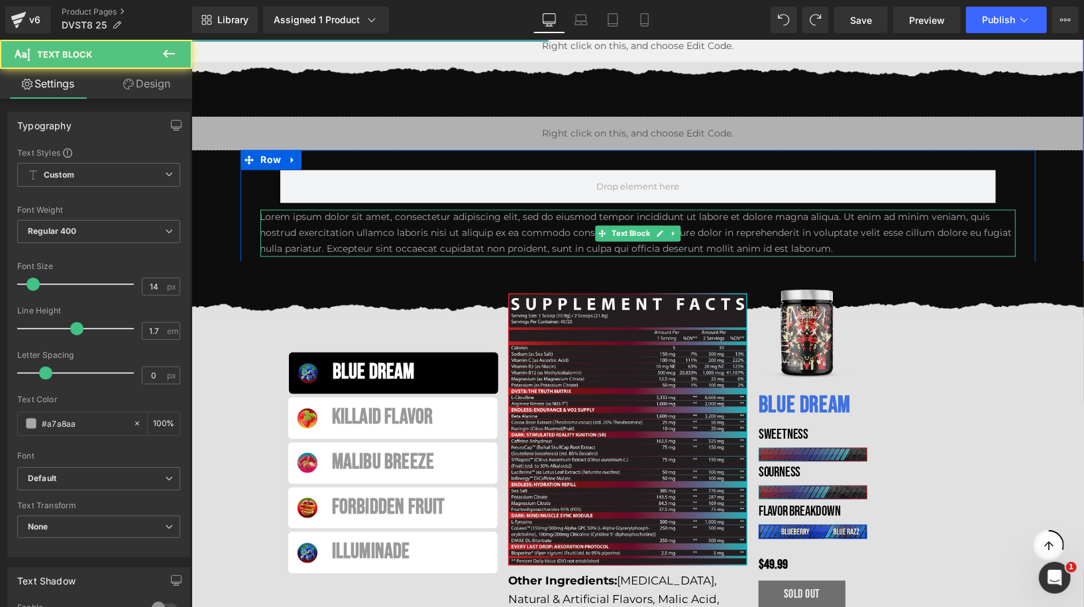
click at [306, 244] on p "Lorem ipsum dolor sit amet, consectetur adipiscing elit, sed do eiusmod tempor …" at bounding box center [637, 232] width 755 height 47
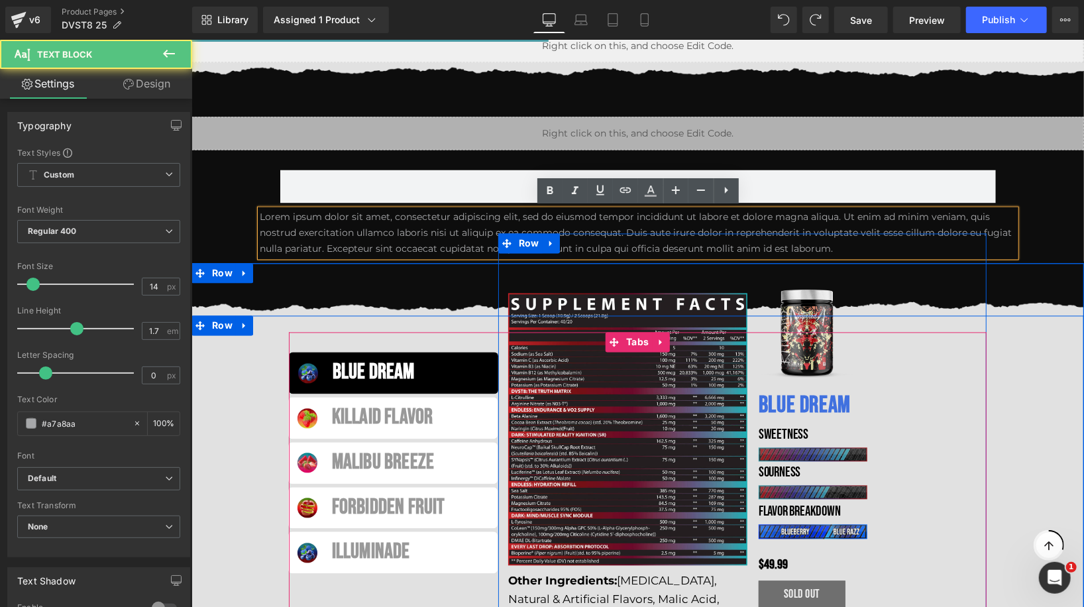
click at [548, 240] on icon at bounding box center [549, 243] width 3 height 6
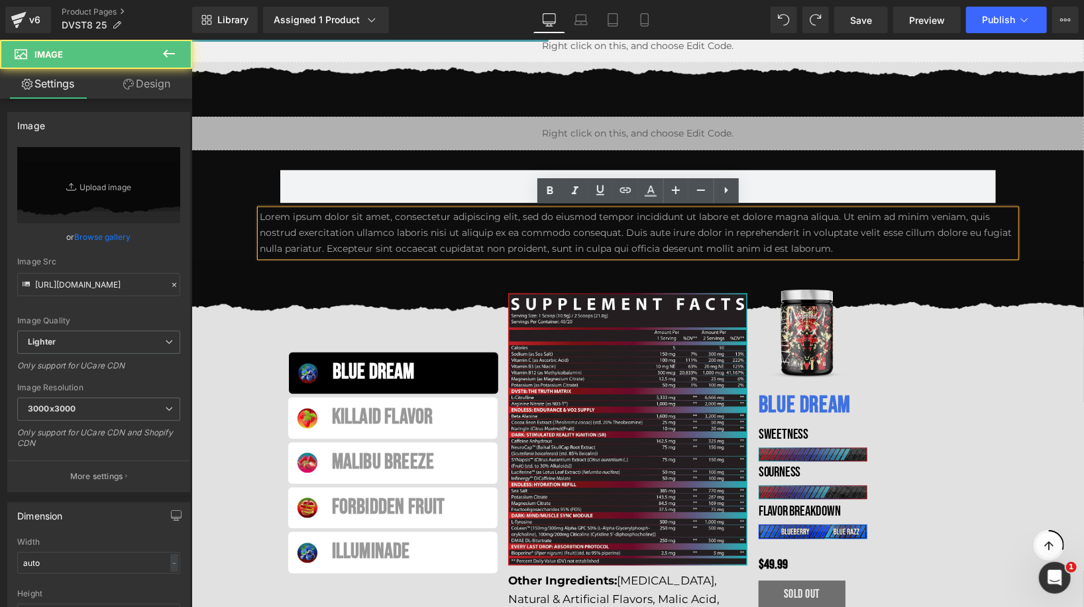
click at [405, 284] on img at bounding box center [637, 288] width 892 height 54
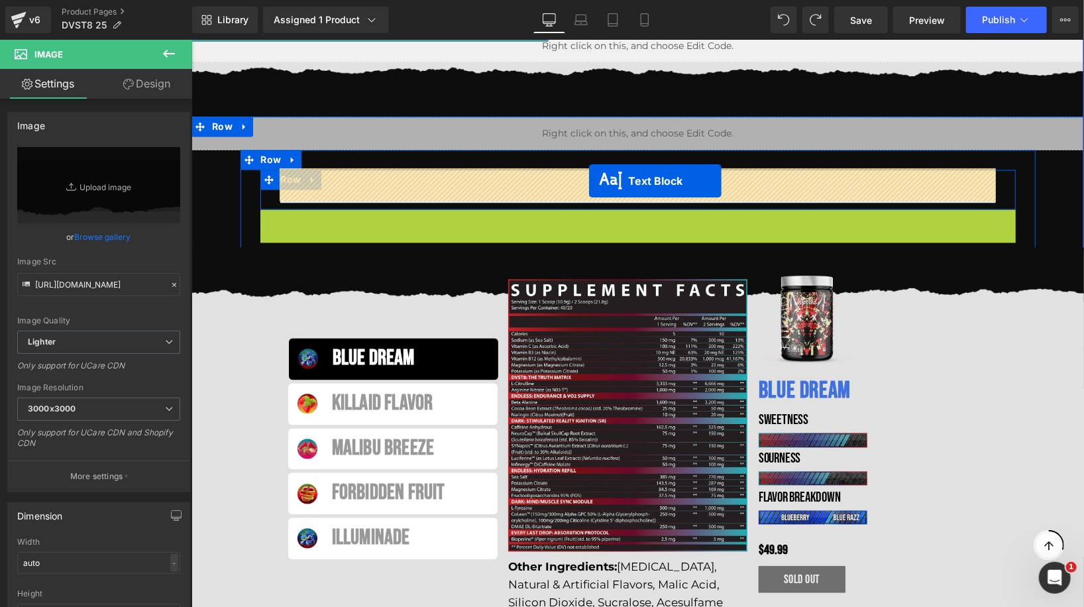
drag, startPoint x: 602, startPoint y: 231, endPoint x: 588, endPoint y: 181, distance: 52.4
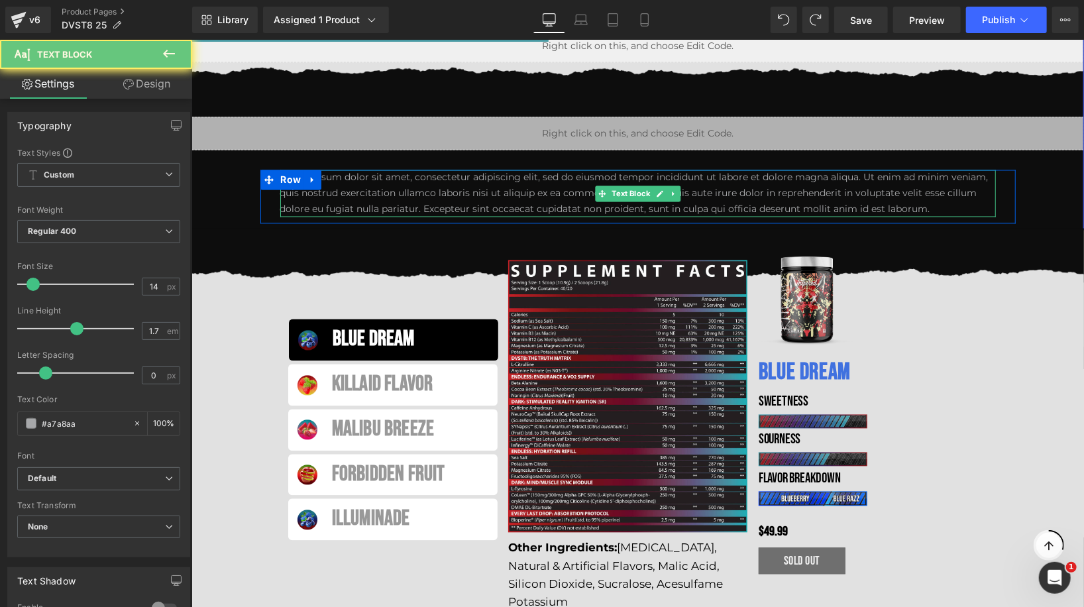
click at [338, 185] on p "Lorem ipsum dolor sit amet, consectetur adipiscing elit, sed do eiusmod tempor …" at bounding box center [637, 193] width 715 height 47
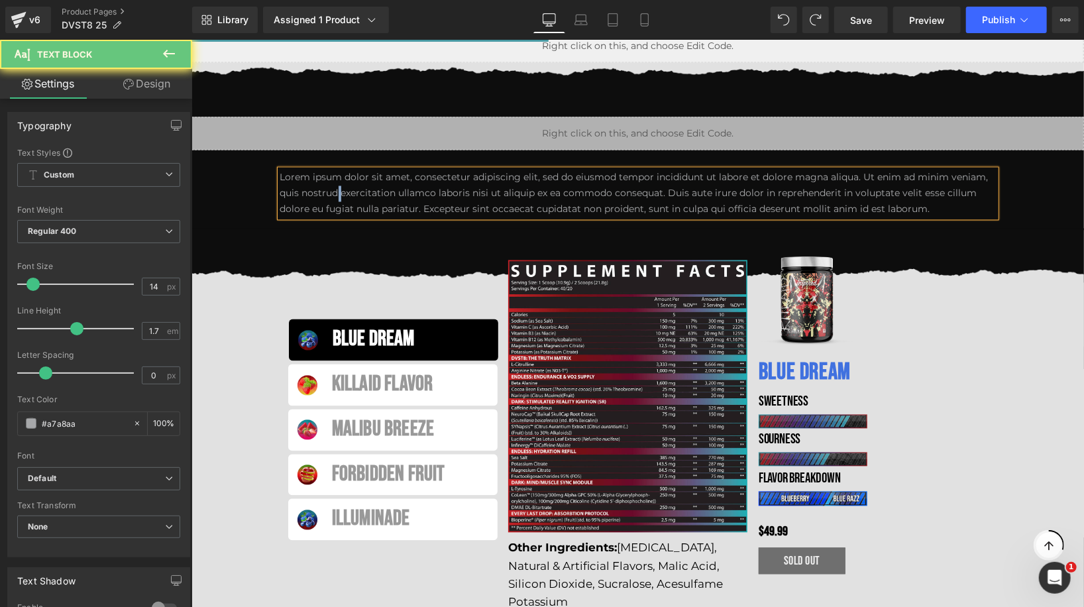
click at [338, 185] on p "Lorem ipsum dolor sit amet, consectetur adipiscing elit, sed do eiusmod tempor …" at bounding box center [637, 193] width 715 height 47
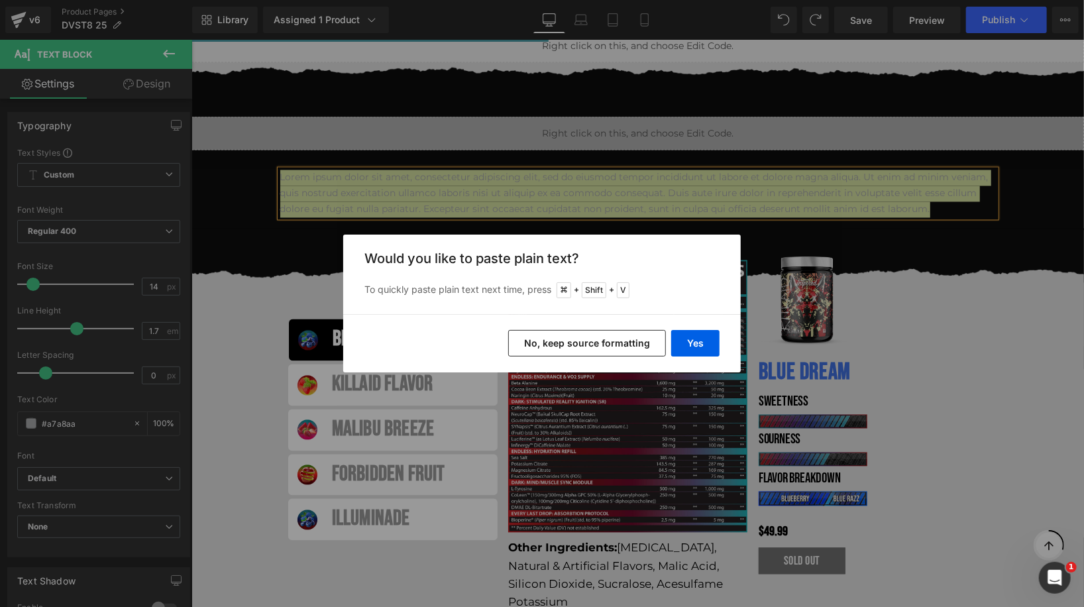
click at [605, 346] on button "No, keep source formatting" at bounding box center [587, 343] width 158 height 26
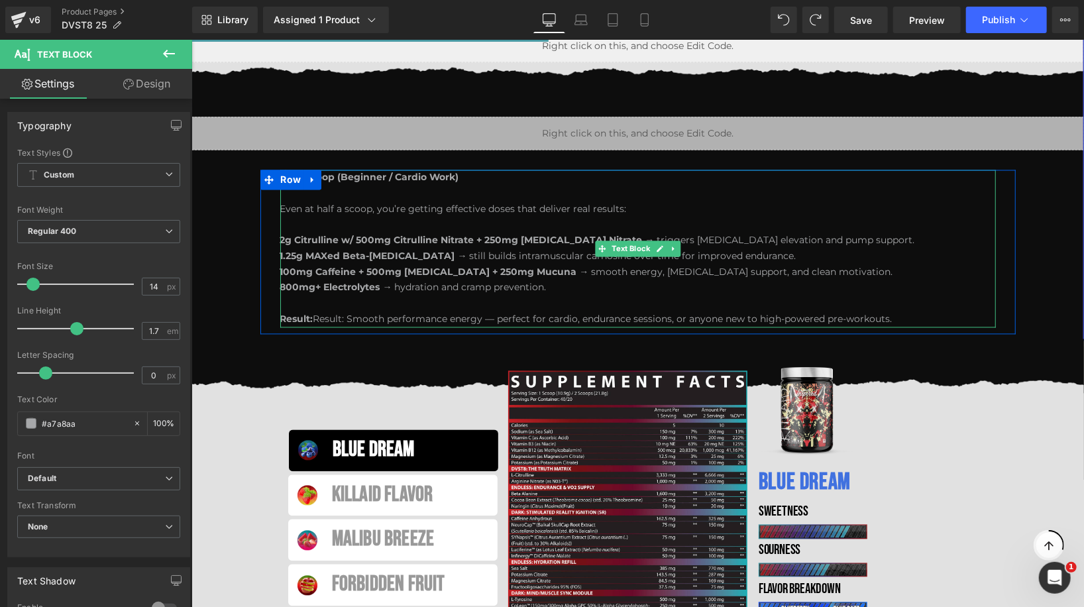
click at [380, 240] on span "2g Citrulline w/ 500mg Citrulline Nitrate + 250mg [MEDICAL_DATA] Nitrate" at bounding box center [461, 240] width 362 height 12
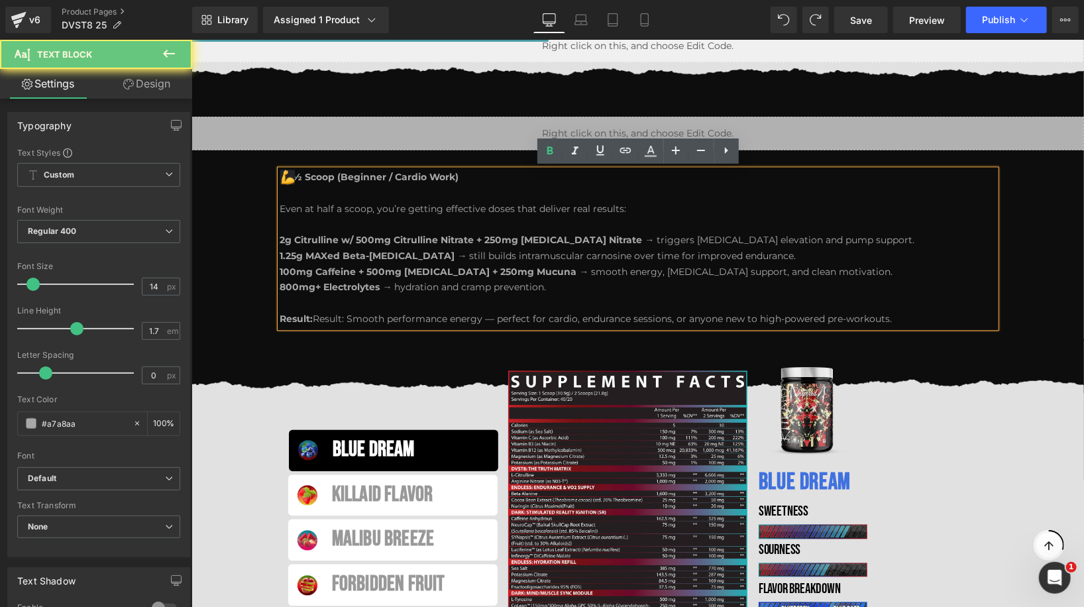
click at [288, 181] on img "muscle emoji" at bounding box center [287, 177] width 15 height 15
click at [293, 172] on img "muscle emoji" at bounding box center [287, 177] width 15 height 15
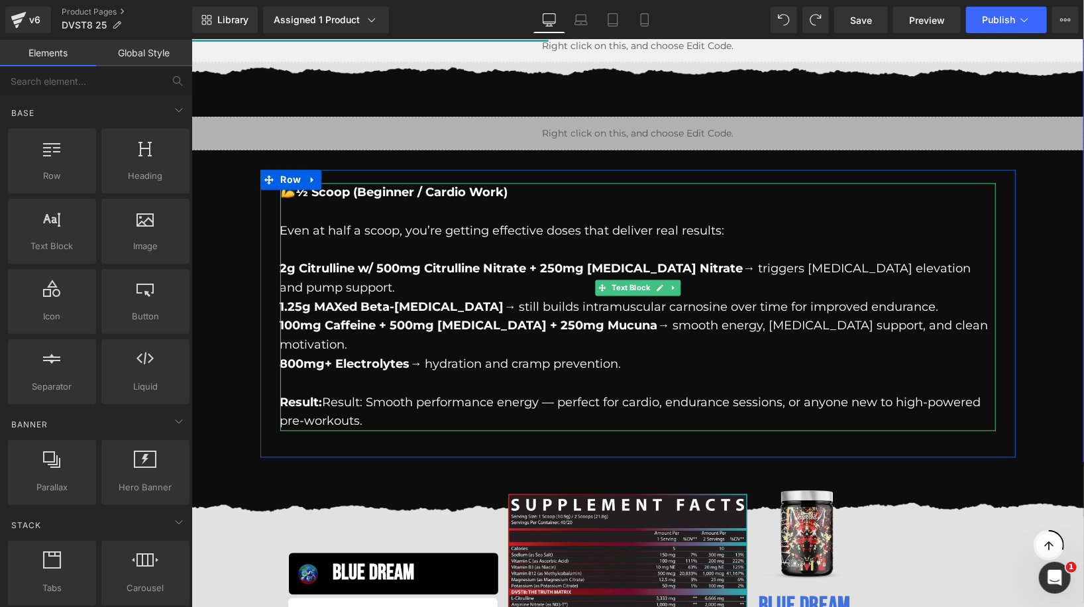
click at [319, 223] on p "Even at half a scoop, you’re getting effective doses that deliver real results:" at bounding box center [637, 230] width 715 height 19
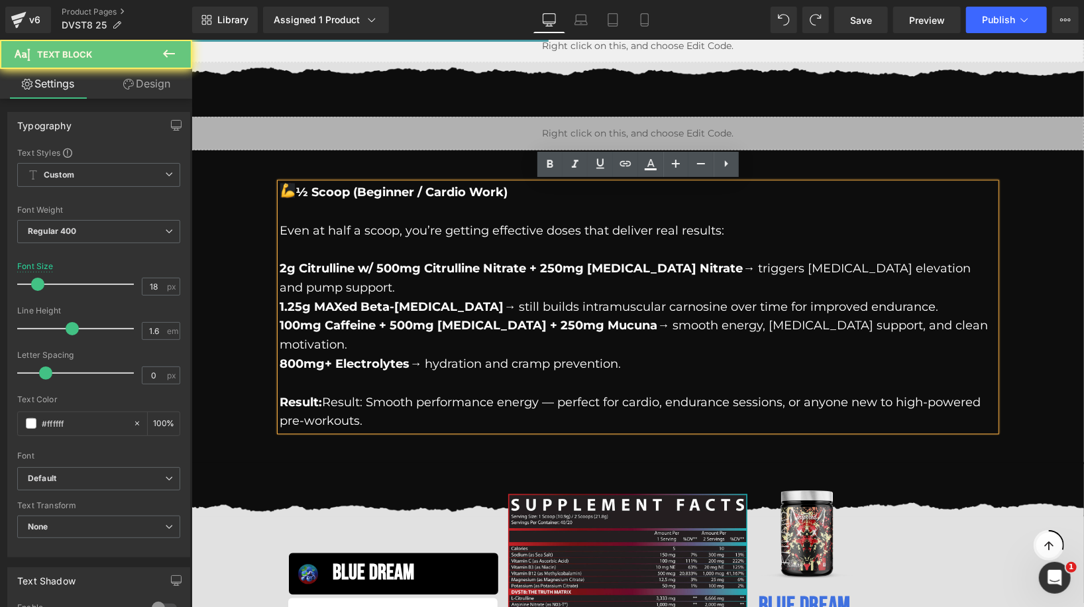
click at [289, 189] on img "muscle emoji" at bounding box center [287, 190] width 15 height 15
click at [280, 188] on div "½ ½ Scoop (Beginner / Cardio Work) Even at half a scoop, you’re getting effecti…" at bounding box center [637, 307] width 715 height 248
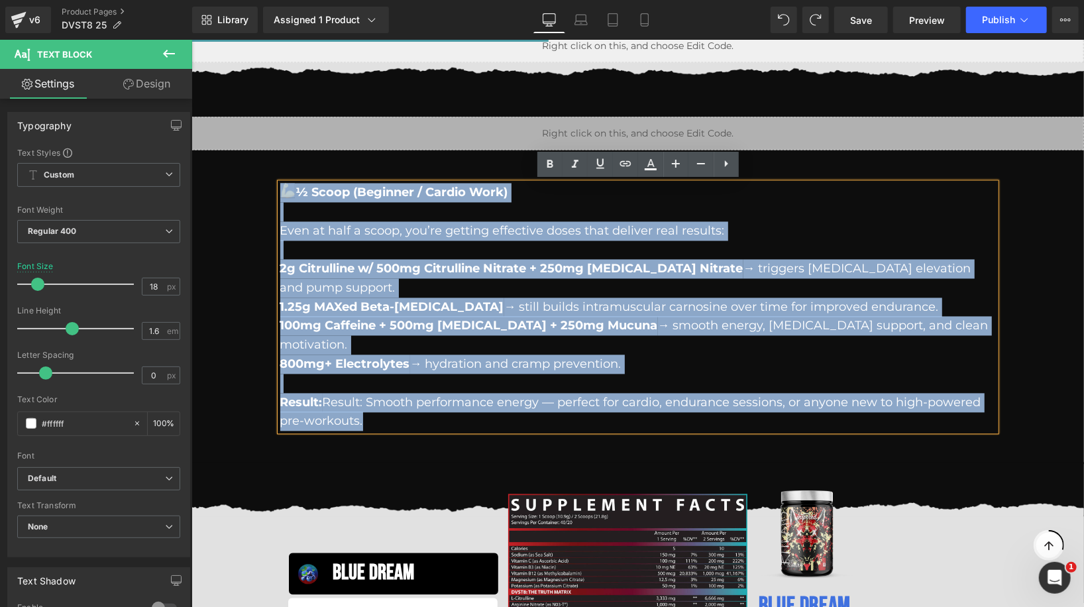
drag, startPoint x: 278, startPoint y: 188, endPoint x: 286, endPoint y: 188, distance: 7.9
click at [286, 188] on div "½ ½ Scoop (Beginner / Cardio Work) Even at half a scoop, you’re getting effecti…" at bounding box center [637, 307] width 715 height 248
click at [294, 190] on strong "½ ½ Scoop (Beginner / Cardio Work)" at bounding box center [394, 192] width 228 height 15
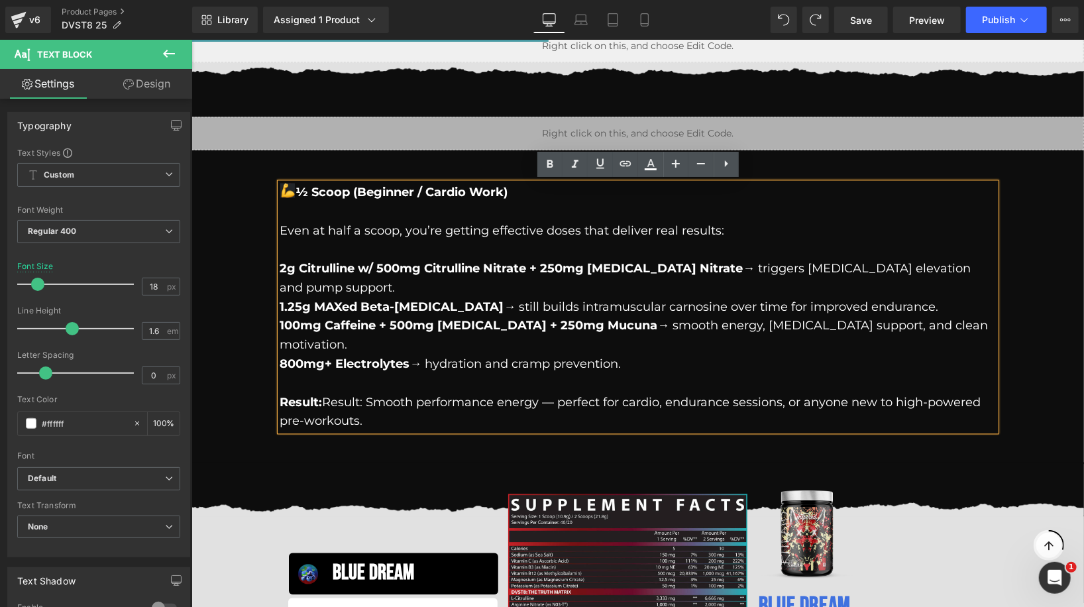
click at [407, 254] on p at bounding box center [637, 249] width 715 height 19
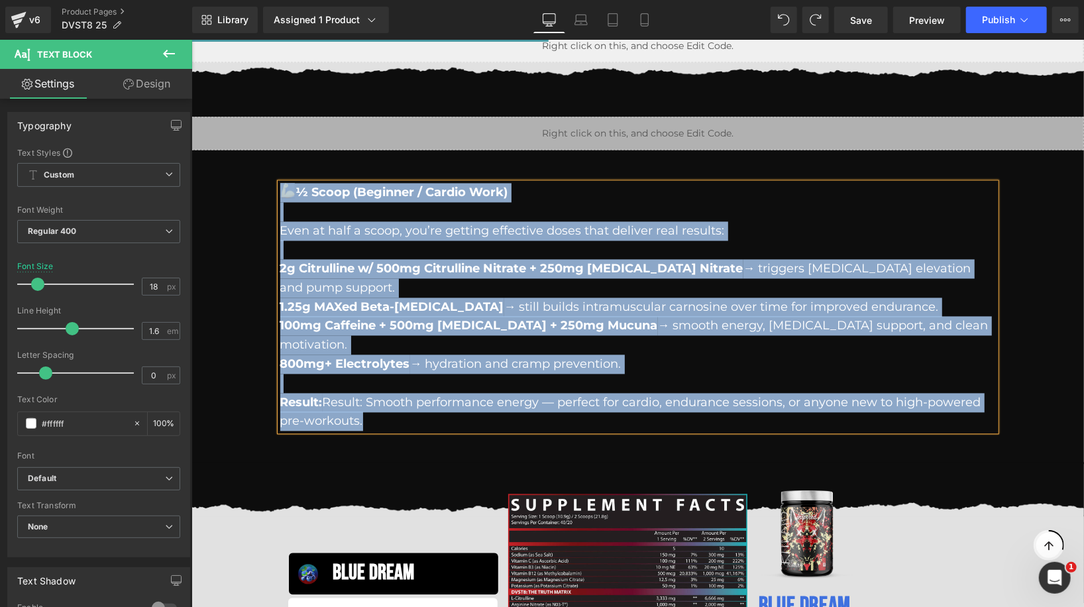
copy div "½ ½ Scoop (Beginner / Cardio Work) Even at half a scoop, you’re getting effecti…"
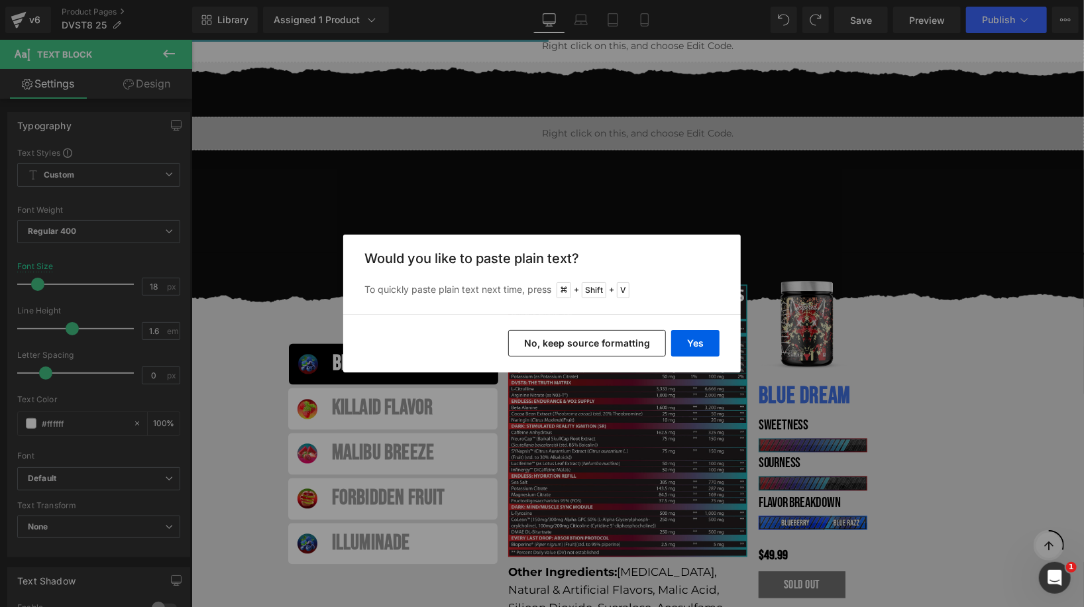
click at [599, 335] on button "No, keep source formatting" at bounding box center [587, 343] width 158 height 26
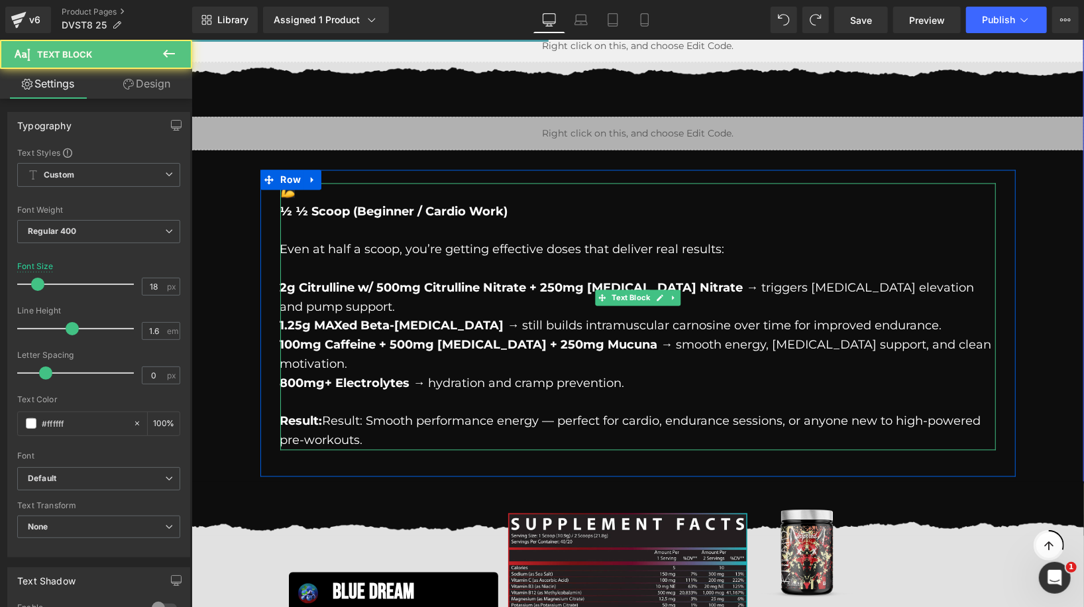
click at [311, 191] on div "½ ½ Scoop (Beginner / Cardio Work) Even at half a scoop, you’re getting effecti…" at bounding box center [637, 316] width 715 height 267
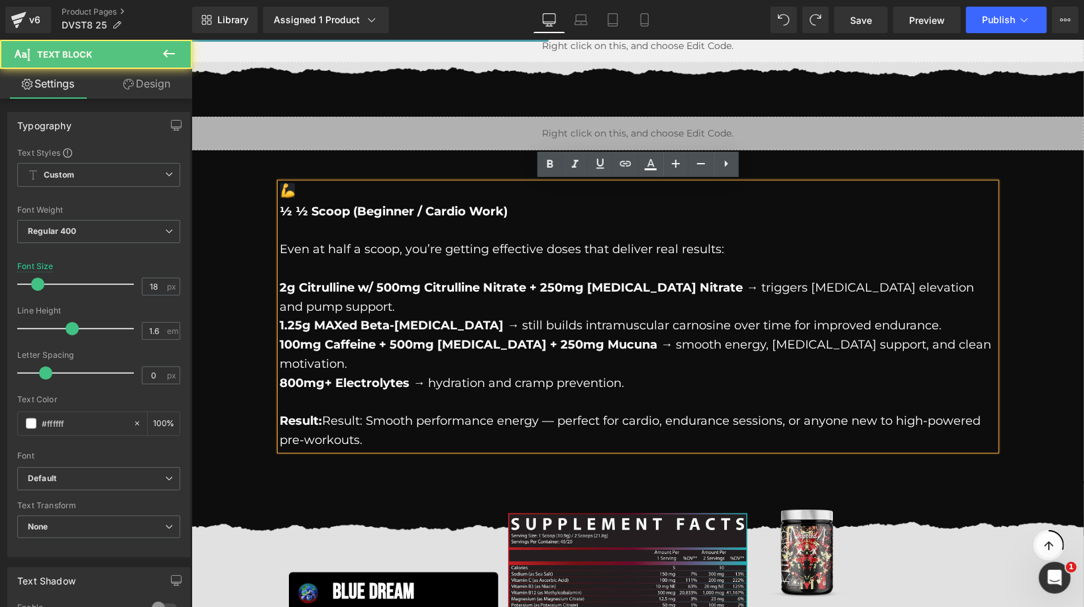
click at [342, 191] on div "½ ½ Scoop (Beginner / Cardio Work) Even at half a scoop, you’re getting effecti…" at bounding box center [637, 316] width 715 height 267
click at [296, 191] on div "½ ½ Scoop (Beginner / Cardio Work) Even at half a scoop, you’re getting effecti…" at bounding box center [637, 316] width 715 height 267
click at [289, 187] on img "muscle emoji" at bounding box center [287, 190] width 15 height 15
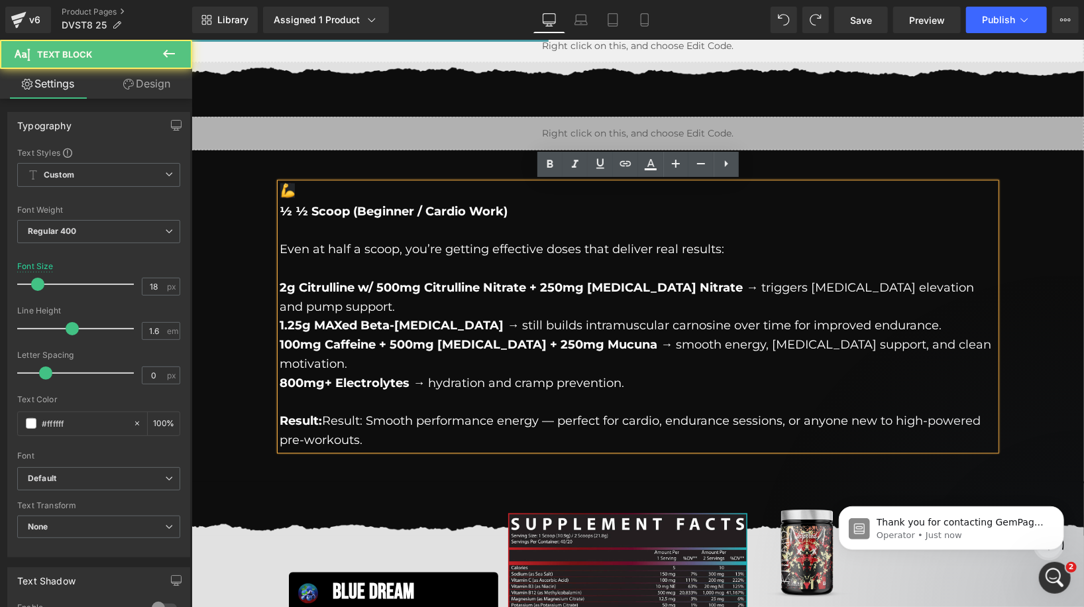
click at [289, 187] on img "muscle emoji" at bounding box center [287, 190] width 15 height 15
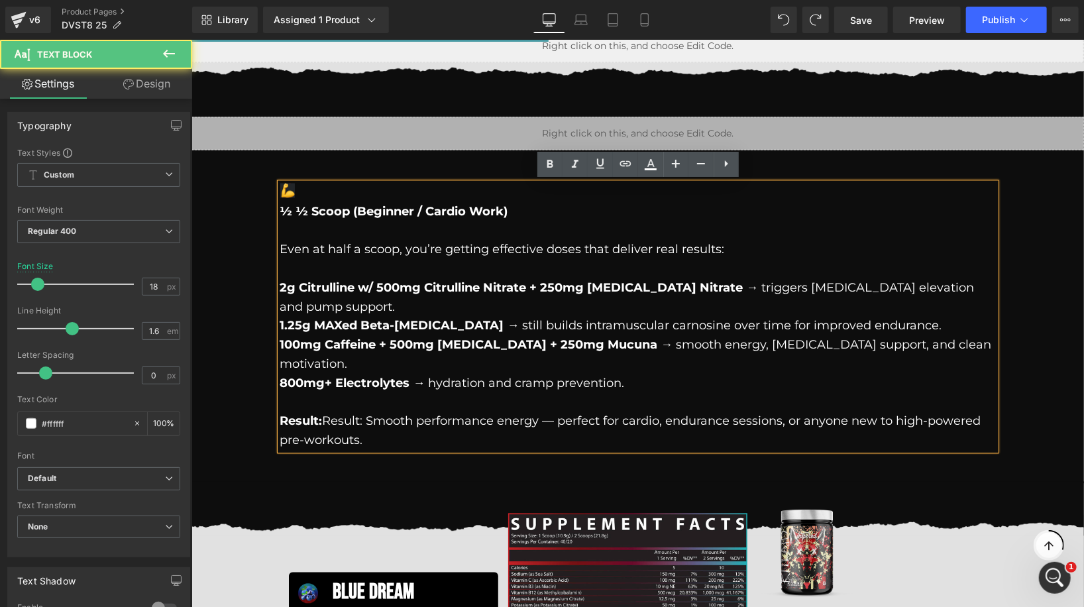
click at [280, 207] on div "½ ½ Scoop (Beginner / Cardio Work) Even at half a scoop, you’re getting effecti…" at bounding box center [637, 316] width 715 height 267
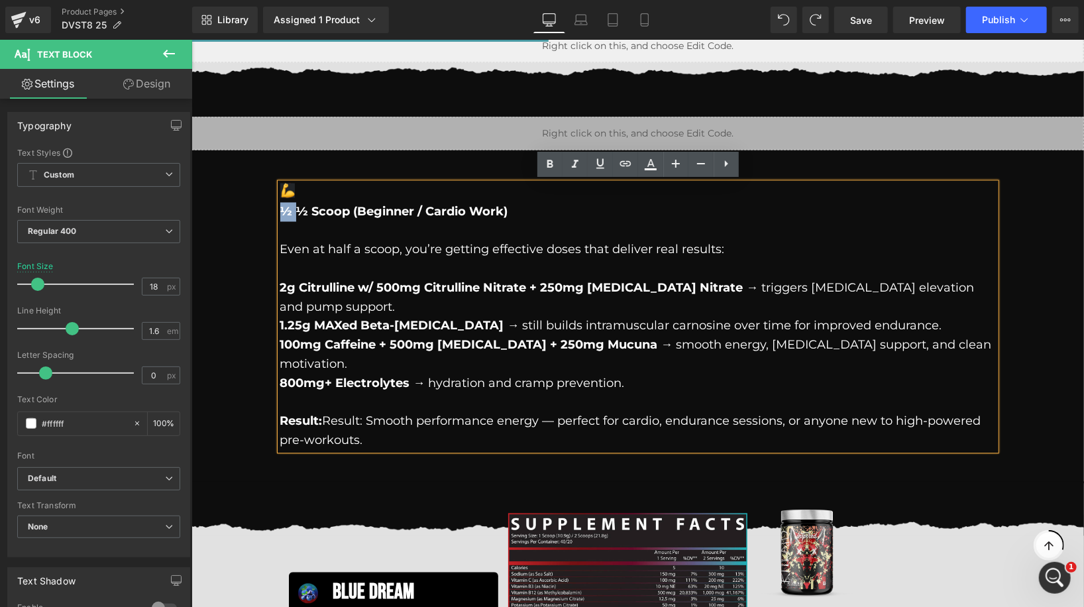
drag, startPoint x: 295, startPoint y: 212, endPoint x: 273, endPoint y: 212, distance: 22.5
click at [273, 212] on div "½ ½ Scoop (Beginner / Cardio Work) Even at half a scoop, you’re getting effecti…" at bounding box center [637, 320] width 755 height 300
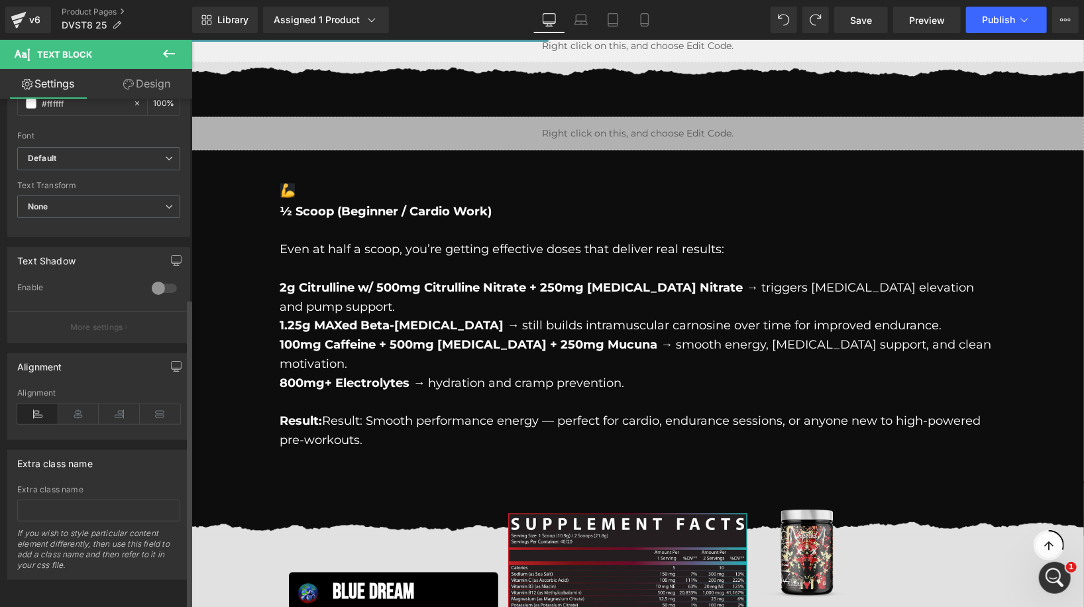
scroll to position [327, 0]
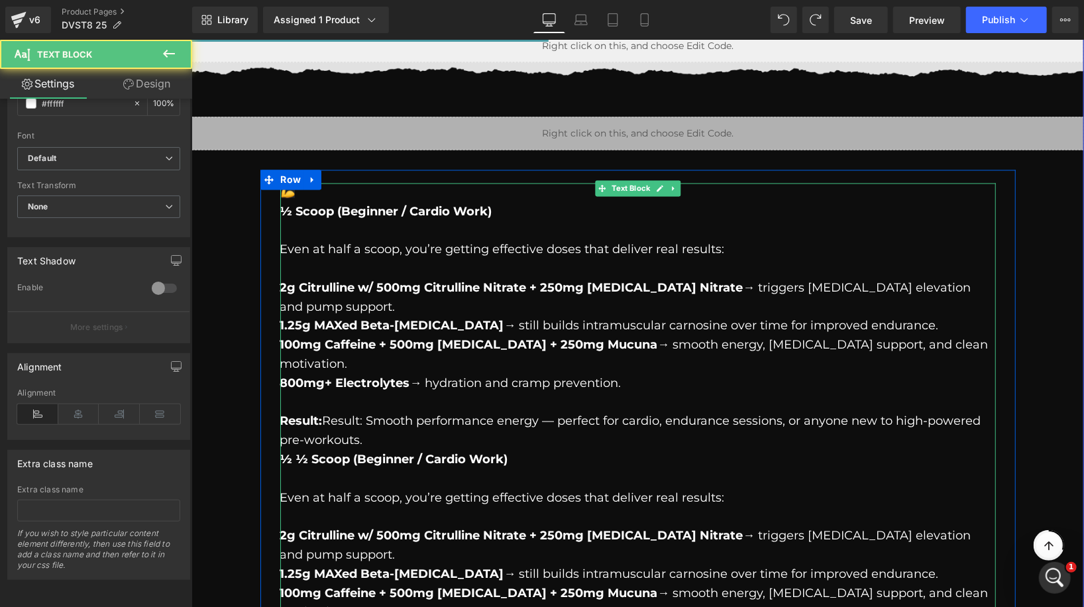
click at [326, 217] on span "½ Scoop (Beginner / Cardio Work)" at bounding box center [386, 211] width 212 height 15
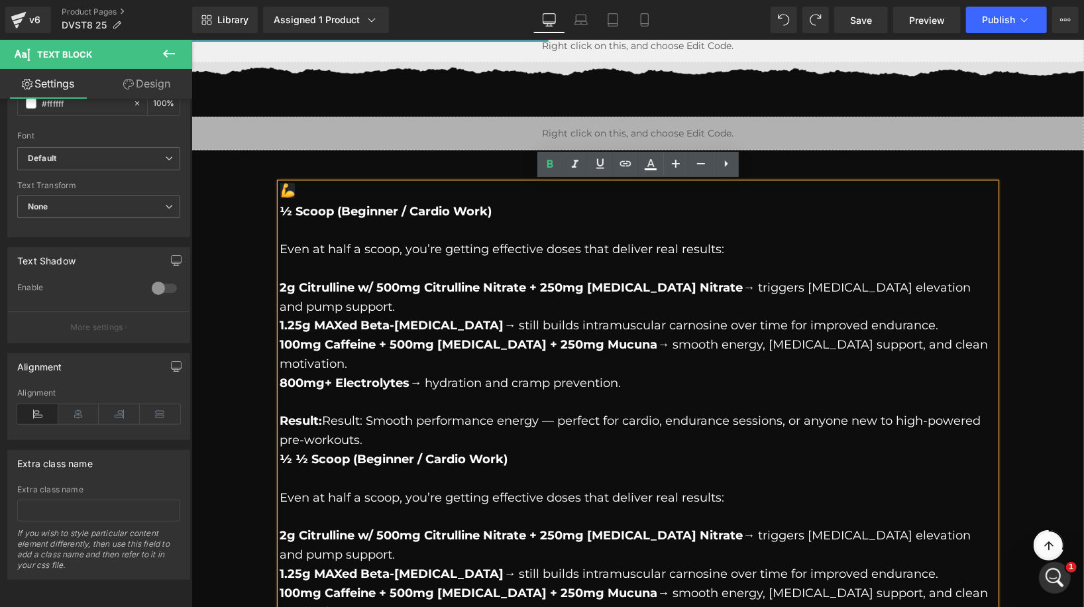
click at [287, 208] on span "½ Scoop (Beginner / Cardio Work)" at bounding box center [386, 211] width 212 height 15
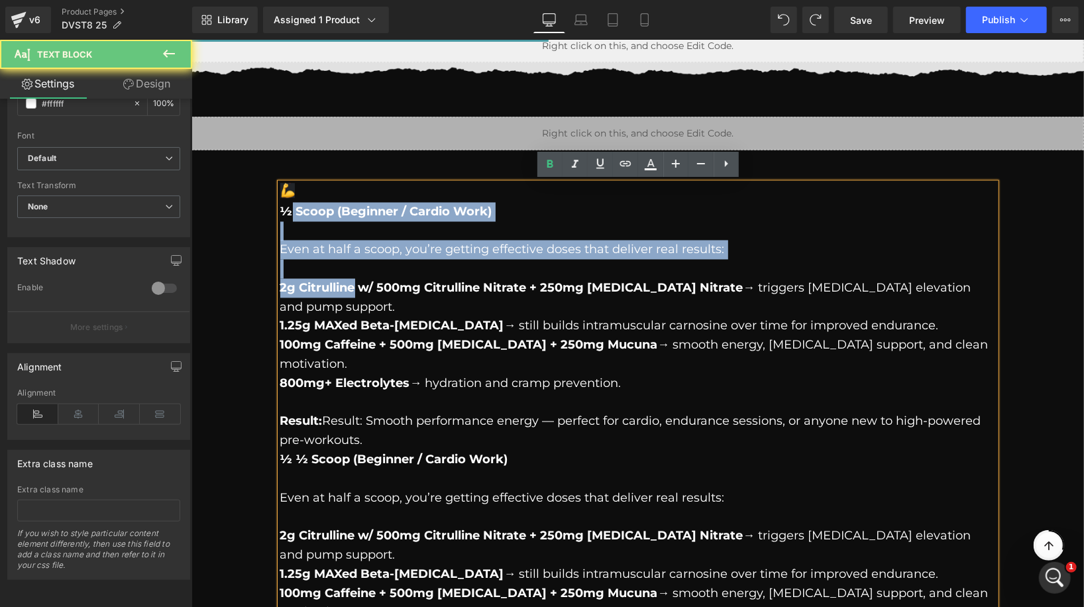
drag, startPoint x: 287, startPoint y: 208, endPoint x: 306, endPoint y: 284, distance: 78.4
click at [306, 284] on div "½ Scoop (Beginner / Cardio Work) Even at half a scoop, you’re getting effective…" at bounding box center [637, 440] width 715 height 515
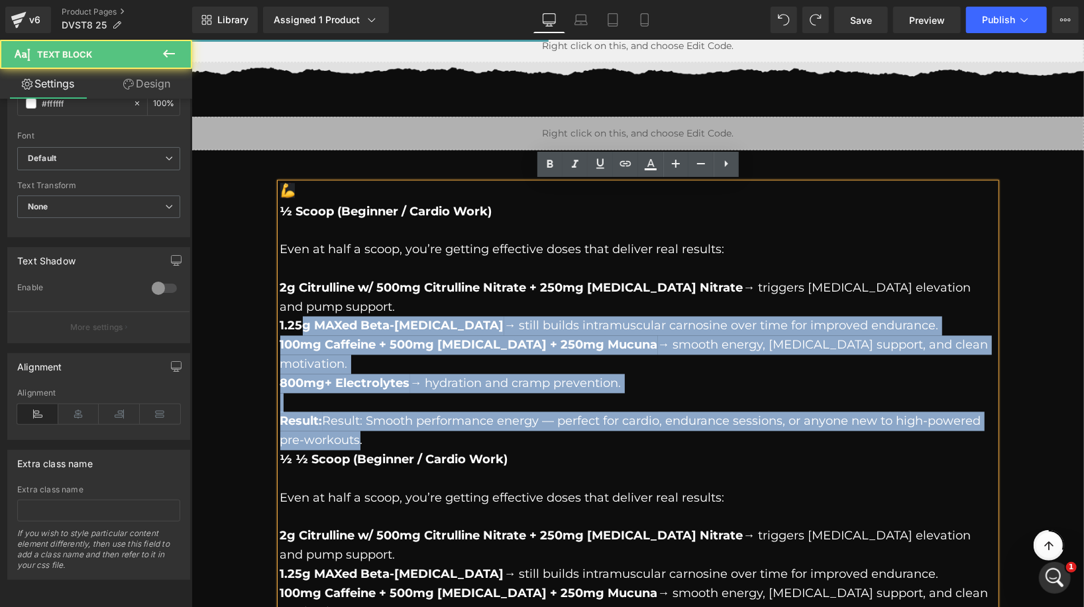
drag, startPoint x: 360, startPoint y: 396, endPoint x: 303, endPoint y: 305, distance: 107.1
click at [303, 305] on div "½ Scoop (Beginner / Cardio Work) Even at half a scoop, you’re getting effective…" at bounding box center [637, 440] width 715 height 515
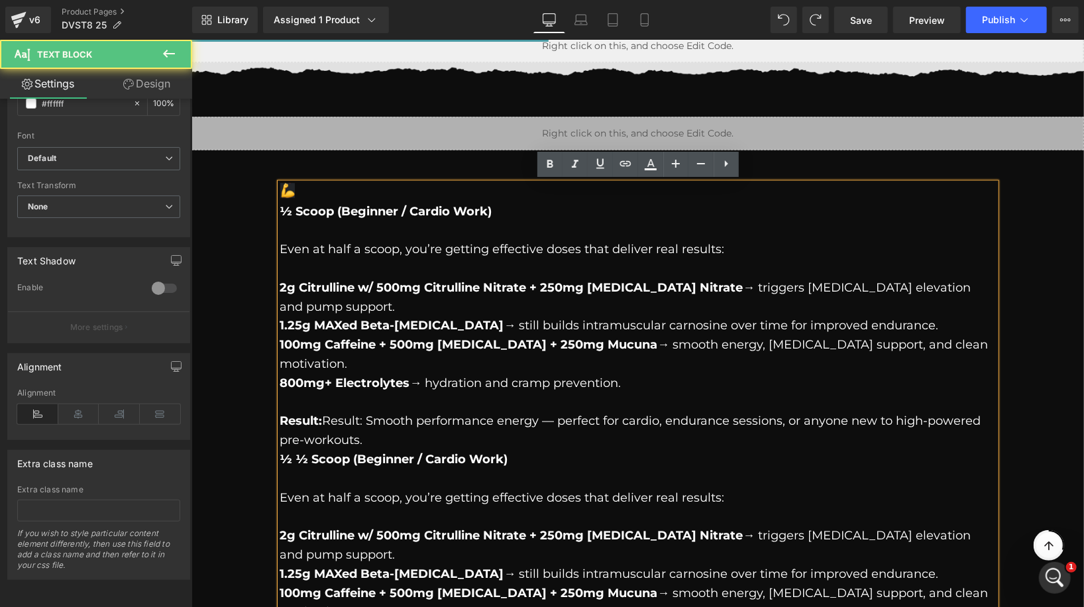
click at [379, 411] on p "Result: Result: Smooth performance energy — perfect for cardio, endurance sessi…" at bounding box center [637, 430] width 715 height 38
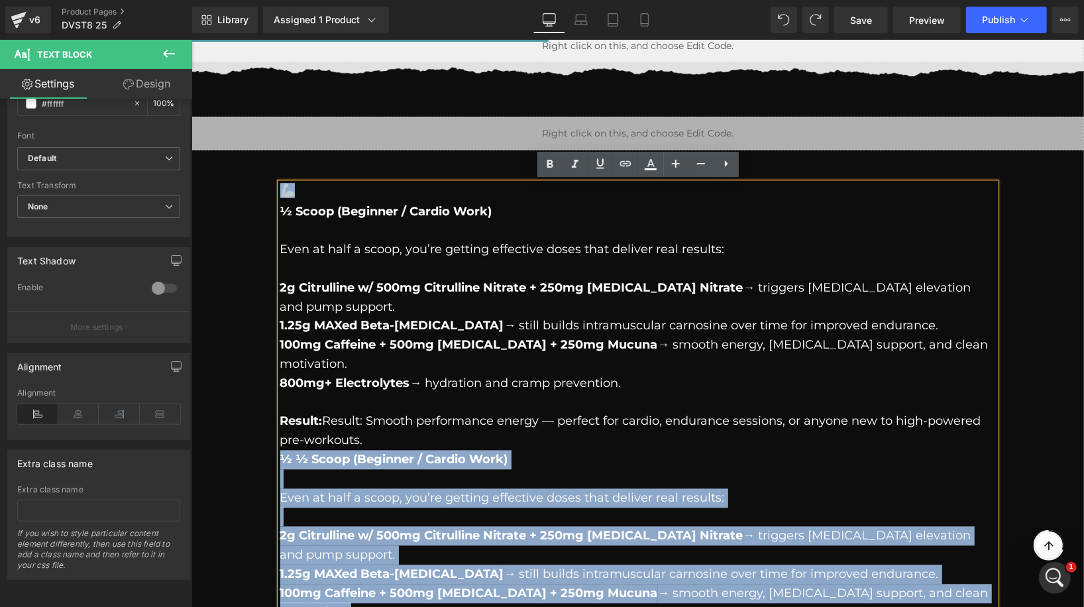
drag, startPoint x: 373, startPoint y: 400, endPoint x: 278, endPoint y: 209, distance: 213.0
click at [280, 209] on div "½ Scoop (Beginner / Cardio Work) Even at half a scoop, you’re getting effective…" at bounding box center [637, 440] width 715 height 515
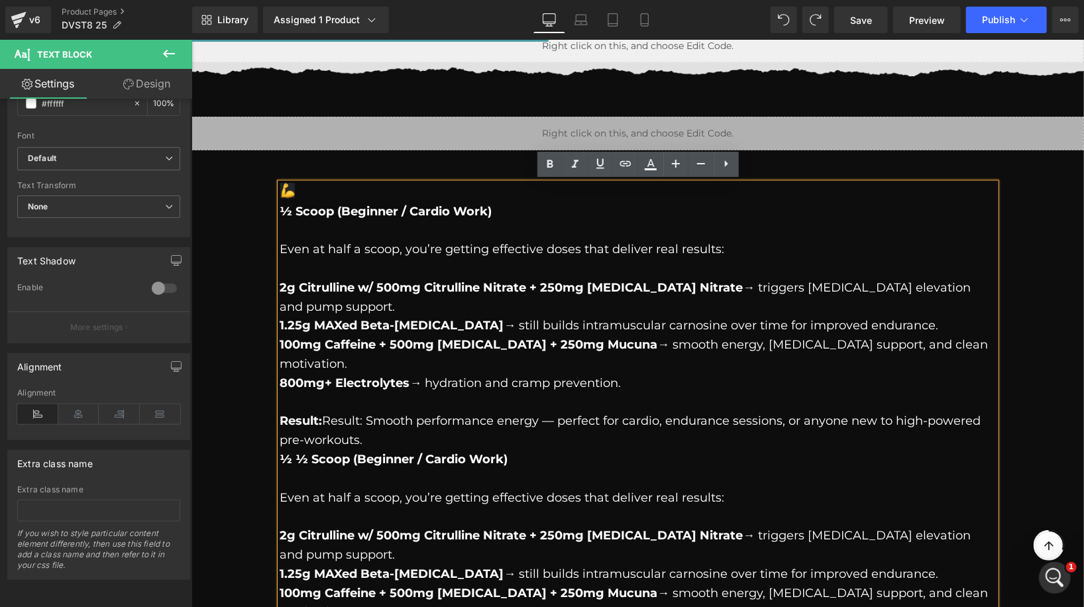
click at [370, 411] on p "Result: Result: Smooth performance energy — perfect for cardio, endurance sessi…" at bounding box center [637, 430] width 715 height 38
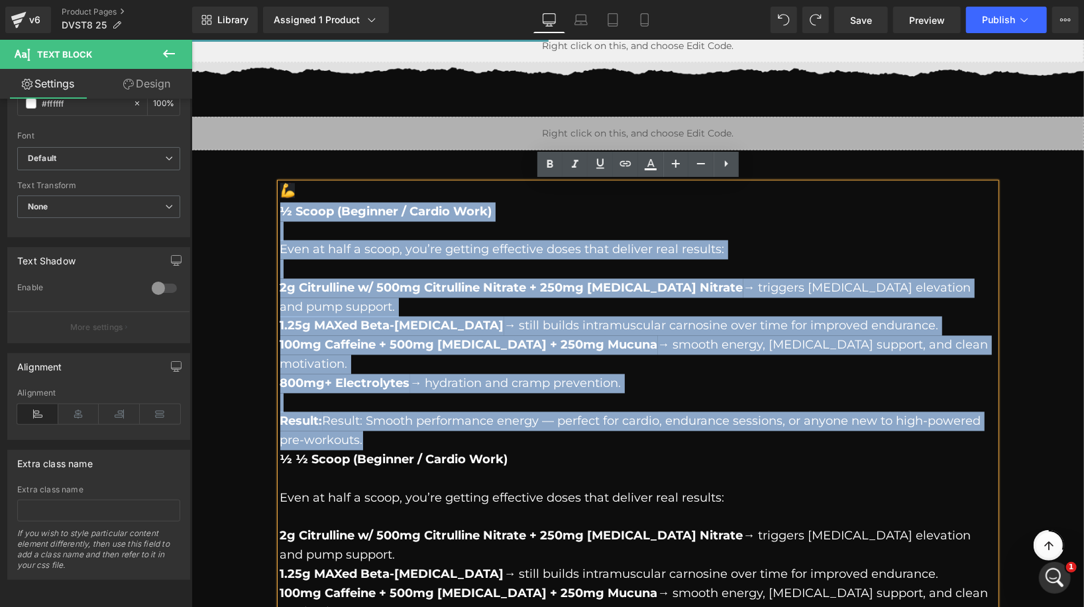
drag, startPoint x: 372, startPoint y: 401, endPoint x: 262, endPoint y: 213, distance: 217.9
click at [262, 213] on div "½ Scoop (Beginner / Cardio Work) Even at half a scoop, you’re getting effective…" at bounding box center [637, 444] width 755 height 548
copy div "½ Scoop (Beginner / Cardio Work) Even at half a scoop, you’re getting effective…"
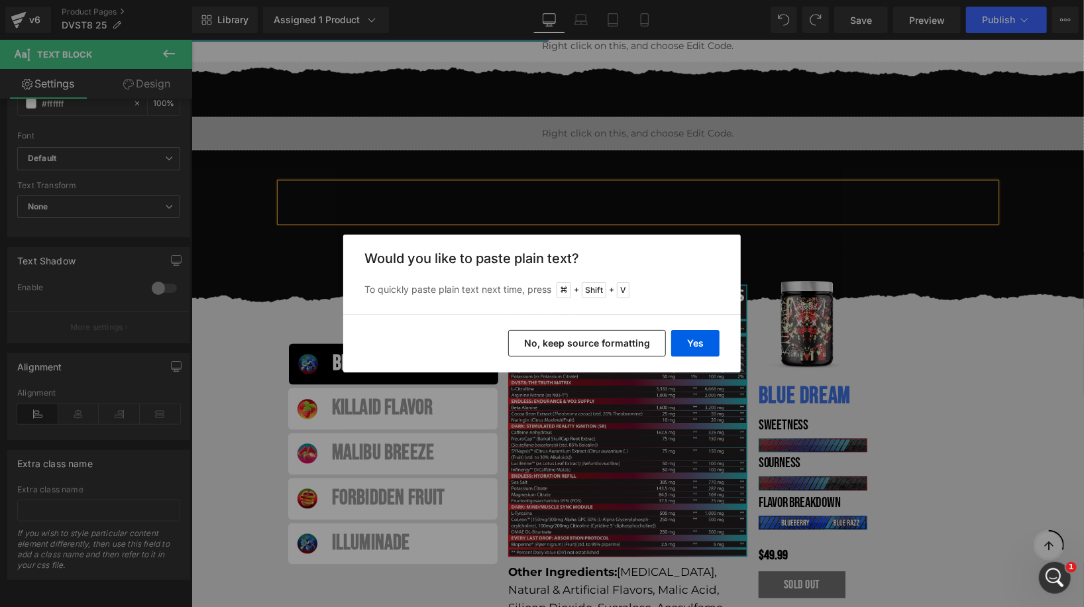
click at [570, 352] on button "No, keep source formatting" at bounding box center [587, 343] width 158 height 26
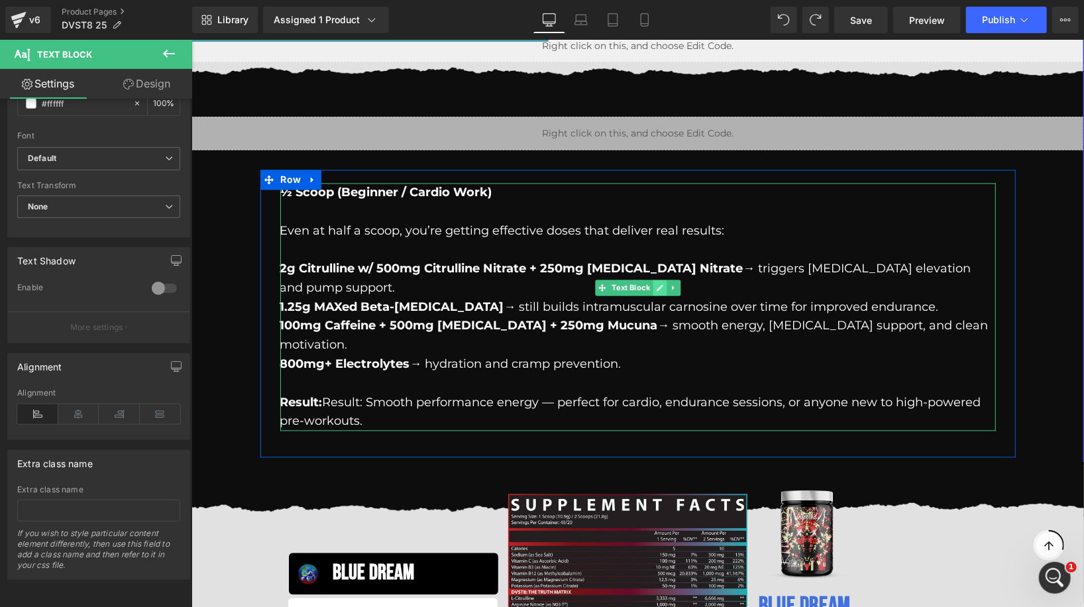
click at [659, 287] on icon at bounding box center [659, 287] width 7 height 7
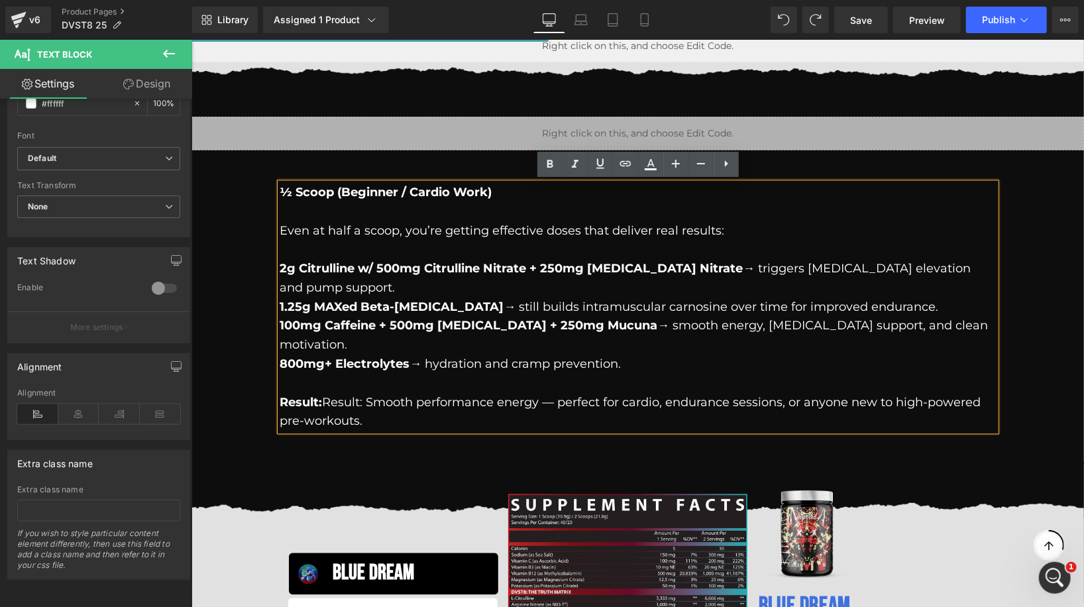
click at [584, 393] on p "Result: Result: Smooth performance energy — perfect for cardio, endurance sessi…" at bounding box center [637, 412] width 715 height 38
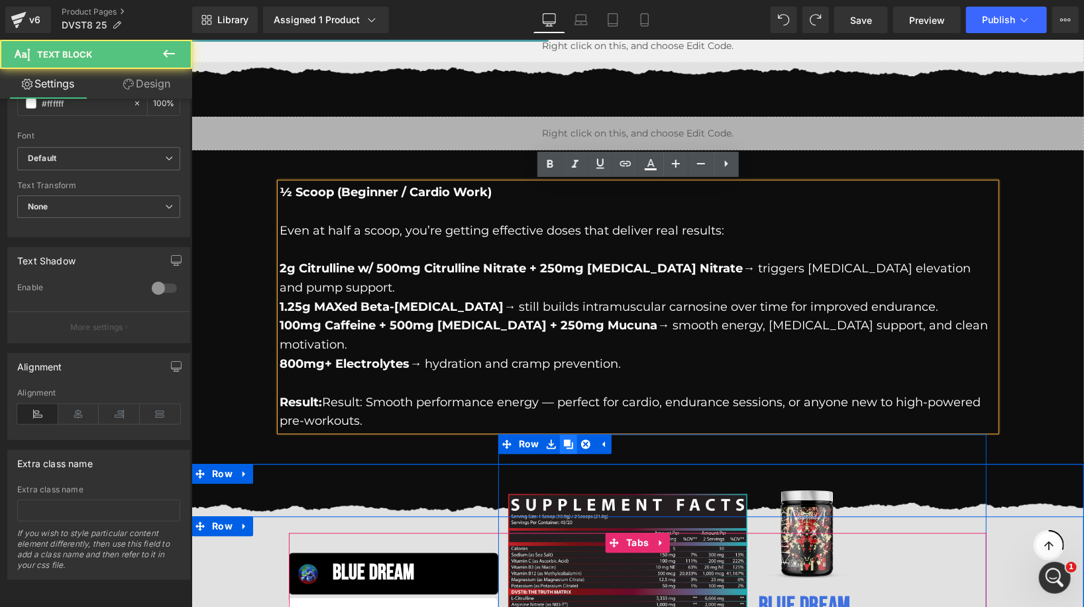
click at [575, 434] on link at bounding box center [567, 444] width 17 height 20
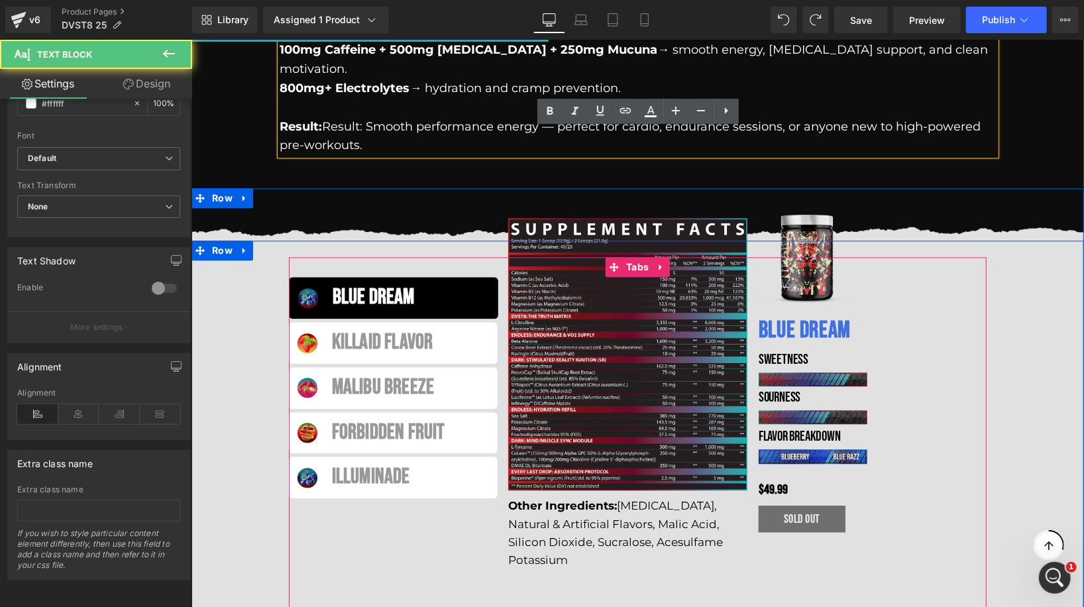
click at [605, 287] on div "Image Other Ingredients: Citric Acid, Natural & Artificial Flavors, Malic Acid,…" at bounding box center [741, 366] width 489 height 417
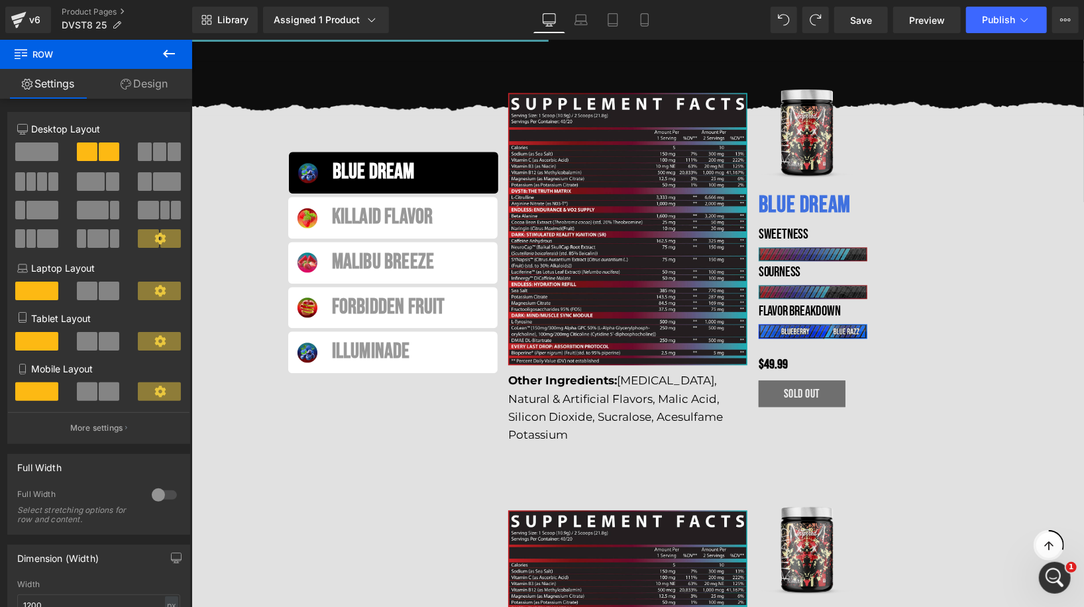
scroll to position [1864, 0]
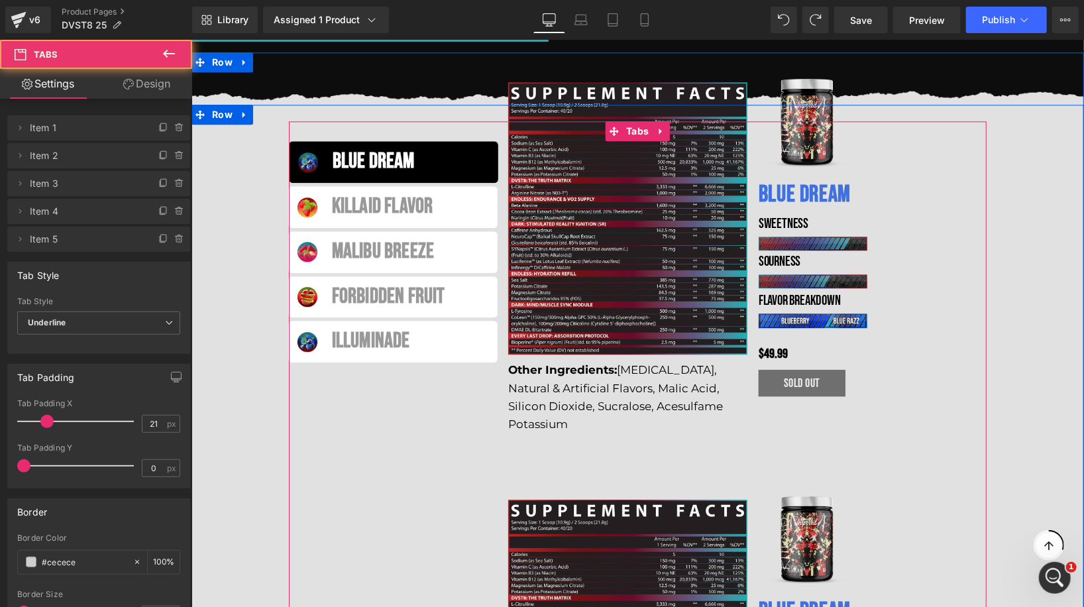
click at [435, 468] on ul "BLUE DREAM Text Block KillaId Flavor Text Block MALIBU BREEZE Text Block FORBID…" at bounding box center [392, 498] width 209 height 716
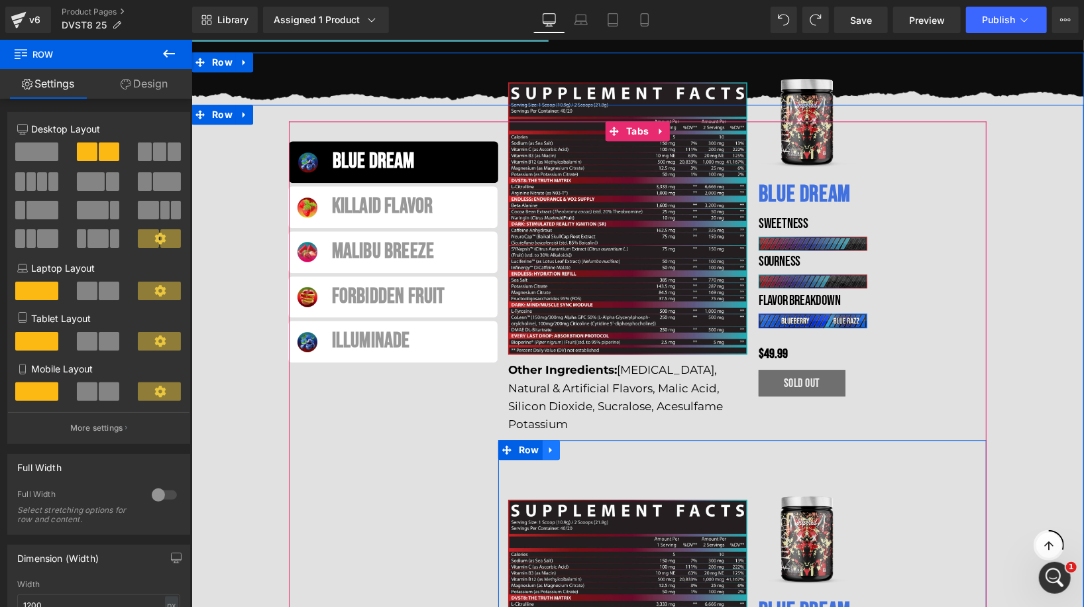
click at [548, 446] on icon at bounding box center [549, 449] width 3 height 6
click at [582, 444] on icon at bounding box center [584, 448] width 9 height 9
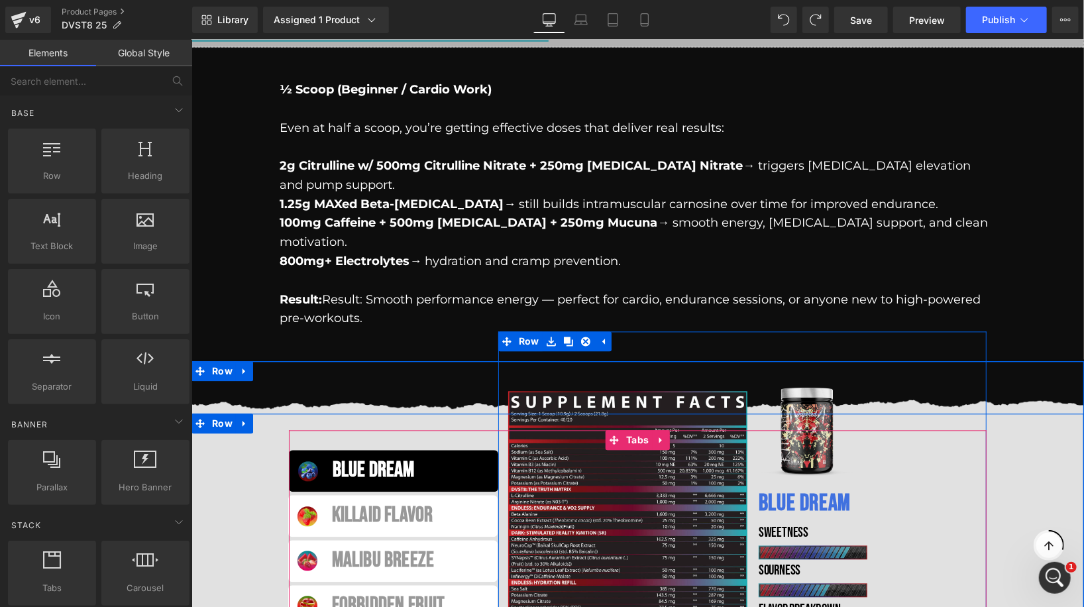
scroll to position [1437, 0]
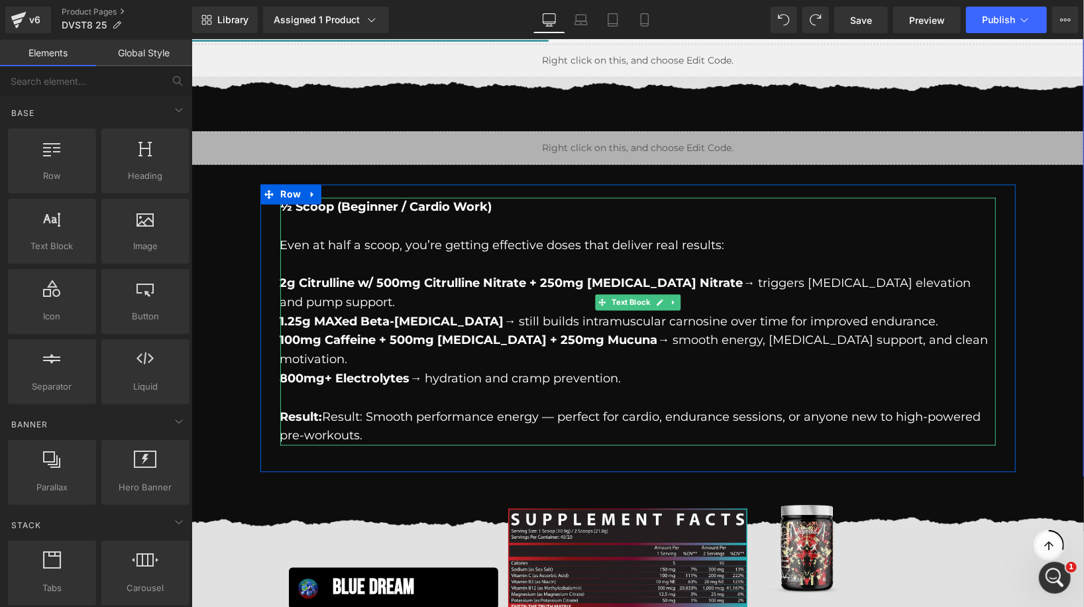
click at [460, 226] on p at bounding box center [637, 226] width 715 height 19
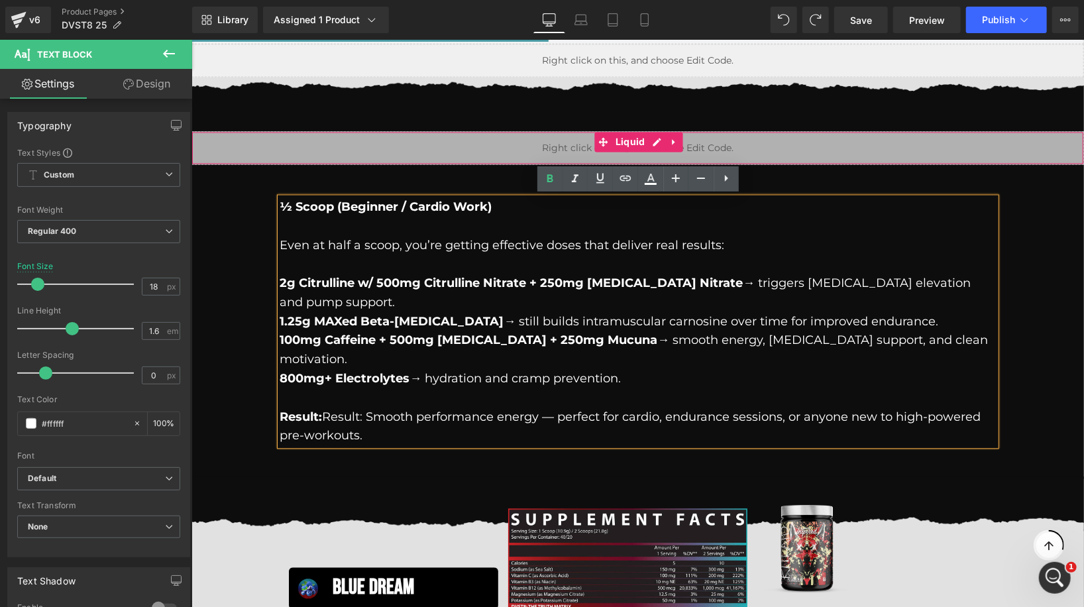
click at [793, 152] on div "Liquid" at bounding box center [637, 147] width 892 height 33
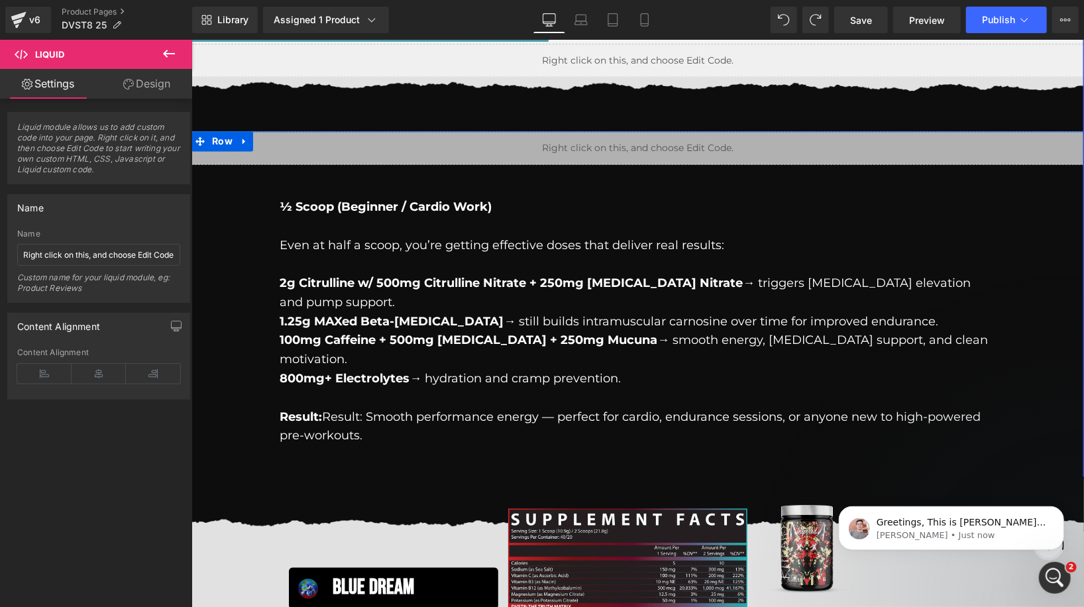
scroll to position [0, 0]
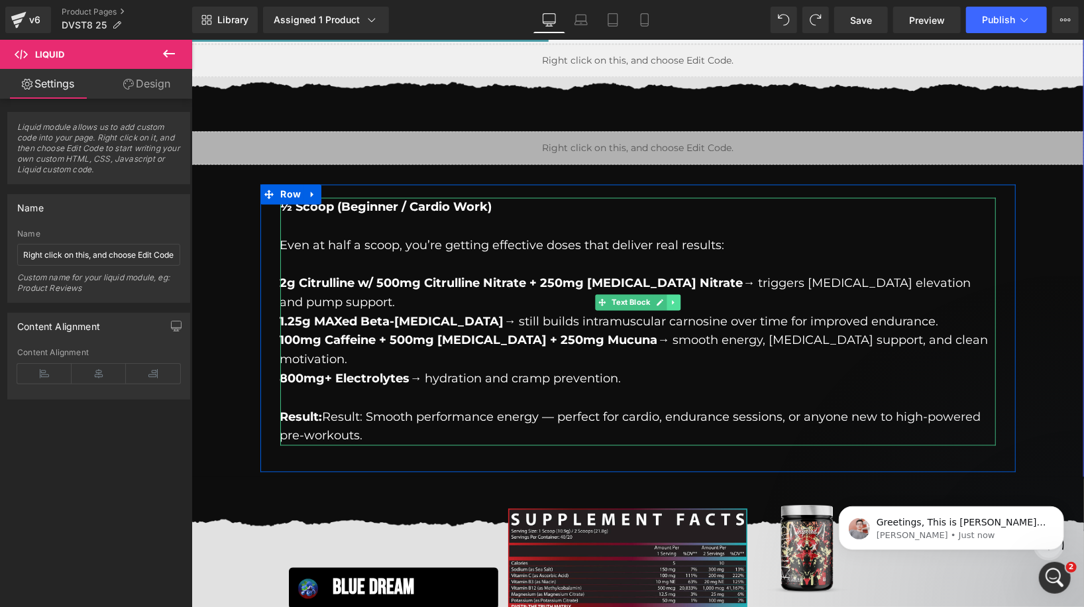
click at [674, 306] on link at bounding box center [673, 302] width 14 height 16
click at [670, 301] on icon at bounding box center [665, 302] width 7 height 7
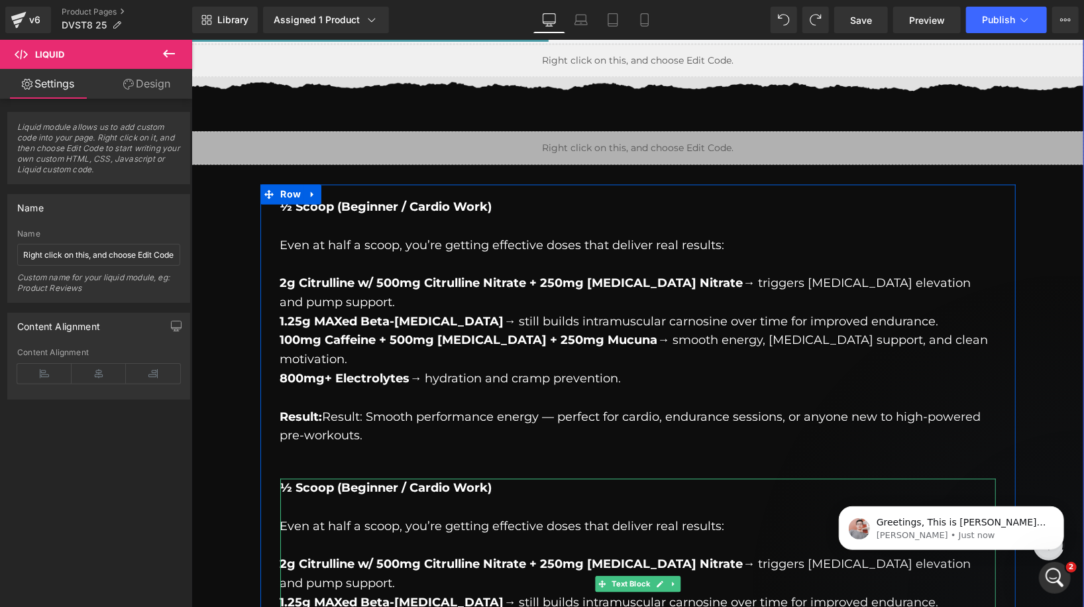
click at [409, 517] on p "Even at half a scoop, you’re getting effective doses that deliver real results:" at bounding box center [637, 526] width 715 height 19
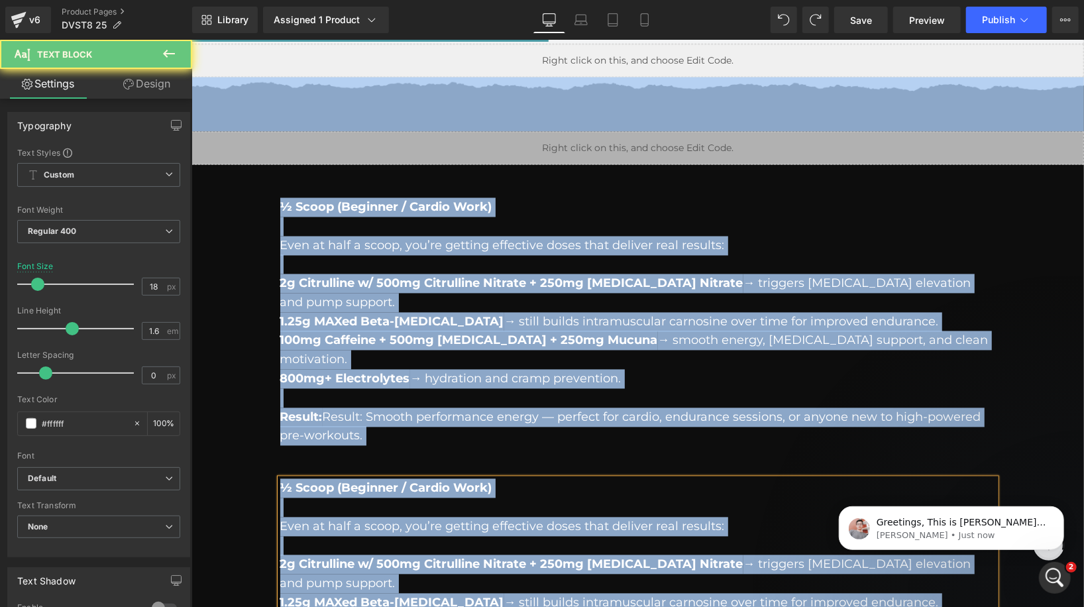
click at [409, 517] on p "Even at half a scoop, you’re getting effective doses that deliver real results:" at bounding box center [637, 526] width 715 height 19
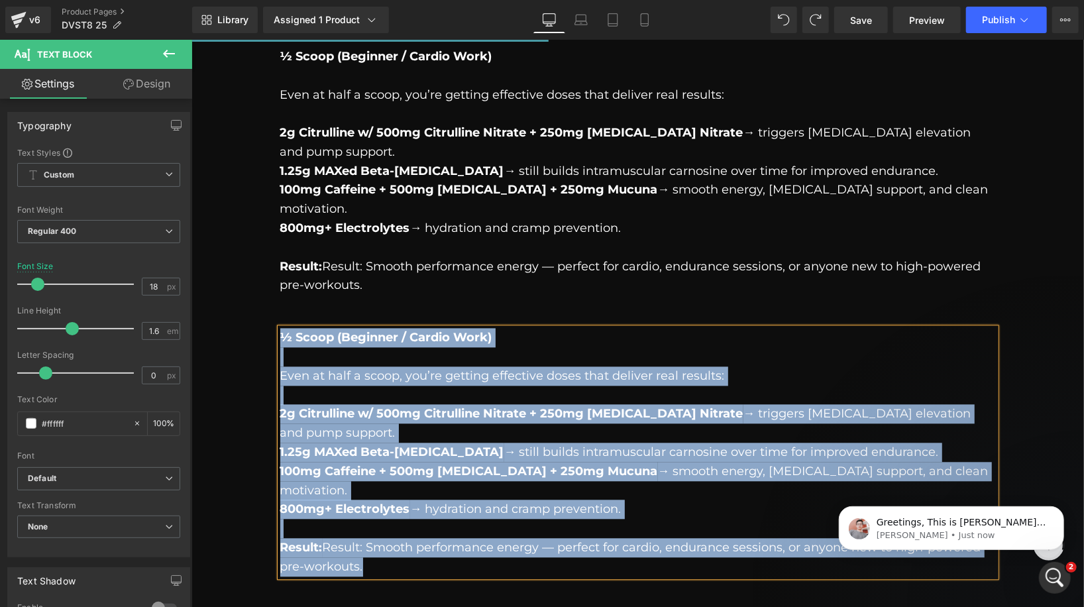
scroll to position [1590, 0]
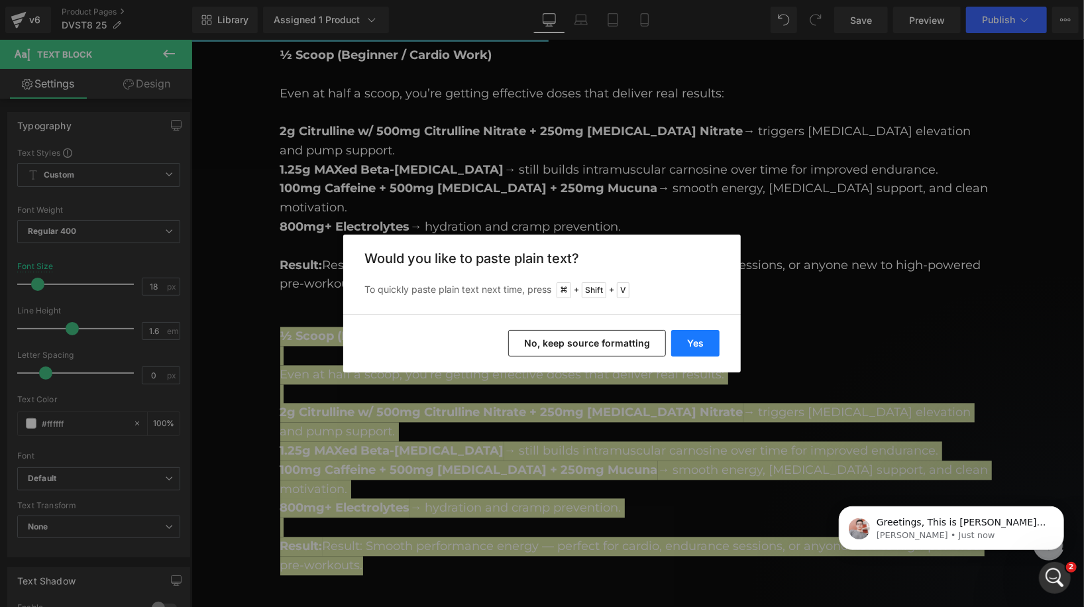
click at [692, 345] on button "Yes" at bounding box center [695, 343] width 48 height 26
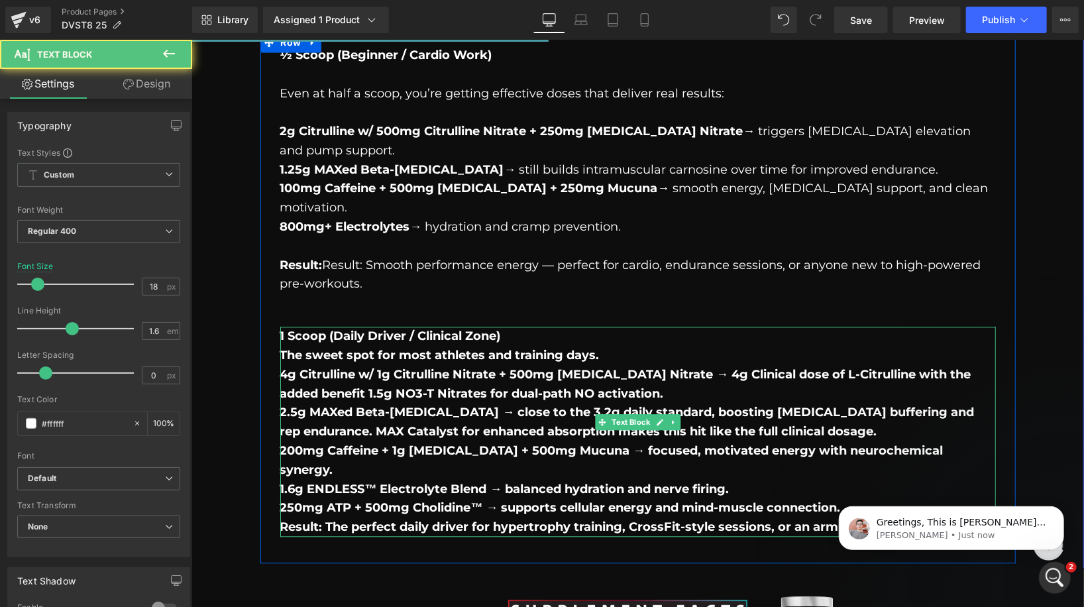
click at [516, 326] on p "1 Scoop (Daily Driver / Clinical Zone)" at bounding box center [637, 335] width 715 height 19
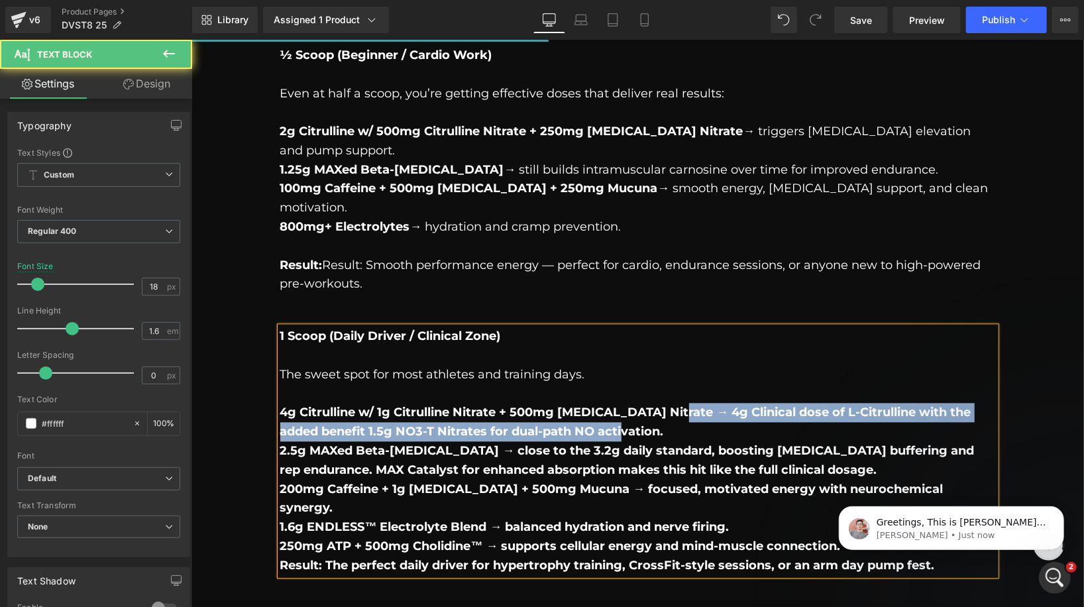
drag, startPoint x: 675, startPoint y: 374, endPoint x: 675, endPoint y: 395, distance: 21.2
click at [675, 402] on p "4g Citrulline w/ 1g Citrulline Nitrate + 500mg Betaine Nitrate → 4g Clinical do…" at bounding box center [637, 421] width 715 height 38
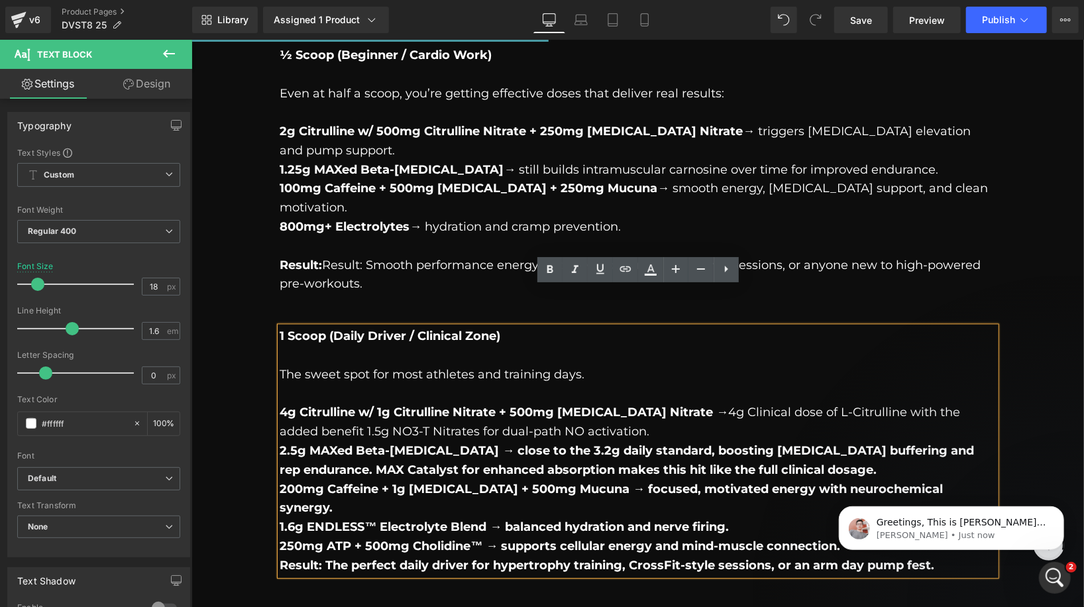
click at [459, 442] on b "2.5g MAXed Beta-Alanine → close to the 3.2g daily standard, boosting lactic aci…" at bounding box center [627, 459] width 694 height 34
click at [460, 442] on b "2.5g MAXed Beta-Alanine → close to the 3.2g daily standard, boosting lactic aci…" at bounding box center [627, 459] width 694 height 34
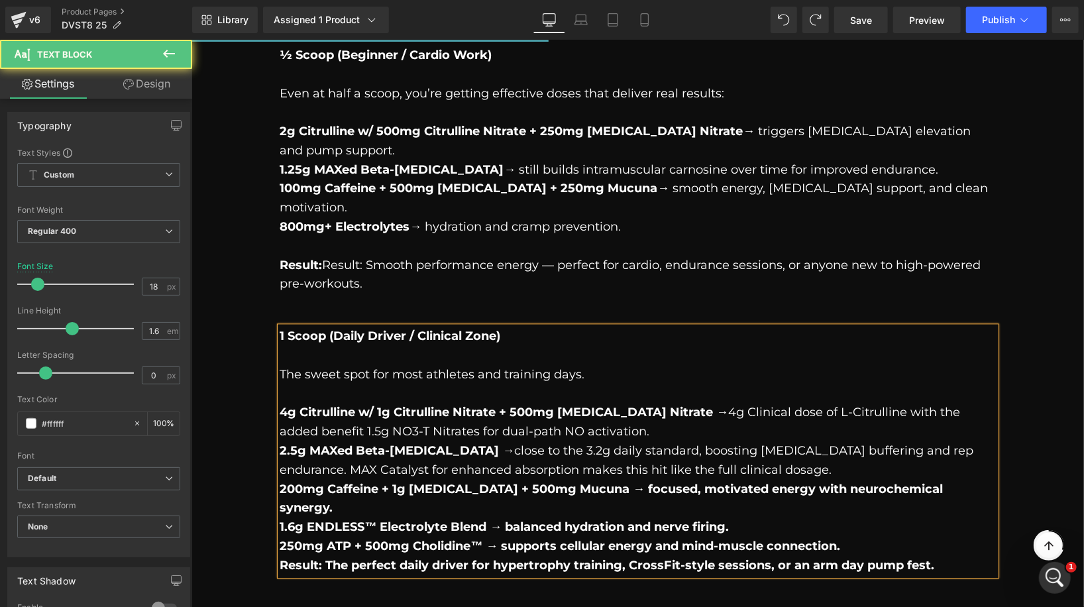
click at [592, 481] on b "200mg Caffeine + 1g Tyrosine + 500mg Mucuna → focused, motivated energy with ne…" at bounding box center [611, 498] width 663 height 34
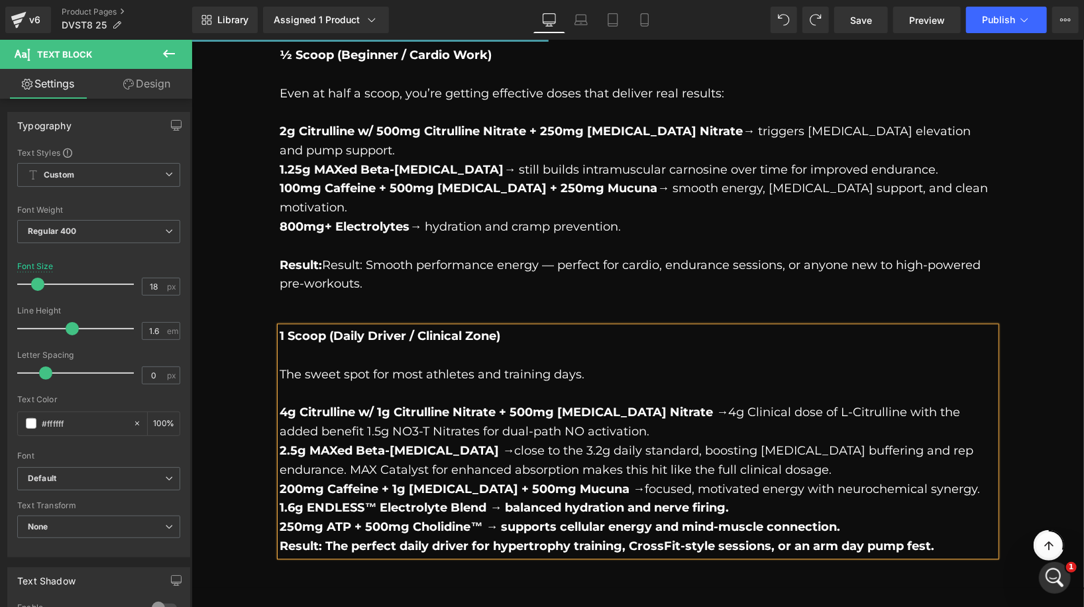
click at [508, 499] on b "1.6g ENDLESS™ Electrolyte Blend → balanced hydration and nerve firing." at bounding box center [504, 506] width 449 height 15
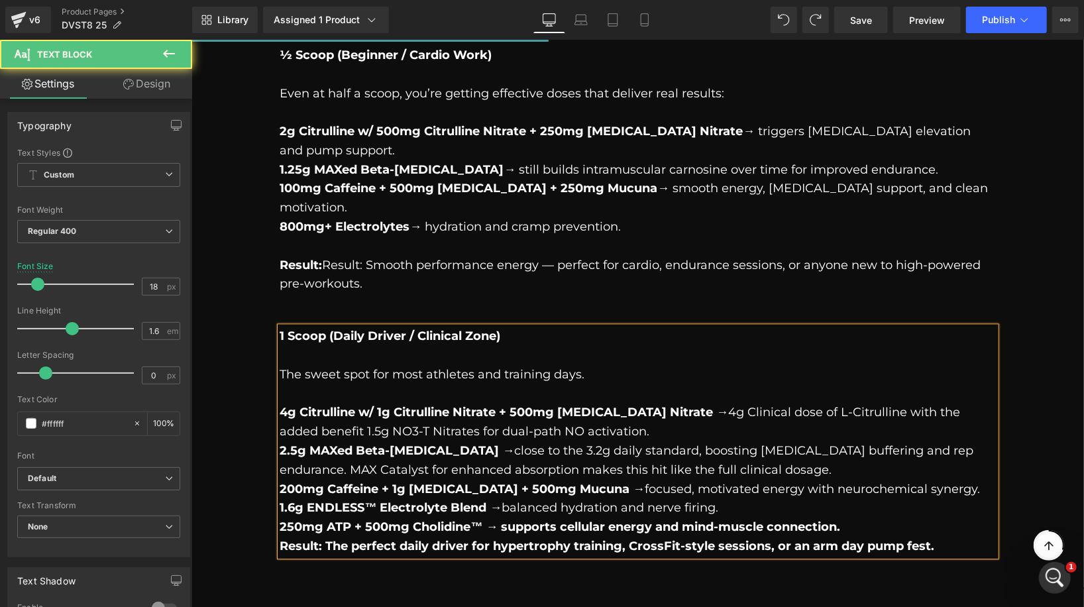
click at [506, 519] on b "250mg ATP + 500mg Cholidine™ → supports cellular energy and mind-muscle connect…" at bounding box center [560, 526] width 560 height 15
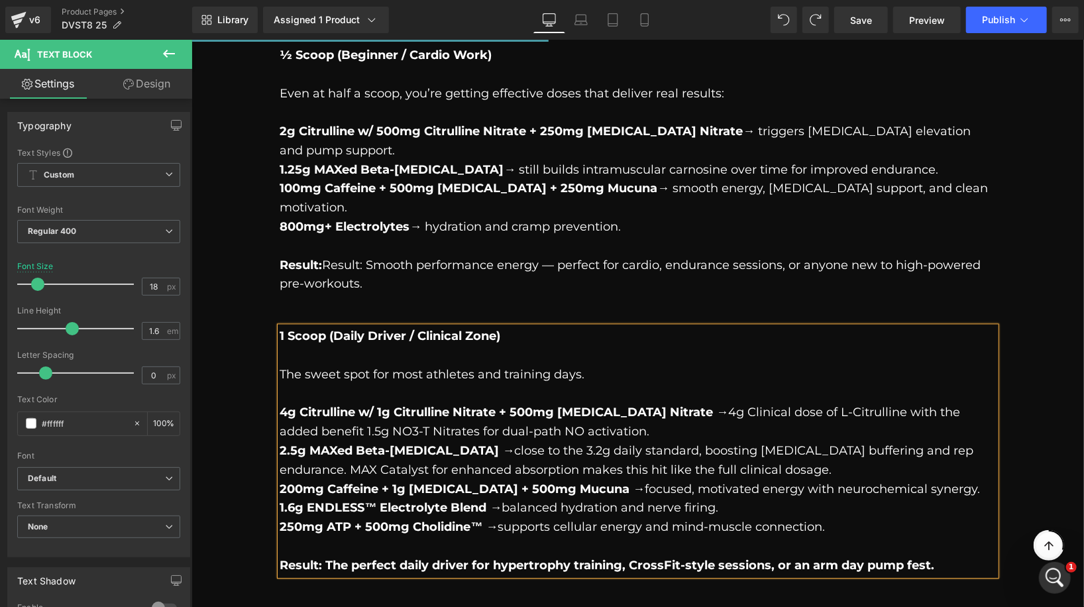
click at [325, 557] on b "Result: The perfect daily driver for hypertrophy training, CrossFit-style sessi…" at bounding box center [607, 564] width 654 height 15
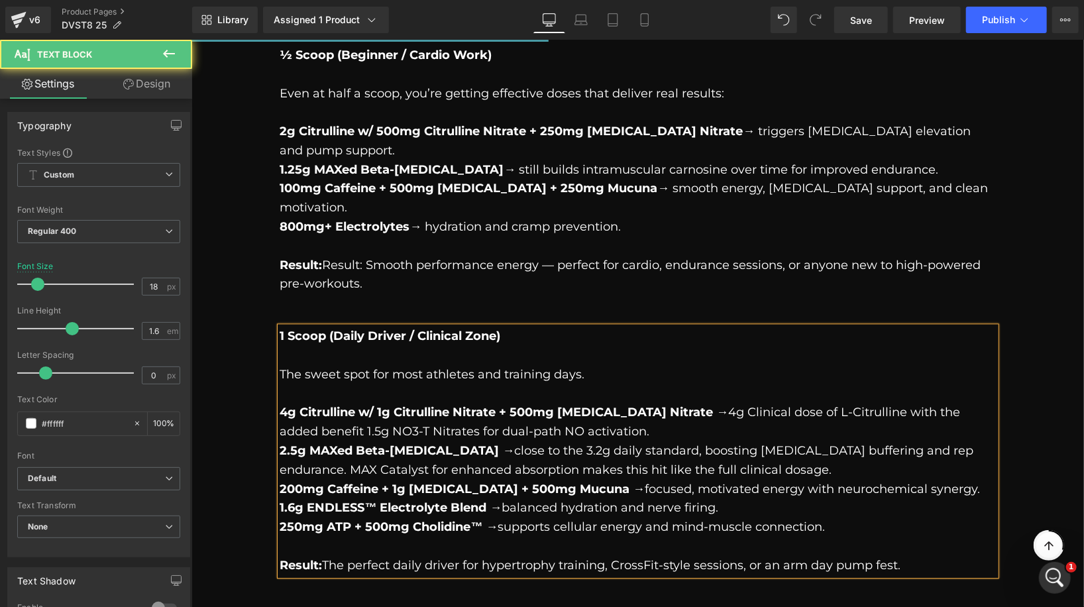
click at [407, 402] on p "4g Citrulline w/ 1g Citrulline Nitrate + 500mg Betaine Nitrate → 4g Clinical do…" at bounding box center [637, 421] width 715 height 38
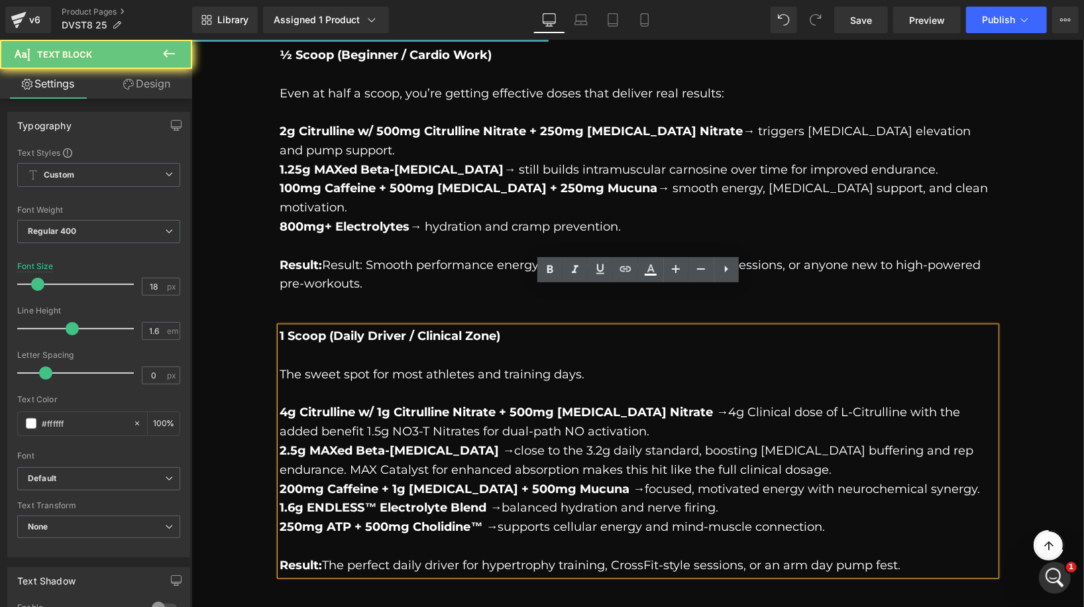
click at [537, 217] on p "800mg+ Electrolytes → hydration and cramp prevention." at bounding box center [637, 226] width 715 height 19
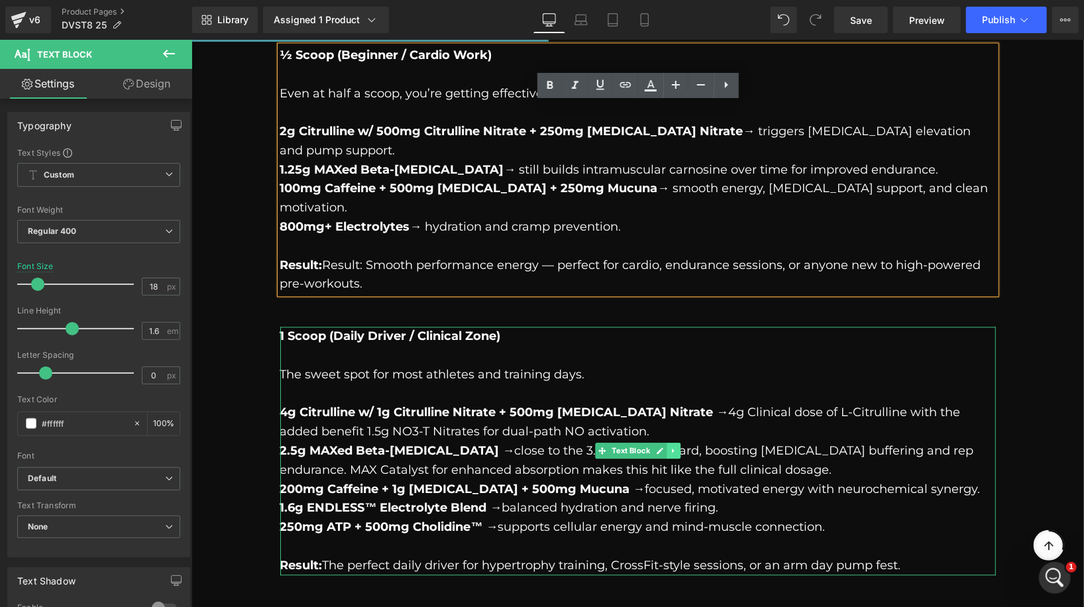
click at [675, 446] on icon at bounding box center [672, 450] width 7 height 8
click at [668, 446] on icon at bounding box center [665, 450] width 7 height 8
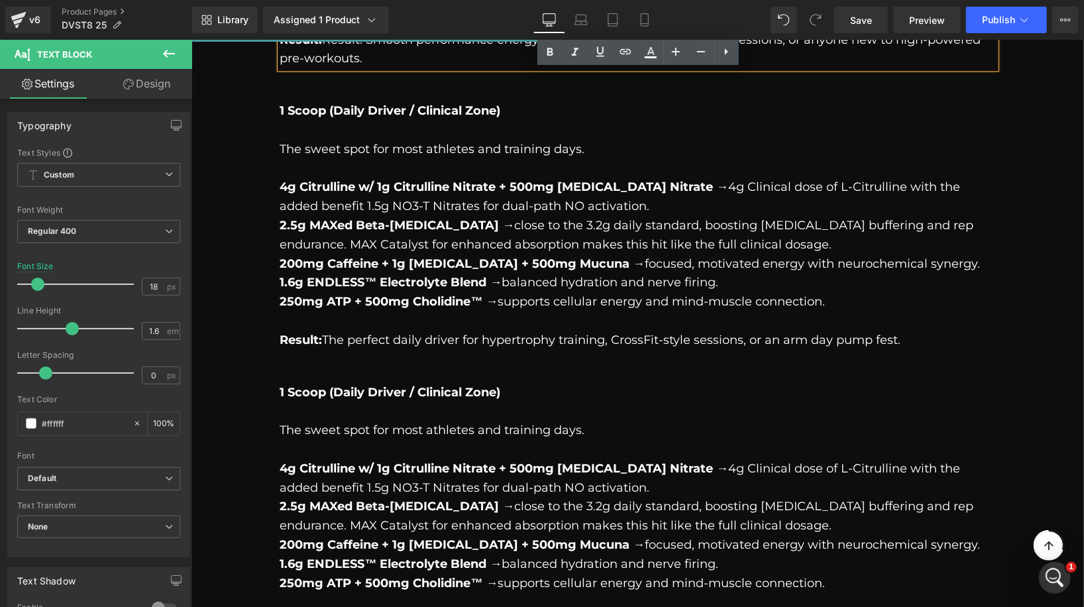
scroll to position [1822, 0]
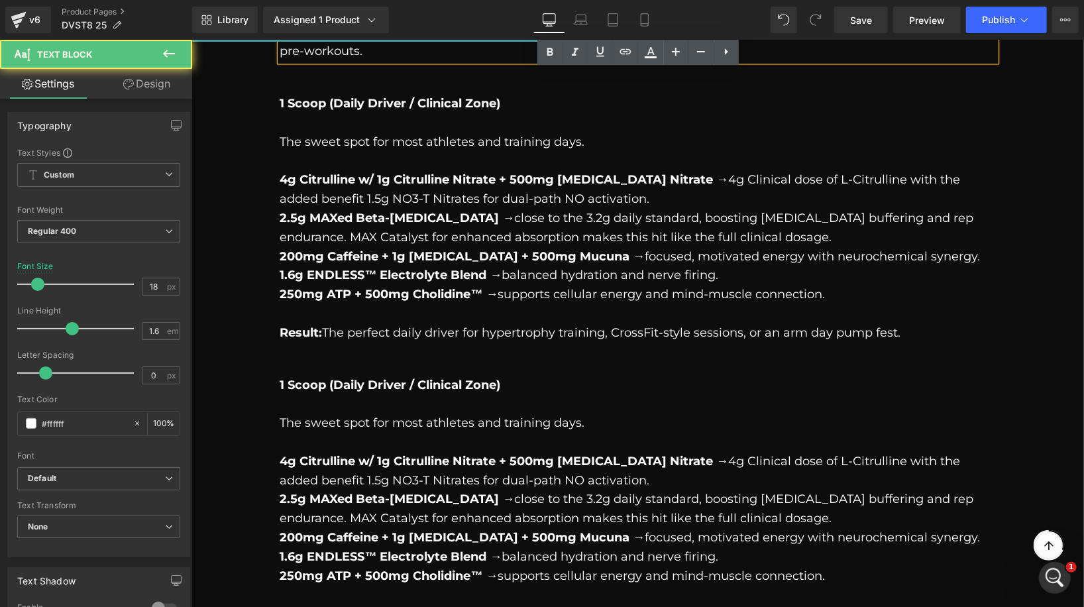
click at [388, 491] on strong "2.5g MAXed Beta-[MEDICAL_DATA] →" at bounding box center [397, 498] width 234 height 15
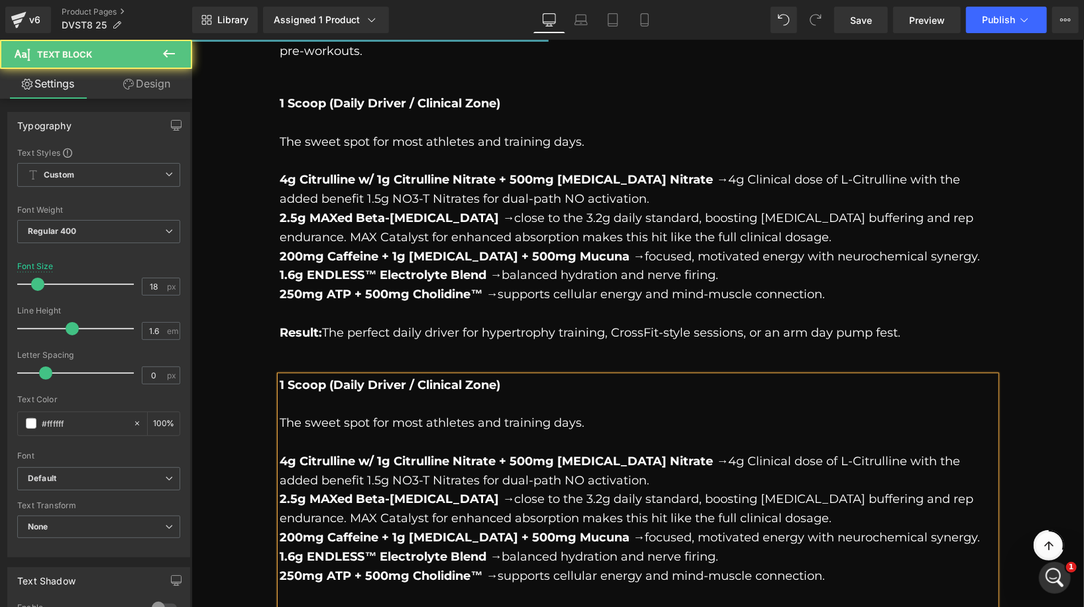
click at [396, 451] on p "4g Citrulline w/ 1g Citrulline Nitrate + 500mg Betaine Nitrate → 4g Clinical do…" at bounding box center [637, 470] width 715 height 38
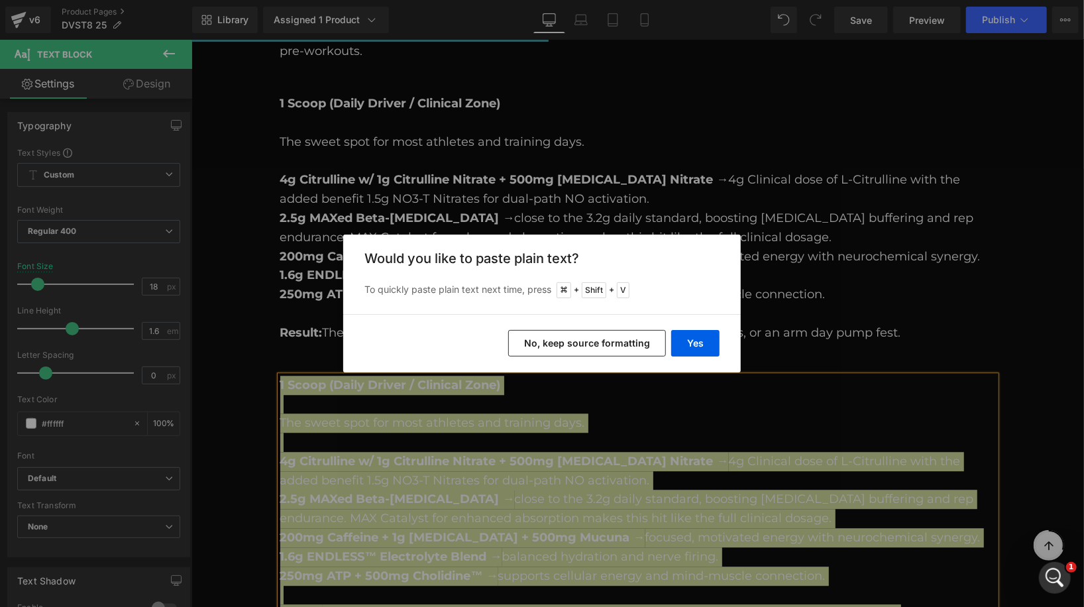
click at [609, 342] on button "No, keep source formatting" at bounding box center [587, 343] width 158 height 26
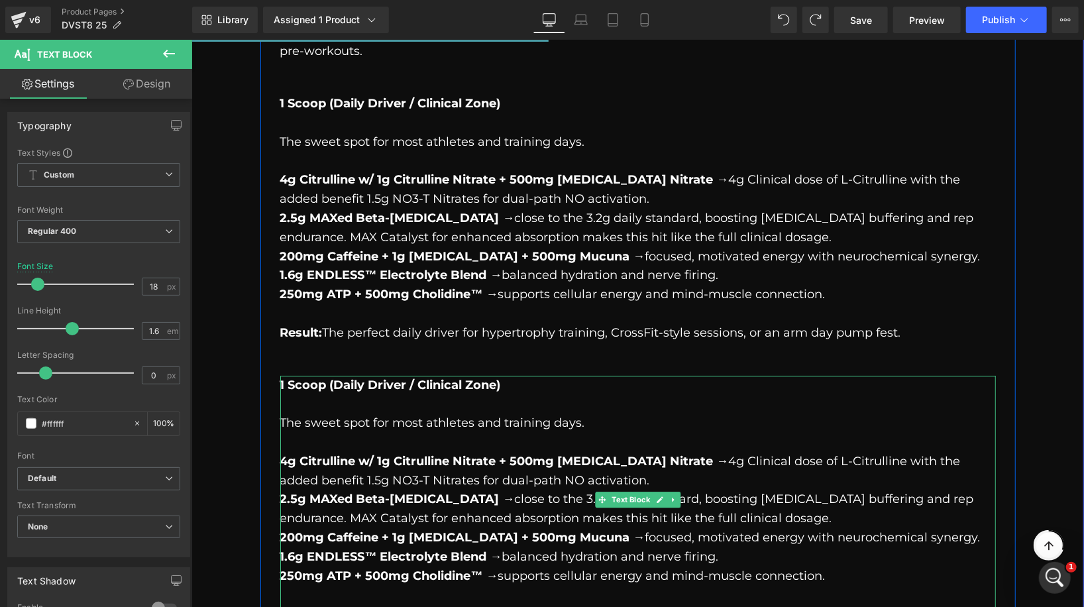
click at [412, 413] on p "The sweet spot for most athletes and training days." at bounding box center [637, 422] width 715 height 19
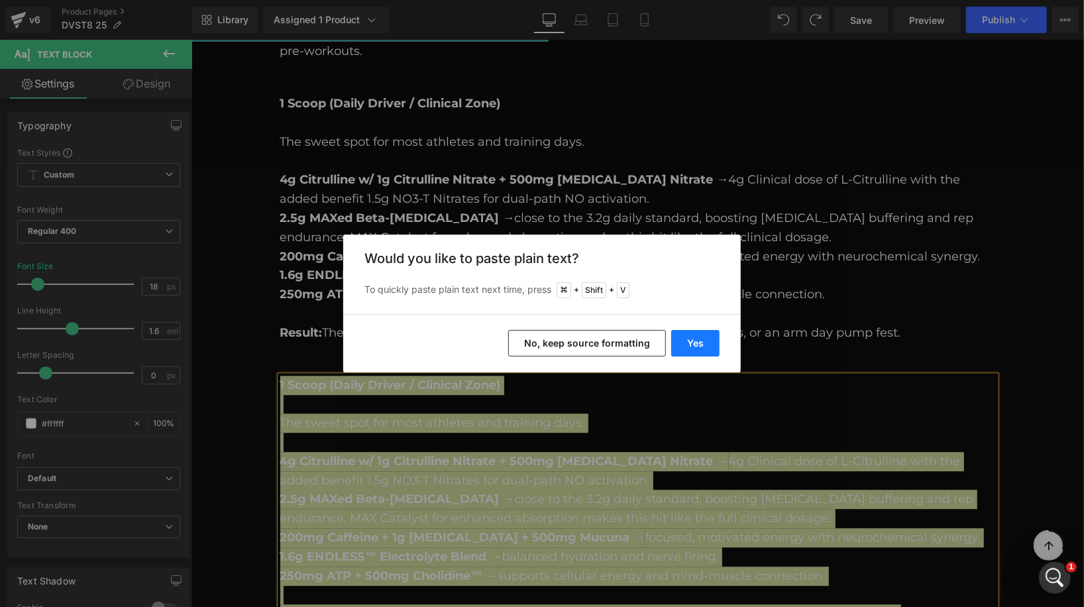
click at [689, 338] on button "Yes" at bounding box center [695, 343] width 48 height 26
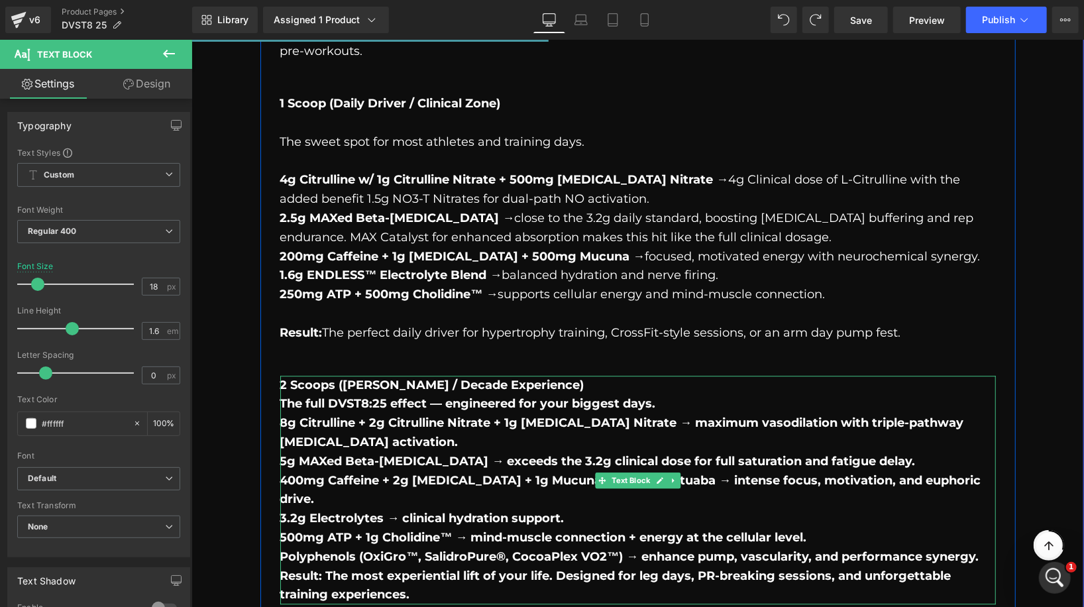
click at [284, 377] on b "2 Scoops ([PERSON_NAME] / Decade Experience)" at bounding box center [432, 384] width 304 height 15
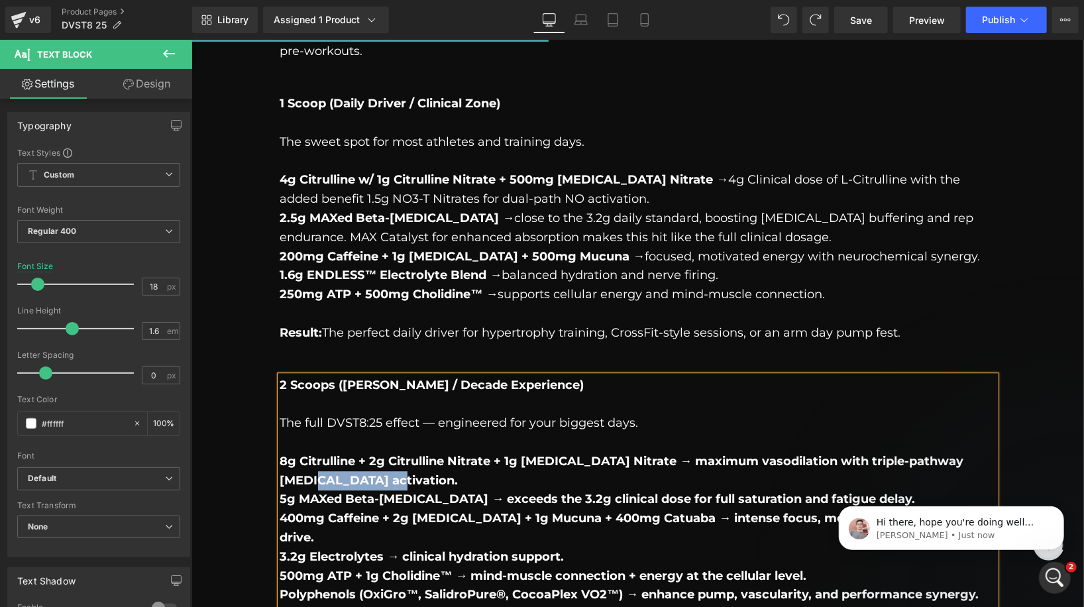
scroll to position [0, 0]
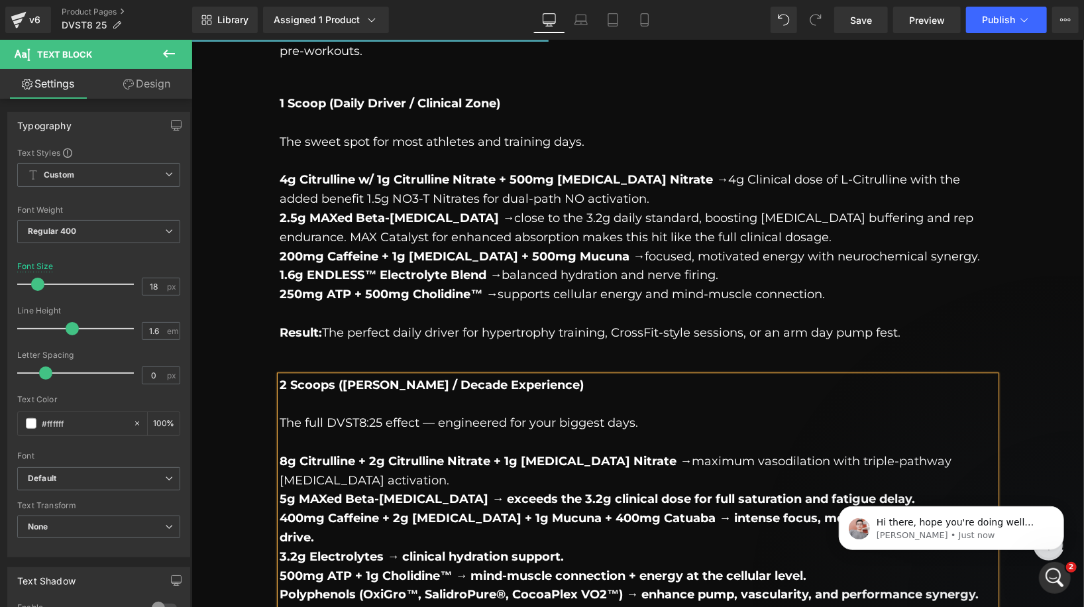
click at [357, 451] on p "8g Citrulline + 2g Citrulline Nitrate + 1g Betaine Nitrate → maximum vasodilati…" at bounding box center [637, 470] width 715 height 38
click at [1065, 573] on div "Open Intercom Messenger" at bounding box center [1053, 576] width 44 height 44
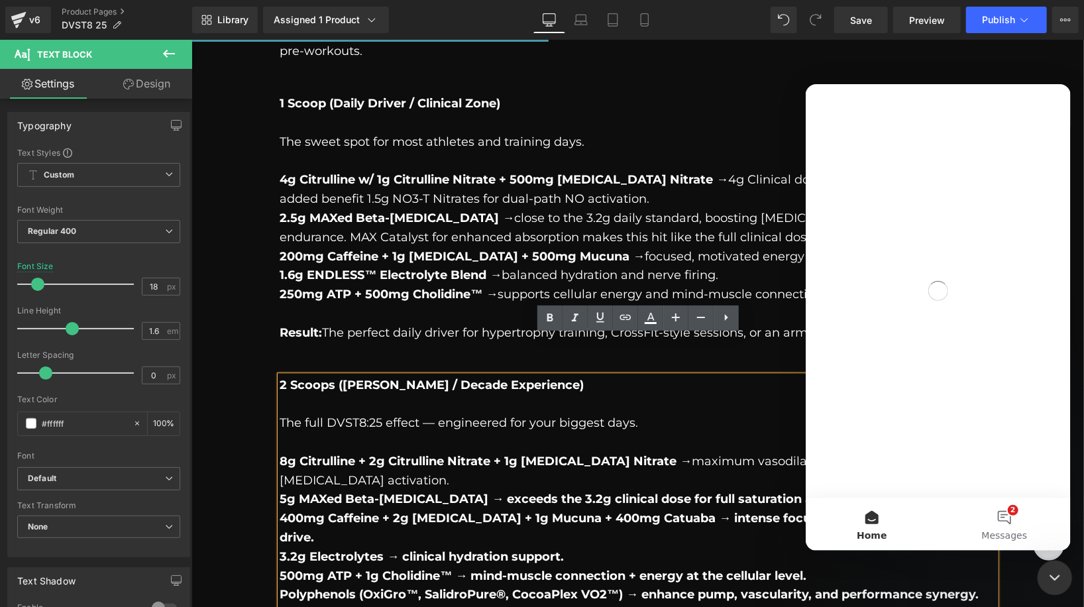
click at [1064, 573] on div "Close Intercom Messenger" at bounding box center [1053, 576] width 32 height 32
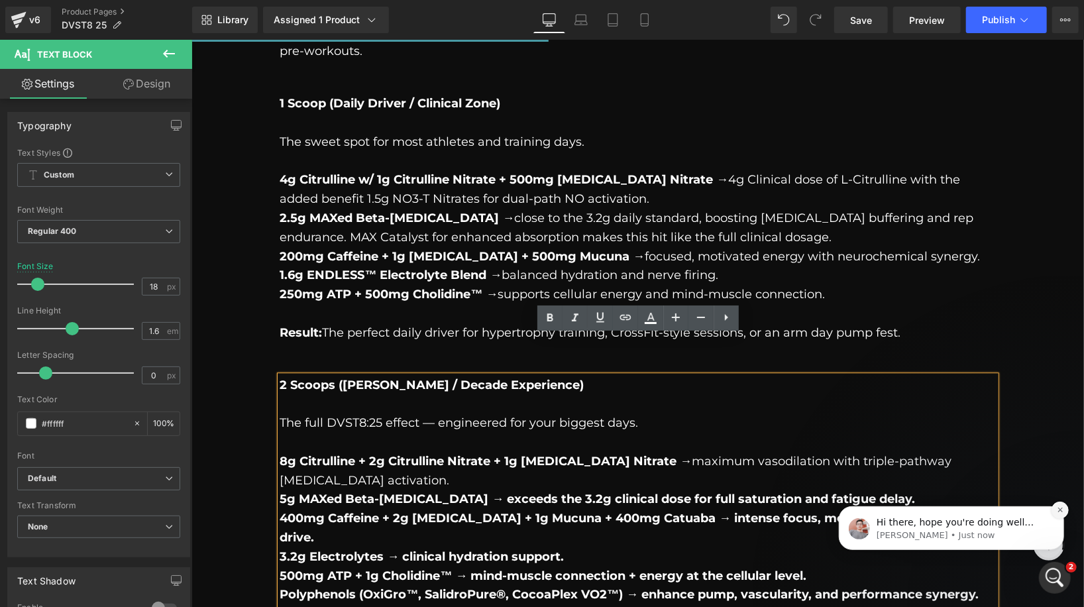
click at [1061, 505] on icon "Dismiss notification" at bounding box center [1059, 508] width 7 height 7
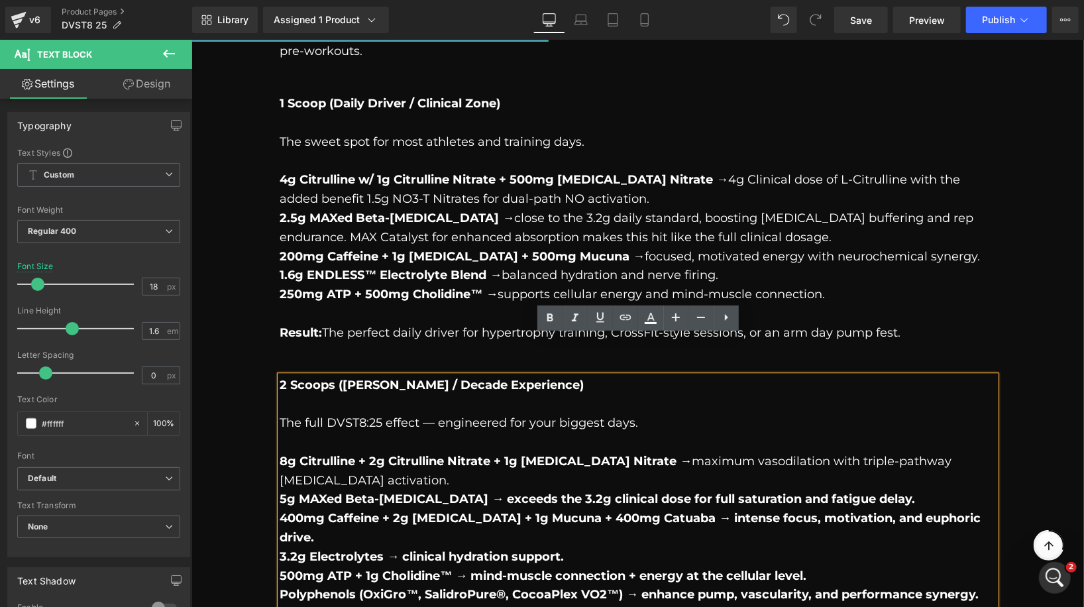
click at [444, 491] on b "5g MAXed Beta-Alanine → exceeds the 3.2g clinical dose for full saturation and …" at bounding box center [597, 498] width 635 height 15
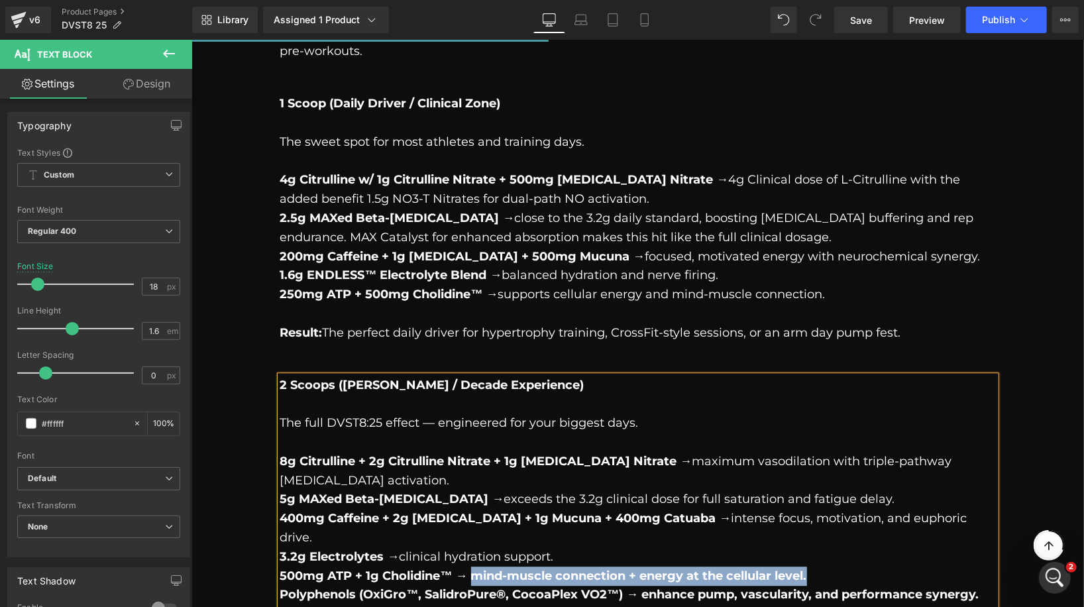
click at [477, 568] on b "500mg ATP + 1g Cholidine™ → mind-muscle connection + energy at the cellular lev…" at bounding box center [543, 575] width 527 height 15
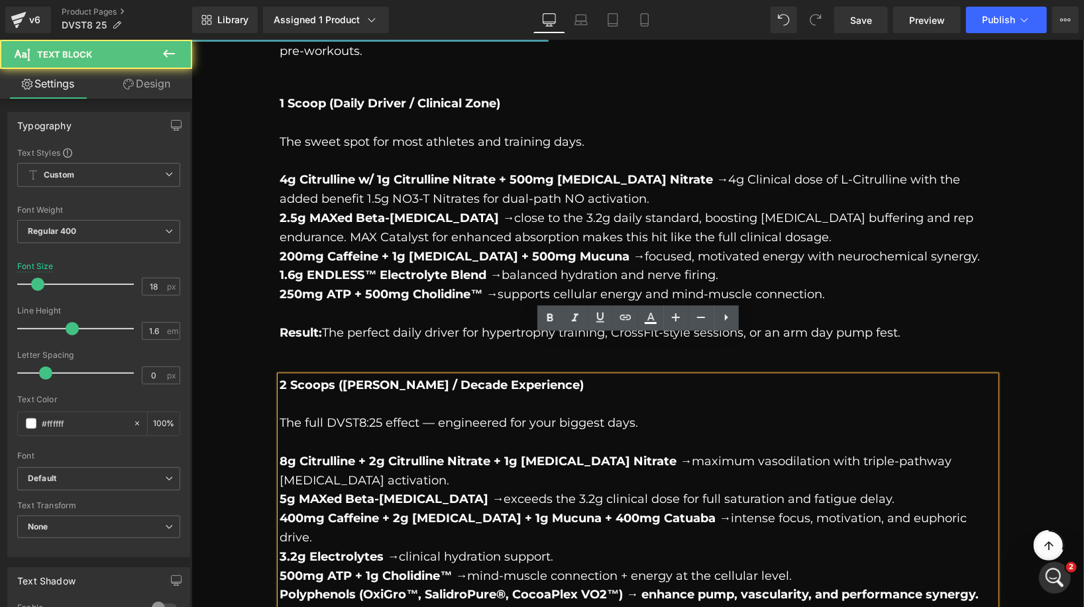
click at [642, 586] on b "Polyphenols (OxiGro™, SalidroPure®, CocoaPlex VO2™) → enhance pump, vascularity…" at bounding box center [629, 593] width 699 height 15
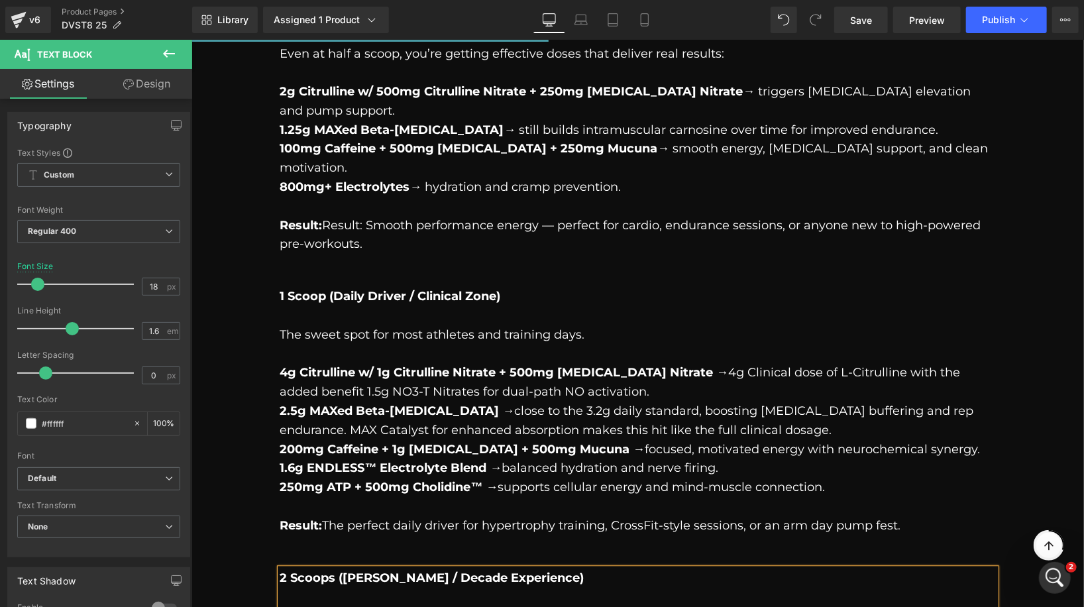
scroll to position [1530, 0]
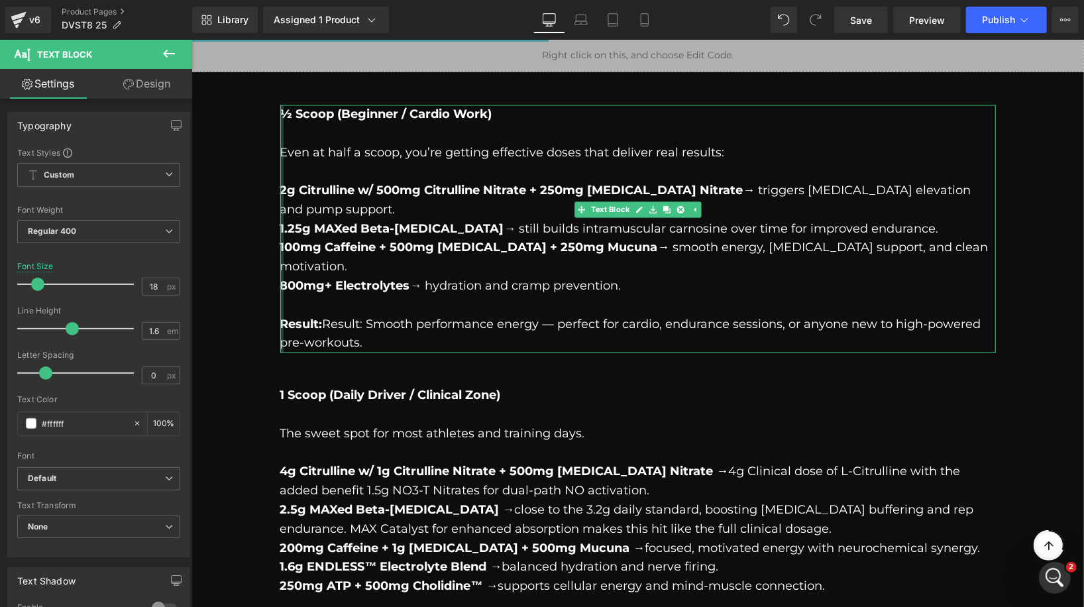
click at [280, 108] on div at bounding box center [281, 229] width 3 height 248
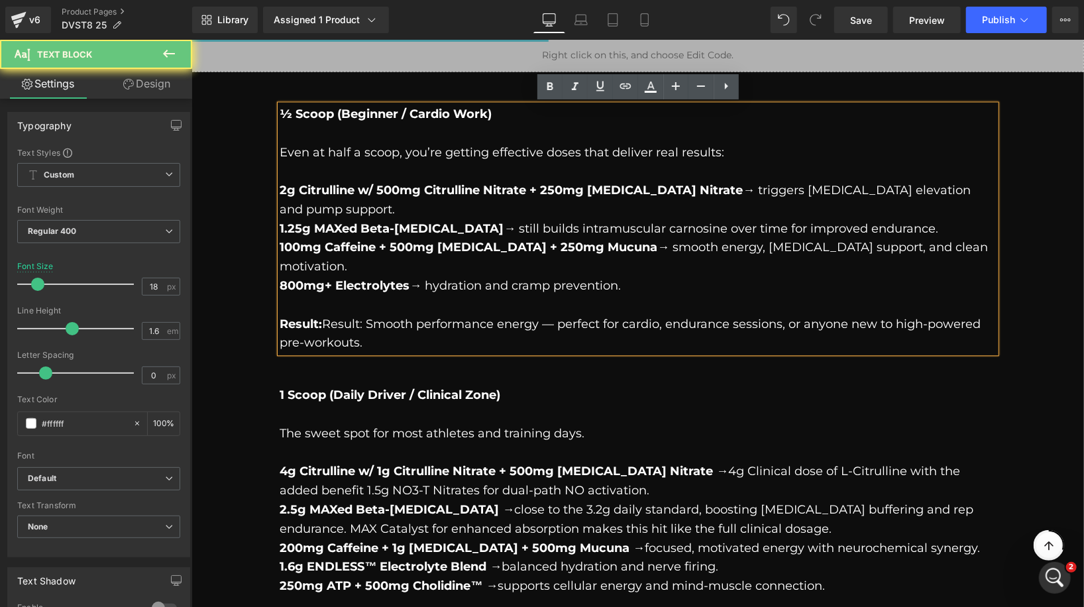
click at [287, 111] on span "½ Scoop (Beginner / Cardio Work)" at bounding box center [386, 114] width 212 height 15
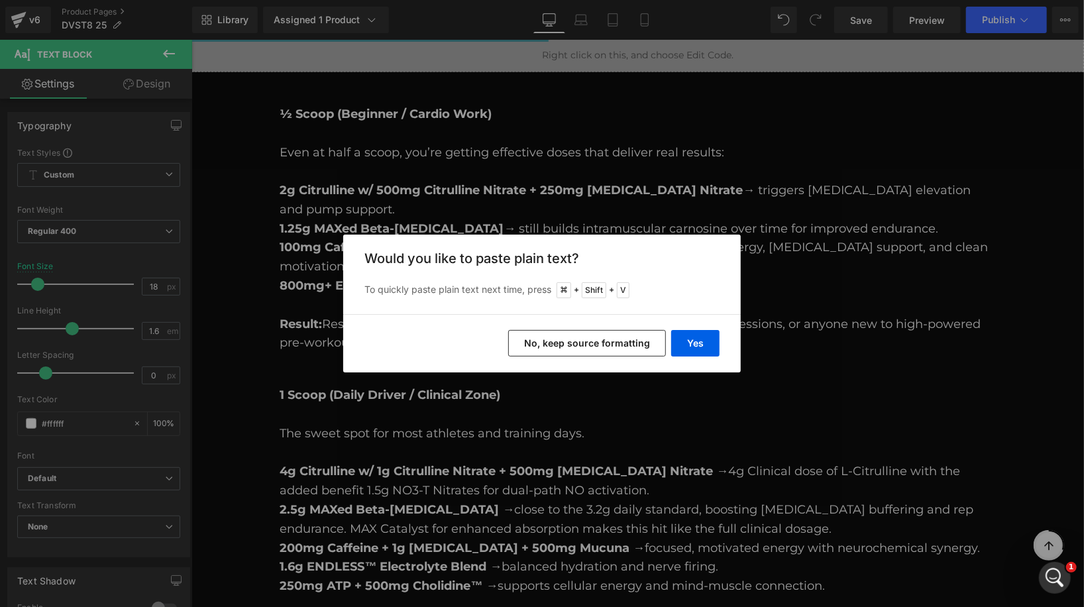
click at [590, 338] on button "No, keep source formatting" at bounding box center [587, 343] width 158 height 26
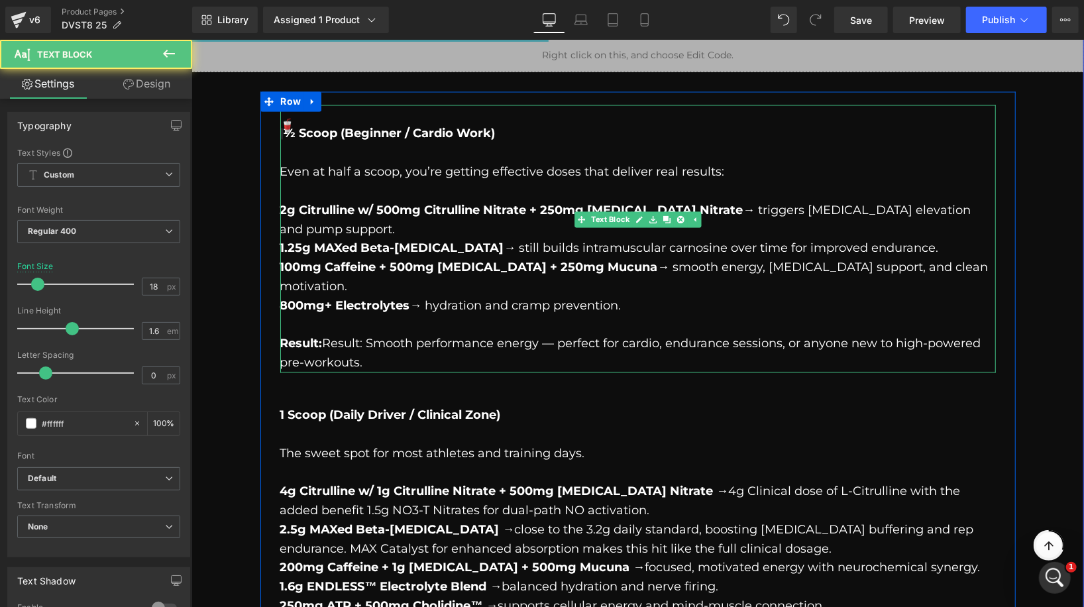
click at [418, 144] on p at bounding box center [637, 153] width 715 height 19
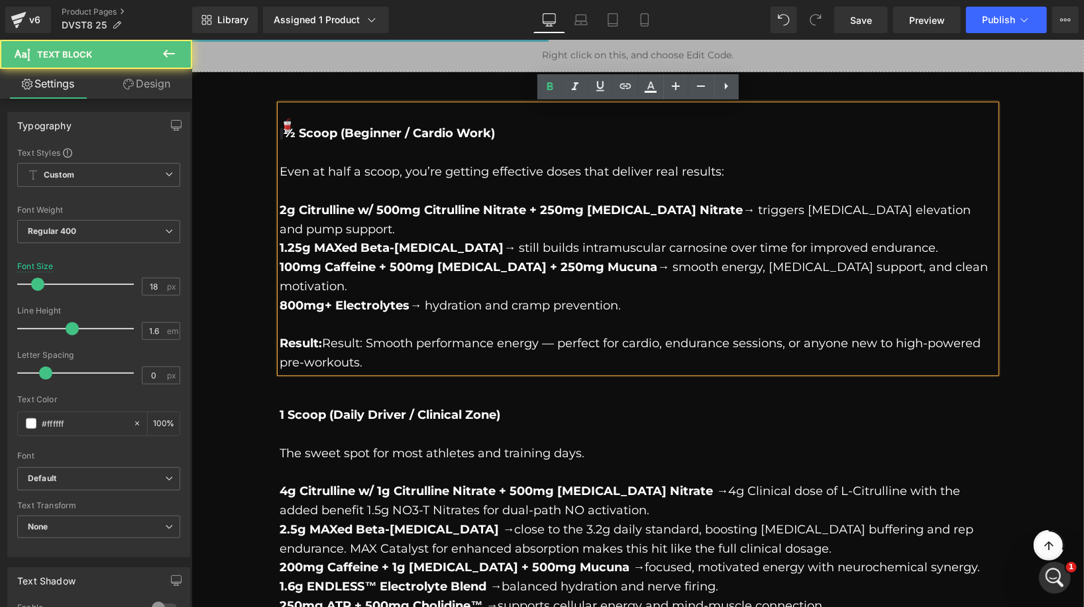
click at [300, 136] on span "½ Scoop (Beginner / Cardio Work)" at bounding box center [388, 133] width 212 height 15
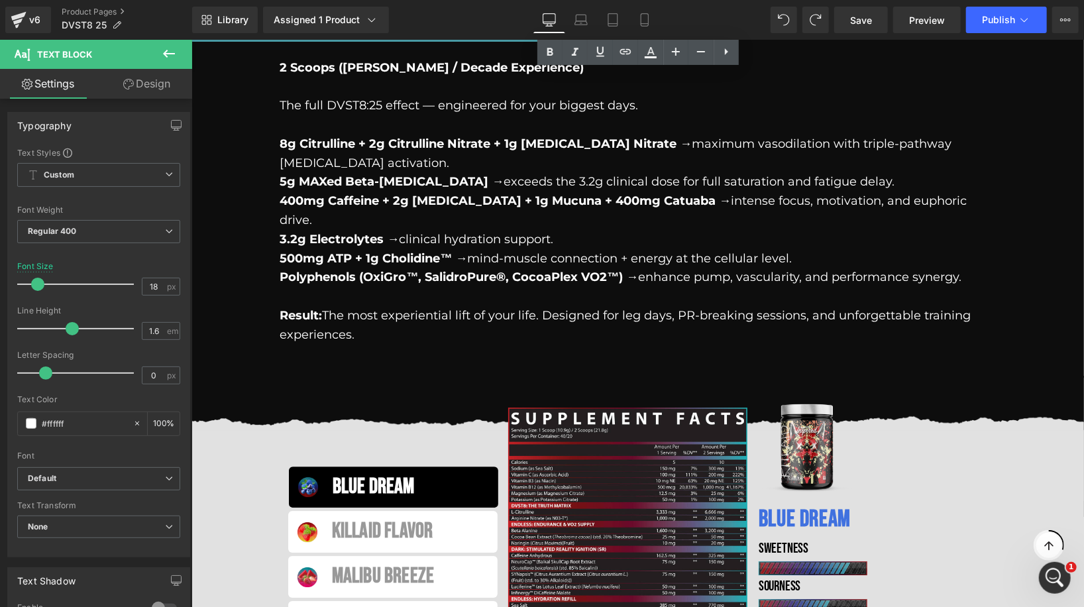
scroll to position [2374, 0]
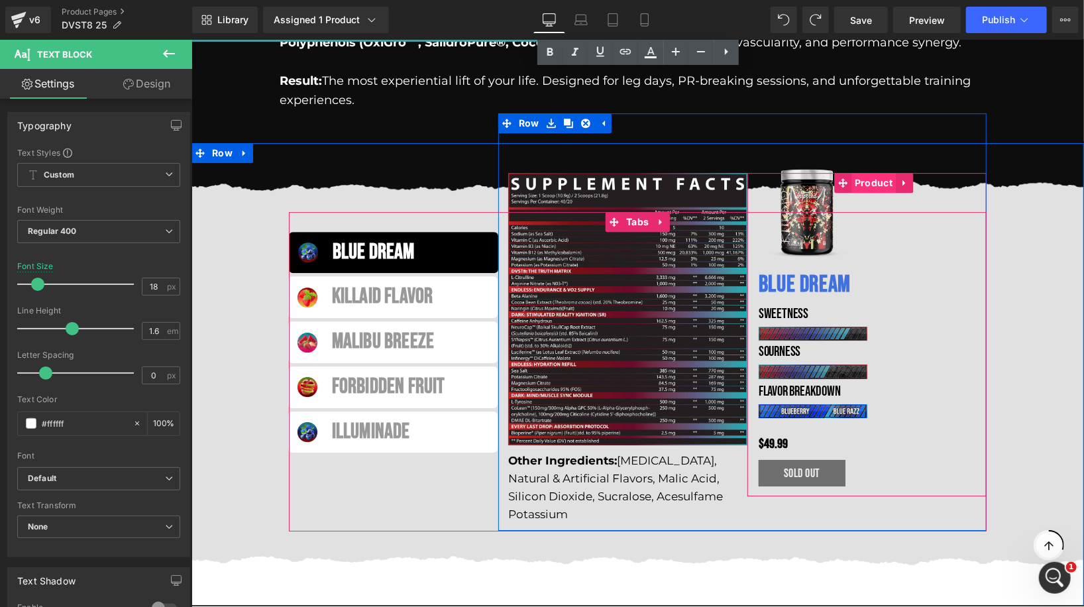
click at [865, 172] on div "BLUE DREAM Heading Row Sale Off (P) Image Sale Off (P) Image SWEETNESS Text Blo…" at bounding box center [866, 333] width 239 height 323
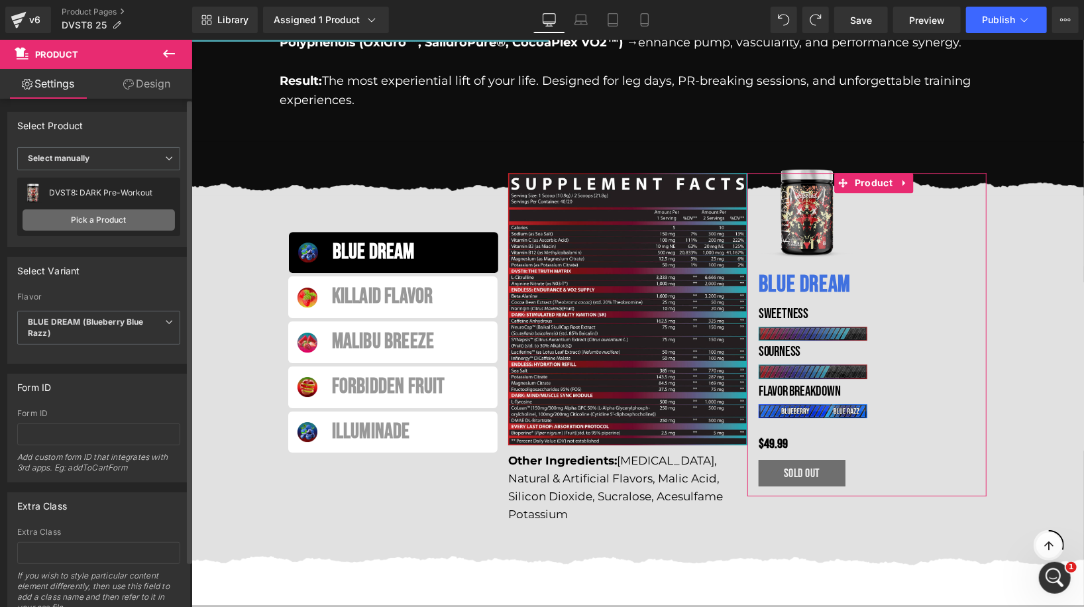
click at [95, 214] on link "Pick a Product" at bounding box center [99, 219] width 152 height 21
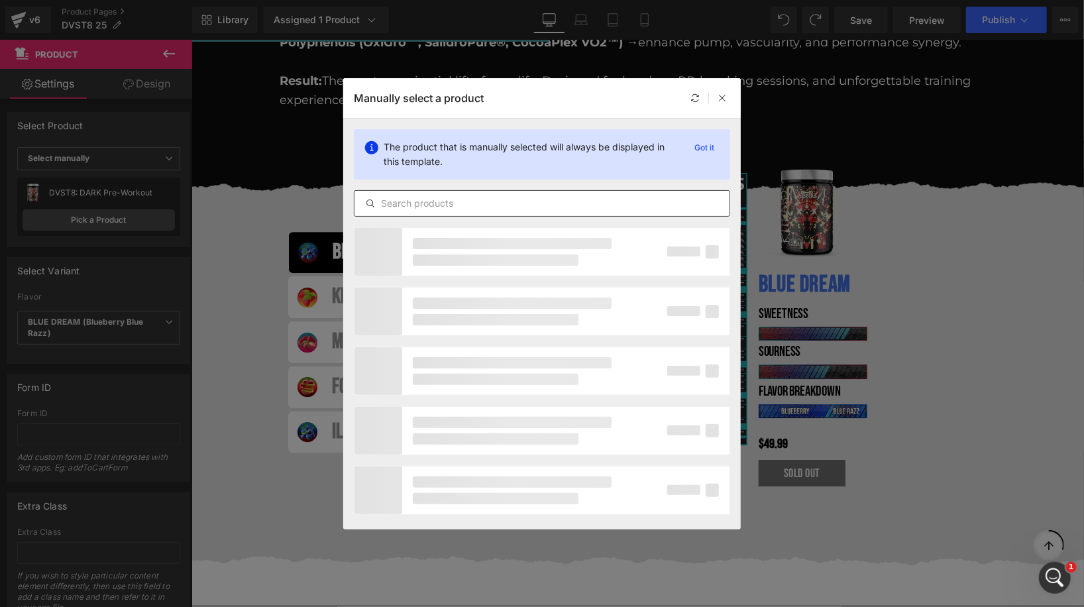
click at [472, 202] on input "text" at bounding box center [541, 203] width 375 height 16
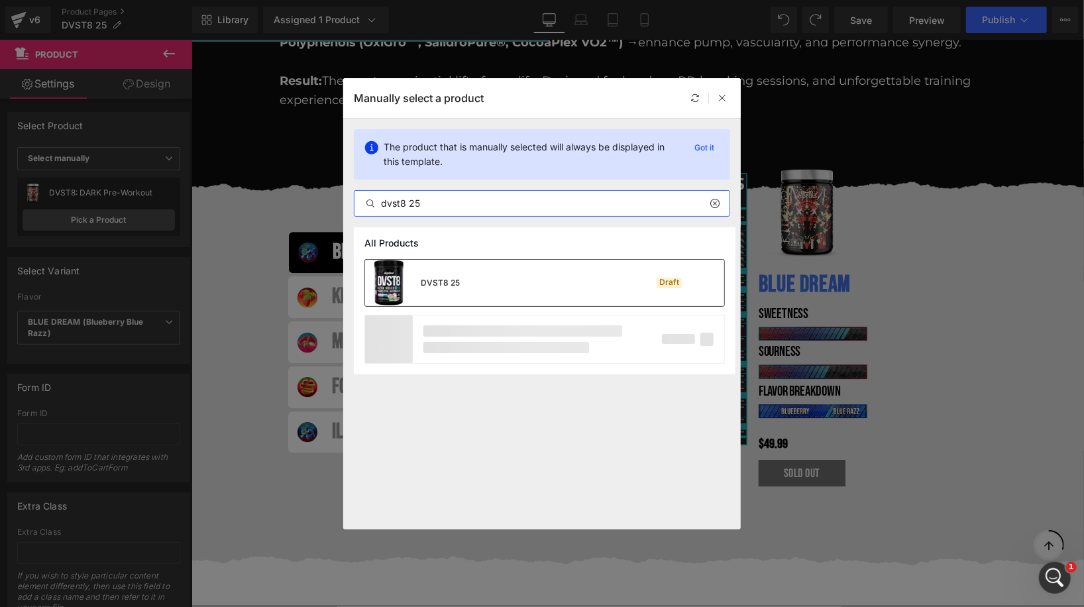
type input "dvst8 25"
click at [567, 268] on div "DVST8 25 Draft" at bounding box center [544, 283] width 359 height 46
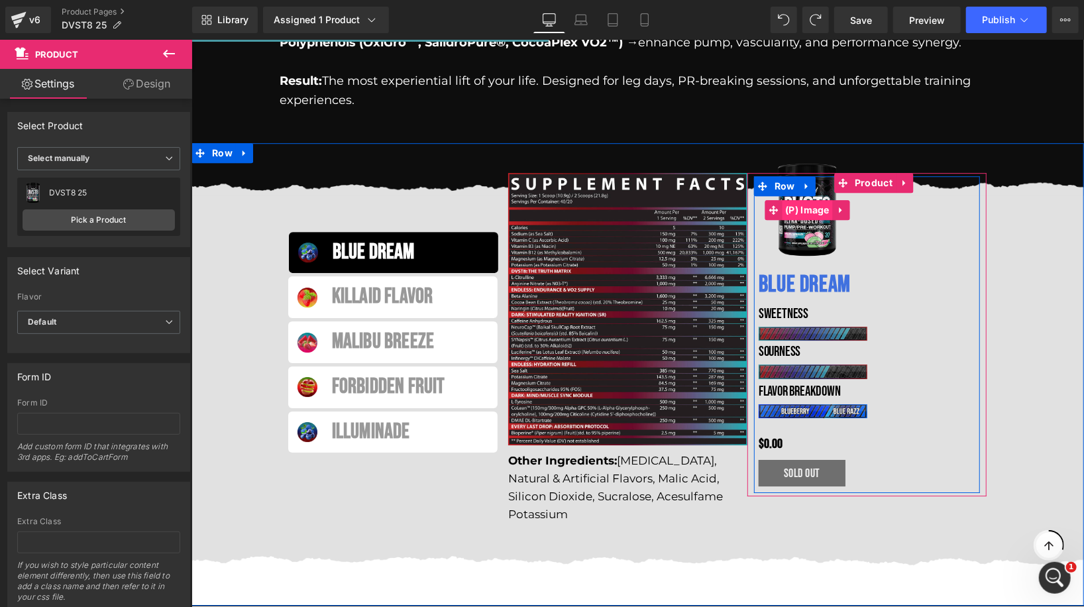
click at [817, 199] on link "(P) Image" at bounding box center [798, 209] width 68 height 20
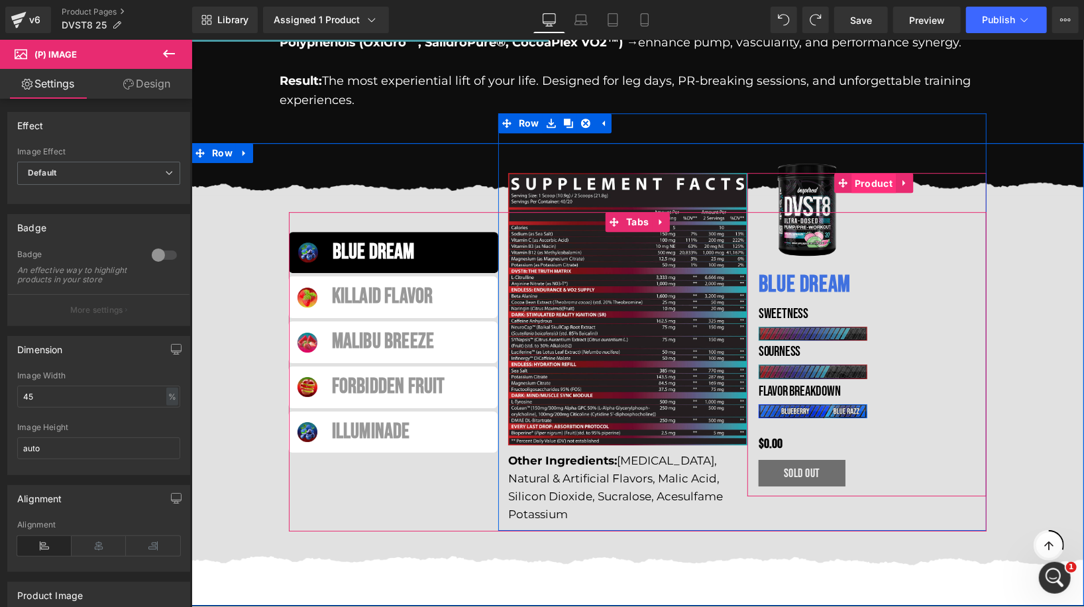
click at [873, 172] on link "Product" at bounding box center [864, 182] width 62 height 20
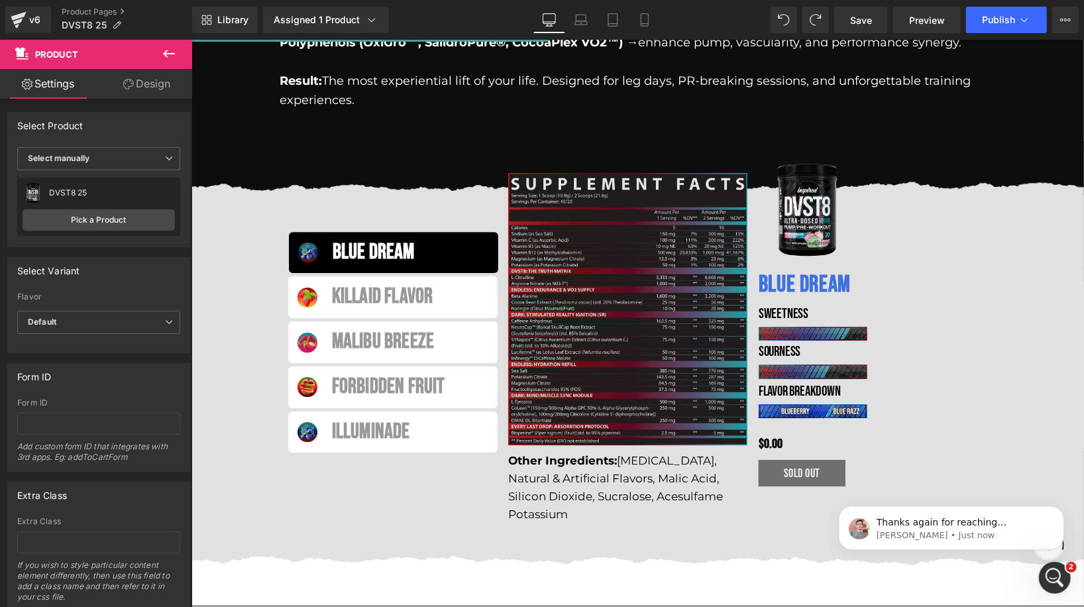
scroll to position [0, 0]
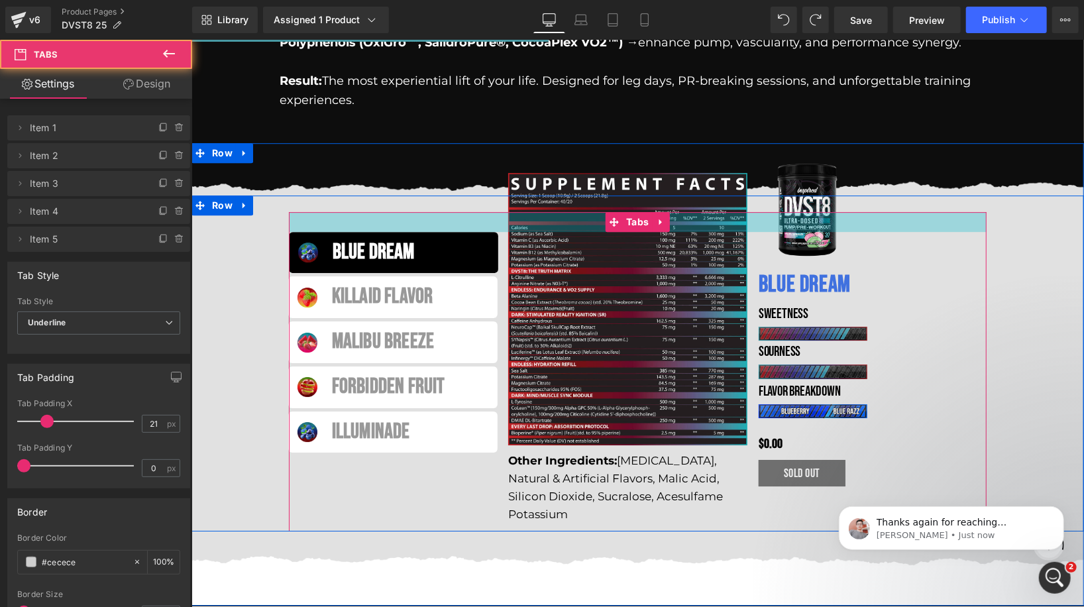
click at [393, 211] on div at bounding box center [637, 221] width 698 height 20
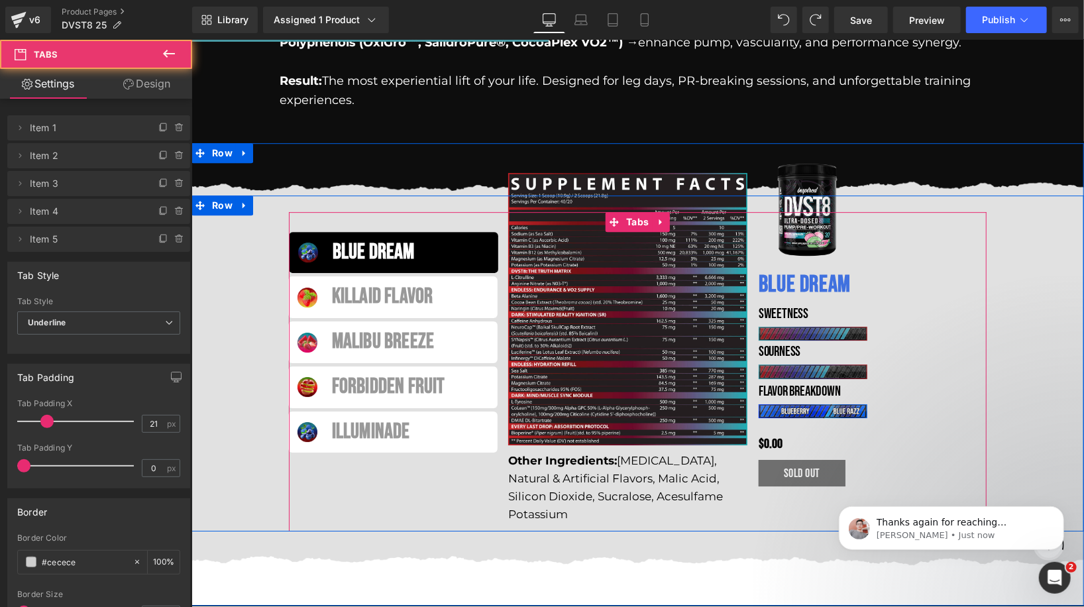
click at [623, 211] on div "BLUE DREAM Text Block KillaId Flavor Text Block MALIBU BREEZE Text Block FORBID…" at bounding box center [637, 370] width 698 height 319
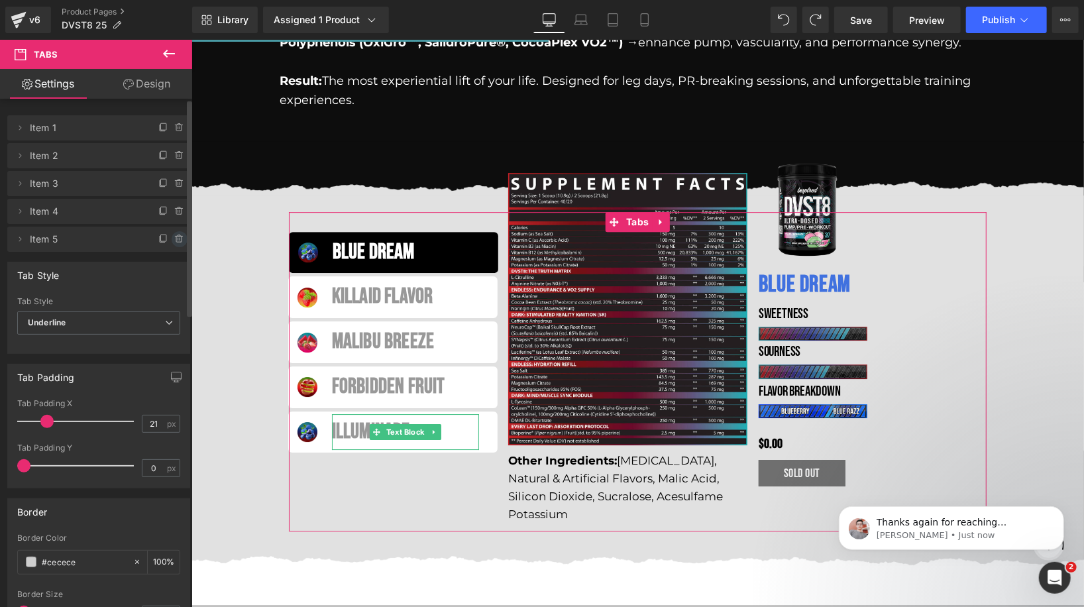
click at [174, 240] on icon at bounding box center [179, 239] width 11 height 11
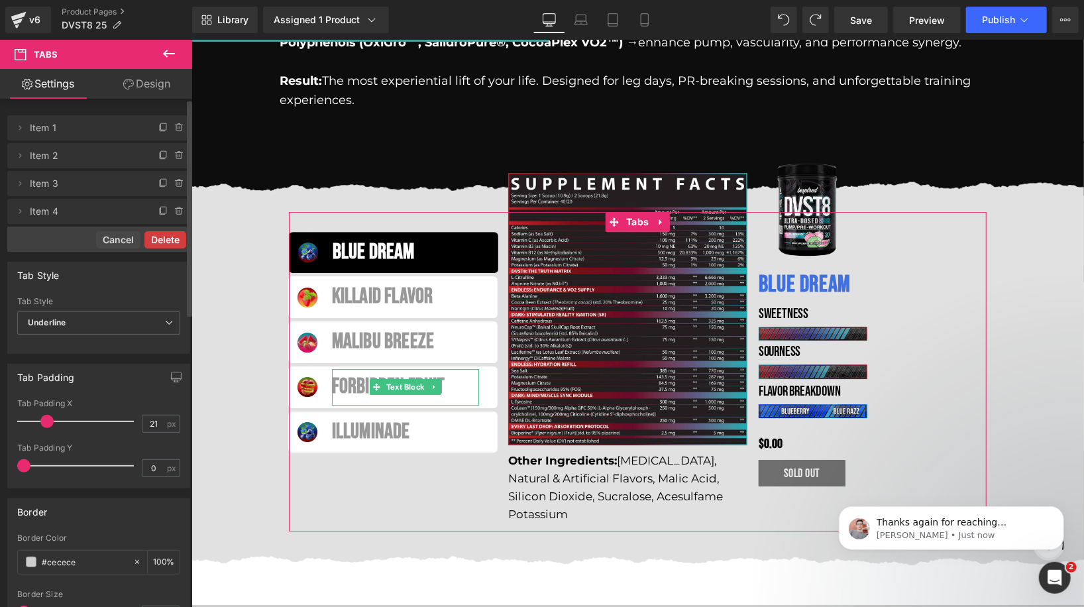
click at [168, 238] on button "Delete" at bounding box center [165, 239] width 42 height 17
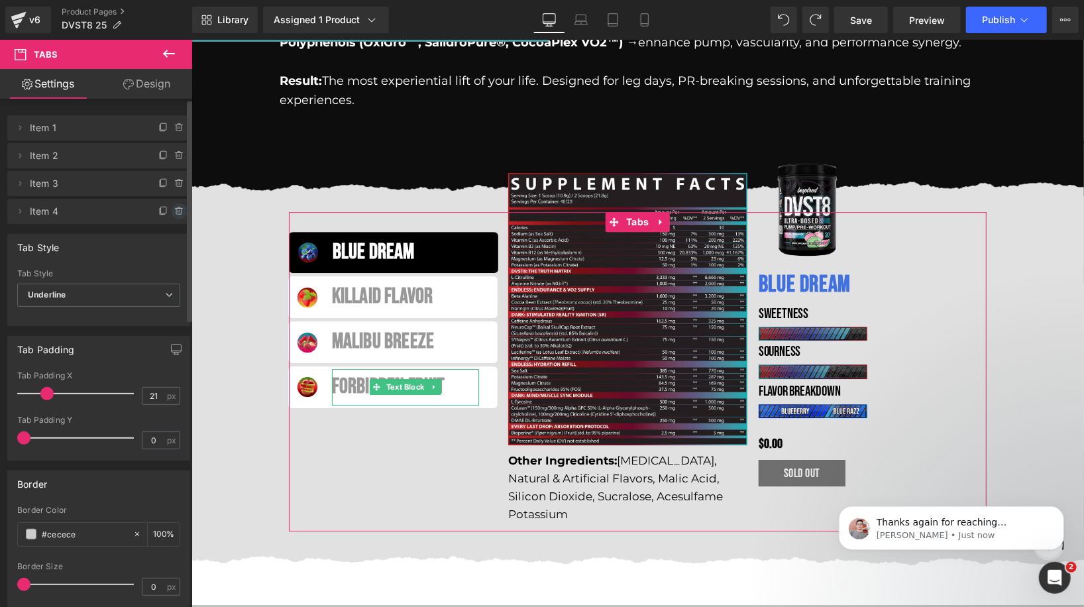
click at [174, 213] on icon at bounding box center [179, 211] width 11 height 11
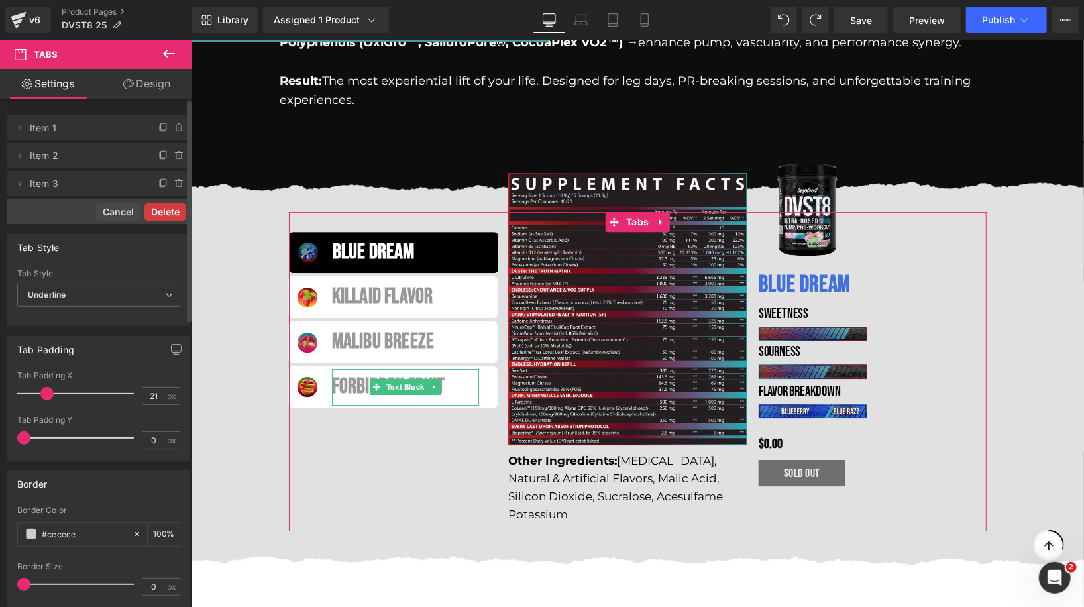
click at [166, 213] on button "Delete" at bounding box center [165, 211] width 42 height 17
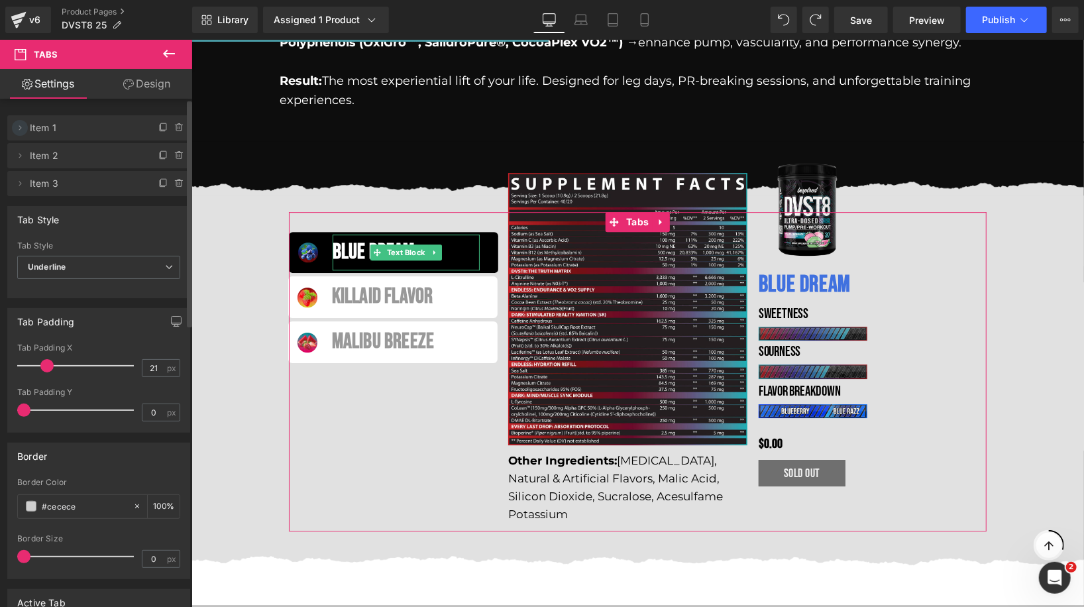
click at [20, 128] on icon at bounding box center [20, 128] width 11 height 11
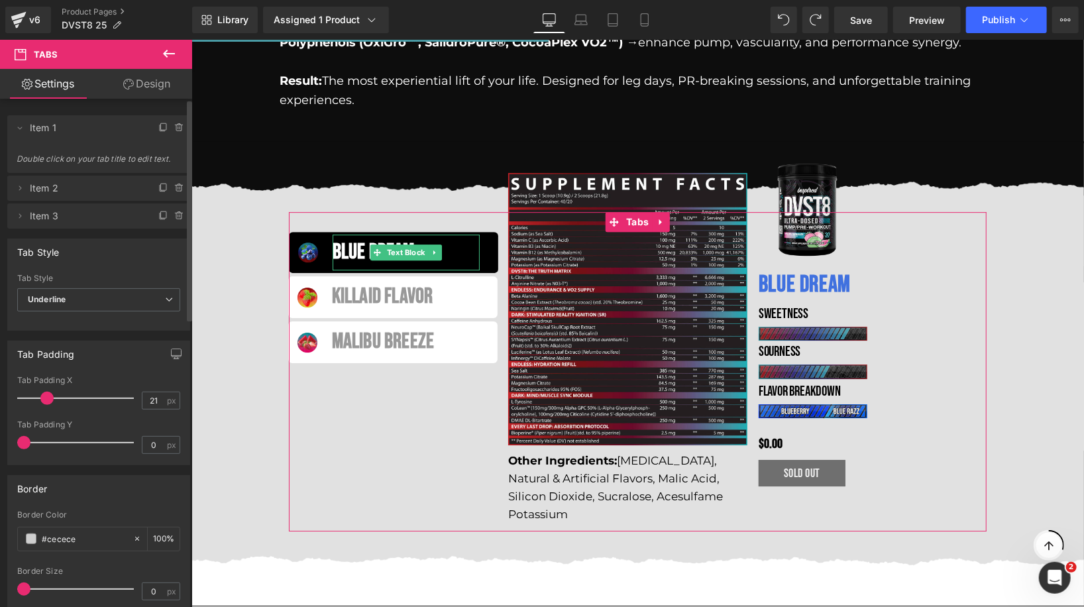
click at [76, 127] on span "Item 1" at bounding box center [85, 127] width 111 height 25
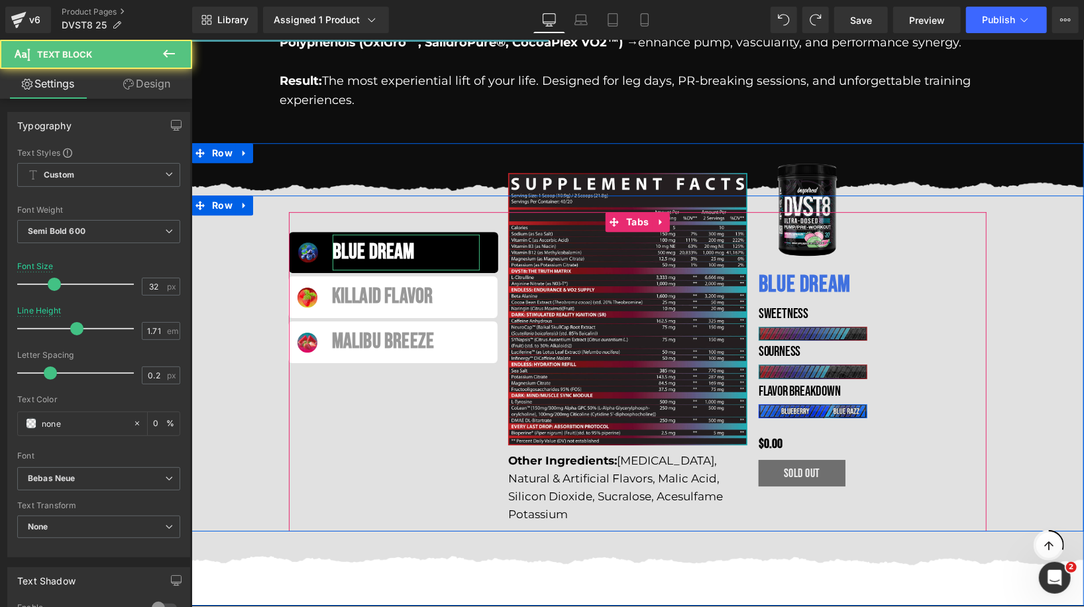
click at [411, 234] on div "BLUE DREAM" at bounding box center [405, 252] width 147 height 36
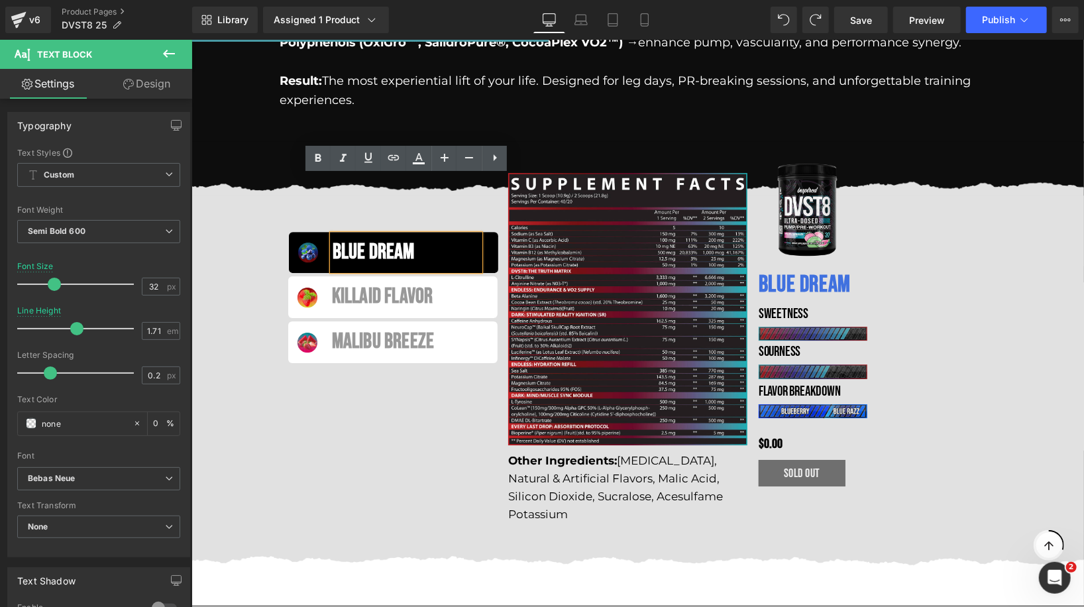
click at [252, 205] on div "BLUE DREAM Text Block KillaId Flavor Text Block MALIBU BREEZE Text Block Image …" at bounding box center [637, 363] width 892 height 336
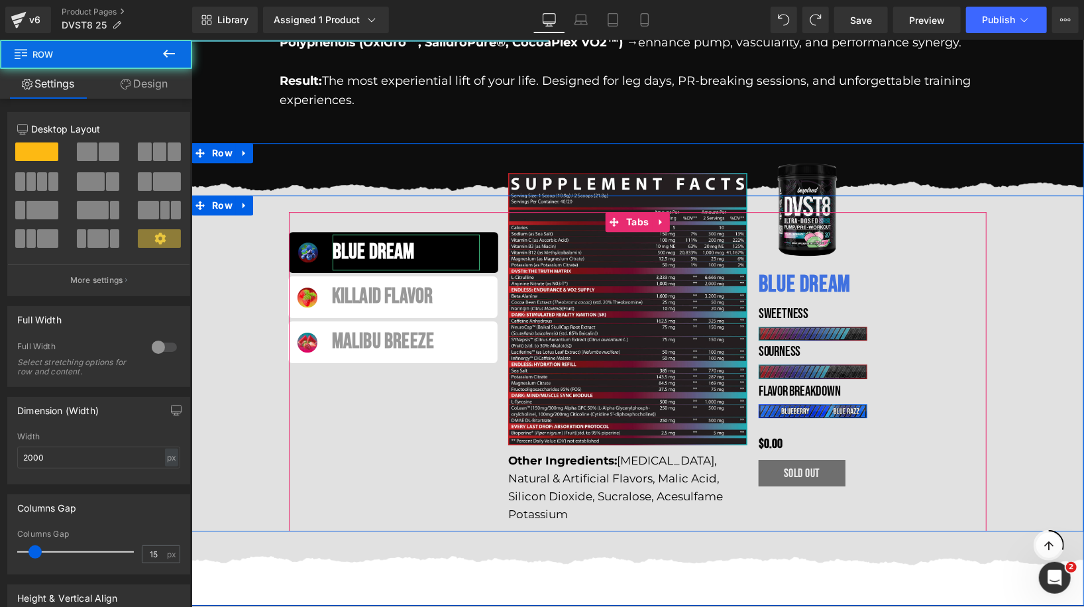
click at [384, 234] on div "BLUE DREAM" at bounding box center [405, 252] width 147 height 36
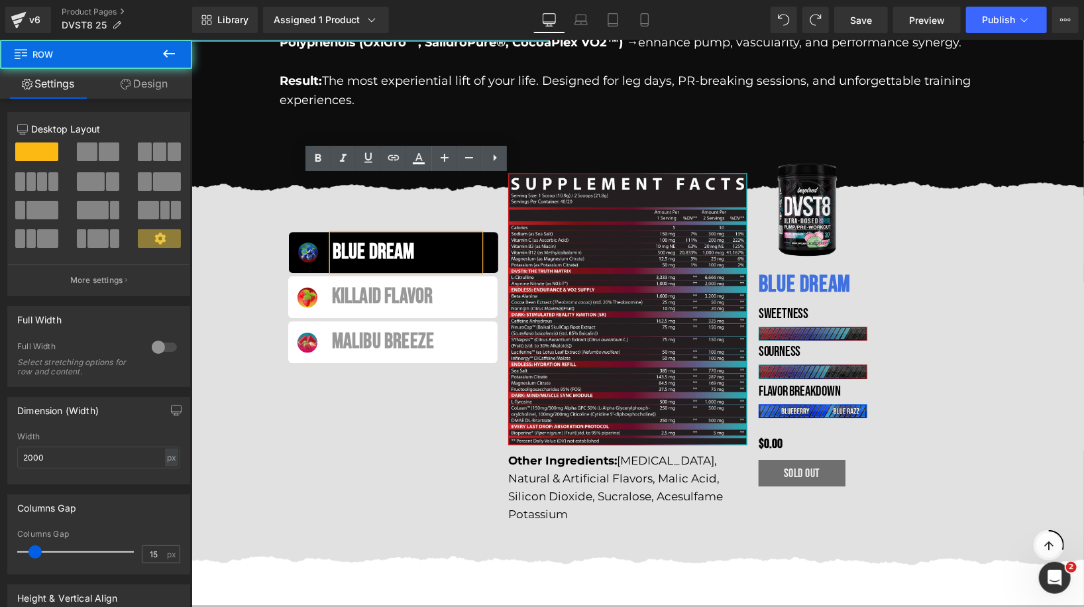
click at [222, 275] on div "BLUE DREAM Text Block KillaId Flavor Text Block MALIBU BREEZE Text Block Image …" at bounding box center [637, 363] width 892 height 336
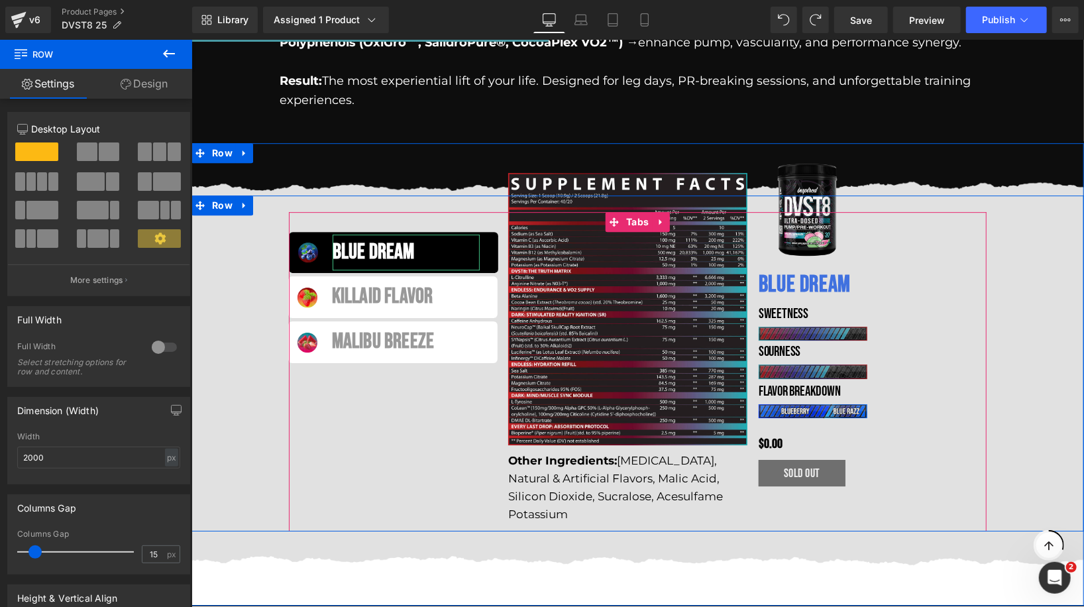
click at [370, 234] on div "BLUE DREAM" at bounding box center [405, 252] width 147 height 36
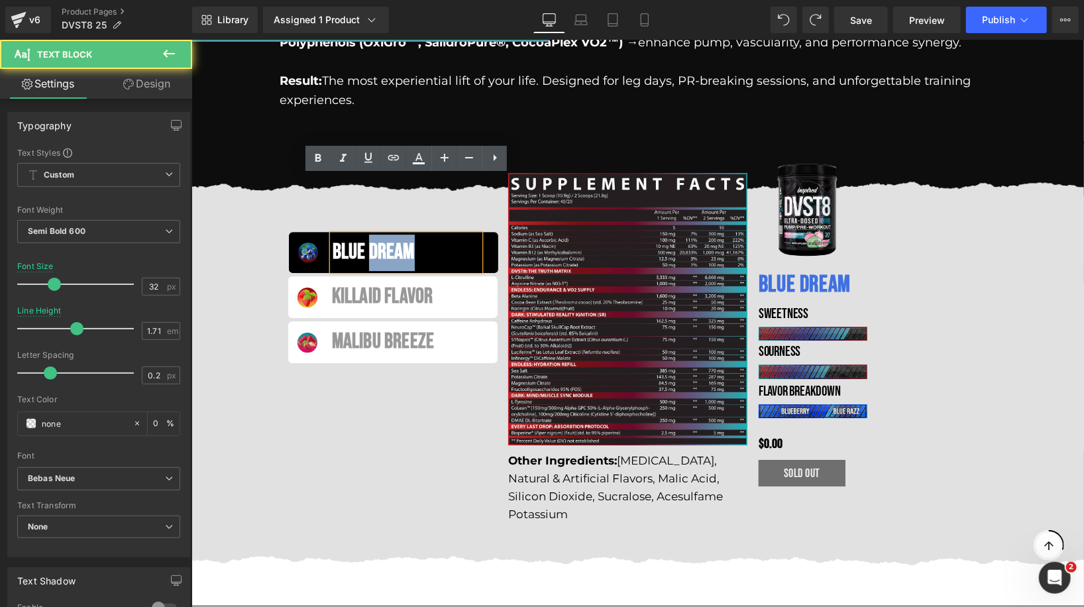
click at [370, 234] on div "BLUE DREAM" at bounding box center [405, 252] width 147 height 36
click at [352, 234] on div "BLUE DREAM" at bounding box center [405, 252] width 147 height 36
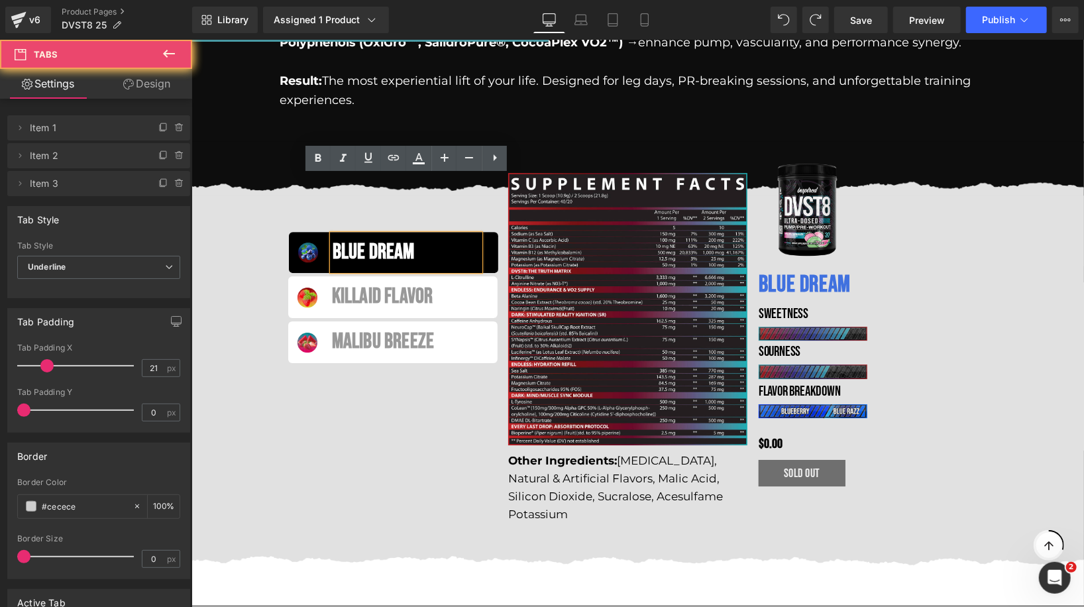
click at [313, 231] on li "BLUE DREAM Text Block" at bounding box center [392, 252] width 209 height 42
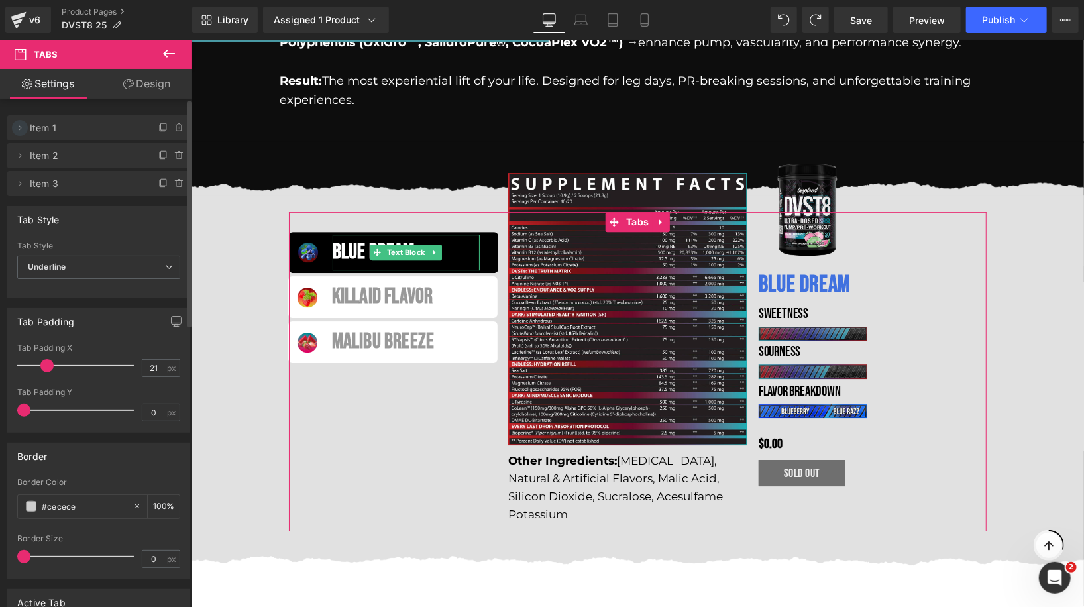
click at [23, 133] on span at bounding box center [20, 128] width 16 height 16
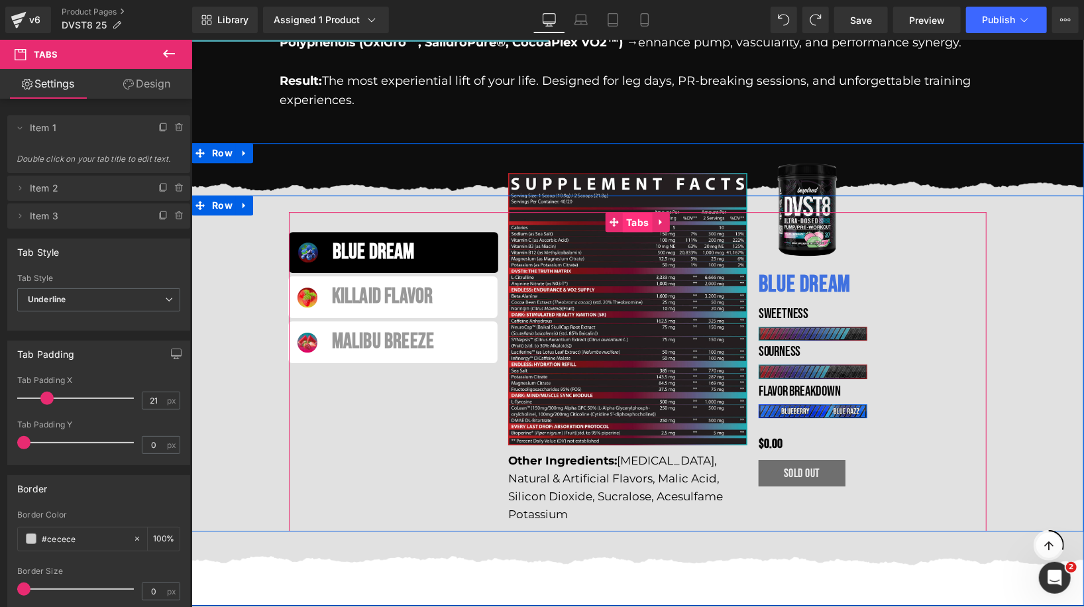
click at [635, 211] on link "Tabs" at bounding box center [628, 221] width 46 height 20
click at [342, 234] on div "BLUE DREAM" at bounding box center [405, 252] width 147 height 36
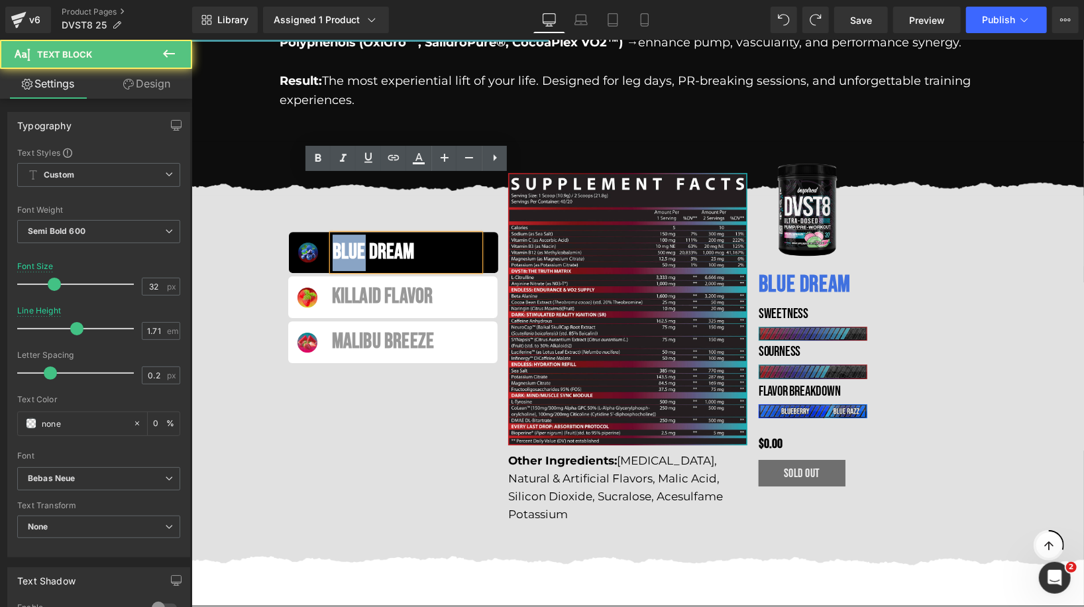
click at [342, 234] on div "BLUE DREAM" at bounding box center [405, 252] width 147 height 36
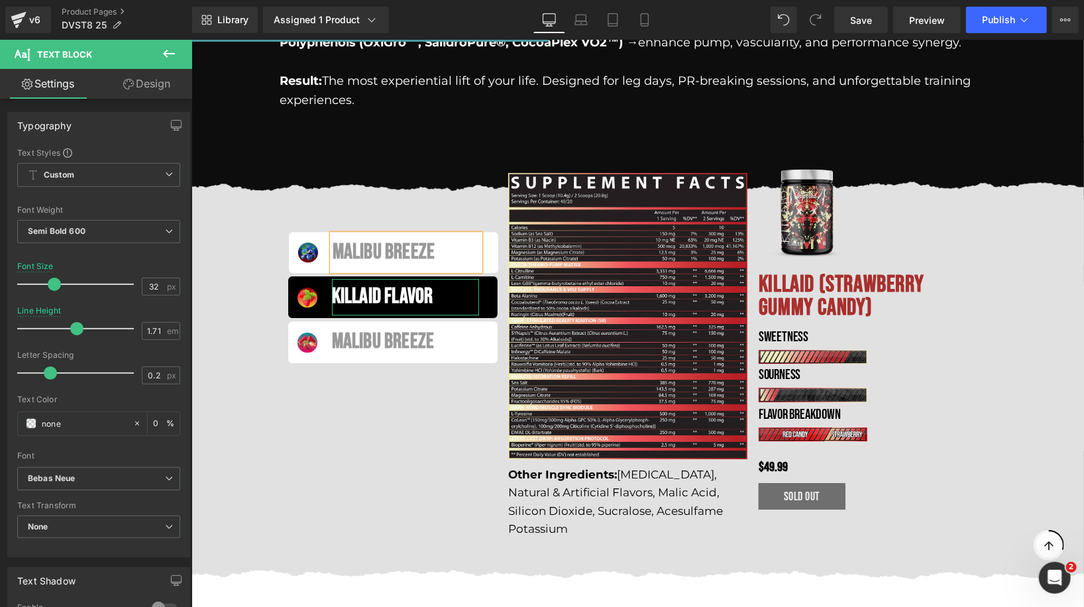
click at [366, 278] on div "KillaId Flavor" at bounding box center [404, 296] width 147 height 36
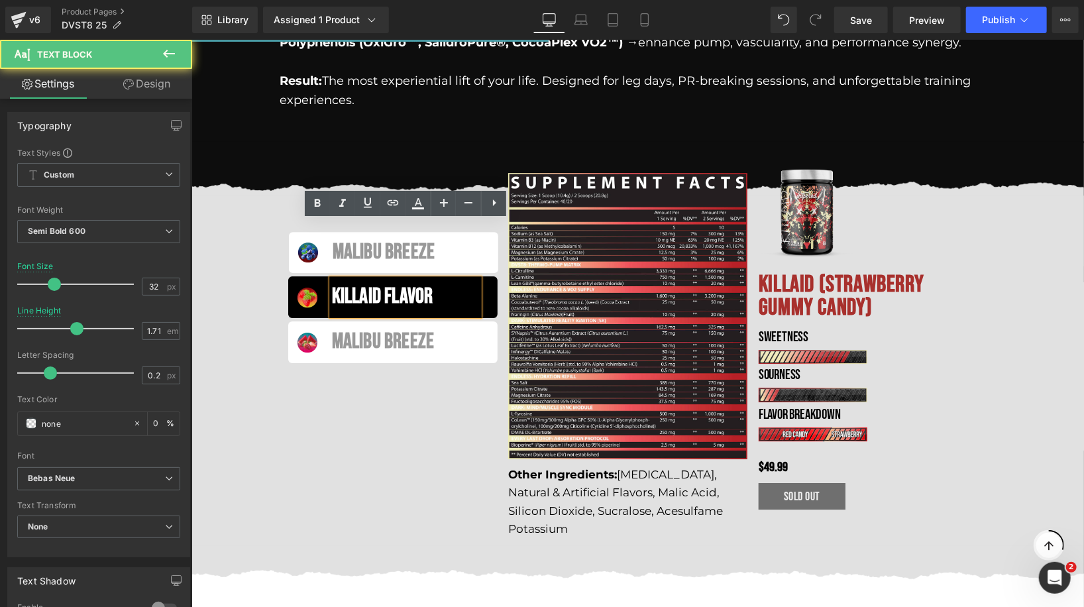
click at [348, 278] on div "KillaId Flavor" at bounding box center [404, 296] width 147 height 36
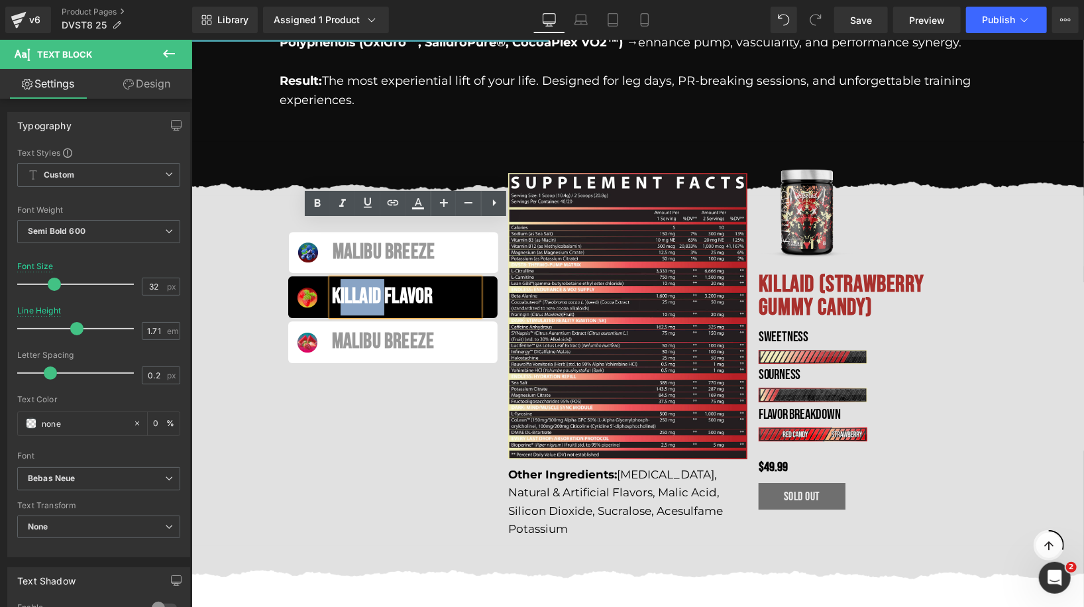
click at [348, 278] on div "KillaId Flavor" at bounding box center [404, 296] width 147 height 36
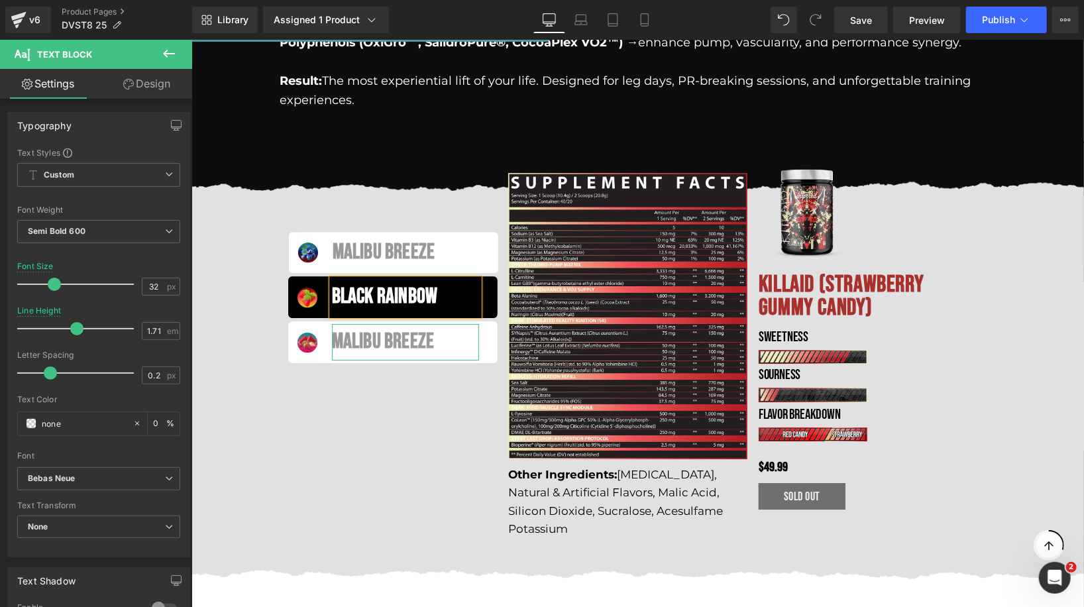
click at [354, 323] on div "MALIBU BREEZE" at bounding box center [404, 341] width 147 height 36
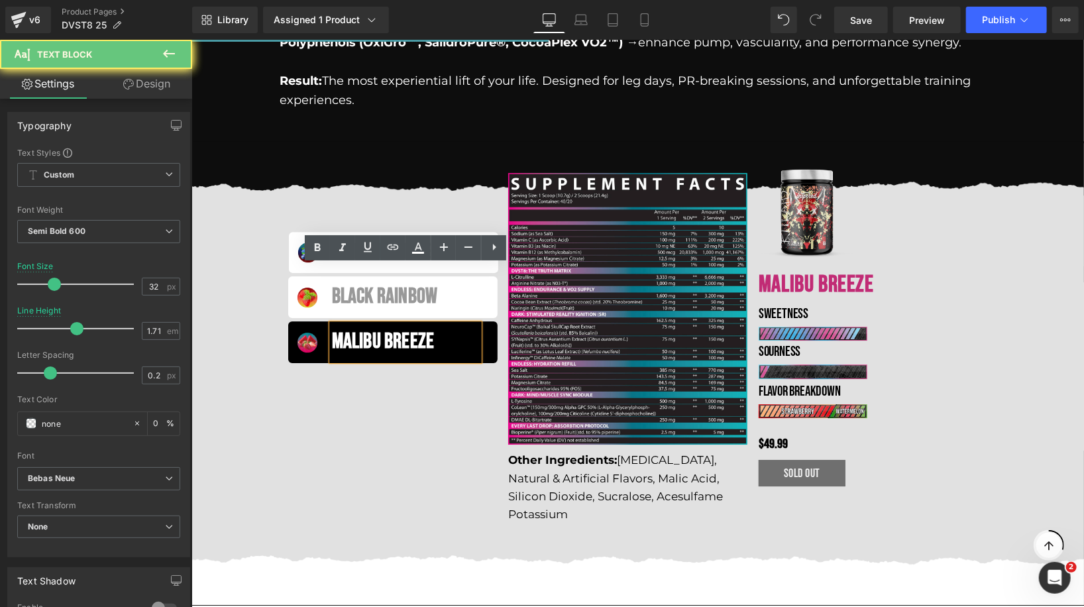
click at [365, 323] on div "MALIBU BREEZE" at bounding box center [404, 341] width 147 height 36
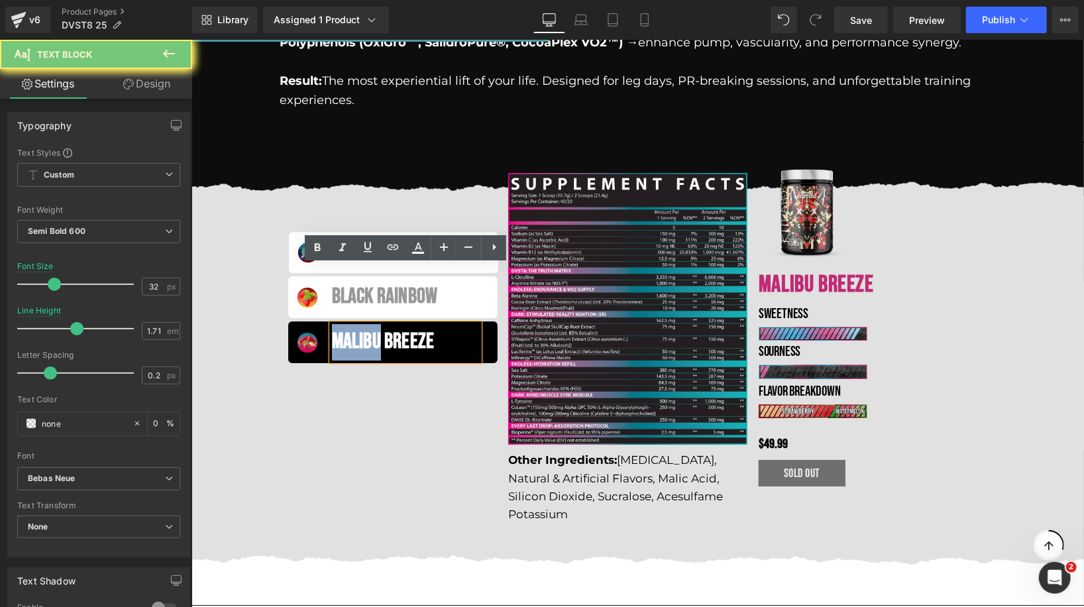
click at [365, 323] on div "MALIBU BREEZE" at bounding box center [404, 341] width 147 height 36
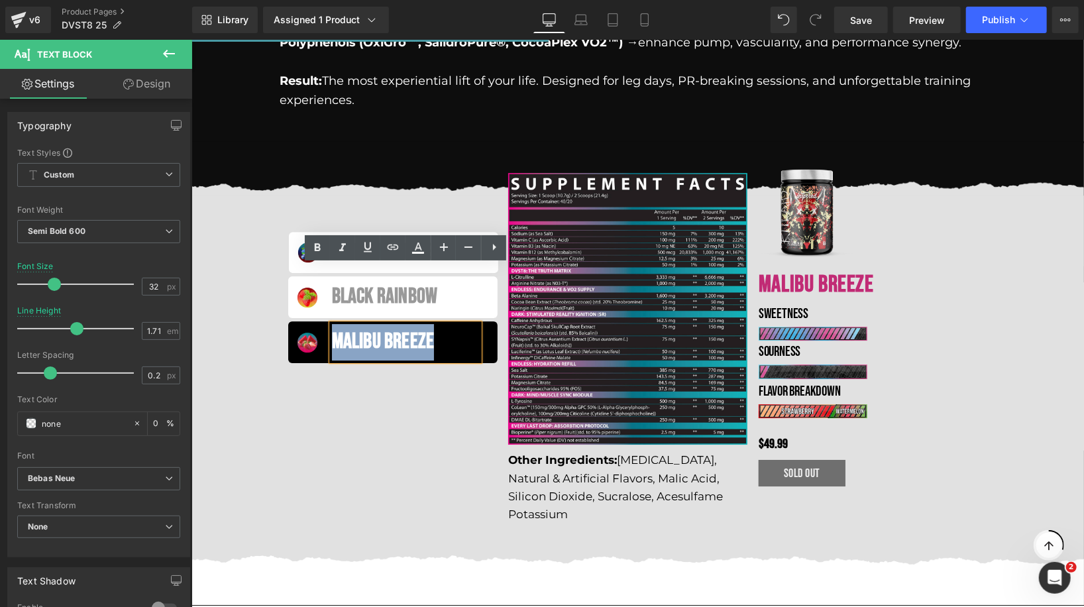
drag, startPoint x: 365, startPoint y: 284, endPoint x: 439, endPoint y: 284, distance: 73.5
click at [439, 323] on div "MALIBU BREEZE" at bounding box center [404, 341] width 147 height 36
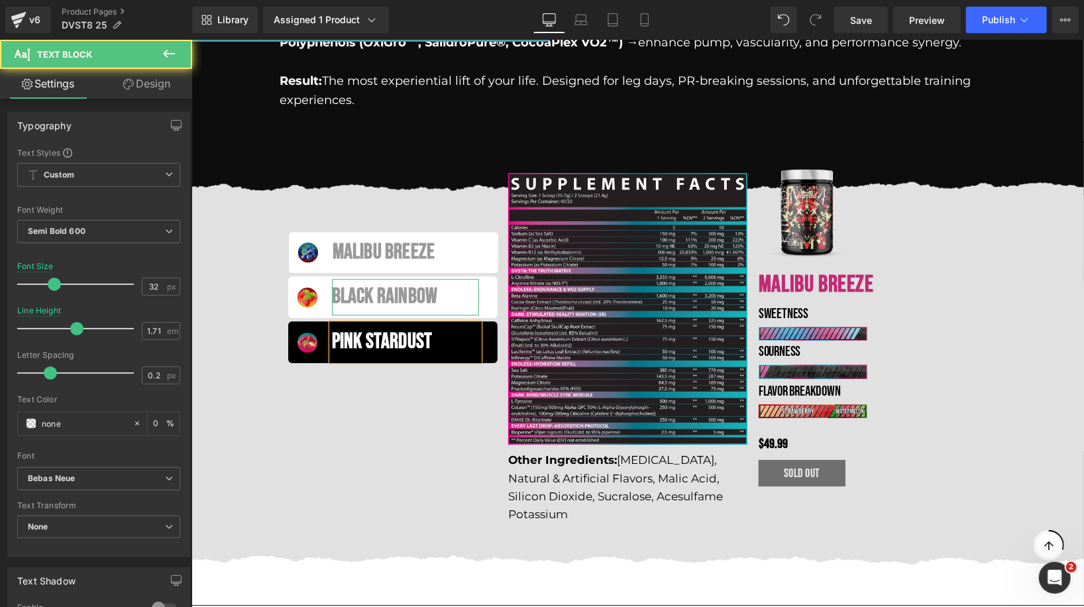
click at [468, 278] on div "Black Rainbow" at bounding box center [404, 296] width 147 height 36
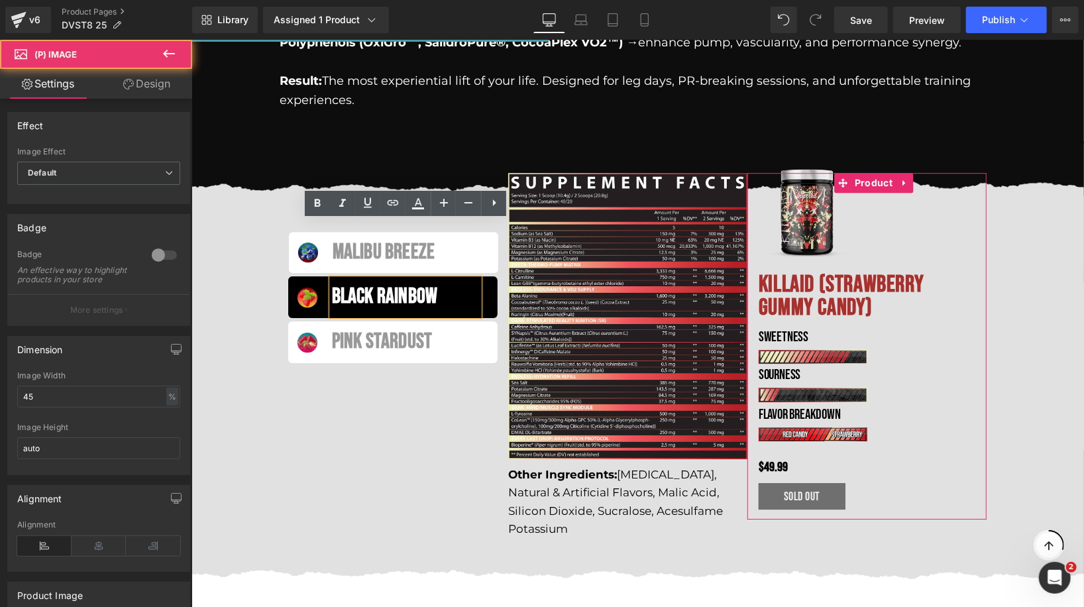
click at [874, 161] on div "Sale Off" at bounding box center [866, 209] width 217 height 97
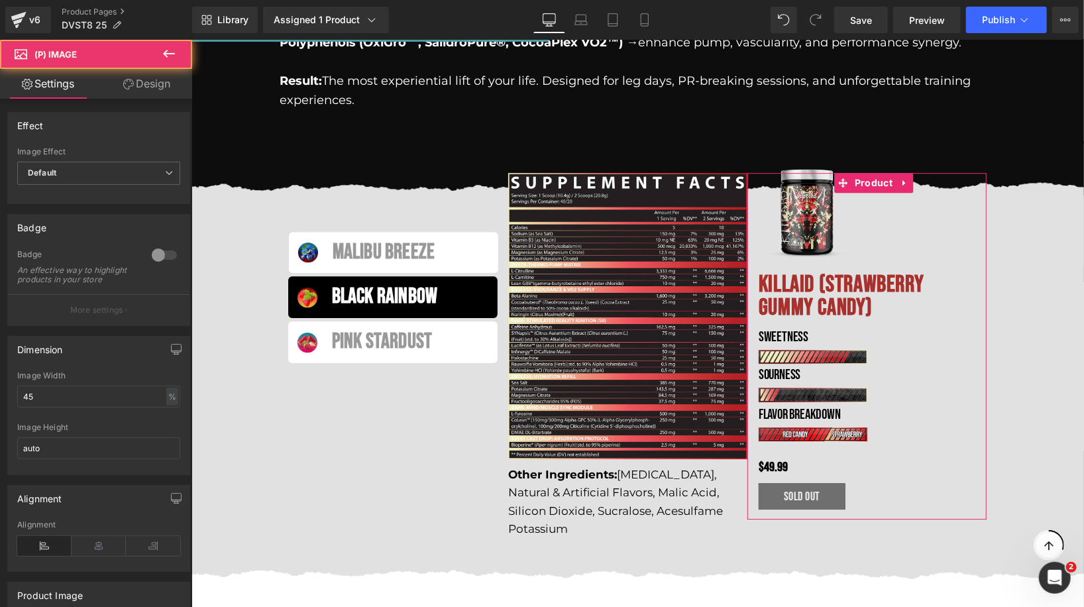
click at [873, 172] on link "Product" at bounding box center [864, 182] width 62 height 20
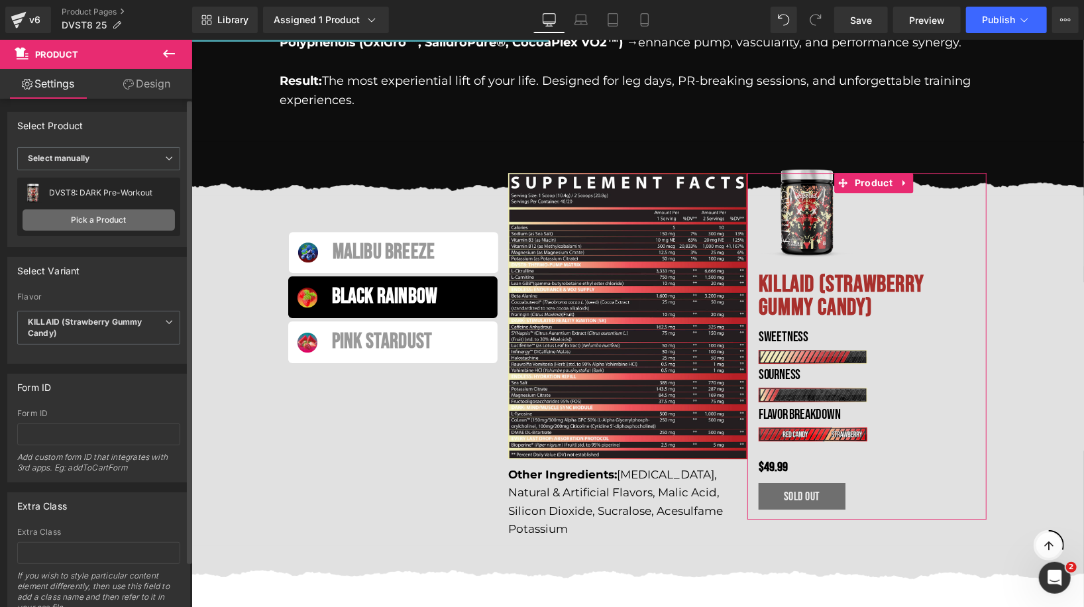
click at [82, 216] on link "Pick a Product" at bounding box center [99, 219] width 152 height 21
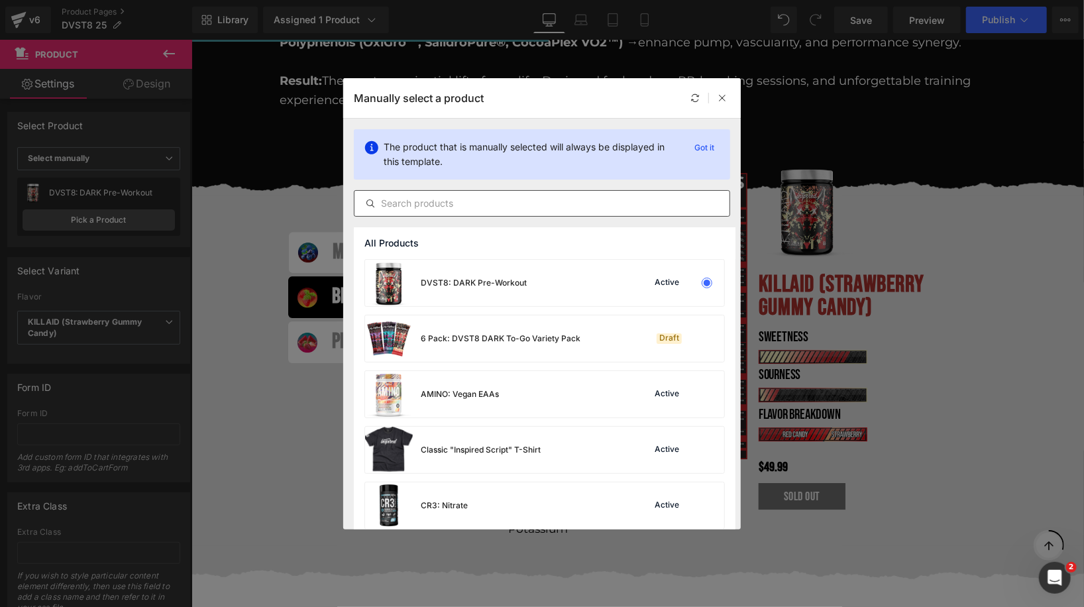
click at [486, 207] on input "text" at bounding box center [541, 203] width 375 height 16
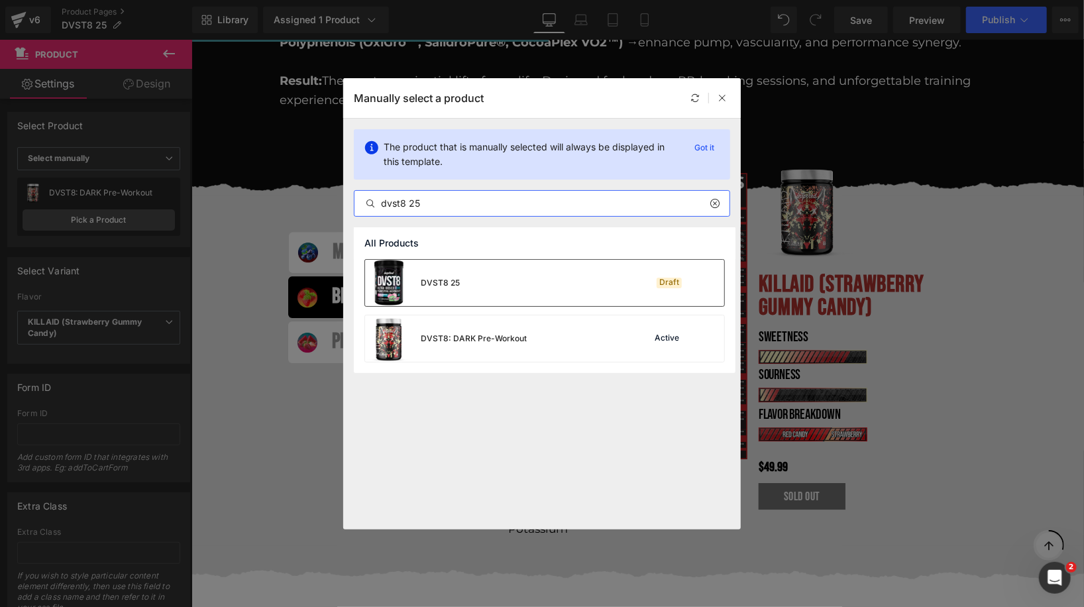
type input "dvst8 25"
click at [563, 268] on div "DVST8 25 Draft" at bounding box center [544, 283] width 359 height 46
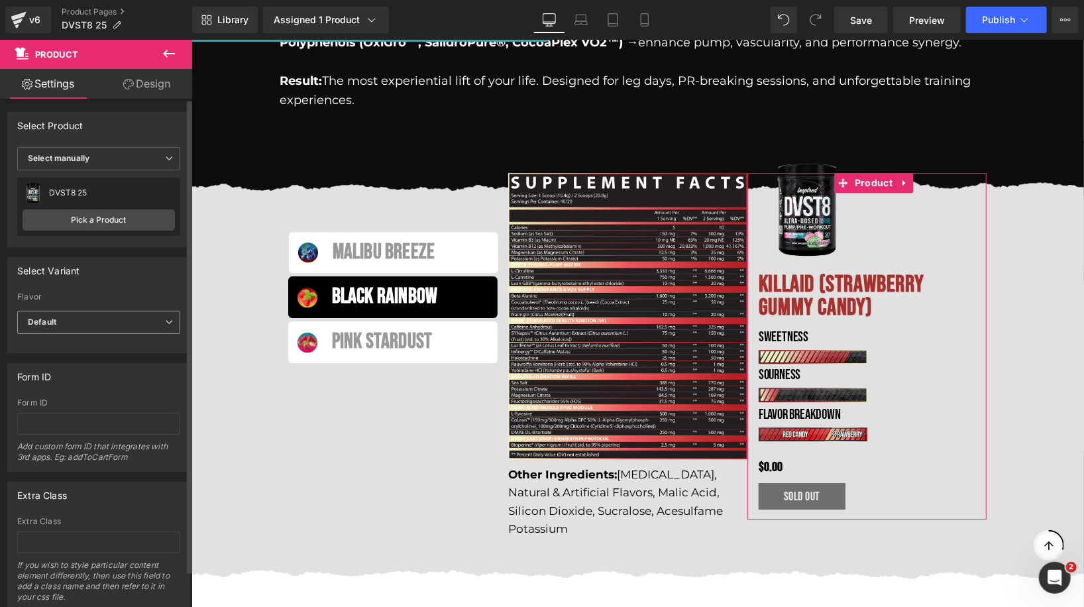
click at [93, 323] on span "Default" at bounding box center [98, 322] width 163 height 23
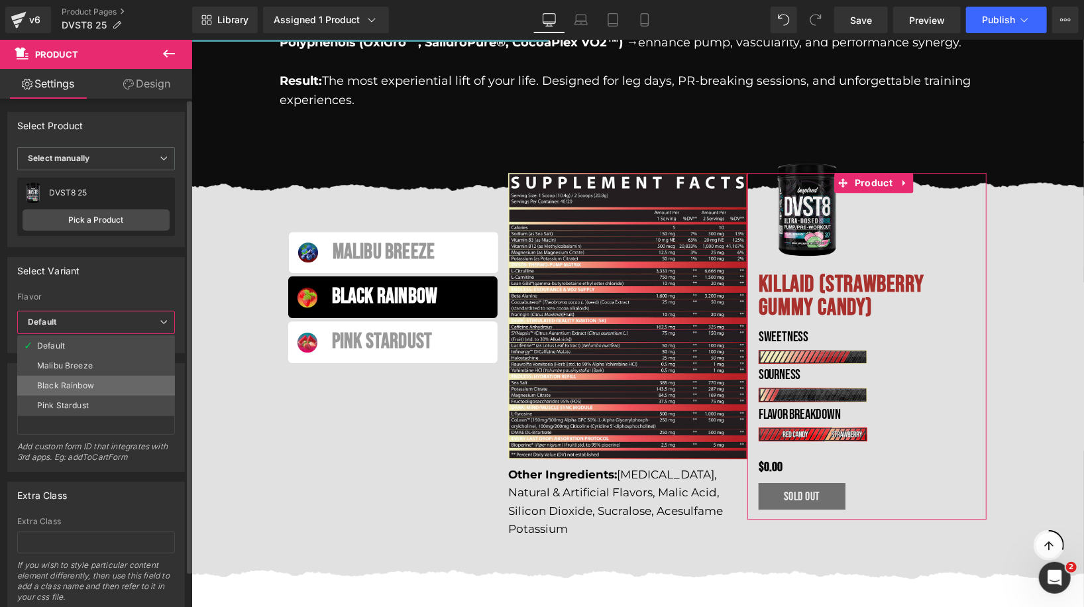
click at [81, 381] on div "Black Rainbow" at bounding box center [65, 385] width 57 height 9
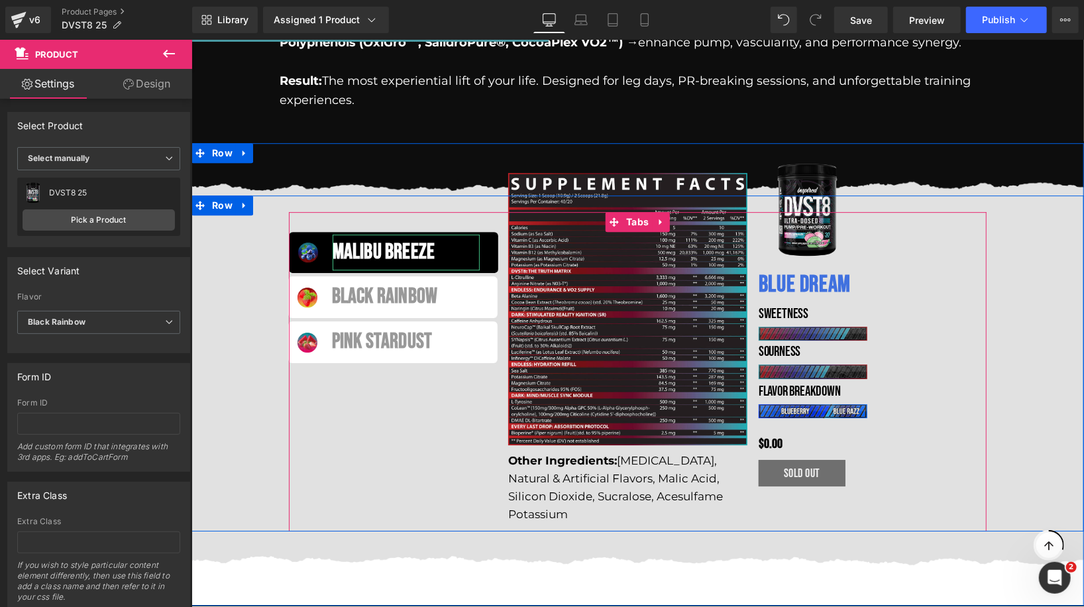
click at [396, 234] on div "Malibu breeze" at bounding box center [405, 252] width 147 height 36
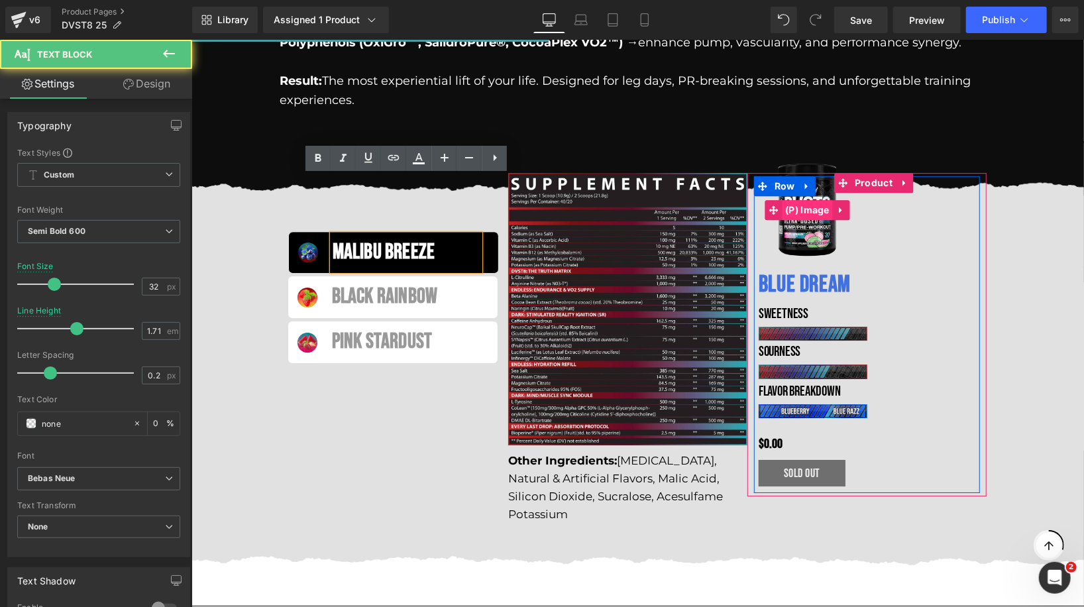
click at [798, 199] on span "(P) Image" at bounding box center [806, 209] width 51 height 20
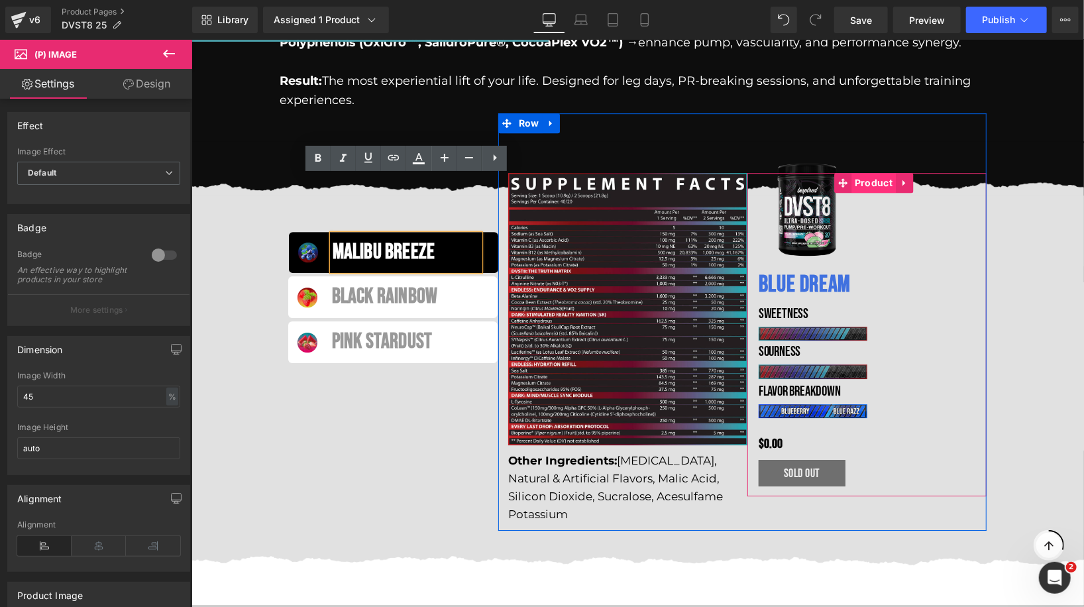
click at [870, 172] on link "Product" at bounding box center [864, 182] width 62 height 20
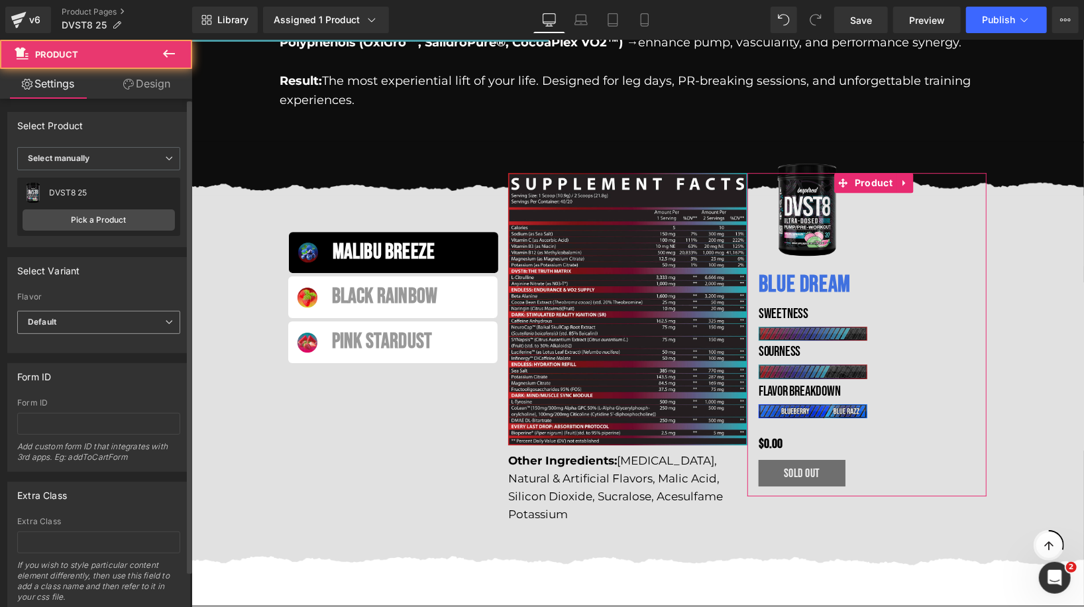
click at [88, 326] on span "Default" at bounding box center [98, 322] width 163 height 23
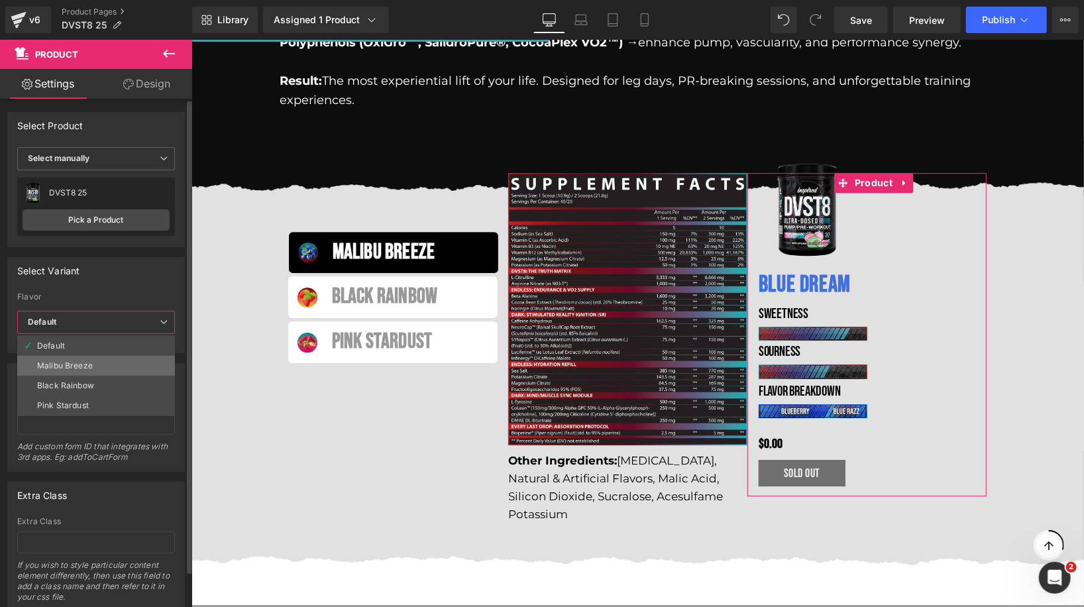
click at [80, 361] on div "Malibu Breeze" at bounding box center [65, 365] width 56 height 9
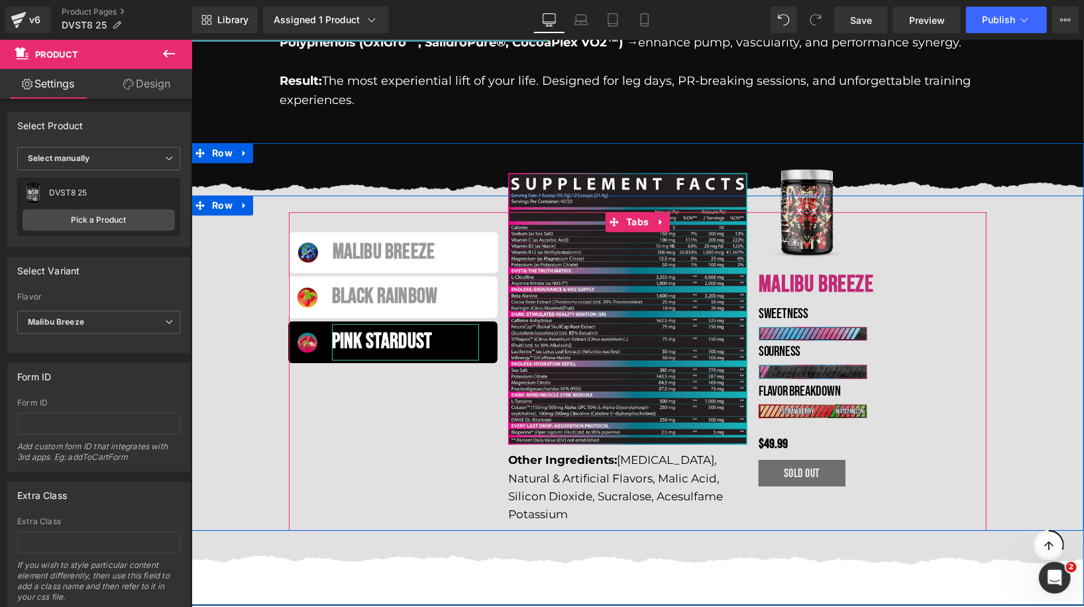
click at [386, 323] on div "Pink Stardust" at bounding box center [404, 341] width 147 height 36
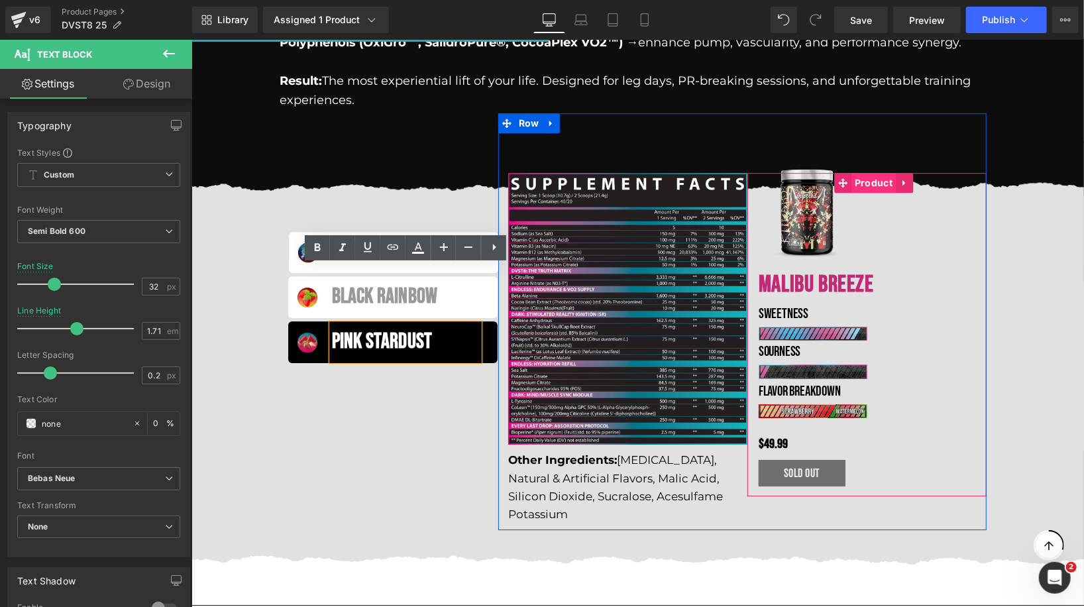
click at [864, 172] on div "MALIBU BREEZE Heading Row Sale Off (P) Image Sale Off (P) Image SWEETNESS Text …" at bounding box center [866, 333] width 239 height 323
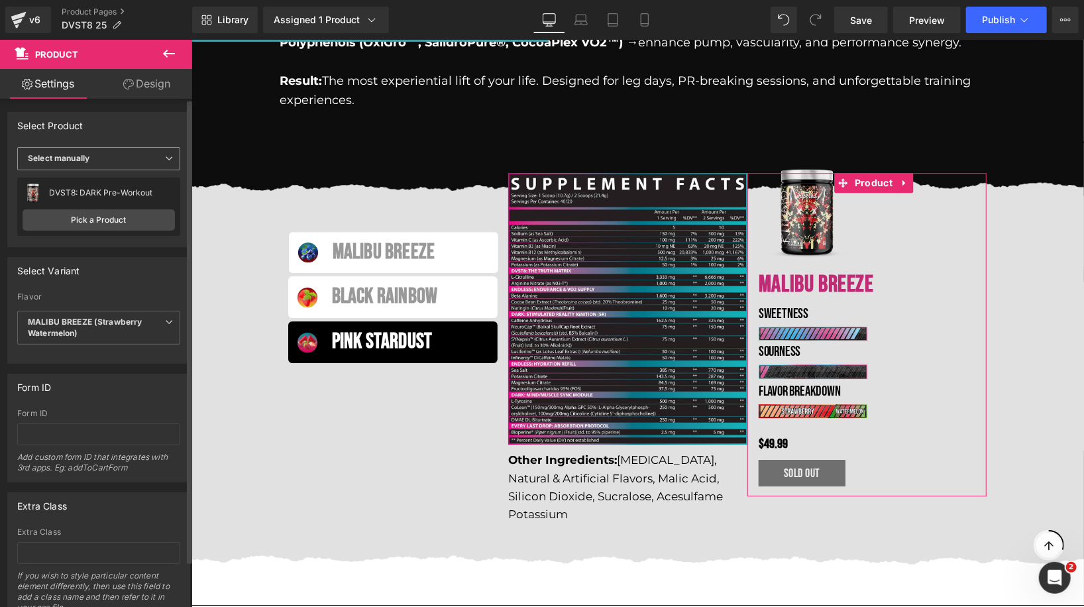
click at [114, 158] on span "Select manually" at bounding box center [98, 158] width 163 height 23
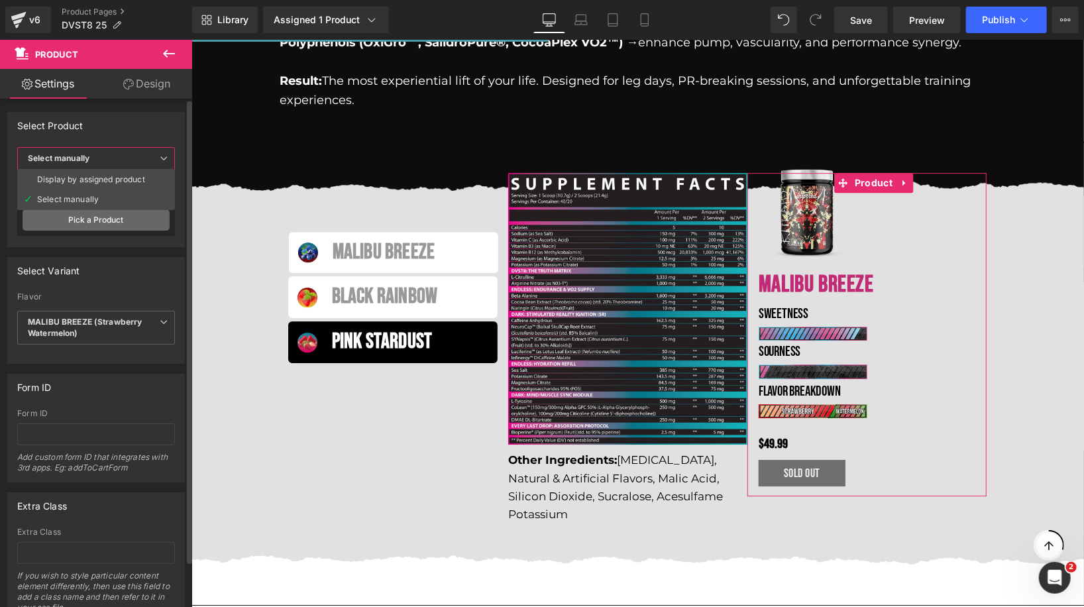
click at [101, 221] on link "Pick a Product" at bounding box center [96, 219] width 147 height 21
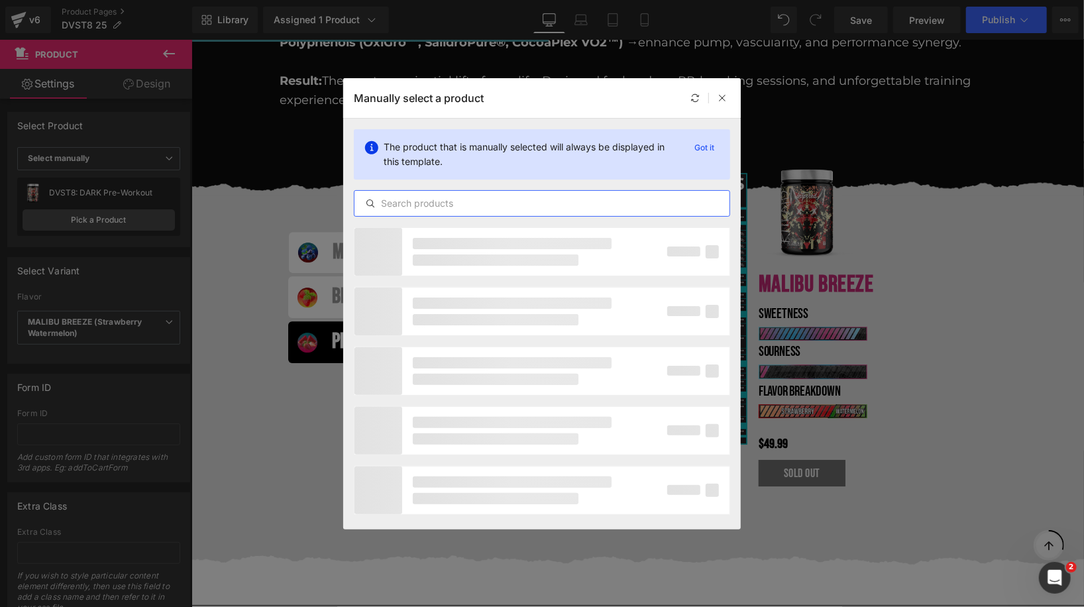
click at [489, 205] on input "text" at bounding box center [541, 203] width 375 height 16
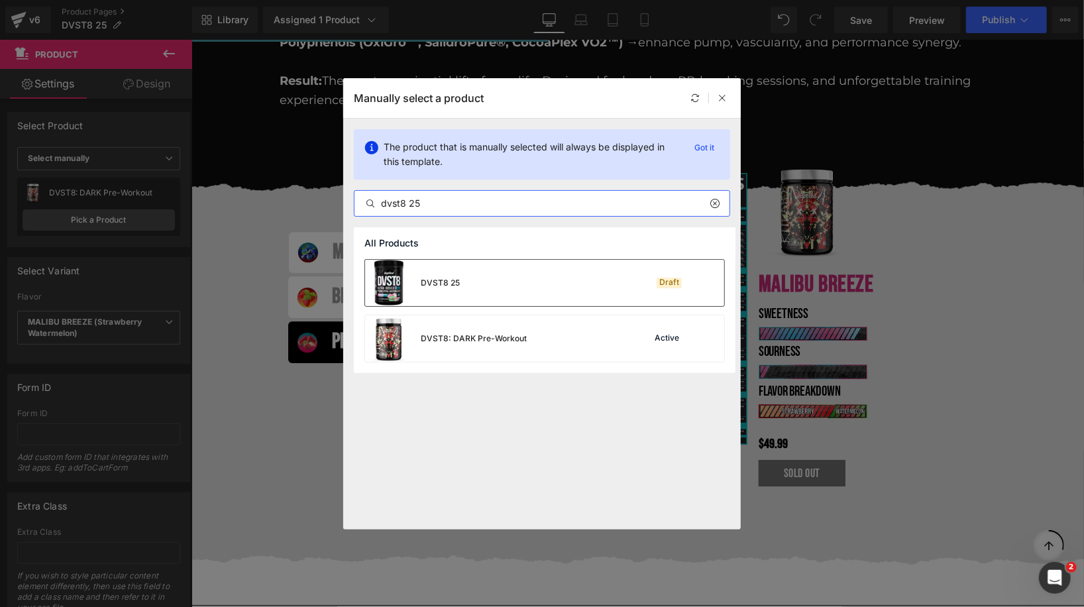
type input "dvst8 25"
click at [517, 280] on div "DVST8 25 Draft" at bounding box center [544, 283] width 359 height 46
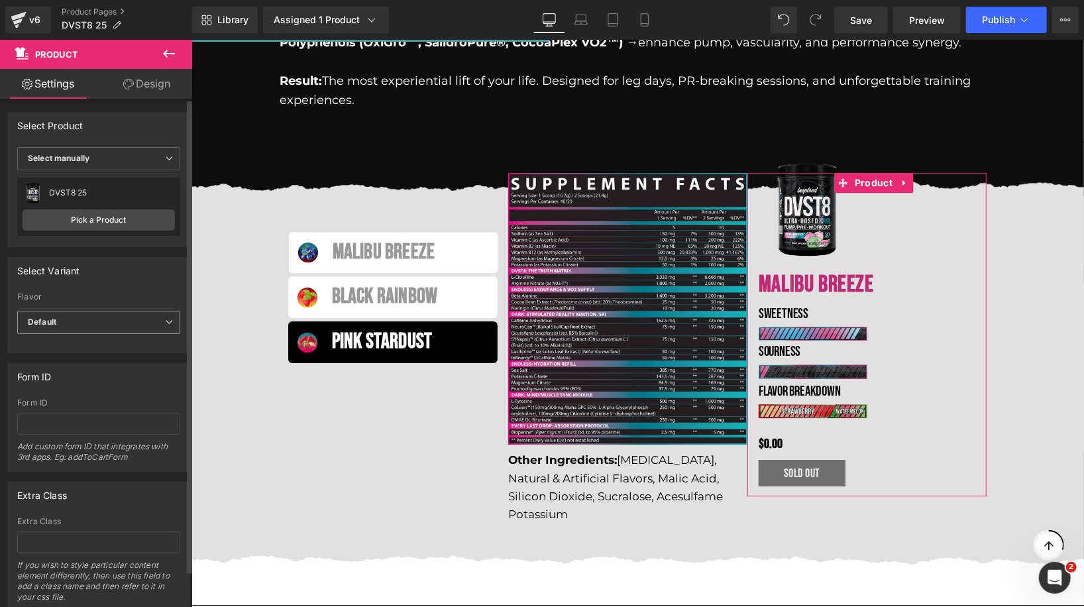
click at [77, 316] on span "Default" at bounding box center [98, 322] width 163 height 23
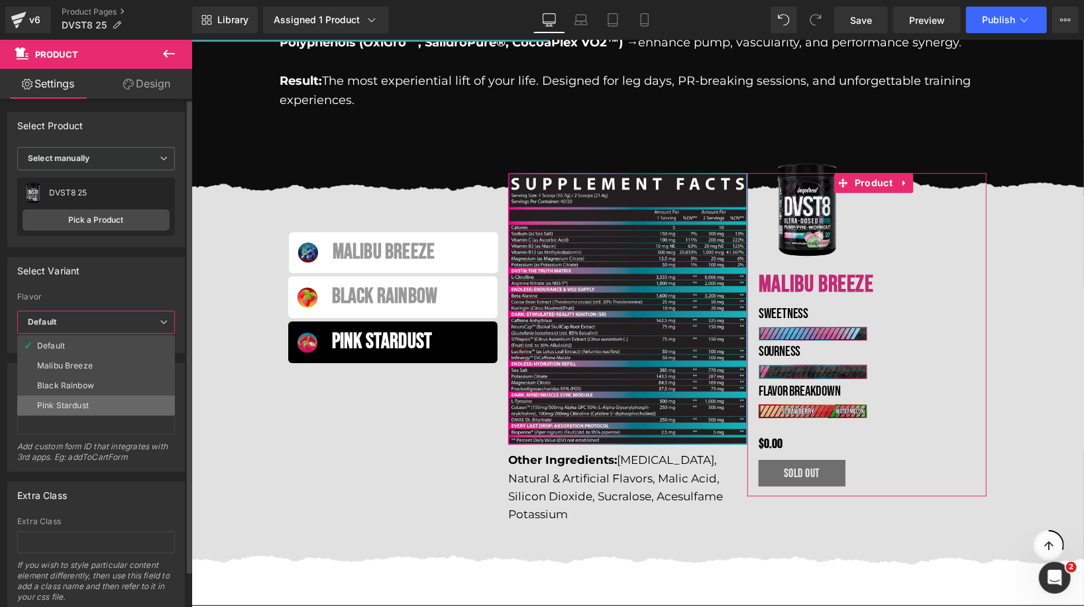
click at [68, 401] on div "Pink Stardust" at bounding box center [63, 405] width 52 height 9
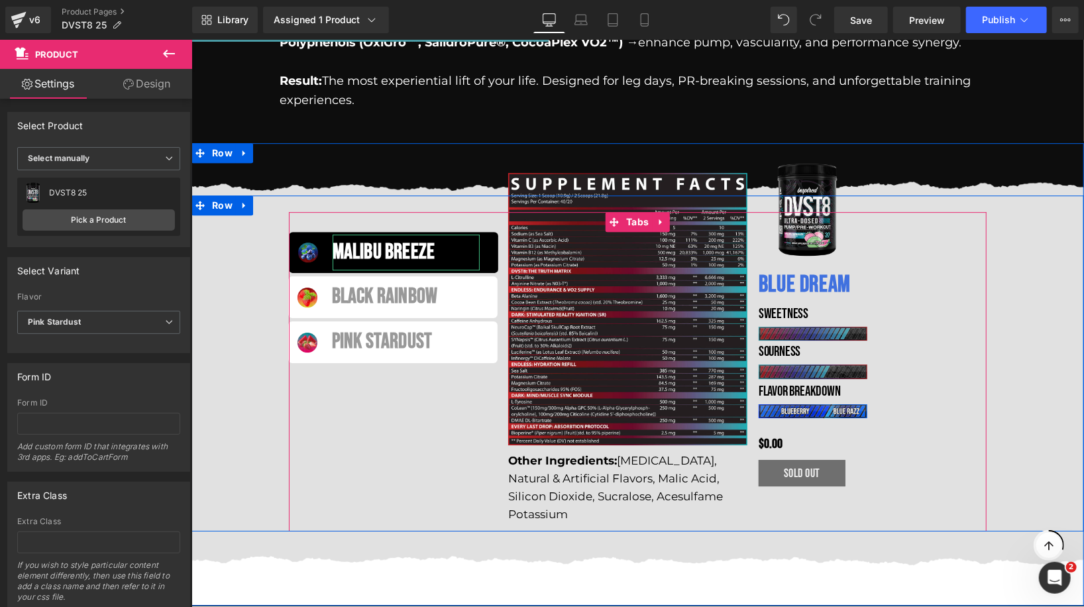
click at [464, 234] on div "Malibu breeze" at bounding box center [405, 252] width 147 height 36
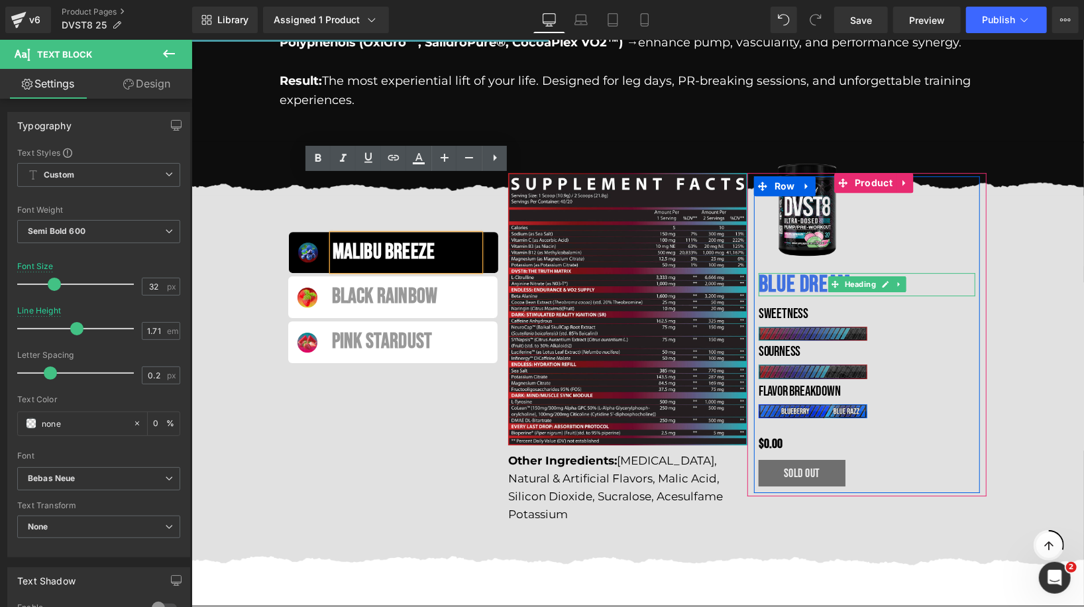
click at [808, 270] on span "BLUE DREAM" at bounding box center [804, 284] width 92 height 28
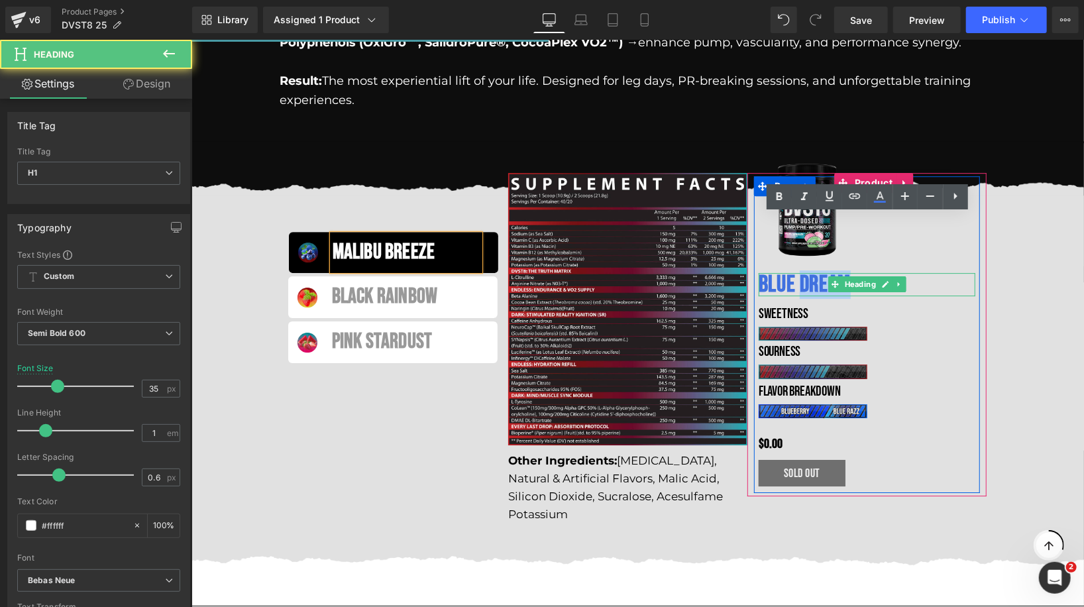
click at [808, 270] on span "BLUE DREAM" at bounding box center [804, 284] width 92 height 28
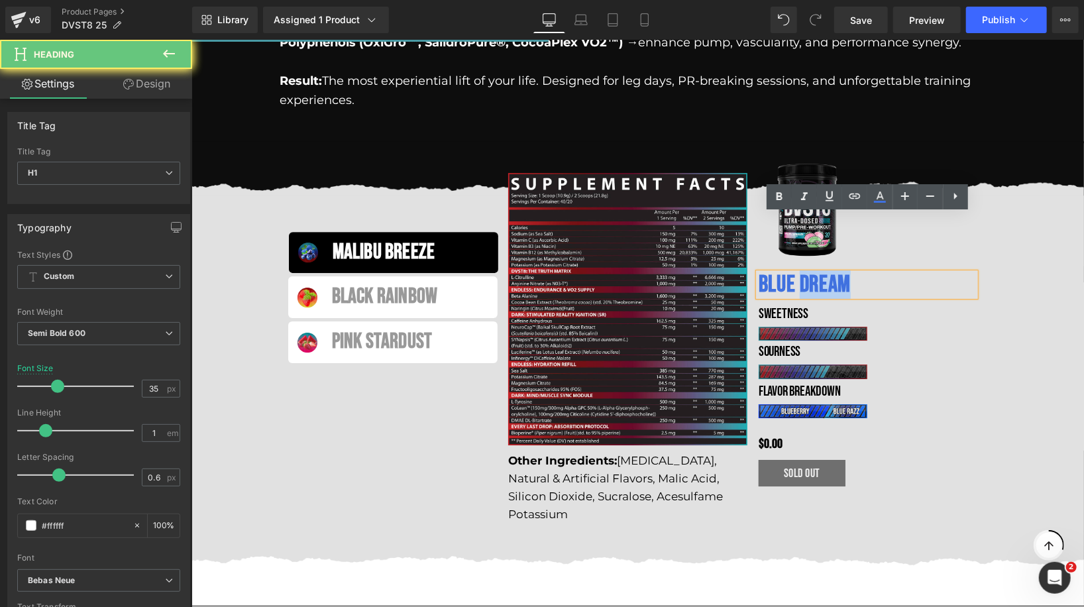
click at [808, 270] on span "BLUE DREAM" at bounding box center [804, 284] width 92 height 28
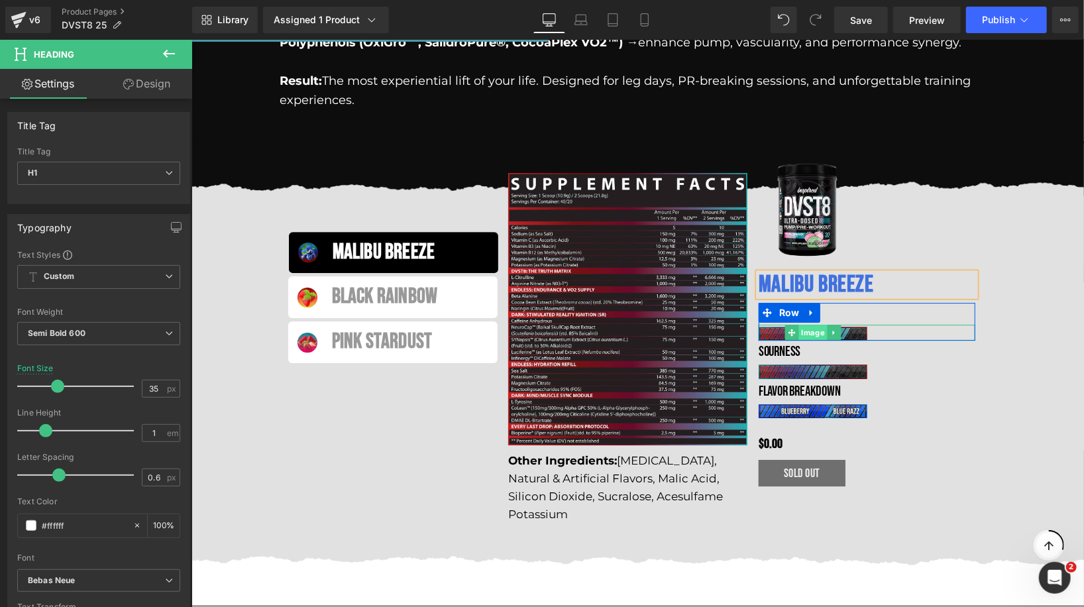
click at [807, 324] on link "Image" at bounding box center [805, 332] width 42 height 16
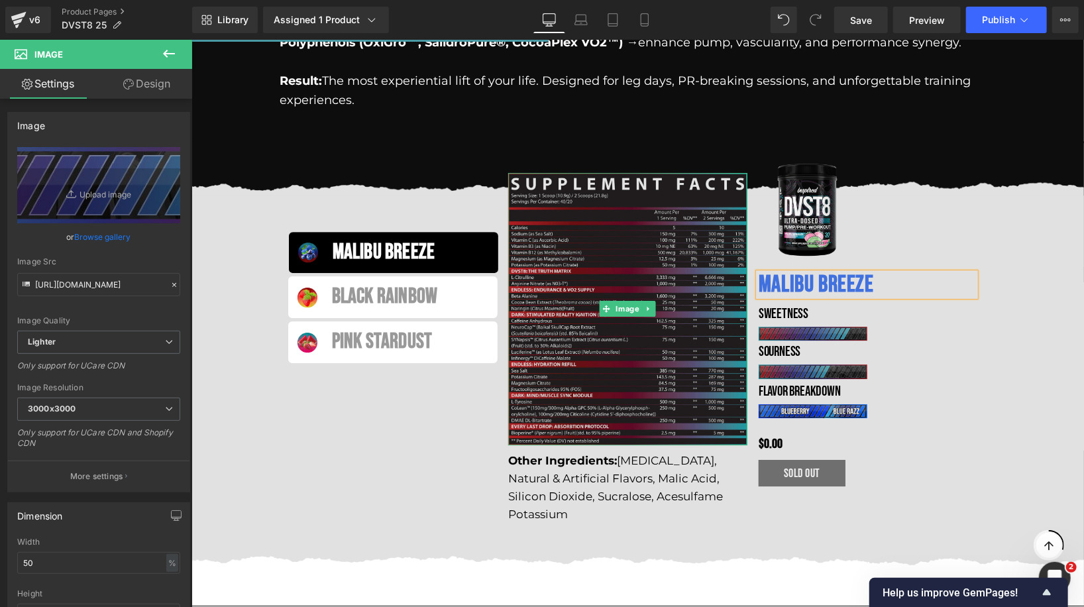
click at [596, 182] on img at bounding box center [626, 308] width 239 height 272
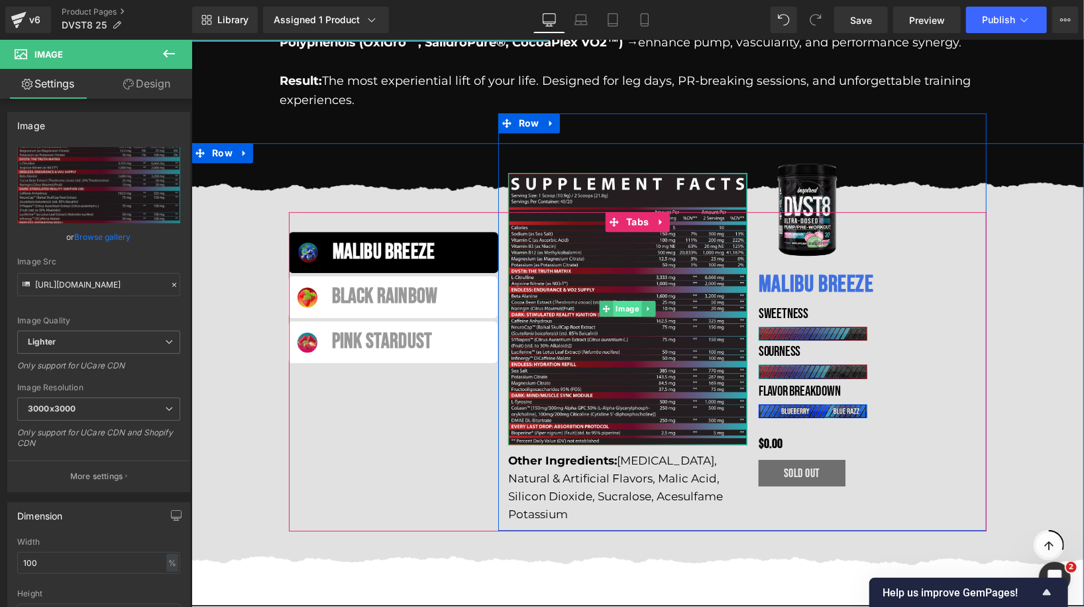
click at [629, 300] on link "Image" at bounding box center [620, 308] width 42 height 16
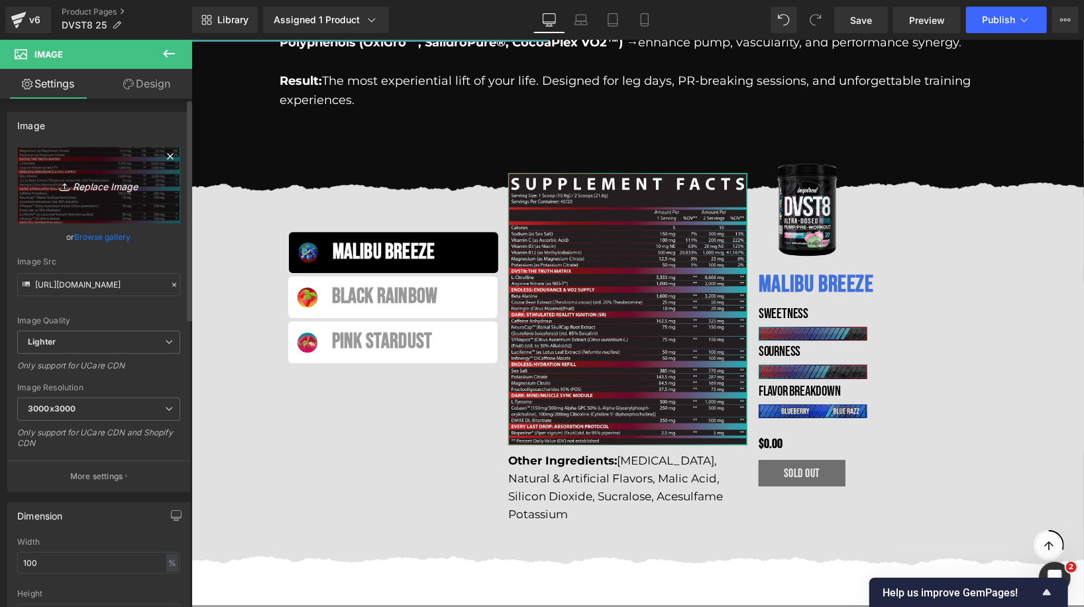
click at [101, 179] on icon "Replace Image" at bounding box center [99, 185] width 106 height 17
type input "C:\fakepath\Malibu Breeze.png"
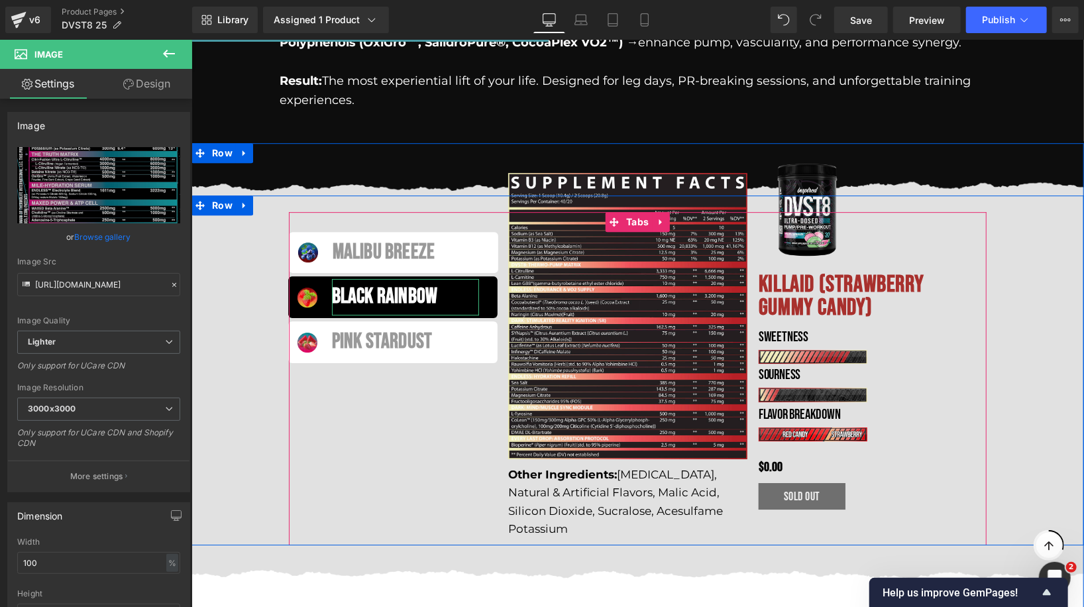
click at [386, 278] on div "Black Rainbow" at bounding box center [404, 296] width 147 height 36
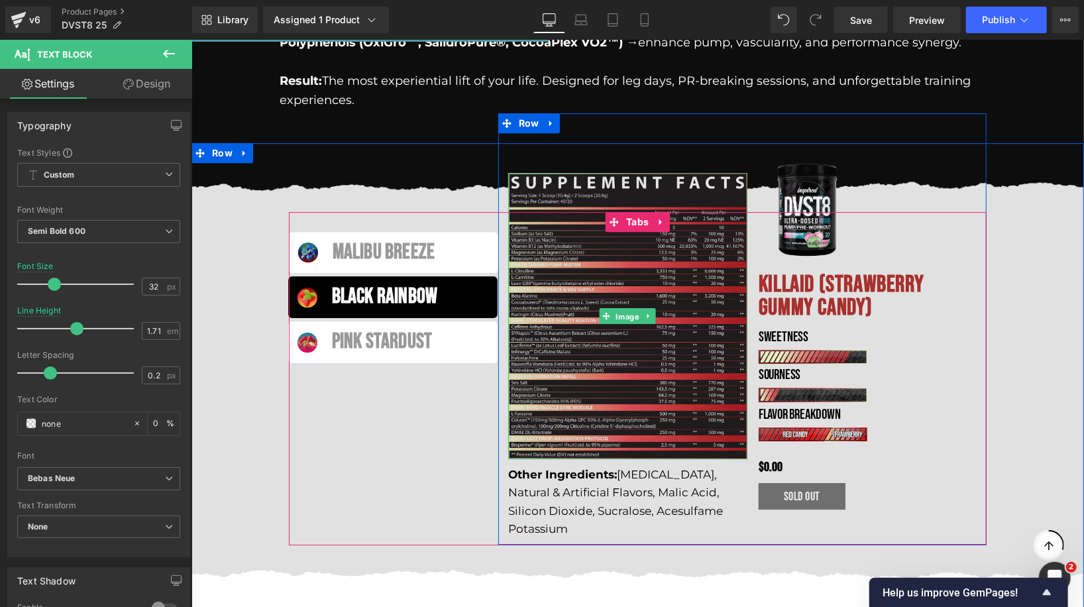
click at [620, 249] on div "Image" at bounding box center [626, 315] width 239 height 286
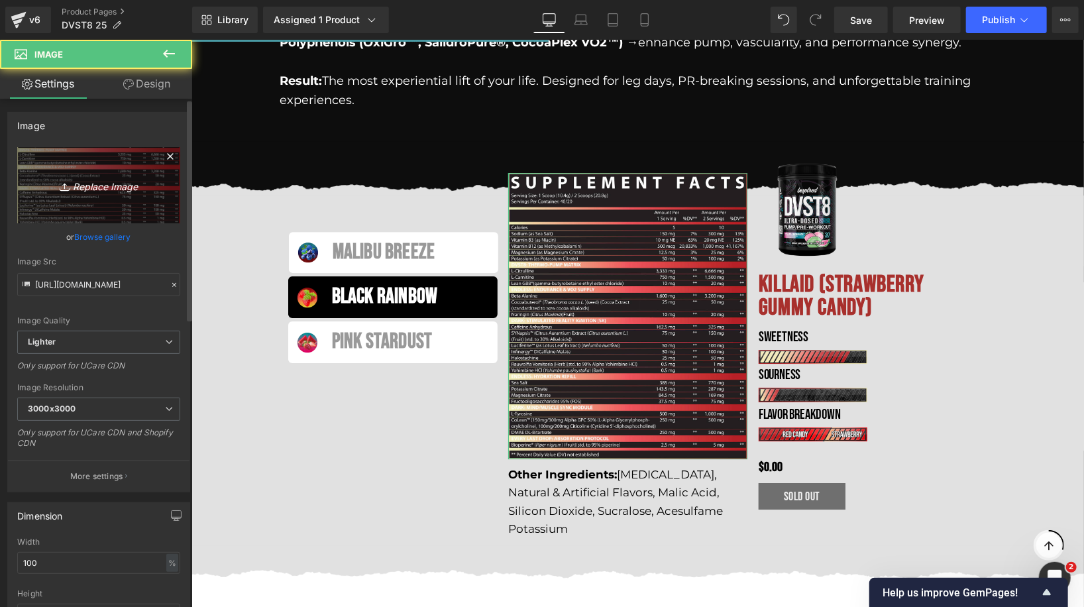
click at [81, 183] on icon "Replace Image" at bounding box center [99, 185] width 106 height 17
type input "C:\fakepath\Black Rainbow.png"
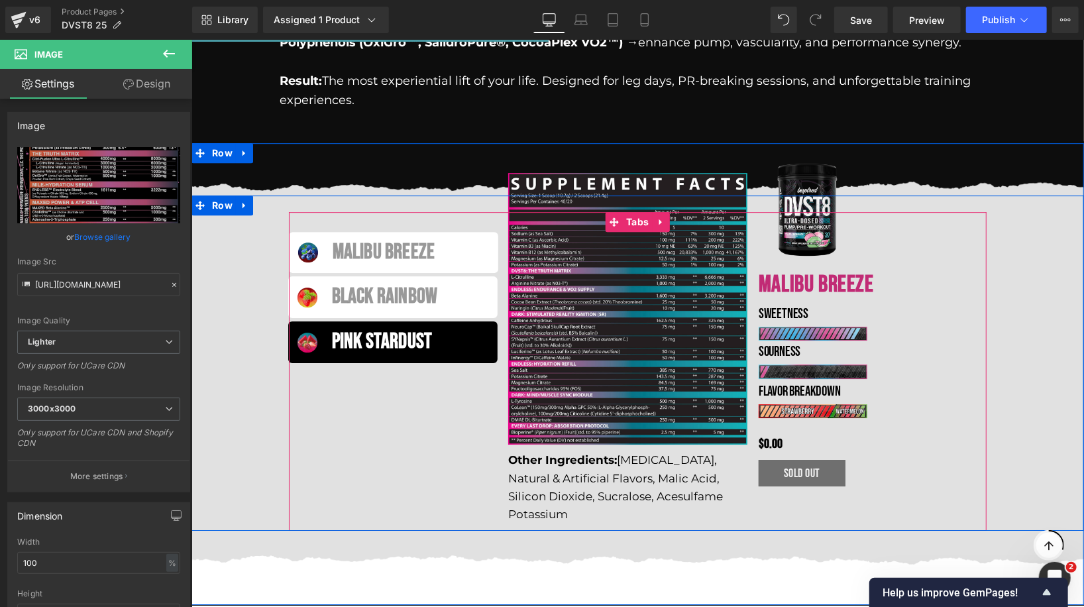
click at [485, 323] on span "Pink Stardust Text Block" at bounding box center [404, 341] width 175 height 36
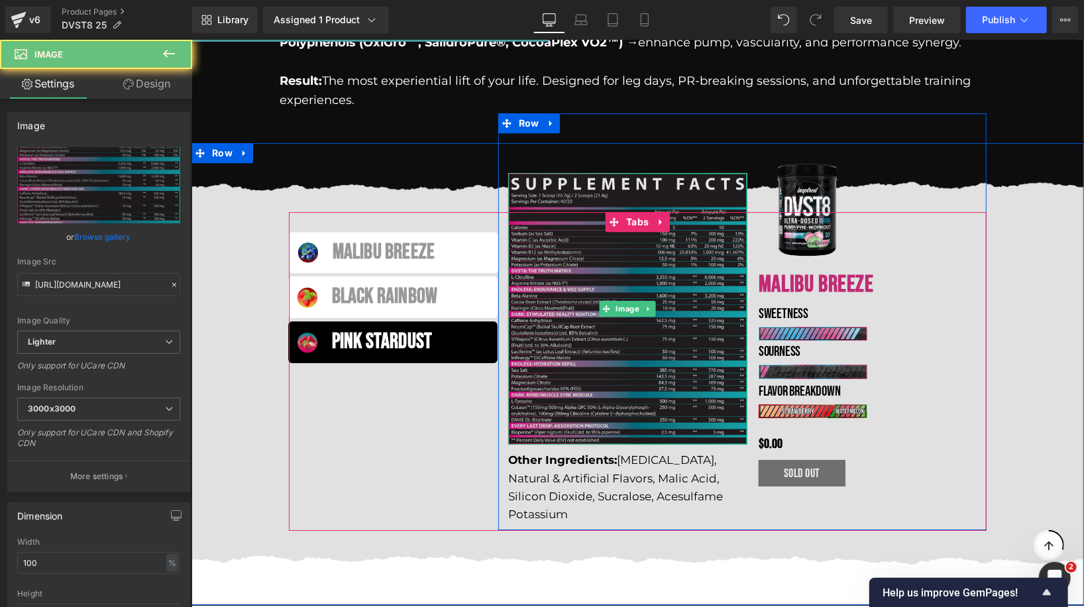
click at [634, 209] on img at bounding box center [626, 308] width 239 height 272
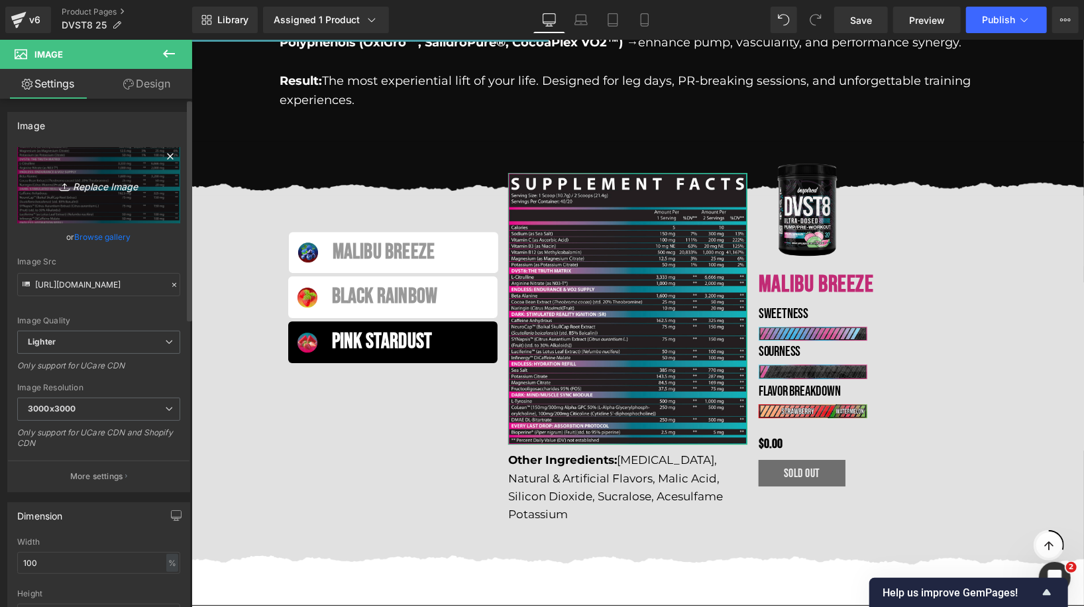
click at [97, 182] on icon "Replace Image" at bounding box center [99, 185] width 106 height 17
type input "C:\fakepath\Pink Stardust.png"
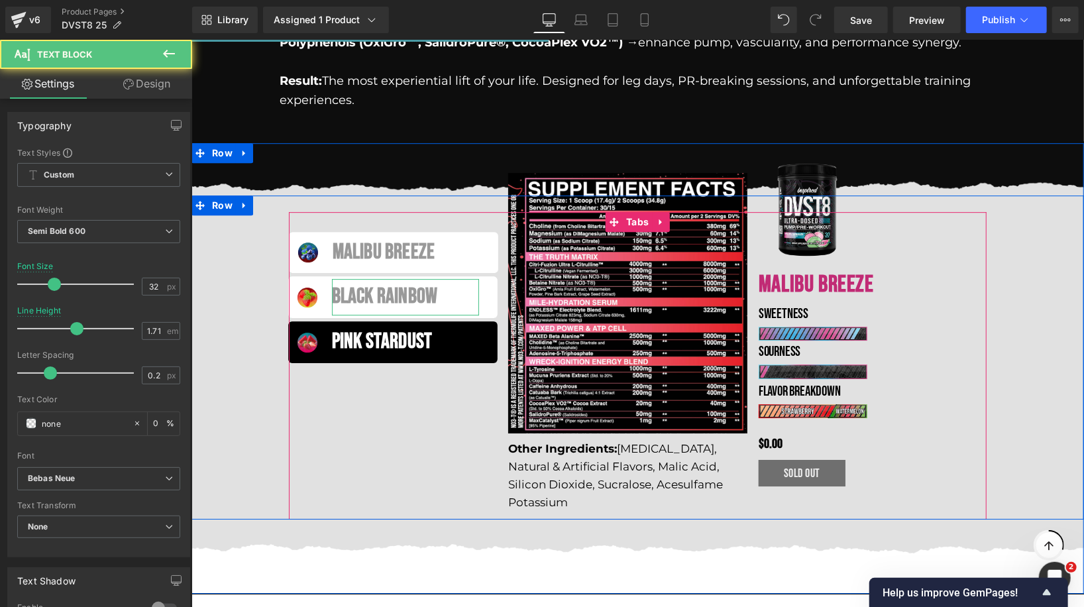
click at [439, 278] on div "Black Rainbow" at bounding box center [404, 296] width 147 height 36
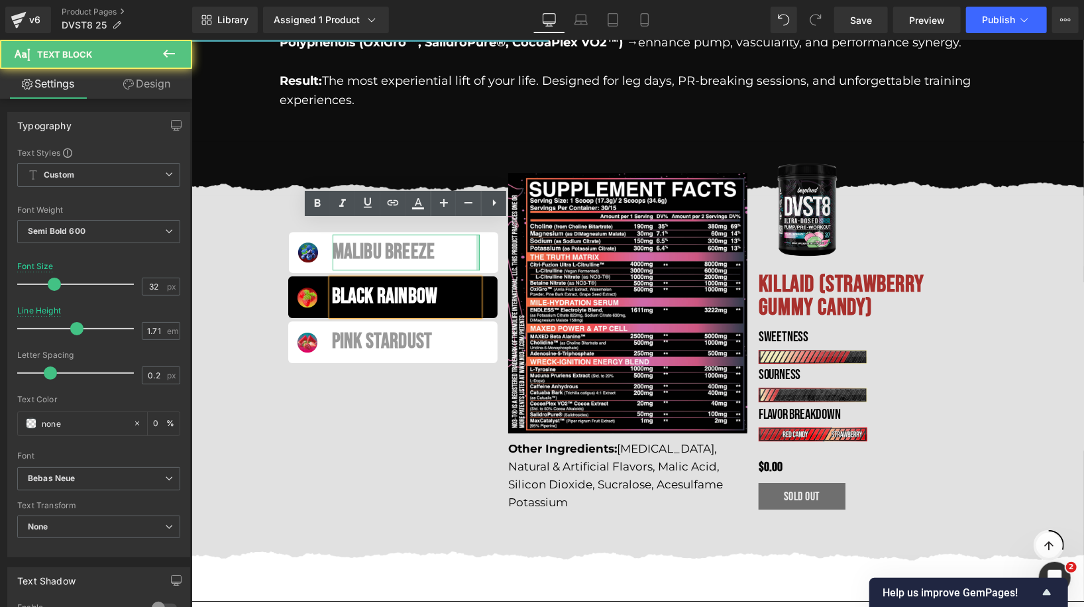
click at [476, 234] on div at bounding box center [477, 252] width 3 height 36
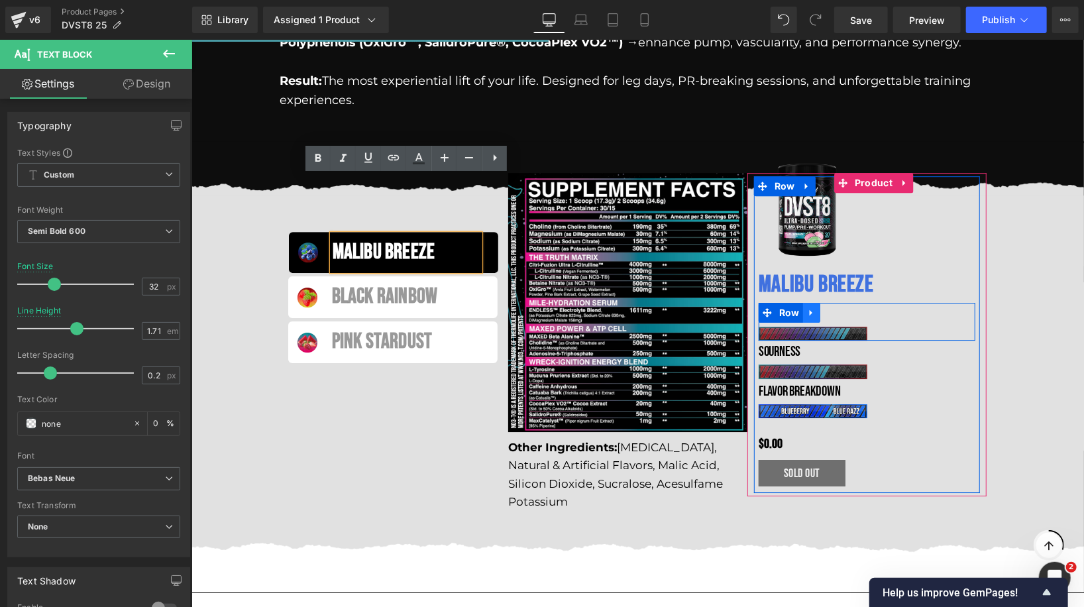
click at [812, 307] on icon at bounding box center [810, 312] width 9 height 10
click at [845, 307] on icon at bounding box center [845, 311] width 9 height 9
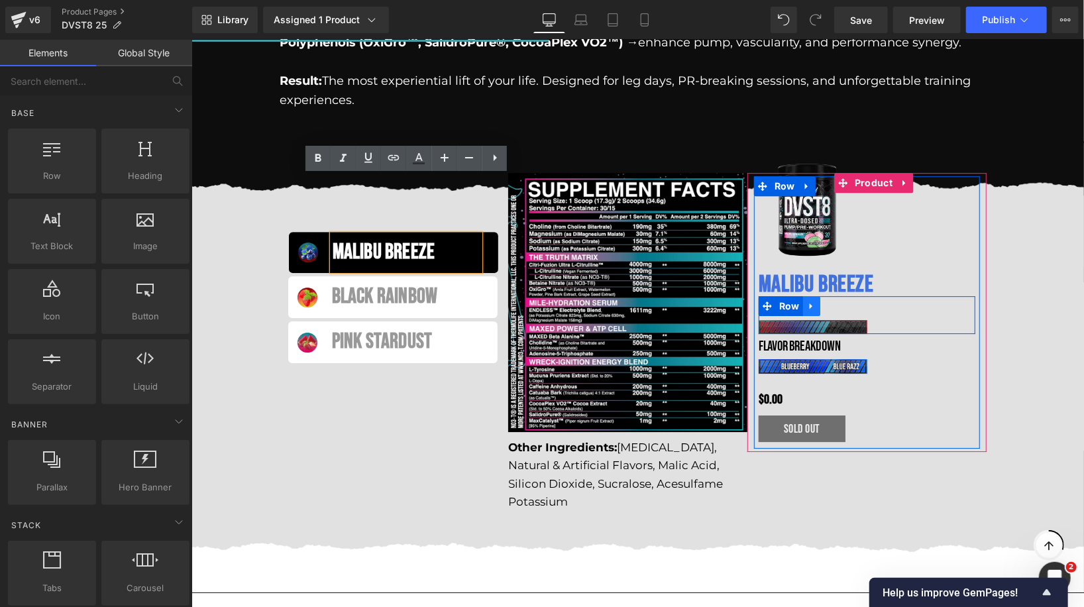
click at [806, 300] on icon at bounding box center [810, 305] width 9 height 10
click at [846, 301] on icon at bounding box center [845, 305] width 9 height 9
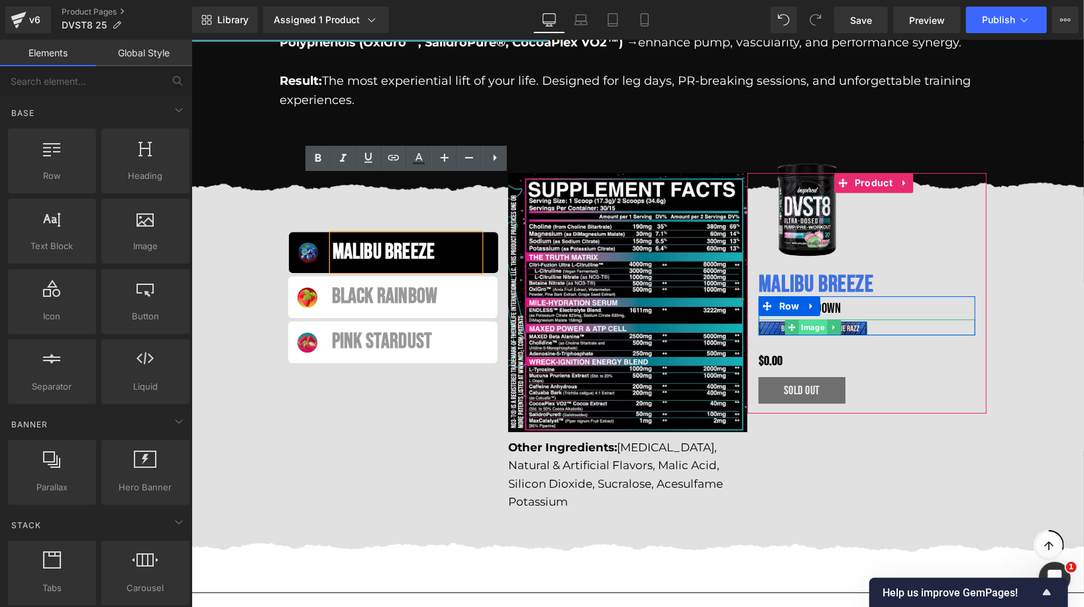
click at [802, 319] on span "Image" at bounding box center [812, 327] width 28 height 16
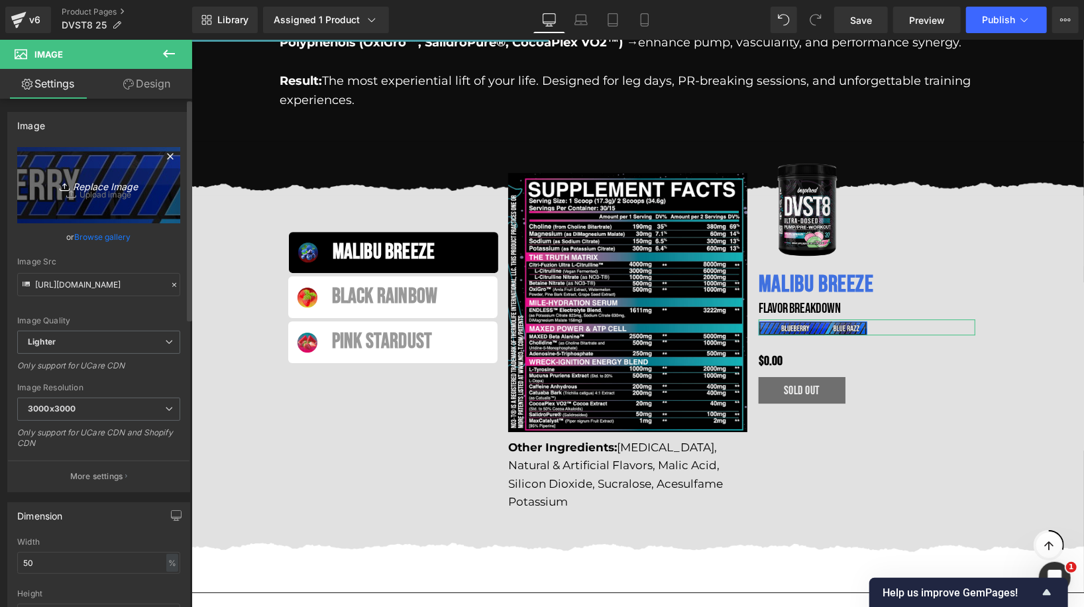
click at [107, 193] on icon "Replace Image" at bounding box center [99, 185] width 106 height 17
type input "C:\fakepath\MALIBU BREEZE FLAVOR.png"
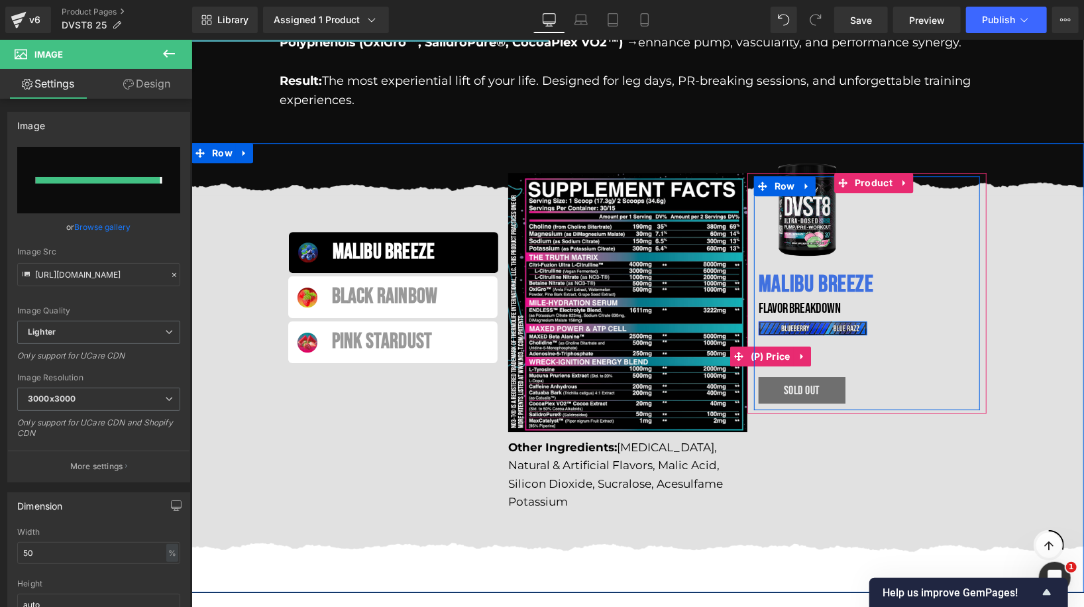
type input "[URL][DOMAIN_NAME]"
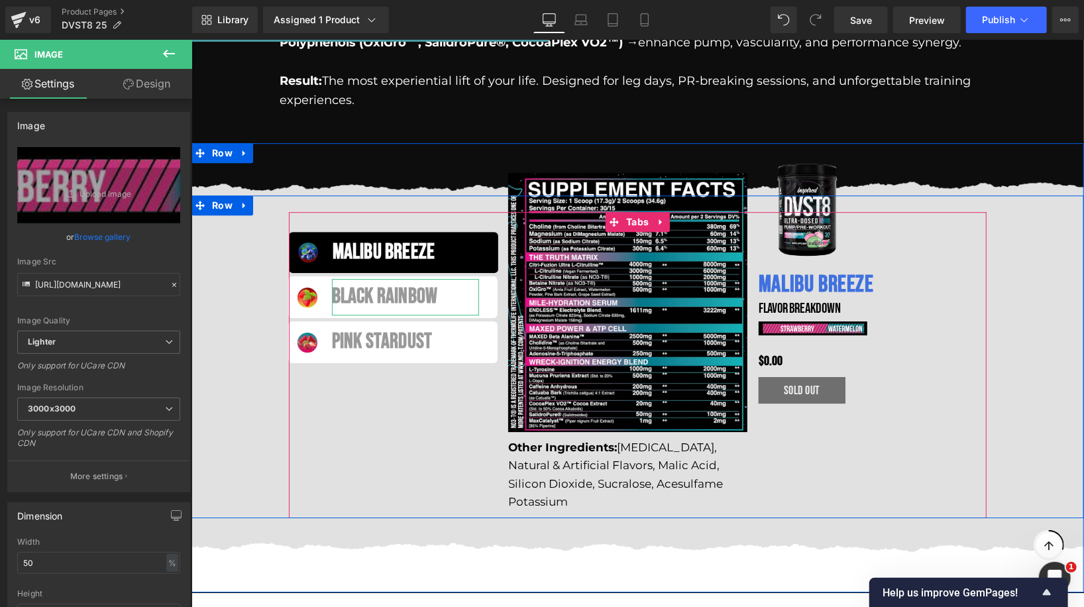
click at [405, 278] on div "Black Rainbow" at bounding box center [404, 296] width 147 height 36
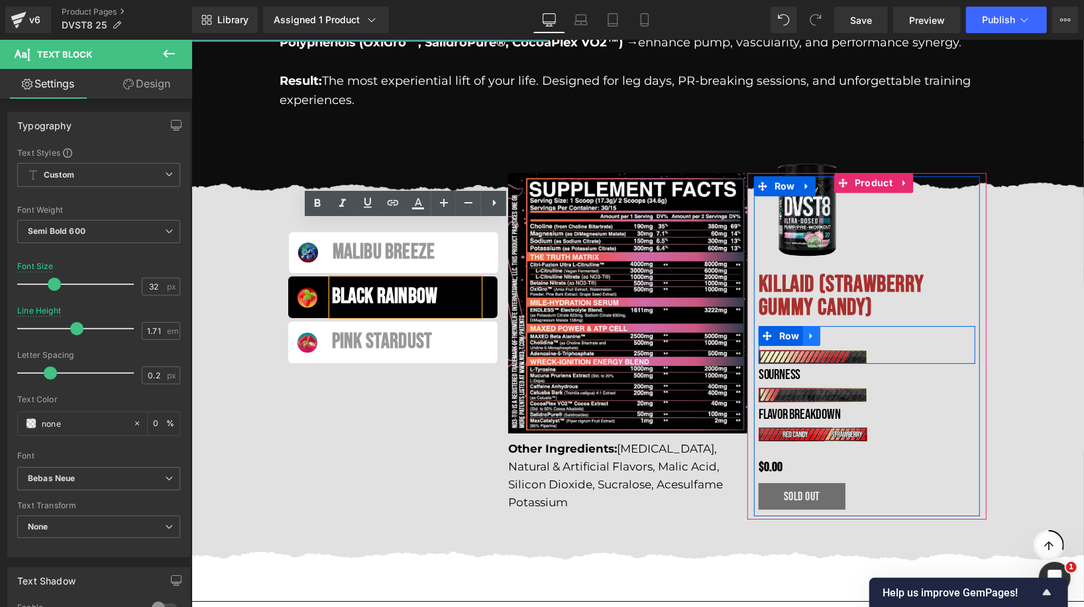
click at [813, 330] on icon at bounding box center [810, 335] width 9 height 10
click at [841, 331] on icon at bounding box center [845, 335] width 9 height 9
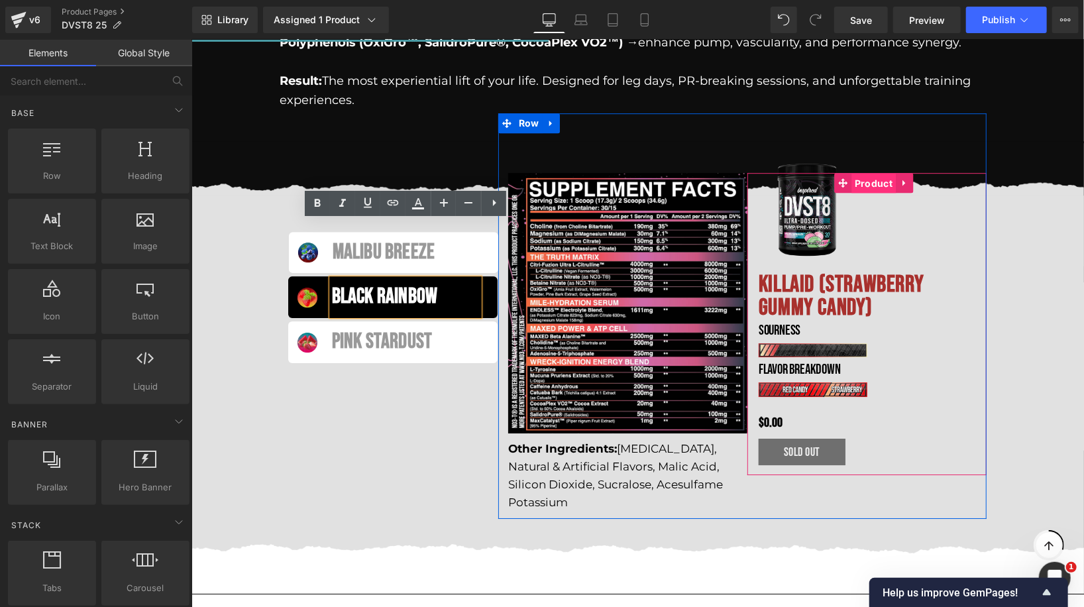
click at [871, 172] on link "Product" at bounding box center [864, 182] width 62 height 20
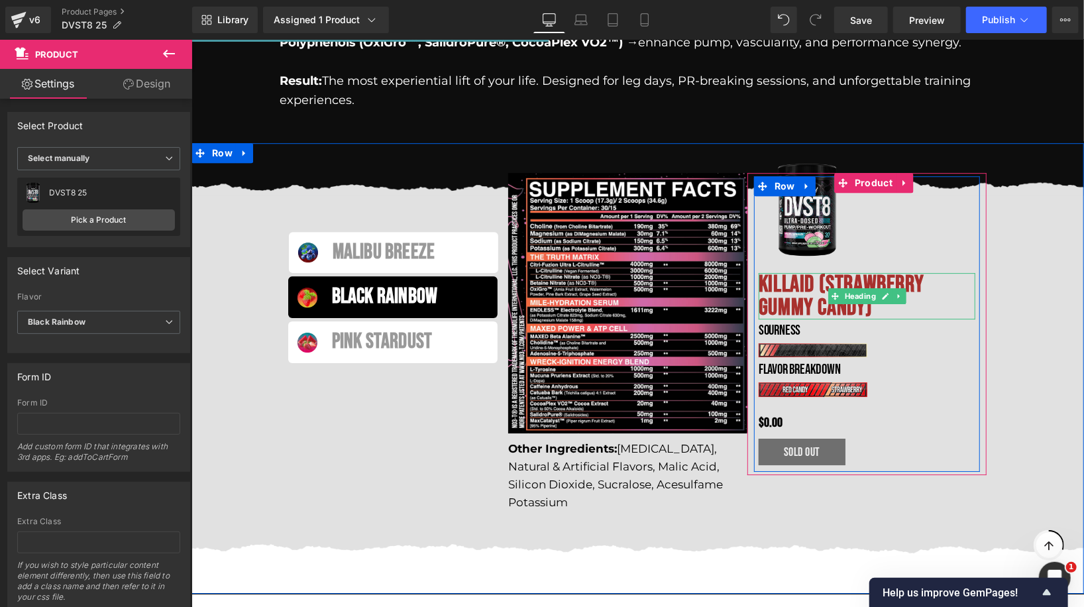
click at [853, 272] on div "KILLAID (Strawberry gummy candy) Heading" at bounding box center [866, 295] width 217 height 46
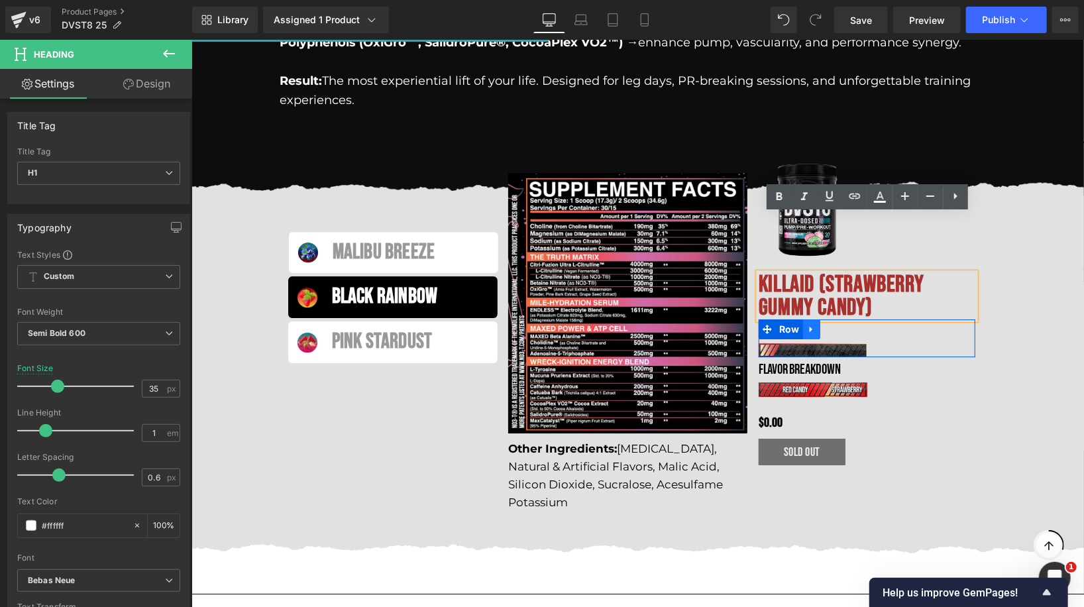
click at [811, 323] on icon at bounding box center [810, 328] width 9 height 10
click at [848, 324] on icon at bounding box center [845, 328] width 9 height 9
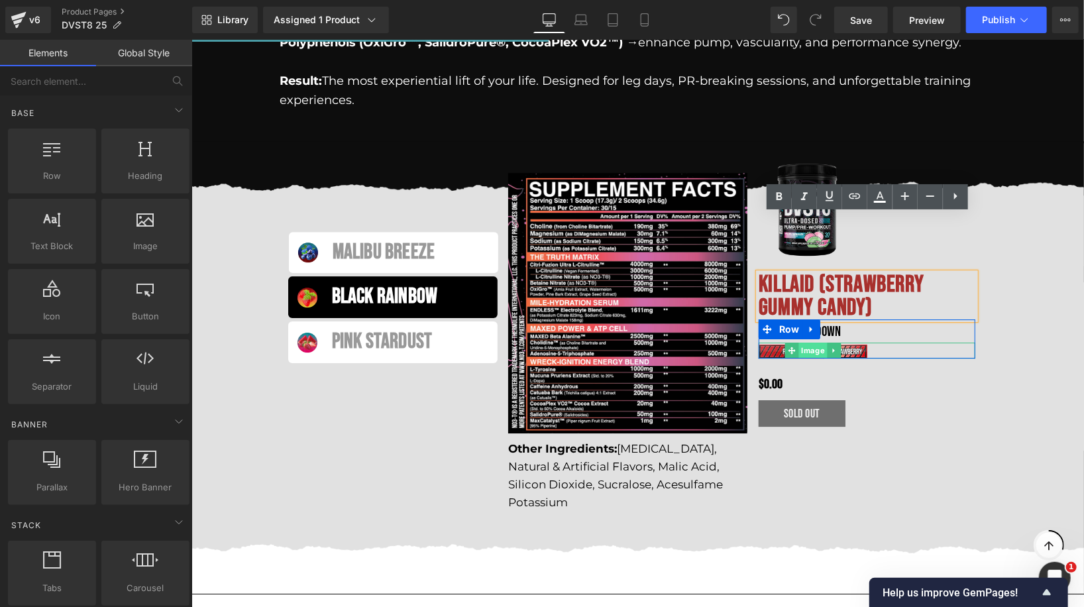
click at [811, 342] on div "Image" at bounding box center [866, 350] width 217 height 16
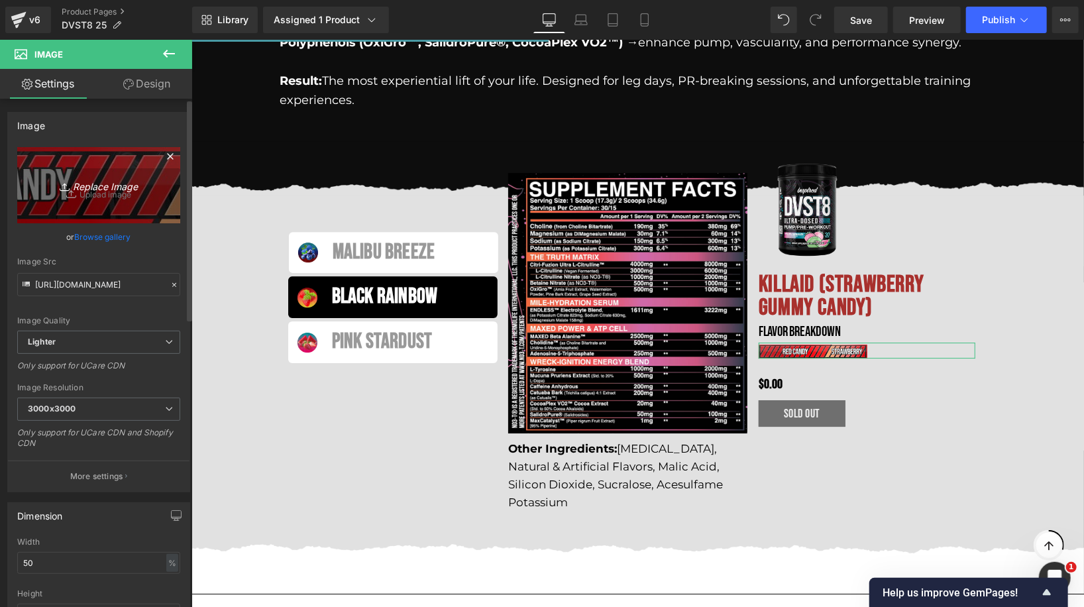
click at [132, 187] on icon "Replace Image" at bounding box center [99, 185] width 106 height 17
type input "C:\fakepath\BLACK RAINBOW FLAVOR.png"
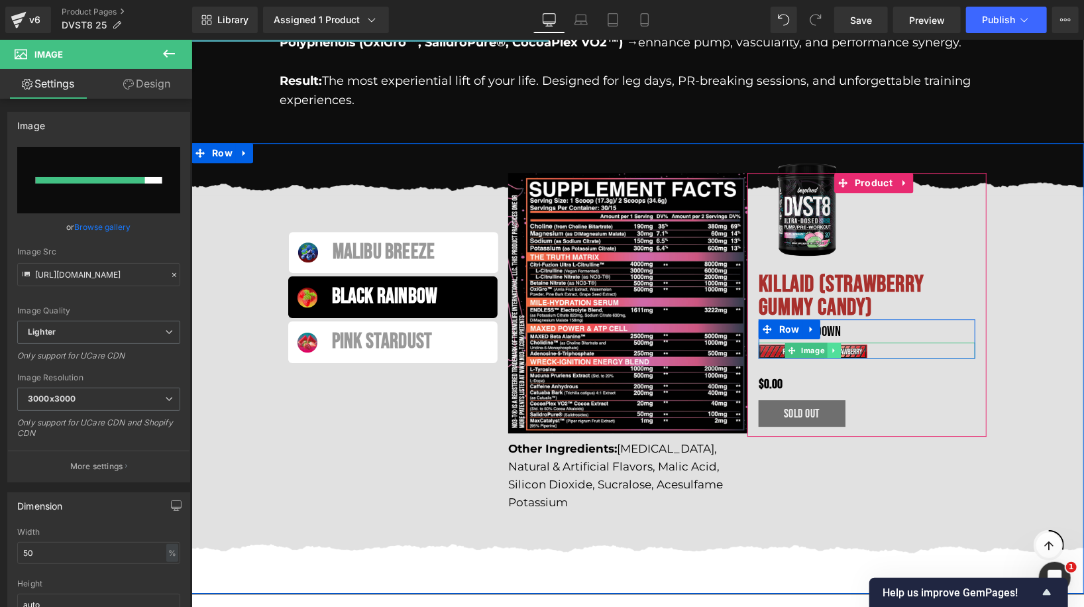
click at [837, 342] on link at bounding box center [833, 350] width 14 height 16
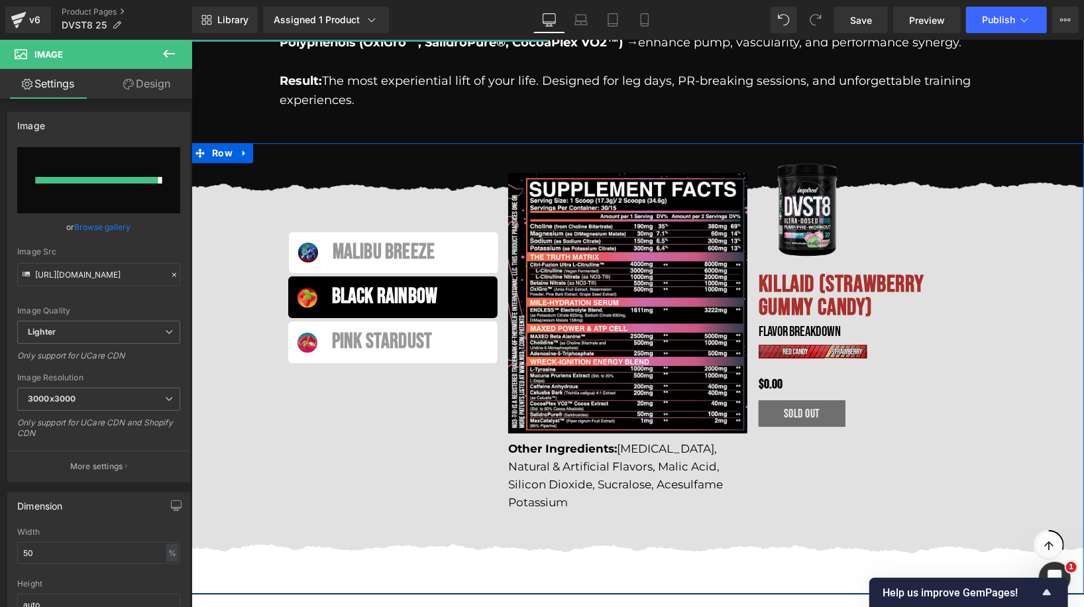
type input "[URL][DOMAIN_NAME]"
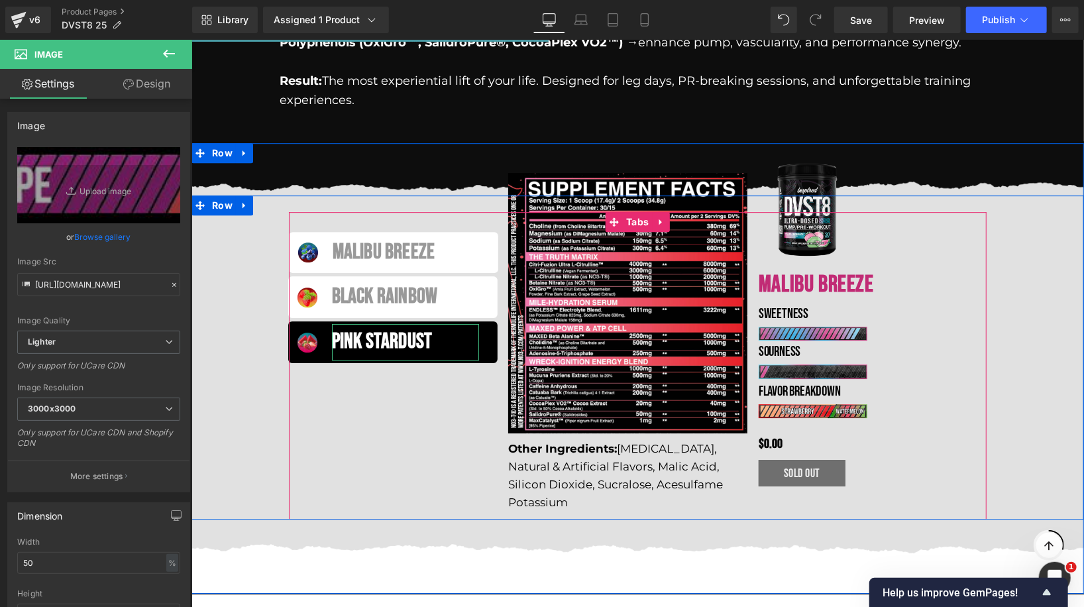
click at [376, 323] on div "Pink Stardust" at bounding box center [404, 341] width 147 height 36
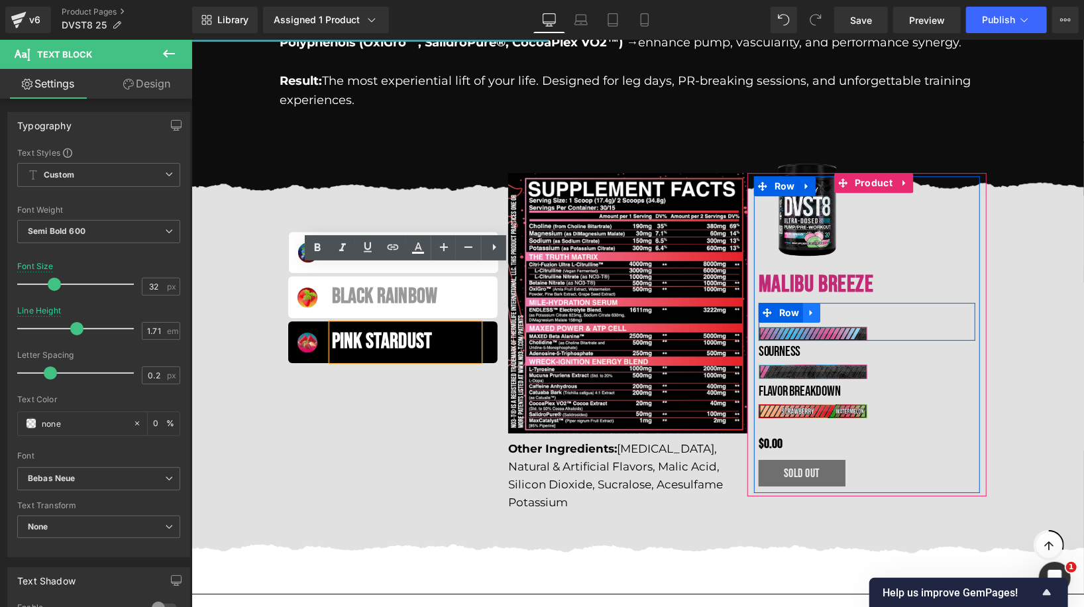
click at [817, 302] on link at bounding box center [810, 312] width 17 height 20
click at [844, 307] on icon at bounding box center [845, 311] width 9 height 9
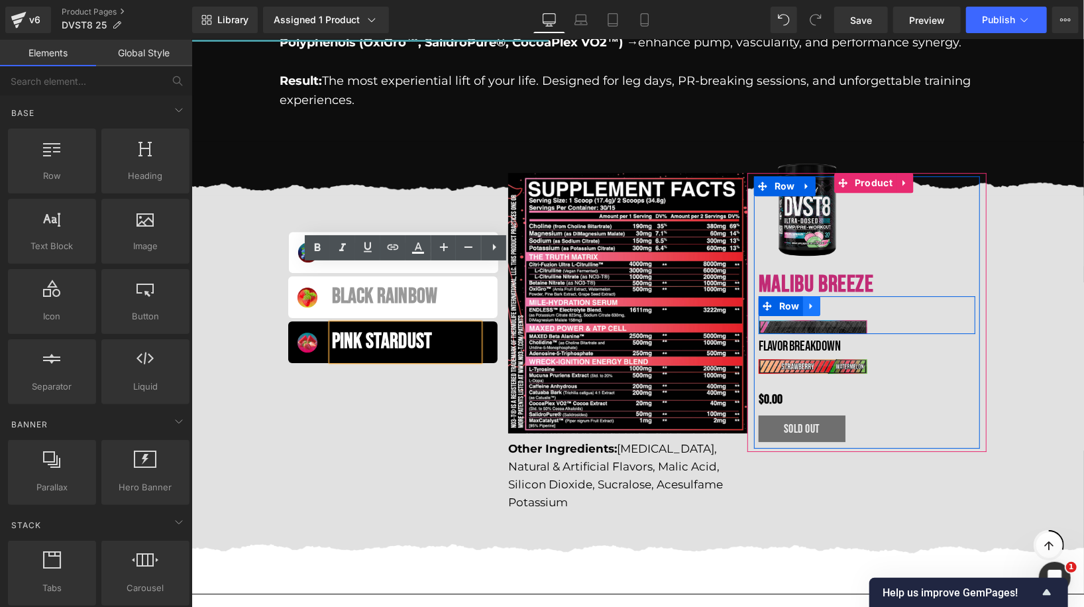
click at [804, 295] on link at bounding box center [810, 305] width 17 height 20
click at [842, 301] on icon at bounding box center [845, 305] width 9 height 9
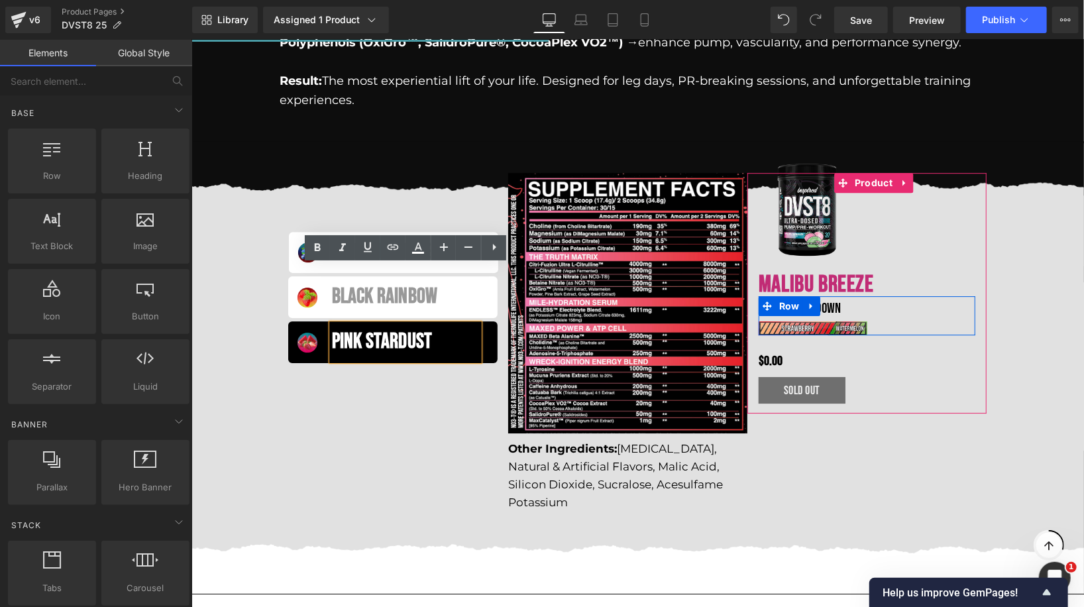
click at [880, 319] on link at bounding box center [887, 327] width 14 height 16
click at [798, 319] on div "Image" at bounding box center [866, 327] width 217 height 16
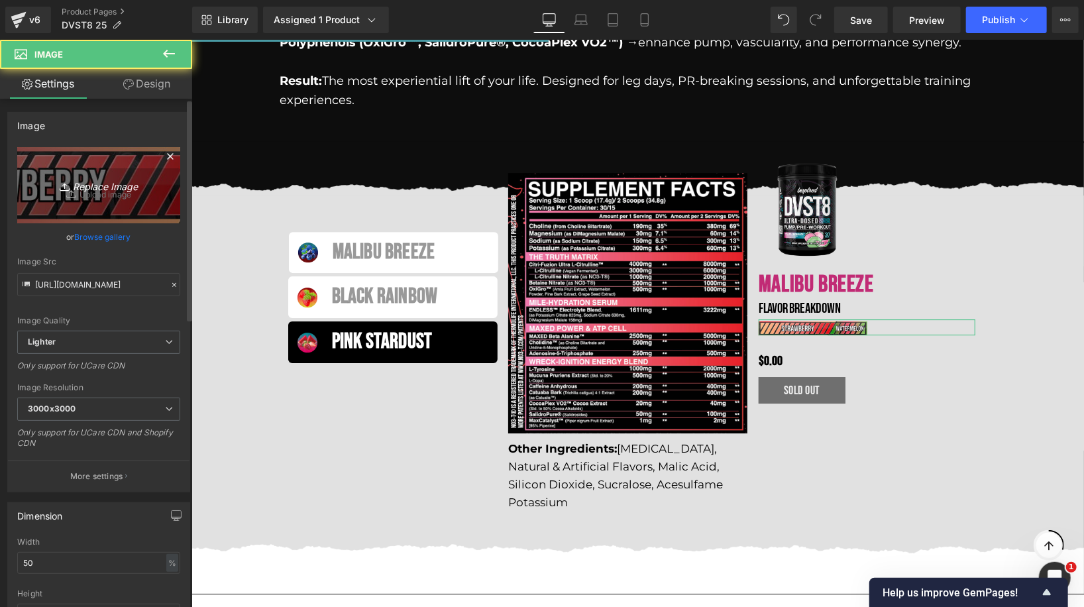
click at [91, 192] on icon "Replace Image" at bounding box center [99, 185] width 106 height 17
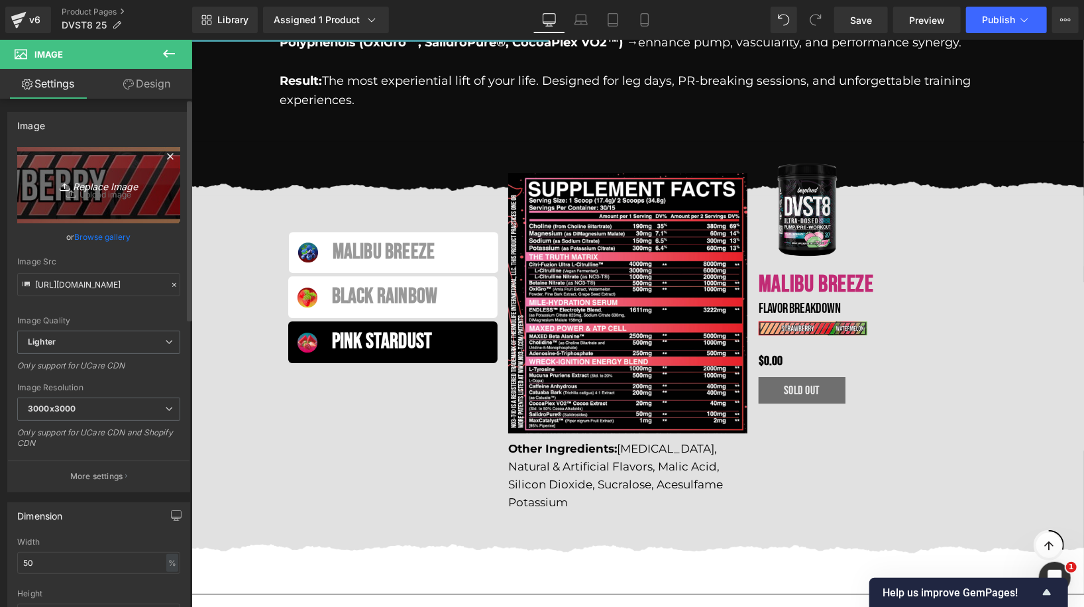
type input "C:\fakepath\PINK STARDUST FLAVOR.png"
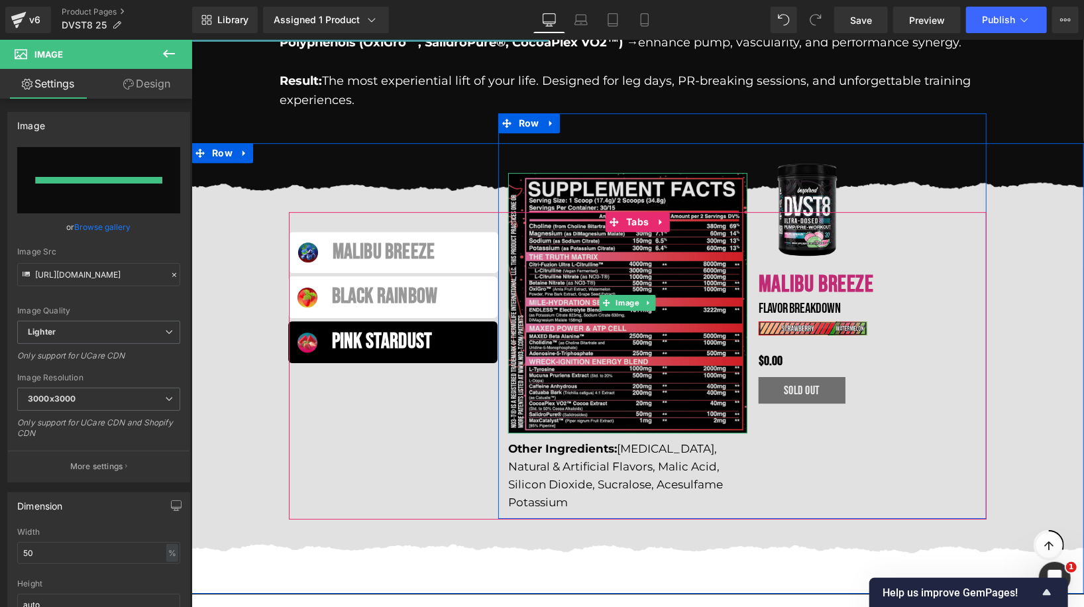
type input "[URL][DOMAIN_NAME]"
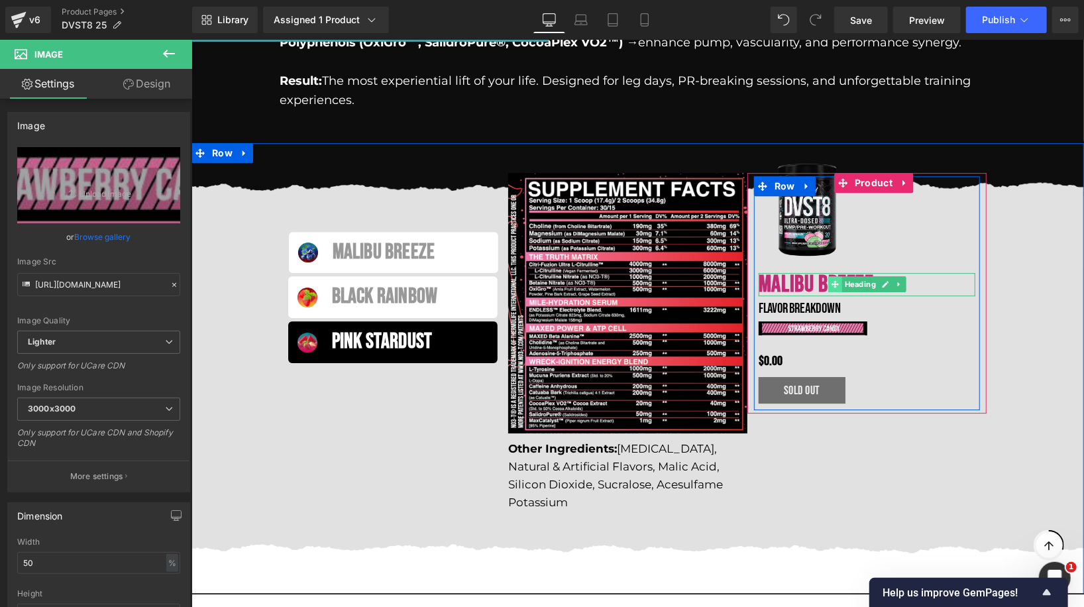
click at [833, 280] on icon at bounding box center [834, 284] width 7 height 8
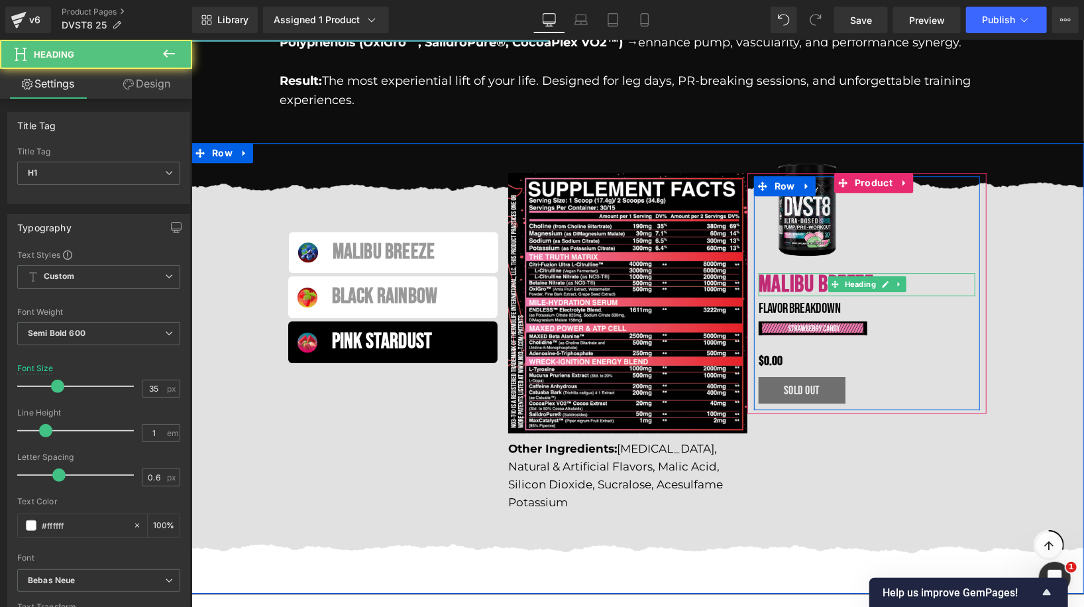
click at [798, 270] on span "MALIBU BREEZE" at bounding box center [815, 284] width 115 height 28
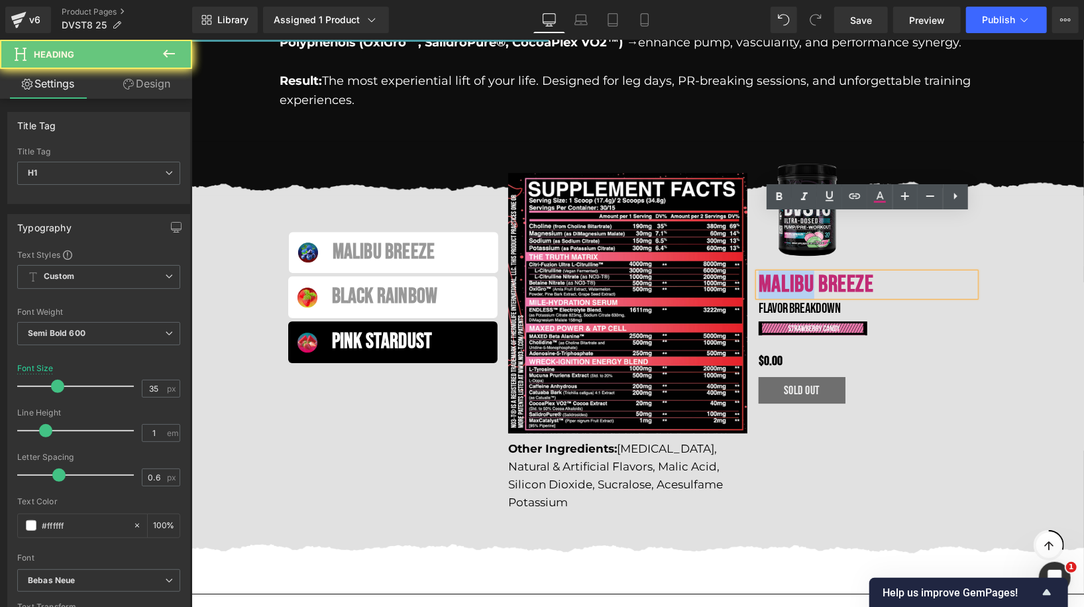
click at [798, 270] on span "MALIBU BREEZE" at bounding box center [815, 284] width 115 height 28
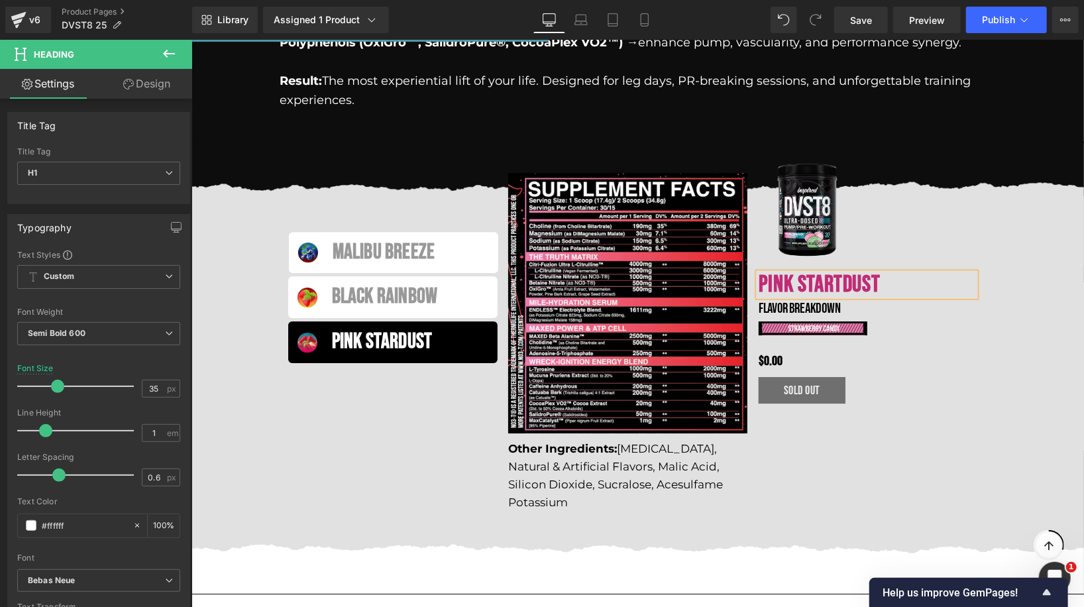
click at [484, 278] on span "Black Rainbow Text Block" at bounding box center [404, 296] width 175 height 36
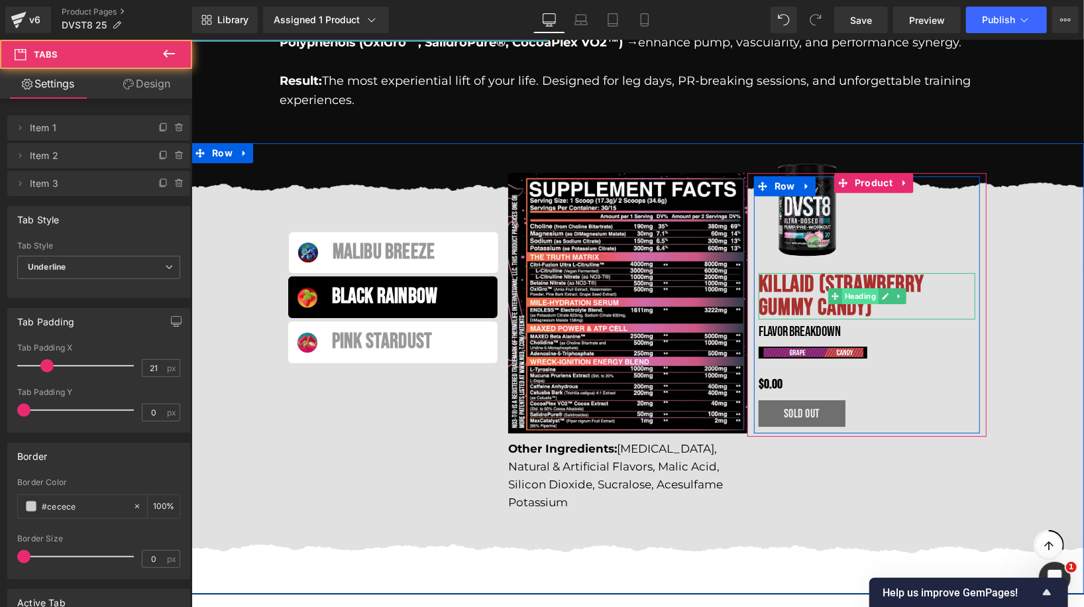
click at [841, 272] on div "KILLAID (Strawberry gummy candy) Heading" at bounding box center [866, 295] width 217 height 46
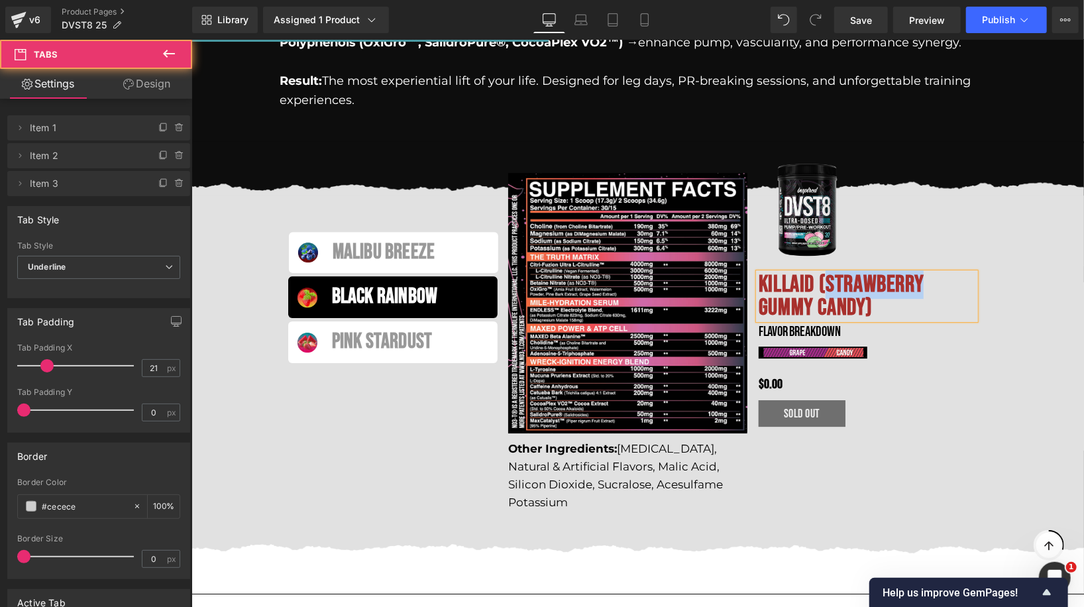
click at [841, 270] on span "KILLAID (Strawberry gummy candy)" at bounding box center [840, 296] width 165 height 52
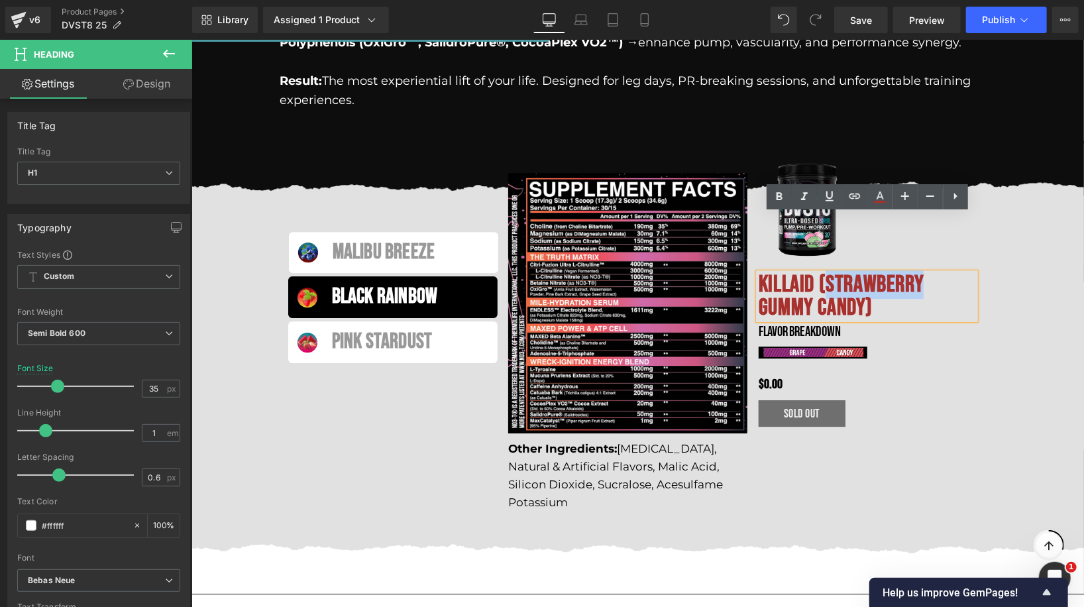
click at [841, 270] on span "KILLAID (Strawberry gummy candy)" at bounding box center [840, 296] width 165 height 52
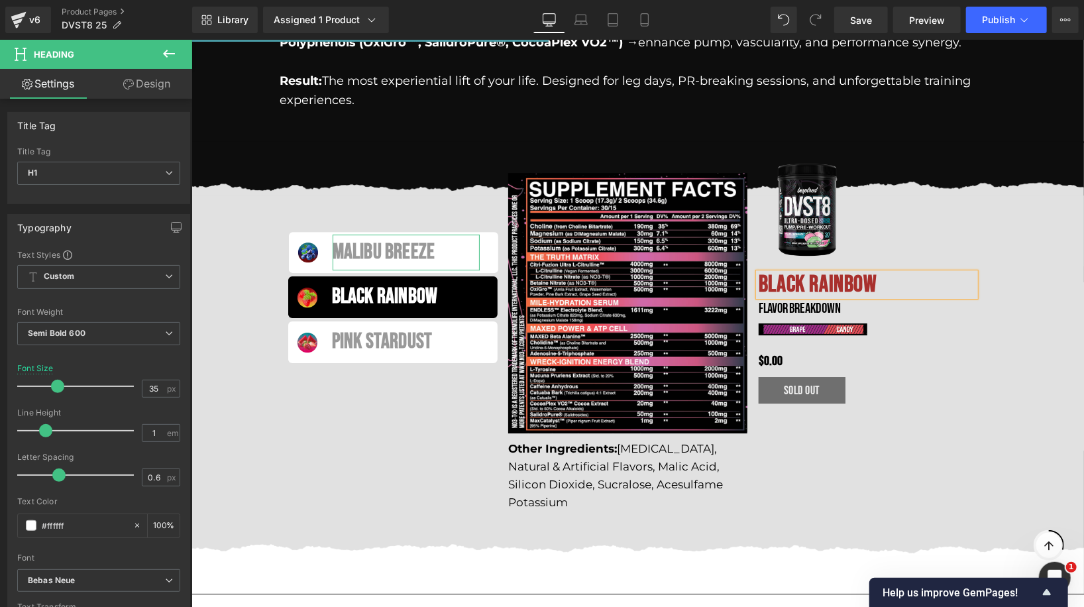
click at [468, 234] on div "Malibu breeze" at bounding box center [405, 252] width 147 height 36
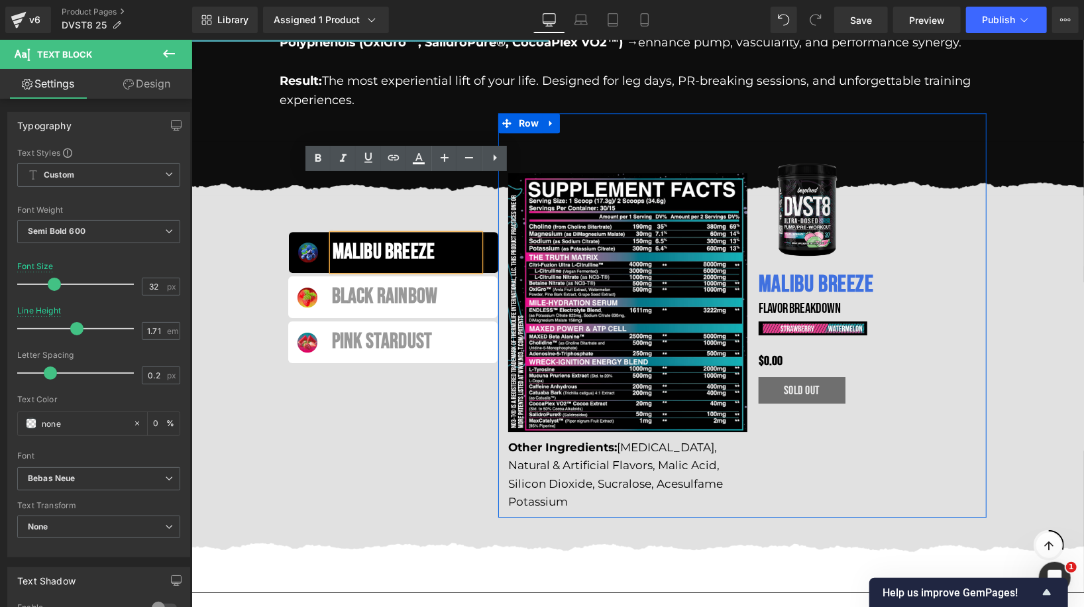
click at [785, 399] on div "Image Other Ingredients: [MEDICAL_DATA], Natural & Artificial Flavors, Malic Ac…" at bounding box center [741, 315] width 489 height 404
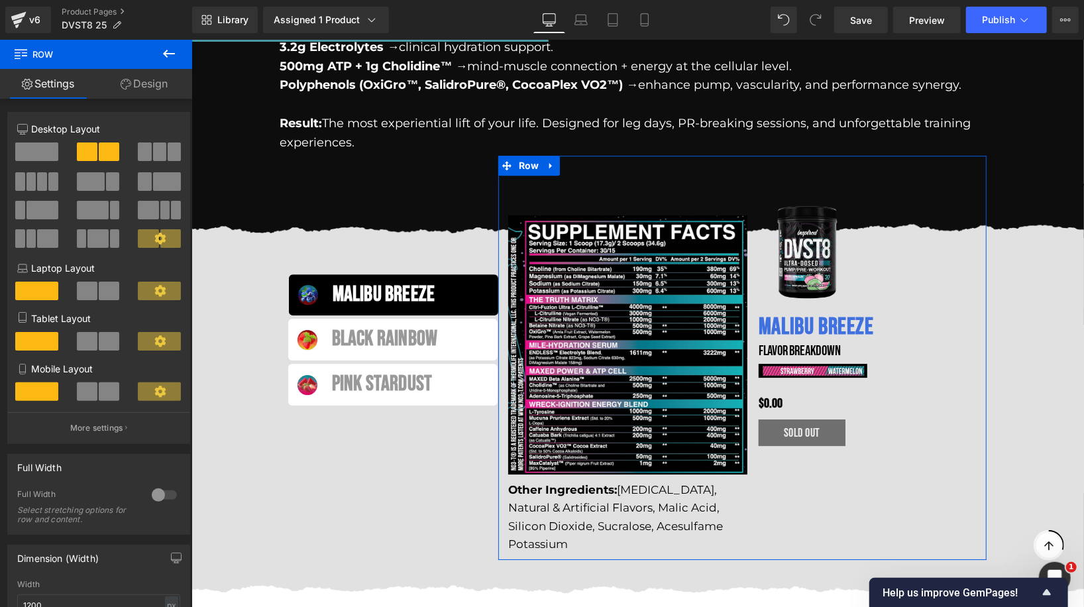
scroll to position [2313, 0]
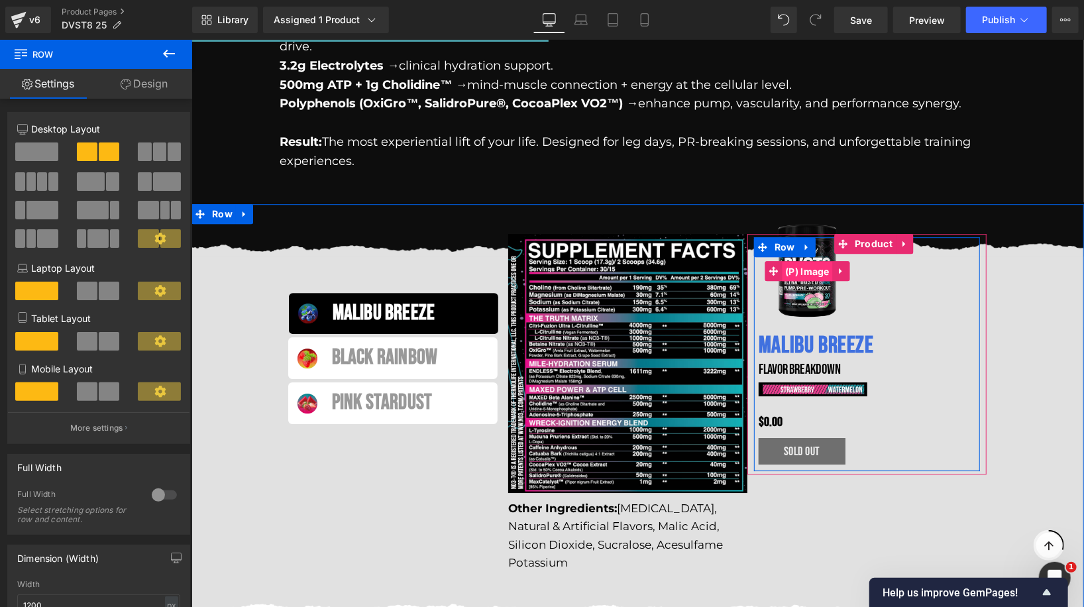
click at [815, 222] on div "Sale Off (P) Image" at bounding box center [866, 270] width 217 height 97
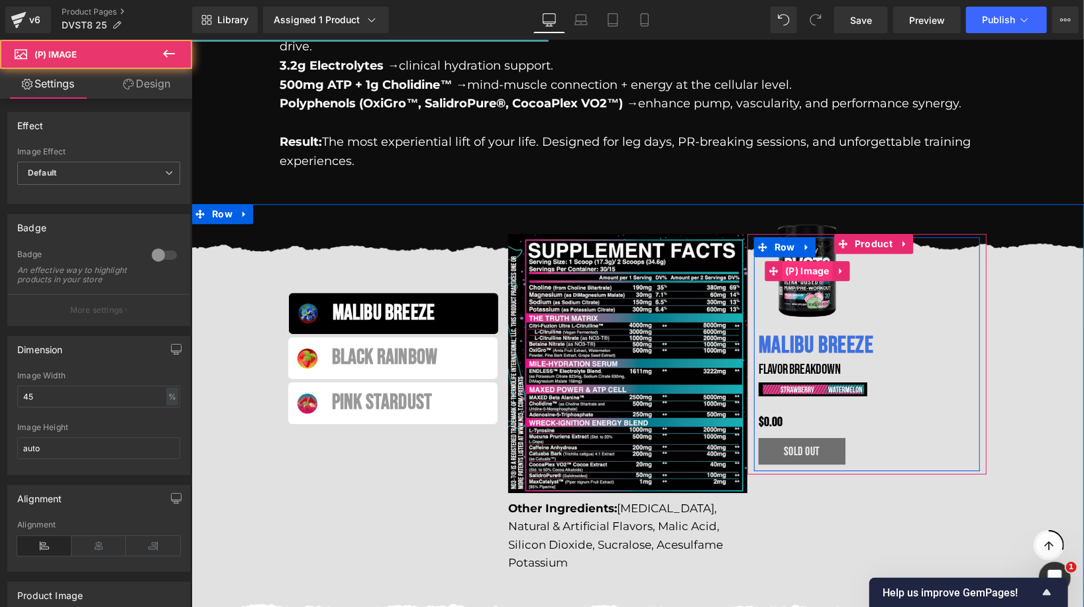
click at [811, 260] on span "(P) Image" at bounding box center [806, 270] width 51 height 20
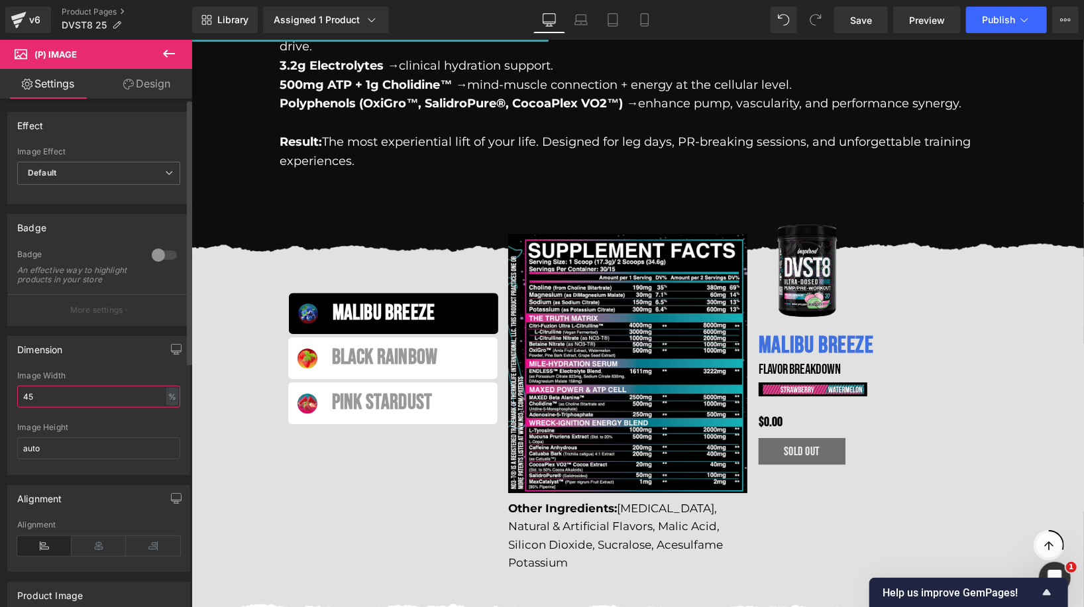
click at [69, 407] on input "45" at bounding box center [98, 397] width 163 height 22
click at [166, 403] on div "%" at bounding box center [172, 397] width 12 height 18
click at [165, 427] on li "%" at bounding box center [171, 416] width 17 height 19
click at [95, 405] on input "45" at bounding box center [98, 397] width 163 height 22
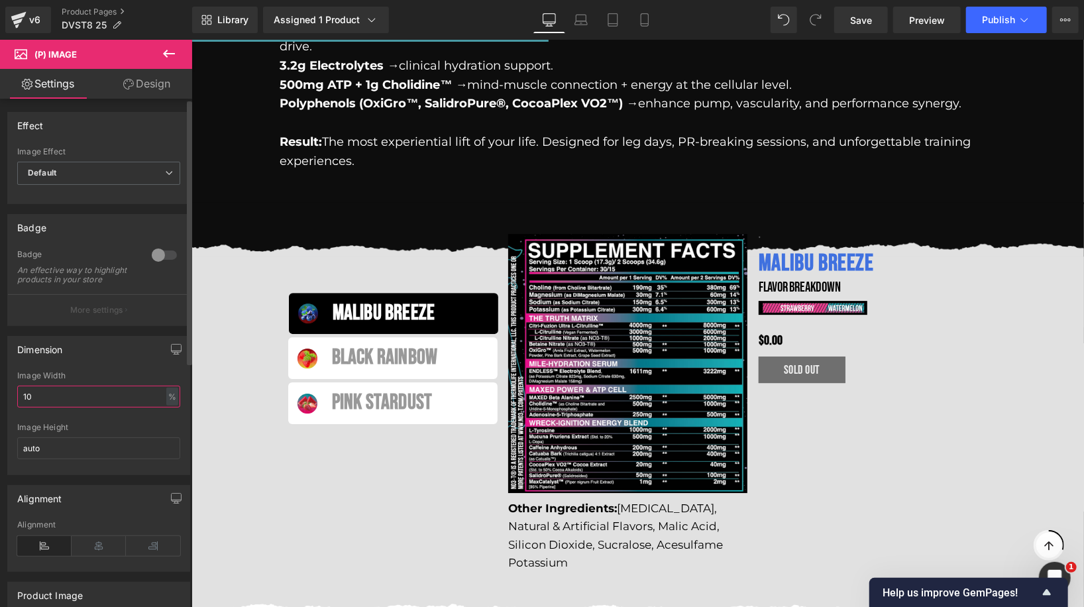
type input "100"
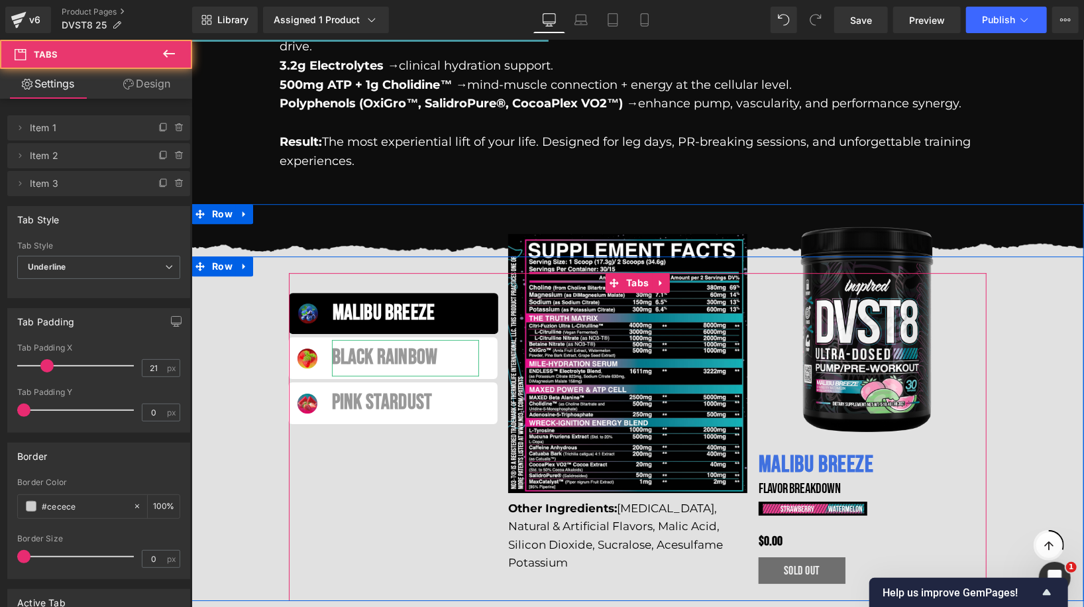
click at [489, 339] on span "Black Rainbow Text Block" at bounding box center [404, 357] width 175 height 36
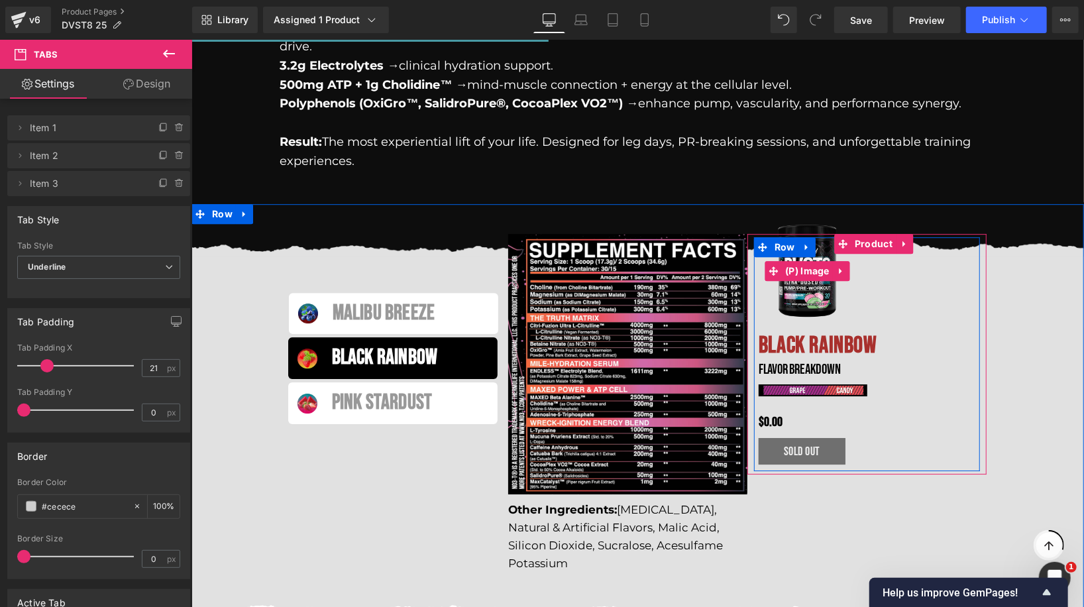
click at [809, 260] on span "(P) Image" at bounding box center [806, 270] width 51 height 20
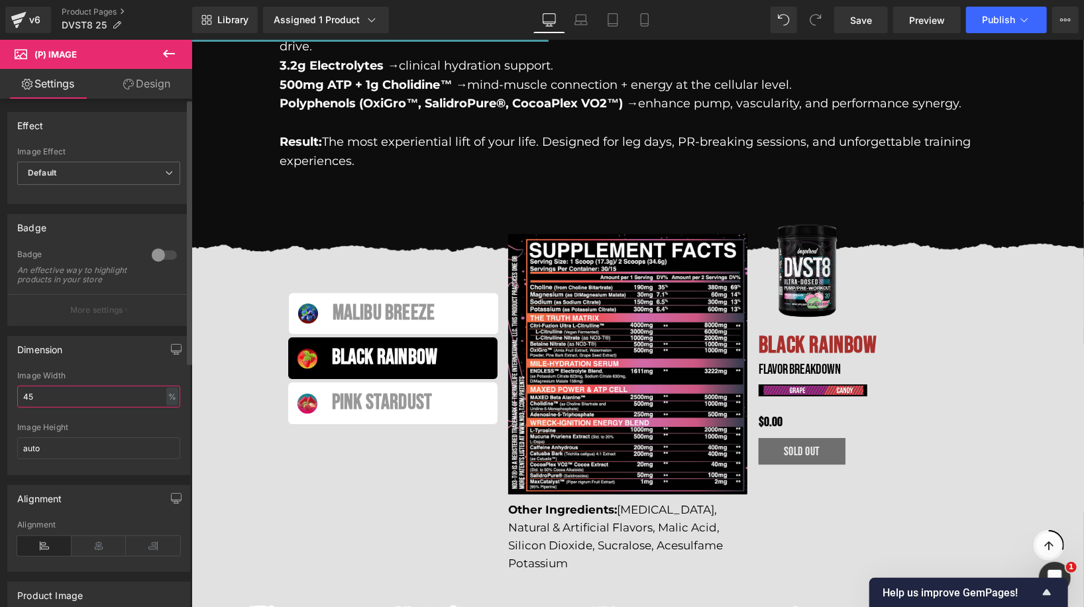
click at [76, 407] on input "45" at bounding box center [98, 397] width 163 height 22
type input "100"
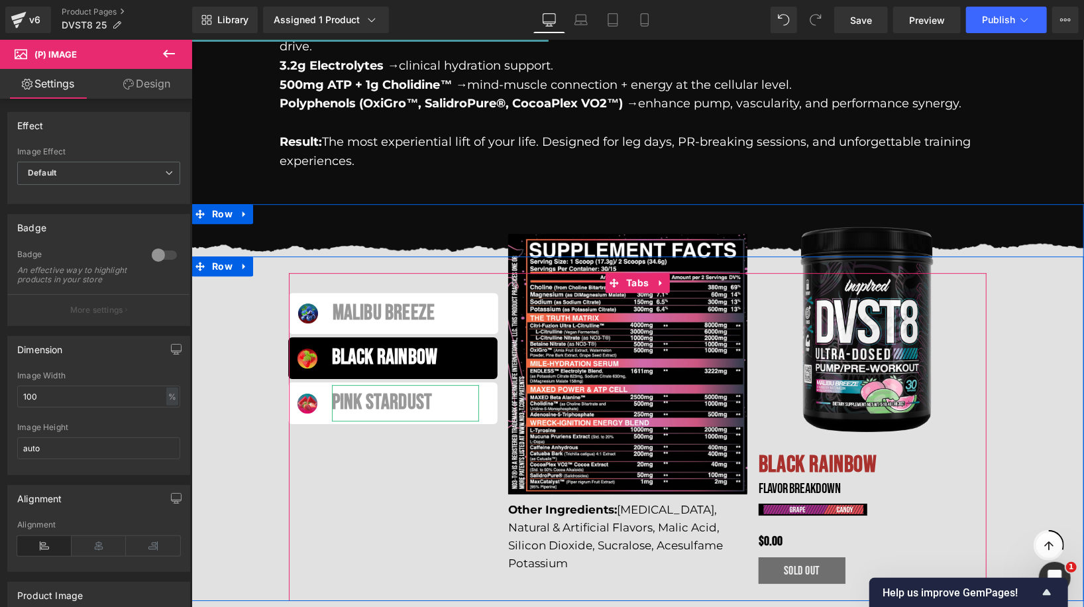
click at [456, 384] on div "Pink Stardust" at bounding box center [404, 402] width 147 height 36
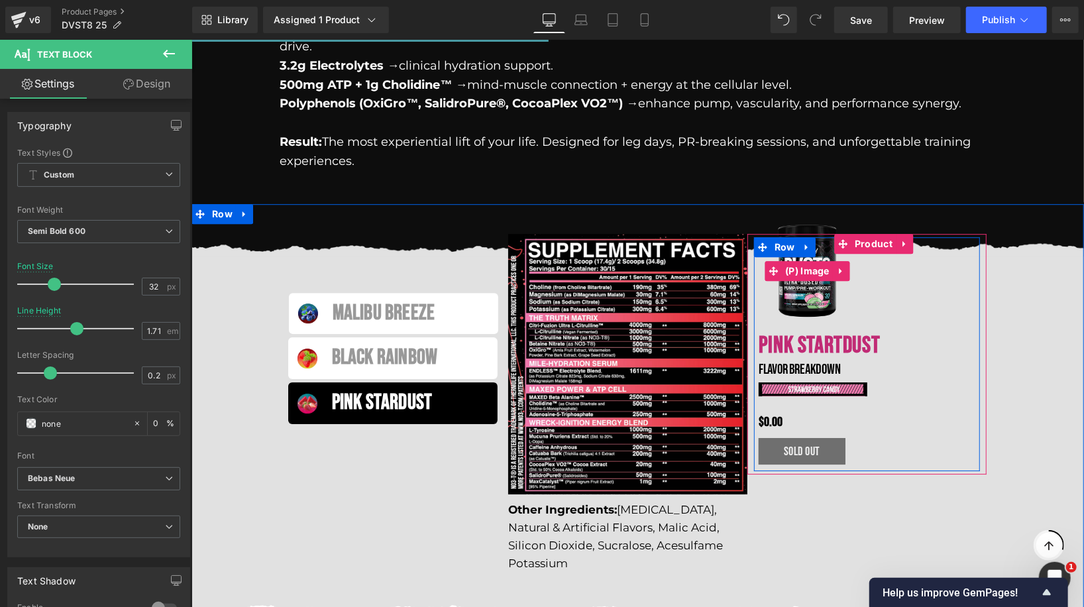
click at [809, 260] on link "(P) Image" at bounding box center [798, 270] width 68 height 20
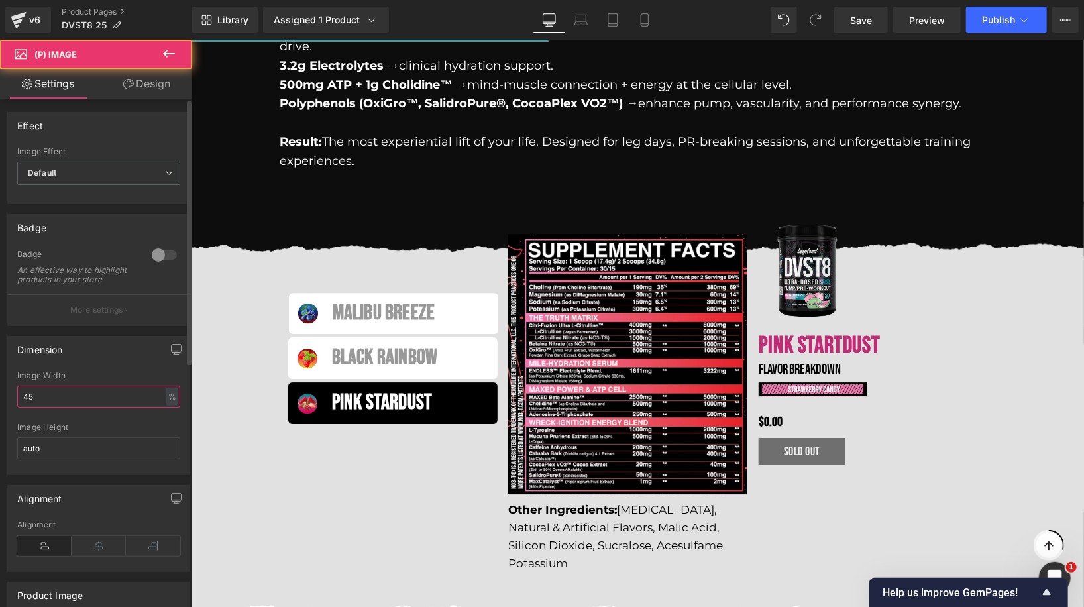
click at [70, 407] on input "45" at bounding box center [98, 397] width 163 height 22
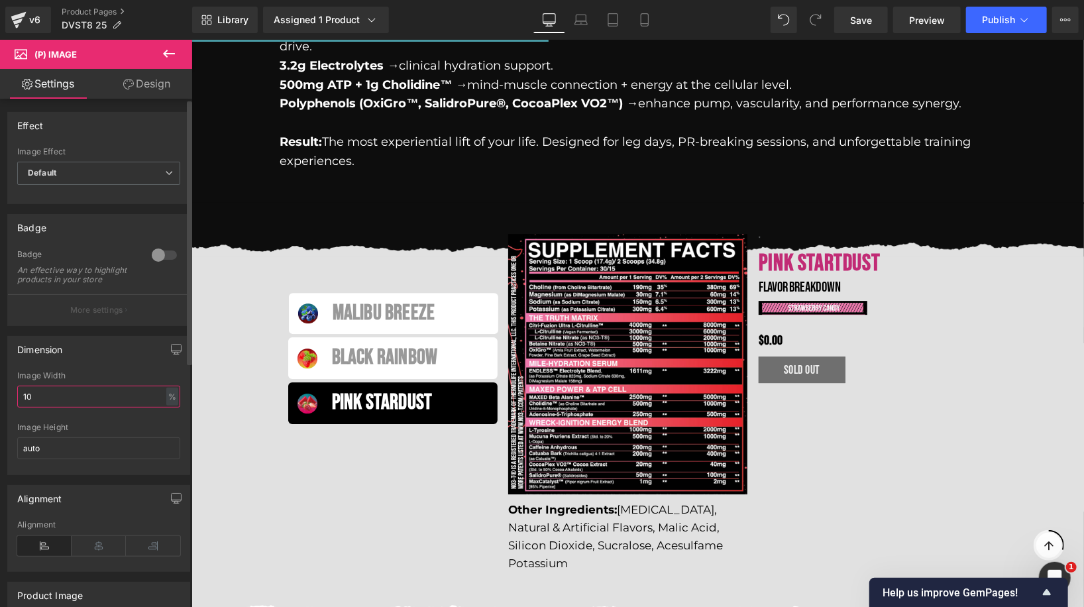
type input "100"
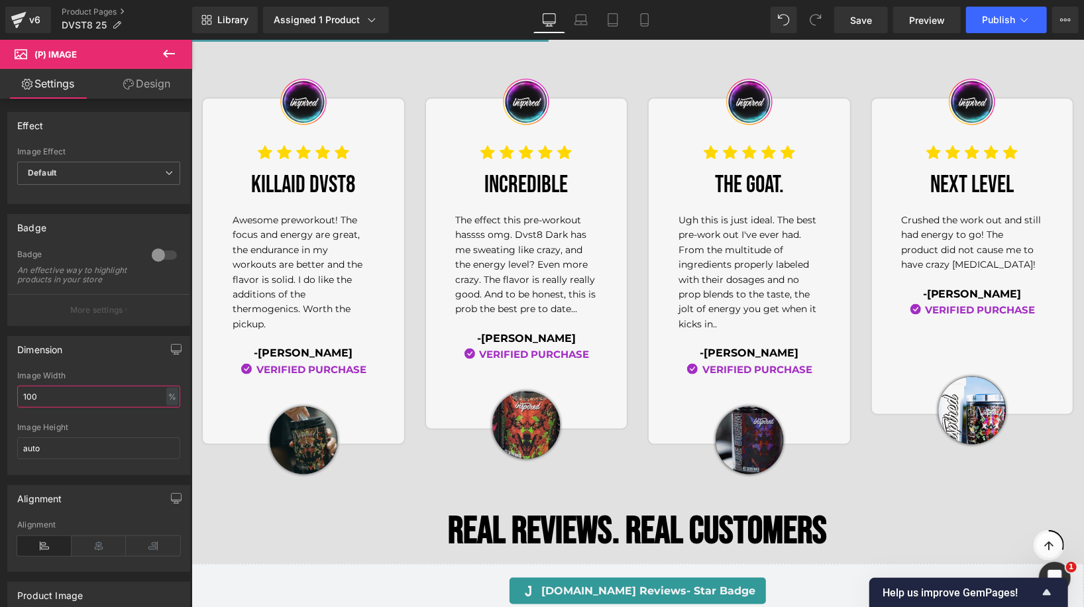
scroll to position [871, 0]
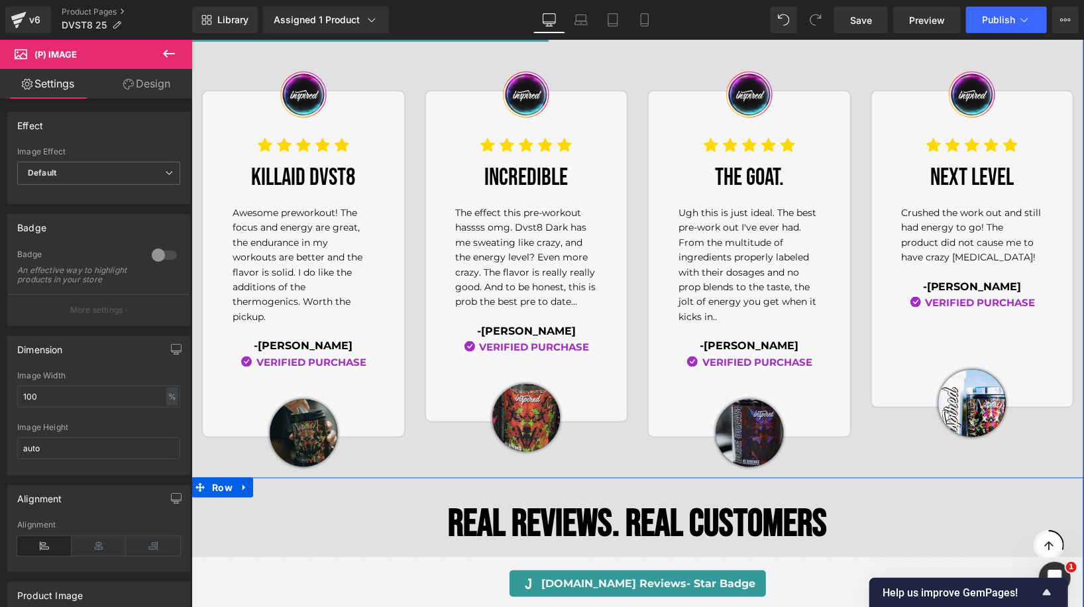
click at [639, 416] on div "Image Icon Icon Icon Icon Icon" at bounding box center [647, 263] width 892 height 348
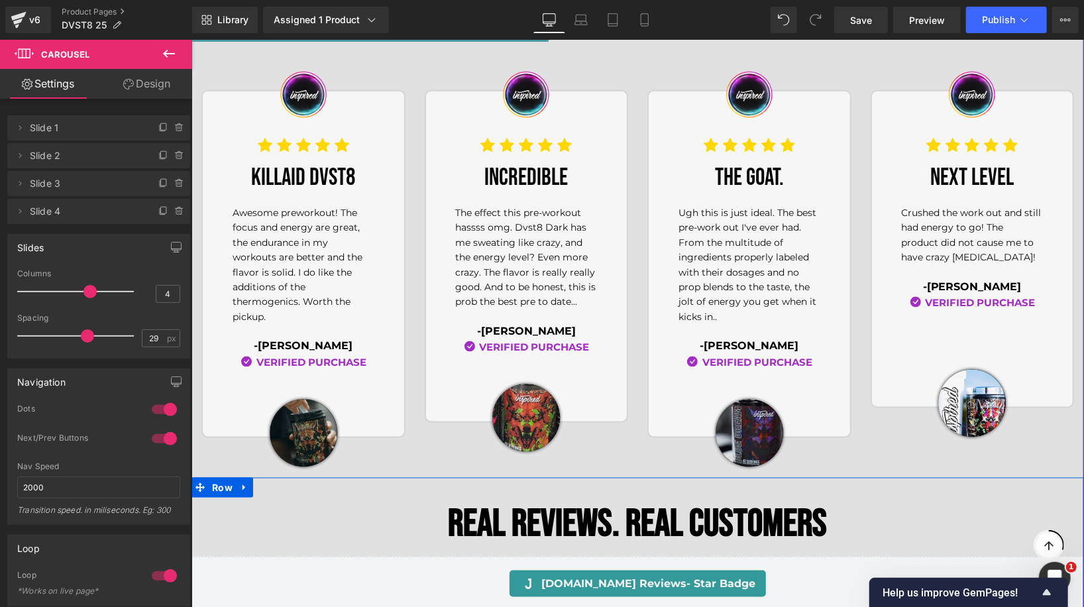
click at [635, 148] on div "Image Icon Icon Icon Icon Icon" at bounding box center [647, 263] width 892 height 348
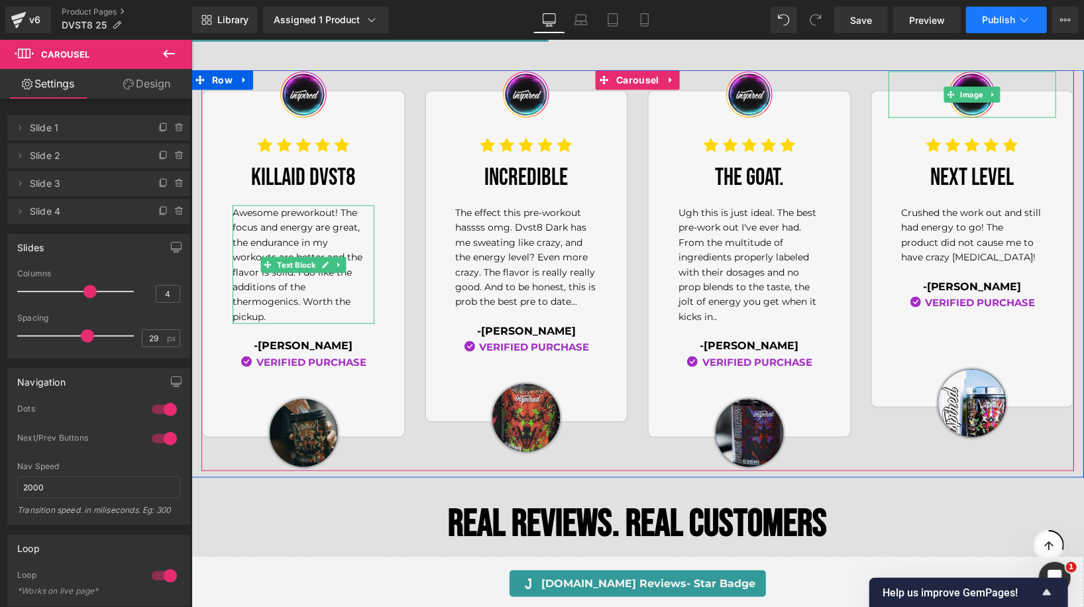
click at [993, 25] on button "Publish" at bounding box center [1006, 20] width 81 height 26
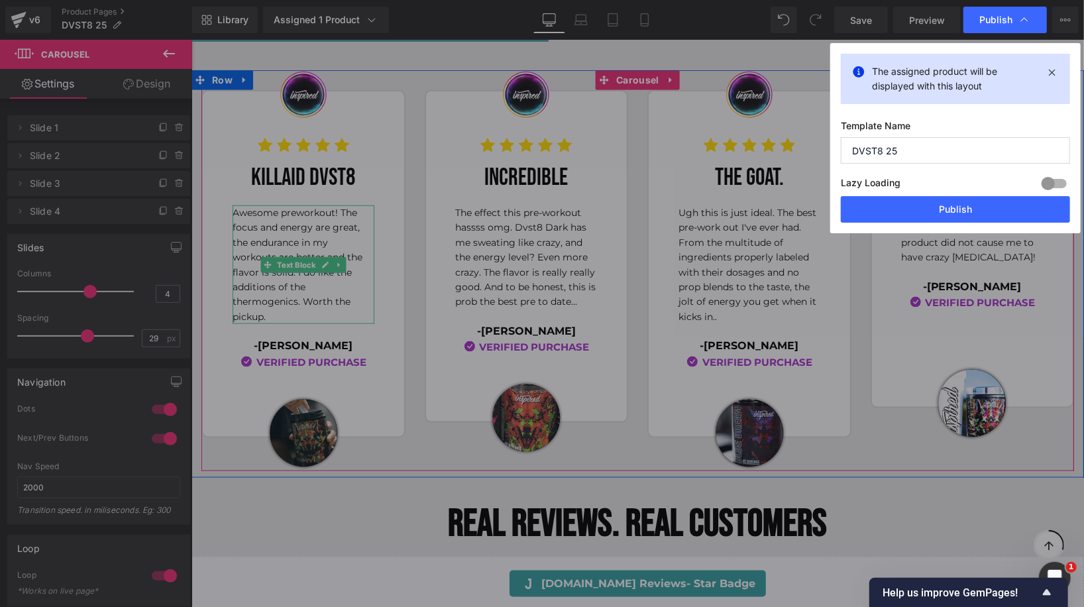
click at [911, 156] on input "DVST8 25" at bounding box center [955, 150] width 229 height 26
click at [909, 199] on button "Publish" at bounding box center [955, 209] width 229 height 26
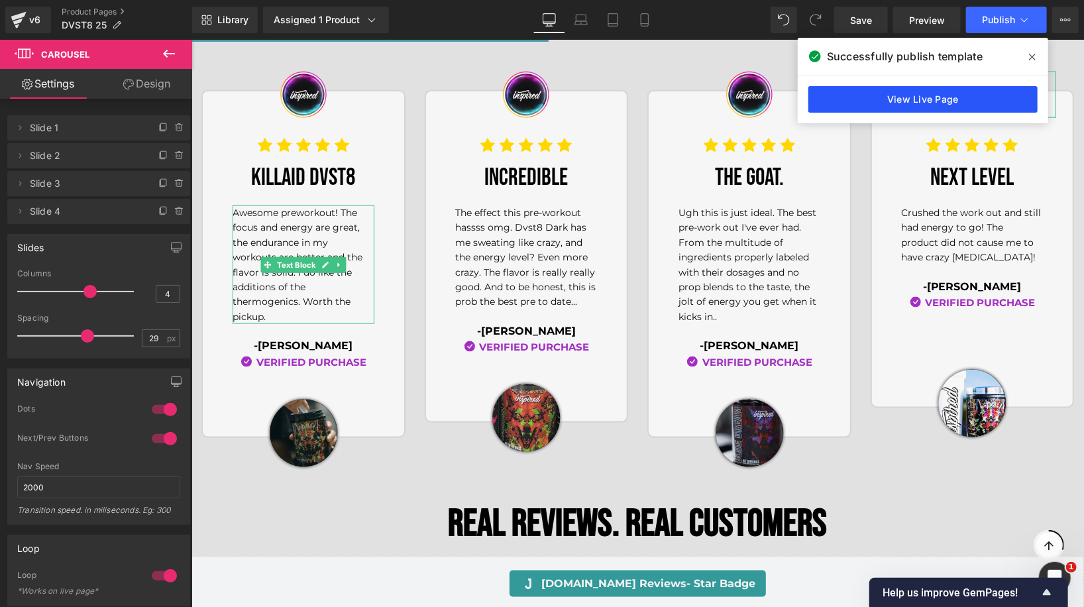
click at [919, 99] on link "View Live Page" at bounding box center [922, 99] width 229 height 26
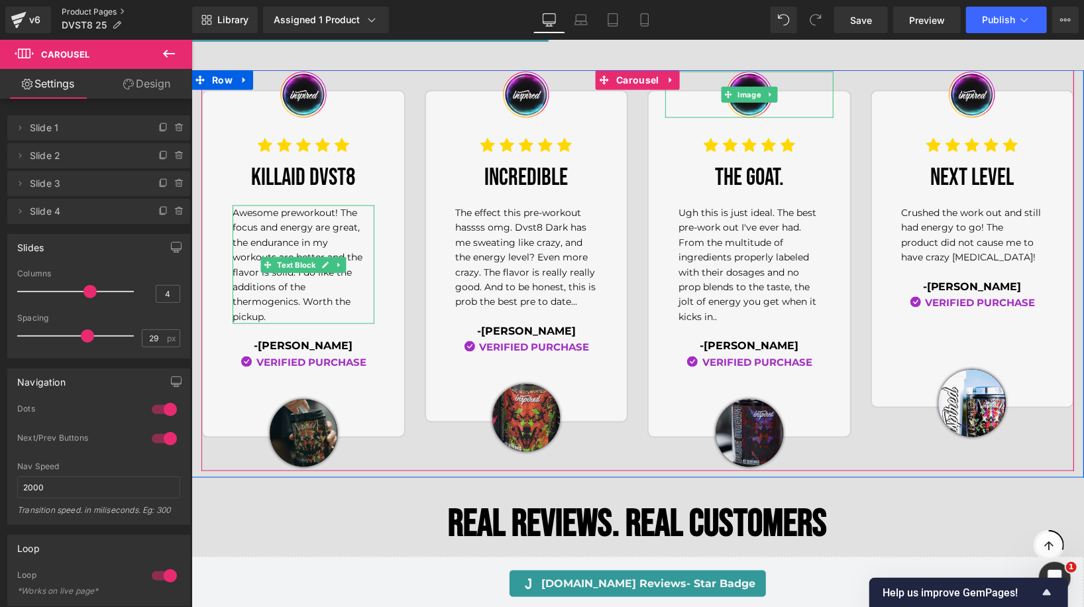
click at [85, 11] on link "Product Pages" at bounding box center [127, 12] width 130 height 11
